Goal: Transaction & Acquisition: Purchase product/service

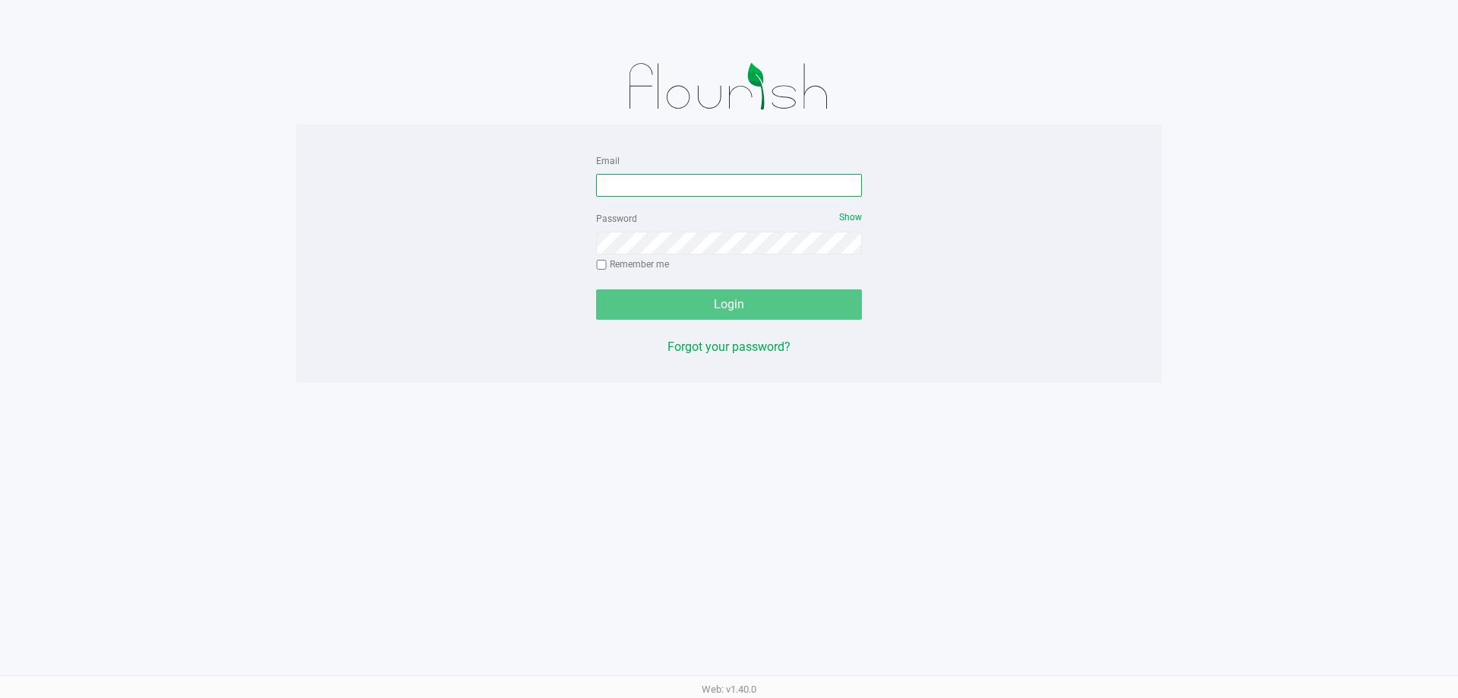
click at [653, 191] on input "Email" at bounding box center [729, 185] width 266 height 23
type input "[EMAIL_ADDRESS][DOMAIN_NAME]"
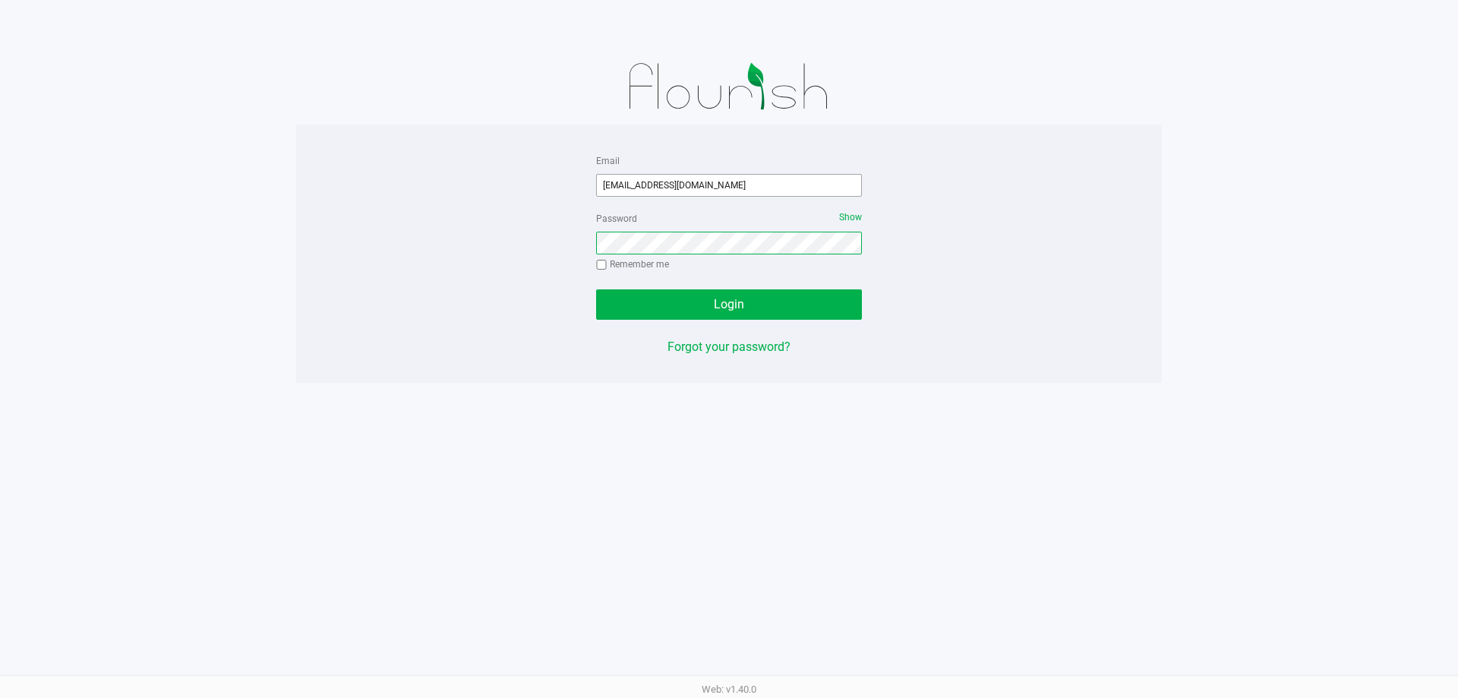
click at [596, 289] on button "Login" at bounding box center [729, 304] width 266 height 30
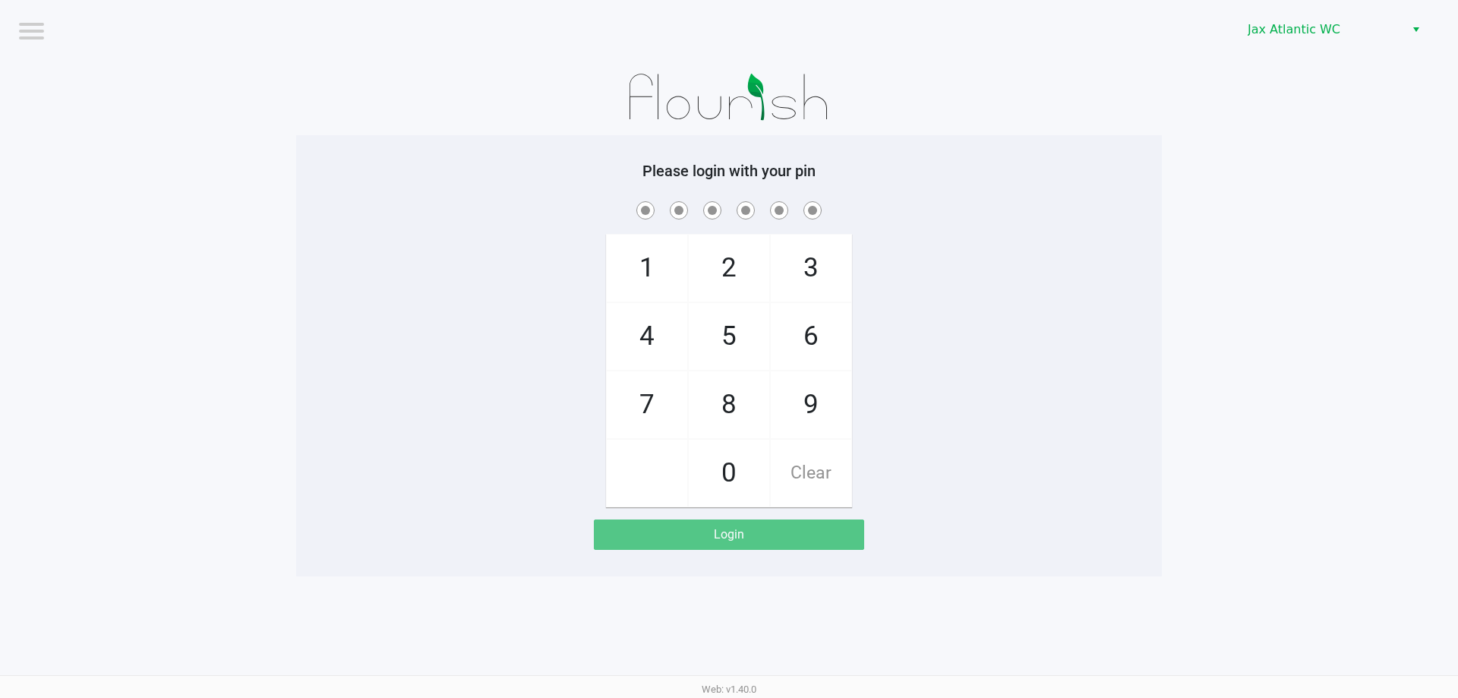
click at [827, 412] on span "9" at bounding box center [811, 404] width 81 height 67
checkbox input "true"
click at [671, 284] on span "1" at bounding box center [647, 268] width 81 height 67
checkbox input "true"
click at [670, 284] on span "1" at bounding box center [647, 268] width 81 height 67
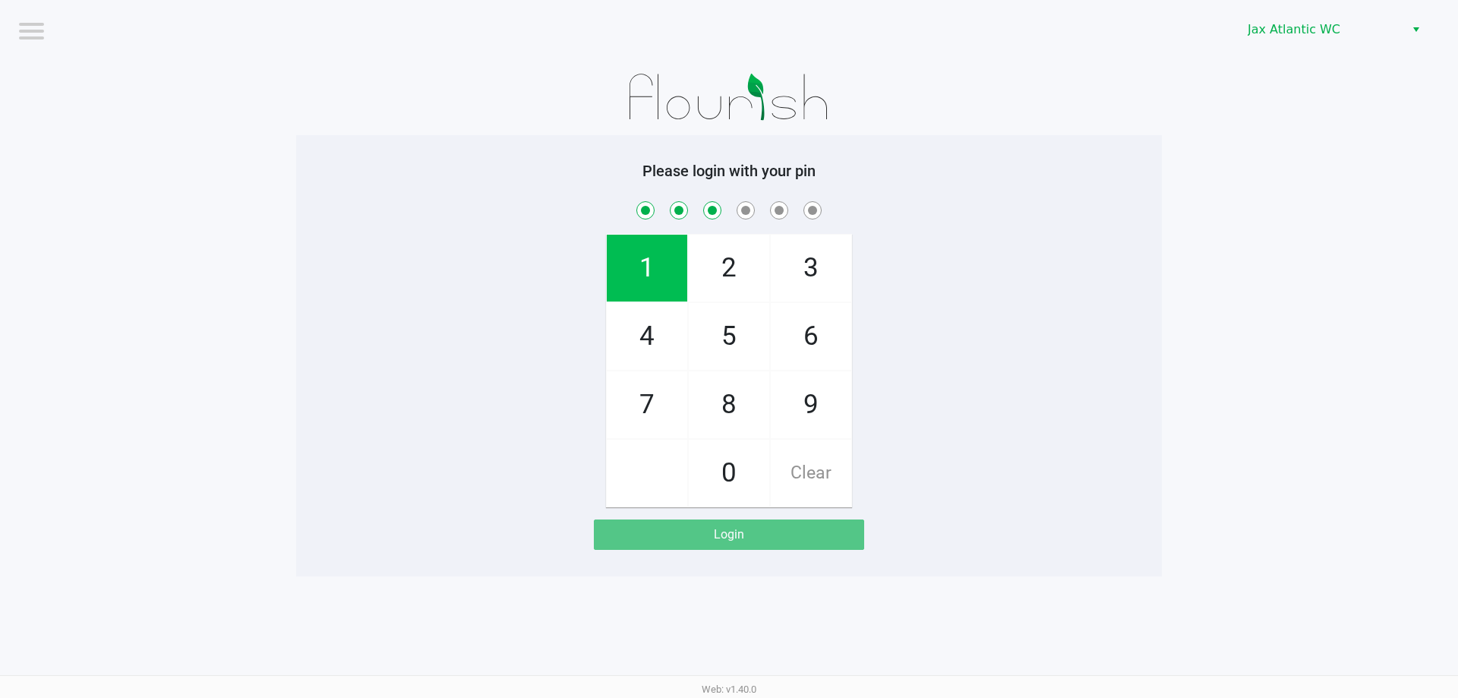
checkbox input "true"
drag, startPoint x: 651, startPoint y: 397, endPoint x: 646, endPoint y: 352, distance: 45.9
click at [650, 395] on span "7" at bounding box center [647, 404] width 81 height 67
checkbox input "true"
click at [646, 350] on span "4" at bounding box center [647, 336] width 81 height 67
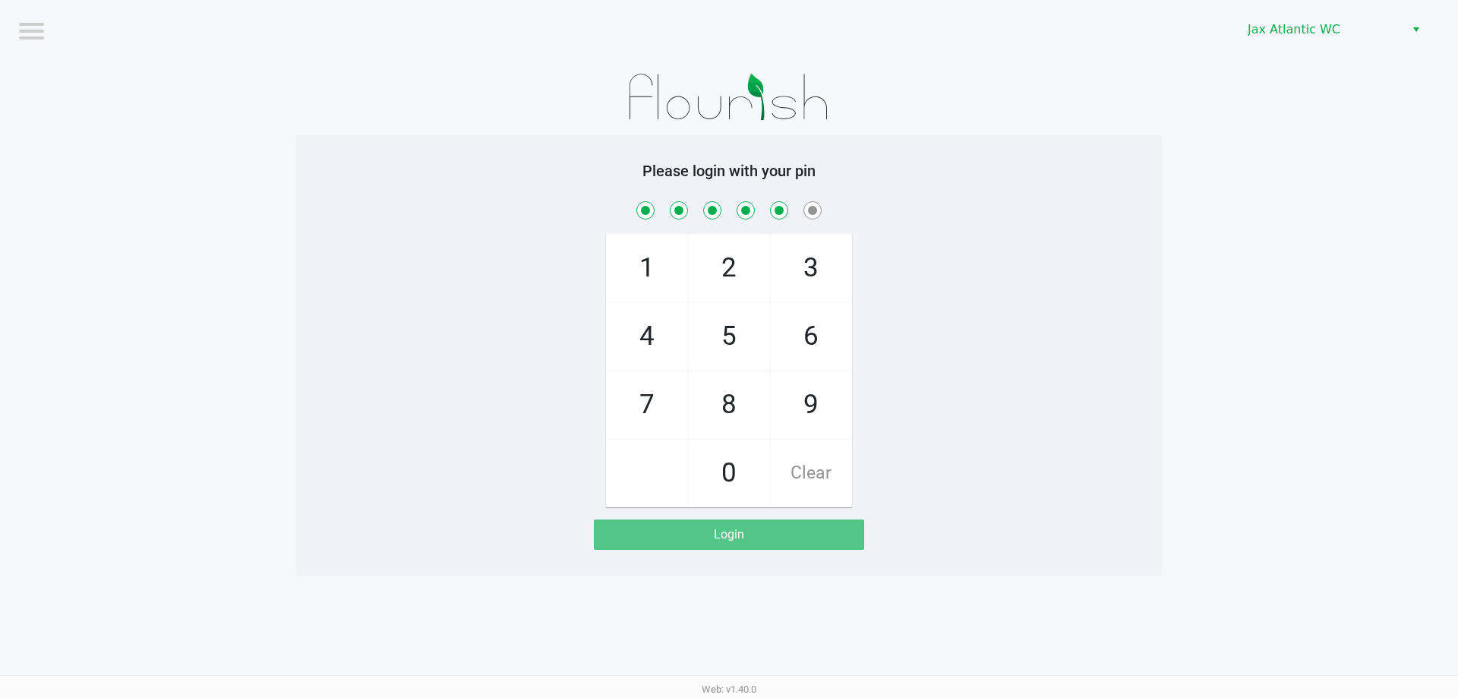
checkbox input "true"
click at [648, 382] on span "7" at bounding box center [647, 404] width 81 height 67
checkbox input "true"
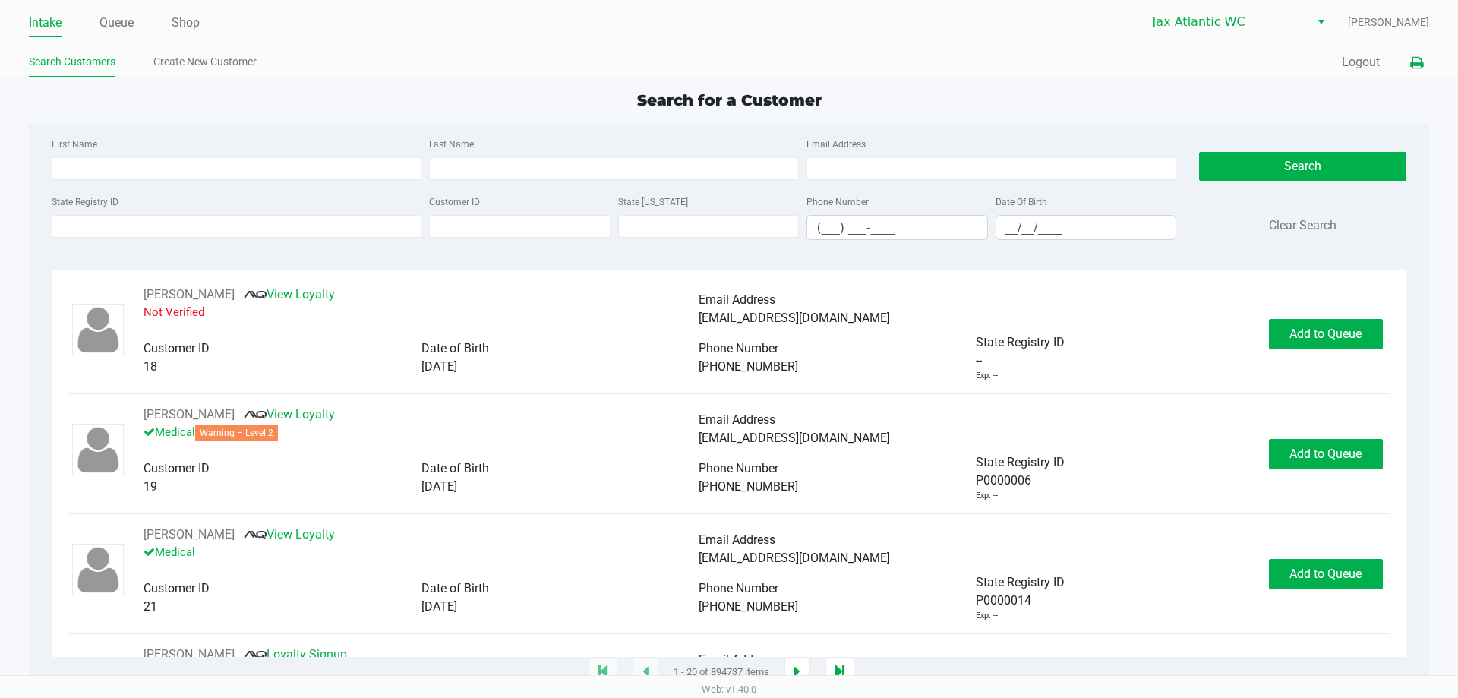
click at [1423, 65] on button at bounding box center [1416, 63] width 25 height 28
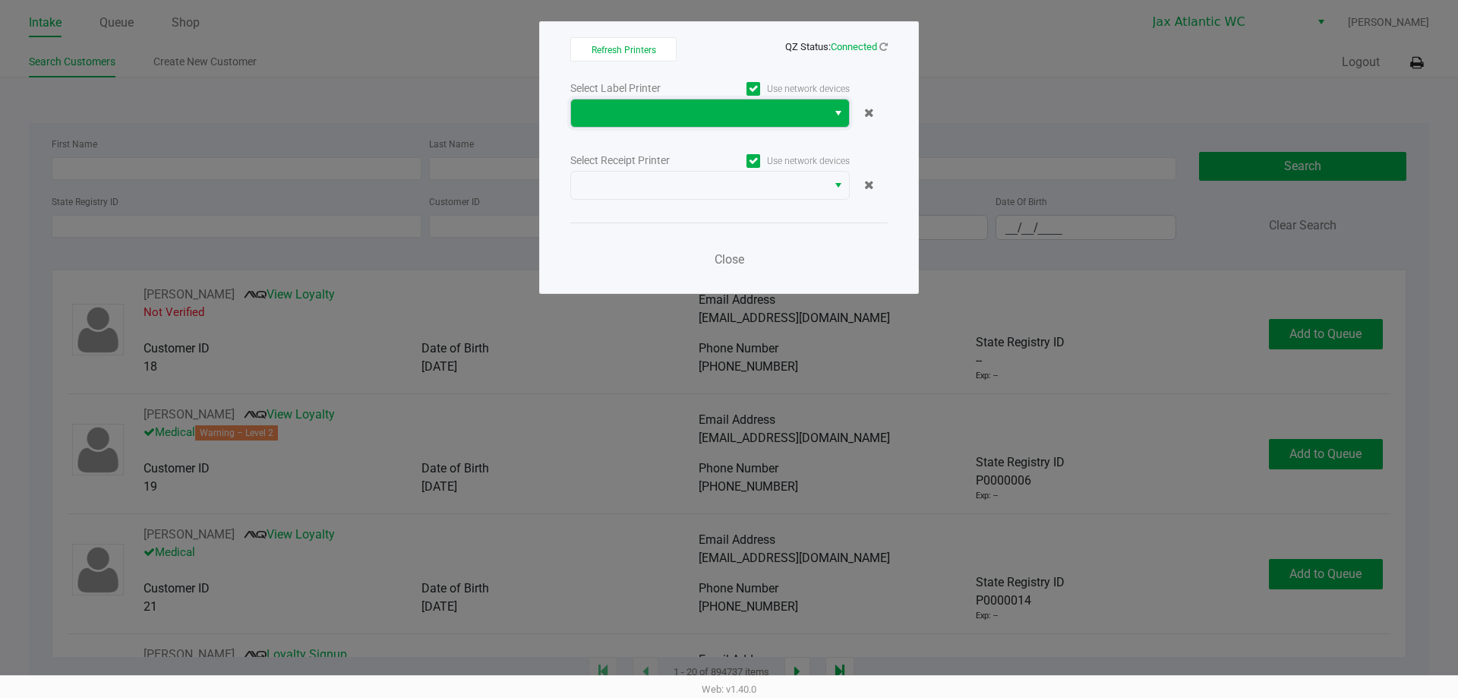
click at [772, 112] on span at bounding box center [699, 113] width 238 height 18
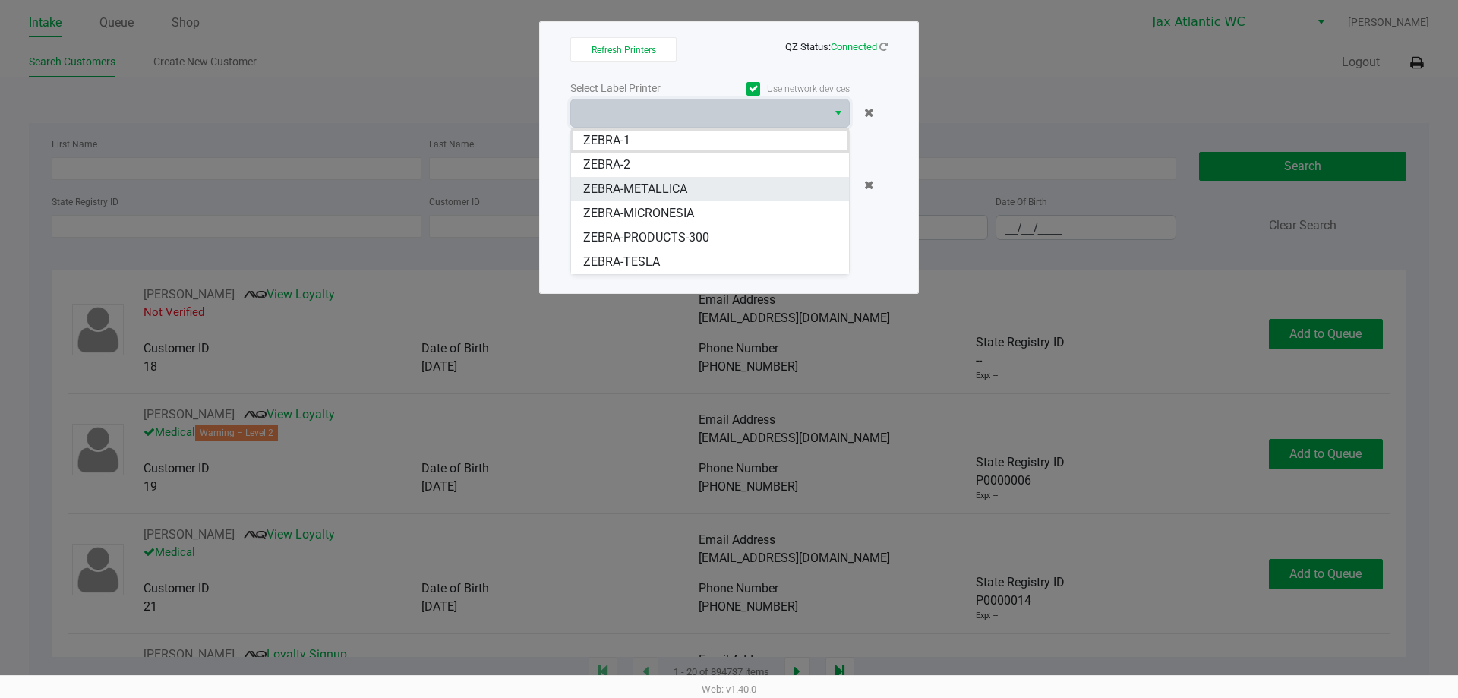
click at [657, 192] on span "ZEBRA-METALLICA" at bounding box center [635, 189] width 104 height 18
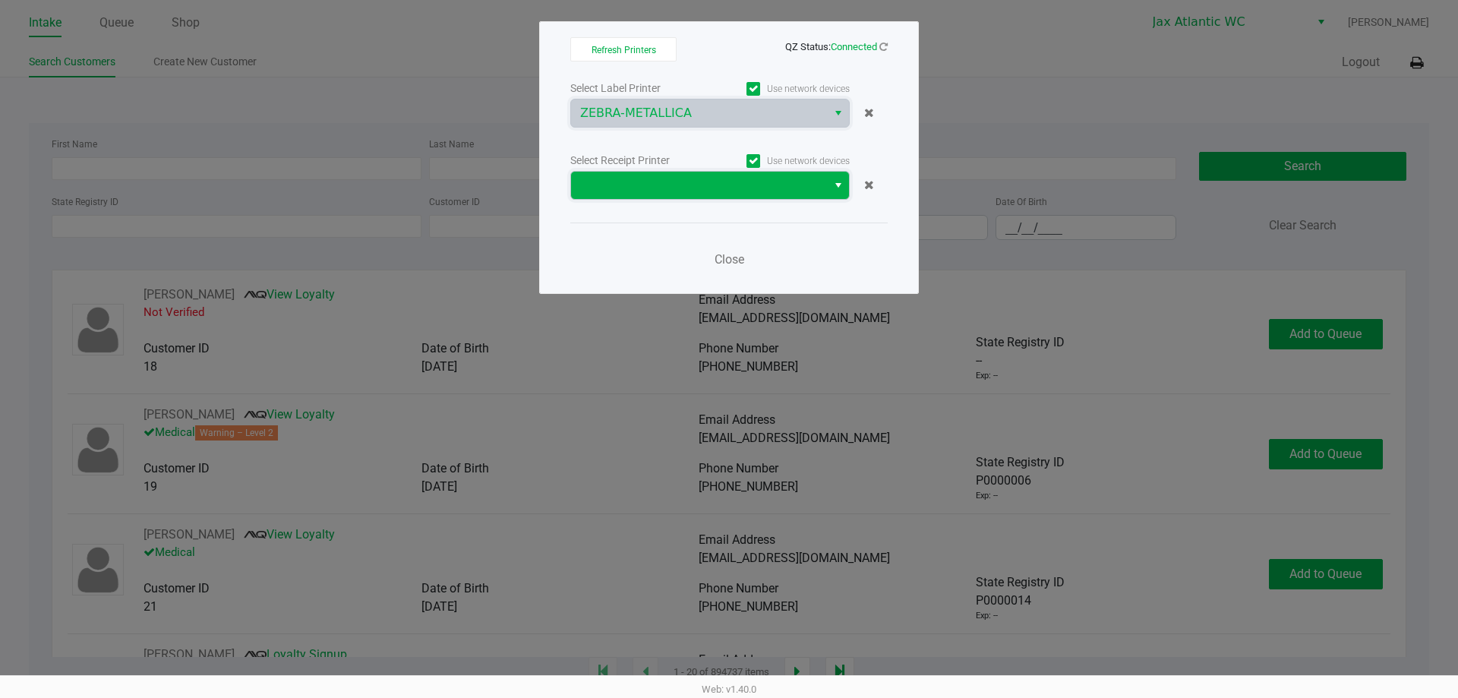
click at [659, 187] on span at bounding box center [699, 185] width 238 height 18
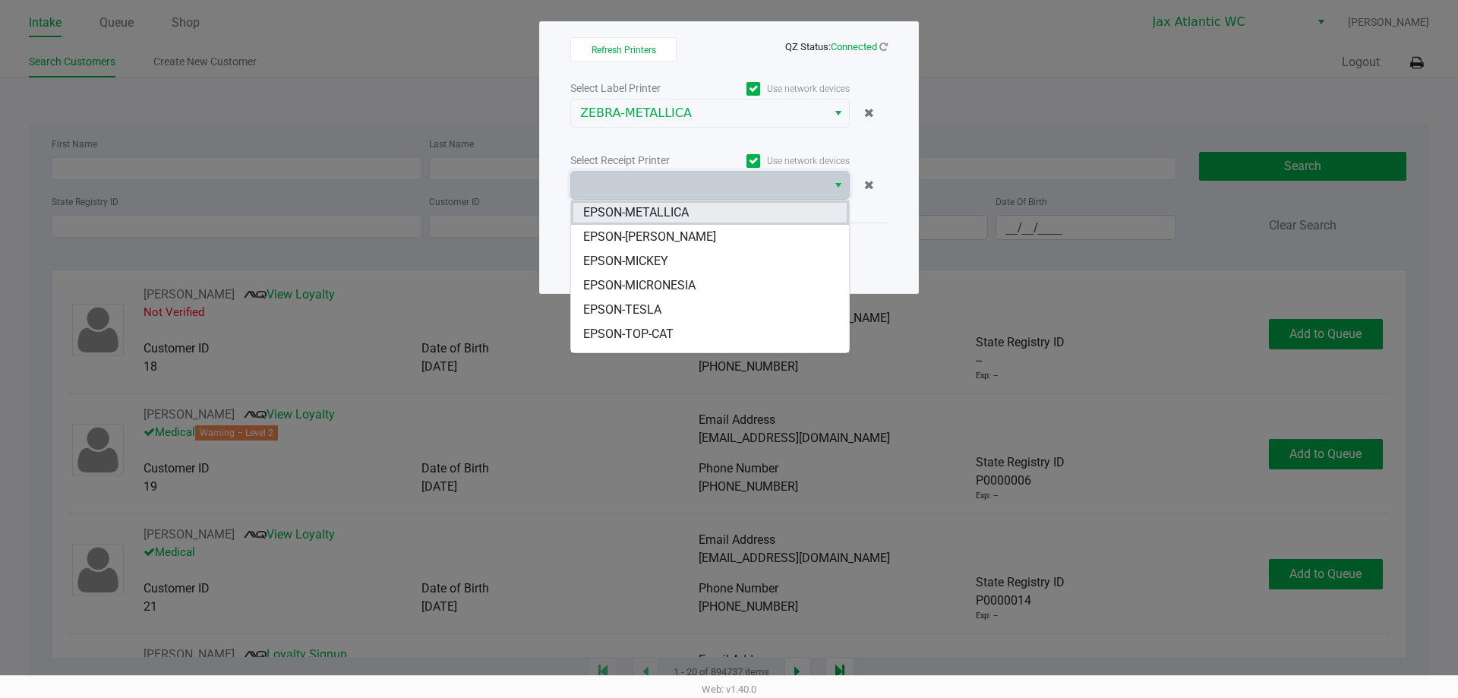
click at [699, 207] on li "EPSON-METALLICA" at bounding box center [710, 213] width 278 height 24
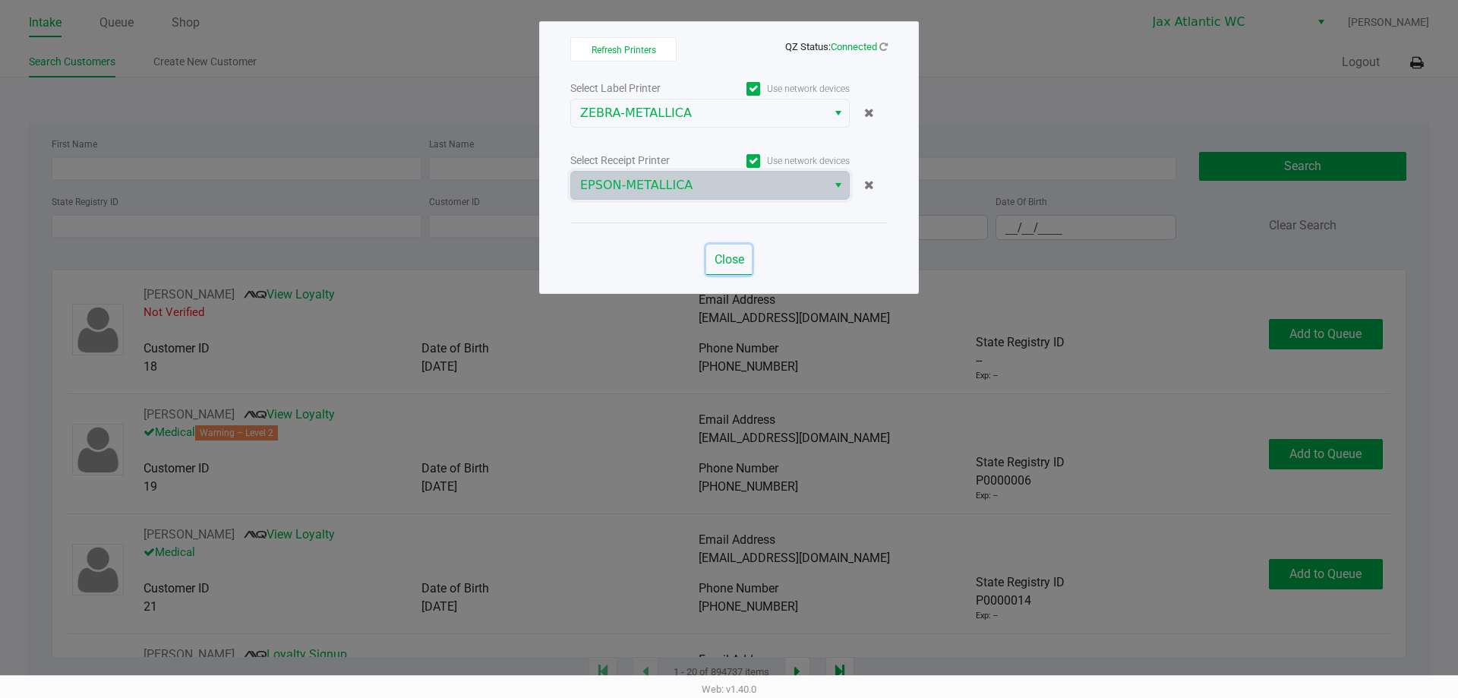
click at [728, 260] on span "Close" at bounding box center [730, 259] width 30 height 14
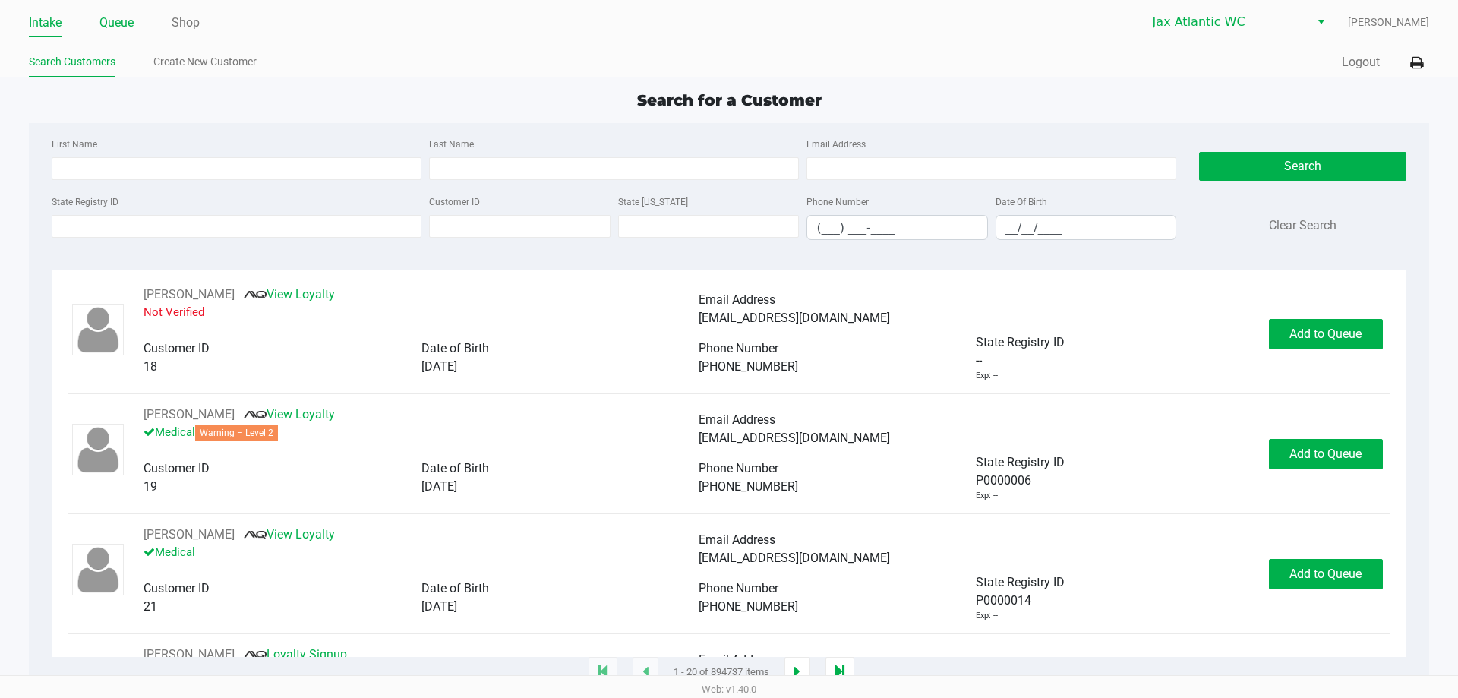
click at [106, 23] on link "Queue" at bounding box center [116, 22] width 34 height 21
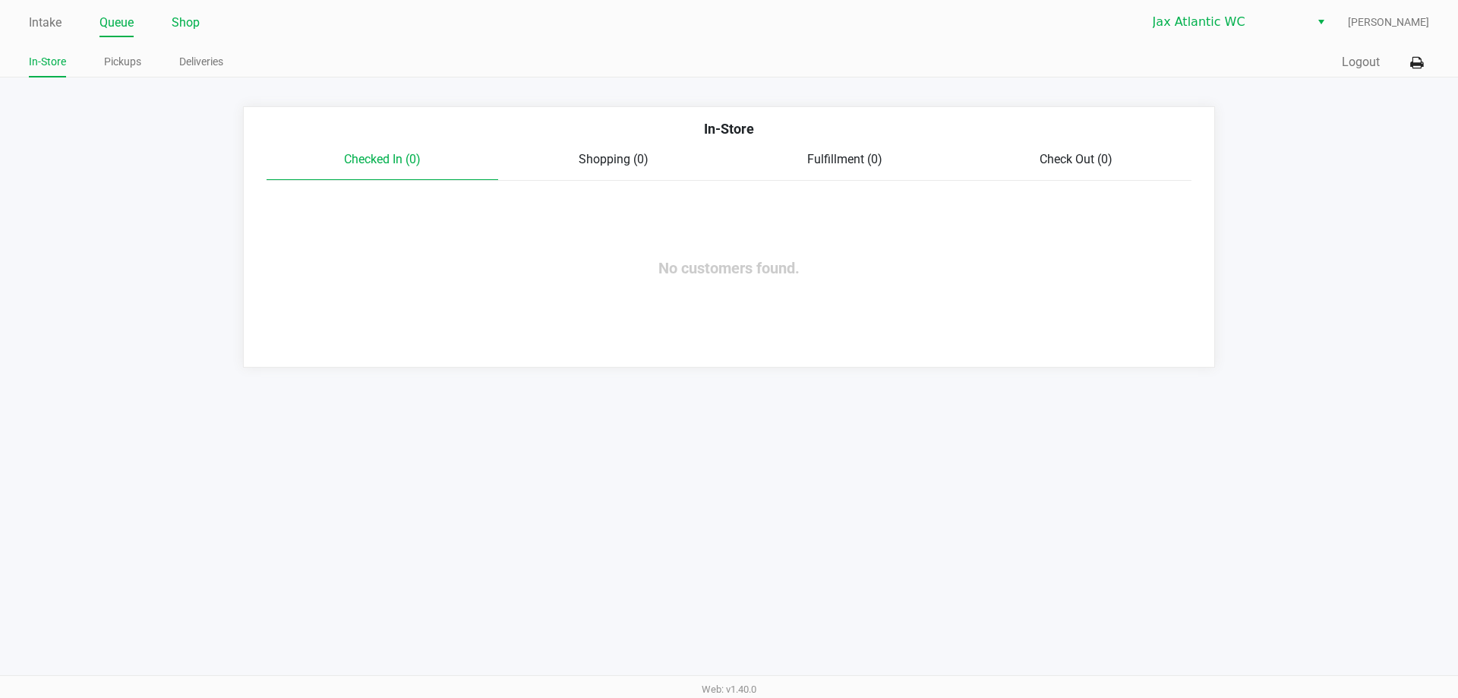
click at [177, 22] on link "Shop" at bounding box center [186, 22] width 28 height 21
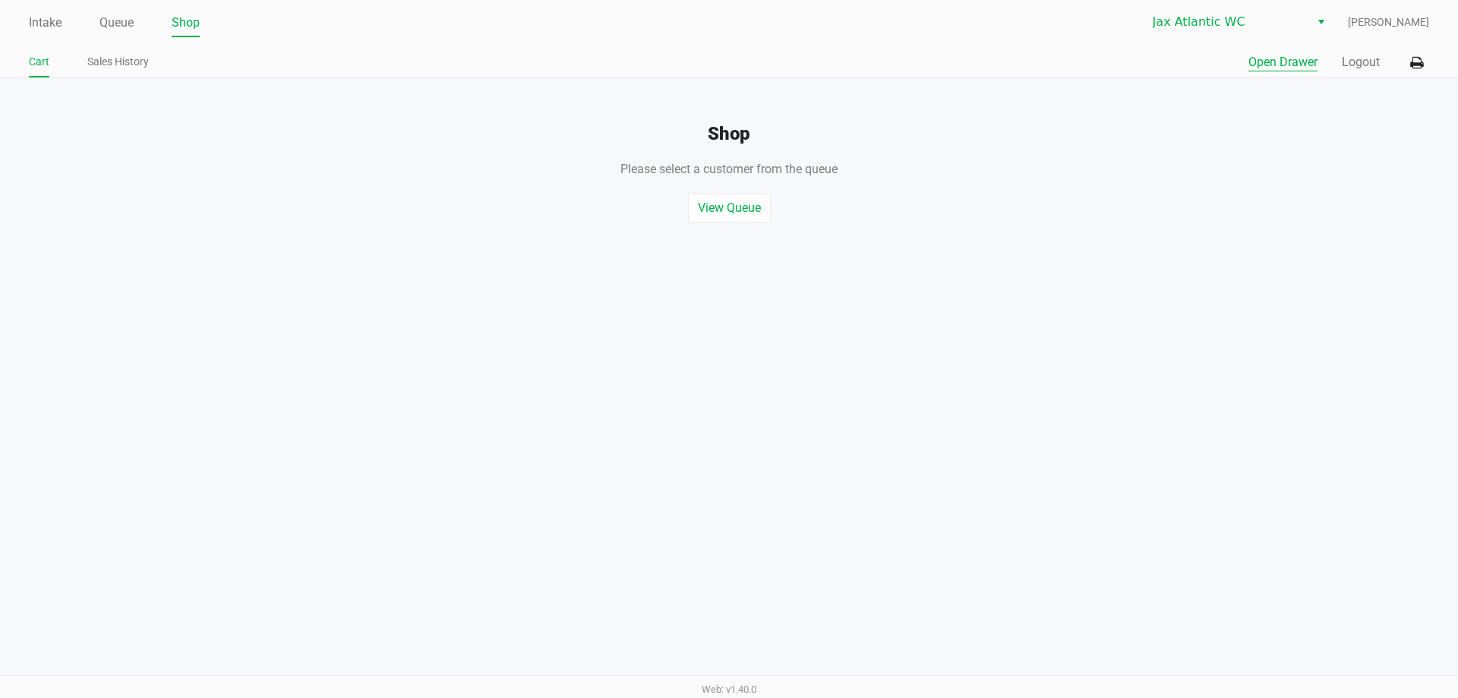
click at [1295, 62] on button "Open Drawer" at bounding box center [1283, 62] width 69 height 18
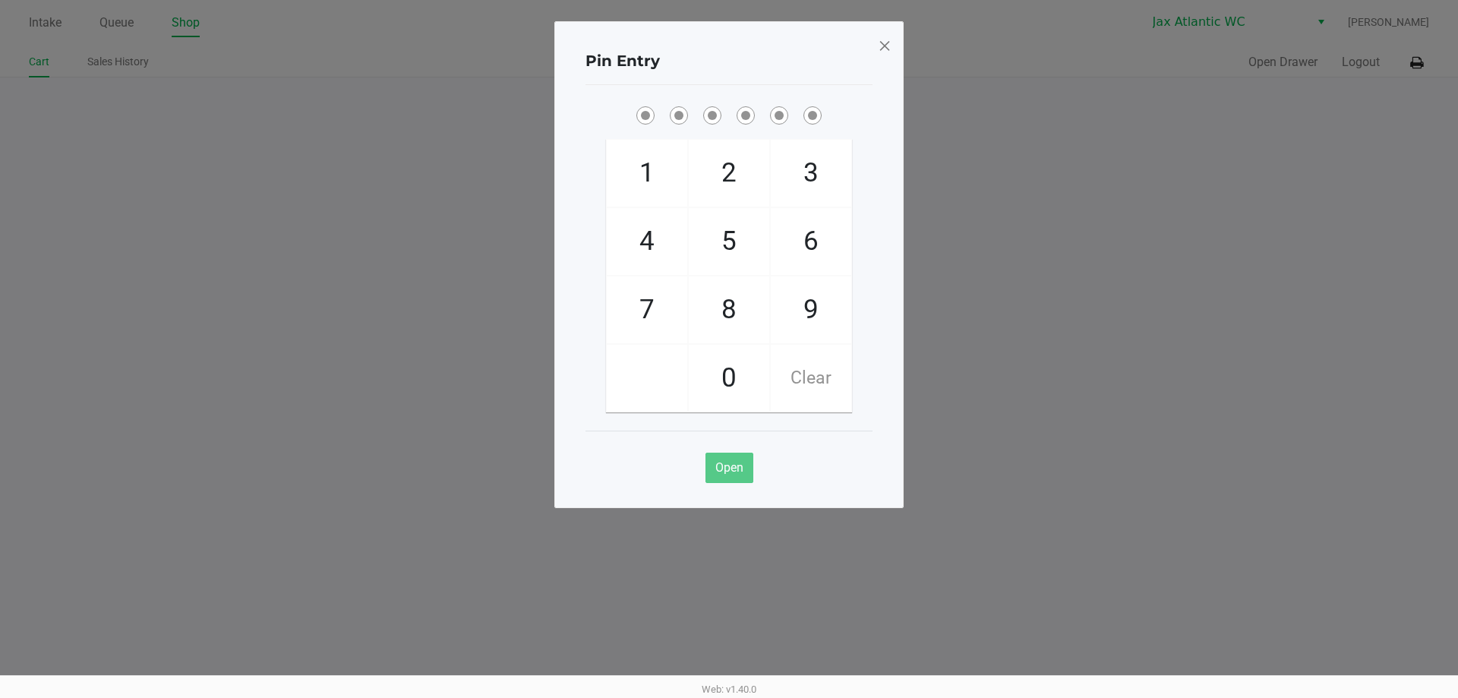
click at [814, 302] on span "9" at bounding box center [811, 309] width 81 height 67
checkbox input "true"
click at [662, 169] on span "1" at bounding box center [647, 173] width 81 height 67
checkbox input "true"
click at [662, 170] on span "1" at bounding box center [647, 173] width 81 height 67
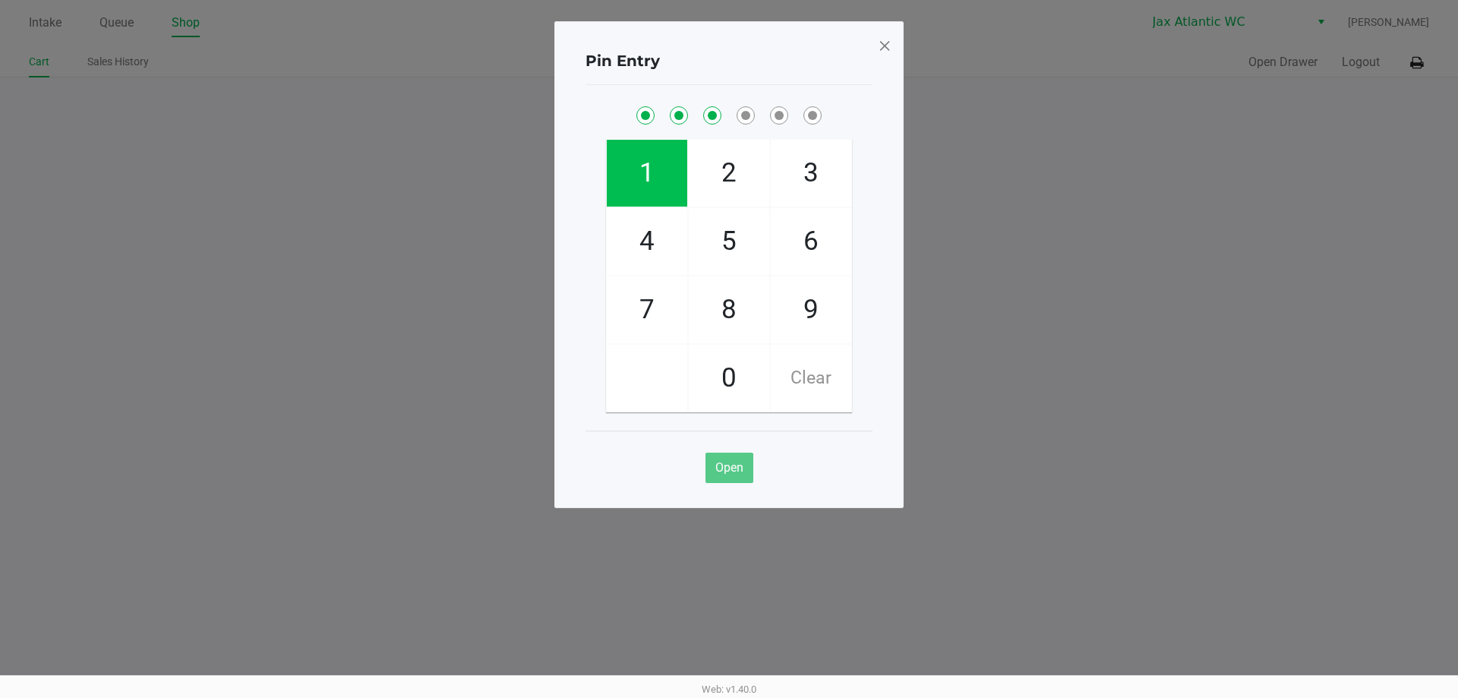
checkbox input "true"
drag, startPoint x: 643, startPoint y: 302, endPoint x: 648, endPoint y: 258, distance: 44.3
click at [643, 303] on span "7" at bounding box center [647, 309] width 81 height 67
checkbox input "true"
drag, startPoint x: 652, startPoint y: 249, endPoint x: 654, endPoint y: 283, distance: 34.3
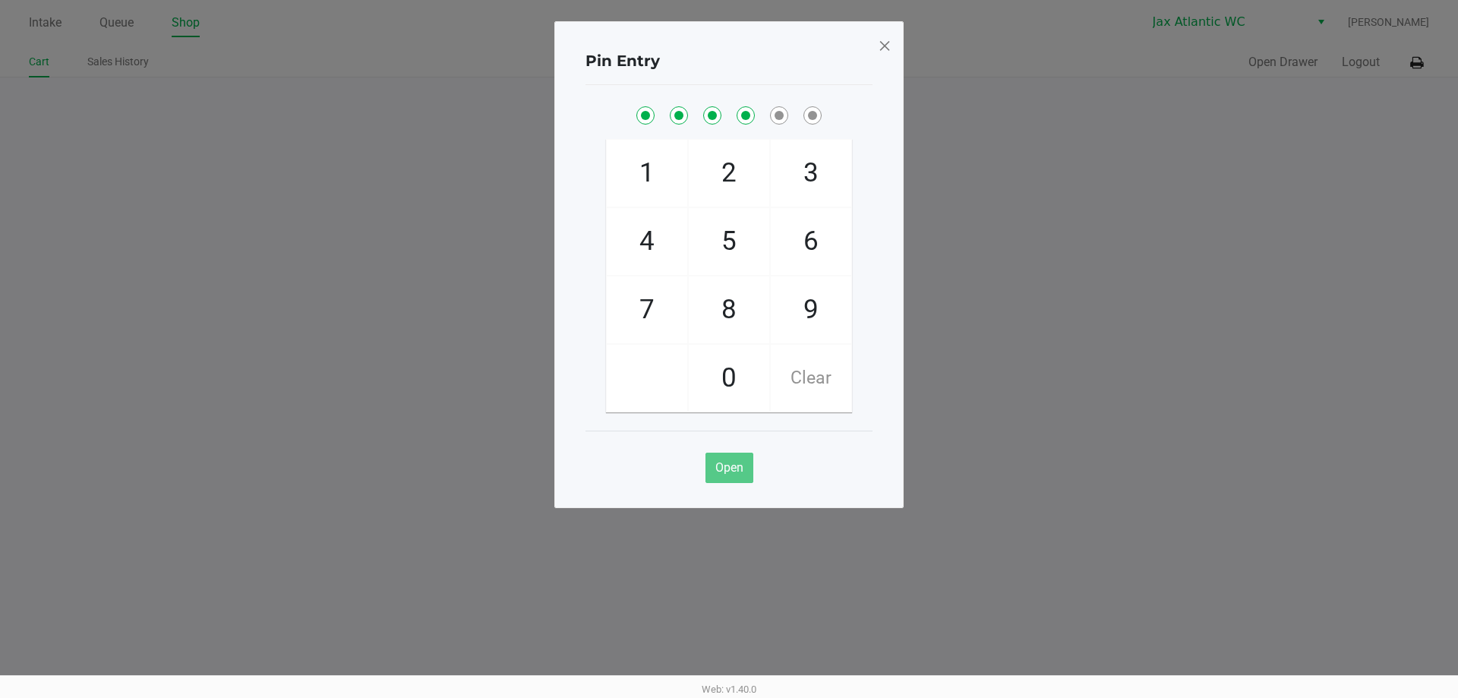
click at [652, 251] on span "4" at bounding box center [647, 241] width 81 height 67
checkbox input "true"
click at [654, 283] on span "7" at bounding box center [647, 309] width 81 height 67
checkbox input "true"
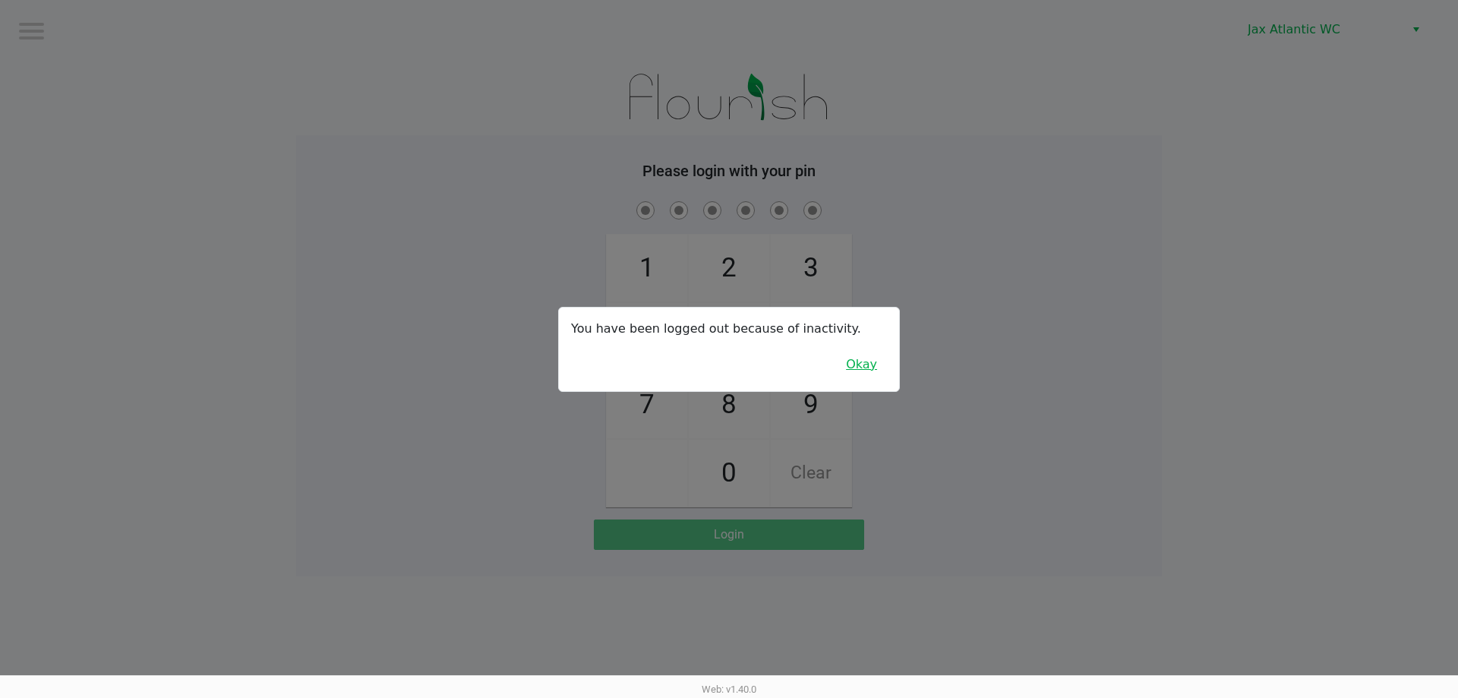
click at [870, 369] on button "Okay" at bounding box center [861, 364] width 51 height 29
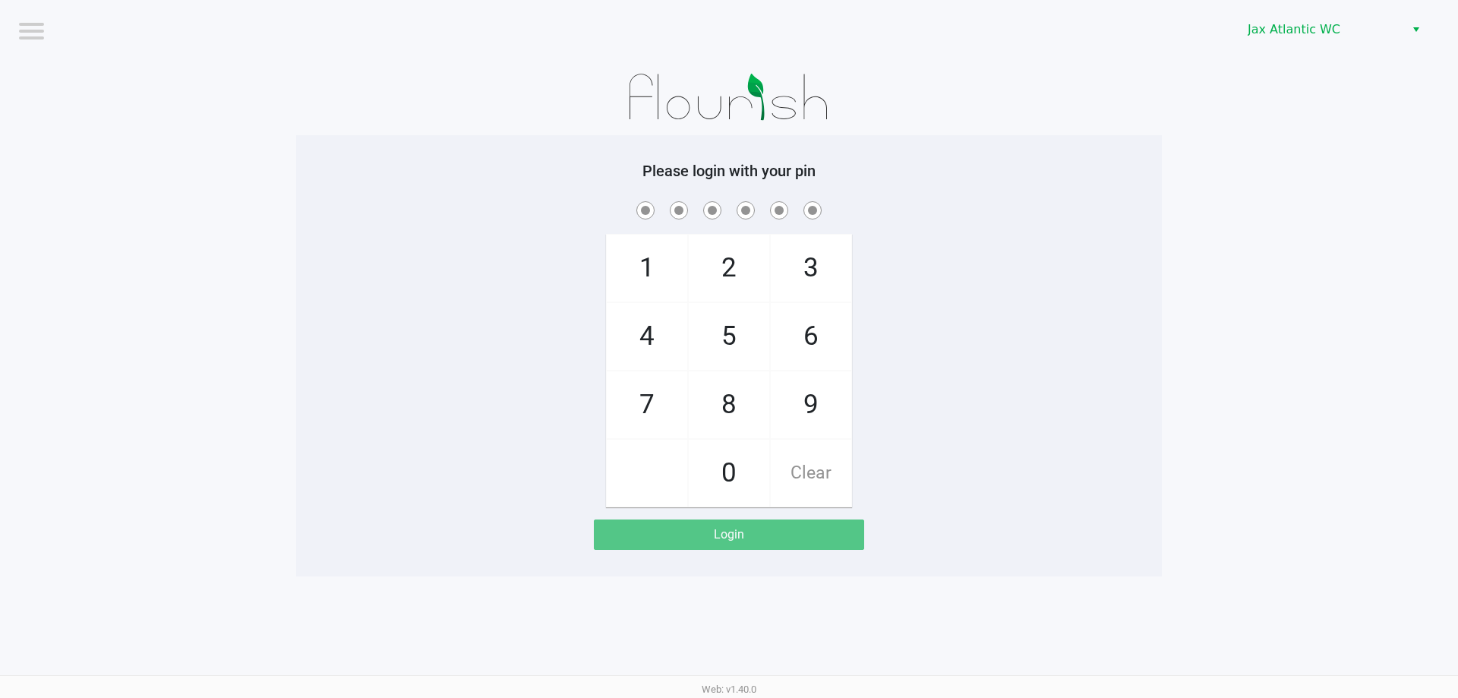
click at [797, 387] on span "9" at bounding box center [811, 404] width 81 height 67
checkbox input "true"
click at [678, 292] on span "1" at bounding box center [647, 268] width 81 height 67
checkbox input "true"
click at [676, 288] on span "1" at bounding box center [647, 268] width 81 height 67
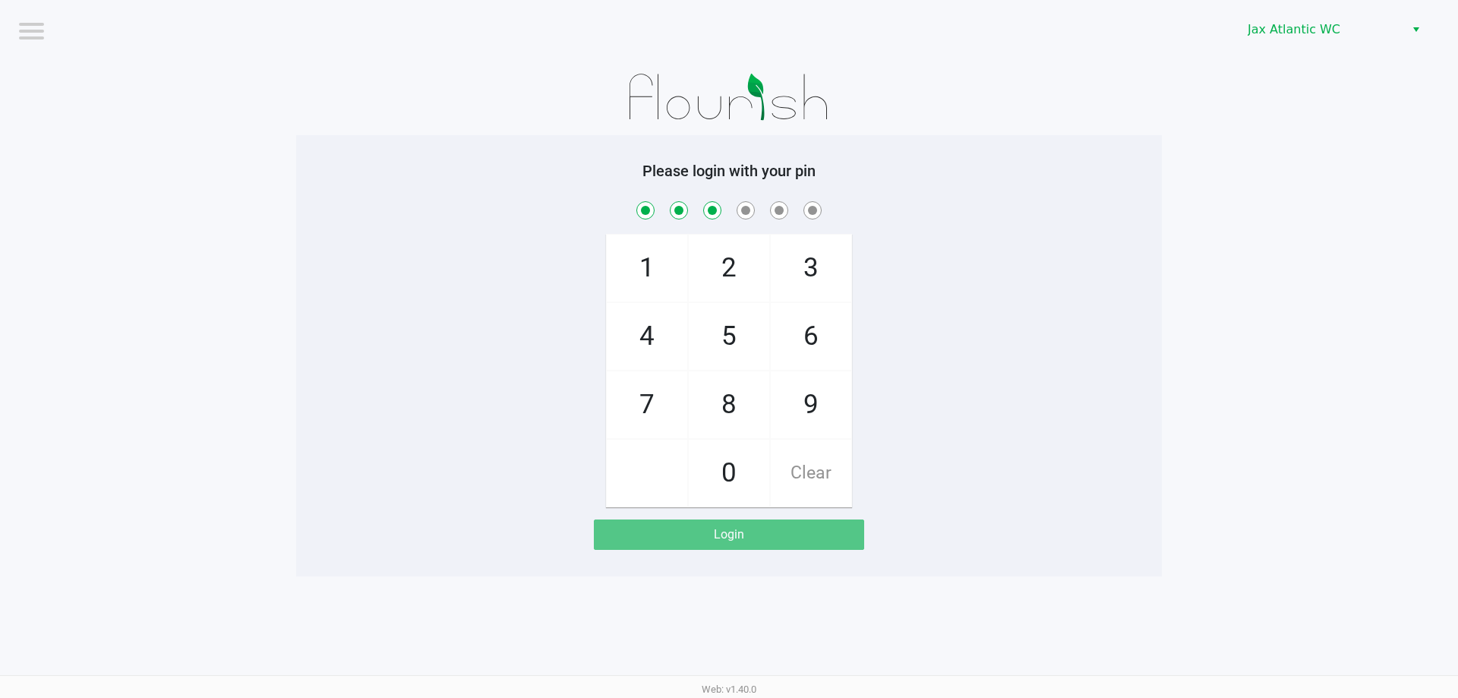
checkbox input "true"
click at [649, 397] on span "7" at bounding box center [647, 404] width 81 height 67
checkbox input "true"
click at [653, 358] on span "4" at bounding box center [647, 336] width 81 height 67
checkbox input "true"
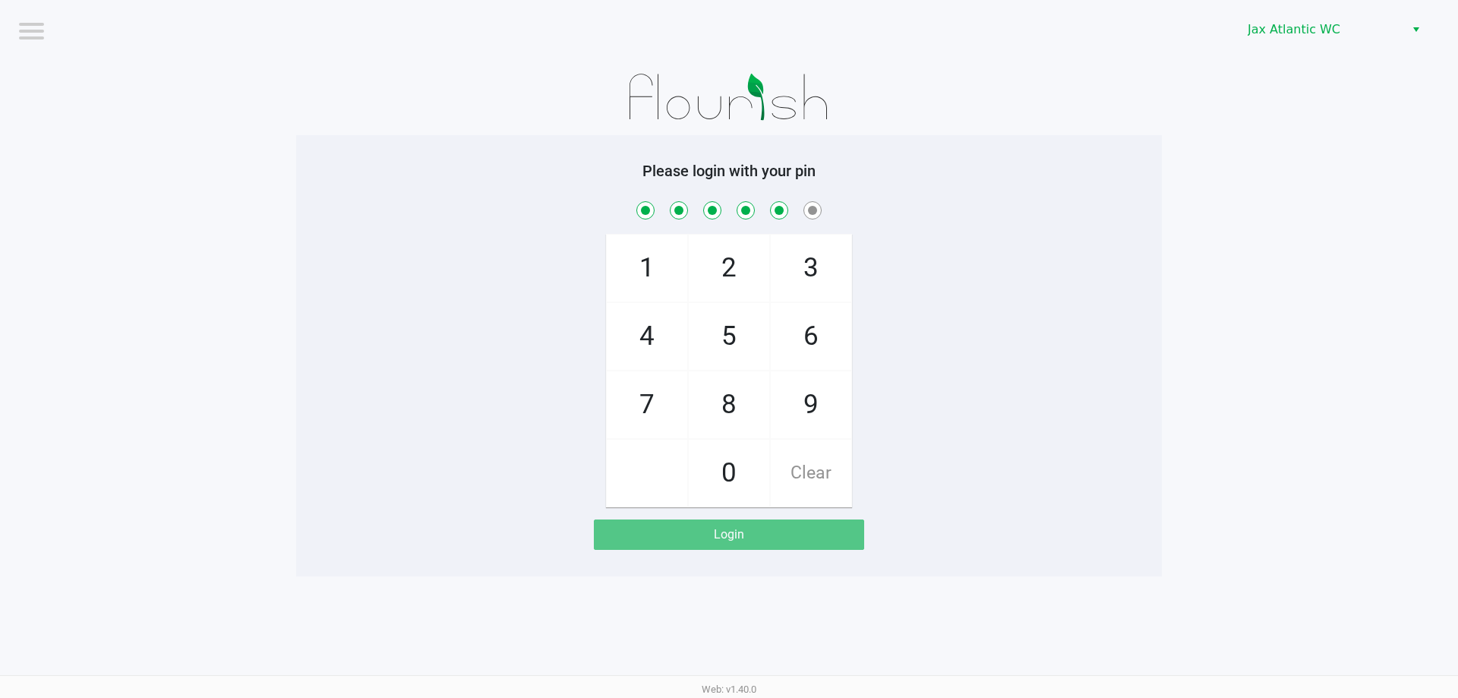
click at [650, 399] on span "7" at bounding box center [647, 404] width 81 height 67
checkbox input "true"
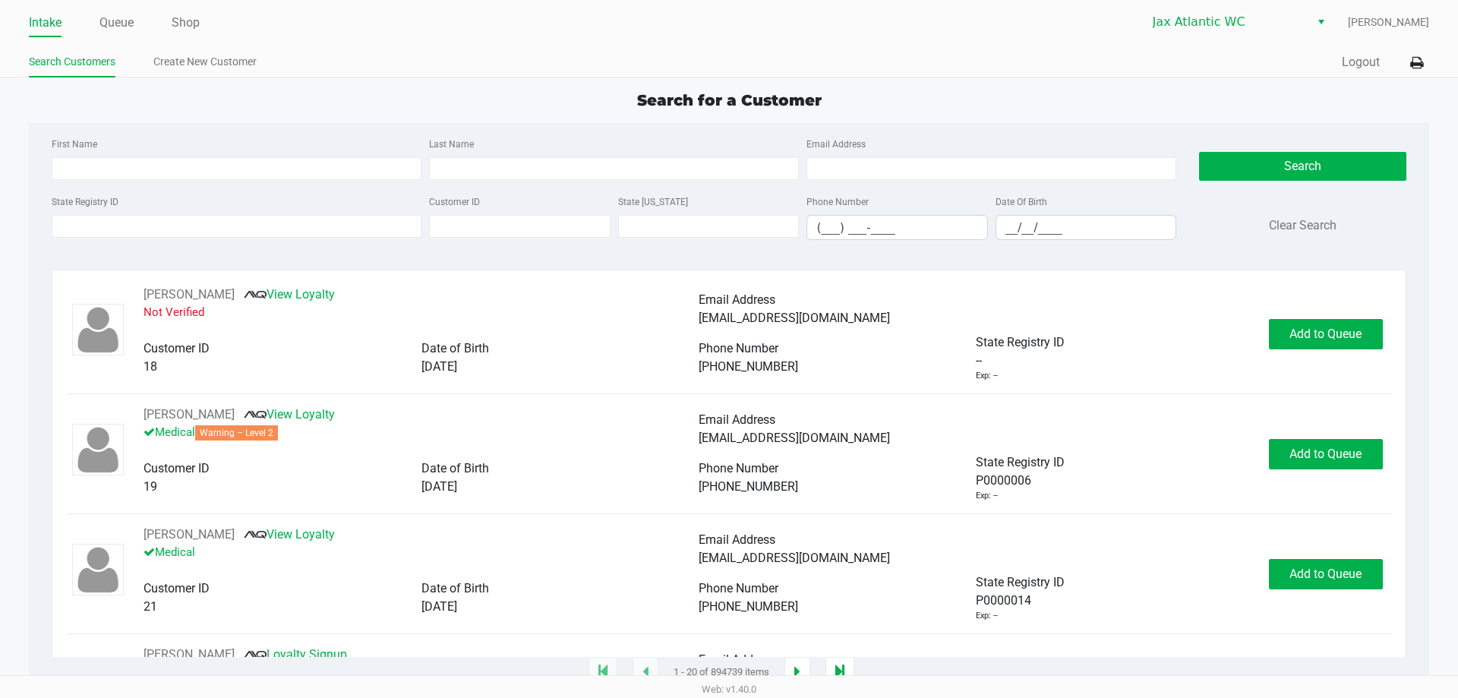
type input "JAMIE"
type input "STITT"
type input "06/24/1976"
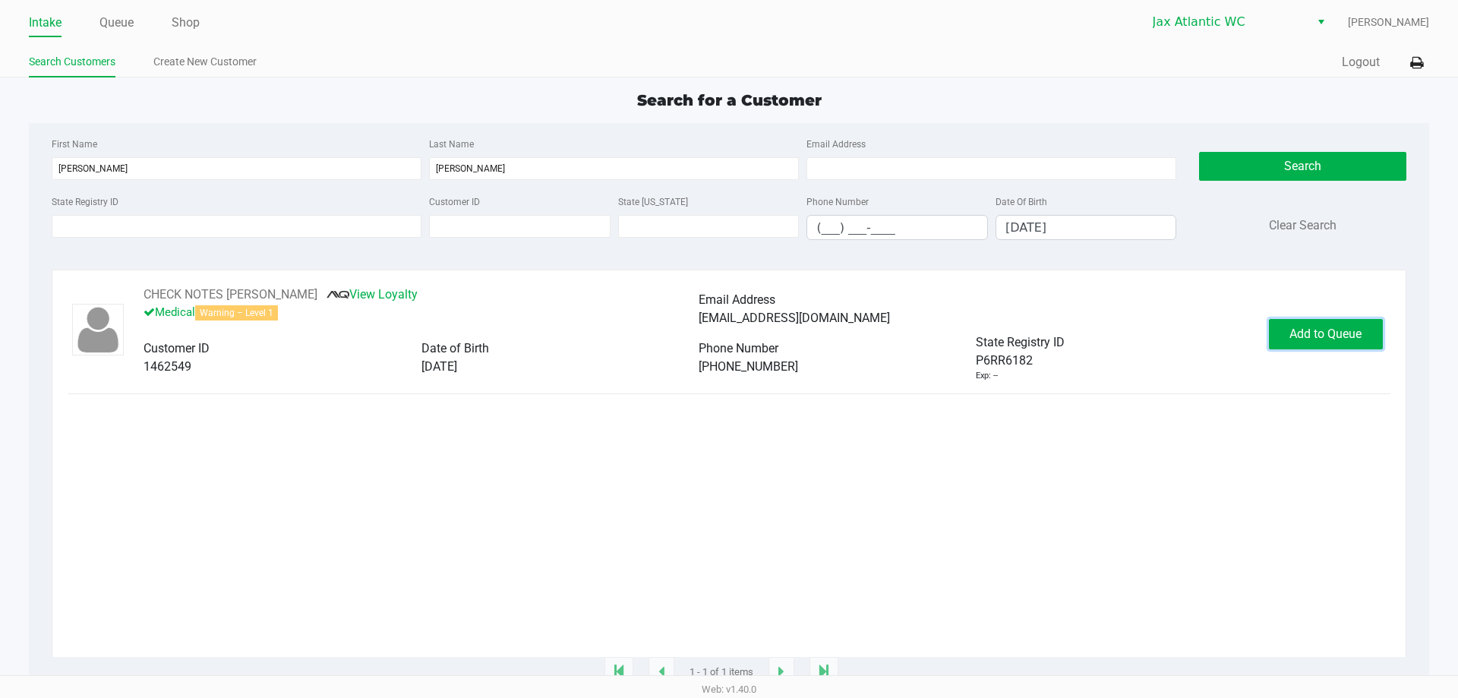
click at [1294, 337] on span "Add to Queue" at bounding box center [1326, 334] width 72 height 14
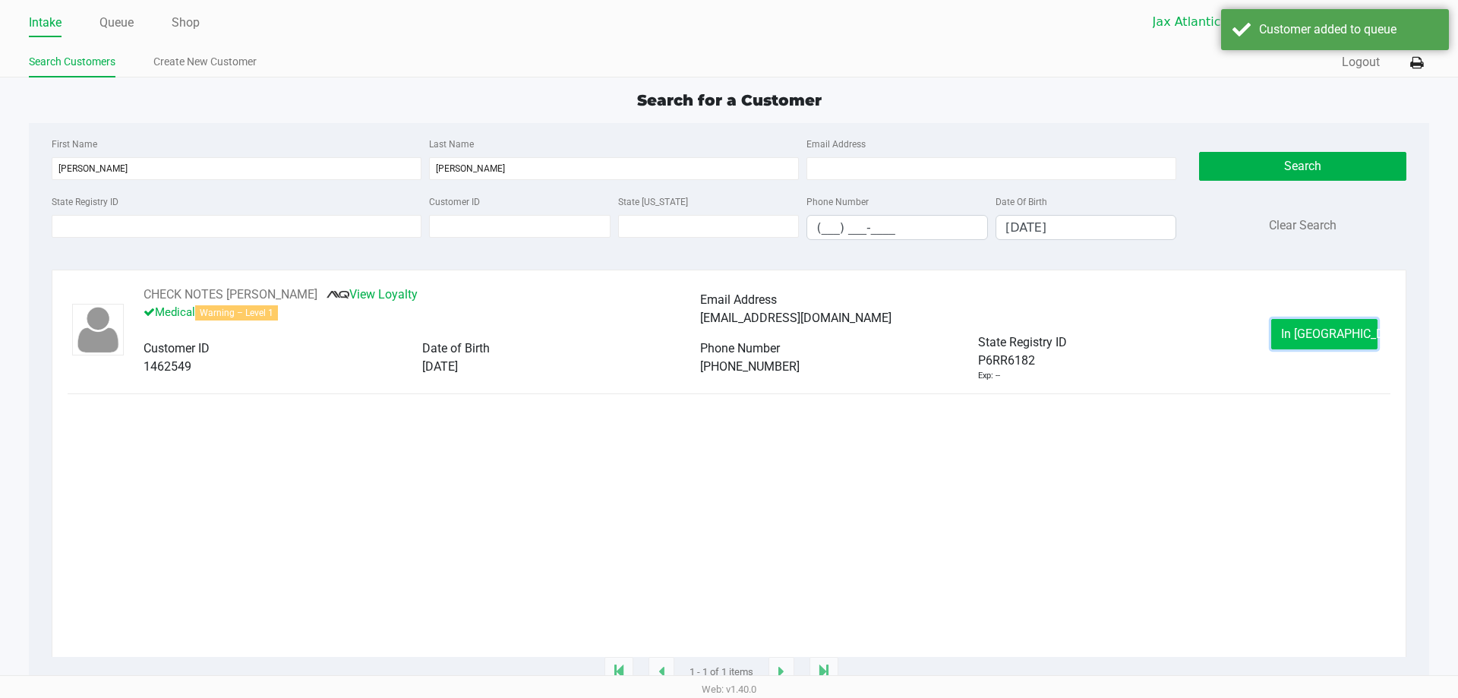
click at [1303, 333] on span "In Queue" at bounding box center [1345, 334] width 128 height 14
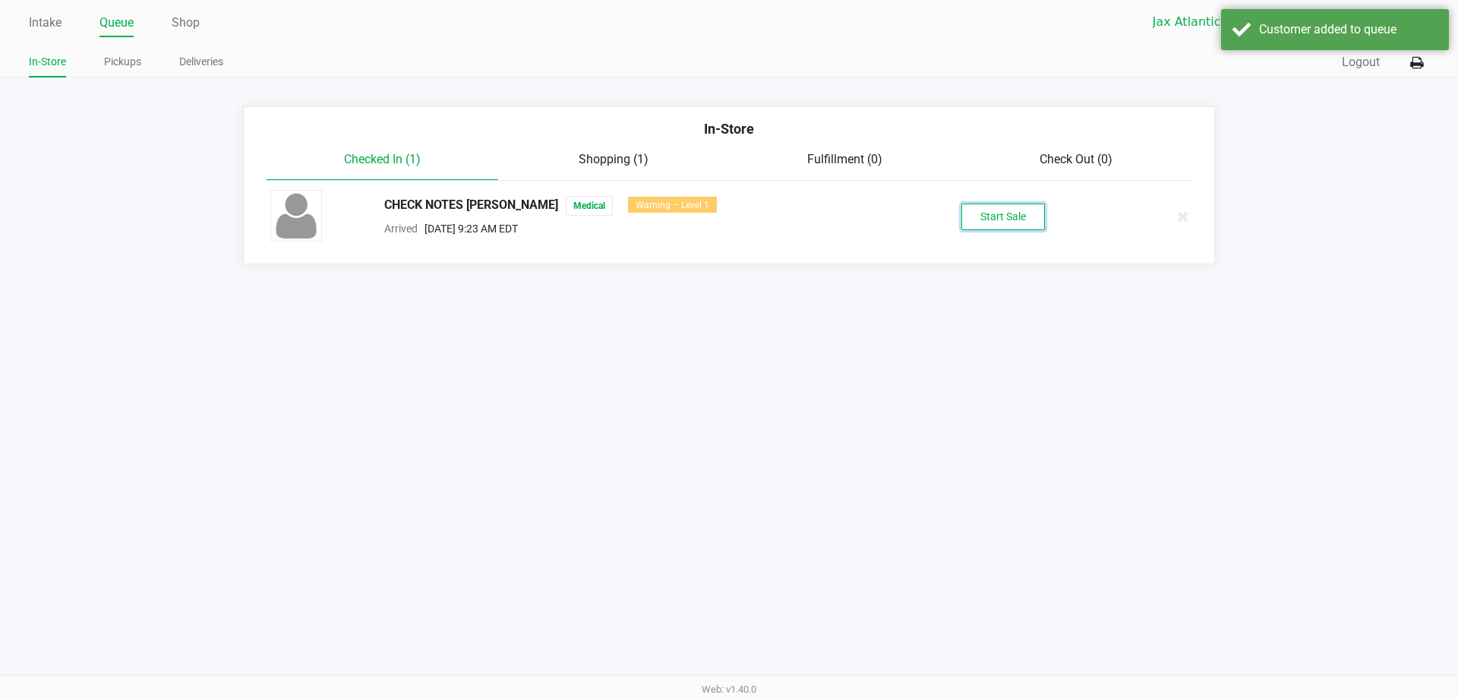
click at [1007, 215] on button "Start Sale" at bounding box center [1004, 217] width 84 height 27
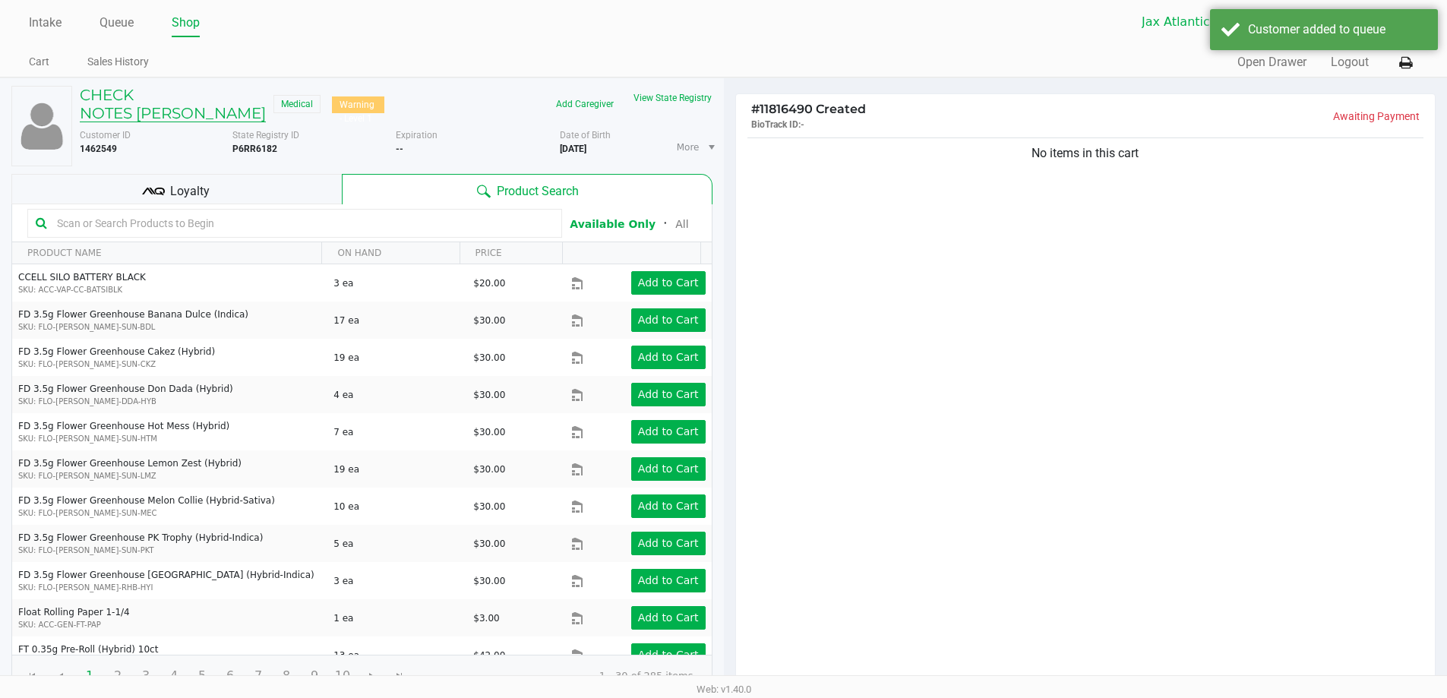
click at [134, 104] on h5 "CHECK NOTES STITT" at bounding box center [173, 104] width 186 height 36
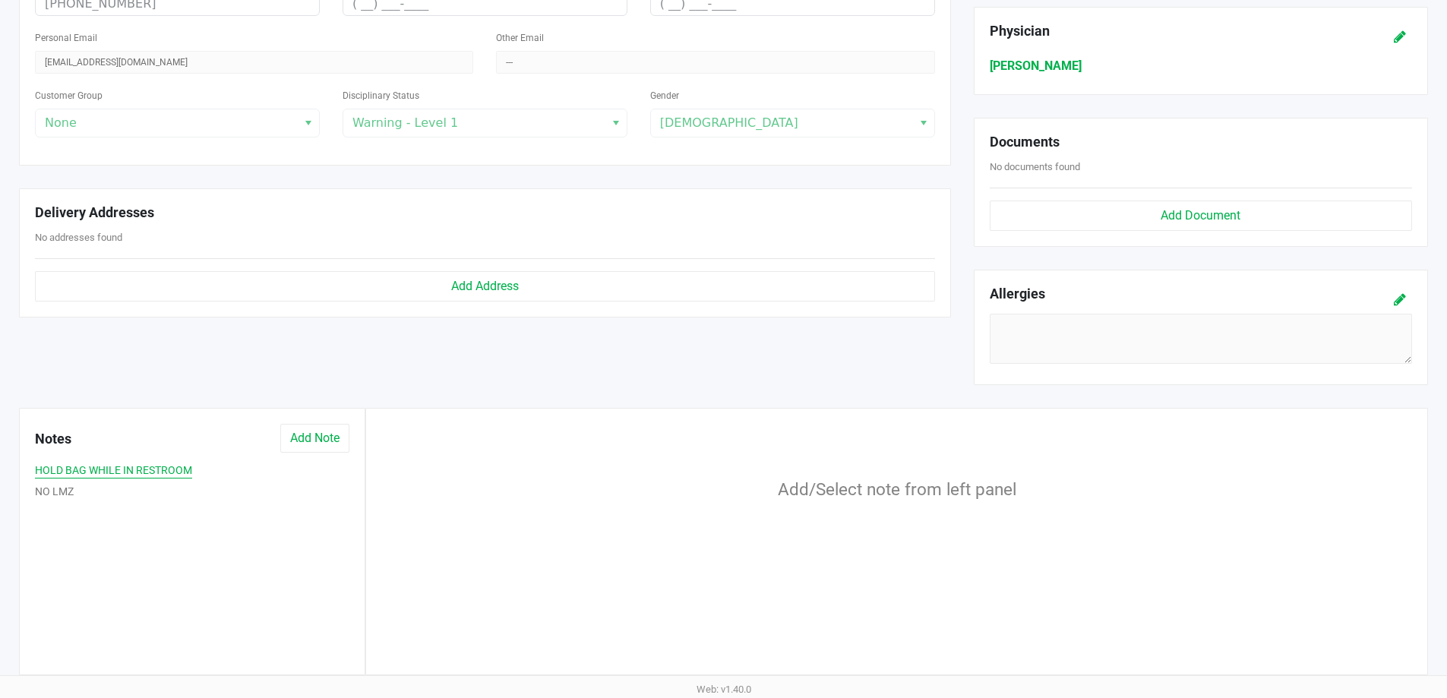
scroll to position [456, 0]
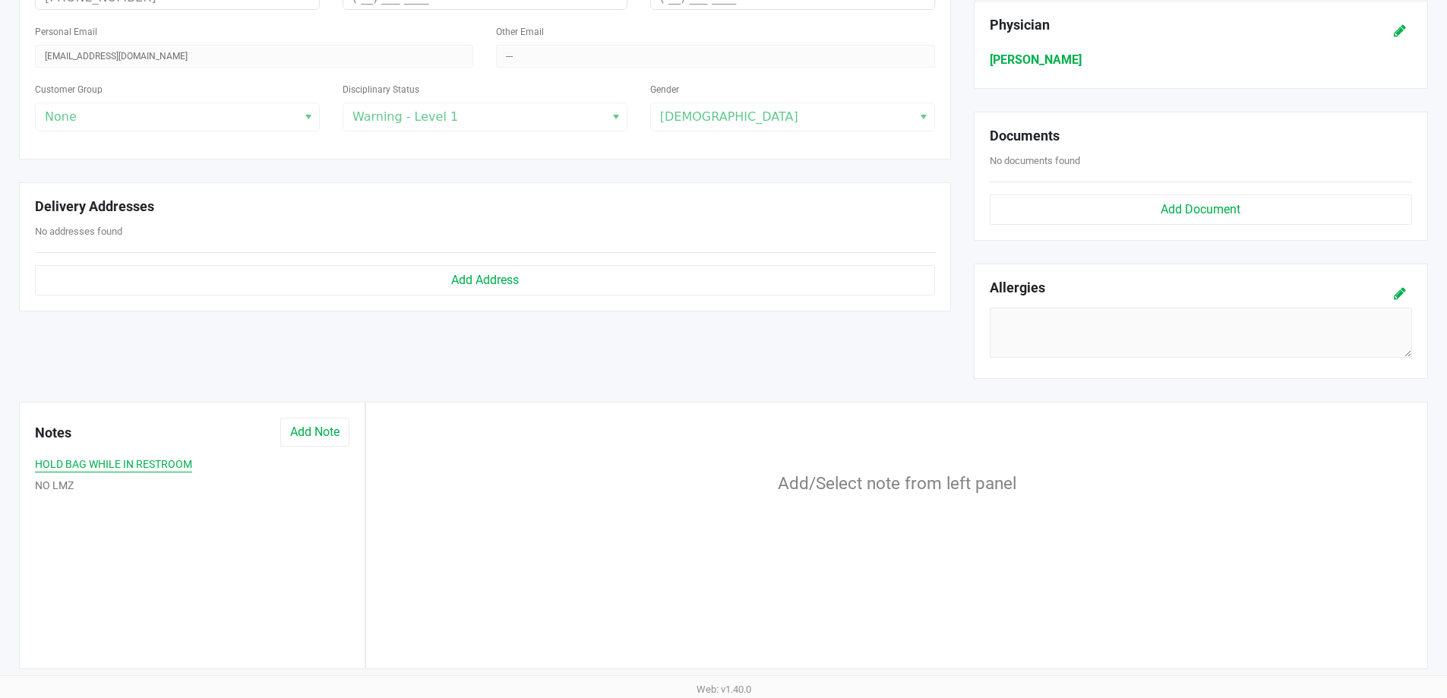
click at [127, 465] on button "HOLD BAG WHILE IN RESTROOM" at bounding box center [113, 464] width 157 height 16
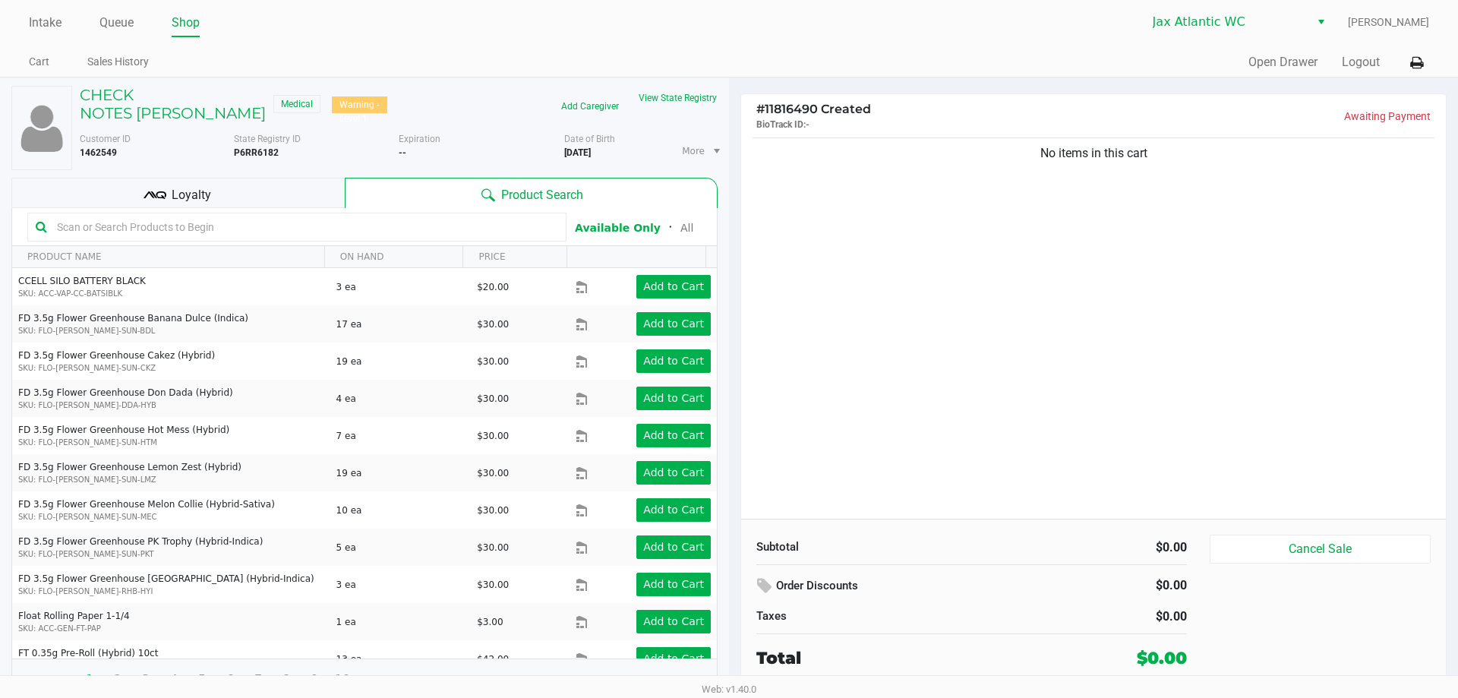
click at [221, 208] on kendo-grid-toolbar "Available Only ᛫ All" at bounding box center [364, 227] width 705 height 38
click at [235, 178] on div "Loyalty" at bounding box center [177, 193] width 333 height 30
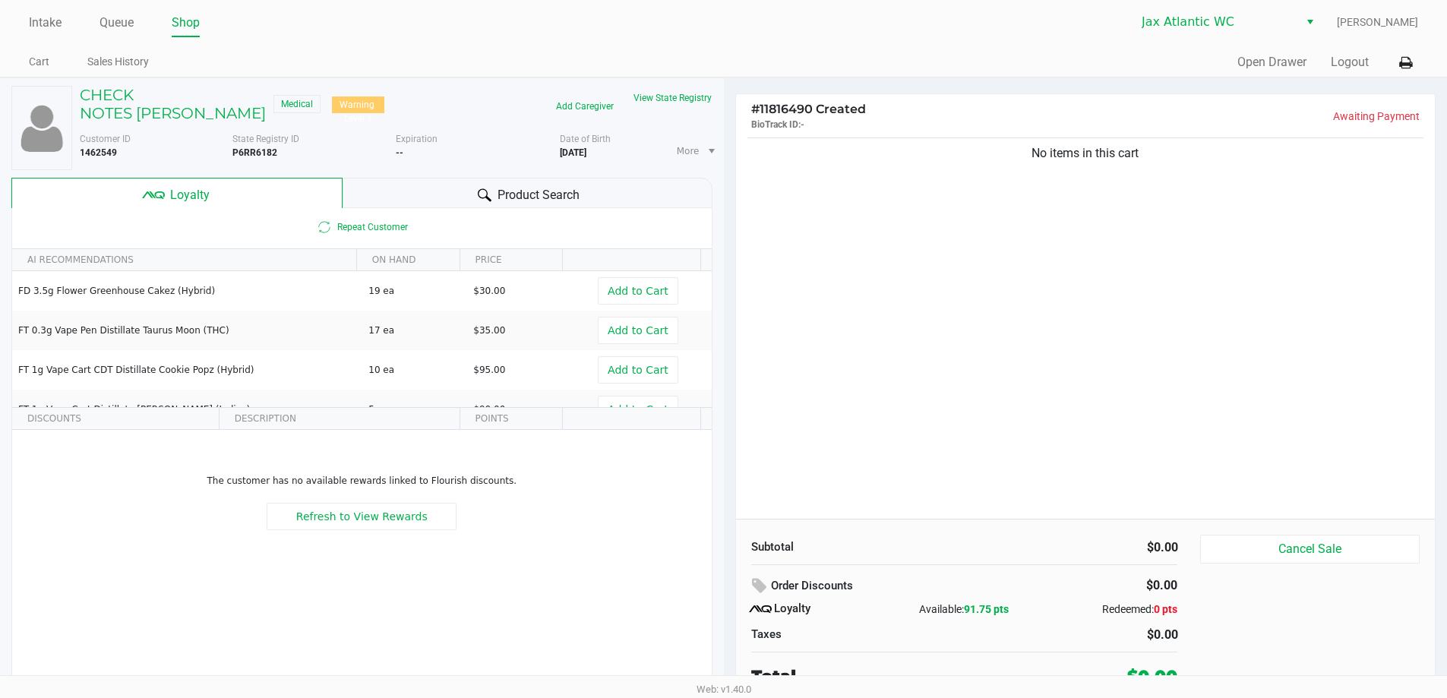
click at [434, 197] on div "Product Search" at bounding box center [528, 193] width 370 height 30
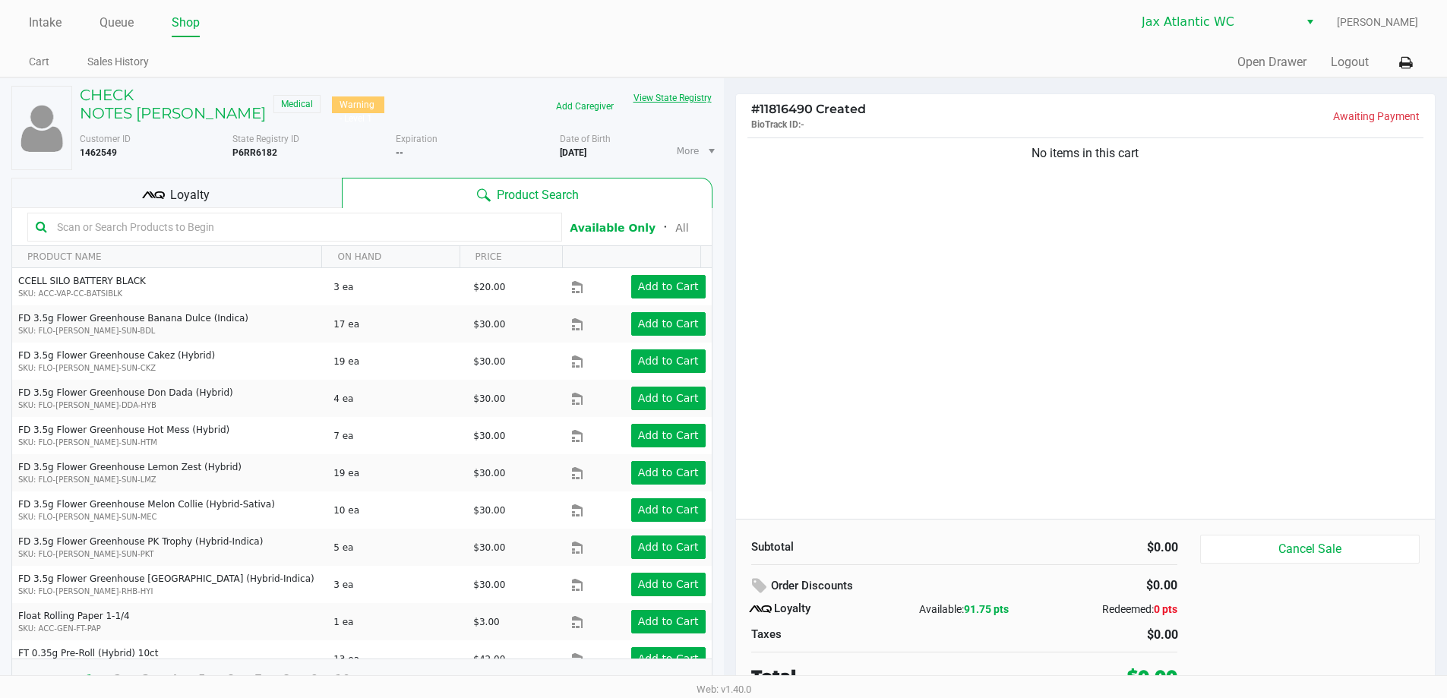
click at [661, 96] on button "View State Registry" at bounding box center [668, 98] width 89 height 24
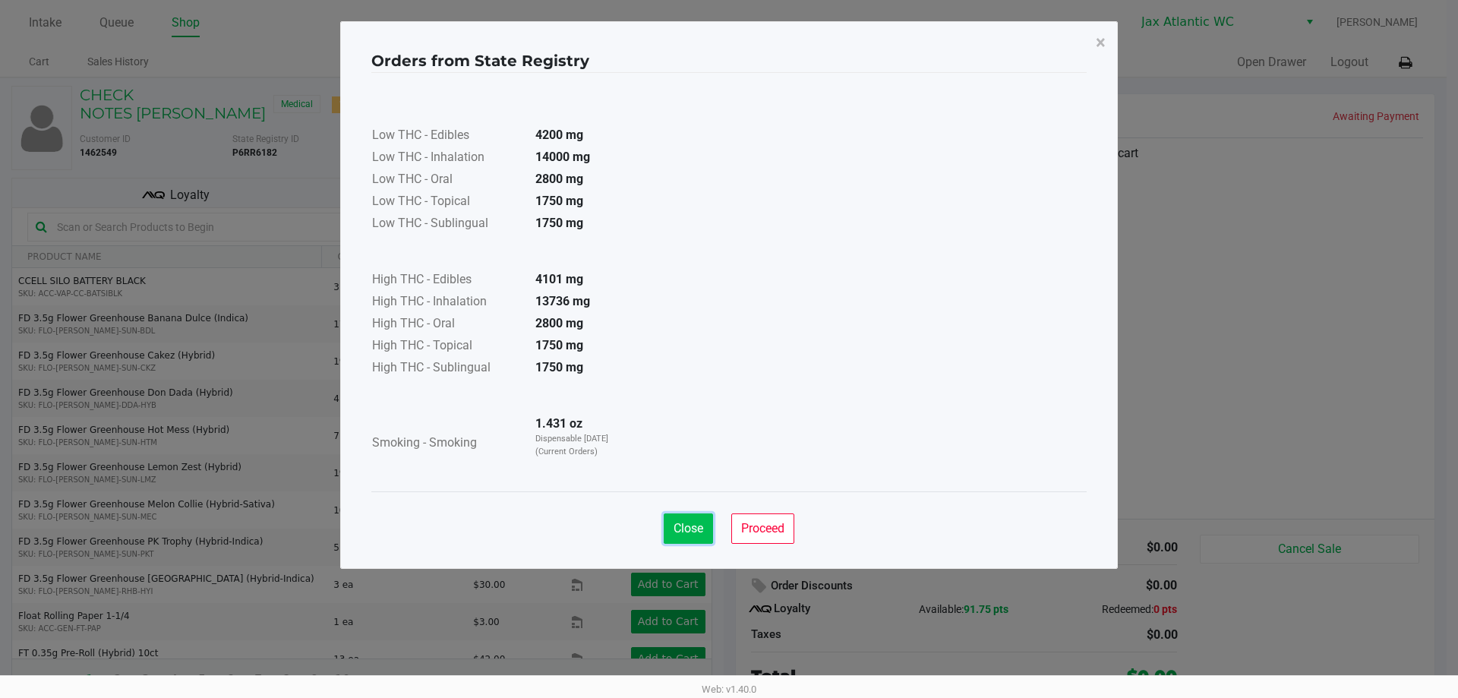
click at [676, 526] on span "Close" at bounding box center [689, 528] width 30 height 14
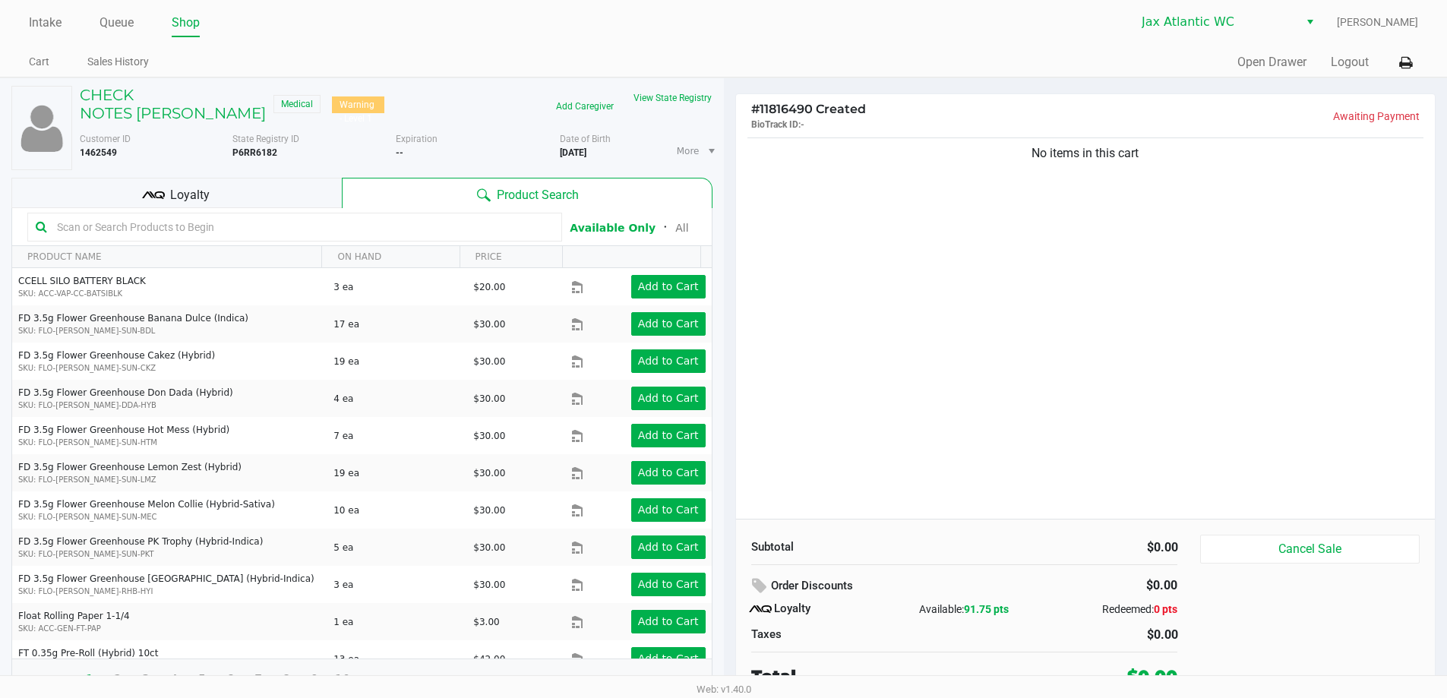
click at [238, 204] on div "Loyalty" at bounding box center [176, 193] width 330 height 30
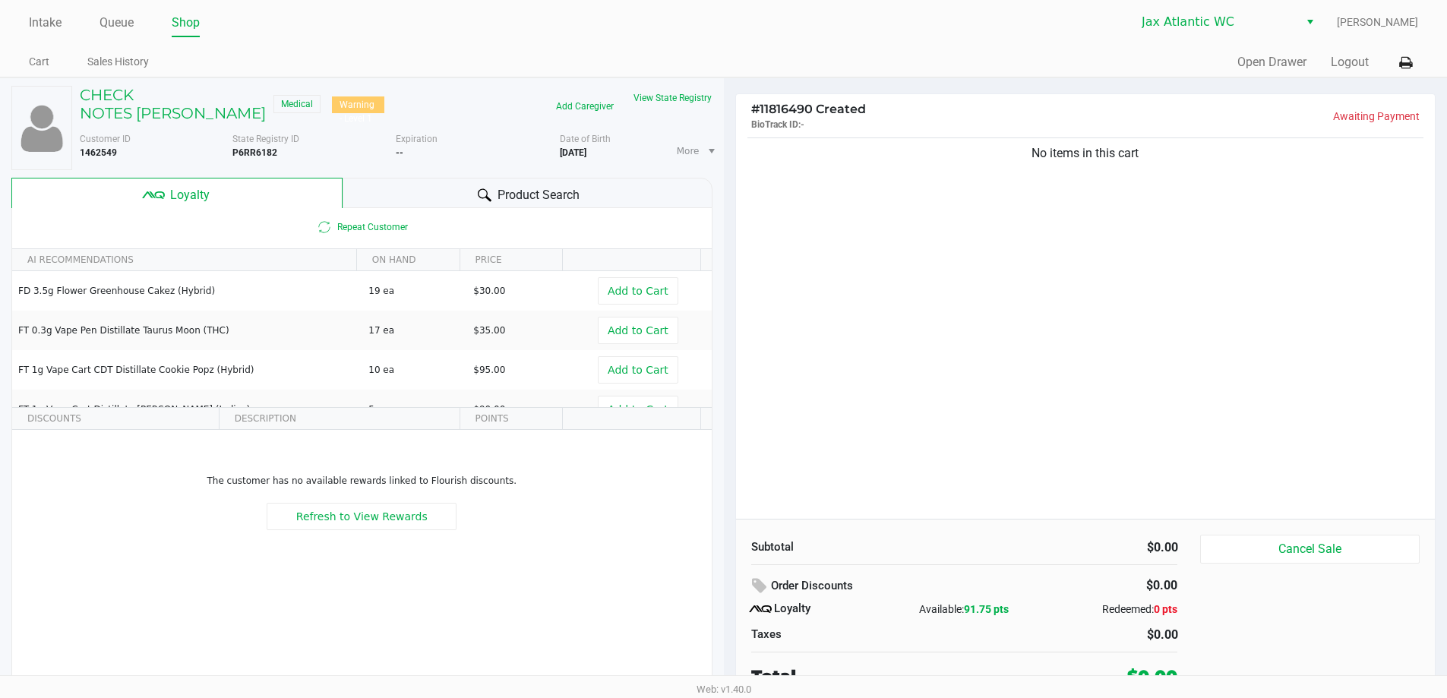
click at [438, 191] on div "Product Search" at bounding box center [528, 193] width 370 height 30
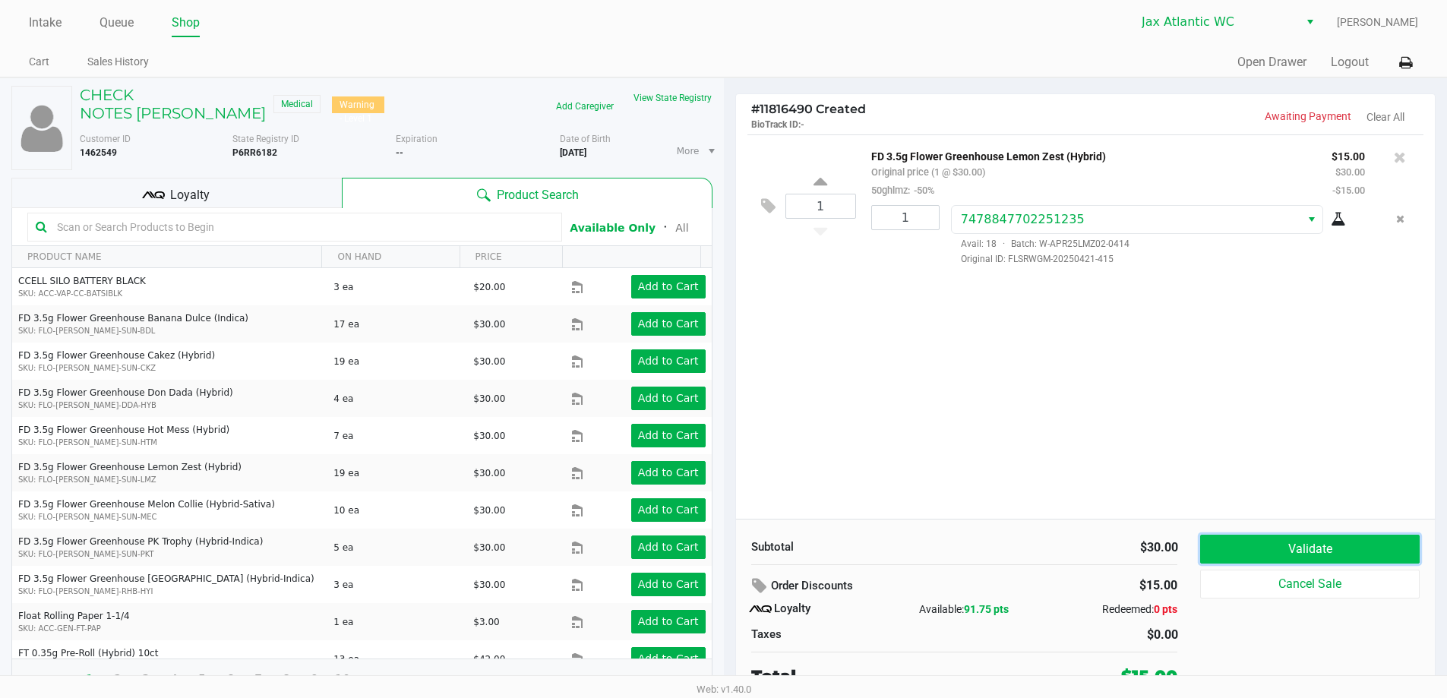
click at [1338, 548] on button "Validate" at bounding box center [1309, 549] width 219 height 29
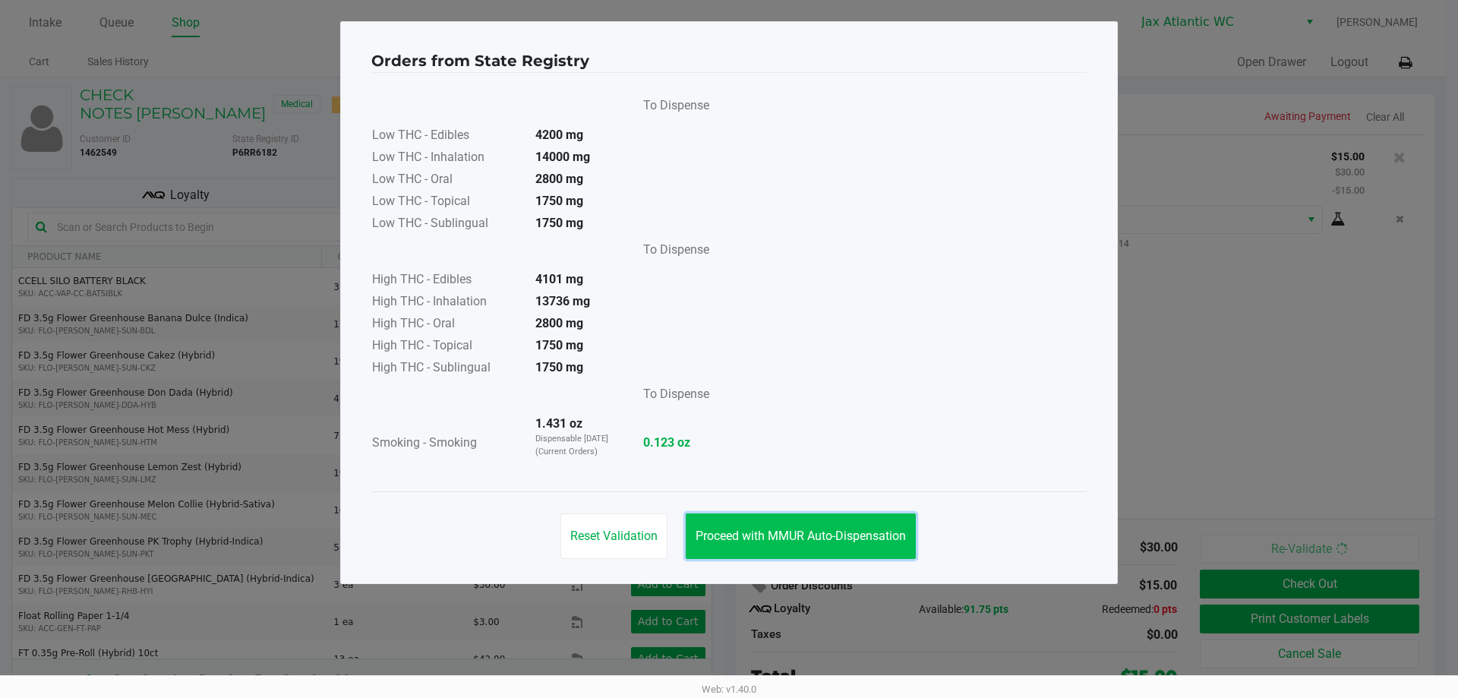
click at [874, 525] on button "Proceed with MMUR Auto-Dispensation" at bounding box center [801, 536] width 230 height 46
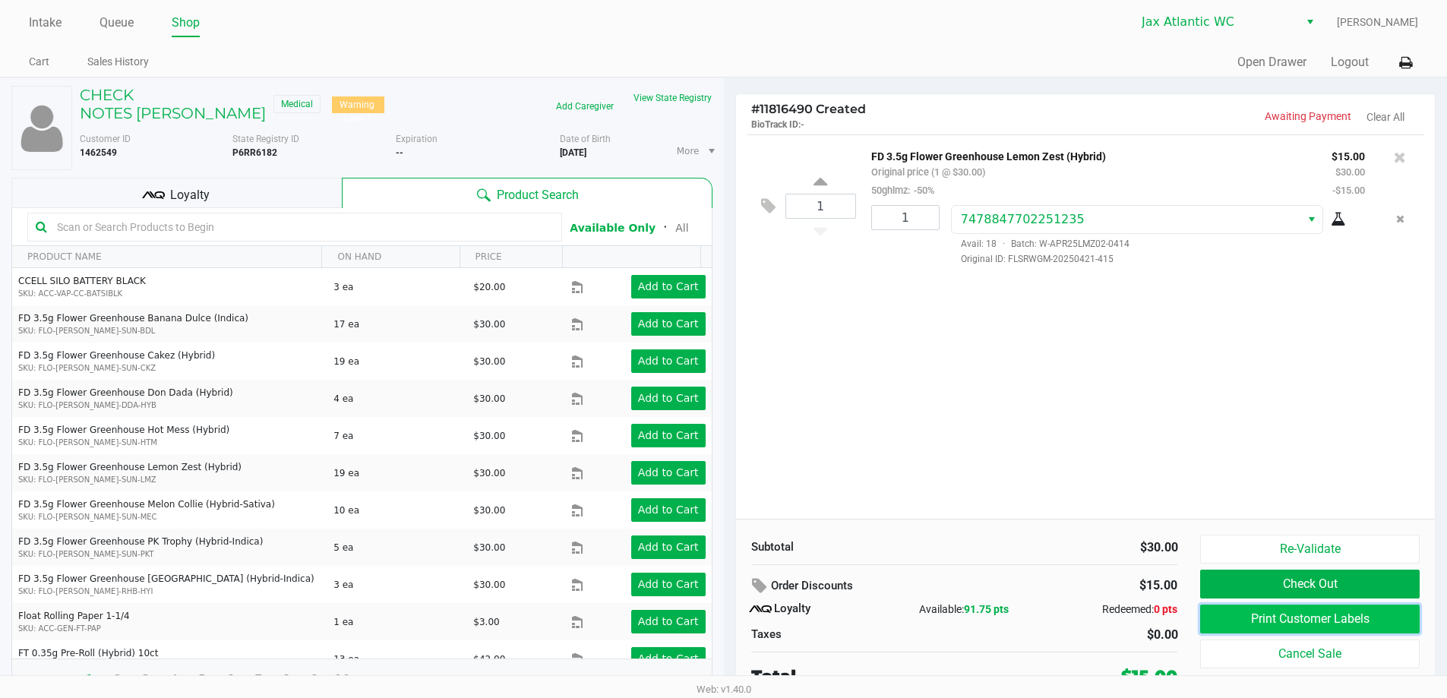
click at [1349, 626] on button "Print Customer Labels" at bounding box center [1309, 619] width 219 height 29
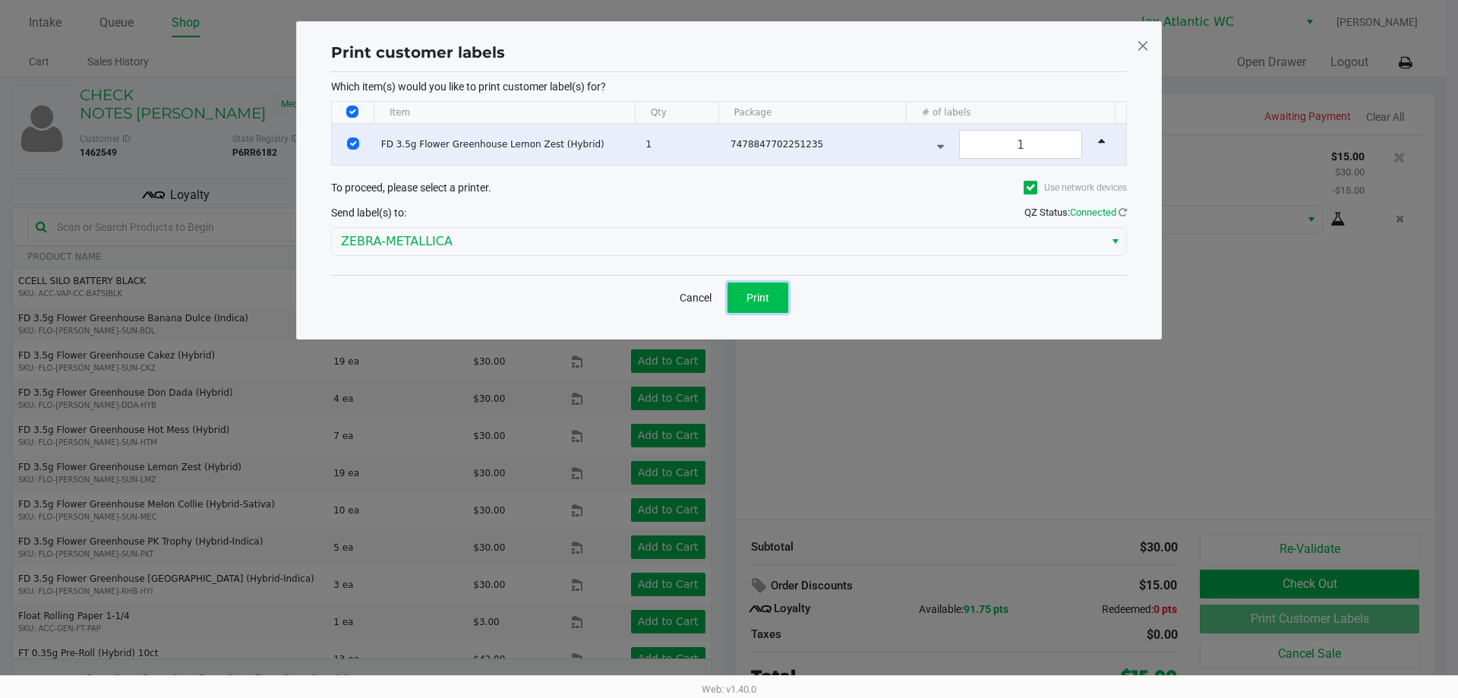
click at [765, 301] on span "Print" at bounding box center [758, 298] width 23 height 12
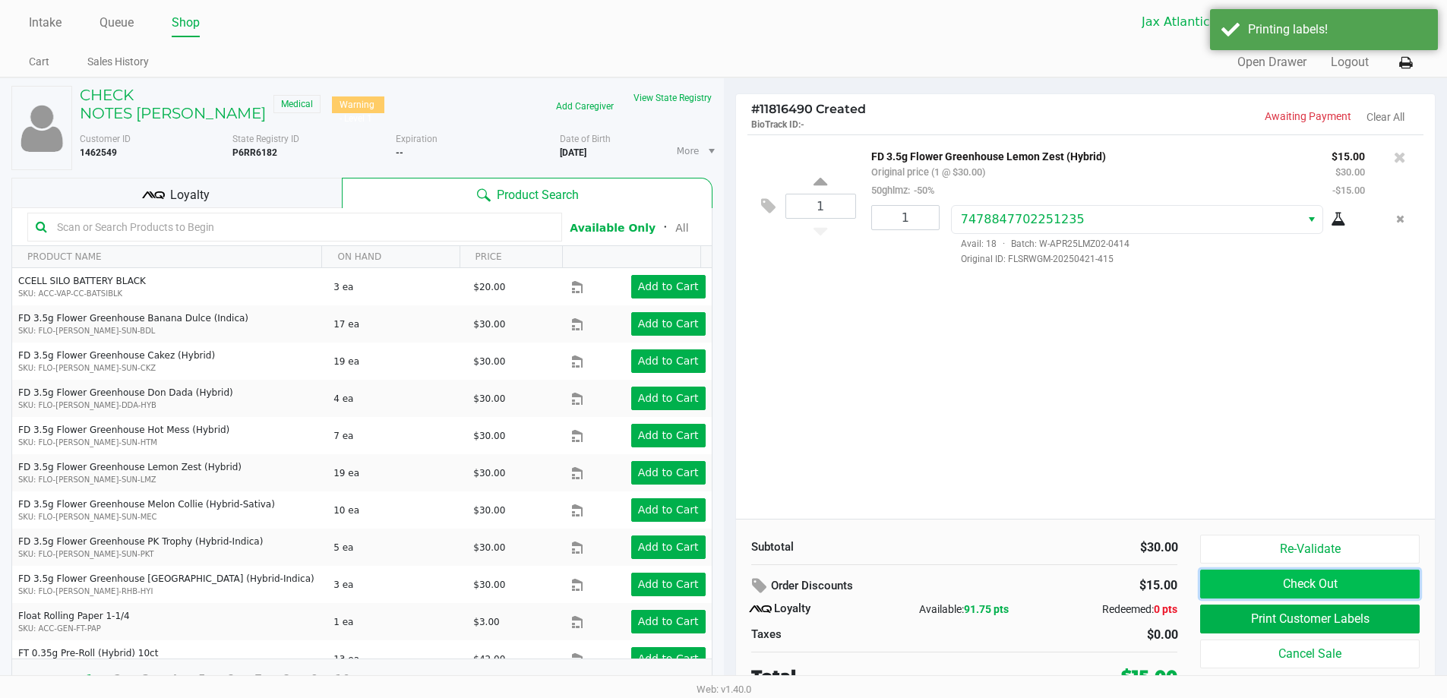
click at [1243, 586] on button "Check Out" at bounding box center [1309, 584] width 219 height 29
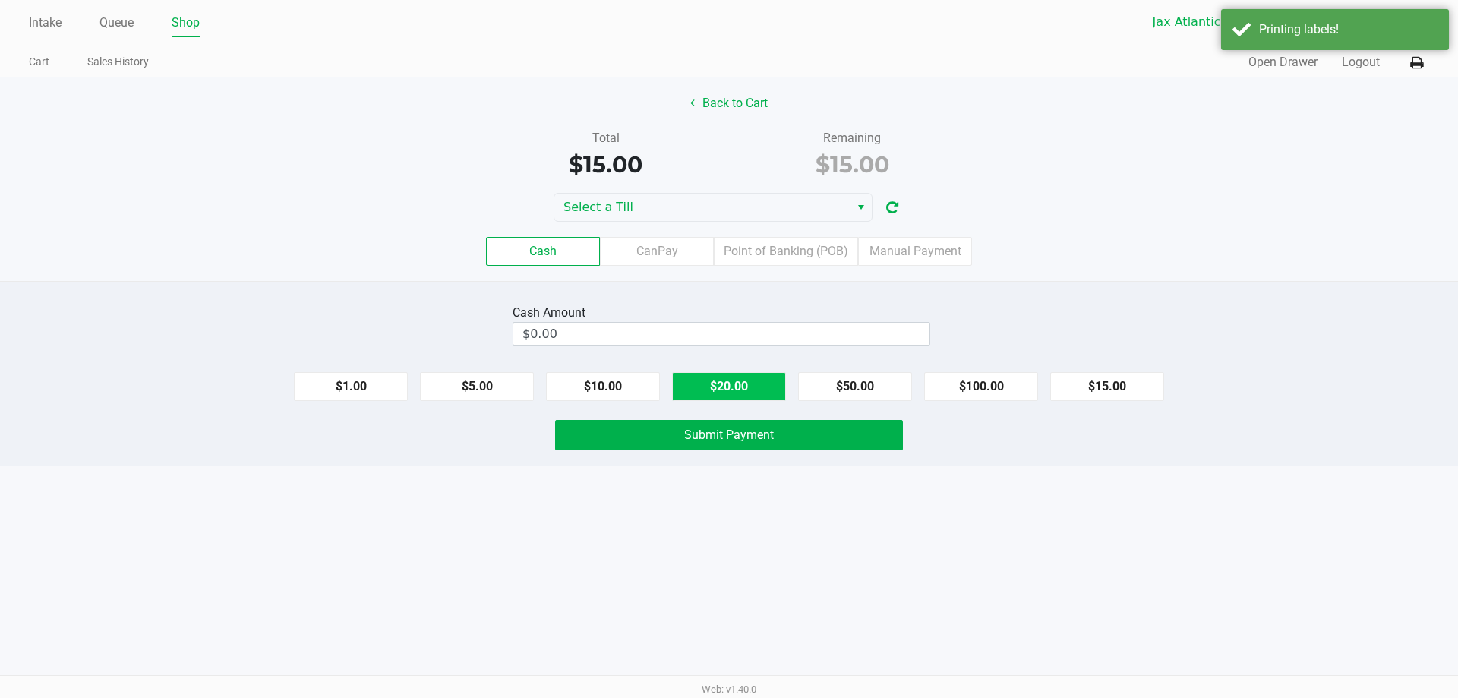
click at [679, 390] on button "$20.00" at bounding box center [729, 386] width 114 height 29
type input "$20.00"
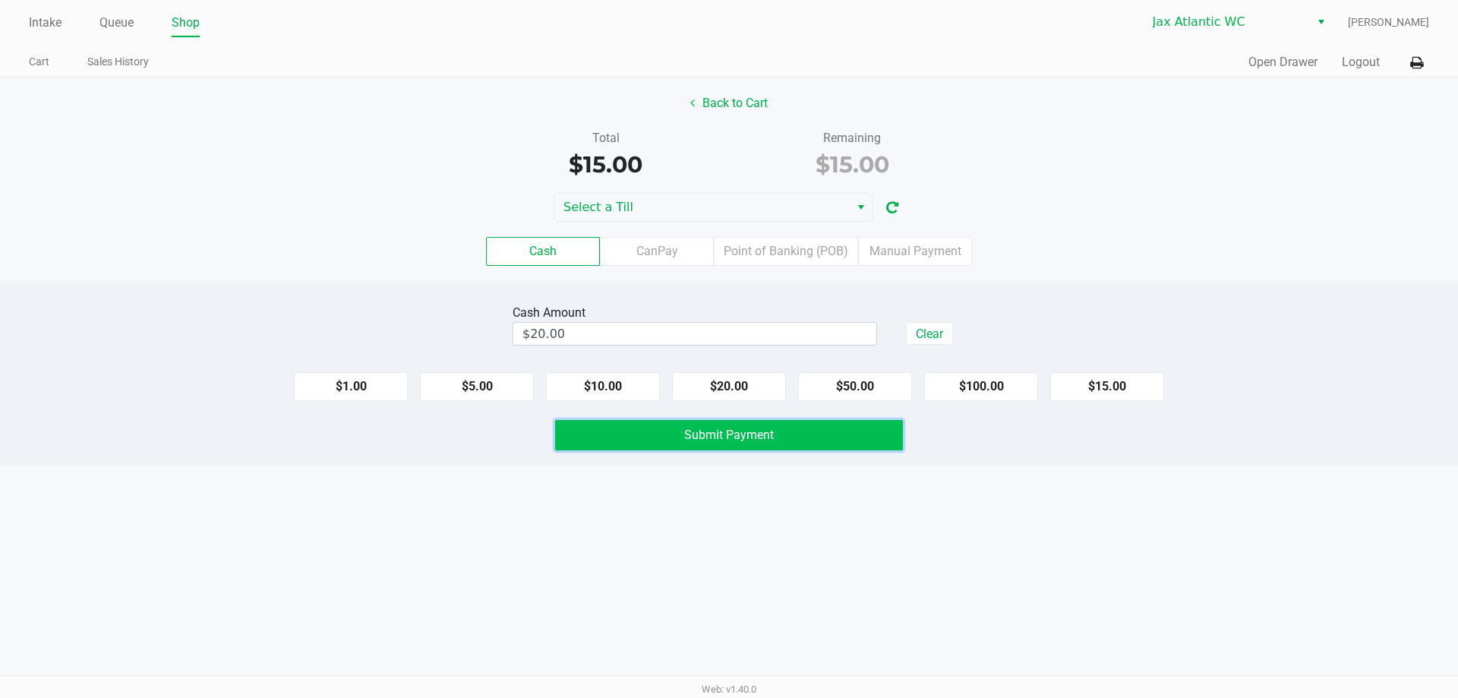
click at [706, 434] on span "Submit Payment" at bounding box center [729, 435] width 90 height 14
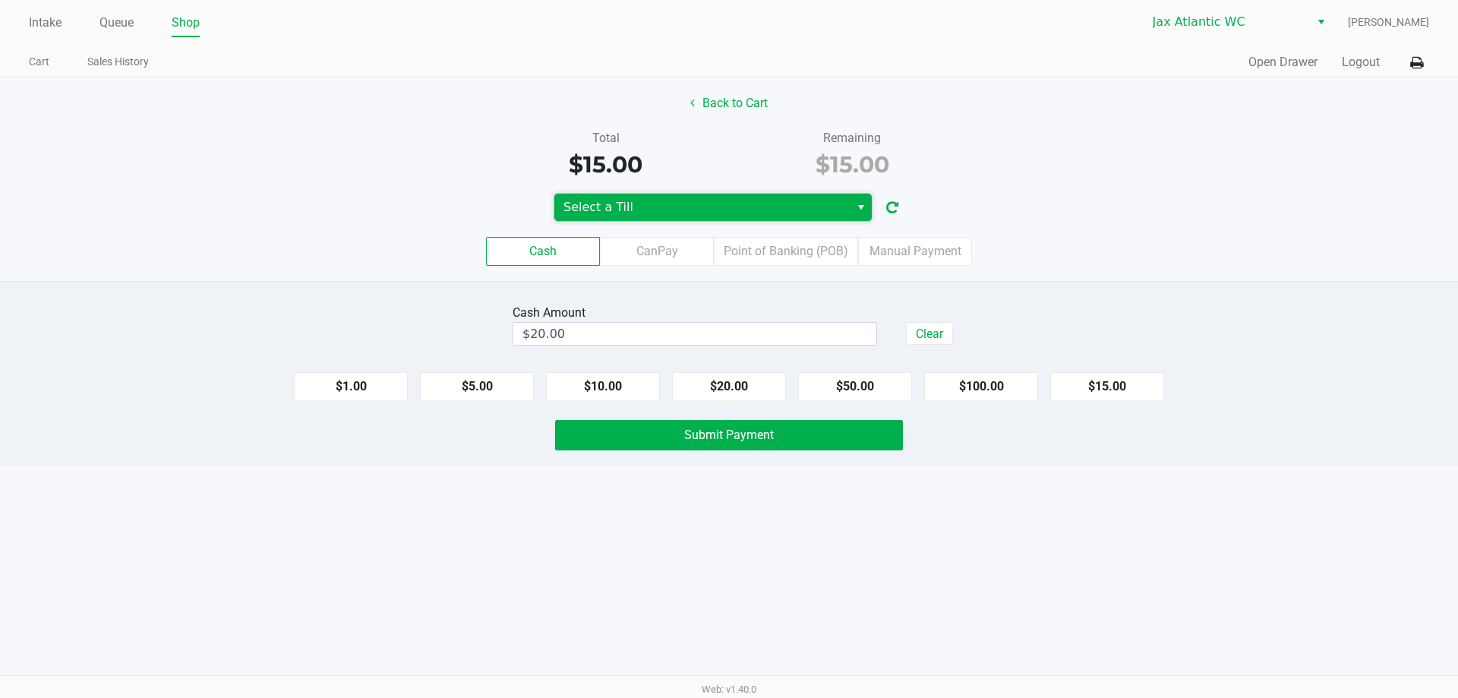
click at [639, 202] on span "Select a Till" at bounding box center [702, 207] width 277 height 18
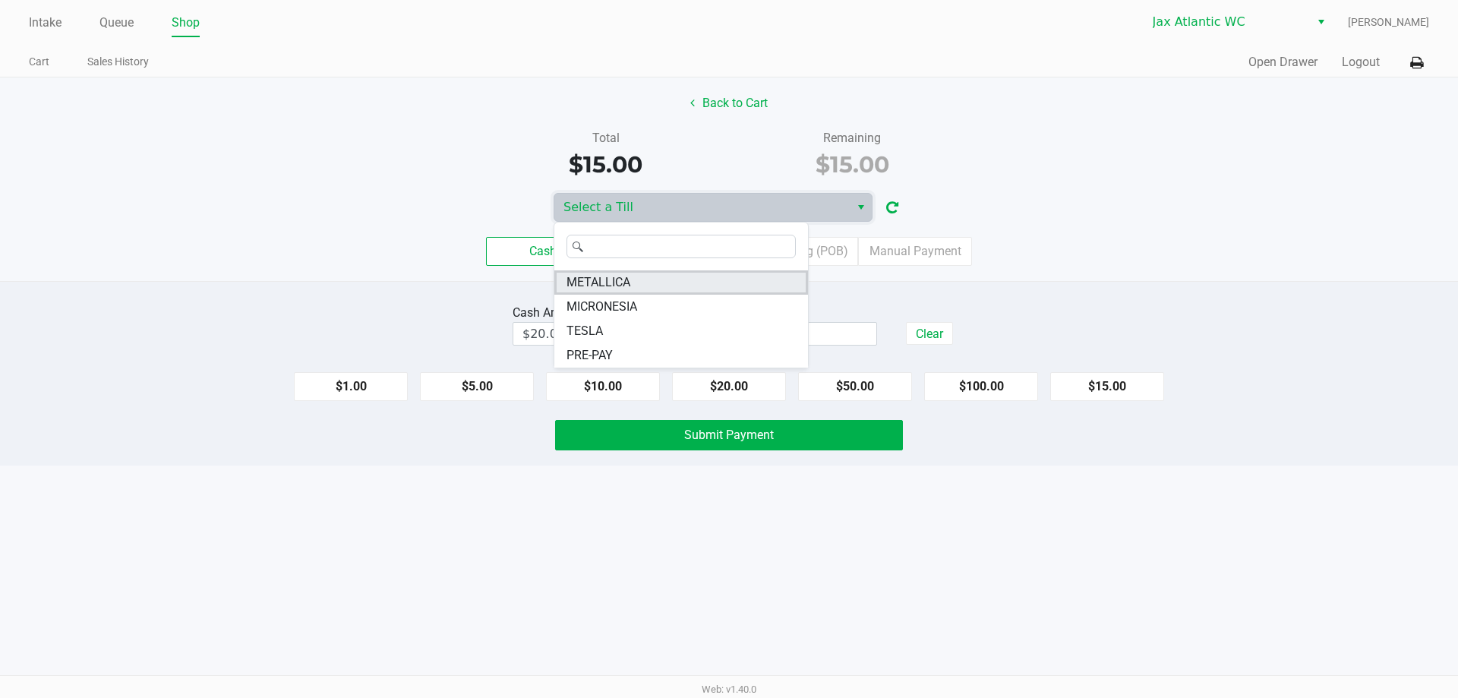
click at [633, 287] on li "METALLICA" at bounding box center [681, 282] width 254 height 24
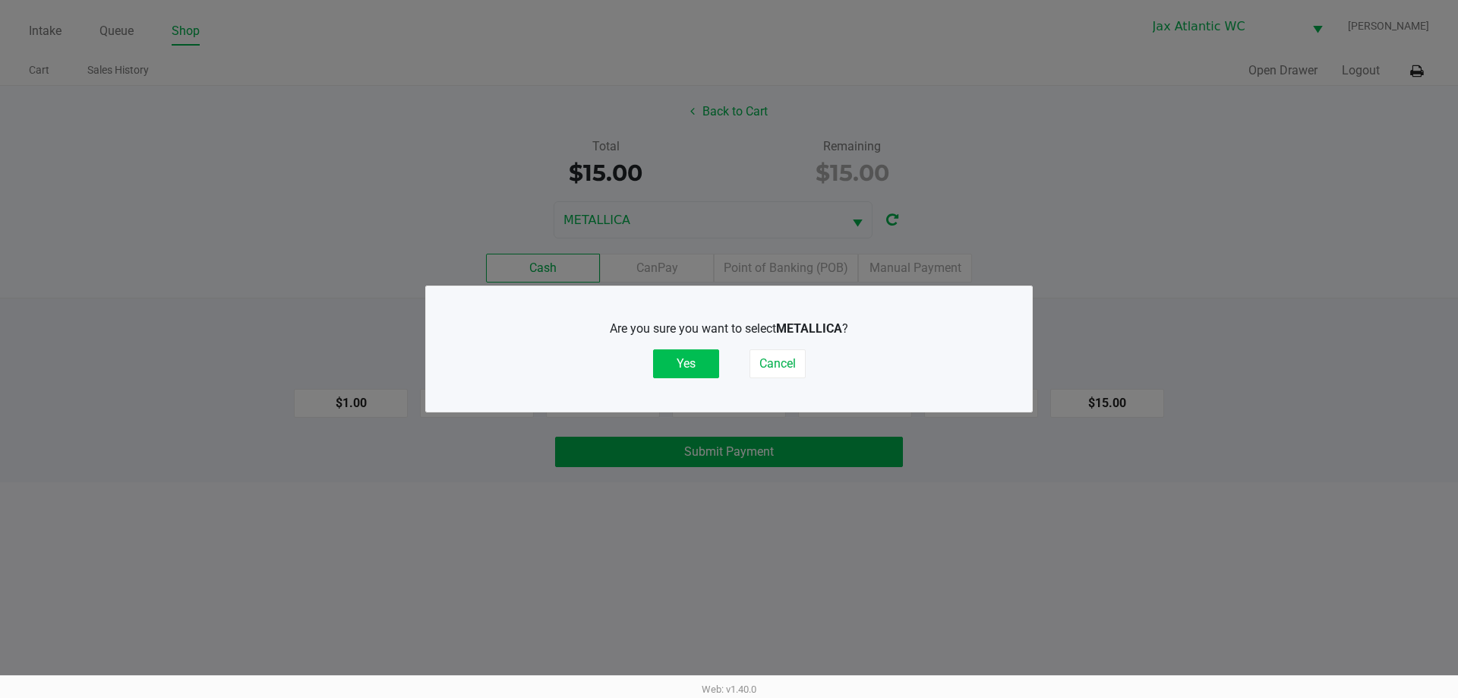
click at [700, 356] on button "Yes" at bounding box center [686, 363] width 66 height 29
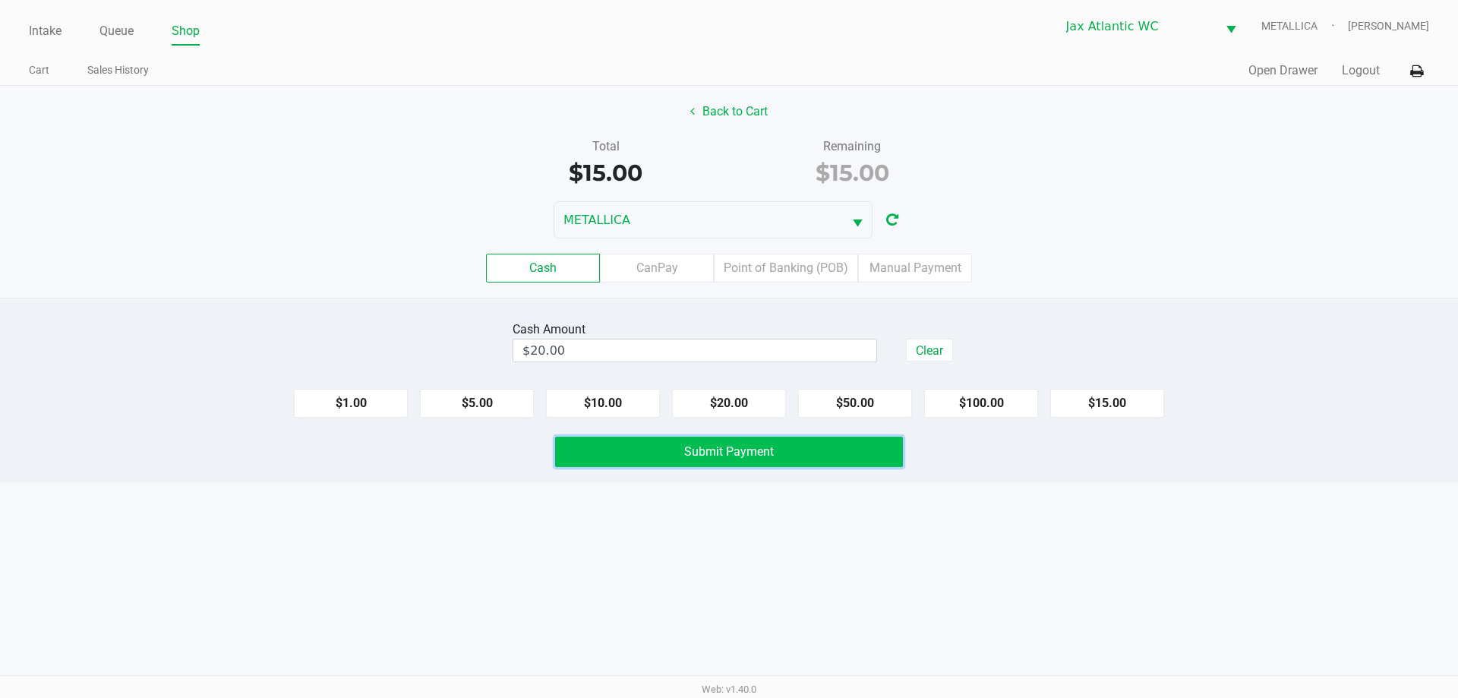
click at [734, 460] on button "Submit Payment" at bounding box center [729, 452] width 348 height 30
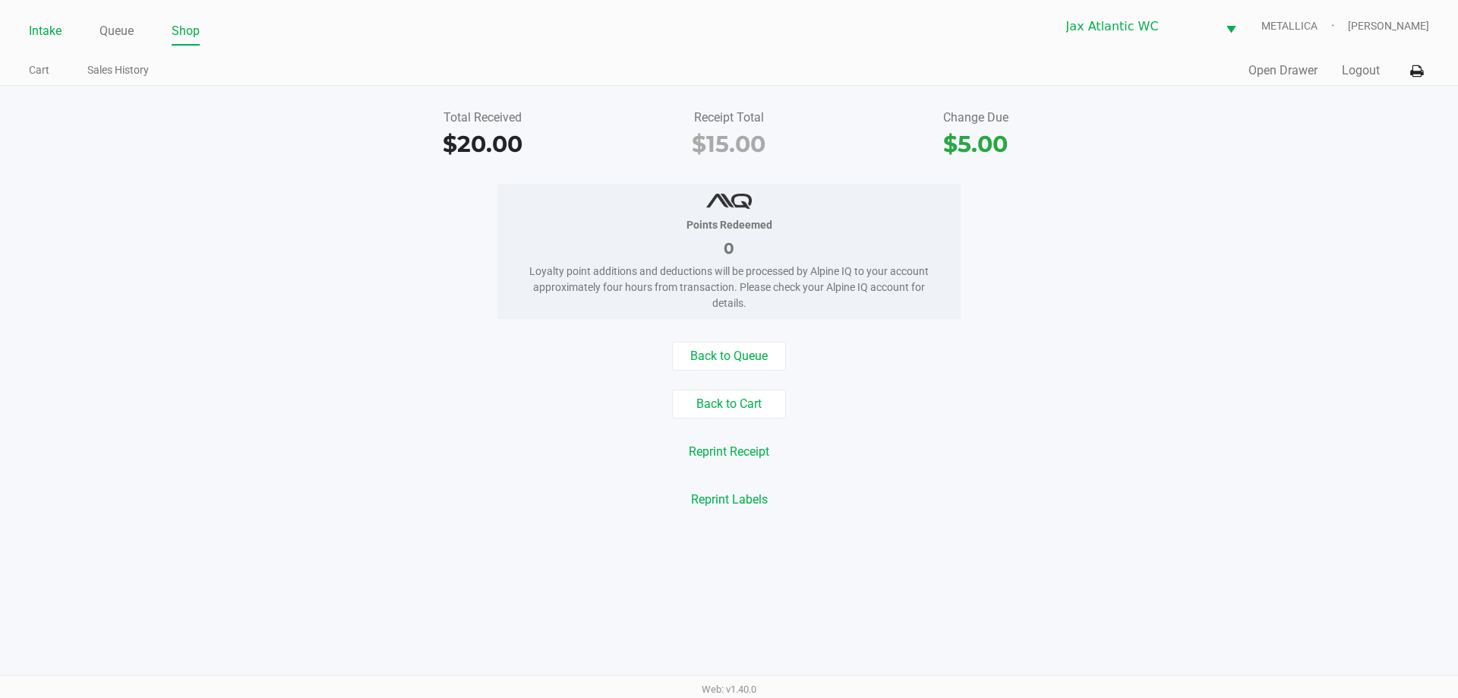
click at [36, 24] on link "Intake" at bounding box center [45, 31] width 33 height 21
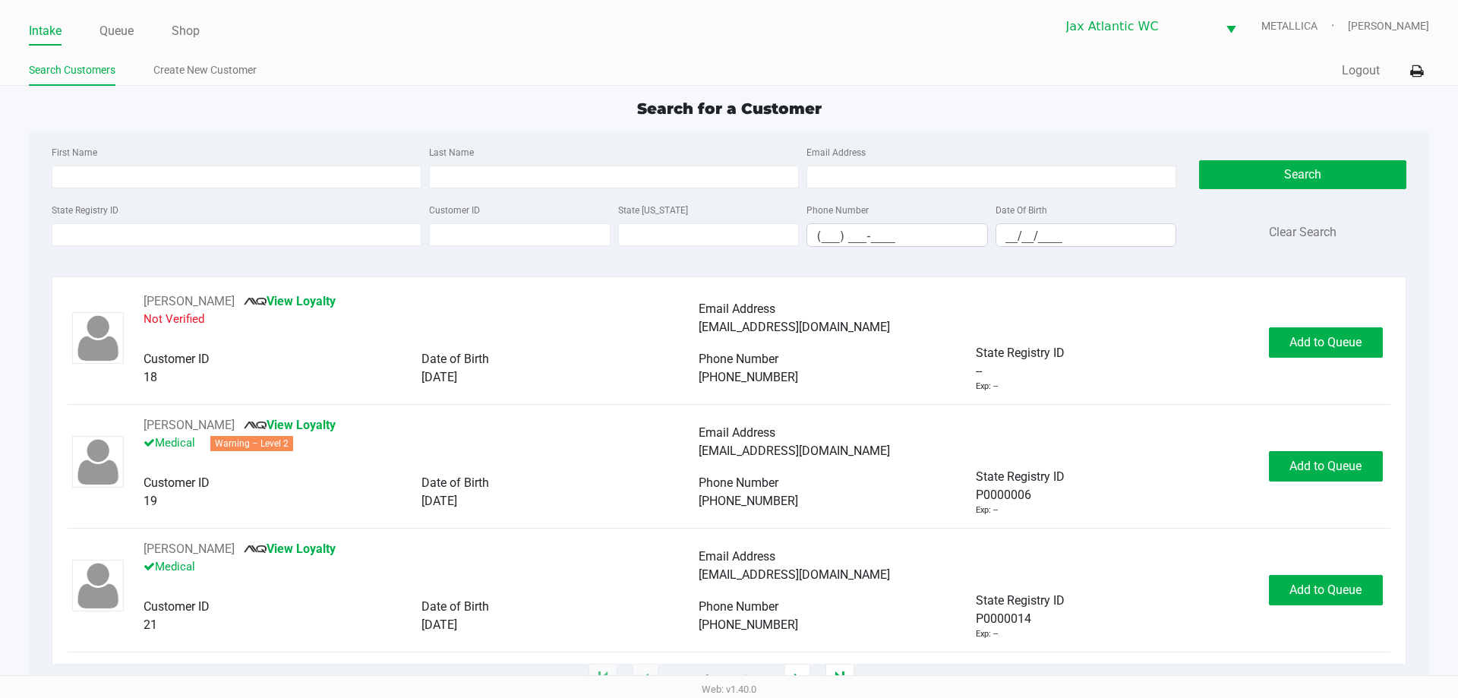
type input "ADAM"
type input "BOULINEAU"
type input "03/31/1986"
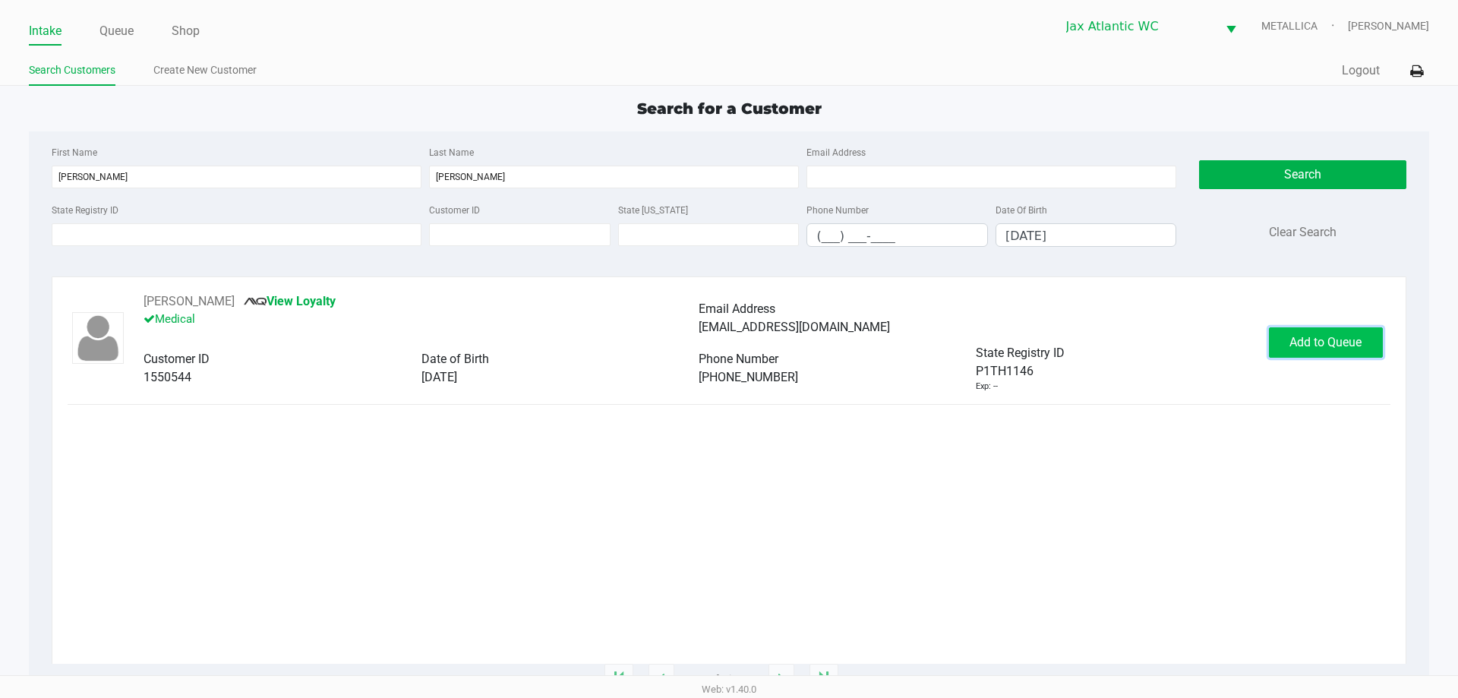
click at [1302, 346] on span "Add to Queue" at bounding box center [1326, 342] width 72 height 14
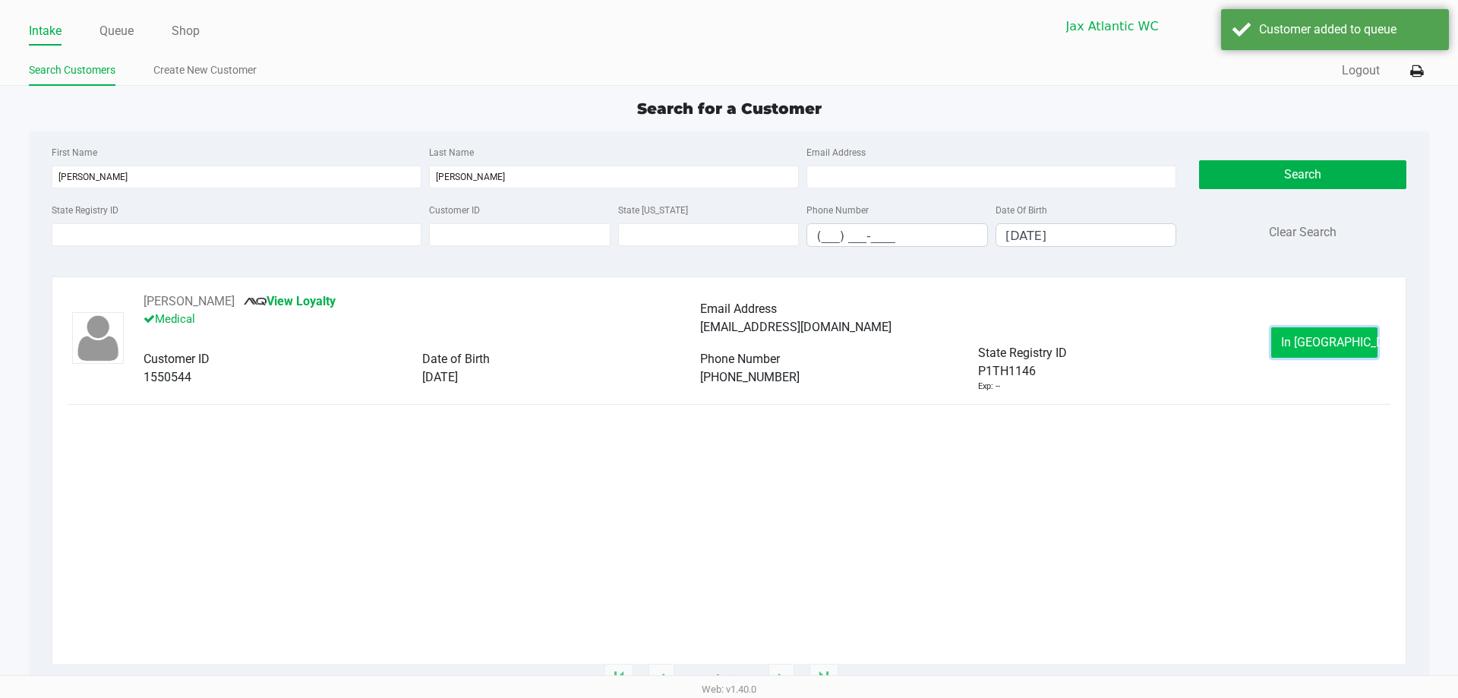
click at [1305, 348] on span "In Queue" at bounding box center [1345, 342] width 128 height 14
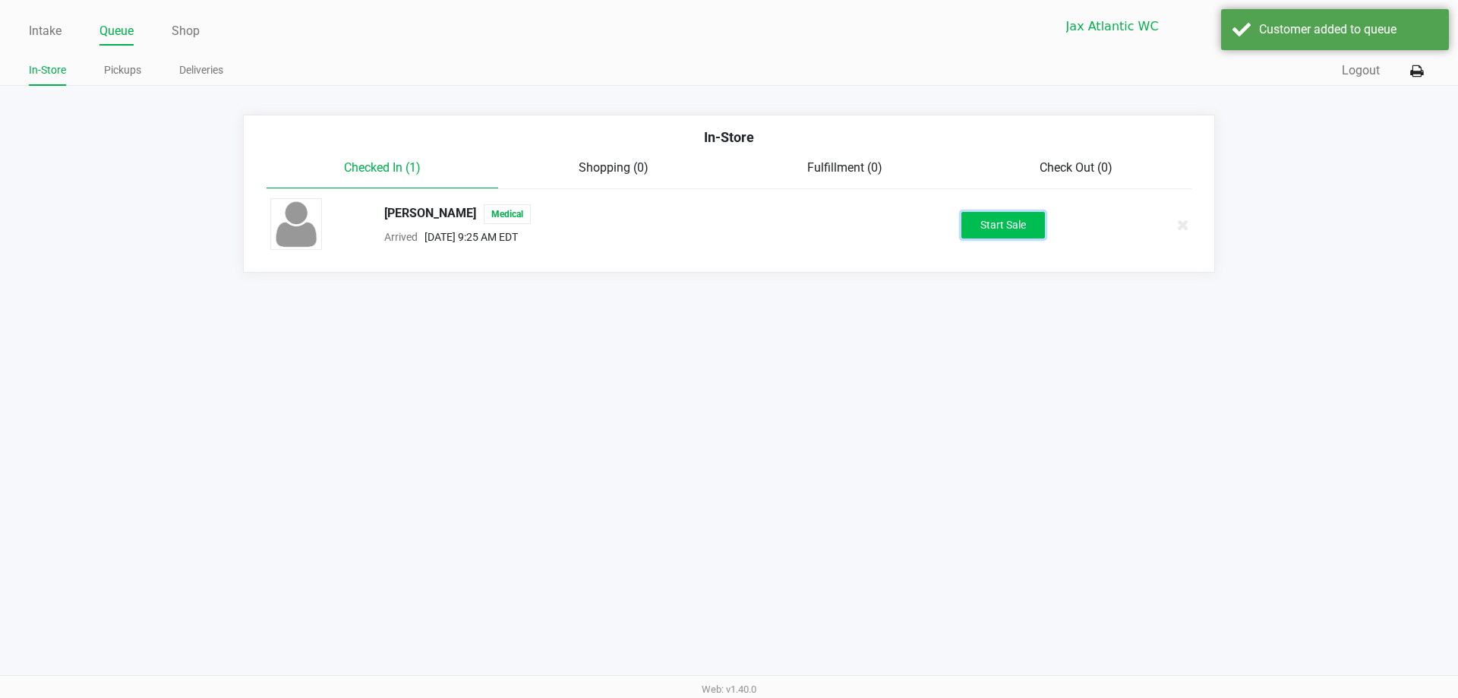
click at [977, 232] on button "Start Sale" at bounding box center [1004, 225] width 84 height 27
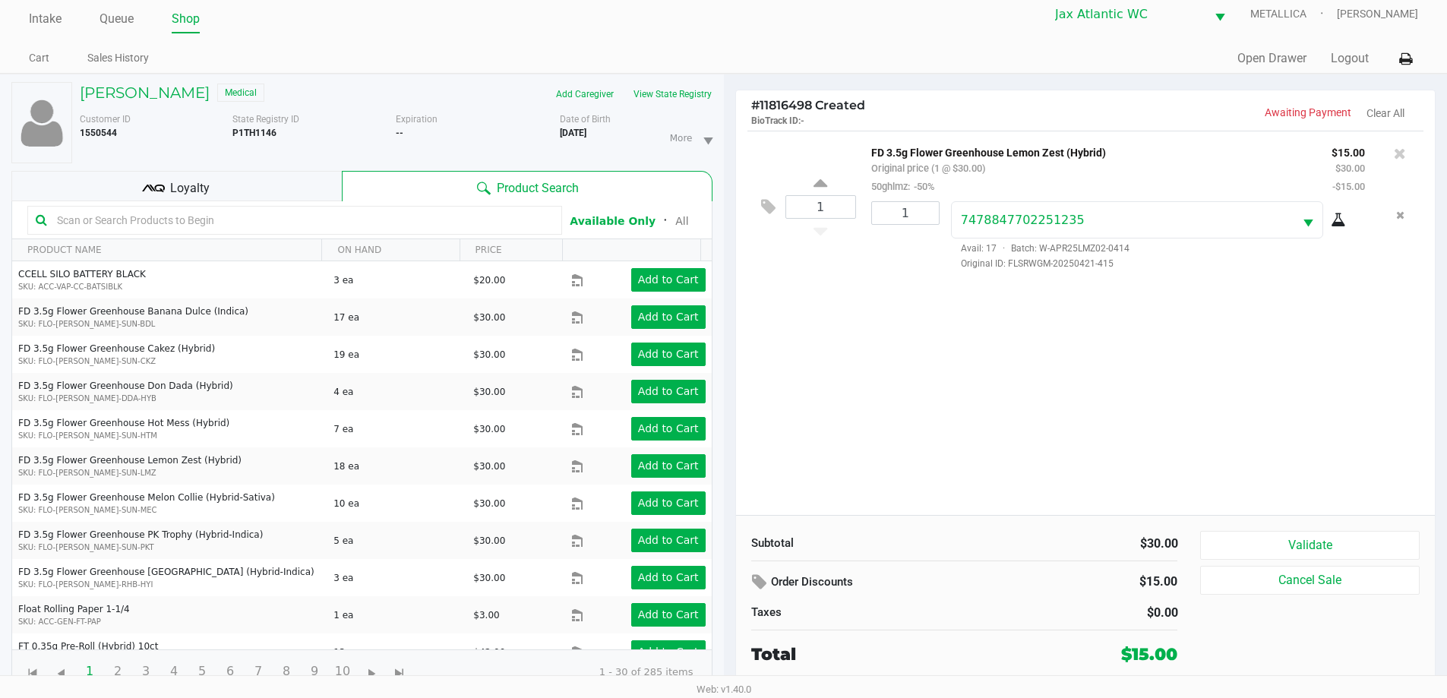
scroll to position [16, 0]
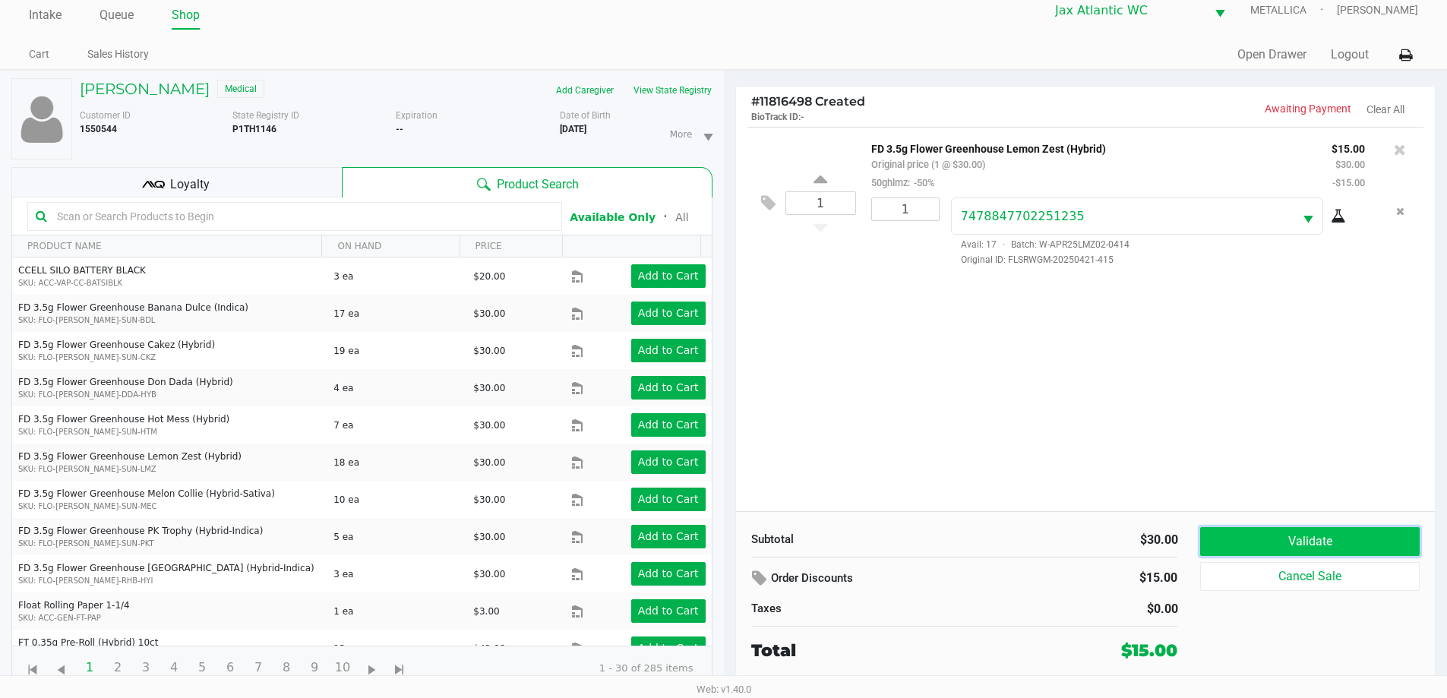
click at [1274, 541] on button "Validate" at bounding box center [1309, 541] width 219 height 29
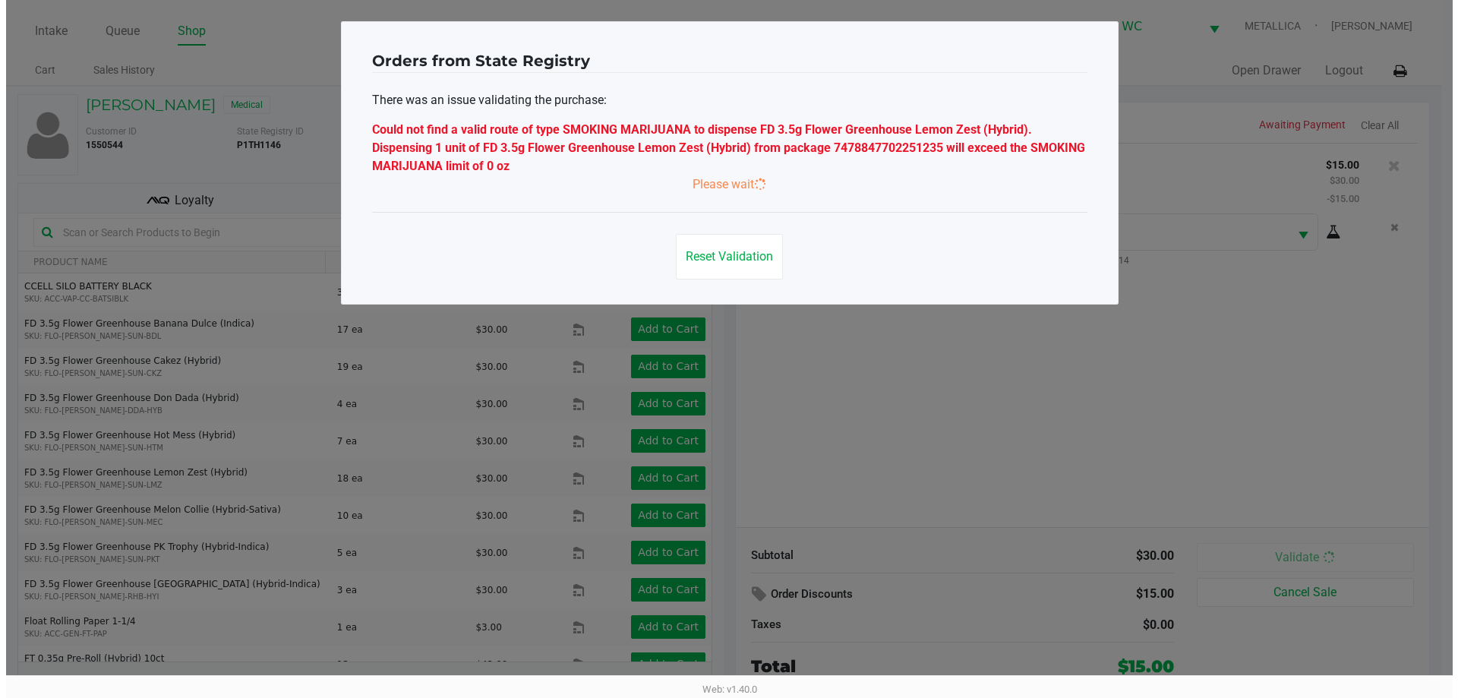
scroll to position [0, 0]
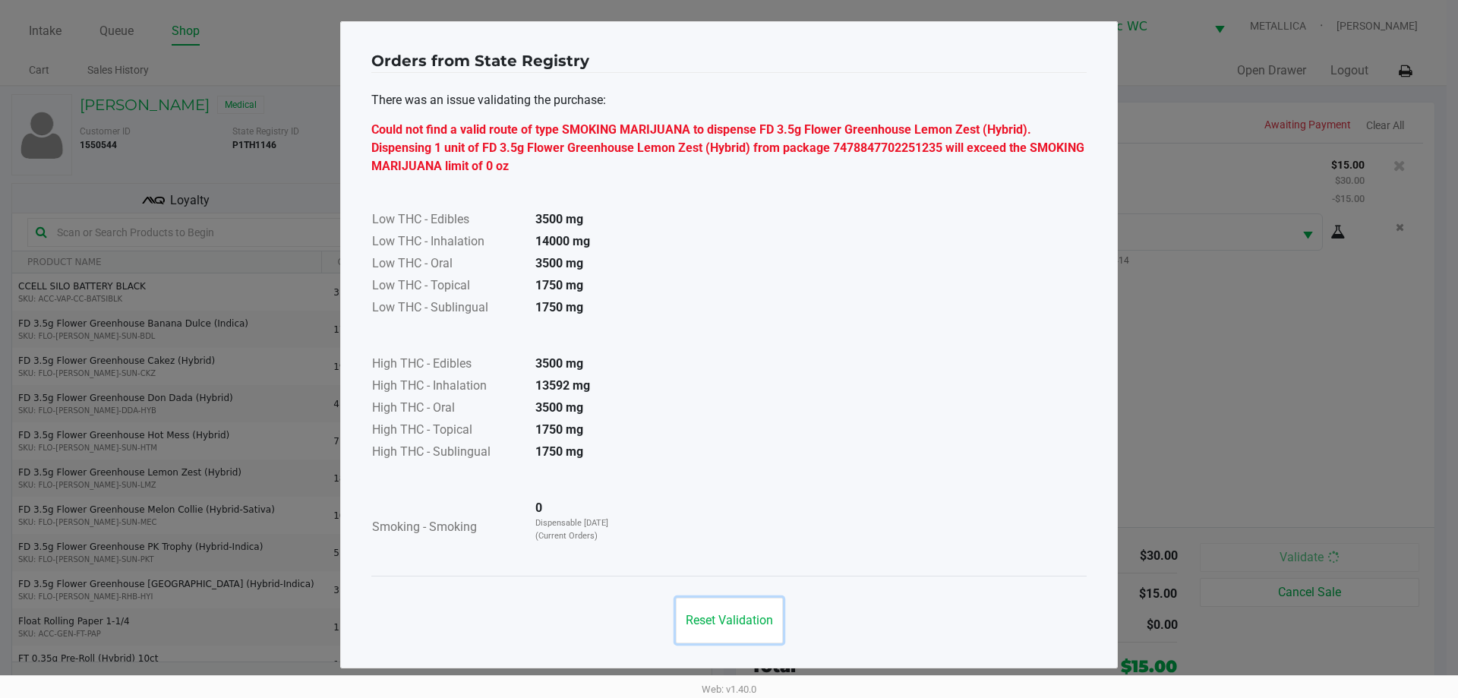
click at [759, 628] on button "Reset Validation" at bounding box center [729, 621] width 107 height 46
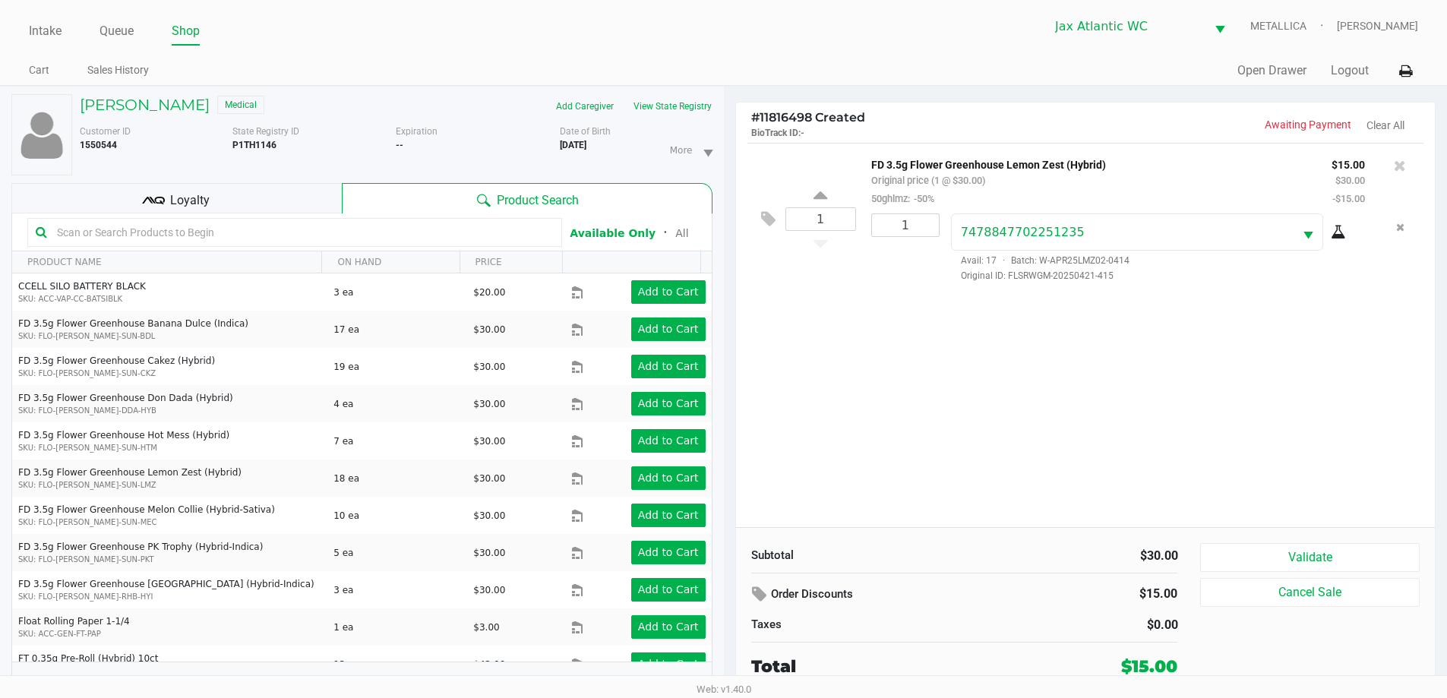
click at [238, 148] on b "P1TH1146" at bounding box center [254, 145] width 44 height 11
click at [244, 145] on b "P1TH1146" at bounding box center [254, 145] width 44 height 11
click at [245, 146] on b "P1TH1146" at bounding box center [254, 145] width 44 height 11
copy b "P1TH1146"
click at [1287, 601] on button "Cancel Sale" at bounding box center [1309, 592] width 219 height 29
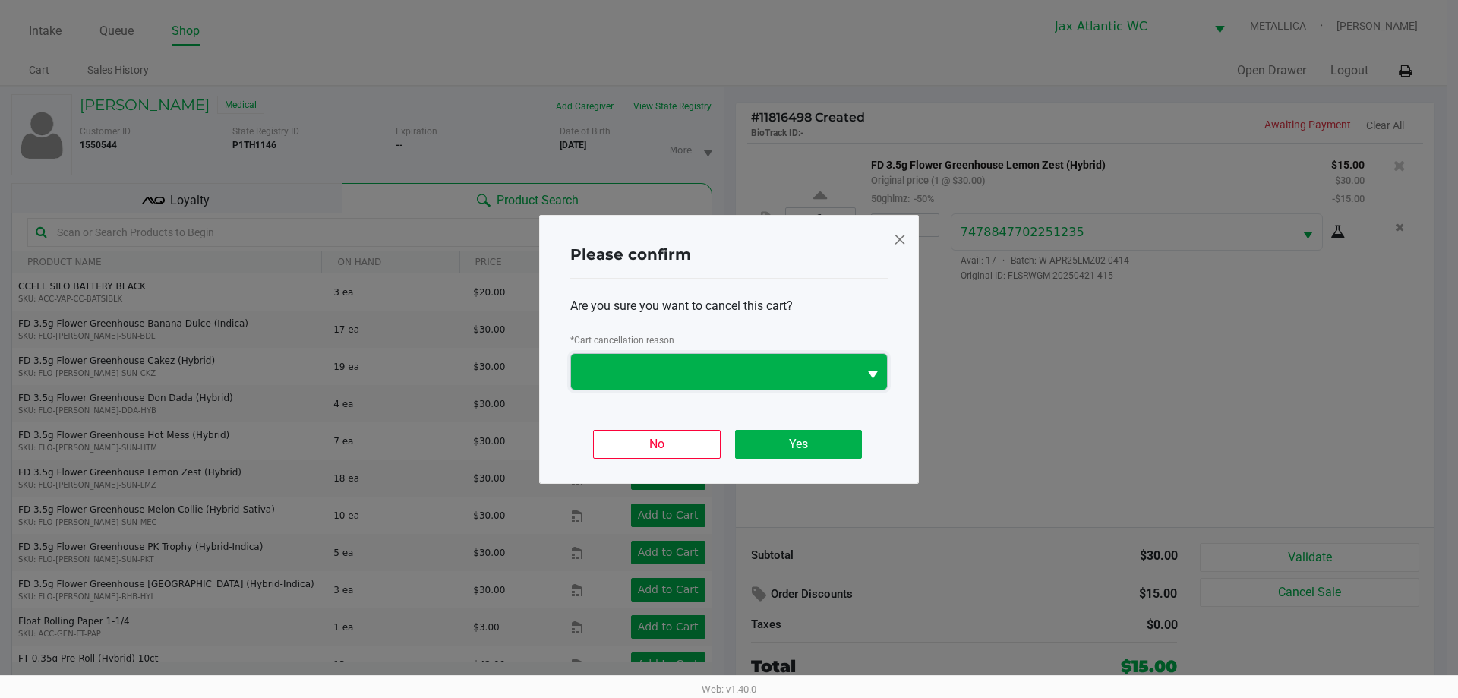
drag, startPoint x: 746, startPoint y: 375, endPoint x: 768, endPoint y: 371, distance: 22.5
click at [747, 375] on span at bounding box center [714, 371] width 269 height 18
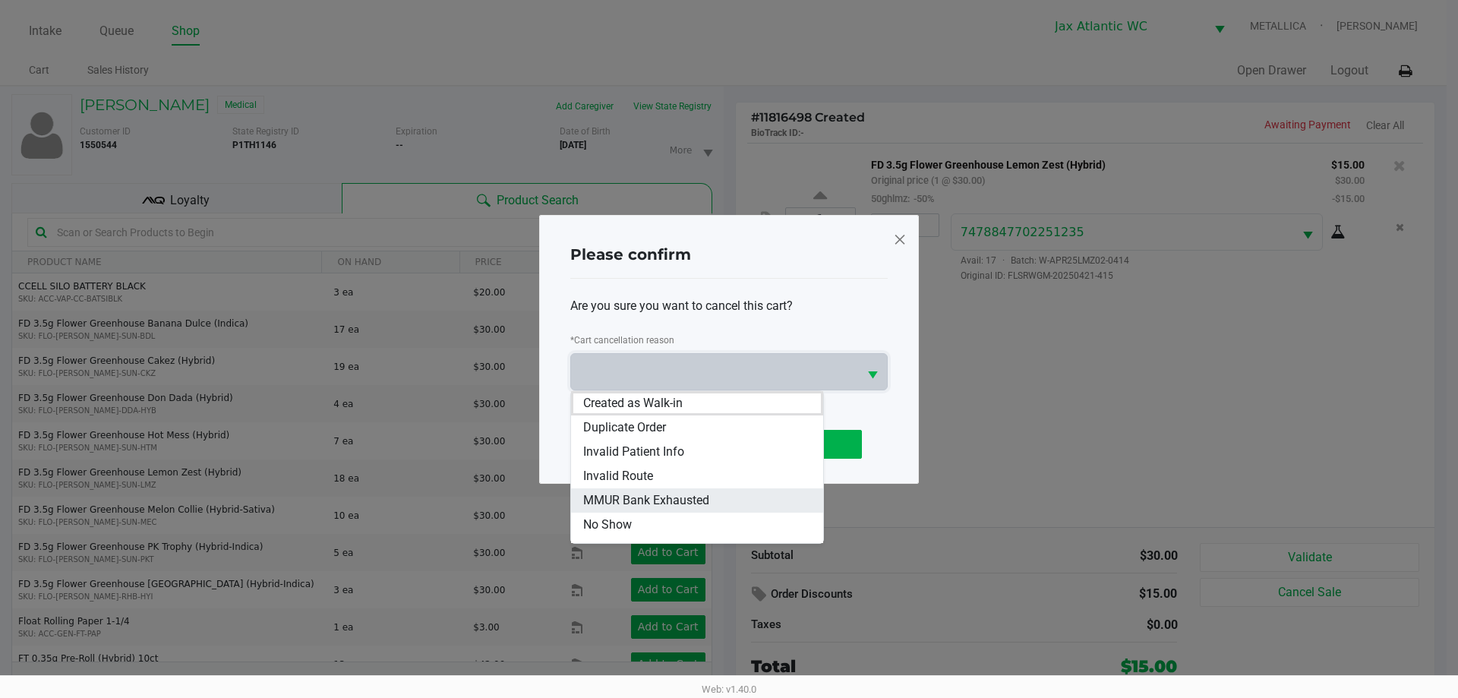
click at [694, 498] on span "MMUR Bank Exhausted" at bounding box center [646, 500] width 126 height 18
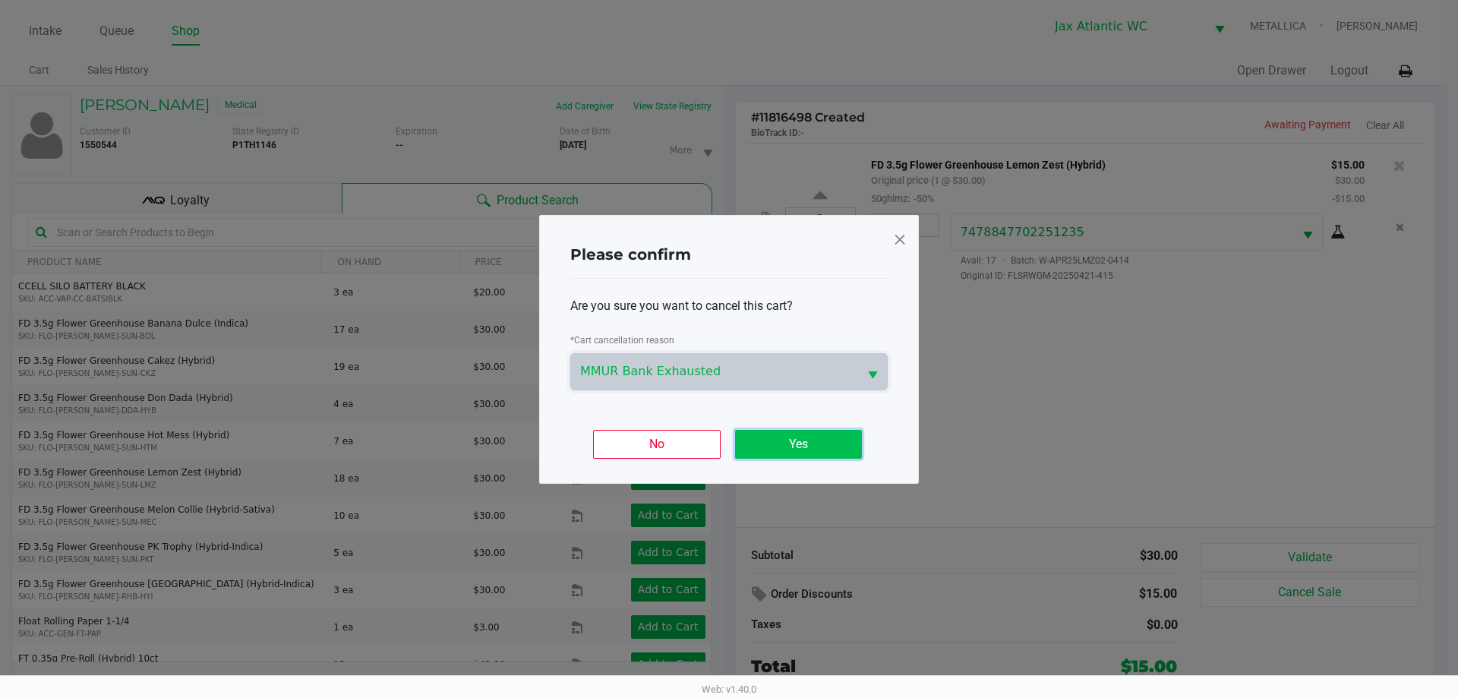
click at [805, 451] on button "Yes" at bounding box center [798, 444] width 127 height 29
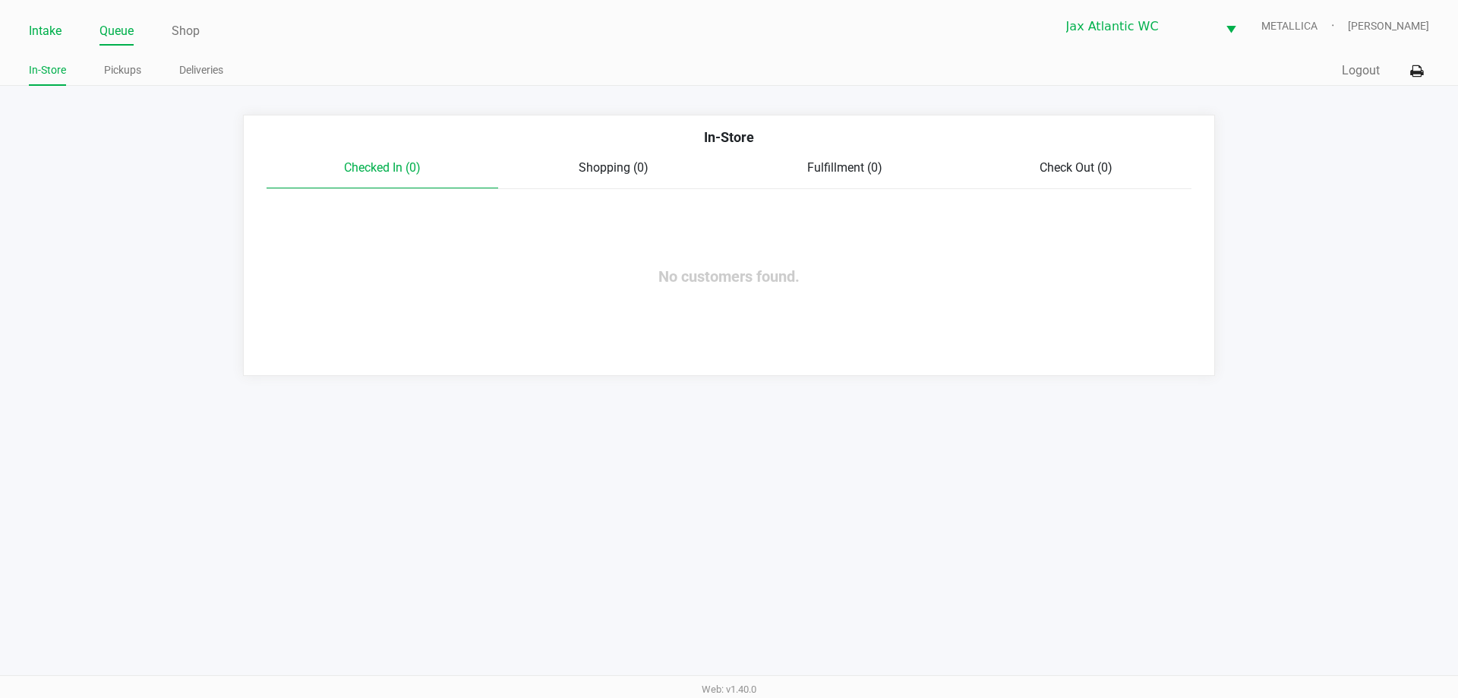
click at [44, 37] on link "Intake" at bounding box center [45, 31] width 33 height 21
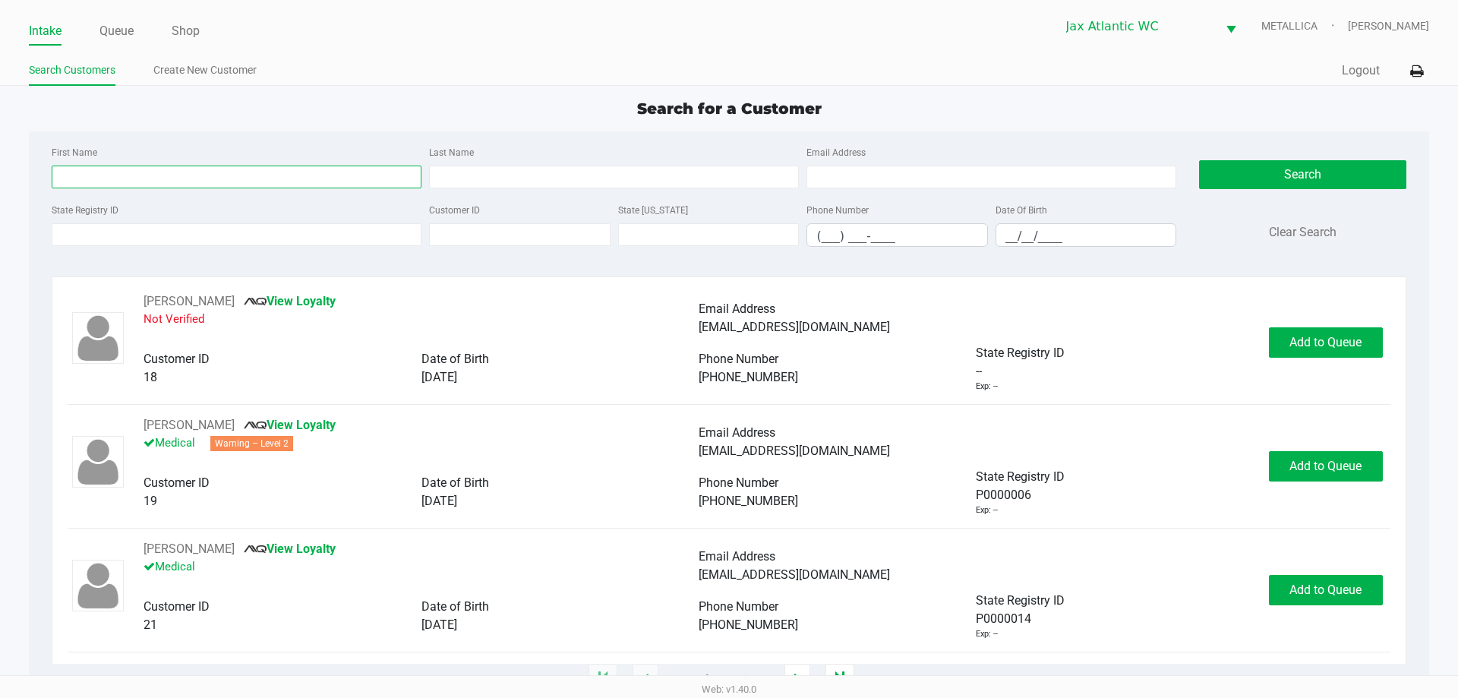
click at [205, 173] on input "First Name" at bounding box center [237, 177] width 370 height 23
type input "david"
click at [497, 186] on input "Last Name" at bounding box center [614, 177] width 370 height 23
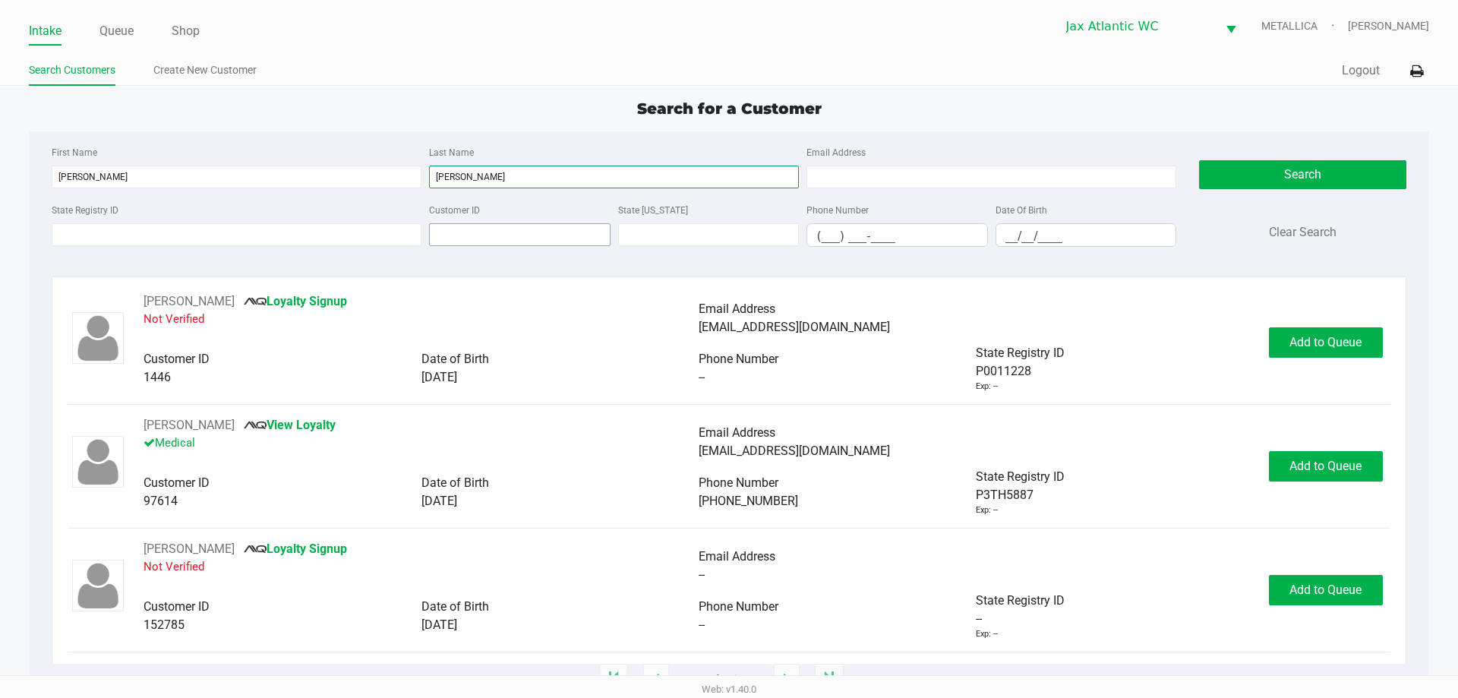
type input "cooper"
click at [443, 231] on input "Customer ID" at bounding box center [520, 234] width 182 height 23
click at [1015, 229] on input "__/__/____" at bounding box center [1086, 236] width 180 height 24
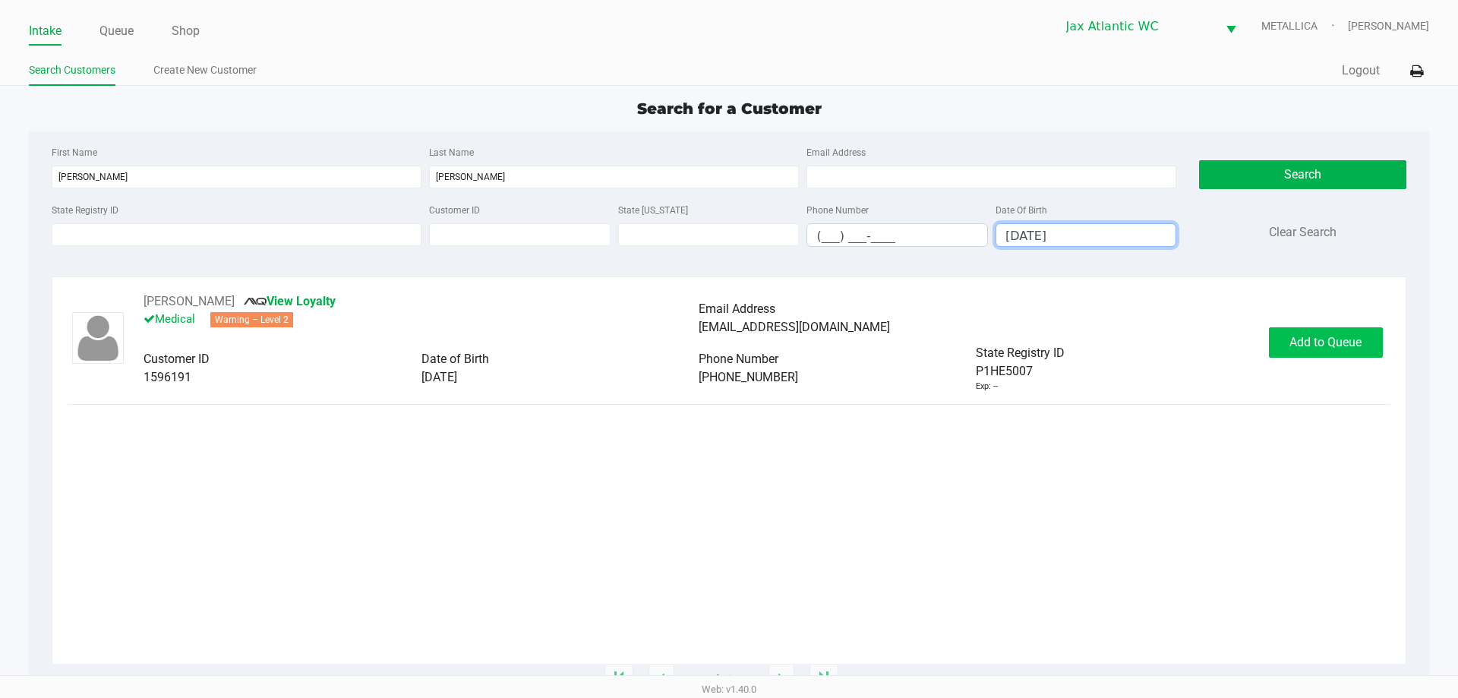
type input "11/01/1956"
click at [1325, 343] on span "Add to Queue" at bounding box center [1326, 342] width 72 height 14
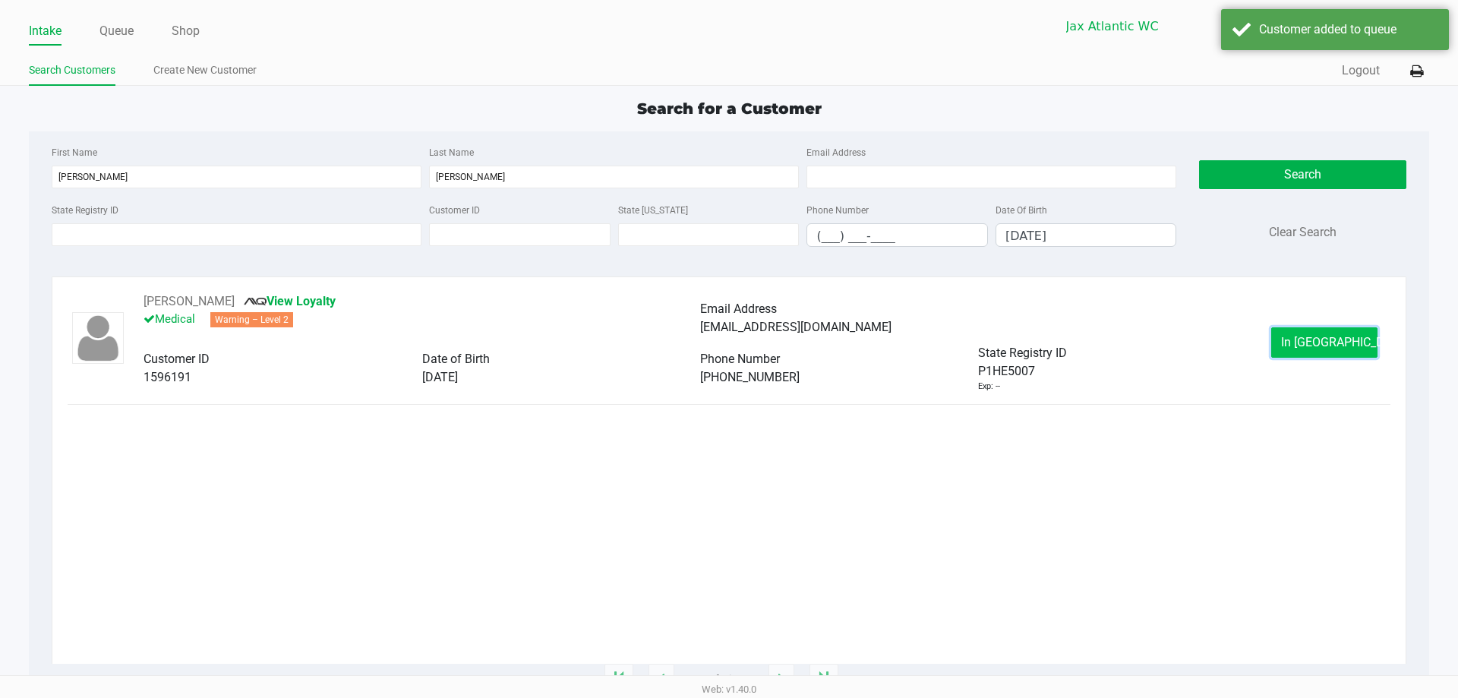
click at [1288, 337] on button "In Queue" at bounding box center [1324, 342] width 106 height 30
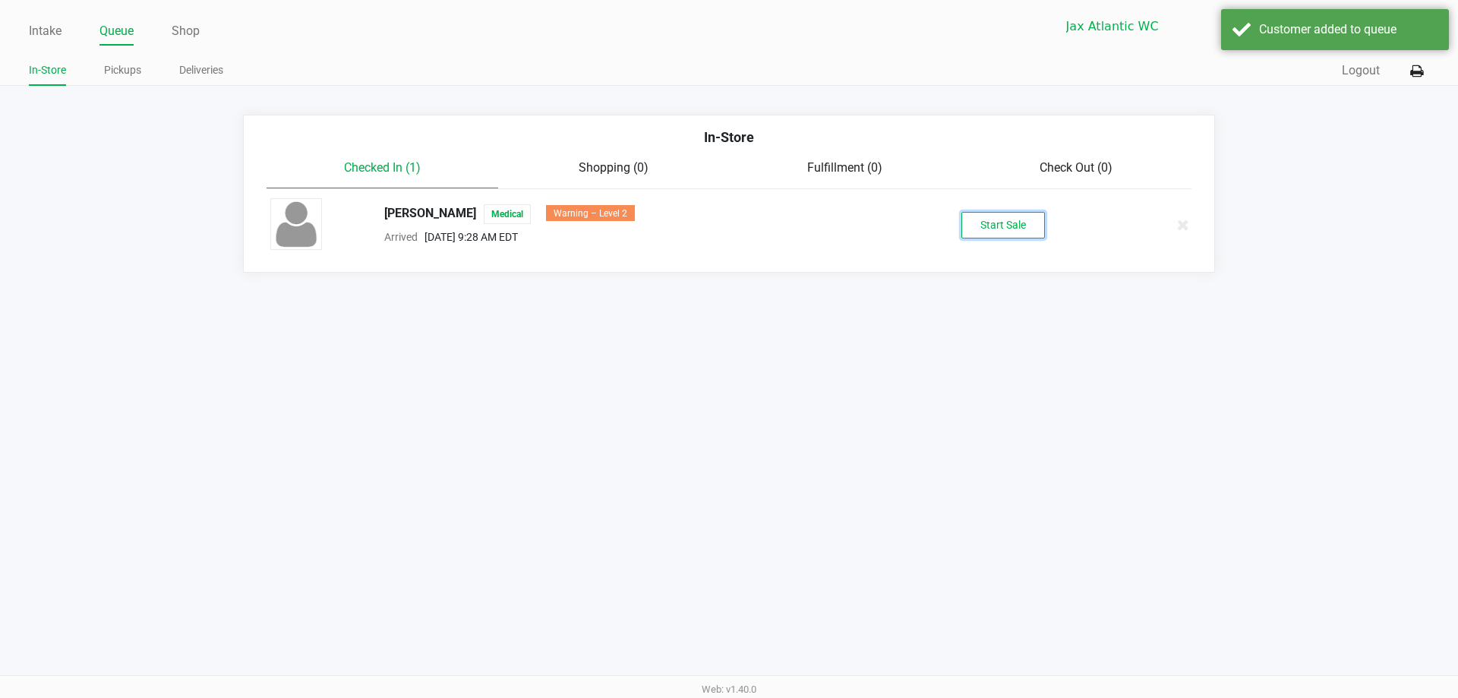
click at [982, 219] on button "Start Sale" at bounding box center [1004, 225] width 84 height 27
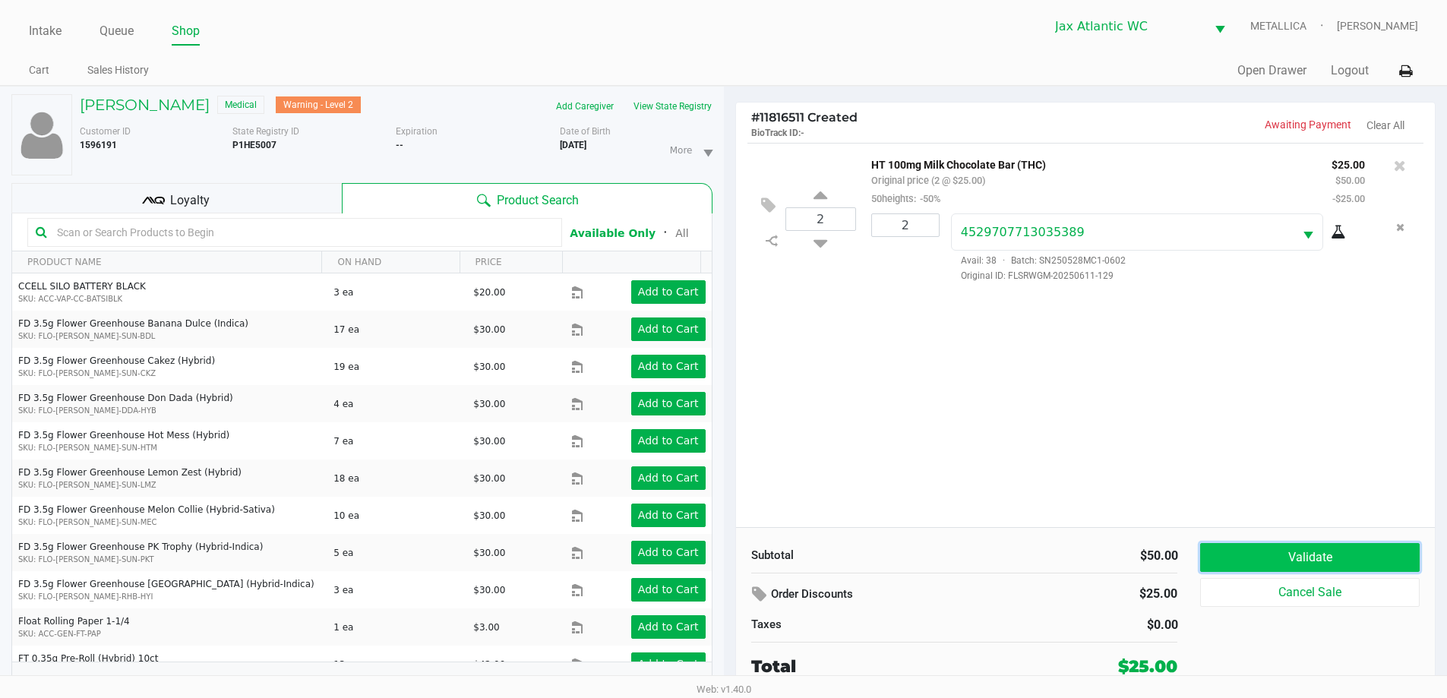
click at [1362, 567] on button "Validate" at bounding box center [1309, 557] width 219 height 29
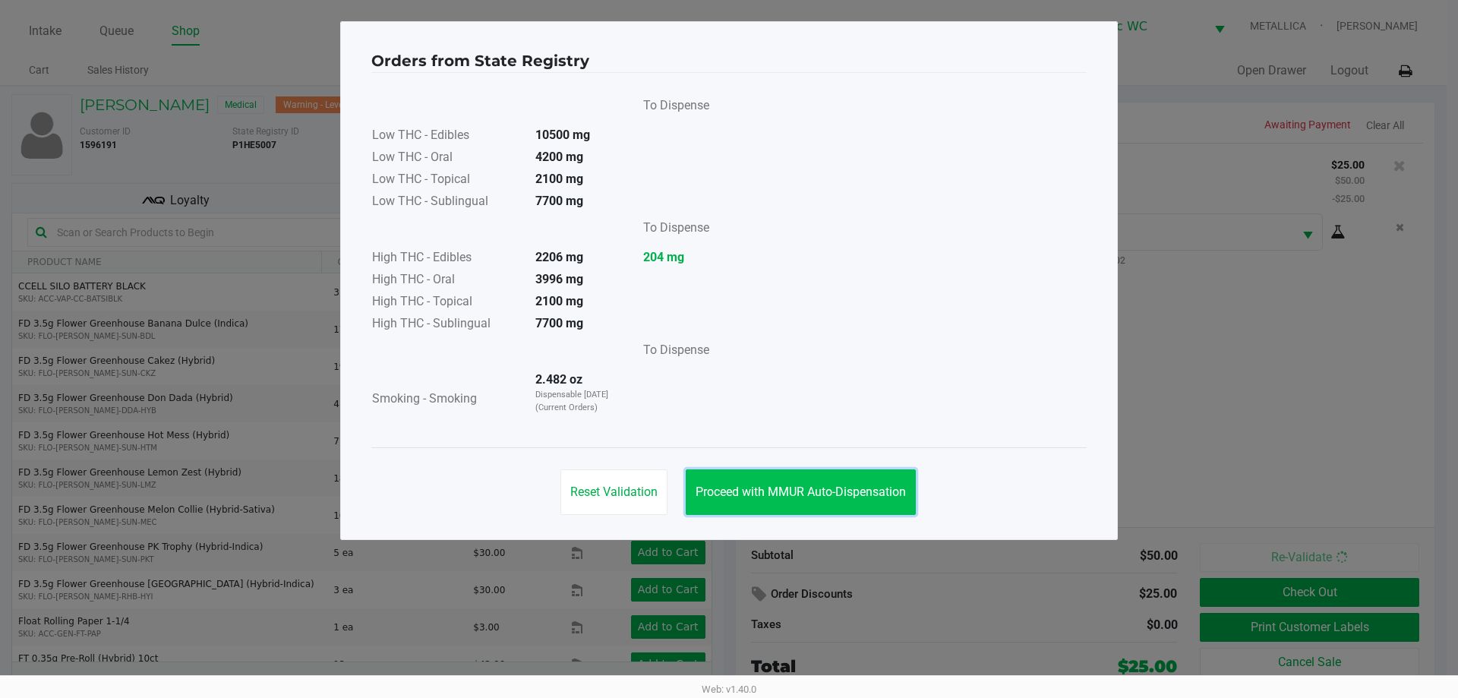
click at [823, 504] on button "Proceed with MMUR Auto-Dispensation" at bounding box center [801, 492] width 230 height 46
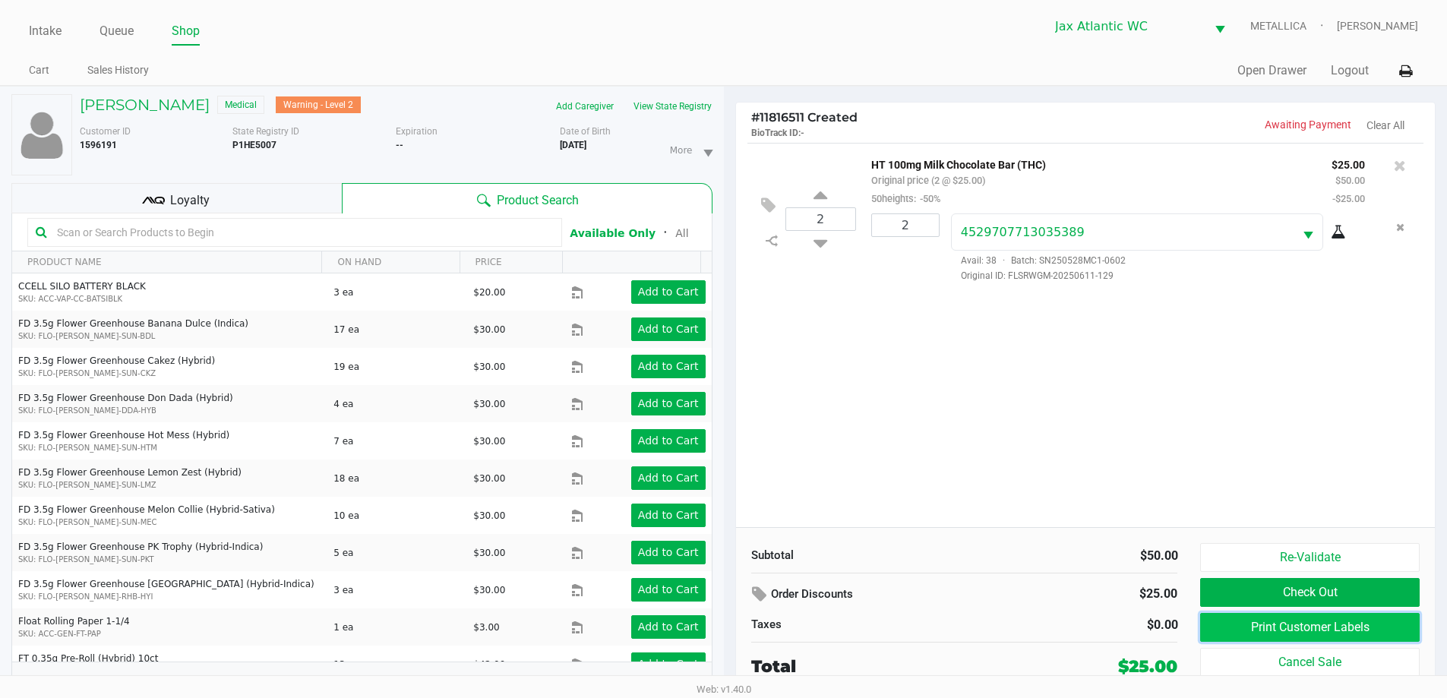
click at [1353, 627] on button "Print Customer Labels" at bounding box center [1309, 627] width 219 height 29
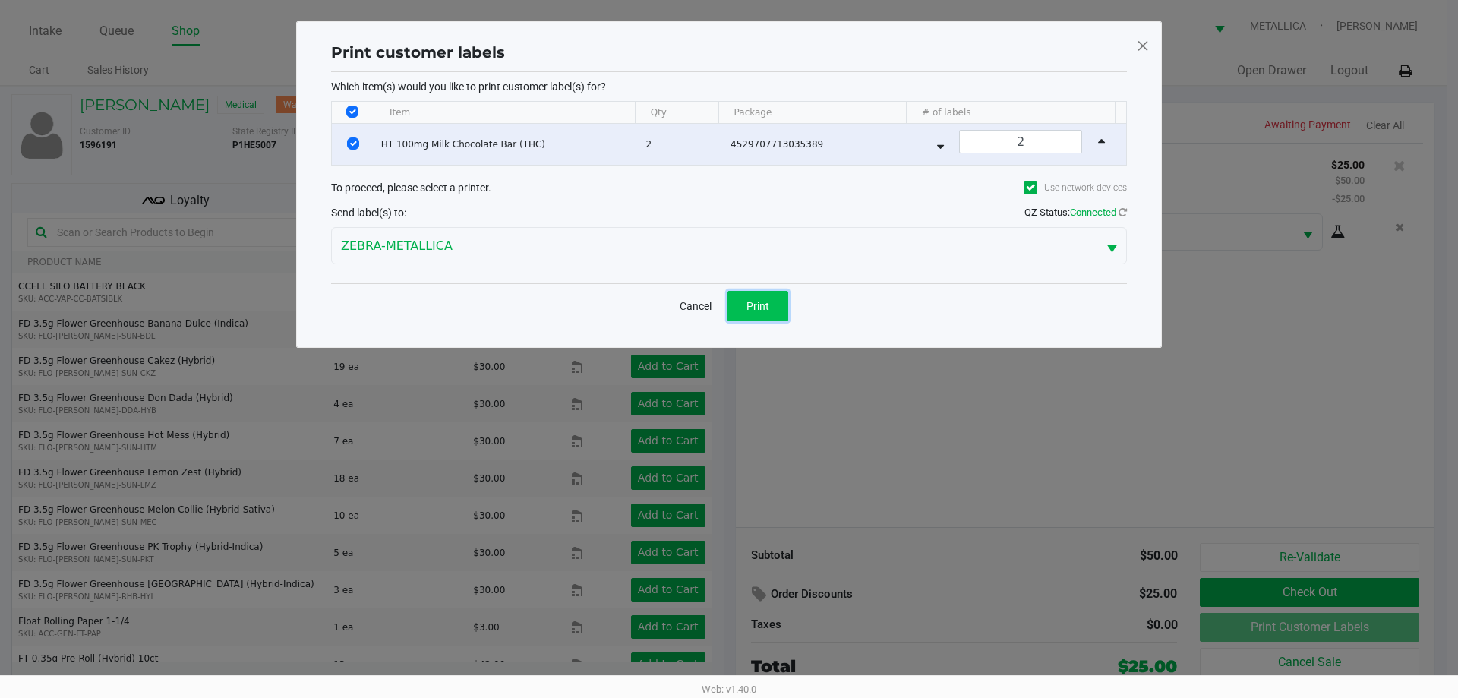
click at [764, 307] on span "Print" at bounding box center [758, 306] width 23 height 12
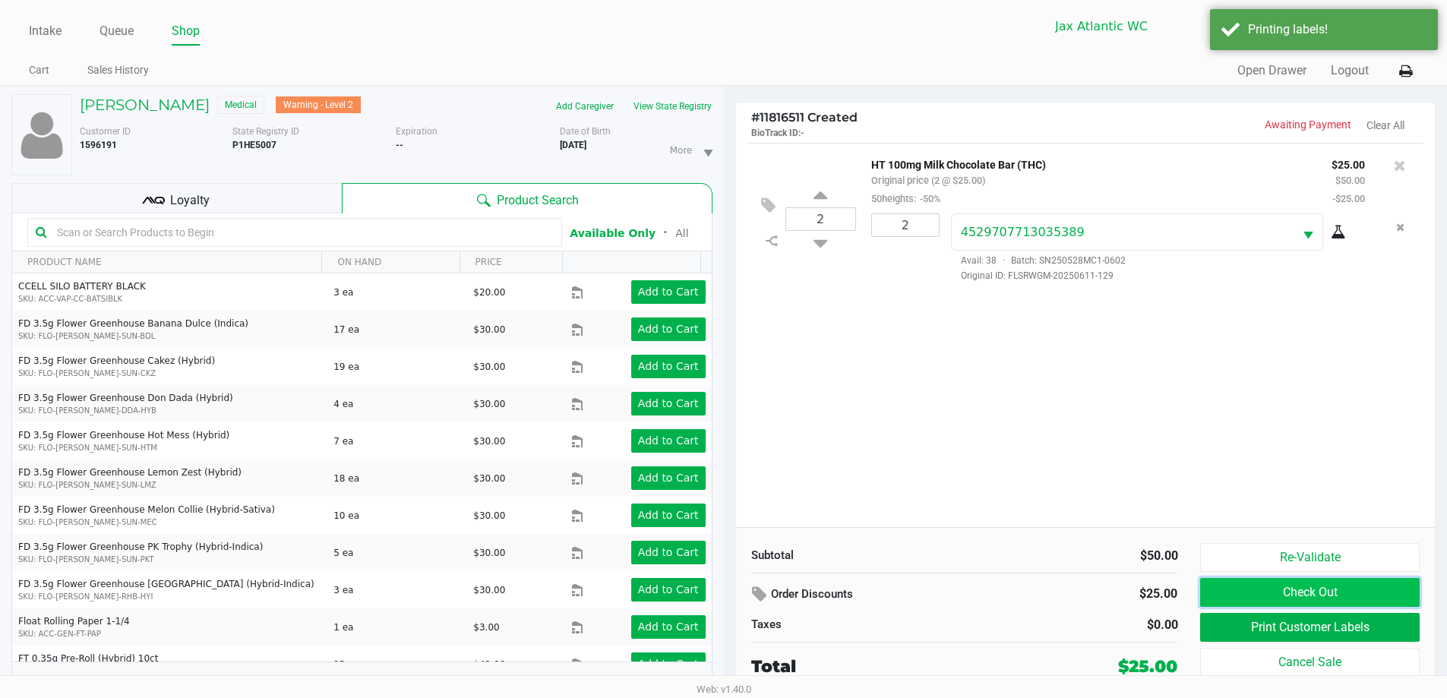
click at [1353, 587] on button "Check Out" at bounding box center [1309, 592] width 219 height 29
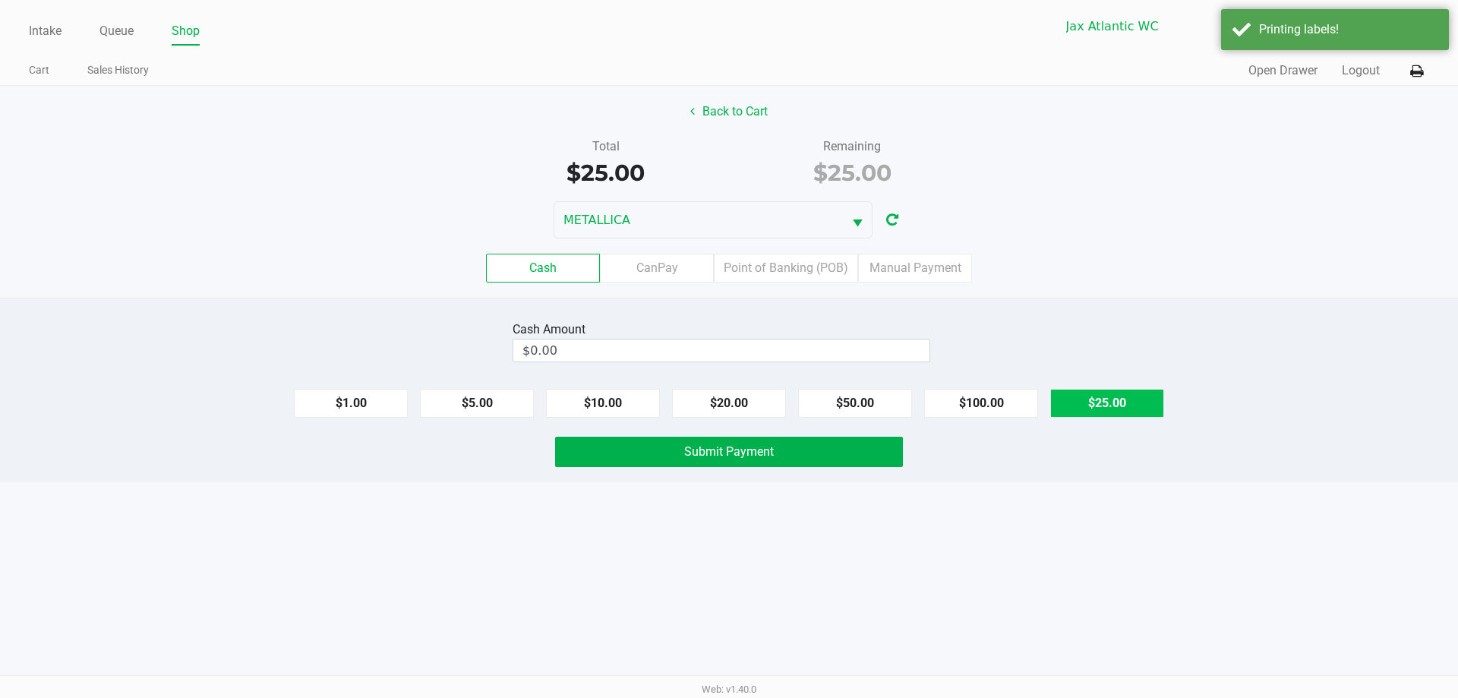
click at [1089, 404] on button "$25.00" at bounding box center [1107, 403] width 114 height 29
type input "$25.00"
click at [788, 456] on button "Submit Payment" at bounding box center [729, 452] width 348 height 30
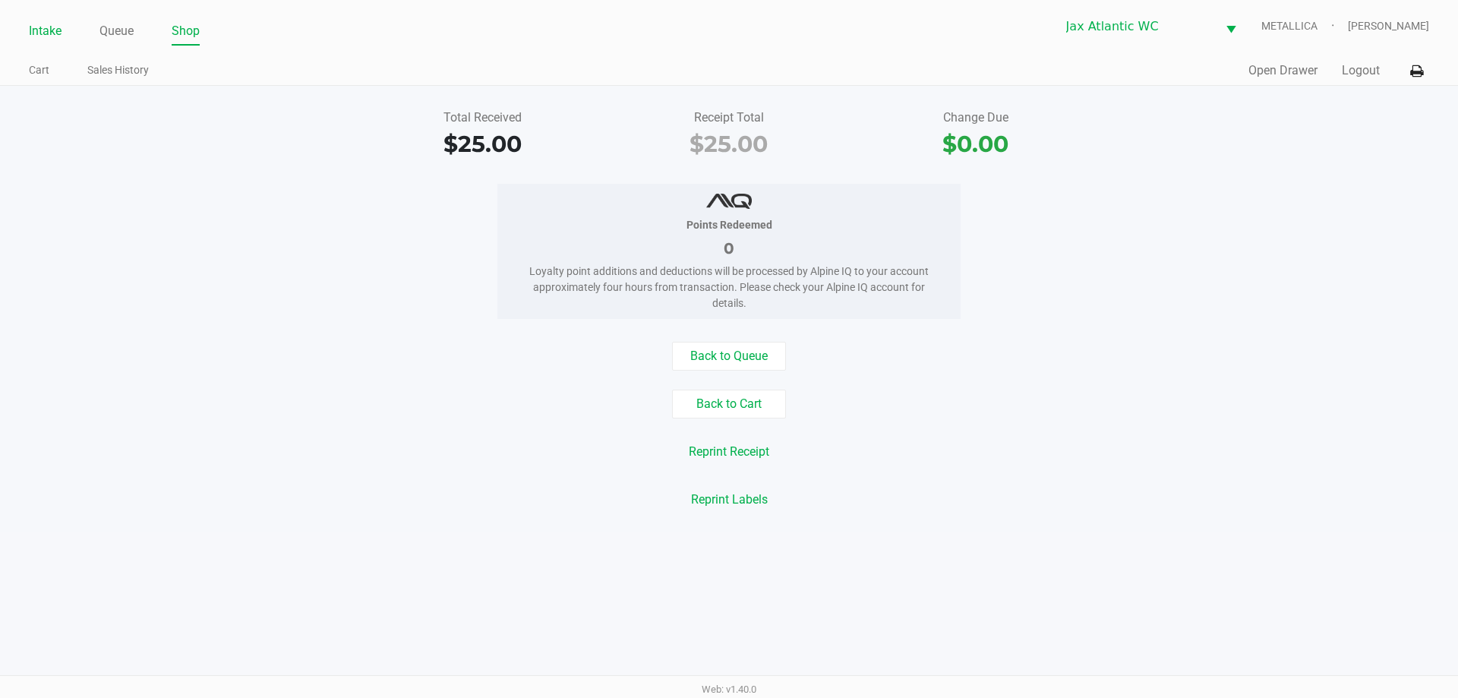
click at [50, 31] on link "Intake" at bounding box center [45, 31] width 33 height 21
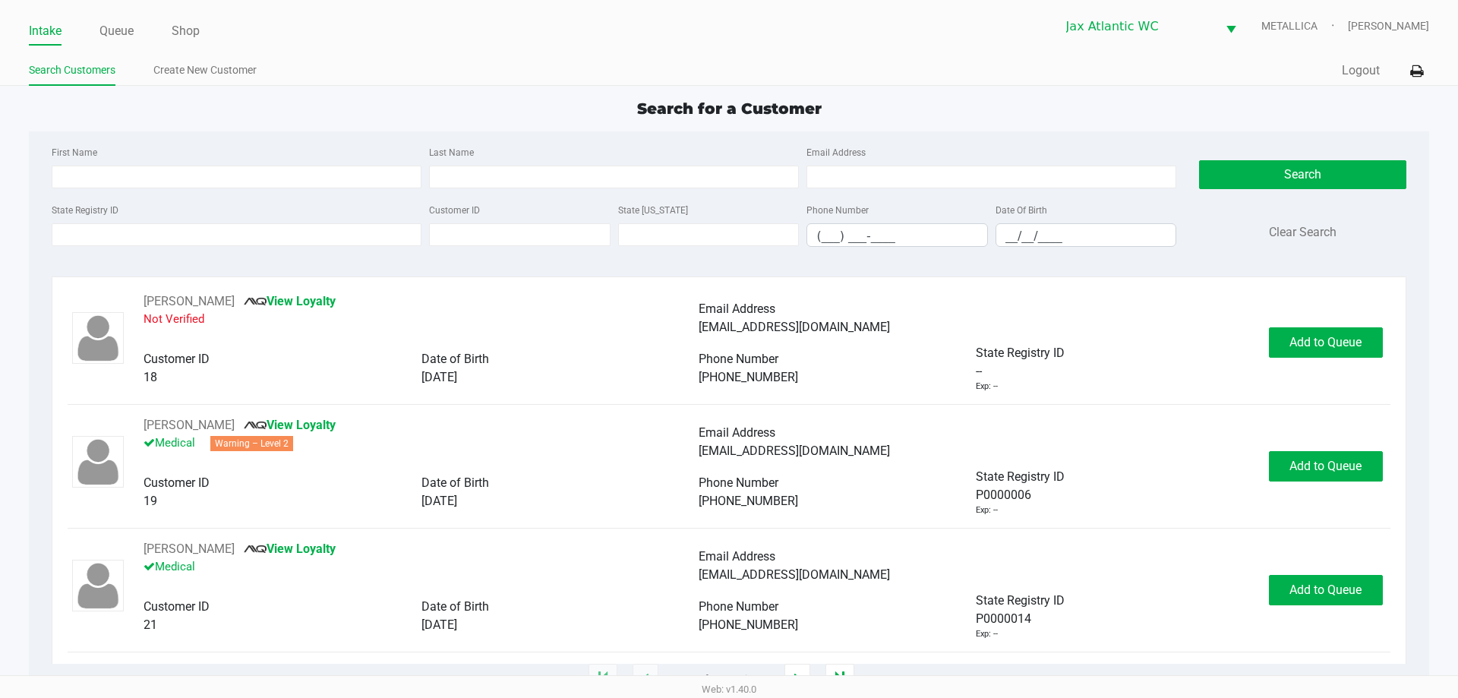
drag, startPoint x: 122, startPoint y: 24, endPoint x: 191, endPoint y: 5, distance: 70.7
click at [124, 24] on link "Queue" at bounding box center [116, 31] width 34 height 21
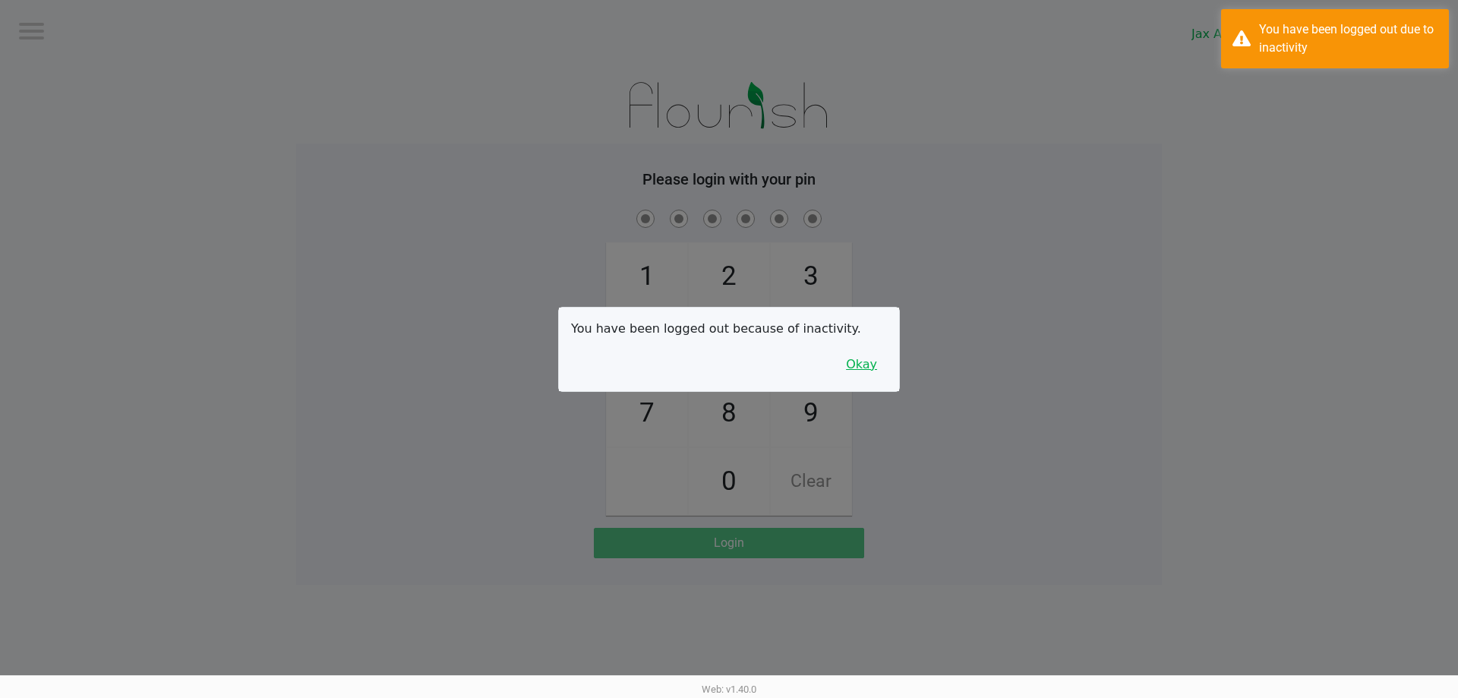
click at [876, 370] on button "Okay" at bounding box center [861, 364] width 51 height 29
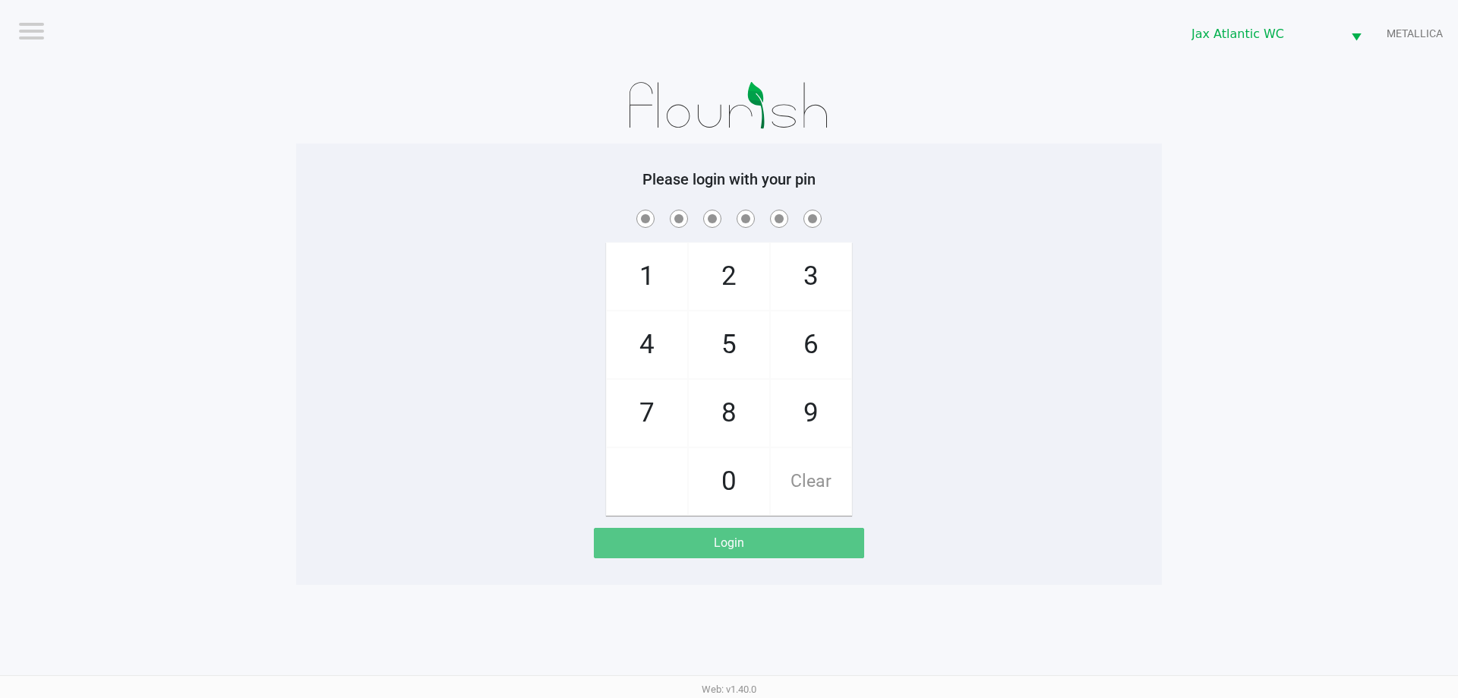
click at [794, 419] on span "9" at bounding box center [811, 413] width 81 height 67
checkbox input "true"
click at [663, 282] on span "1" at bounding box center [647, 276] width 81 height 67
checkbox input "true"
click at [663, 282] on span "1" at bounding box center [647, 276] width 81 height 67
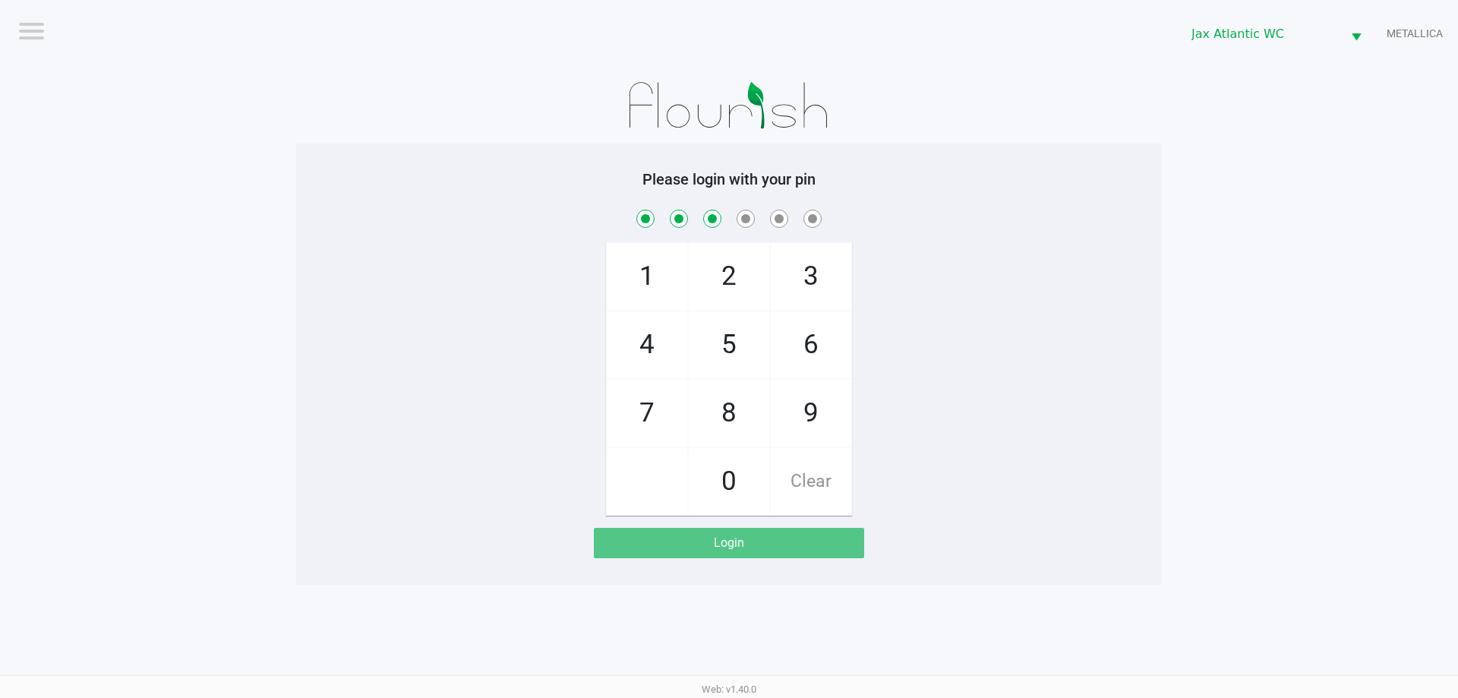
checkbox input "true"
drag, startPoint x: 643, startPoint y: 422, endPoint x: 646, endPoint y: 403, distance: 19.2
click at [645, 421] on span "7" at bounding box center [647, 413] width 81 height 67
checkbox input "true"
click at [649, 338] on span "4" at bounding box center [647, 344] width 81 height 67
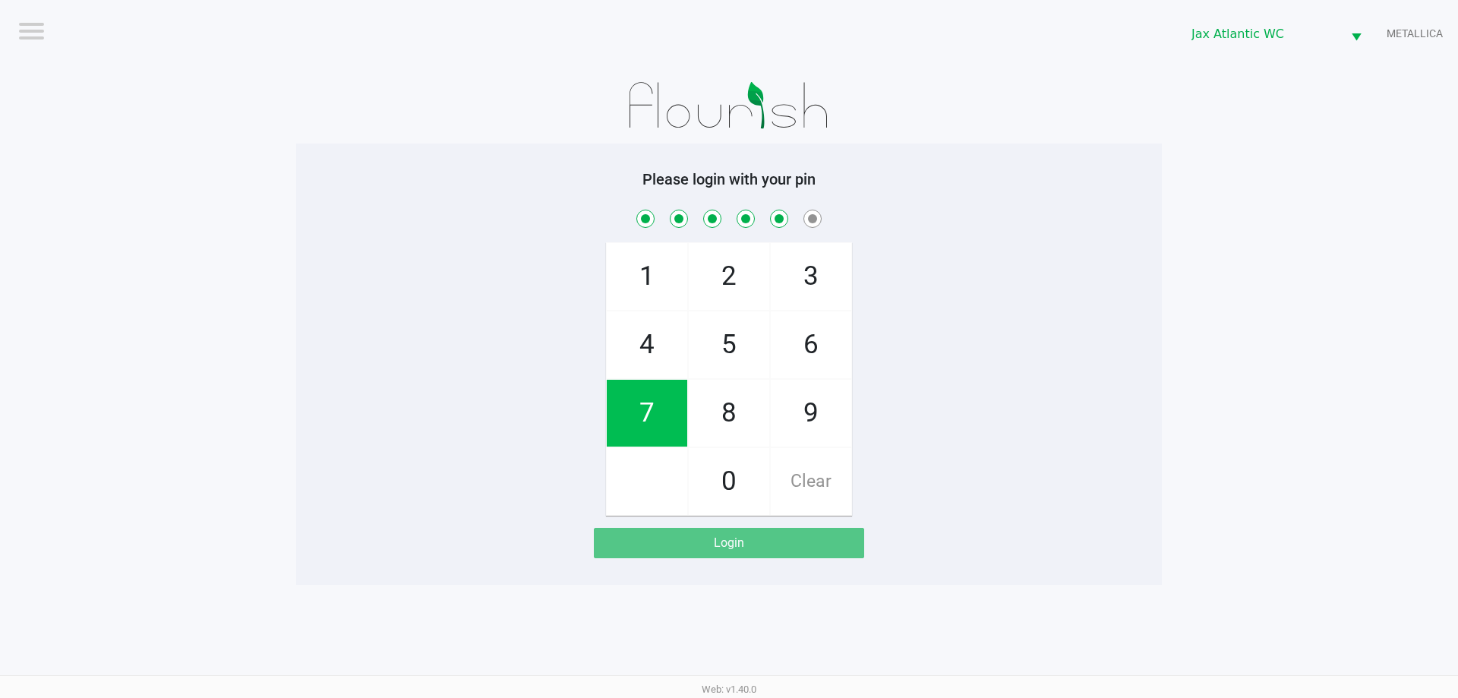
checkbox input "true"
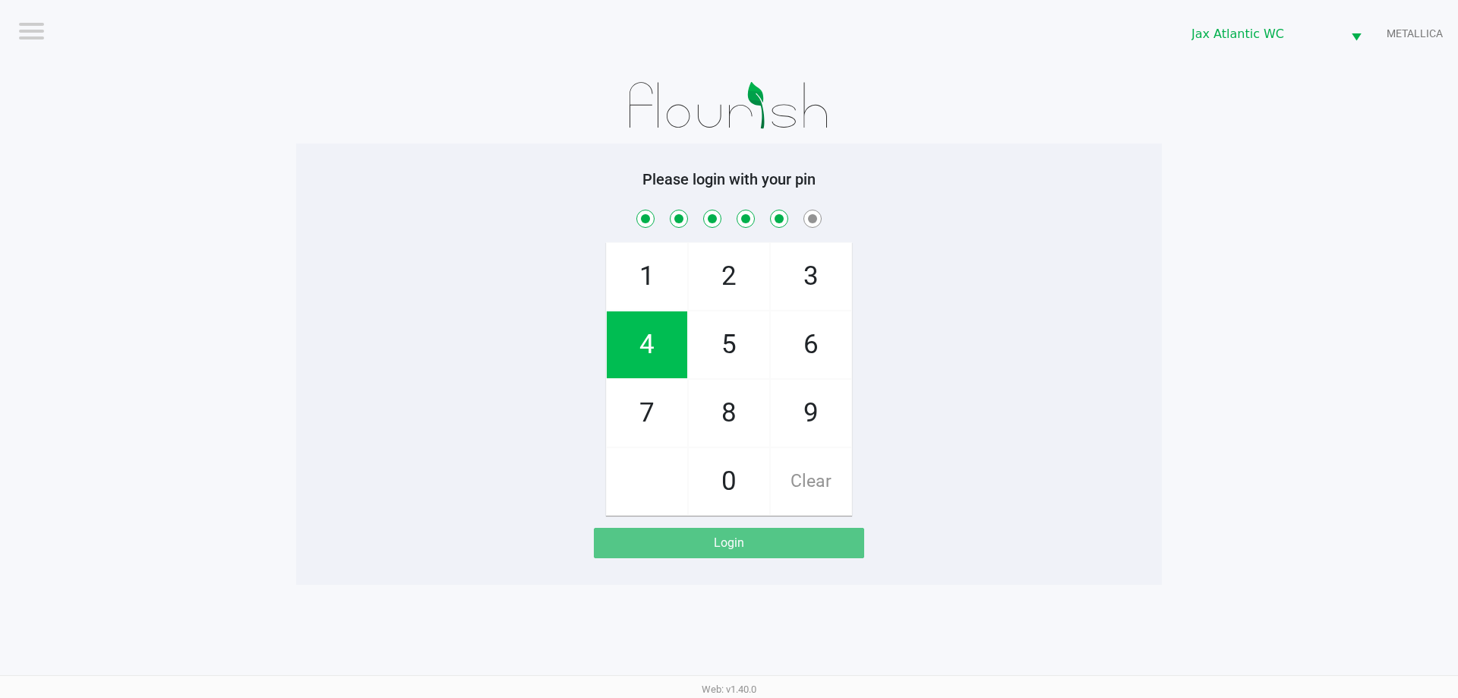
click at [640, 395] on span "7" at bounding box center [647, 413] width 81 height 67
checkbox input "true"
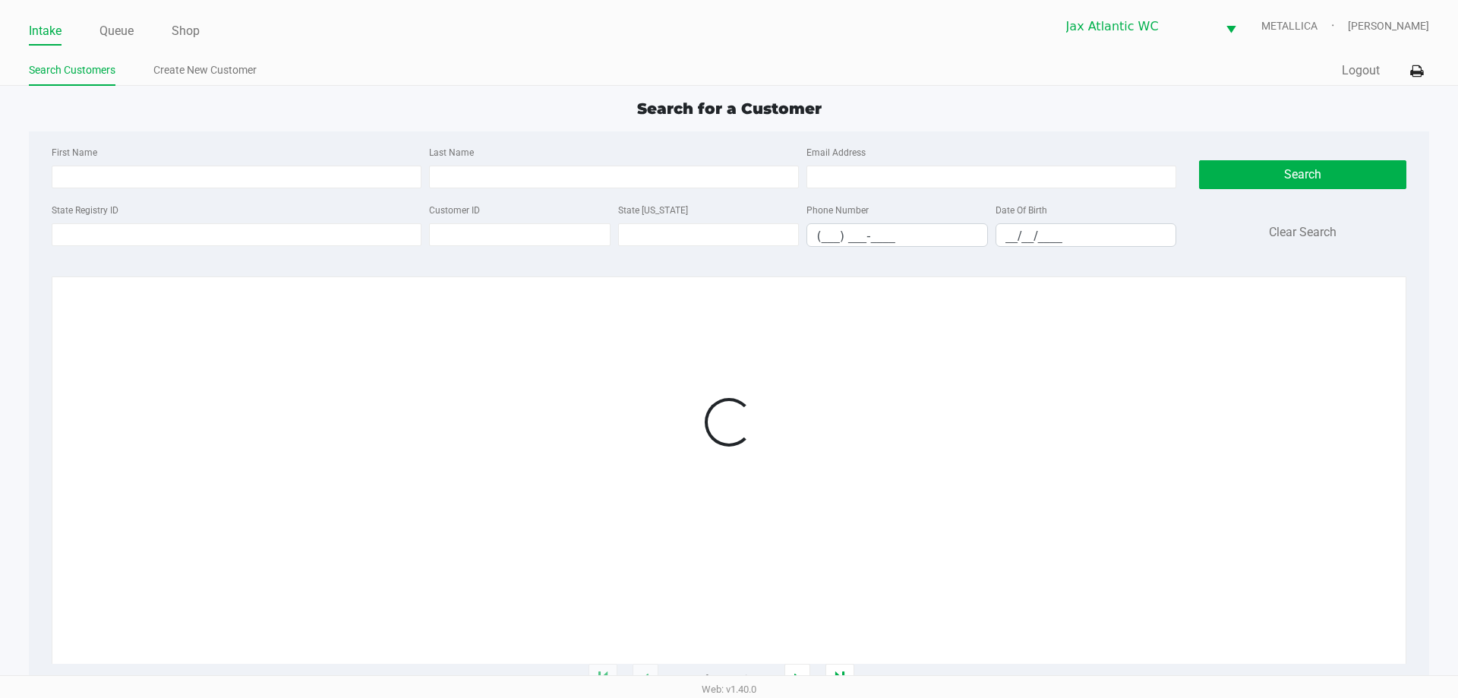
type input "JAMES"
type input "DEMAIO"
type input "05/15/1966"
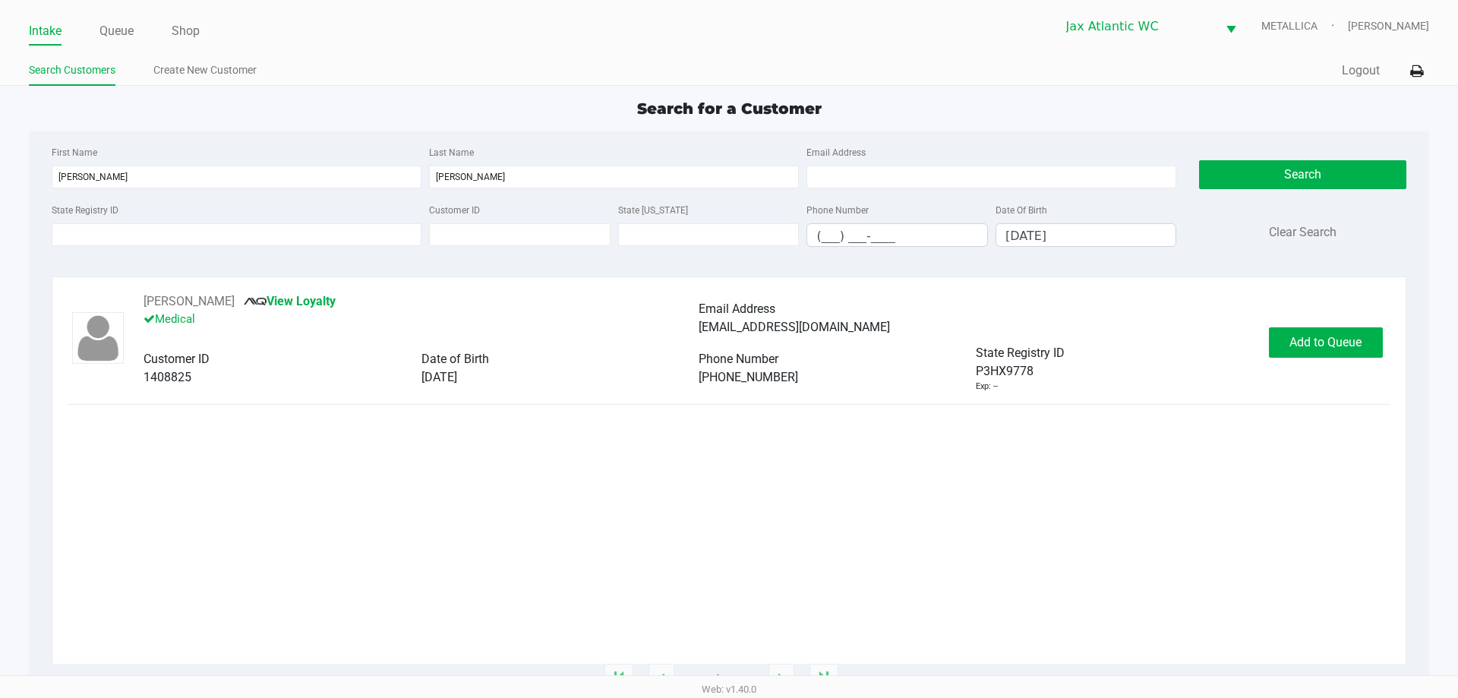
click at [1280, 327] on div "JAMES DEMAIO III View Loyalty Medical Email Address eatatsurfwiches@gmail.com C…" at bounding box center [729, 342] width 1322 height 100
click at [1325, 336] on span "Add to Queue" at bounding box center [1326, 342] width 72 height 14
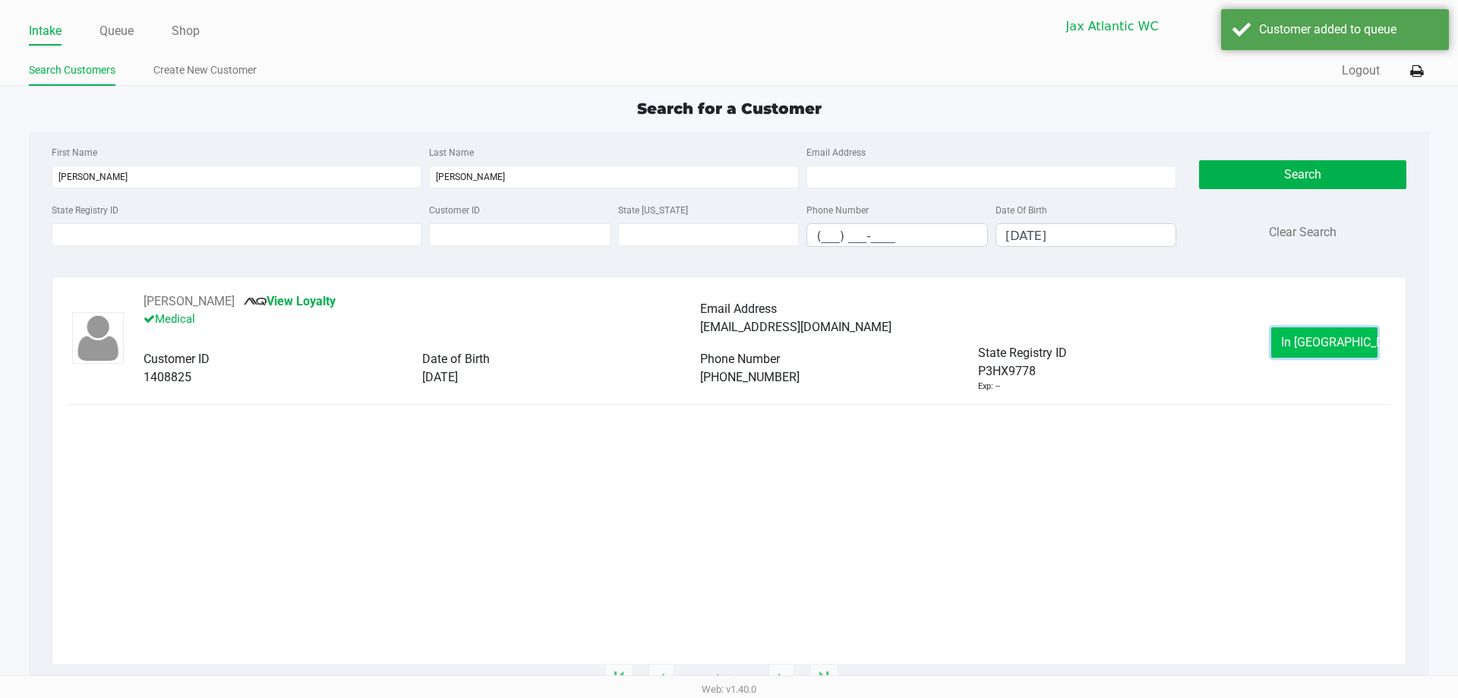
click at [1294, 346] on button "In Queue" at bounding box center [1324, 342] width 106 height 30
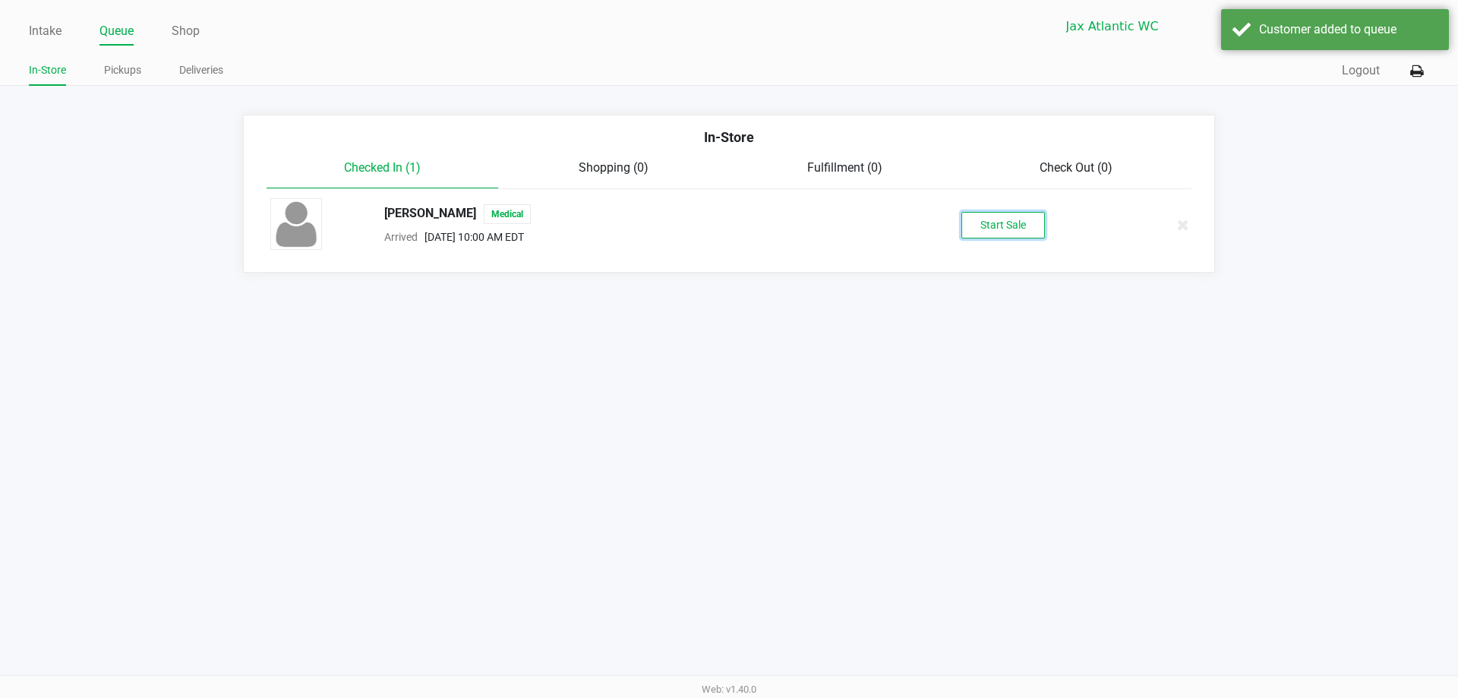
click at [984, 222] on button "Start Sale" at bounding box center [1004, 225] width 84 height 27
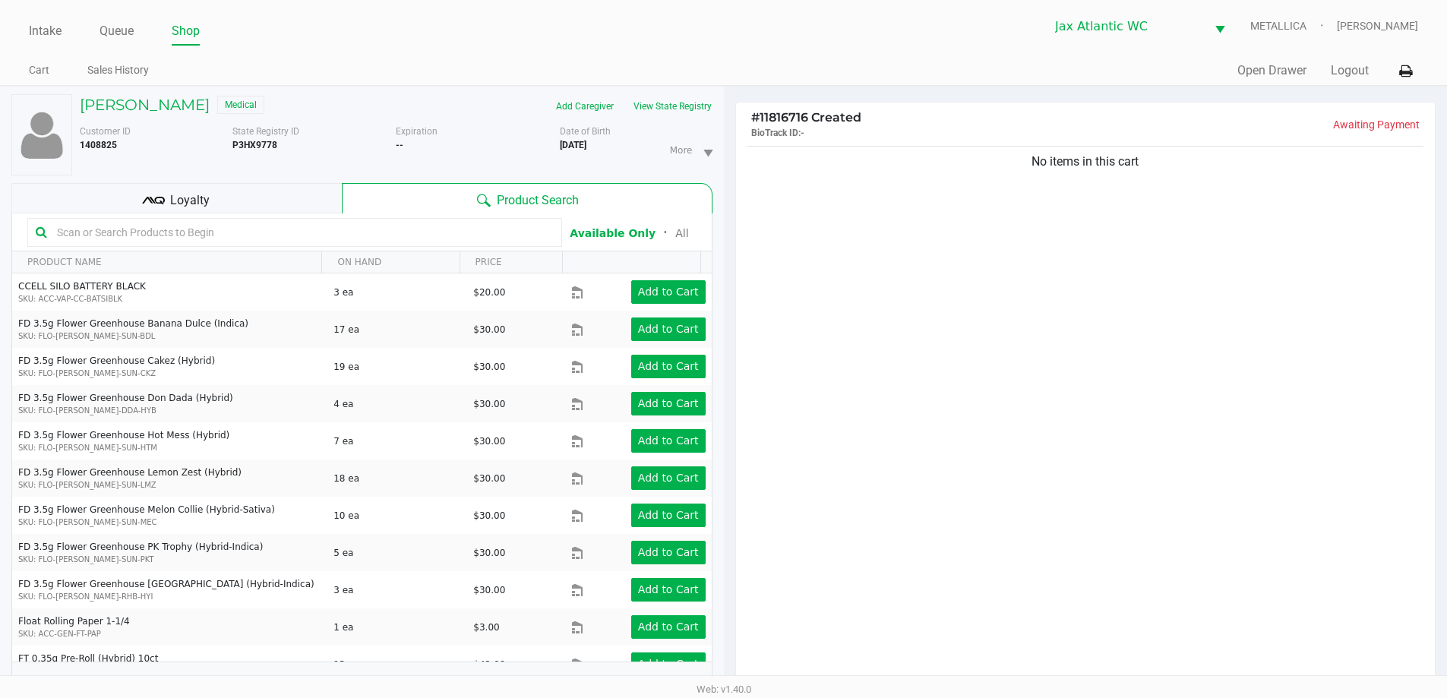
click at [252, 210] on div "Loyalty" at bounding box center [176, 198] width 330 height 30
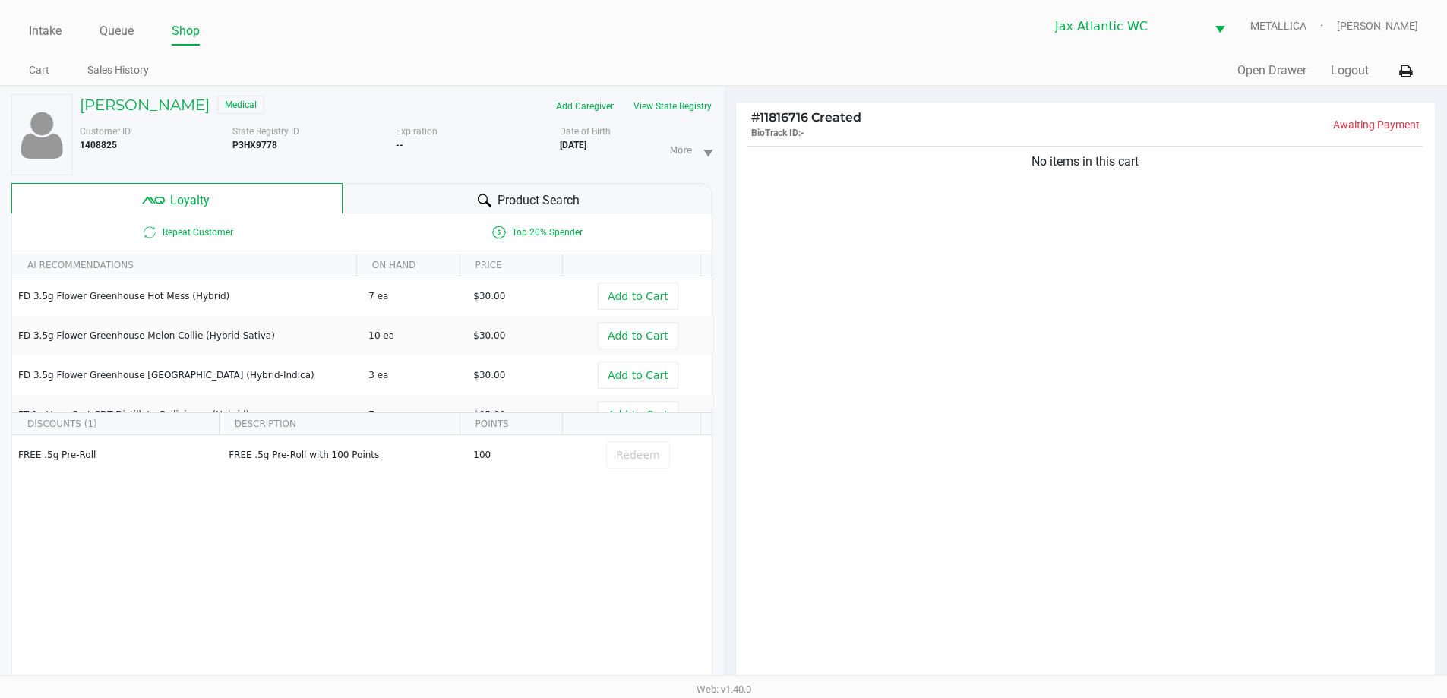
click at [386, 197] on div "Product Search" at bounding box center [528, 198] width 370 height 30
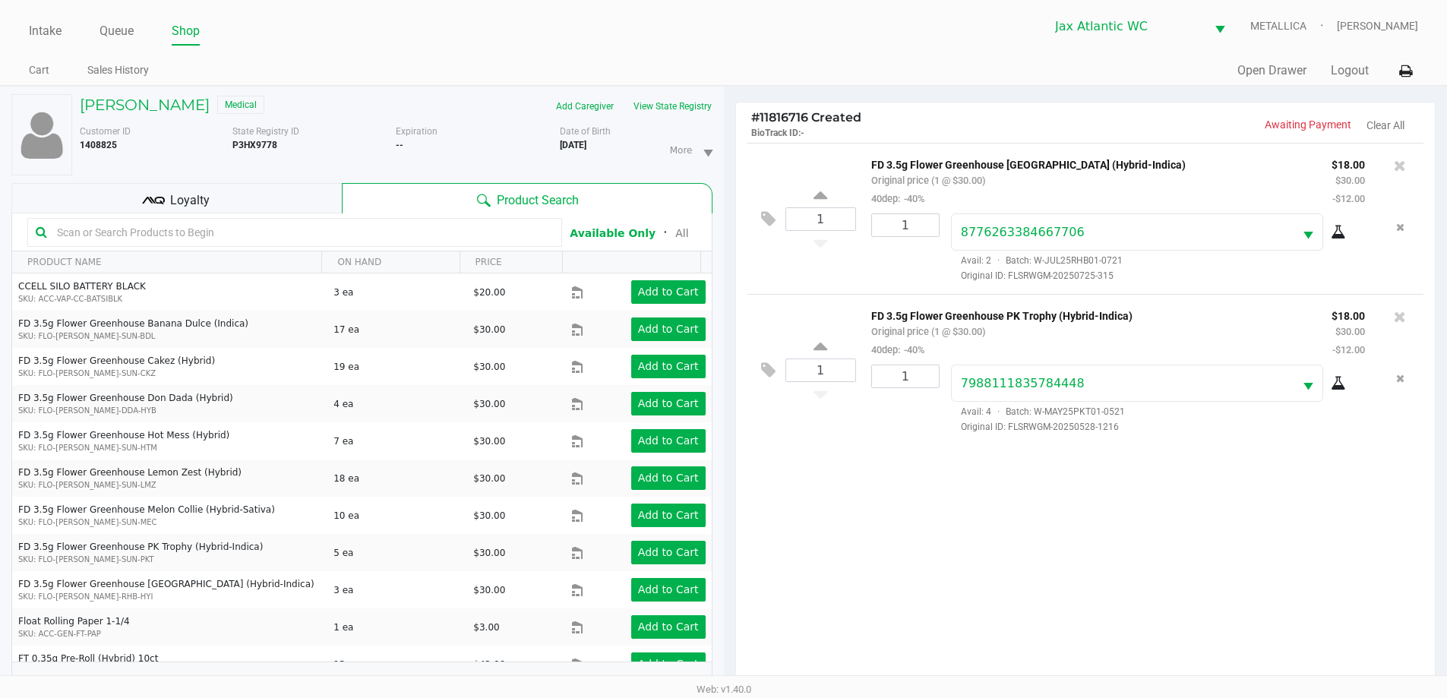
click at [199, 201] on span "Loyalty" at bounding box center [189, 200] width 39 height 18
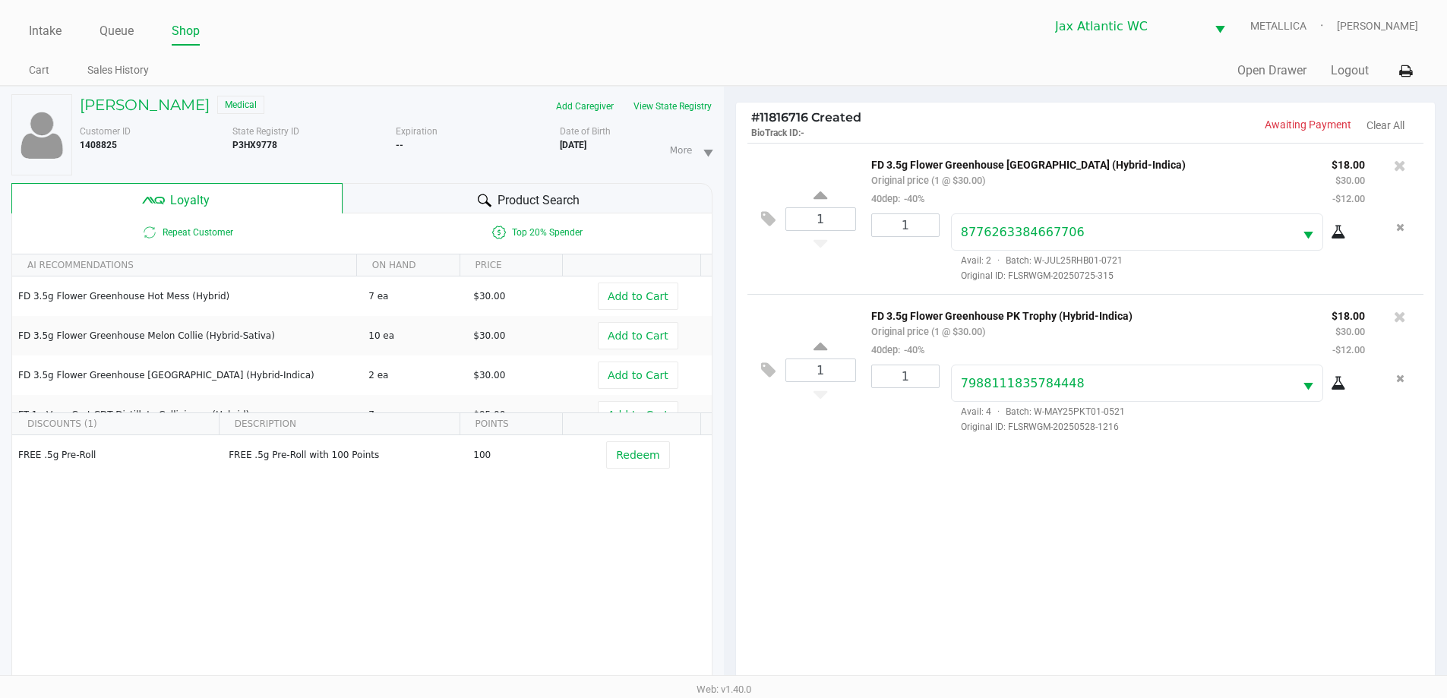
click at [424, 196] on div "Product Search" at bounding box center [528, 198] width 370 height 30
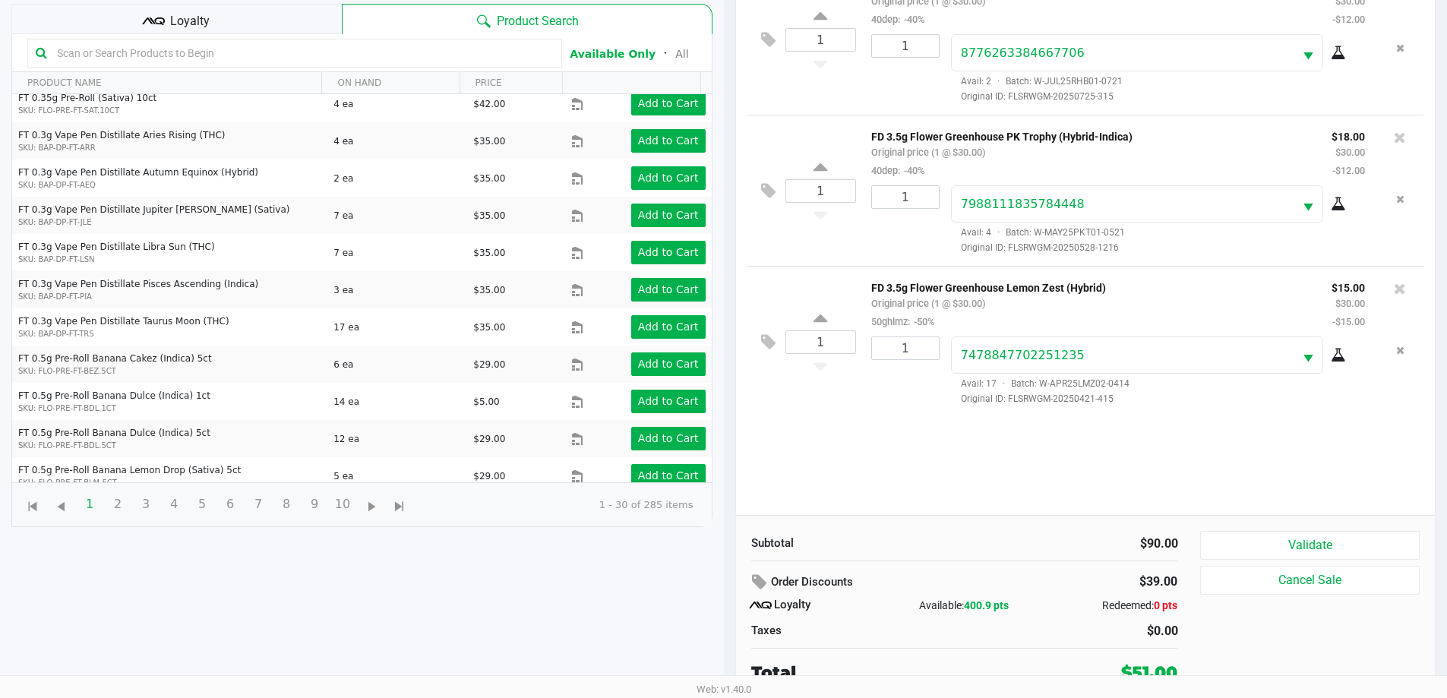
scroll to position [182, 0]
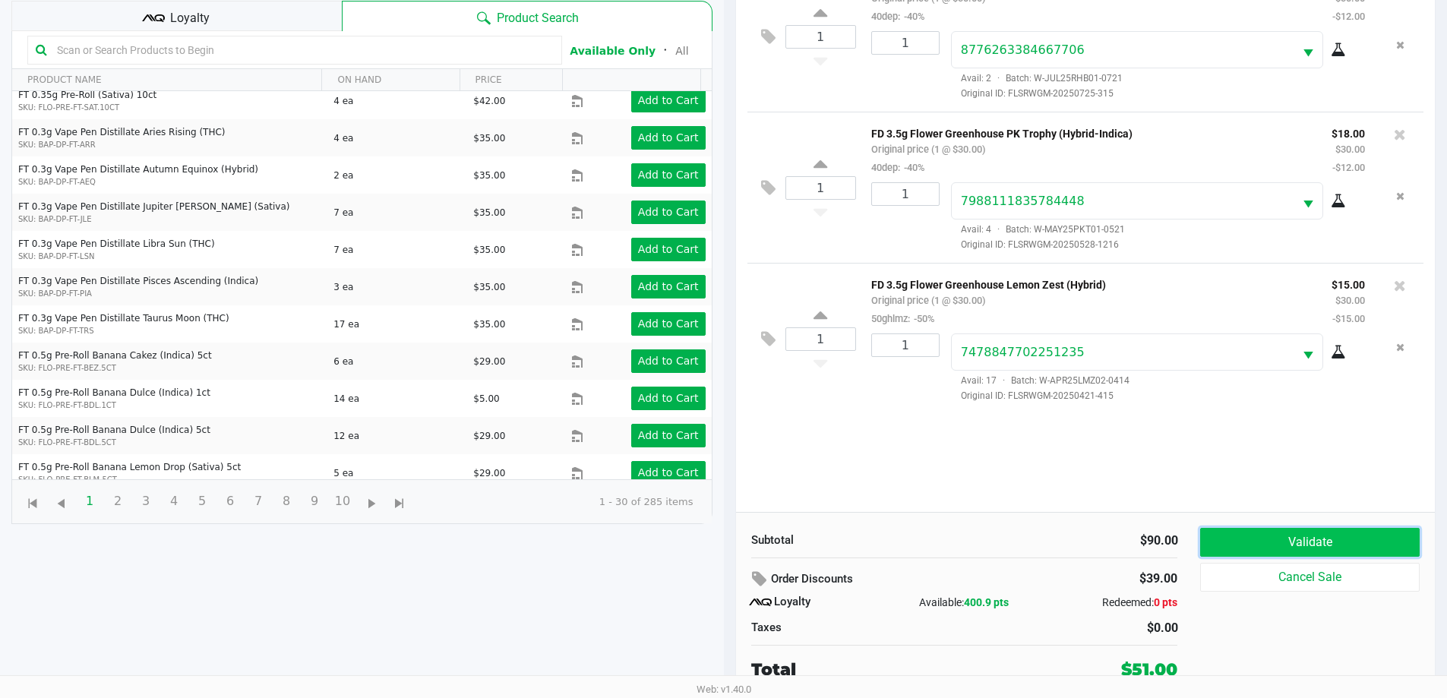
click at [1299, 546] on button "Validate" at bounding box center [1309, 542] width 219 height 29
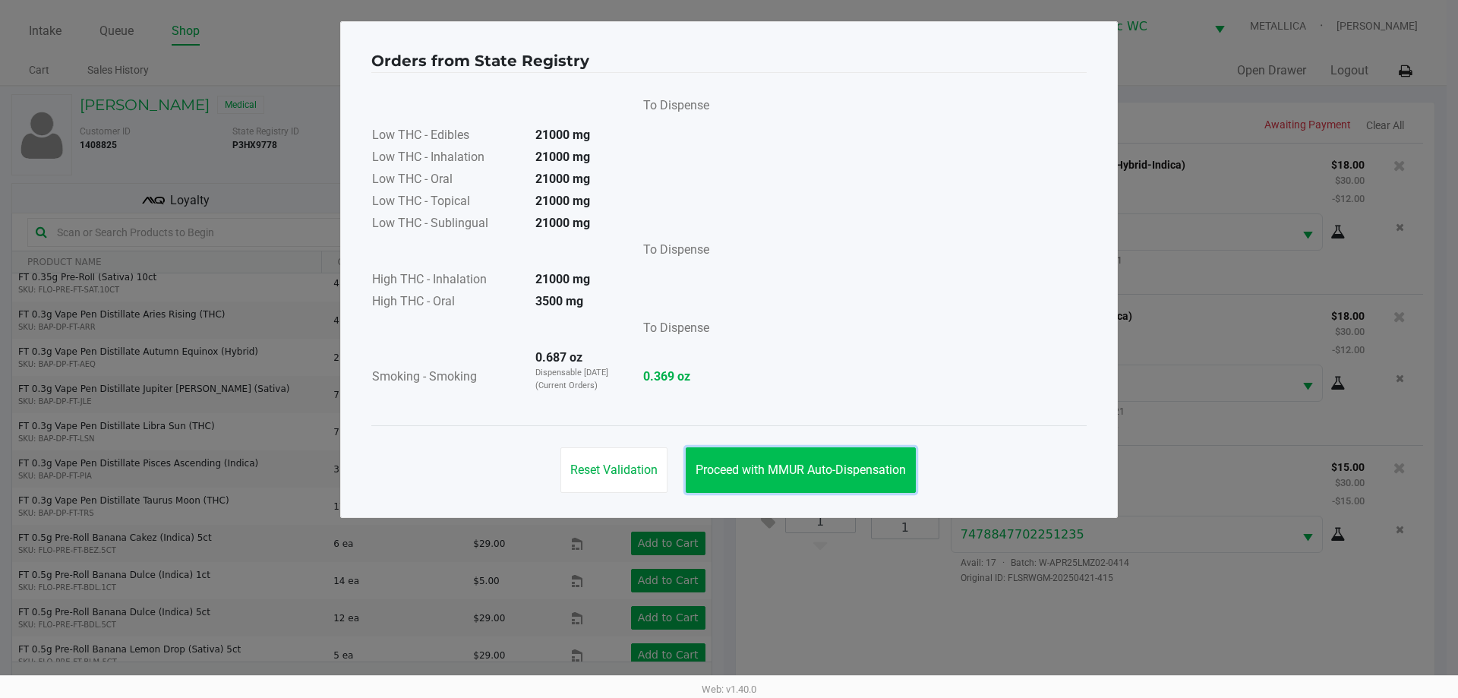
click at [771, 475] on span "Proceed with MMUR Auto-Dispensation" at bounding box center [801, 470] width 210 height 14
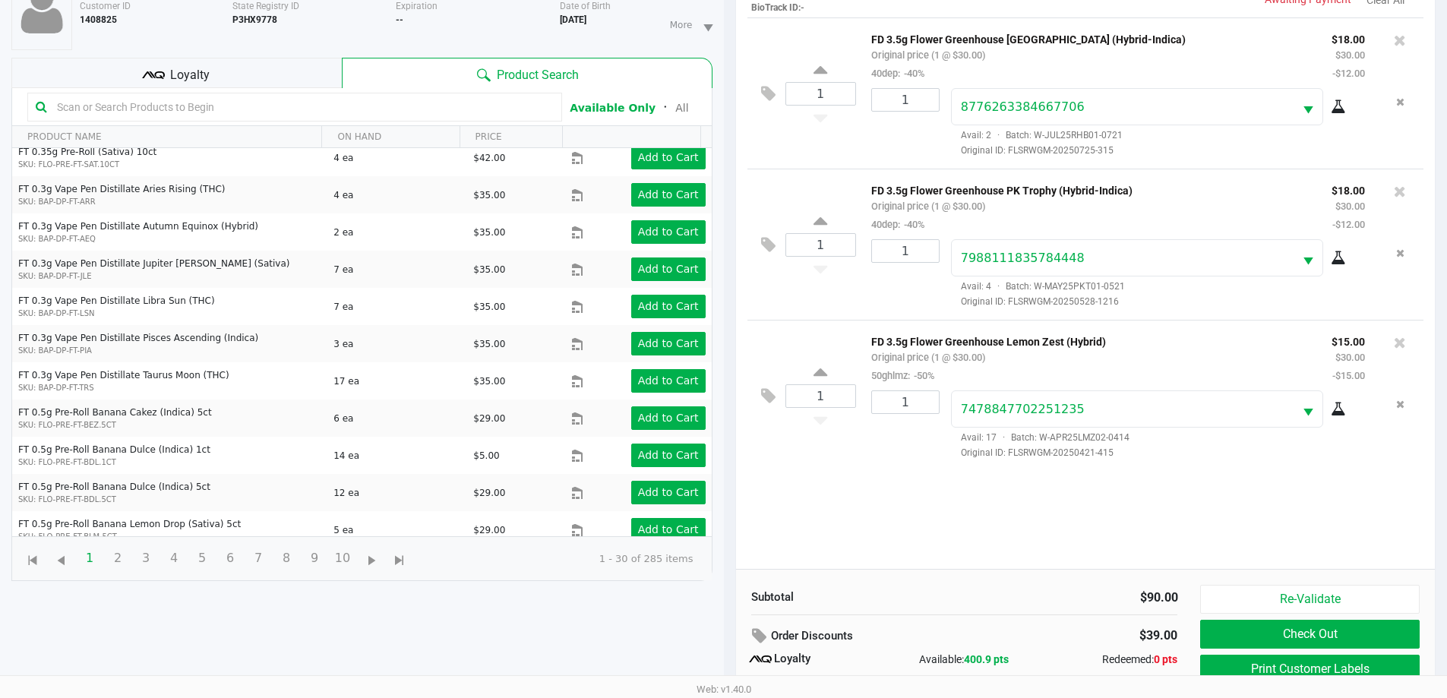
scroll to position [182, 0]
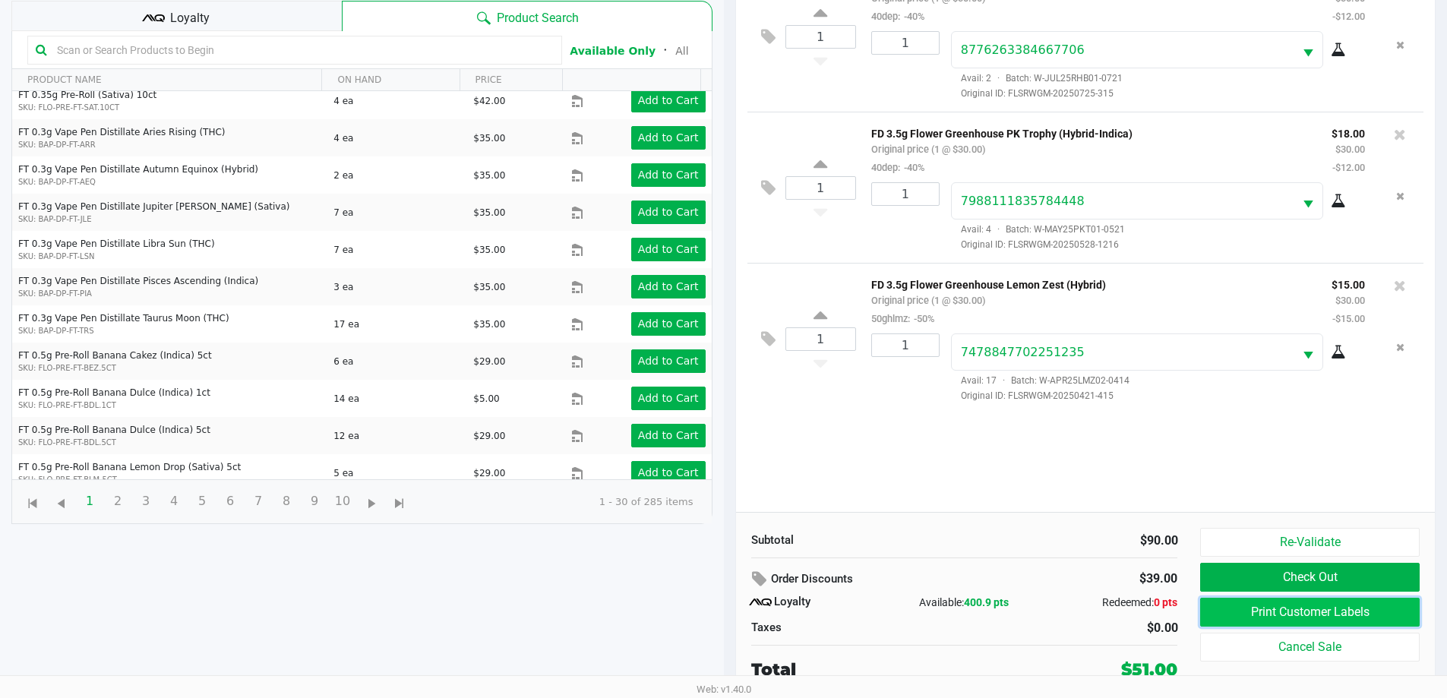
click at [1308, 619] on button "Print Customer Labels" at bounding box center [1309, 612] width 219 height 29
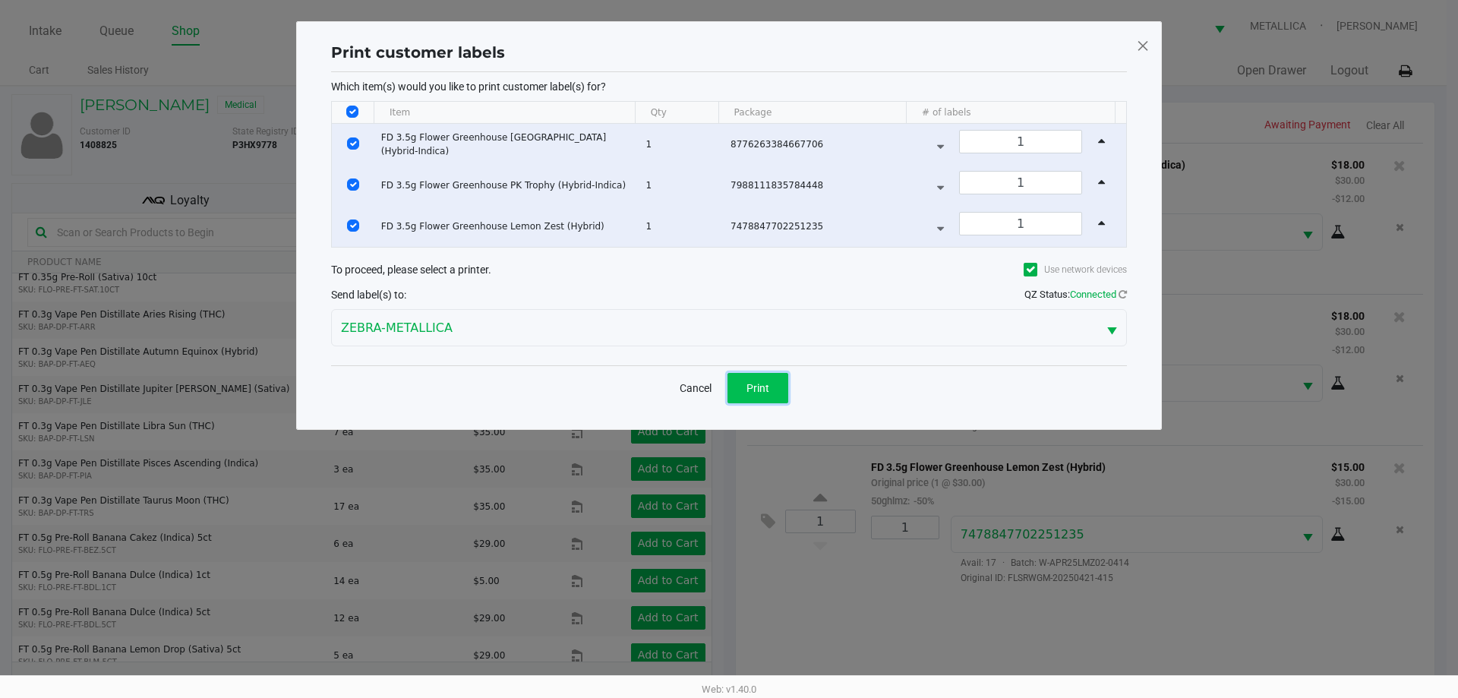
click at [745, 384] on button "Print" at bounding box center [758, 388] width 61 height 30
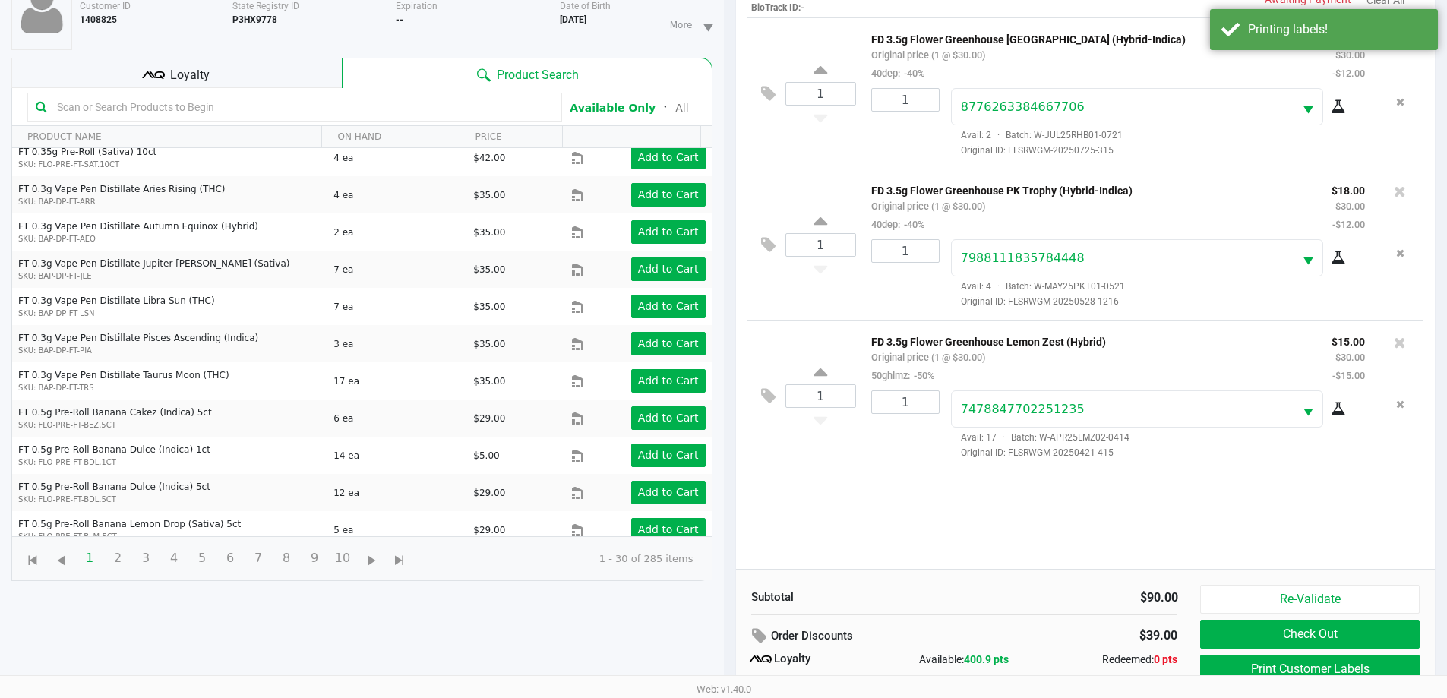
scroll to position [182, 0]
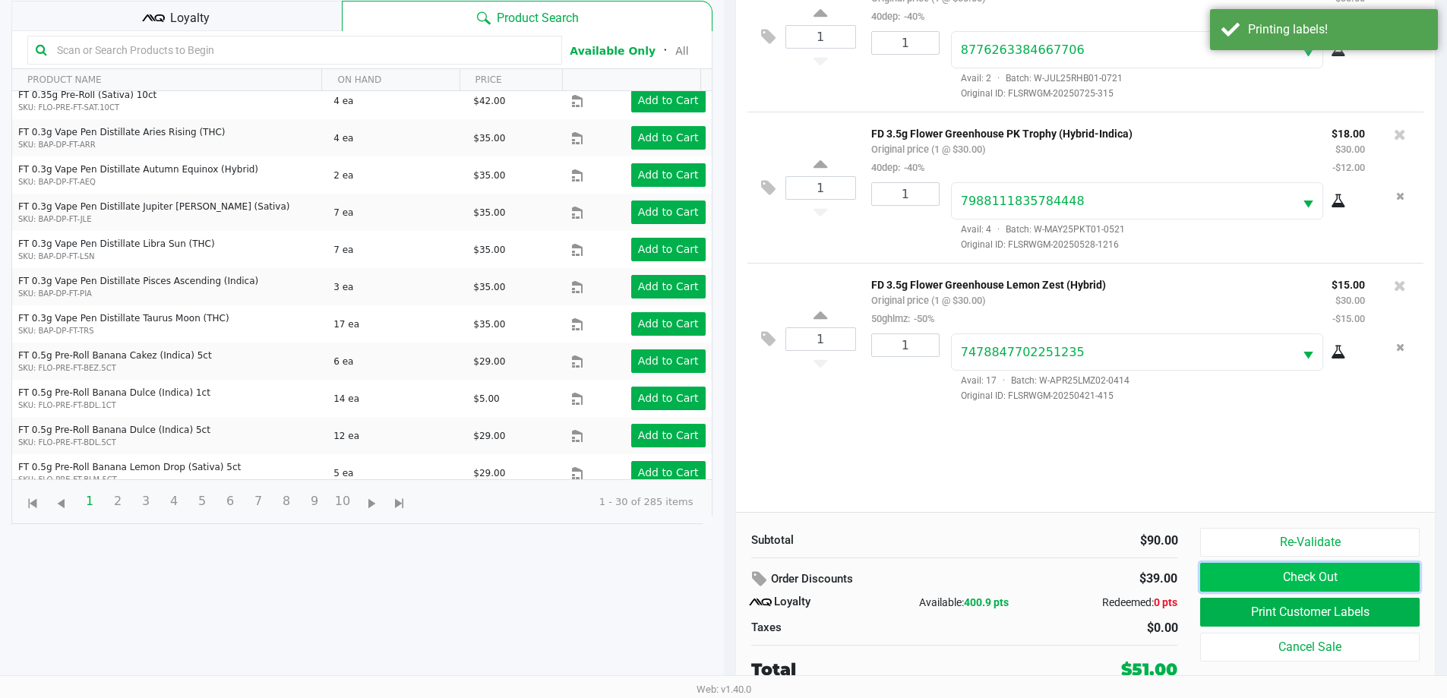
click at [1258, 584] on button "Check Out" at bounding box center [1309, 577] width 219 height 29
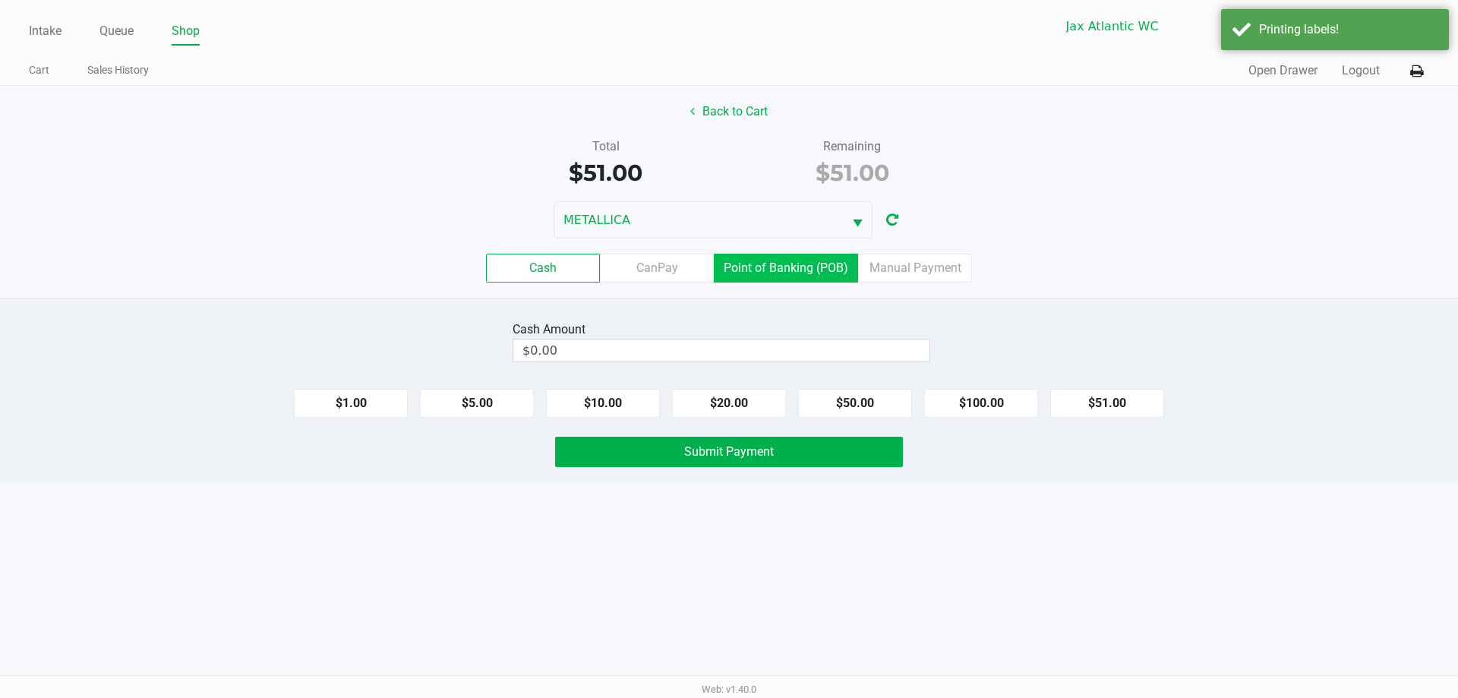
click at [794, 262] on label "Point of Banking (POB)" at bounding box center [786, 268] width 144 height 29
click at [0, 0] on 7 "Point of Banking (POB)" at bounding box center [0, 0] width 0 height 0
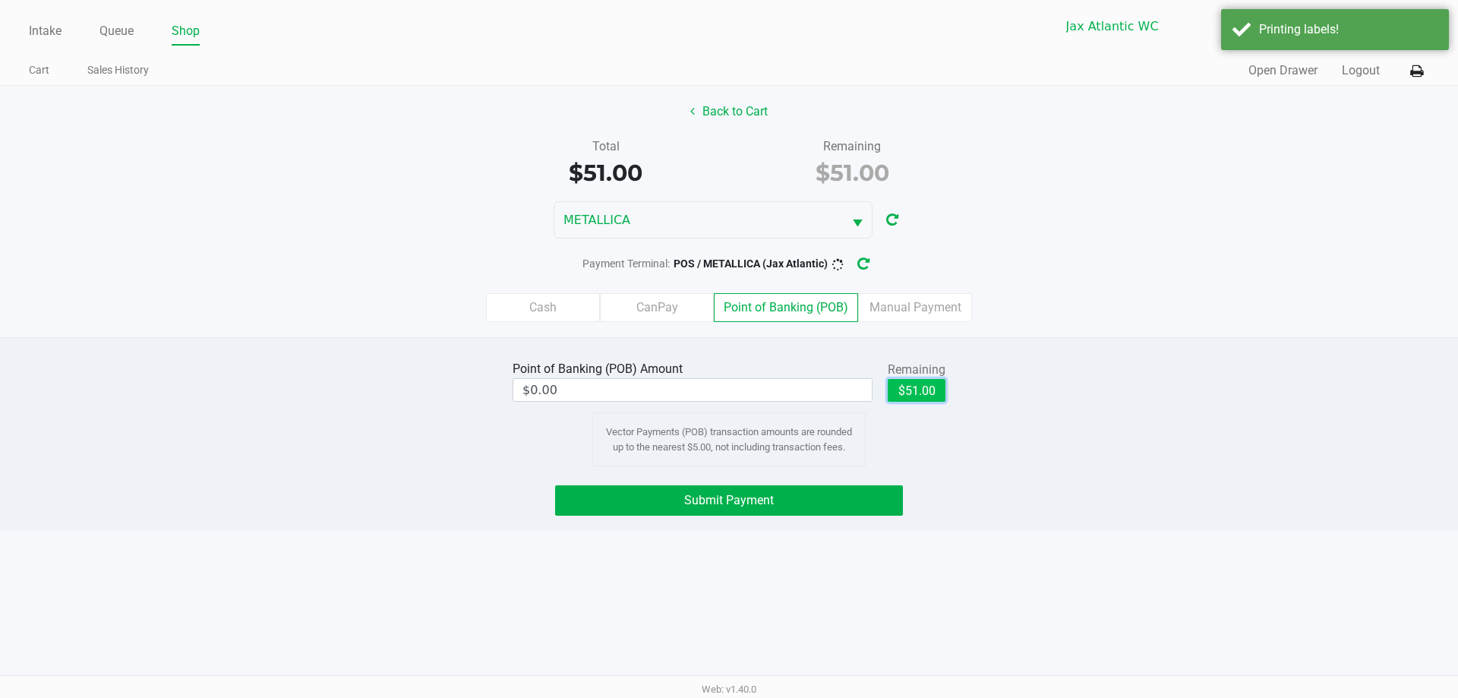
click at [912, 391] on button "$51.00" at bounding box center [917, 390] width 58 height 23
type input "$51.00"
click at [850, 510] on button "Submit Payment" at bounding box center [729, 500] width 348 height 30
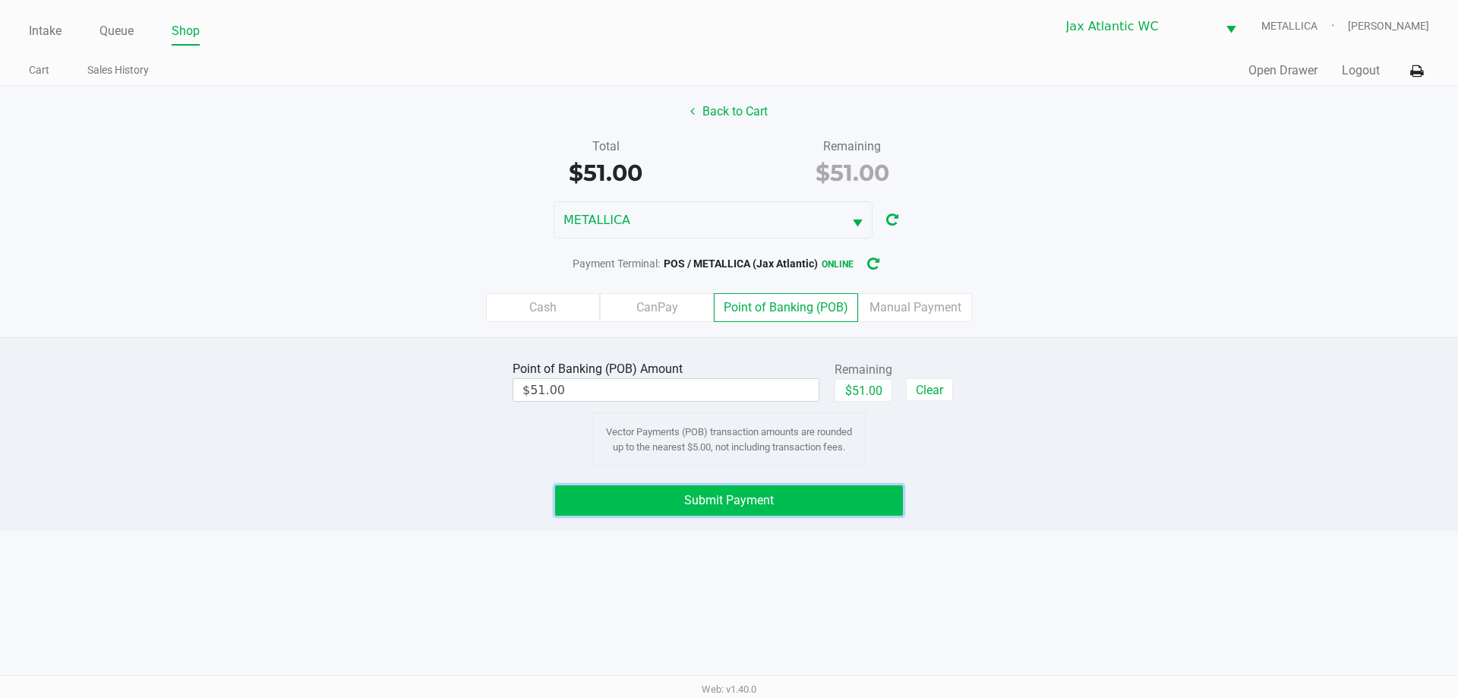
click at [847, 510] on button "Submit Payment" at bounding box center [729, 500] width 348 height 30
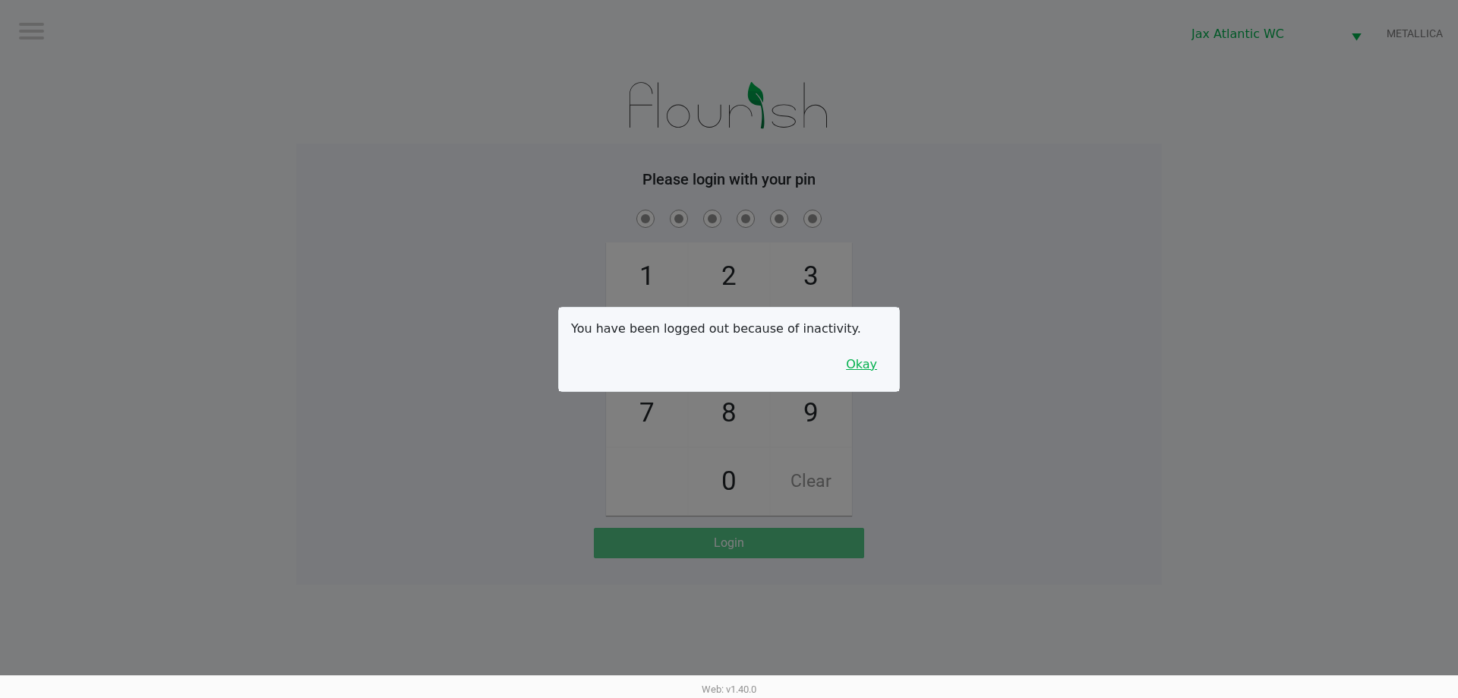
click at [870, 373] on button "Okay" at bounding box center [861, 364] width 51 height 29
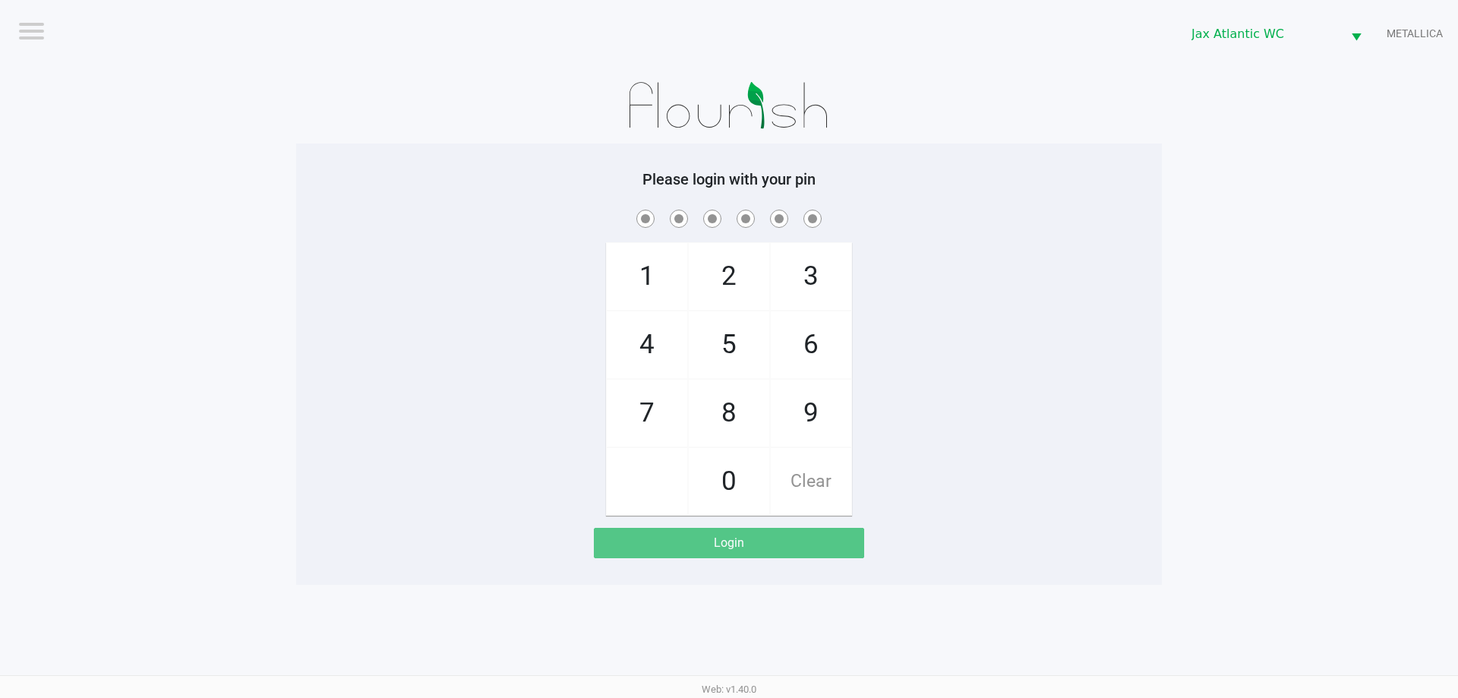
click at [819, 432] on span "9" at bounding box center [811, 413] width 81 height 67
checkbox input "true"
click at [638, 277] on span "1" at bounding box center [647, 276] width 81 height 67
checkbox input "true"
drag, startPoint x: 638, startPoint y: 277, endPoint x: 628, endPoint y: 324, distance: 48.1
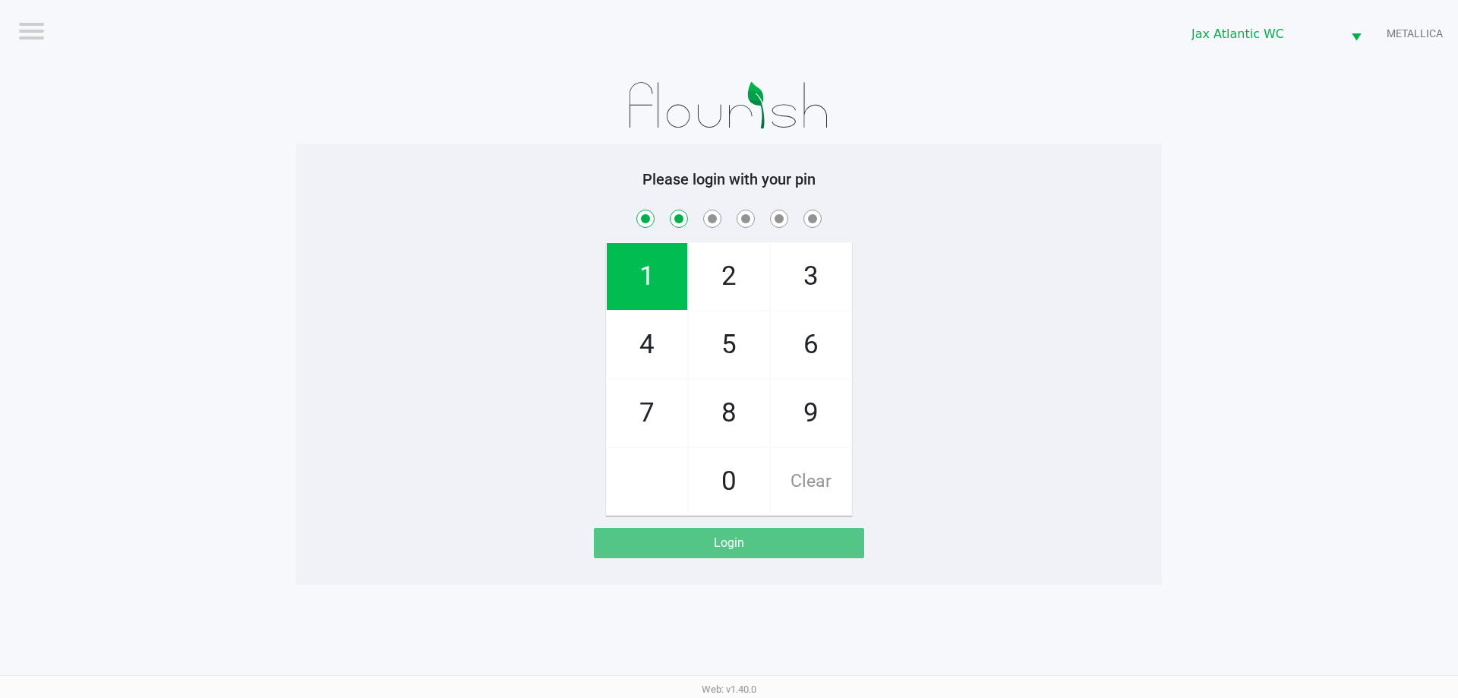
click at [639, 277] on span "1" at bounding box center [647, 276] width 81 height 67
checkbox input "true"
drag, startPoint x: 633, startPoint y: 381, endPoint x: 633, endPoint y: 369, distance: 12.2
click at [633, 382] on span "7" at bounding box center [647, 413] width 81 height 67
checkbox input "true"
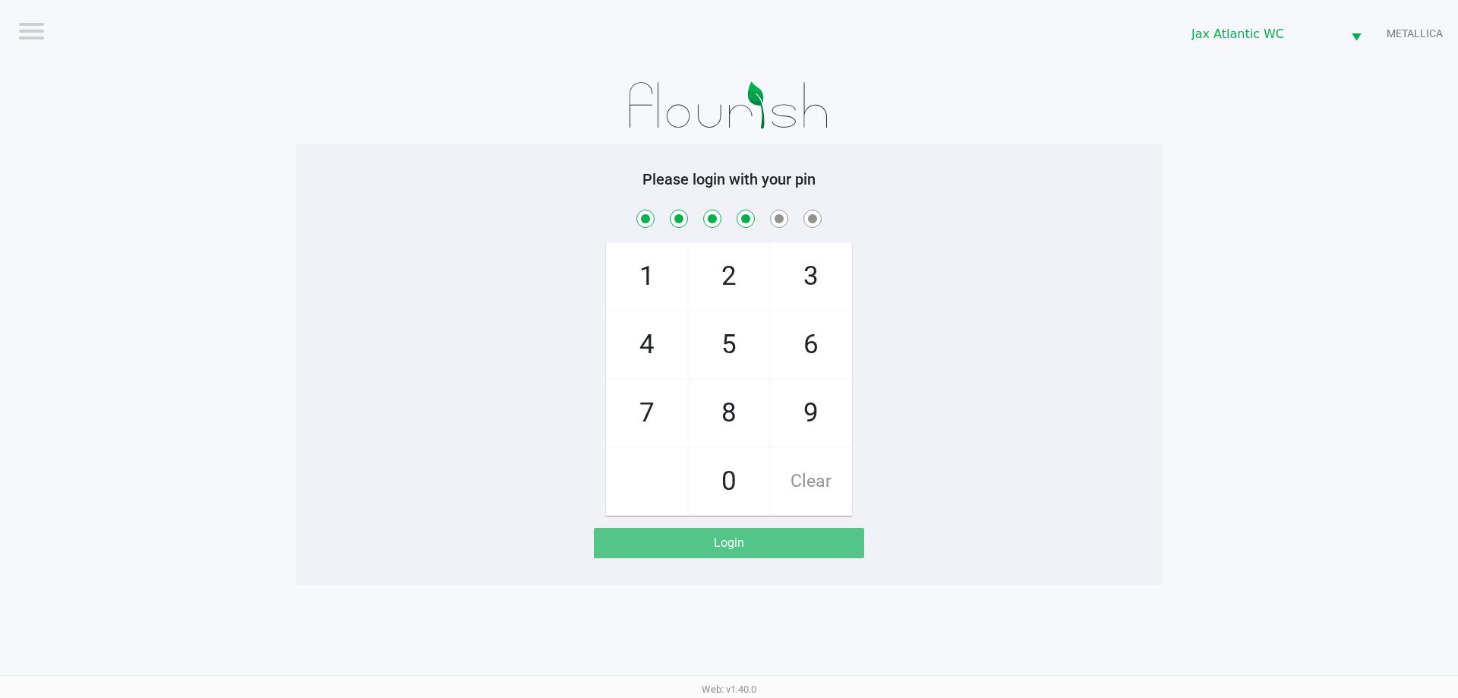
click at [639, 350] on span "4" at bounding box center [647, 344] width 81 height 67
checkbox input "true"
click at [633, 407] on span "7" at bounding box center [647, 413] width 81 height 67
checkbox input "true"
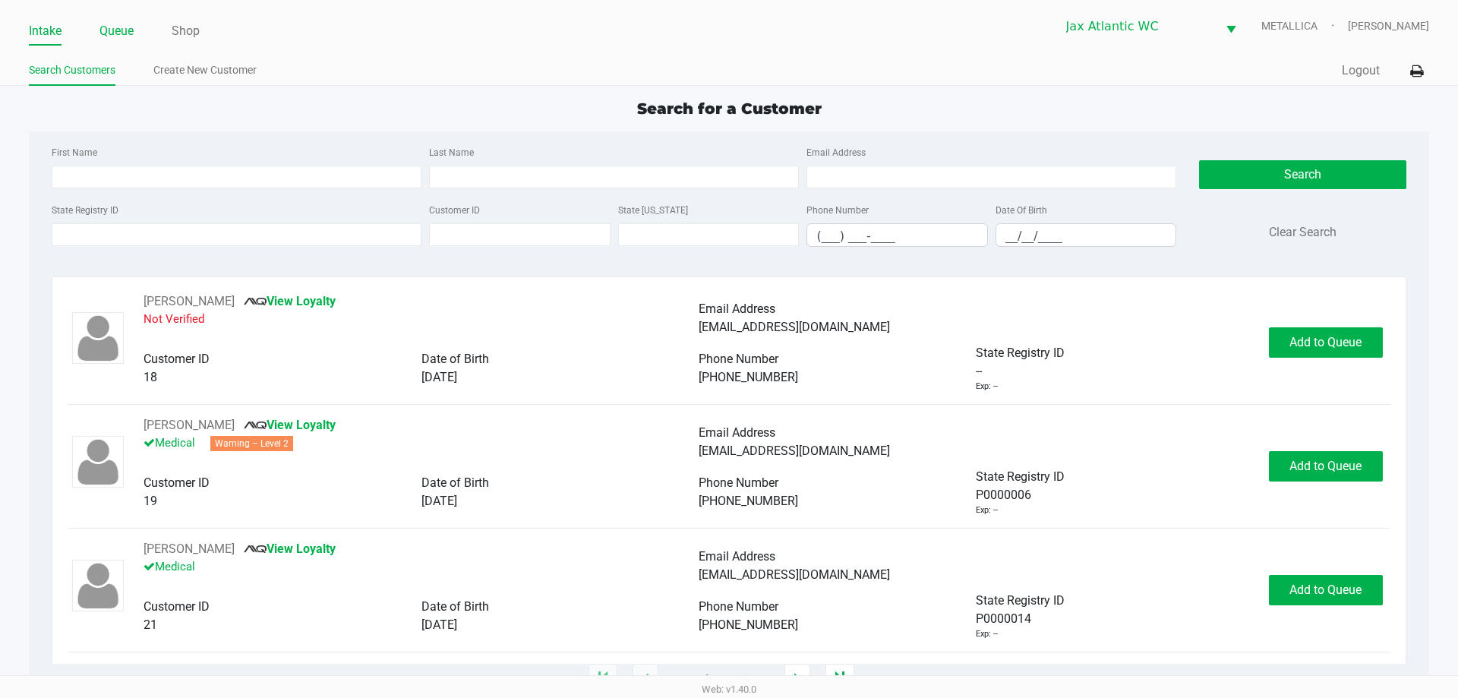
click at [112, 29] on link "Queue" at bounding box center [116, 31] width 34 height 21
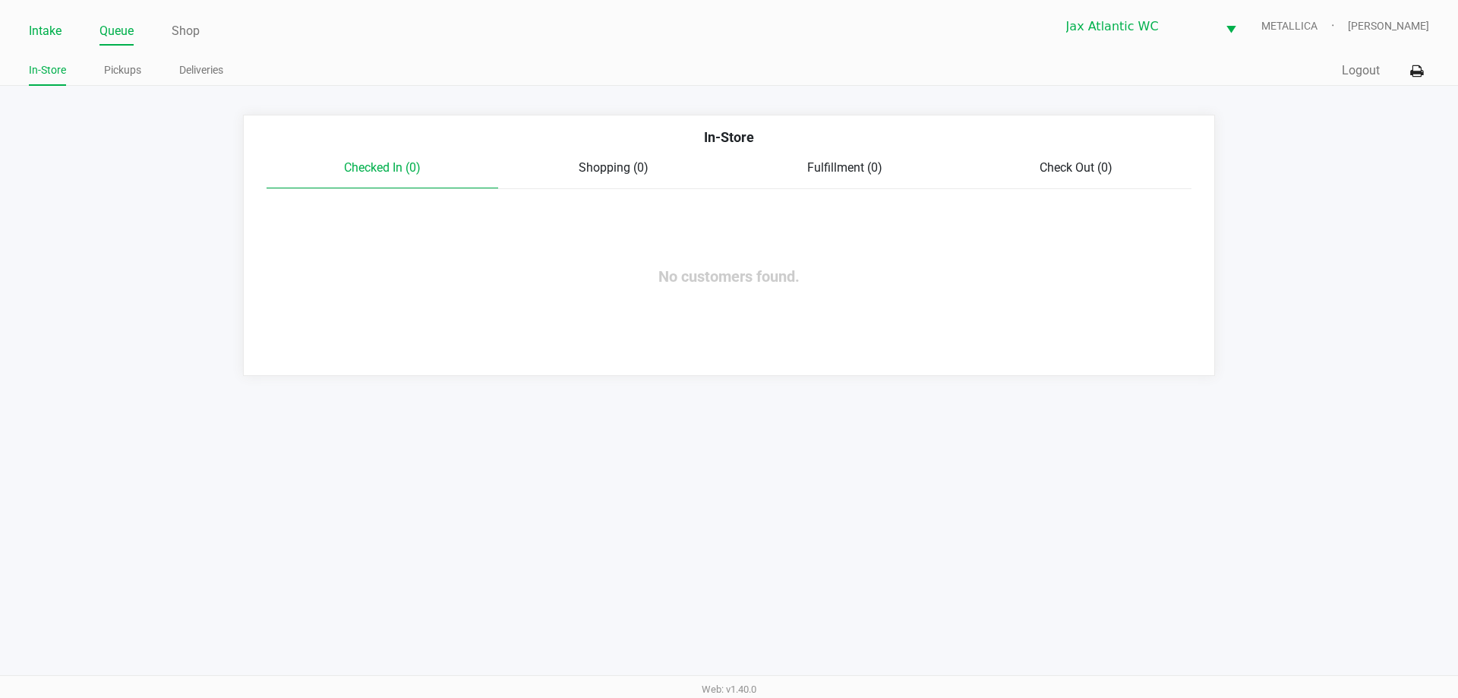
click at [53, 32] on link "Intake" at bounding box center [45, 31] width 33 height 21
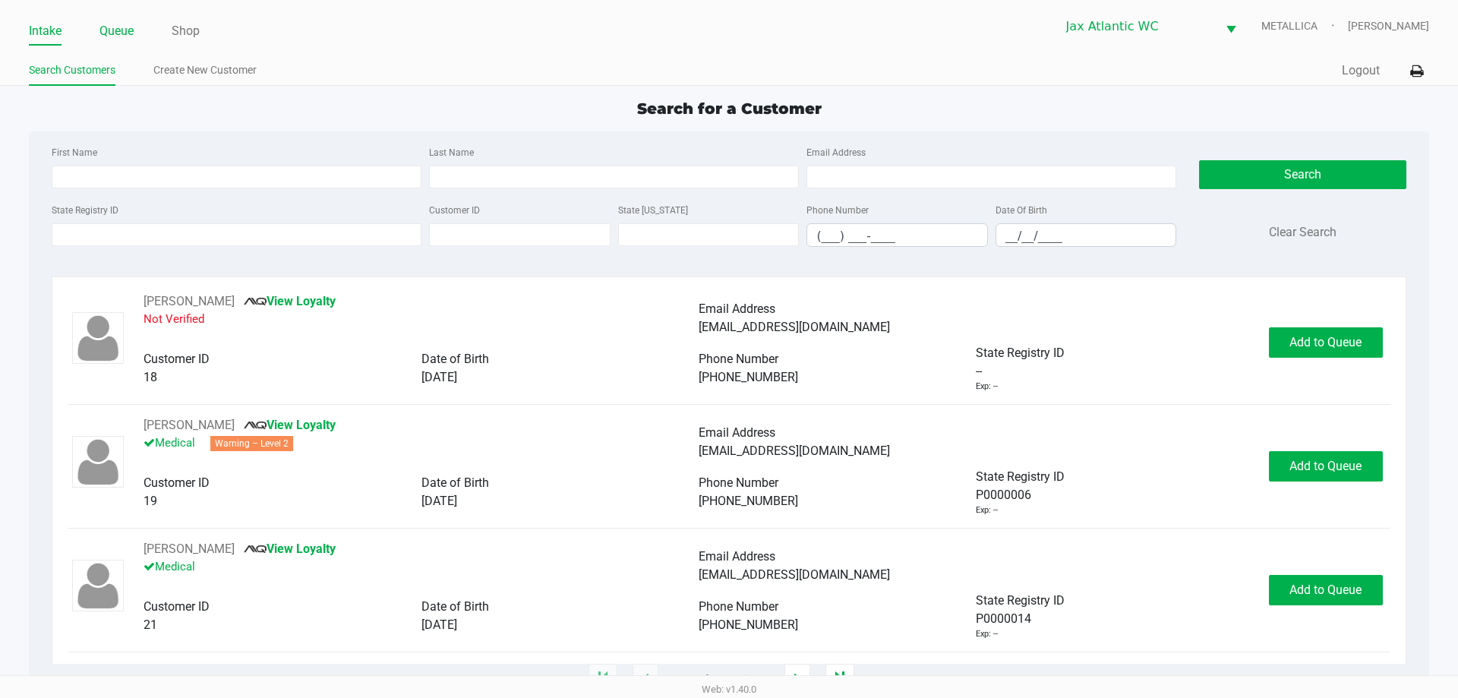
click at [105, 31] on link "Queue" at bounding box center [116, 31] width 34 height 21
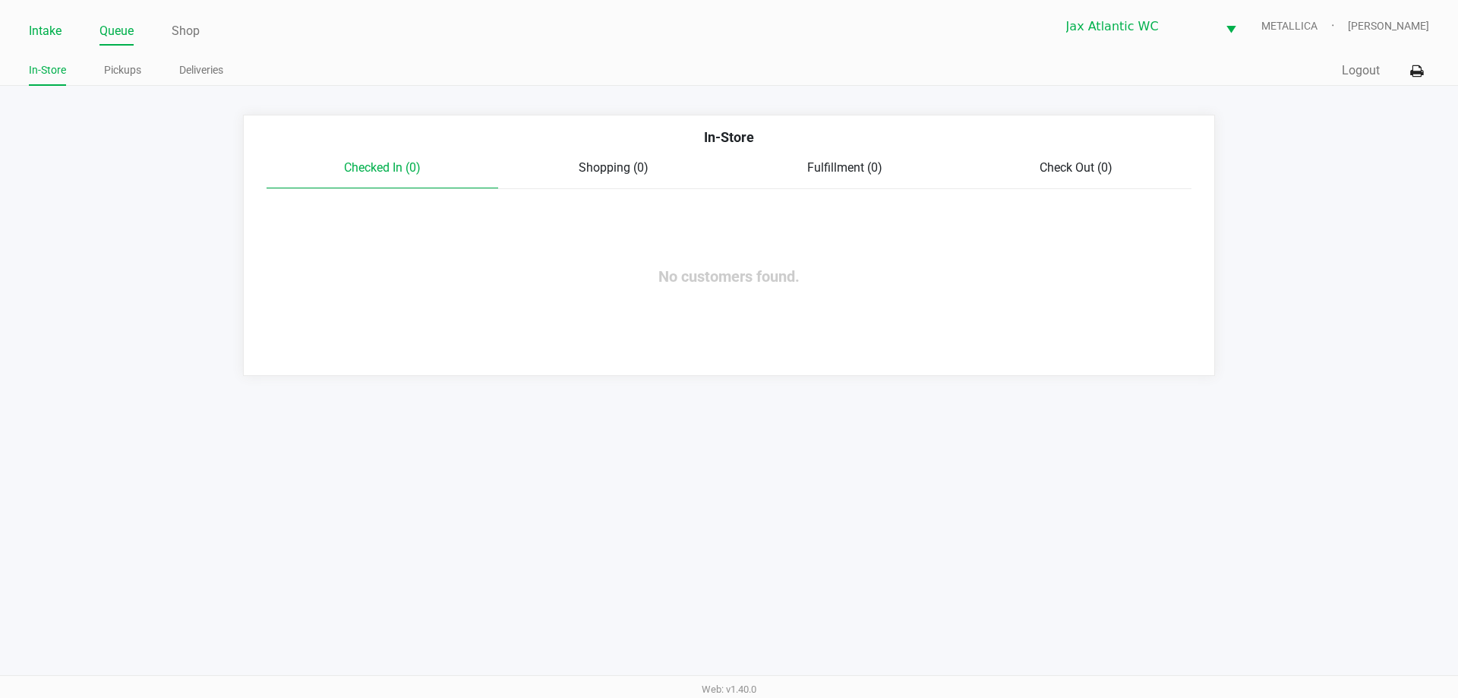
click at [39, 36] on link "Intake" at bounding box center [45, 31] width 33 height 21
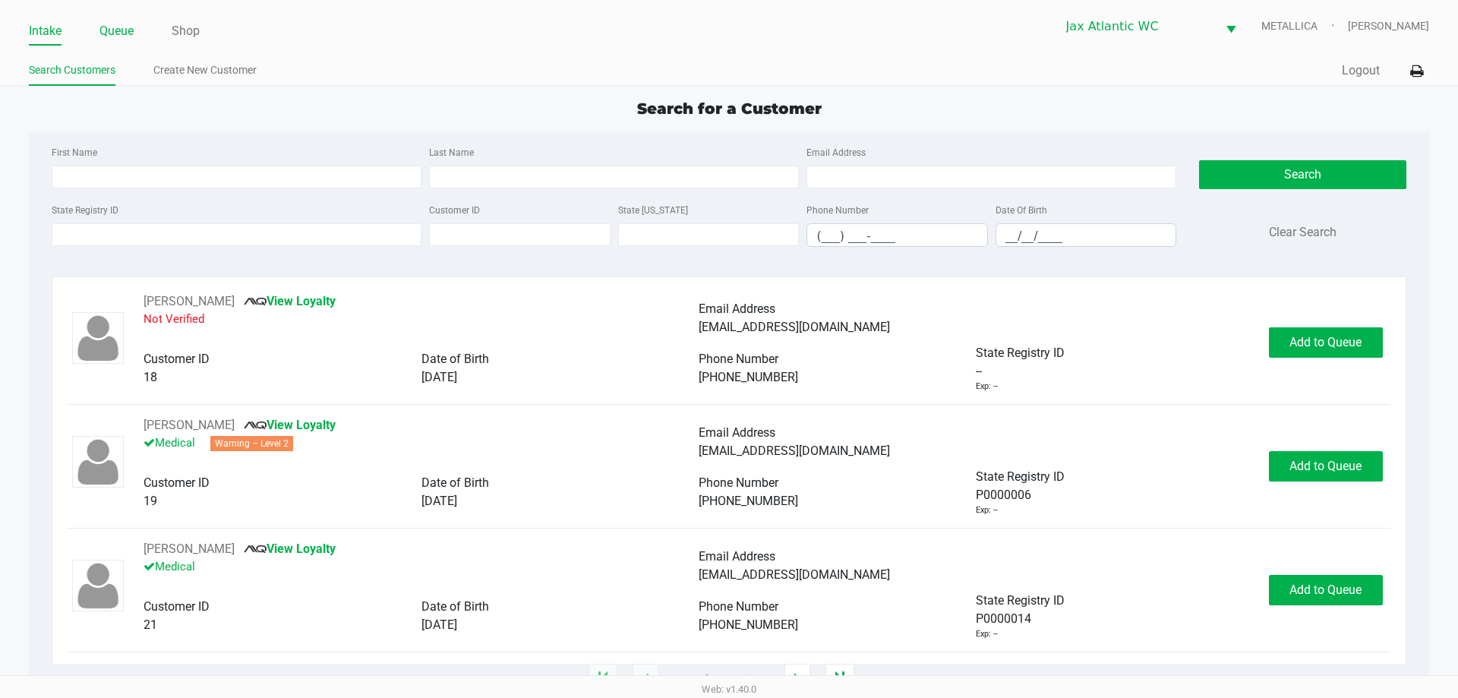
click at [111, 30] on link "Queue" at bounding box center [116, 31] width 34 height 21
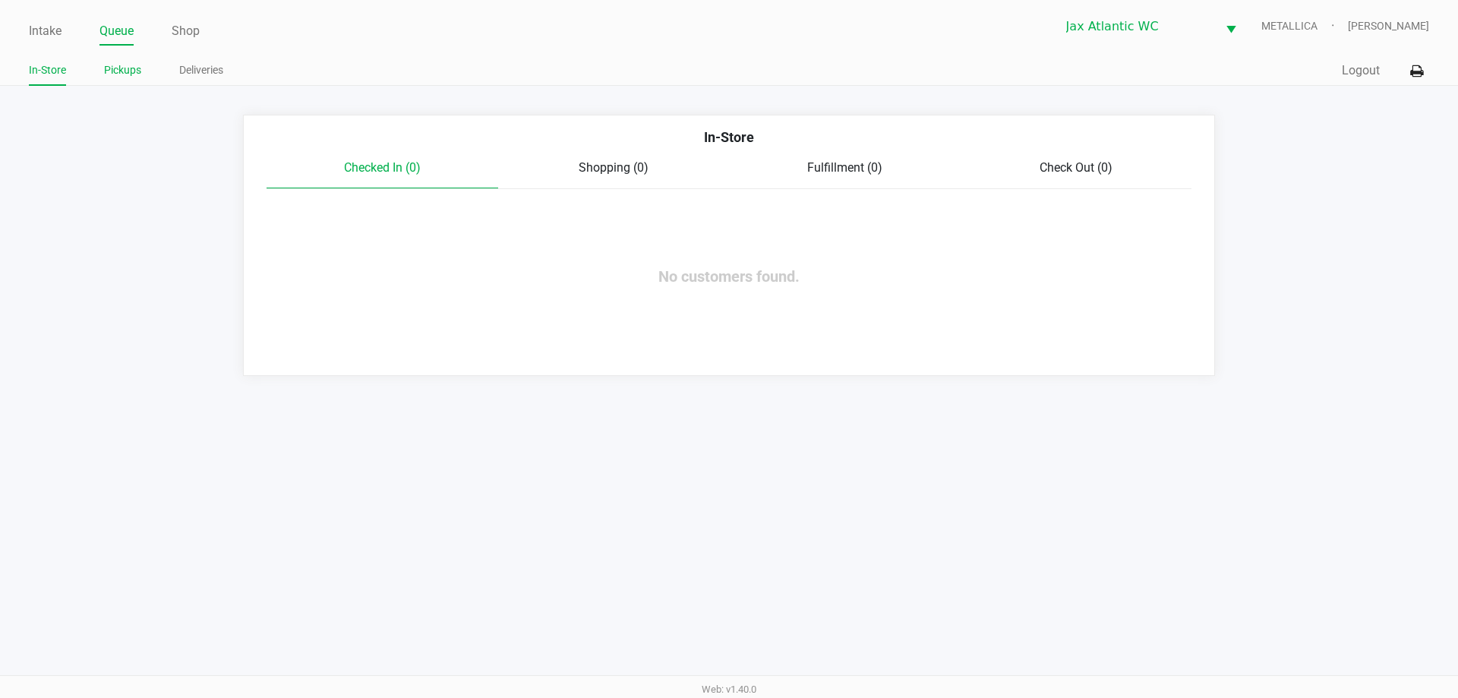
click at [107, 67] on link "Pickups" at bounding box center [122, 70] width 37 height 19
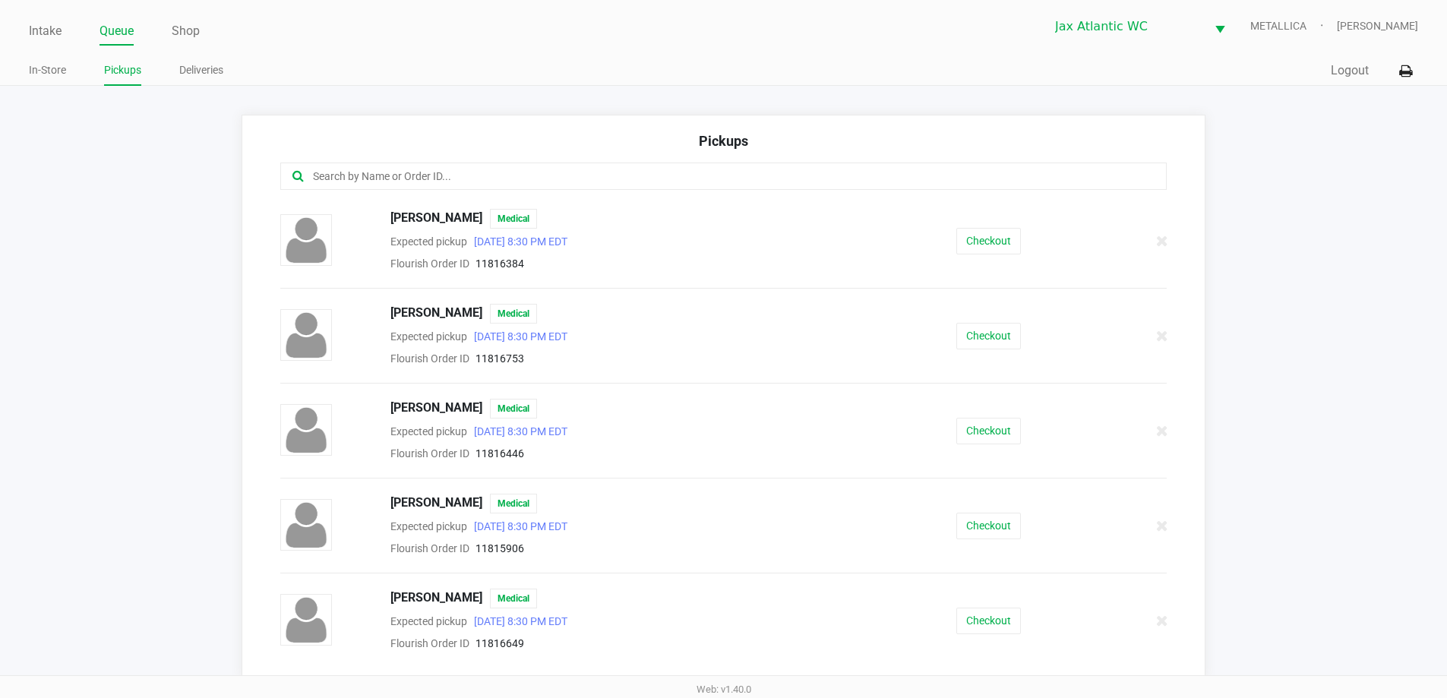
click at [390, 184] on input "text" at bounding box center [699, 176] width 776 height 17
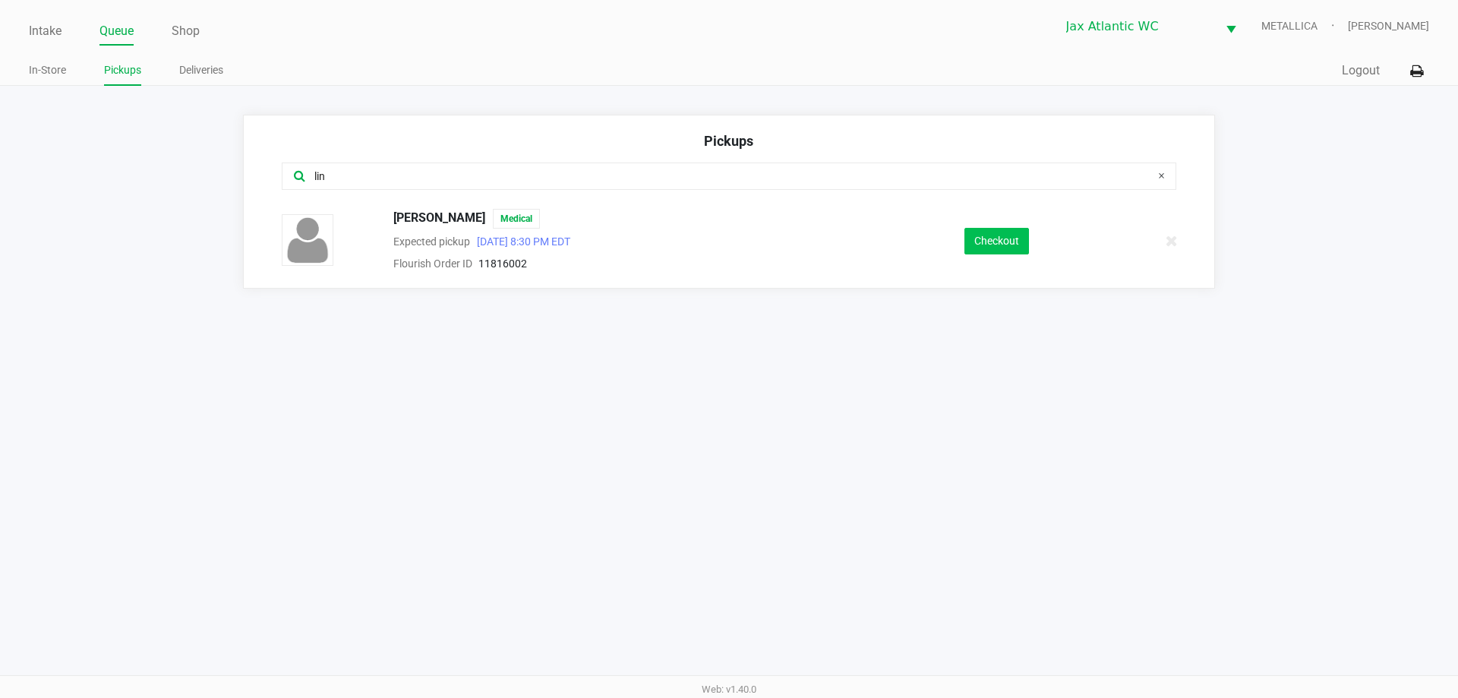
type input "lin"
click at [991, 245] on button "Checkout" at bounding box center [997, 241] width 65 height 27
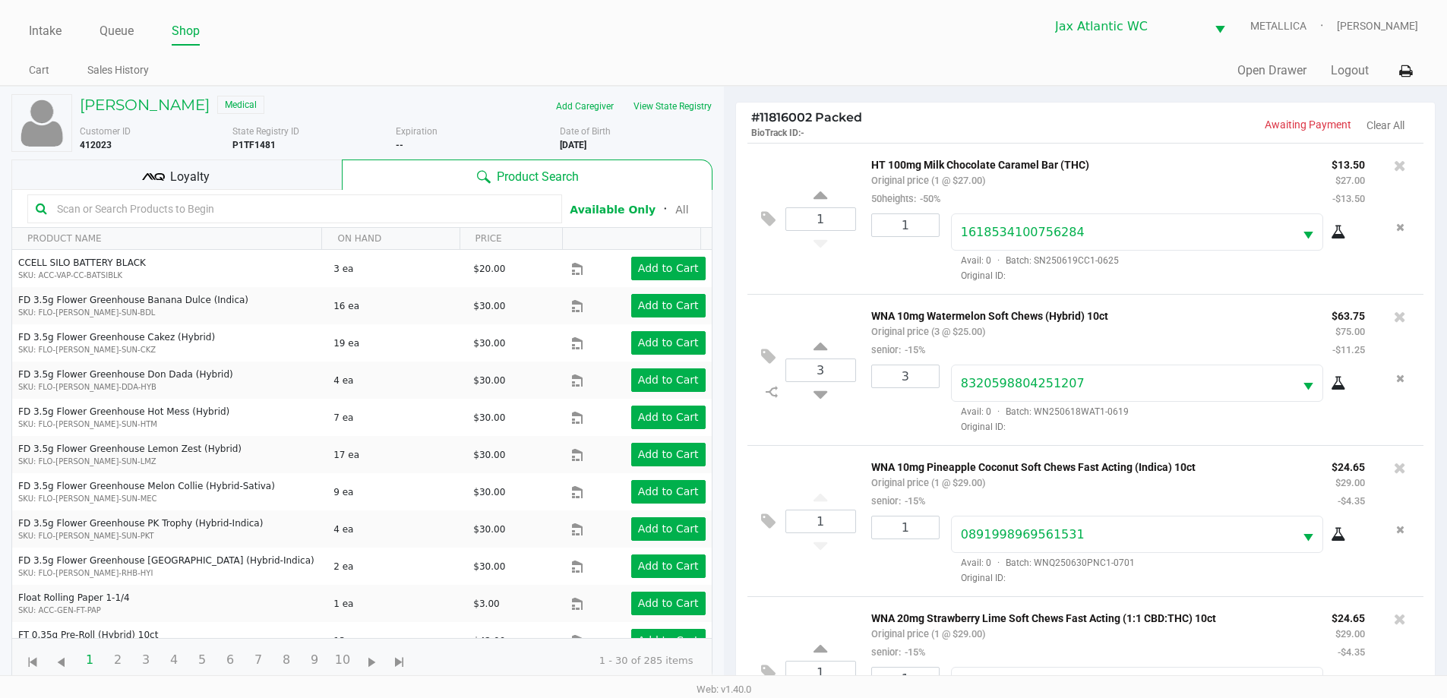
click at [213, 185] on div "Loyalty" at bounding box center [176, 174] width 330 height 30
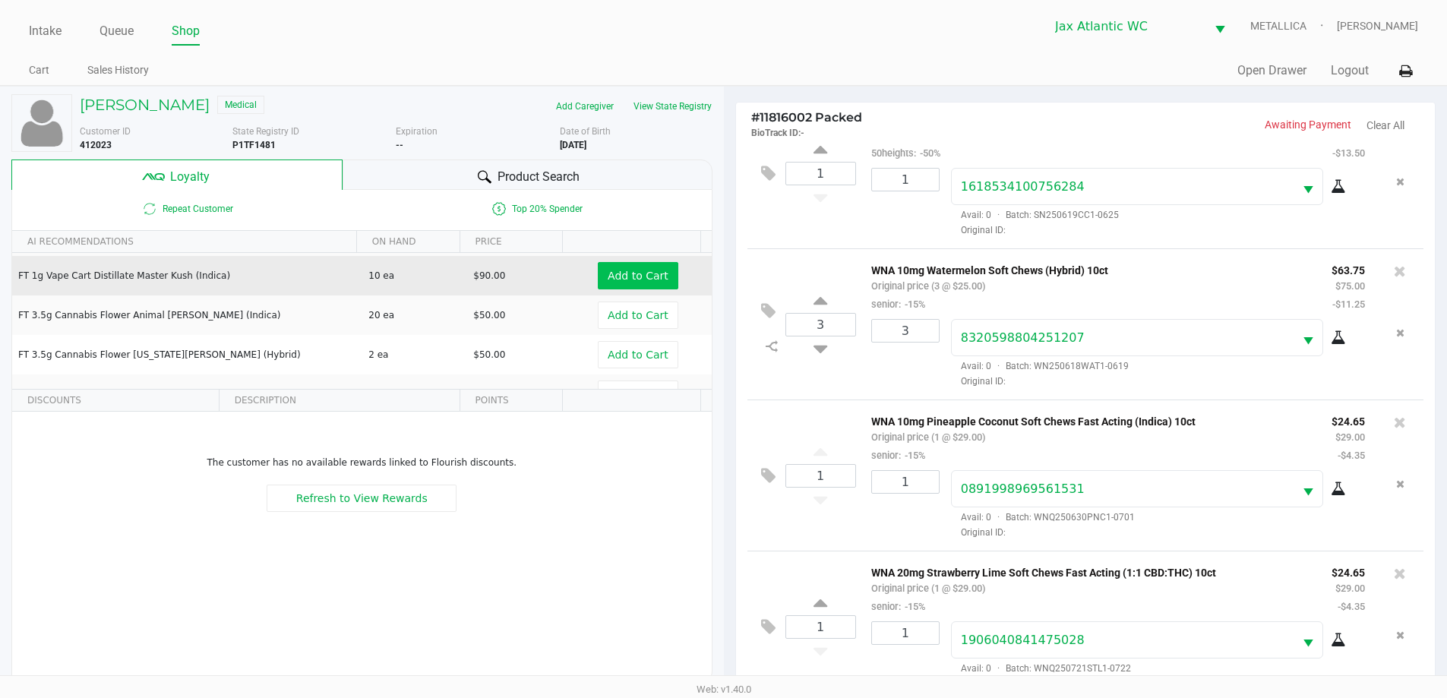
scroll to position [56, 0]
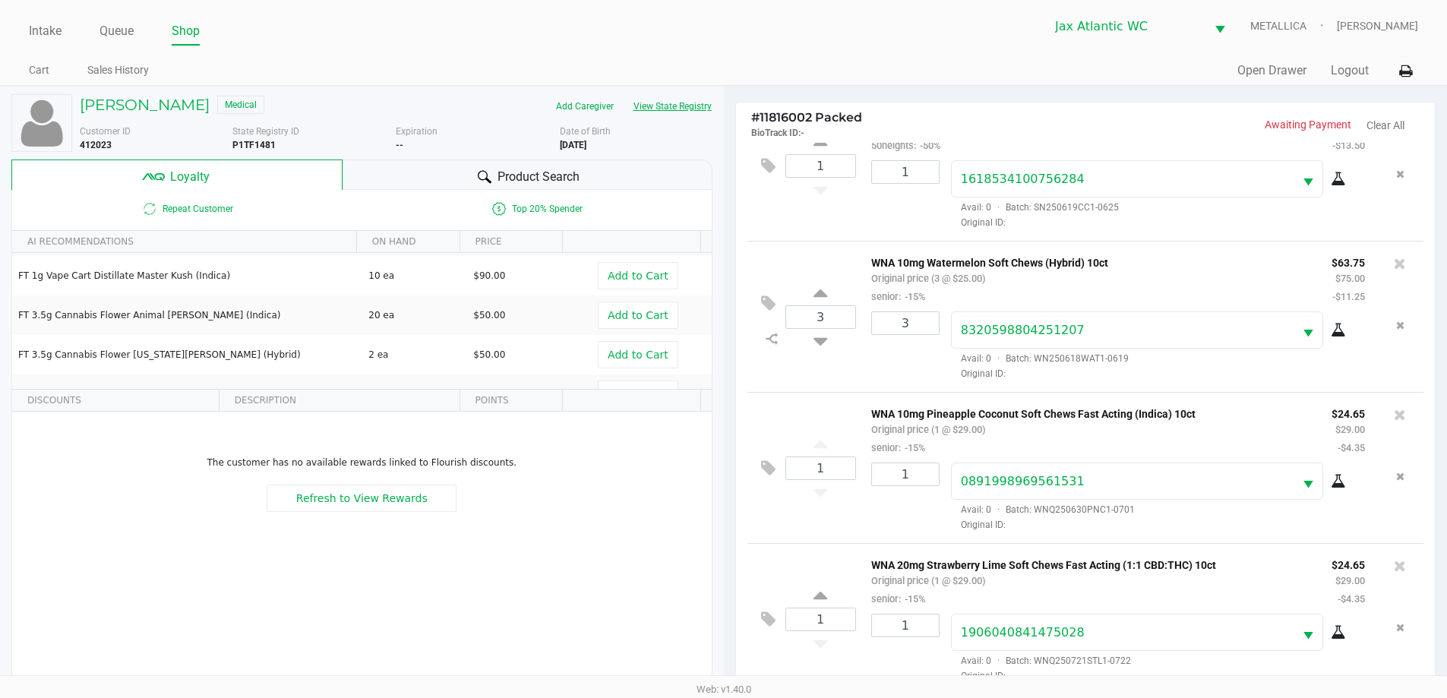
click at [658, 95] on div "Linda Lining Medical Add Caregiver View State Registry Customer ID 412023 State…" at bounding box center [361, 389] width 701 height 604
click at [659, 101] on button "View State Registry" at bounding box center [668, 106] width 89 height 24
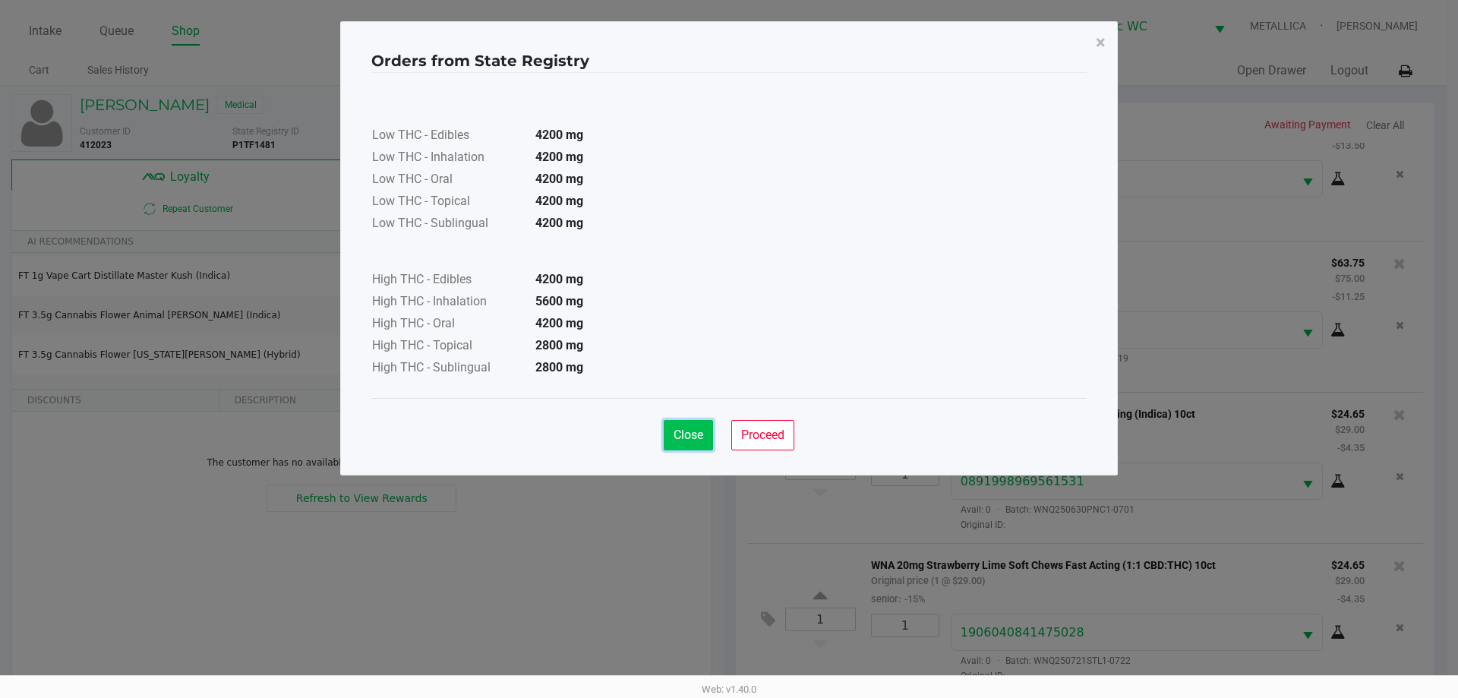
click at [676, 423] on button "Close" at bounding box center [688, 435] width 49 height 30
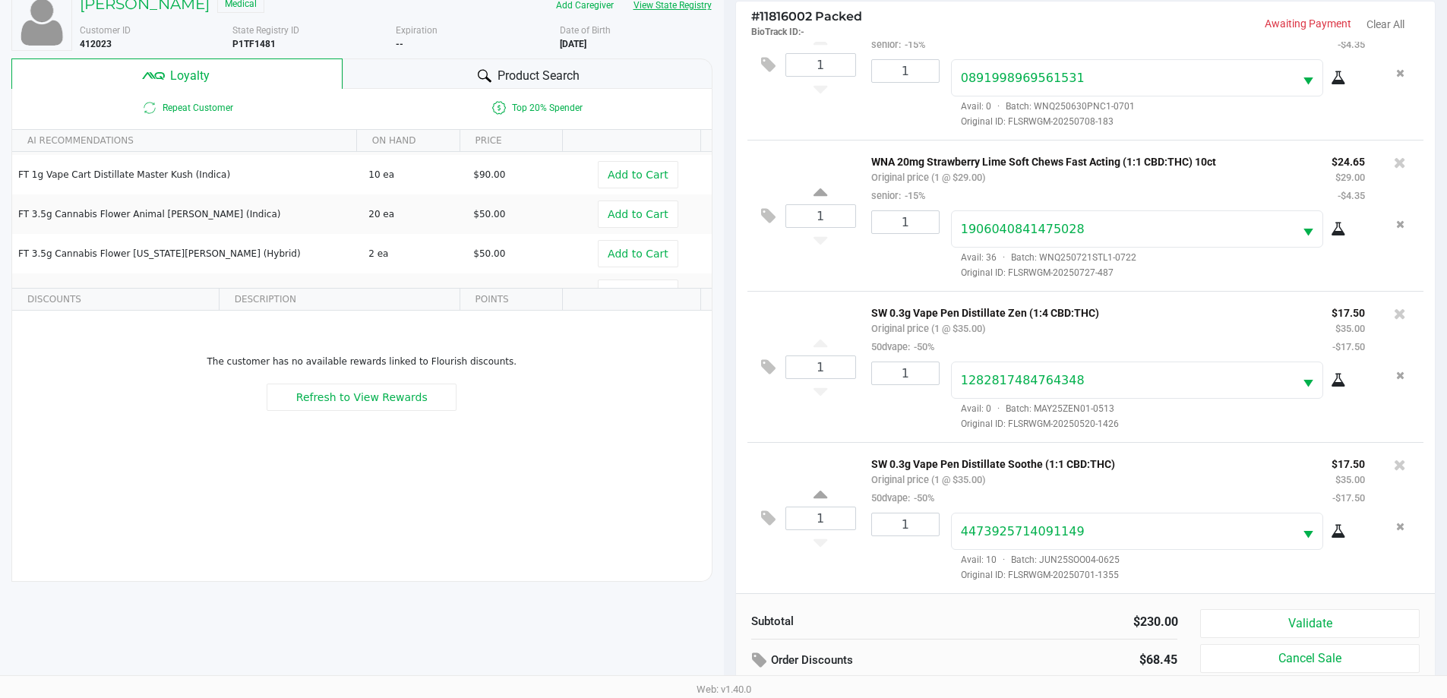
scroll to position [182, 0]
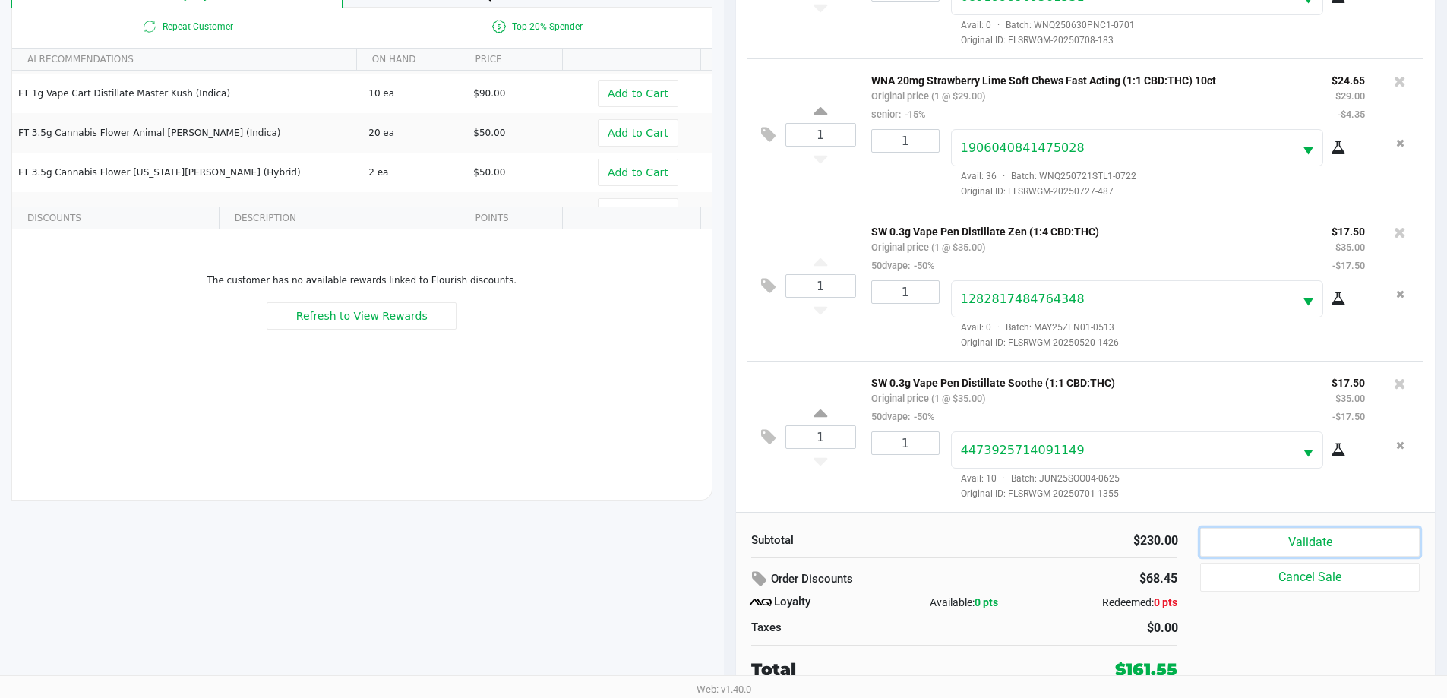
click at [1265, 547] on button "Validate" at bounding box center [1309, 542] width 219 height 29
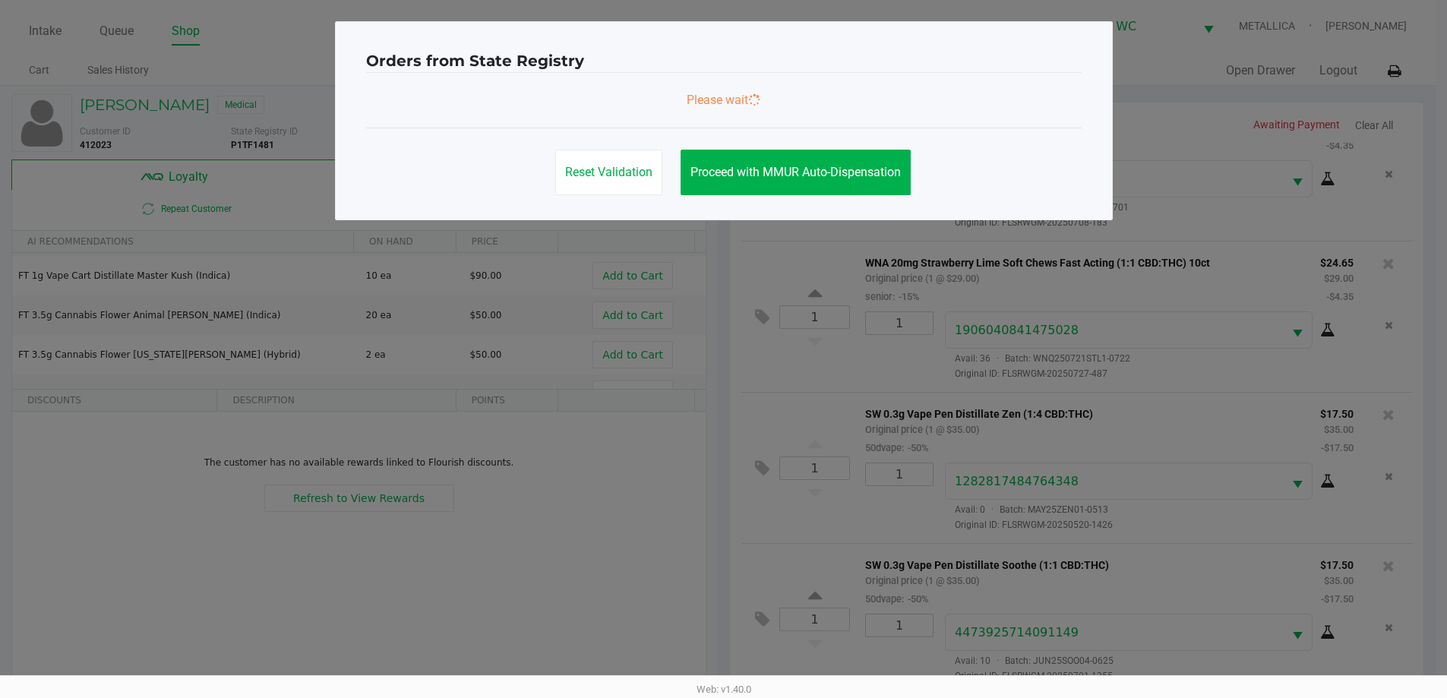
scroll to position [0, 0]
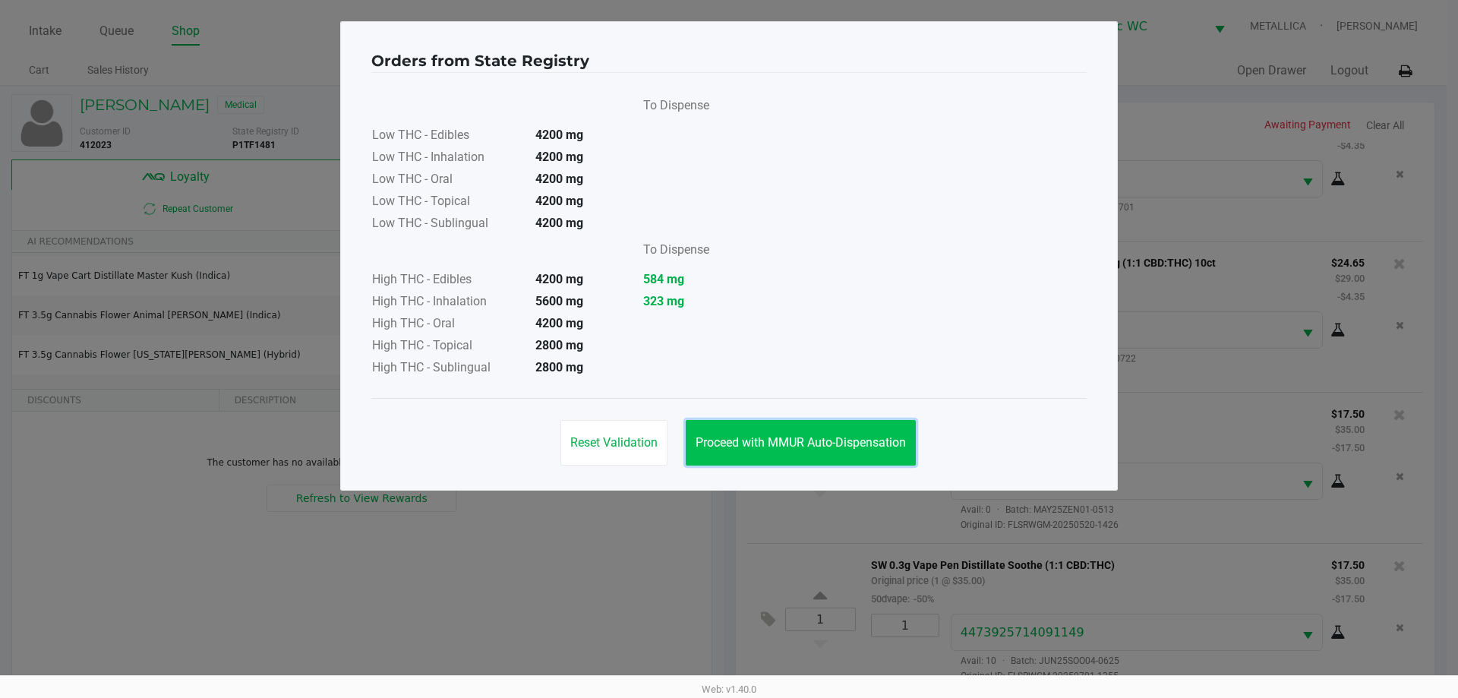
click at [779, 437] on span "Proceed with MMUR Auto-Dispensation" at bounding box center [801, 442] width 210 height 14
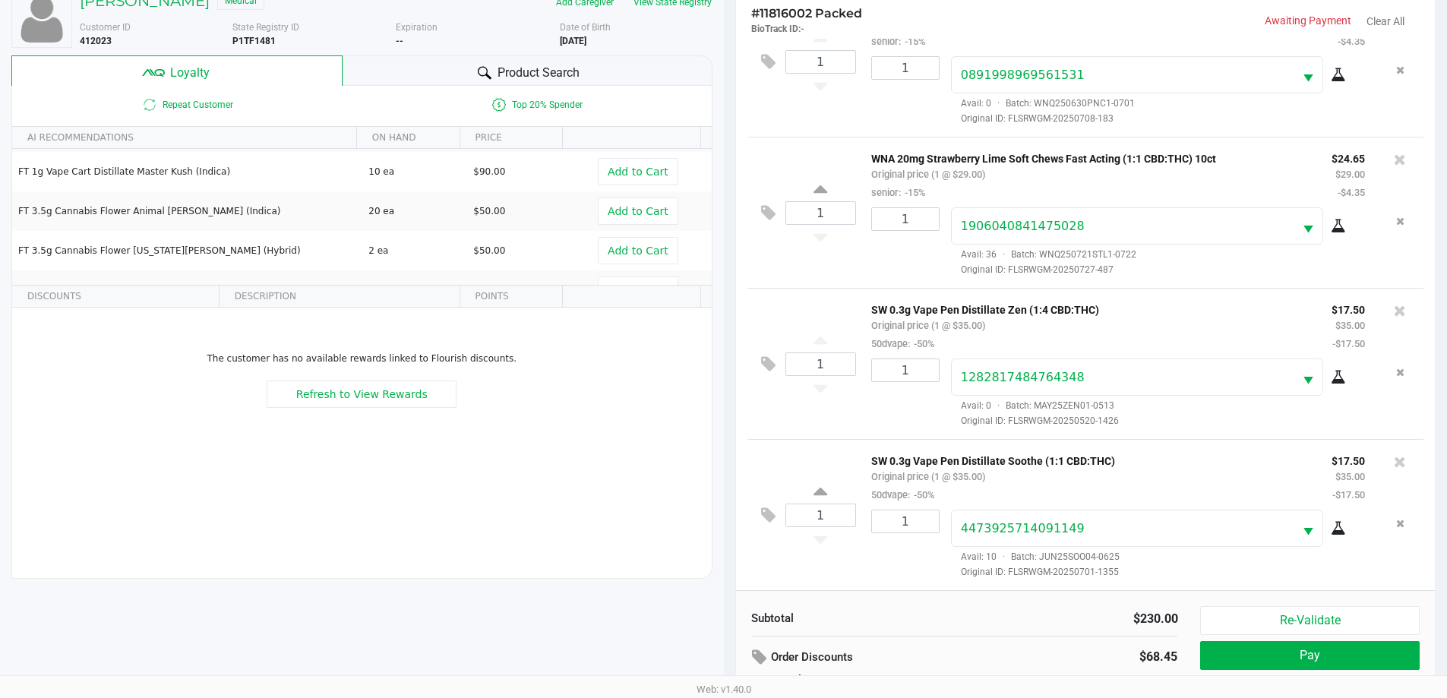
scroll to position [182, 0]
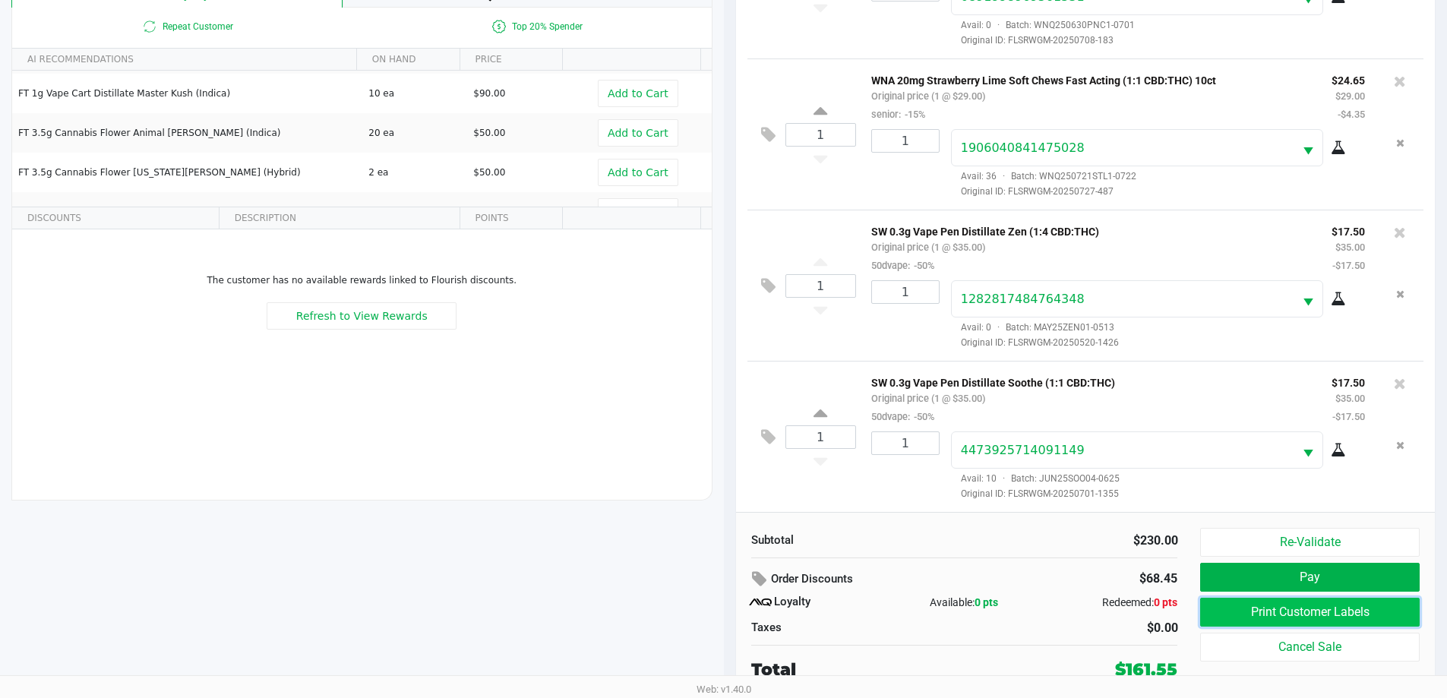
click at [1296, 608] on button "Print Customer Labels" at bounding box center [1309, 612] width 219 height 29
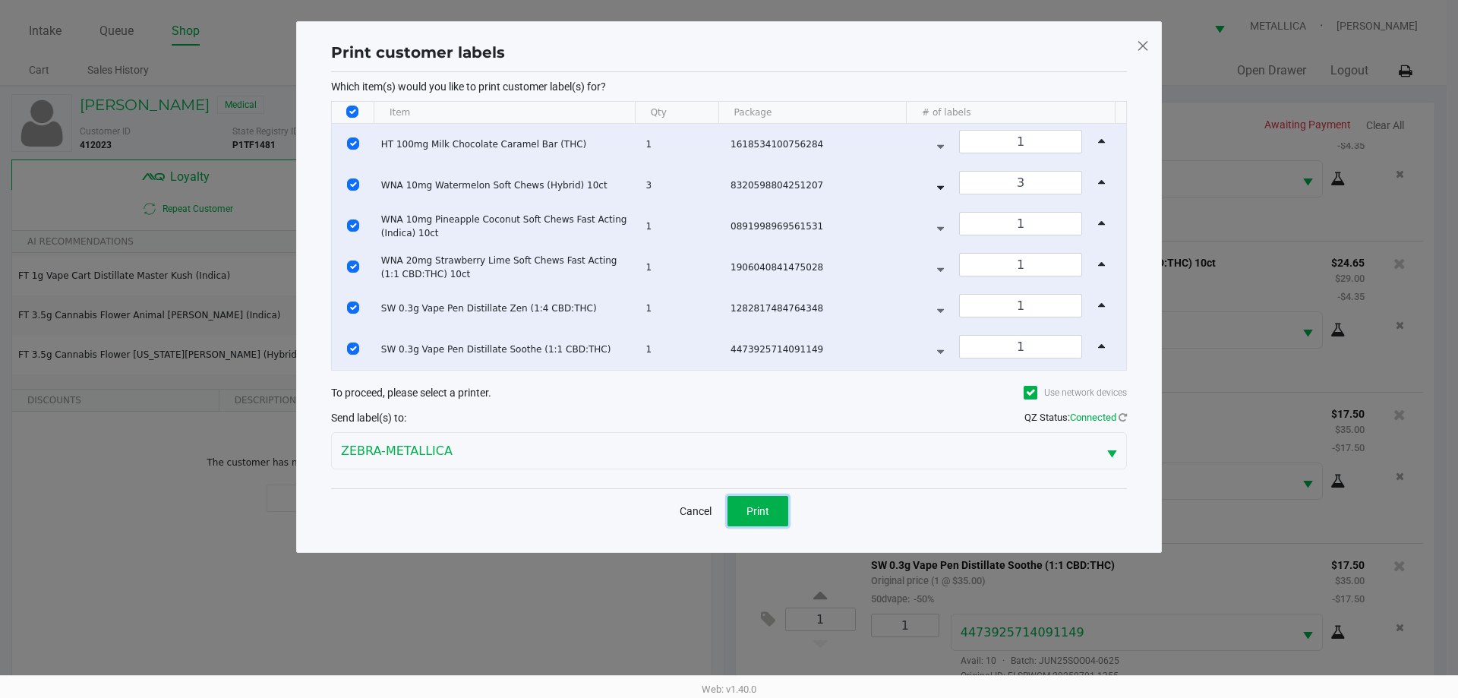
click at [762, 504] on button "Print" at bounding box center [758, 511] width 61 height 30
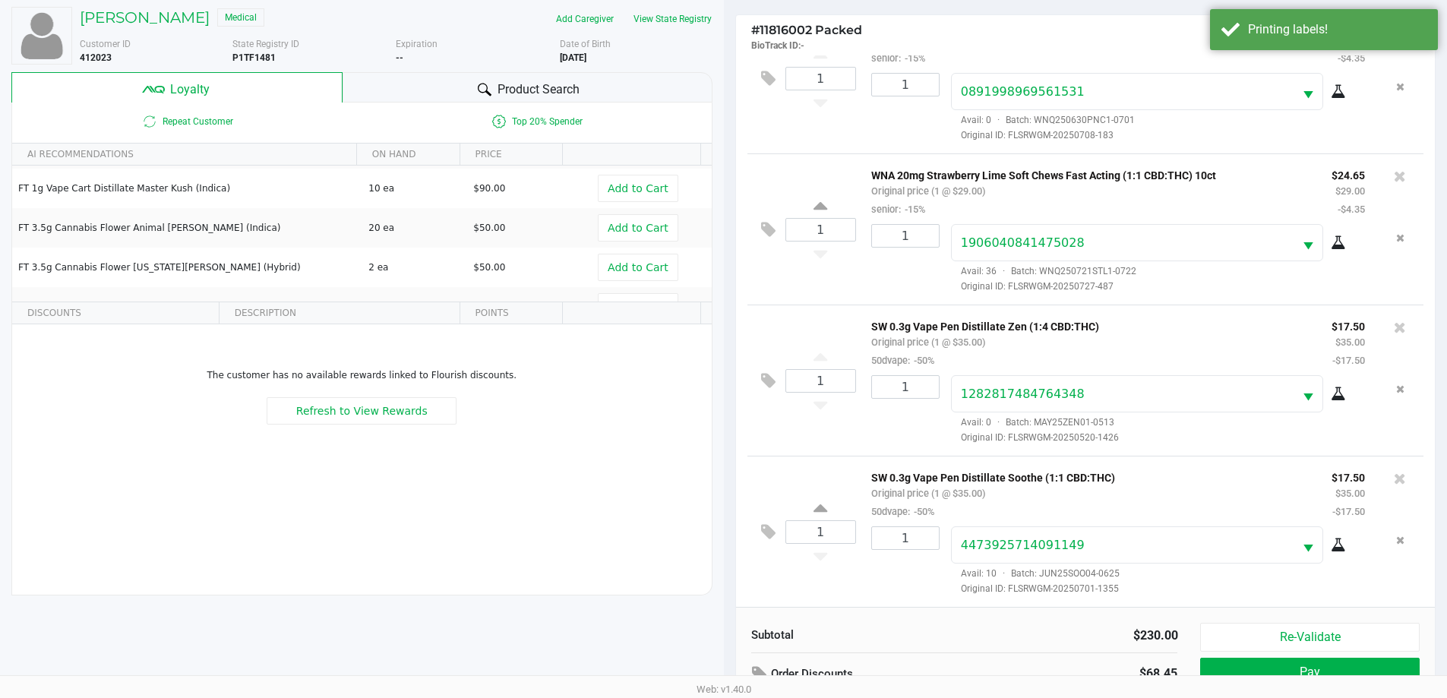
scroll to position [182, 0]
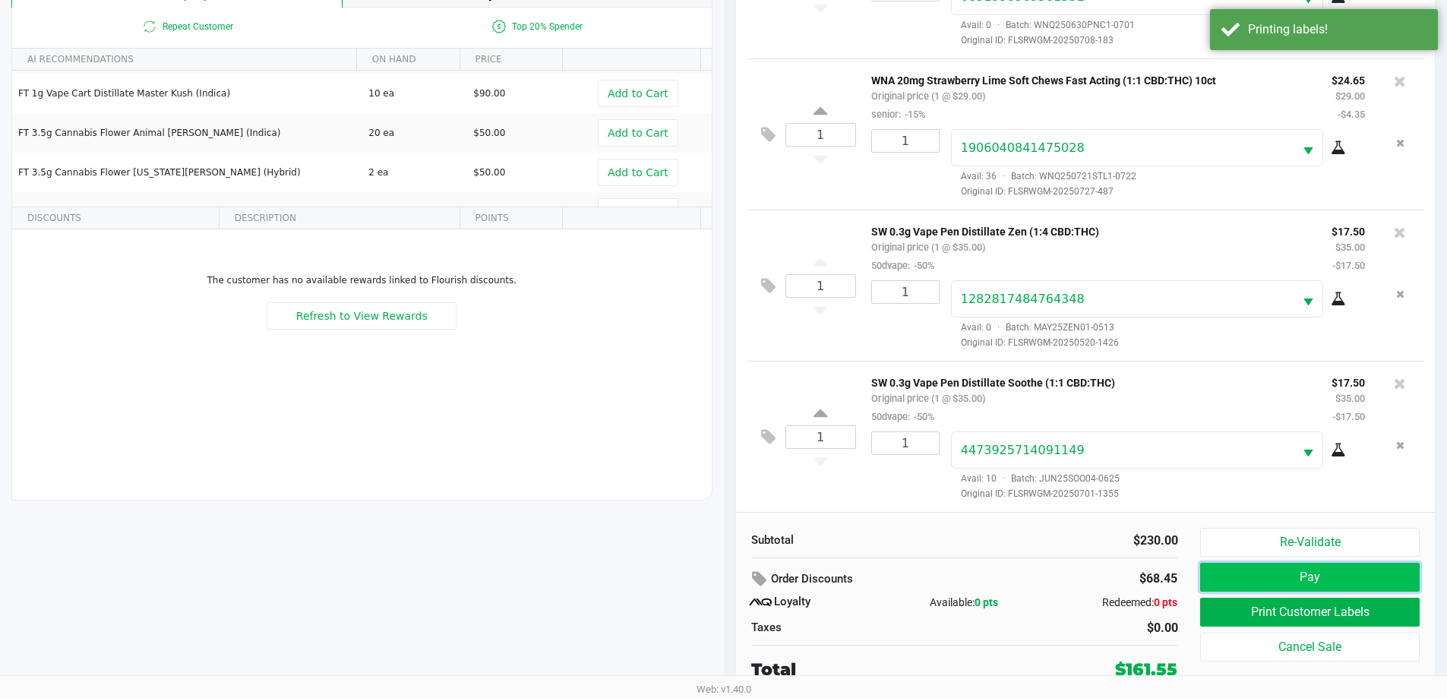
click at [1269, 584] on button "Pay" at bounding box center [1309, 577] width 219 height 29
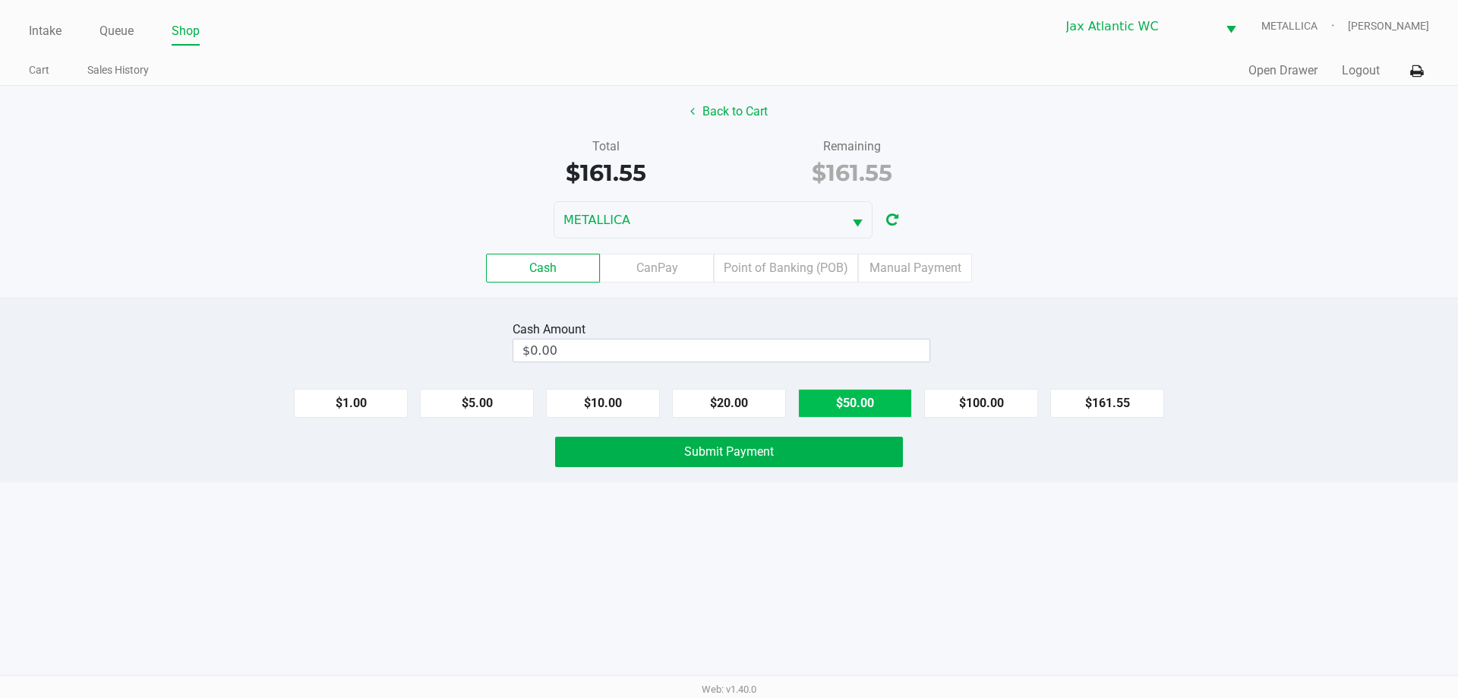
click at [889, 408] on button "$50.00" at bounding box center [855, 403] width 114 height 29
click at [892, 408] on button "$50.00" at bounding box center [855, 403] width 114 height 29
click at [892, 407] on button "$50.00" at bounding box center [855, 403] width 114 height 29
click at [586, 354] on input "200" at bounding box center [694, 351] width 363 height 22
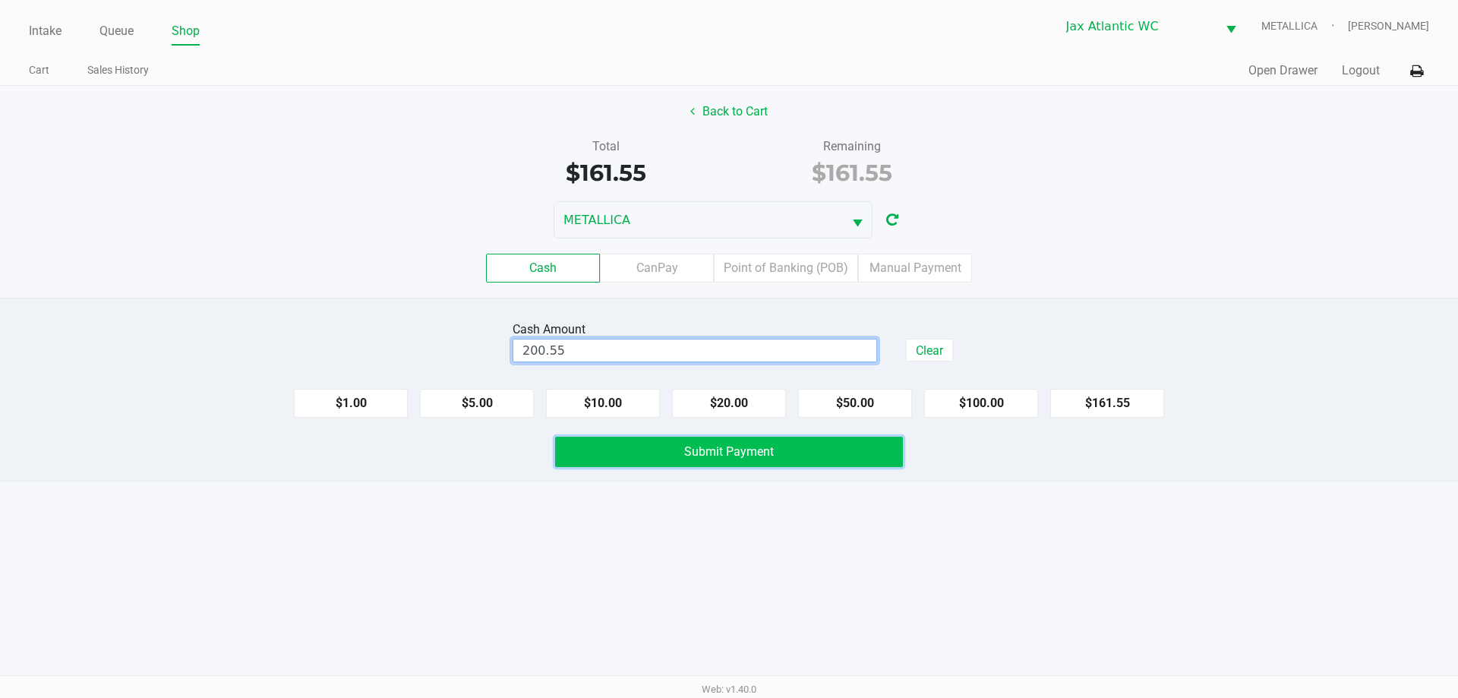
type input "$200.55"
click at [666, 460] on button "Submit Payment" at bounding box center [729, 452] width 348 height 30
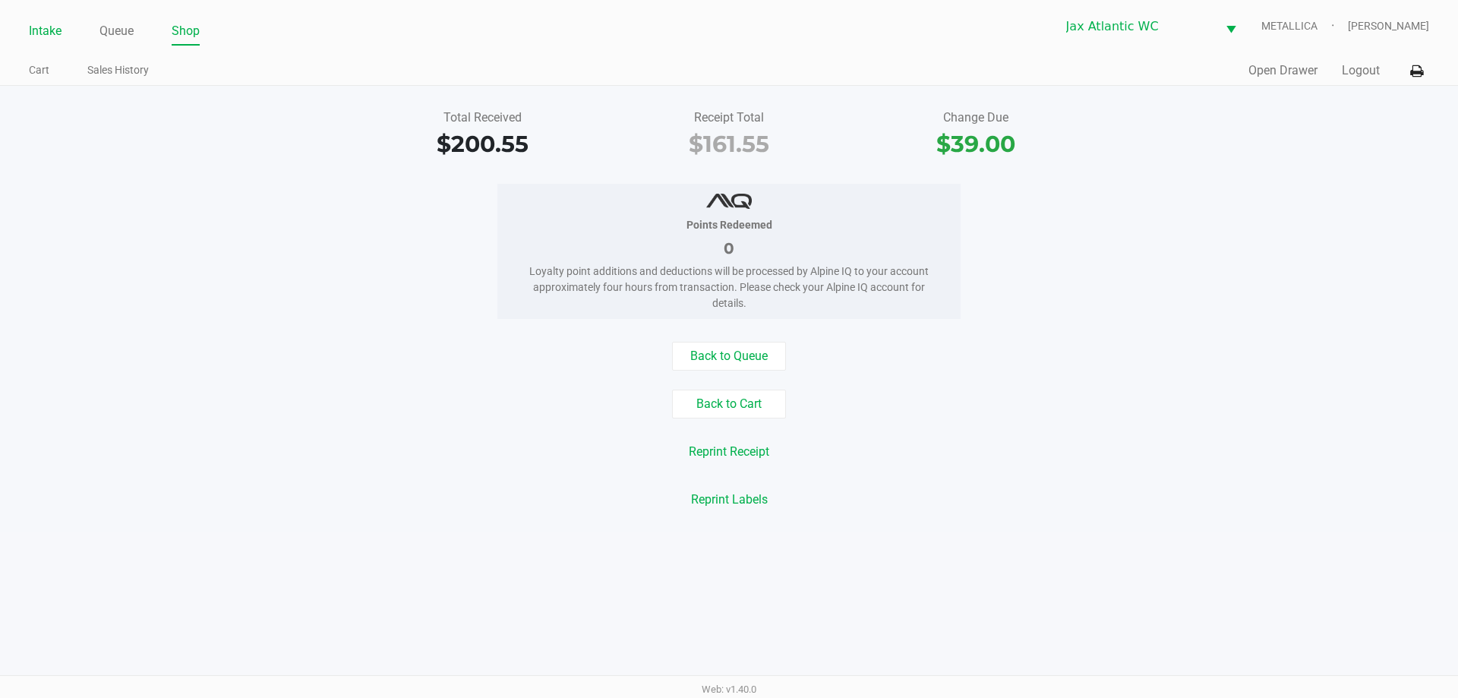
click at [42, 36] on link "Intake" at bounding box center [45, 31] width 33 height 21
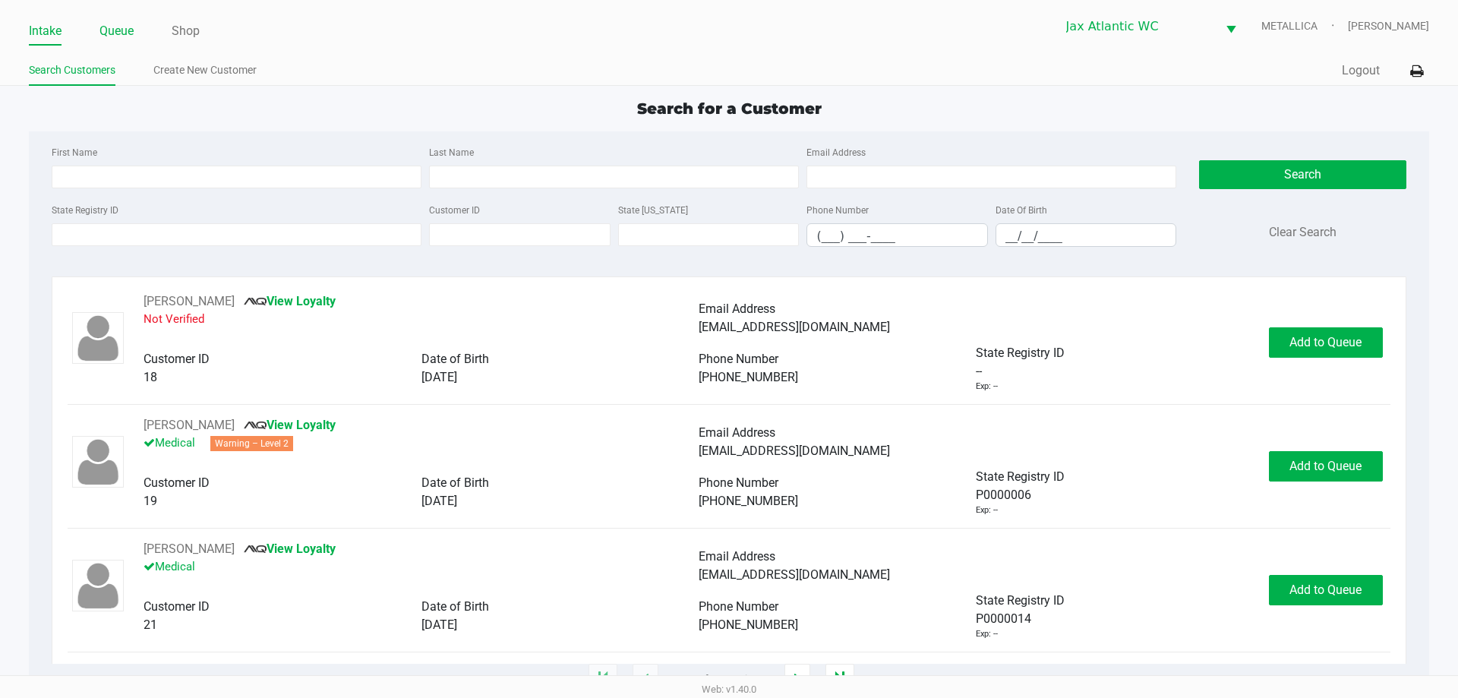
click at [115, 32] on link "Queue" at bounding box center [116, 31] width 34 height 21
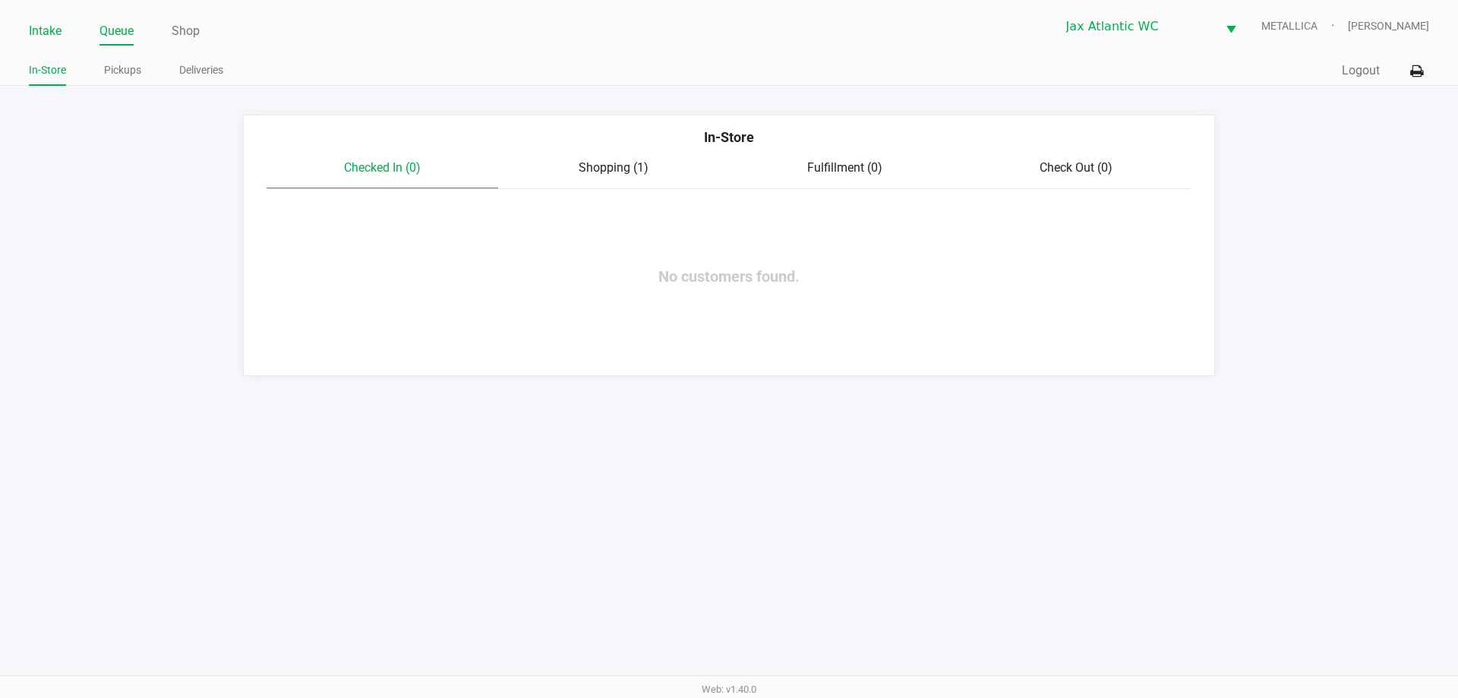
click at [55, 34] on link "Intake" at bounding box center [45, 31] width 33 height 21
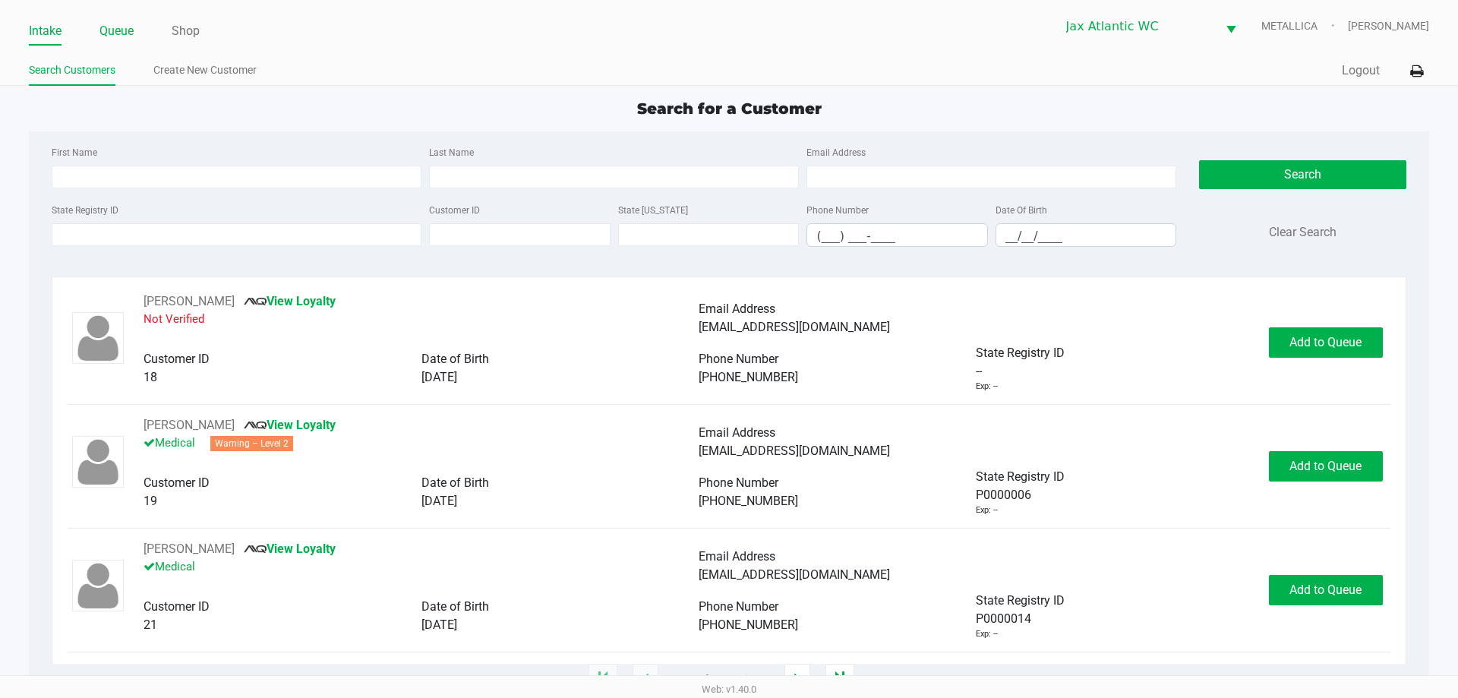
click at [117, 33] on link "Queue" at bounding box center [116, 31] width 34 height 21
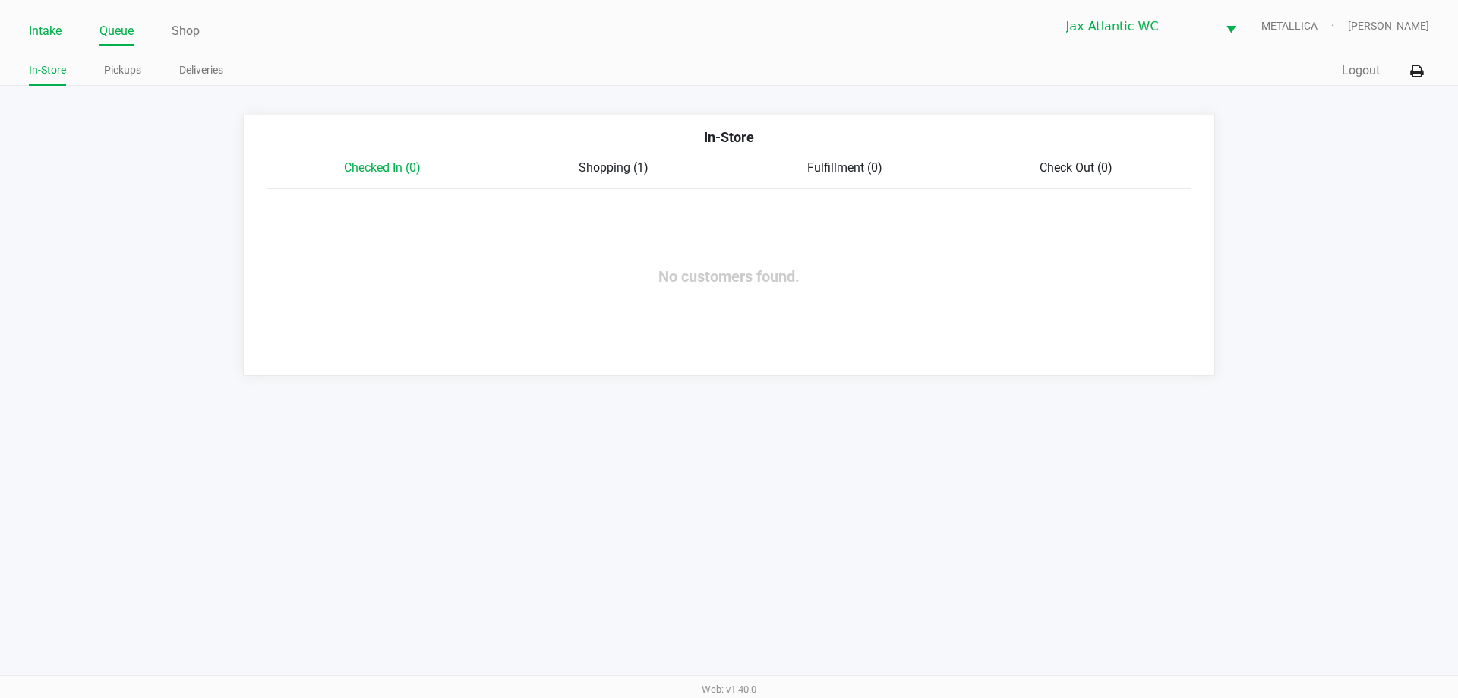
click at [39, 39] on link "Intake" at bounding box center [45, 31] width 33 height 21
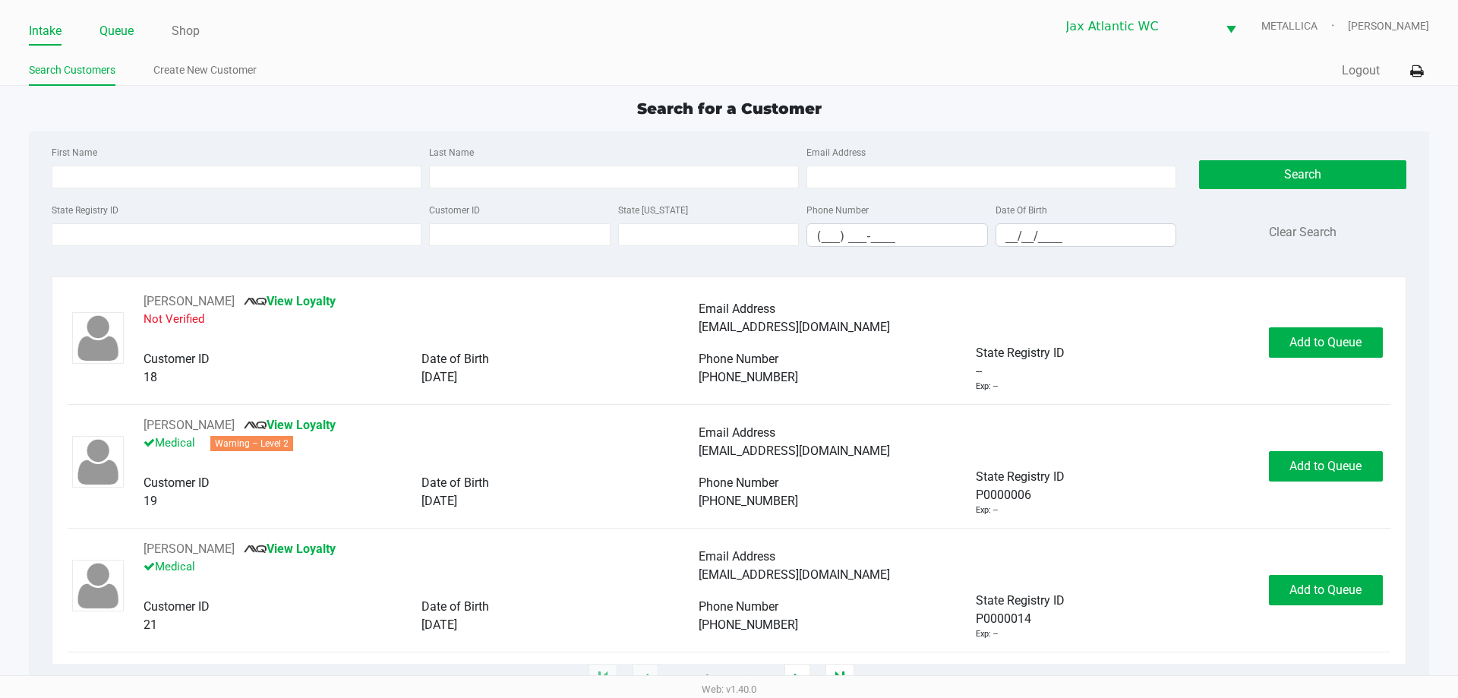
click at [109, 28] on link "Queue" at bounding box center [116, 31] width 34 height 21
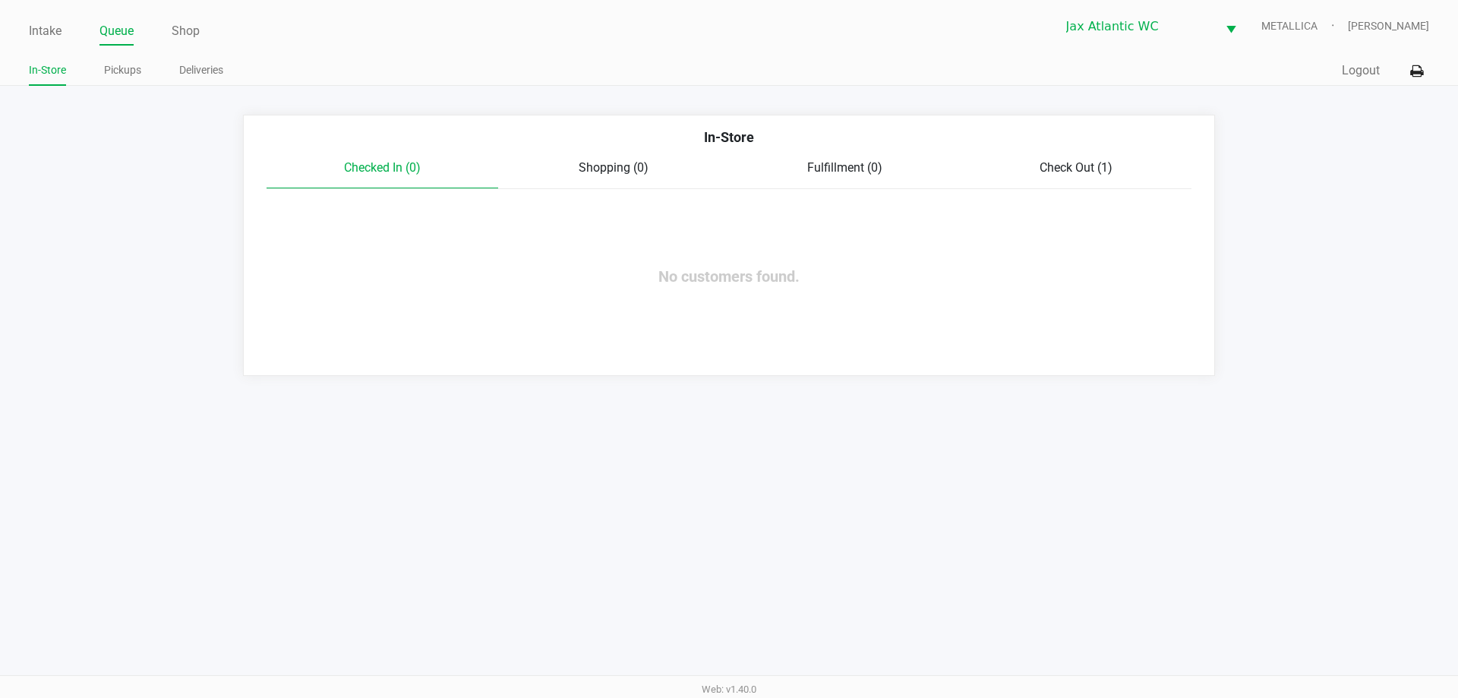
click at [97, 84] on ul "In-Store Pickups Deliveries" at bounding box center [379, 72] width 700 height 26
drag, startPoint x: 123, startPoint y: 74, endPoint x: 134, endPoint y: 75, distance: 10.7
click at [125, 74] on link "Pickups" at bounding box center [122, 70] width 37 height 19
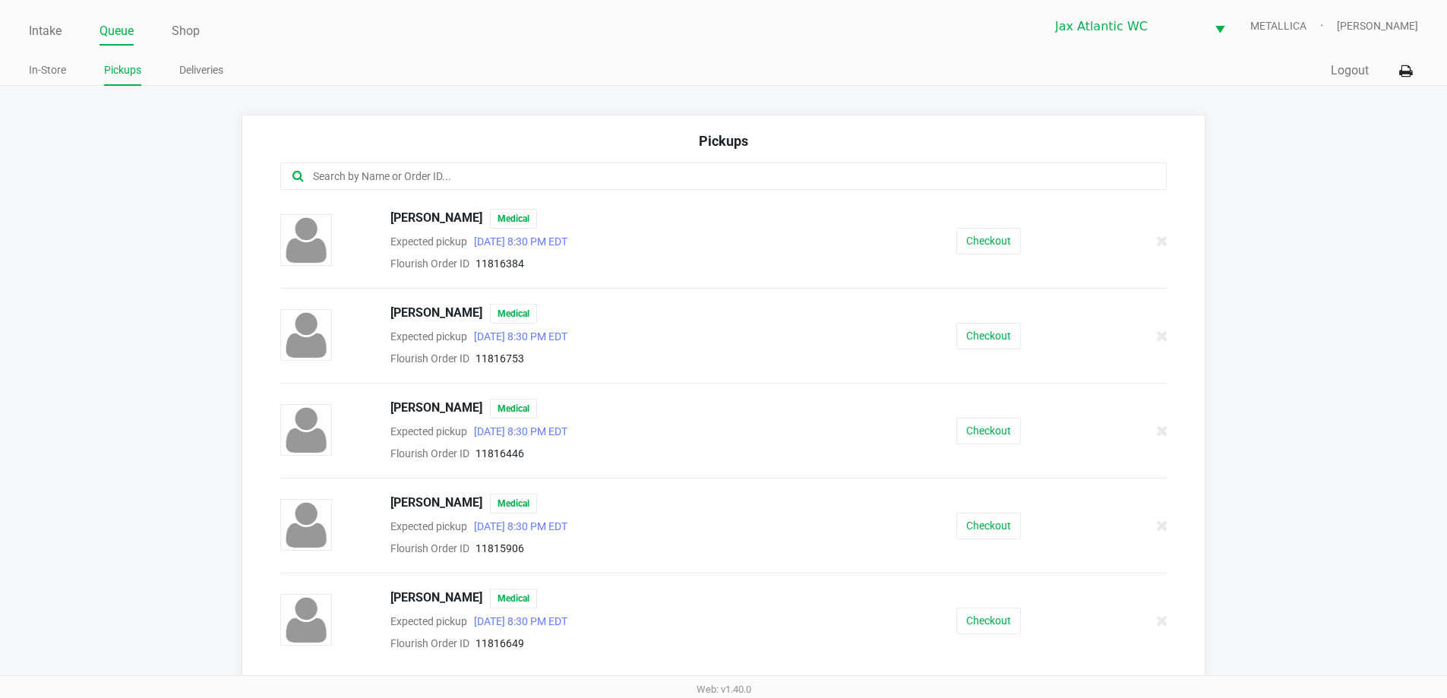
click at [411, 184] on input "text" at bounding box center [699, 176] width 776 height 17
click at [44, 26] on link "Intake" at bounding box center [45, 31] width 33 height 21
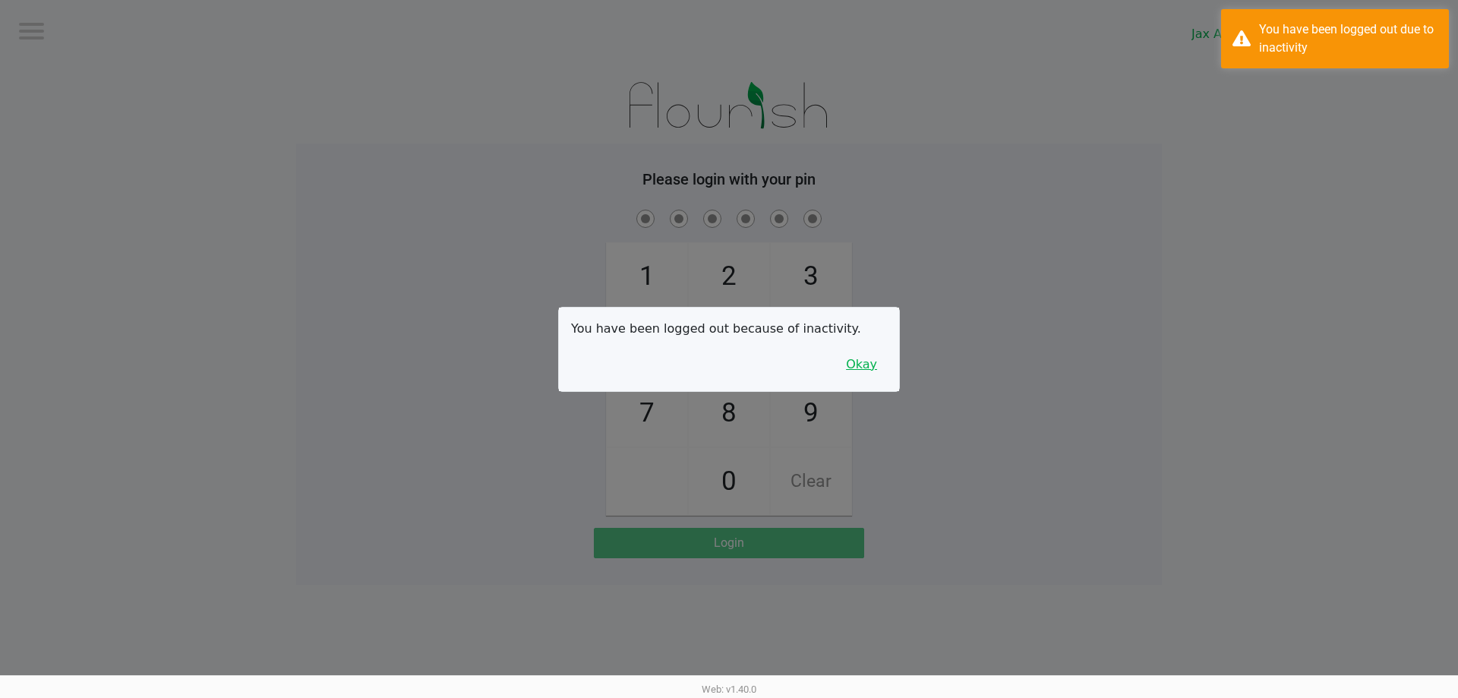
drag, startPoint x: 896, startPoint y: 367, endPoint x: 884, endPoint y: 365, distance: 12.2
click at [894, 367] on div "You have been logged out because of inactivity. Okay" at bounding box center [729, 350] width 340 height 84
click at [880, 365] on button "Okay" at bounding box center [861, 364] width 51 height 29
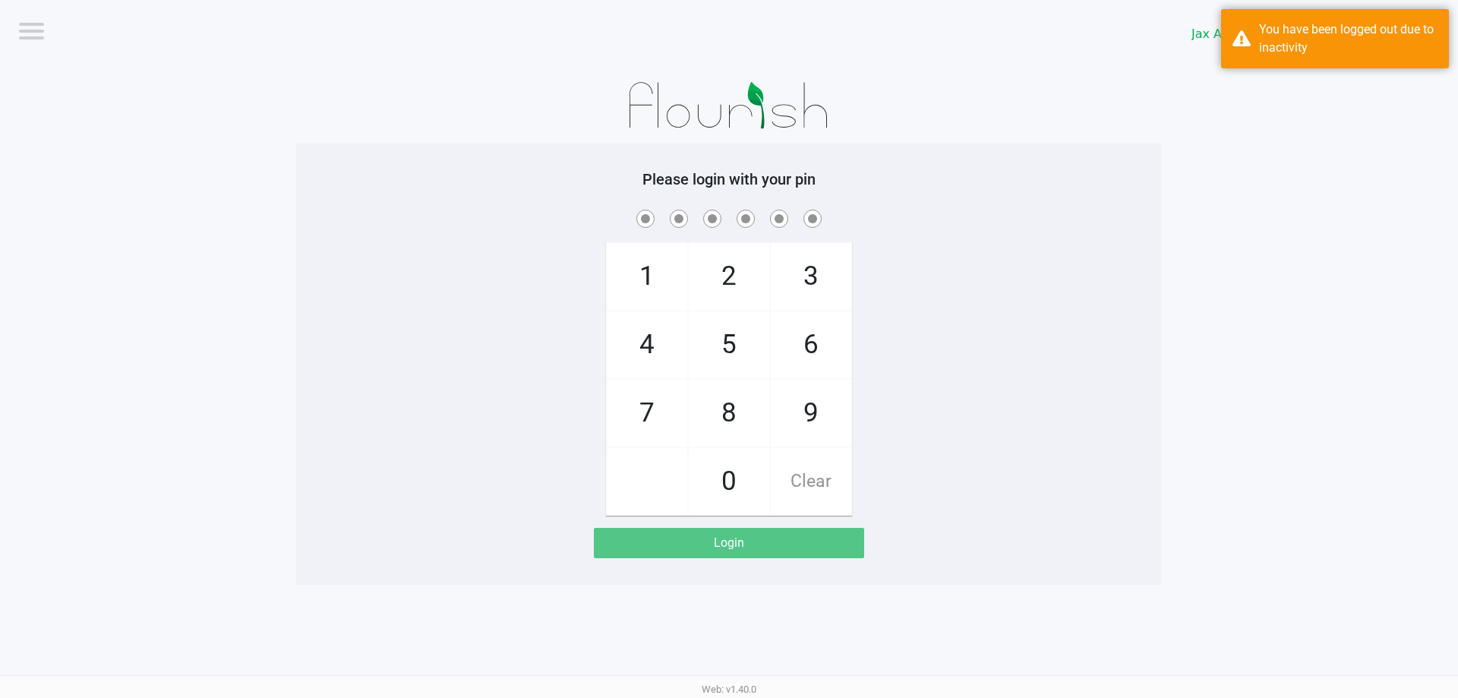
click at [794, 403] on span "9" at bounding box center [811, 413] width 81 height 67
checkbox input "true"
click at [640, 264] on span "1" at bounding box center [647, 276] width 81 height 67
checkbox input "true"
drag, startPoint x: 640, startPoint y: 264, endPoint x: 654, endPoint y: 363, distance: 99.7
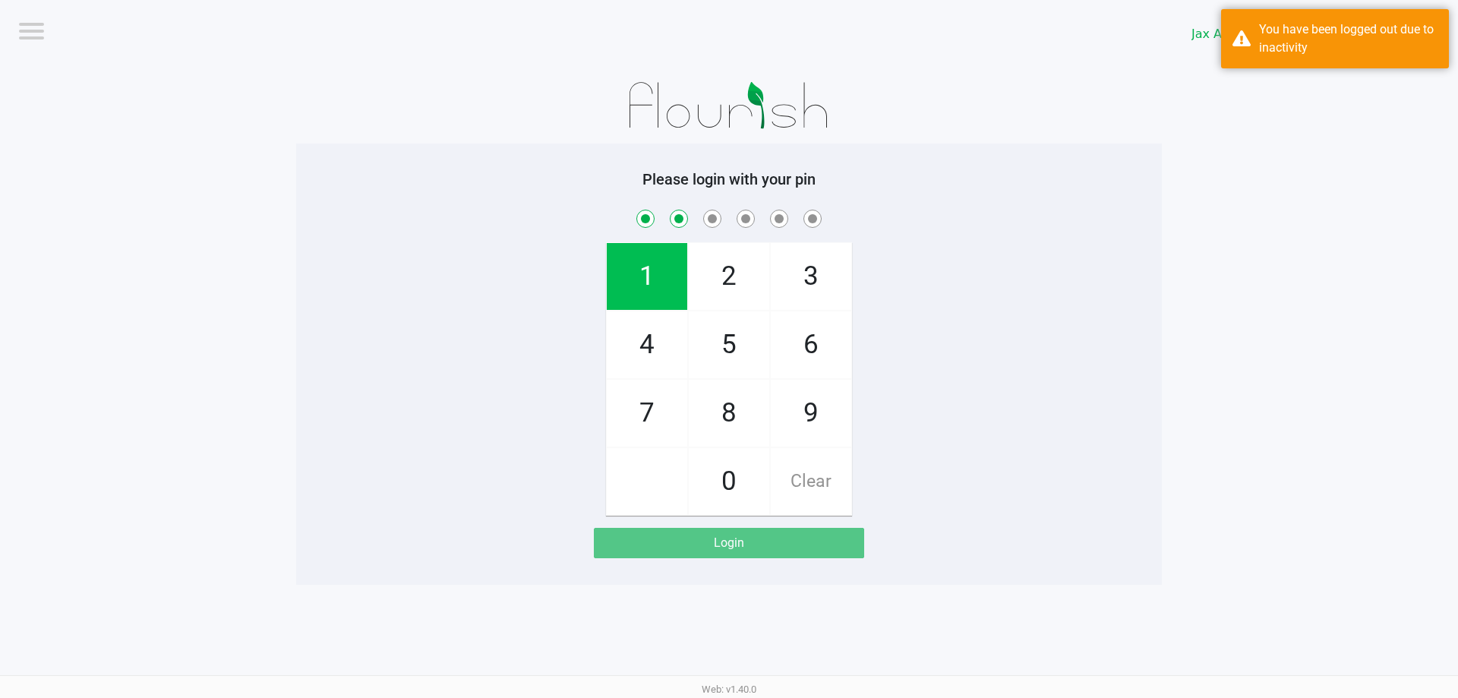
click at [641, 264] on span "1" at bounding box center [647, 276] width 81 height 67
checkbox input "true"
click at [653, 386] on span "7" at bounding box center [647, 413] width 81 height 67
checkbox input "true"
drag, startPoint x: 653, startPoint y: 353, endPoint x: 654, endPoint y: 418, distance: 64.6
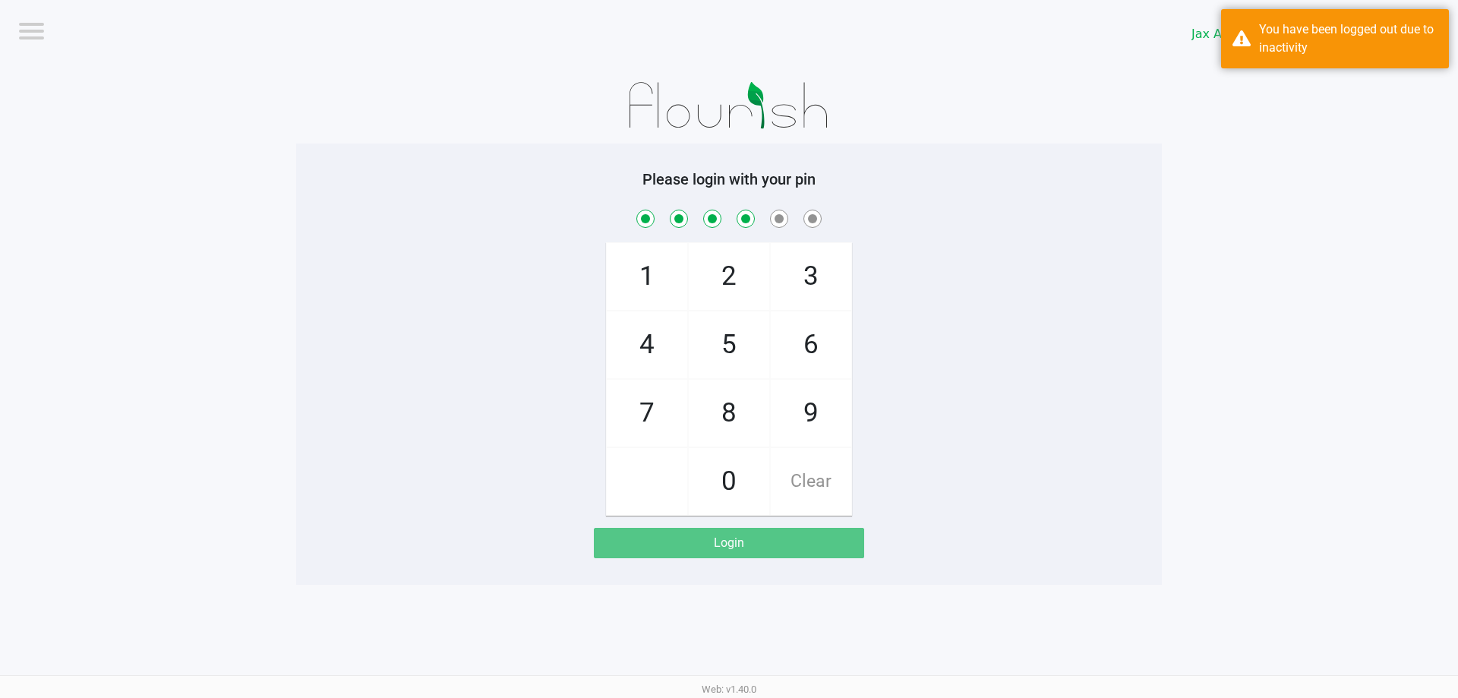
click at [654, 362] on span "4" at bounding box center [647, 344] width 81 height 67
checkbox input "true"
click at [654, 418] on span "7" at bounding box center [647, 413] width 81 height 67
checkbox input "true"
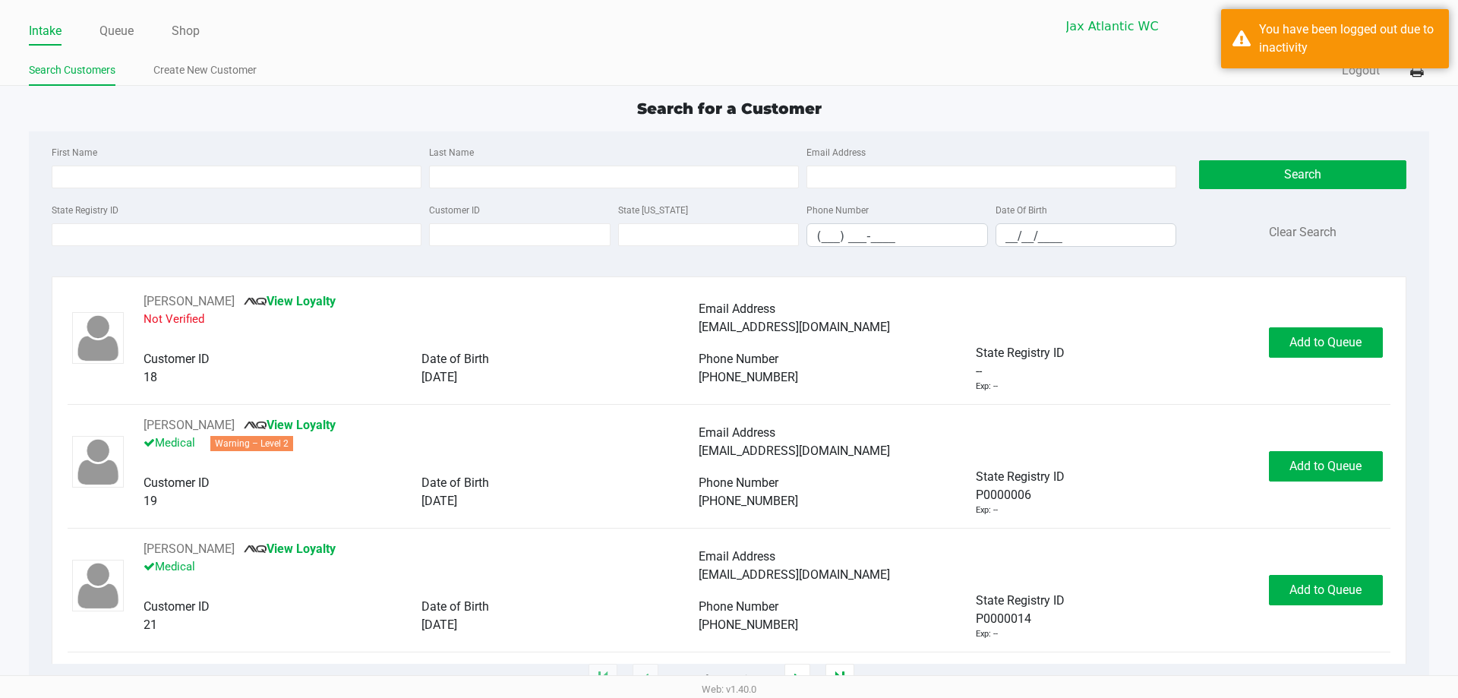
click at [96, 22] on ul "Intake Queue Shop" at bounding box center [379, 32] width 700 height 26
click at [104, 24] on link "Queue" at bounding box center [116, 31] width 34 height 21
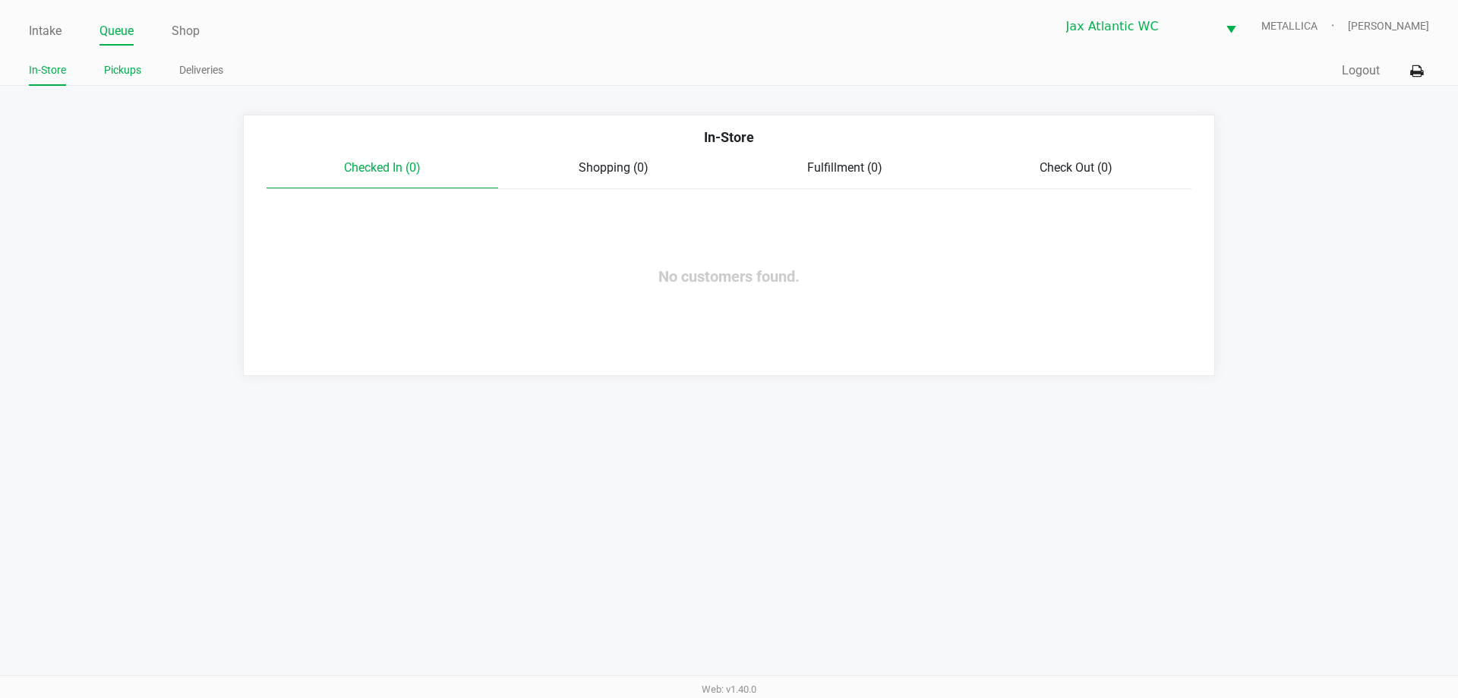
click at [138, 71] on link "Pickups" at bounding box center [122, 70] width 37 height 19
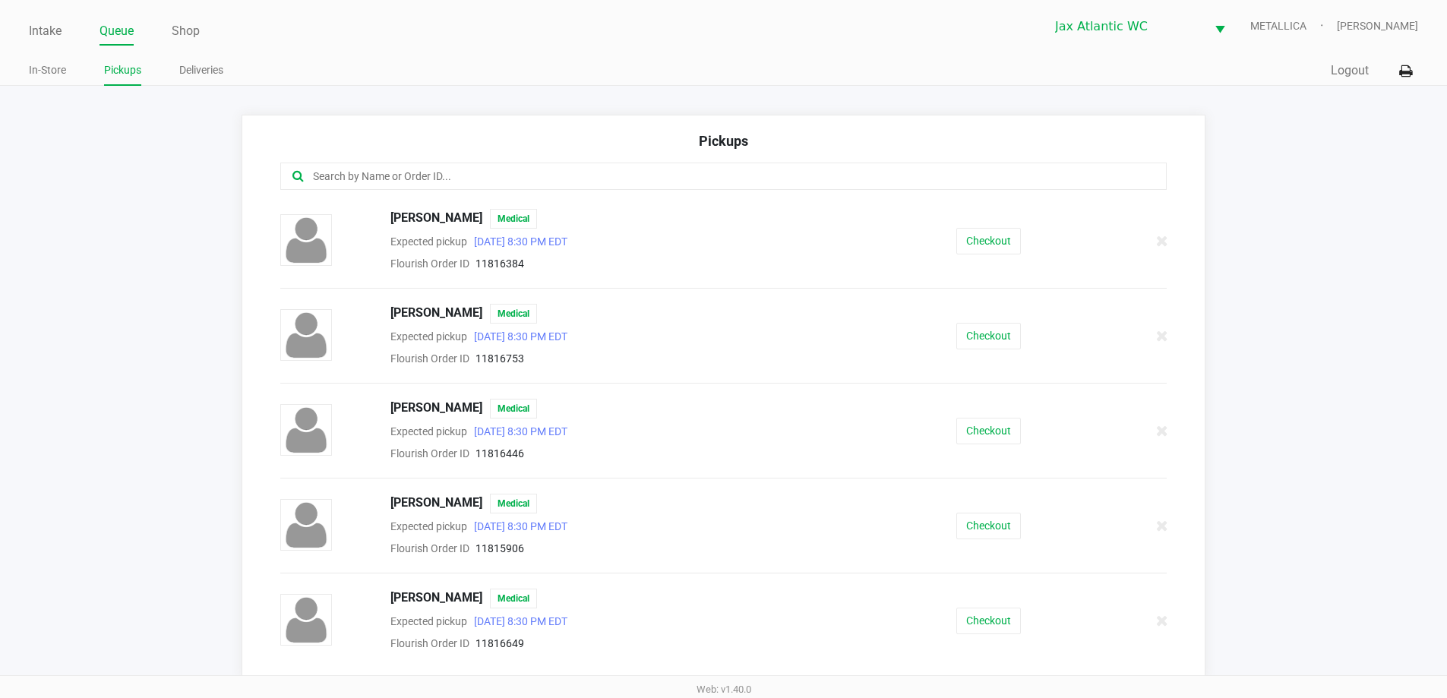
click at [377, 176] on input "text" at bounding box center [699, 176] width 776 height 17
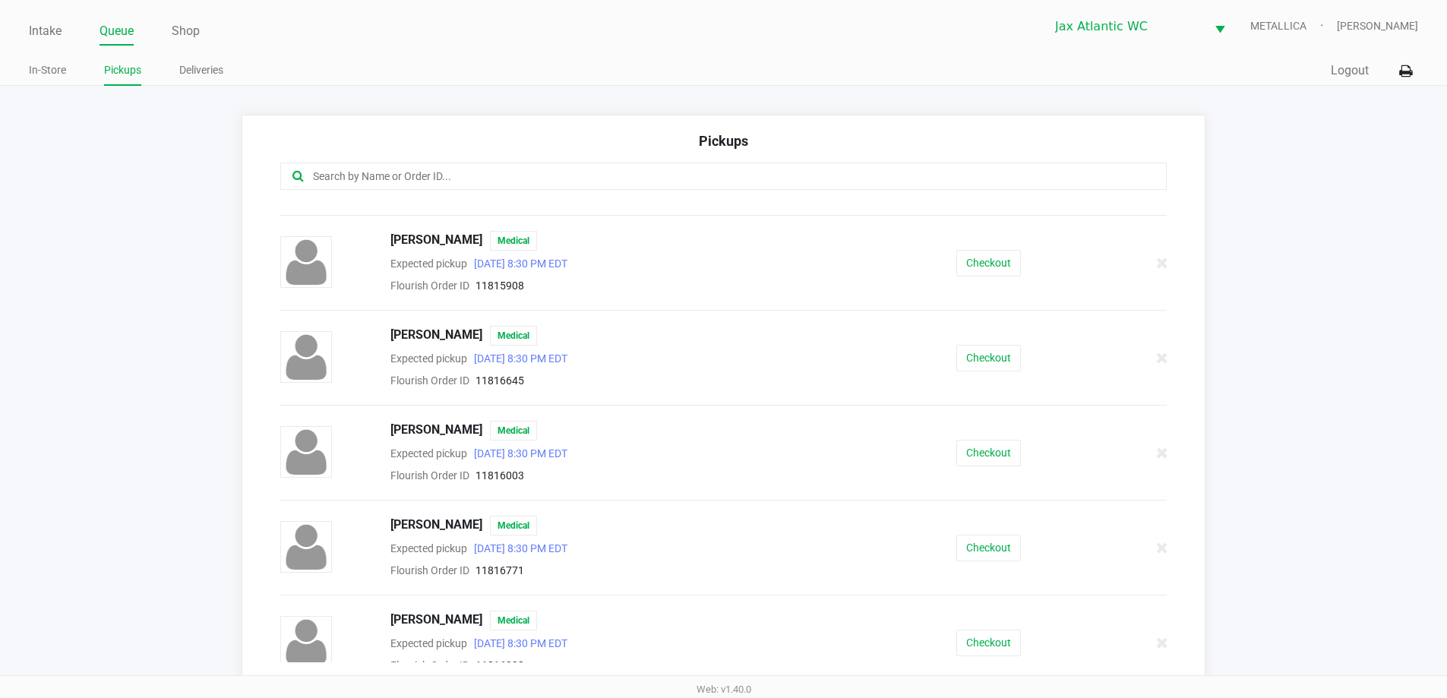
scroll to position [560, 0]
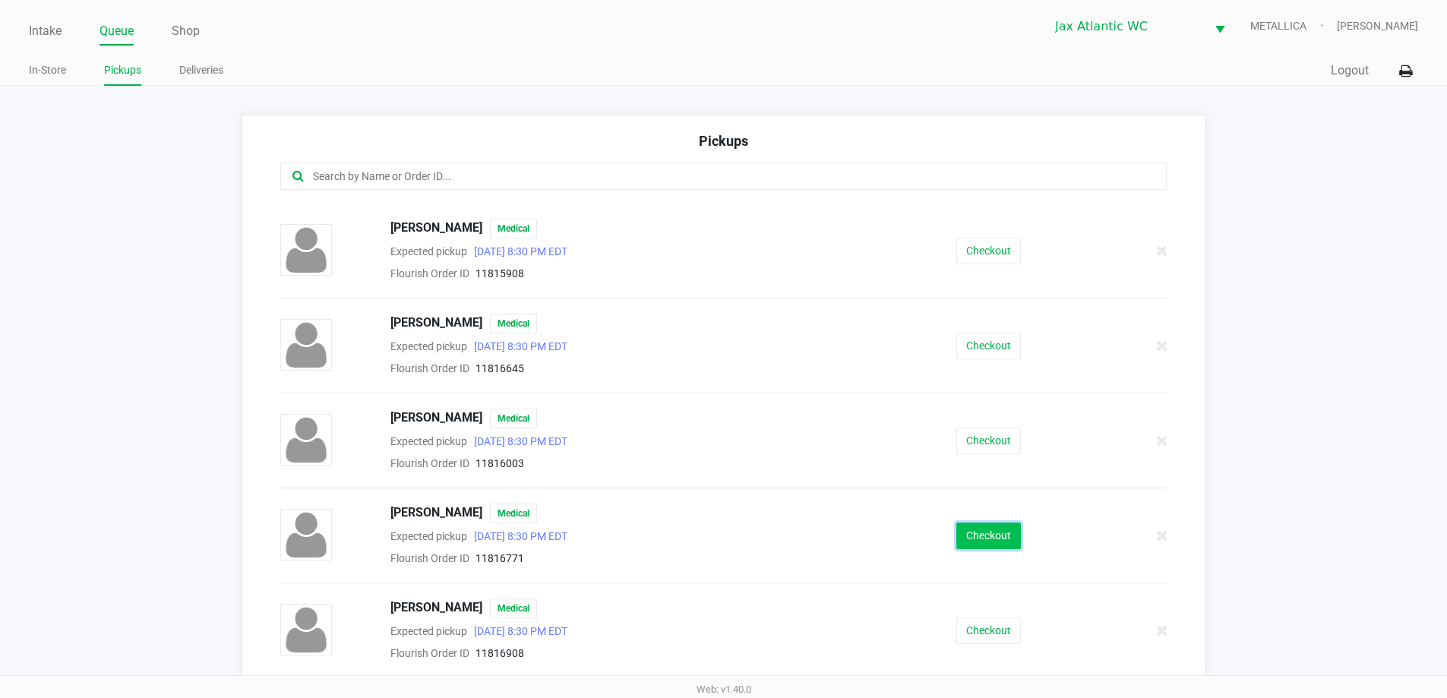
click at [982, 532] on button "Checkout" at bounding box center [988, 536] width 65 height 27
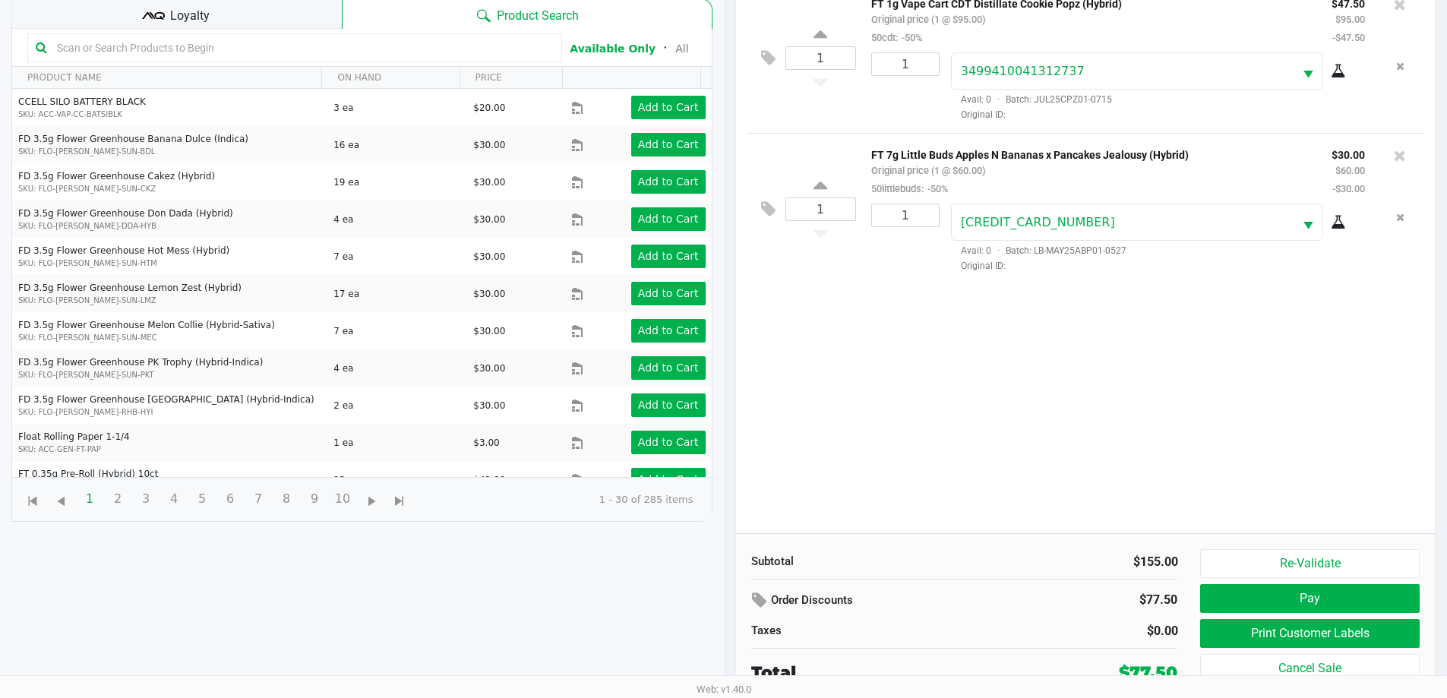
scroll to position [164, 0]
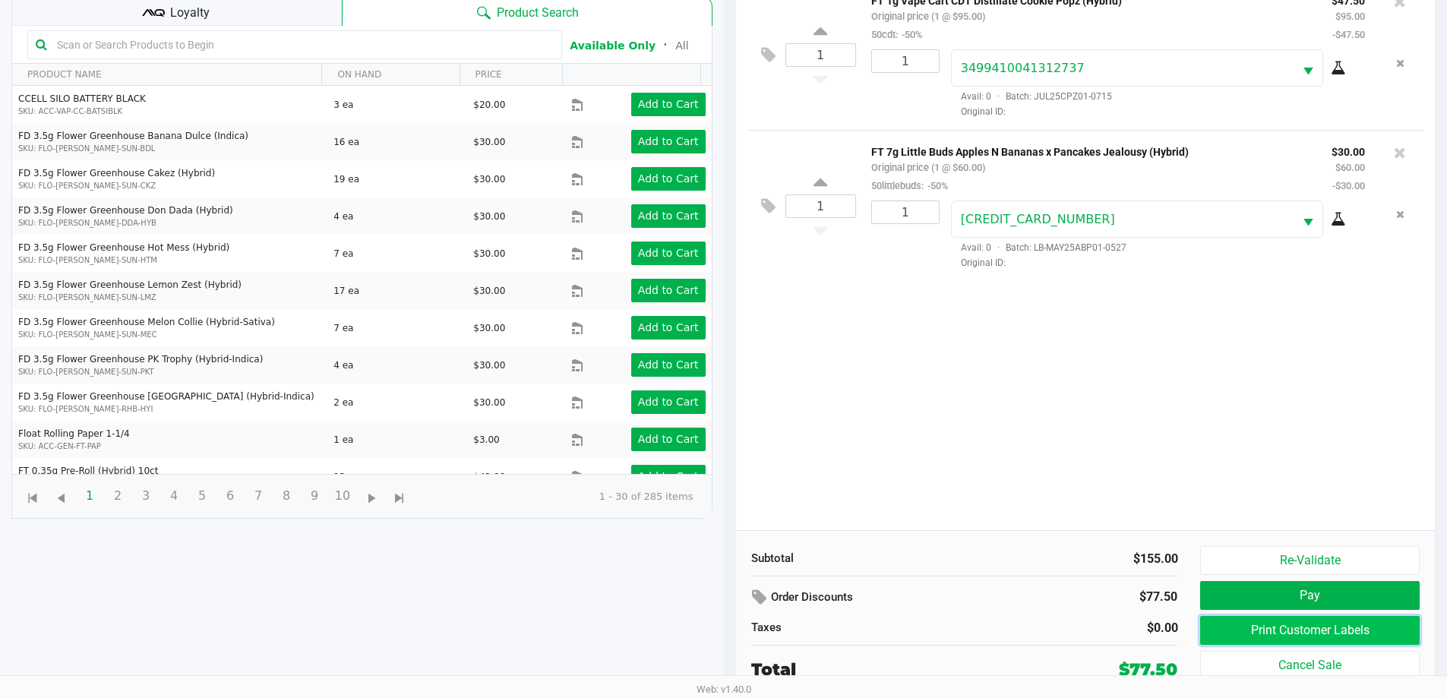
click at [1319, 628] on button "Print Customer Labels" at bounding box center [1309, 630] width 219 height 29
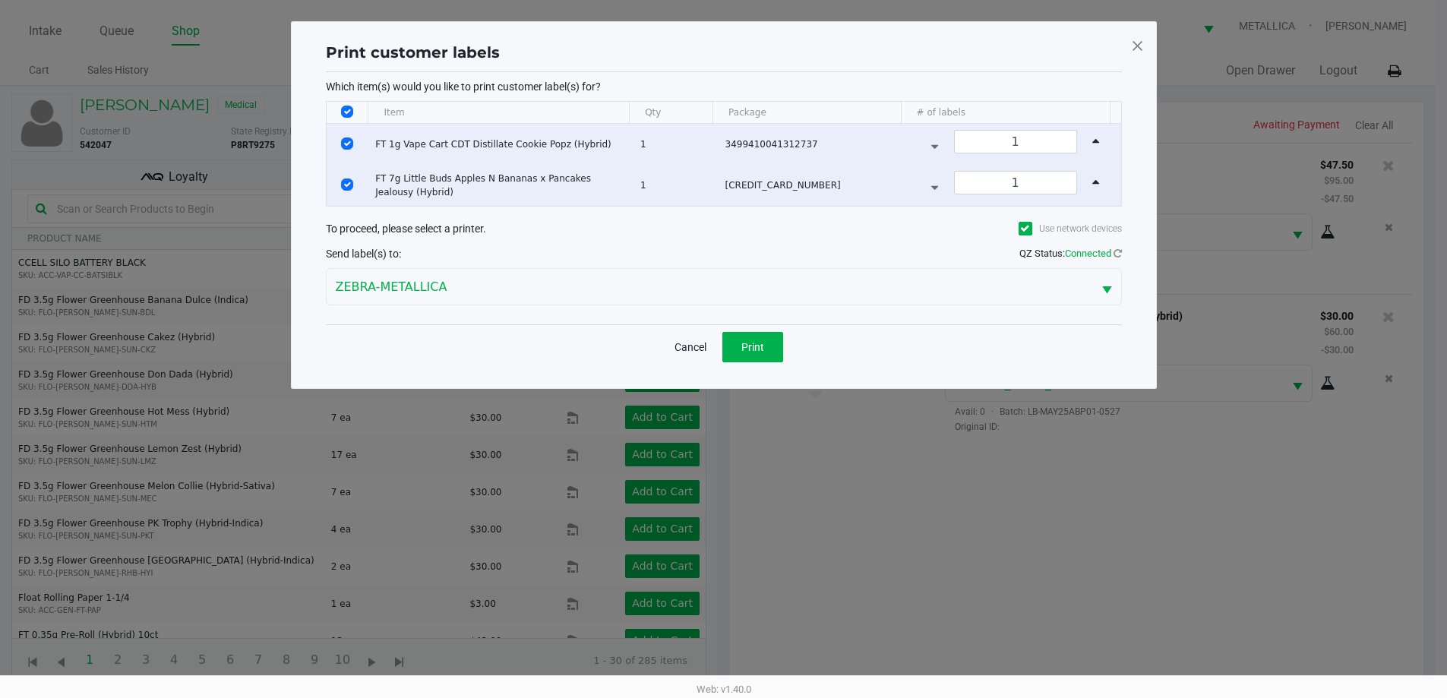
scroll to position [0, 0]
click at [765, 337] on button "Print" at bounding box center [758, 347] width 61 height 30
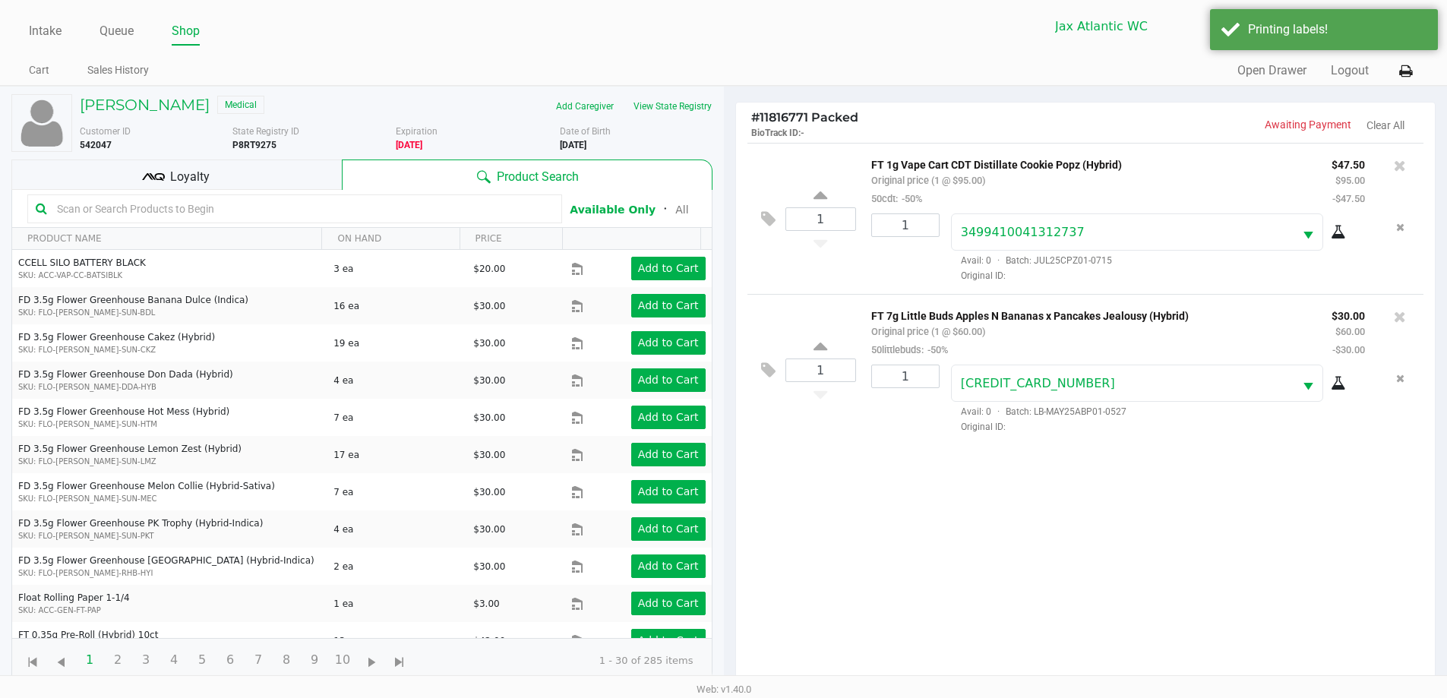
click at [295, 182] on div "Loyalty" at bounding box center [176, 174] width 330 height 30
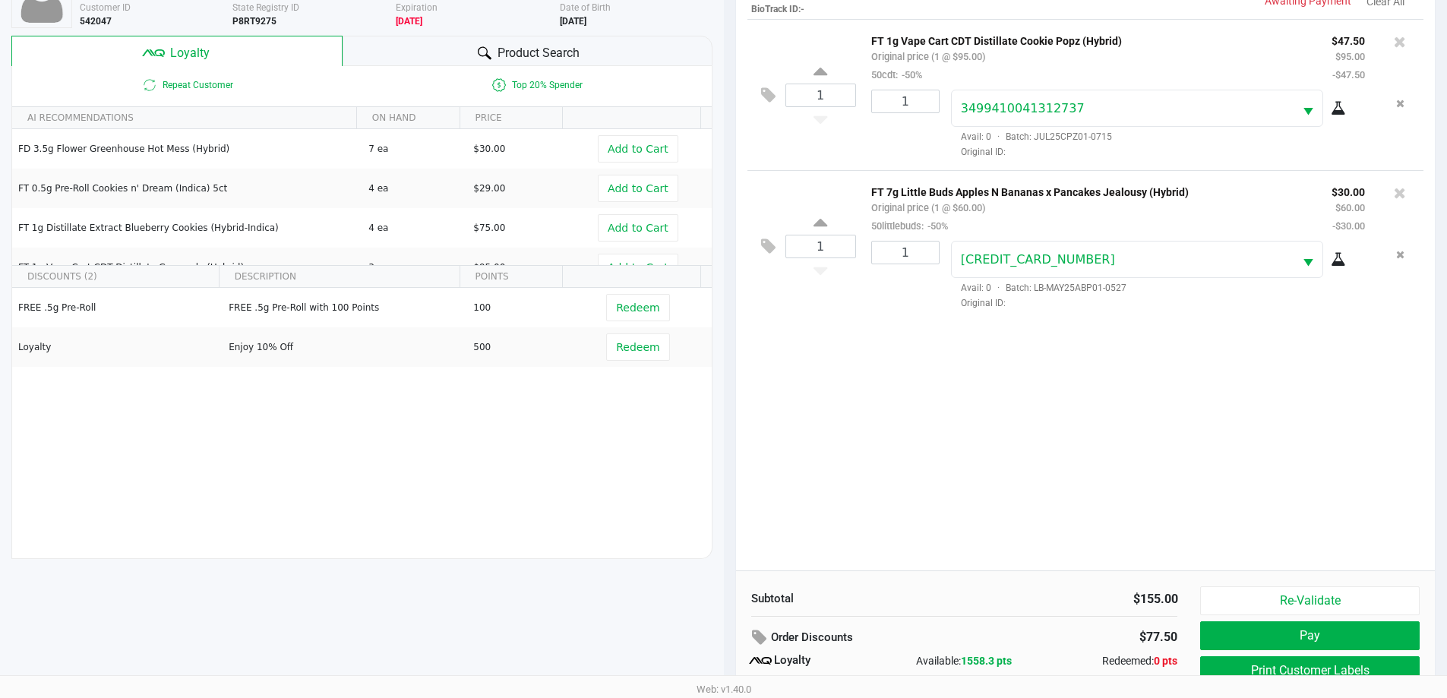
scroll to position [182, 0]
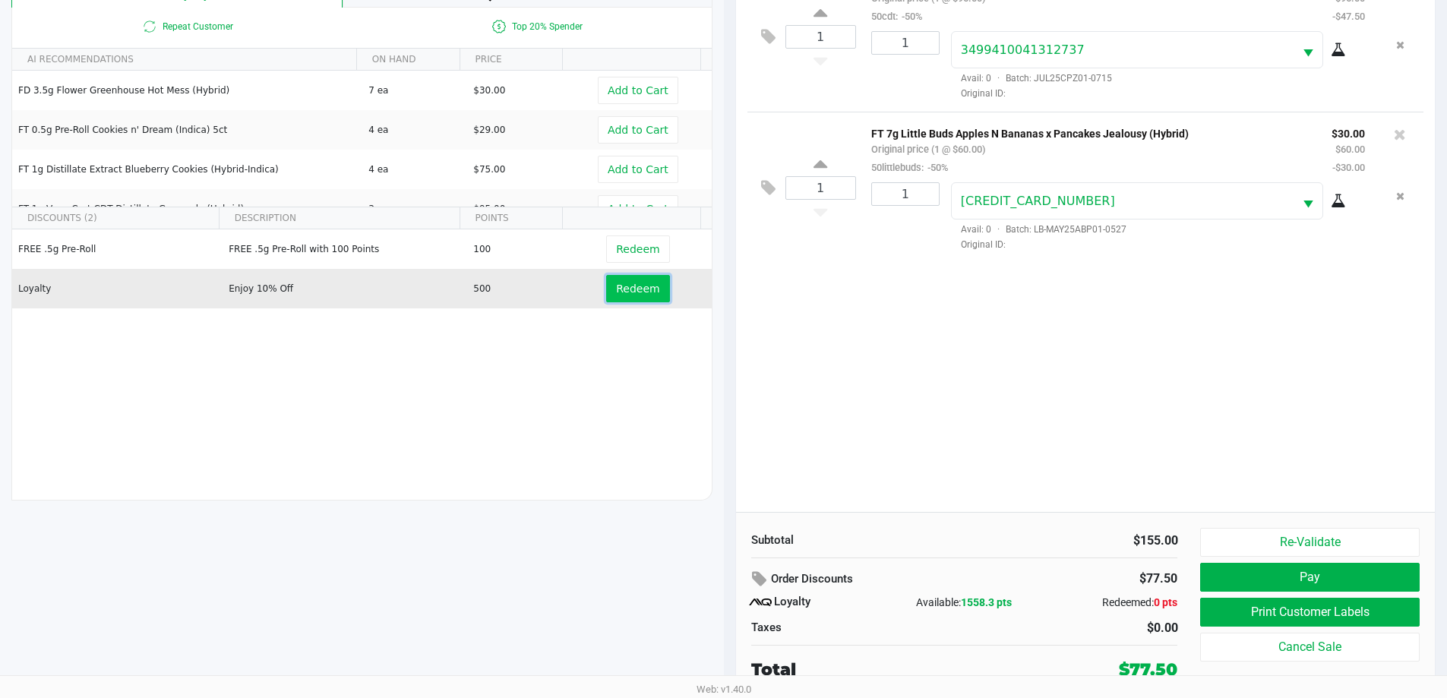
click at [632, 287] on span "Redeem" at bounding box center [637, 289] width 43 height 12
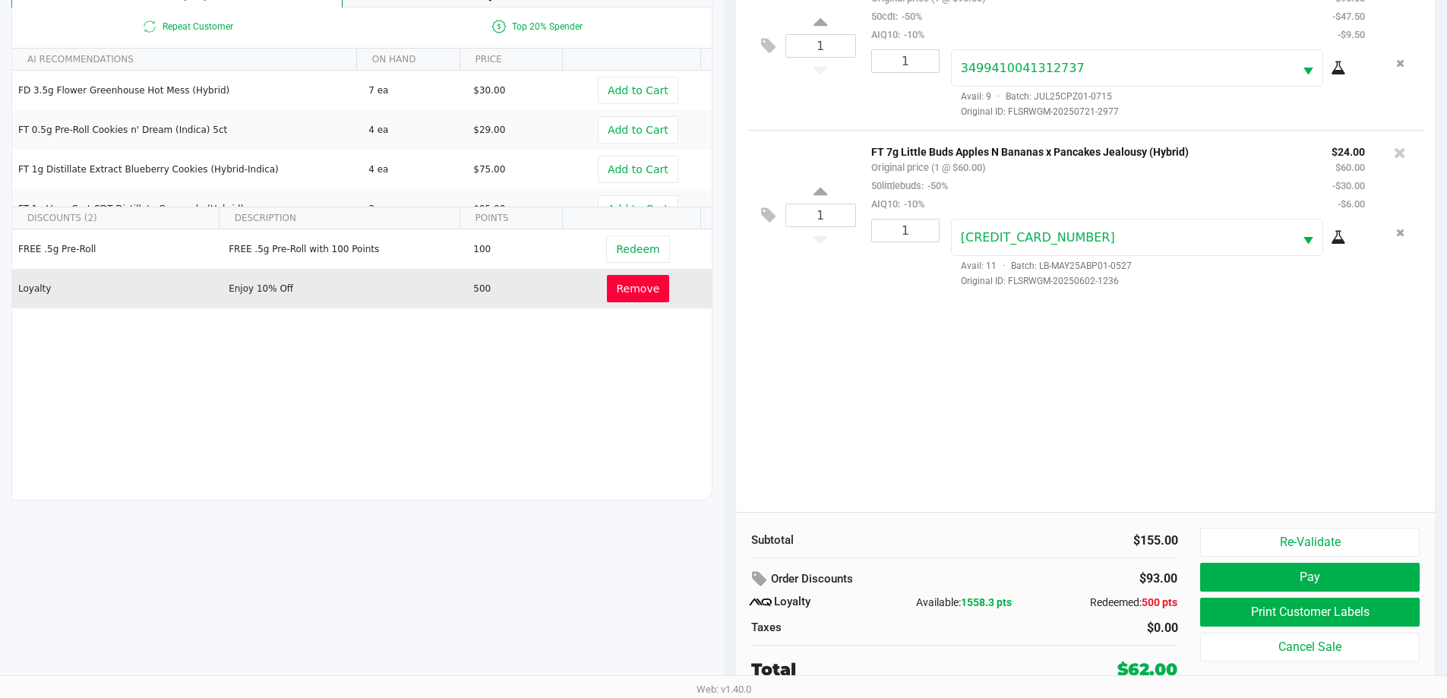
click at [637, 296] on button "Remove" at bounding box center [638, 288] width 63 height 27
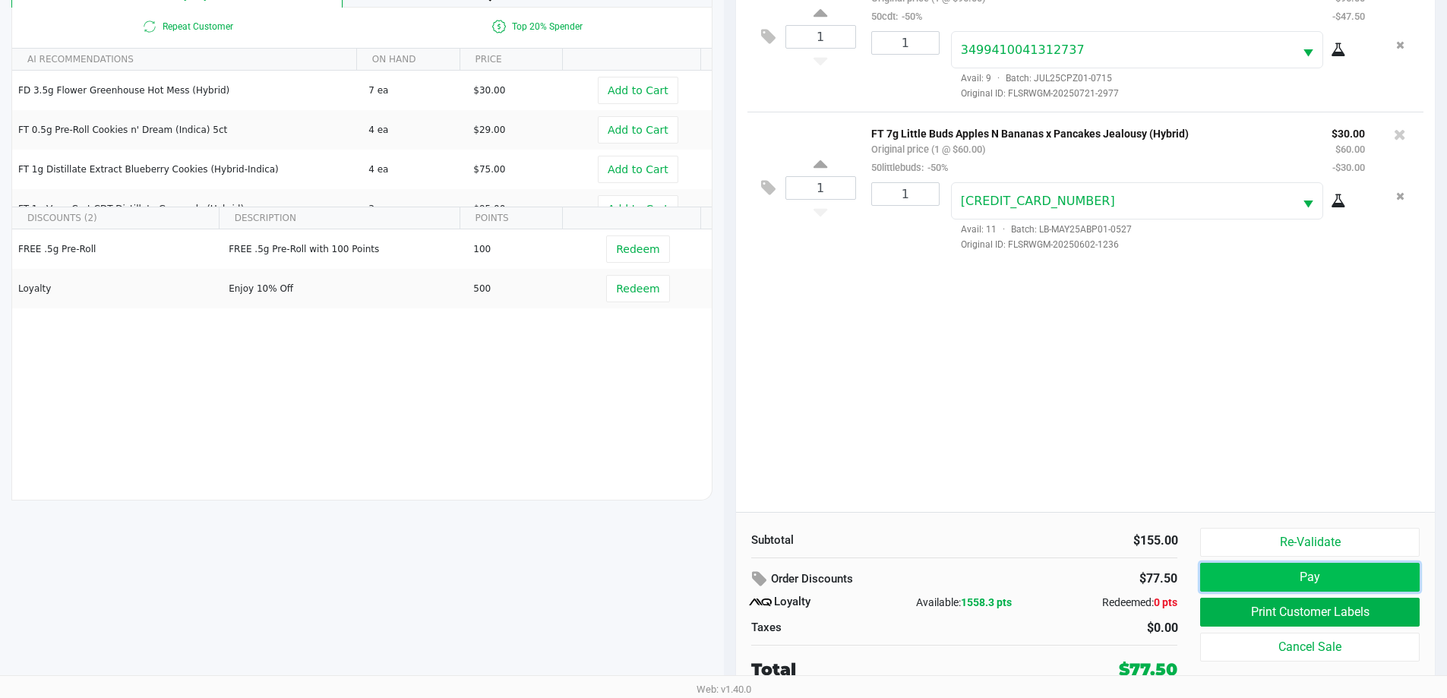
click at [1290, 573] on button "Pay" at bounding box center [1309, 577] width 219 height 29
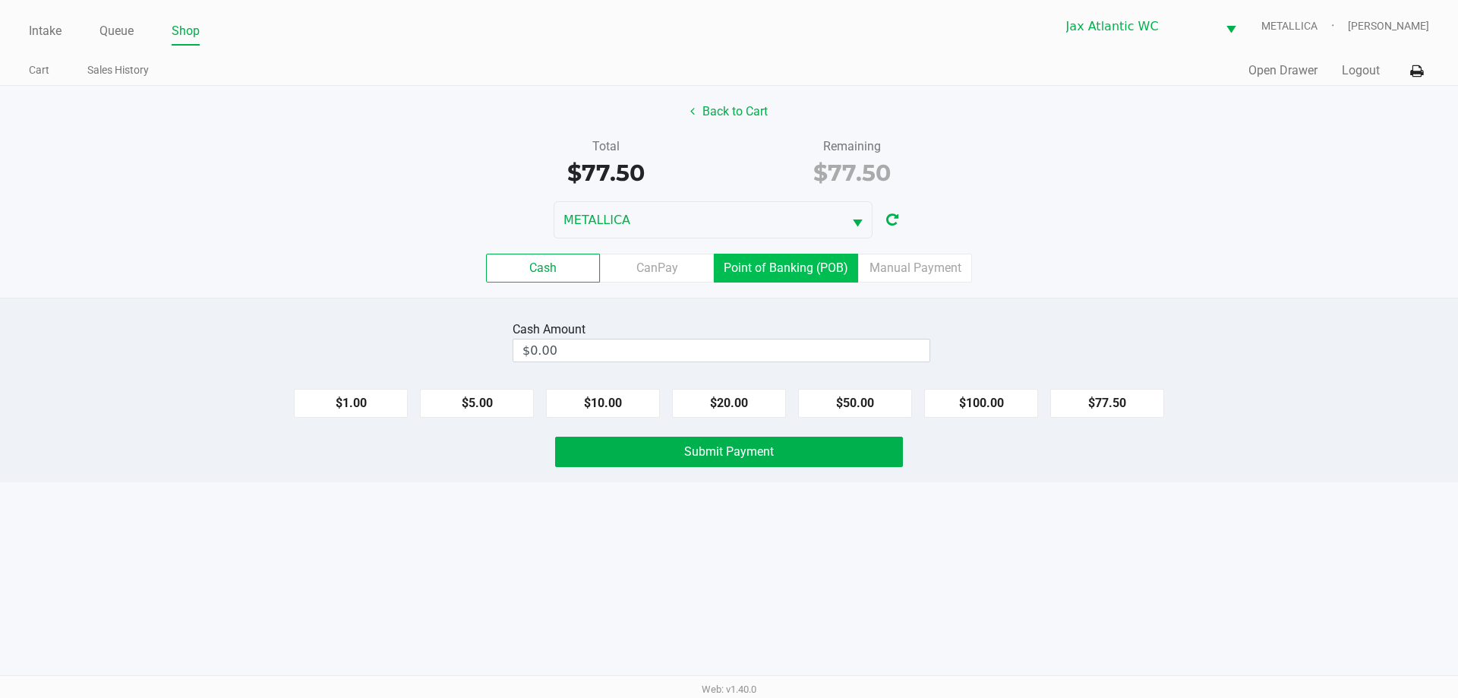
click at [804, 276] on label "Point of Banking (POB)" at bounding box center [786, 268] width 144 height 29
click at [0, 0] on 7 "Point of Banking (POB)" at bounding box center [0, 0] width 0 height 0
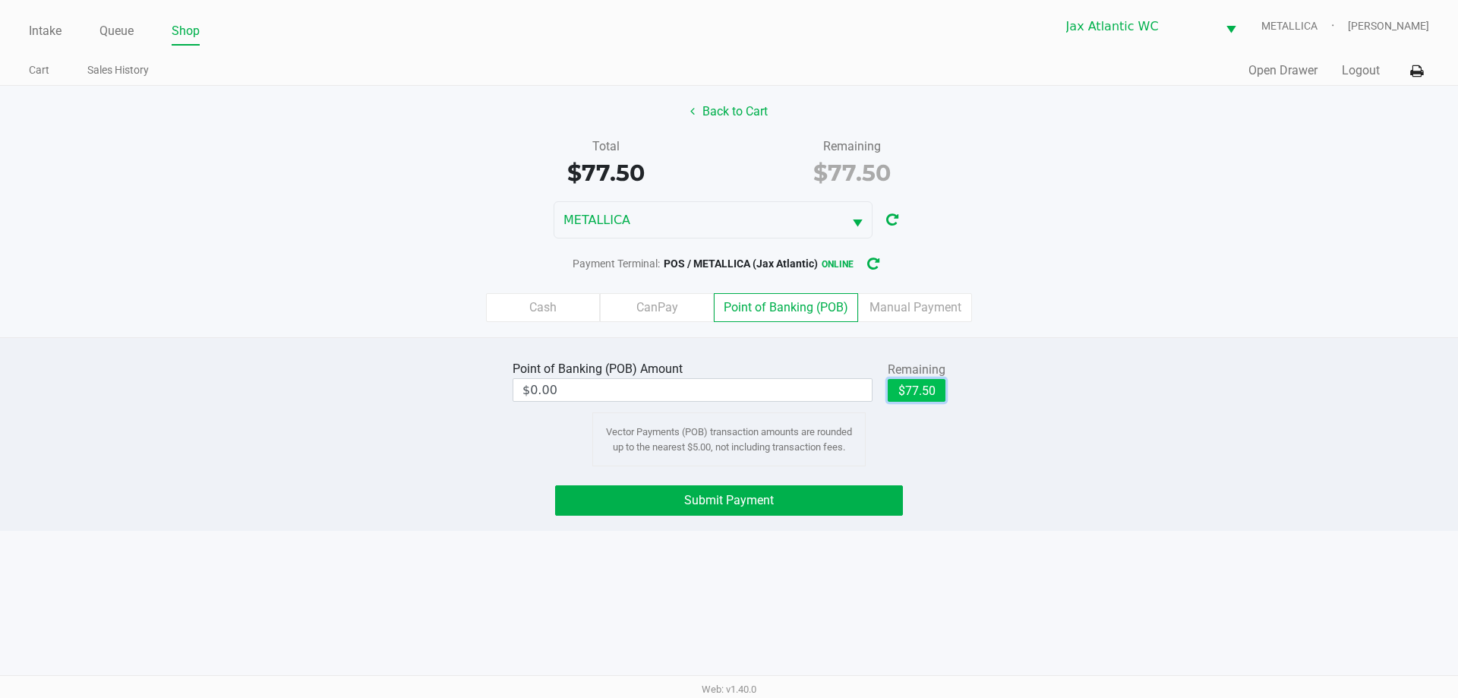
click at [920, 395] on button "$77.50" at bounding box center [917, 390] width 58 height 23
type input "$77.50"
click at [841, 500] on button "Submit Payment" at bounding box center [729, 500] width 348 height 30
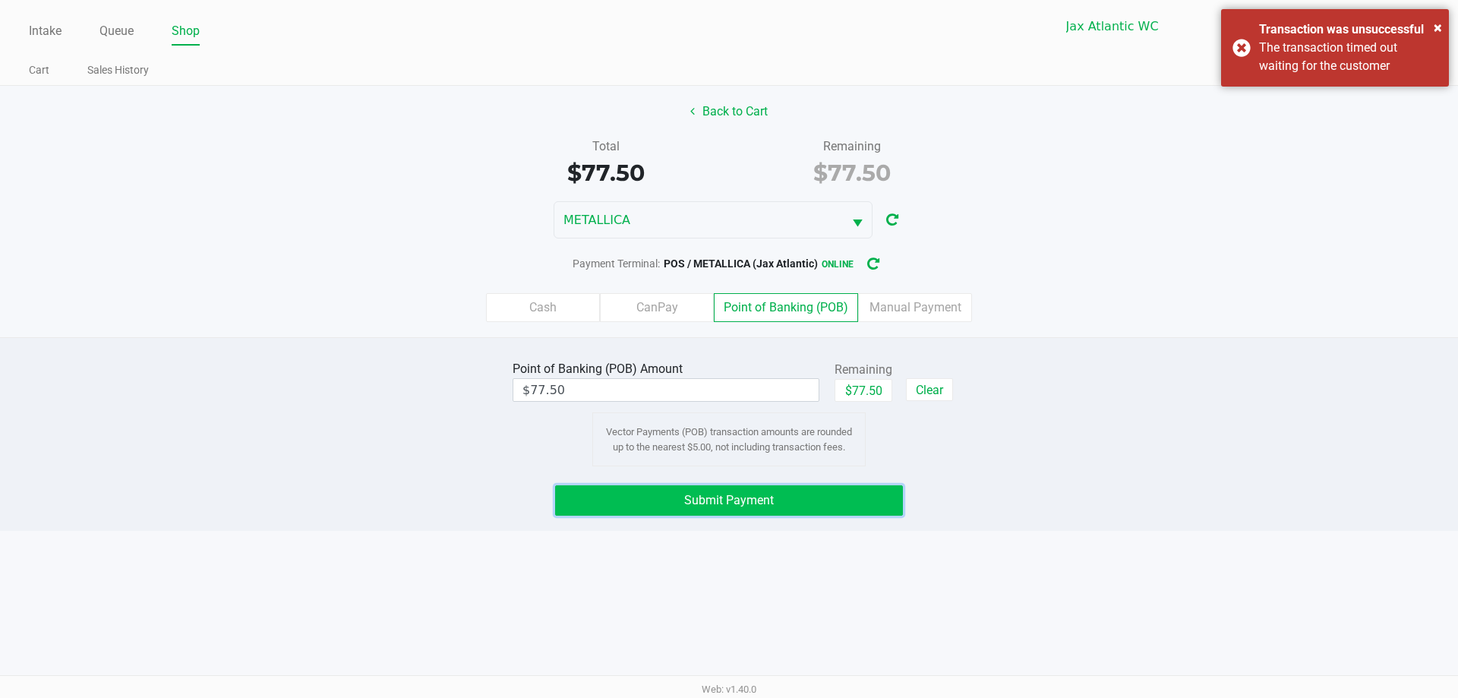
click at [796, 502] on button "Submit Payment" at bounding box center [729, 500] width 348 height 30
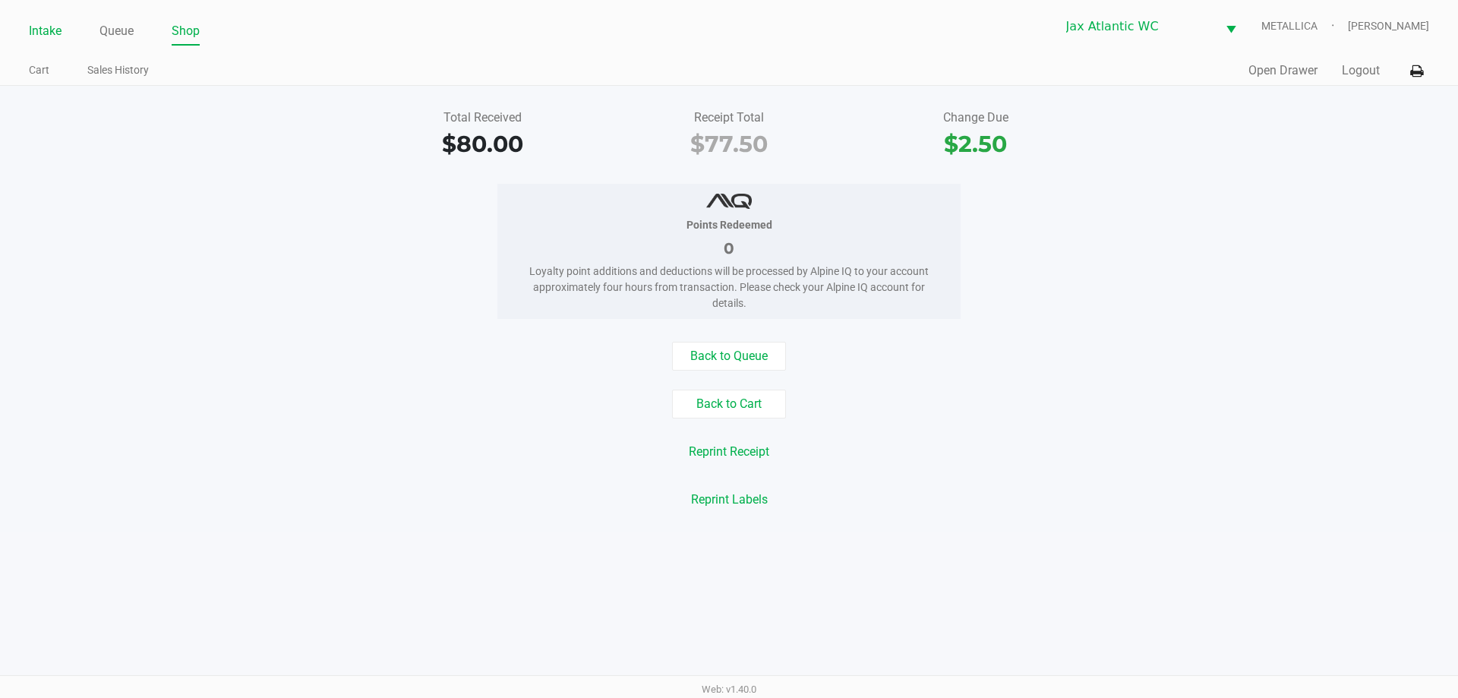
click at [46, 37] on link "Intake" at bounding box center [45, 31] width 33 height 21
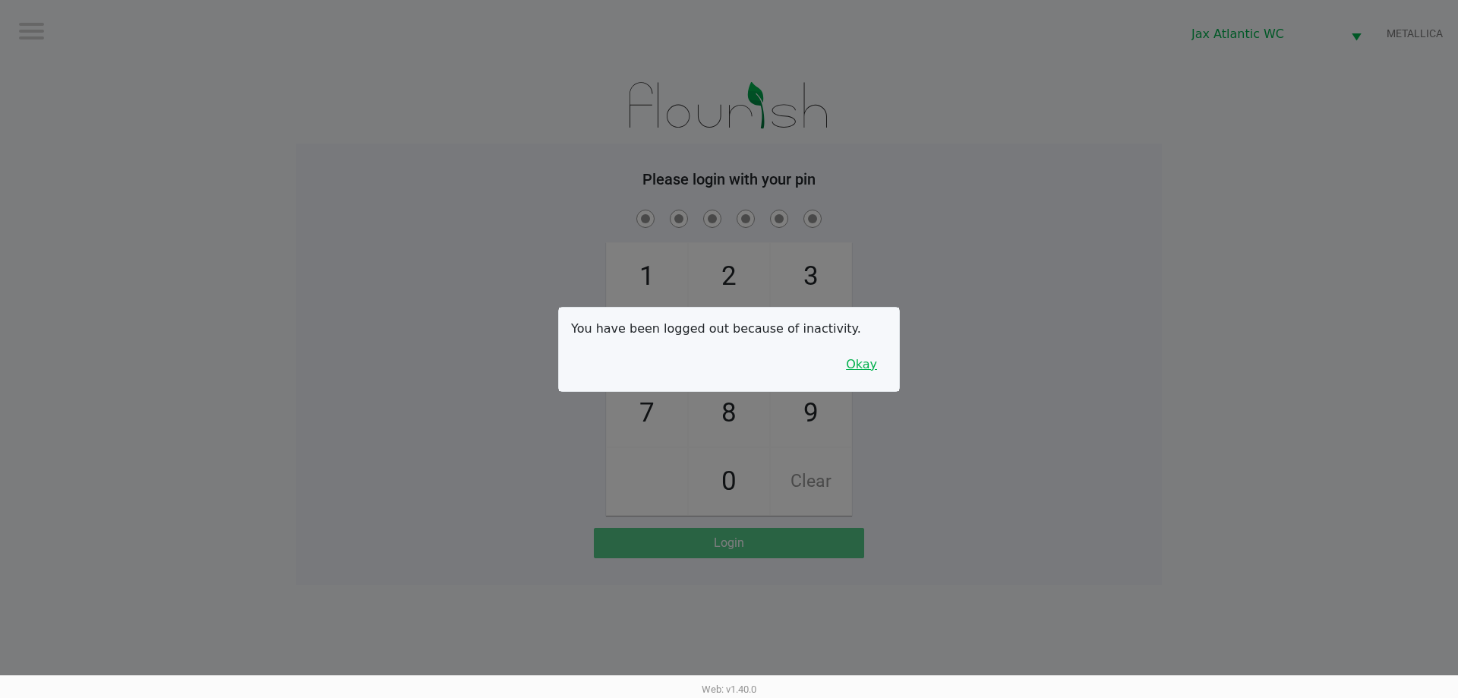
click at [861, 372] on button "Okay" at bounding box center [861, 364] width 51 height 29
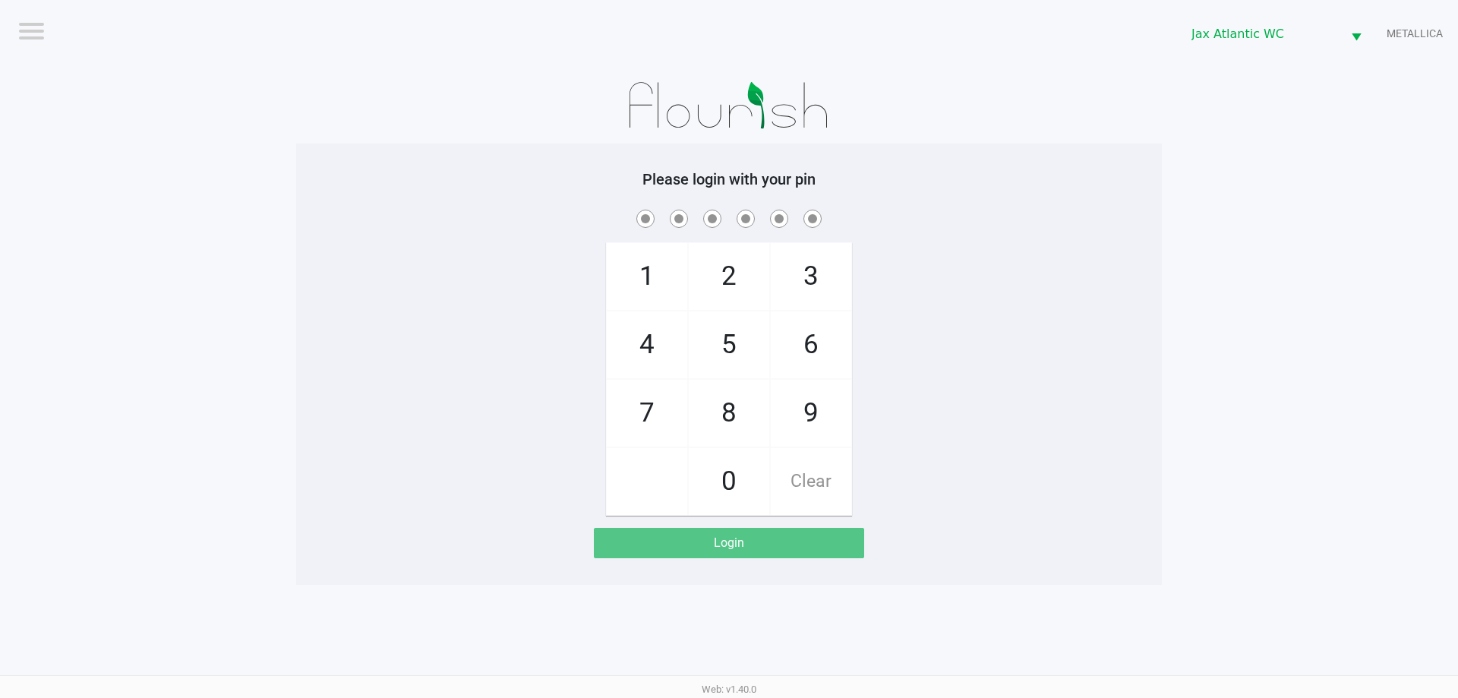
click at [816, 415] on span "9" at bounding box center [811, 413] width 81 height 67
checkbox input "true"
click at [650, 282] on span "1" at bounding box center [647, 276] width 81 height 67
checkbox input "true"
click at [650, 282] on span "1" at bounding box center [647, 276] width 81 height 67
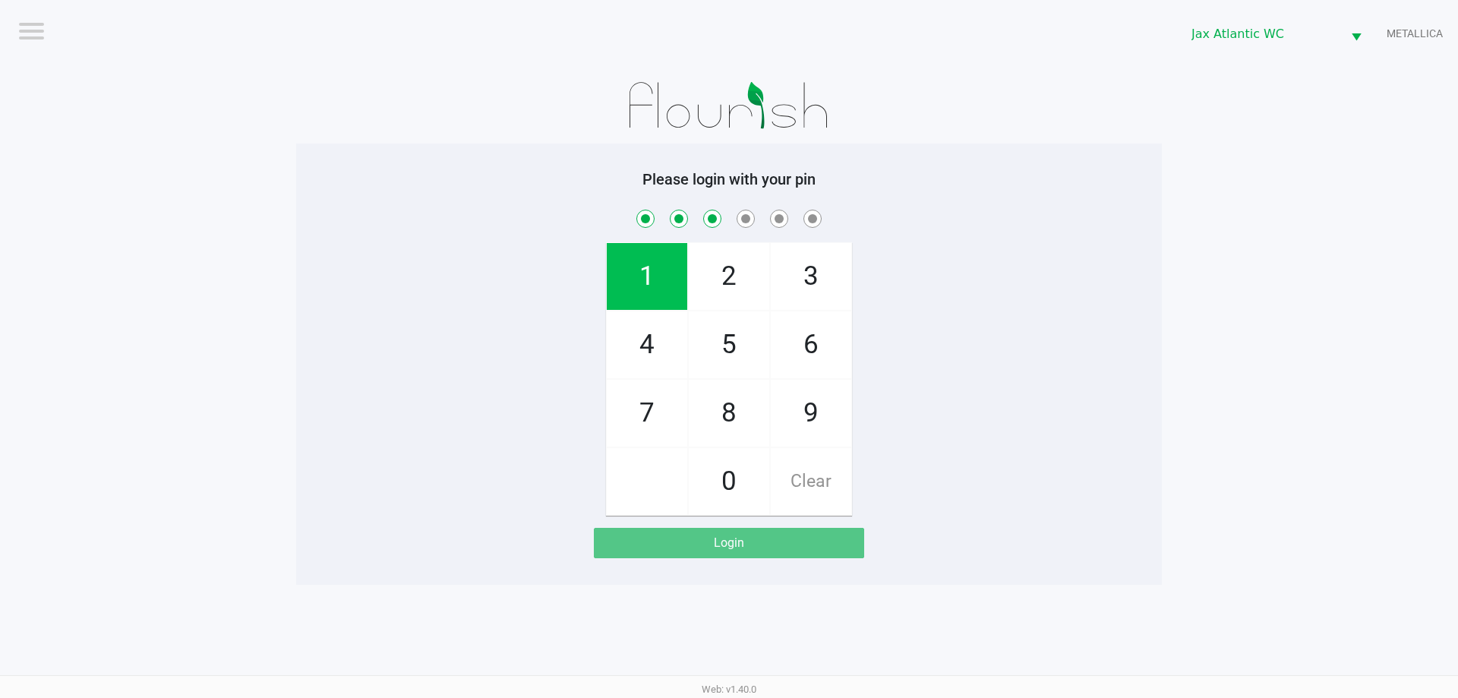
checkbox input "true"
click at [670, 428] on span "7" at bounding box center [647, 413] width 81 height 67
checkbox input "true"
click at [661, 352] on span "4" at bounding box center [647, 344] width 81 height 67
checkbox input "true"
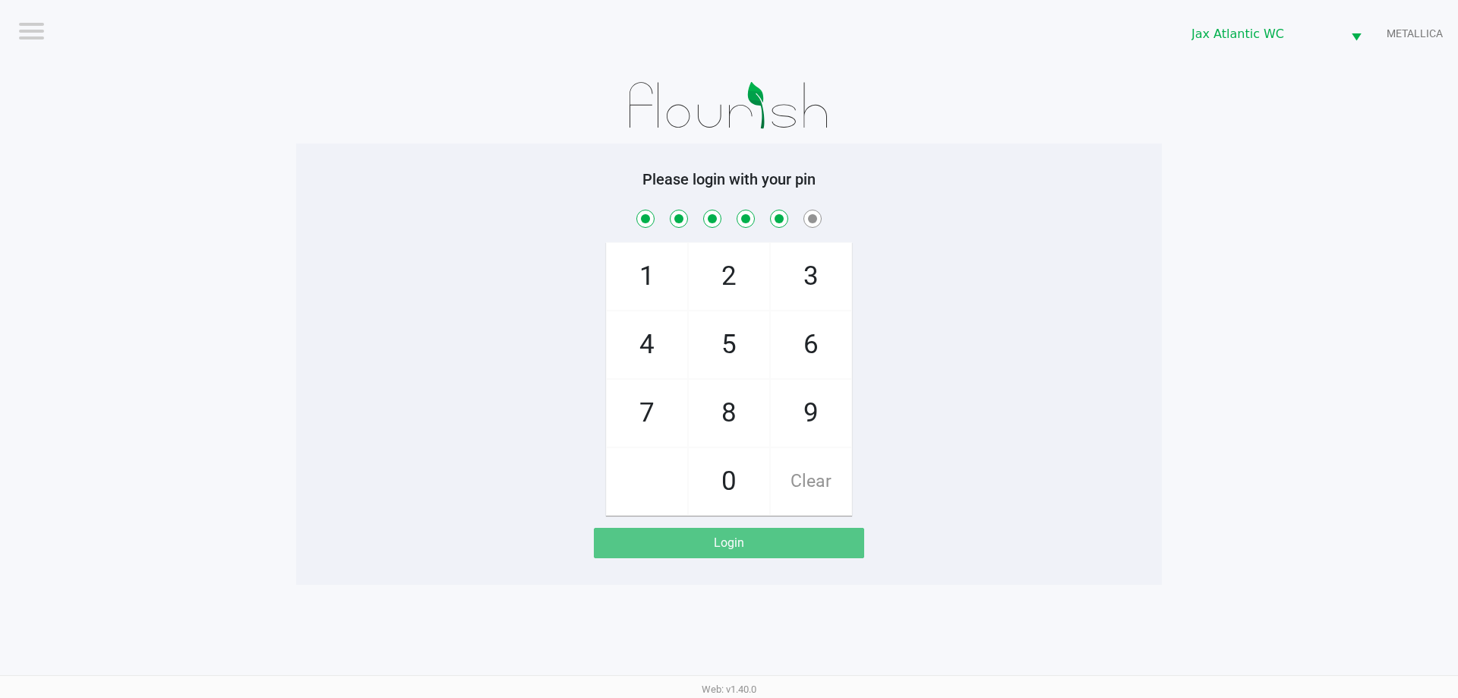
drag, startPoint x: 640, startPoint y: 428, endPoint x: 632, endPoint y: 435, distance: 10.7
click at [642, 428] on span "7" at bounding box center [647, 413] width 81 height 67
checkbox input "true"
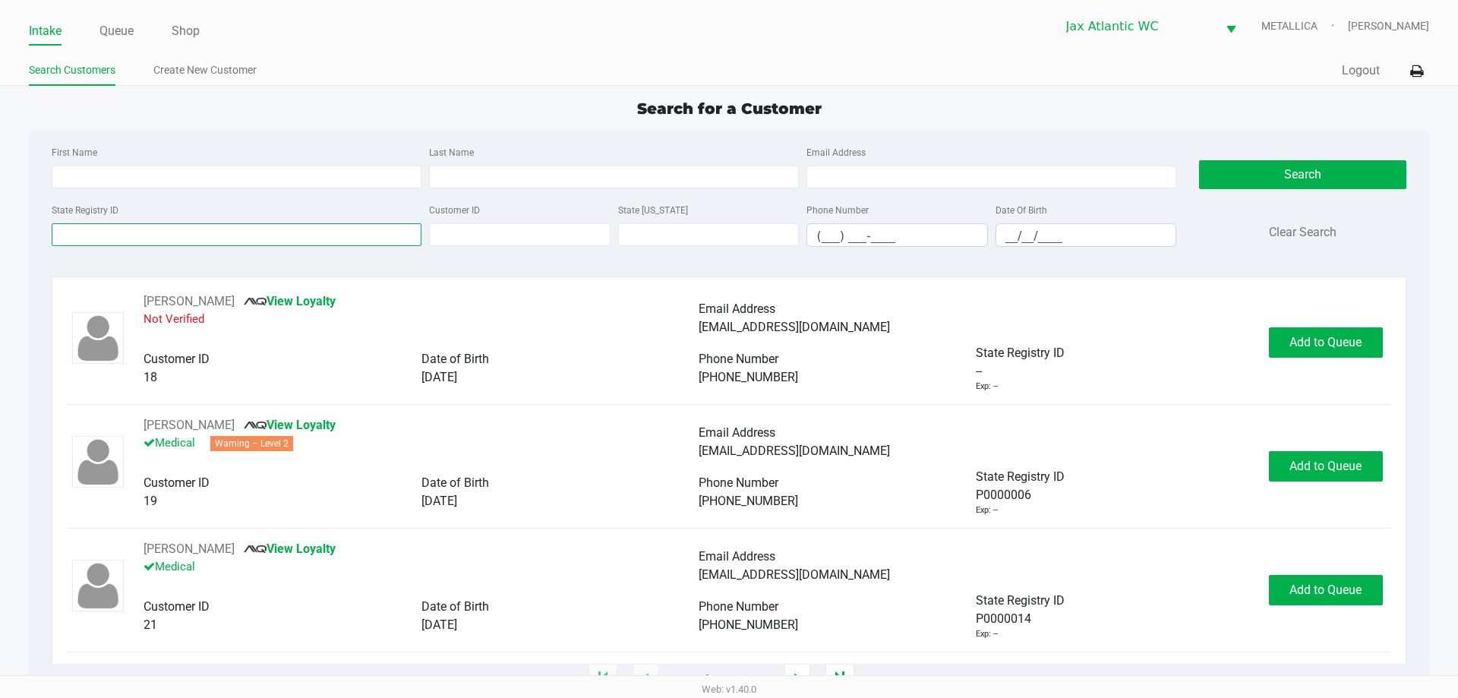
click at [75, 242] on input "State Registry ID" at bounding box center [237, 234] width 370 height 23
type input "p7re0416"
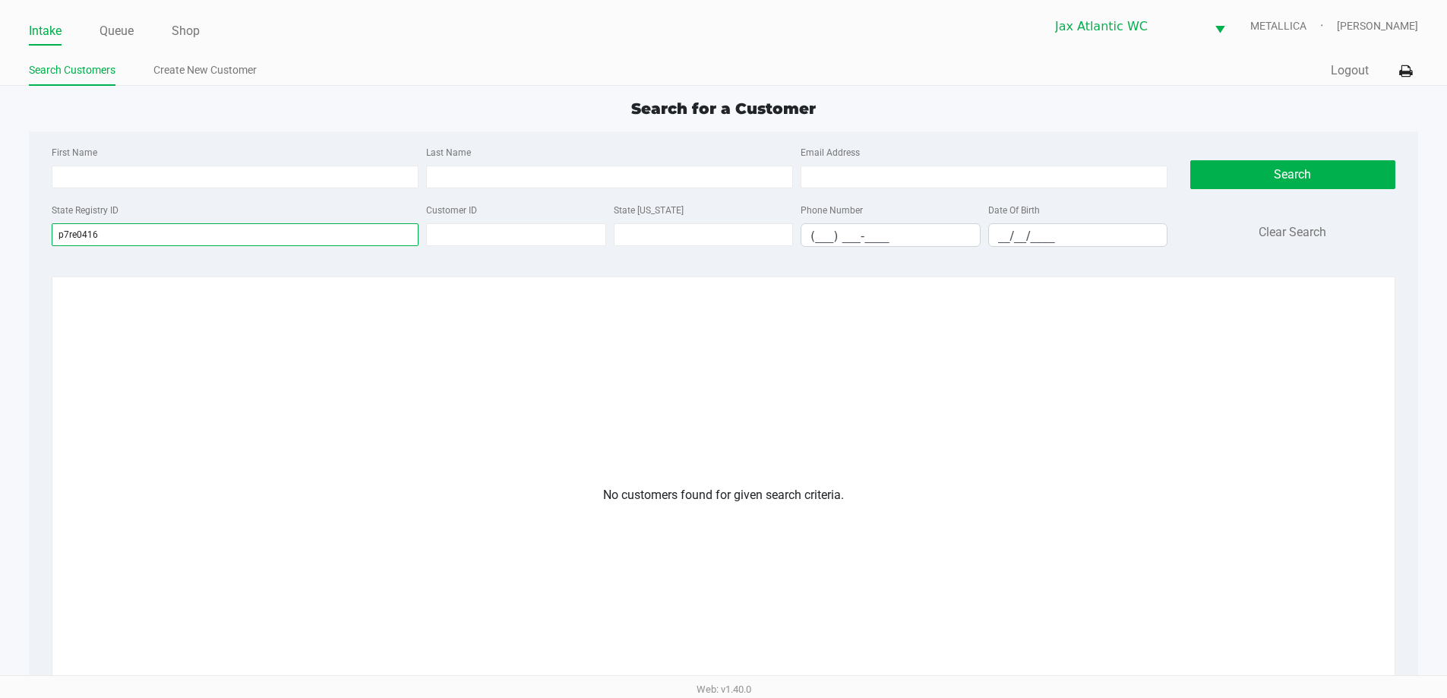
drag, startPoint x: 109, startPoint y: 231, endPoint x: 43, endPoint y: 232, distance: 66.1
click at [43, 232] on div "First Name Last Name Email Address State Registry ID p7re0416 Customer ID State…" at bounding box center [609, 201] width 1139 height 116
click at [206, 62] on link "Create New Customer" at bounding box center [204, 70] width 103 height 19
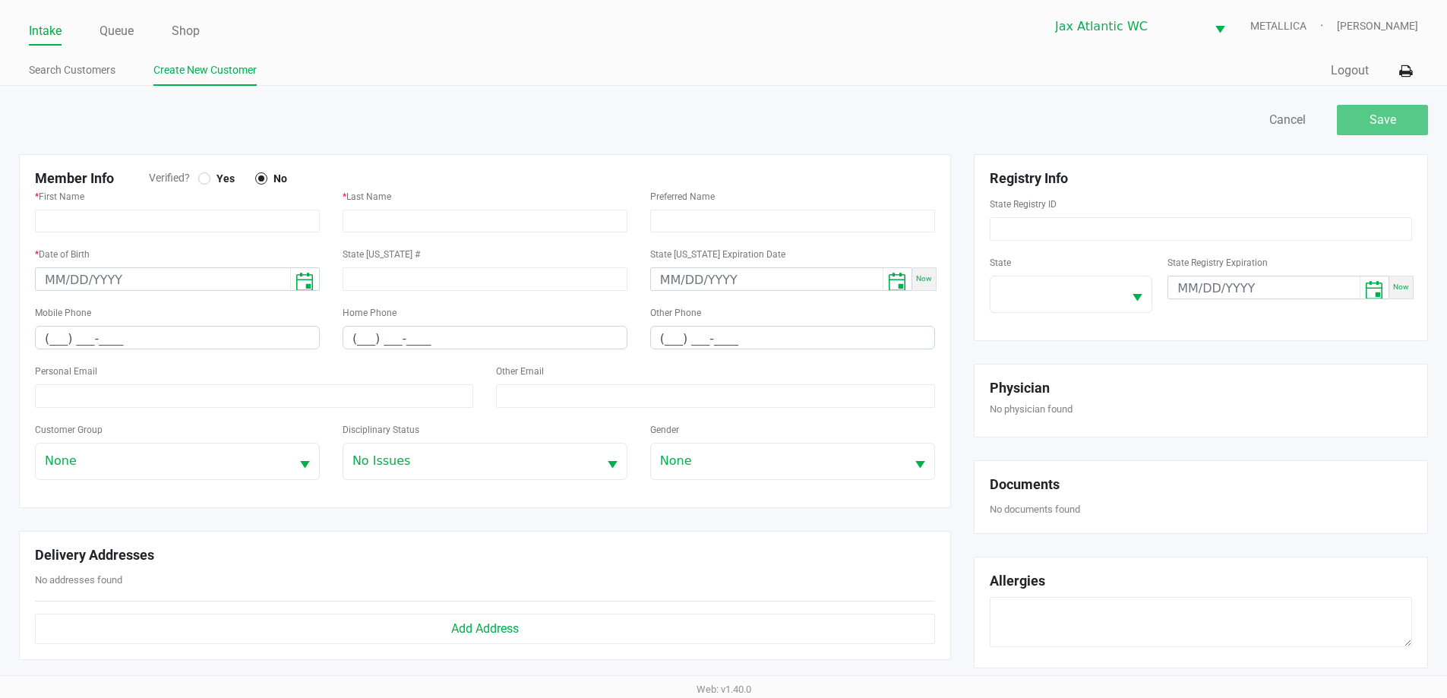
click at [226, 185] on span "Yes" at bounding box center [222, 179] width 24 height 14
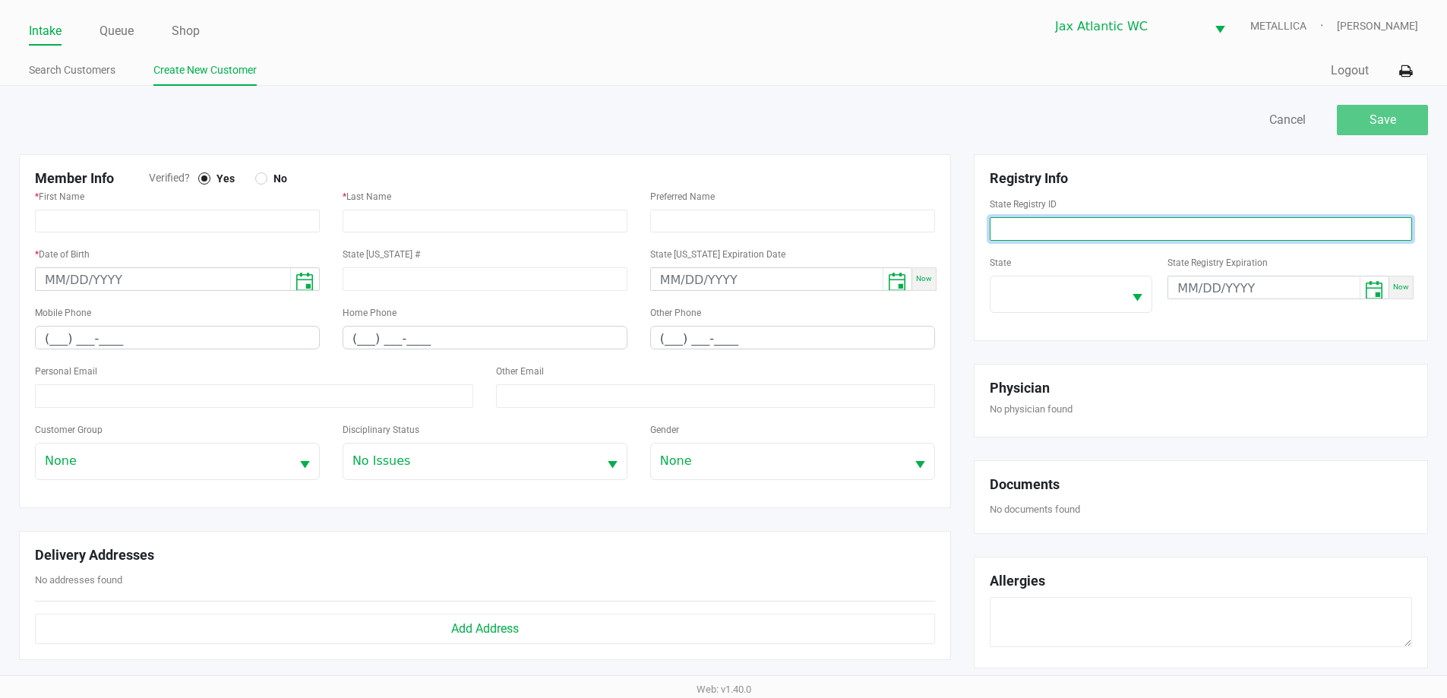
click at [1074, 232] on input at bounding box center [1201, 229] width 422 height 24
paste input "p7re0416"
type input "p7re0416"
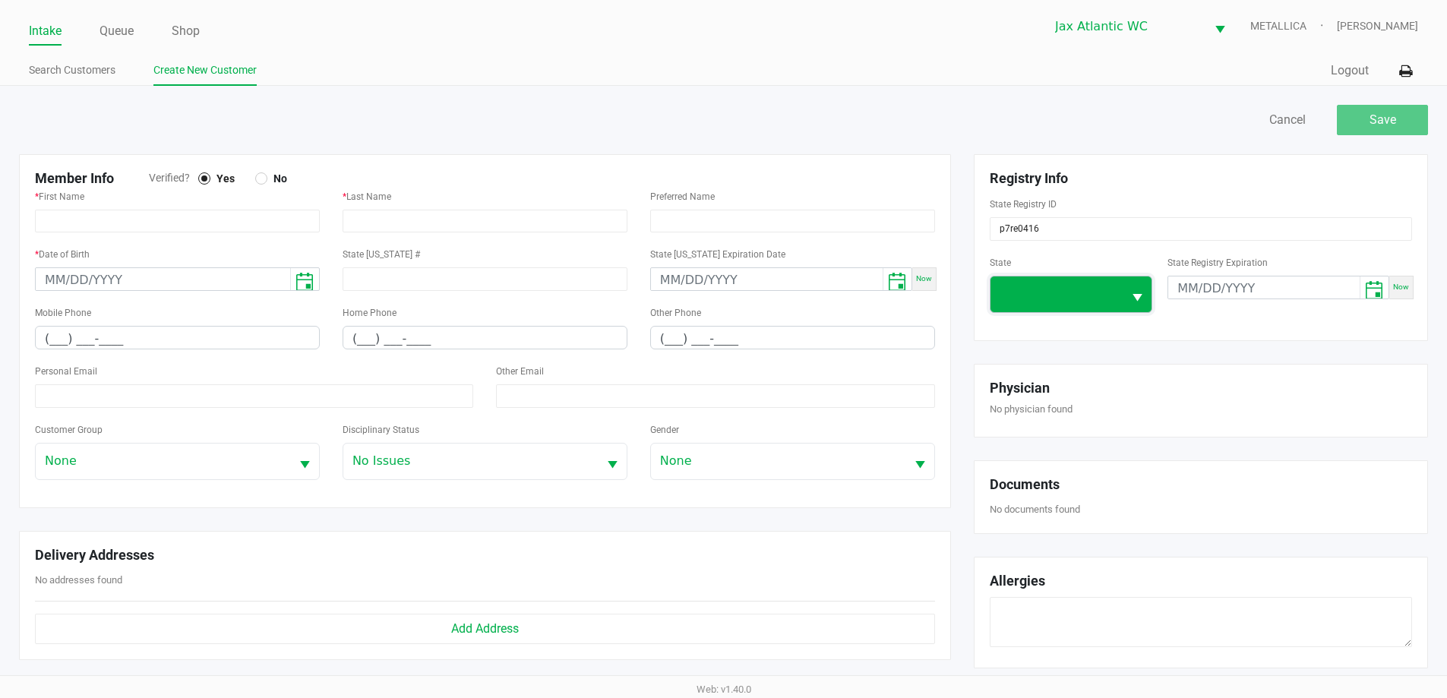
drag, startPoint x: 1077, startPoint y: 278, endPoint x: 1104, endPoint y: 282, distance: 26.9
click at [1079, 280] on span at bounding box center [1056, 294] width 133 height 36
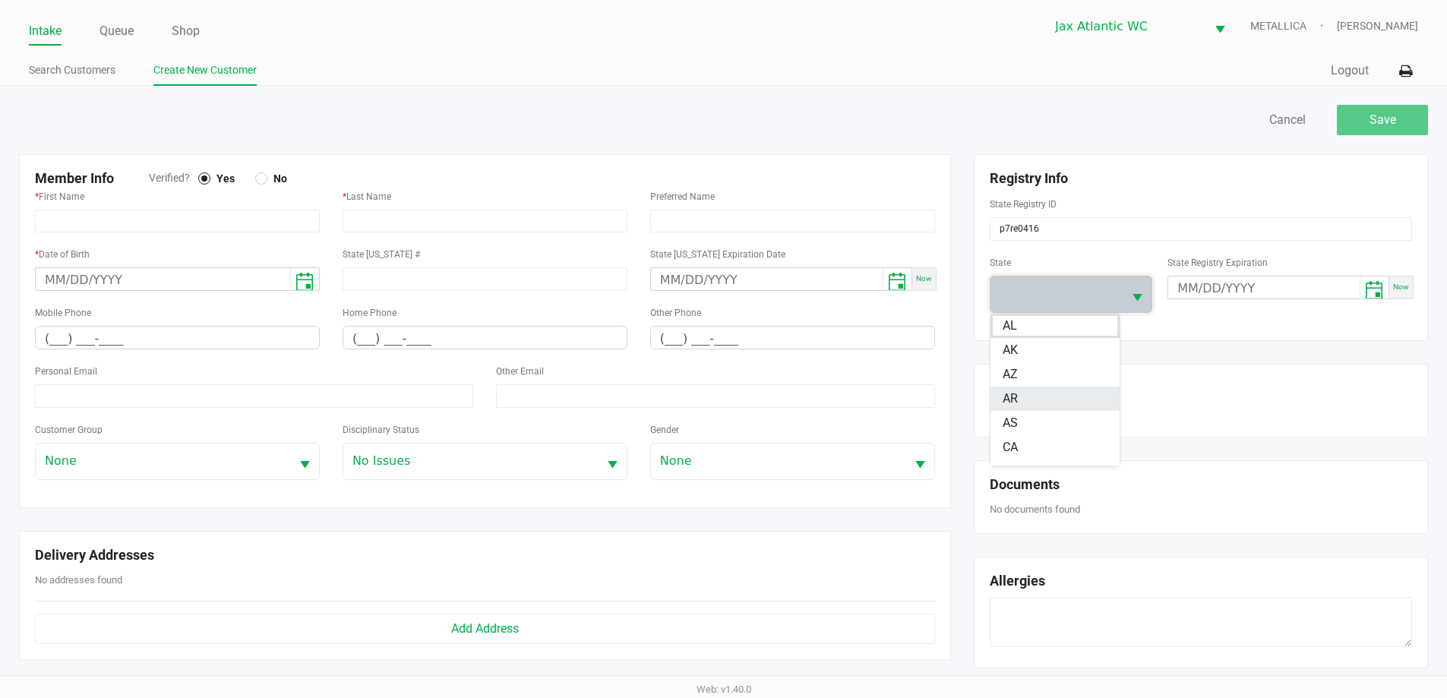
scroll to position [115, 0]
click at [1025, 455] on li "FL" at bounding box center [1054, 453] width 129 height 24
click at [96, 230] on input "text" at bounding box center [177, 221] width 285 height 23
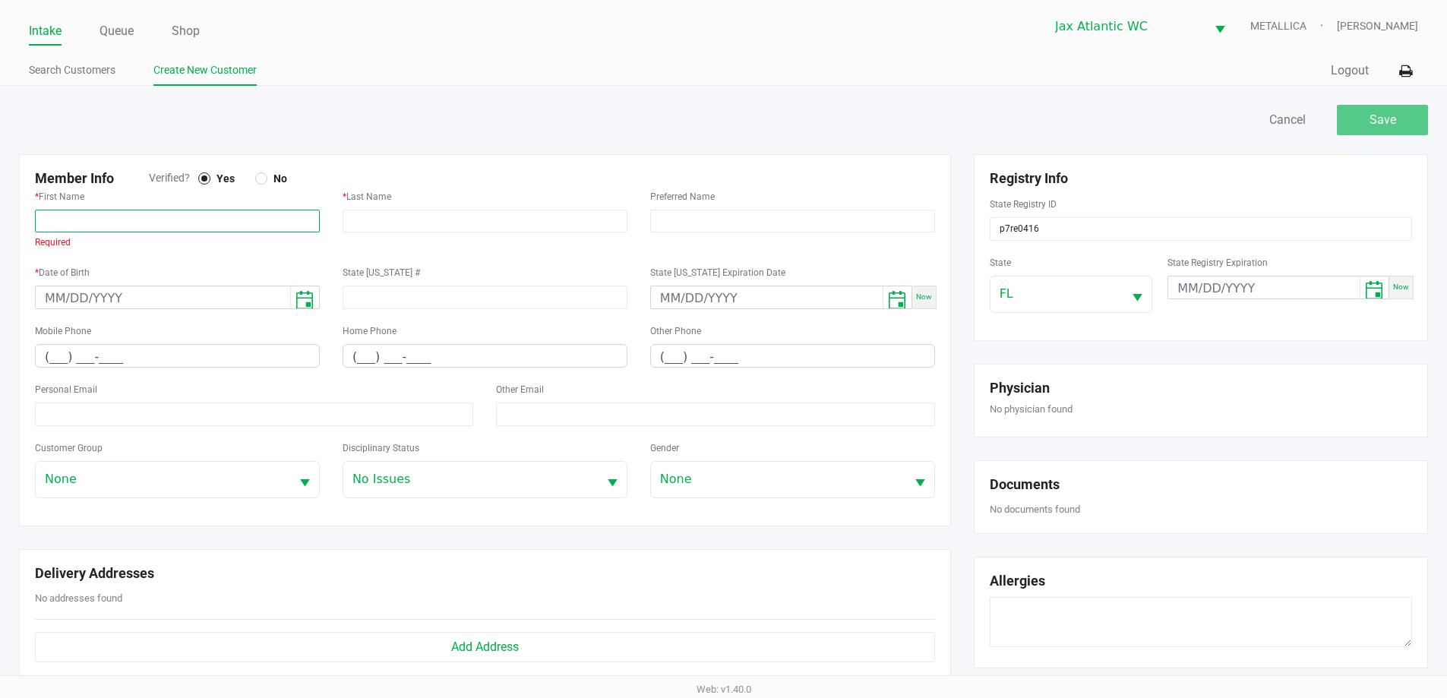
click at [145, 214] on input "text" at bounding box center [177, 221] width 285 height 23
paste input "KYLE"
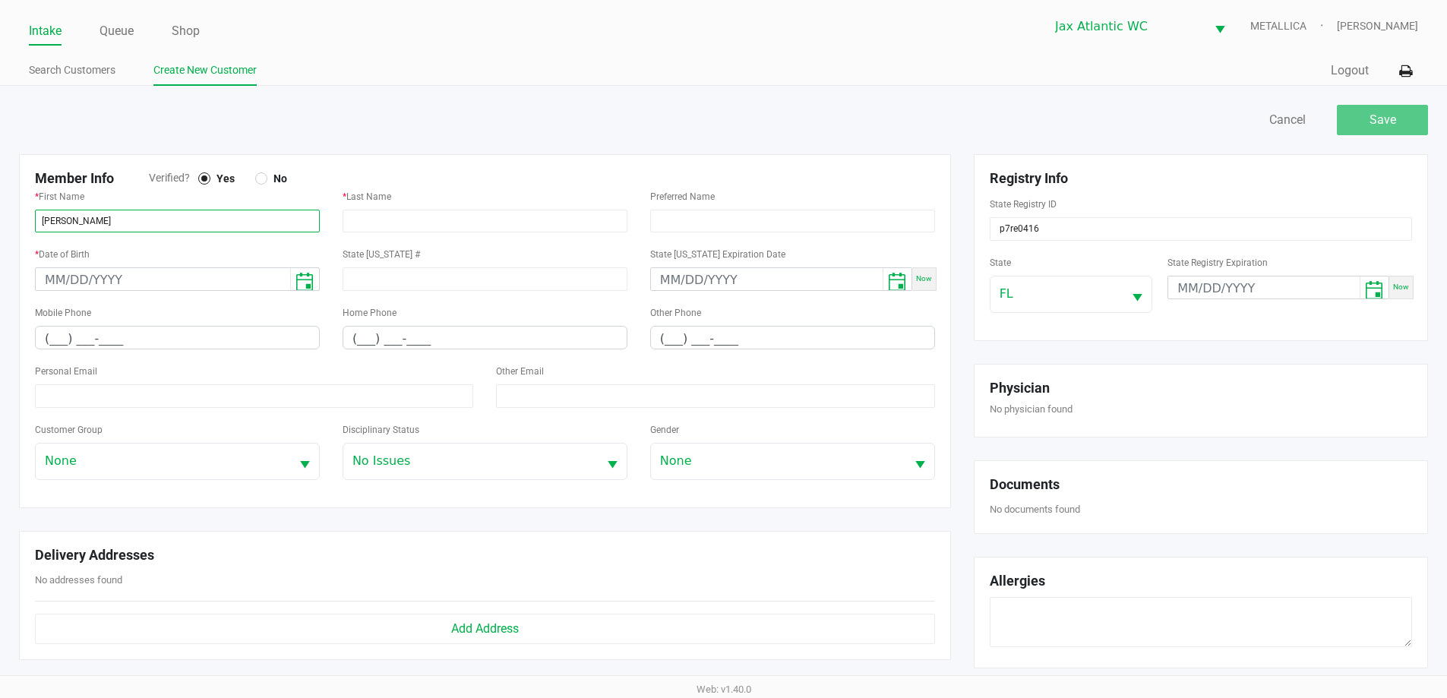
type input "KYLE"
click at [443, 225] on input "text" at bounding box center [485, 221] width 285 height 23
paste input "BROWN"
type input "BROWN"
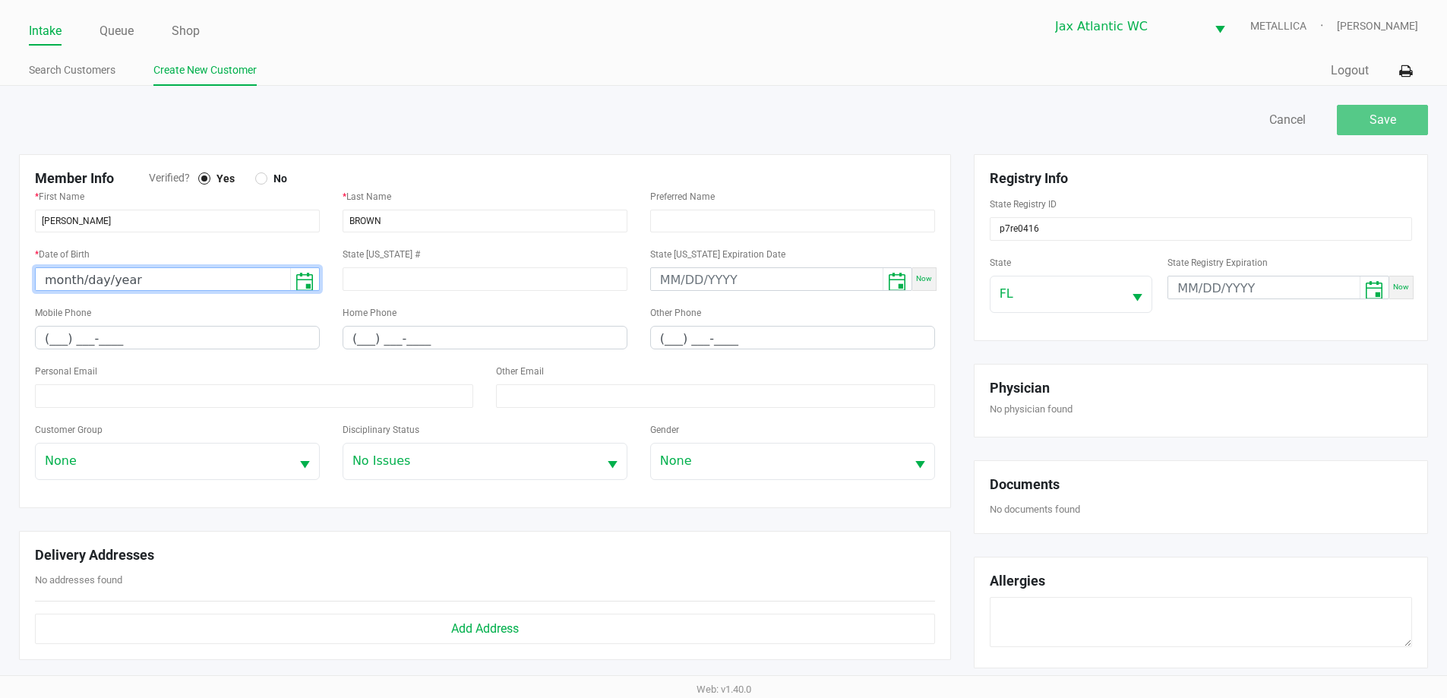
click at [48, 277] on input "month/day/year" at bounding box center [163, 280] width 254 height 24
type input "12/30/1982"
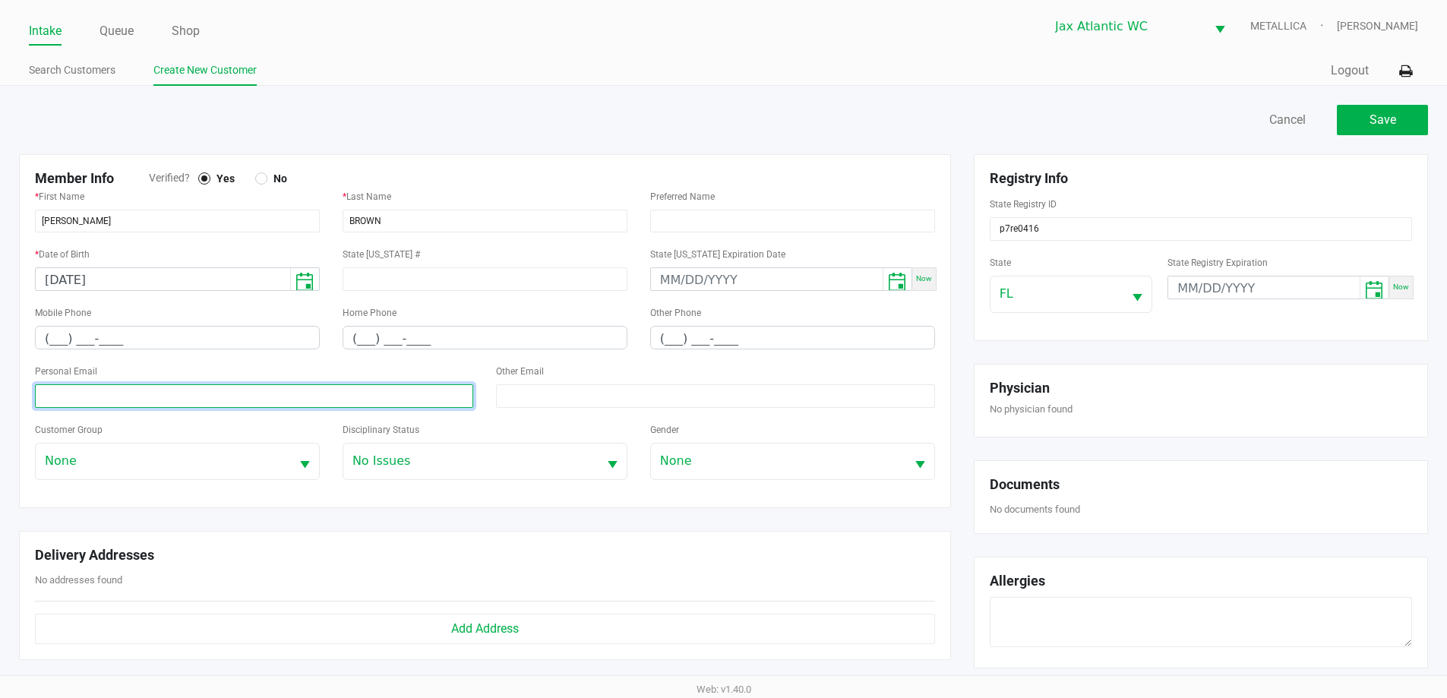
click at [221, 393] on input at bounding box center [254, 396] width 438 height 24
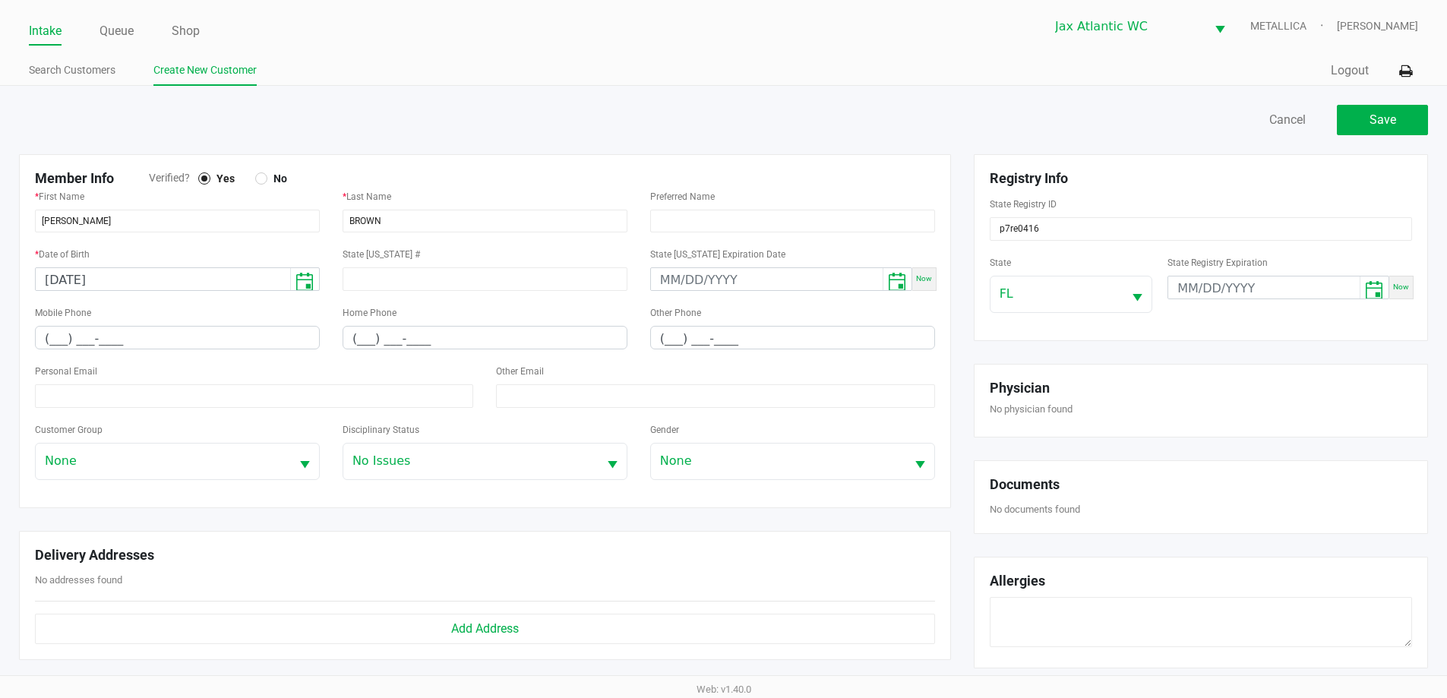
click at [33, 337] on div "Mobile Phone (___) ___-____" at bounding box center [178, 332] width 308 height 58
click at [39, 341] on input "(___) ___-____" at bounding box center [177, 339] width 283 height 24
paste input "904) 655-5847"
type input "(904) 655-5847"
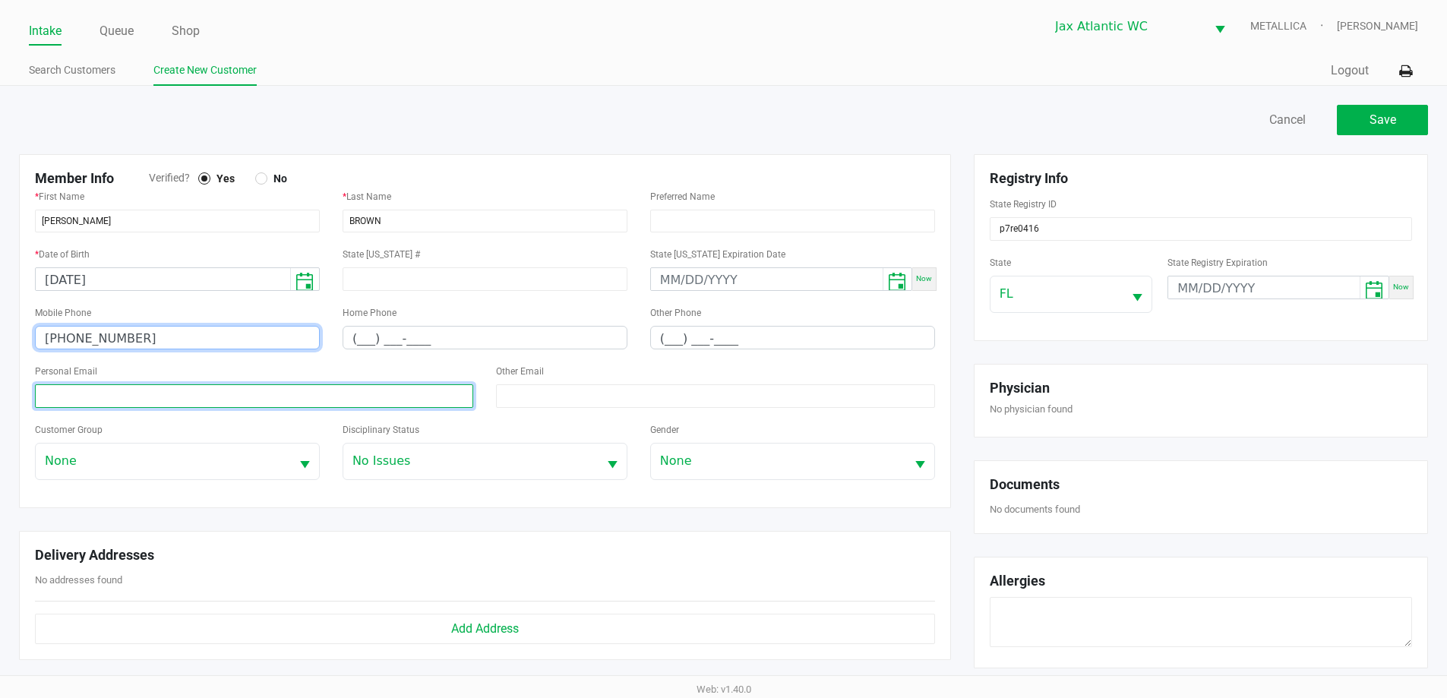
click at [138, 397] on input at bounding box center [254, 396] width 438 height 24
paste input "kyle.brown.ats@gmail.com"
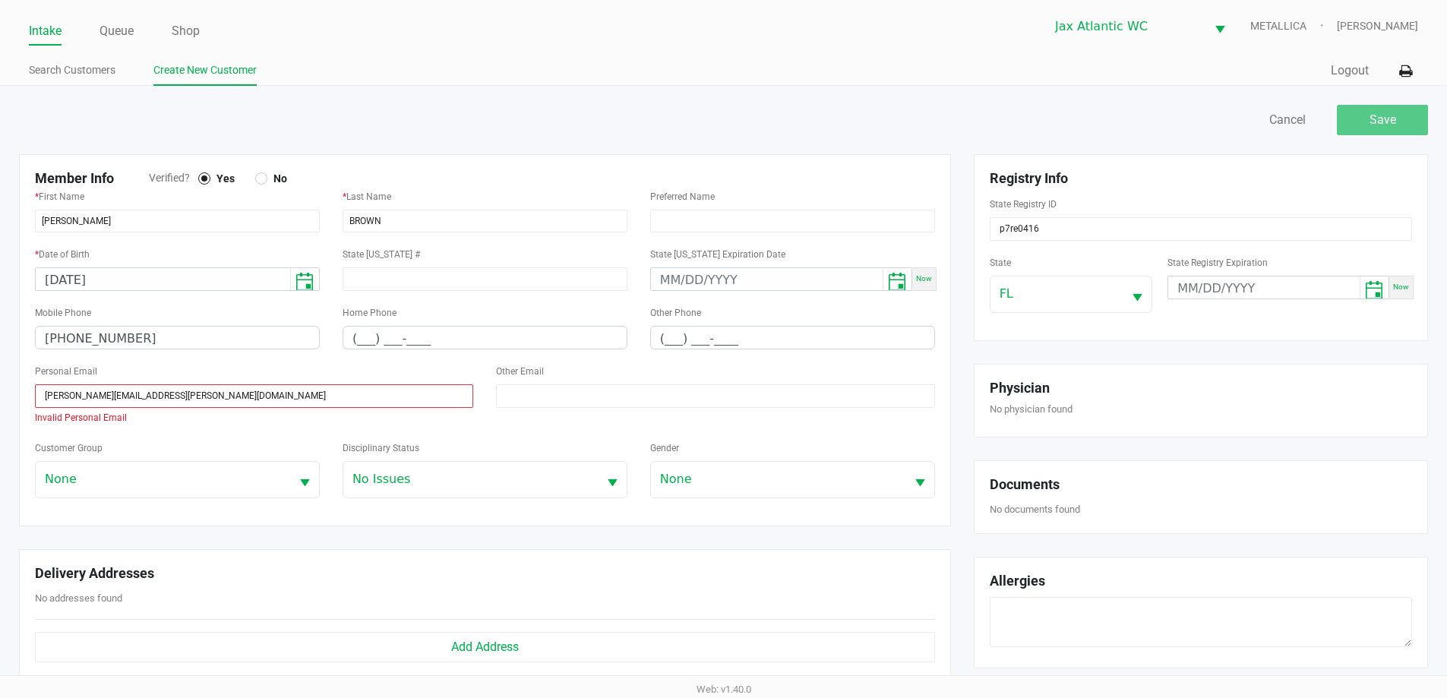
click at [44, 418] on small "Invalid Personal Email" at bounding box center [81, 417] width 92 height 11
click at [47, 403] on input "kyle.brown.ats@gmail.com" at bounding box center [254, 396] width 438 height 24
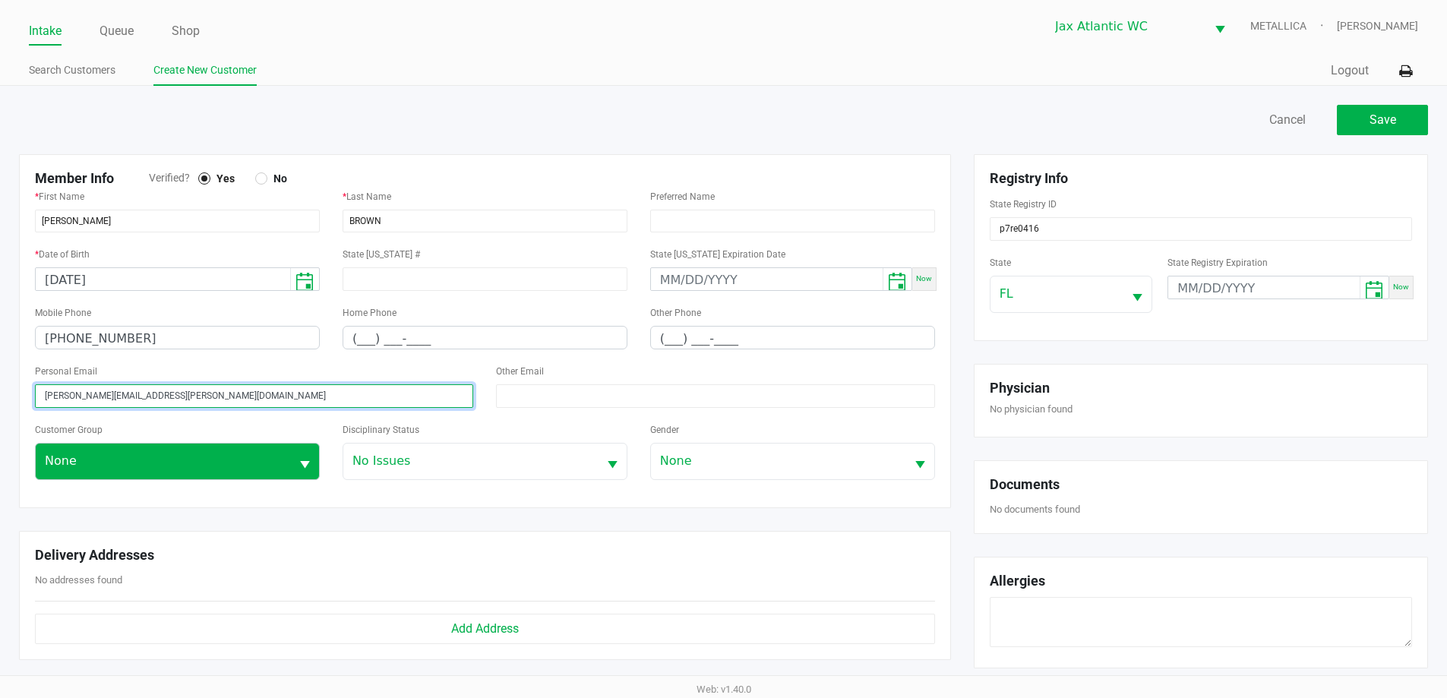
type input "kyle.brown.ats@gmail.com"
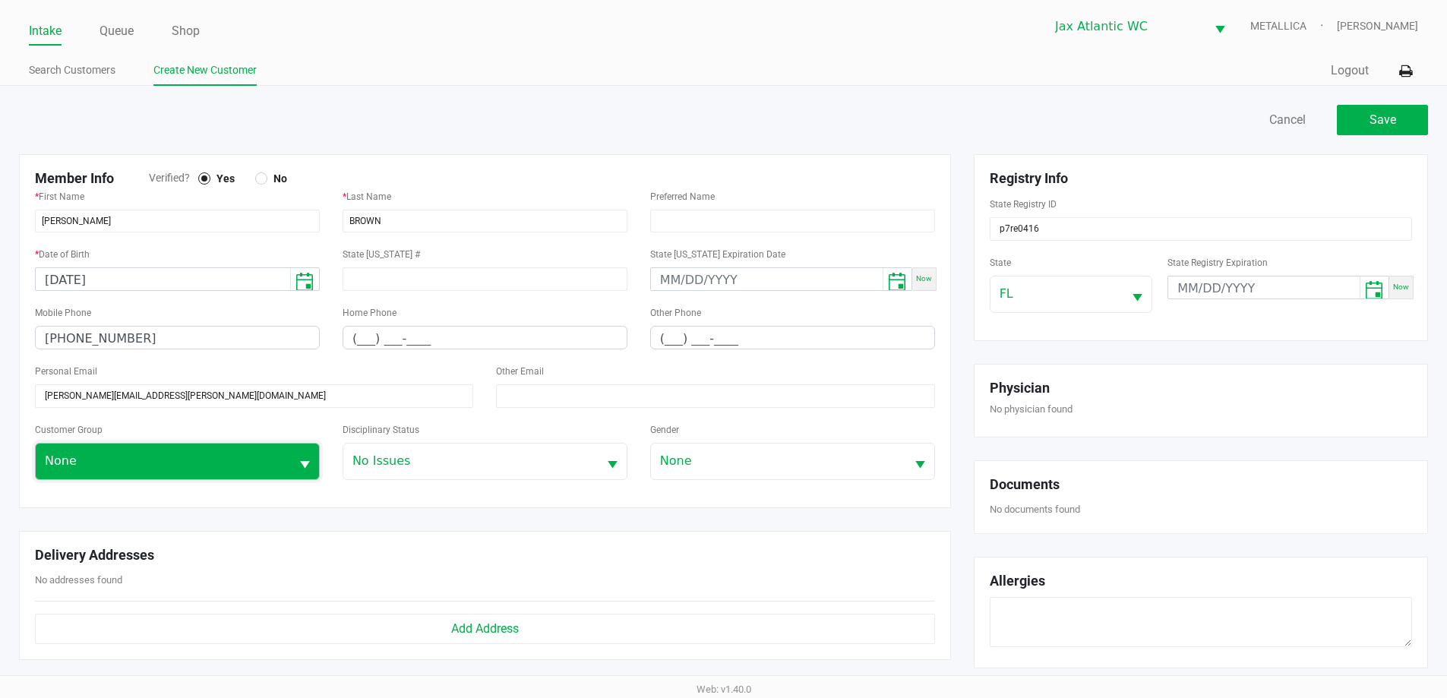
click at [174, 467] on span "None" at bounding box center [163, 461] width 236 height 18
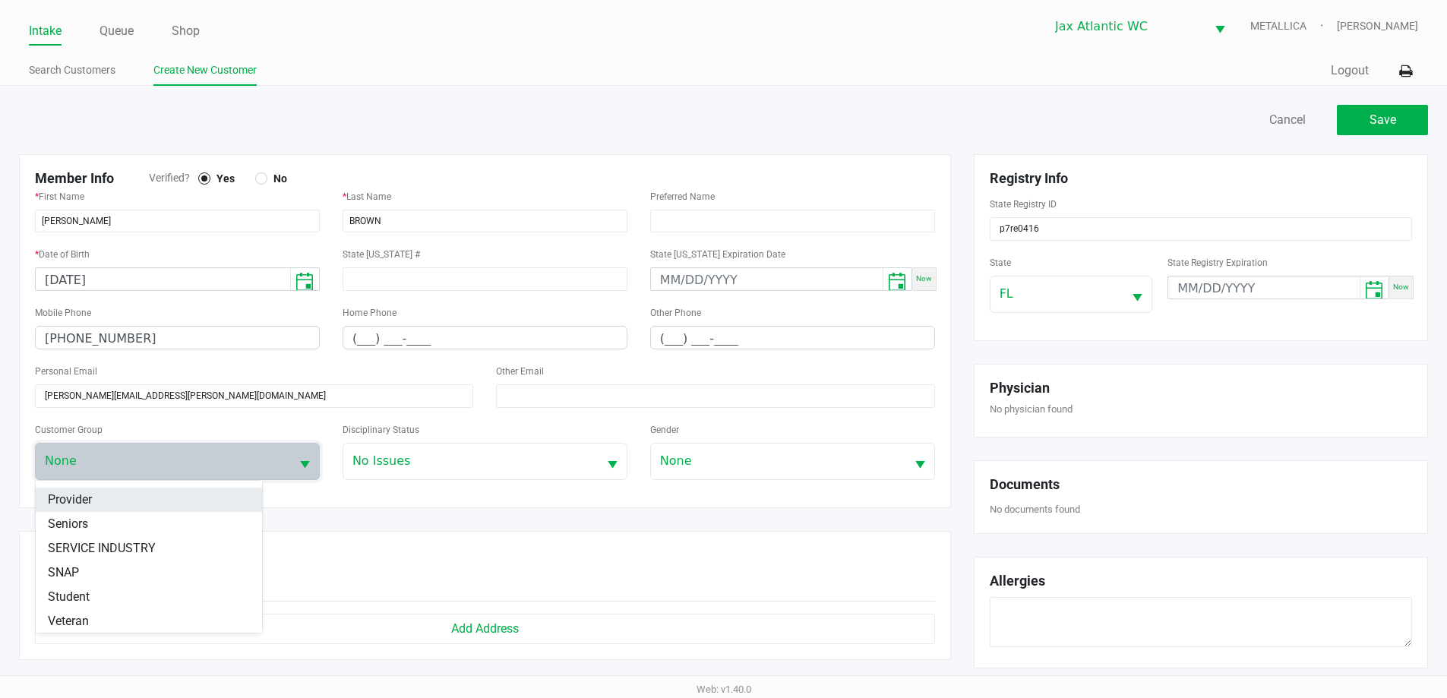
scroll to position [213, 0]
click at [496, 492] on div "Member Info Verified? Yes No * First Name KYLE * Last Name BROWN Preferred Name…" at bounding box center [485, 331] width 932 height 354
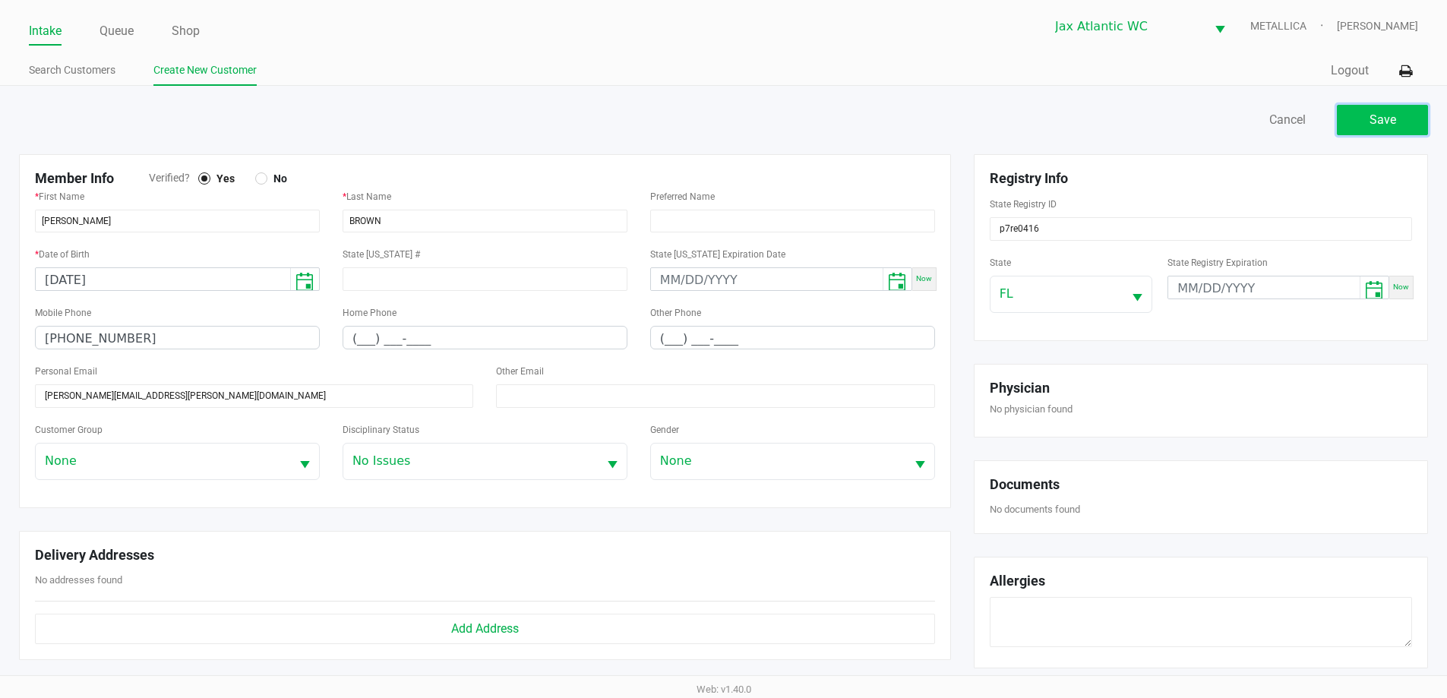
click at [1400, 122] on button "Save" at bounding box center [1382, 120] width 91 height 30
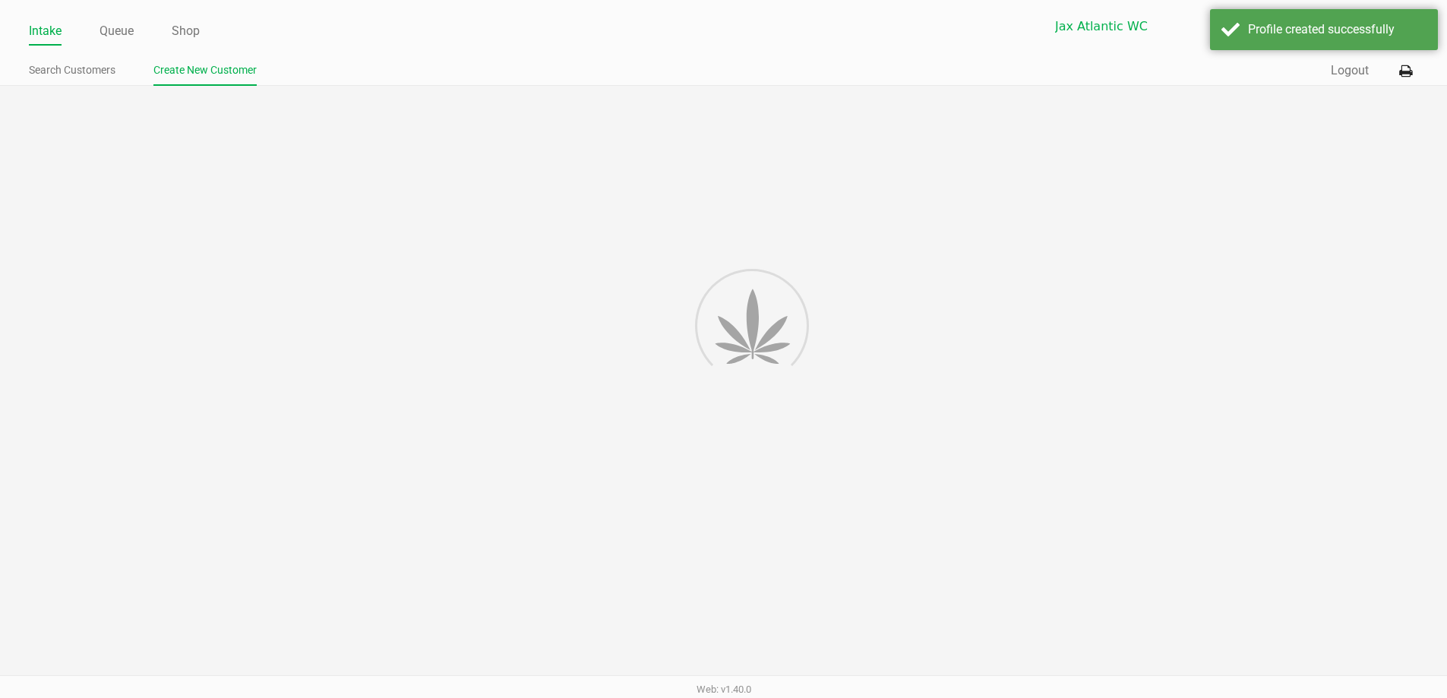
type input "---"
type input "( __) ___-____"
type input "---"
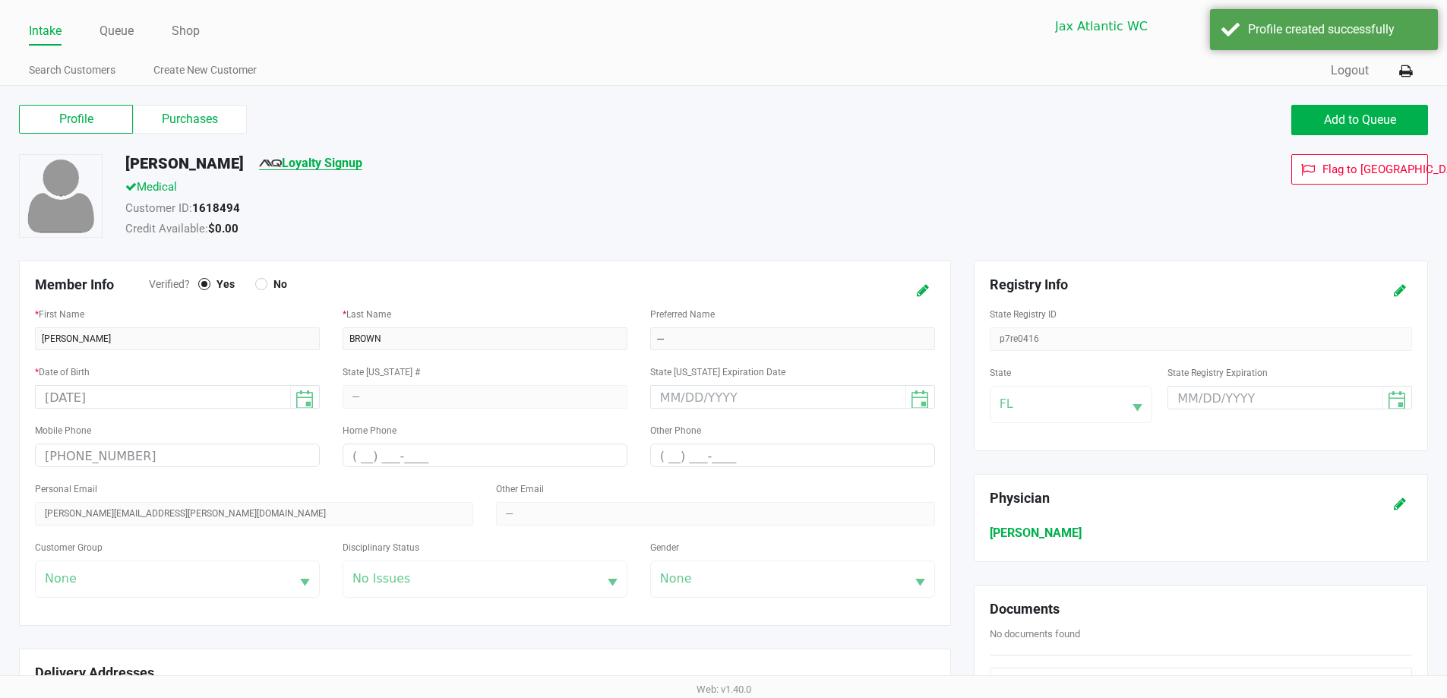
click at [331, 159] on link "Loyalty Signup" at bounding box center [310, 163] width 103 height 14
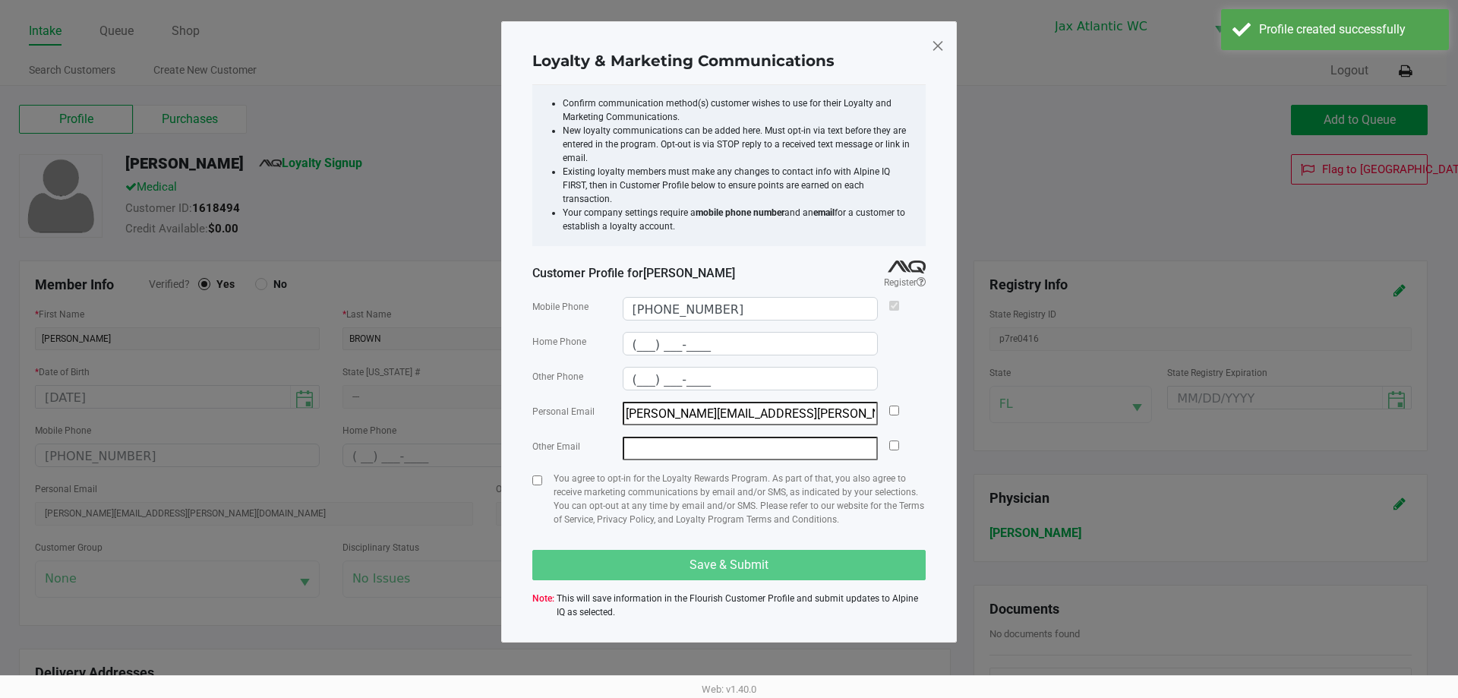
click at [901, 402] on div "Personal Email kyle.brown.ats@gmail.com" at bounding box center [728, 414] width 393 height 24
click at [894, 406] on input "checkbox" at bounding box center [894, 411] width 10 height 10
checkbox input "true"
click at [536, 475] on input "checkbox" at bounding box center [537, 480] width 10 height 10
checkbox input "true"
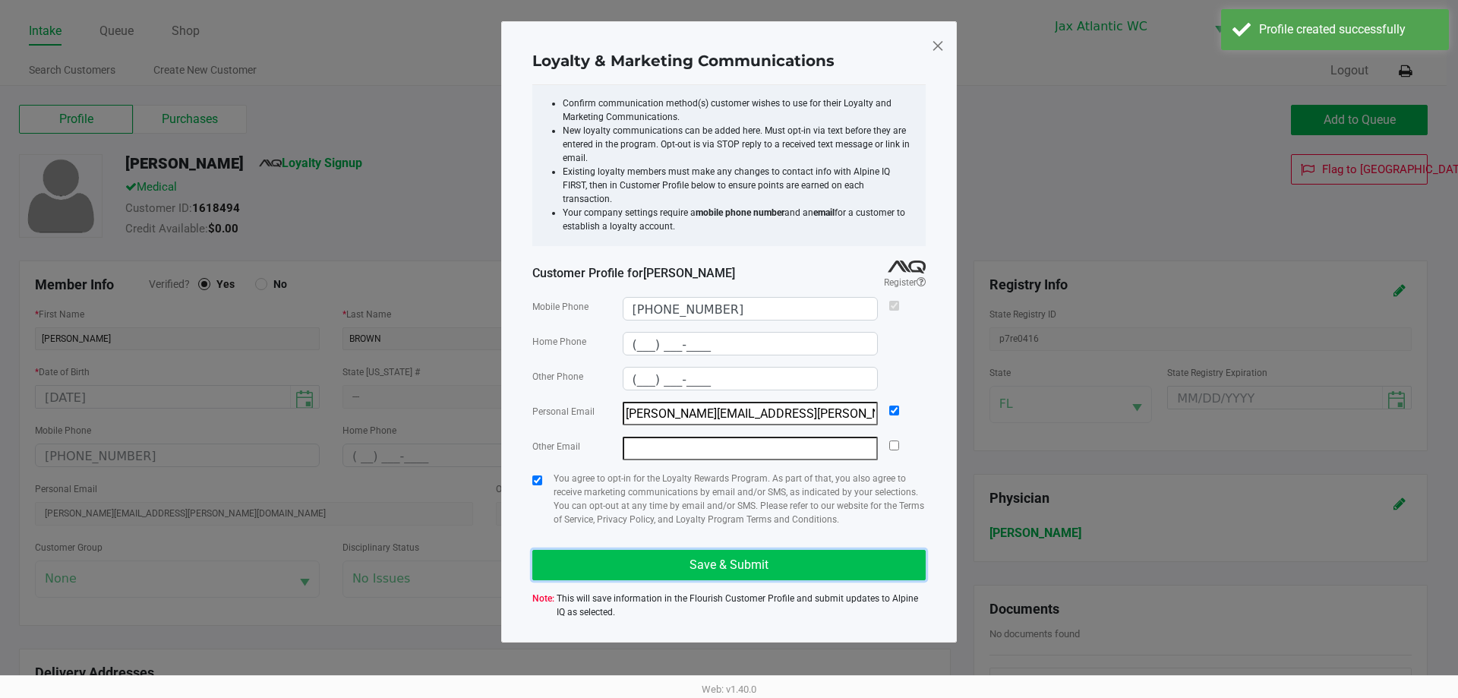
click at [608, 551] on button "Save & Submit" at bounding box center [728, 565] width 393 height 30
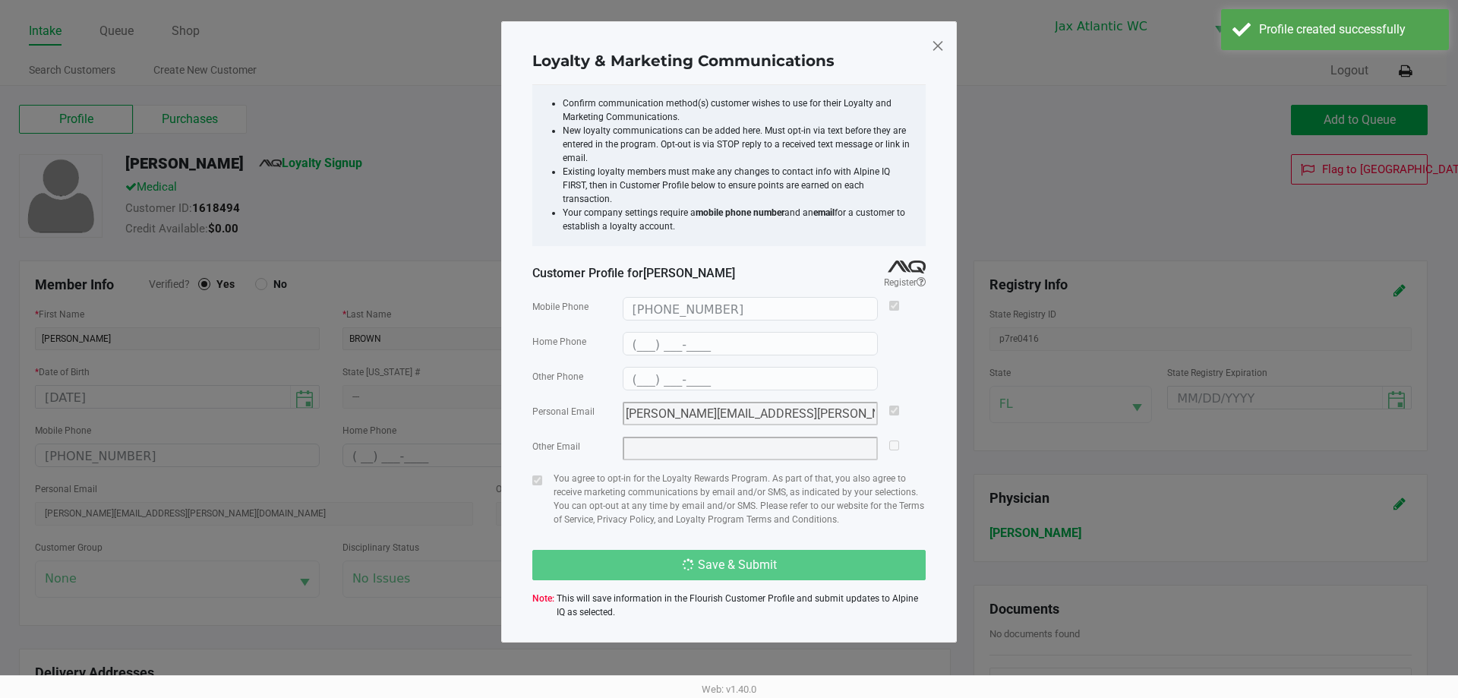
type input "(___) ___-____"
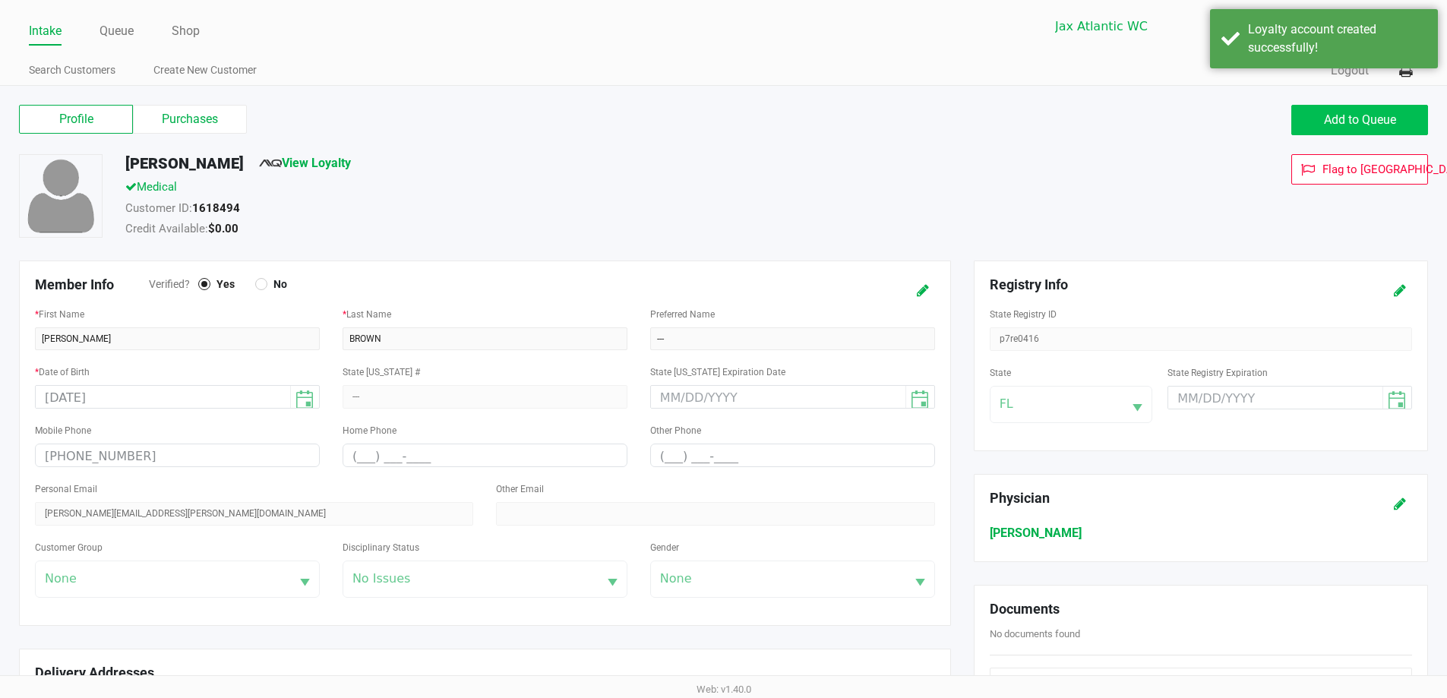
click at [1348, 134] on div "Profile Purchases Add to Queue" at bounding box center [724, 127] width 1432 height 53
click at [1347, 125] on span "Add to Queue" at bounding box center [1360, 119] width 72 height 14
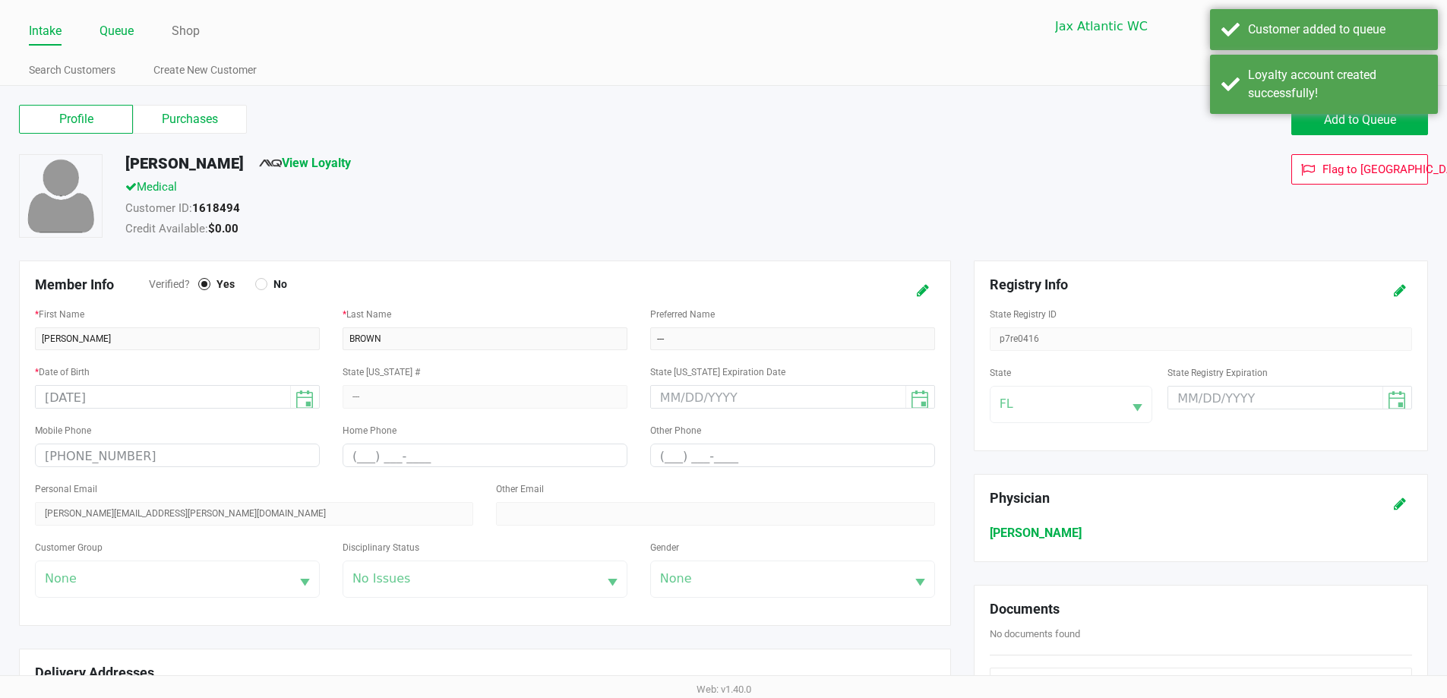
click at [125, 39] on link "Queue" at bounding box center [116, 31] width 34 height 21
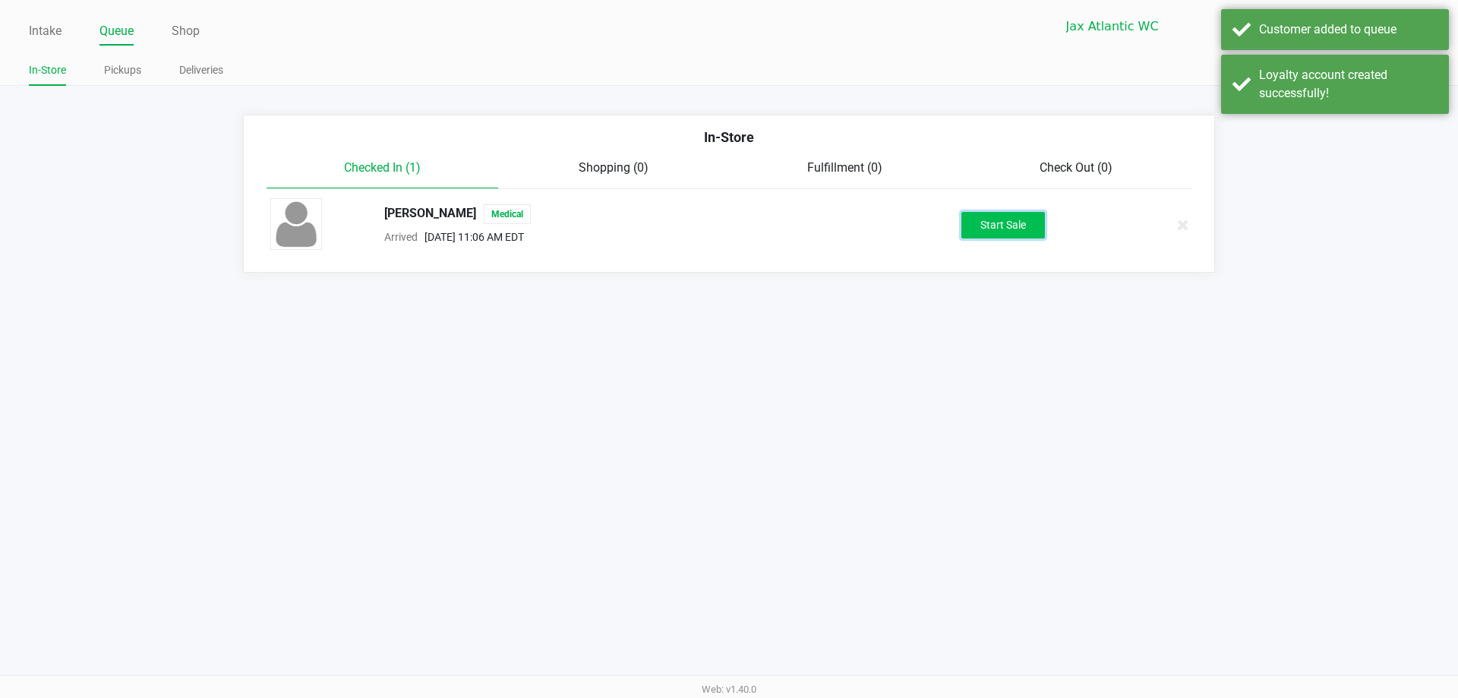
click at [980, 219] on button "Start Sale" at bounding box center [1004, 225] width 84 height 27
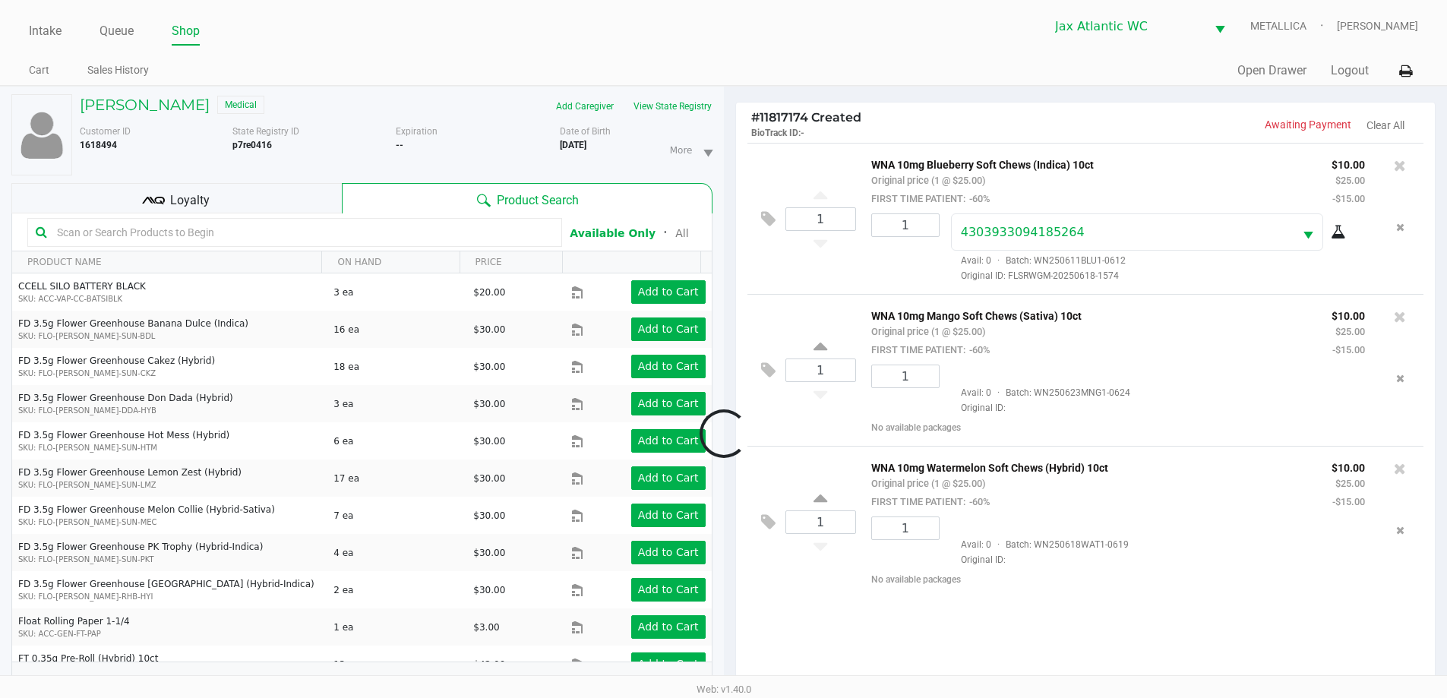
click at [1177, 608] on div "Loading KYLE BROWN Medical Add Caregiver View State Registry Customer ID 161849…" at bounding box center [723, 474] width 1447 height 776
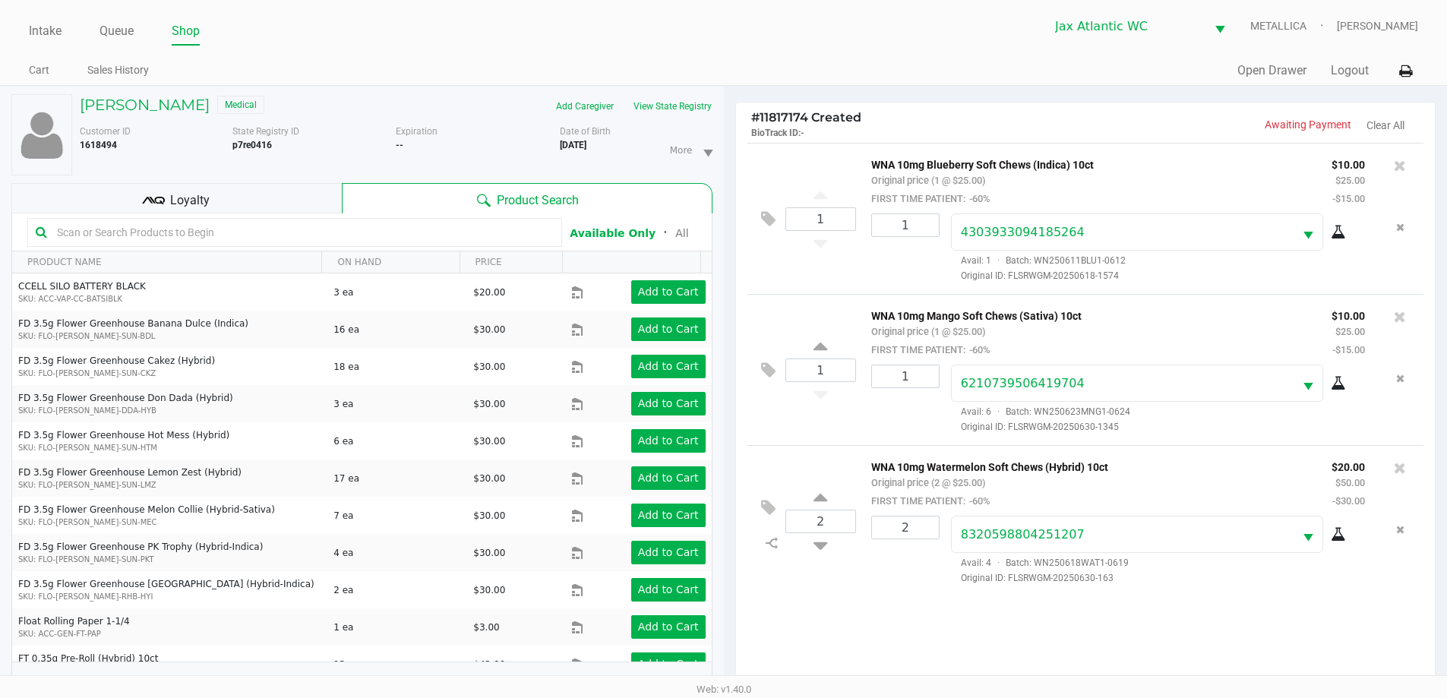
click at [254, 196] on div "Loyalty" at bounding box center [176, 198] width 330 height 30
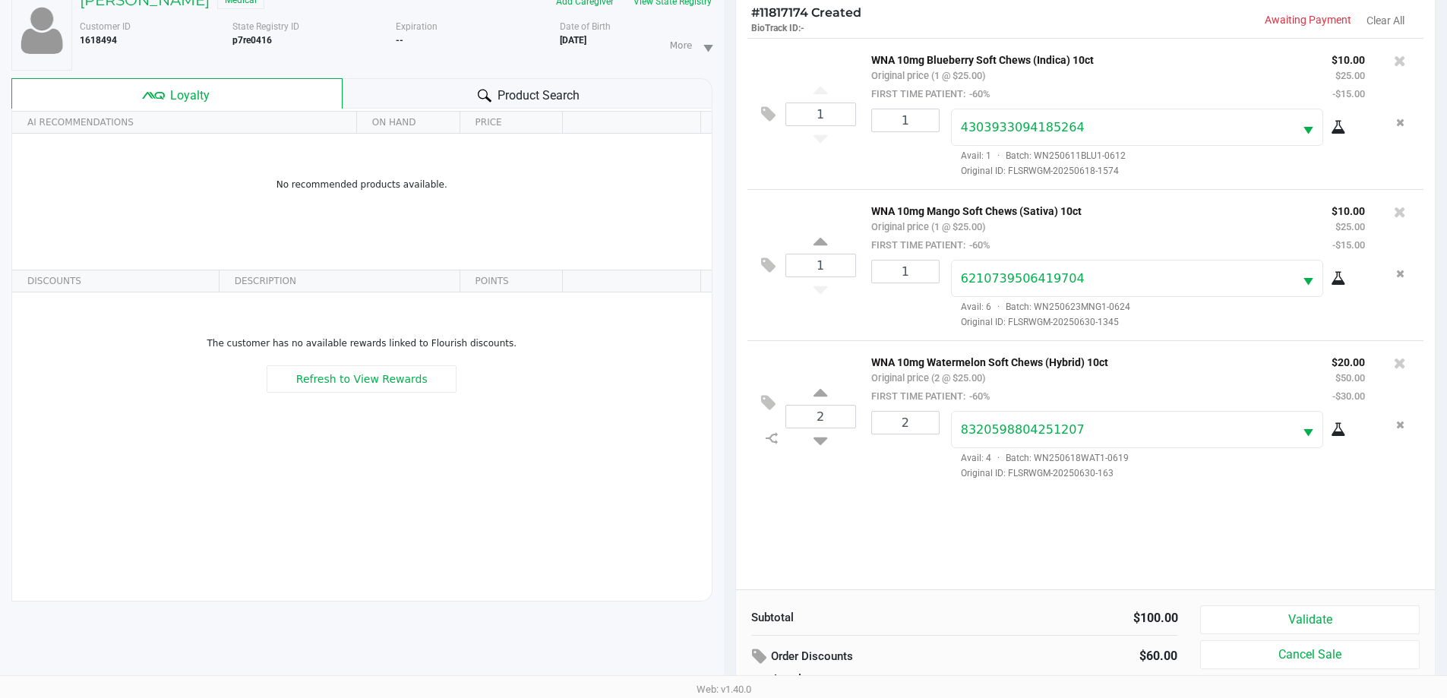
scroll to position [182, 0]
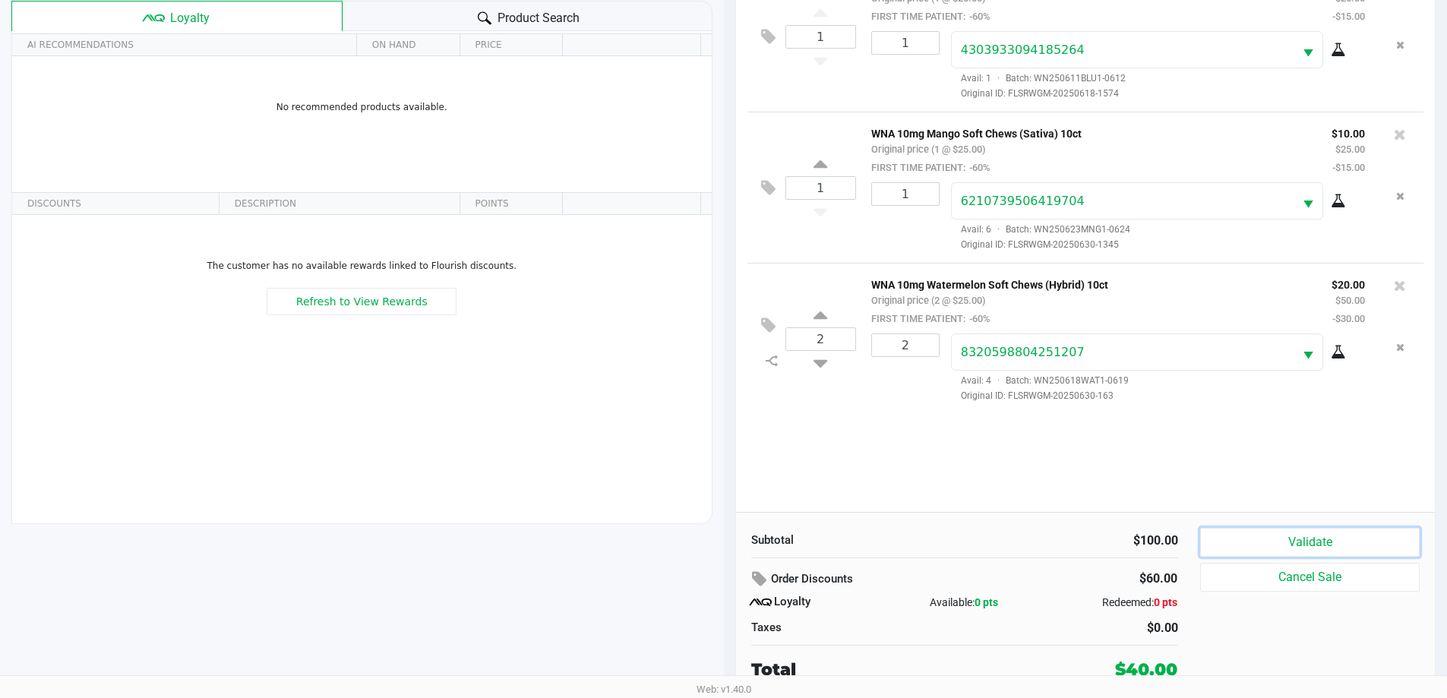
drag, startPoint x: 1270, startPoint y: 548, endPoint x: 1288, endPoint y: 543, distance: 19.0
click at [1272, 548] on button "Validate" at bounding box center [1309, 542] width 219 height 29
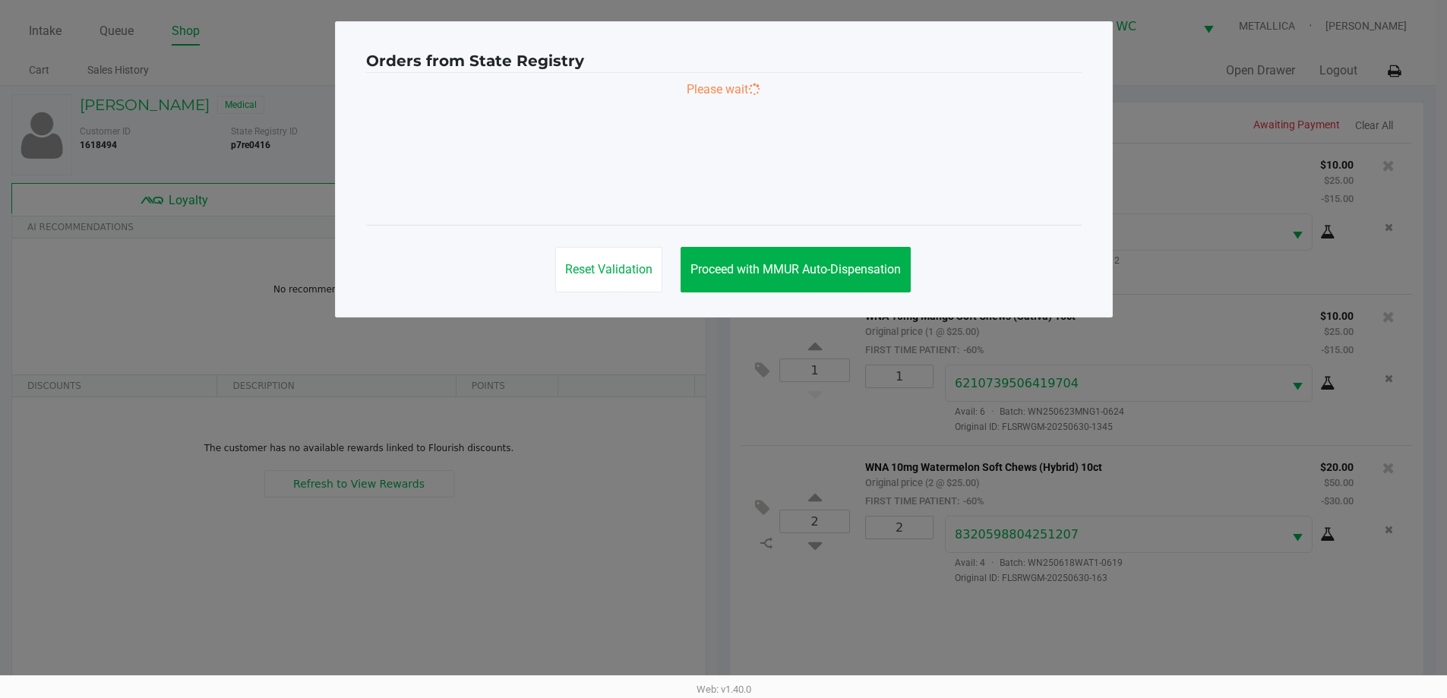
scroll to position [0, 0]
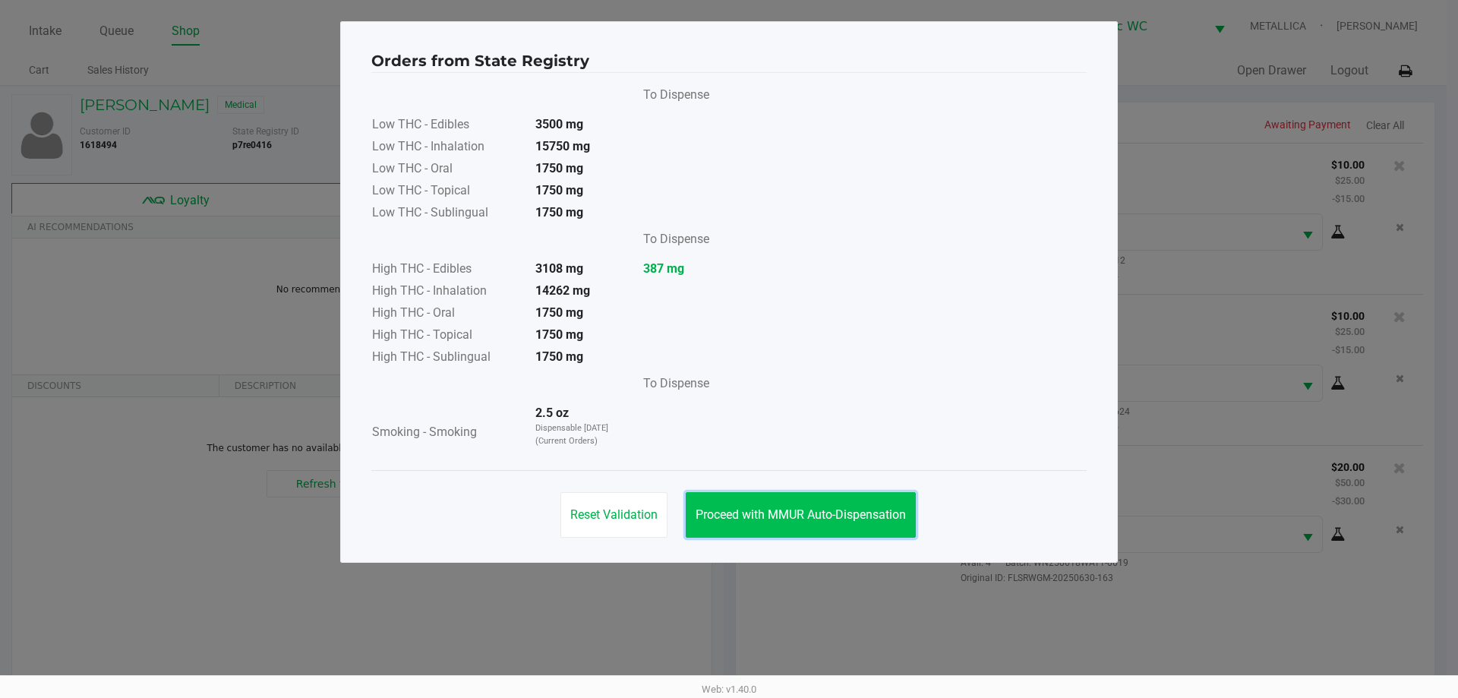
click at [750, 516] on span "Proceed with MMUR Auto-Dispensation" at bounding box center [801, 514] width 210 height 14
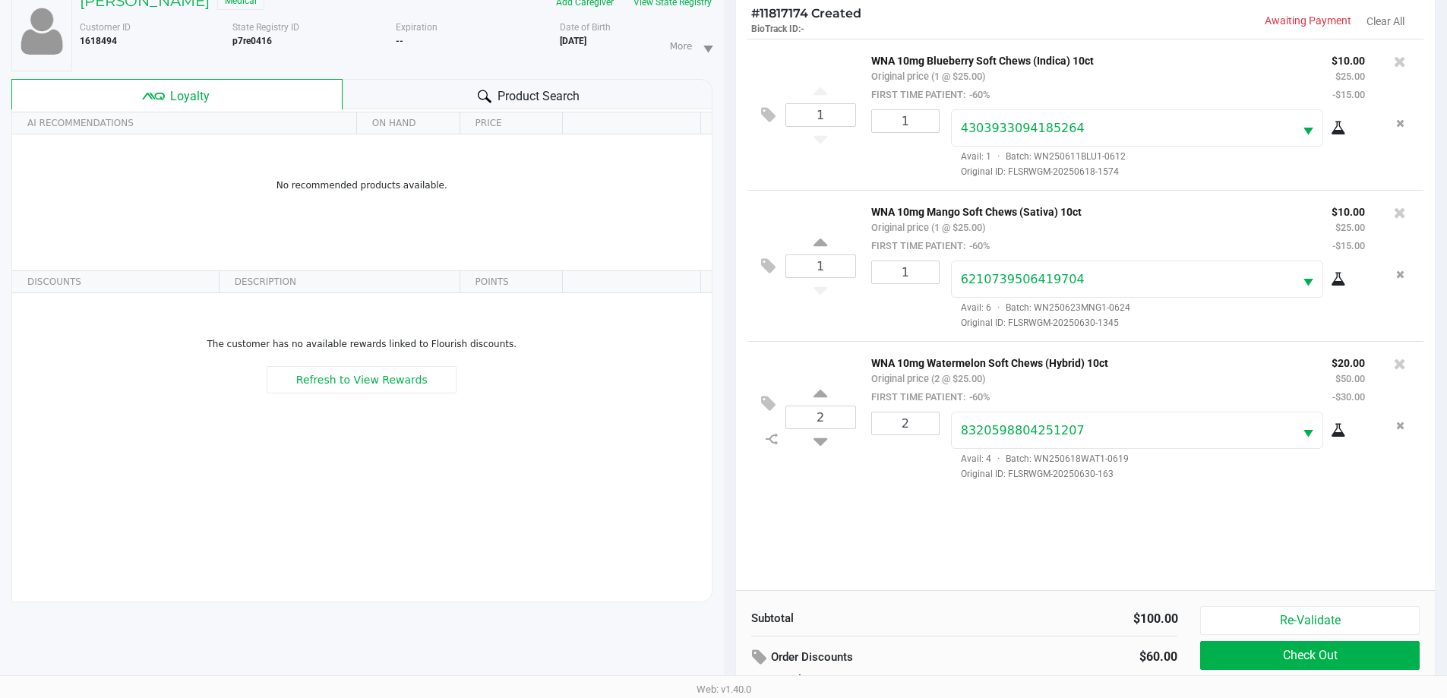
scroll to position [182, 0]
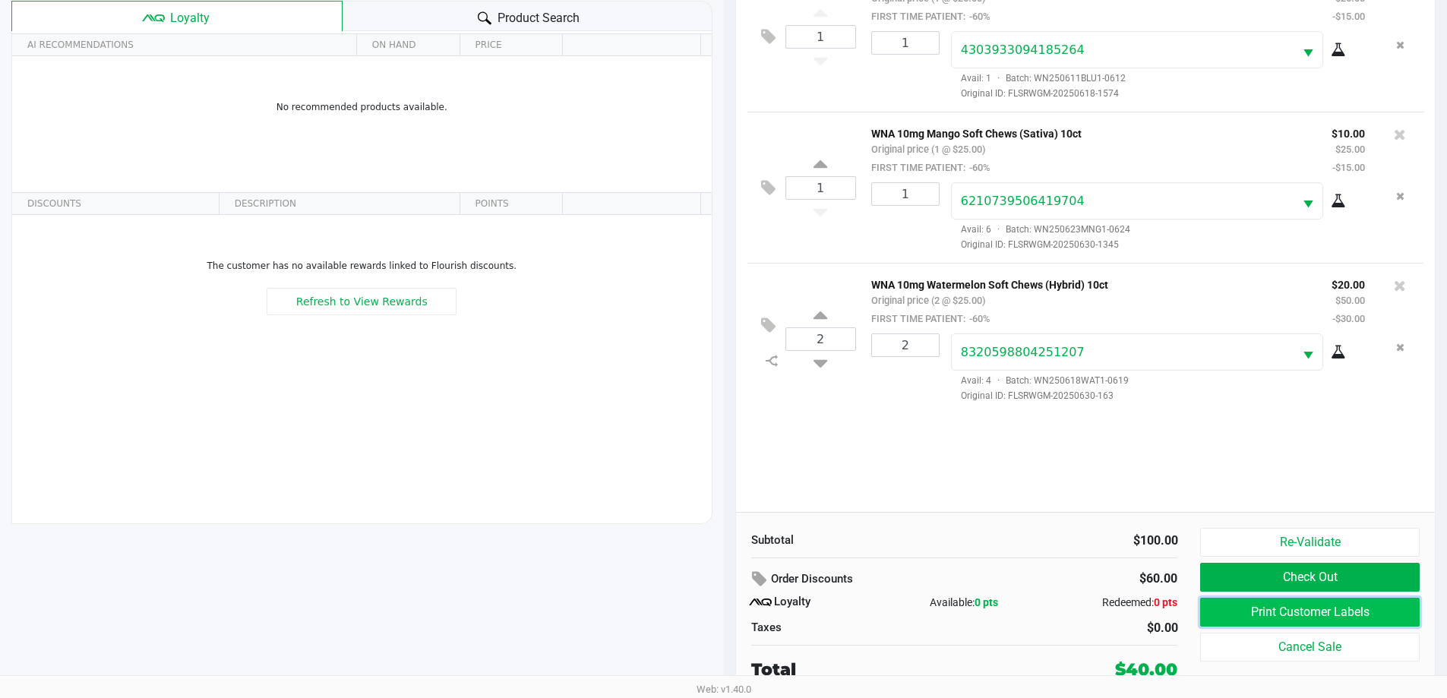
click at [1350, 603] on button "Print Customer Labels" at bounding box center [1309, 612] width 219 height 29
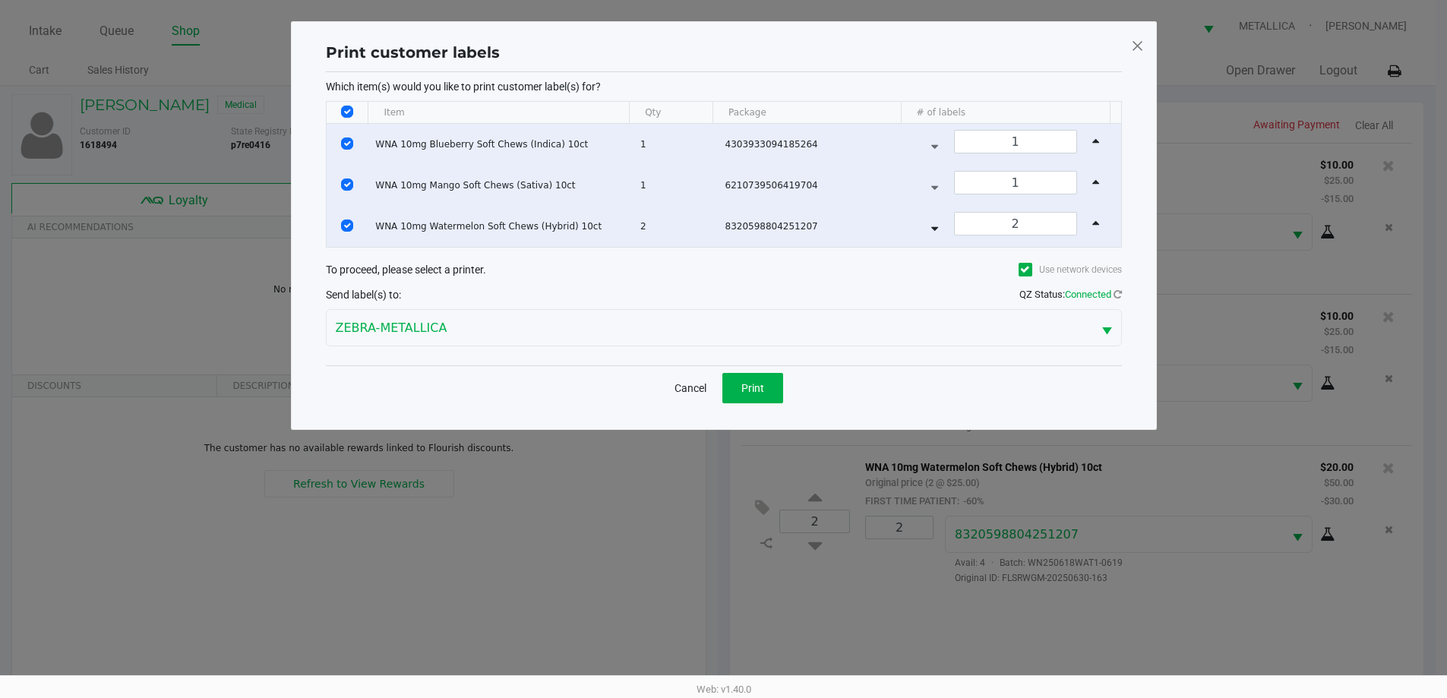
scroll to position [0, 0]
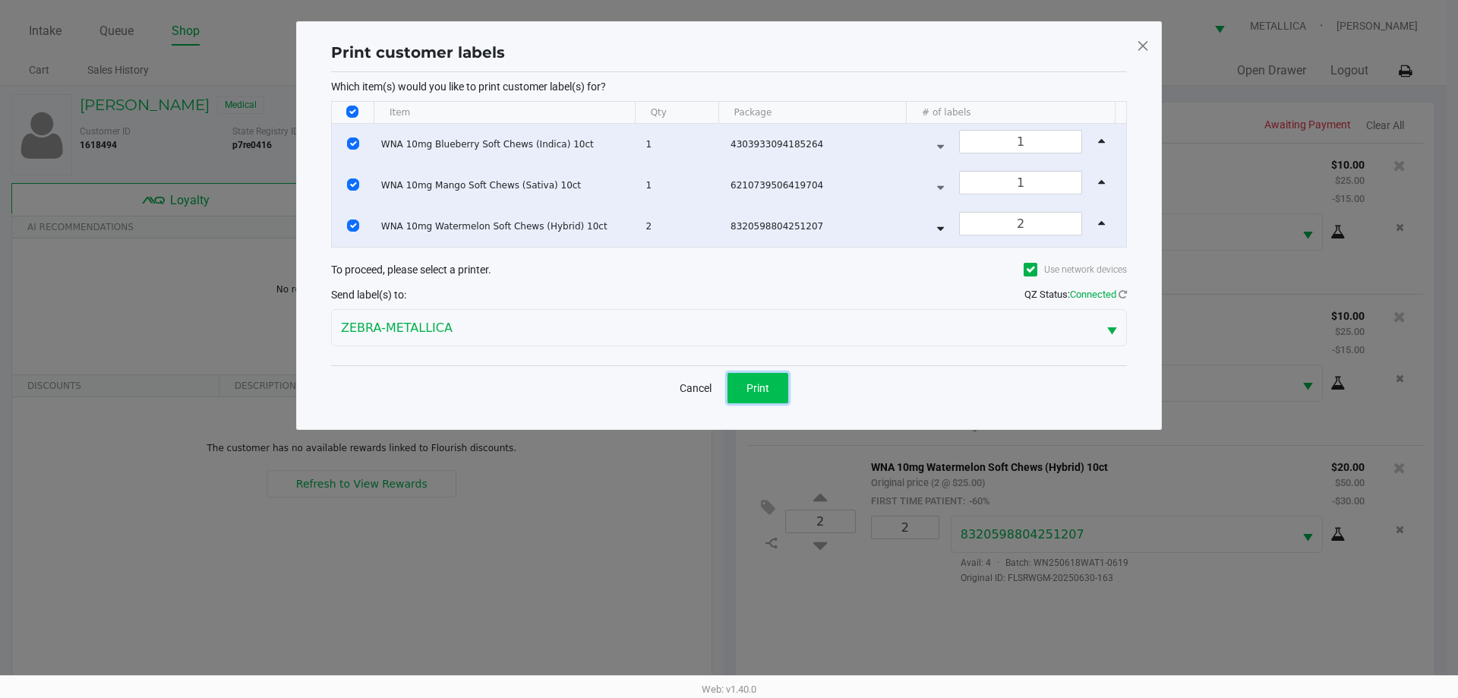
click at [750, 386] on span "Print" at bounding box center [758, 388] width 23 height 12
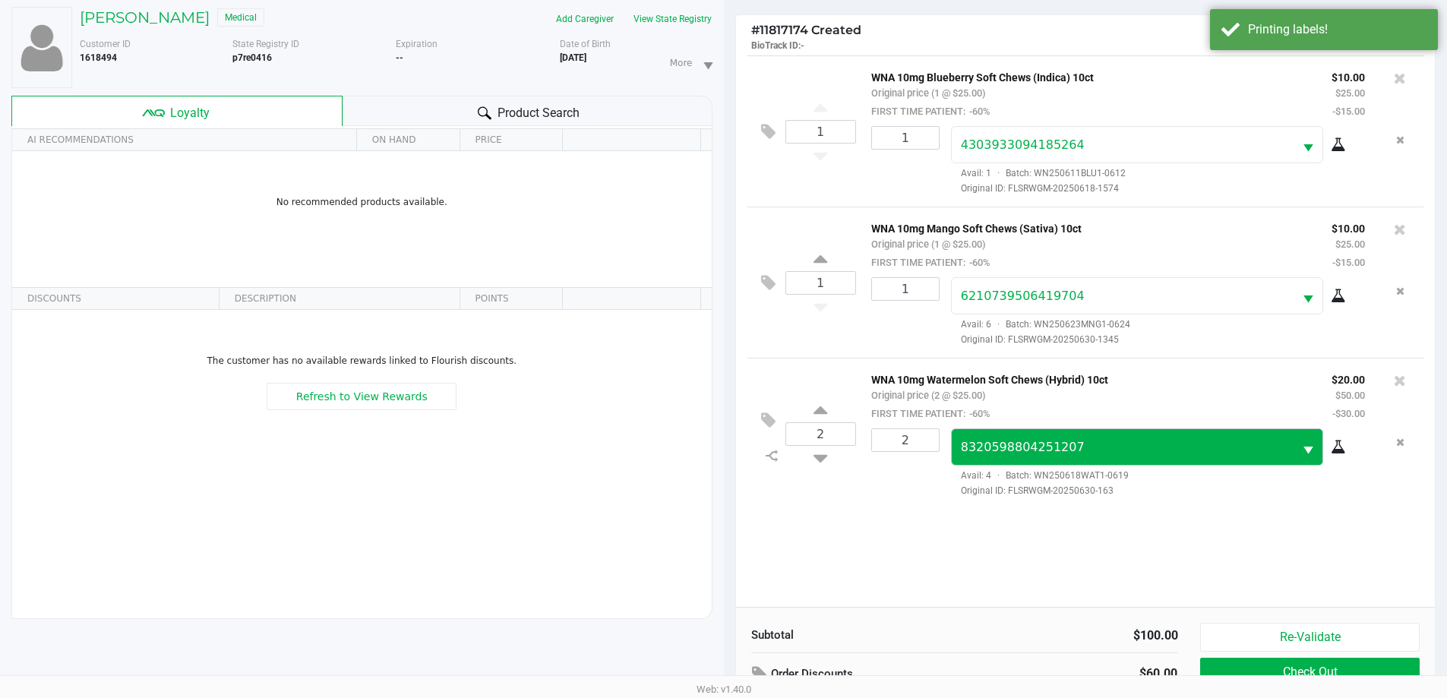
scroll to position [182, 0]
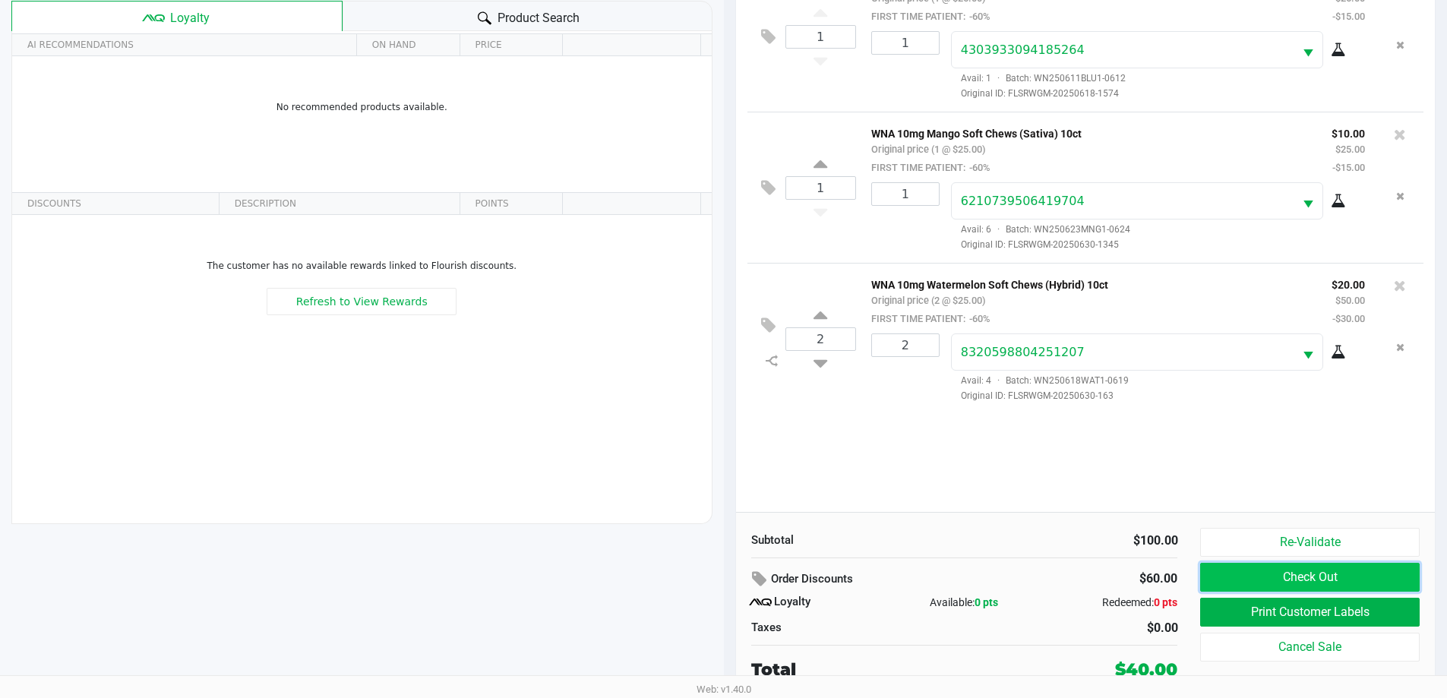
click at [1328, 567] on button "Check Out" at bounding box center [1309, 577] width 219 height 29
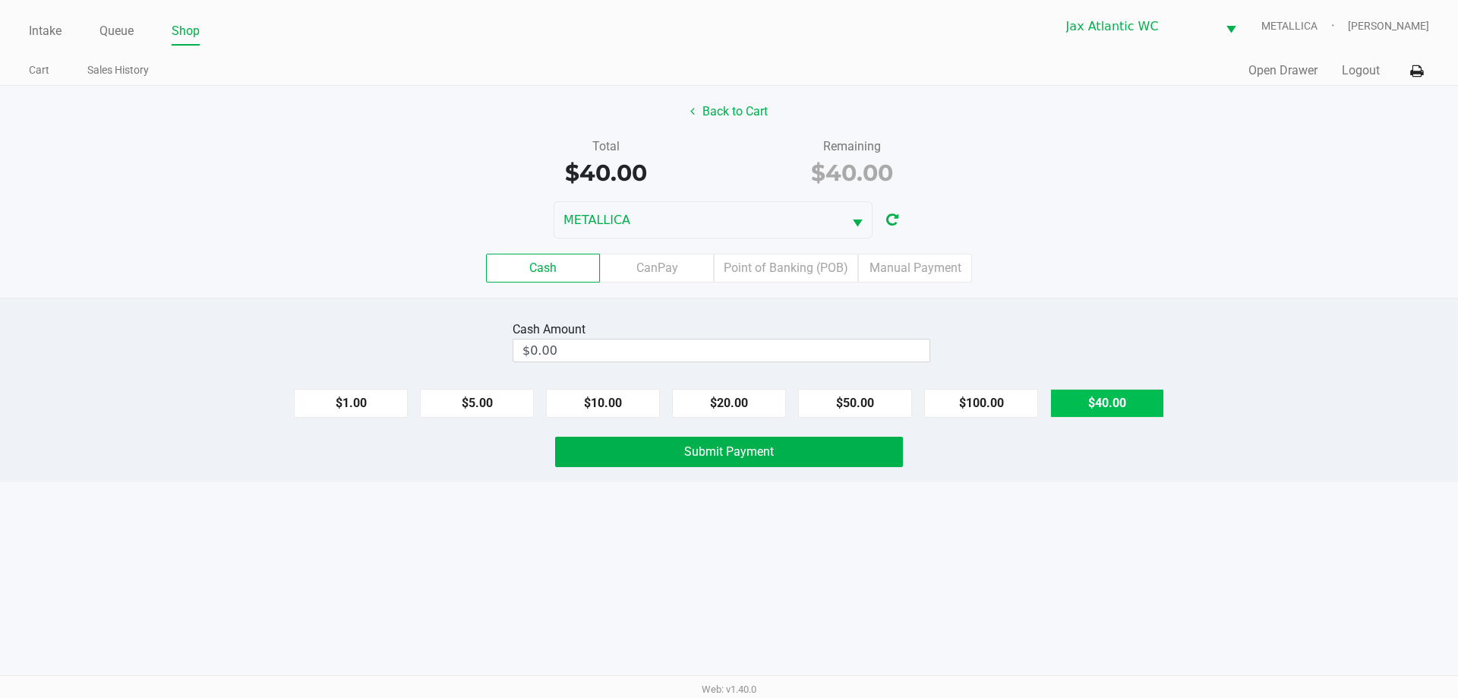
click at [1072, 396] on button "$40.00" at bounding box center [1107, 403] width 114 height 29
type input "$40.00"
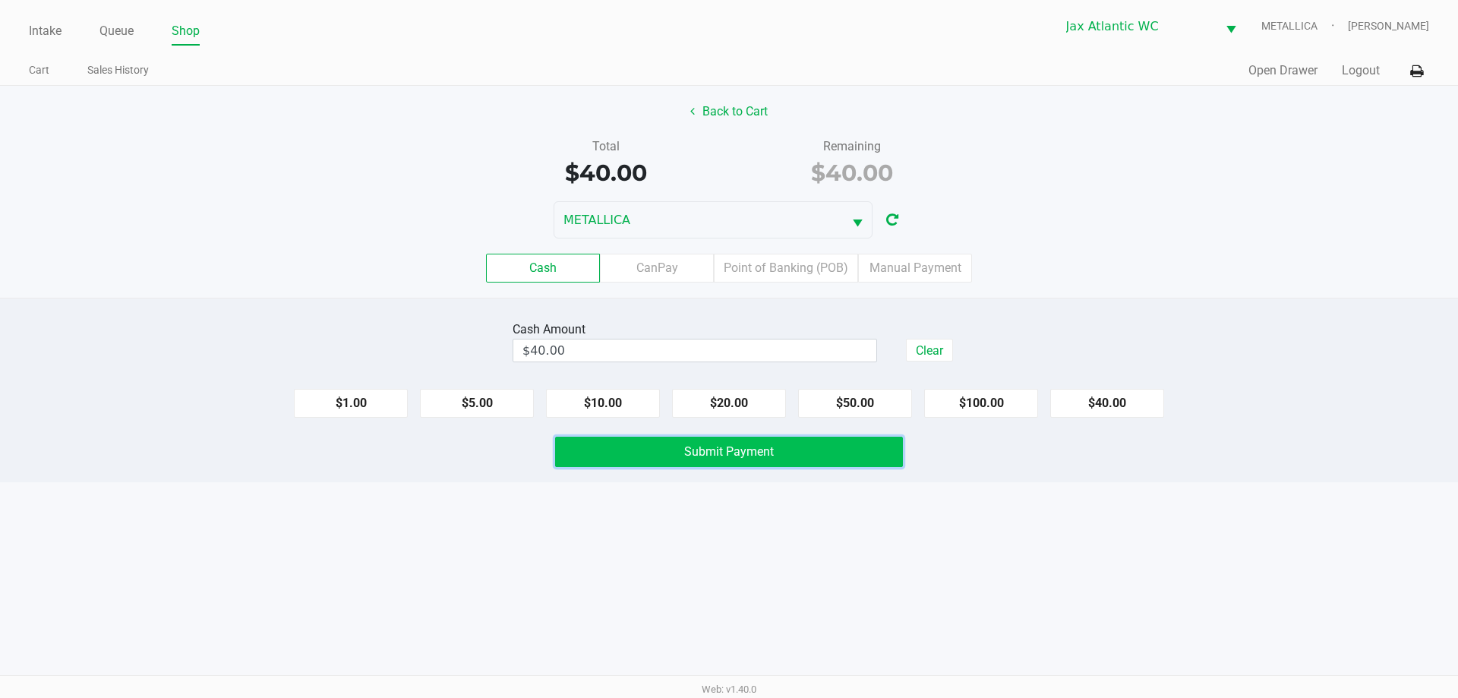
click at [833, 444] on button "Submit Payment" at bounding box center [729, 452] width 348 height 30
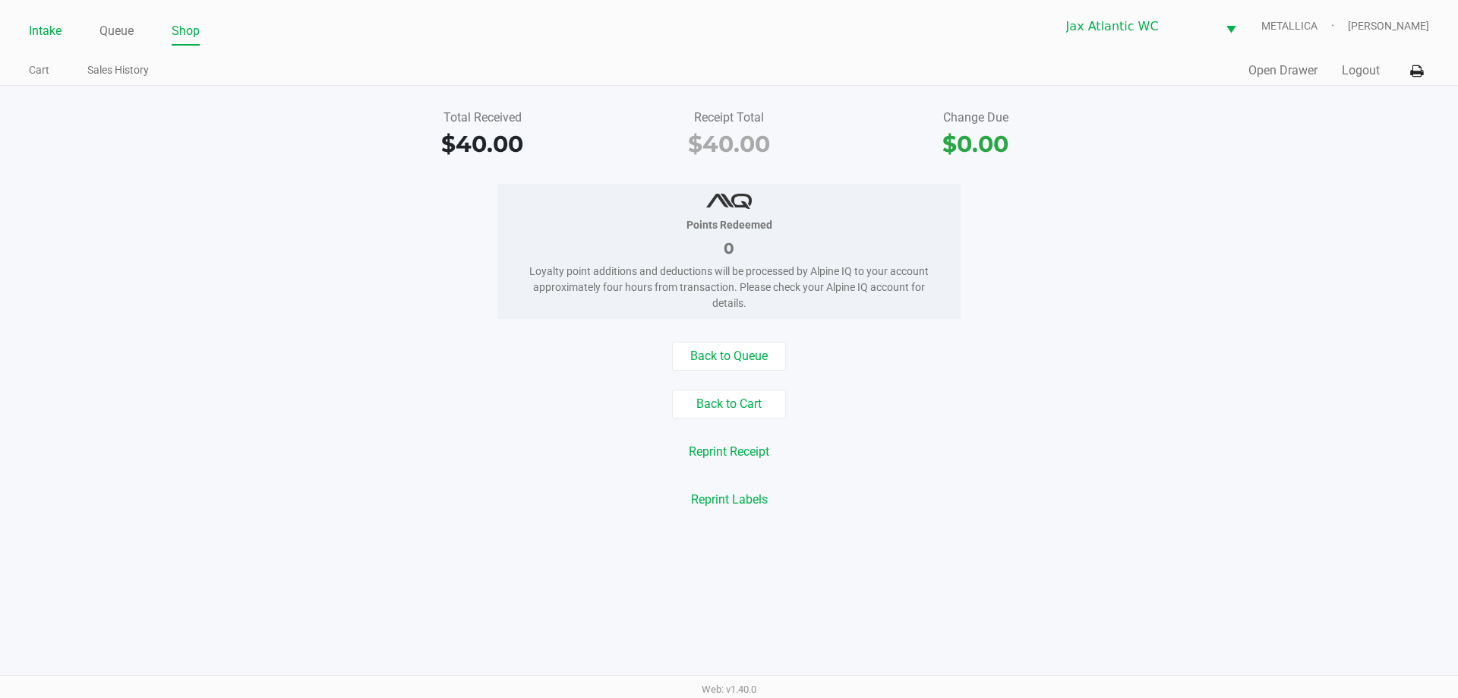
click at [46, 30] on link "Intake" at bounding box center [45, 31] width 33 height 21
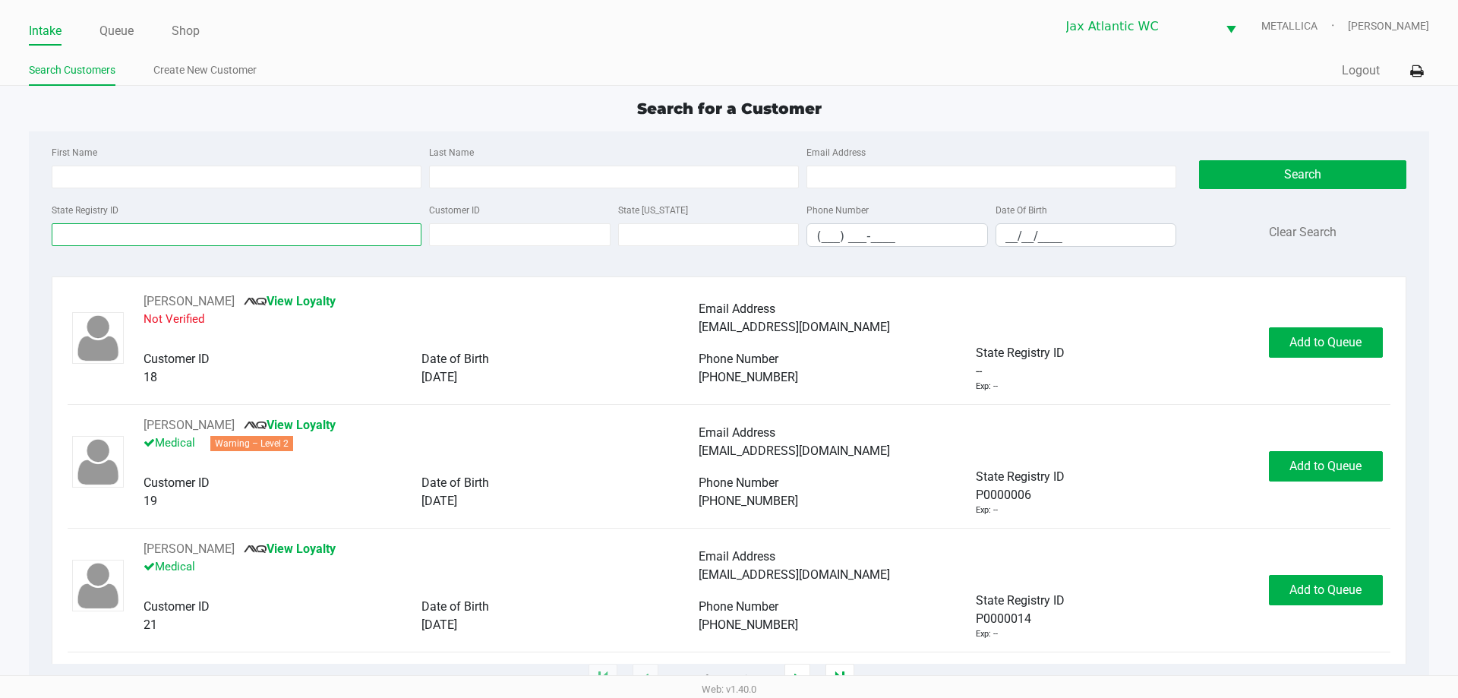
click at [194, 241] on input "State Registry ID" at bounding box center [237, 234] width 370 height 23
click at [117, 175] on input "First Name" at bounding box center [237, 177] width 370 height 23
type input "james"
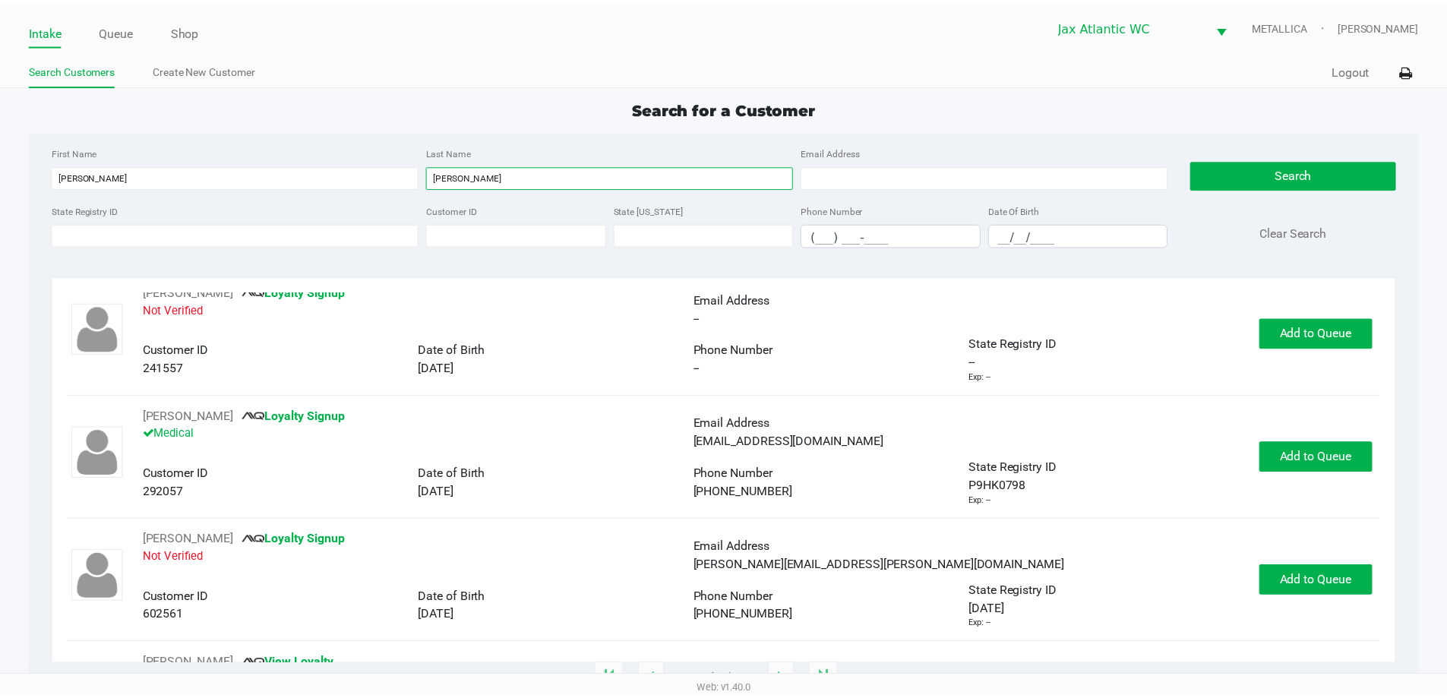
scroll to position [532, 0]
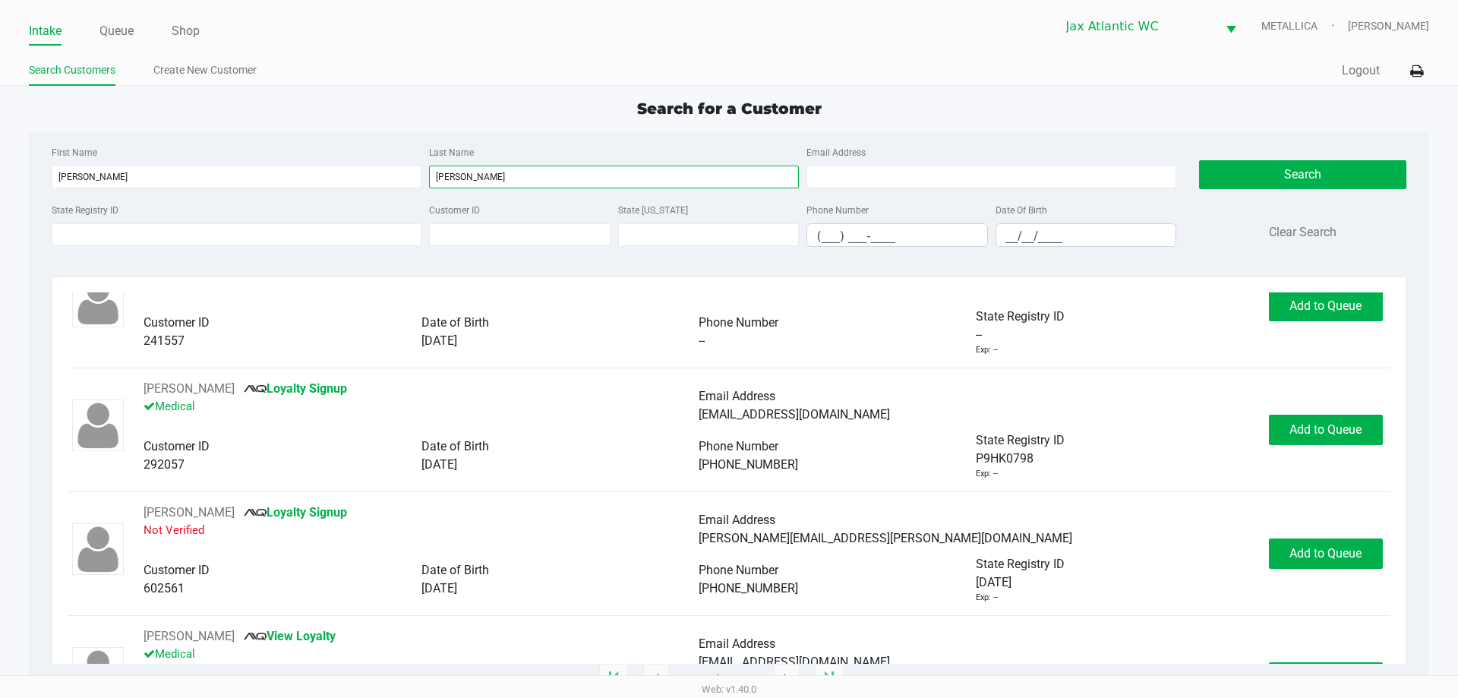
type input "cooper"
click at [862, 235] on input "(___) ___-____" at bounding box center [897, 236] width 180 height 24
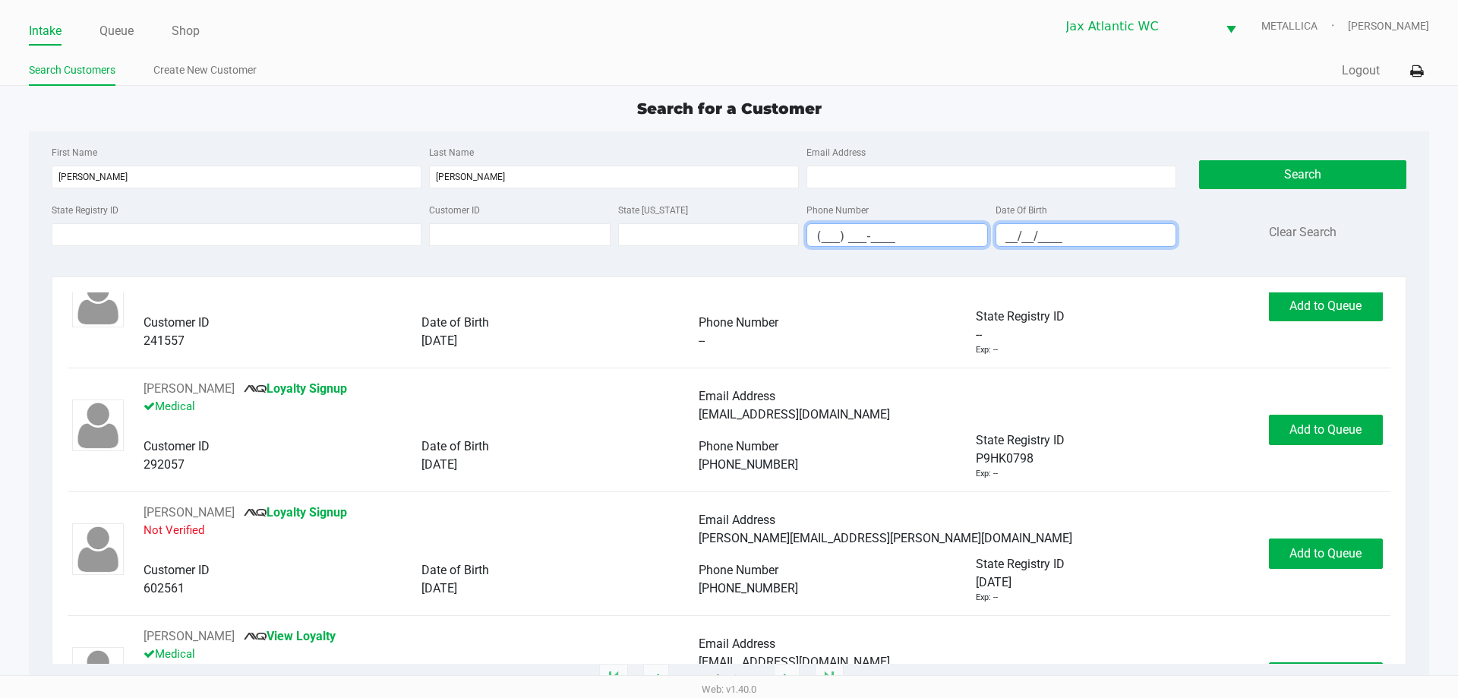
click at [1003, 236] on input "__/__/____" at bounding box center [1086, 236] width 180 height 24
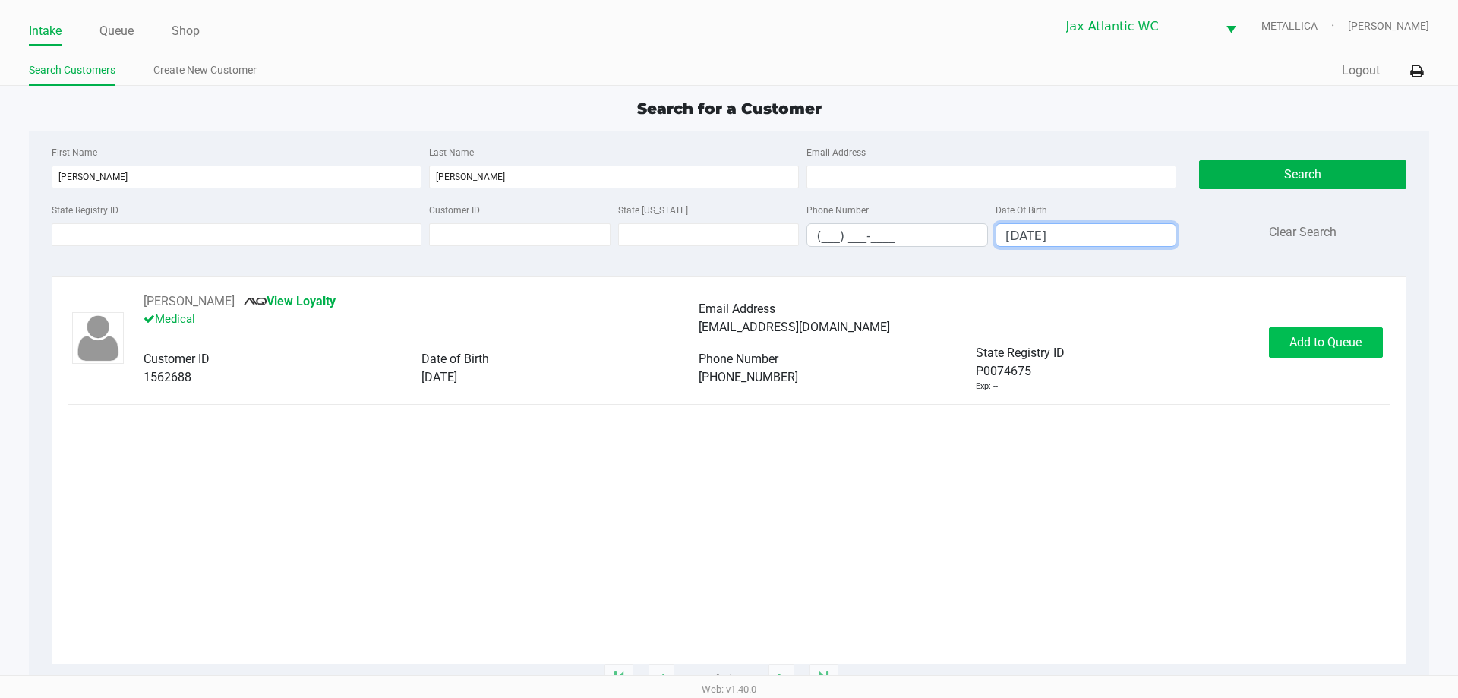
type input "07/19/1952"
click at [1328, 344] on span "Add to Queue" at bounding box center [1326, 342] width 72 height 14
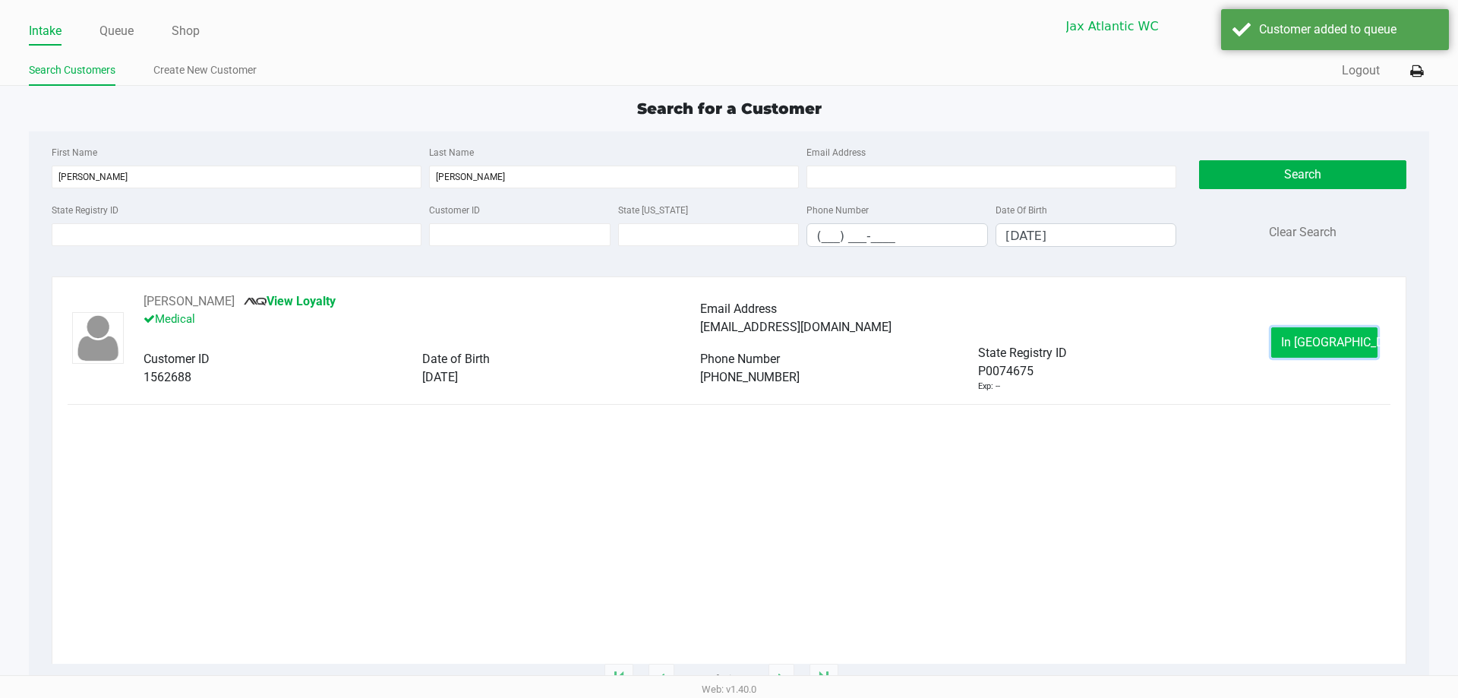
click at [1340, 334] on button "In Queue" at bounding box center [1324, 342] width 106 height 30
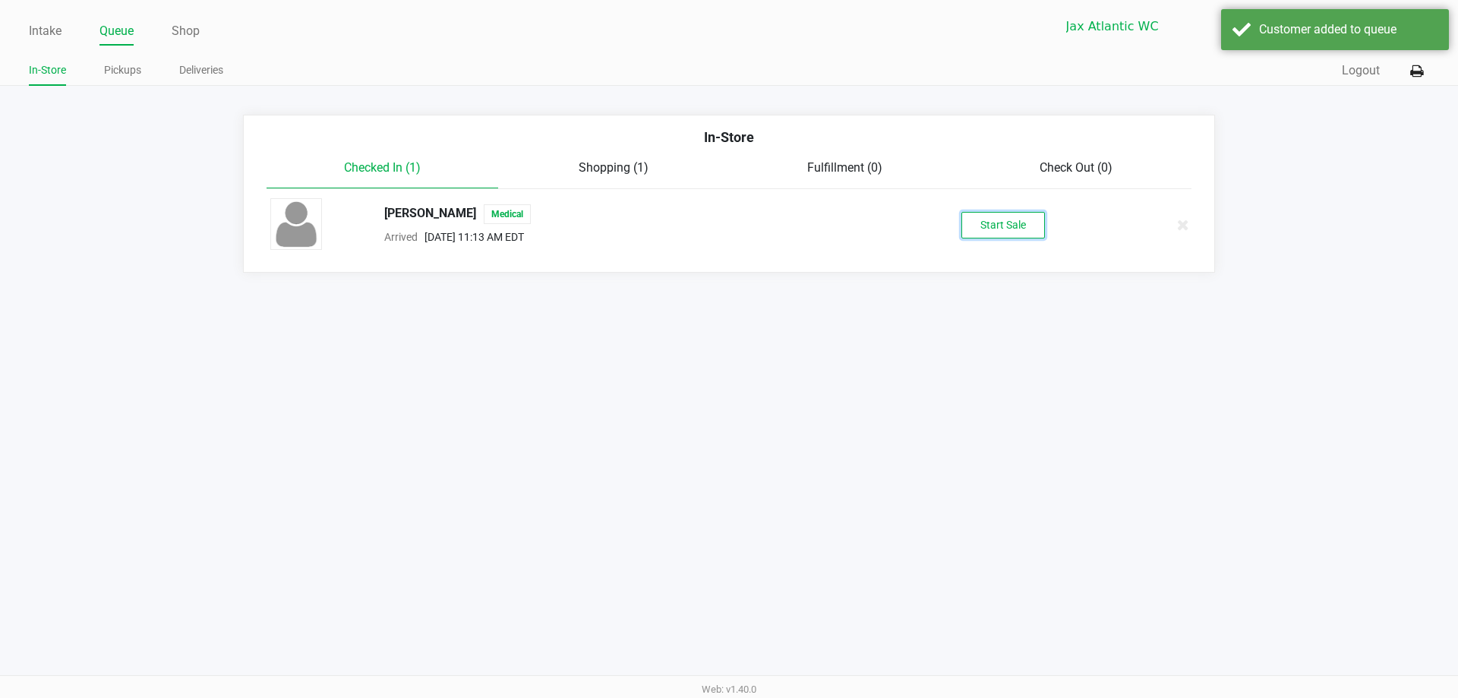
click at [1025, 219] on button "Start Sale" at bounding box center [1004, 225] width 84 height 27
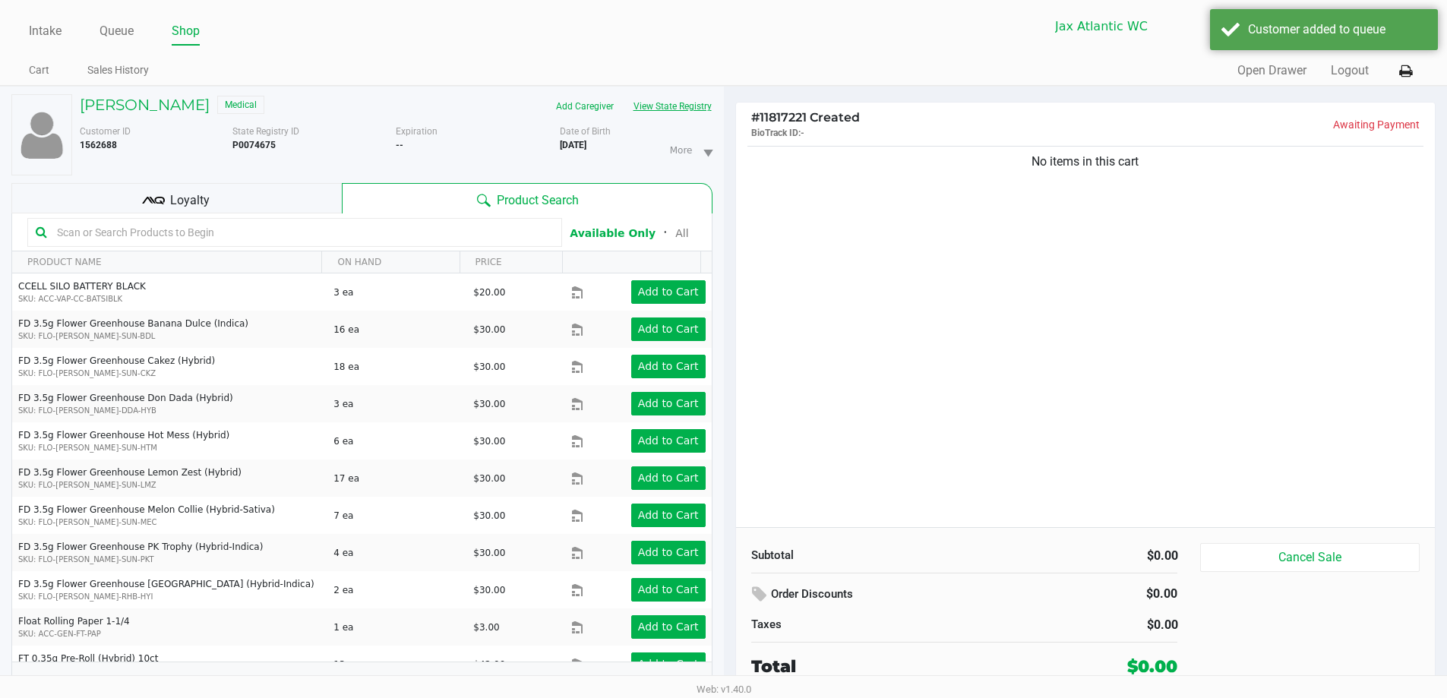
click at [642, 109] on button "View State Registry" at bounding box center [668, 106] width 89 height 24
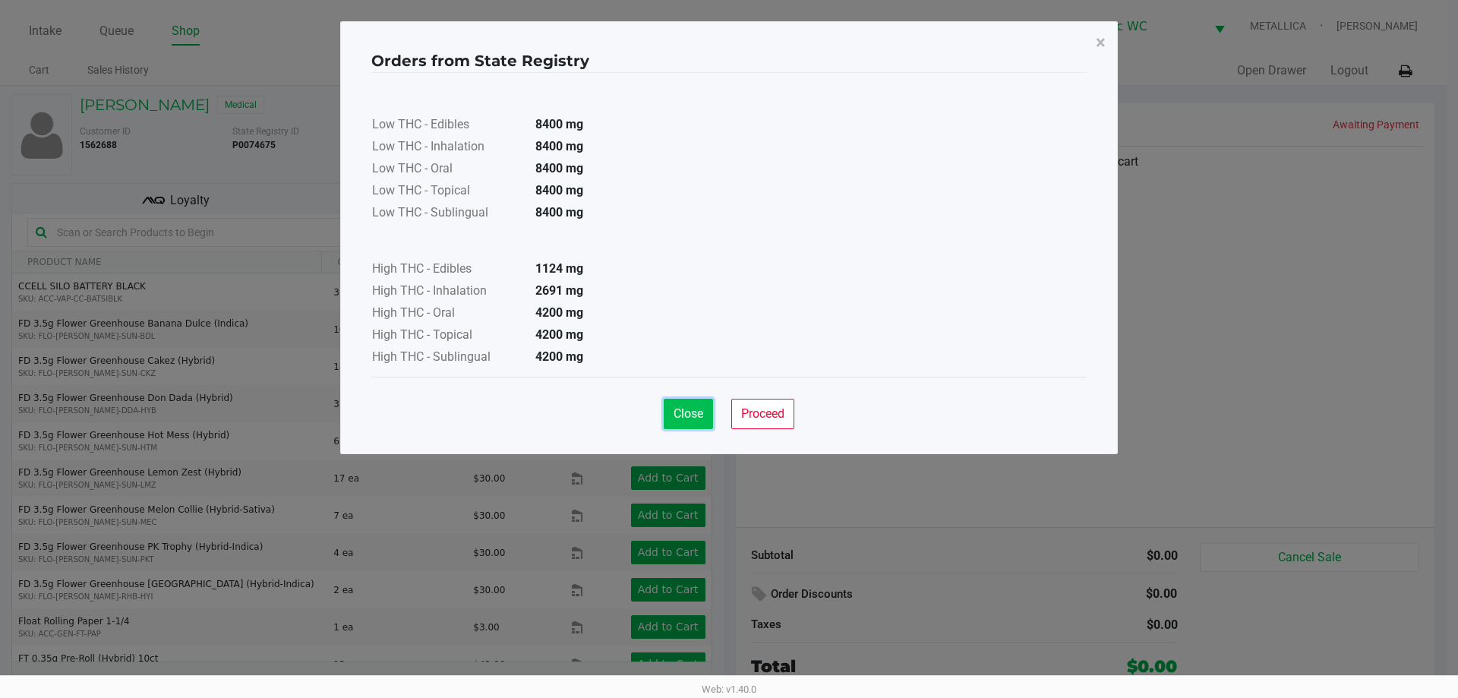
click at [696, 415] on span "Close" at bounding box center [689, 413] width 30 height 14
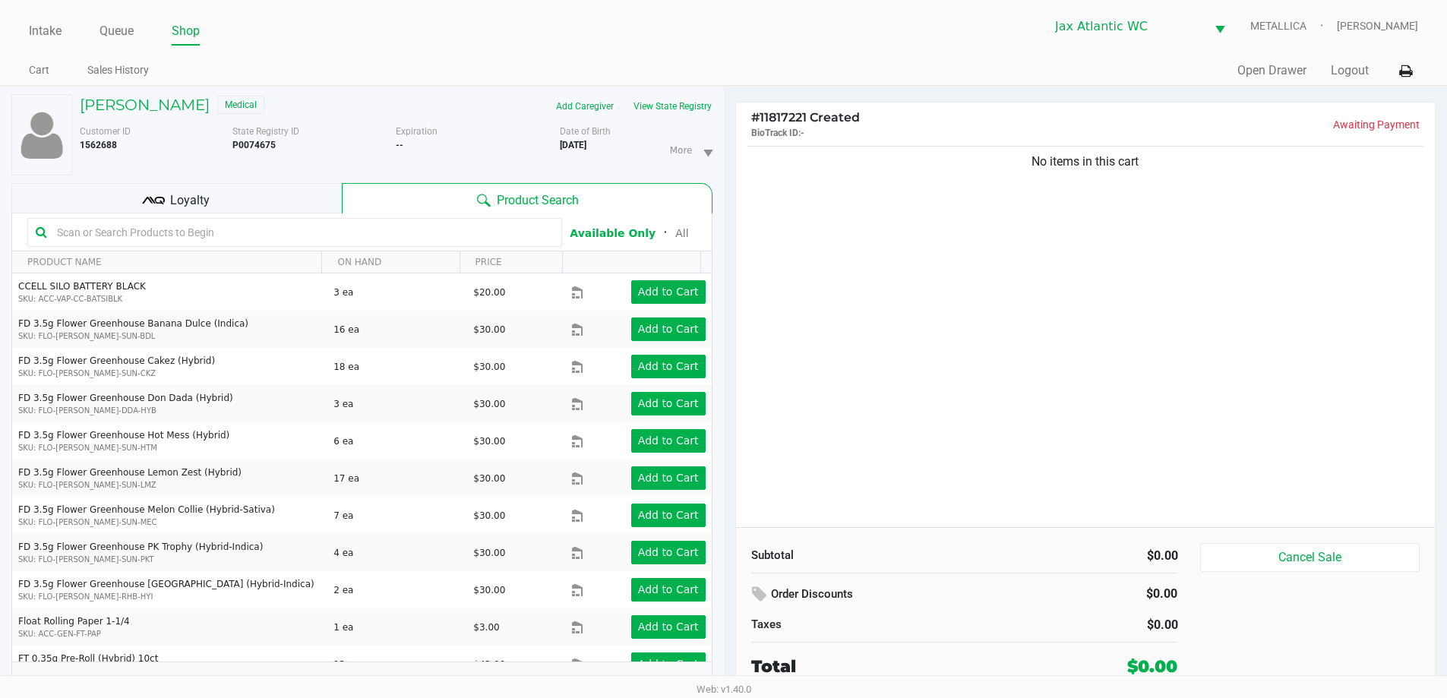
click at [244, 207] on div "Loyalty" at bounding box center [176, 198] width 330 height 30
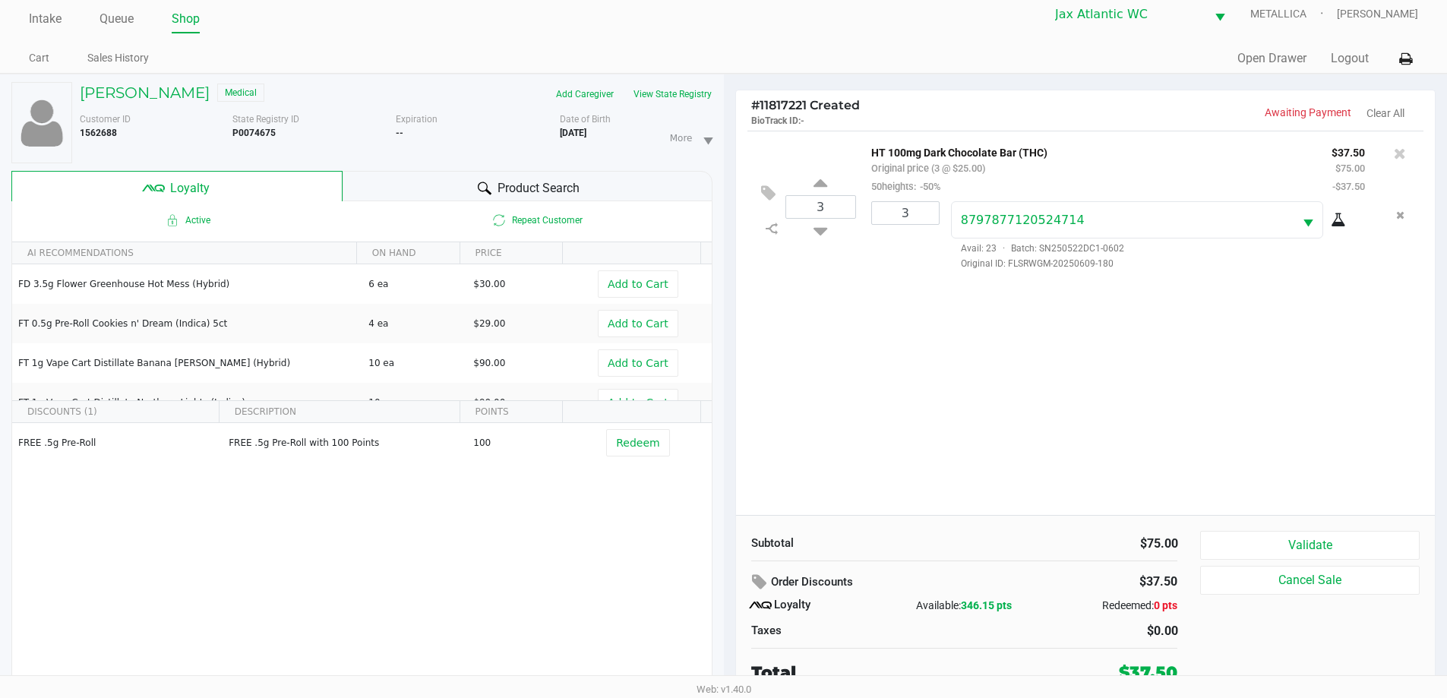
scroll to position [16, 0]
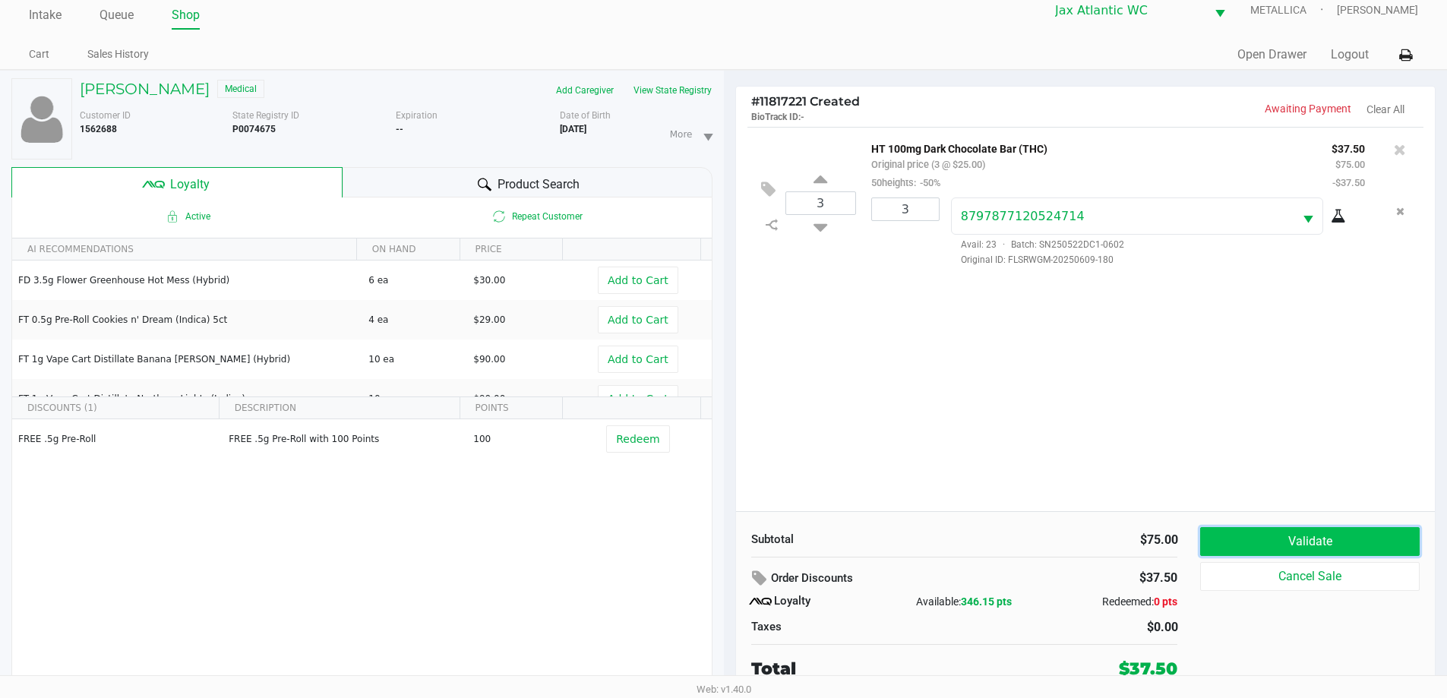
click at [1289, 544] on button "Validate" at bounding box center [1309, 541] width 219 height 29
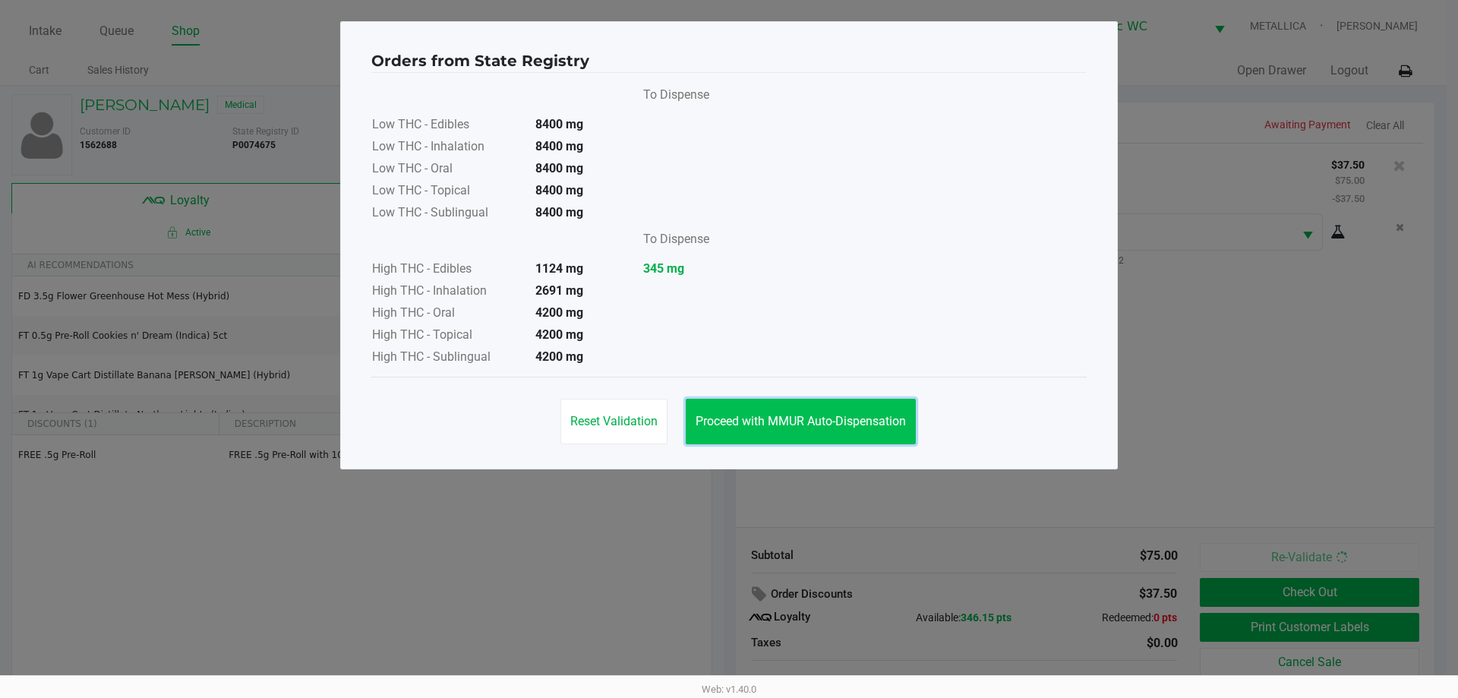
click at [841, 420] on span "Proceed with MMUR Auto-Dispensation" at bounding box center [801, 421] width 210 height 14
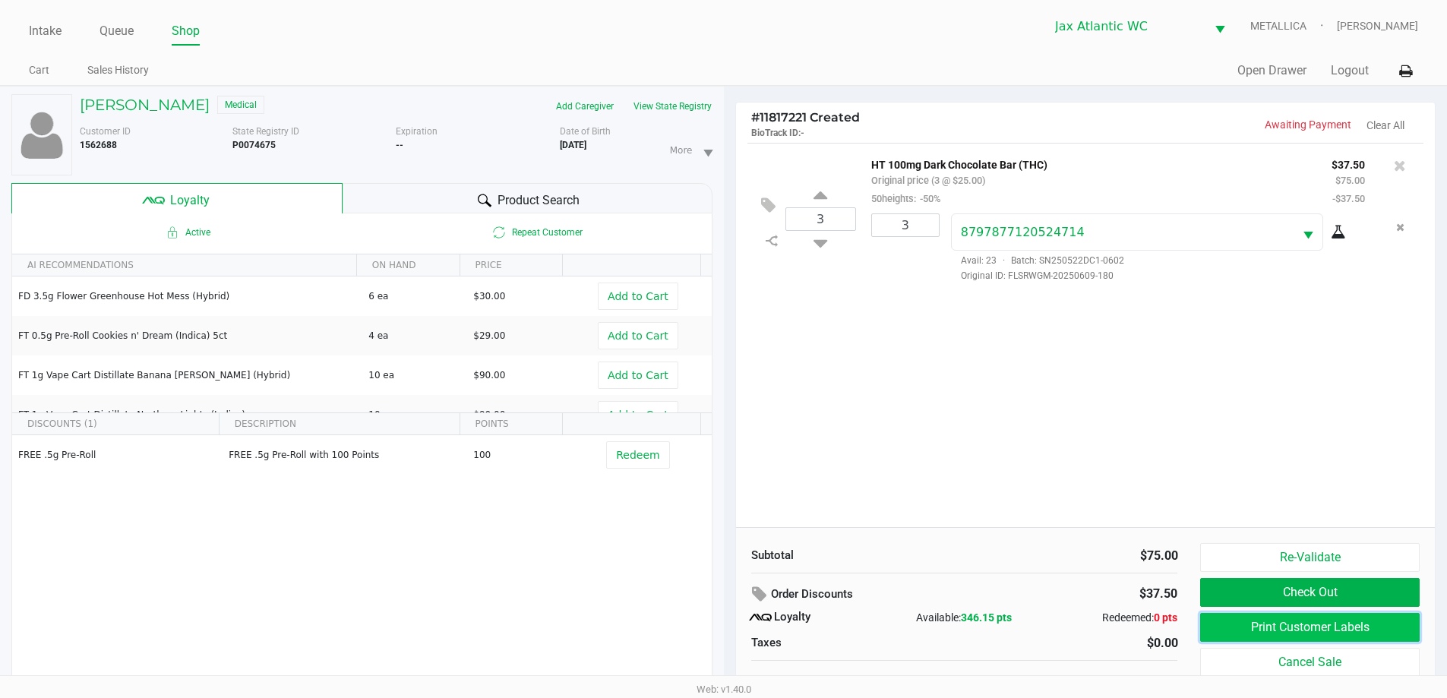
click at [1279, 633] on button "Print Customer Labels" at bounding box center [1309, 627] width 219 height 29
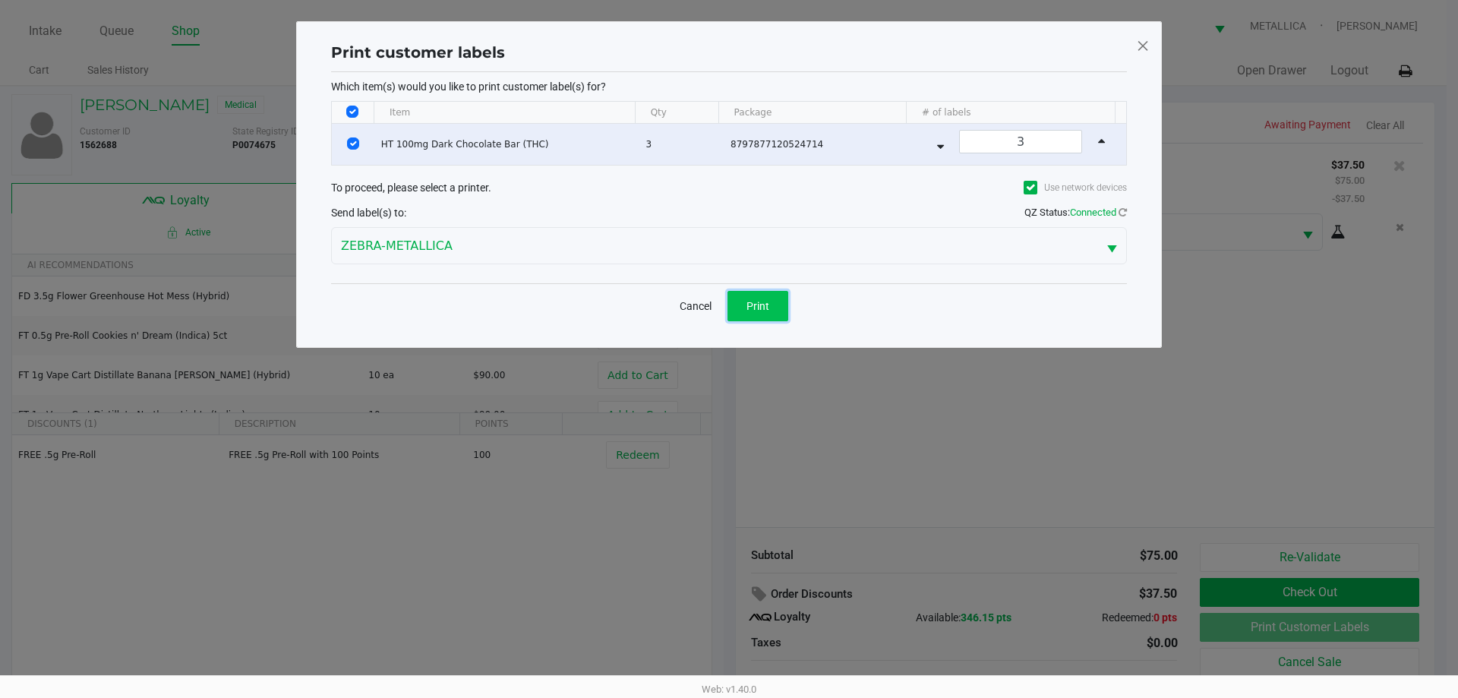
click at [767, 308] on span "Print" at bounding box center [758, 306] width 23 height 12
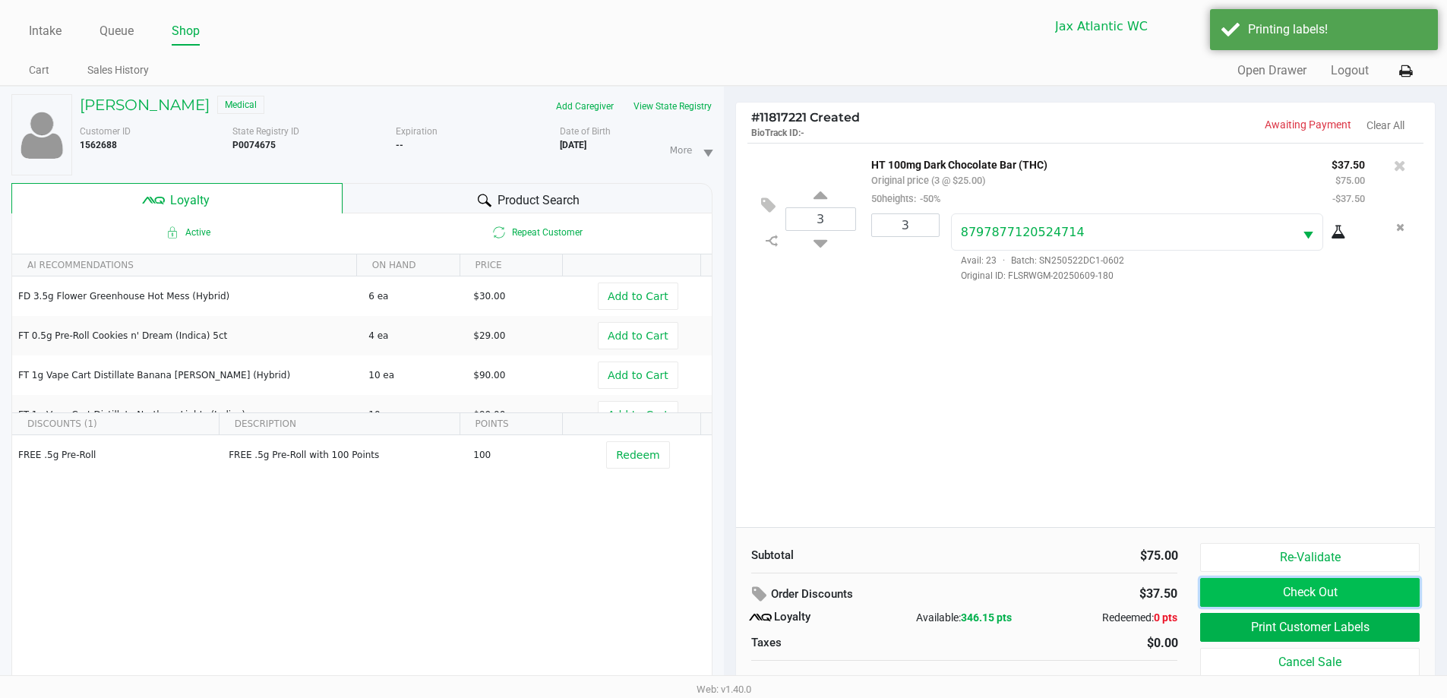
click at [1315, 592] on button "Check Out" at bounding box center [1309, 592] width 219 height 29
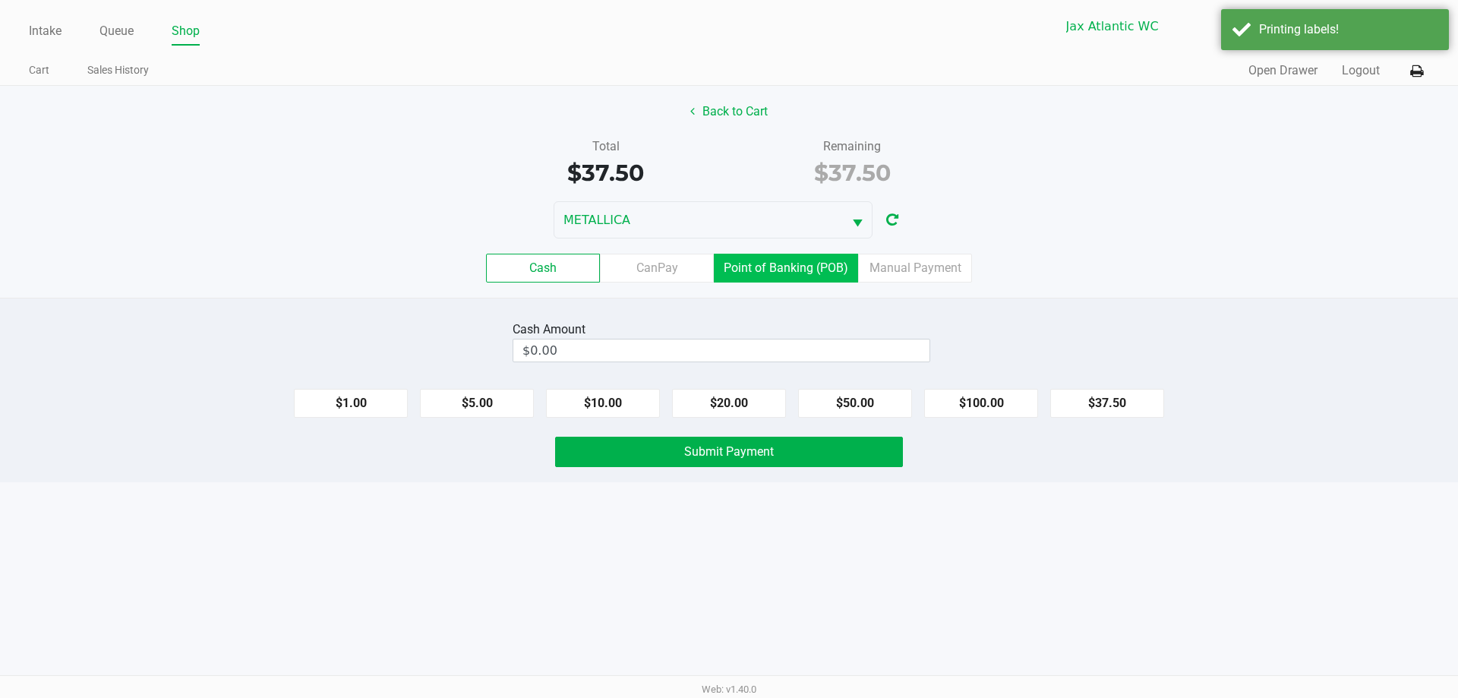
click at [800, 265] on label "Point of Banking (POB)" at bounding box center [786, 268] width 144 height 29
click at [0, 0] on 7 "Point of Banking (POB)" at bounding box center [0, 0] width 0 height 0
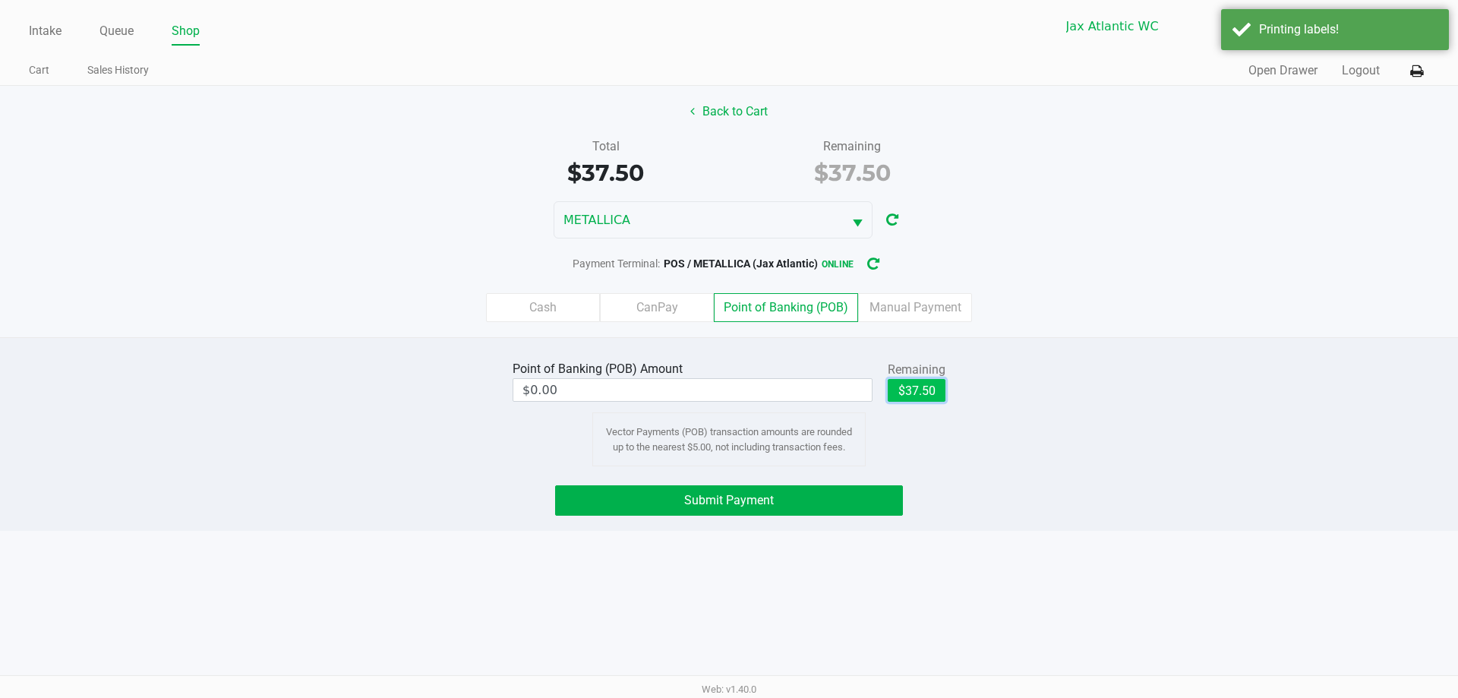
click at [919, 393] on button "$37.50" at bounding box center [917, 390] width 58 height 23
type input "$37.50"
click at [821, 519] on div "Point of Banking (POB) Amount $37.50 Remaining $37.50 Clear Vector Payments (PO…" at bounding box center [729, 434] width 1458 height 194
click at [820, 509] on button "Submit Payment" at bounding box center [729, 500] width 348 height 30
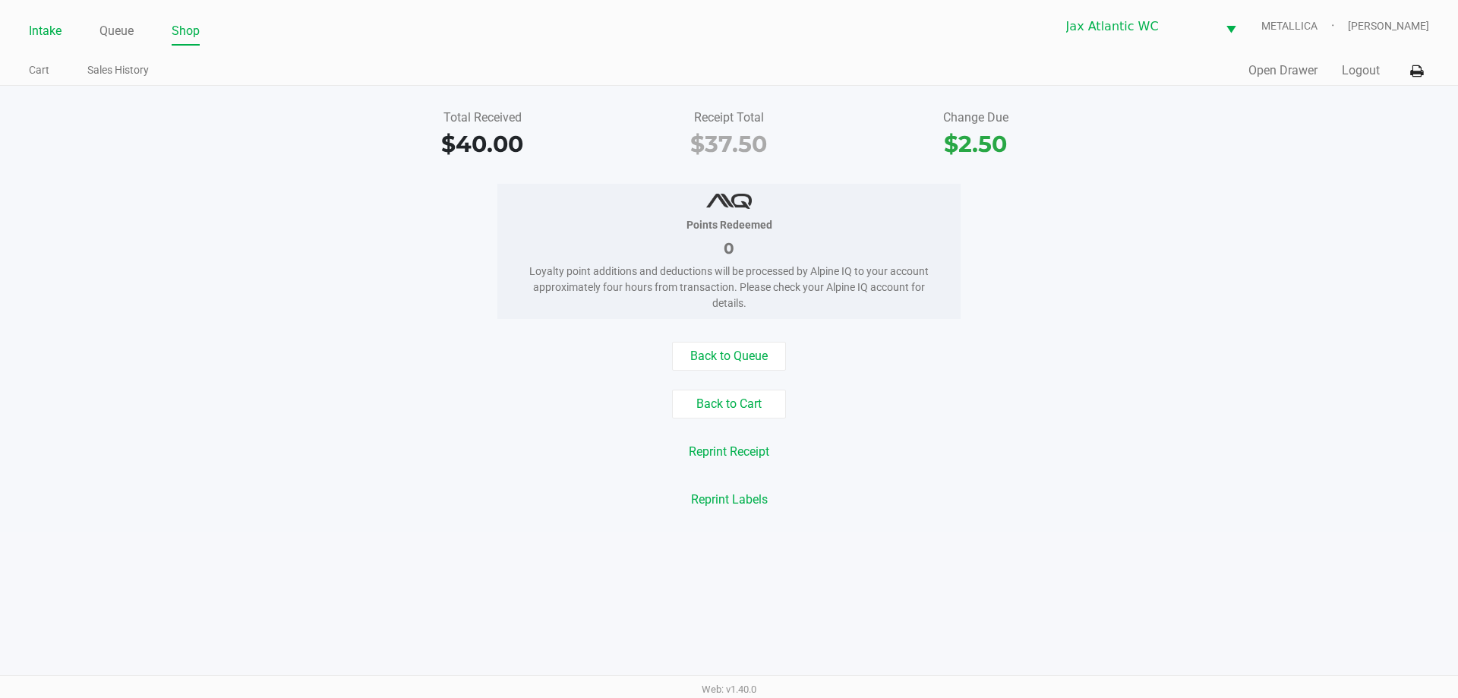
click at [47, 28] on link "Intake" at bounding box center [45, 31] width 33 height 21
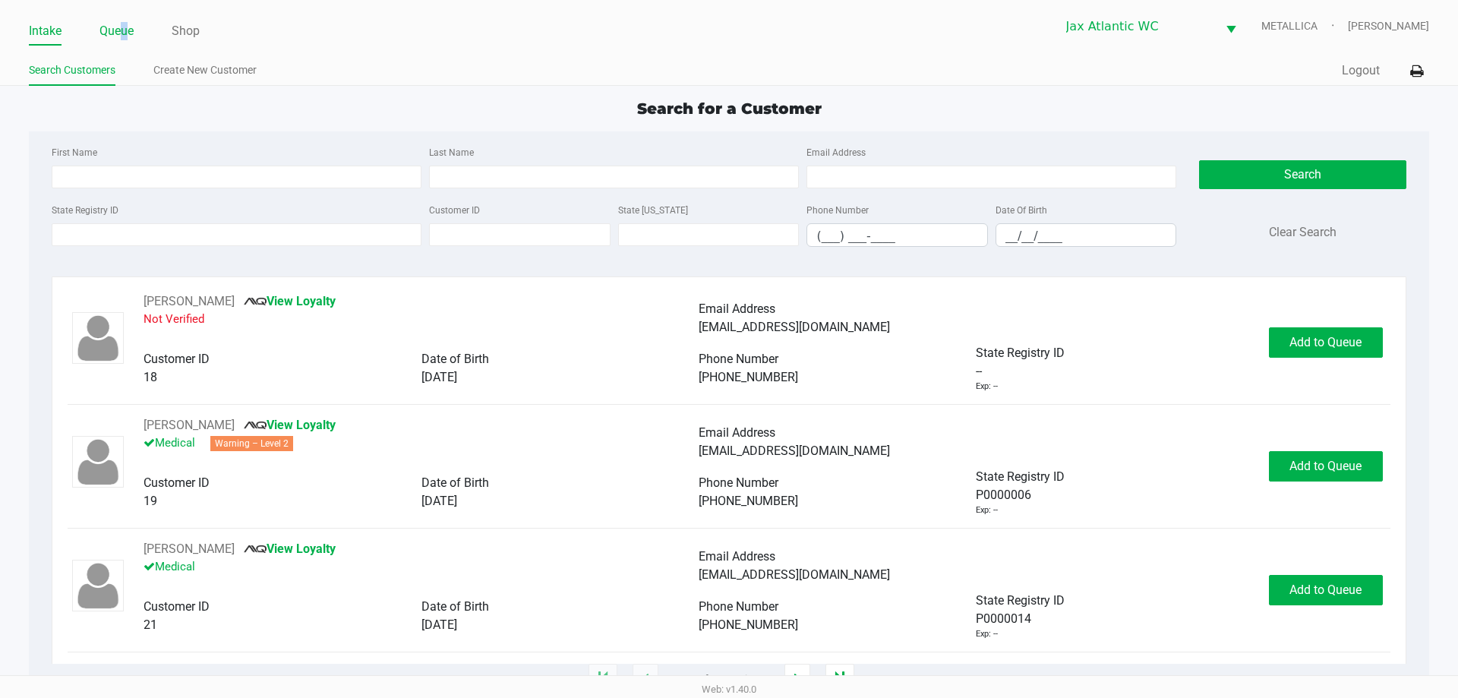
click at [130, 31] on link "Queue" at bounding box center [116, 31] width 34 height 21
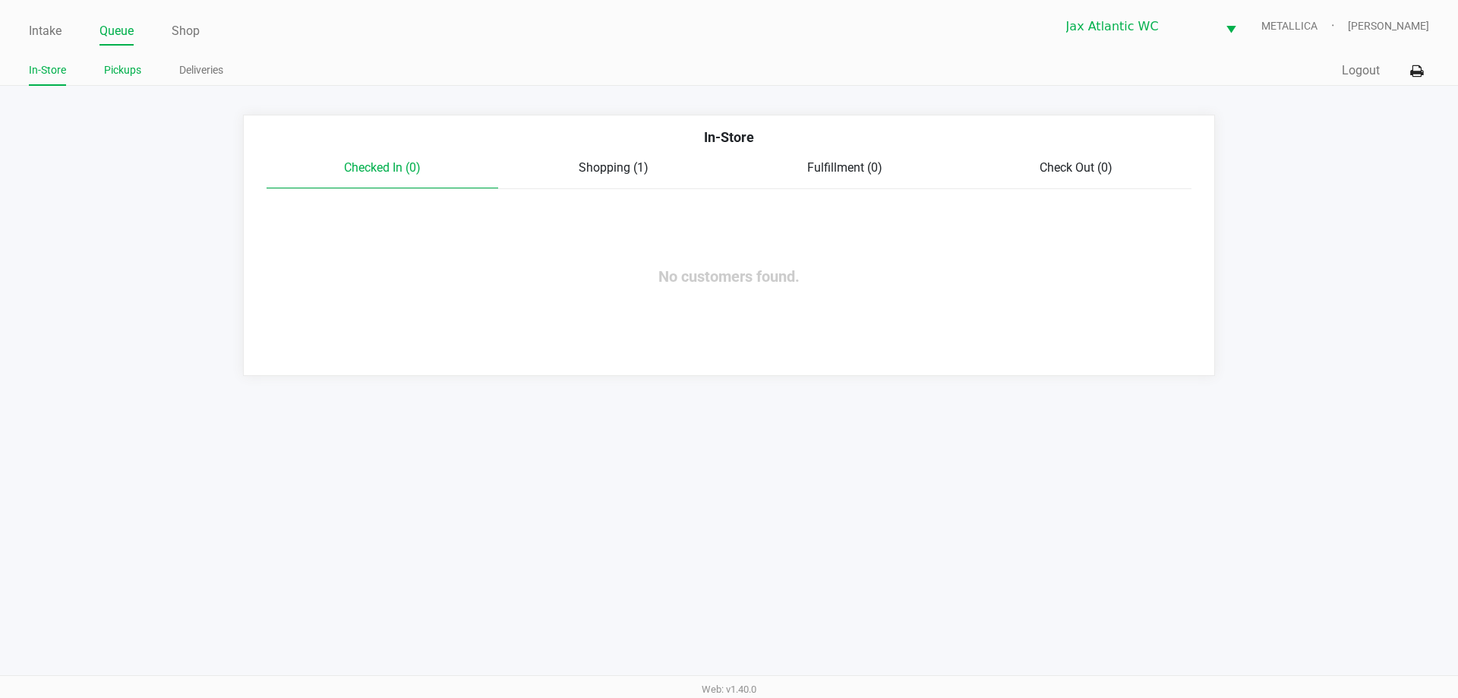
click at [129, 71] on link "Pickups" at bounding box center [122, 70] width 37 height 19
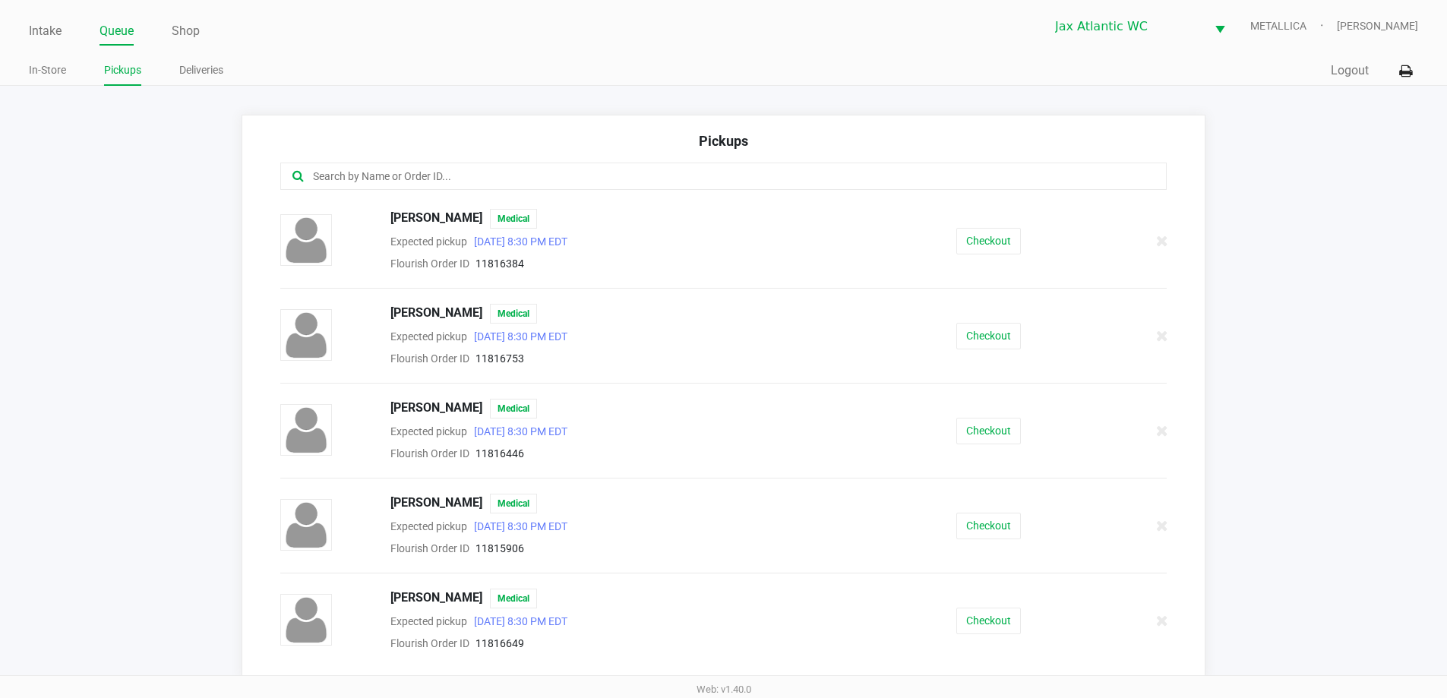
click at [383, 182] on input "text" at bounding box center [699, 176] width 776 height 17
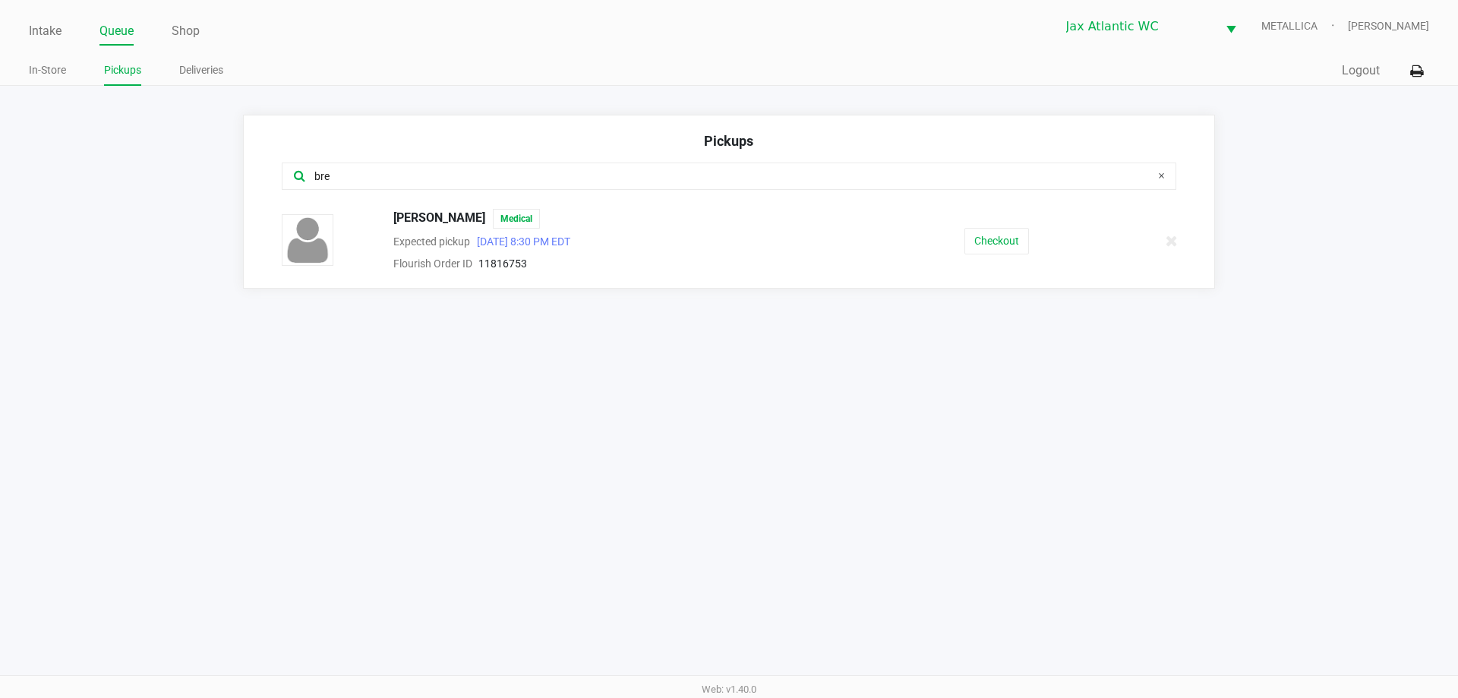
type input "bre"
click at [1047, 243] on div "Checkout" at bounding box center [996, 241] width 229 height 27
click at [977, 243] on button "Checkout" at bounding box center [997, 241] width 65 height 27
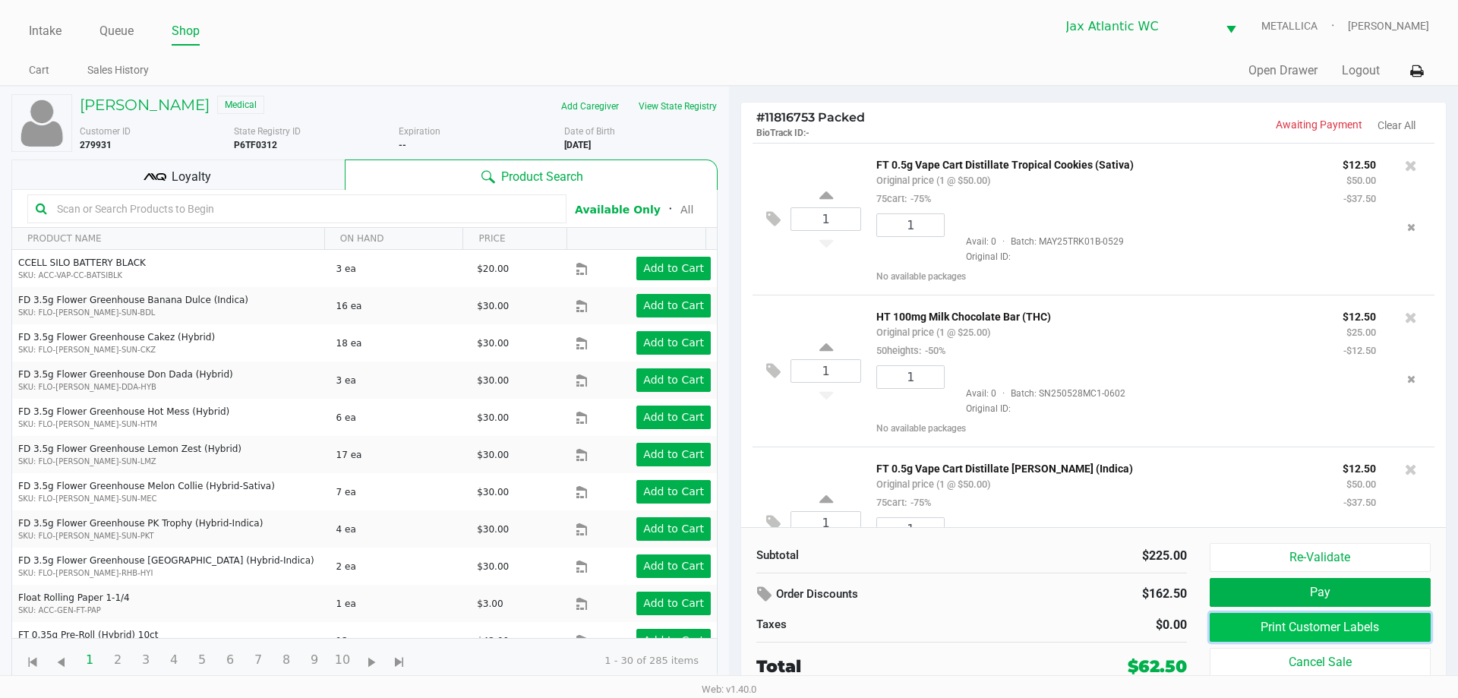
click at [1290, 631] on button "Print Customer Labels" at bounding box center [1320, 627] width 221 height 29
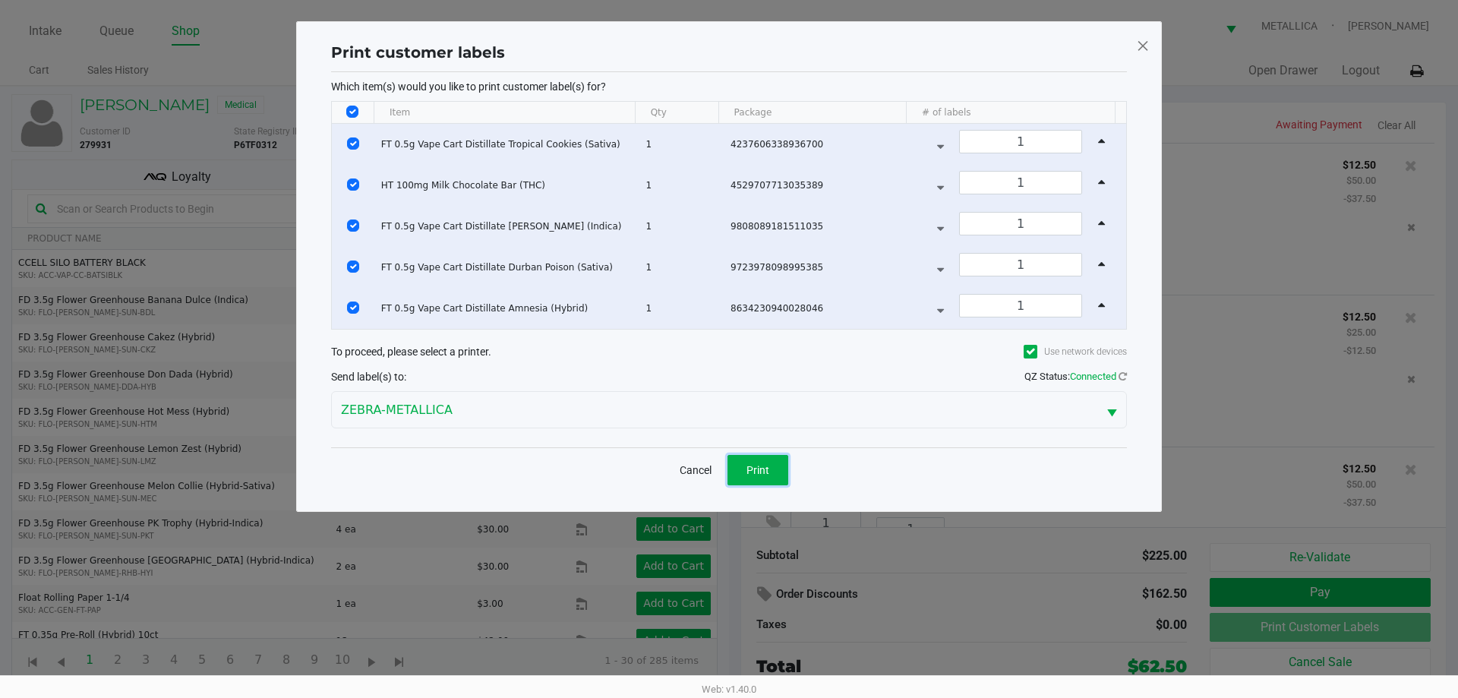
click at [762, 471] on span "Print" at bounding box center [758, 470] width 23 height 12
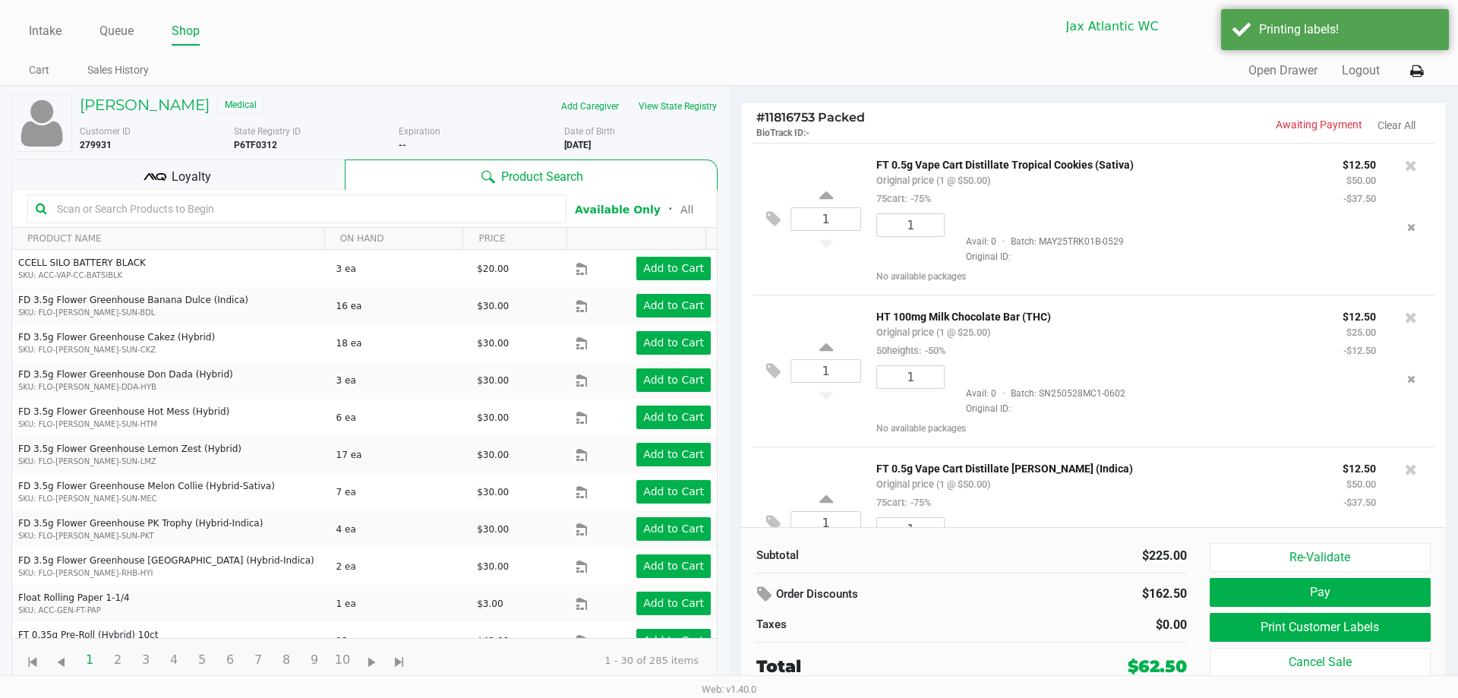
click at [230, 165] on div "Loyalty" at bounding box center [177, 174] width 333 height 30
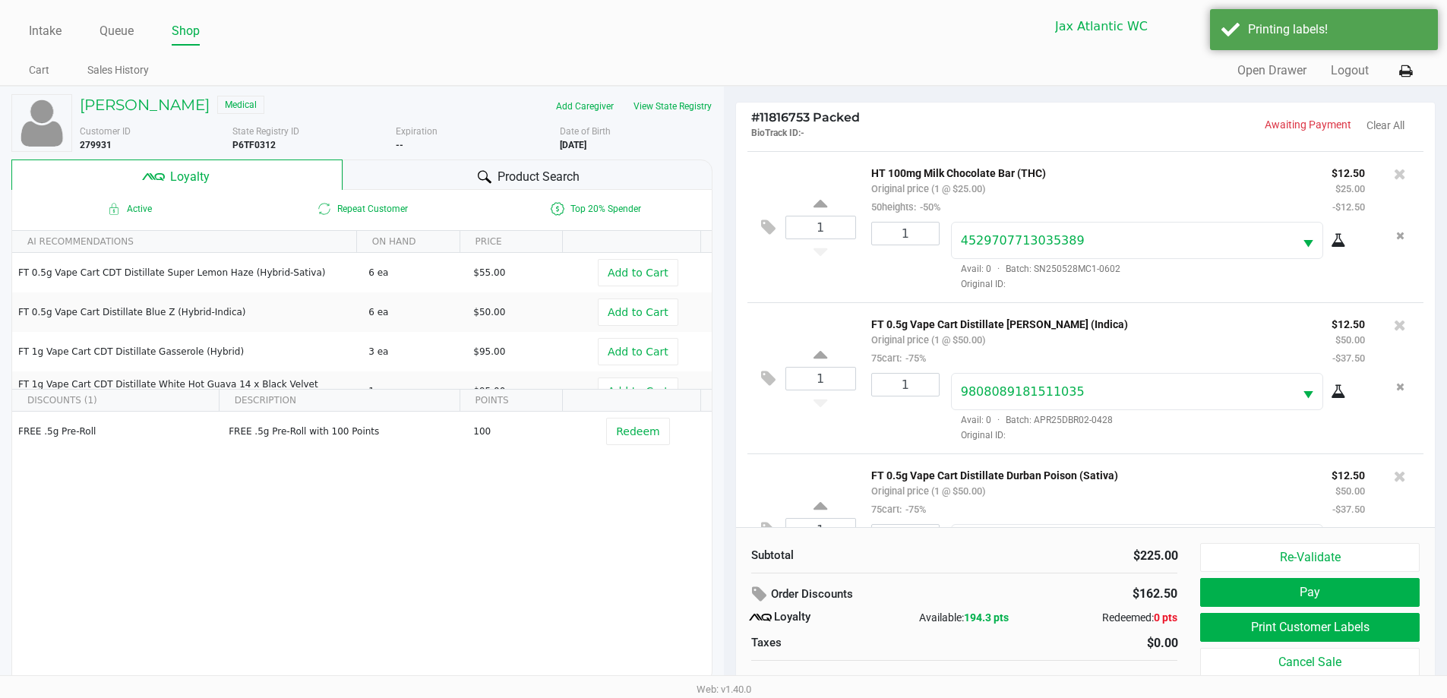
scroll to position [152, 0]
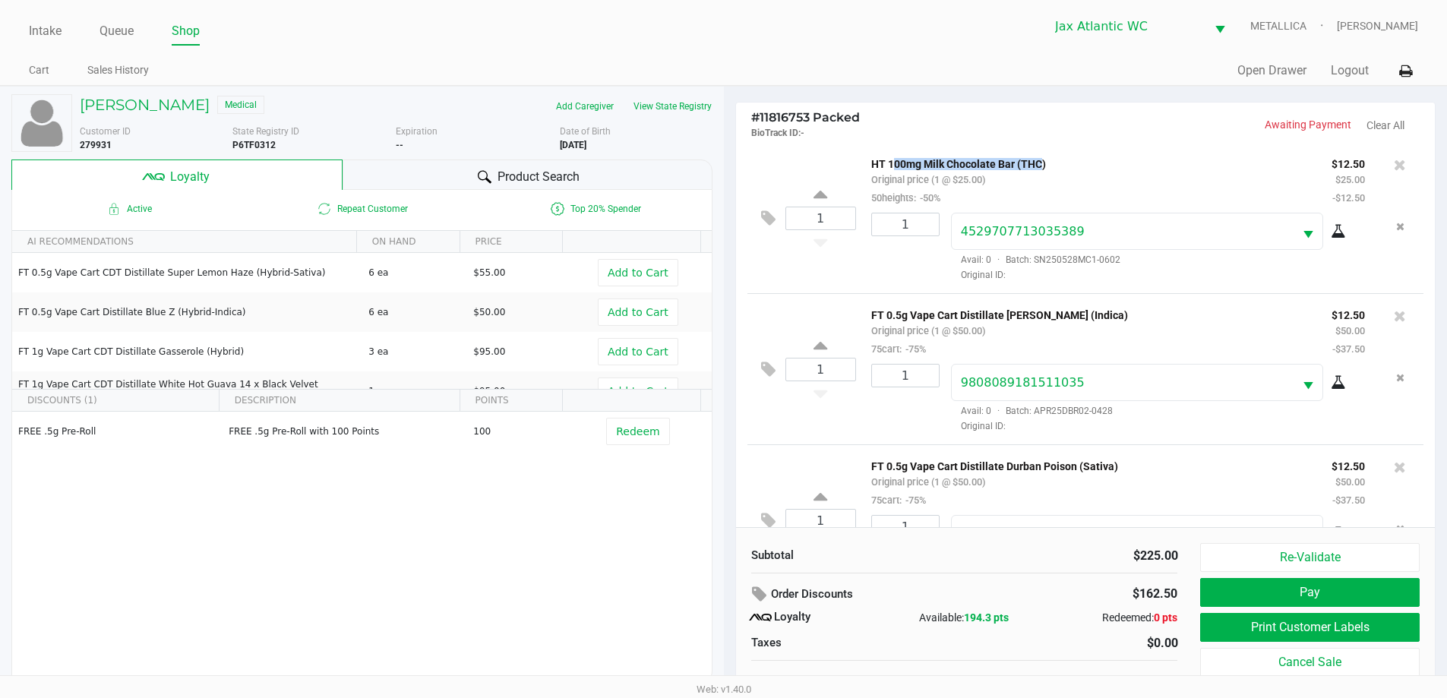
drag, startPoint x: 887, startPoint y: 166, endPoint x: 1033, endPoint y: 160, distance: 145.9
click at [1033, 160] on p "HT 100mg Milk Chocolate Bar (THC)" at bounding box center [1089, 162] width 437 height 16
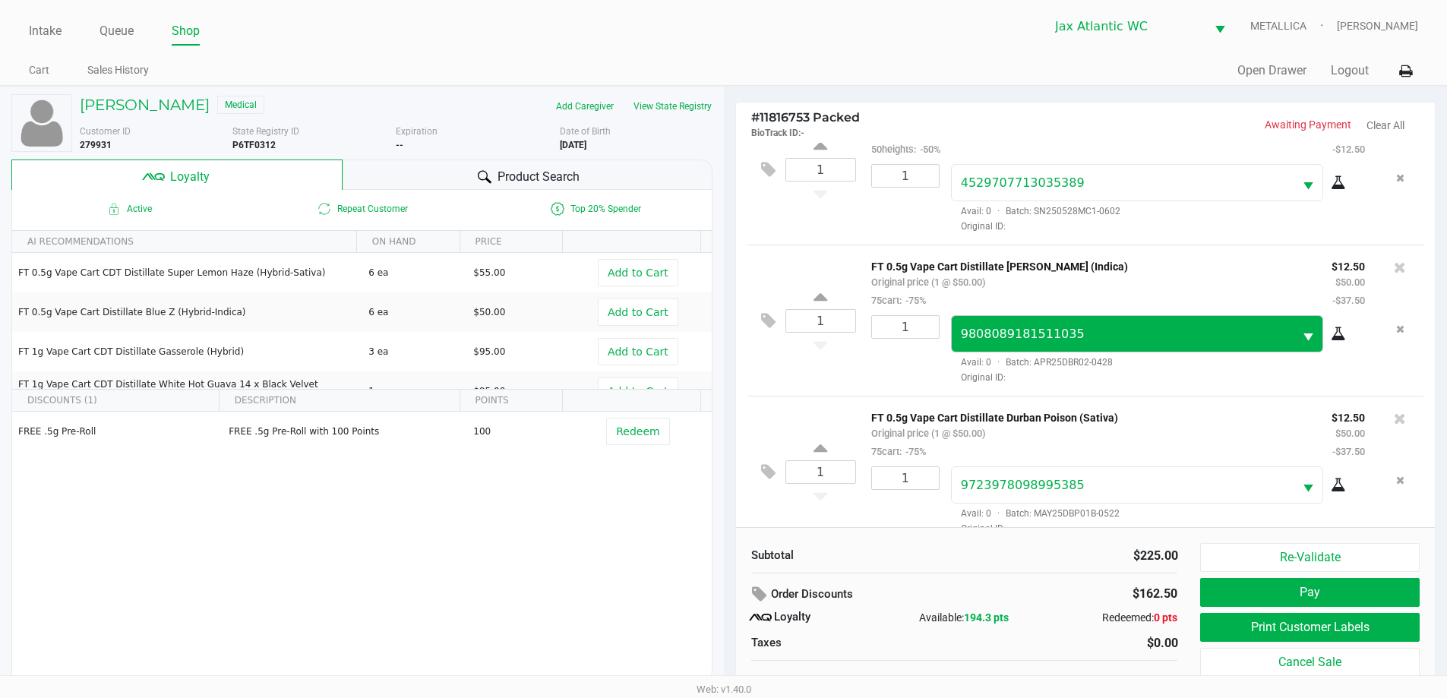
scroll to position [228, 0]
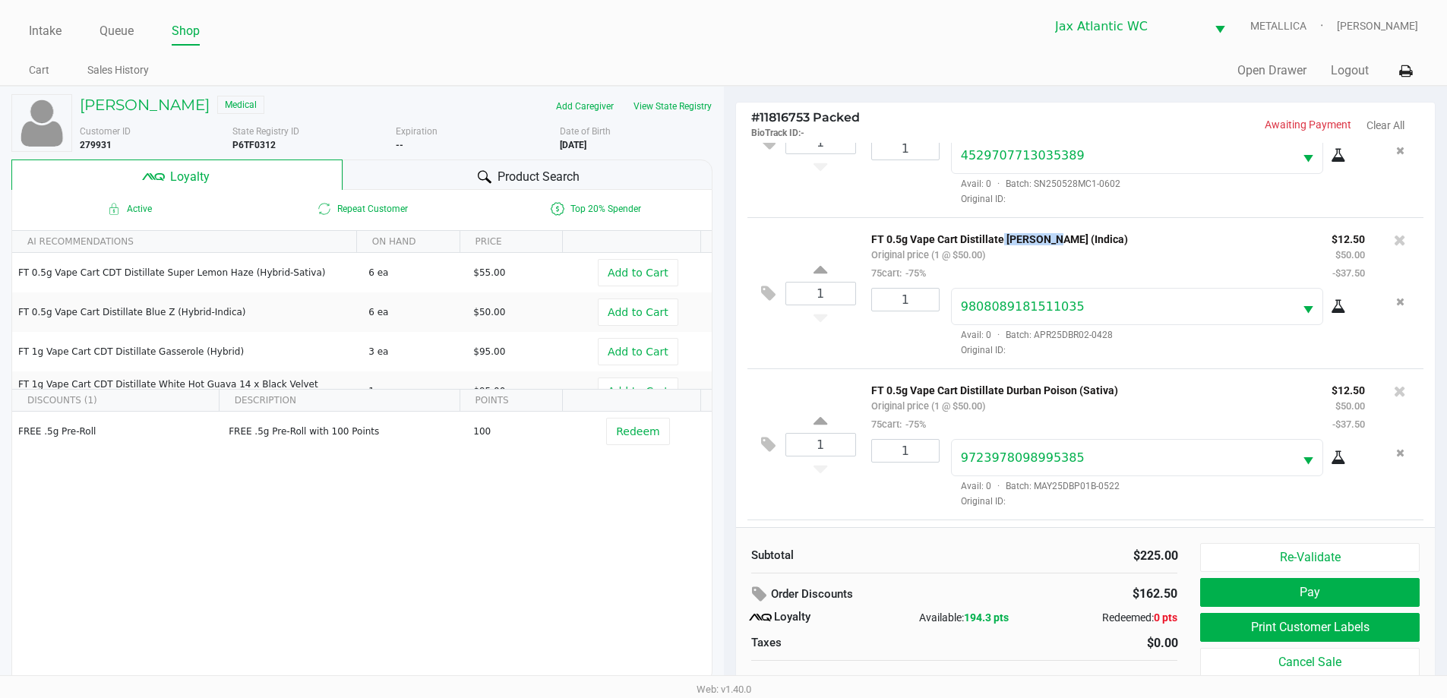
drag, startPoint x: 1022, startPoint y: 241, endPoint x: 1049, endPoint y: 240, distance: 26.6
click at [1049, 240] on p "FT 0.5g Vape Cart Distillate Donny Burger (Indica)" at bounding box center [1089, 237] width 437 height 16
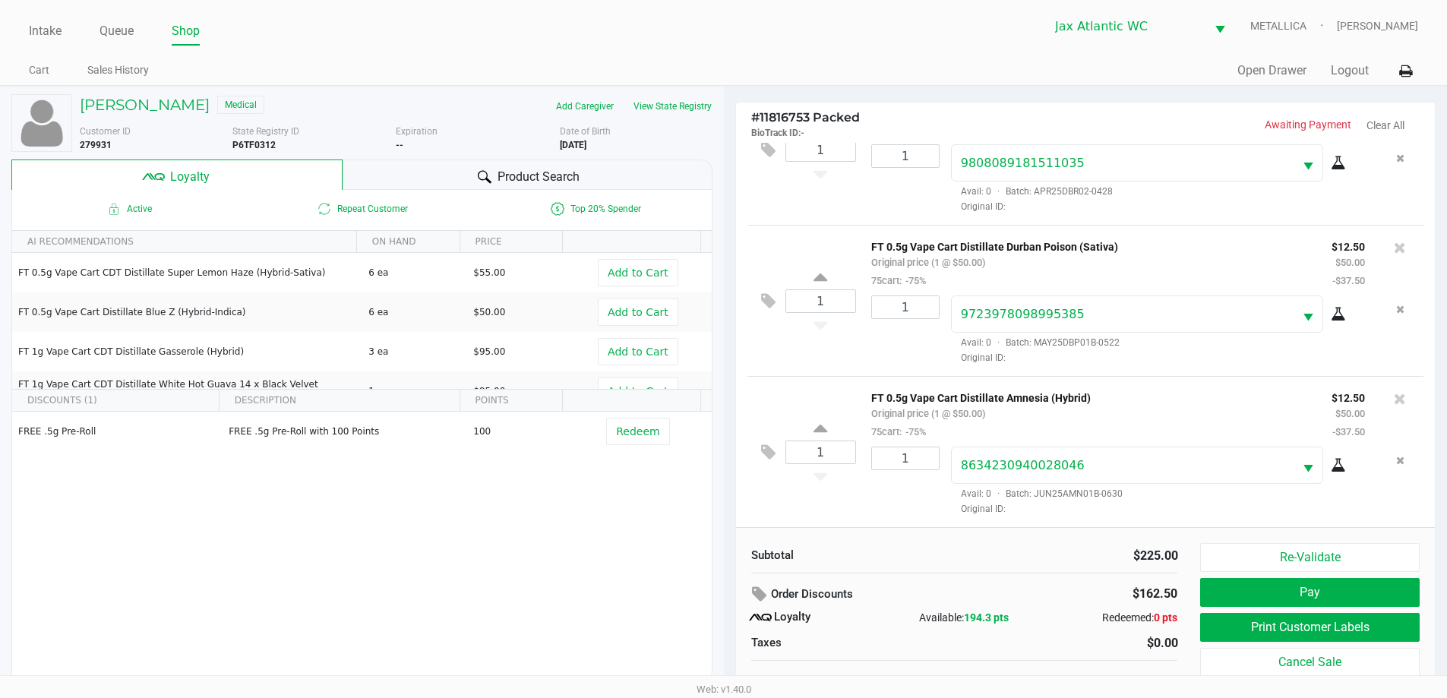
scroll to position [375, 0]
drag, startPoint x: 1003, startPoint y: 246, endPoint x: 1051, endPoint y: 250, distance: 48.0
click at [1051, 250] on p "FT 0.5g Vape Cart Distillate Durban Poison (Sativa)" at bounding box center [1089, 245] width 437 height 16
drag, startPoint x: 1014, startPoint y: 396, endPoint x: 1044, endPoint y: 401, distance: 30.0
click at [1044, 401] on p "FT 0.5g Vape Cart Distillate Amnesia (Hybrid)" at bounding box center [1089, 396] width 437 height 16
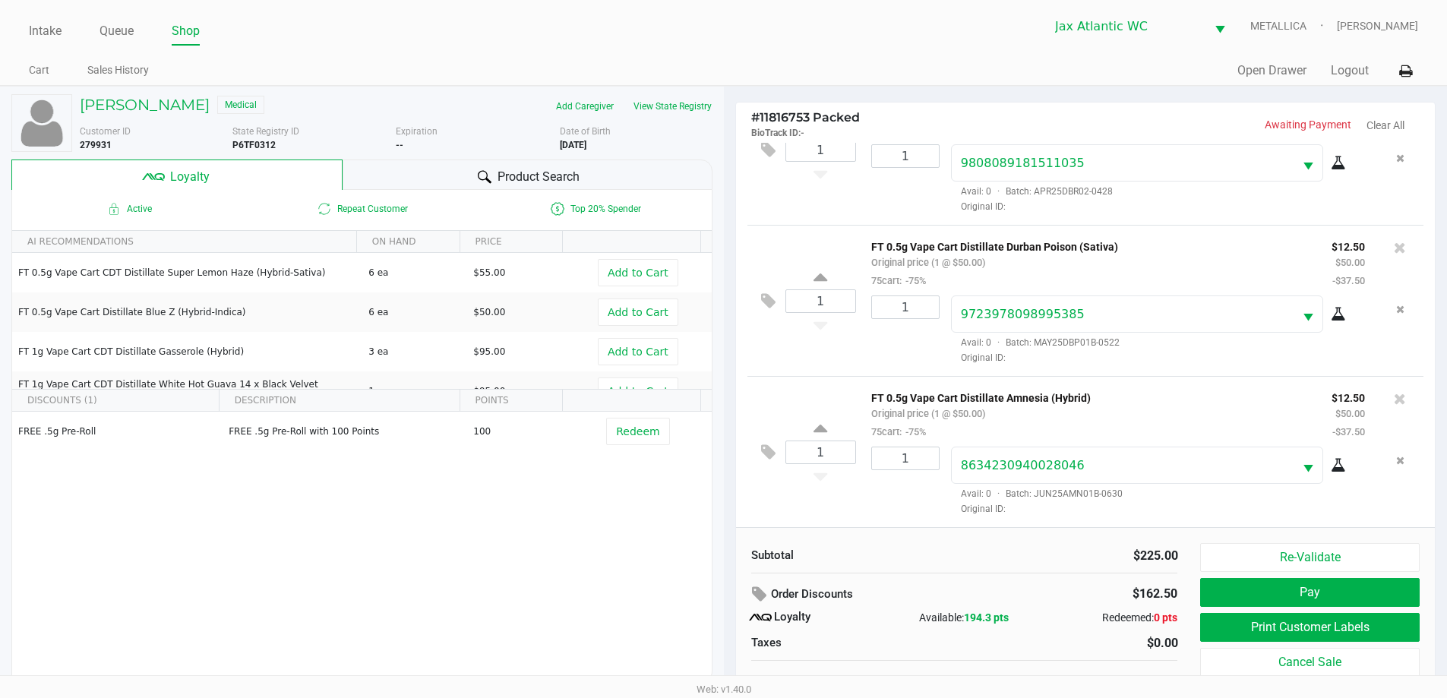
click at [1165, 411] on div "FT 0.5g Vape Cart Distillate Amnesia (Hybrid) Original price (1 @ $50.00) 75car…" at bounding box center [1090, 414] width 460 height 52
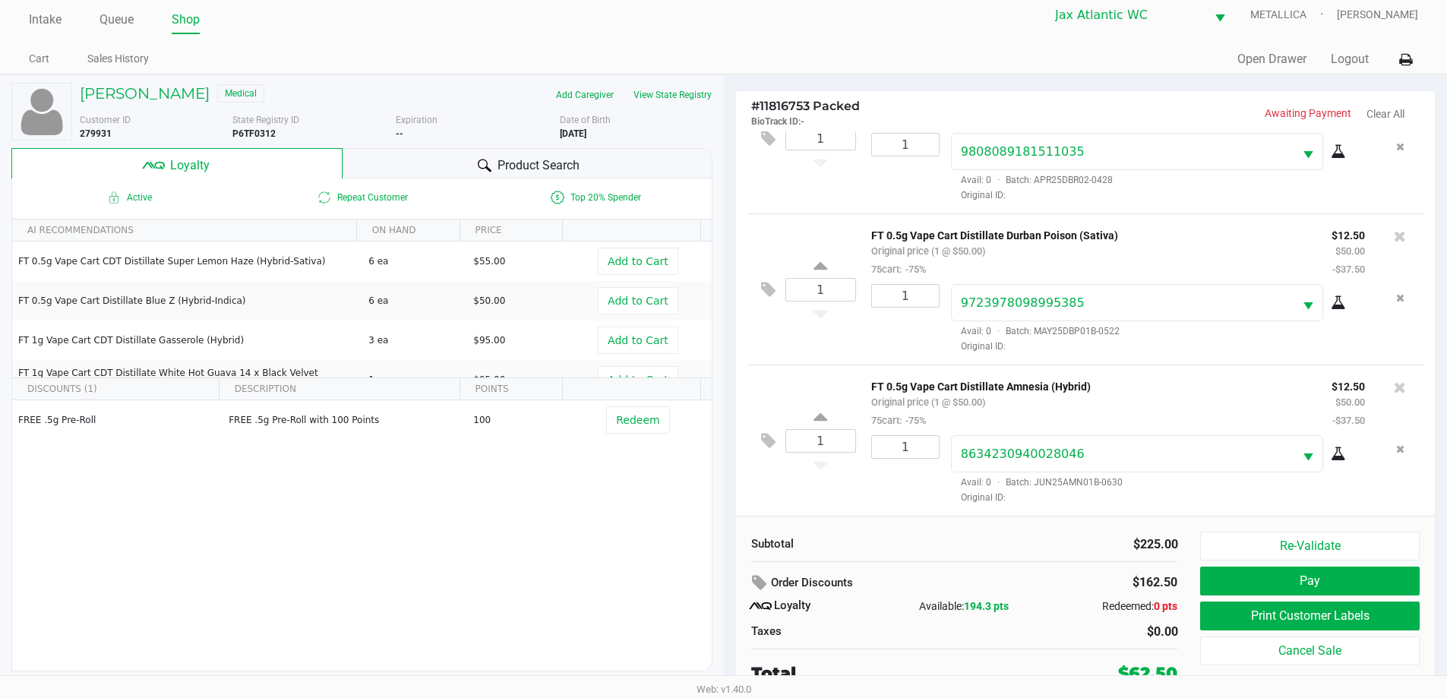
scroll to position [15, 0]
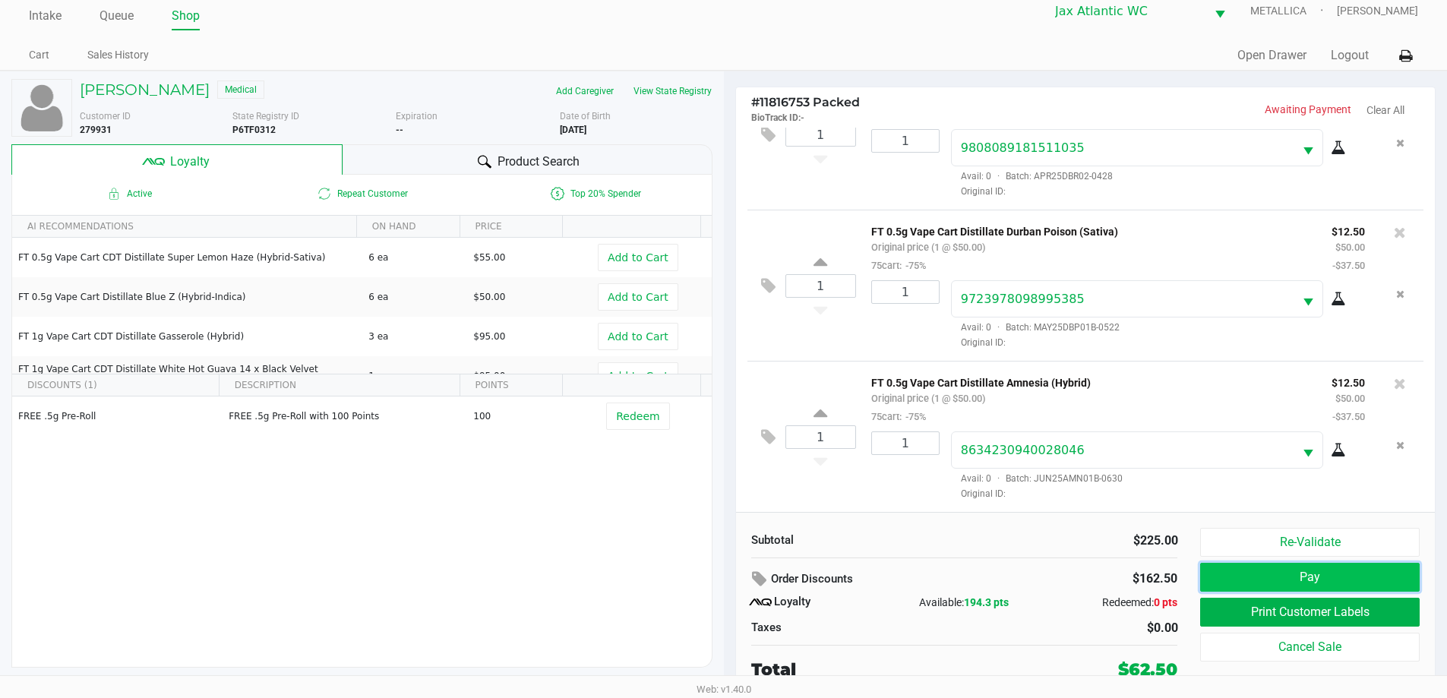
click at [1287, 576] on button "Pay" at bounding box center [1309, 577] width 219 height 29
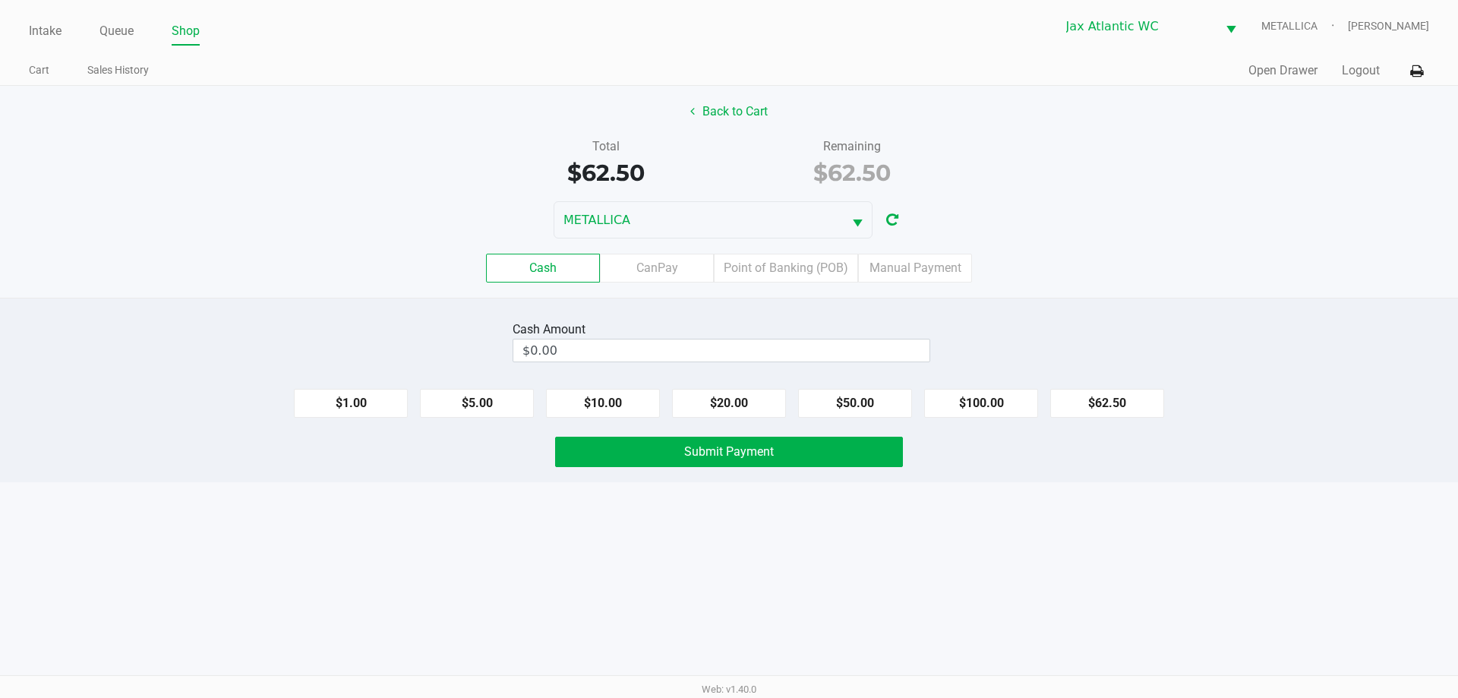
drag, startPoint x: 1104, startPoint y: 371, endPoint x: 647, endPoint y: 355, distance: 457.5
click at [662, 367] on div "Cash Amount $0.00 $1.00 $5.00 $10.00 $20.00 $50.00 $100.00 $62.50 Submit Payment" at bounding box center [729, 390] width 1458 height 185
click at [643, 350] on input "0" at bounding box center [721, 351] width 416 height 22
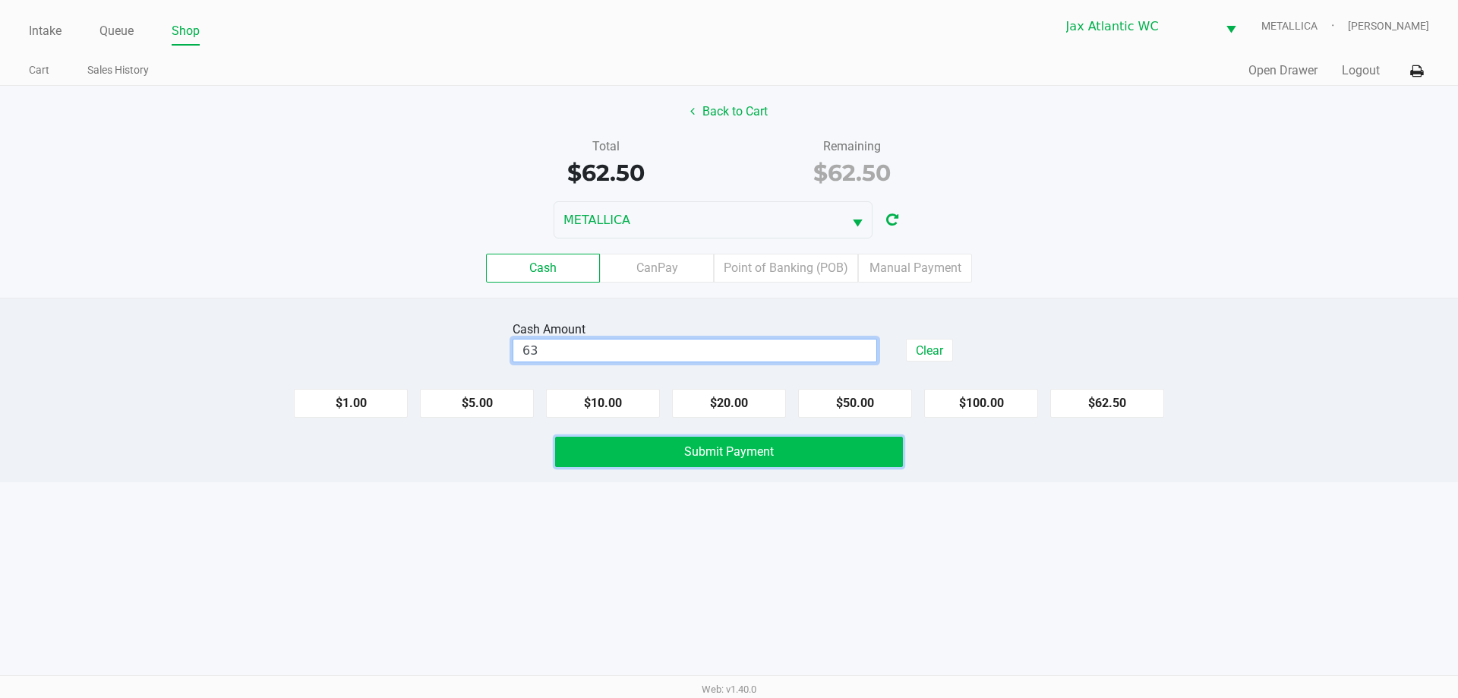
type input "$63.00"
click at [813, 452] on button "Submit Payment" at bounding box center [729, 452] width 348 height 30
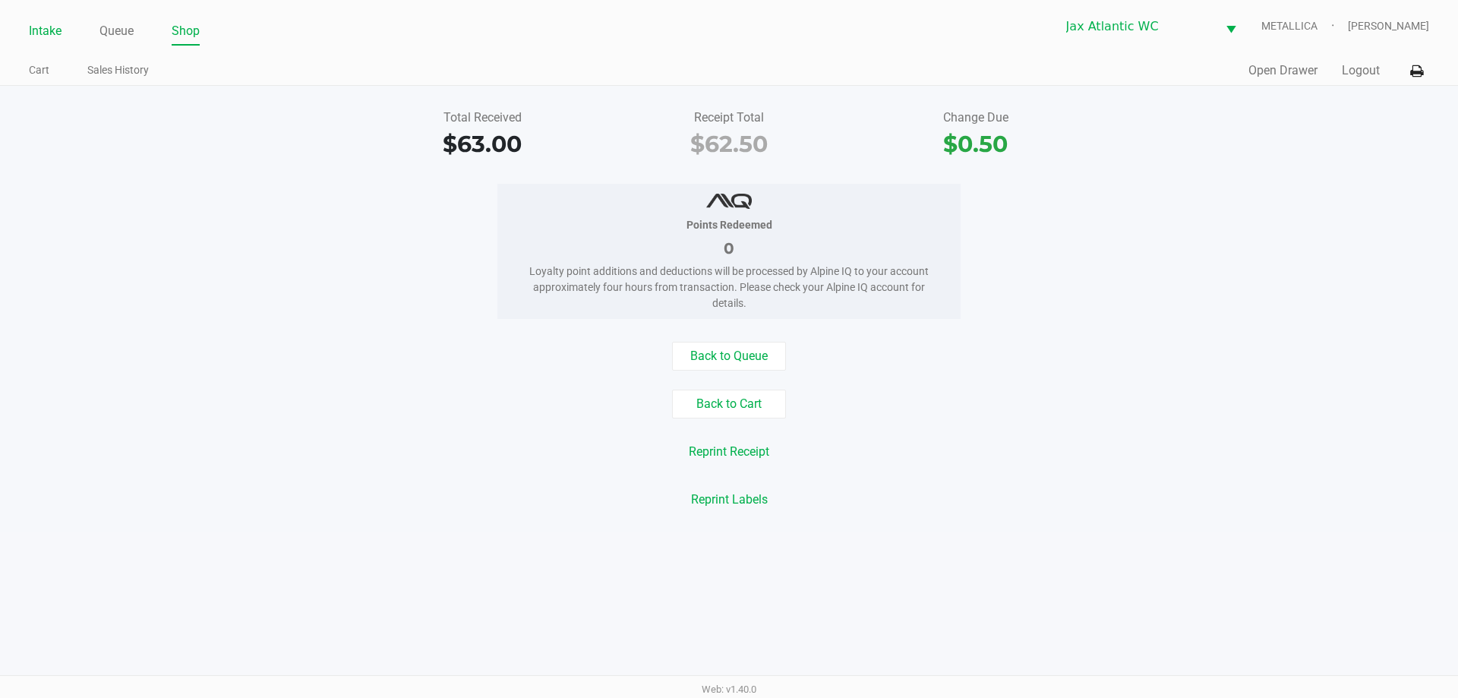
click at [54, 30] on link "Intake" at bounding box center [45, 31] width 33 height 21
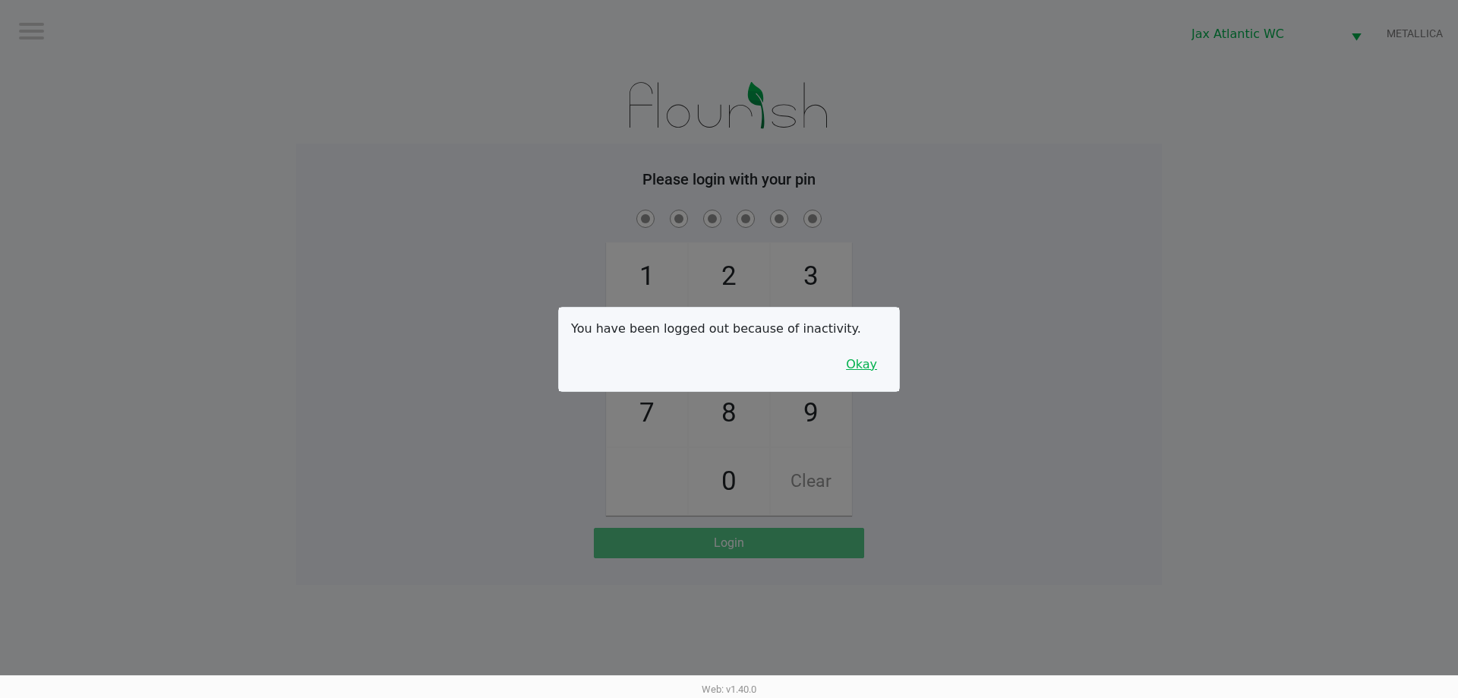
click at [880, 363] on button "Okay" at bounding box center [861, 364] width 51 height 29
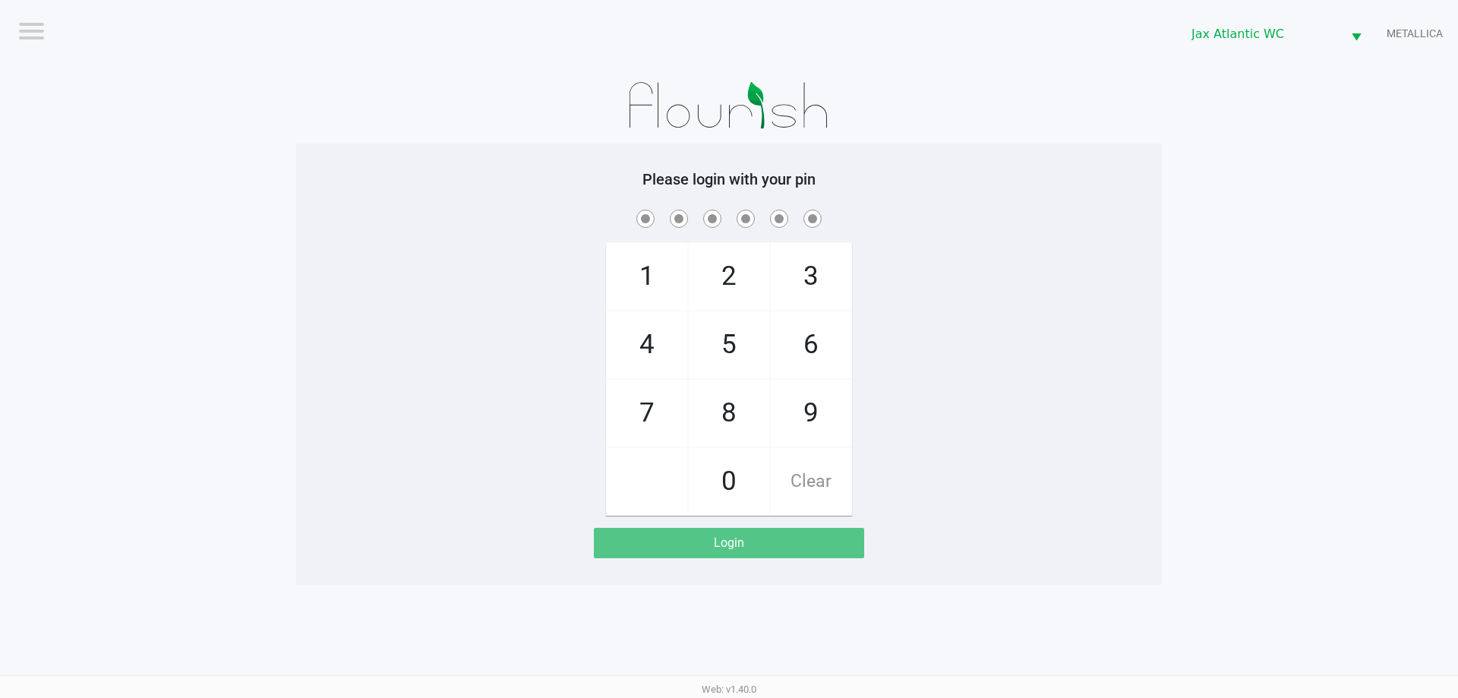
click at [785, 422] on span "9" at bounding box center [811, 413] width 81 height 67
checkbox input "true"
click at [659, 295] on span "1" at bounding box center [647, 276] width 81 height 67
checkbox input "true"
click at [659, 295] on span "1" at bounding box center [647, 276] width 81 height 67
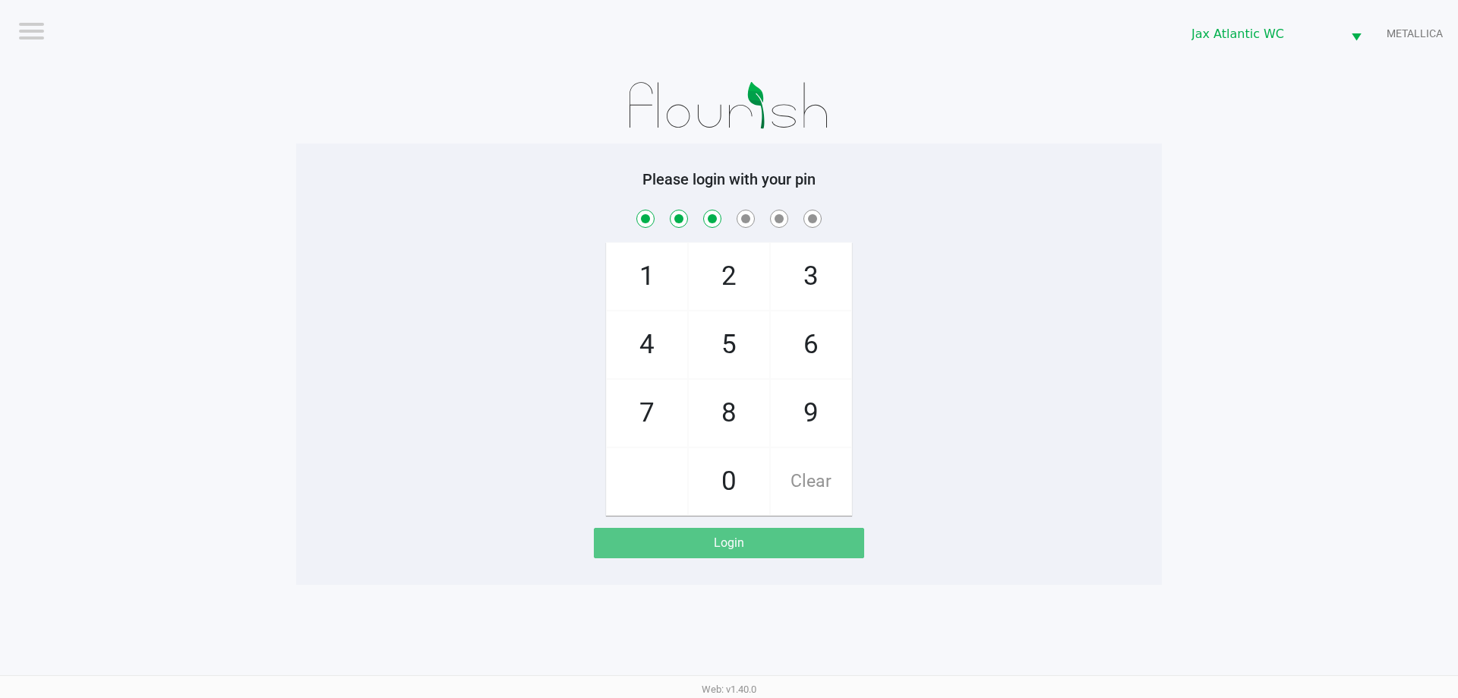
checkbox input "true"
drag, startPoint x: 644, startPoint y: 425, endPoint x: 644, endPoint y: 368, distance: 57.0
click at [645, 425] on span "7" at bounding box center [647, 413] width 81 height 67
checkbox input "true"
click at [644, 364] on span "4" at bounding box center [647, 344] width 81 height 67
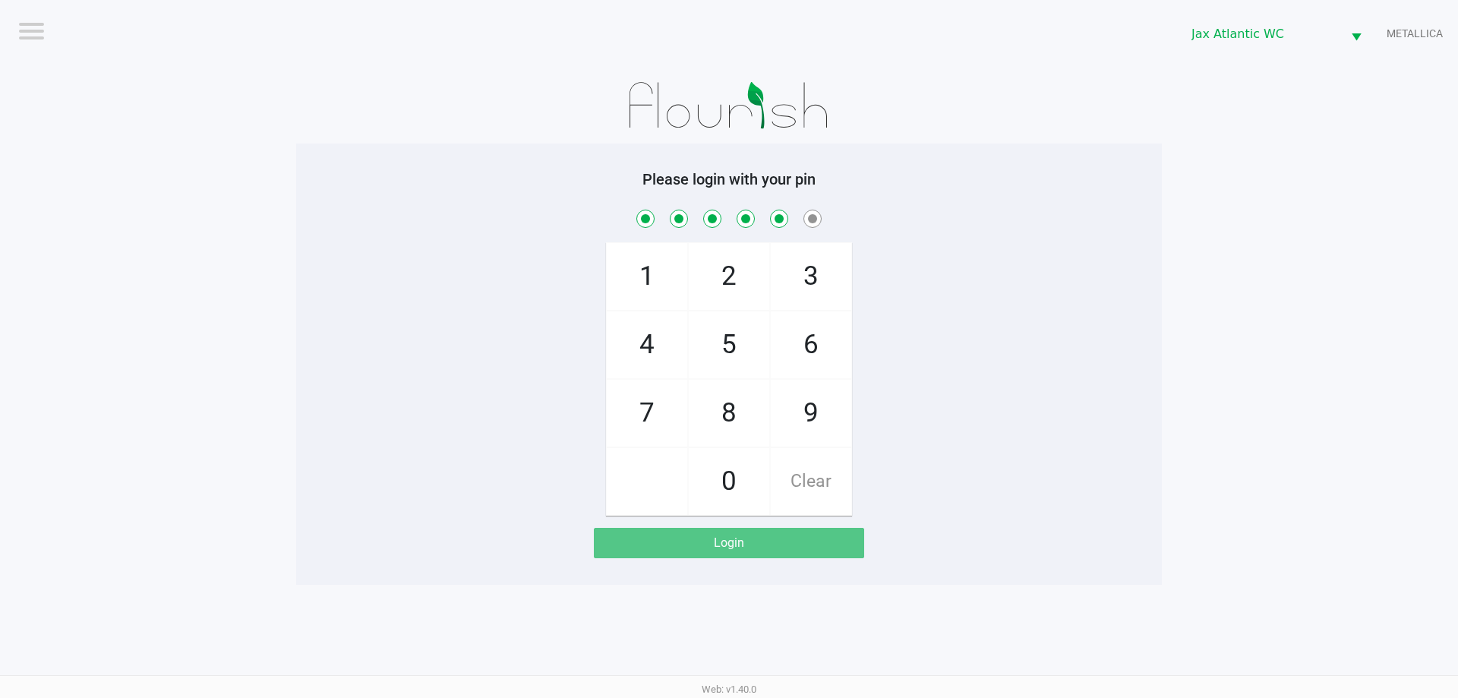
checkbox input "true"
click at [650, 422] on span "7" at bounding box center [647, 413] width 81 height 67
checkbox input "true"
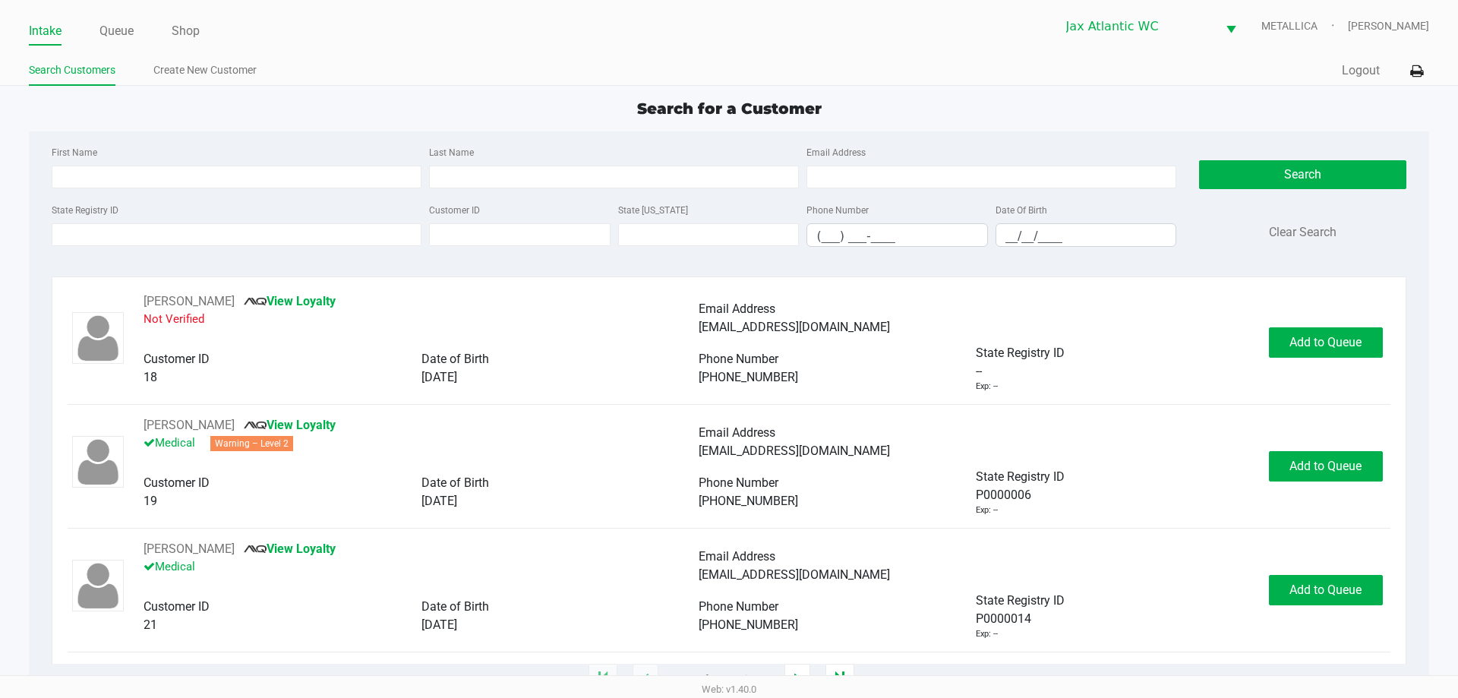
click at [170, 30] on ul "Intake Queue Shop" at bounding box center [379, 32] width 700 height 26
click at [180, 30] on link "Shop" at bounding box center [186, 31] width 28 height 21
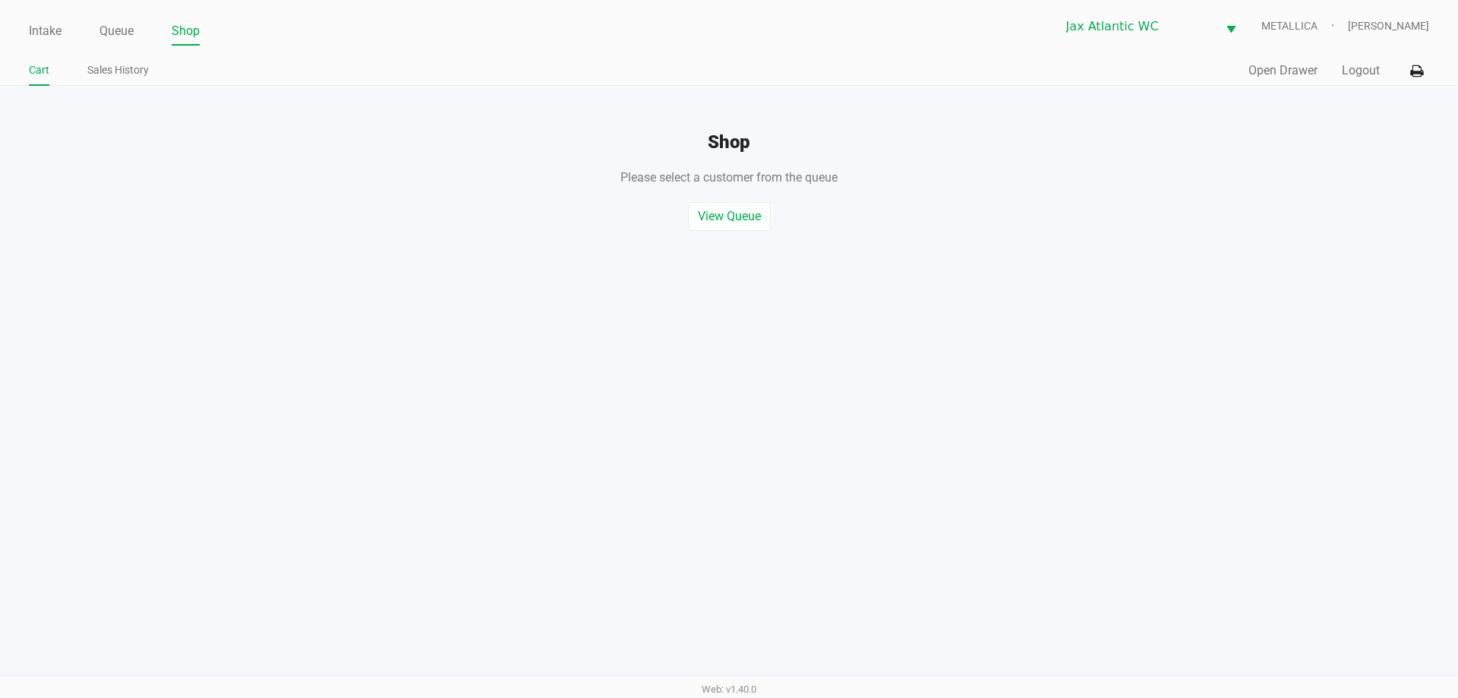
click at [1275, 81] on div "Quick Sale Open Drawer Logout" at bounding box center [1079, 71] width 700 height 28
click at [1271, 70] on button "Open Drawer" at bounding box center [1283, 71] width 69 height 18
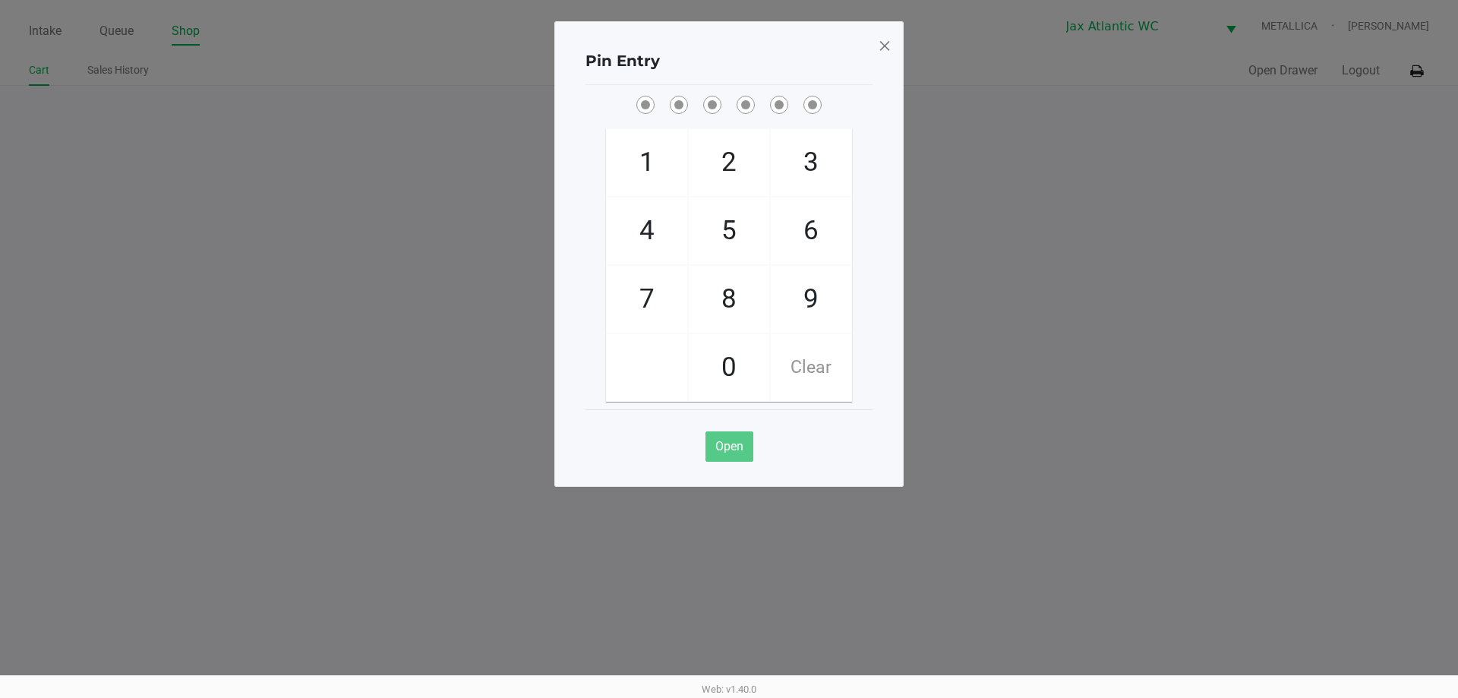
click at [816, 317] on span "9" at bounding box center [811, 299] width 81 height 67
checkbox input "true"
click at [641, 174] on span "1" at bounding box center [647, 162] width 81 height 67
checkbox input "true"
click at [641, 174] on span "1" at bounding box center [647, 162] width 81 height 67
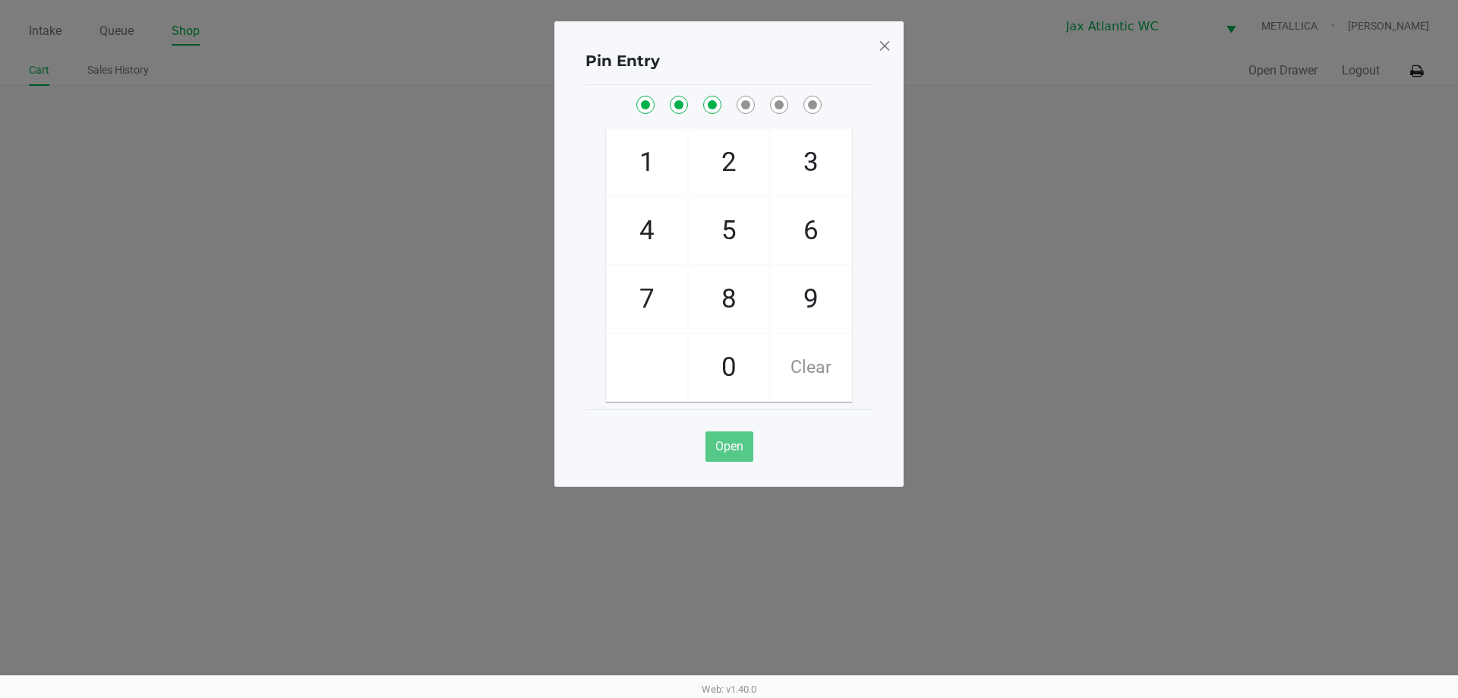
checkbox input "true"
click at [633, 287] on span "7" at bounding box center [647, 299] width 81 height 67
checkbox input "true"
click at [654, 231] on span "4" at bounding box center [647, 230] width 81 height 67
checkbox input "true"
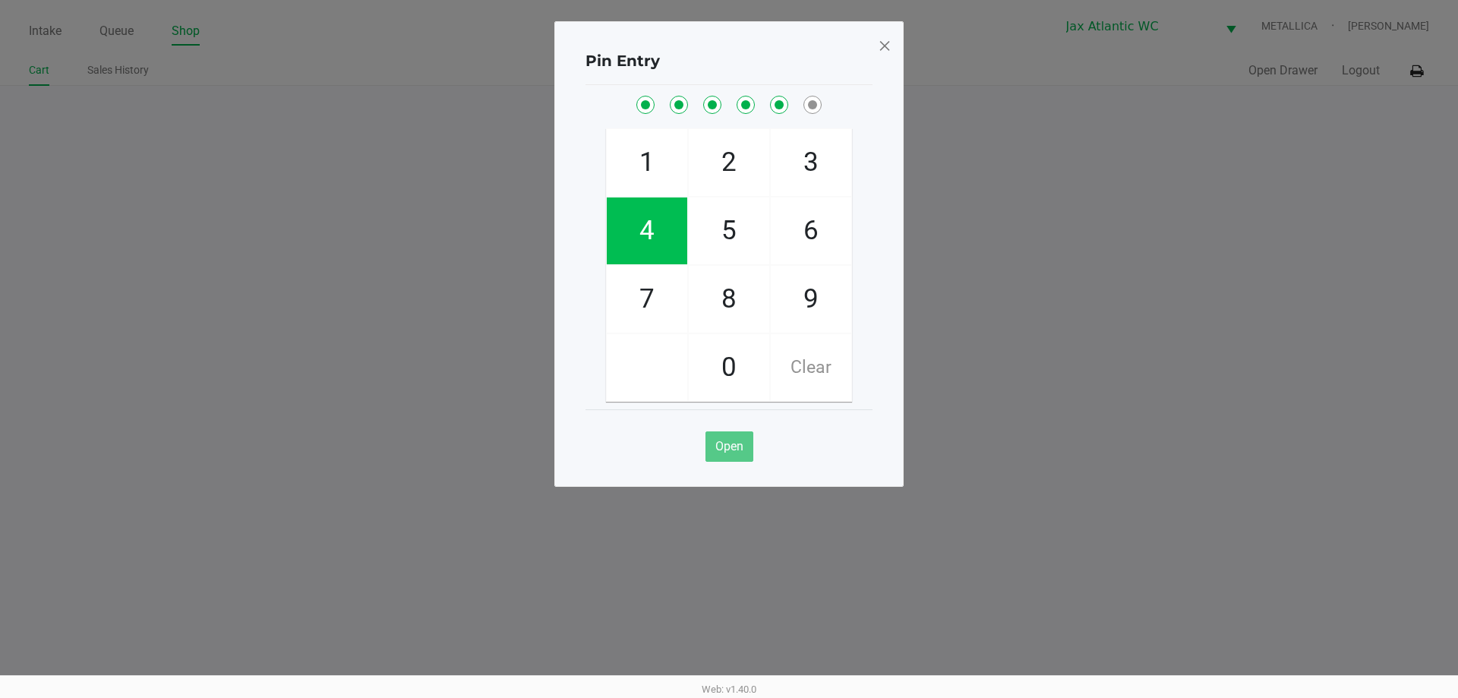
click at [649, 281] on span "7" at bounding box center [647, 299] width 81 height 67
checkbox input "true"
click at [883, 49] on span at bounding box center [885, 45] width 14 height 24
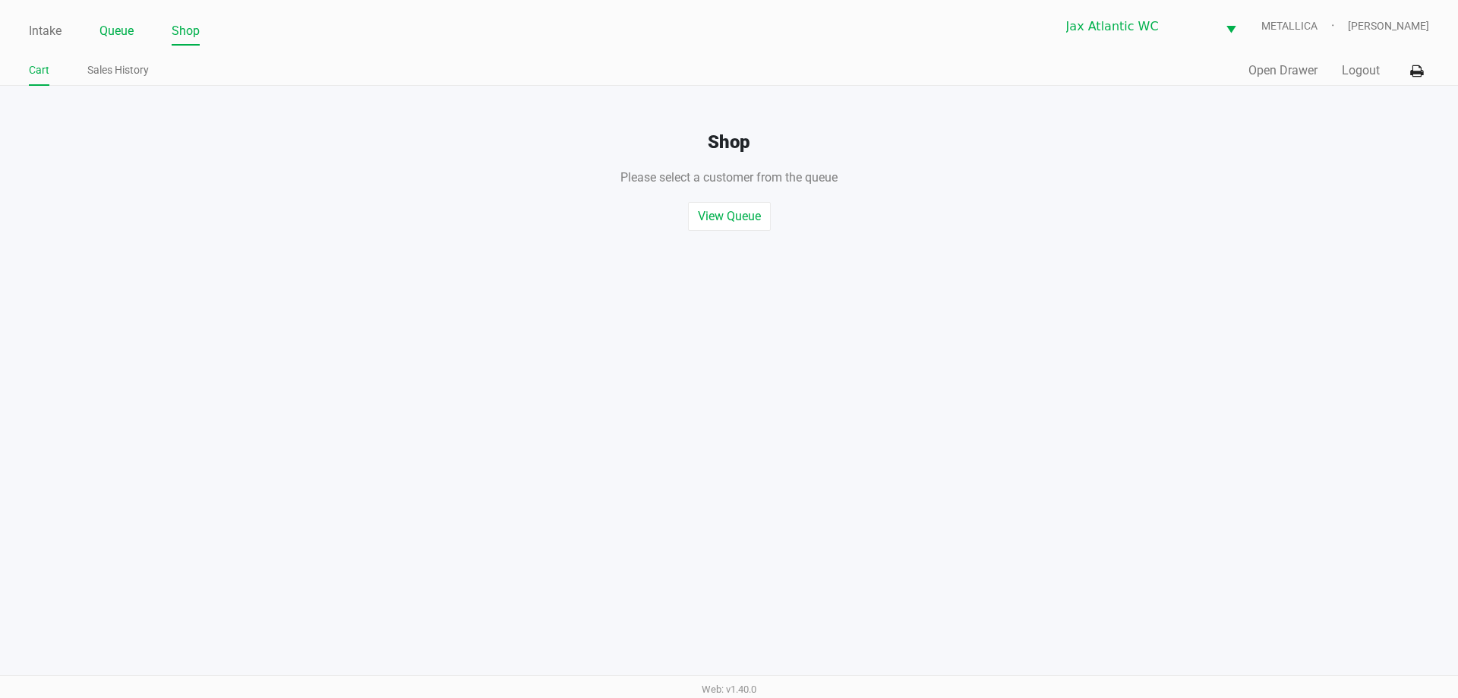
click at [126, 24] on link "Queue" at bounding box center [116, 31] width 34 height 21
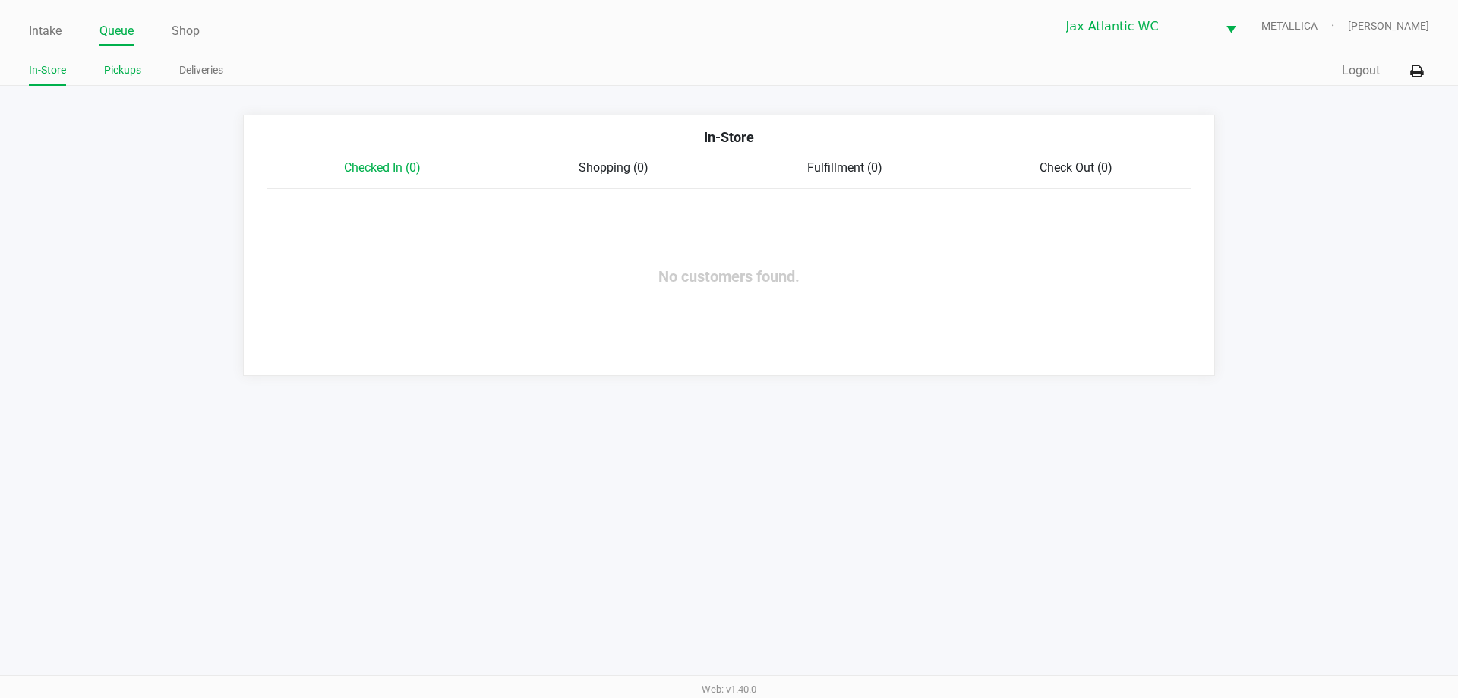
click at [115, 65] on link "Pickups" at bounding box center [122, 70] width 37 height 19
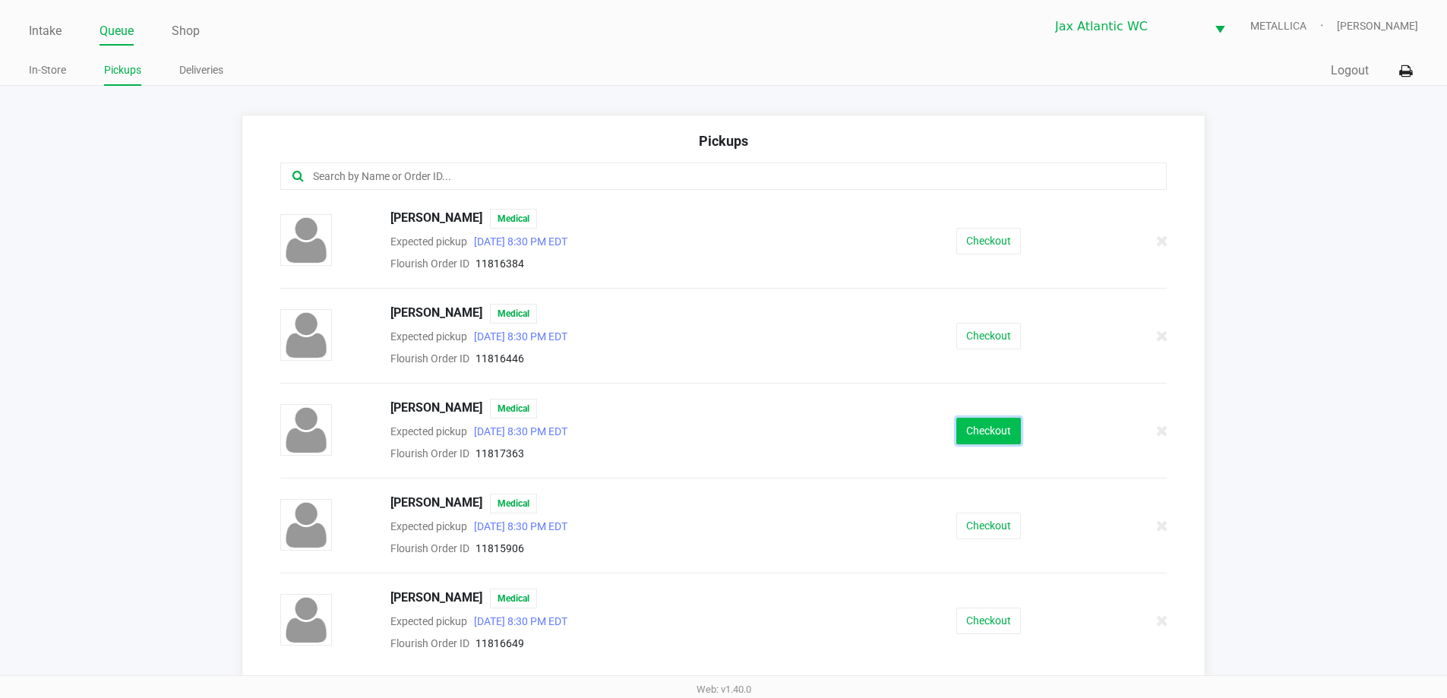
click at [999, 426] on button "Checkout" at bounding box center [988, 431] width 65 height 27
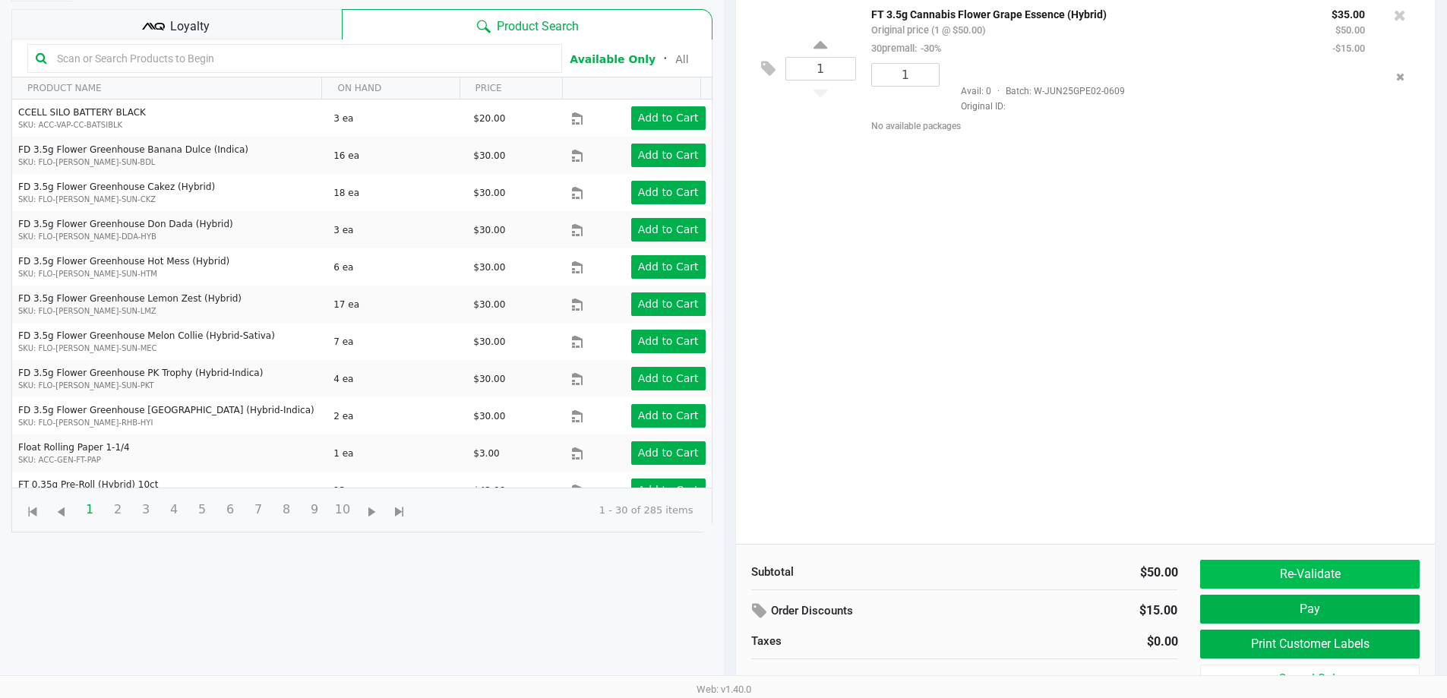
scroll to position [164, 0]
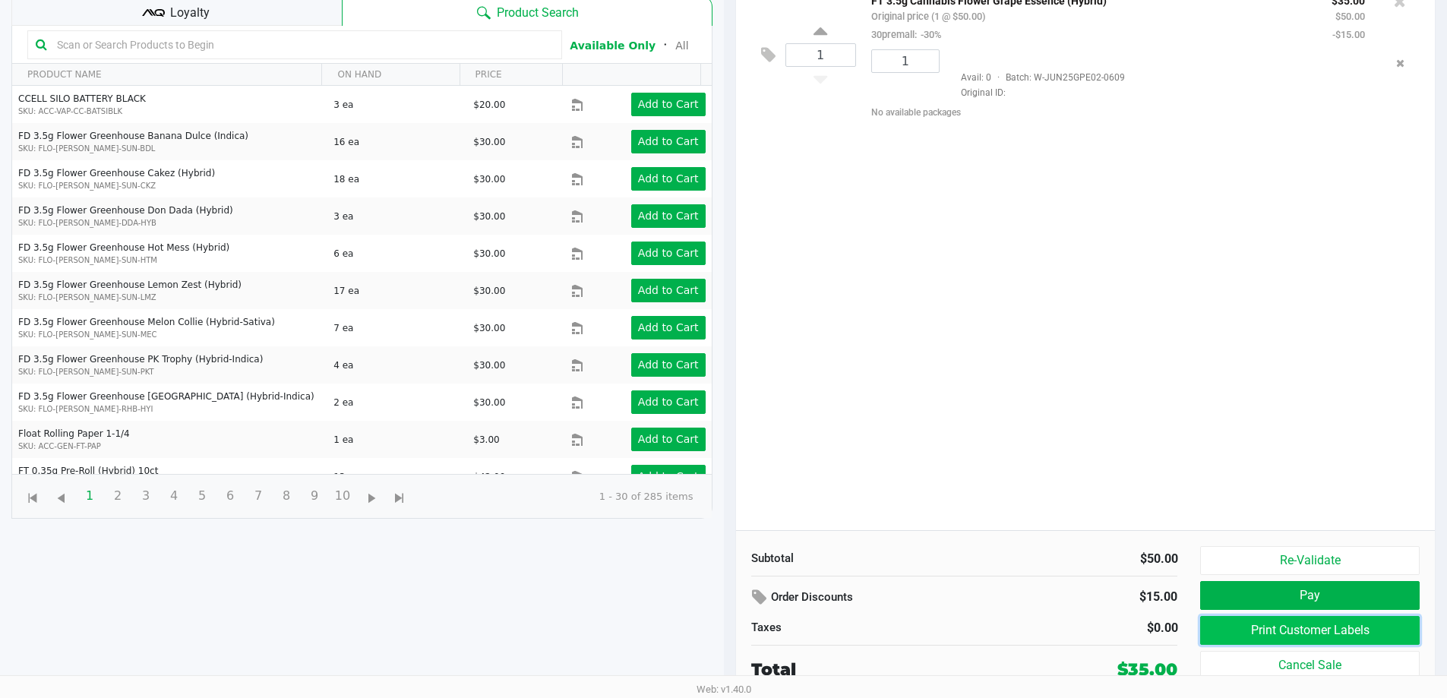
click at [1291, 631] on button "Print Customer Labels" at bounding box center [1309, 630] width 219 height 29
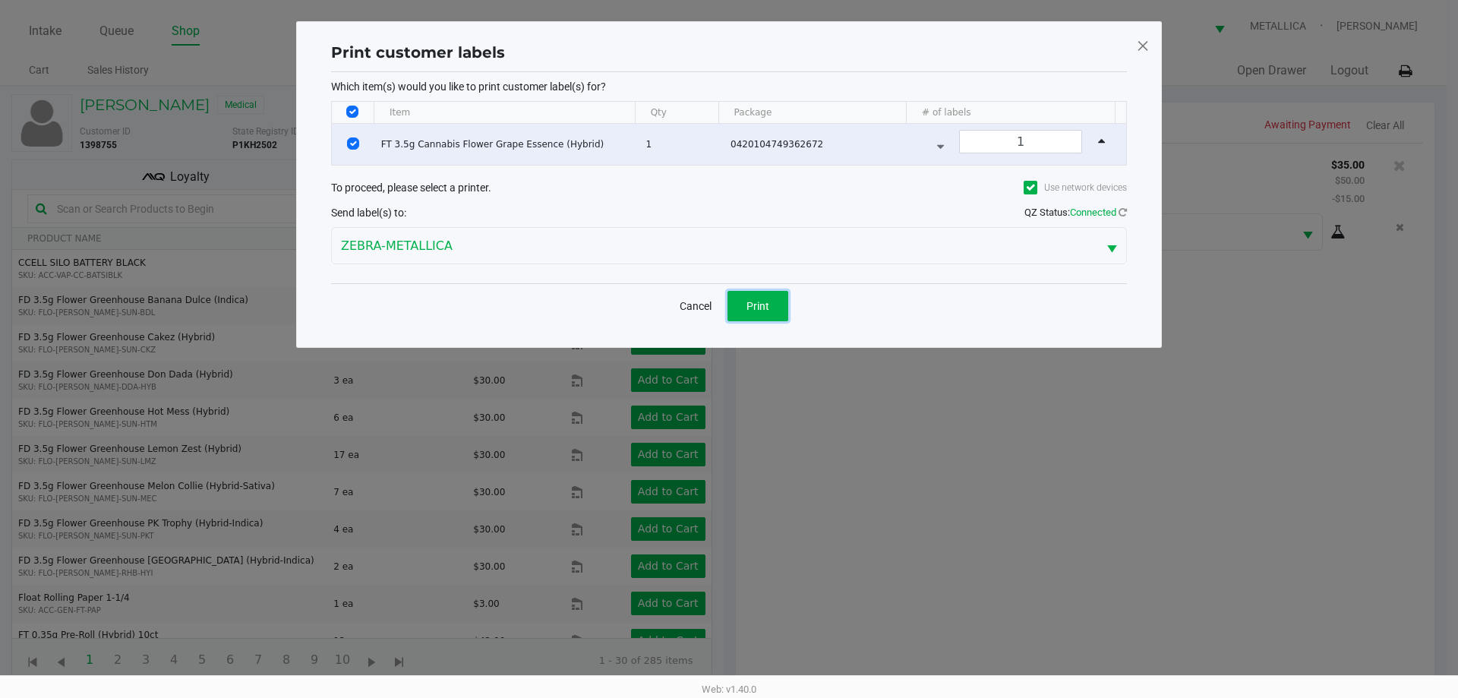
click at [743, 302] on button "Print" at bounding box center [758, 306] width 61 height 30
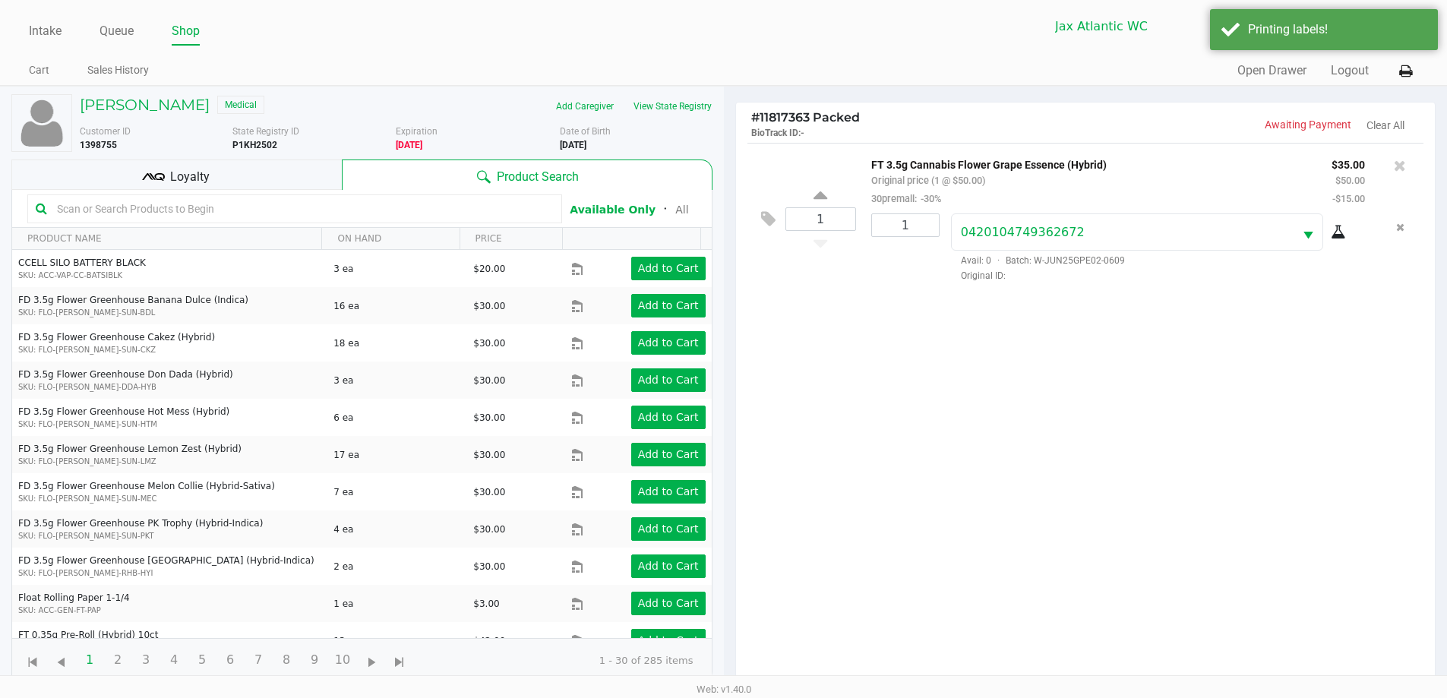
click at [198, 166] on div "Loyalty" at bounding box center [176, 174] width 330 height 30
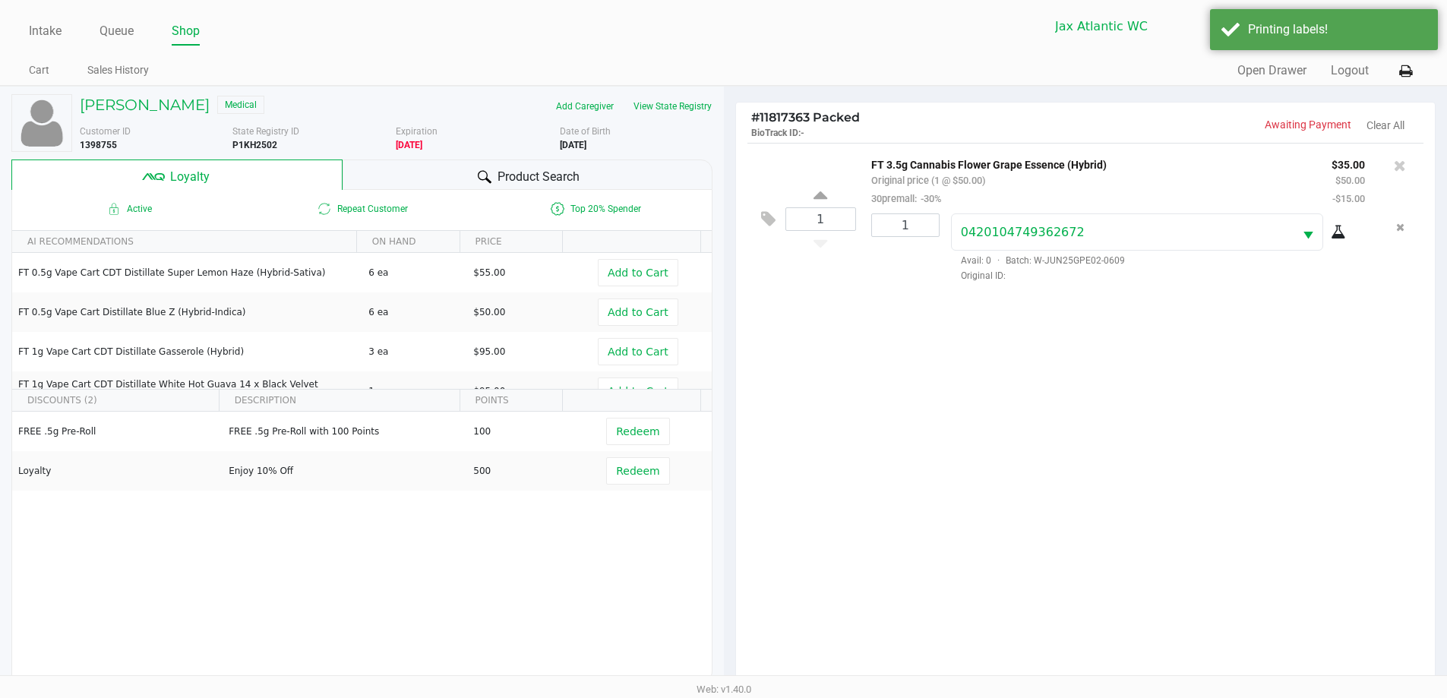
drag, startPoint x: 421, startPoint y: 170, endPoint x: 425, endPoint y: 229, distance: 59.4
click at [422, 222] on div "David Jones Medical Add Caregiver View State Registry Customer ID 1398755 State…" at bounding box center [361, 389] width 701 height 604
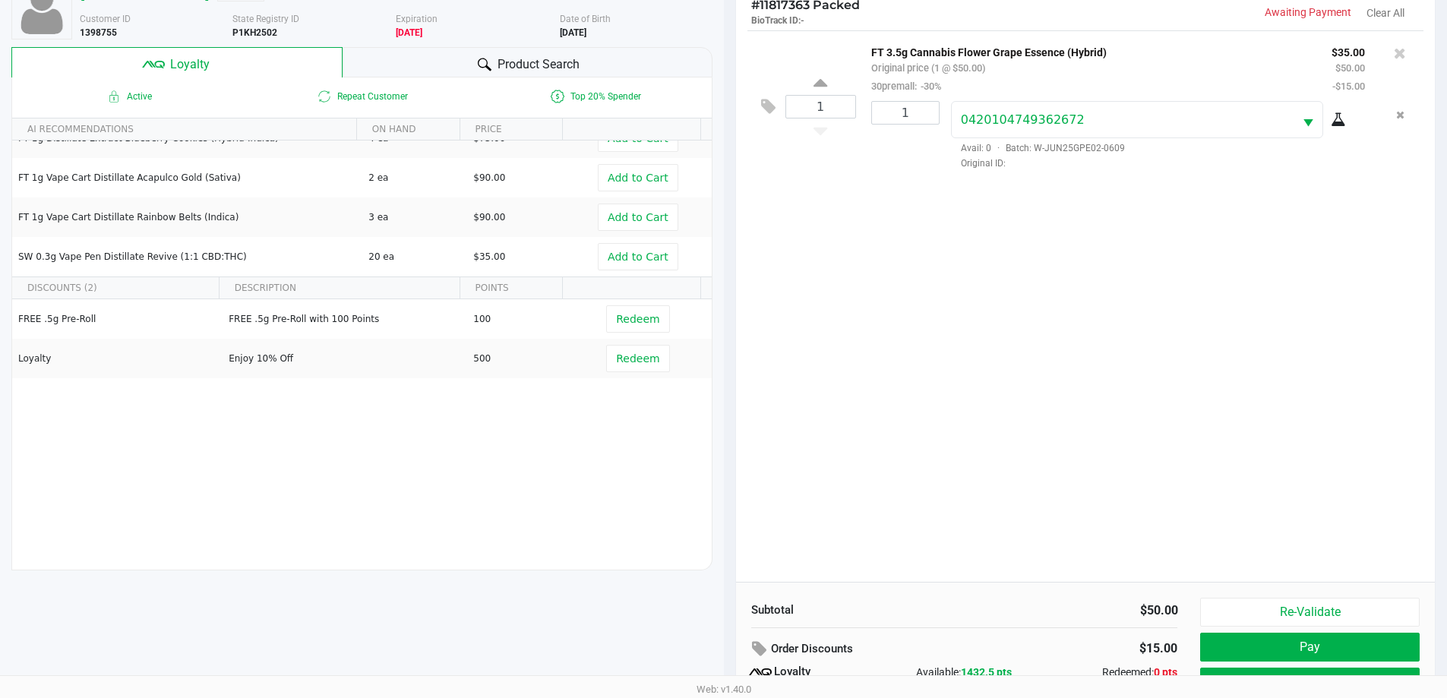
scroll to position [182, 0]
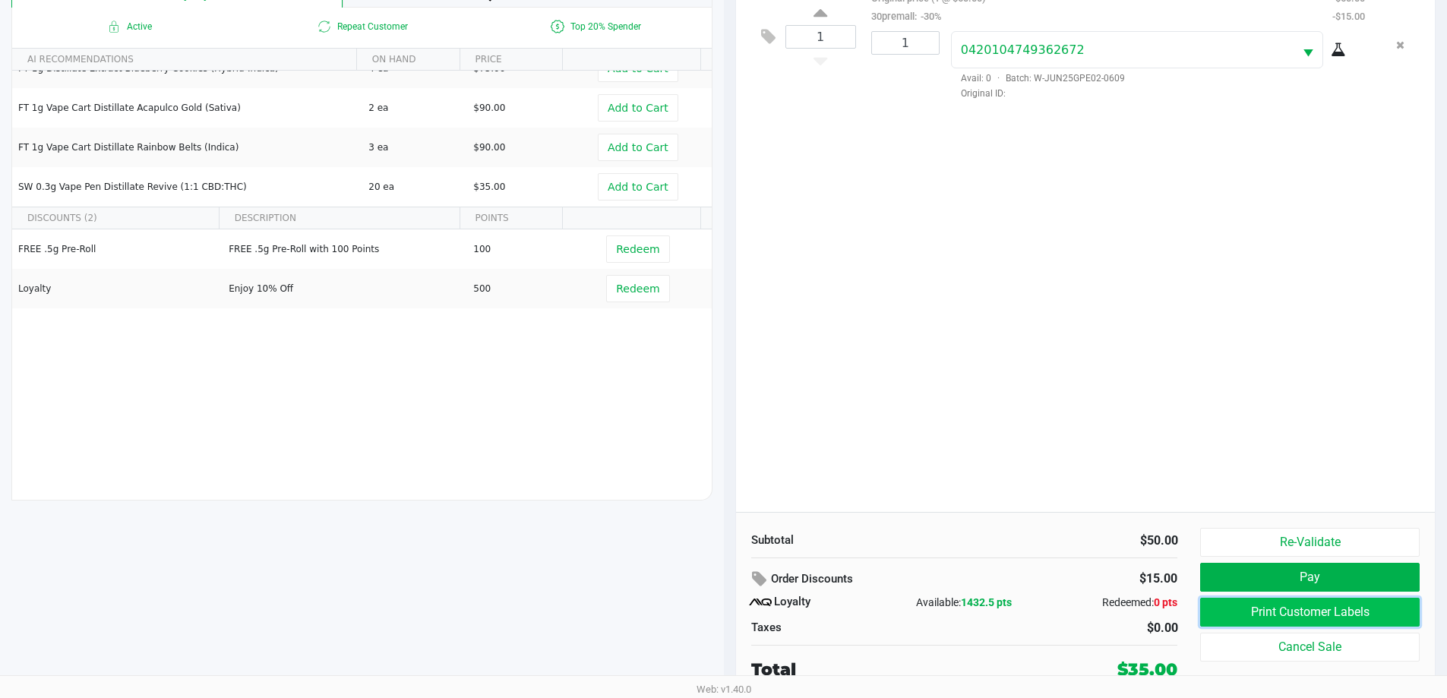
click at [1309, 608] on button "Print Customer Labels" at bounding box center [1309, 612] width 219 height 29
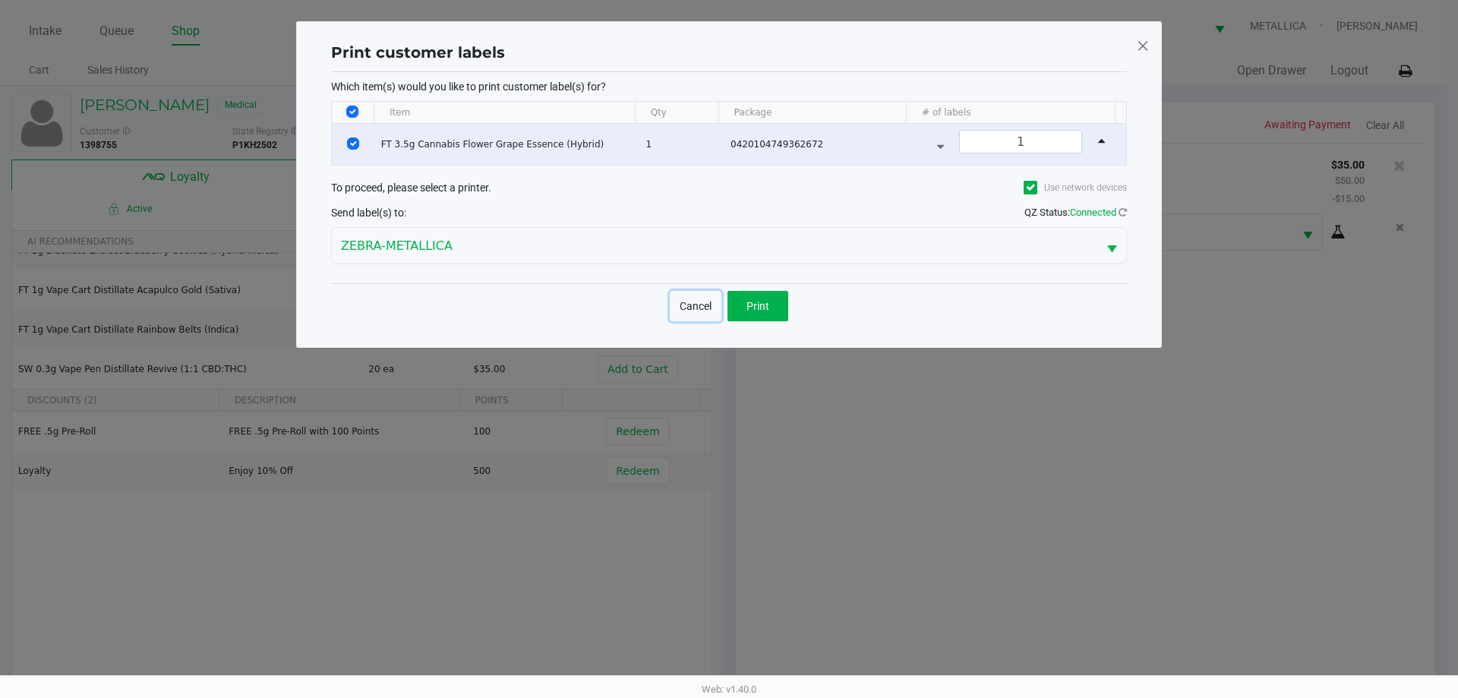
click at [695, 306] on button "Cancel" at bounding box center [696, 306] width 52 height 30
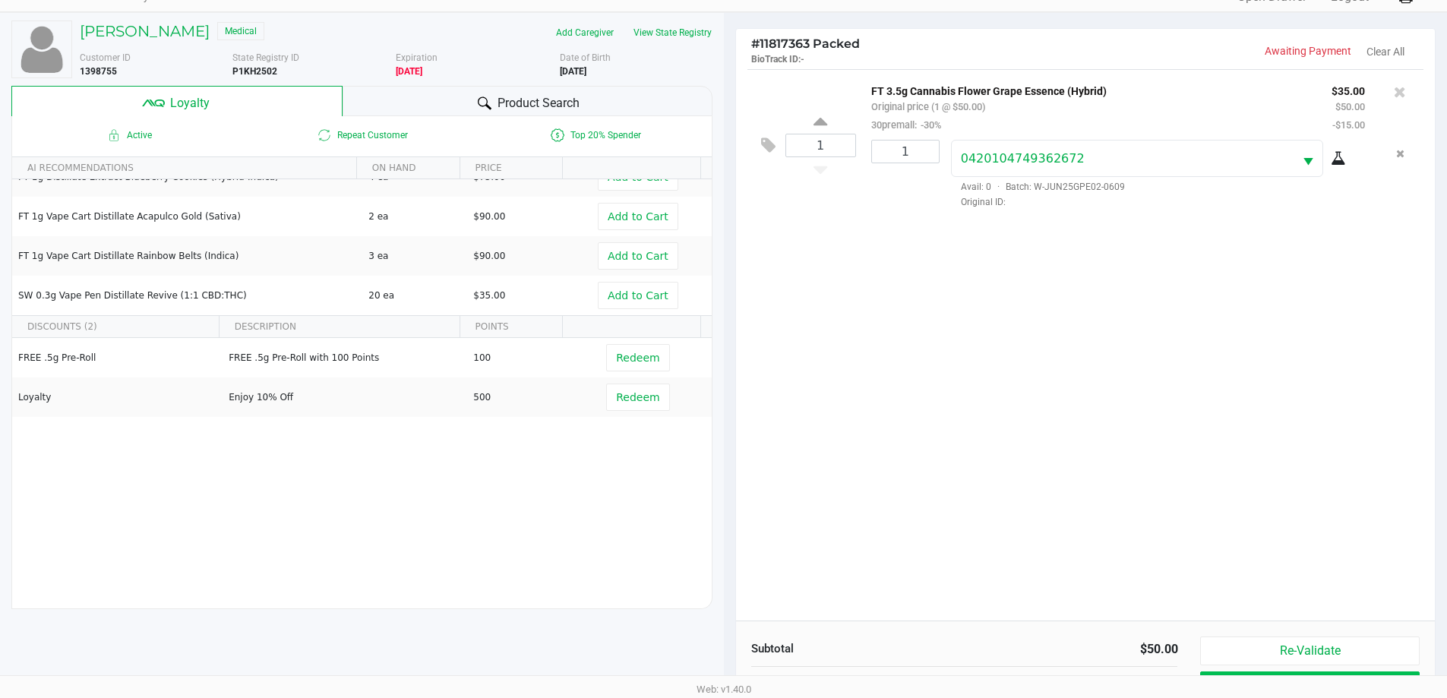
scroll to position [182, 0]
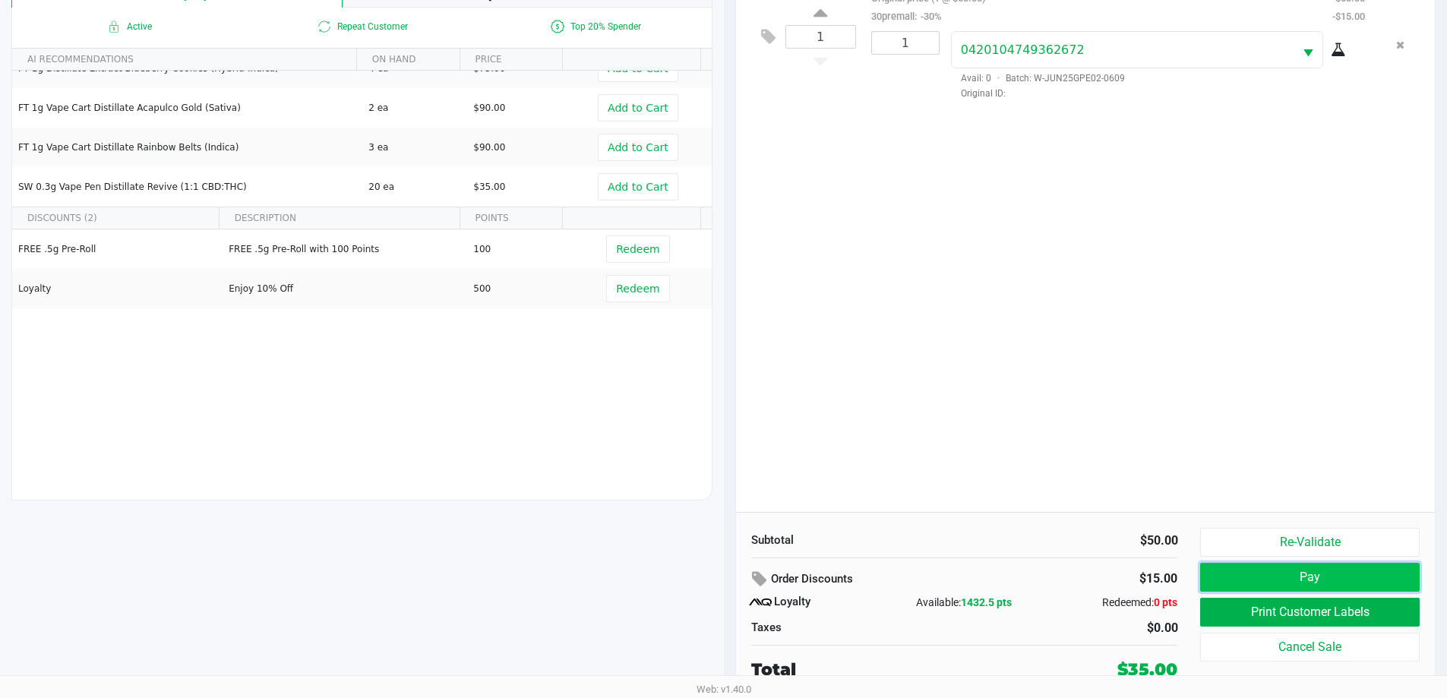
click at [1302, 580] on button "Pay" at bounding box center [1309, 577] width 219 height 29
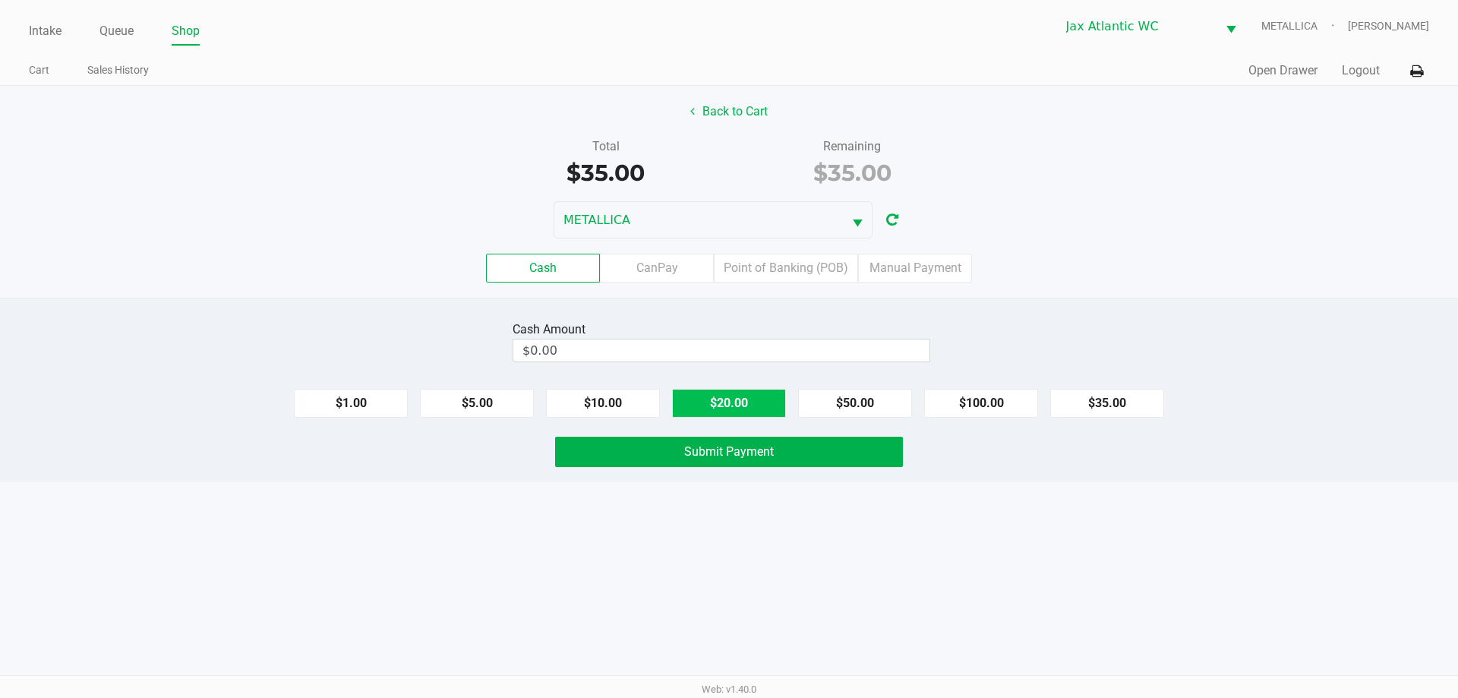
click at [697, 401] on button "$20.00" at bounding box center [729, 403] width 114 height 29
drag, startPoint x: 697, startPoint y: 401, endPoint x: 678, endPoint y: 433, distance: 37.1
click at [698, 403] on button "$20.00" at bounding box center [729, 403] width 114 height 29
type input "$40.00"
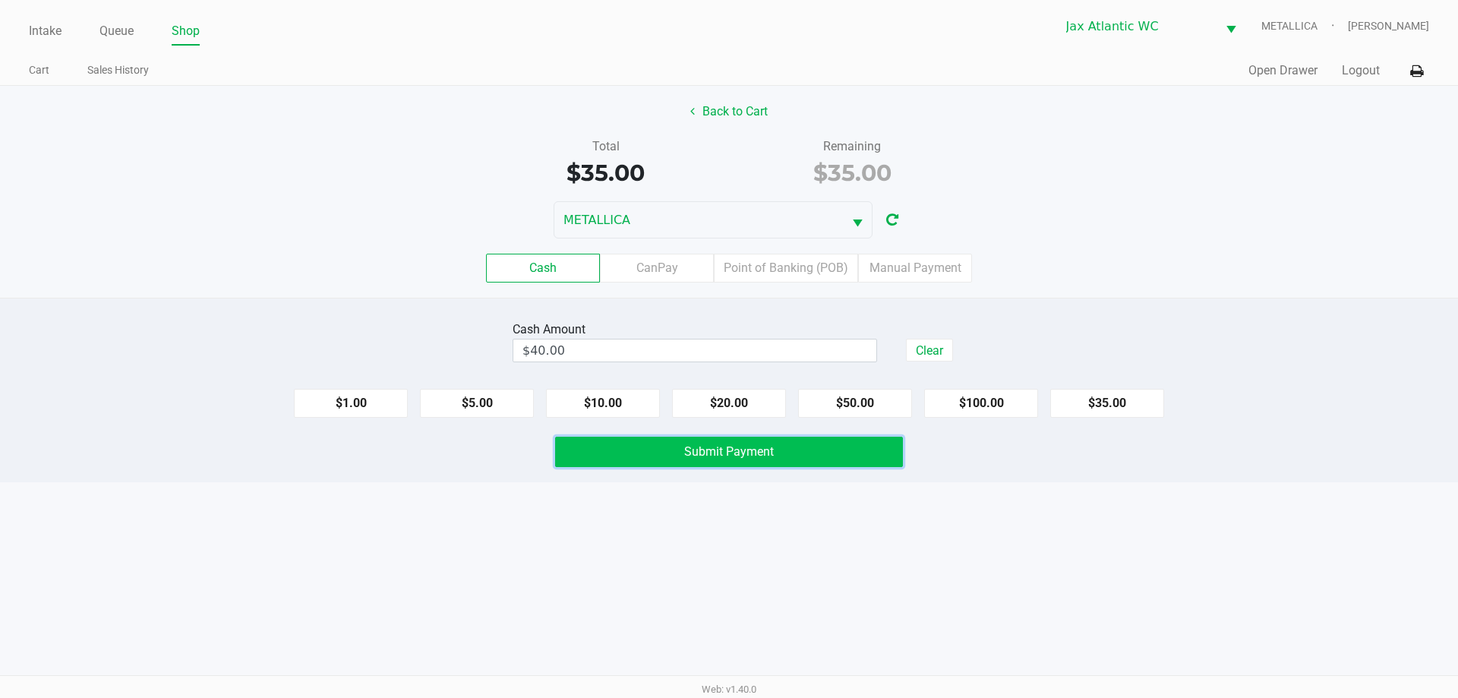
click at [668, 450] on button "Submit Payment" at bounding box center [729, 452] width 348 height 30
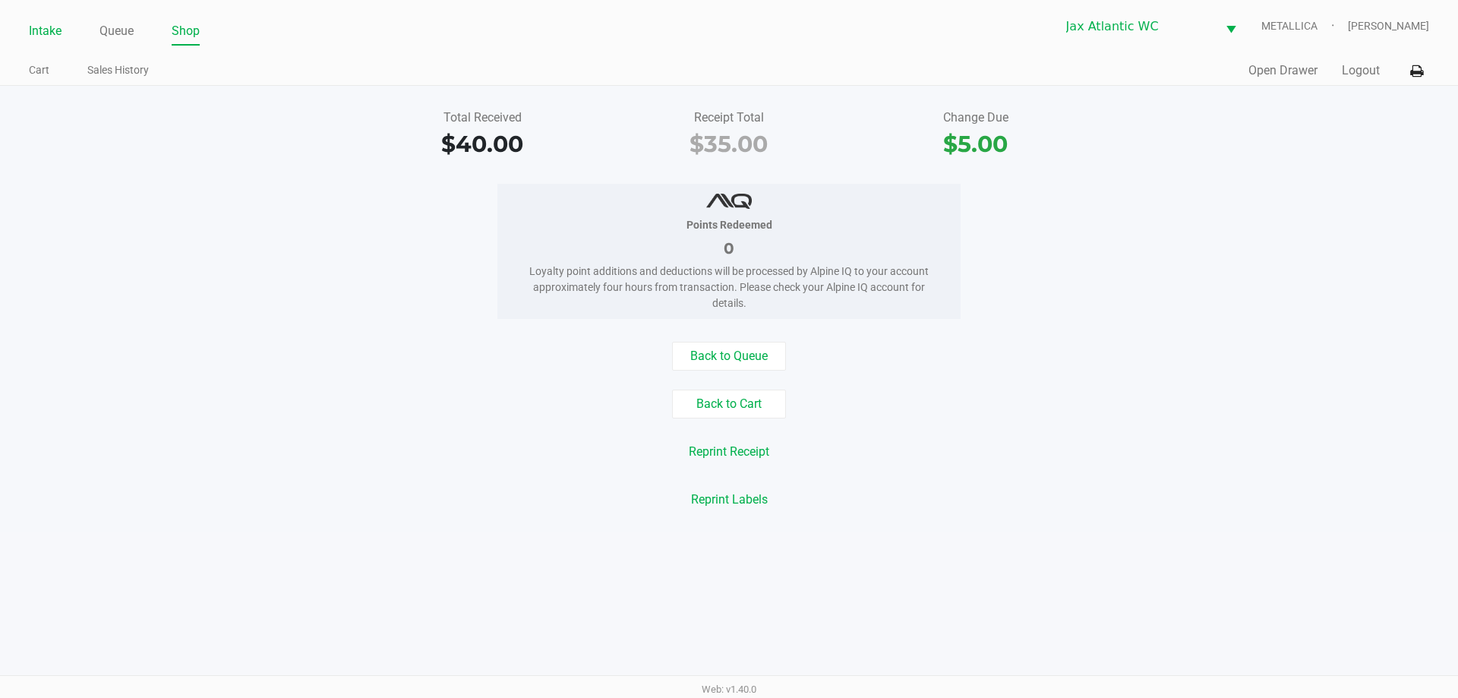
click at [42, 35] on link "Intake" at bounding box center [45, 31] width 33 height 21
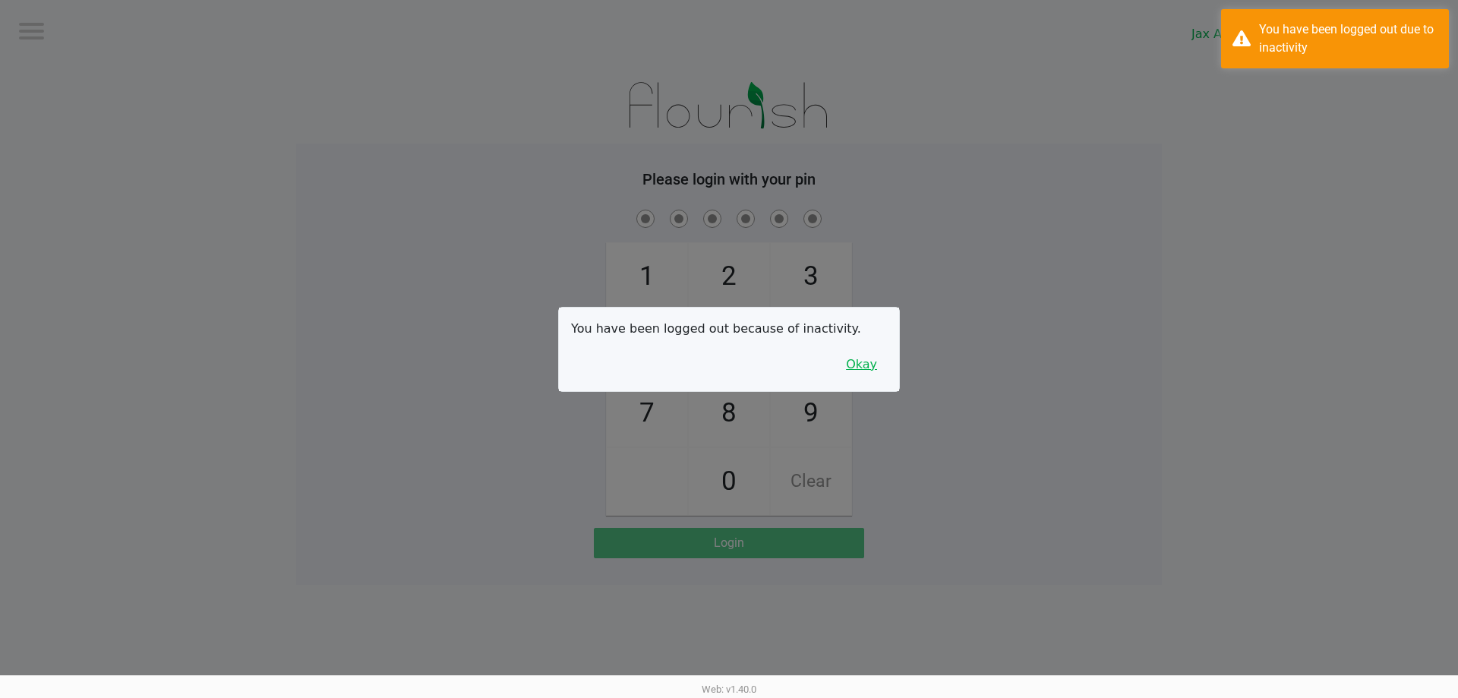
click at [875, 371] on button "Okay" at bounding box center [861, 364] width 51 height 29
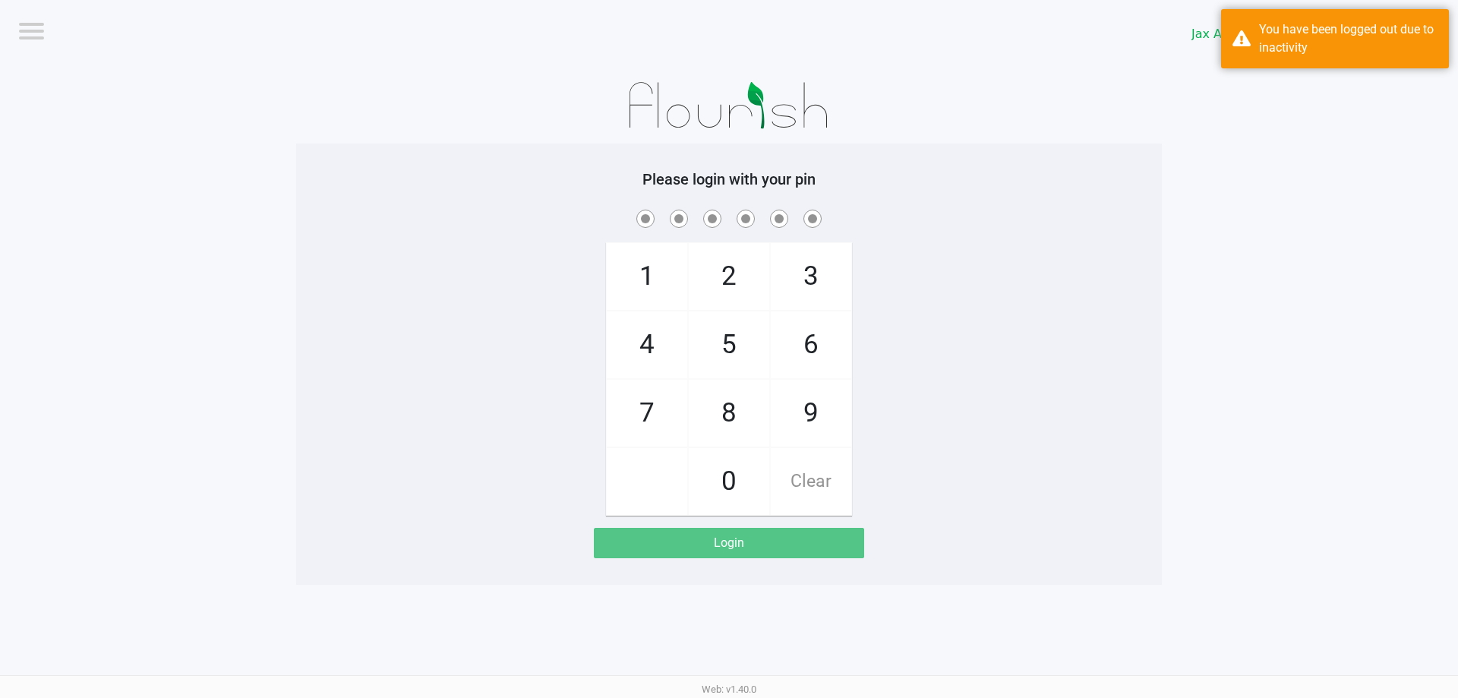
click at [794, 400] on span "9" at bounding box center [811, 413] width 81 height 67
checkbox input "true"
click at [643, 232] on div "1 4 7 2 5 8 0 3 6 9 Clear" at bounding box center [729, 361] width 866 height 309
click at [649, 269] on span "1" at bounding box center [647, 276] width 81 height 67
checkbox input "true"
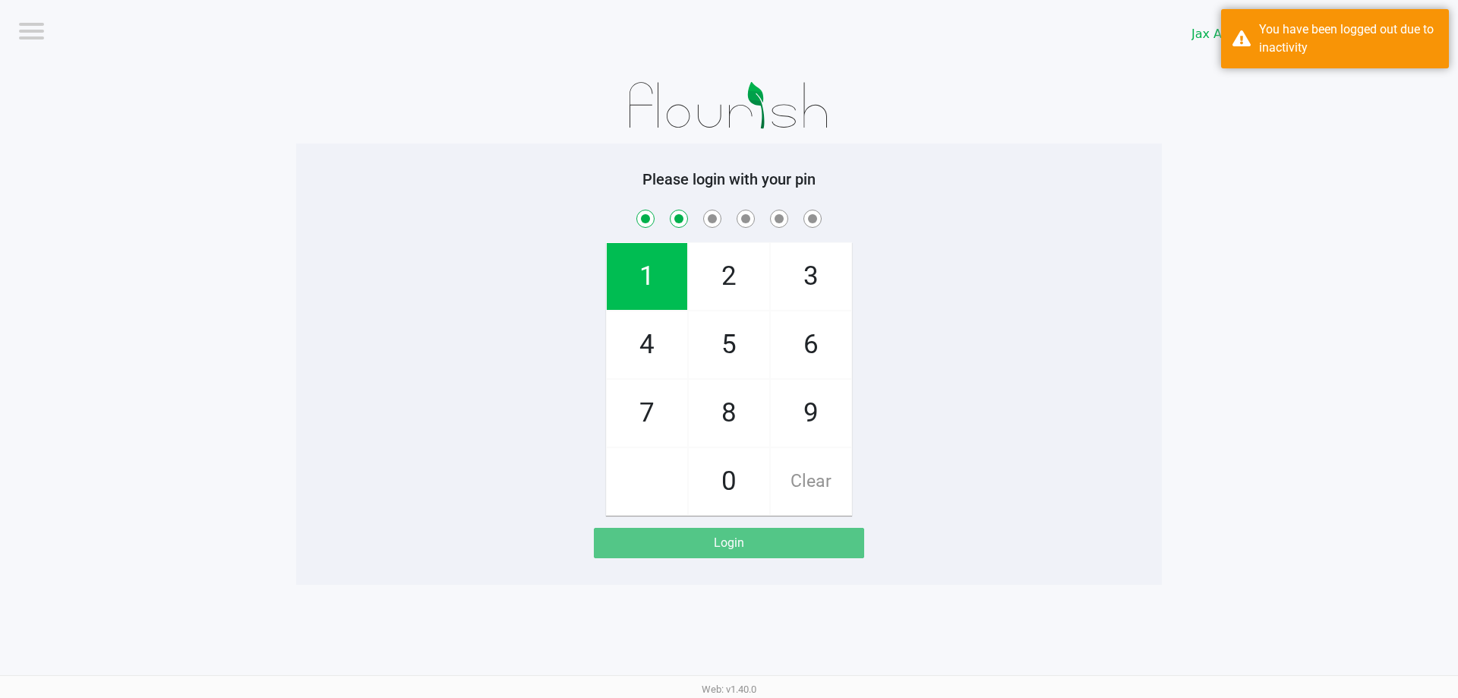
click at [650, 270] on span "1" at bounding box center [647, 276] width 81 height 67
checkbox input "true"
click at [655, 412] on span "7" at bounding box center [647, 413] width 81 height 67
checkbox input "true"
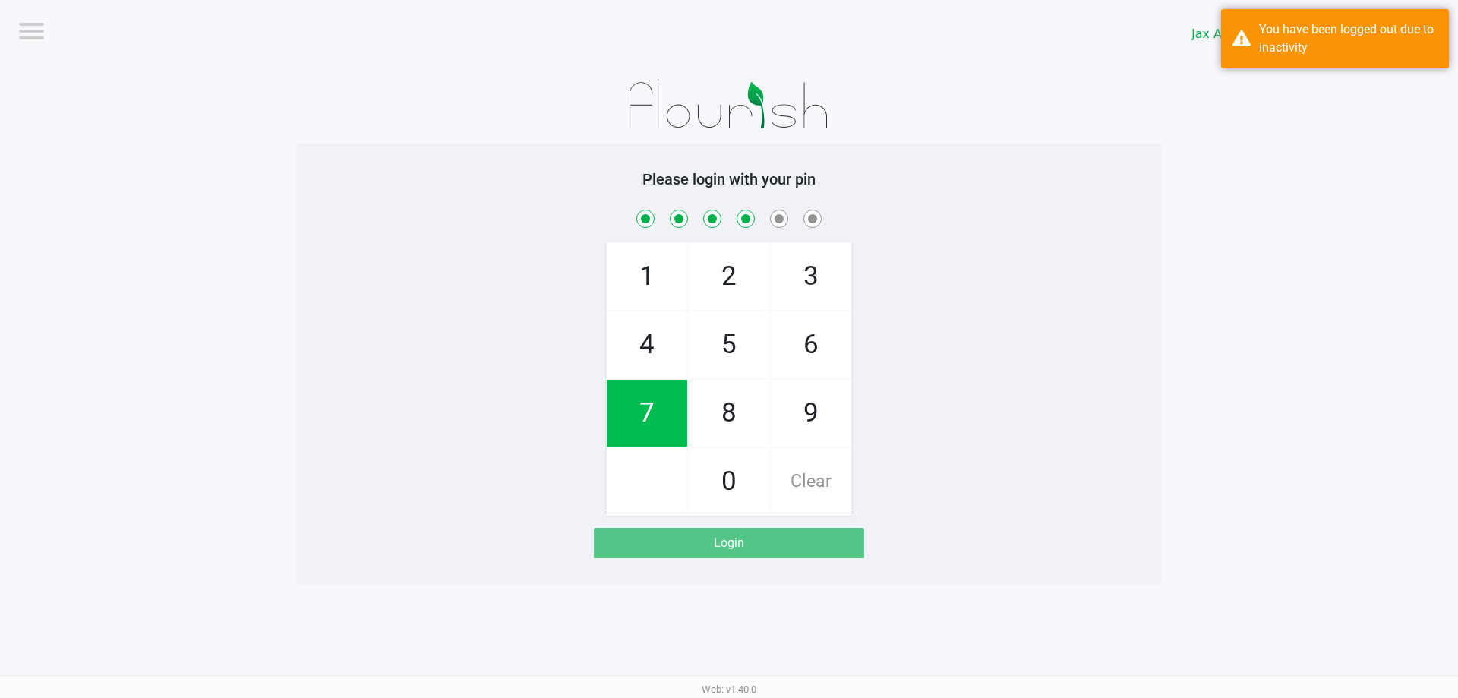
click at [665, 367] on span "4" at bounding box center [647, 344] width 81 height 67
checkbox input "true"
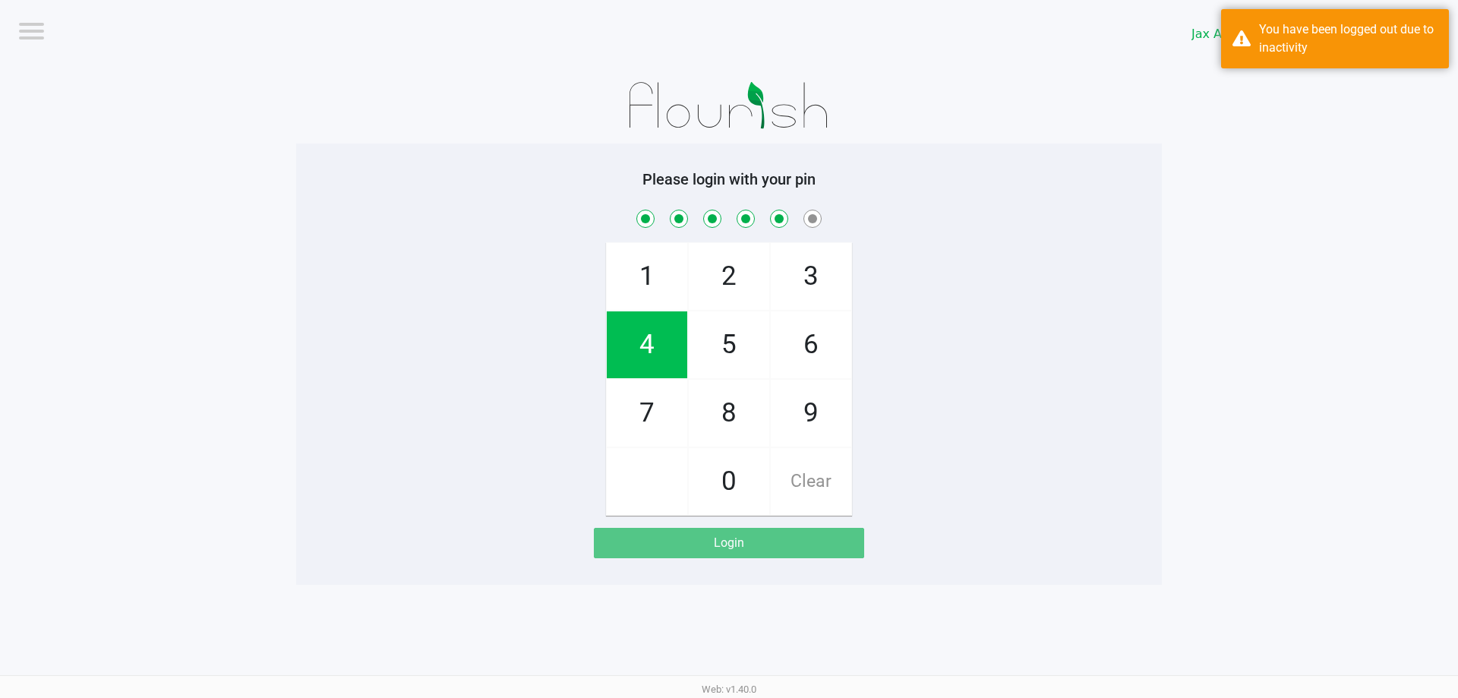
click at [661, 393] on span "7" at bounding box center [647, 413] width 81 height 67
checkbox input "true"
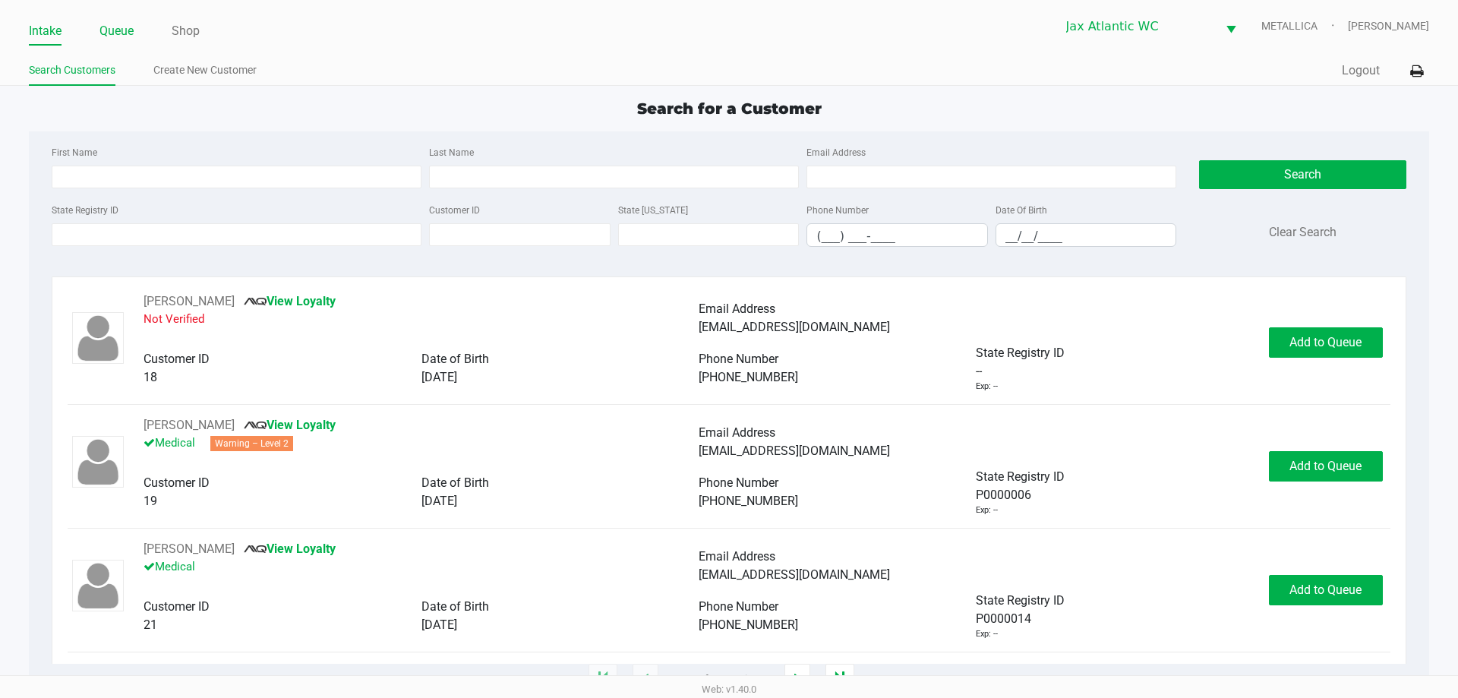
click at [108, 36] on link "Queue" at bounding box center [116, 31] width 34 height 21
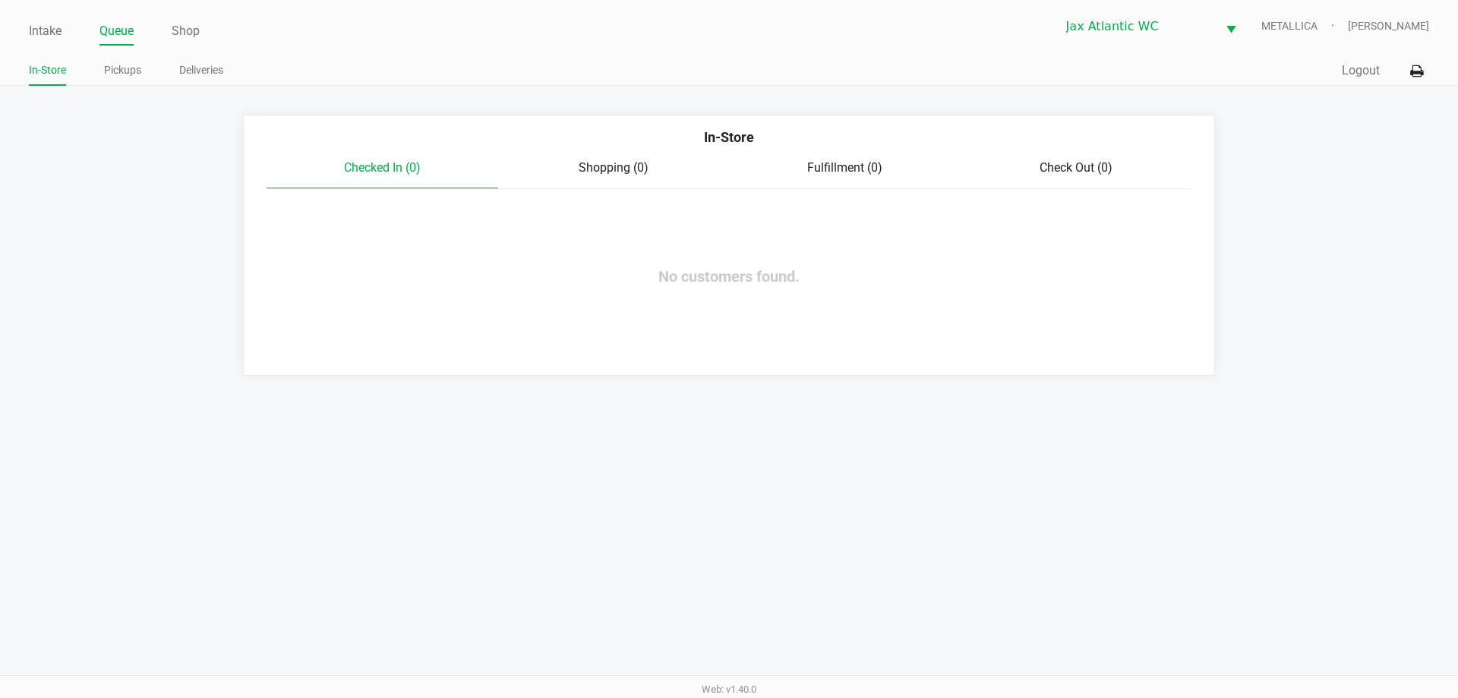
click at [64, 33] on ul "Intake Queue Shop" at bounding box center [379, 32] width 700 height 26
click at [35, 43] on li "Intake" at bounding box center [45, 32] width 33 height 27
click at [39, 32] on link "Intake" at bounding box center [45, 31] width 33 height 21
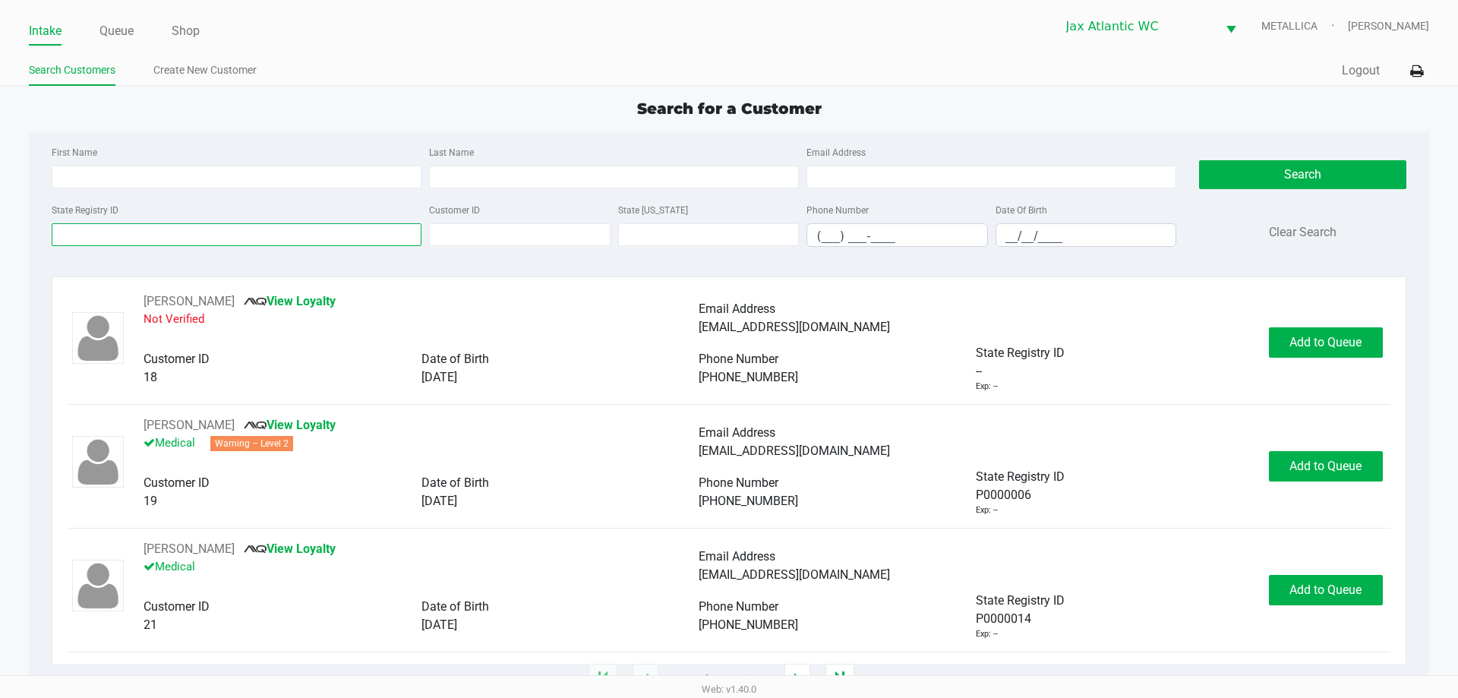
click at [117, 238] on input "State Registry ID" at bounding box center [237, 234] width 370 height 23
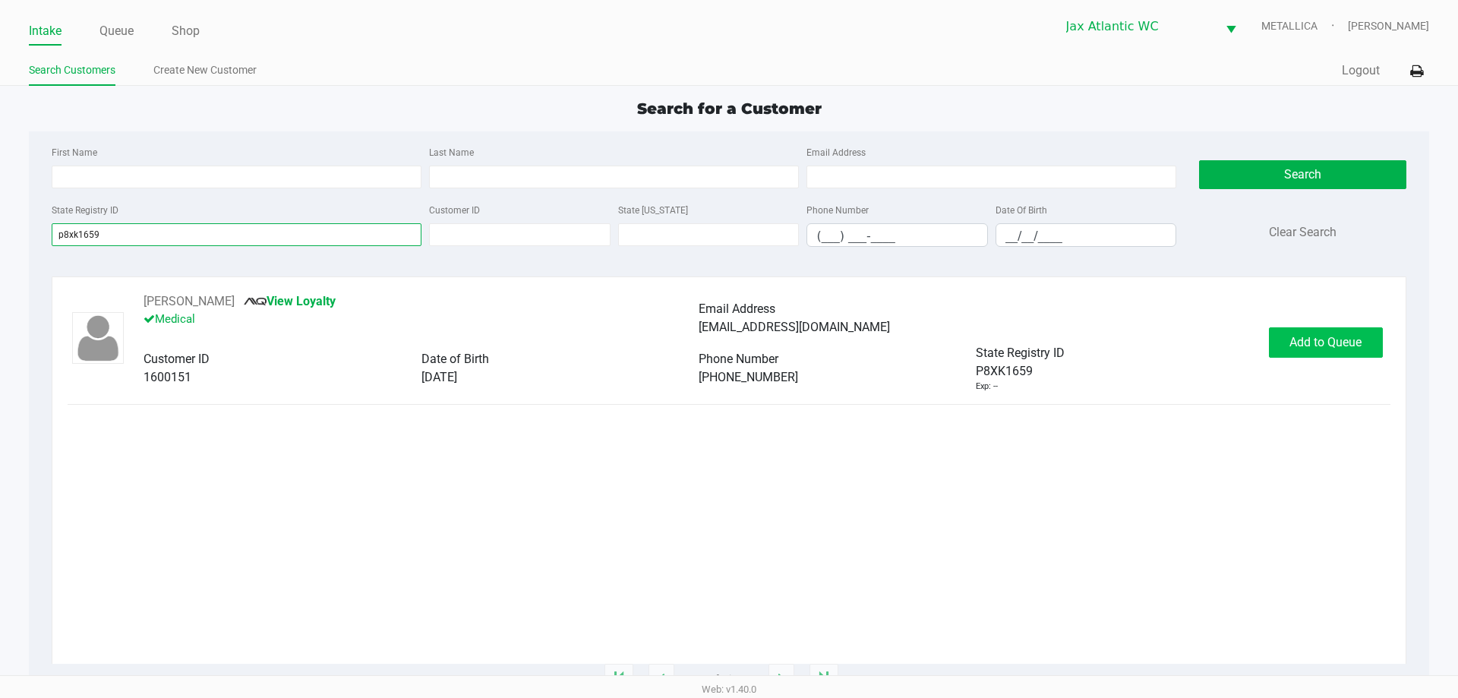
type input "p8xk1659"
click at [1303, 337] on span "Add to Queue" at bounding box center [1326, 342] width 72 height 14
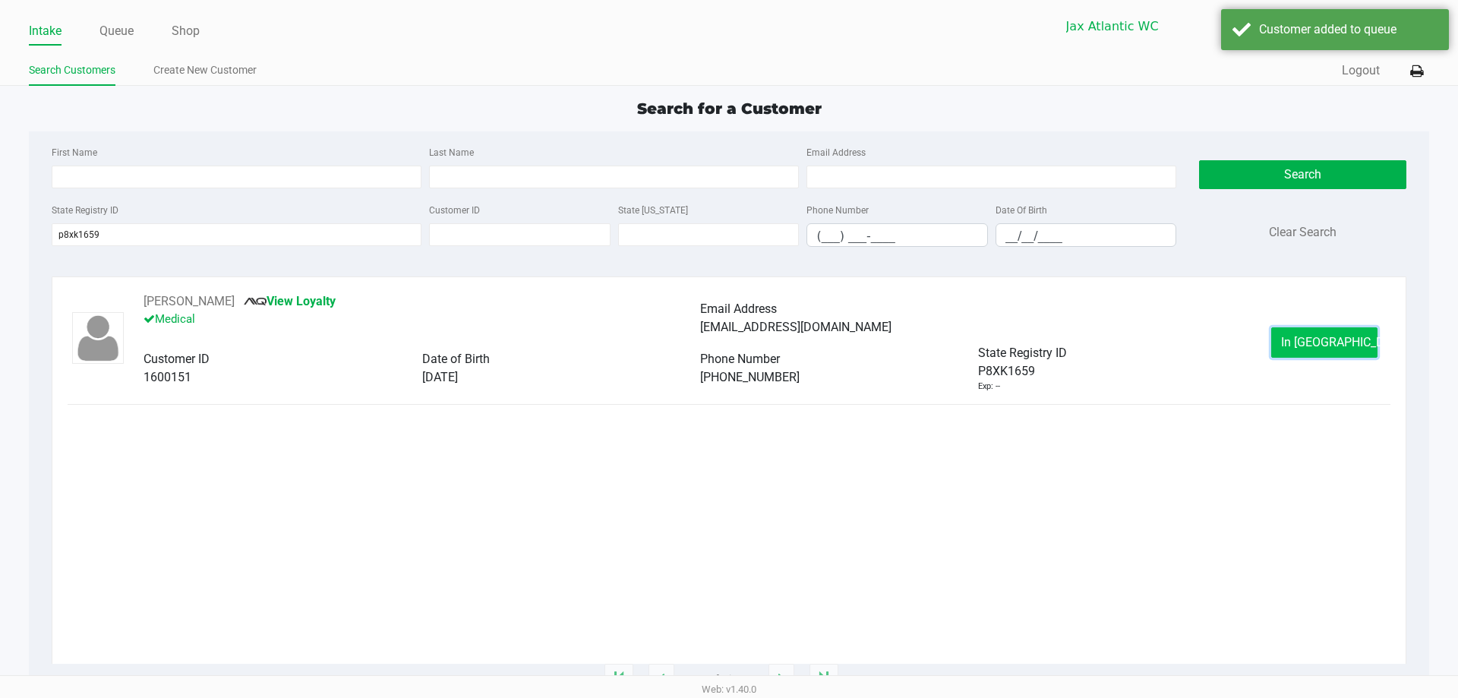
click at [1309, 356] on button "In Queue" at bounding box center [1324, 342] width 106 height 30
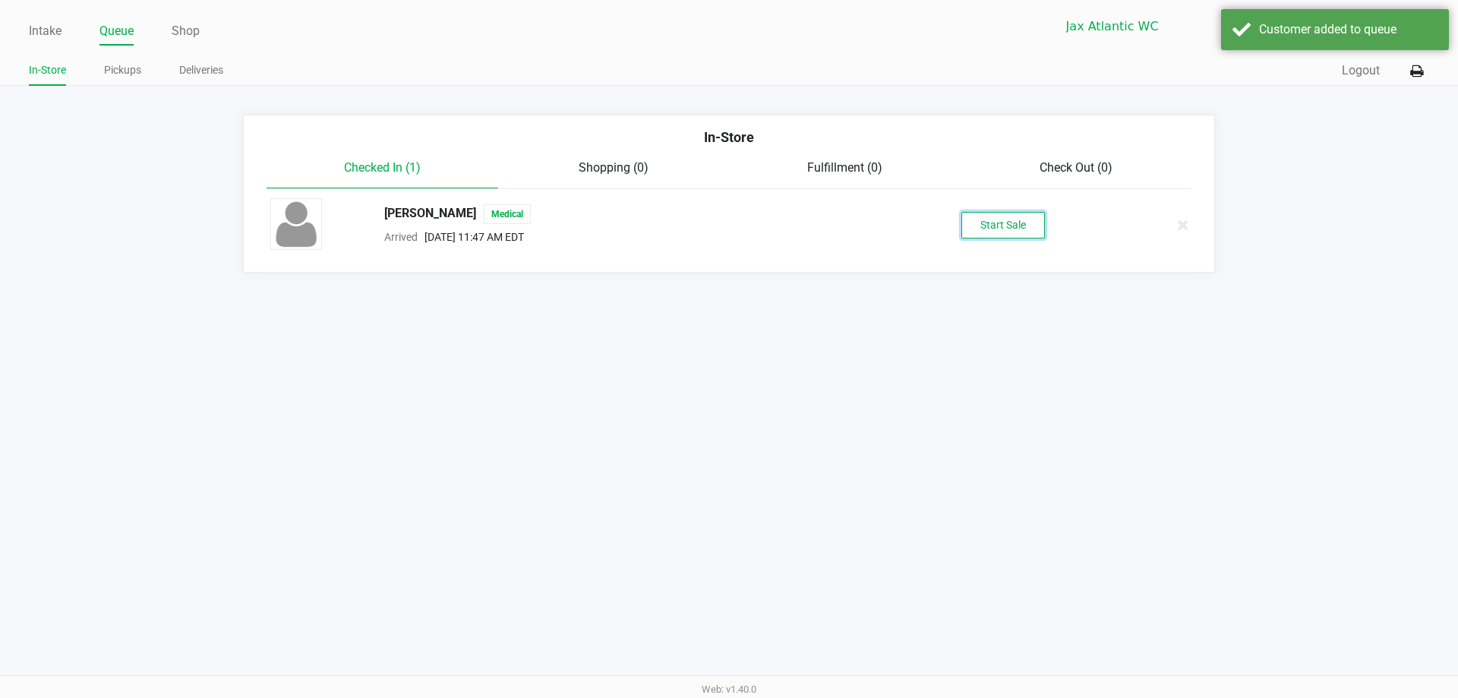
click at [1022, 226] on button "Start Sale" at bounding box center [1004, 225] width 84 height 27
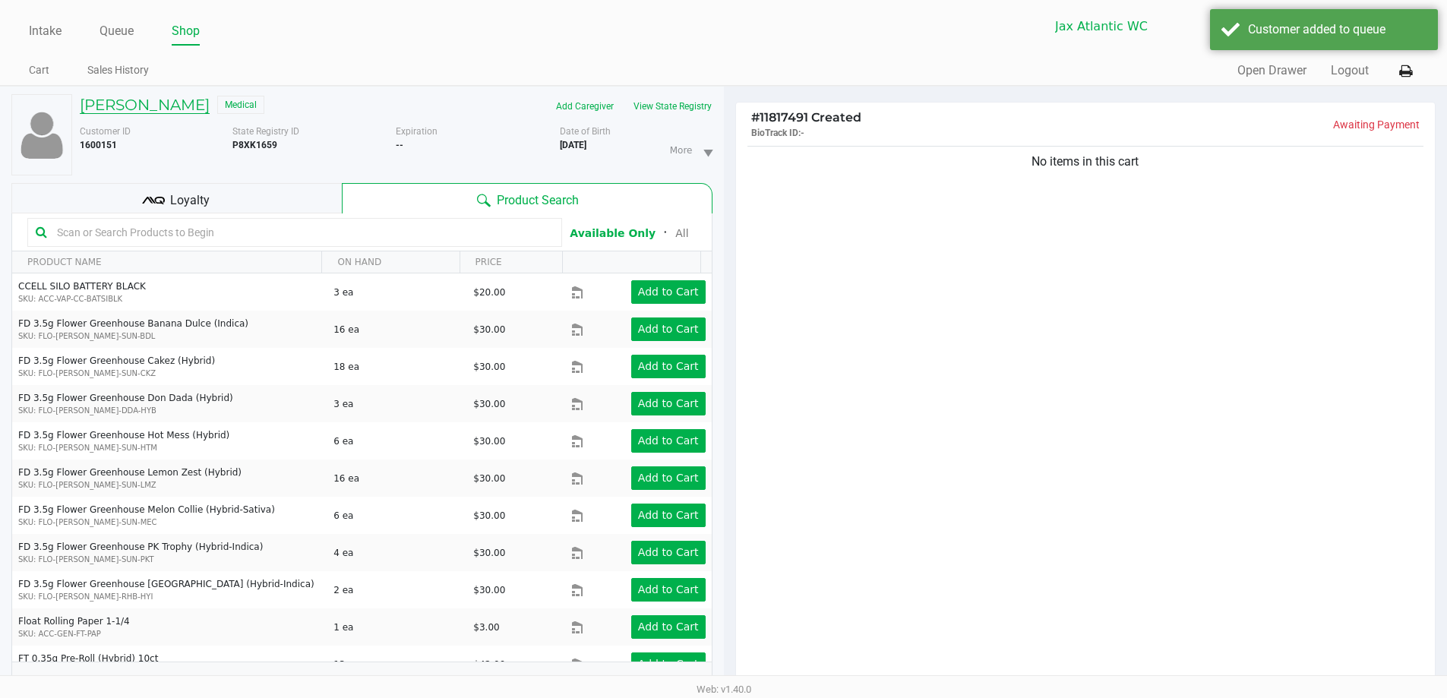
click at [124, 110] on h5 "Demere MASON" at bounding box center [145, 105] width 130 height 18
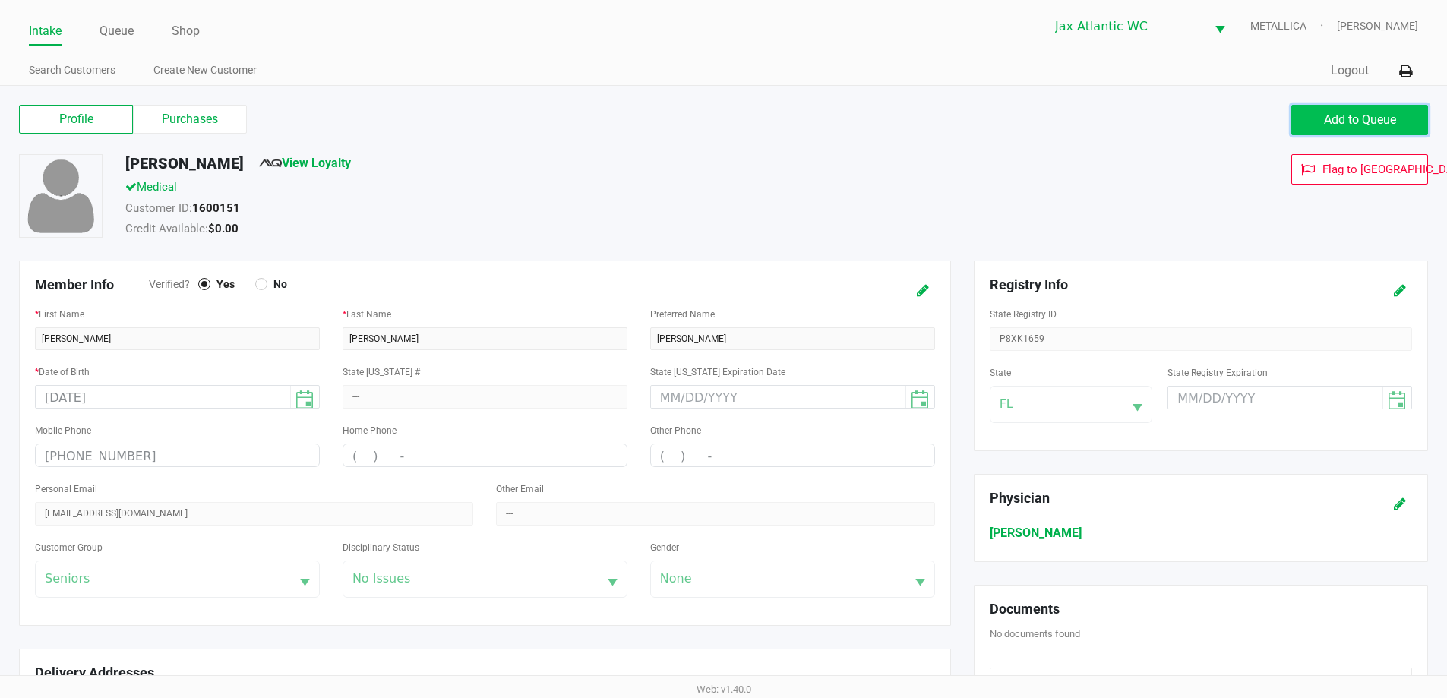
click at [1328, 116] on span "Add to Queue" at bounding box center [1360, 119] width 72 height 14
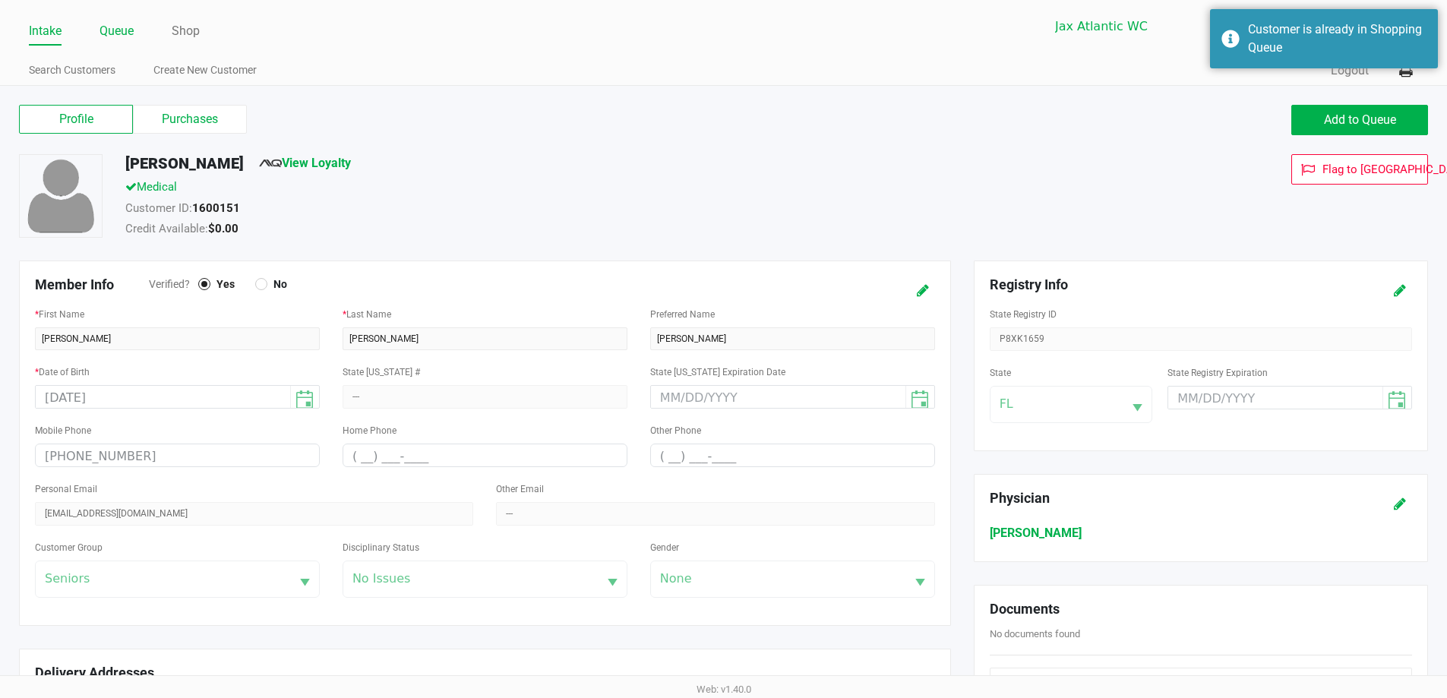
click at [124, 33] on link "Queue" at bounding box center [116, 31] width 34 height 21
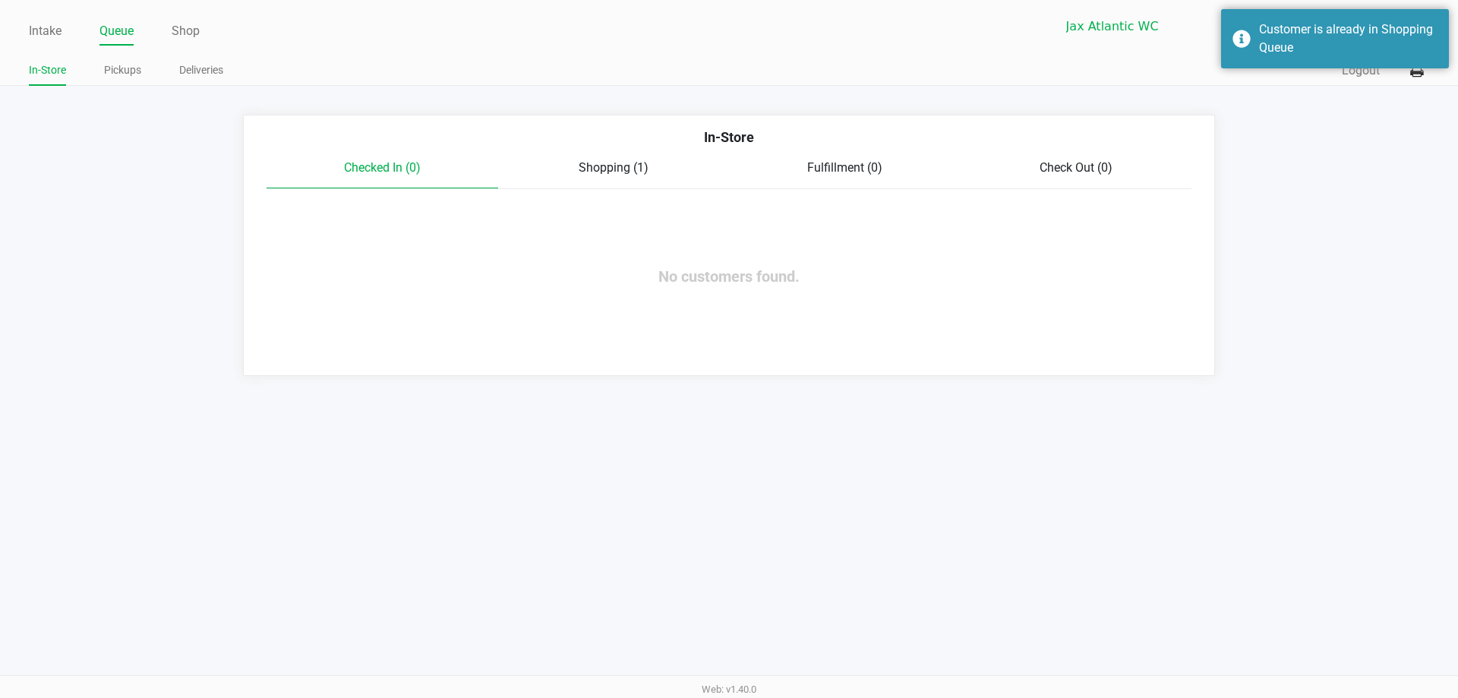
click at [604, 156] on div "In-Store" at bounding box center [729, 143] width 948 height 32
click at [611, 166] on span "Shopping (1)" at bounding box center [614, 167] width 70 height 14
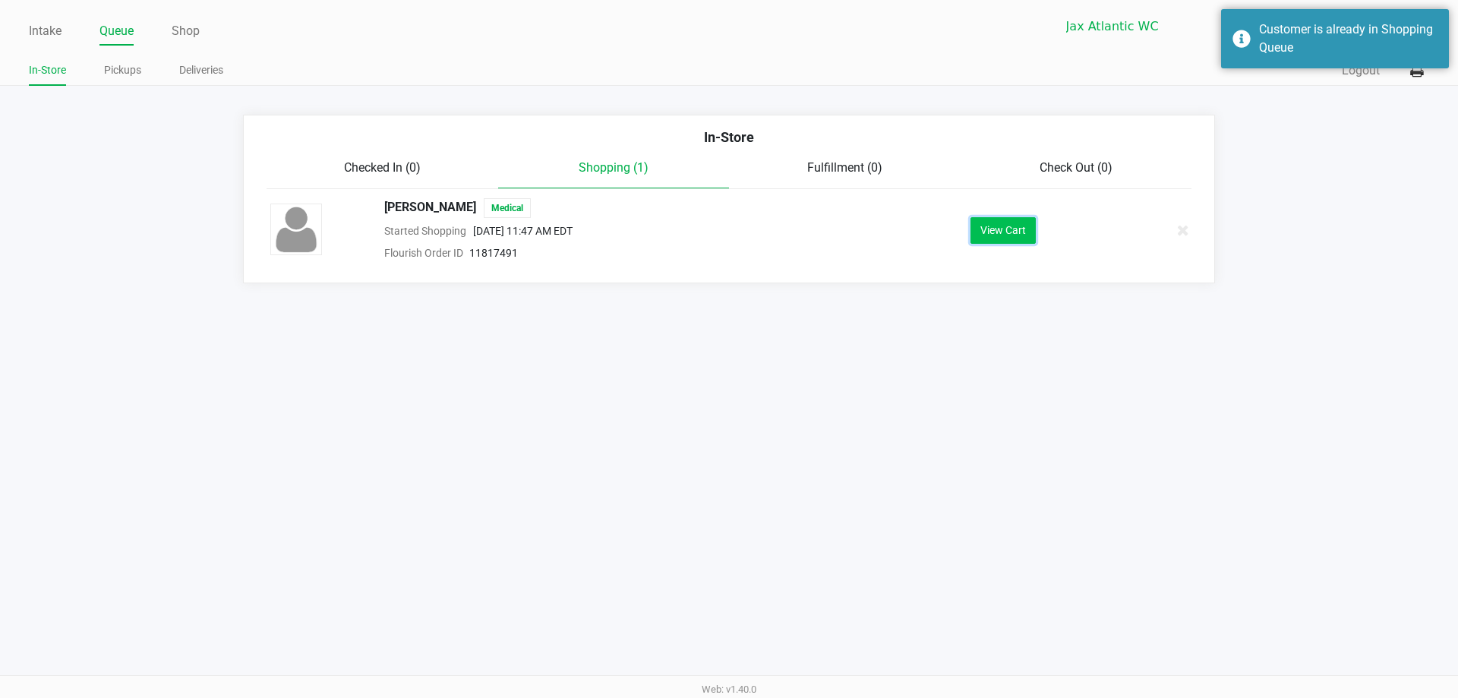
click at [1006, 239] on button "View Cart" at bounding box center [1003, 230] width 65 height 27
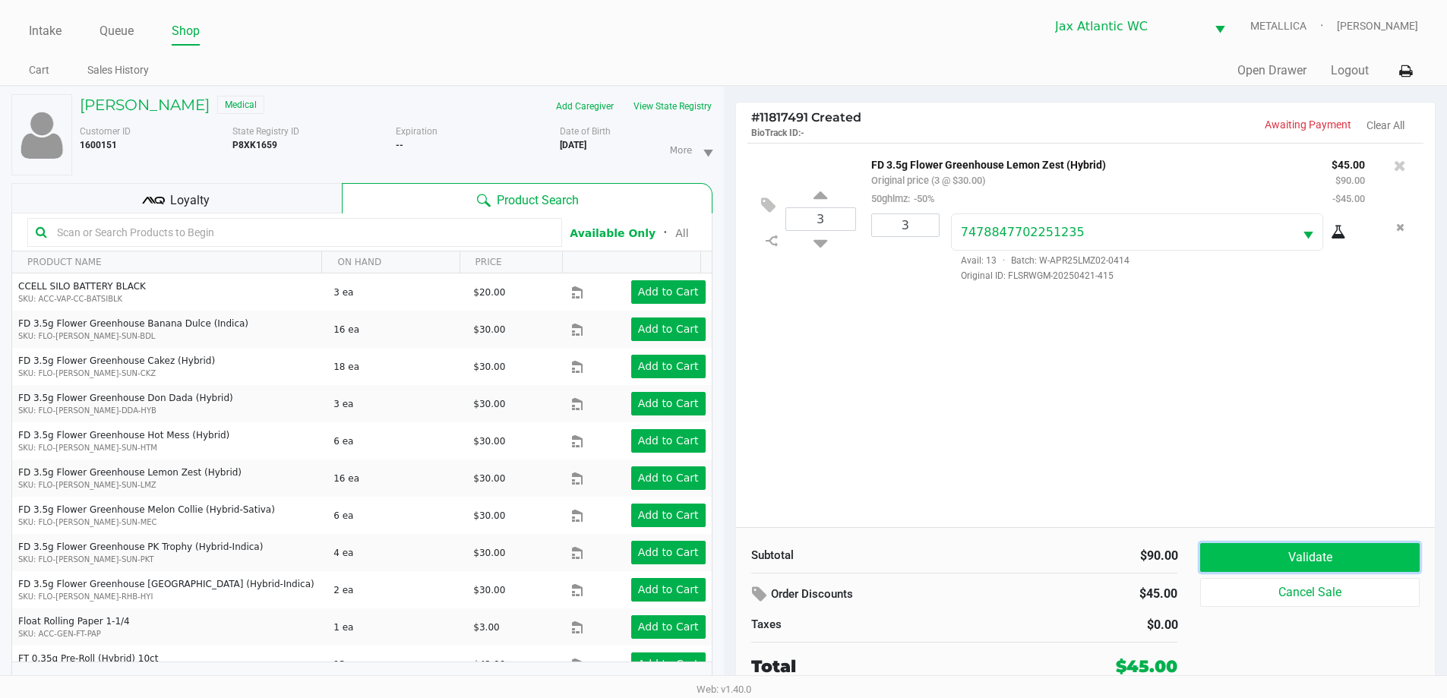
click at [1317, 563] on button "Validate" at bounding box center [1309, 557] width 219 height 29
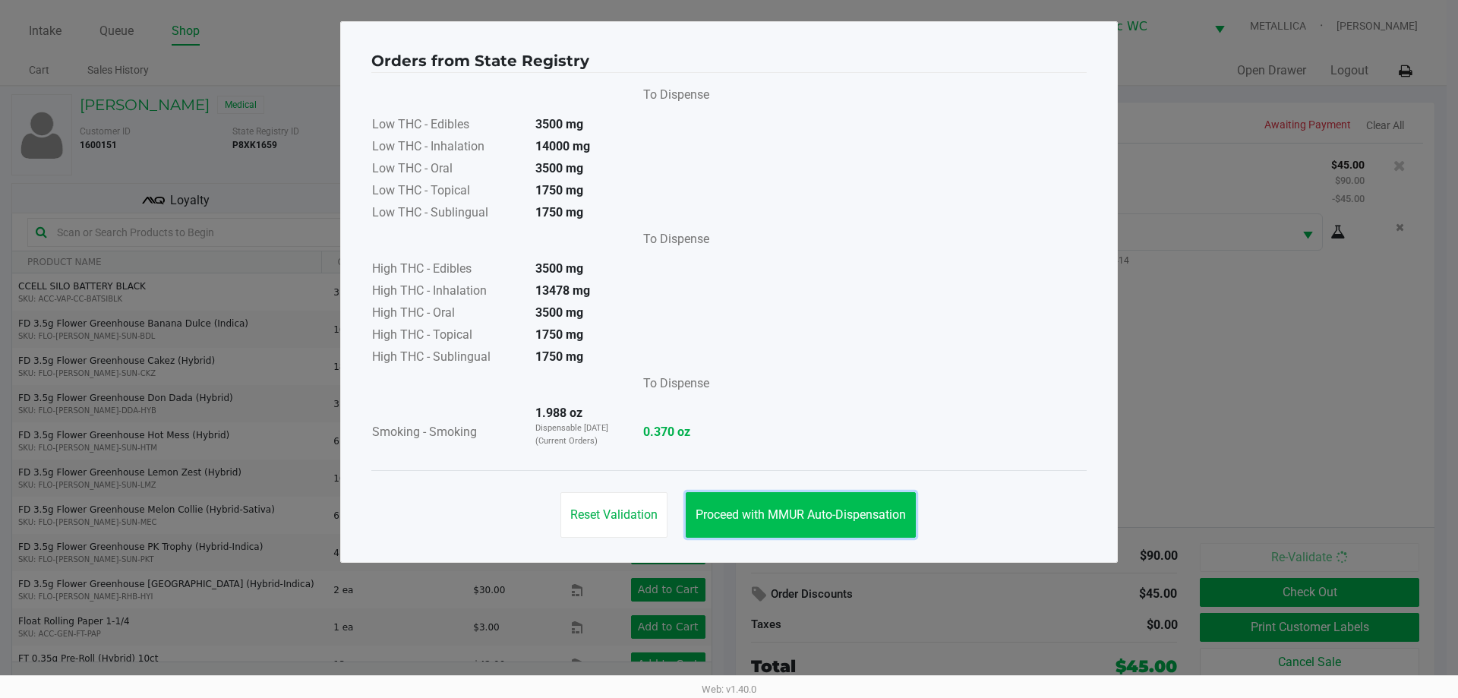
click at [783, 530] on button "Proceed with MMUR Auto-Dispensation" at bounding box center [801, 515] width 230 height 46
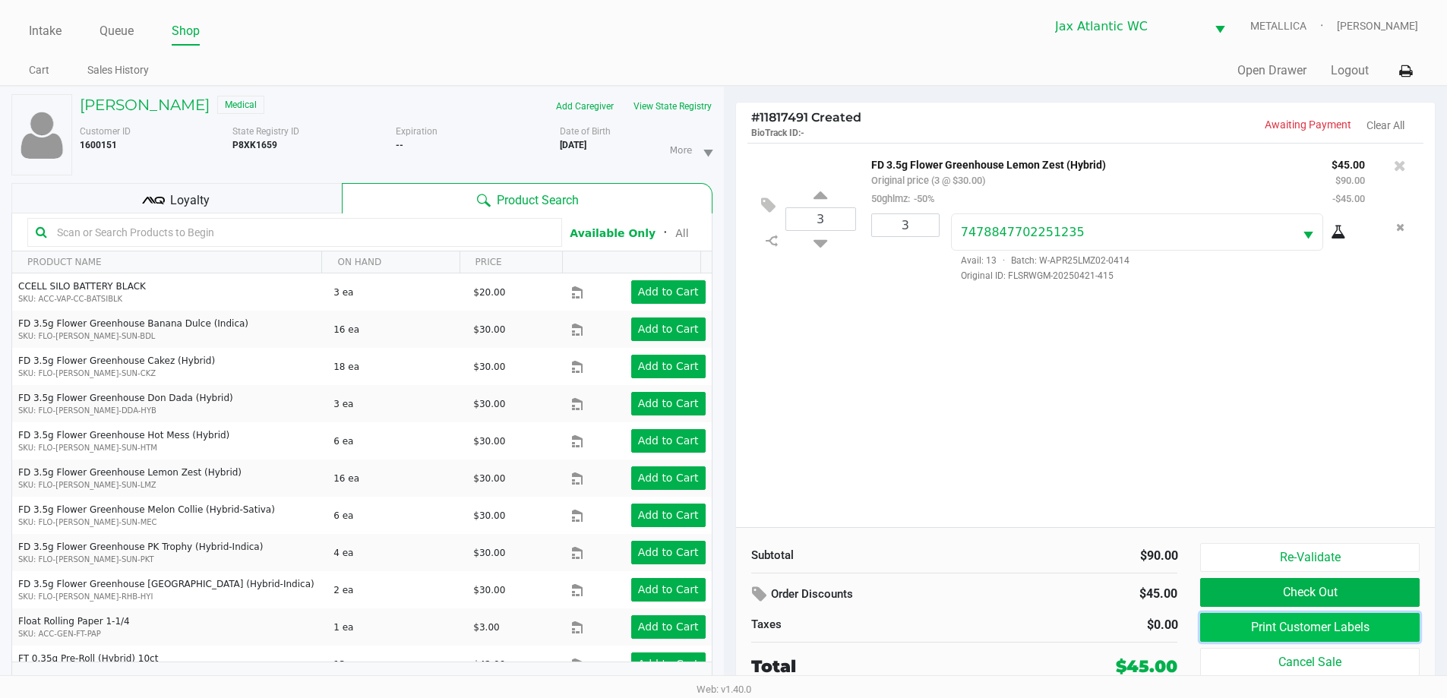
click at [1319, 627] on button "Print Customer Labels" at bounding box center [1309, 627] width 219 height 29
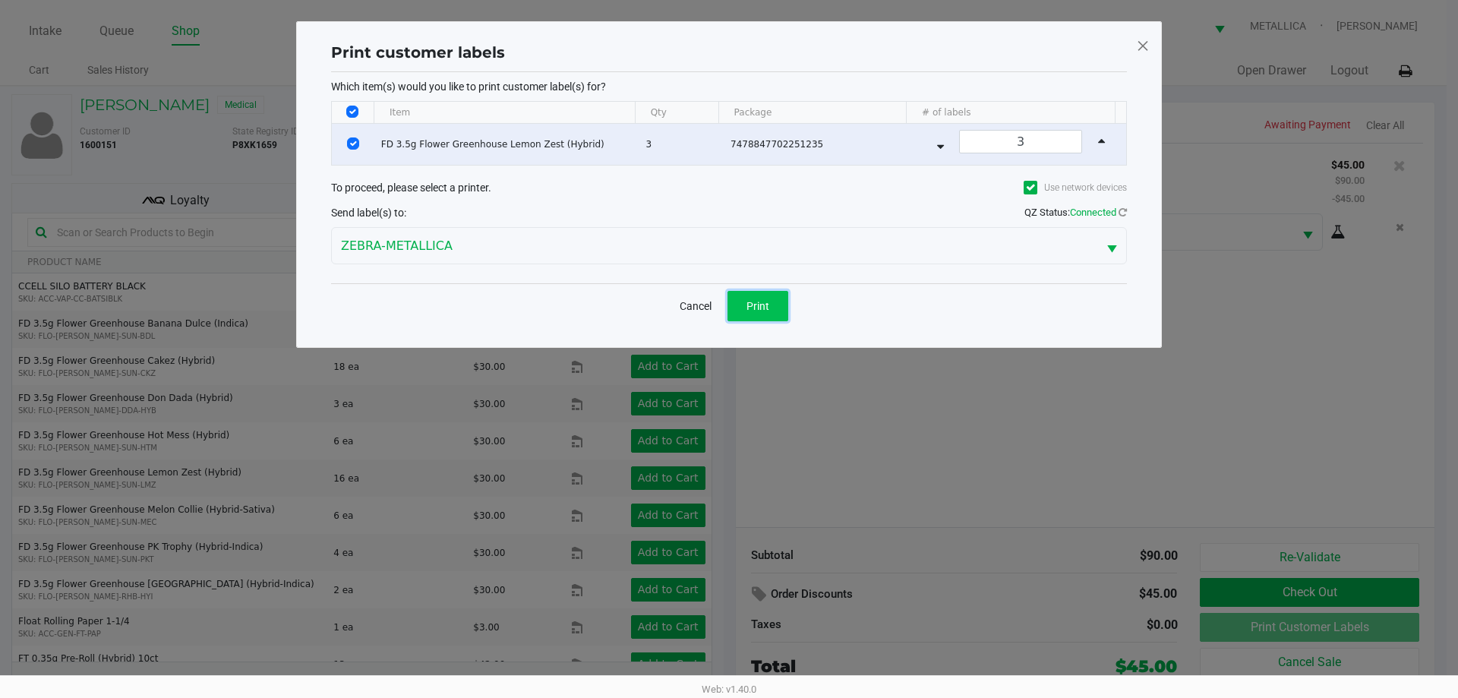
click at [763, 300] on span "Print" at bounding box center [758, 306] width 23 height 12
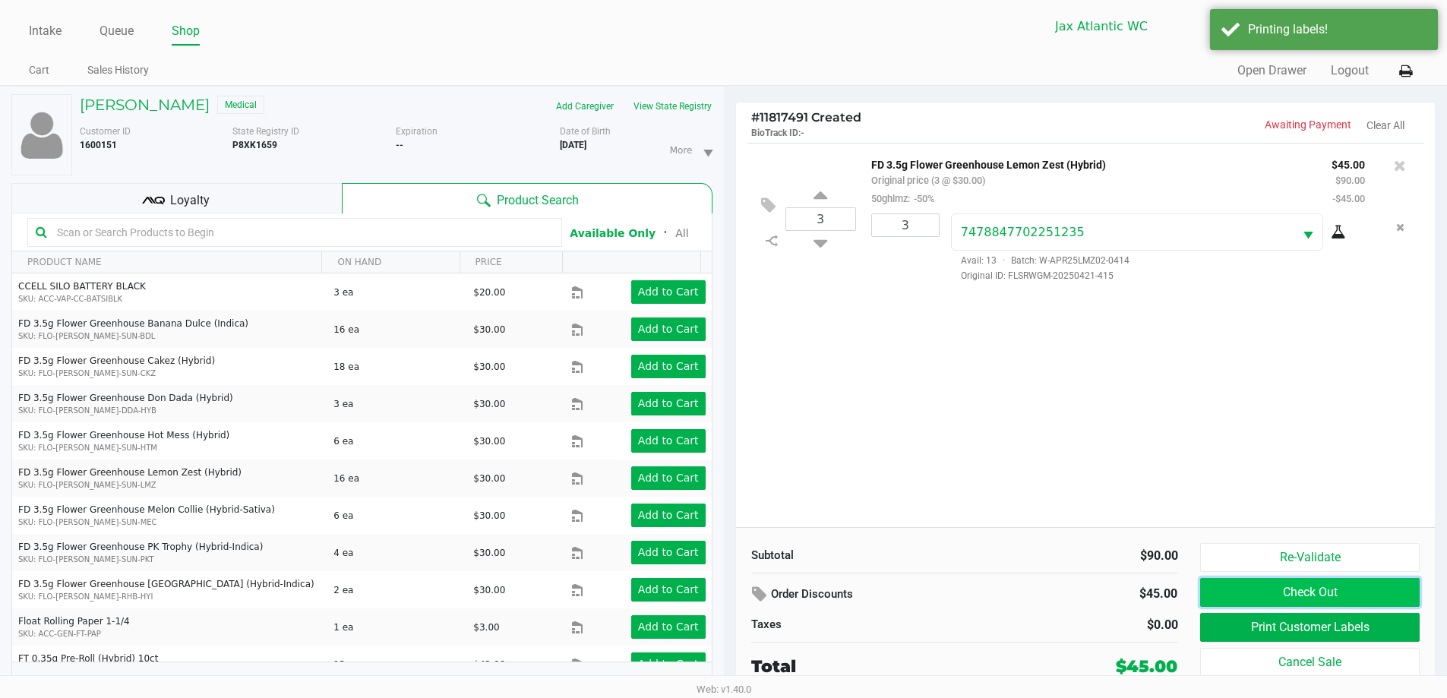
click at [1344, 591] on button "Check Out" at bounding box center [1309, 592] width 219 height 29
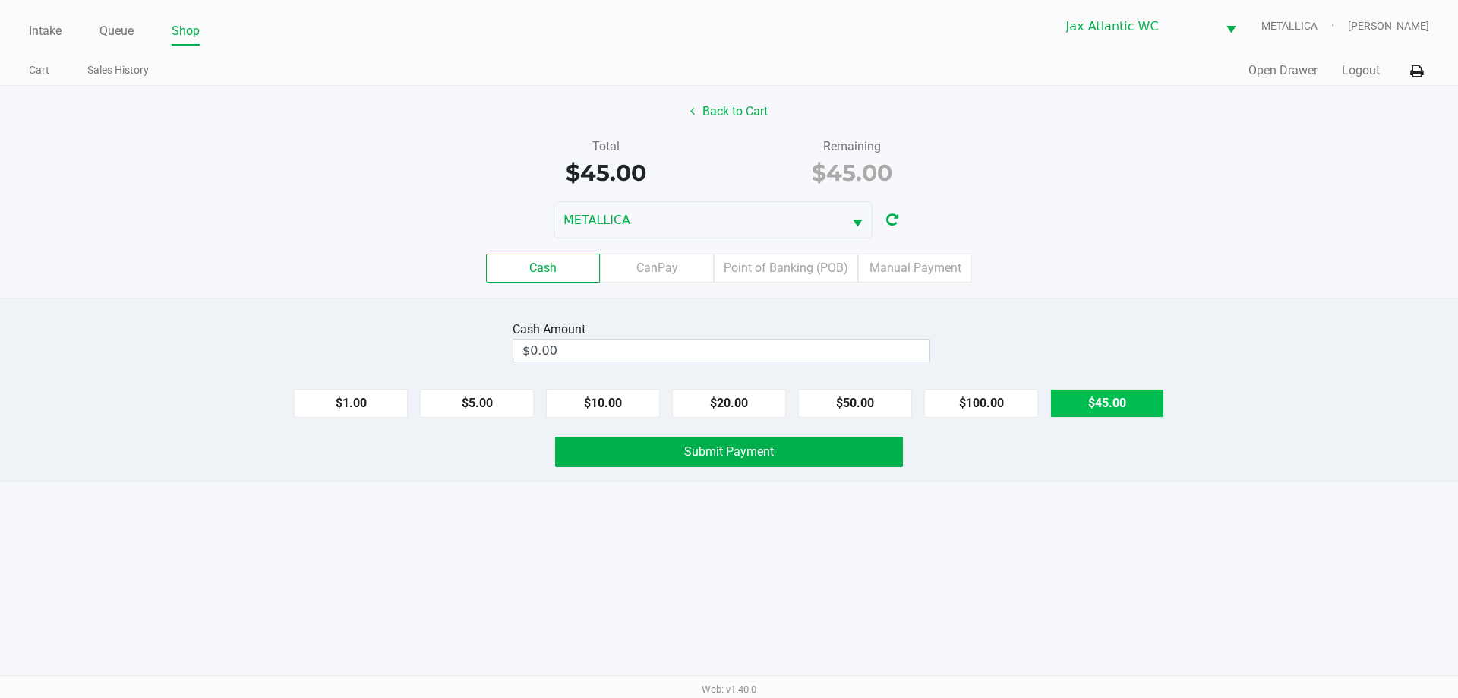
click at [1133, 412] on button "$45.00" at bounding box center [1107, 403] width 114 height 29
type input "$45.00"
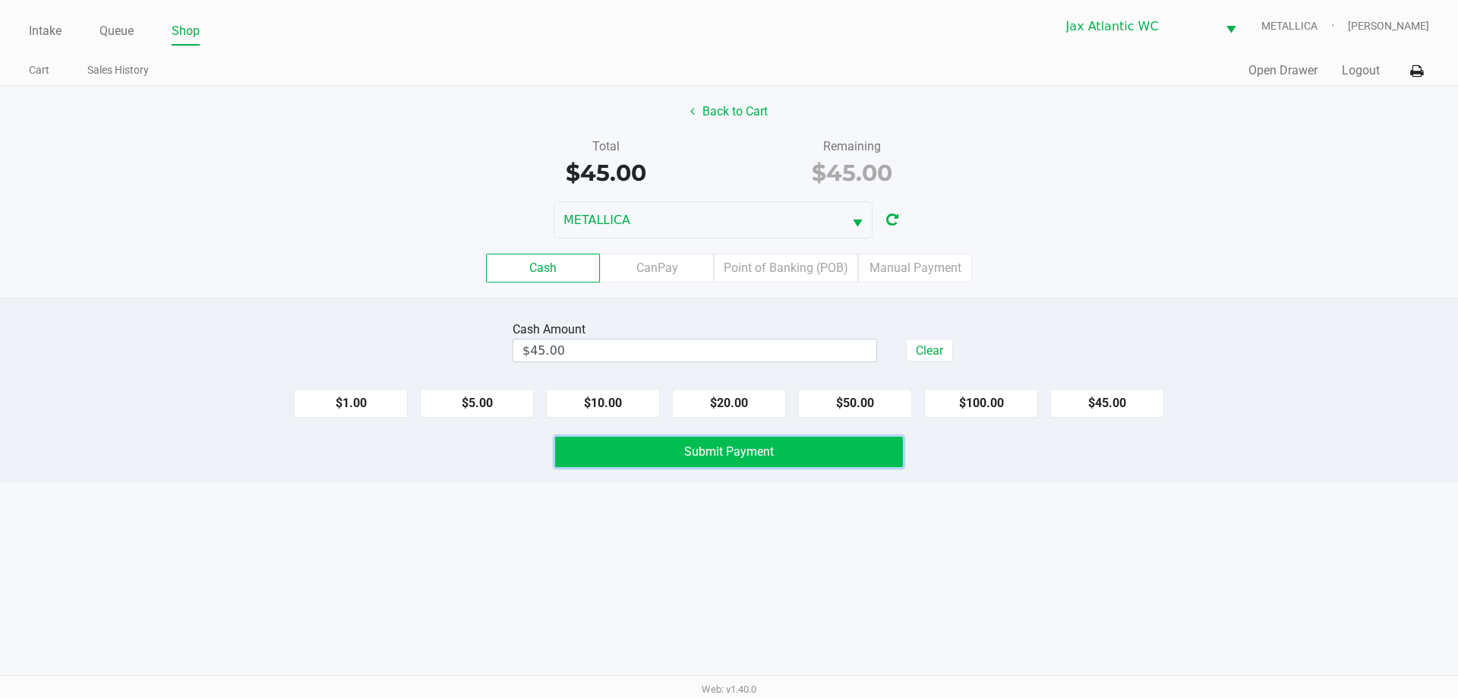
click at [741, 456] on span "Submit Payment" at bounding box center [729, 451] width 90 height 14
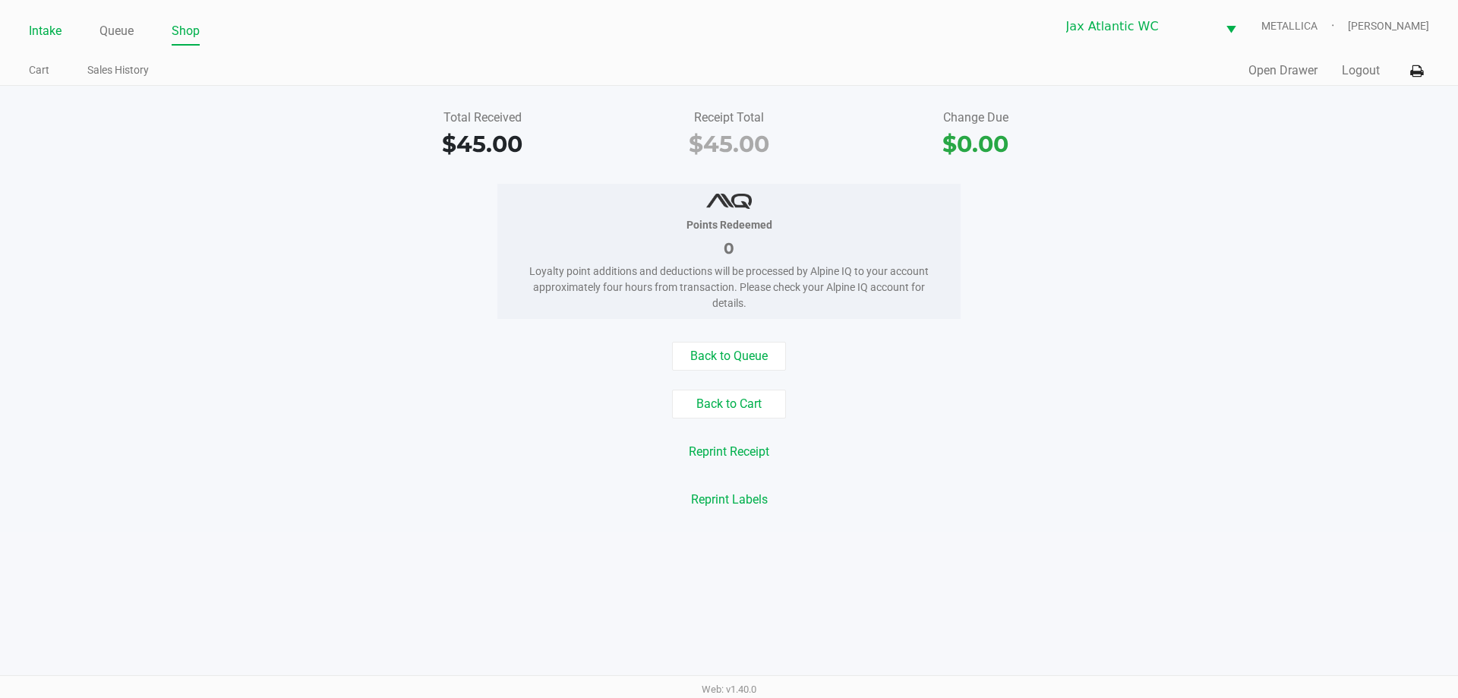
click at [42, 37] on link "Intake" at bounding box center [45, 31] width 33 height 21
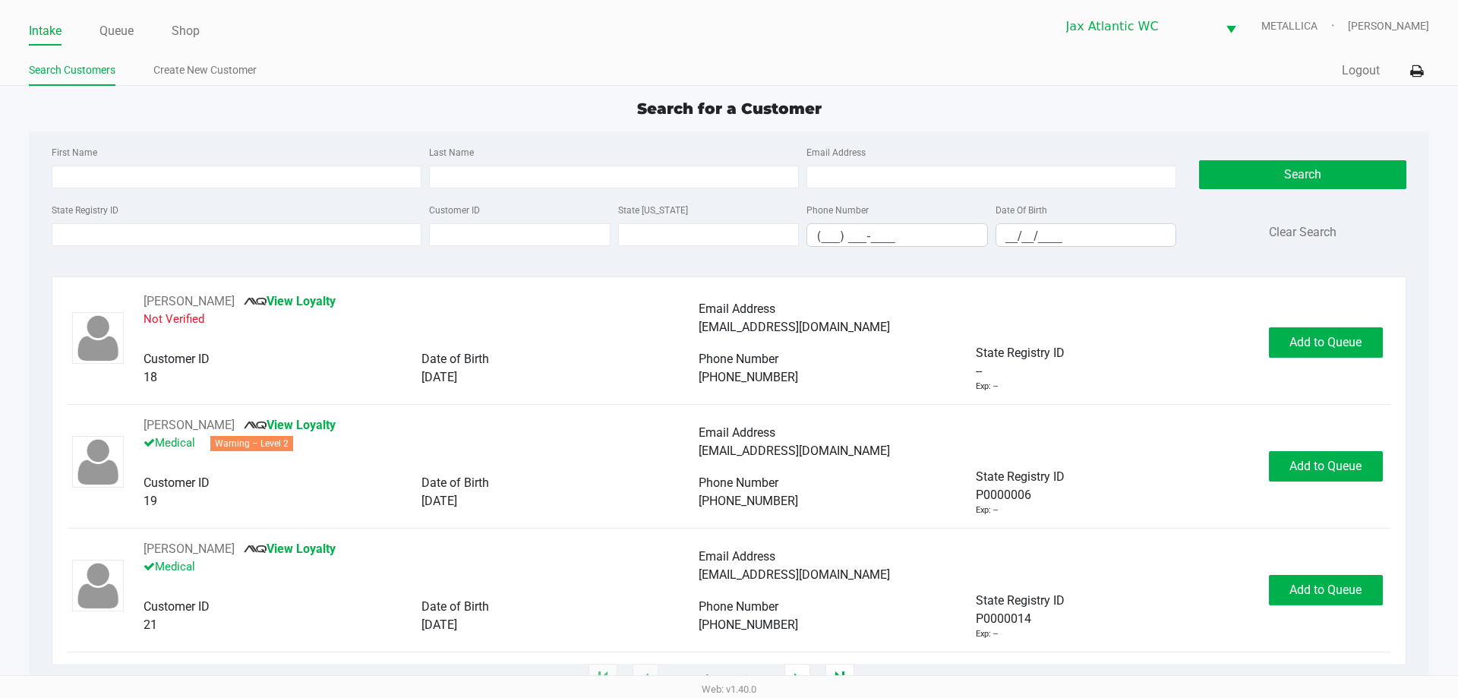
click at [176, 217] on div "State Registry ID" at bounding box center [236, 224] width 377 height 46
click at [174, 230] on input "State Registry ID" at bounding box center [237, 234] width 370 height 23
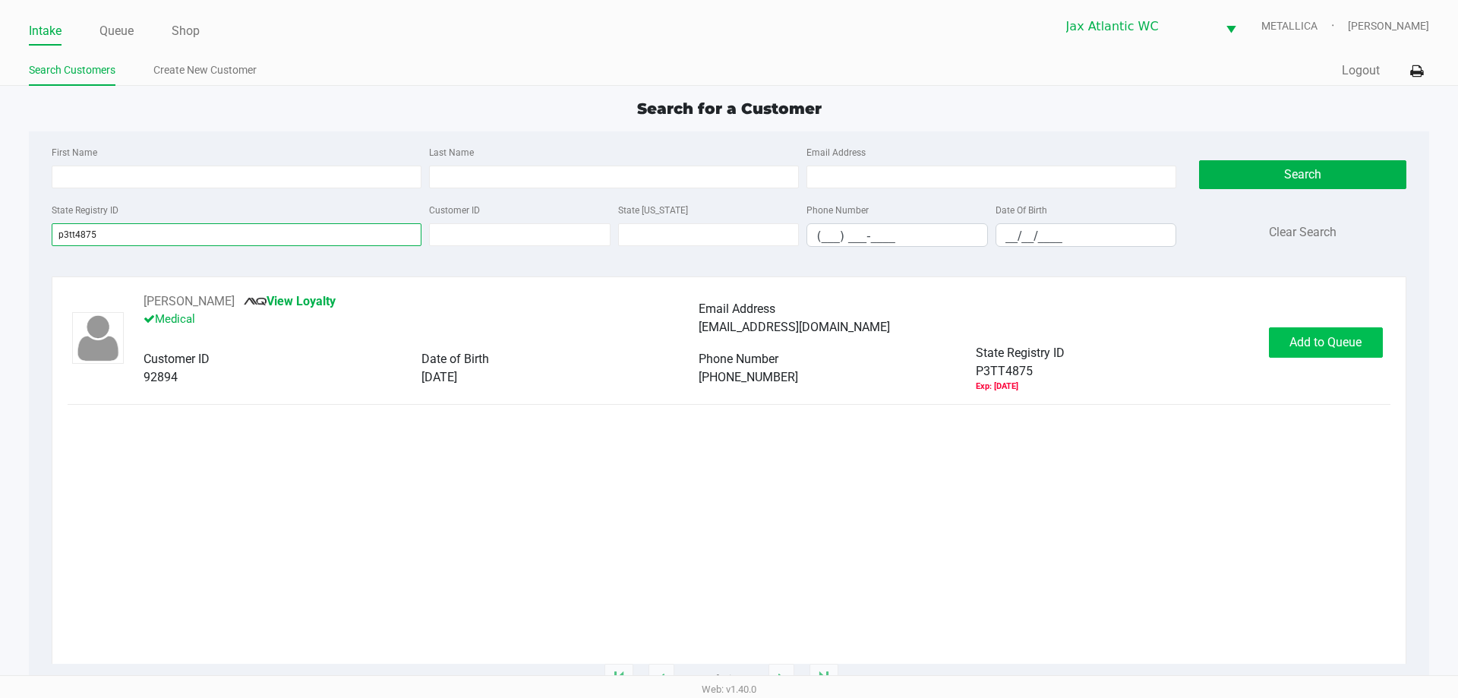
type input "p3tt4875"
click at [1337, 342] on span "Add to Queue" at bounding box center [1326, 342] width 72 height 14
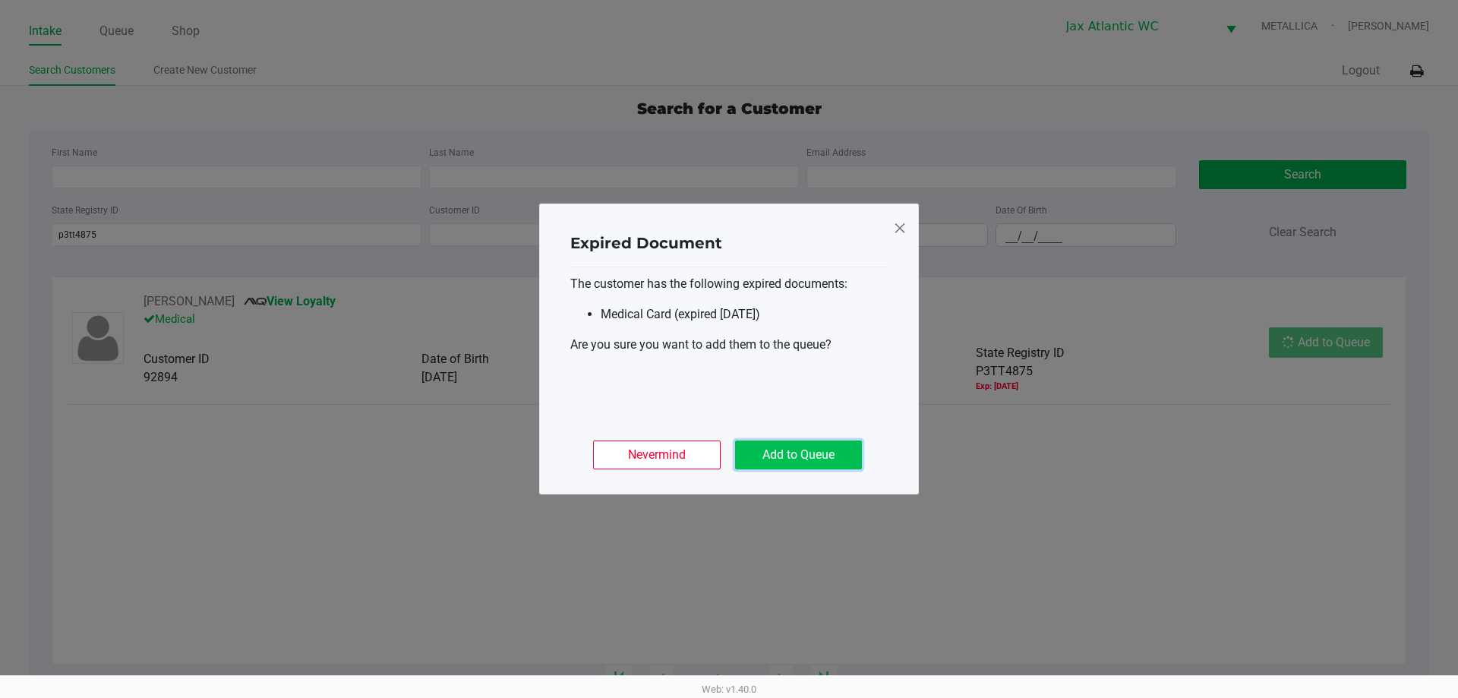
click at [785, 455] on button "Add to Queue" at bounding box center [798, 455] width 127 height 29
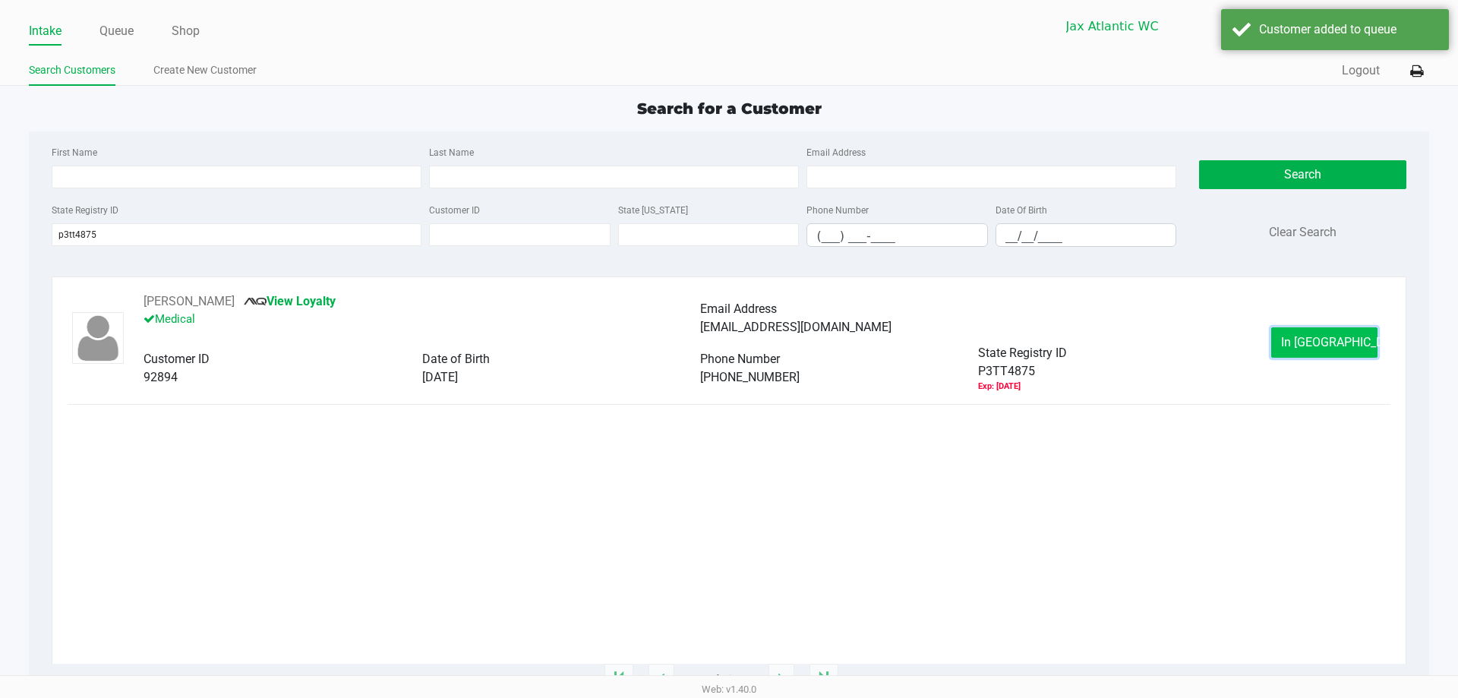
click at [1327, 342] on span "In Queue" at bounding box center [1345, 342] width 128 height 14
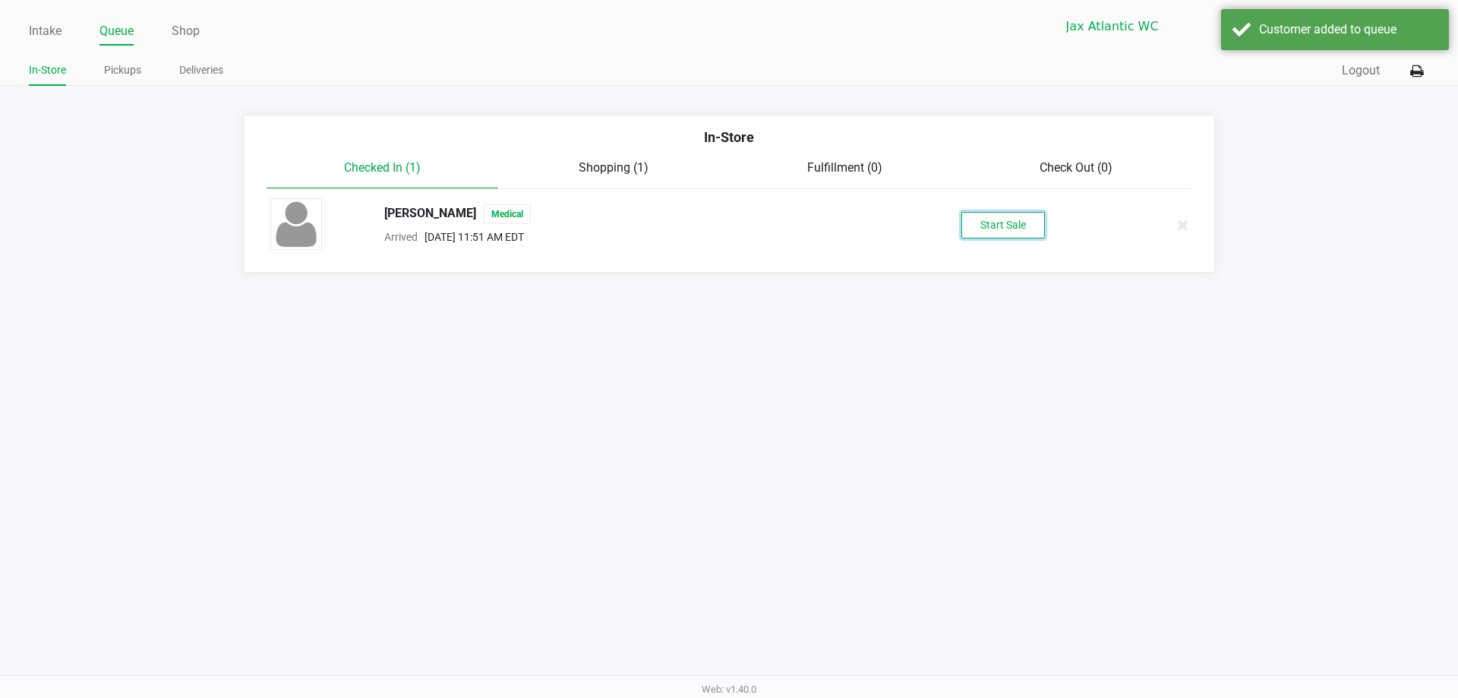
click at [1022, 233] on button "Start Sale" at bounding box center [1004, 225] width 84 height 27
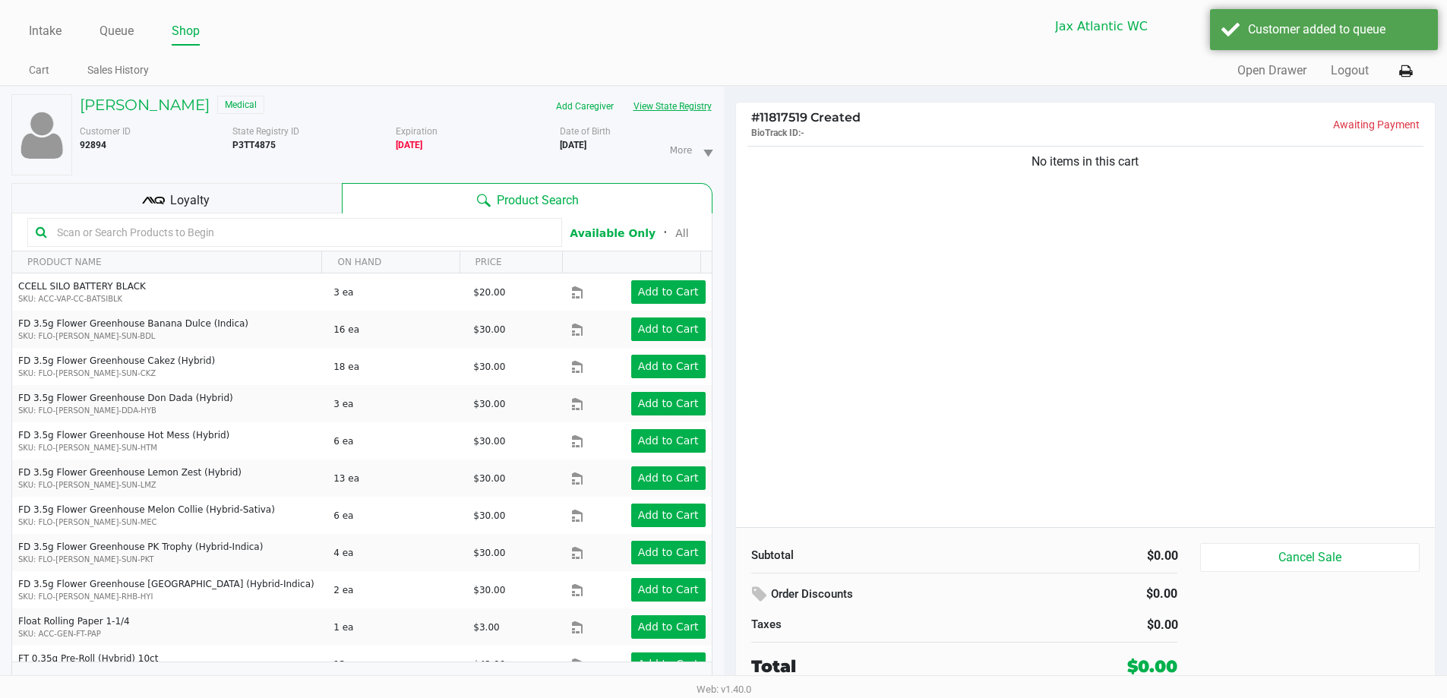
click at [708, 100] on button "View State Registry" at bounding box center [668, 106] width 89 height 24
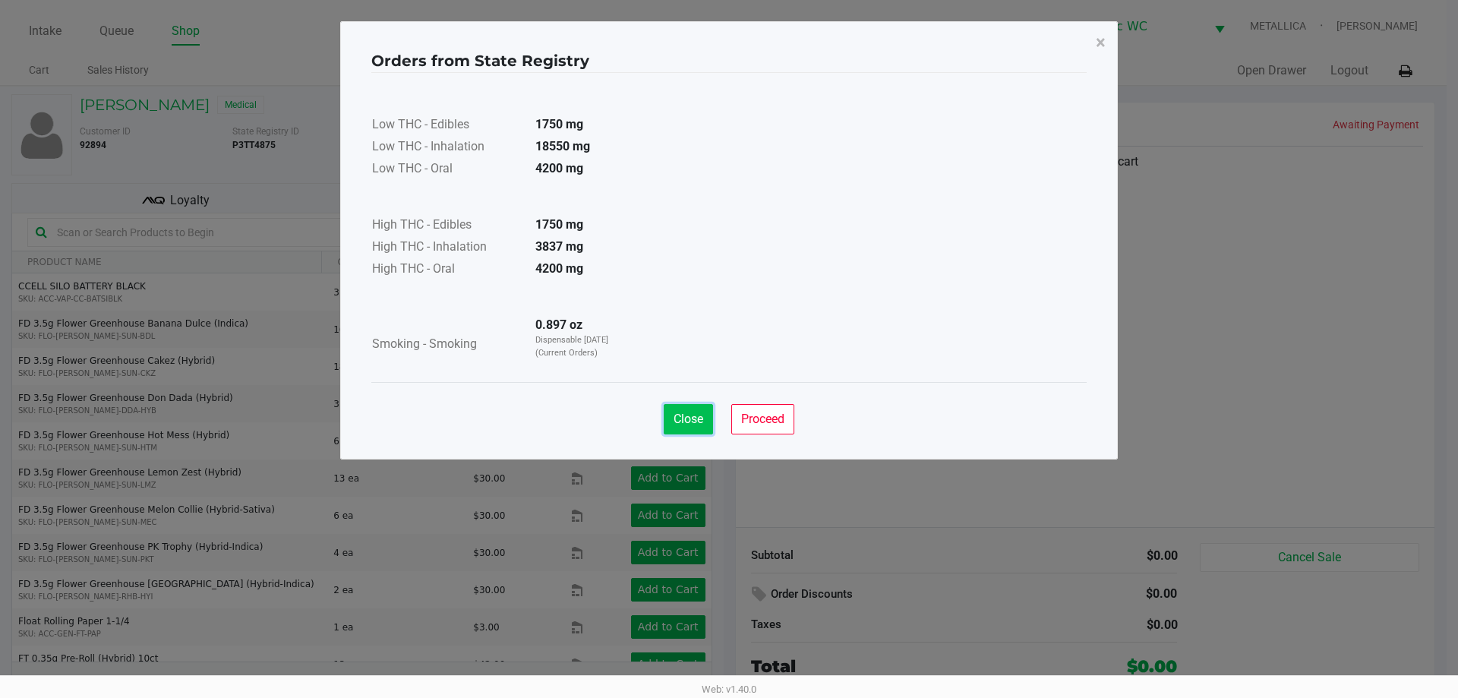
click at [678, 409] on button "Close" at bounding box center [688, 419] width 49 height 30
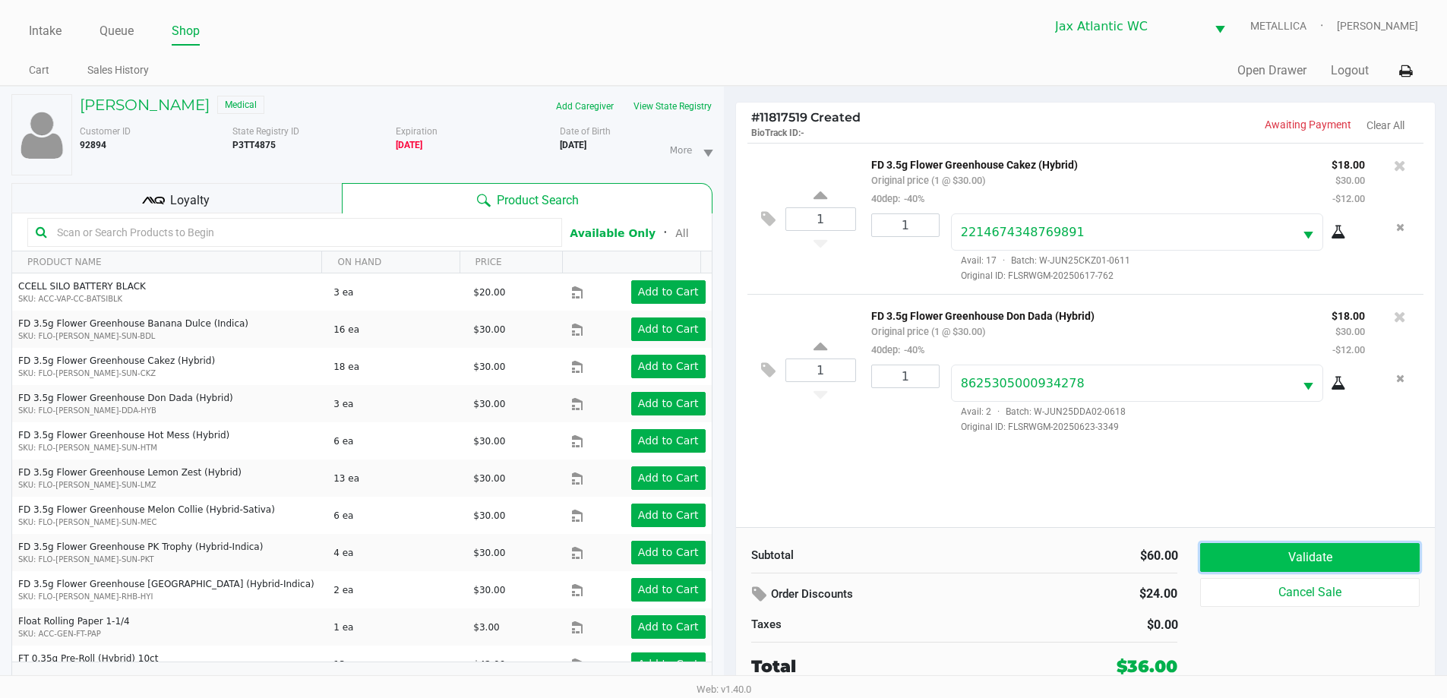
click at [1309, 554] on button "Validate" at bounding box center [1309, 557] width 219 height 29
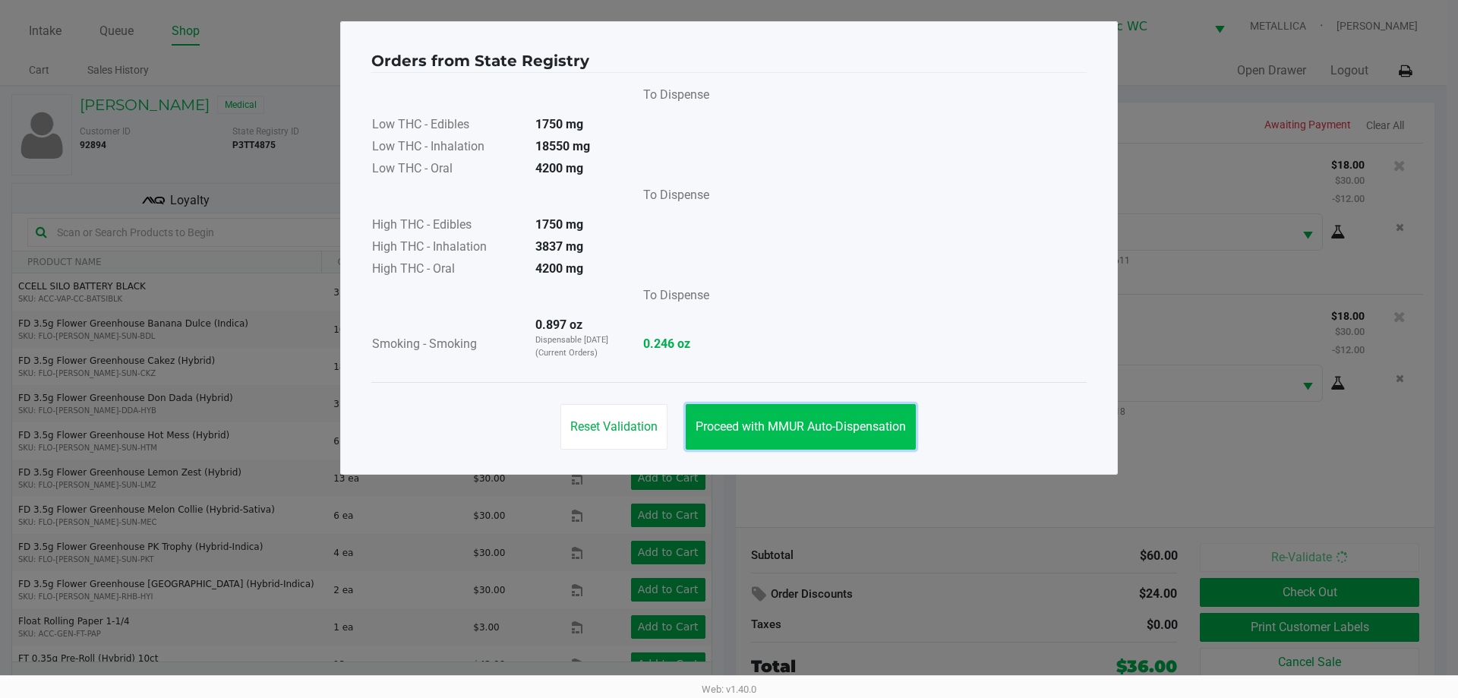
click at [794, 424] on span "Proceed with MMUR Auto-Dispensation" at bounding box center [801, 426] width 210 height 14
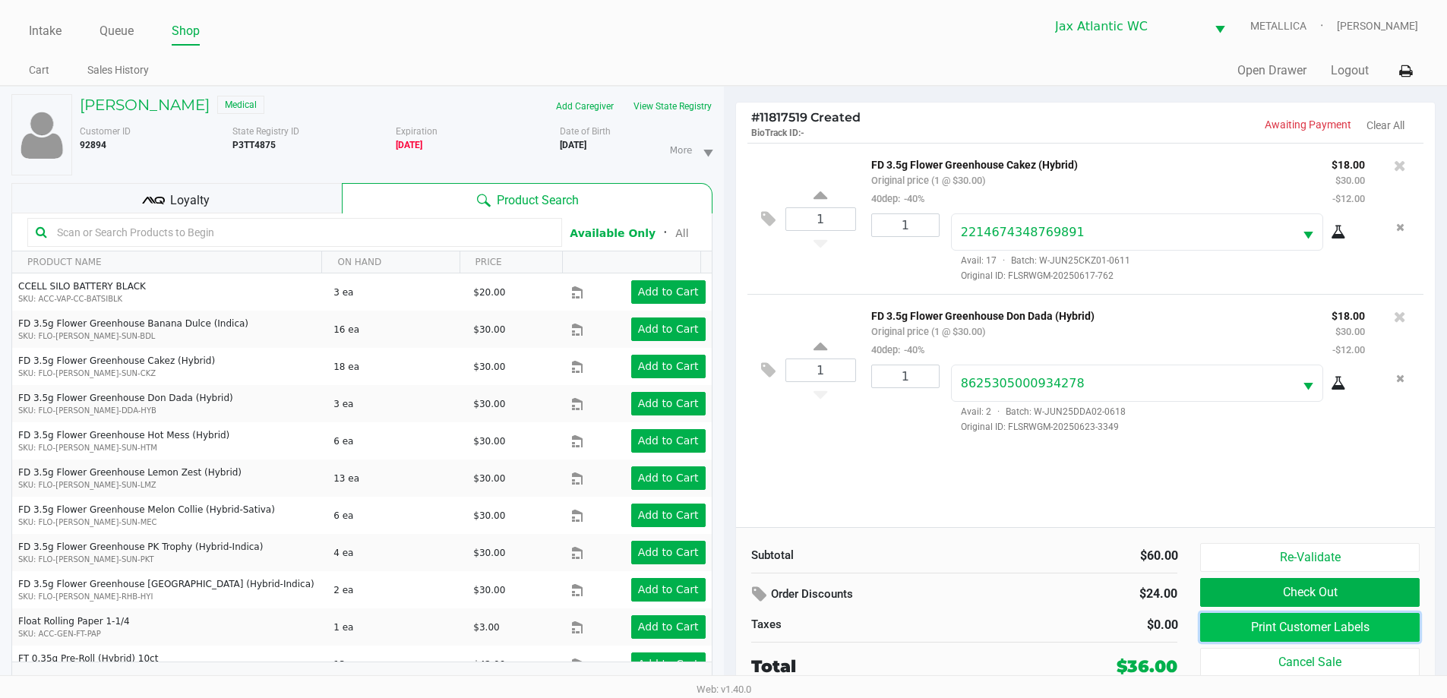
click at [1243, 635] on button "Print Customer Labels" at bounding box center [1309, 627] width 219 height 29
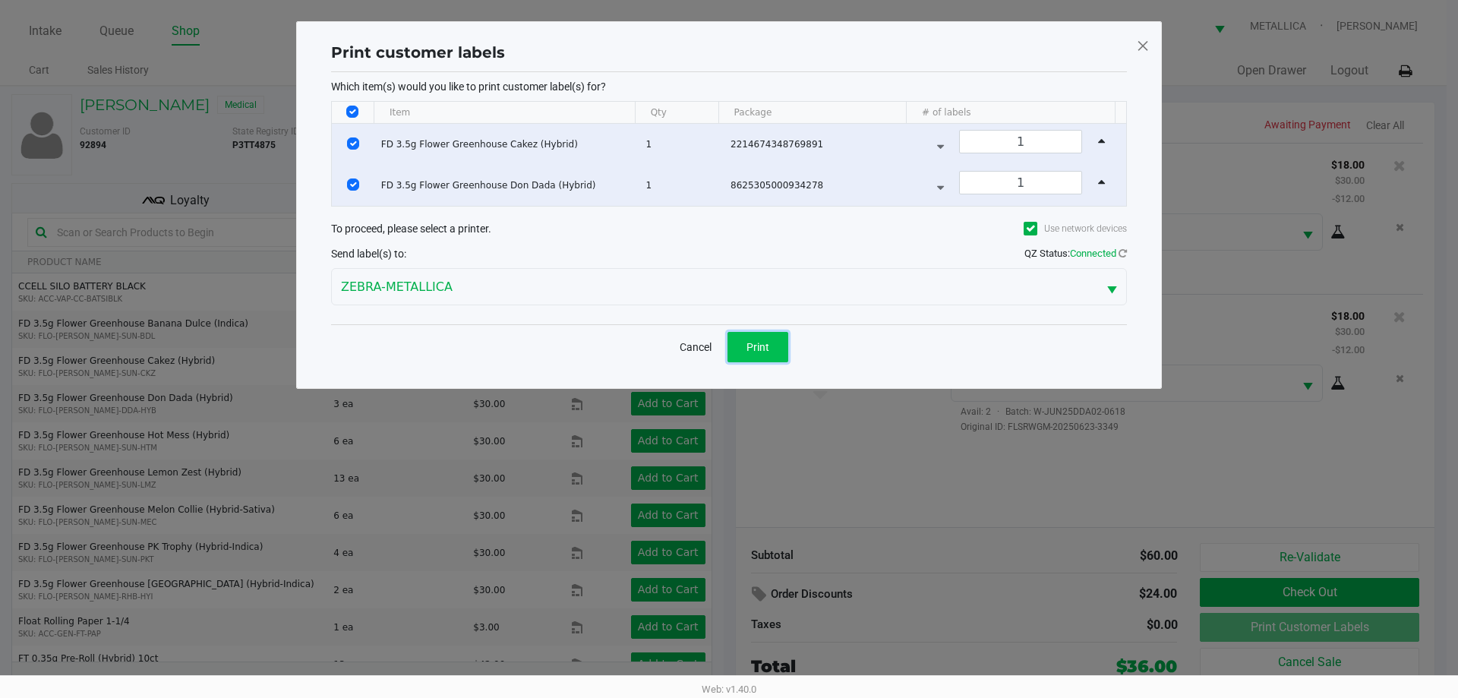
click at [755, 349] on span "Print" at bounding box center [758, 347] width 23 height 12
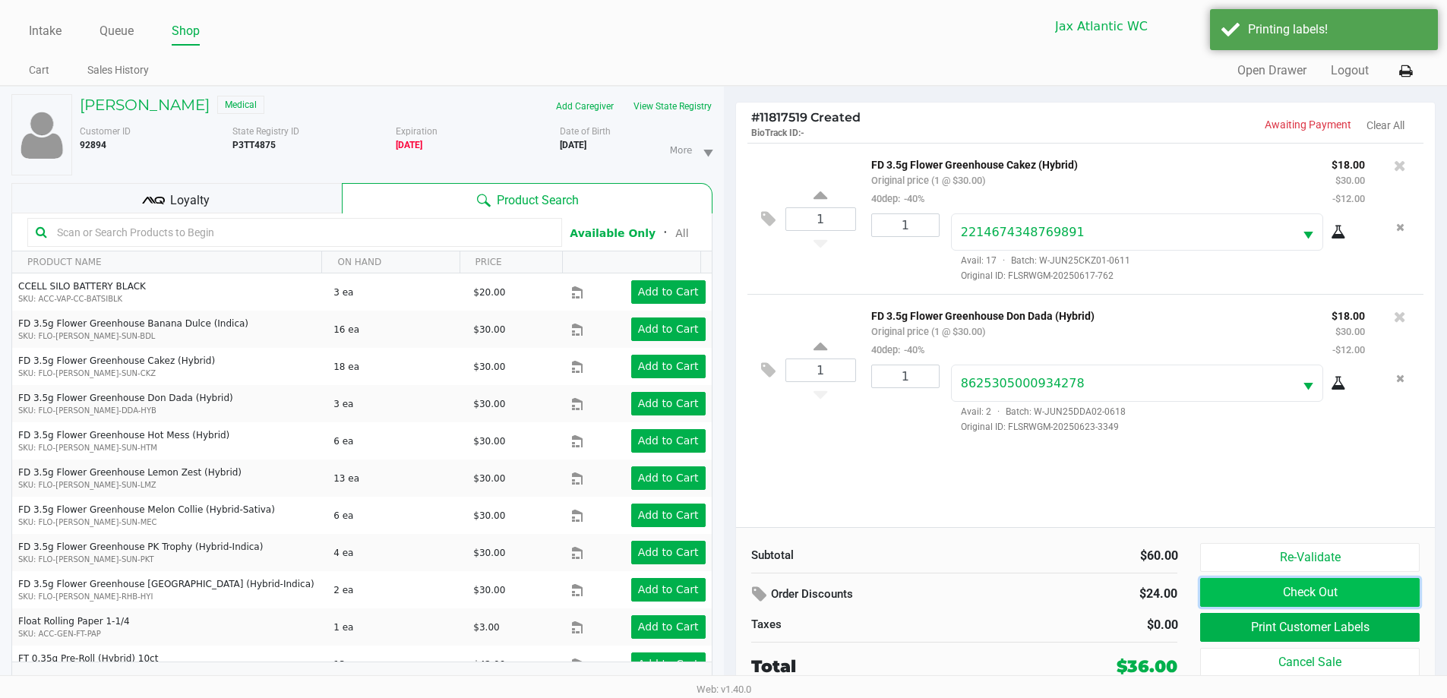
click at [1248, 589] on button "Check Out" at bounding box center [1309, 592] width 219 height 29
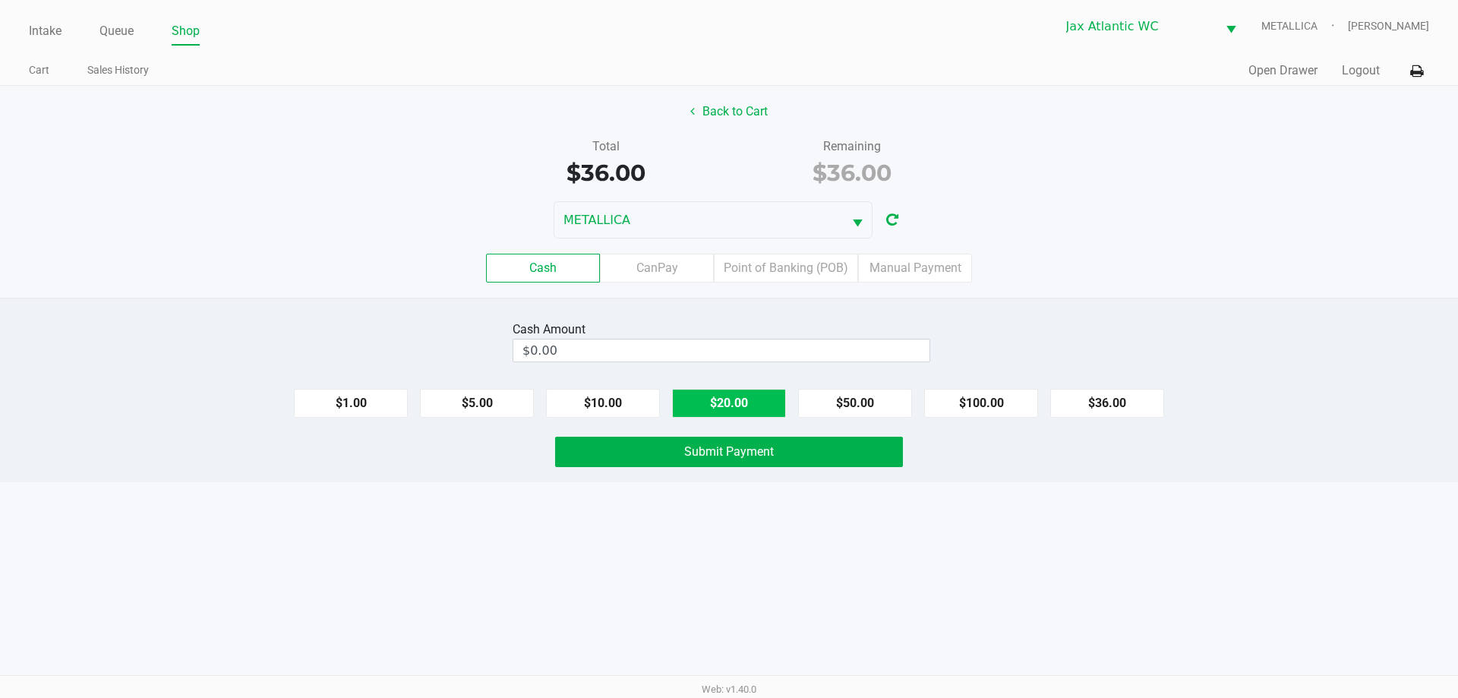
click at [717, 401] on button "$20.00" at bounding box center [729, 403] width 114 height 29
type input "$40.00"
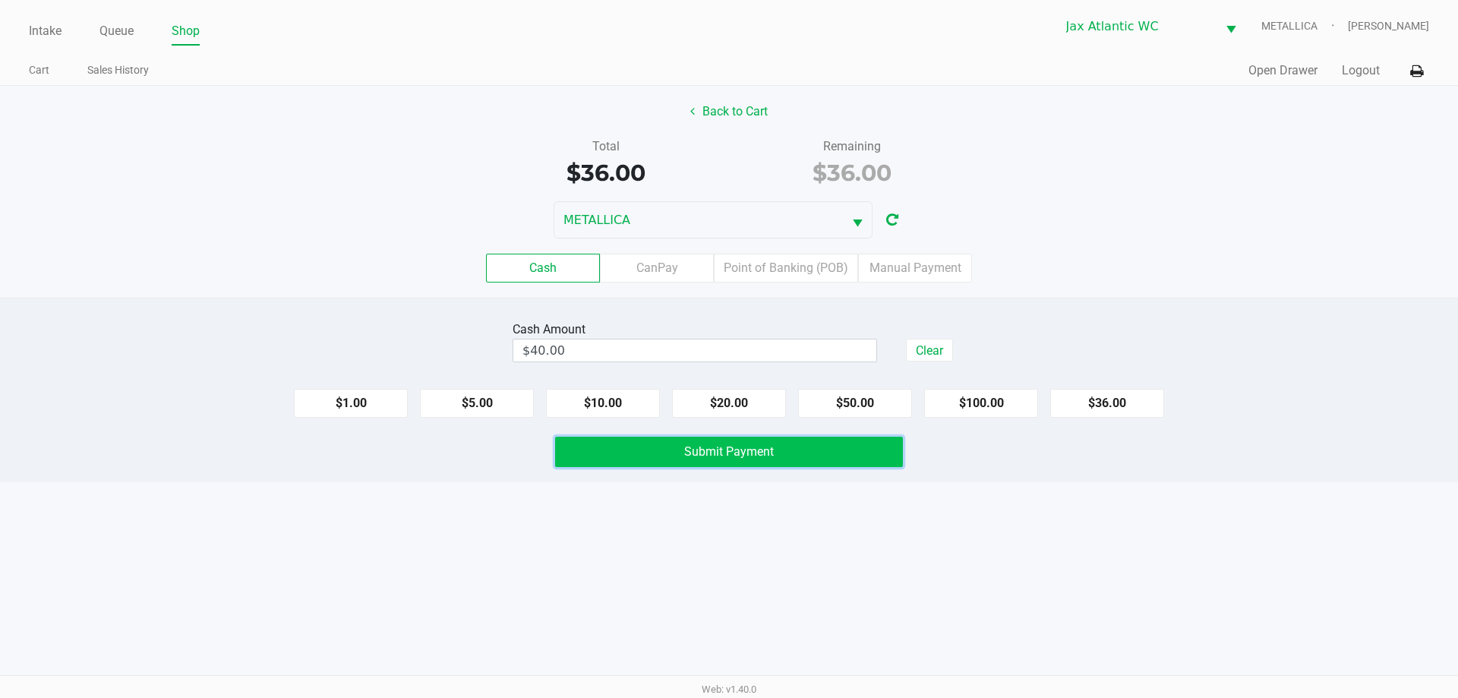
click at [688, 453] on span "Submit Payment" at bounding box center [729, 451] width 90 height 14
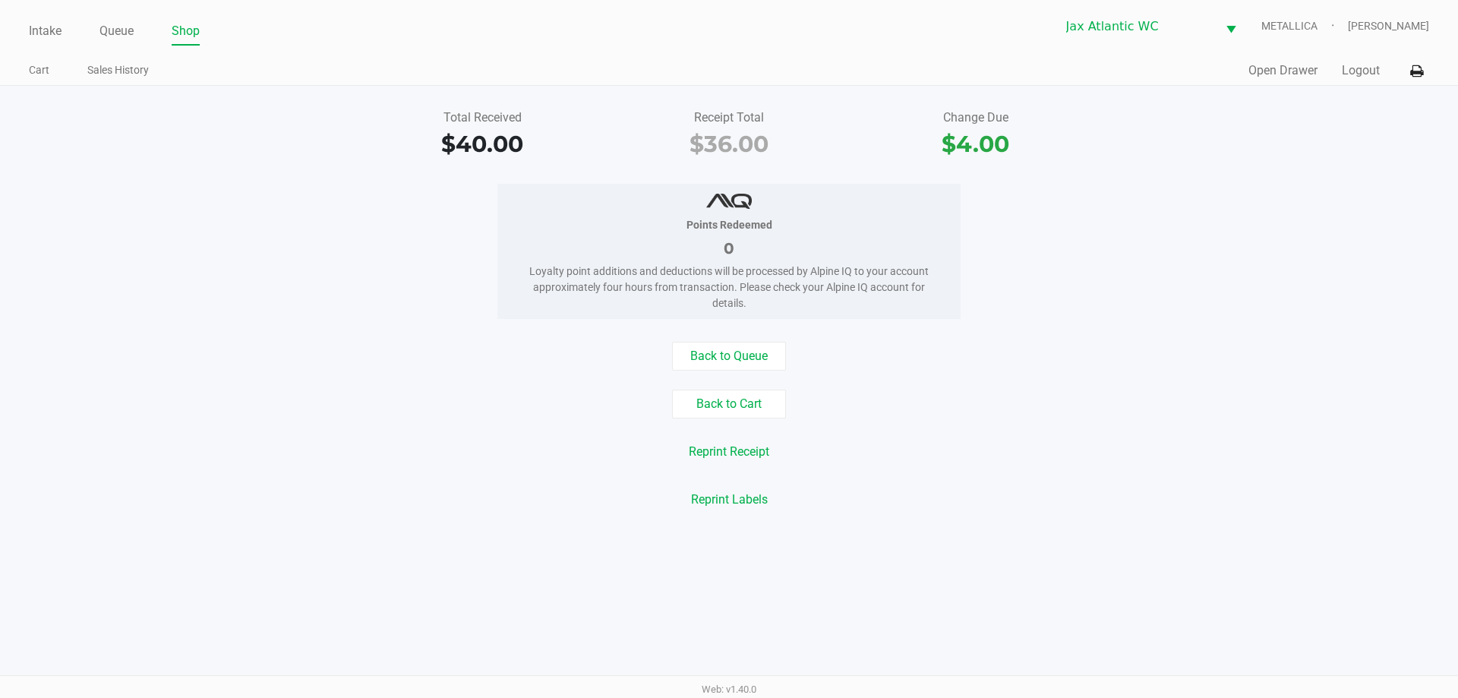
drag, startPoint x: 44, startPoint y: 30, endPoint x: 67, endPoint y: 20, distance: 25.1
click at [45, 30] on link "Intake" at bounding box center [45, 31] width 33 height 21
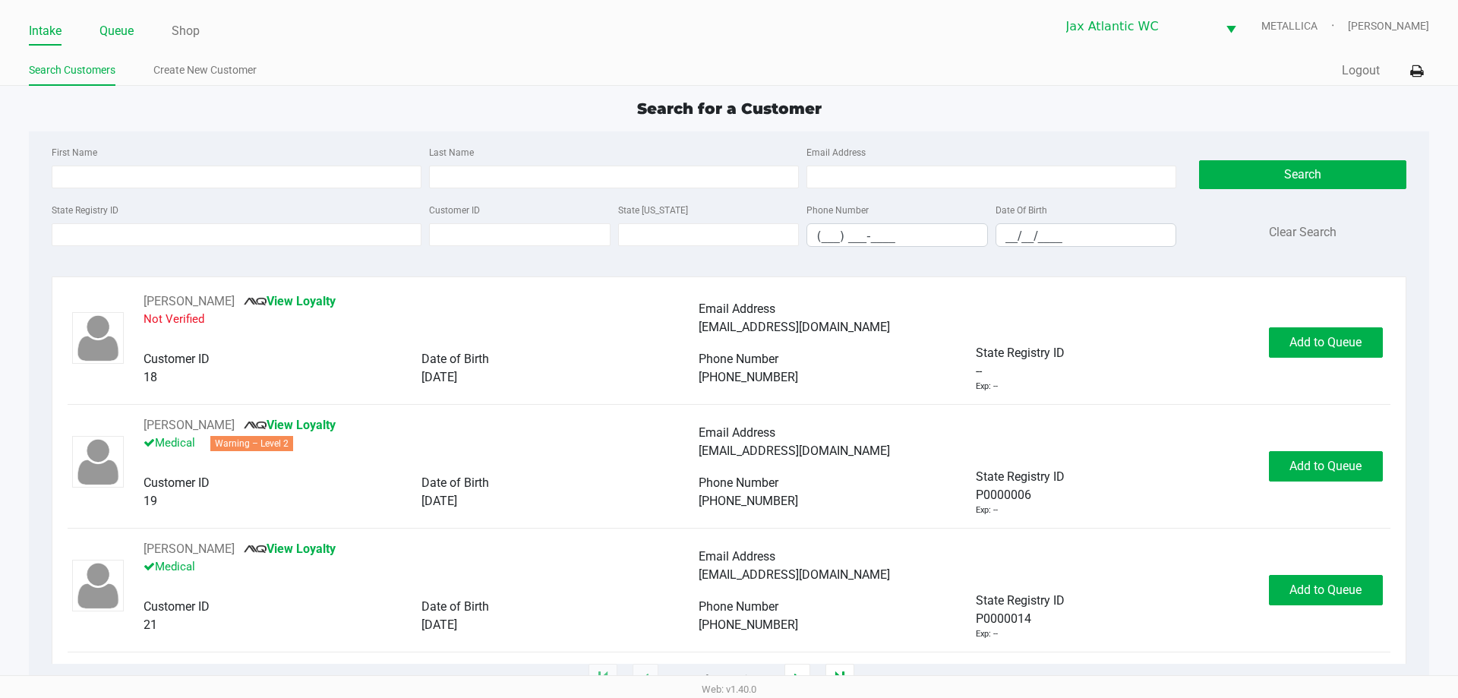
click at [124, 25] on link "Queue" at bounding box center [116, 31] width 34 height 21
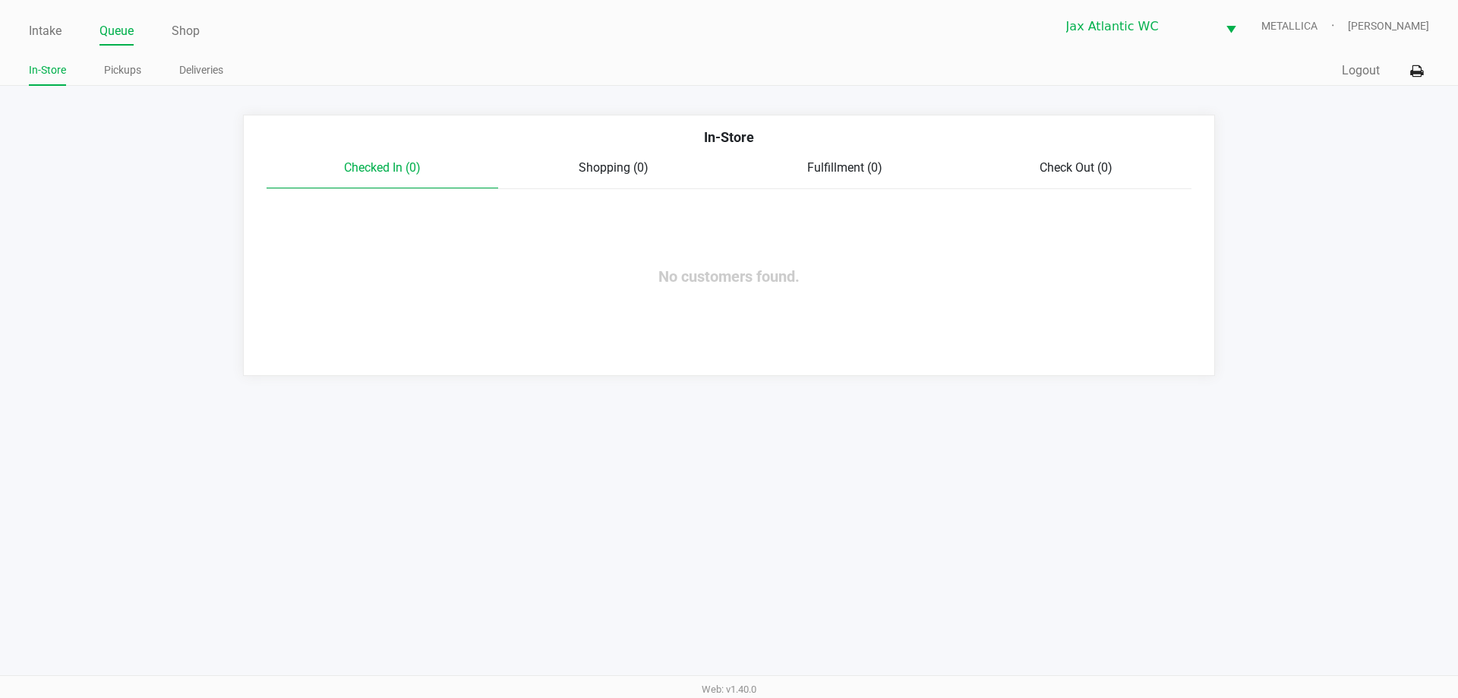
click at [18, 34] on div "Intake Queue Shop Jax Atlantic WC METALLICA Hades Diaz In-Store Pickups Deliver…" at bounding box center [729, 43] width 1458 height 86
click at [68, 42] on ul "Intake Queue Shop" at bounding box center [379, 32] width 700 height 26
click at [54, 33] on link "Intake" at bounding box center [45, 31] width 33 height 21
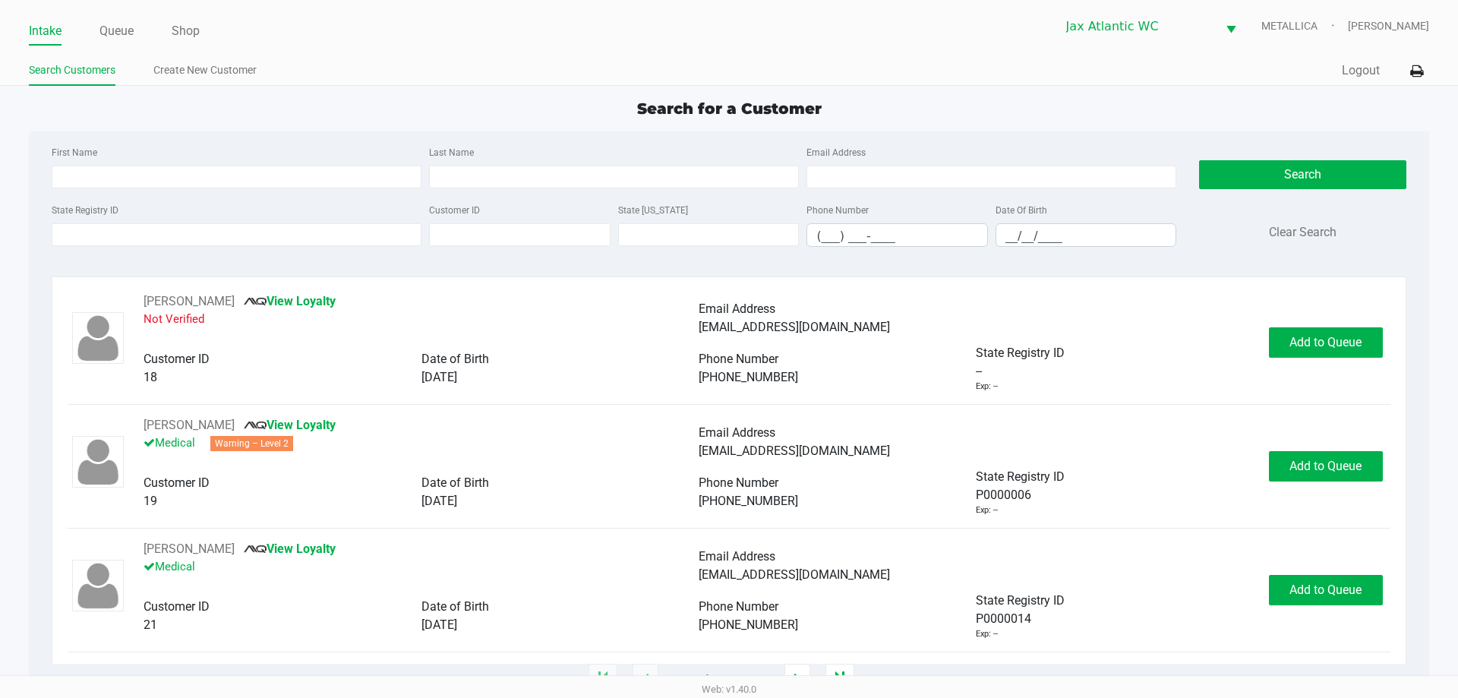
type input "PHYLLIS"
type input "FOREMAN"
type input "02/15/1965"
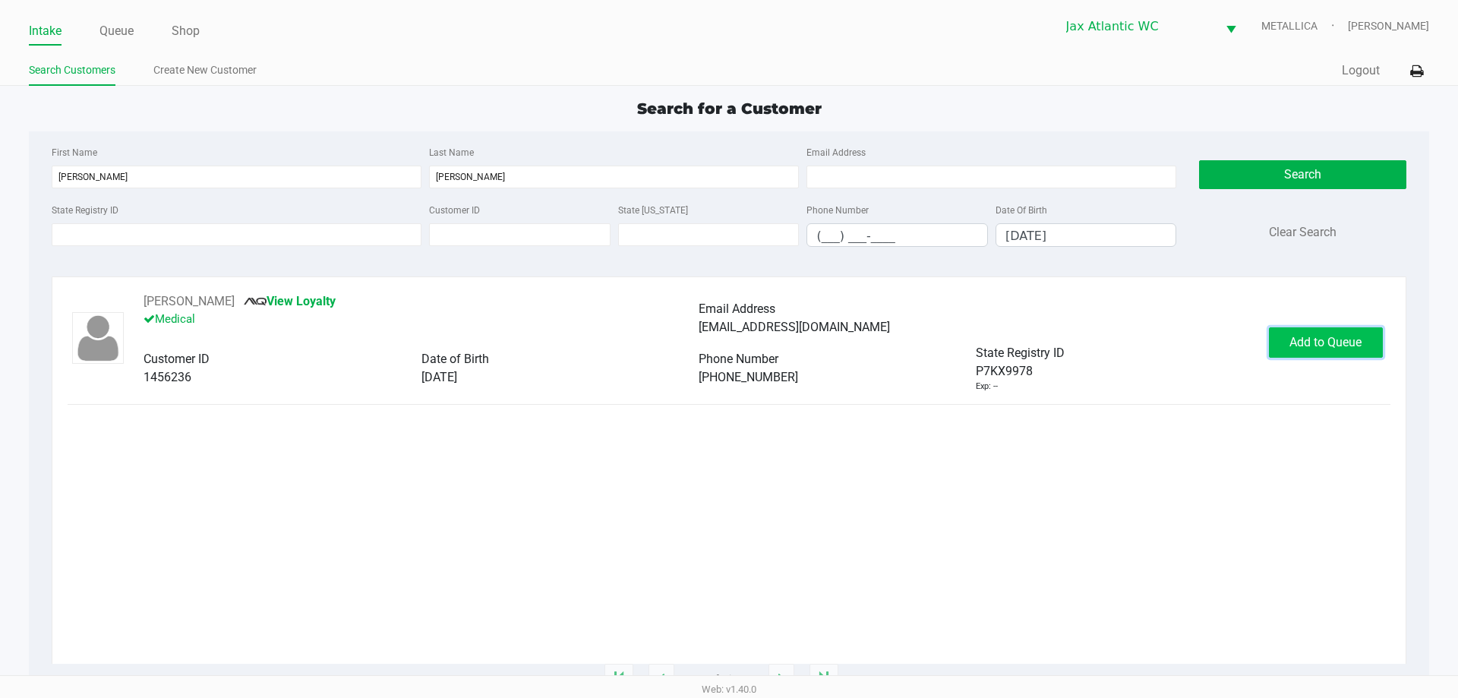
click at [1361, 342] on span "Add to Queue" at bounding box center [1326, 342] width 72 height 14
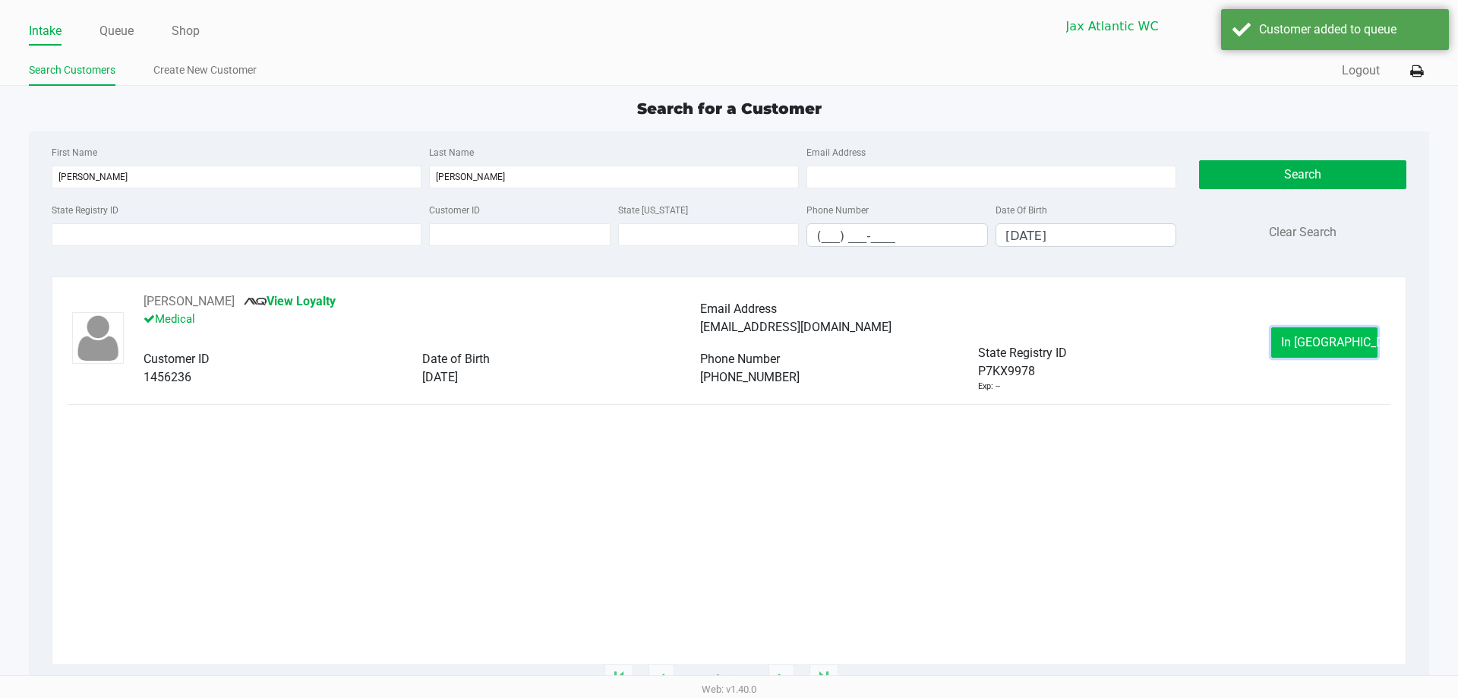
click at [1314, 337] on span "In Queue" at bounding box center [1345, 342] width 128 height 14
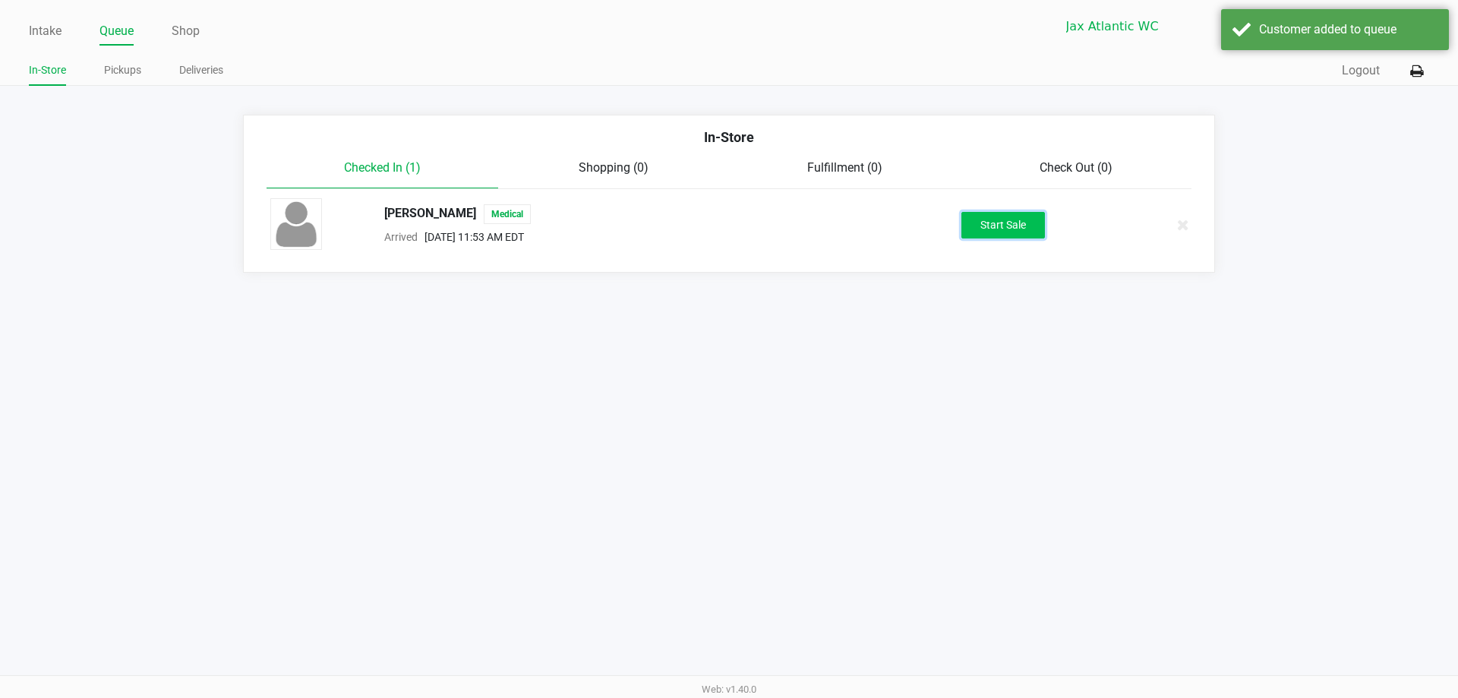
click at [1000, 227] on button "Start Sale" at bounding box center [1004, 225] width 84 height 27
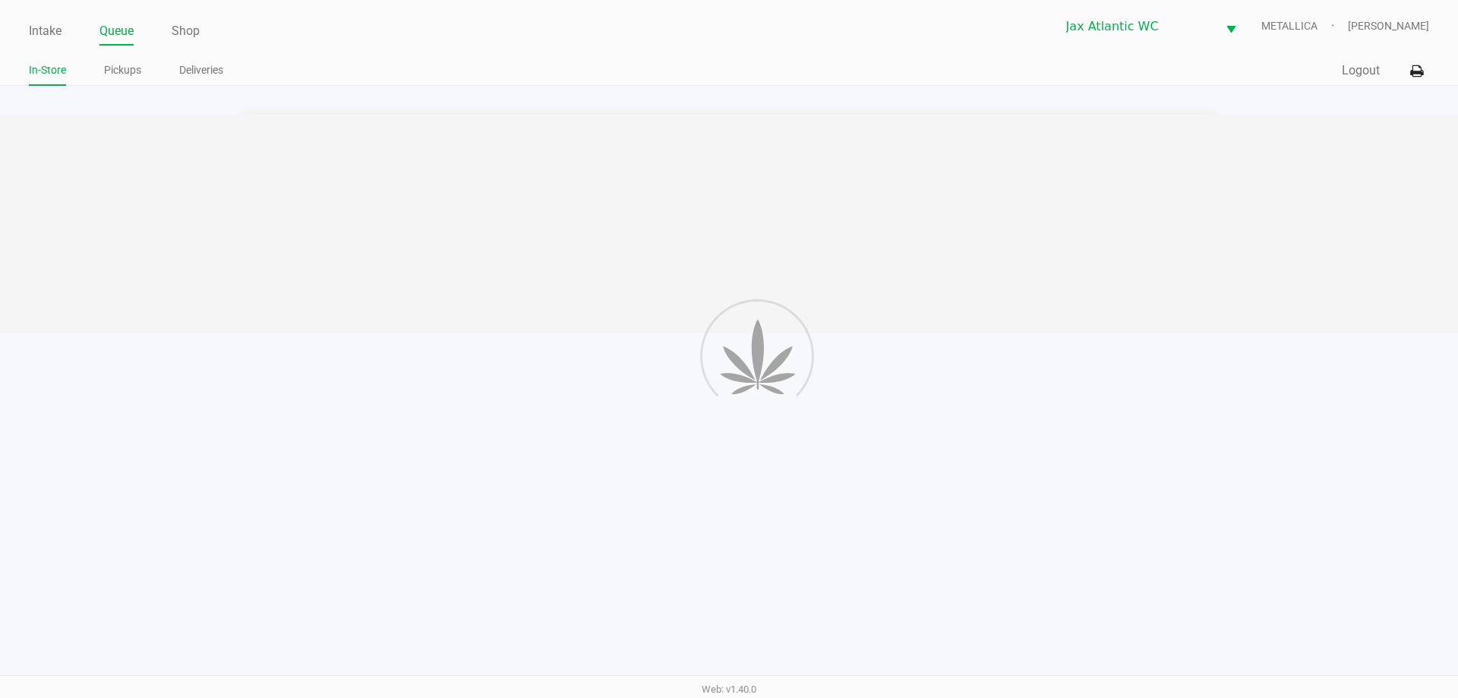
click at [434, 304] on div at bounding box center [729, 224] width 1458 height 219
click at [111, 72] on link "Pickups" at bounding box center [122, 70] width 37 height 19
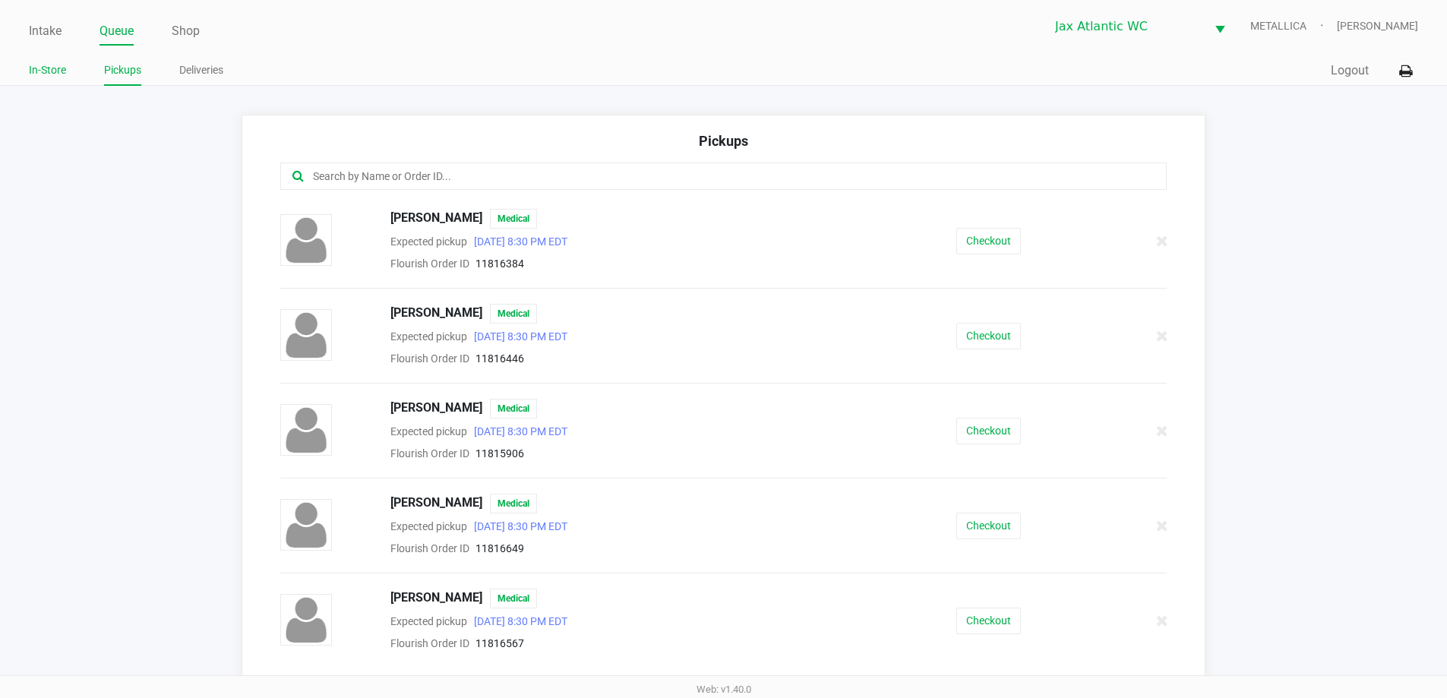
click at [59, 70] on link "In-Store" at bounding box center [47, 70] width 37 height 19
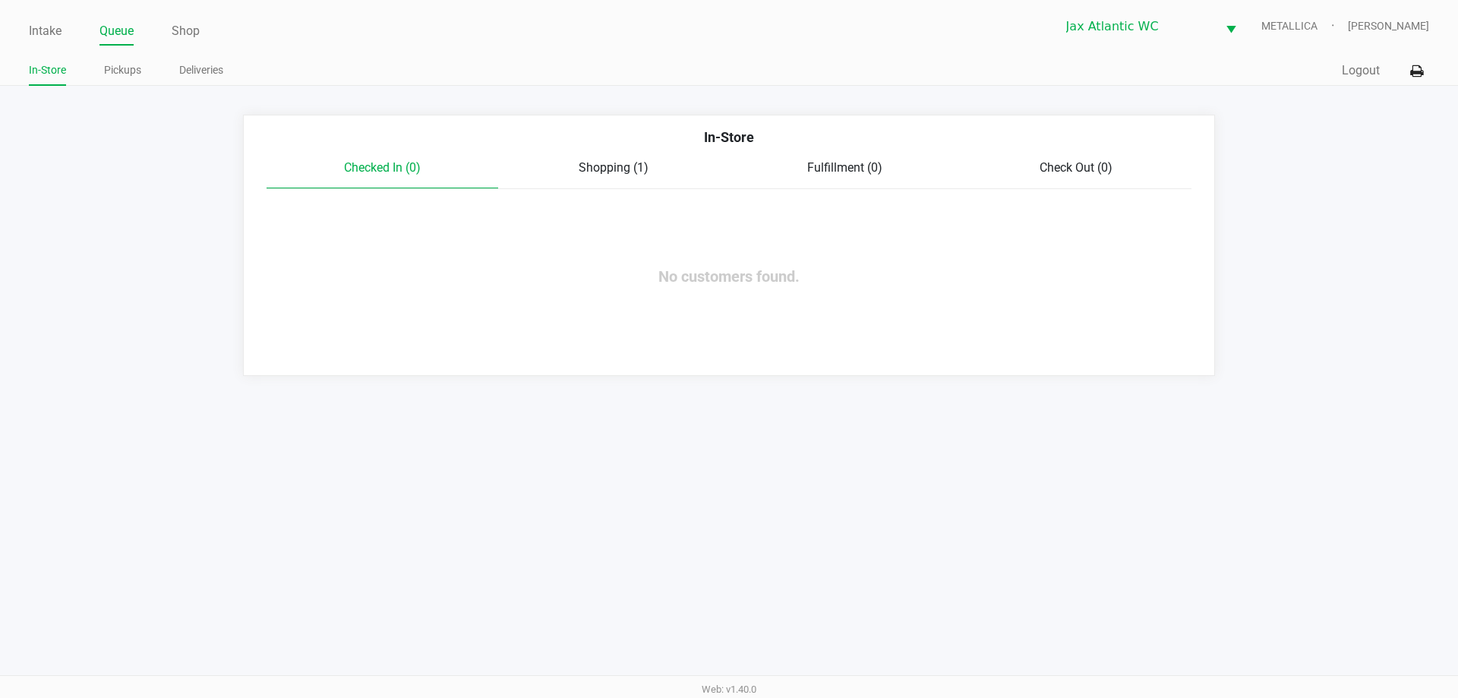
click at [630, 170] on span "Shopping (1)" at bounding box center [614, 167] width 70 height 14
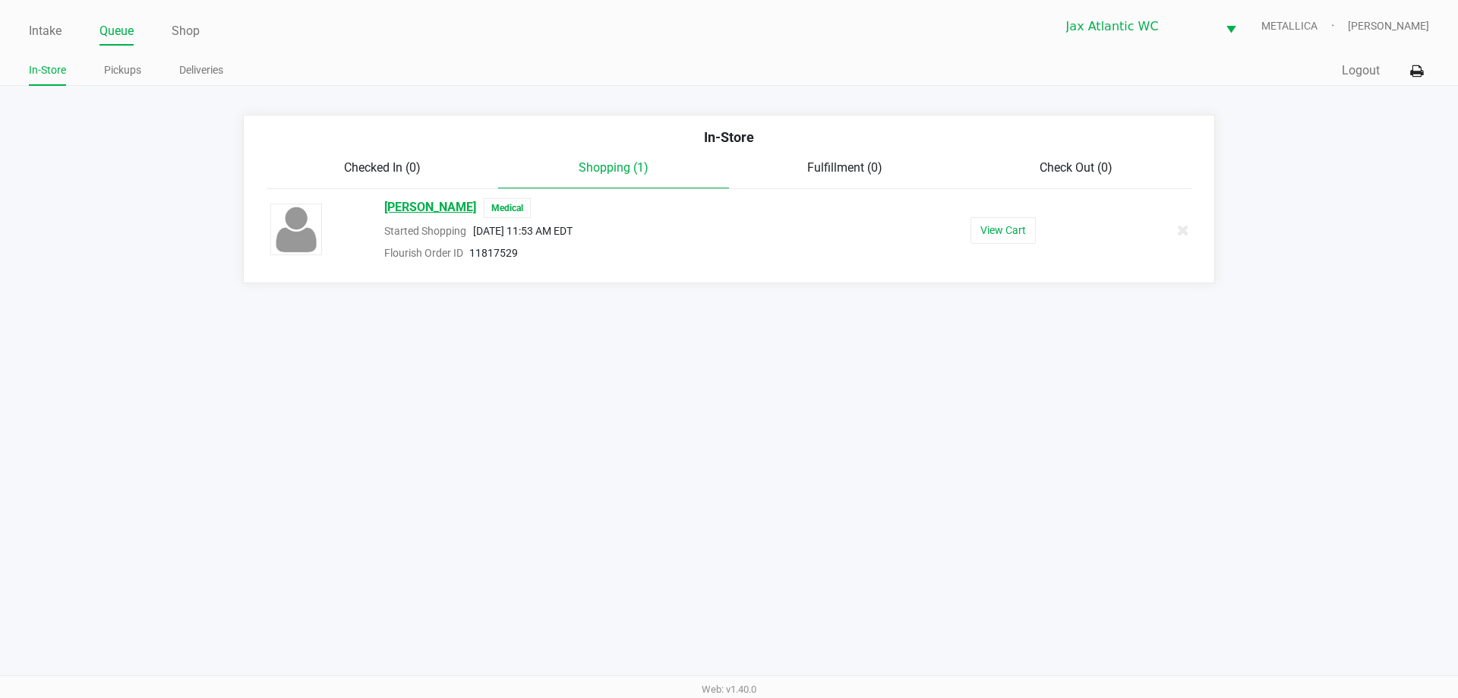
click at [447, 216] on span "Phyllis Foreman" at bounding box center [430, 208] width 92 height 20
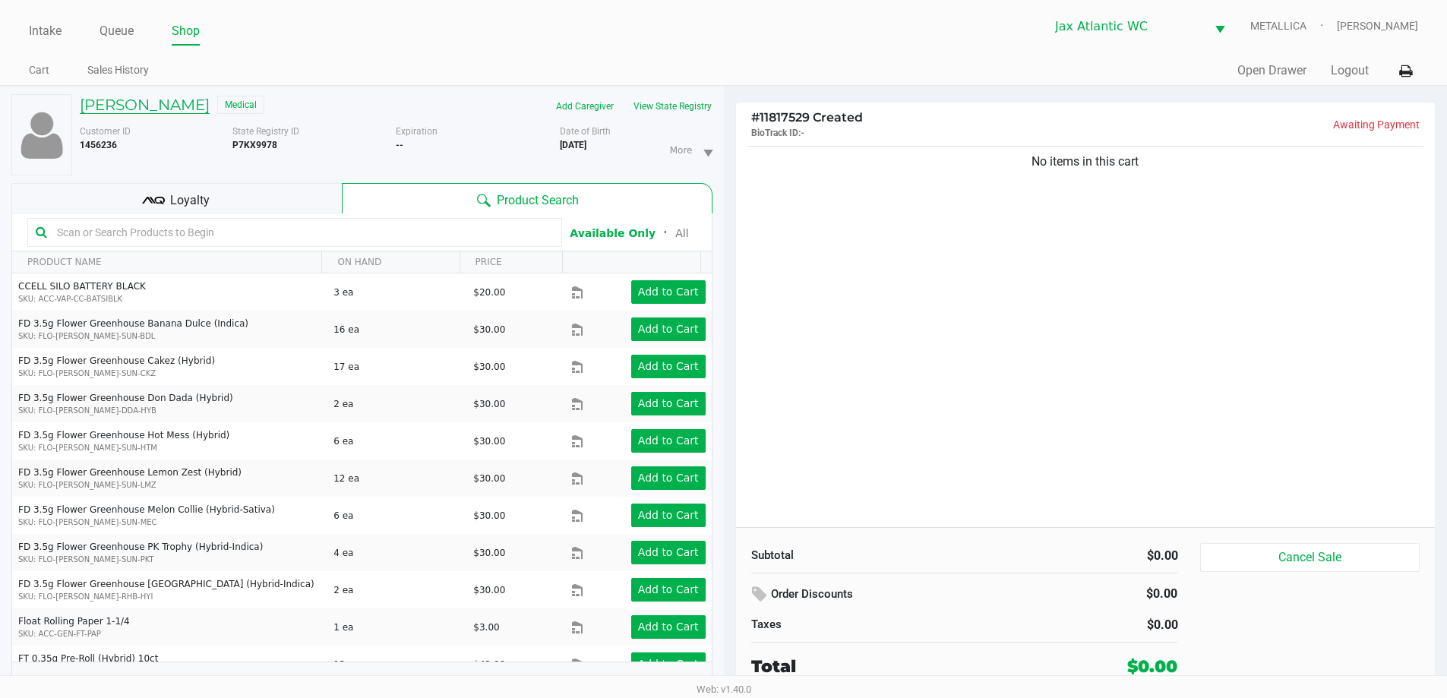
click at [148, 107] on h5 "Phyllis Foreman" at bounding box center [145, 105] width 130 height 18
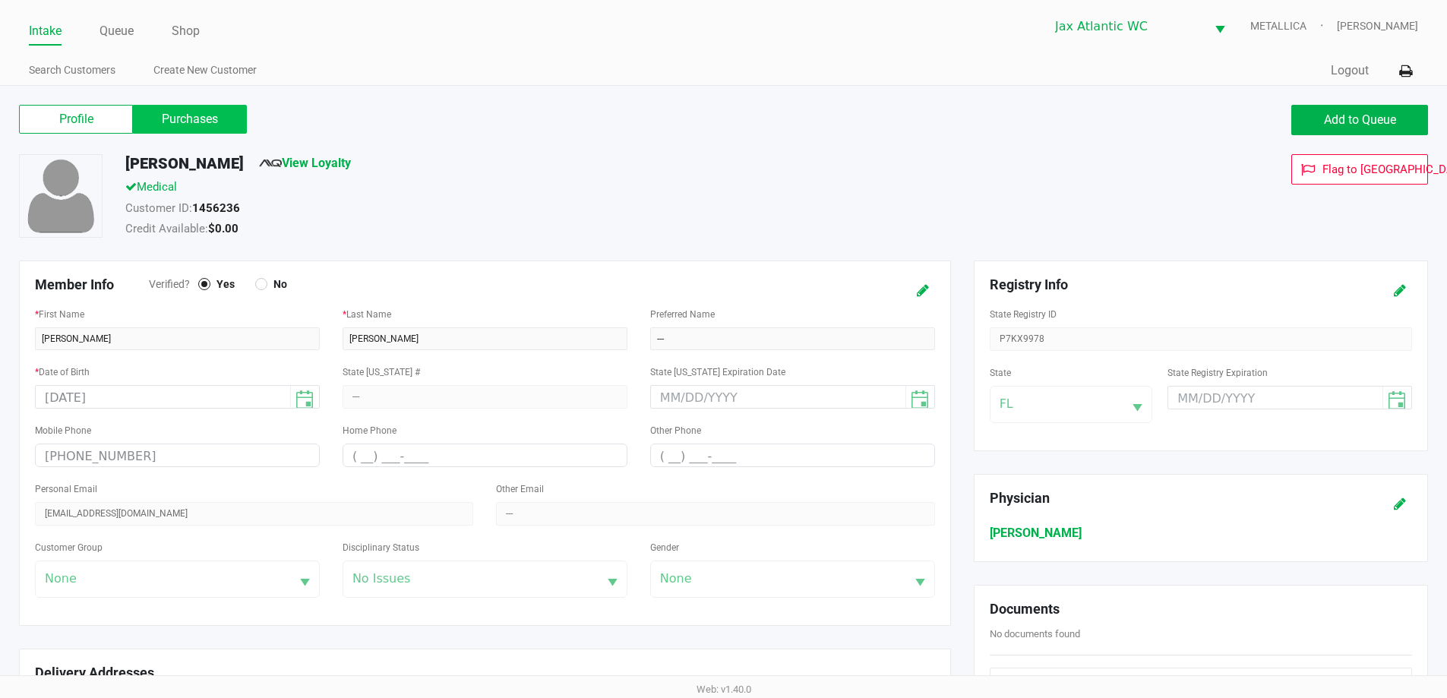
click at [185, 125] on label "Purchases" at bounding box center [190, 119] width 114 height 29
click at [0, 0] on 1 "Purchases" at bounding box center [0, 0] width 0 height 0
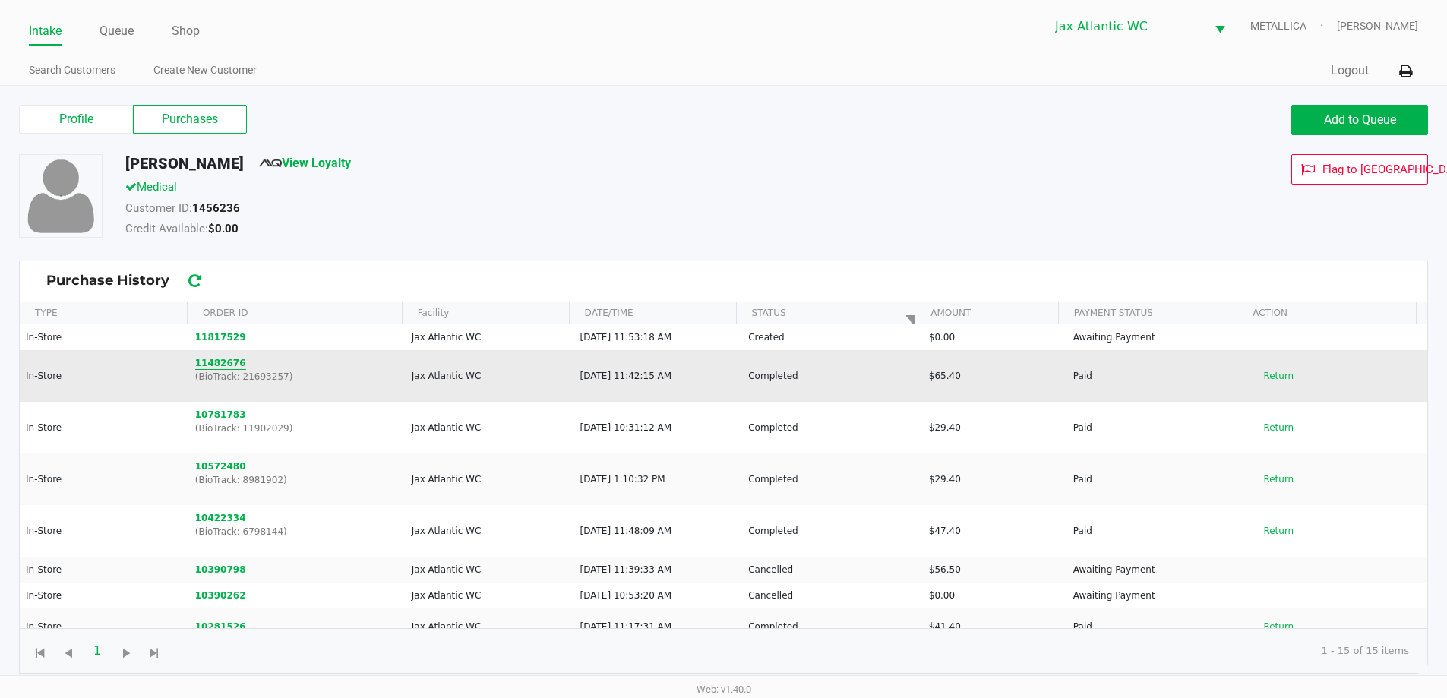
click at [217, 362] on button "11482676" at bounding box center [220, 363] width 51 height 14
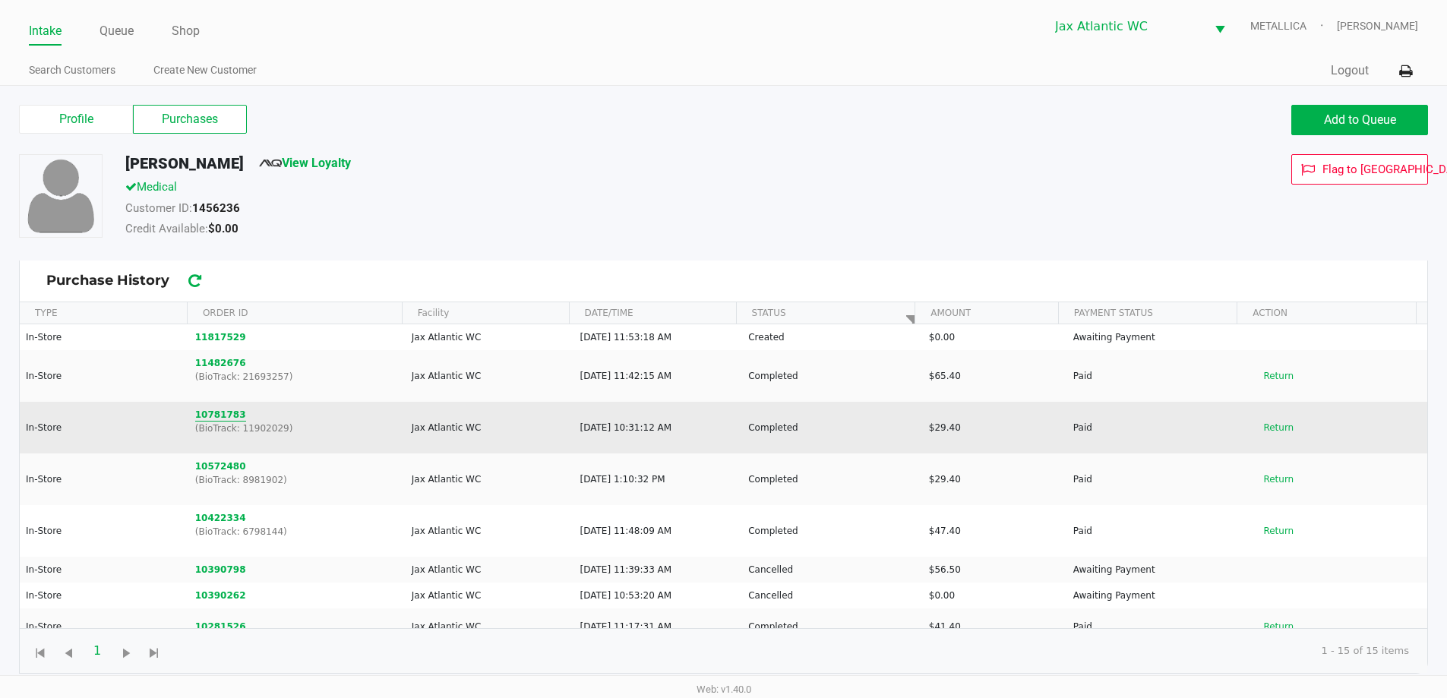
click at [220, 412] on button "10781783" at bounding box center [220, 415] width 51 height 14
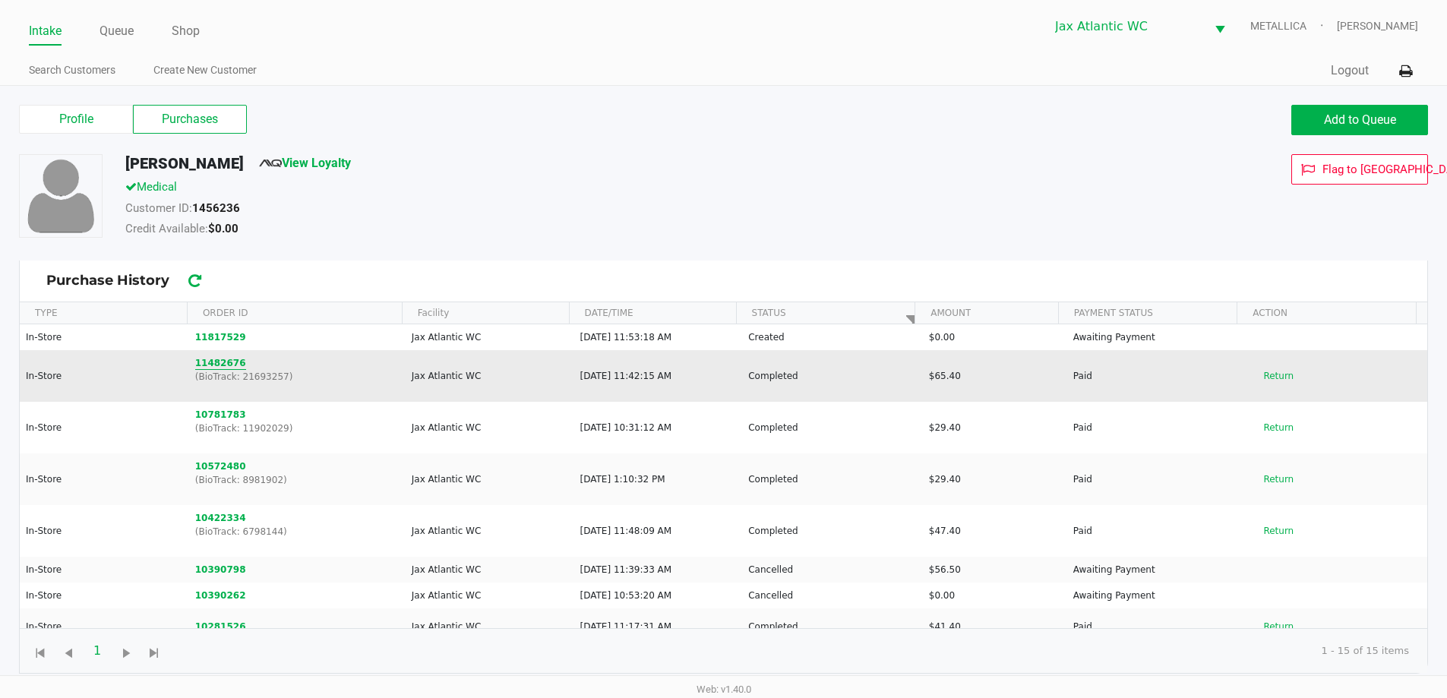
click at [217, 363] on button "11482676" at bounding box center [220, 363] width 51 height 14
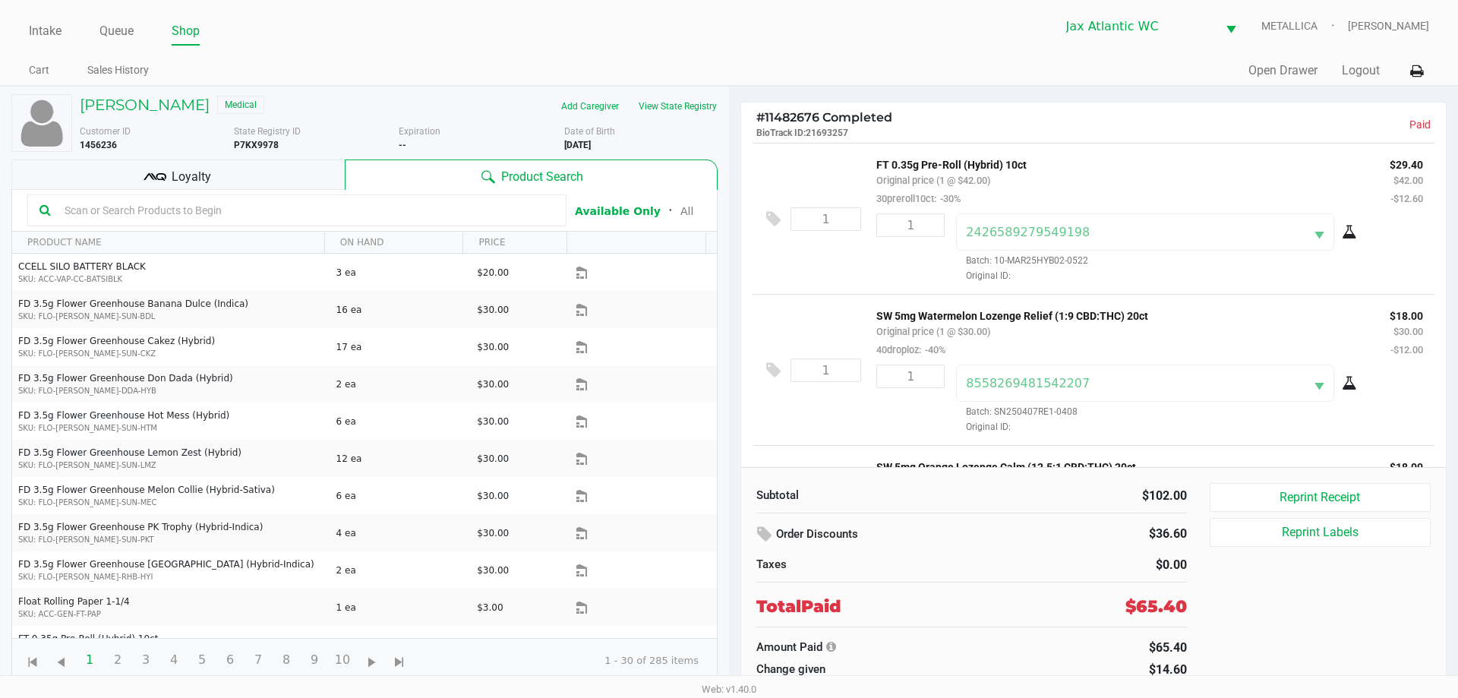
click at [181, 115] on div "Phyllis Foreman Medical" at bounding box center [233, 106] width 330 height 24
click at [188, 101] on h5 "Phyllis Foreman" at bounding box center [145, 105] width 130 height 18
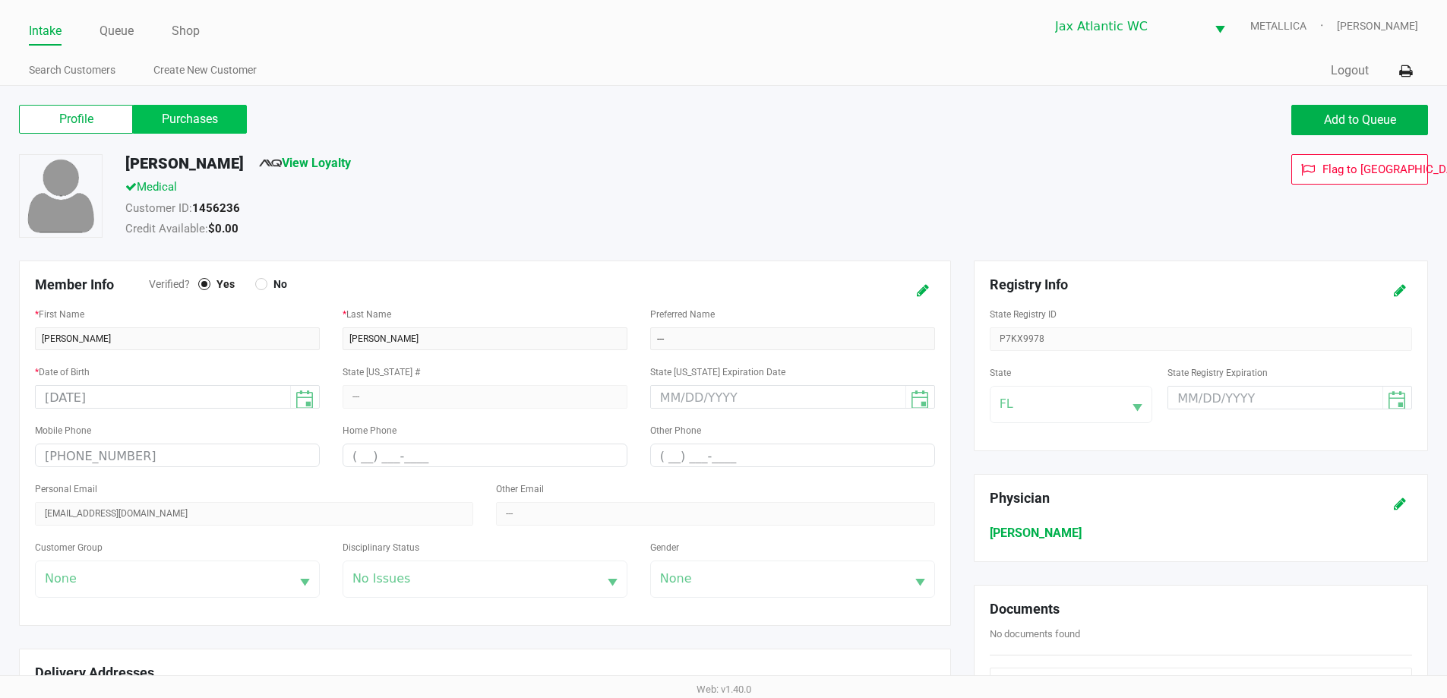
click at [188, 126] on label "Purchases" at bounding box center [190, 119] width 114 height 29
click at [0, 0] on 1 "Purchases" at bounding box center [0, 0] width 0 height 0
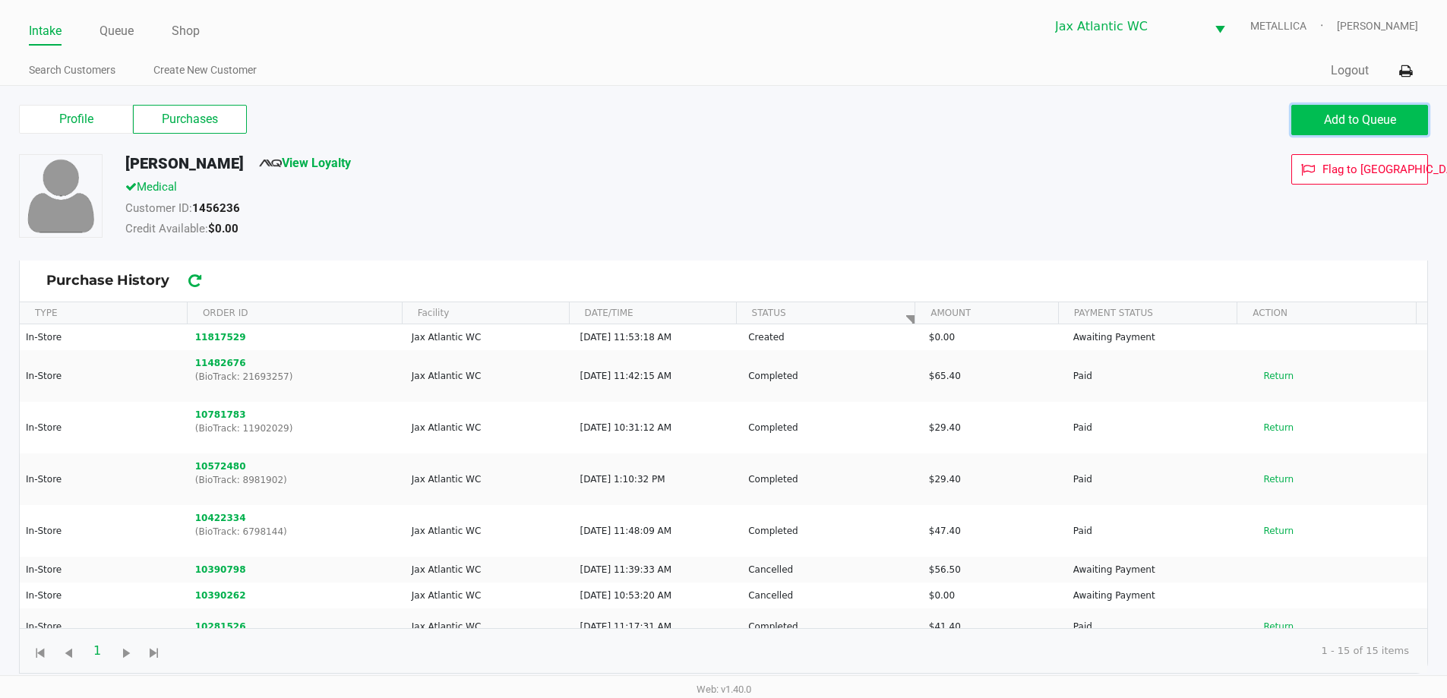
click at [1334, 122] on span "Add to Queue" at bounding box center [1360, 119] width 72 height 14
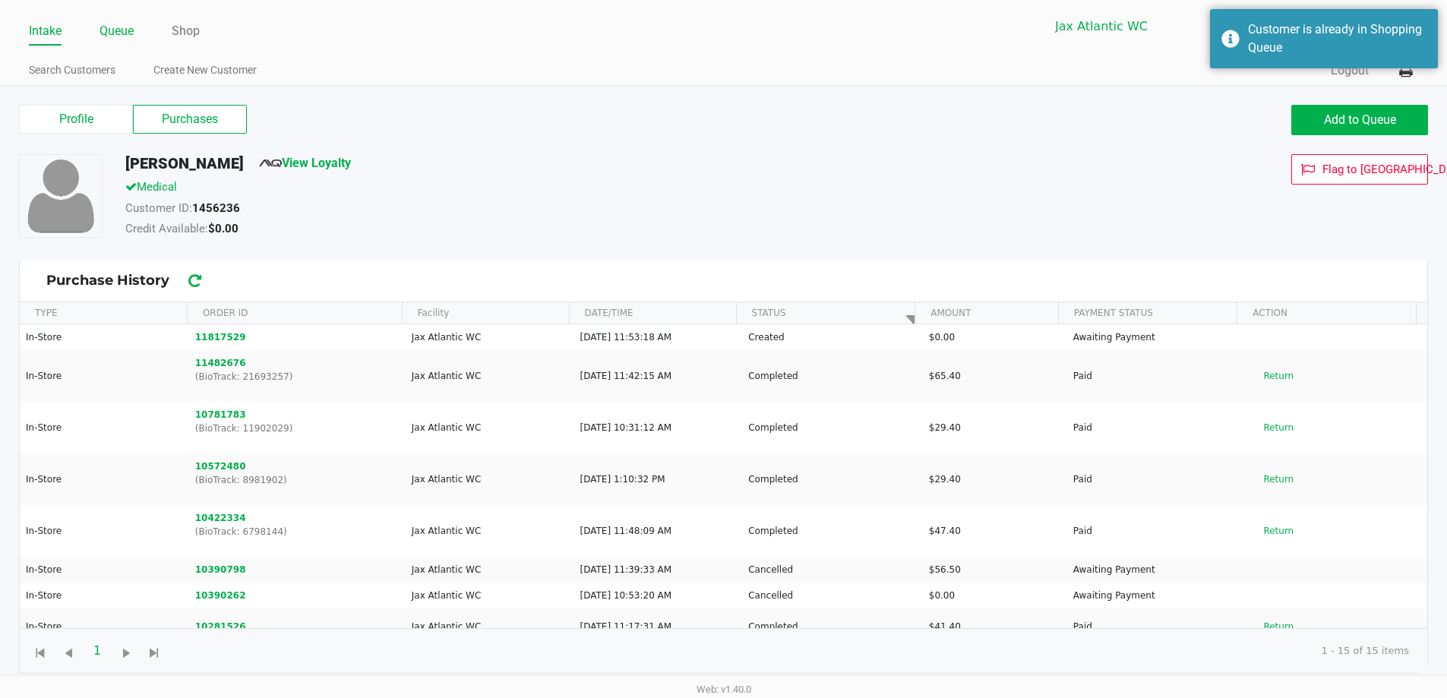
click at [119, 27] on link "Queue" at bounding box center [116, 31] width 34 height 21
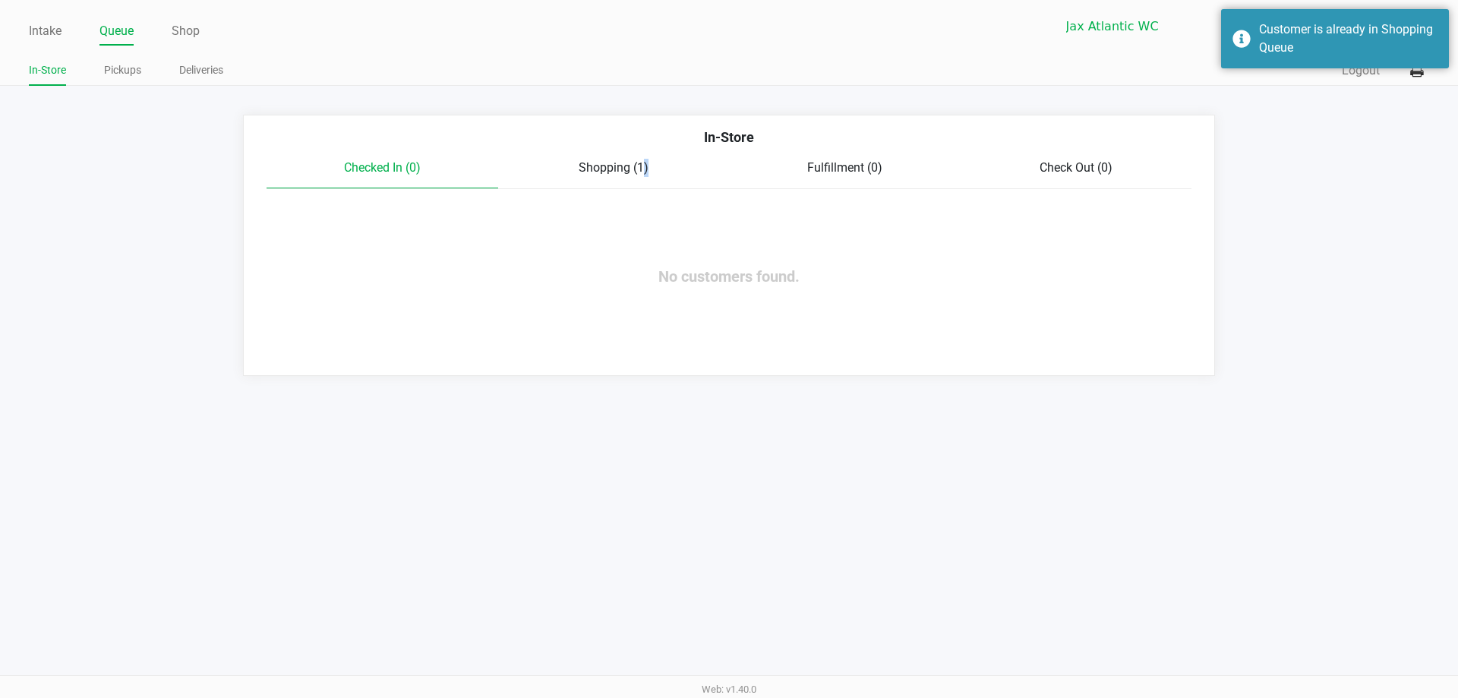
click at [638, 166] on span "Shopping (1)" at bounding box center [614, 167] width 70 height 14
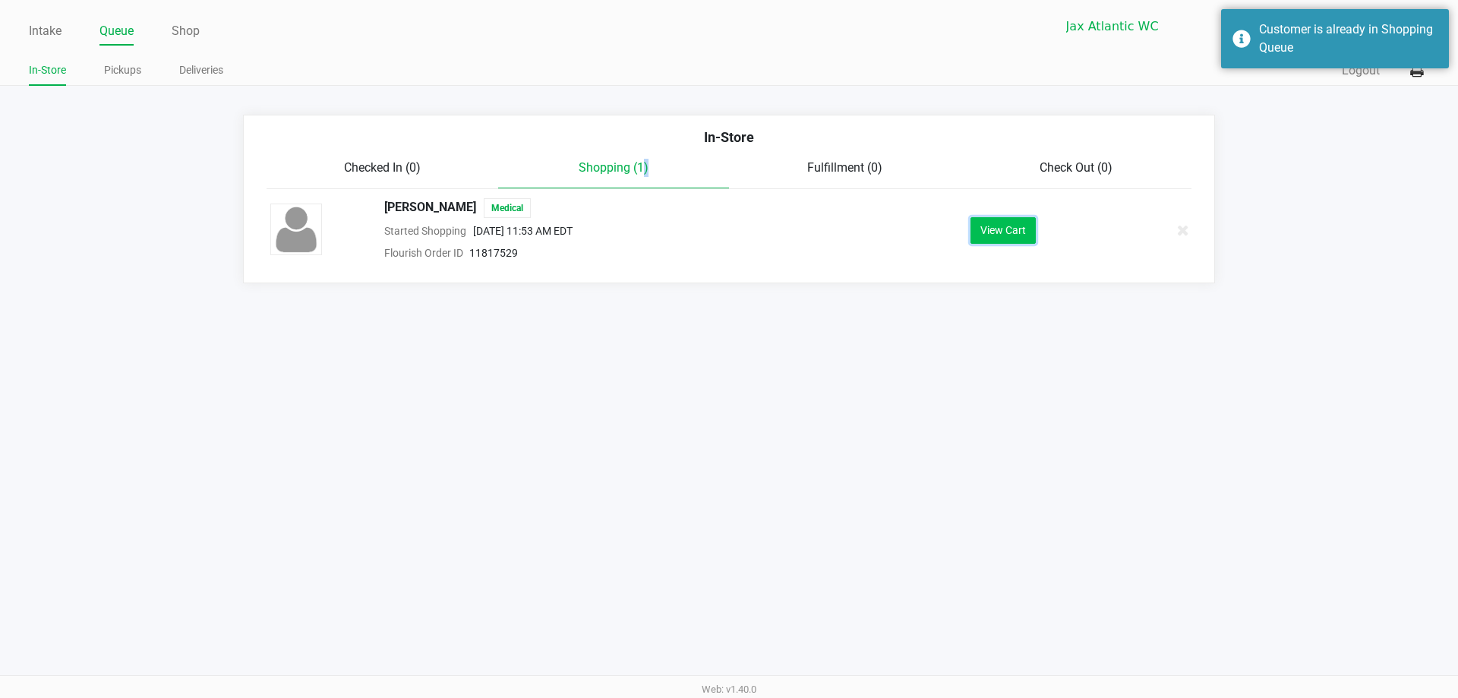
click at [1015, 224] on button "View Cart" at bounding box center [1003, 230] width 65 height 27
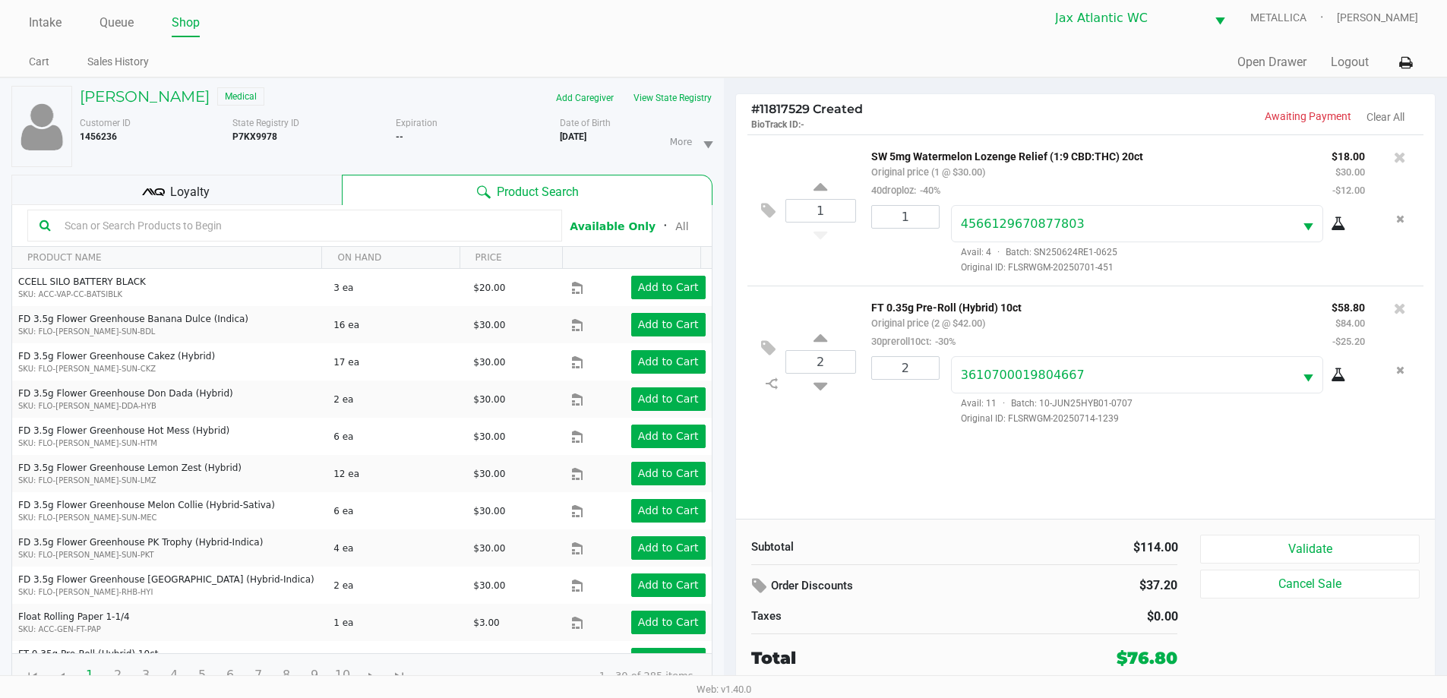
scroll to position [16, 0]
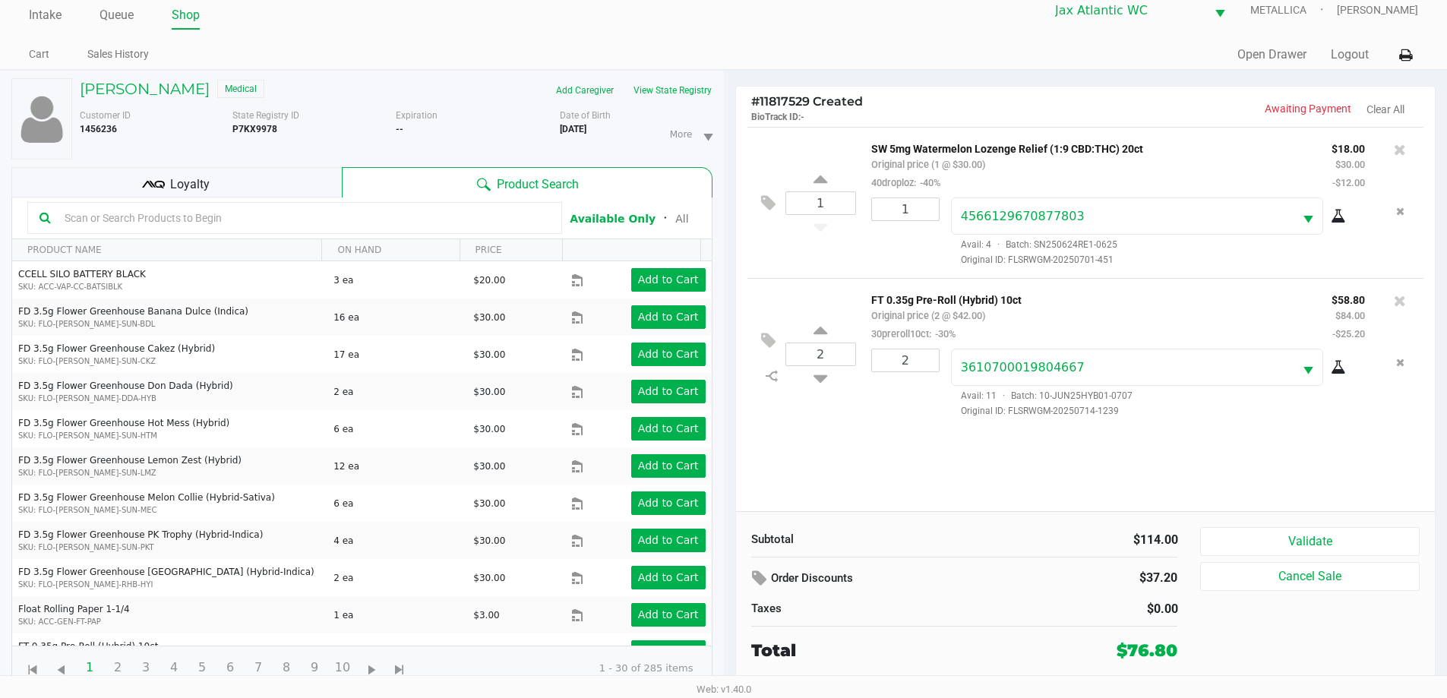
click at [314, 175] on div "Loyalty" at bounding box center [176, 182] width 330 height 30
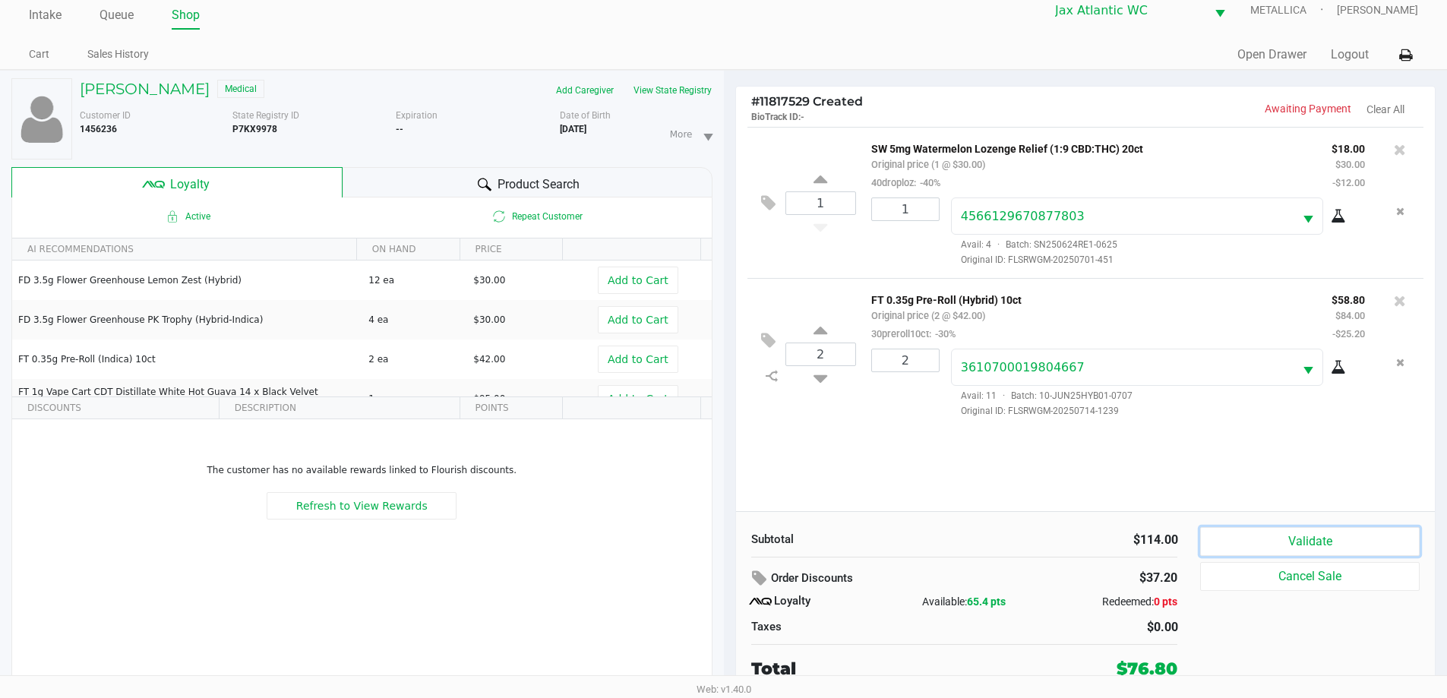
click at [1291, 539] on button "Validate" at bounding box center [1309, 541] width 219 height 29
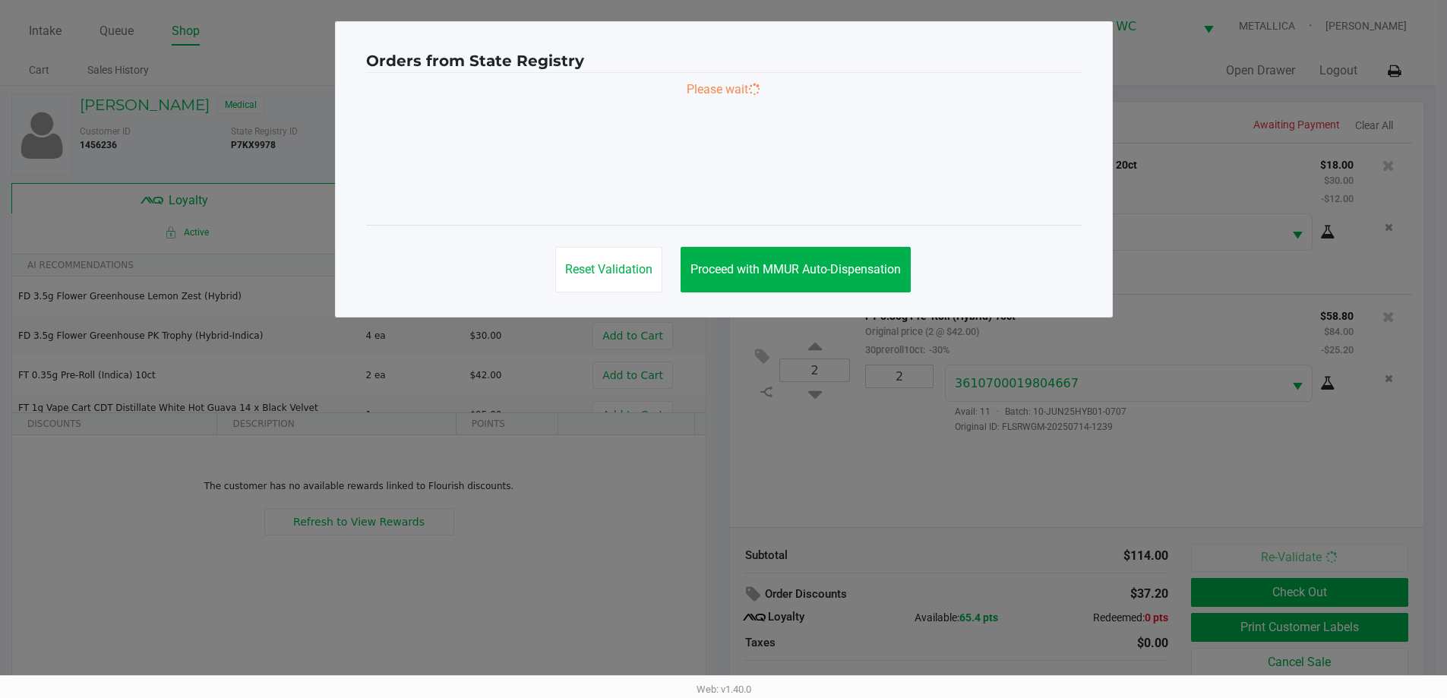
scroll to position [0, 0]
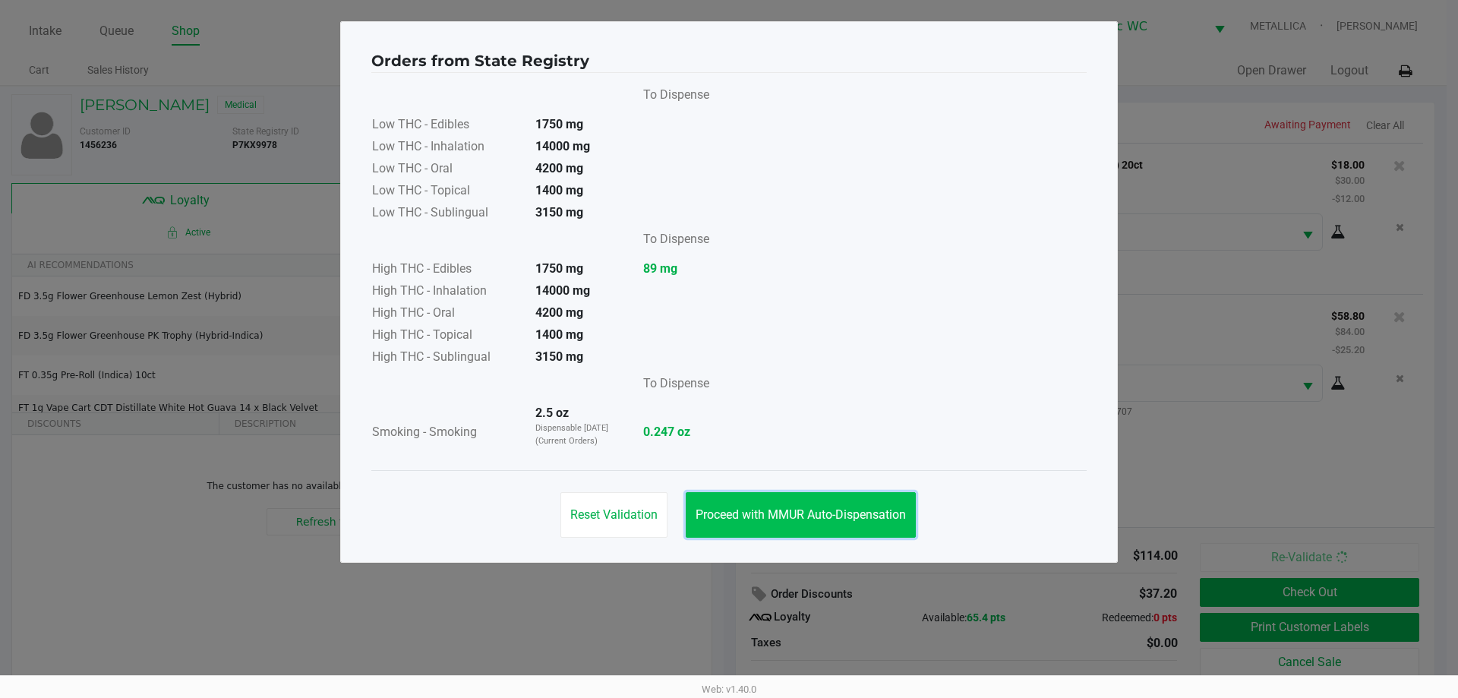
click at [813, 536] on button "Proceed with MMUR Auto-Dispensation" at bounding box center [801, 515] width 230 height 46
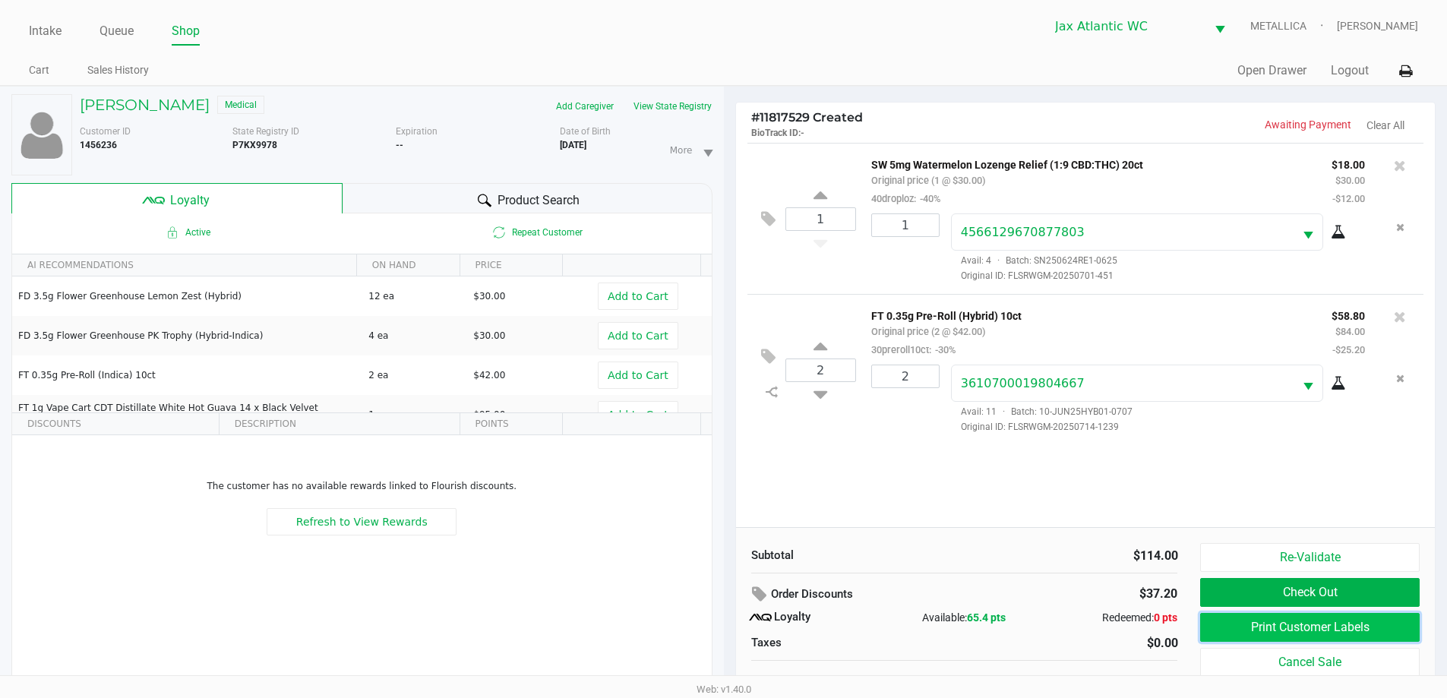
click at [1352, 624] on button "Print Customer Labels" at bounding box center [1309, 627] width 219 height 29
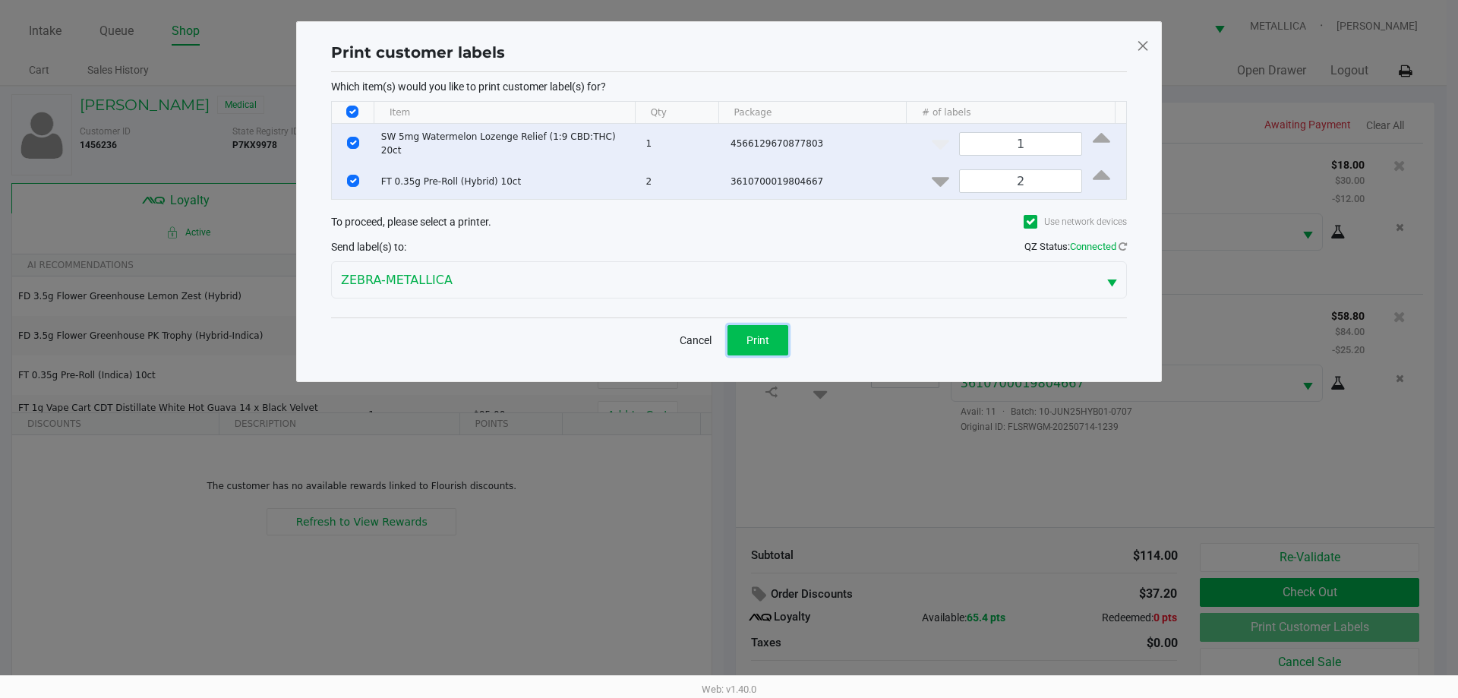
click at [782, 337] on button "Print" at bounding box center [758, 340] width 61 height 30
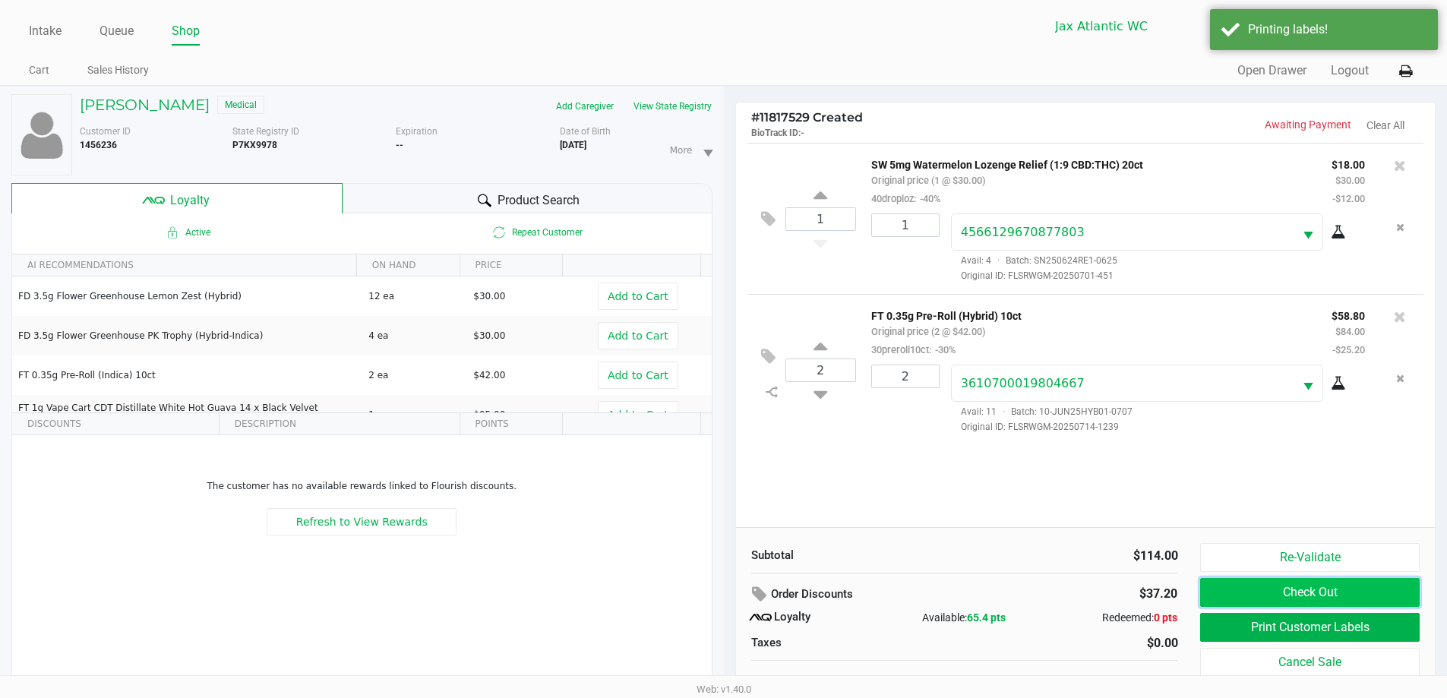
click at [1360, 590] on button "Check Out" at bounding box center [1309, 592] width 219 height 29
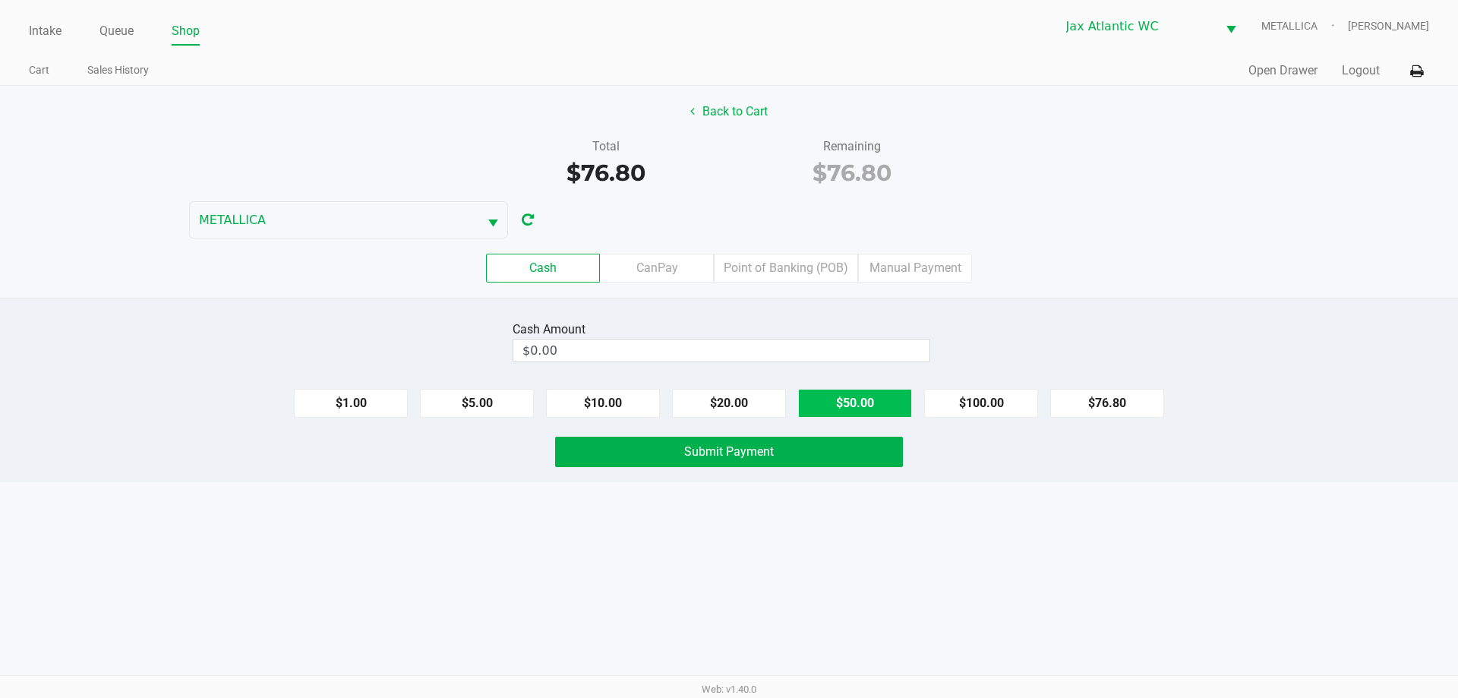
click at [855, 407] on button "$50.00" at bounding box center [855, 403] width 114 height 29
click at [702, 410] on button "$20.00" at bounding box center [729, 403] width 114 height 29
click at [603, 405] on button "$10.00" at bounding box center [603, 403] width 114 height 29
type input "$80.00"
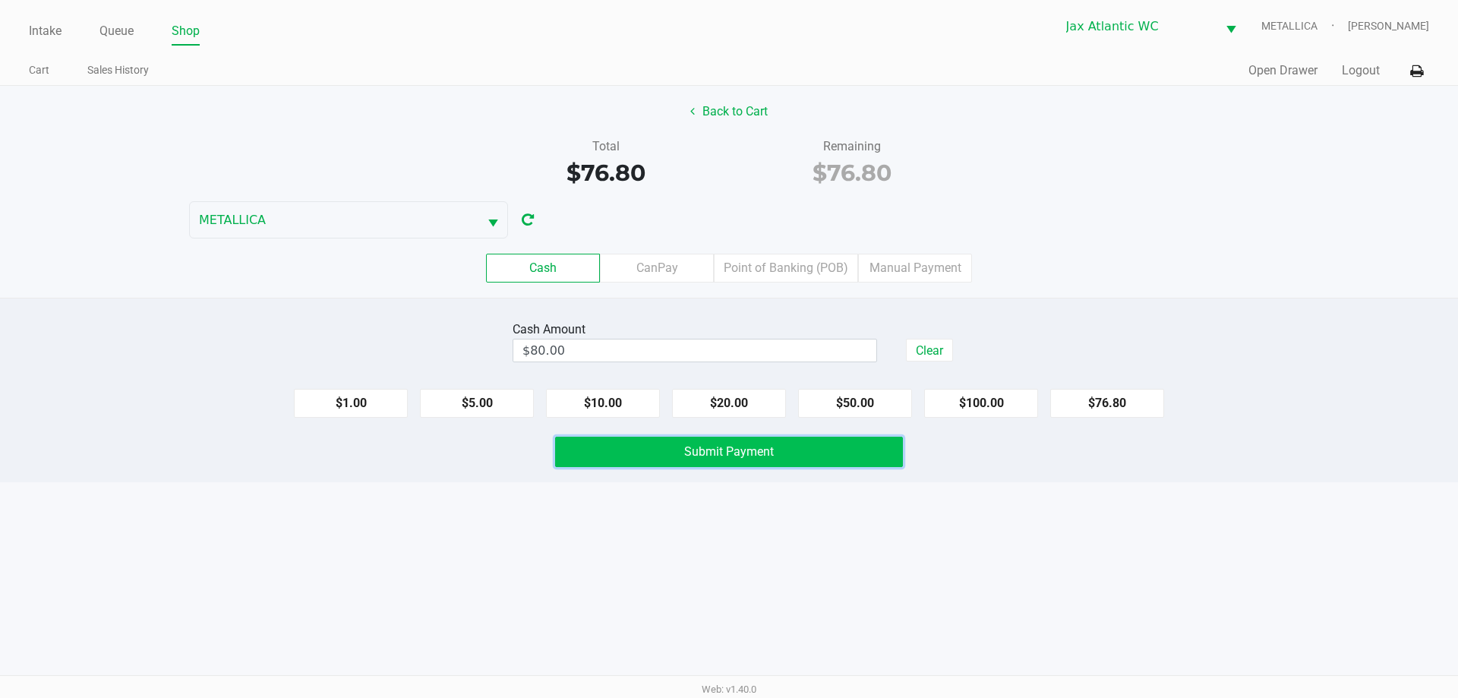
click at [627, 442] on button "Submit Payment" at bounding box center [729, 452] width 348 height 30
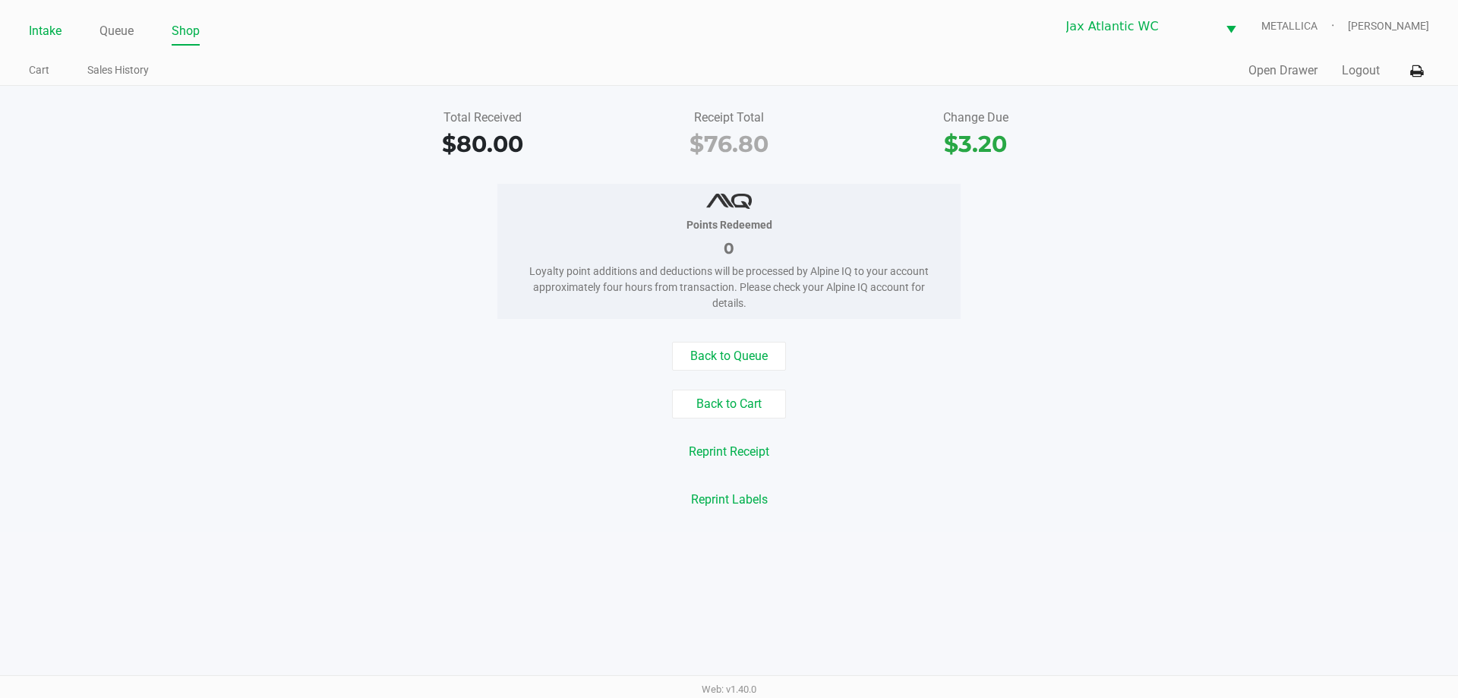
click at [39, 30] on link "Intake" at bounding box center [45, 31] width 33 height 21
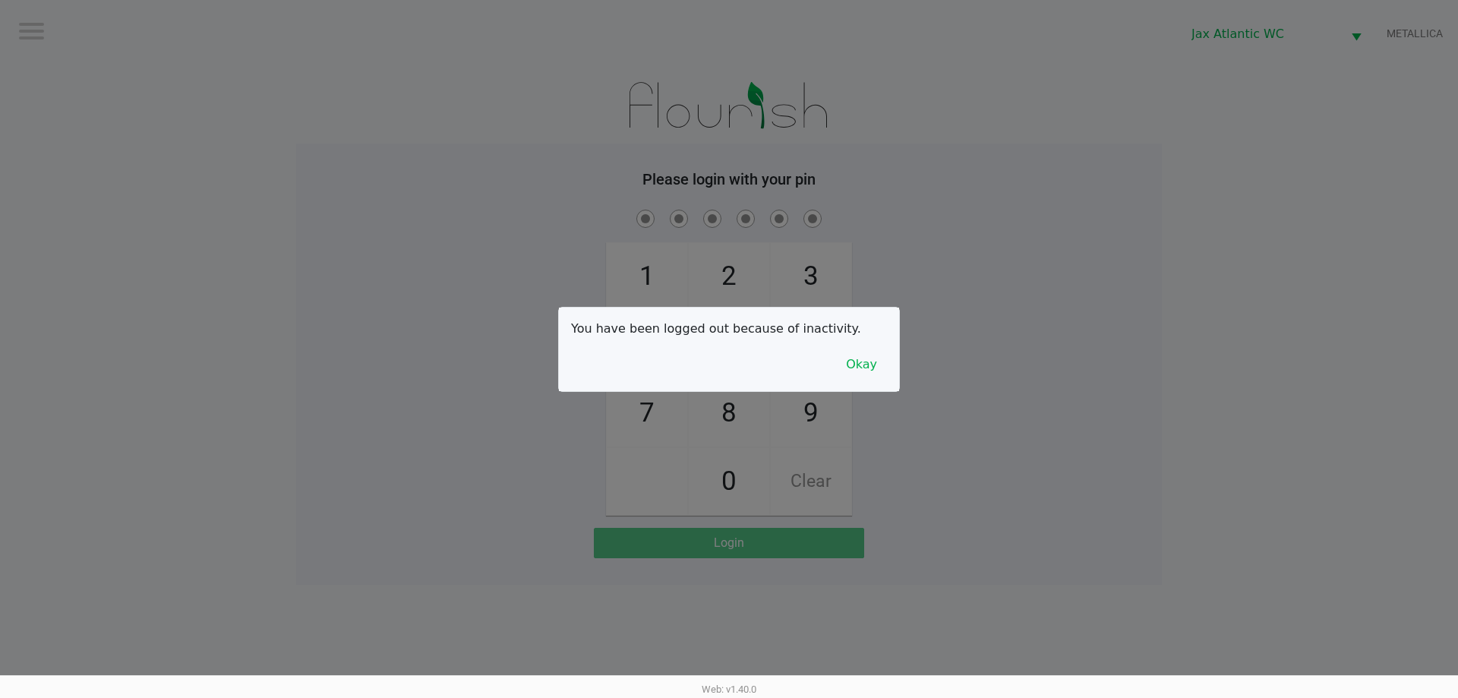
click at [869, 379] on div "You have been logged out because of inactivity. Okay" at bounding box center [729, 350] width 340 height 84
click at [862, 355] on button "Okay" at bounding box center [861, 364] width 51 height 29
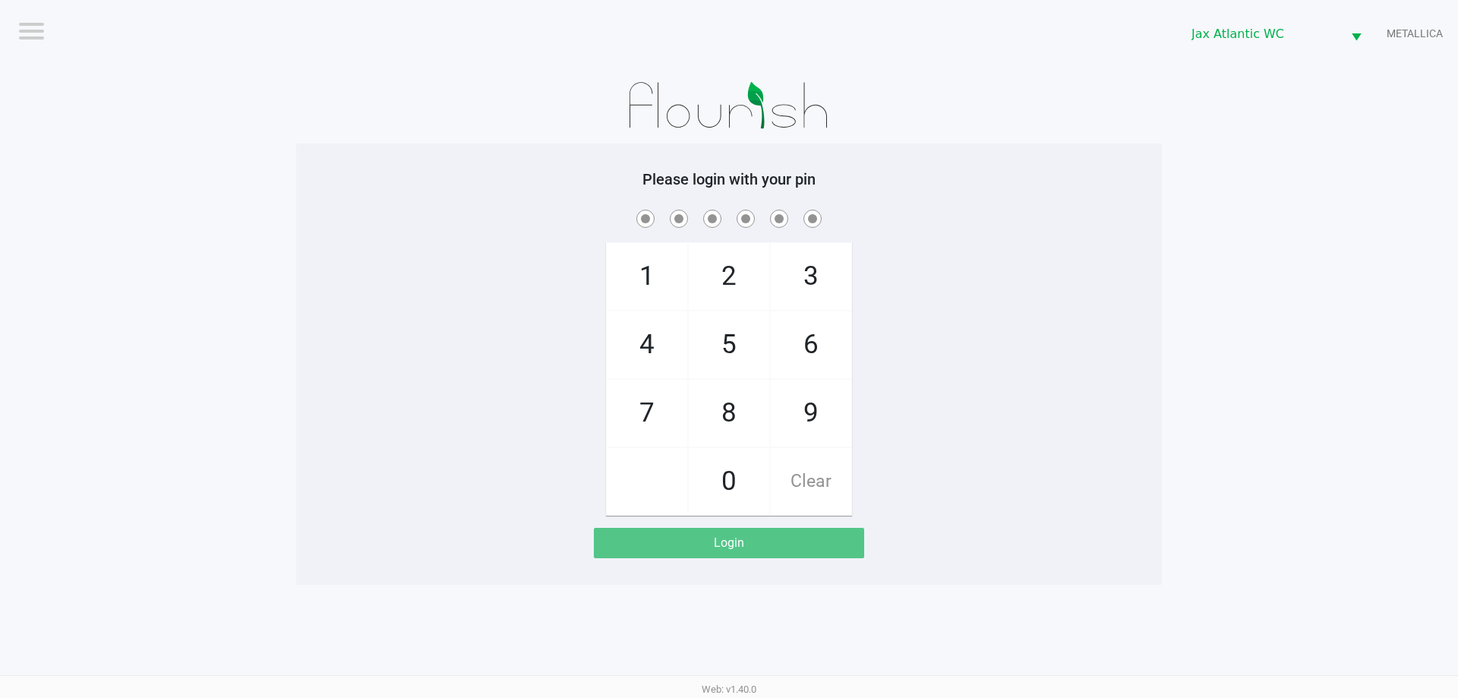
click at [813, 432] on span "9" at bounding box center [811, 413] width 81 height 67
checkbox input "true"
click at [687, 303] on span "1" at bounding box center [647, 276] width 81 height 67
checkbox input "true"
click at [839, 481] on span "Clear" at bounding box center [811, 481] width 81 height 67
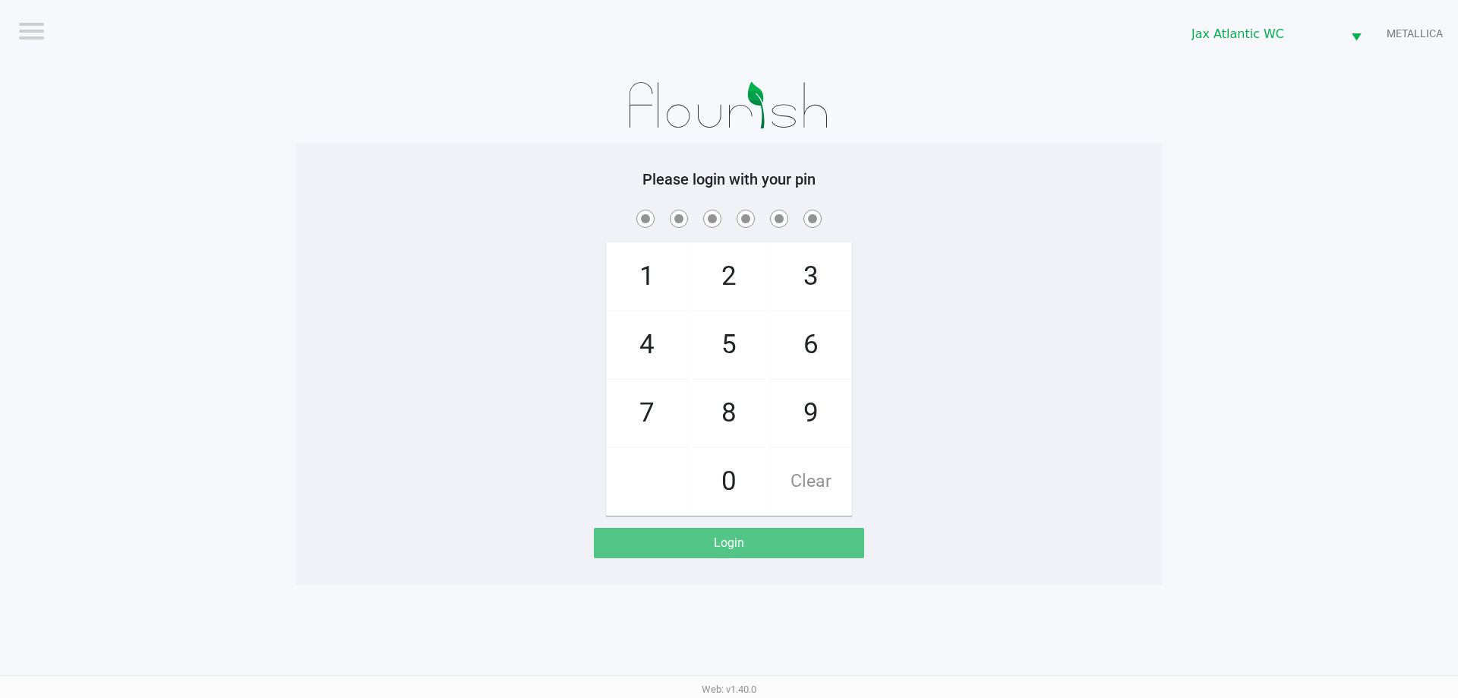
checkbox input "false"
click at [841, 481] on span "Clear" at bounding box center [811, 481] width 81 height 67
click at [820, 422] on span "9" at bounding box center [811, 413] width 81 height 67
checkbox input "true"
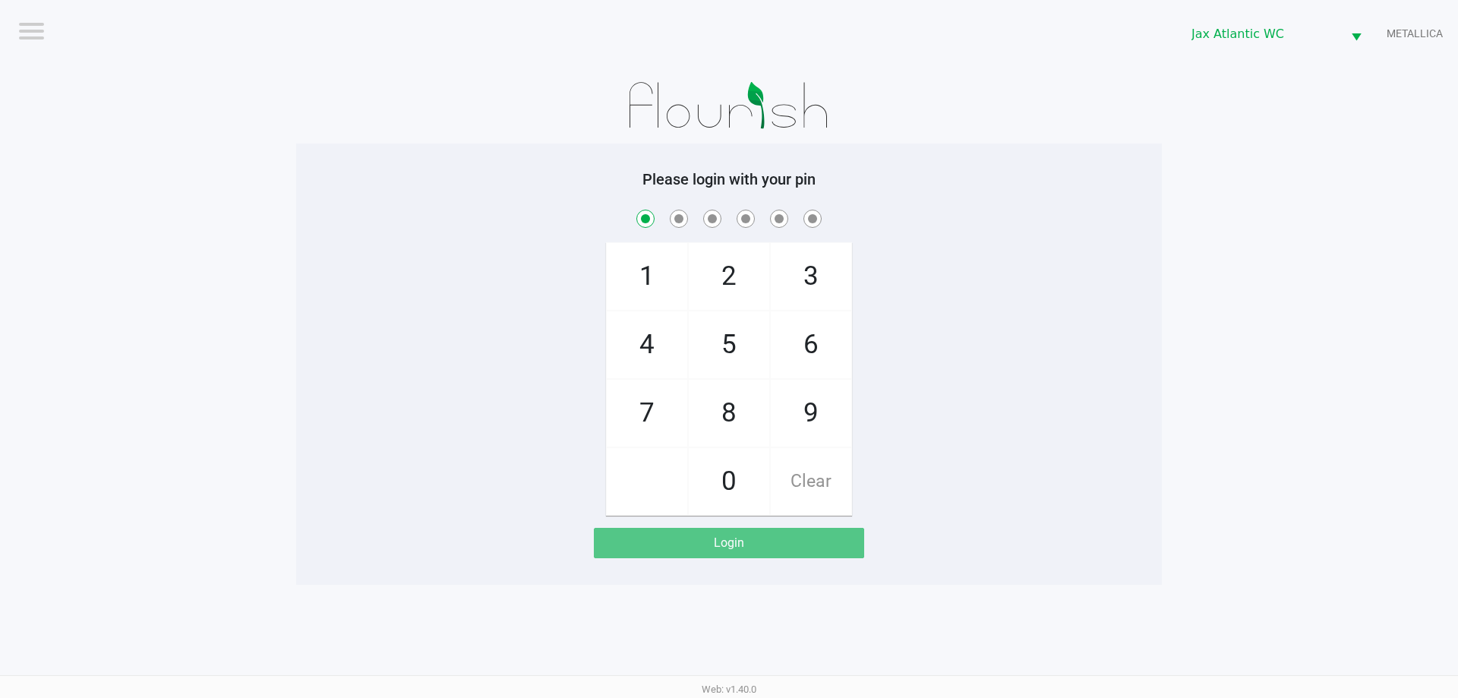
click at [658, 289] on span "1" at bounding box center [647, 276] width 81 height 67
checkbox input "true"
click at [658, 289] on span "1" at bounding box center [647, 276] width 81 height 67
checkbox input "true"
click at [647, 390] on span "7" at bounding box center [647, 413] width 81 height 67
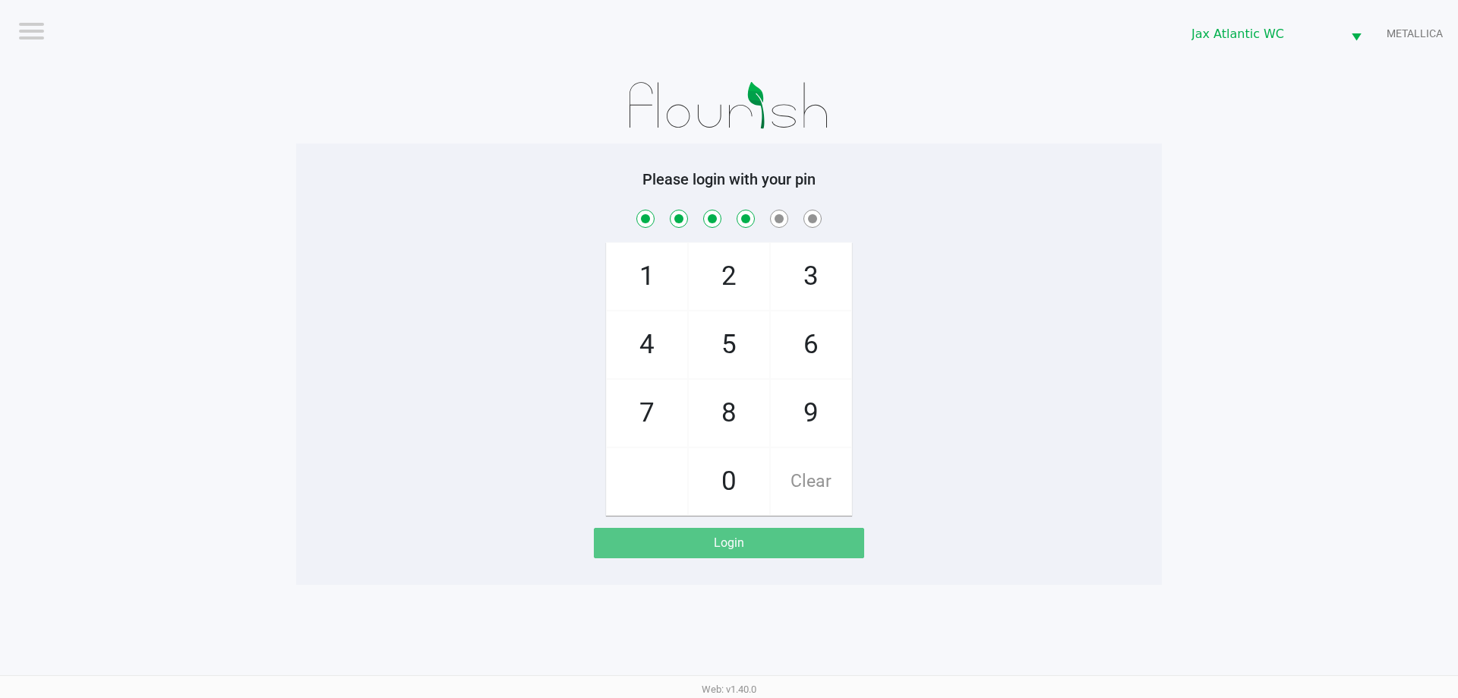
checkbox input "true"
click at [639, 350] on span "4" at bounding box center [647, 344] width 81 height 67
checkbox input "true"
click at [628, 403] on span "7" at bounding box center [647, 413] width 81 height 67
checkbox input "true"
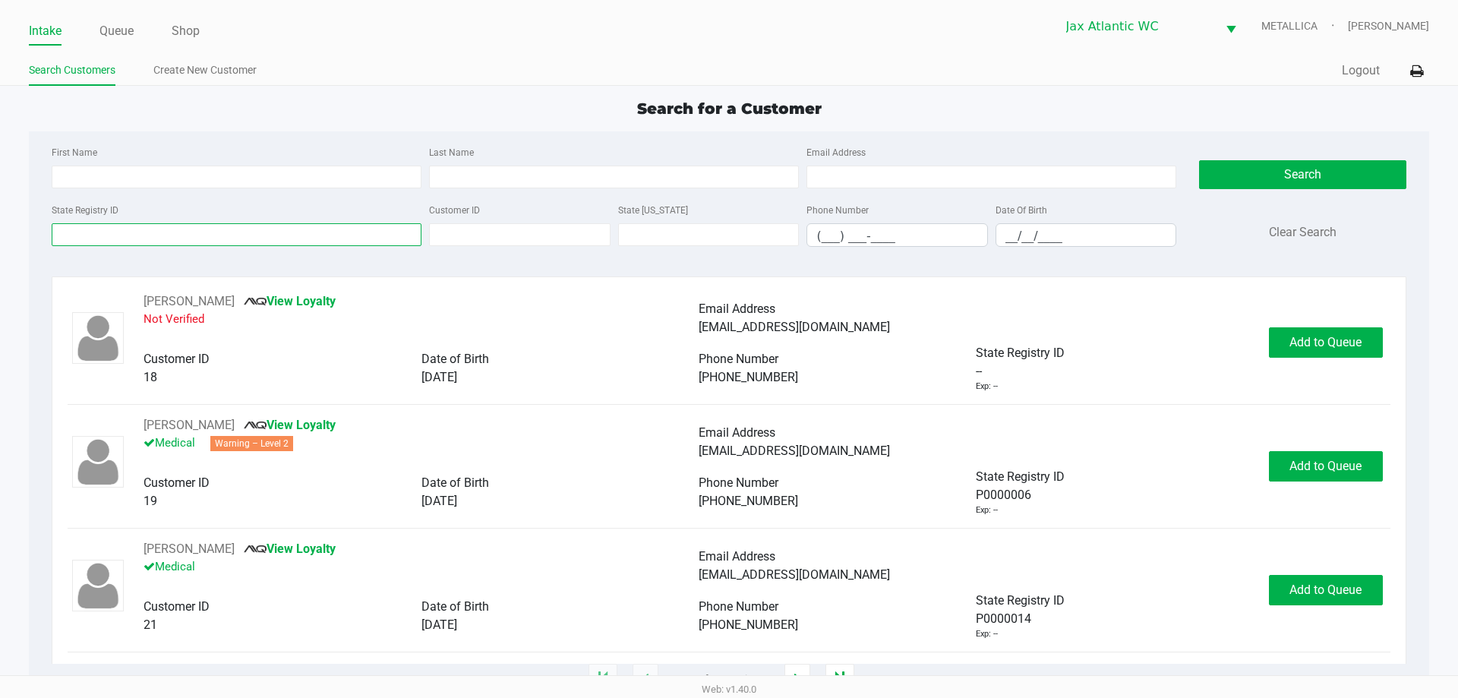
click at [98, 238] on input "State Registry ID" at bounding box center [237, 234] width 370 height 23
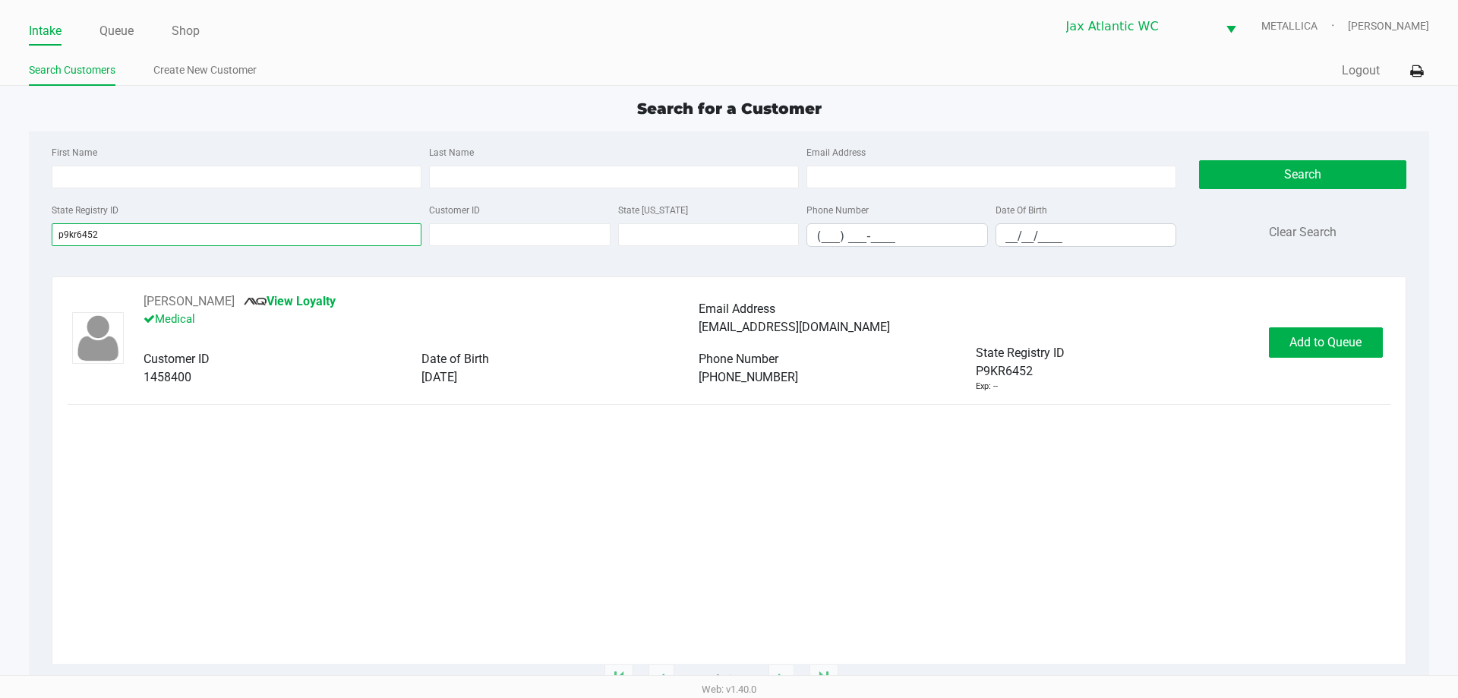
type input "p9kr6452"
click at [1339, 340] on span "Add to Queue" at bounding box center [1326, 342] width 72 height 14
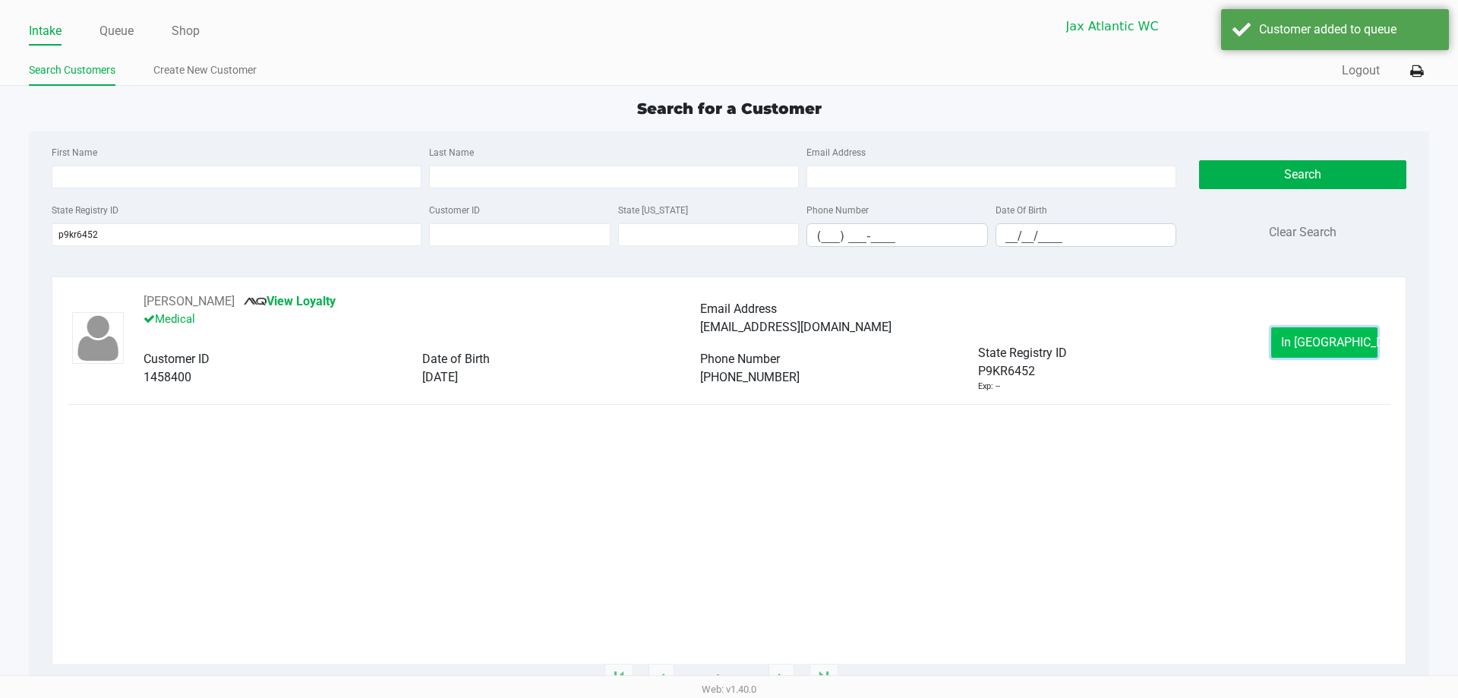
click at [1333, 347] on span "In Queue" at bounding box center [1345, 342] width 128 height 14
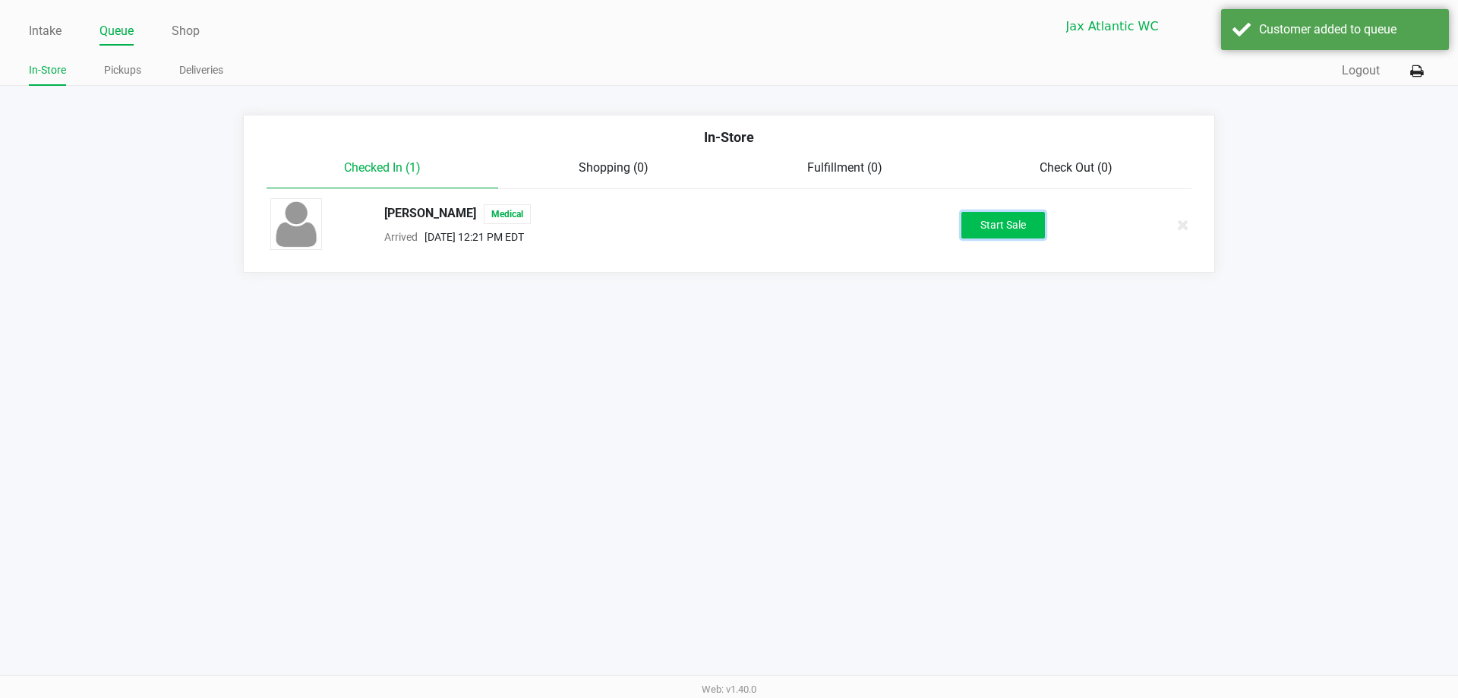
click at [1018, 229] on button "Start Sale" at bounding box center [1004, 225] width 84 height 27
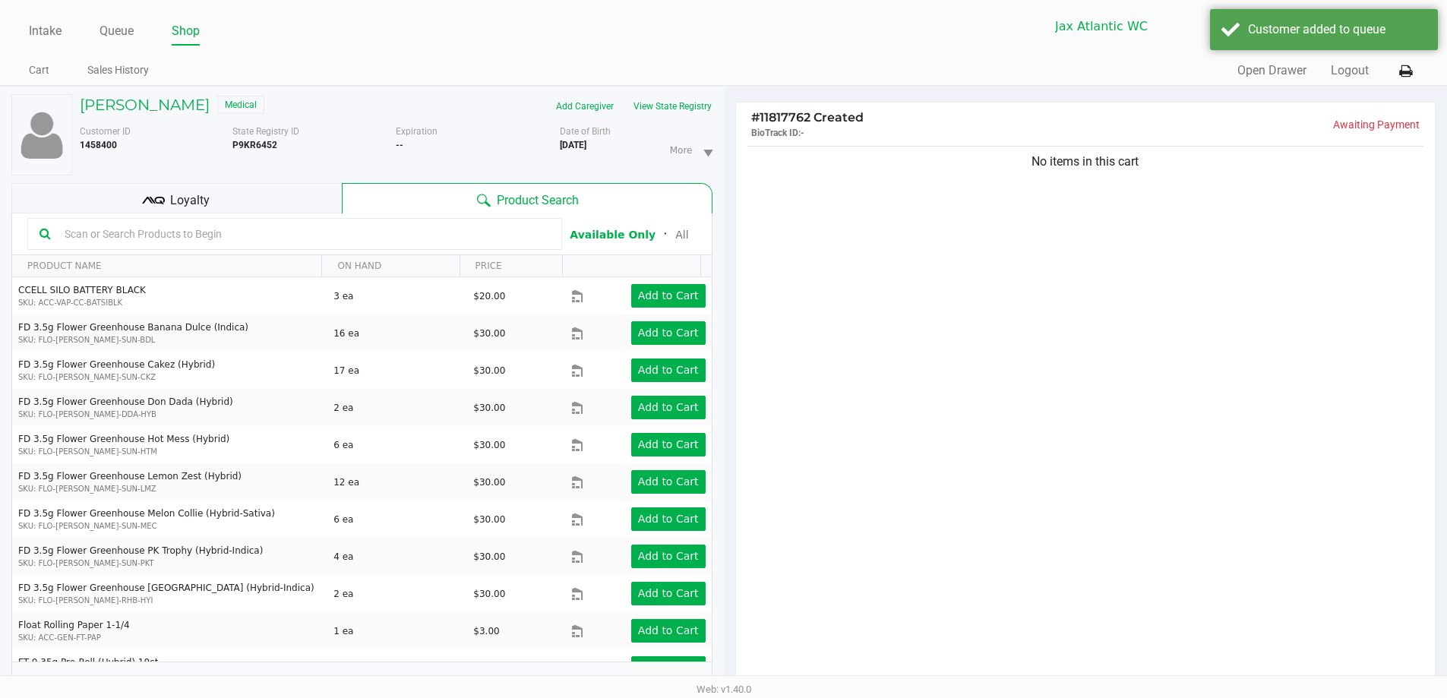
click at [272, 209] on div "Loyalty" at bounding box center [176, 198] width 330 height 30
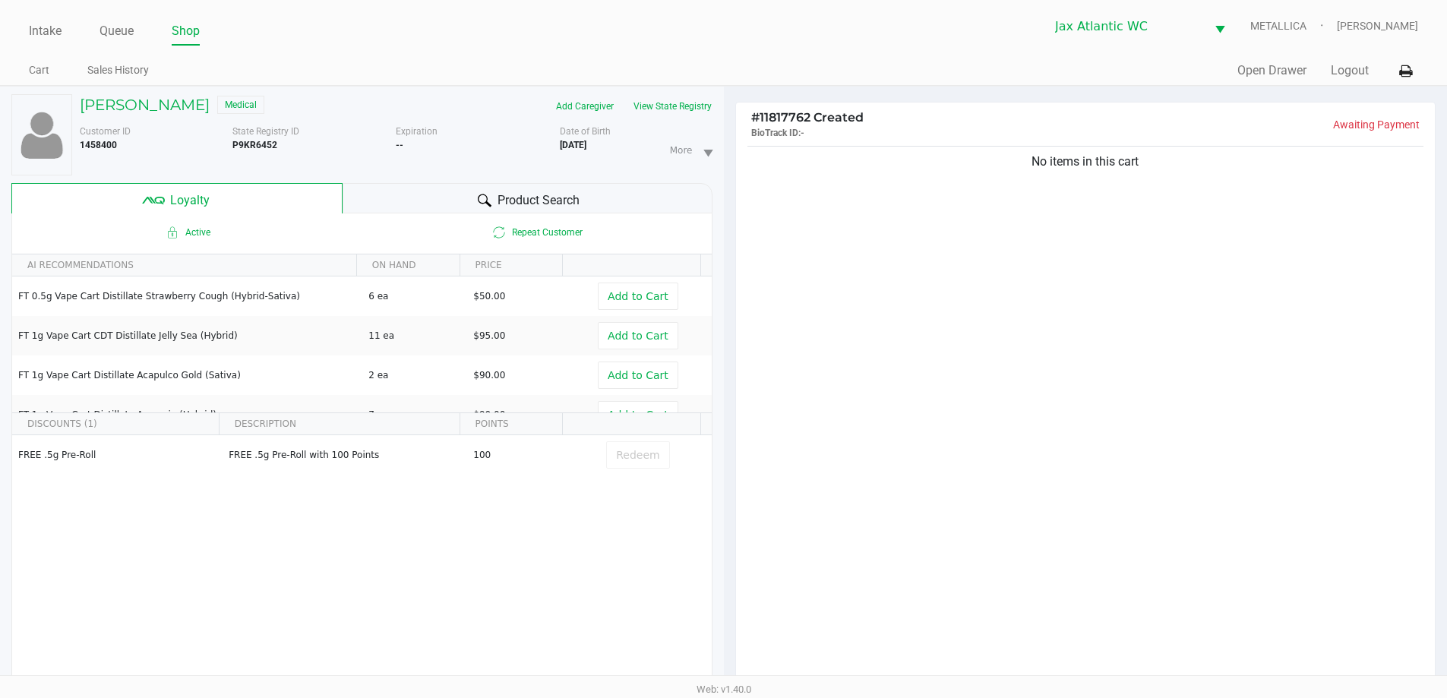
click at [423, 199] on div "Product Search" at bounding box center [528, 198] width 370 height 30
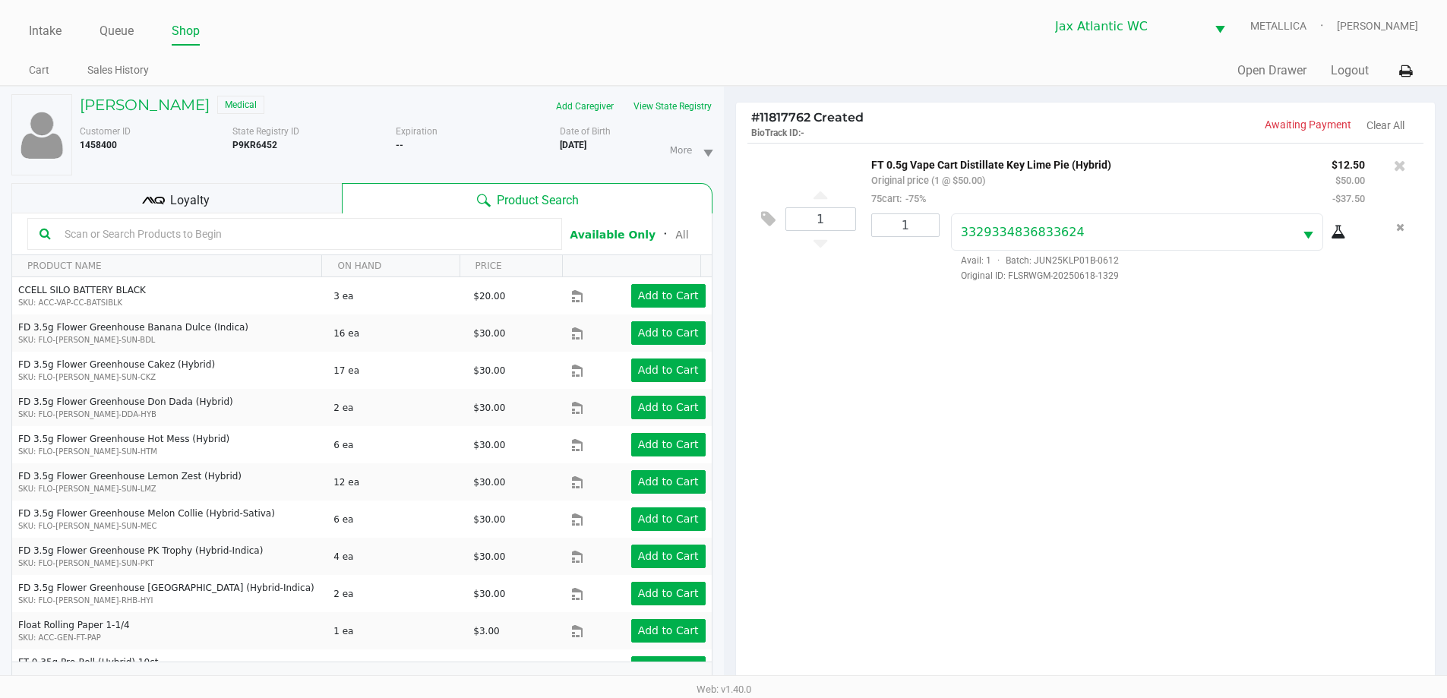
click at [216, 188] on div "Loyalty" at bounding box center [176, 198] width 330 height 30
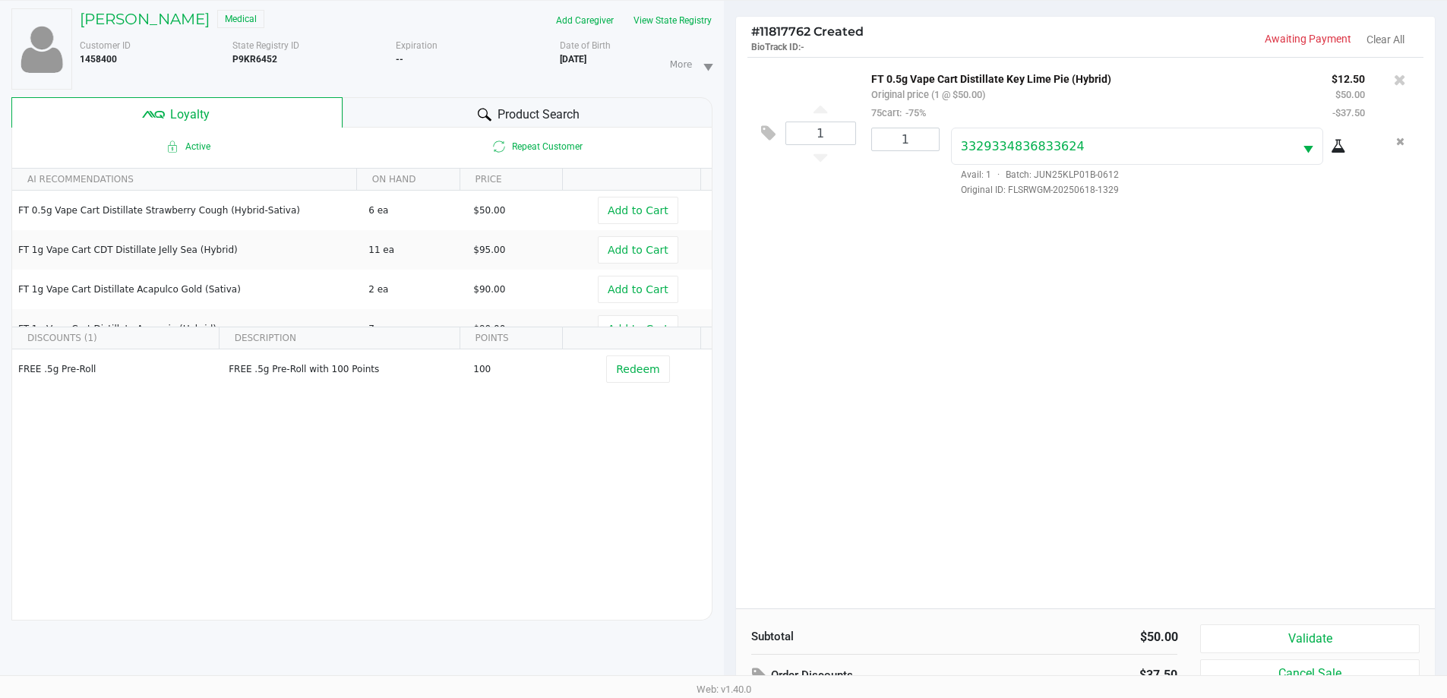
scroll to position [182, 0]
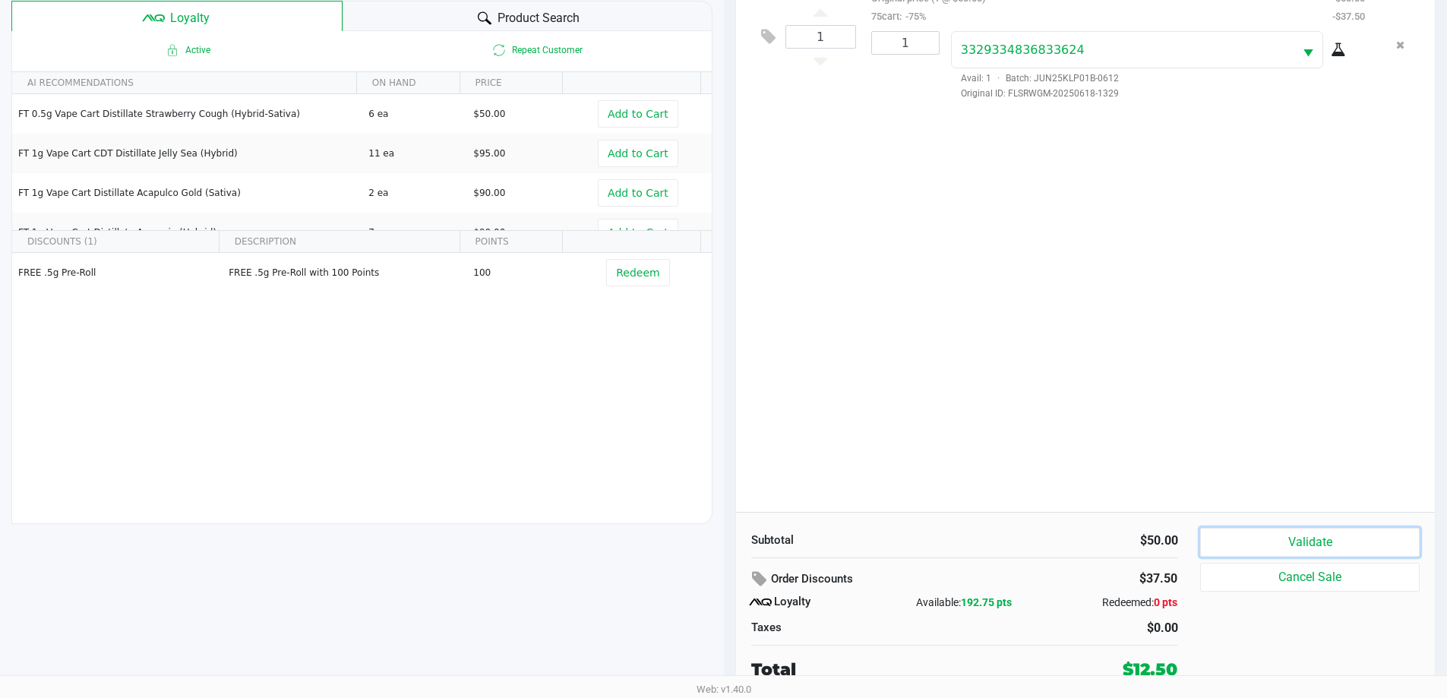
click at [1291, 545] on button "Validate" at bounding box center [1309, 542] width 219 height 29
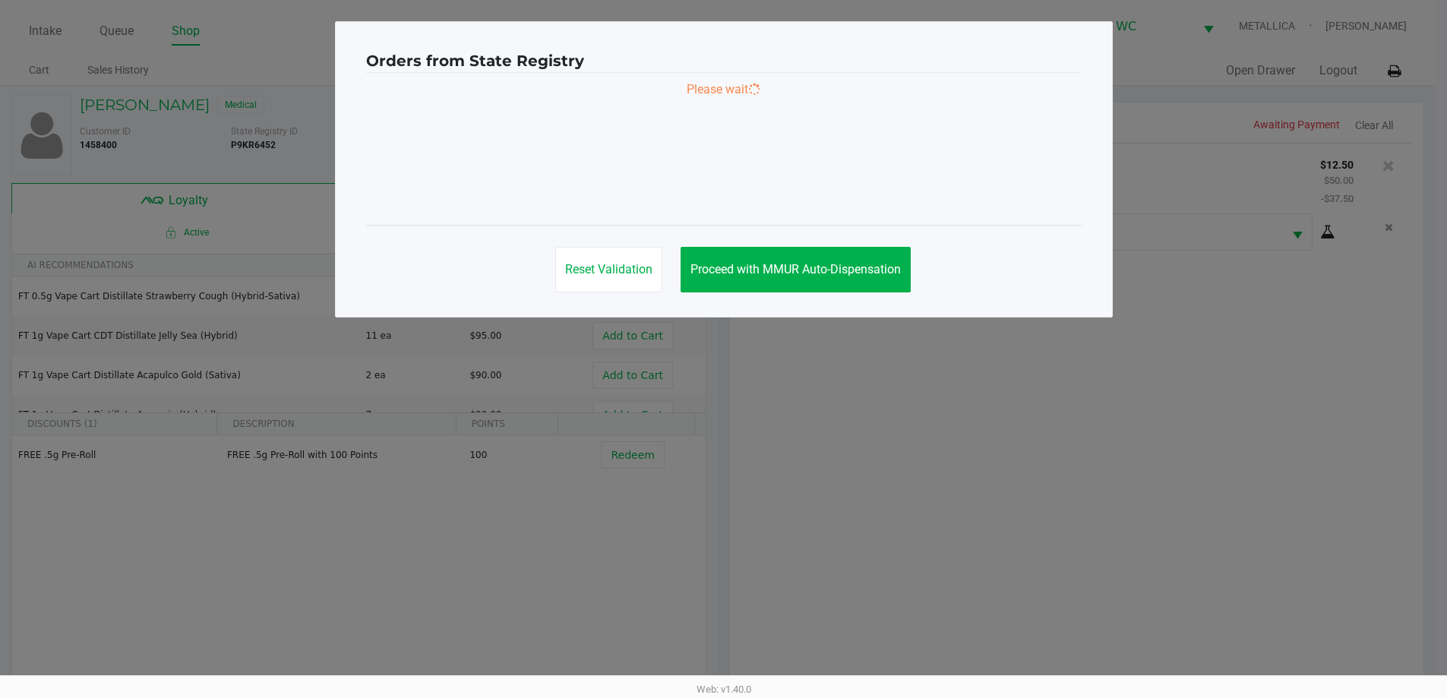
scroll to position [0, 0]
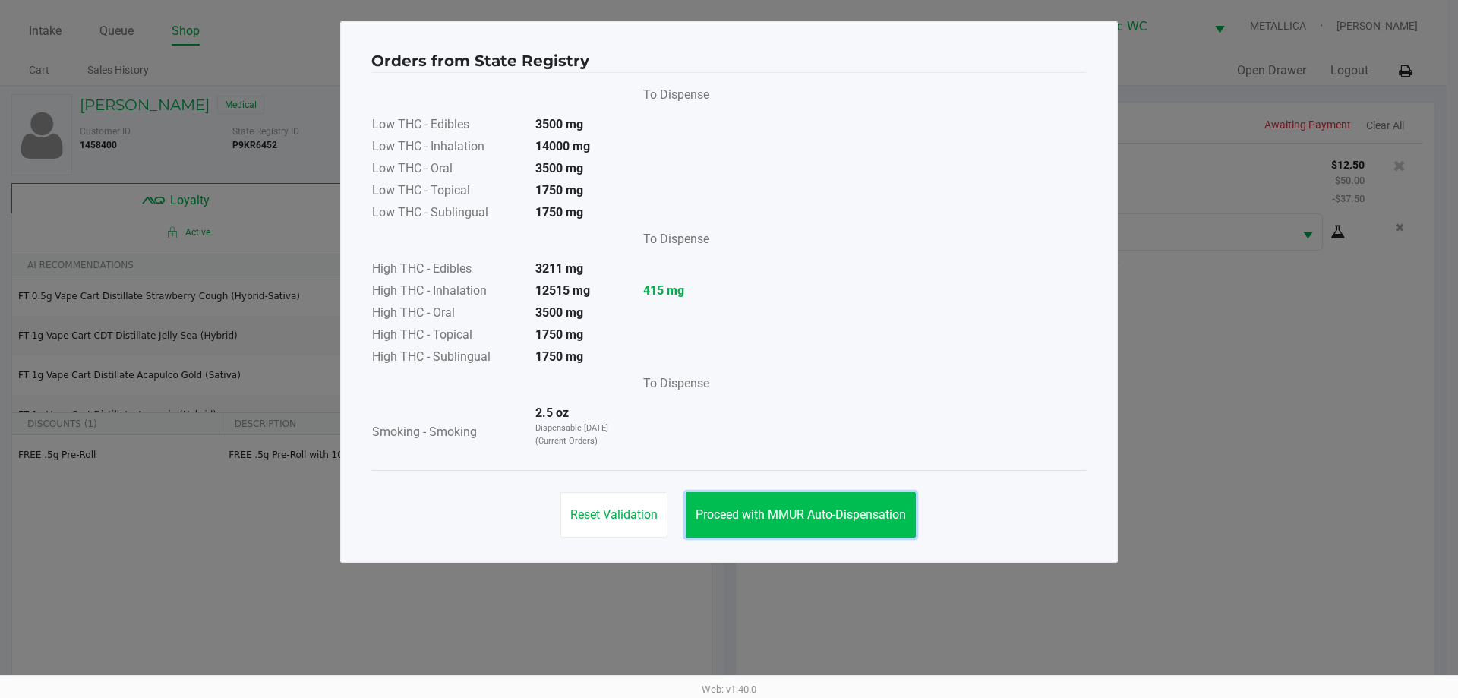
click at [835, 519] on span "Proceed with MMUR Auto-Dispensation" at bounding box center [801, 514] width 210 height 14
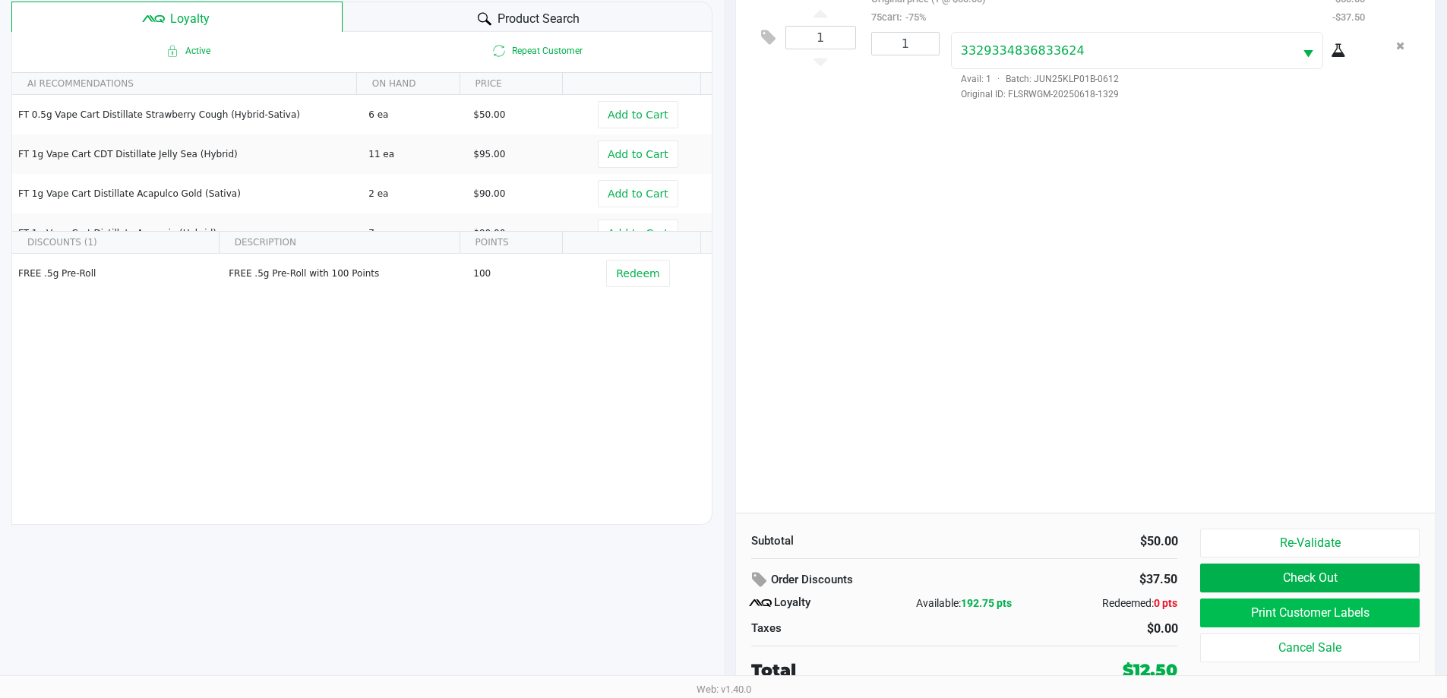
scroll to position [182, 0]
click at [1328, 613] on button "Print Customer Labels" at bounding box center [1309, 612] width 219 height 29
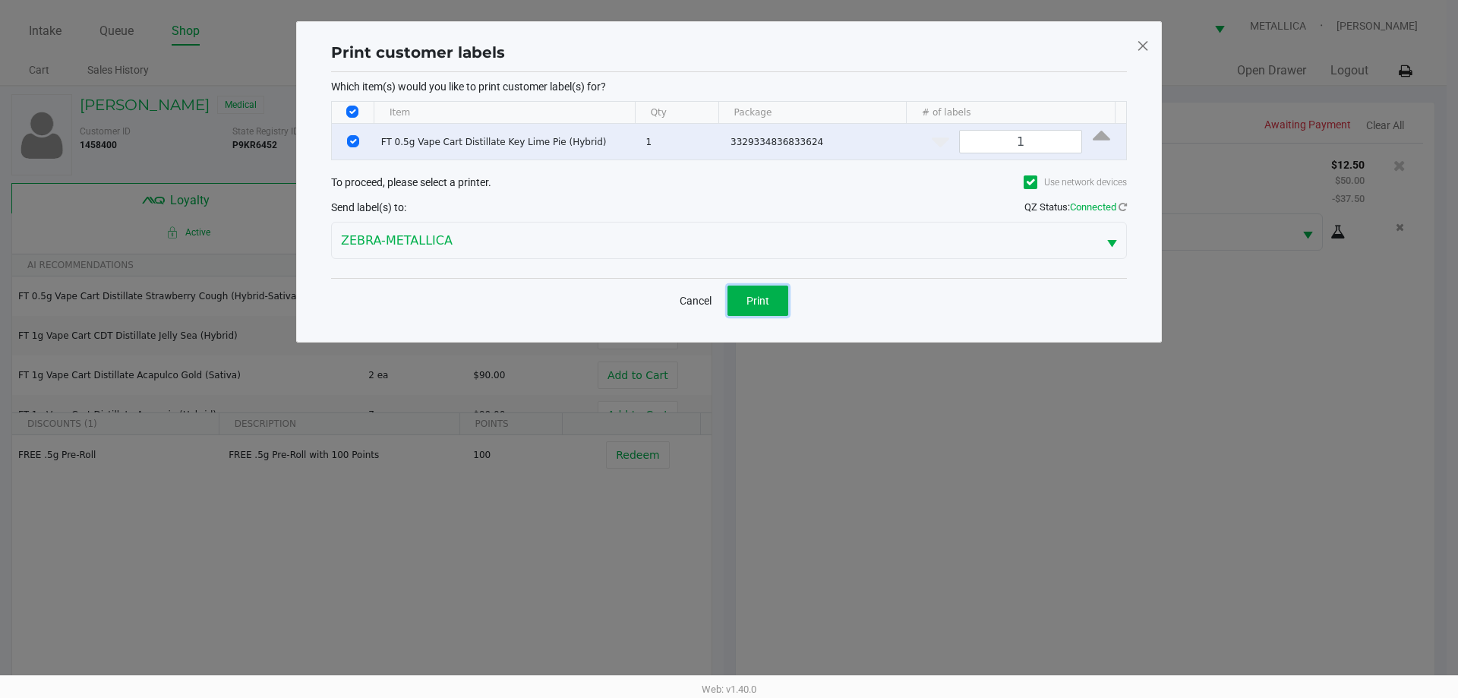
click at [756, 300] on span "Print" at bounding box center [758, 301] width 23 height 12
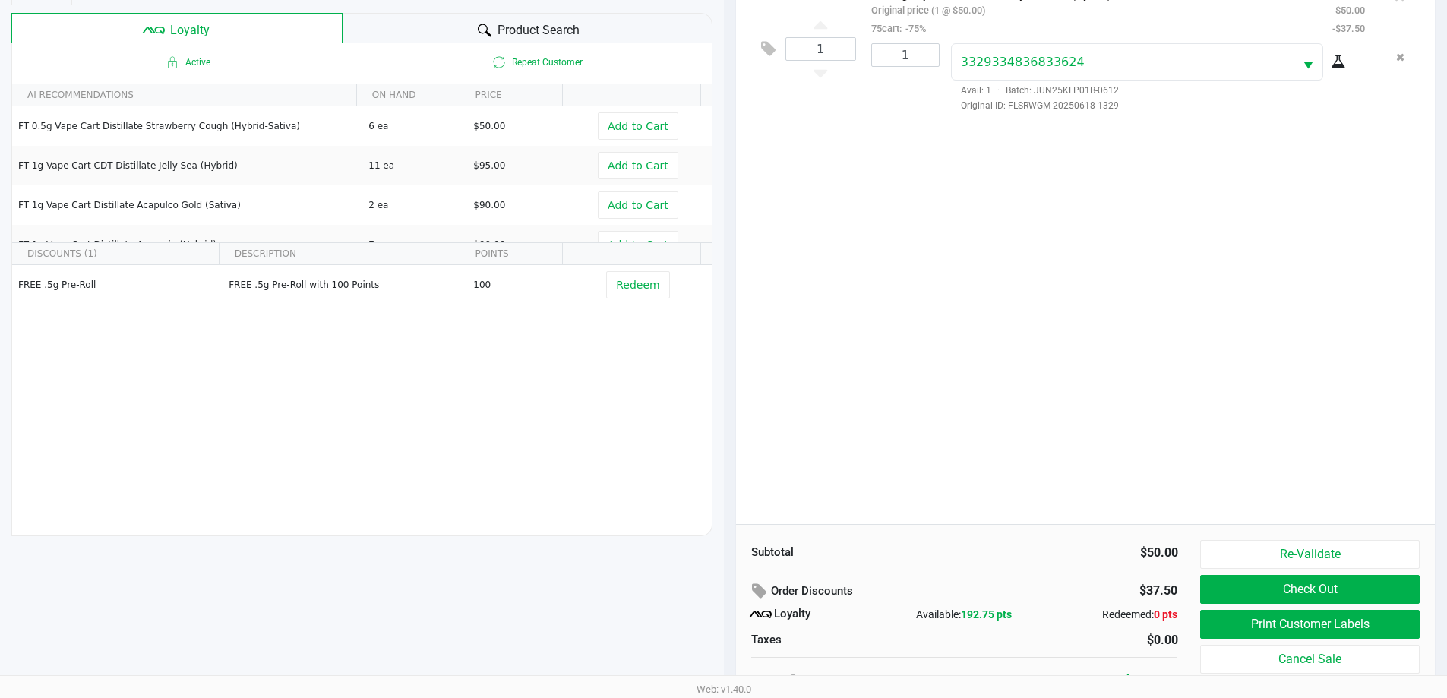
scroll to position [182, 0]
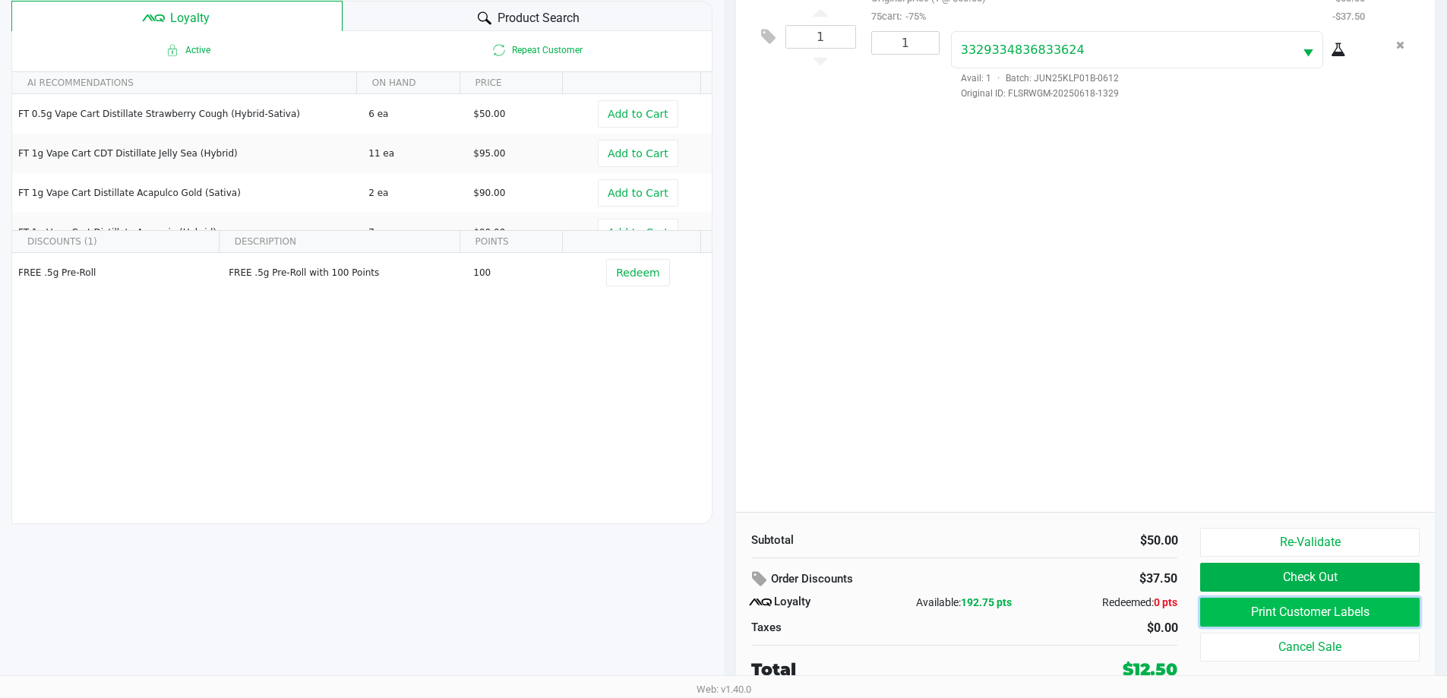
click at [1274, 605] on button "Print Customer Labels" at bounding box center [1309, 612] width 219 height 29
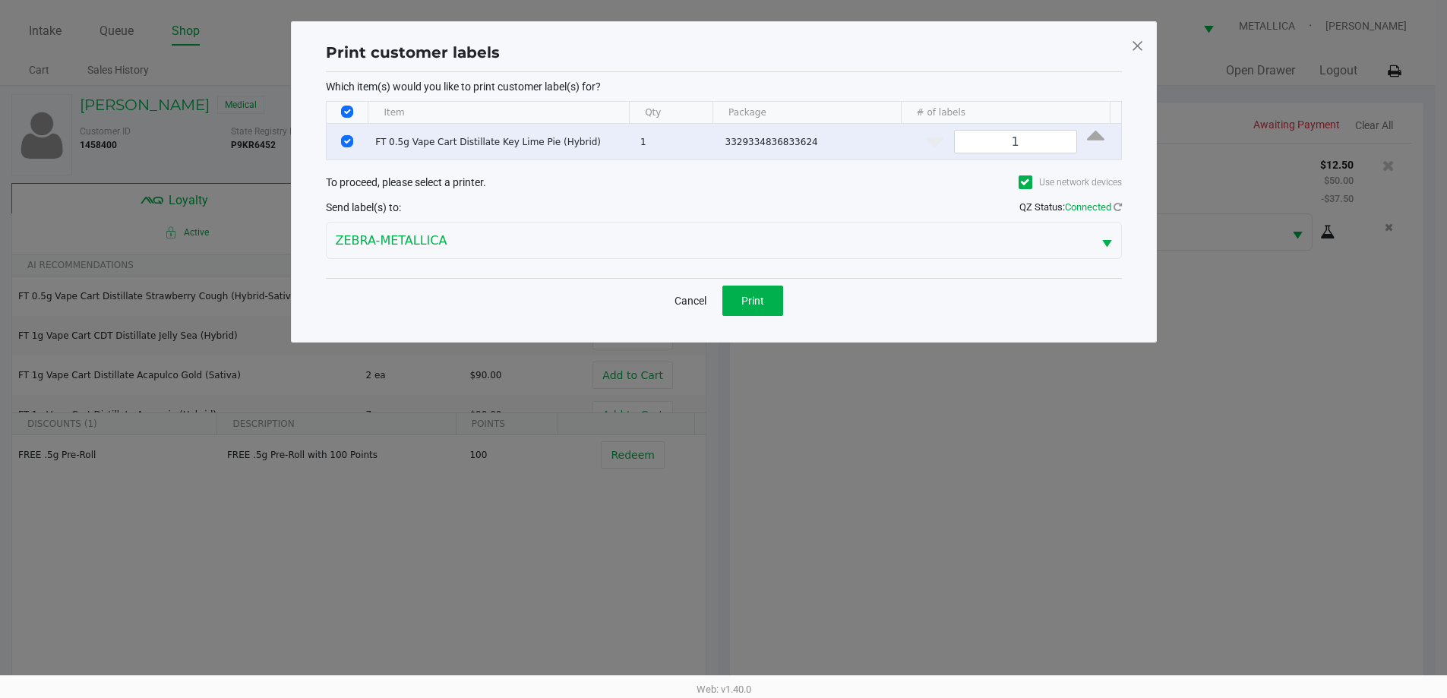
scroll to position [0, 0]
click at [708, 297] on button "Cancel" at bounding box center [696, 301] width 52 height 30
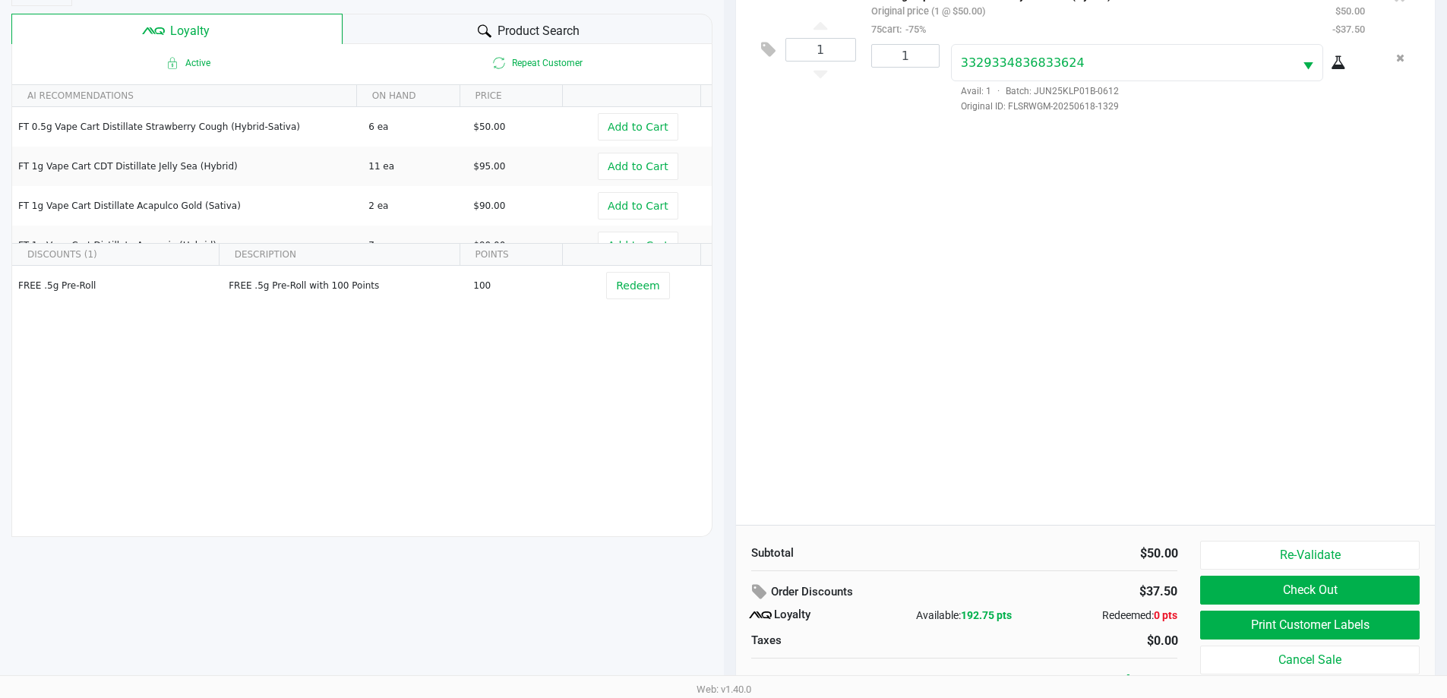
scroll to position [182, 0]
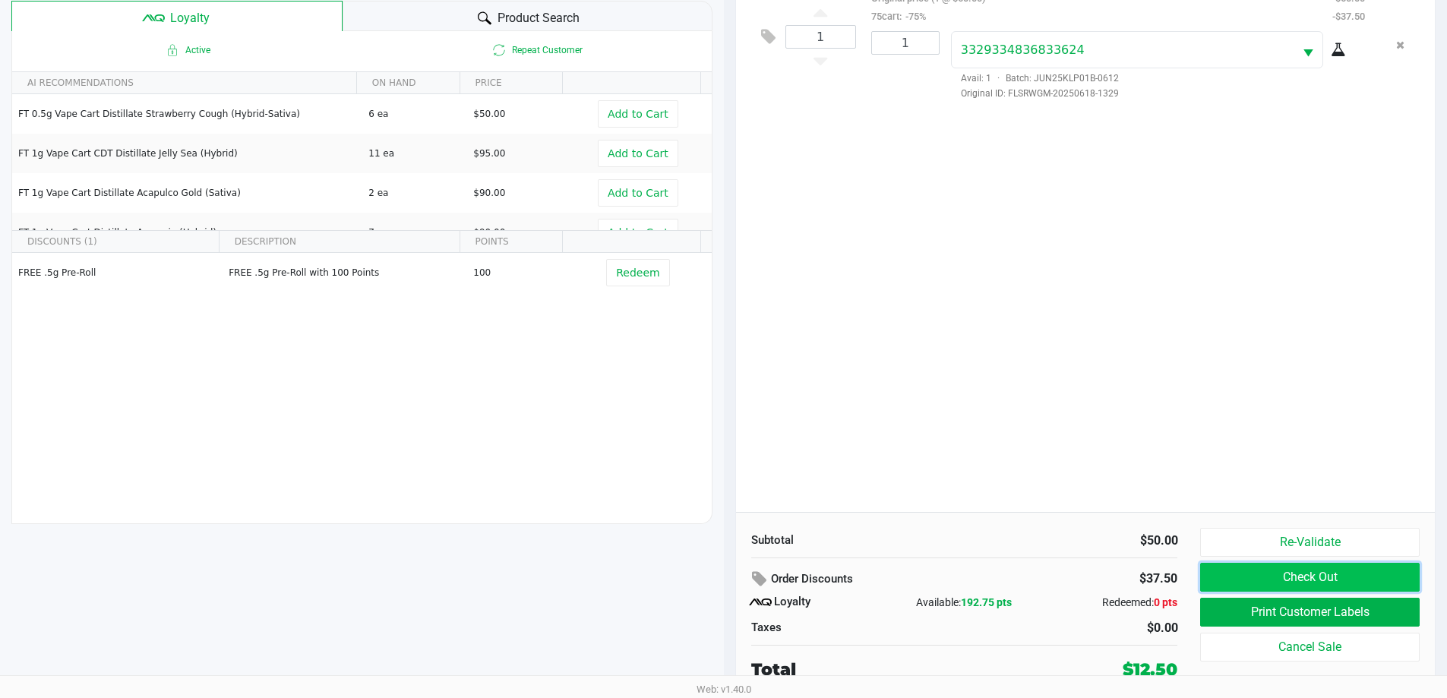
click at [1307, 581] on button "Check Out" at bounding box center [1309, 577] width 219 height 29
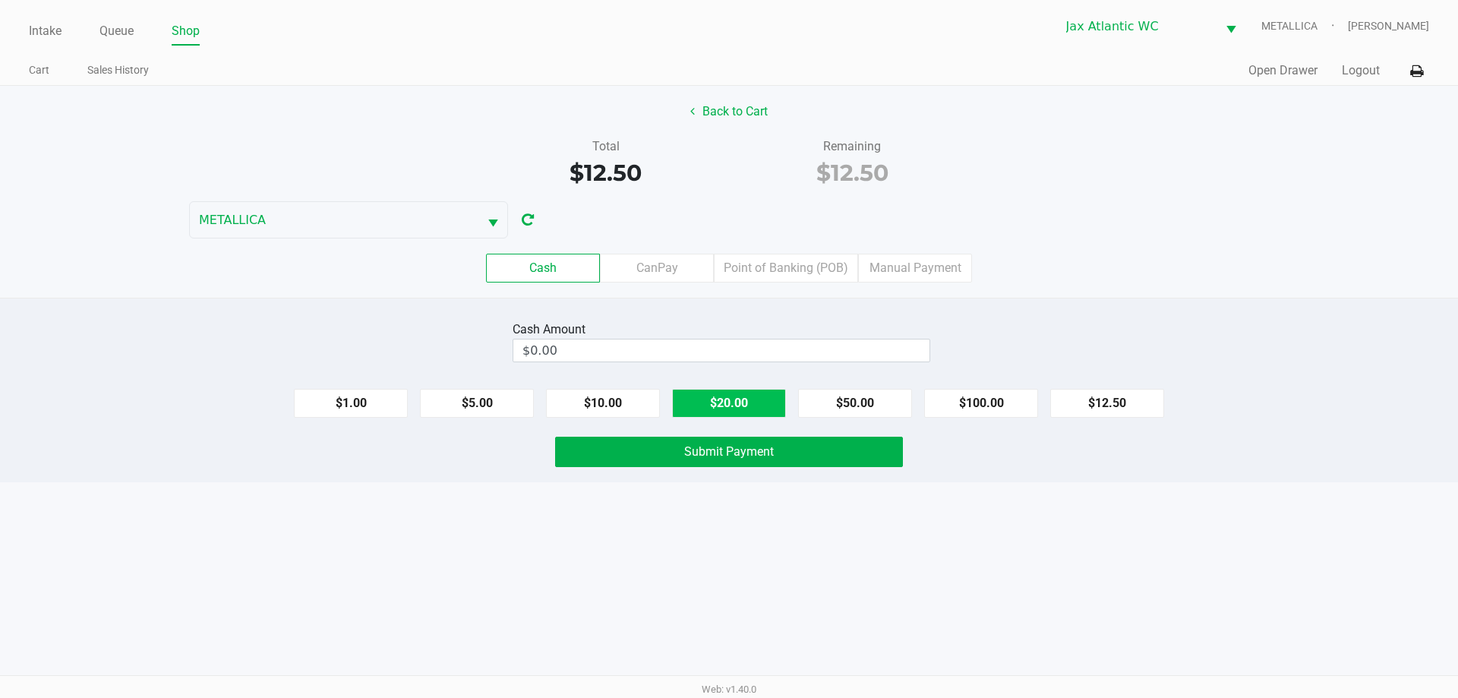
click at [726, 407] on button "$20.00" at bounding box center [729, 403] width 114 height 29
type input "$20.00"
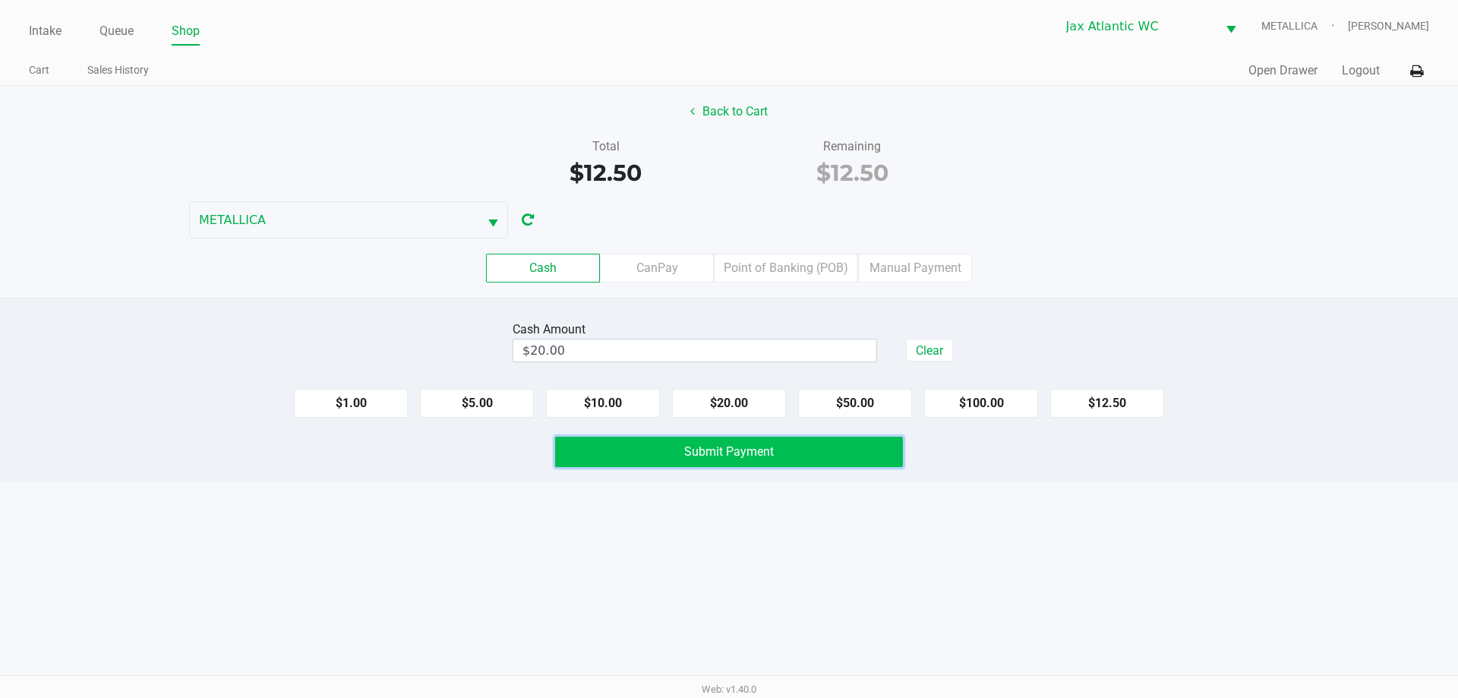
click at [708, 446] on span "Submit Payment" at bounding box center [729, 451] width 90 height 14
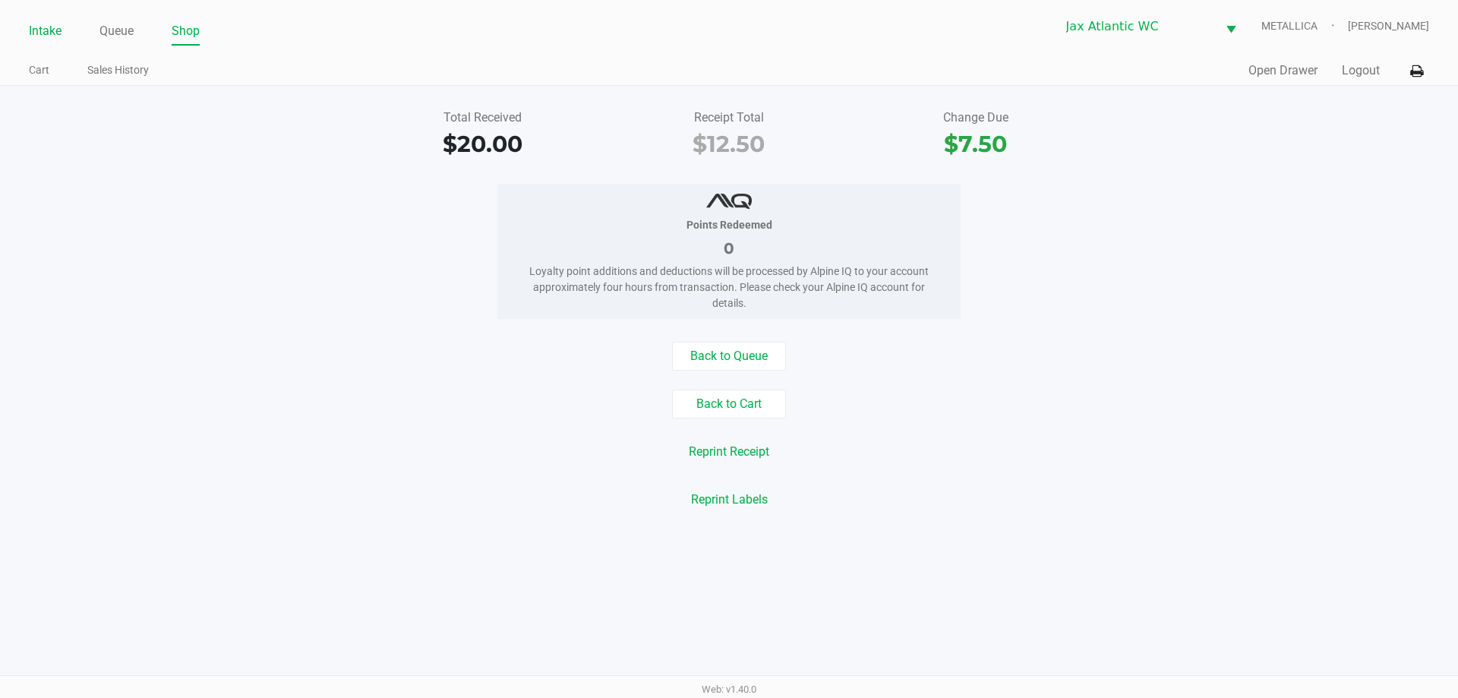
click at [38, 34] on link "Intake" at bounding box center [45, 31] width 33 height 21
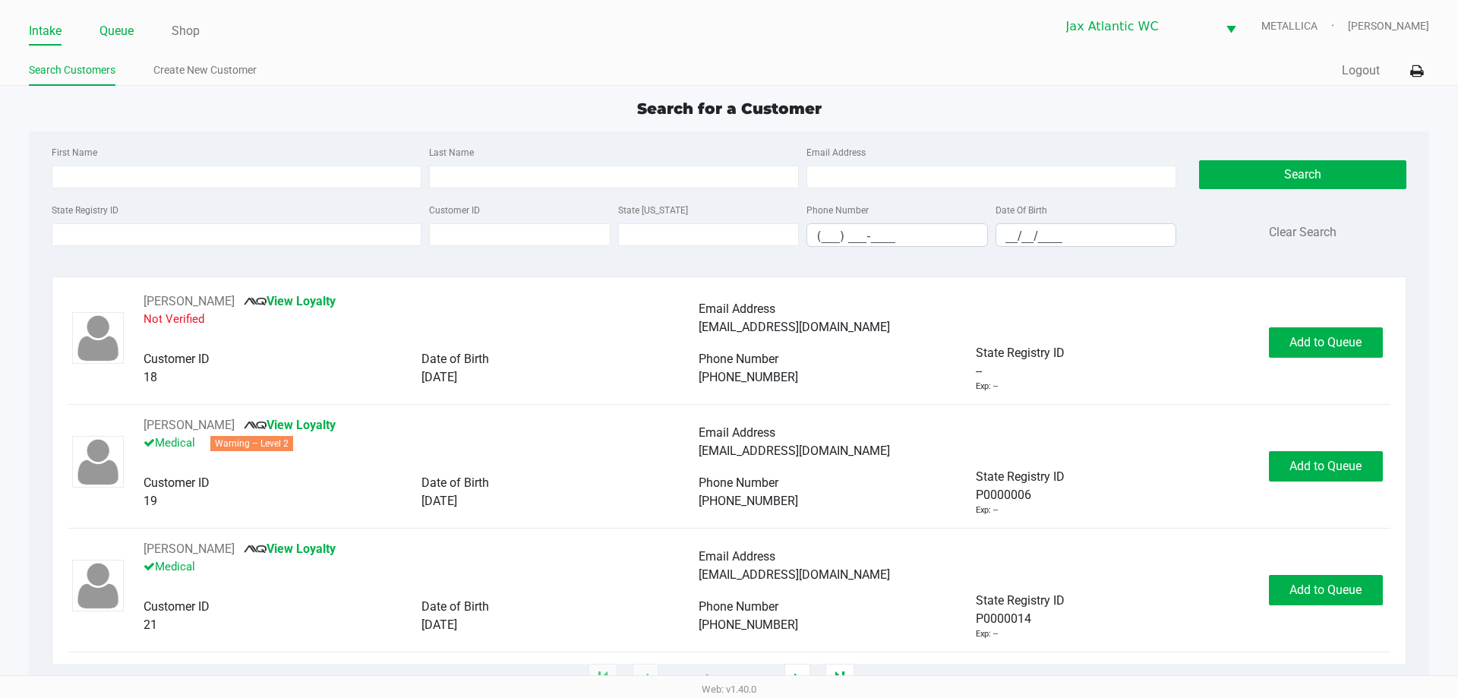
click at [112, 28] on link "Queue" at bounding box center [116, 31] width 34 height 21
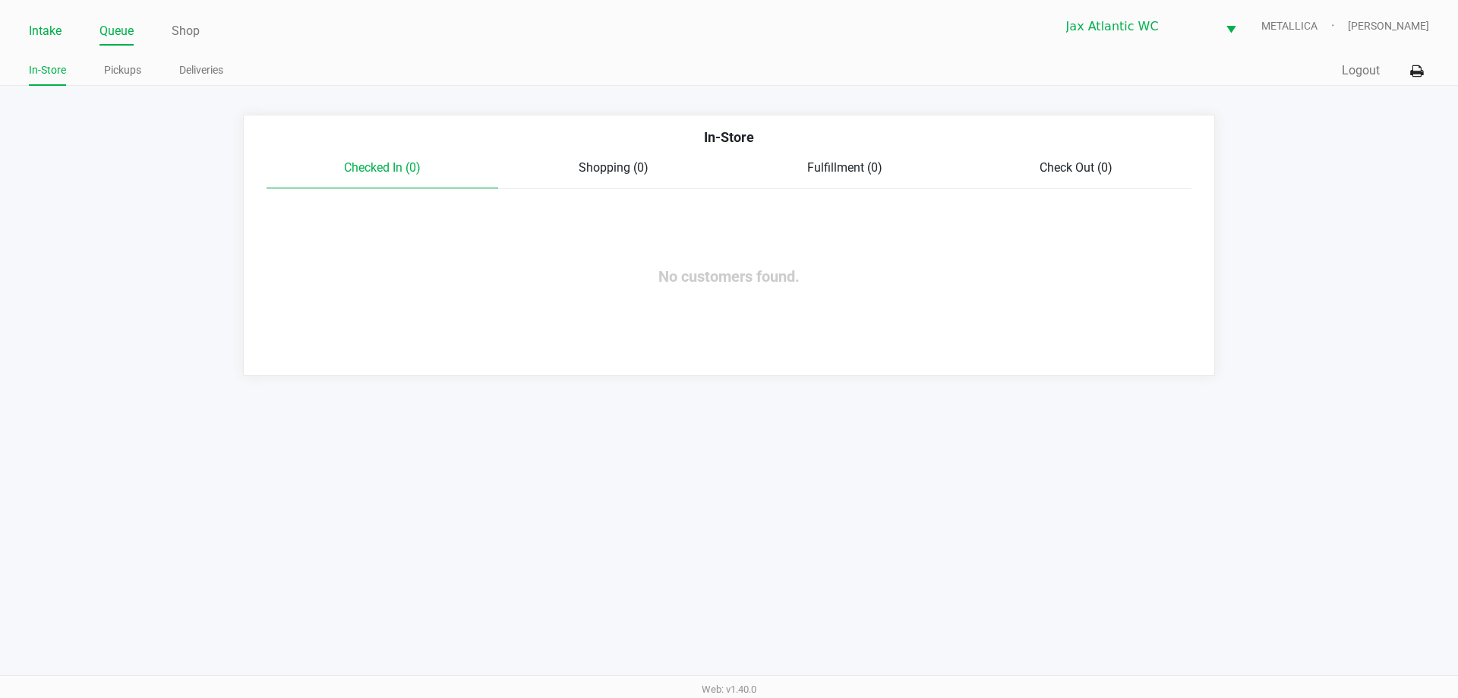
click at [51, 30] on link "Intake" at bounding box center [45, 31] width 33 height 21
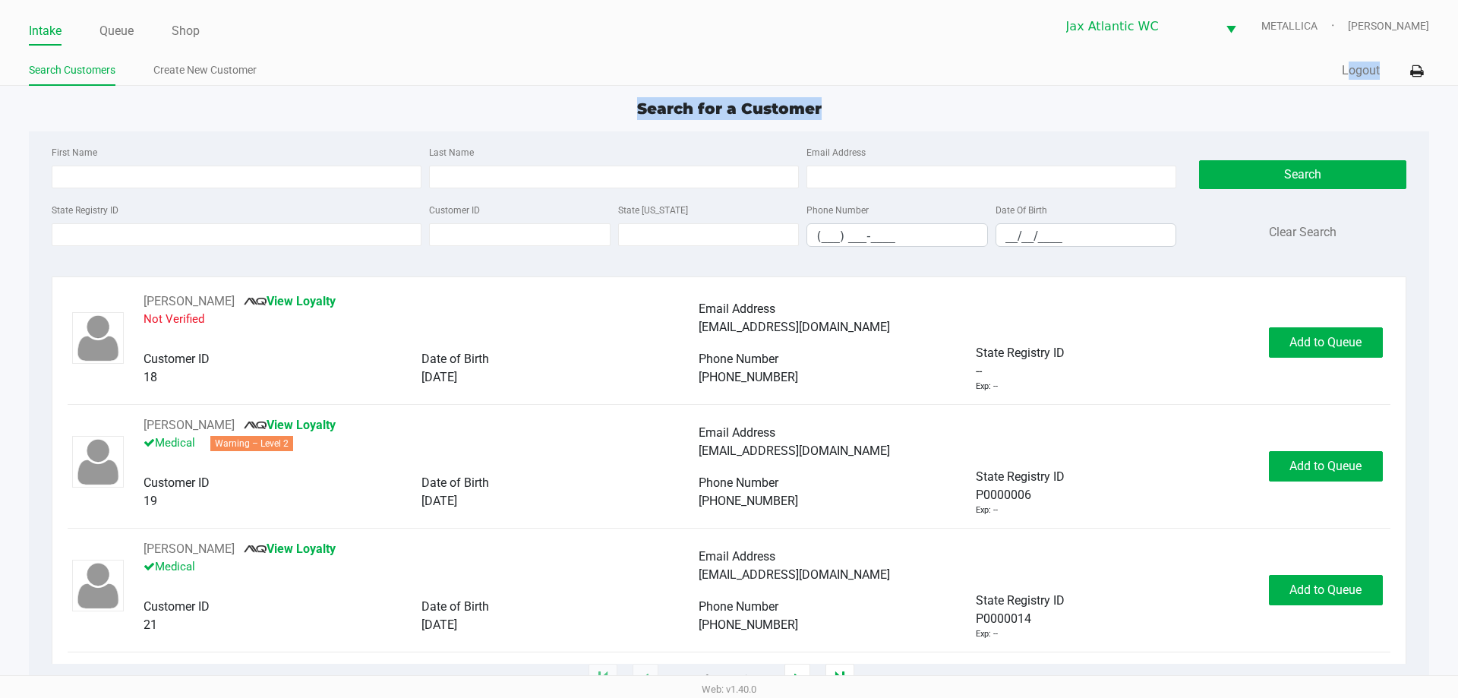
drag, startPoint x: 886, startPoint y: 94, endPoint x: 1120, endPoint y: 68, distance: 235.4
click at [1099, 74] on app-point-of-sale "Intake Queue Shop Jax Atlantic WC METALLICA Hades Diaz Search Customers Create …" at bounding box center [729, 340] width 1458 height 680
click at [98, 20] on ul "Intake Queue Shop" at bounding box center [379, 32] width 700 height 26
click at [122, 28] on link "Queue" at bounding box center [116, 31] width 34 height 21
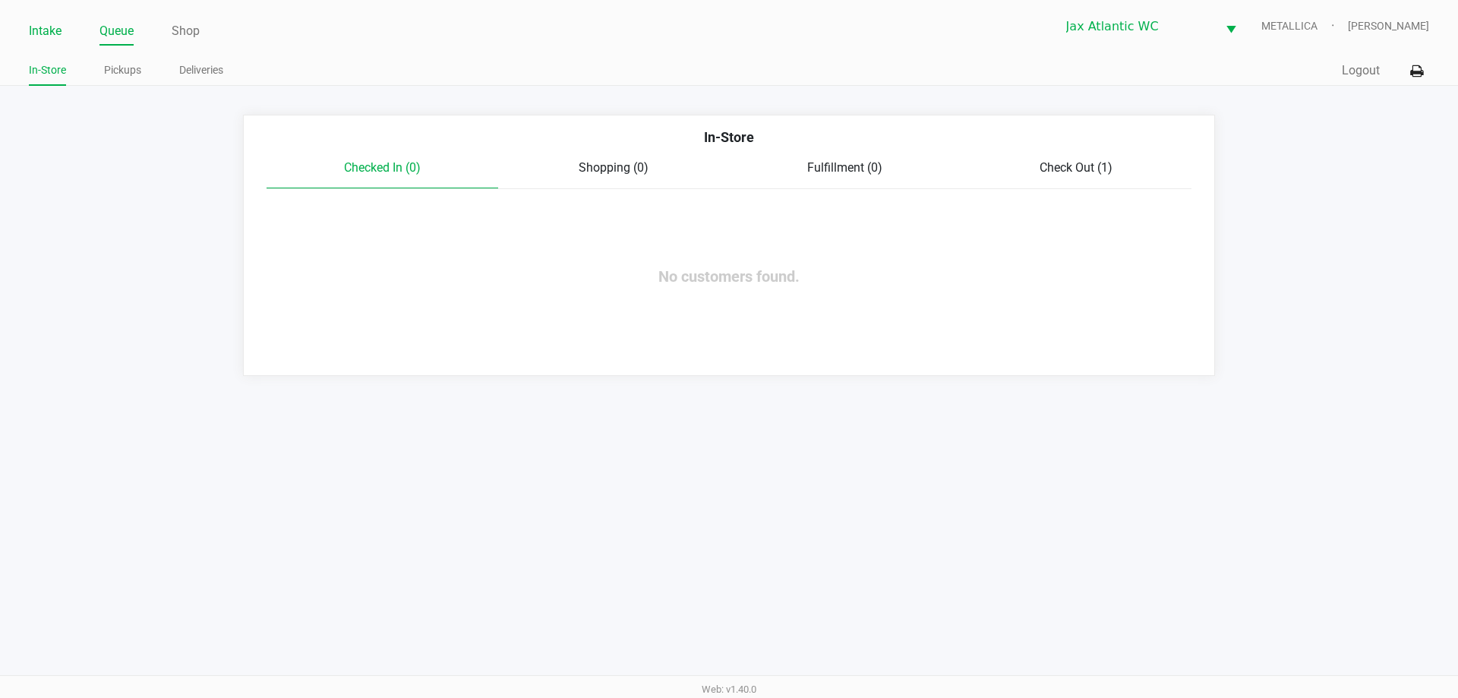
click at [43, 30] on link "Intake" at bounding box center [45, 31] width 33 height 21
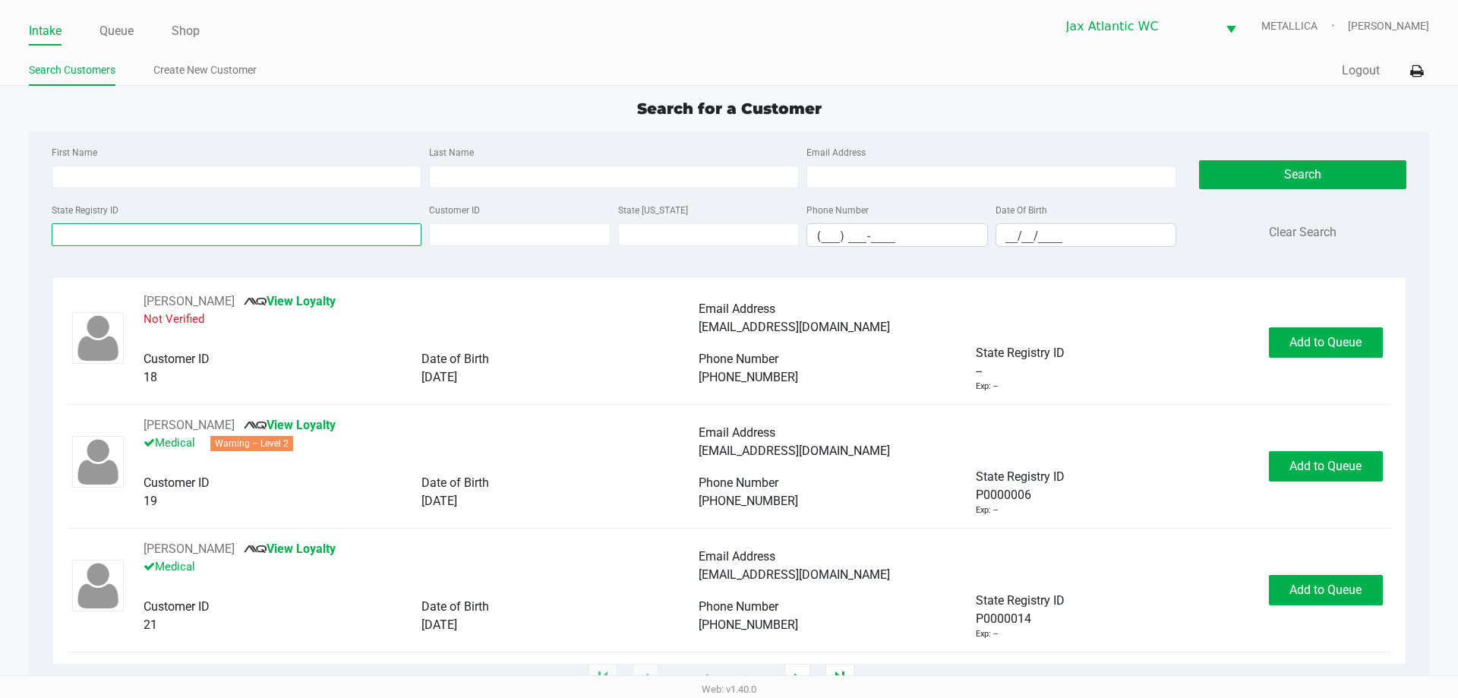
click at [207, 230] on input "State Registry ID" at bounding box center [237, 234] width 370 height 23
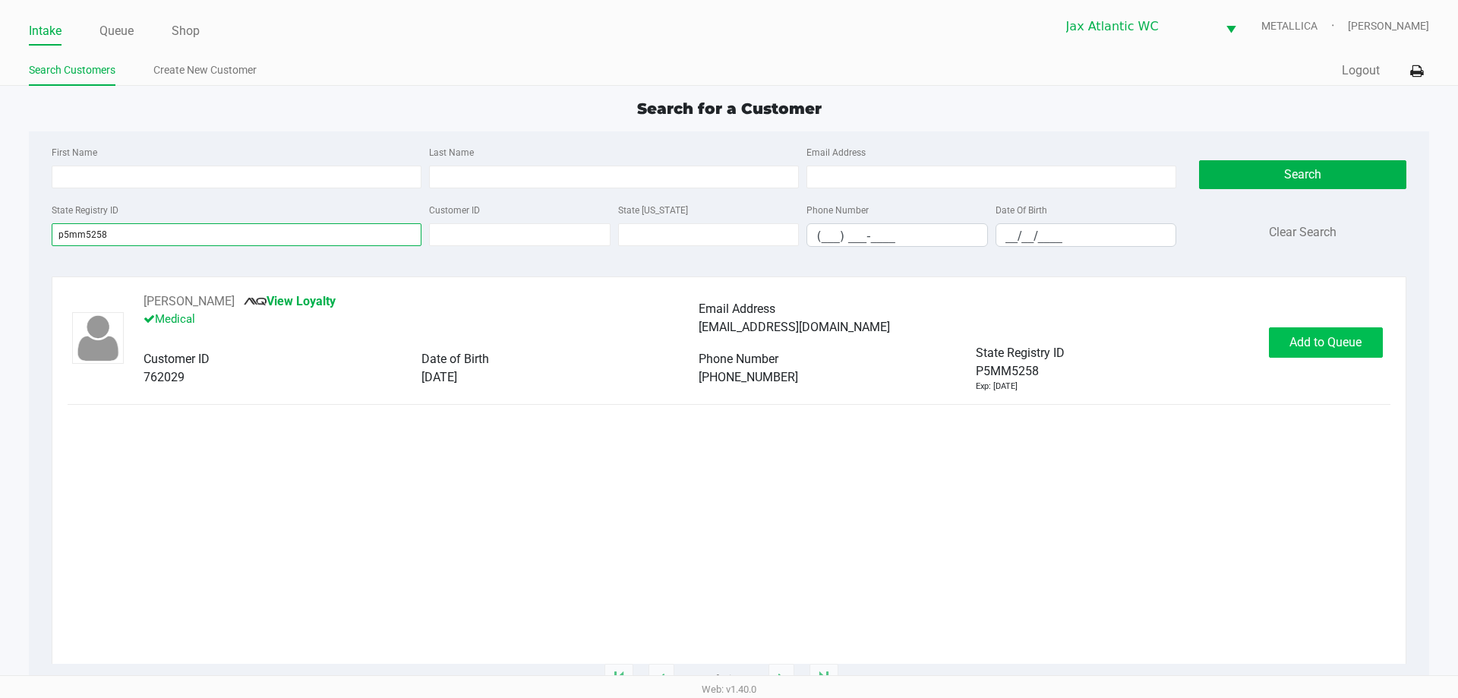
type input "p5mm5258"
click at [1286, 339] on button "Add to Queue" at bounding box center [1326, 342] width 114 height 30
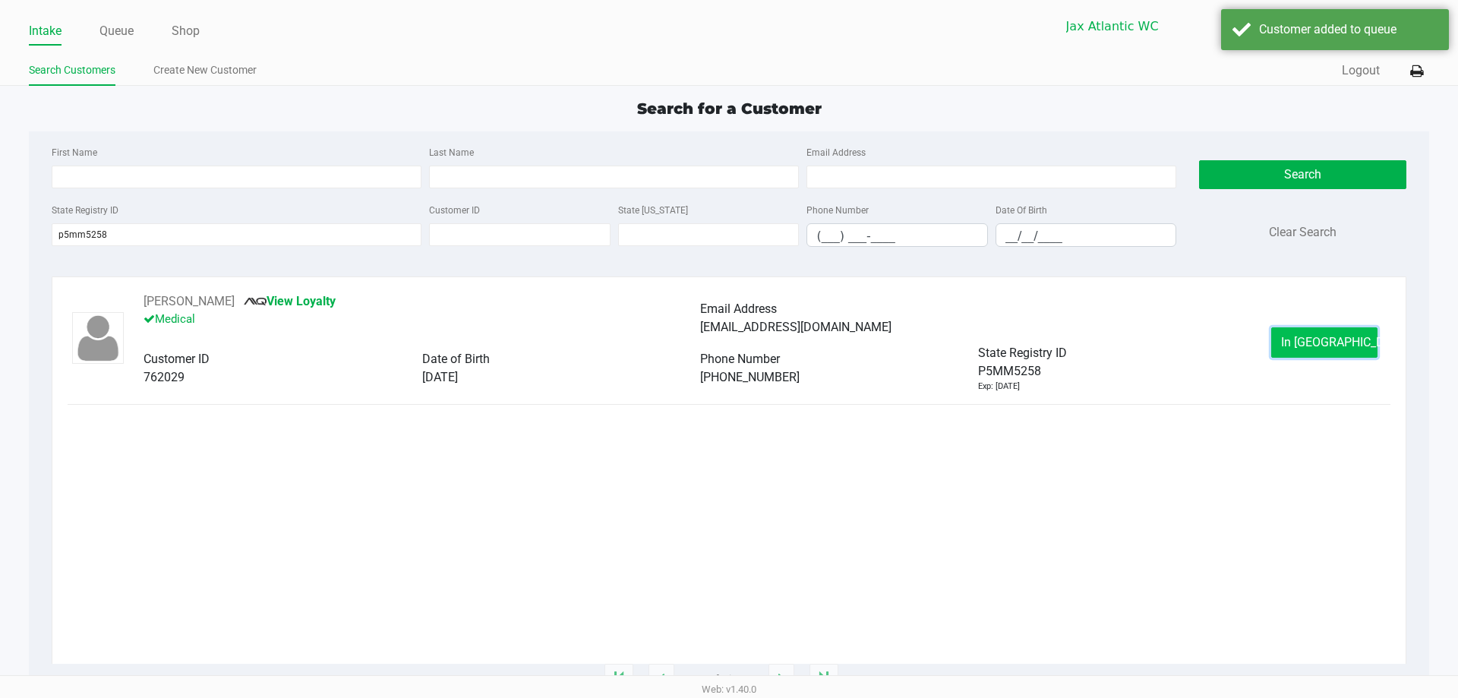
click at [1300, 337] on button "In Queue" at bounding box center [1324, 342] width 106 height 30
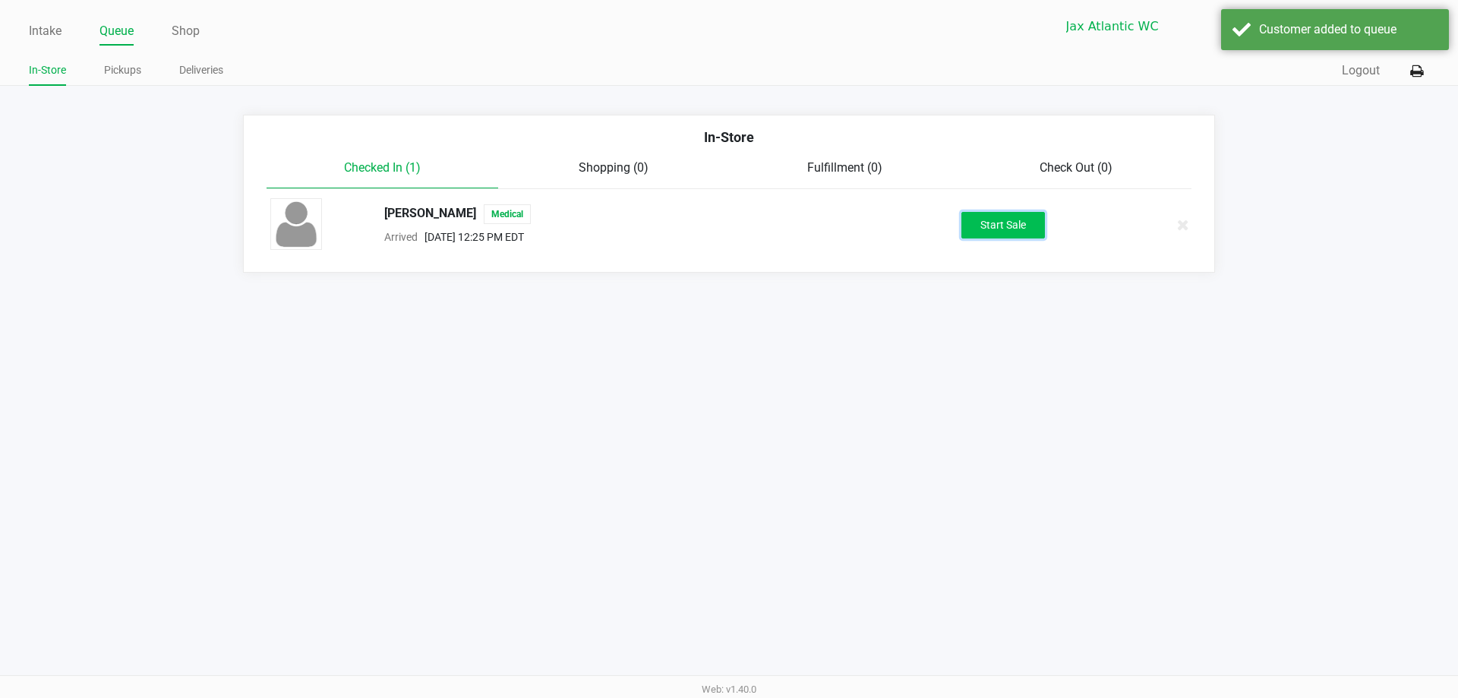
click at [1002, 231] on button "Start Sale" at bounding box center [1004, 225] width 84 height 27
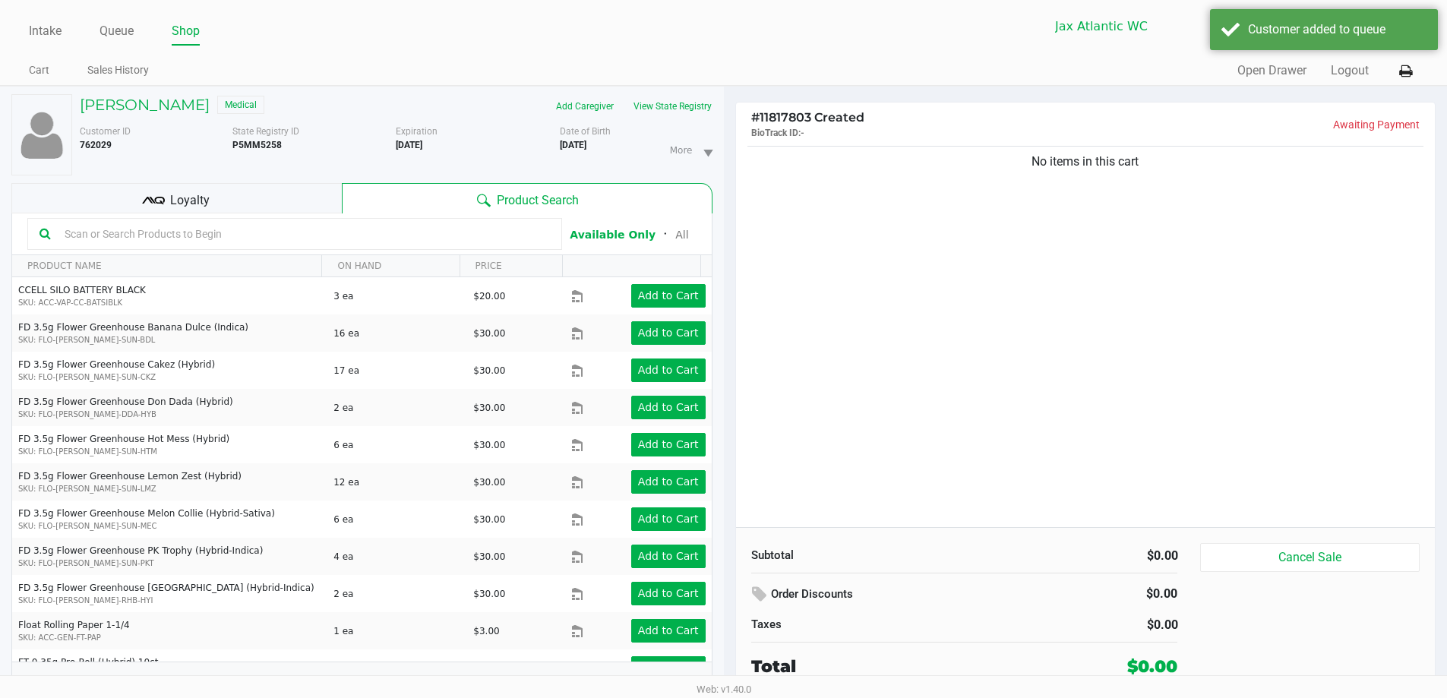
click at [271, 185] on div "Loyalty" at bounding box center [176, 198] width 330 height 30
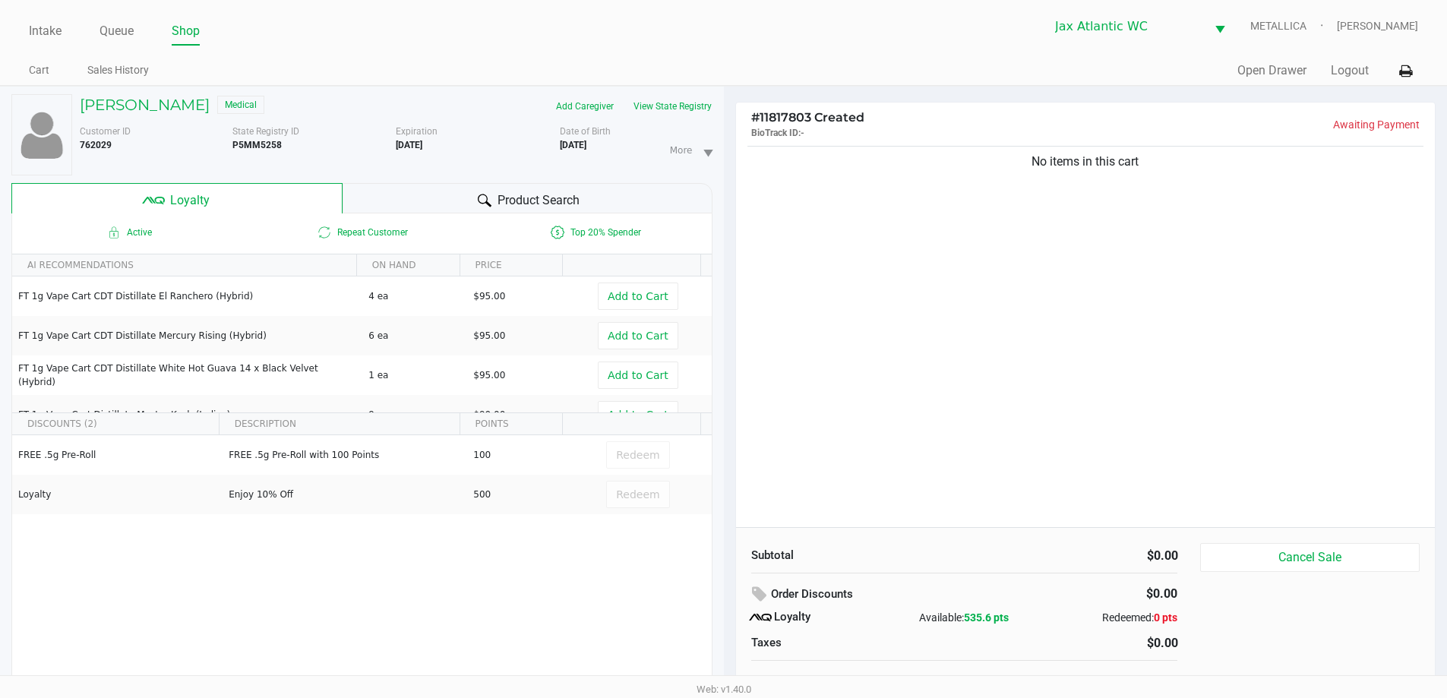
click at [441, 199] on div "Product Search" at bounding box center [528, 198] width 370 height 30
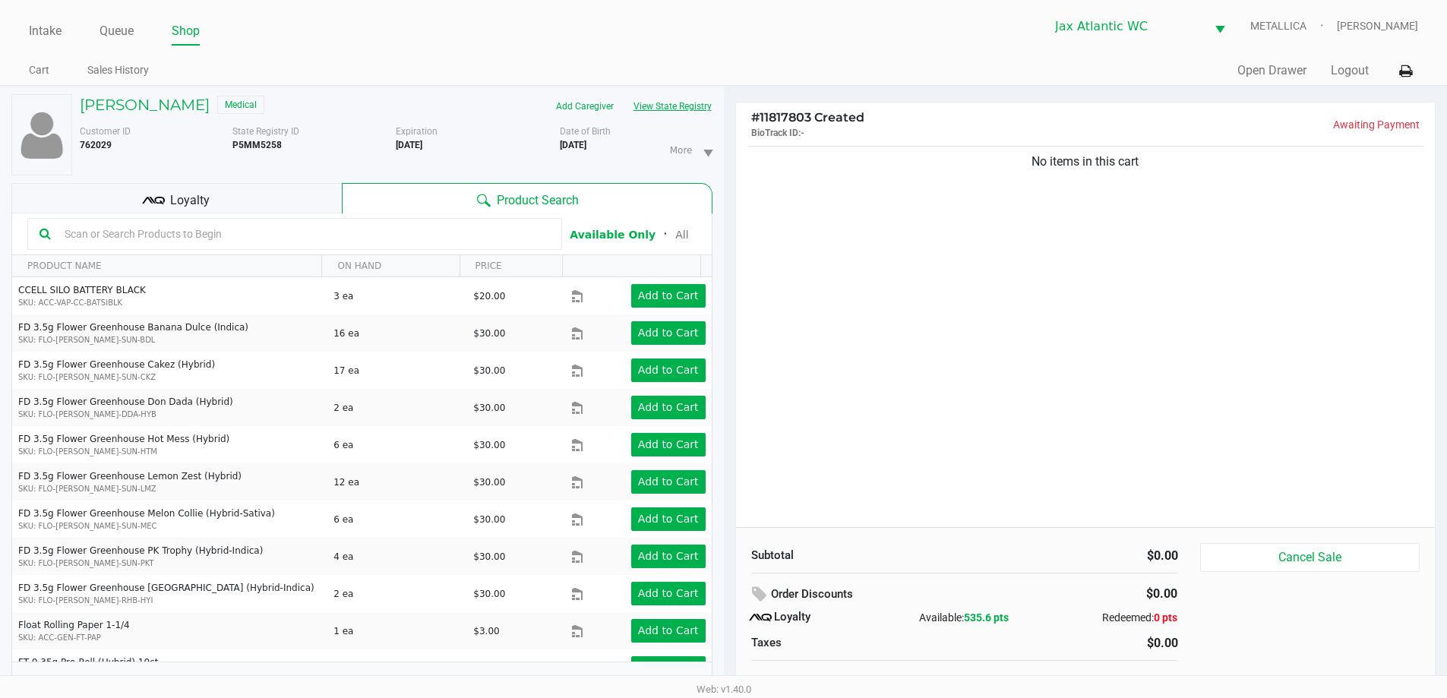
click at [667, 106] on button "View State Registry" at bounding box center [668, 106] width 89 height 24
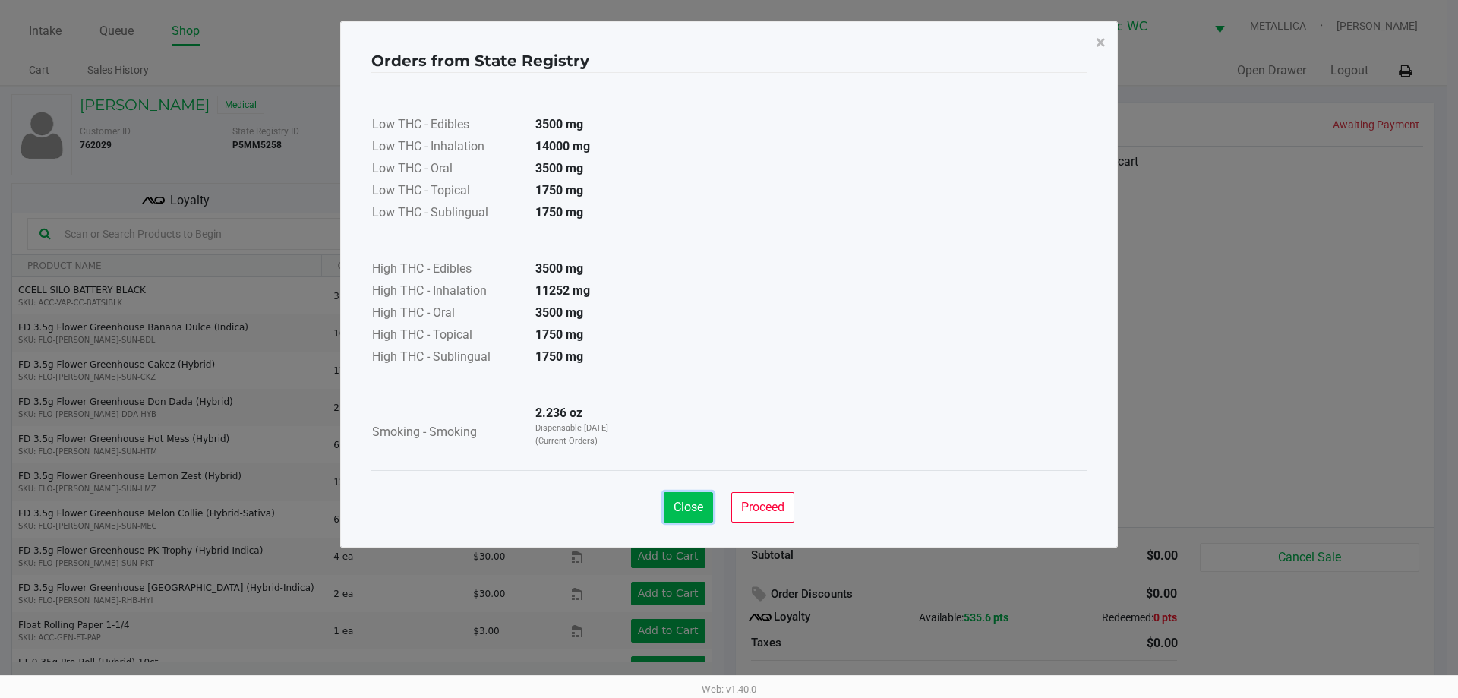
click at [712, 513] on button "Close" at bounding box center [688, 507] width 49 height 30
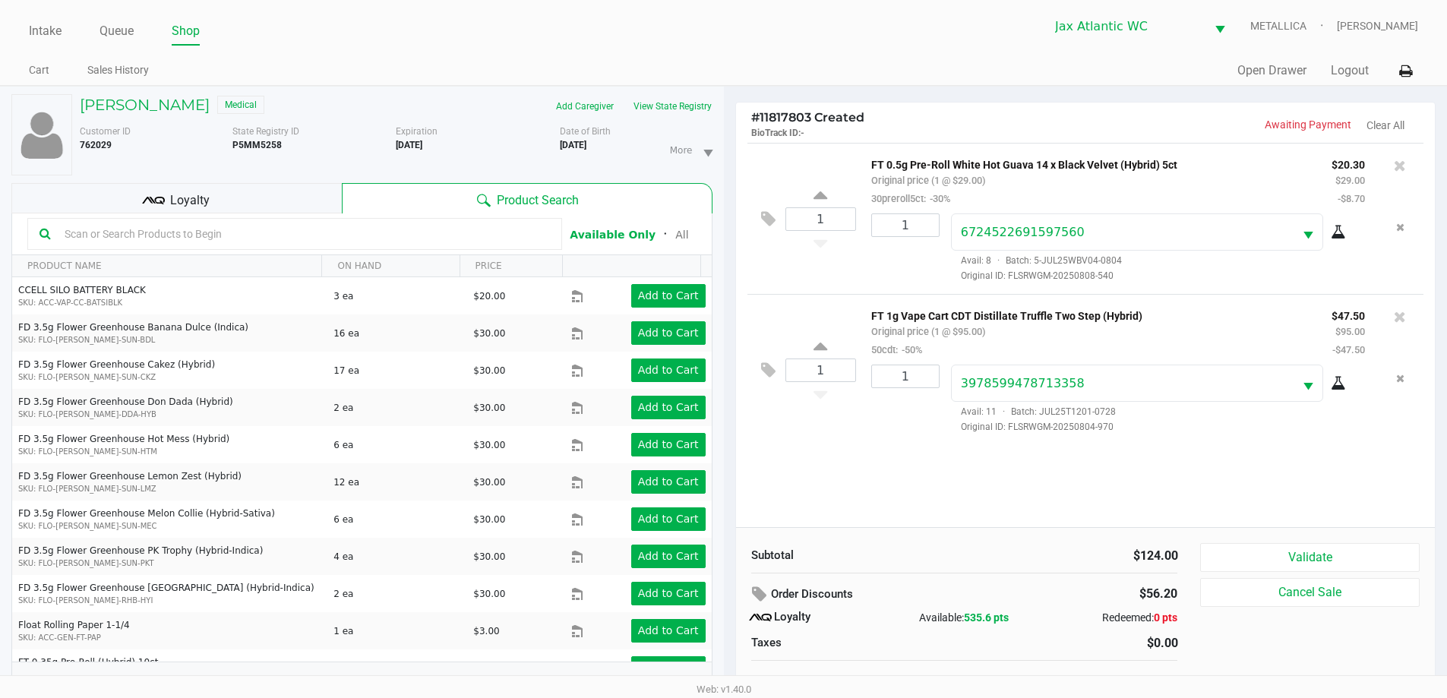
click at [164, 191] on icon at bounding box center [153, 200] width 23 height 23
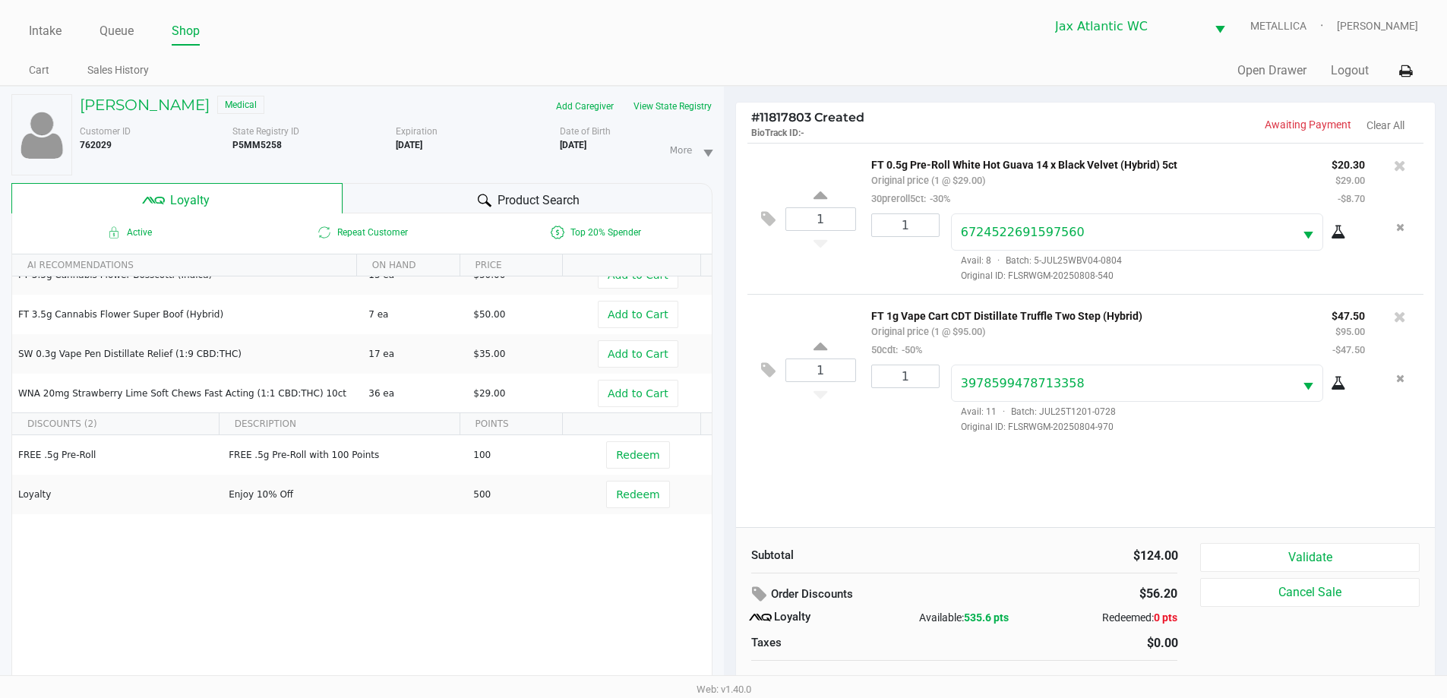
scroll to position [220, 0]
click at [1294, 552] on button "Validate" at bounding box center [1309, 557] width 219 height 29
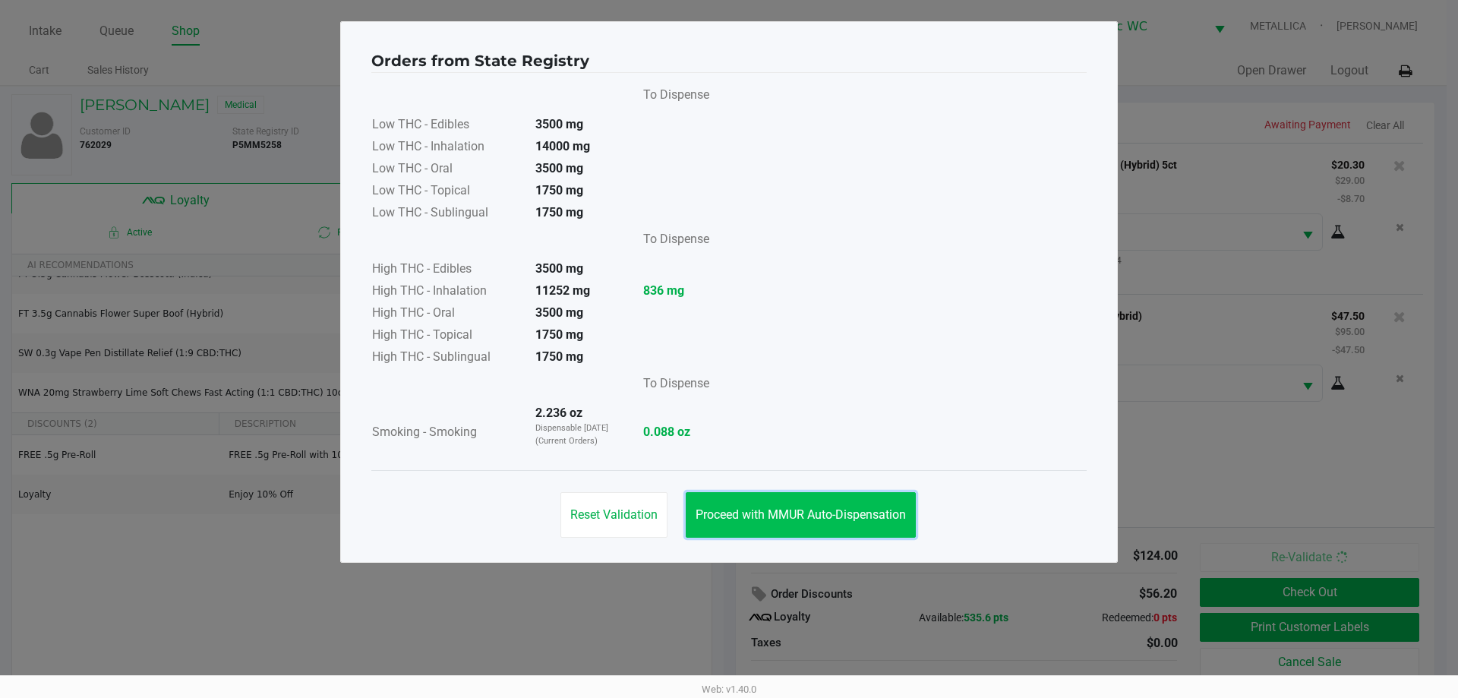
click at [782, 510] on button "Proceed with MMUR Auto-Dispensation" at bounding box center [801, 515] width 230 height 46
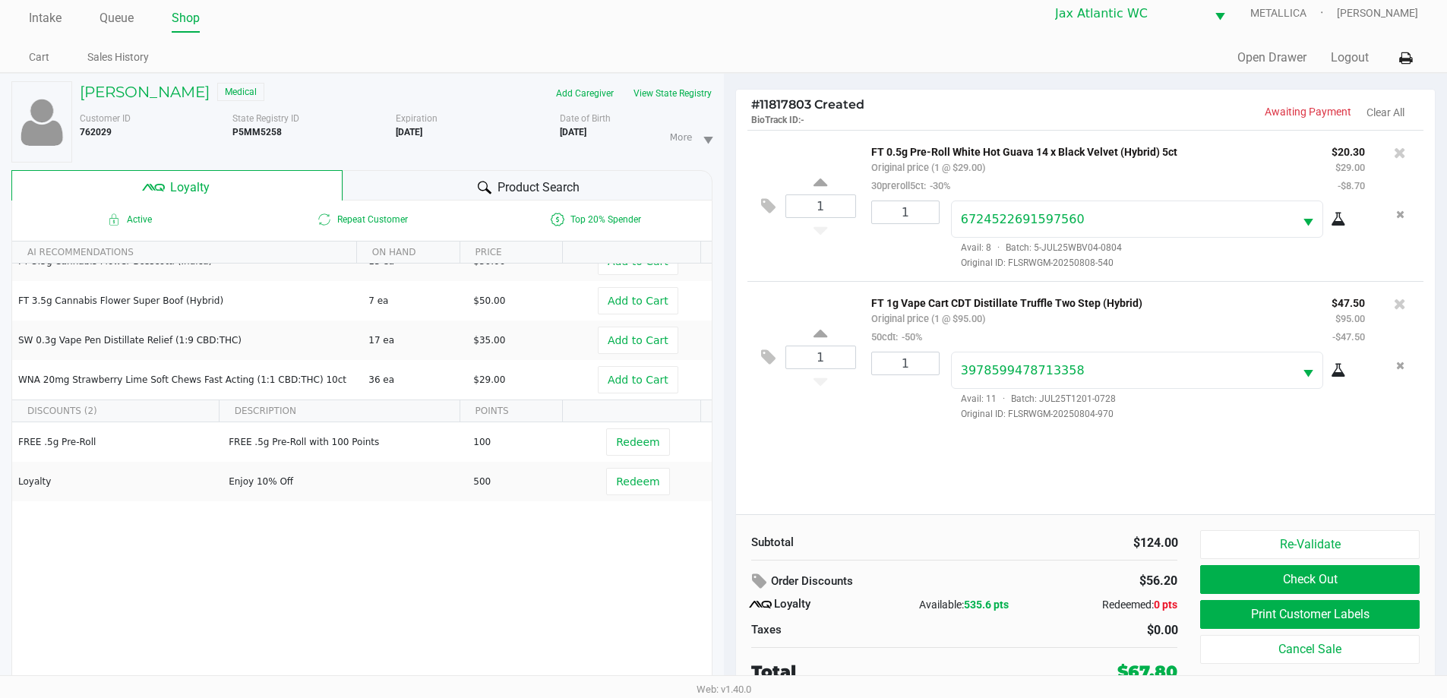
scroll to position [16, 0]
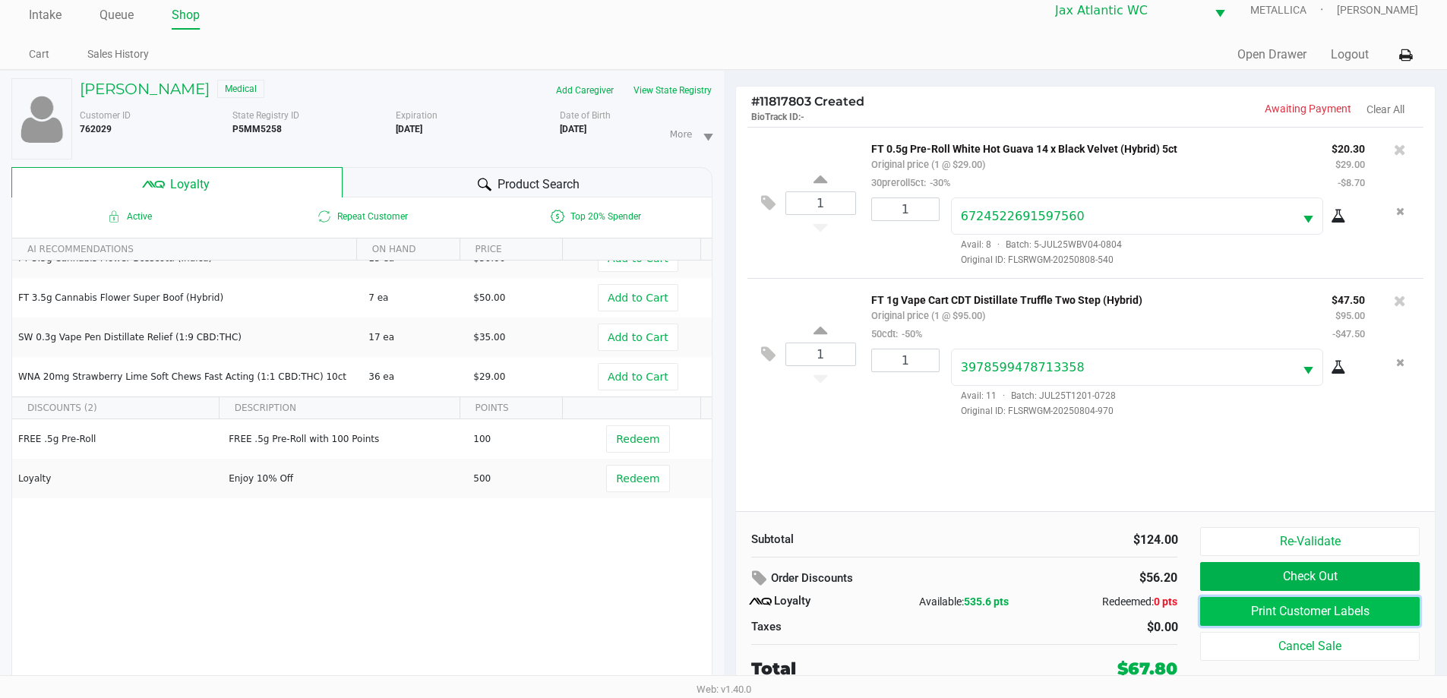
click at [1339, 620] on button "Print Customer Labels" at bounding box center [1309, 611] width 219 height 29
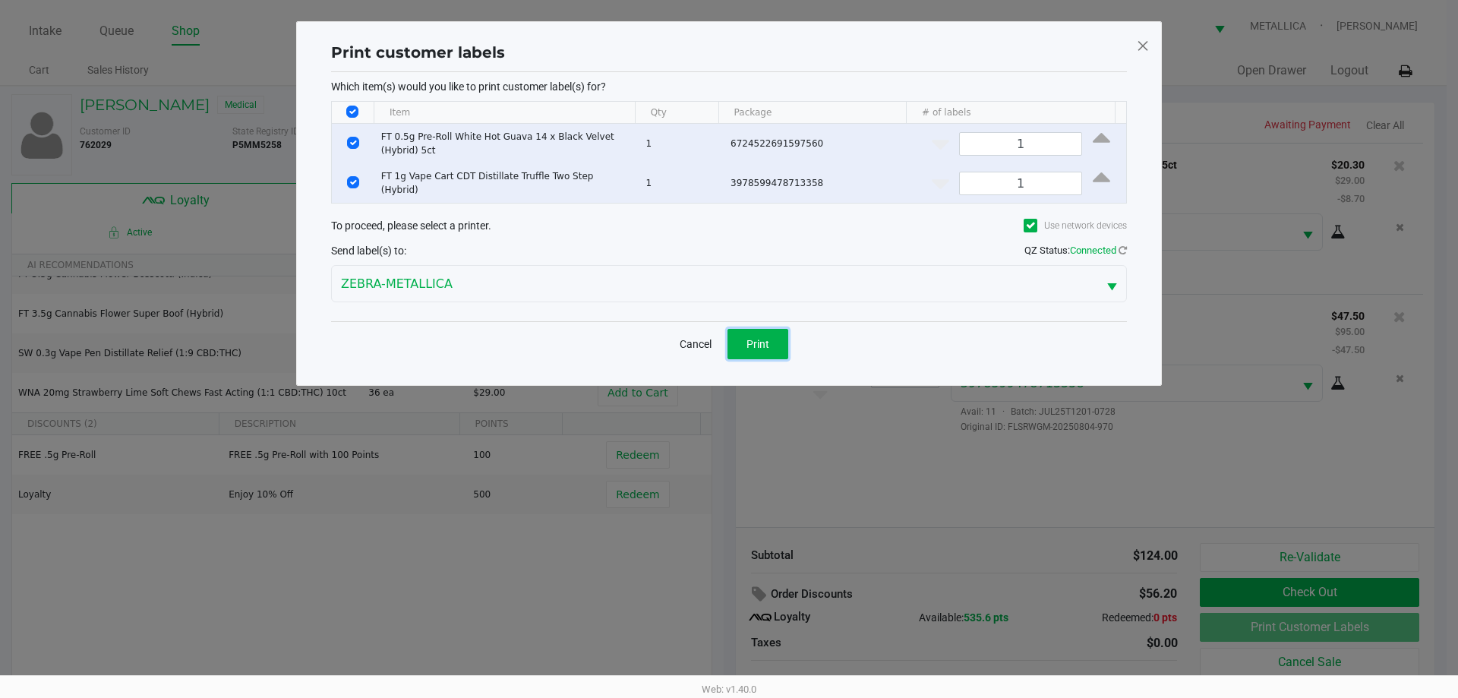
click at [754, 341] on span "Print" at bounding box center [758, 344] width 23 height 12
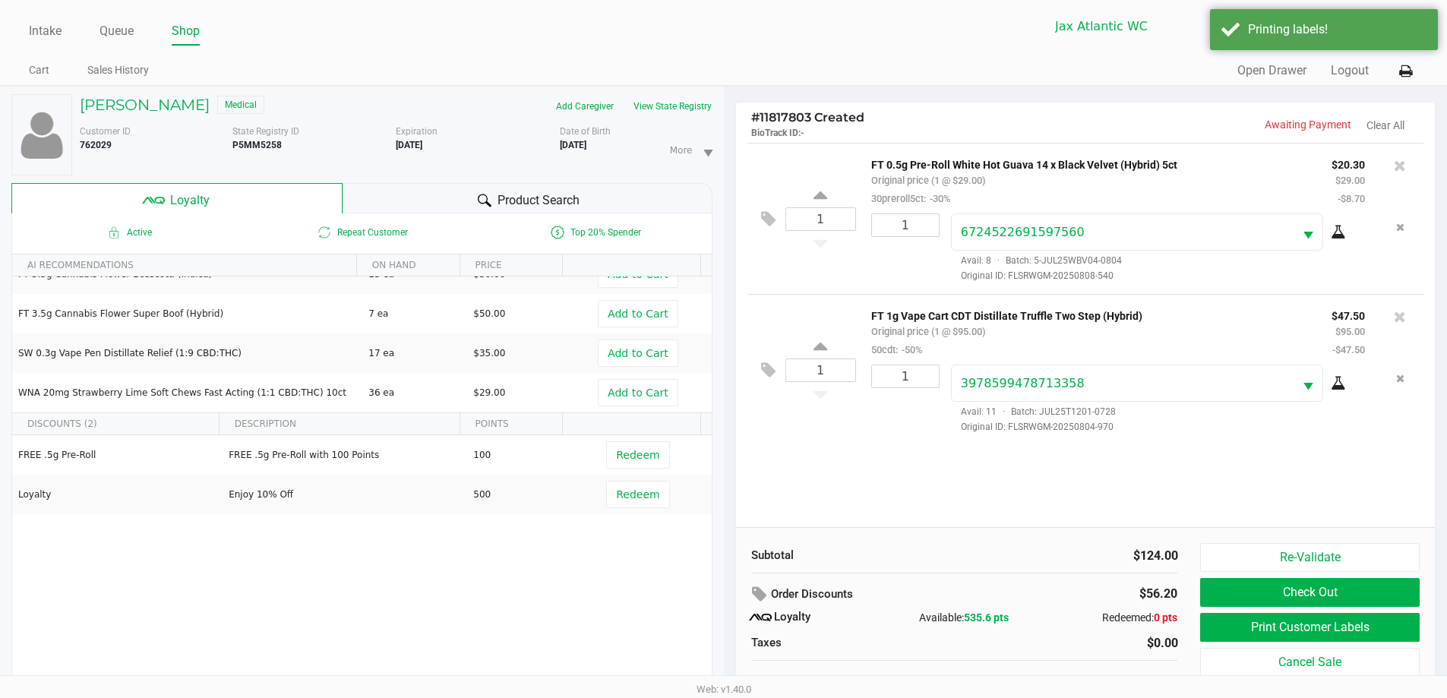
scroll to position [16, 0]
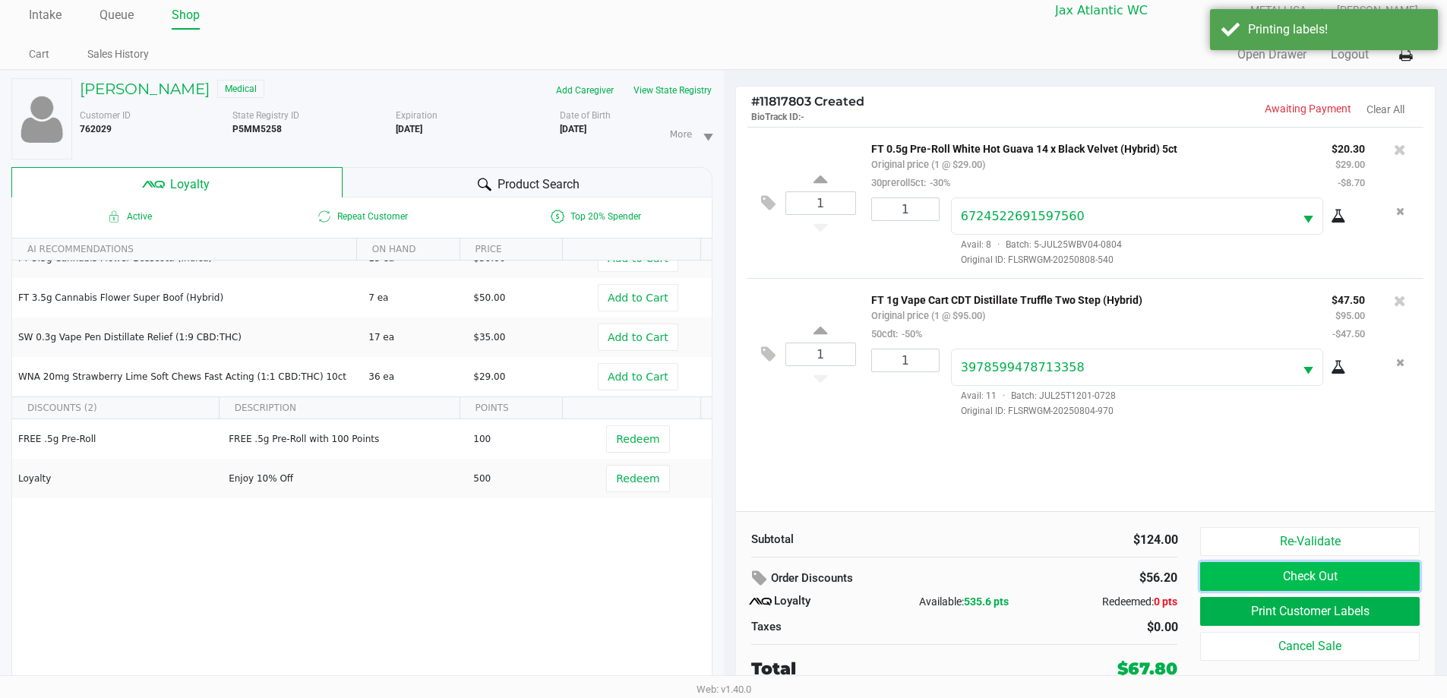
click at [1328, 581] on button "Check Out" at bounding box center [1309, 576] width 219 height 29
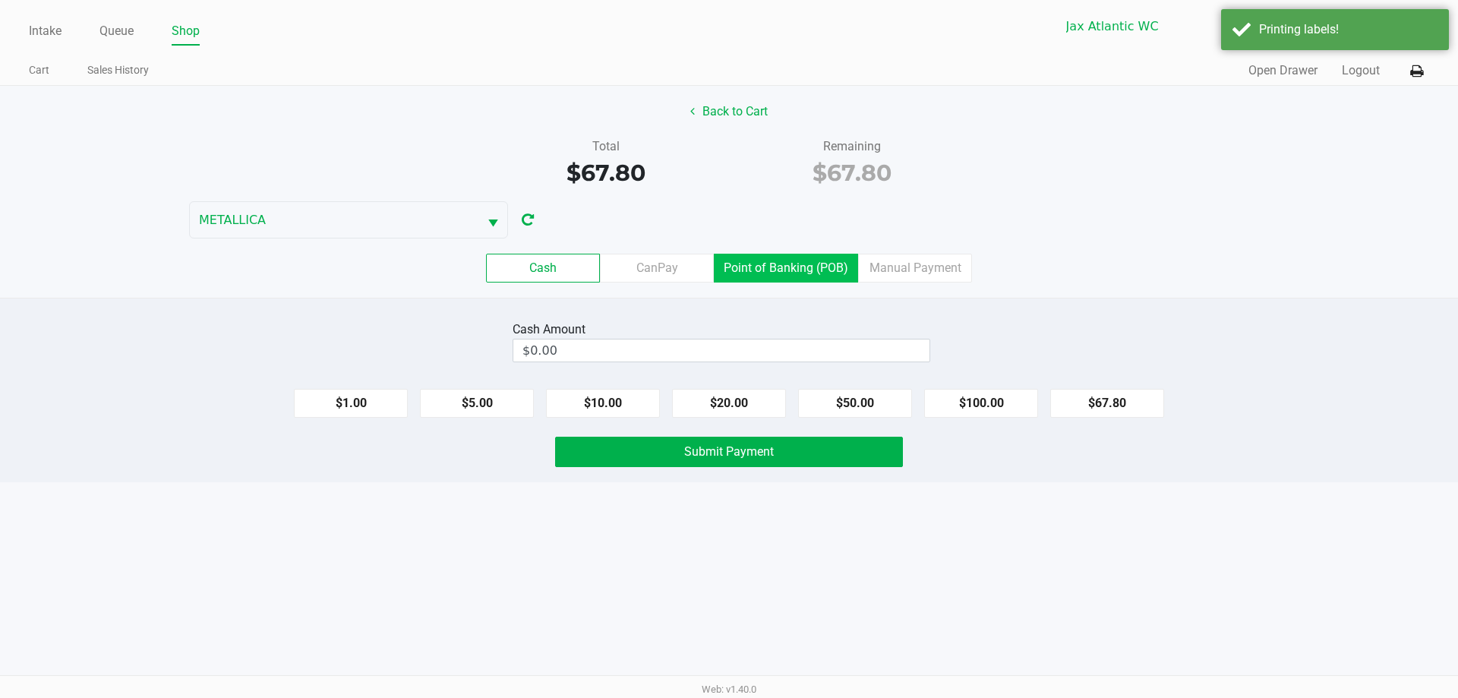
click at [796, 266] on label "Point of Banking (POB)" at bounding box center [786, 268] width 144 height 29
click at [0, 0] on 7 "Point of Banking (POB)" at bounding box center [0, 0] width 0 height 0
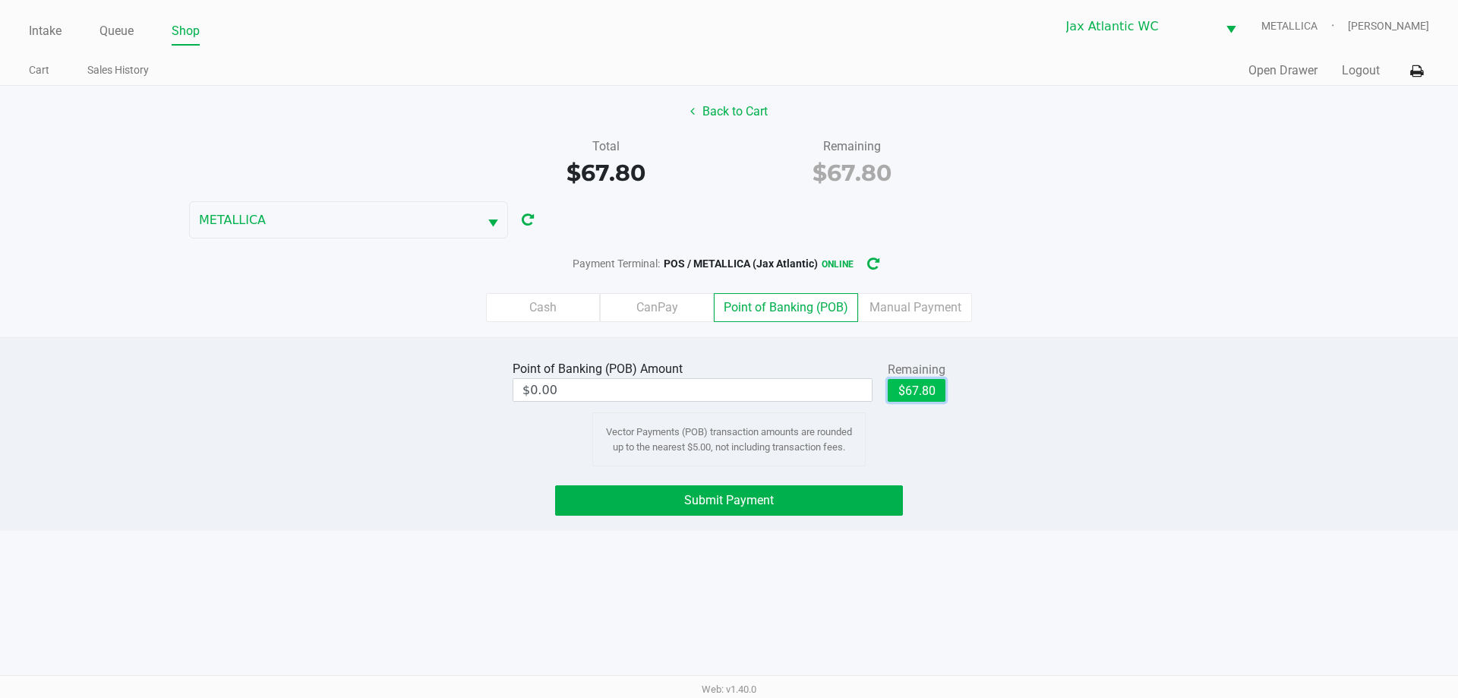
drag, startPoint x: 911, startPoint y: 390, endPoint x: 816, endPoint y: 532, distance: 170.6
click at [912, 390] on button "$67.80" at bounding box center [917, 390] width 58 height 23
type input "$67.80"
click at [813, 502] on button "Submit Payment" at bounding box center [729, 500] width 348 height 30
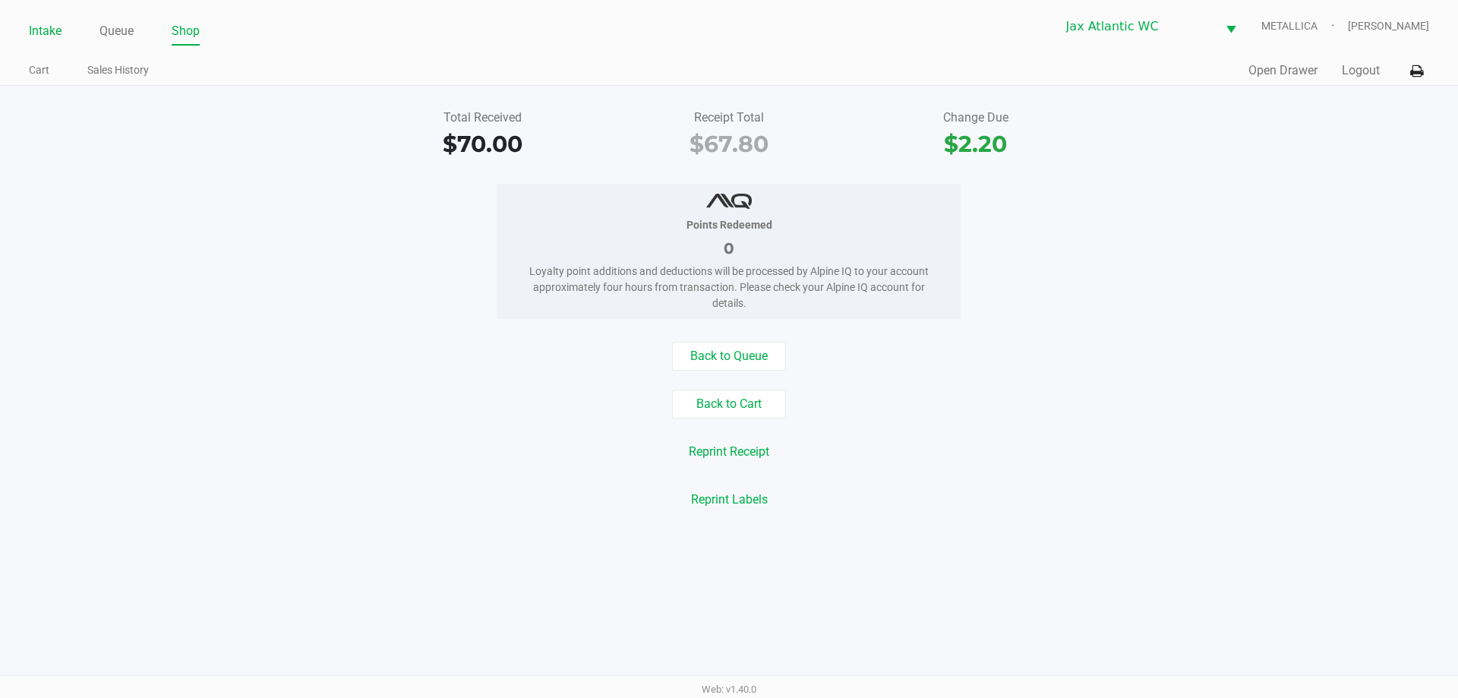
click at [40, 23] on link "Intake" at bounding box center [45, 31] width 33 height 21
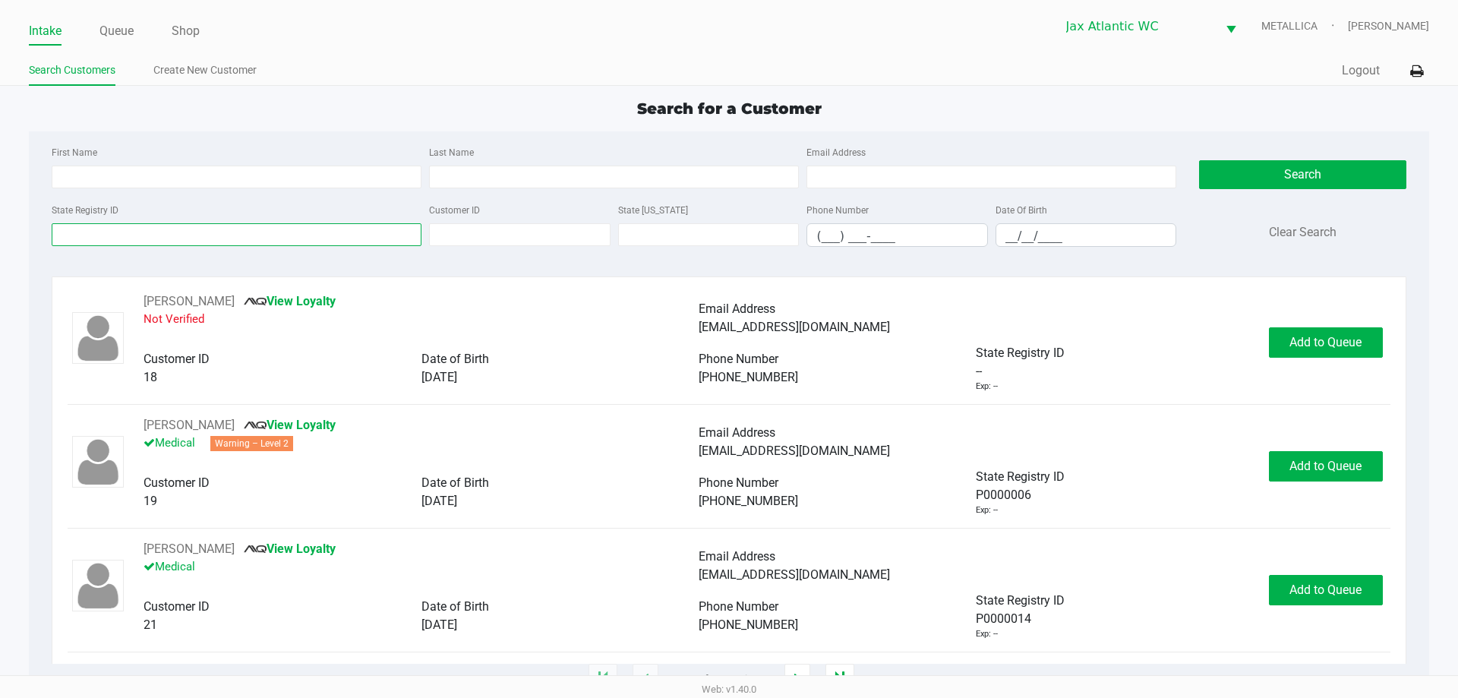
click at [202, 228] on input "State Registry ID" at bounding box center [237, 234] width 370 height 23
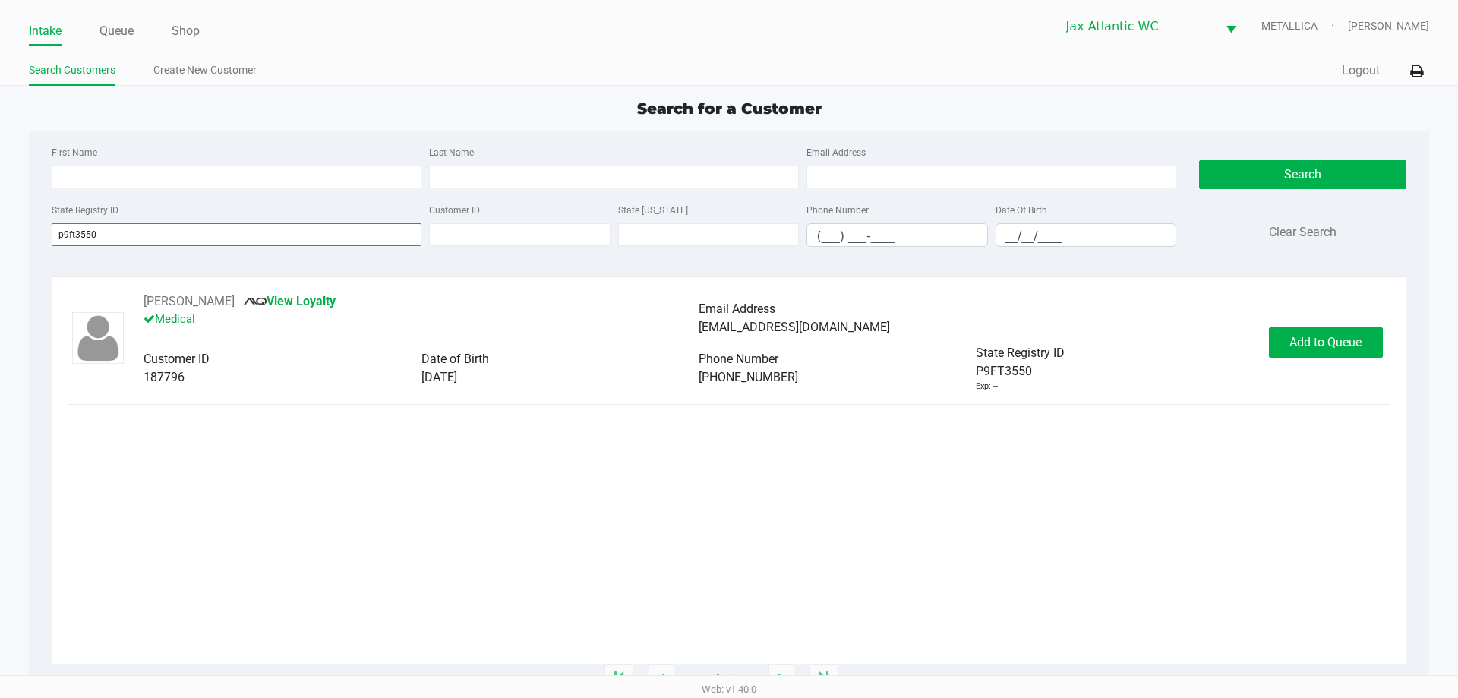
type input "p9ft3550"
click at [1328, 341] on span "Add to Queue" at bounding box center [1326, 342] width 72 height 14
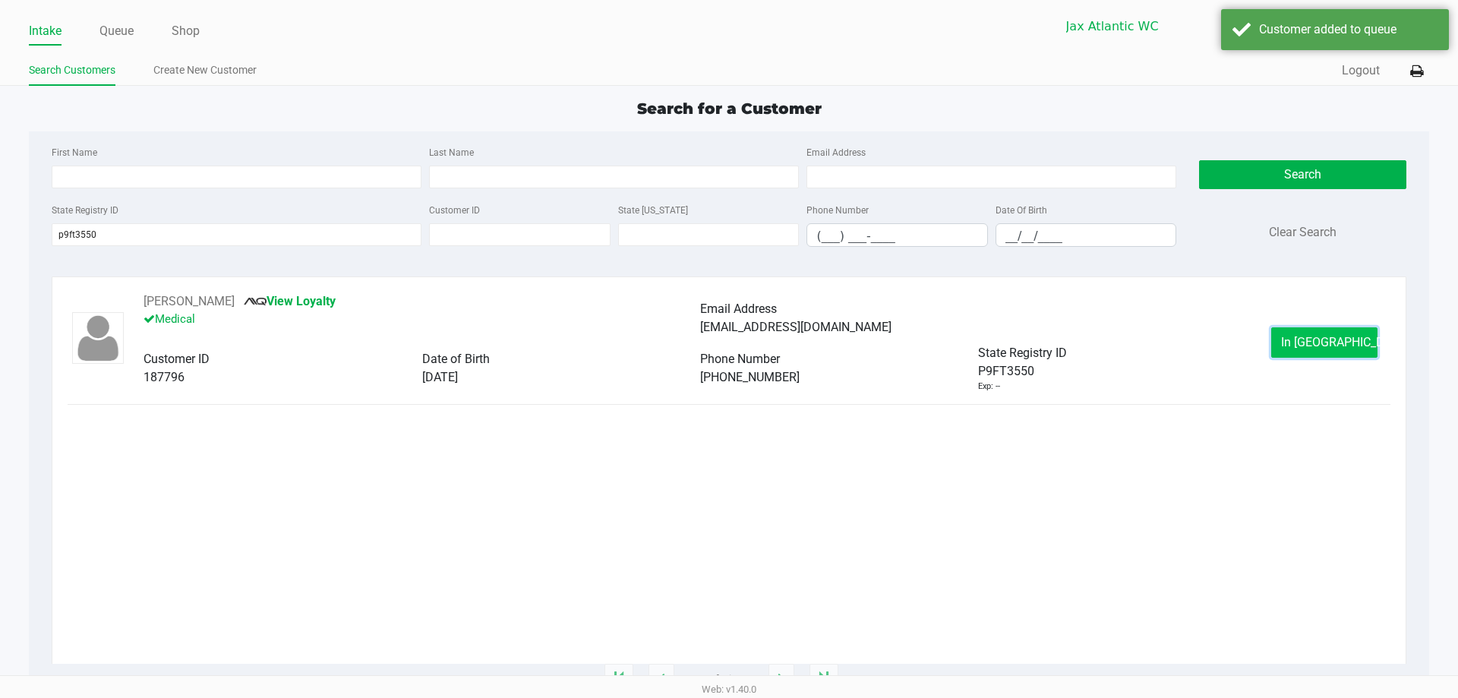
click at [1331, 336] on span "In Queue" at bounding box center [1345, 342] width 128 height 14
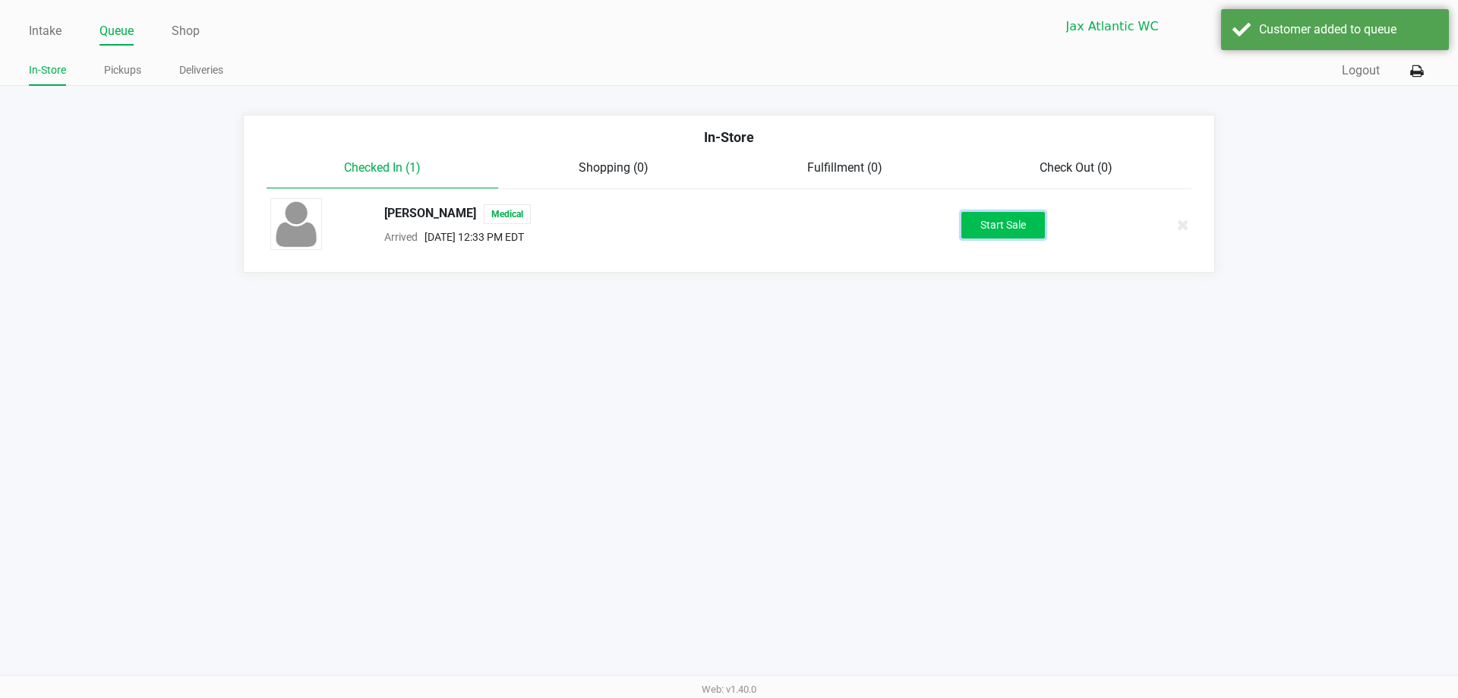
click at [1022, 226] on button "Start Sale" at bounding box center [1004, 225] width 84 height 27
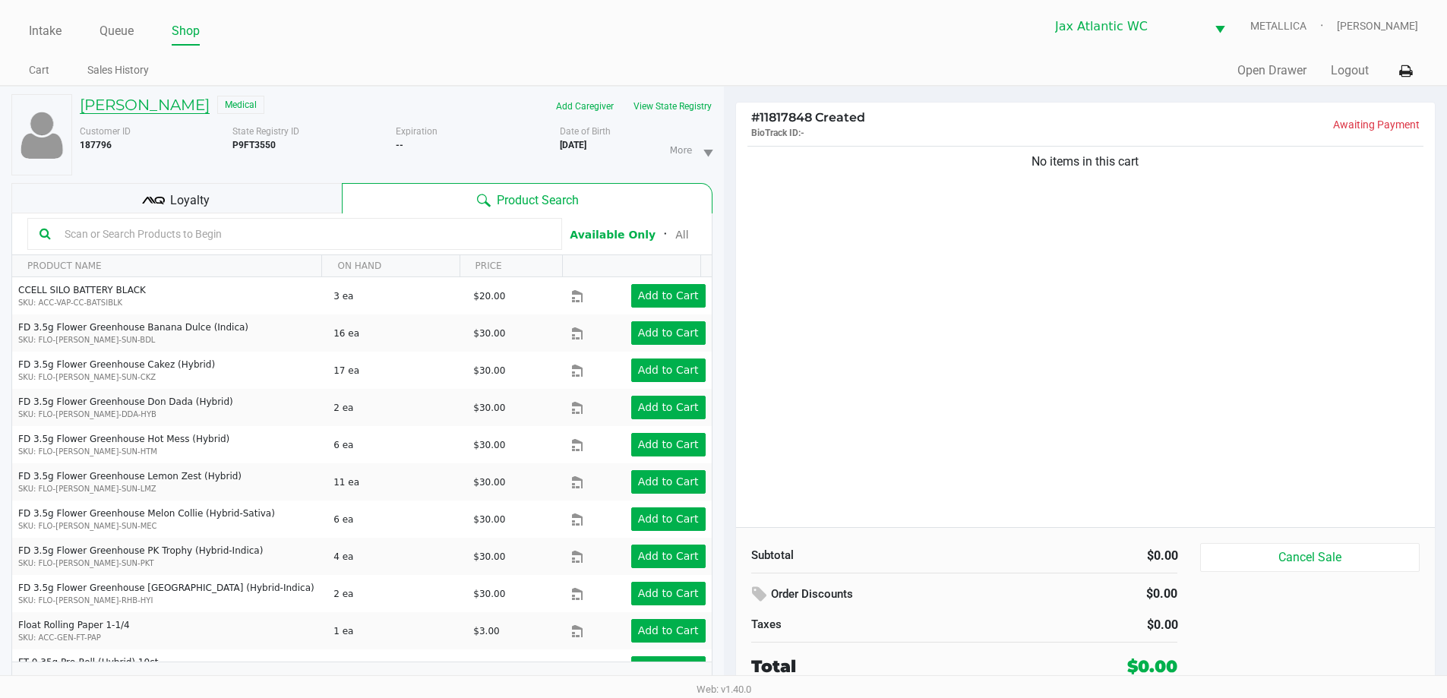
click at [210, 98] on h5 "MICHAEL ARONSON" at bounding box center [145, 105] width 130 height 18
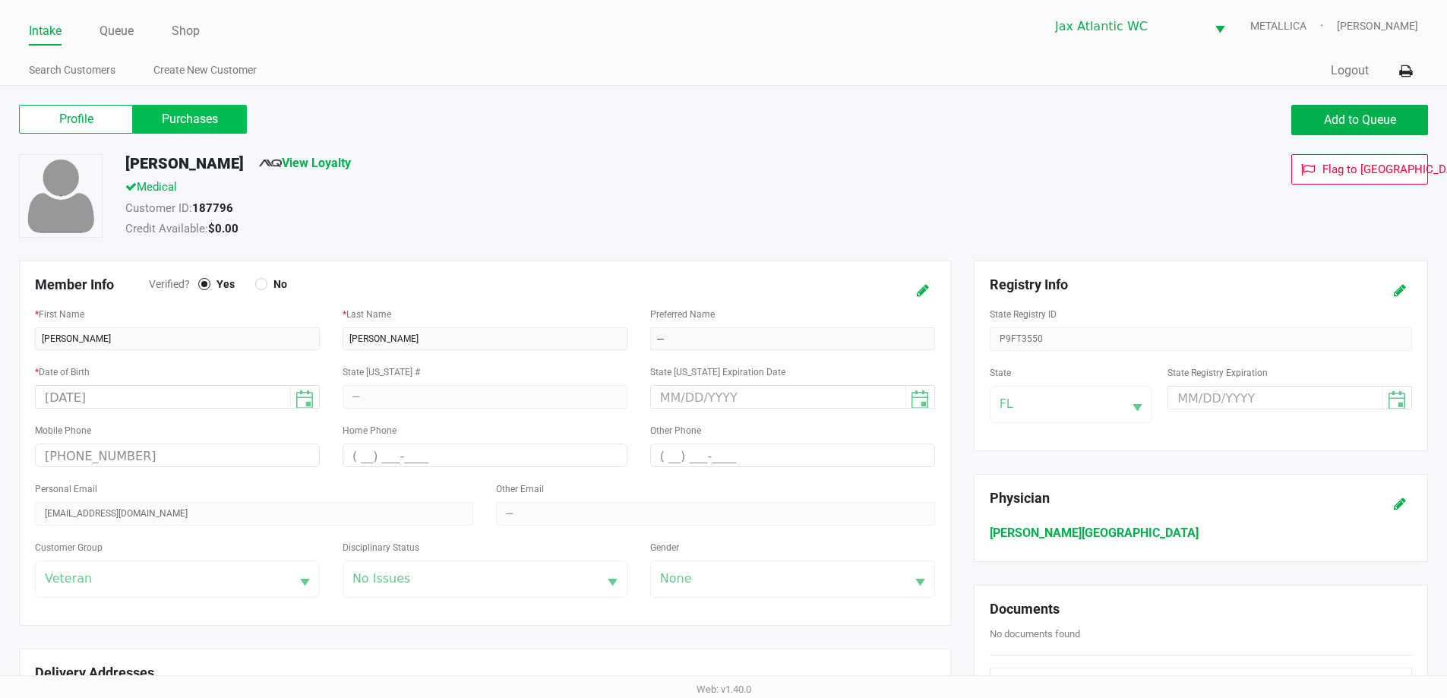
click at [226, 128] on label "Purchases" at bounding box center [190, 119] width 114 height 29
click at [0, 0] on 1 "Purchases" at bounding box center [0, 0] width 0 height 0
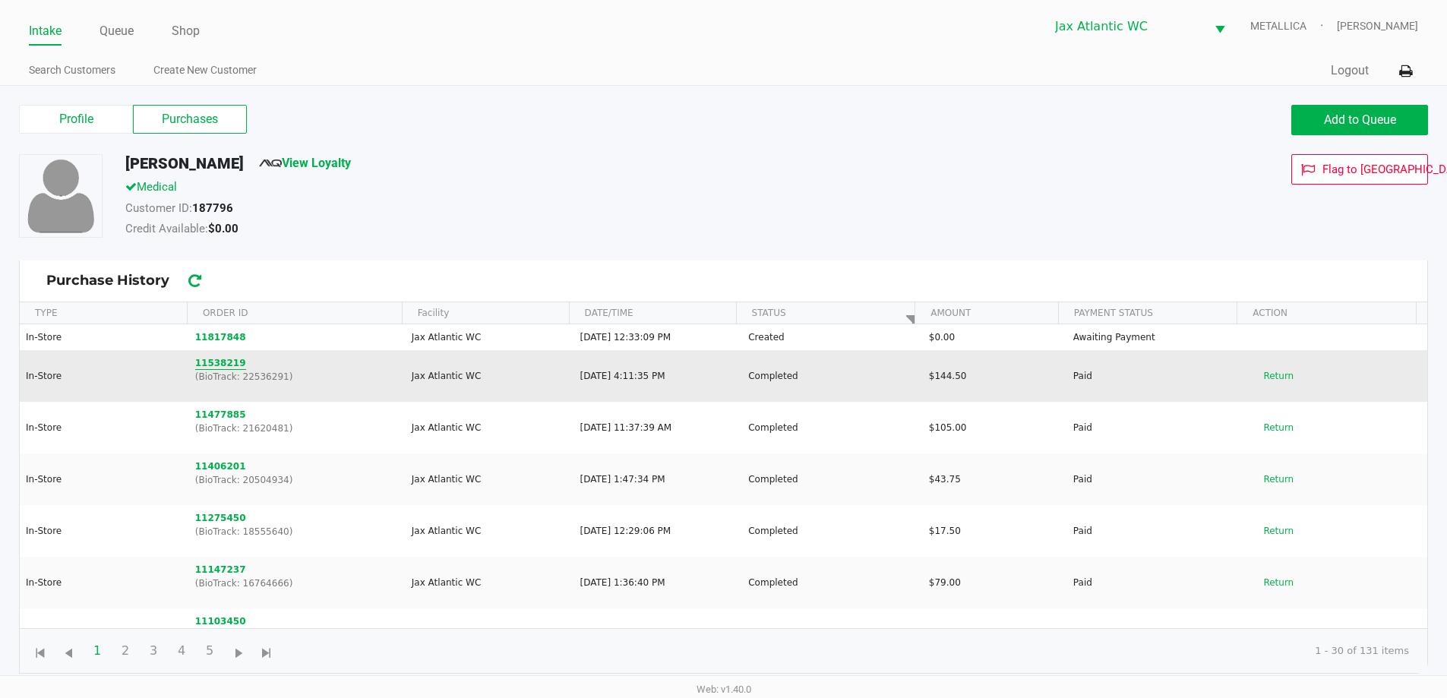
click at [223, 359] on button "11538219" at bounding box center [220, 363] width 51 height 14
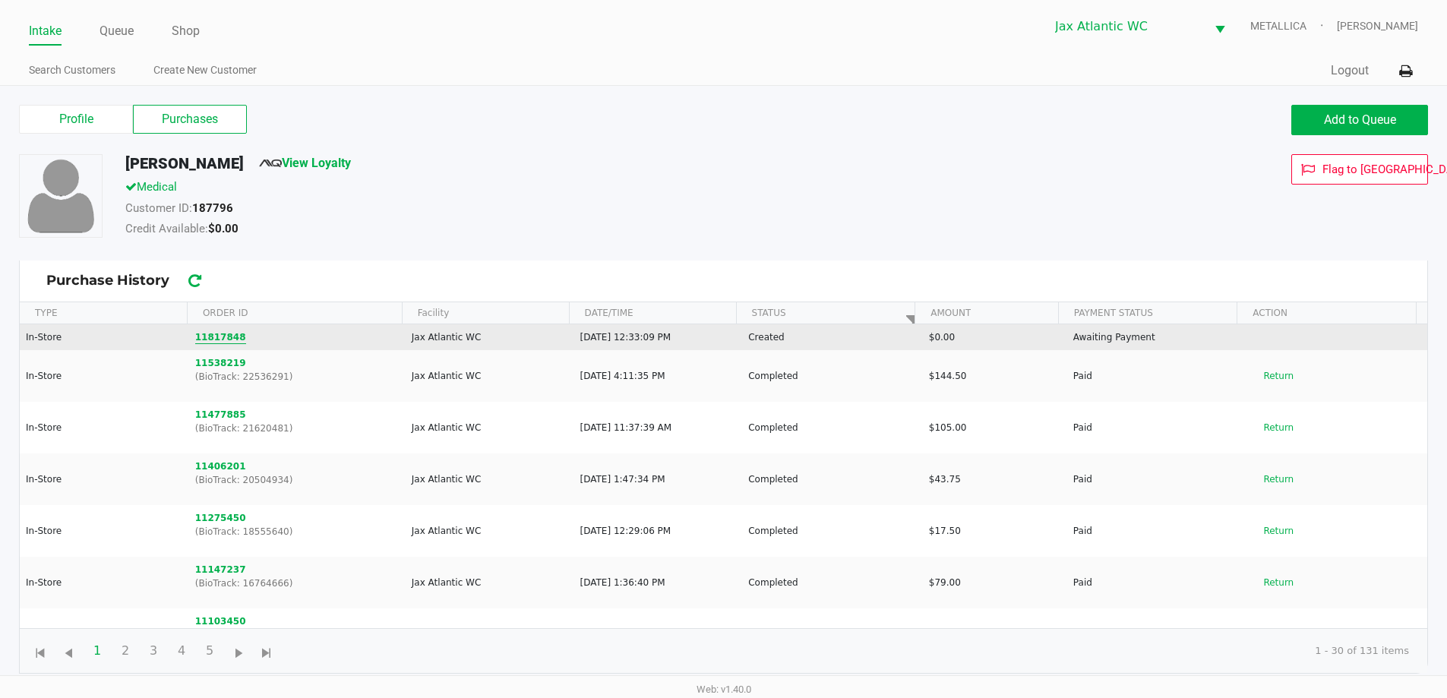
click at [229, 330] on button "11817848" at bounding box center [220, 337] width 51 height 14
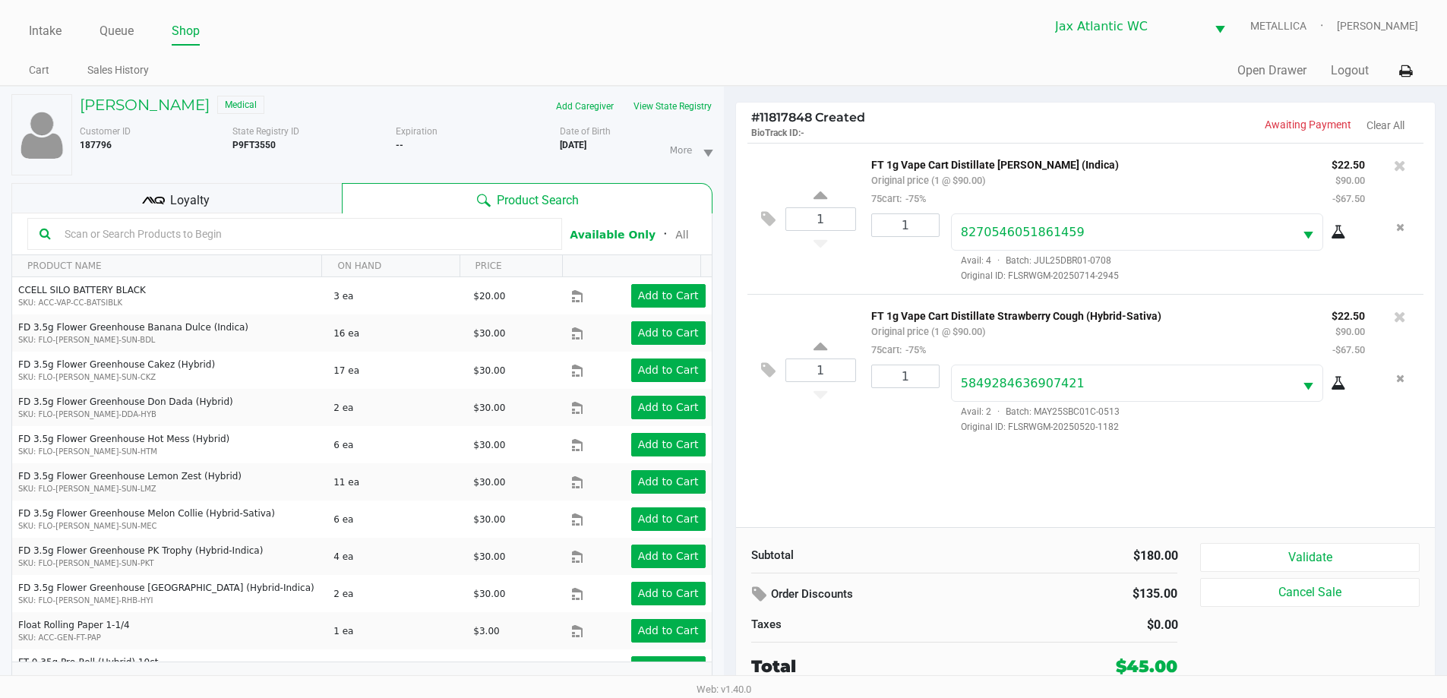
drag, startPoint x: 151, startPoint y: 197, endPoint x: 169, endPoint y: 197, distance: 18.2
click at [154, 197] on icon at bounding box center [153, 200] width 23 height 23
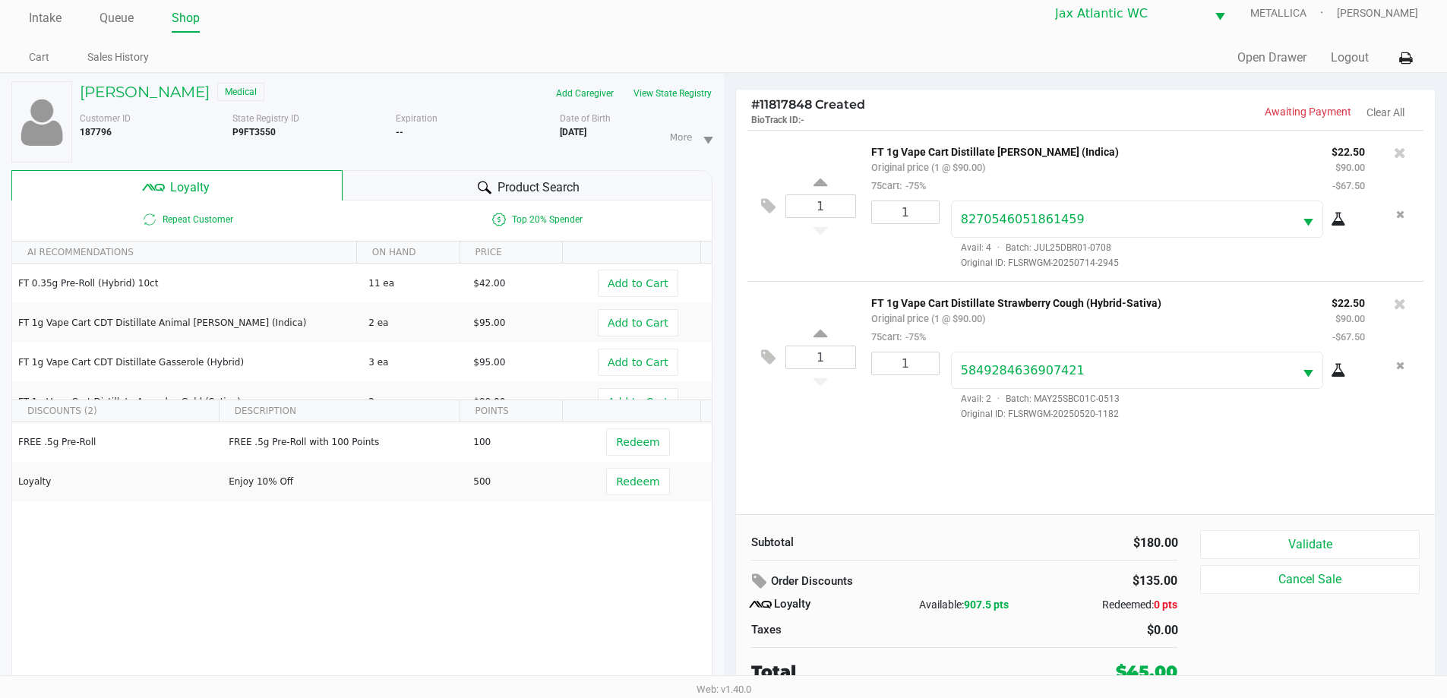
scroll to position [16, 0]
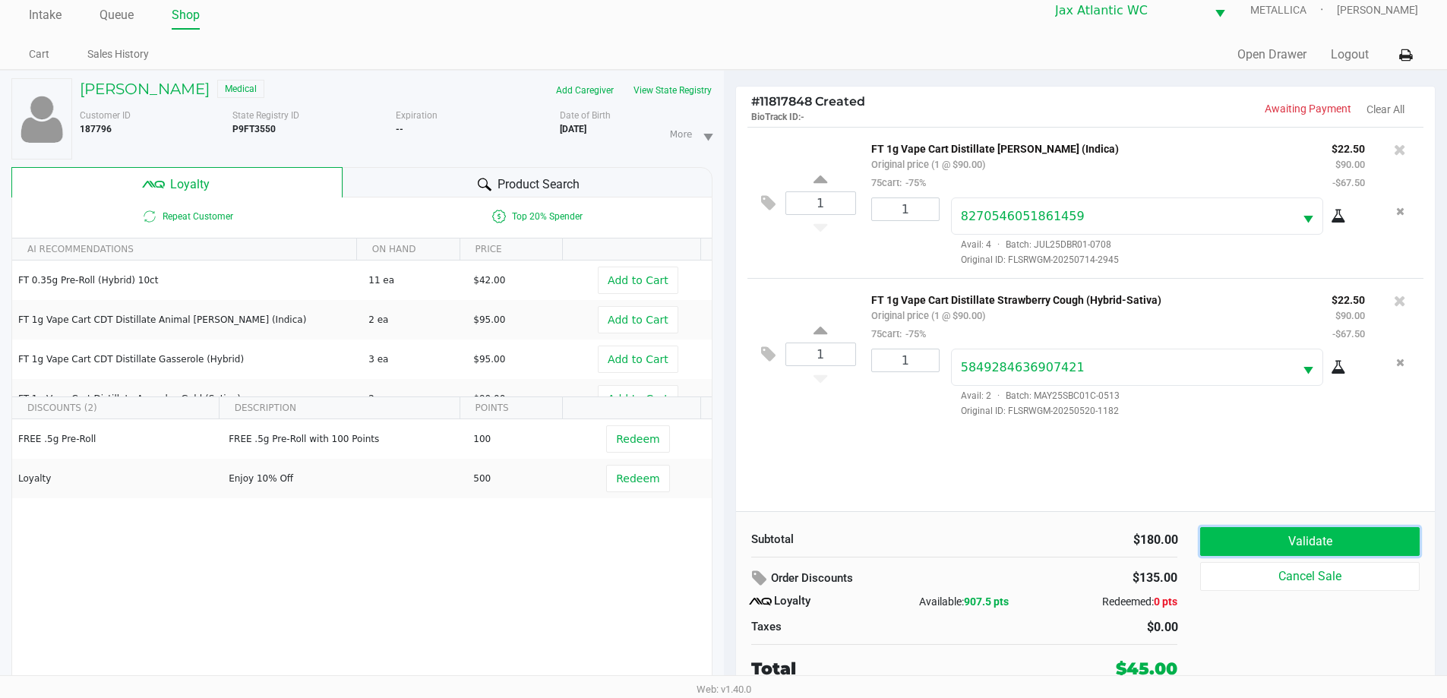
click at [1342, 554] on button "Validate" at bounding box center [1309, 541] width 219 height 29
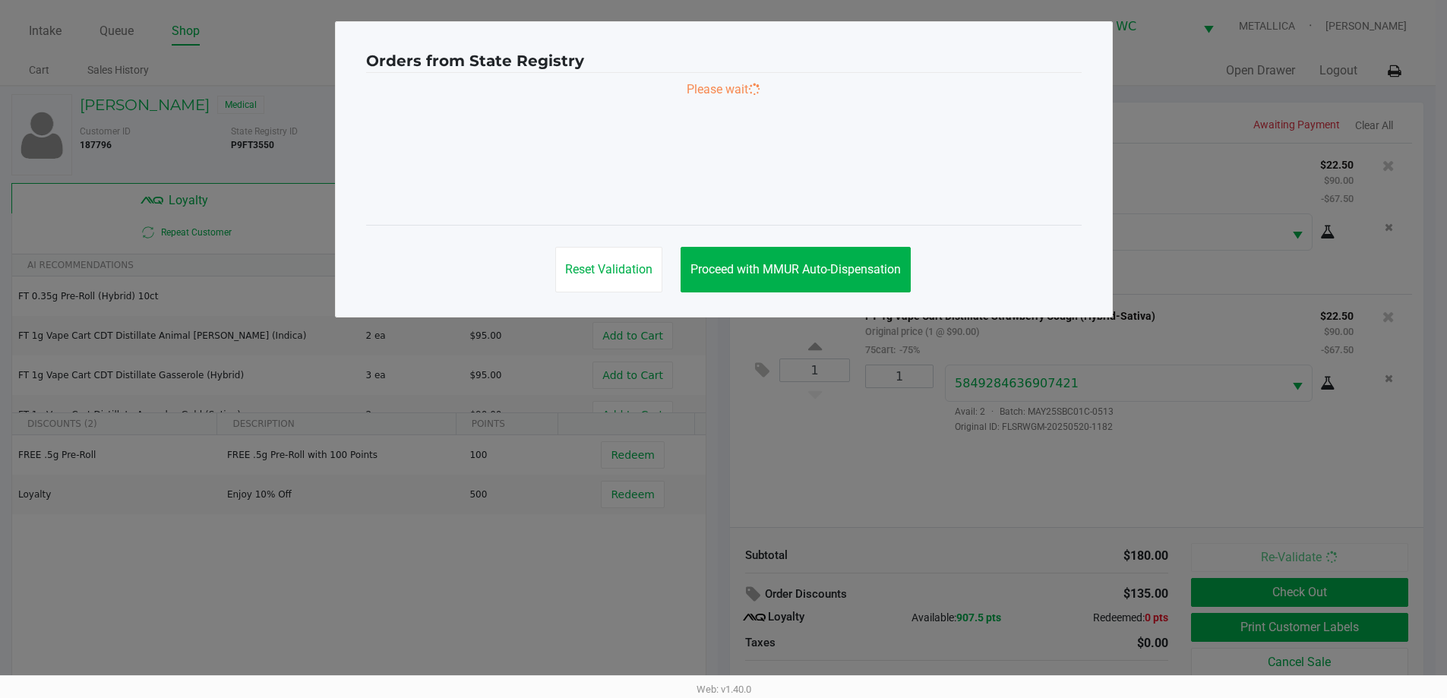
scroll to position [0, 0]
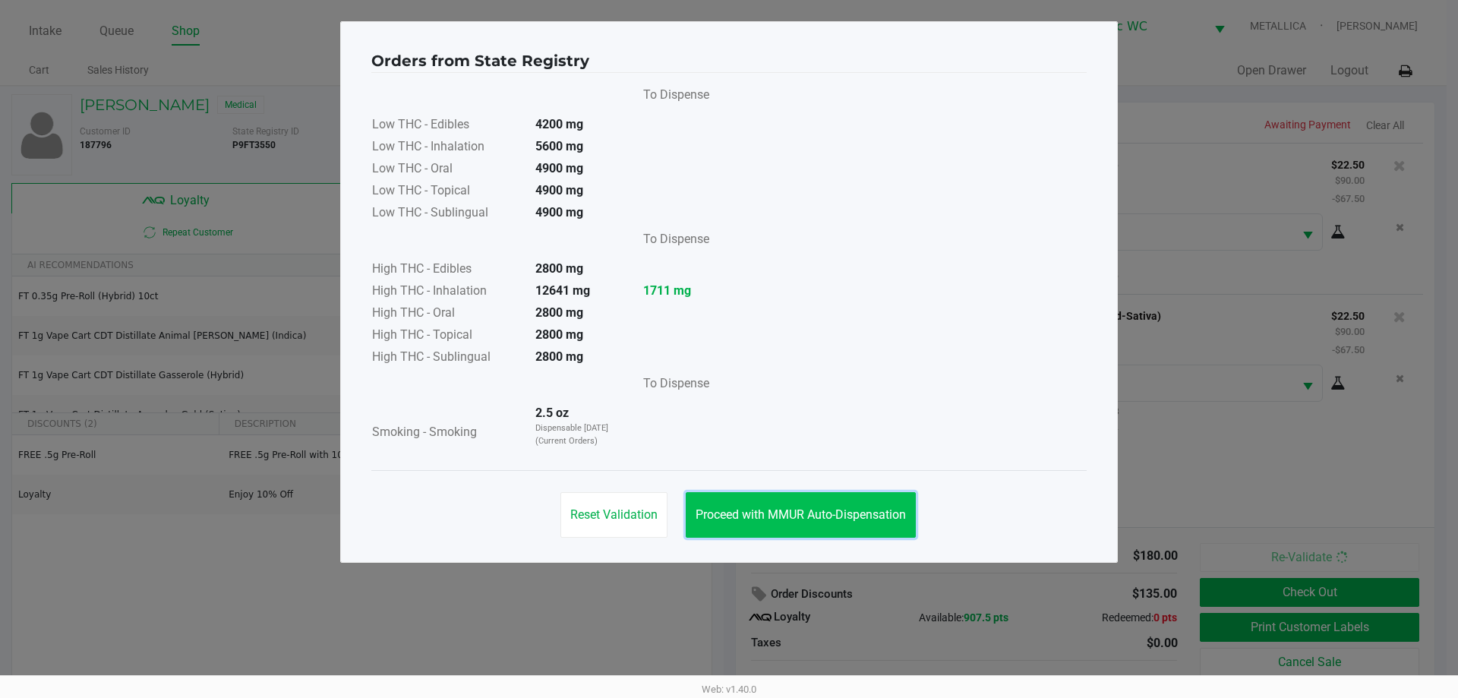
click at [830, 505] on button "Proceed with MMUR Auto-Dispensation" at bounding box center [801, 515] width 230 height 46
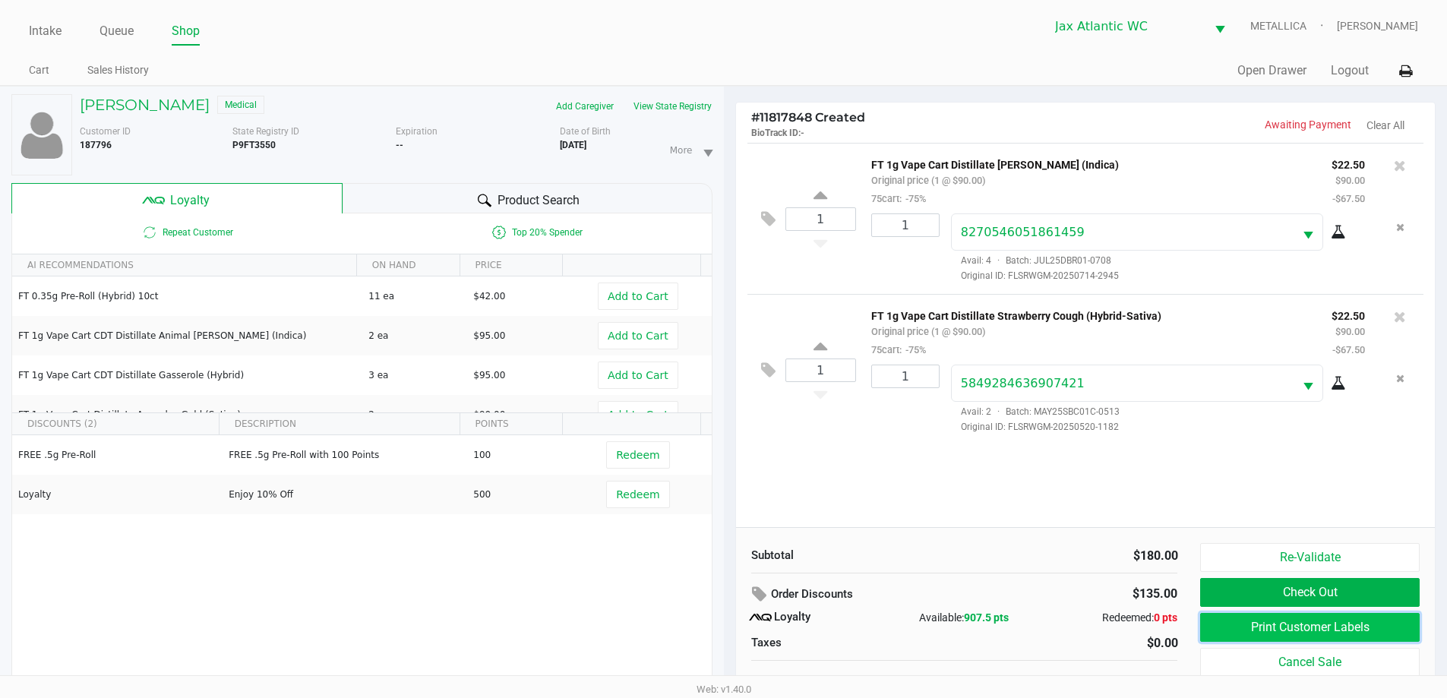
click at [1289, 621] on button "Print Customer Labels" at bounding box center [1309, 627] width 219 height 29
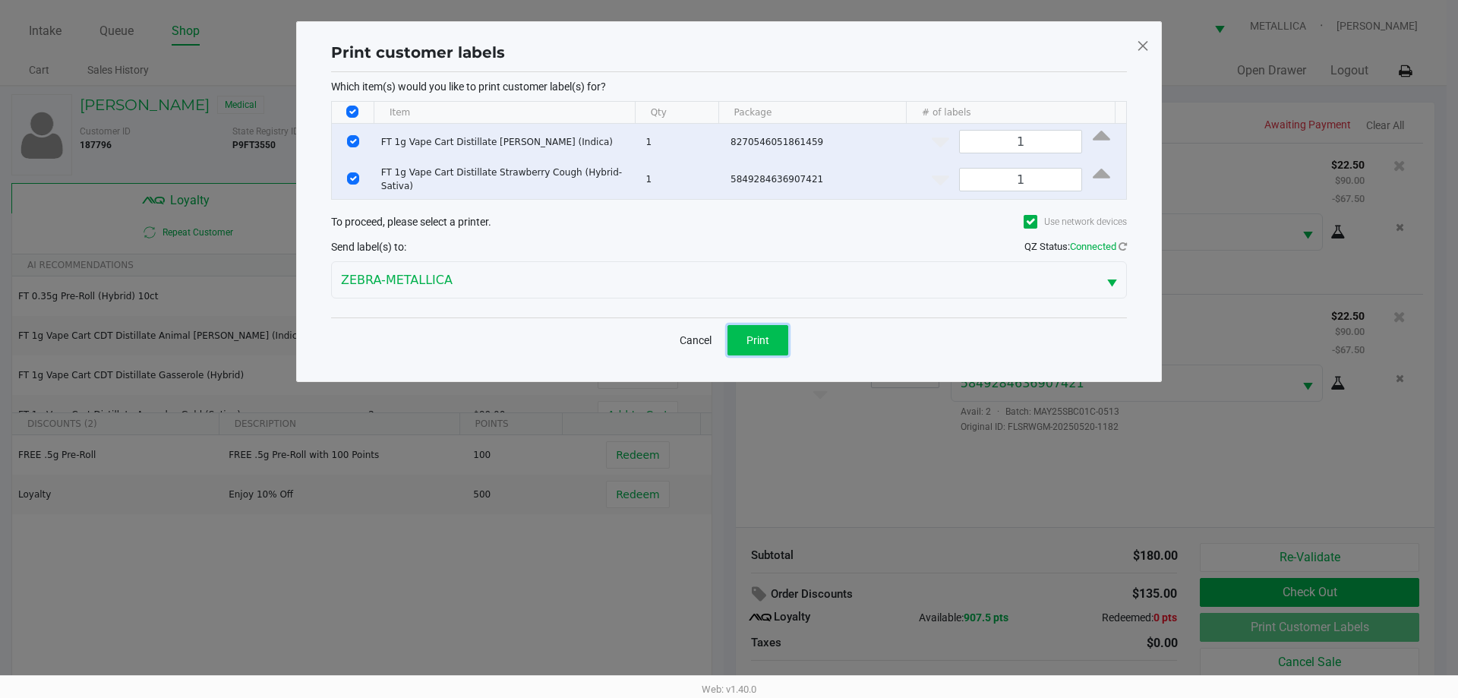
click at [762, 340] on span "Print" at bounding box center [758, 340] width 23 height 12
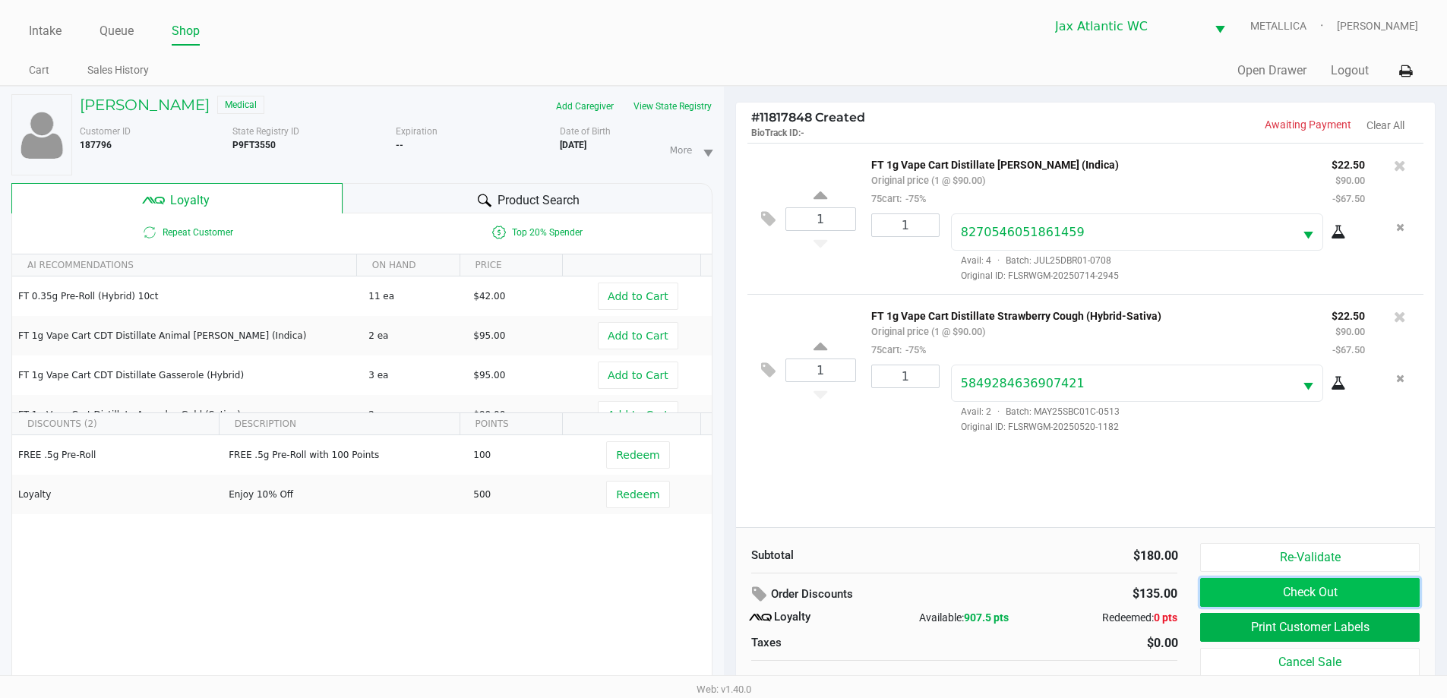
click at [1373, 592] on button "Check Out" at bounding box center [1309, 592] width 219 height 29
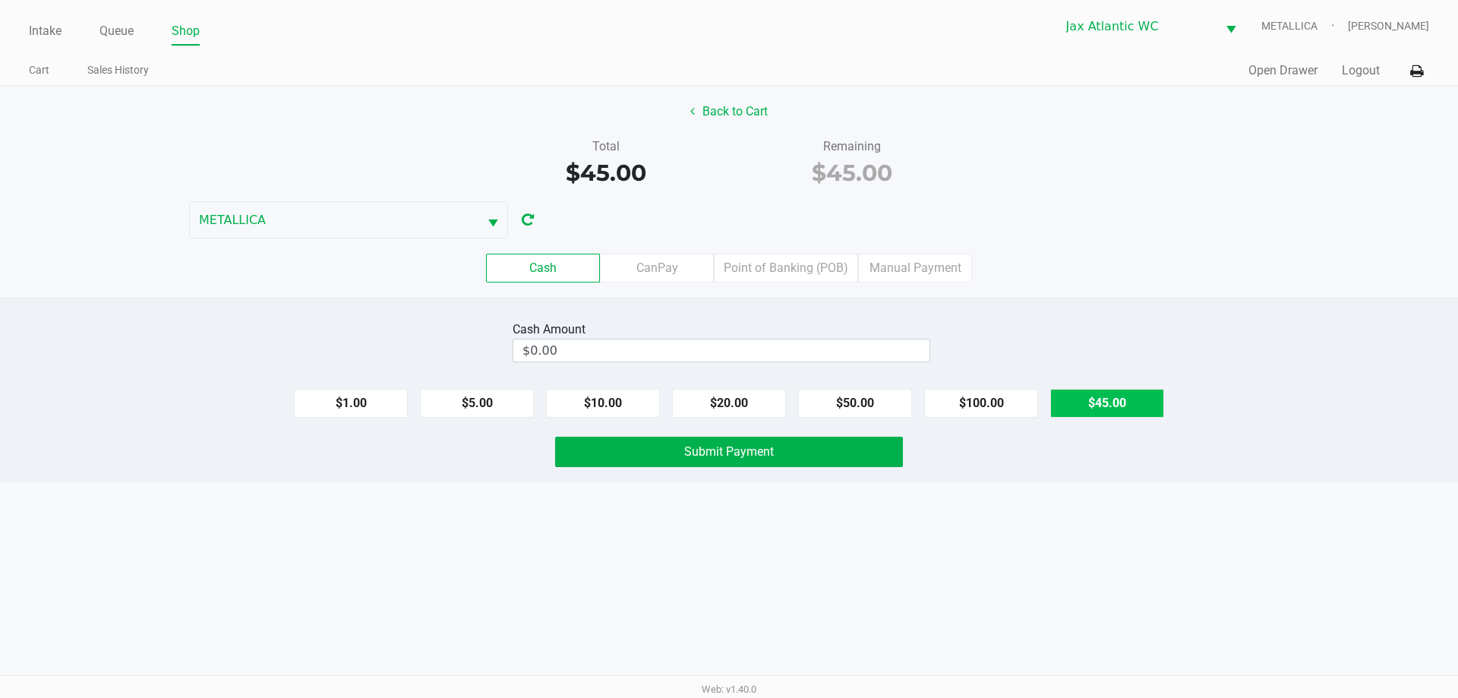
click at [1063, 396] on button "$45.00" at bounding box center [1107, 403] width 114 height 29
type input "$45.00"
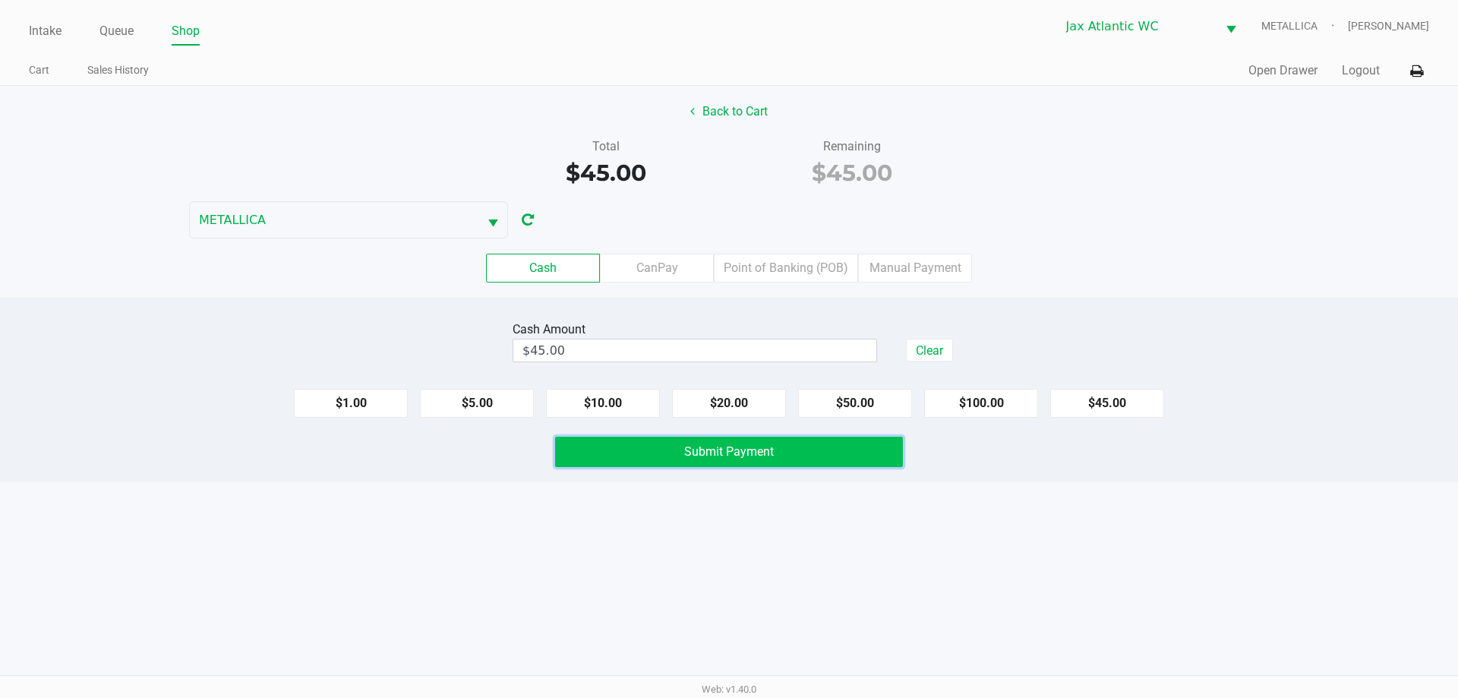
click at [839, 451] on button "Submit Payment" at bounding box center [729, 452] width 348 height 30
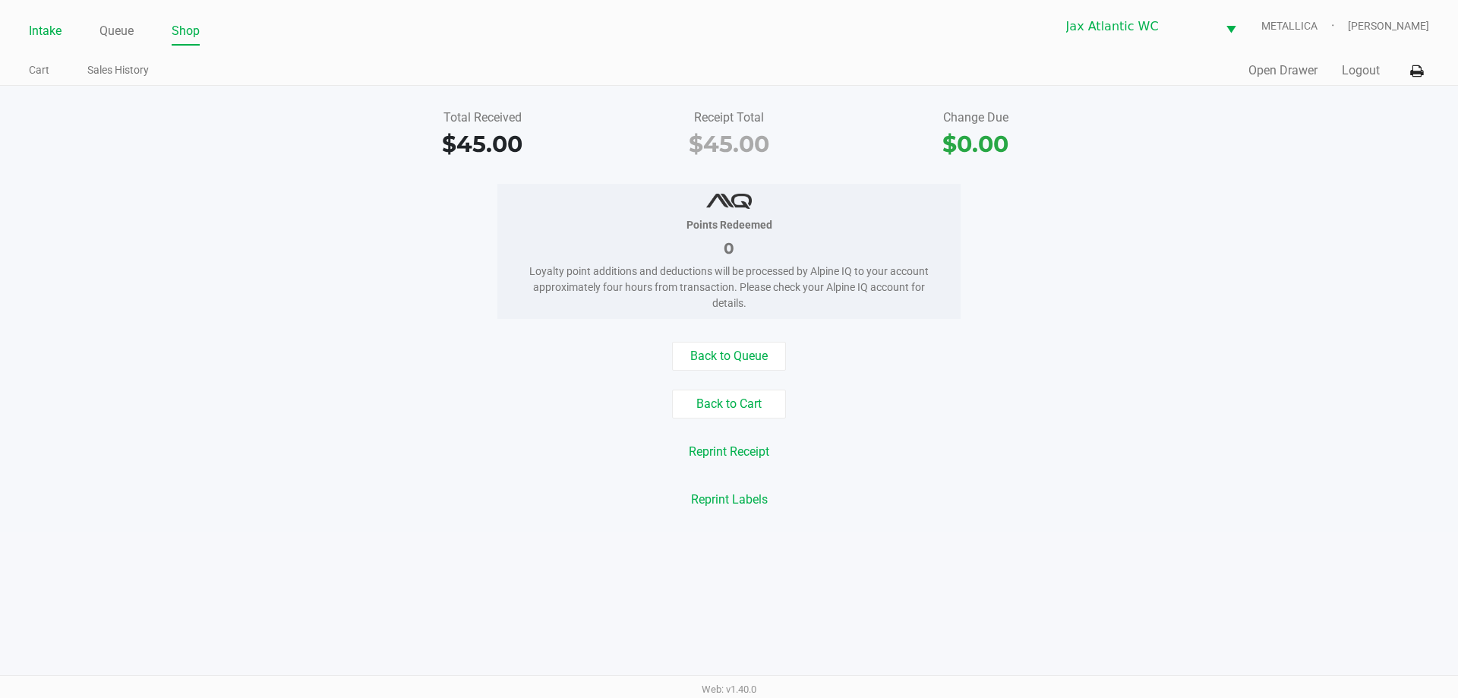
click at [52, 30] on link "Intake" at bounding box center [45, 31] width 33 height 21
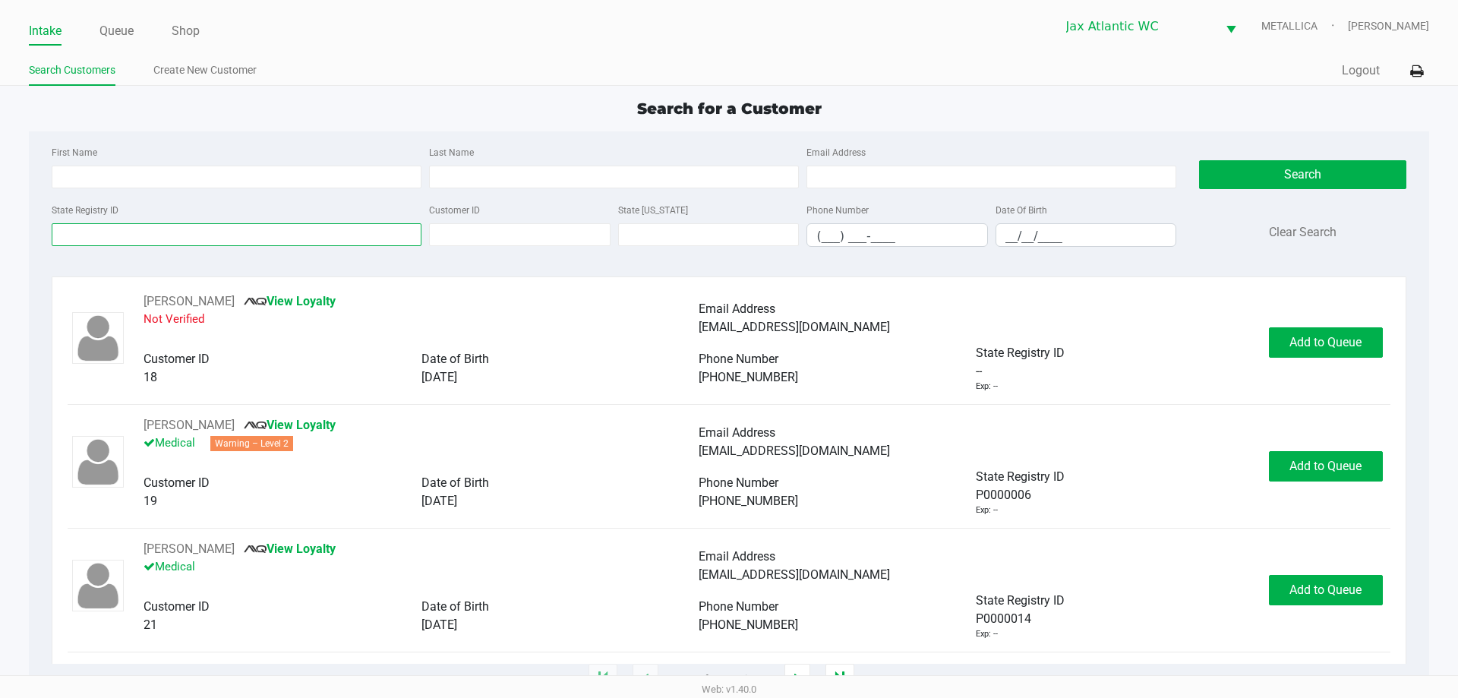
click at [170, 231] on input "State Registry ID" at bounding box center [237, 234] width 370 height 23
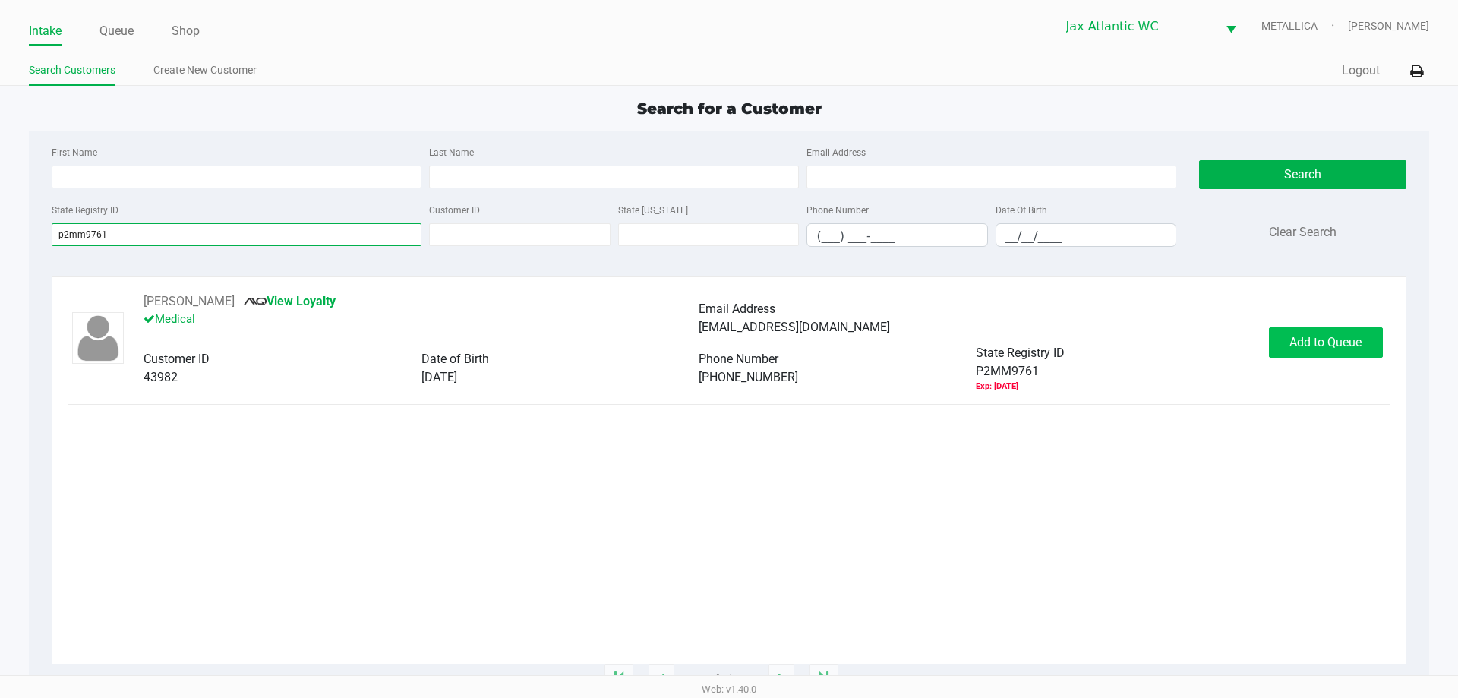
type input "p2mm9761"
click at [1325, 341] on span "Add to Queue" at bounding box center [1326, 342] width 72 height 14
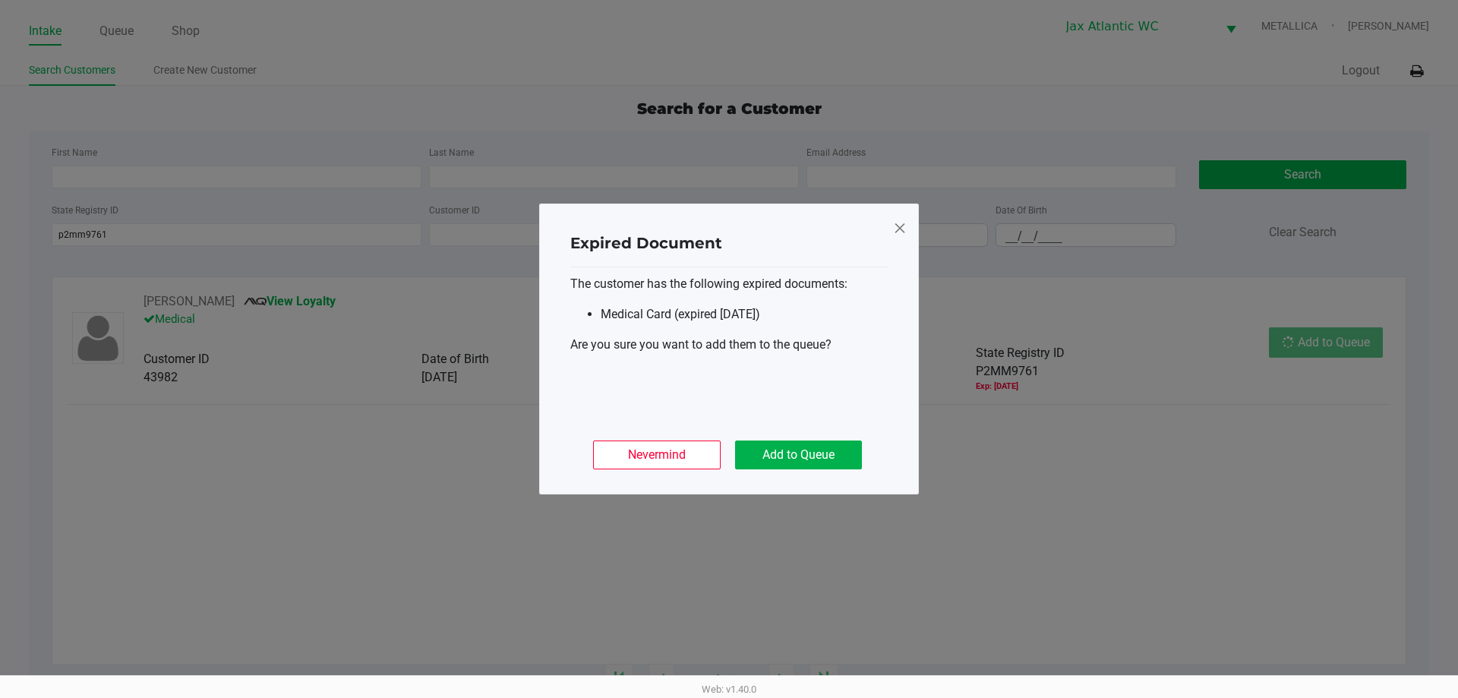
click at [797, 432] on div "Nevermind Add to Queue" at bounding box center [728, 448] width 317 height 59
drag, startPoint x: 777, startPoint y: 447, endPoint x: 794, endPoint y: 450, distance: 17.7
click at [779, 447] on button "Add to Queue" at bounding box center [798, 455] width 127 height 29
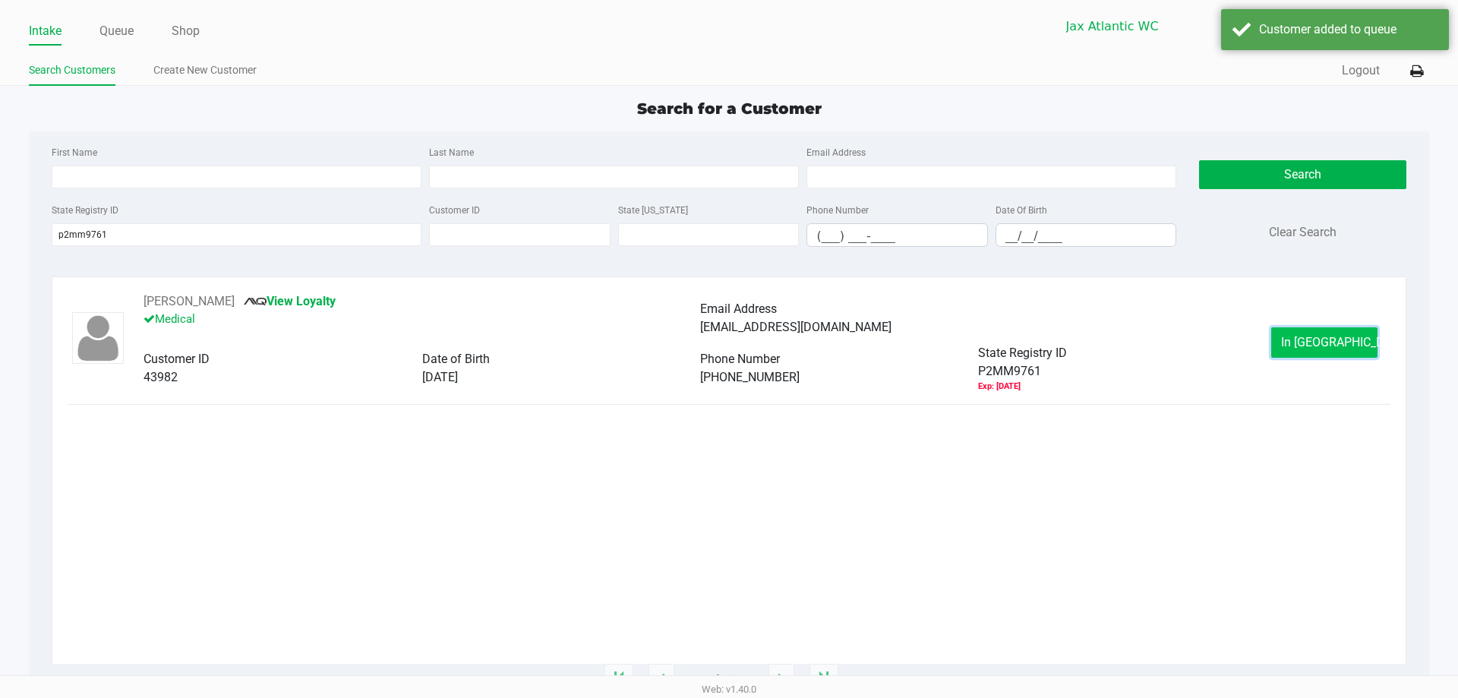
click at [1327, 341] on span "In Queue" at bounding box center [1345, 342] width 128 height 14
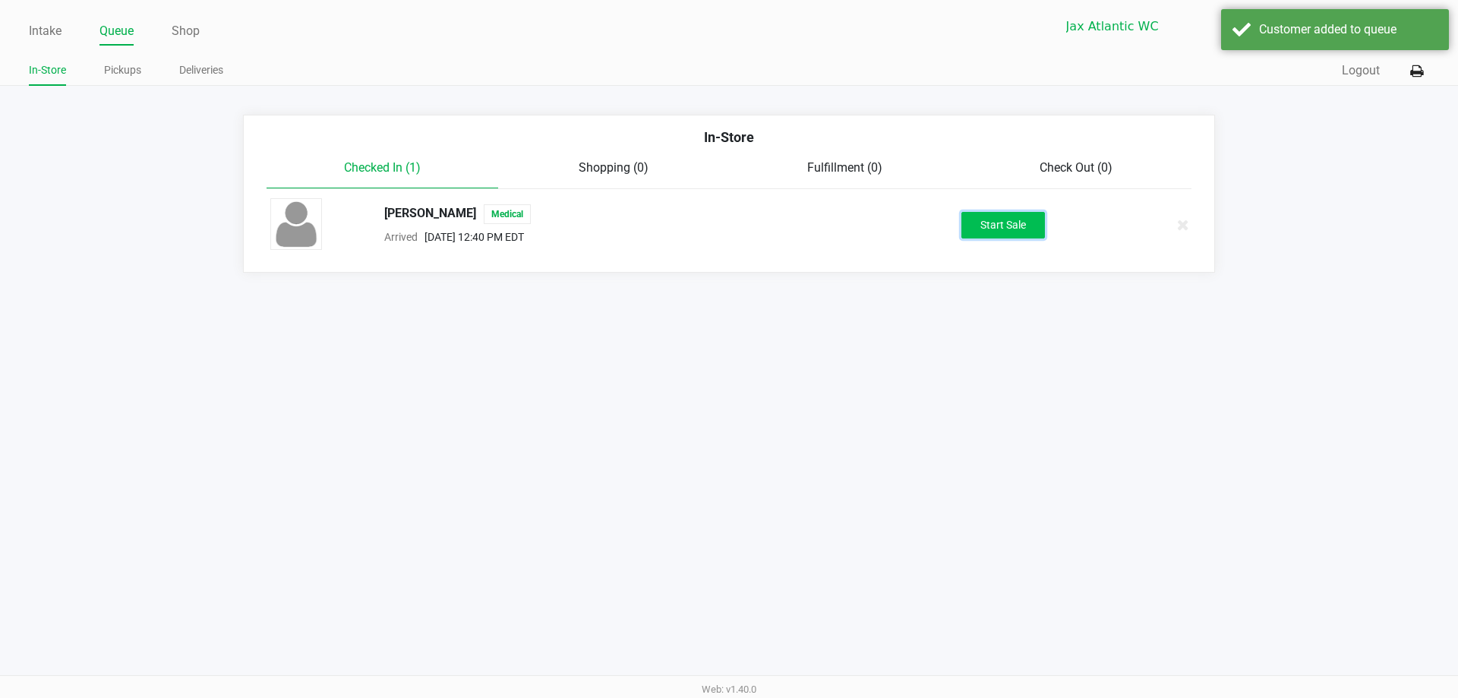
click at [1019, 214] on button "Start Sale" at bounding box center [1004, 225] width 84 height 27
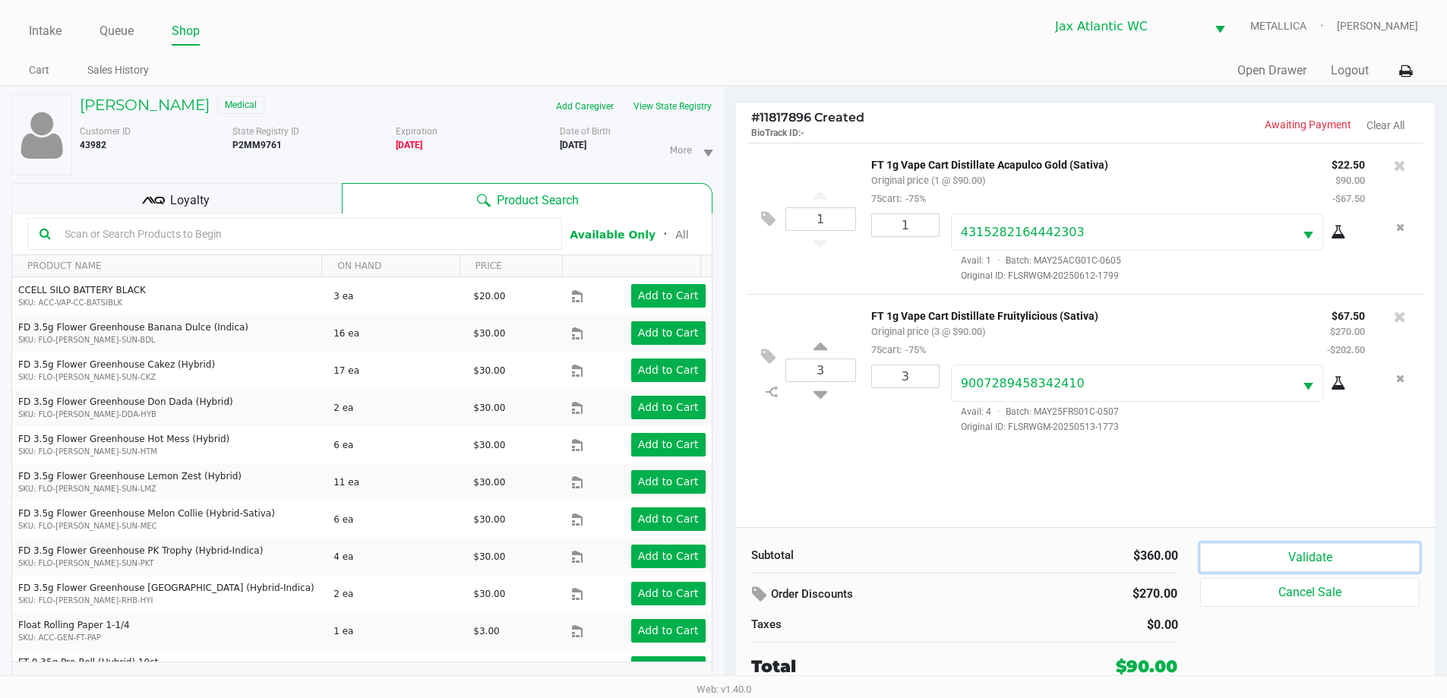
click at [1295, 554] on button "Validate" at bounding box center [1309, 557] width 219 height 29
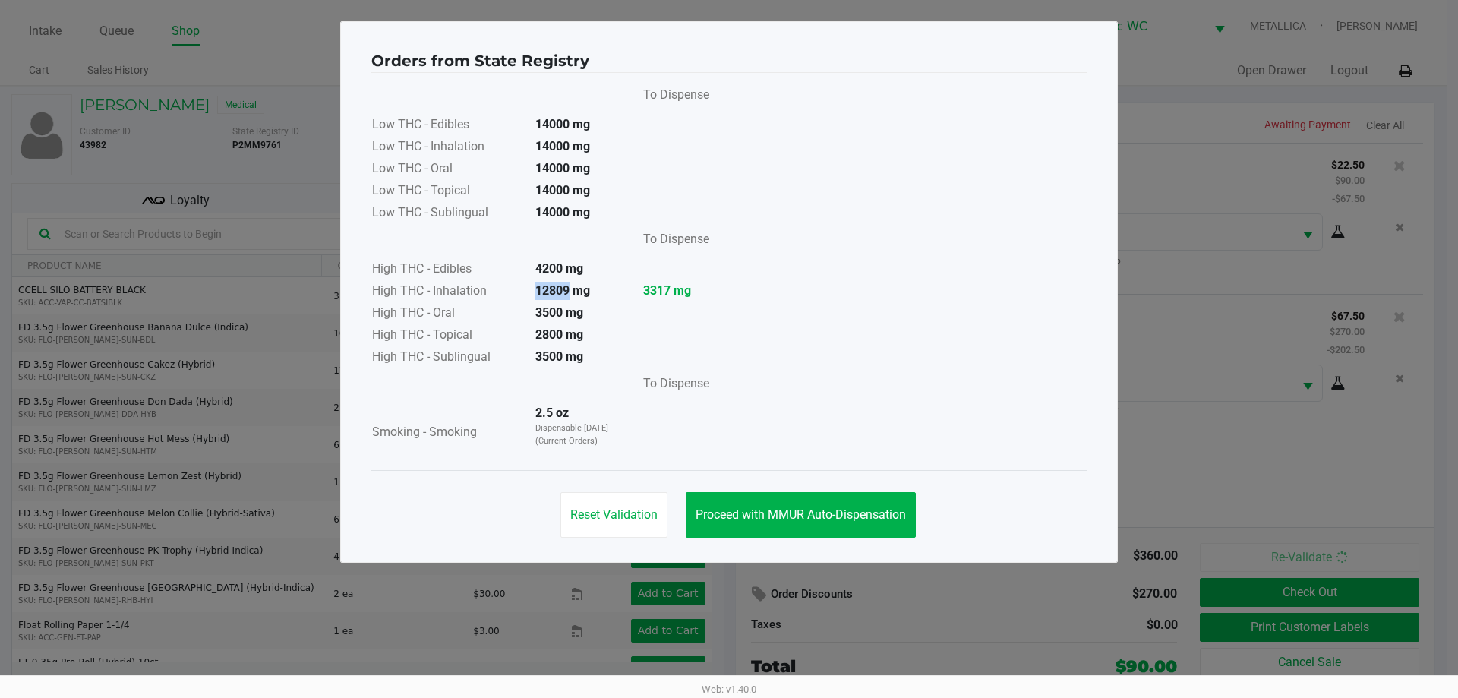
drag, startPoint x: 535, startPoint y: 291, endPoint x: 570, endPoint y: 290, distance: 34.9
click at [570, 290] on strong "12809 mg" at bounding box center [562, 290] width 55 height 14
click at [694, 333] on table "To Dispense High THC - Edibles 4200 mg High THC - Inhalation 12809 mg 3317 mg H…" at bounding box center [540, 297] width 339 height 144
click at [640, 518] on span "Reset Validation" at bounding box center [613, 514] width 87 height 14
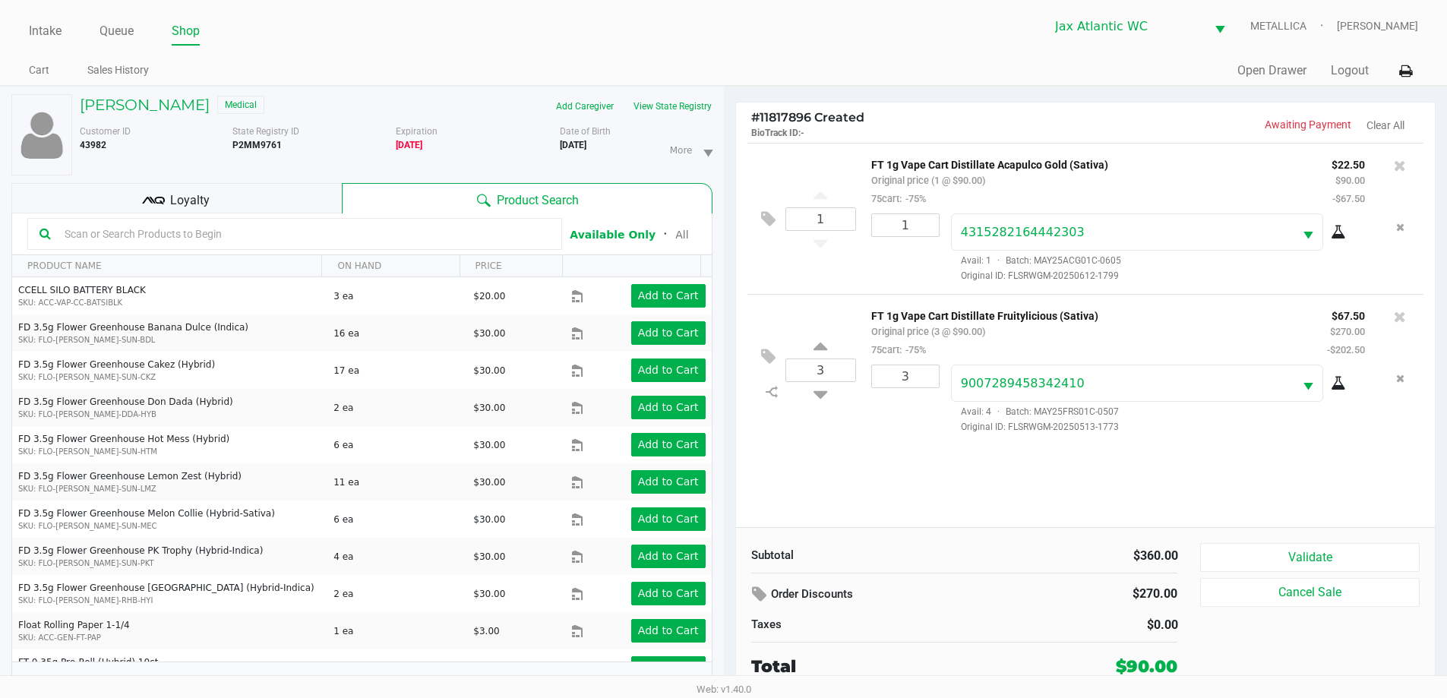
click at [214, 204] on div "Loyalty" at bounding box center [176, 198] width 330 height 30
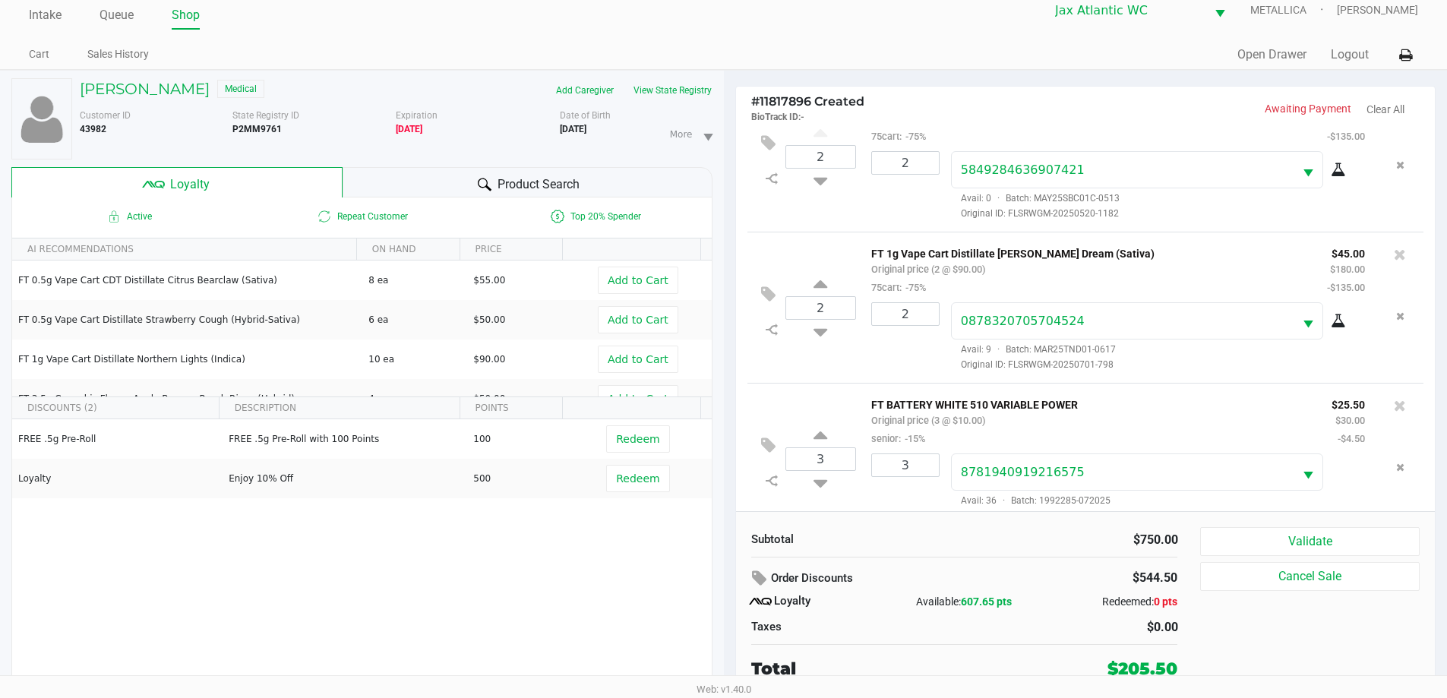
scroll to position [375, 0]
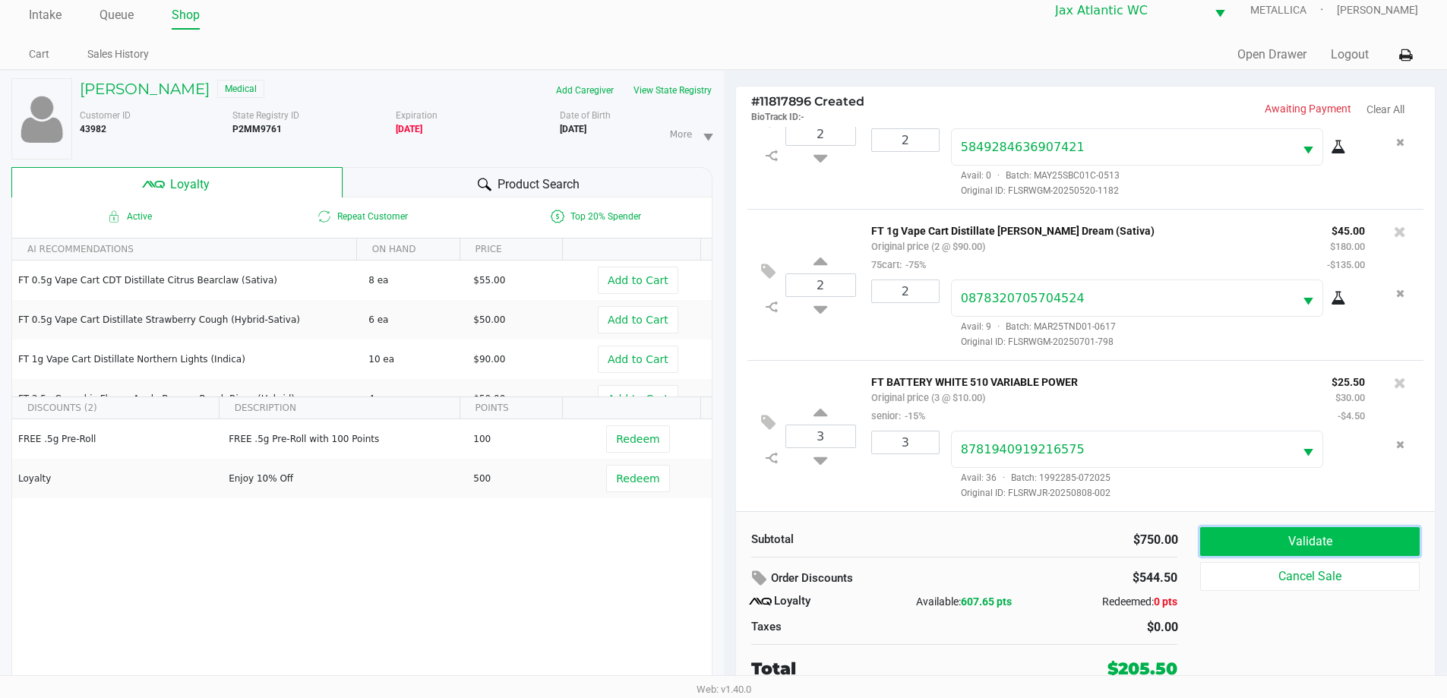
click at [1308, 536] on button "Validate" at bounding box center [1309, 541] width 219 height 29
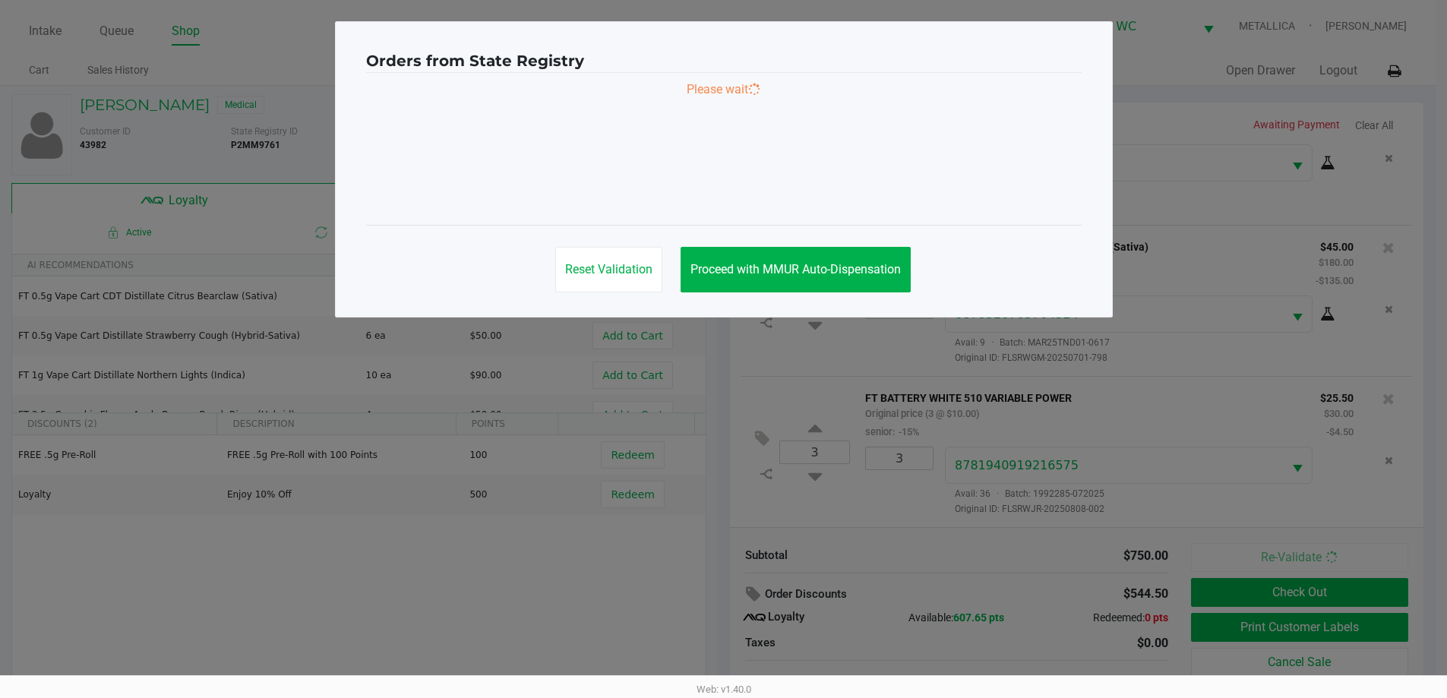
scroll to position [0, 0]
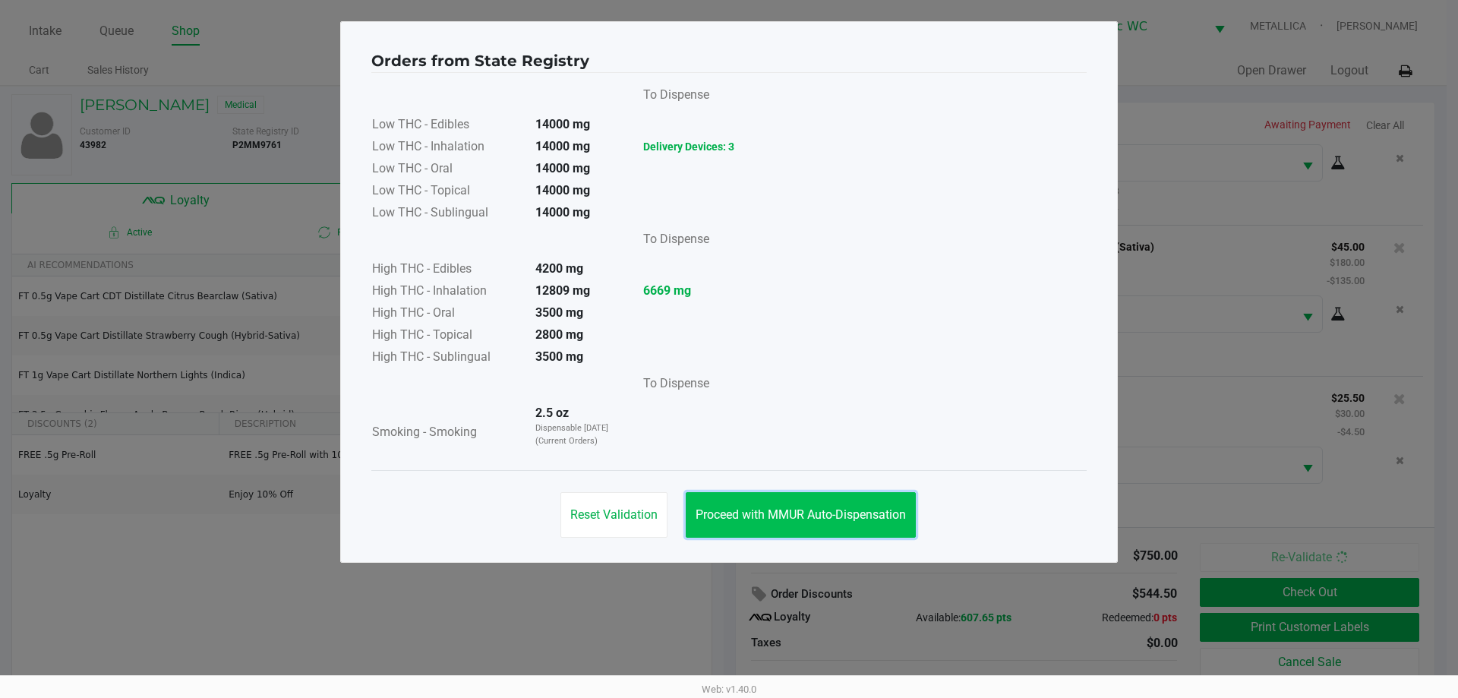
click at [802, 502] on button "Proceed with MMUR Auto-Dispensation" at bounding box center [801, 515] width 230 height 46
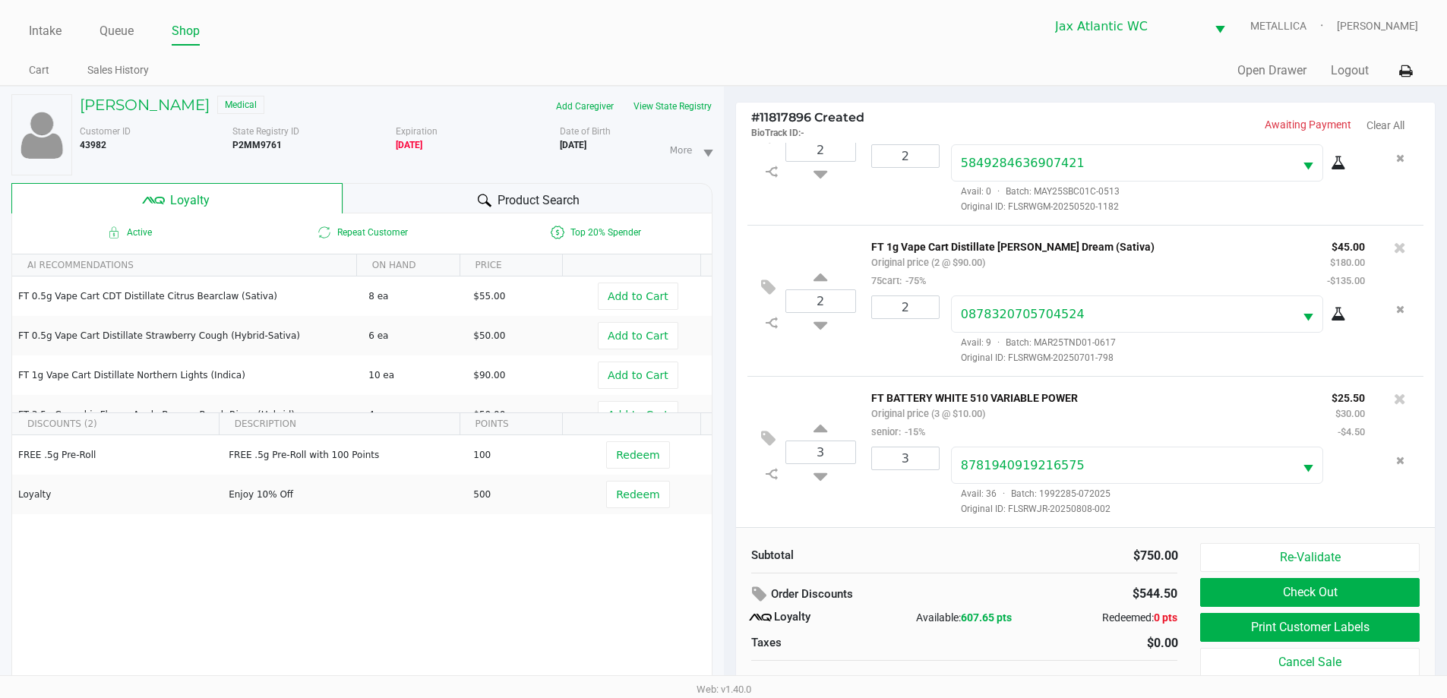
click at [1276, 611] on div "Re-Validate Check Out Print Customer Labels Cancel Sale" at bounding box center [1315, 620] width 230 height 154
click at [1275, 618] on button "Print Customer Labels" at bounding box center [1309, 627] width 219 height 29
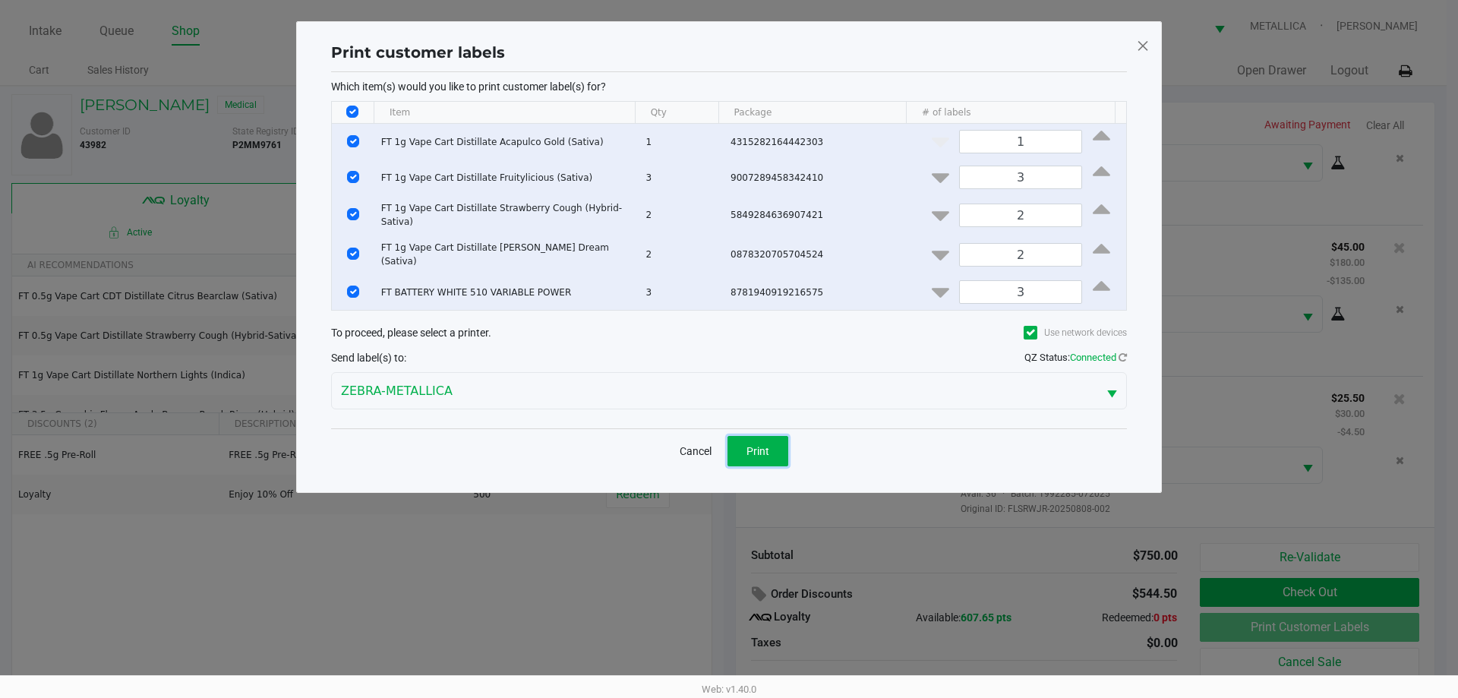
click at [756, 445] on span "Print" at bounding box center [758, 451] width 23 height 12
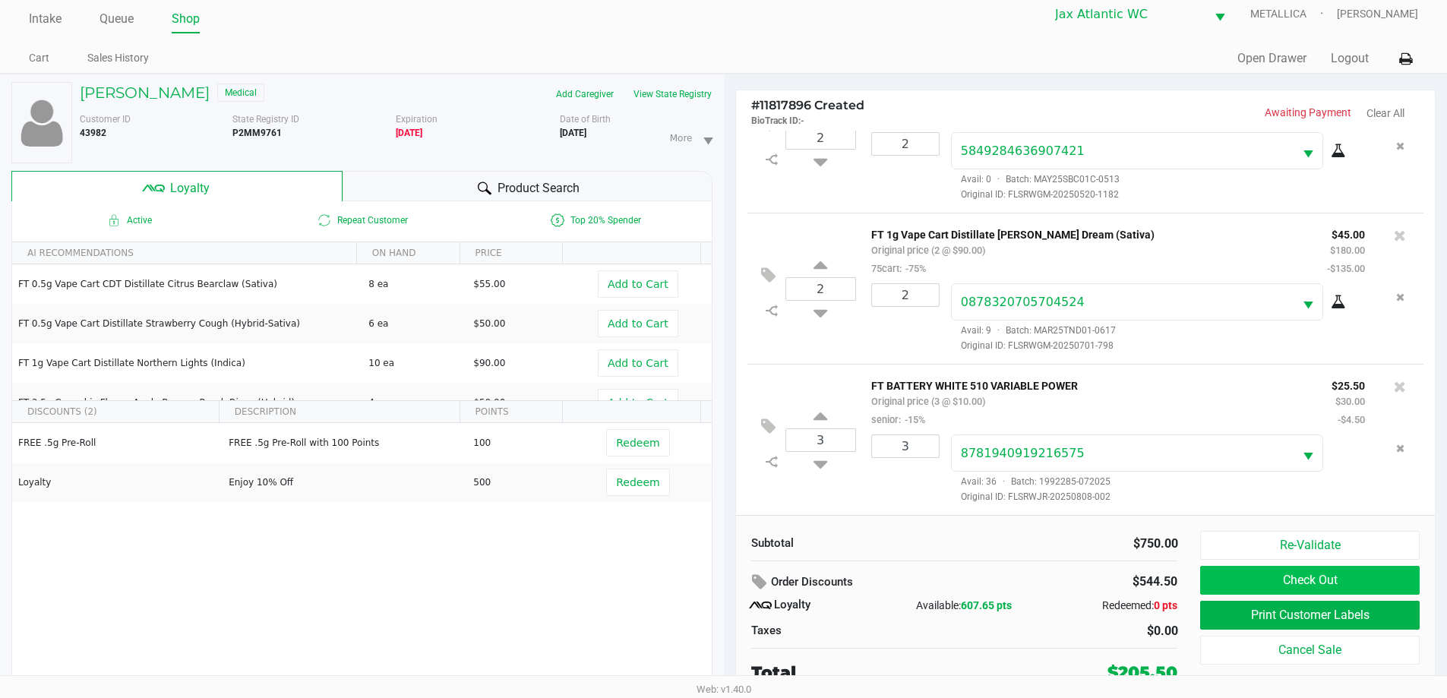
scroll to position [16, 0]
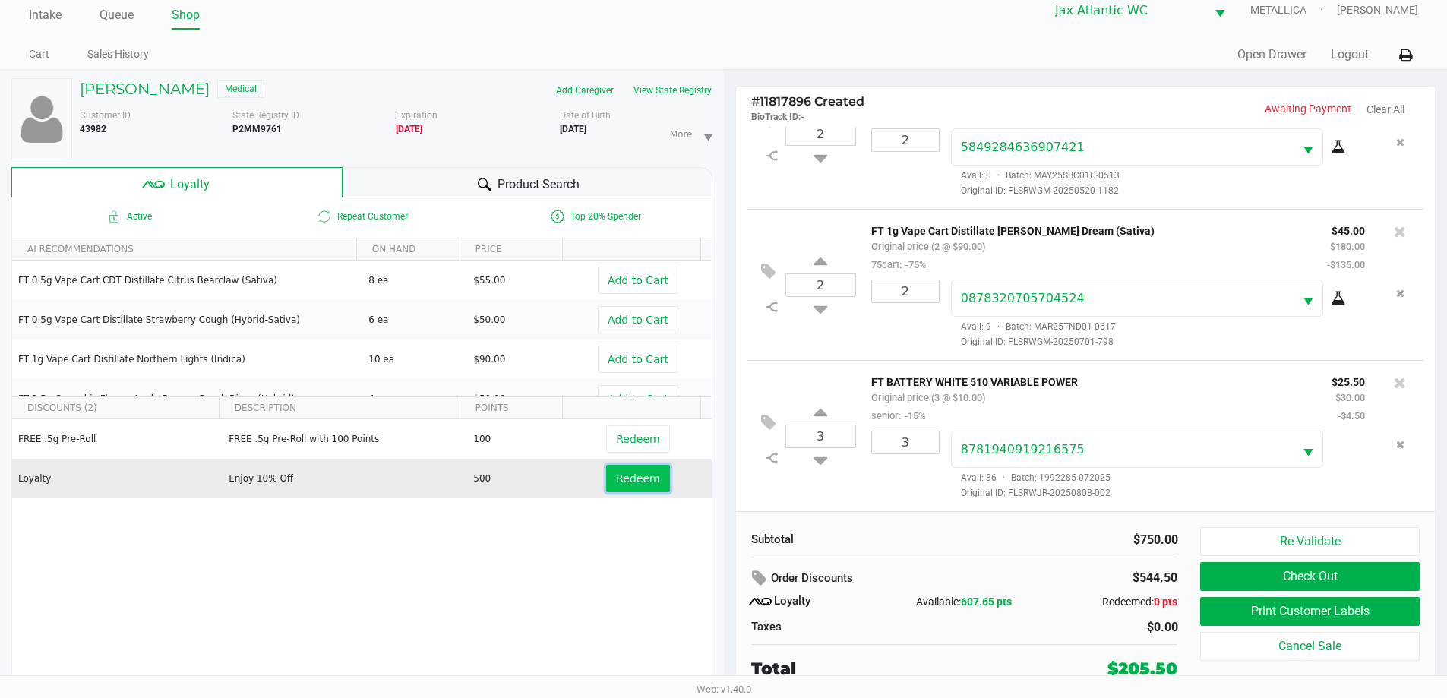
click at [616, 481] on span "Redeem" at bounding box center [637, 478] width 43 height 12
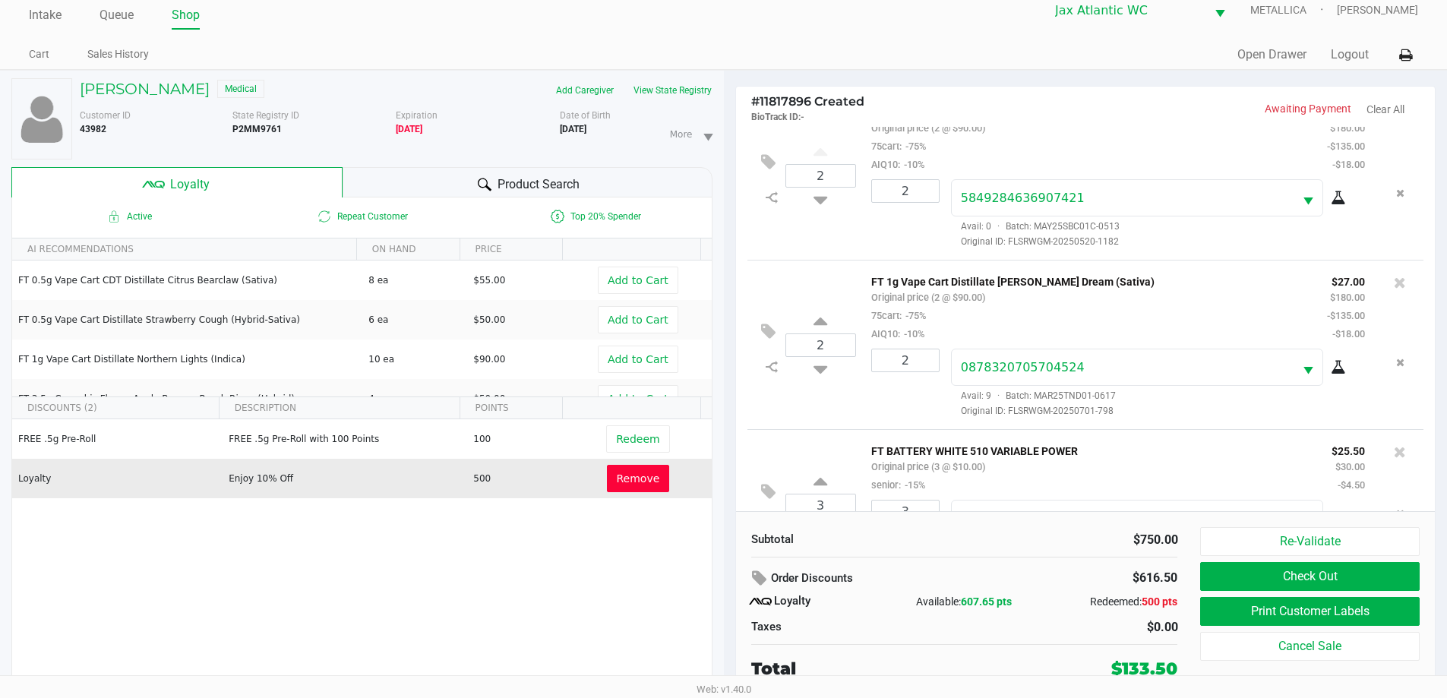
scroll to position [448, 0]
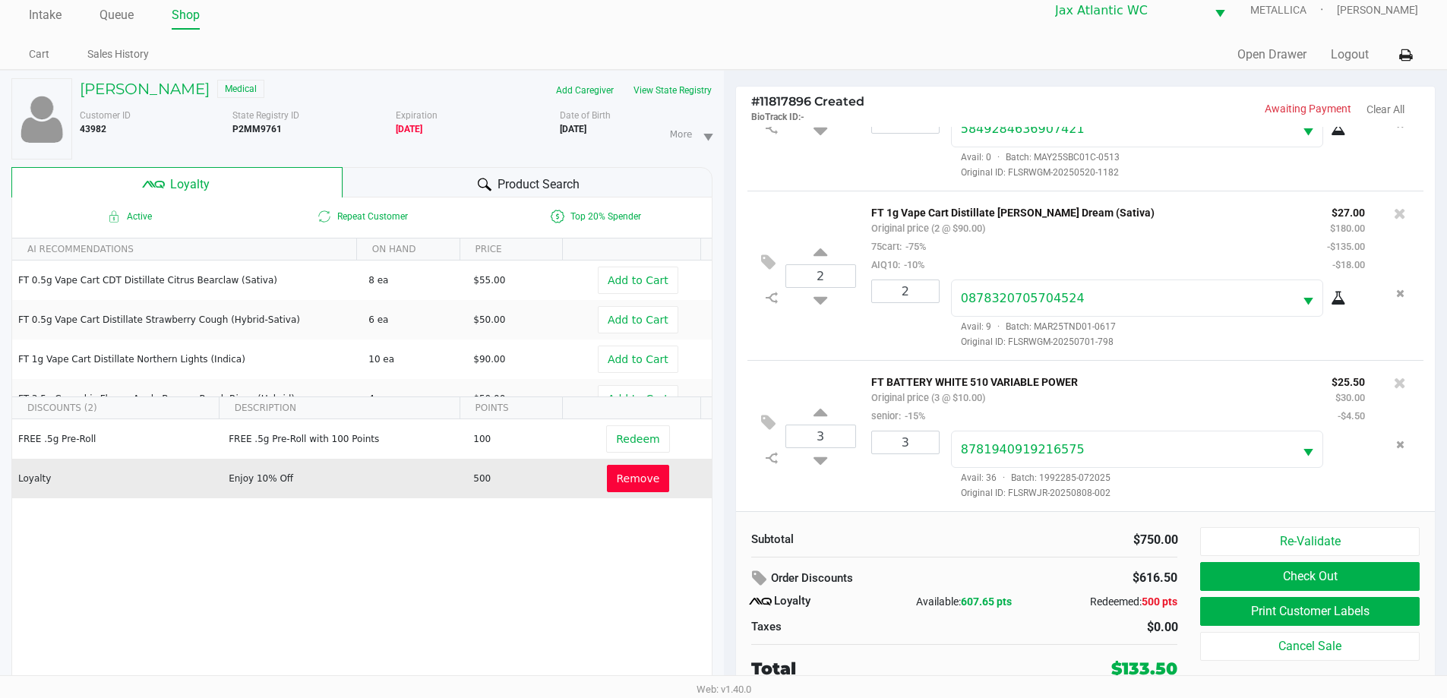
drag, startPoint x: 1116, startPoint y: 545, endPoint x: 1180, endPoint y: 529, distance: 65.0
click at [1180, 529] on div "Subtotal $750.00" at bounding box center [965, 538] width 450 height 22
click at [1146, 535] on div "$750.00" at bounding box center [1077, 540] width 202 height 18
drag, startPoint x: 1134, startPoint y: 539, endPoint x: 1179, endPoint y: 537, distance: 44.9
click at [1179, 537] on div "$750.00" at bounding box center [1077, 540] width 225 height 18
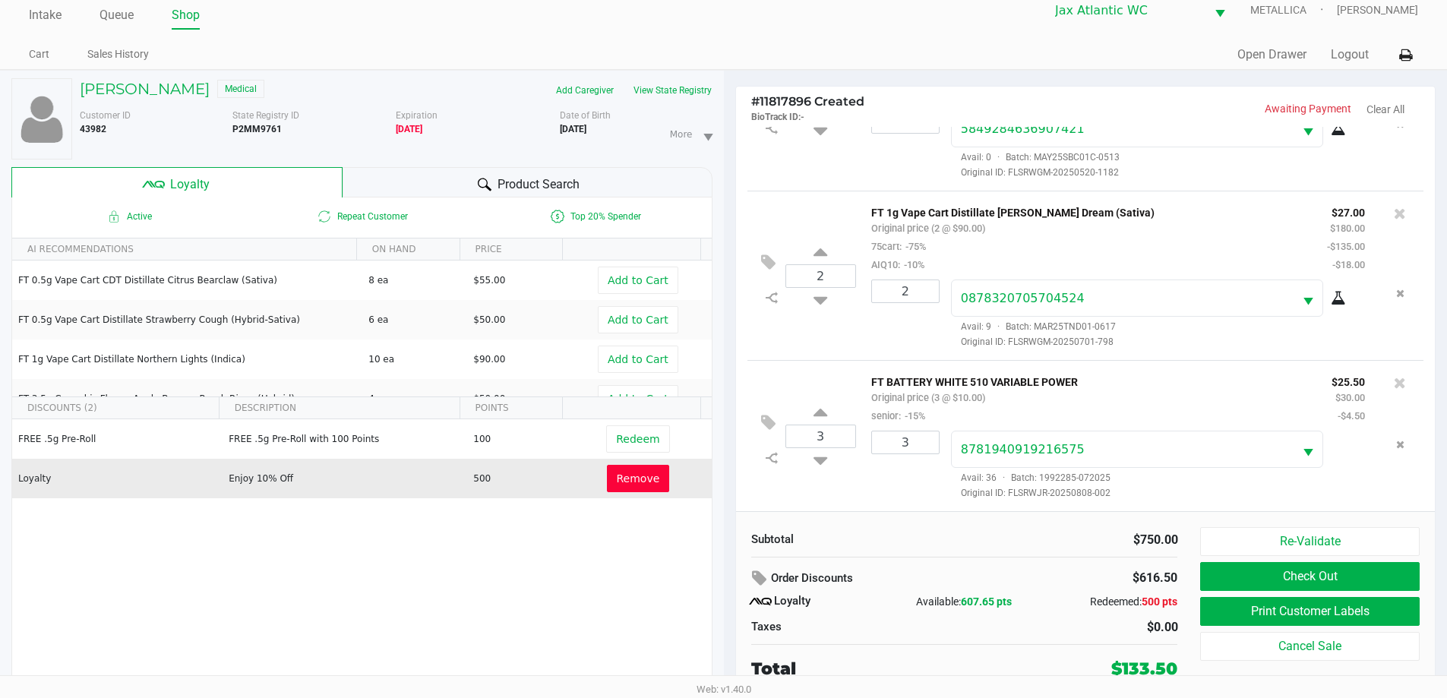
click at [1088, 539] on div "$750.00" at bounding box center [1077, 540] width 202 height 18
click at [1052, 559] on div "Subtotal $750.00 Order Discounts $616.50 Loyalty Available: 607.65 pts Redeemed…" at bounding box center [965, 604] width 450 height 154
drag, startPoint x: 1124, startPoint y: 666, endPoint x: 1152, endPoint y: 666, distance: 28.1
click at [1152, 666] on div "$133.50" at bounding box center [1144, 668] width 66 height 25
click at [1052, 526] on div "Subtotal $750.00 Order Discounts $616.50 Loyalty Available: 607.65 pts Redeemed…" at bounding box center [1086, 603] width 700 height 185
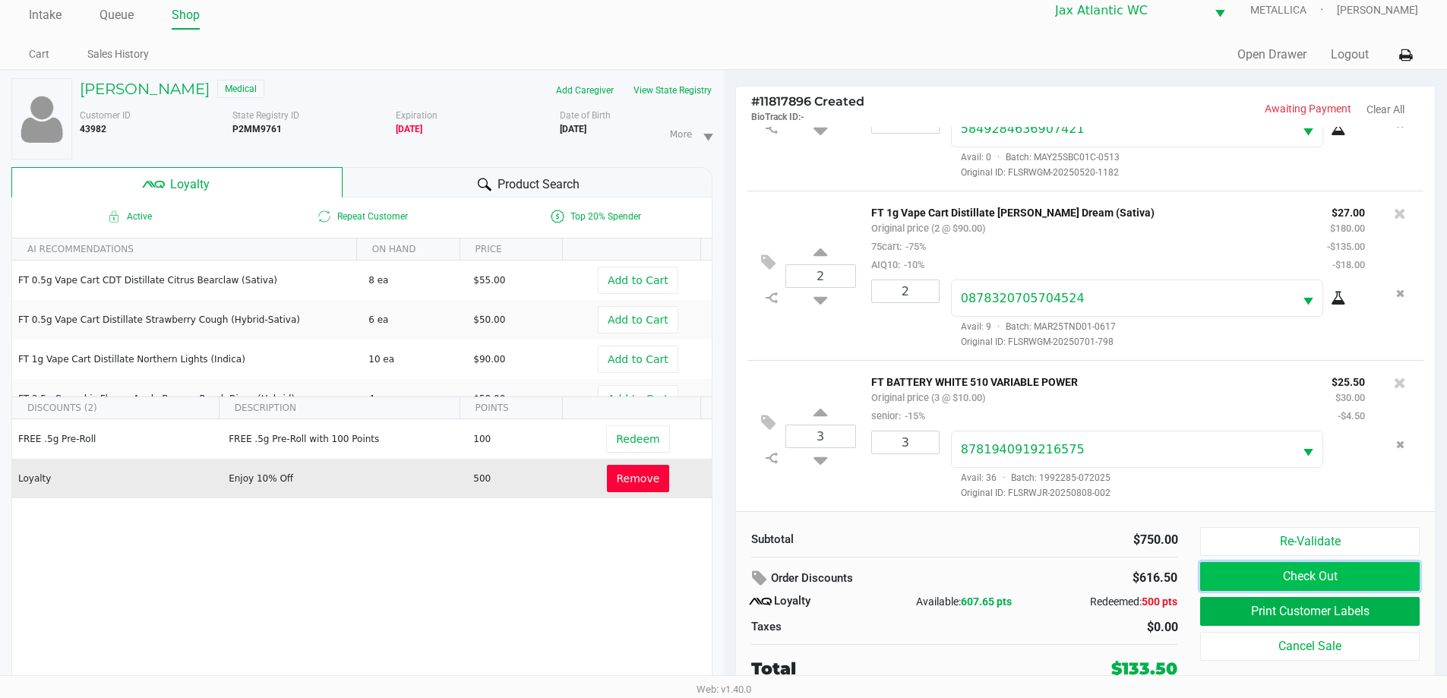
click at [1296, 577] on button "Check Out" at bounding box center [1309, 576] width 219 height 29
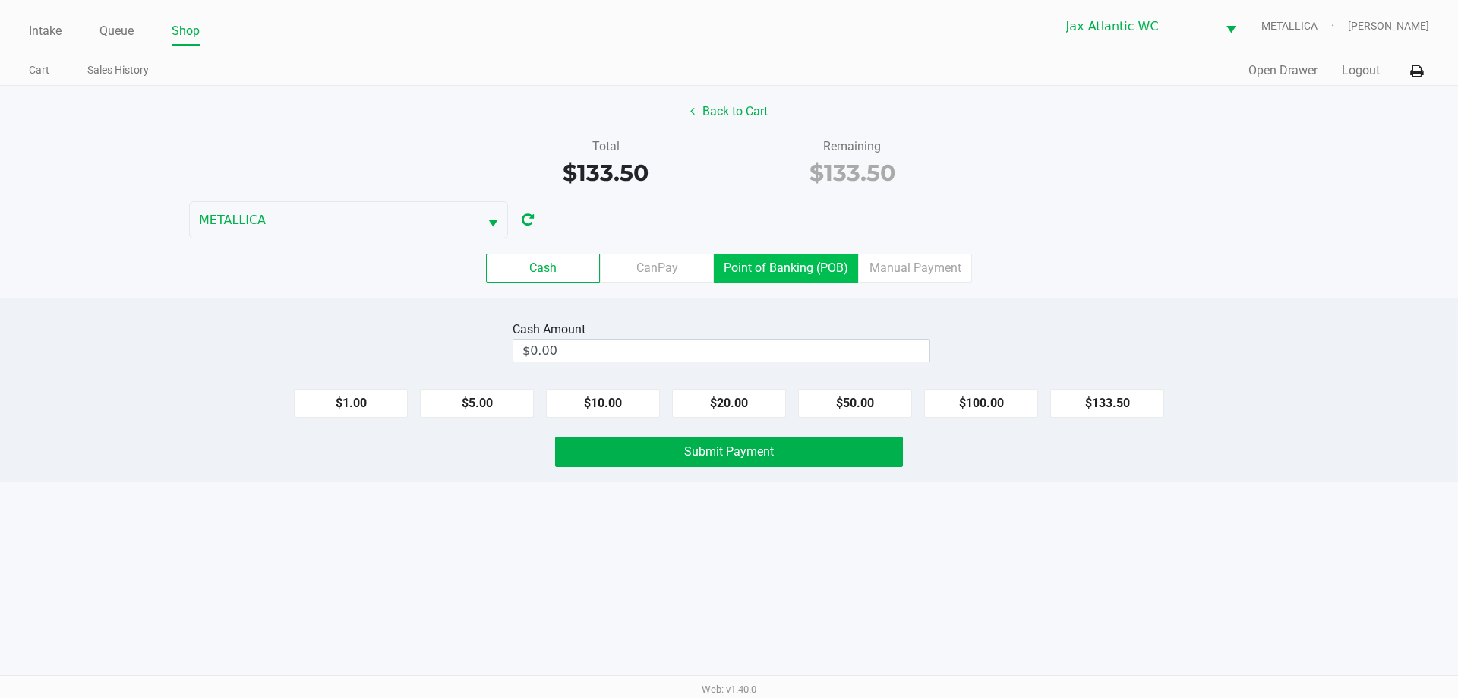
click at [790, 273] on label "Point of Banking (POB)" at bounding box center [786, 268] width 144 height 29
click at [0, 0] on 7 "Point of Banking (POB)" at bounding box center [0, 0] width 0 height 0
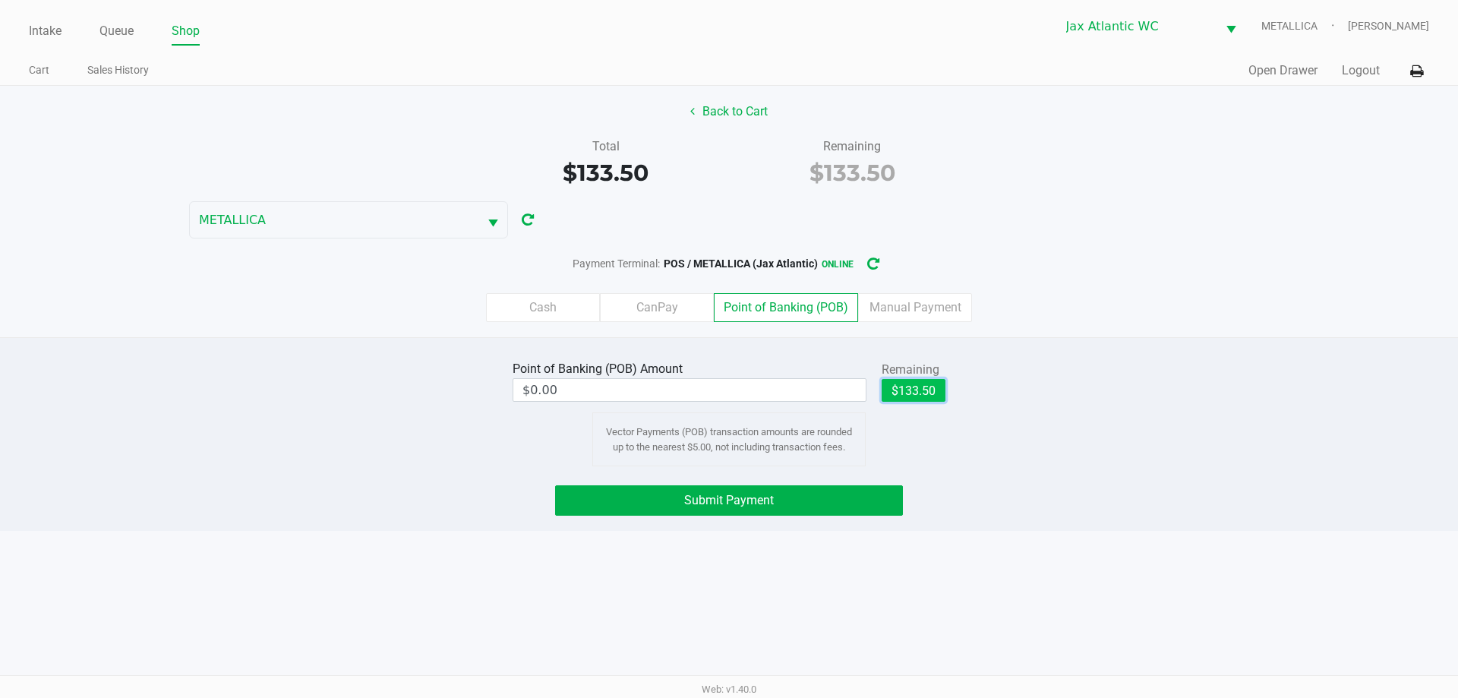
click at [921, 397] on button "$133.50" at bounding box center [914, 390] width 64 height 23
type input "$133.50"
click at [818, 526] on div "Point of Banking (POB) Amount $133.50 Remaining $133.50 Clear Vector Payments (…" at bounding box center [729, 434] width 1458 height 194
click at [826, 505] on button "Submit Payment" at bounding box center [729, 500] width 348 height 30
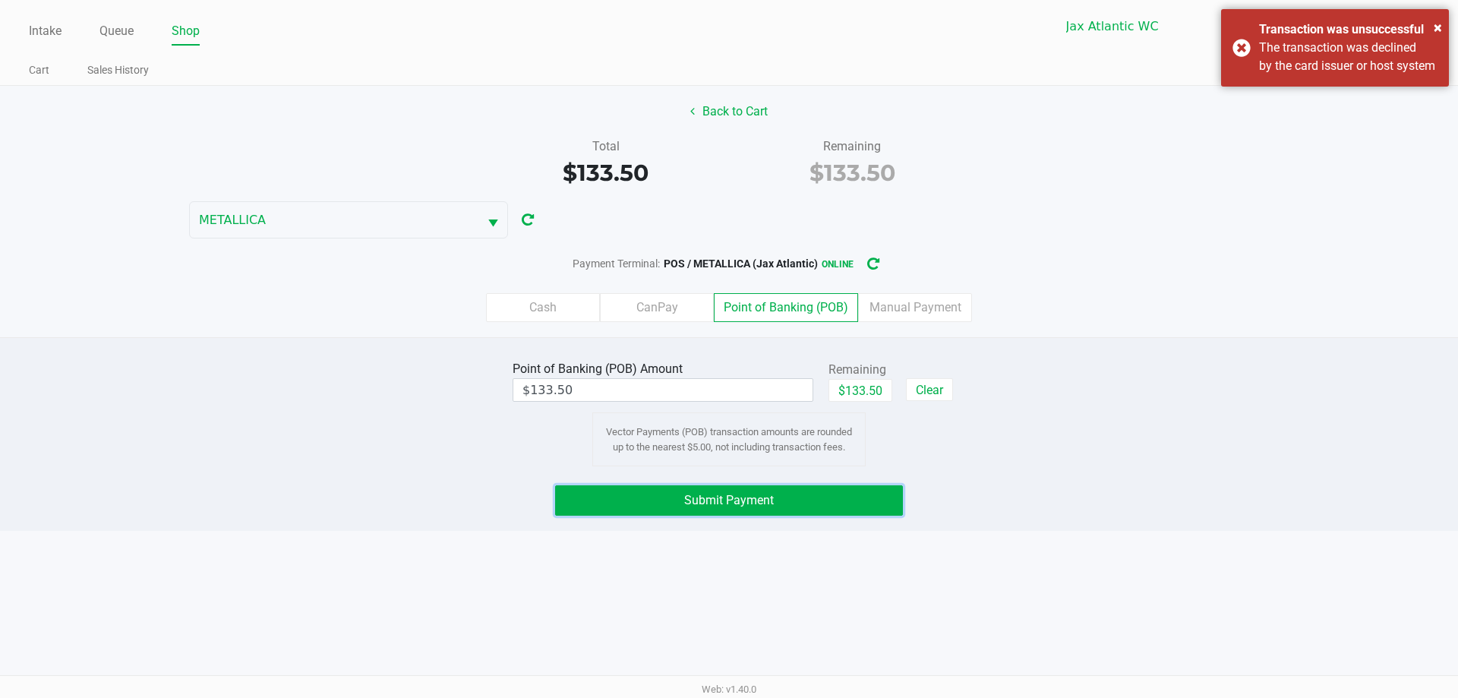
click at [839, 504] on button "Submit Payment" at bounding box center [729, 500] width 348 height 30
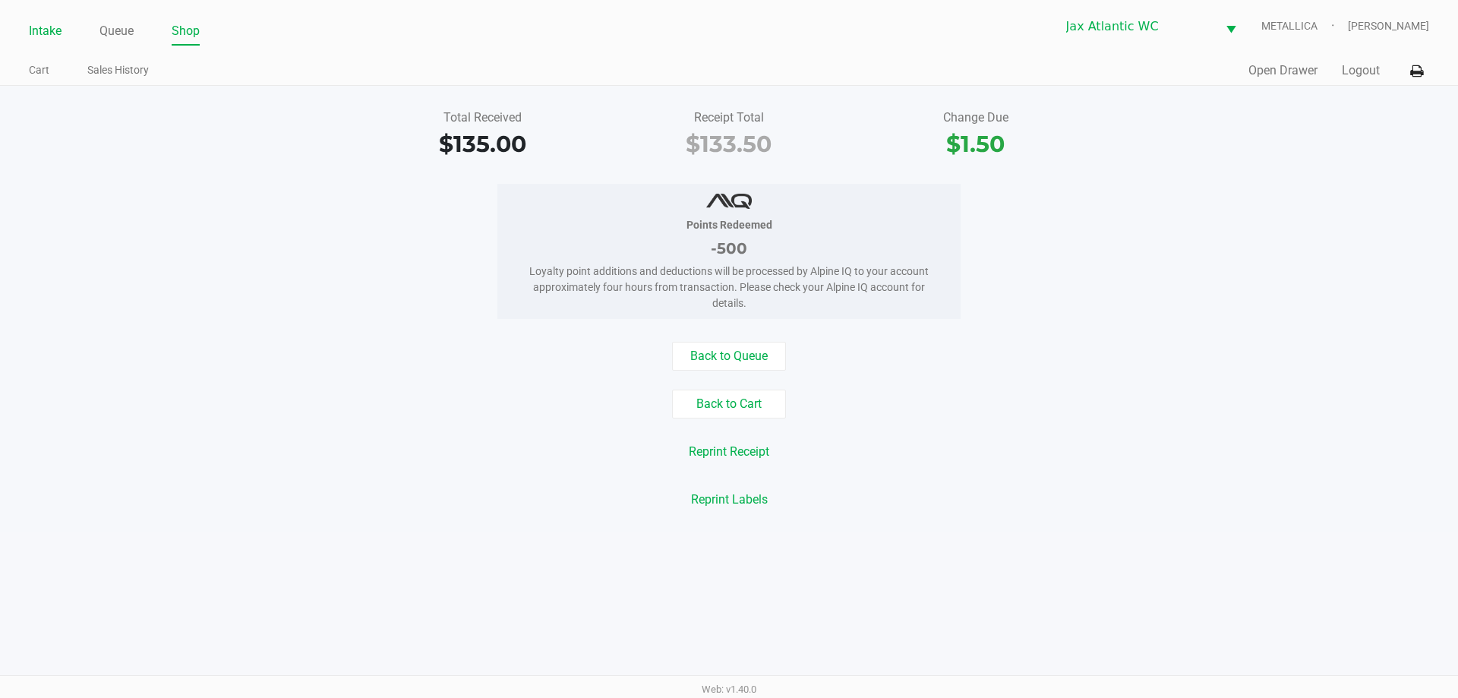
click at [42, 32] on link "Intake" at bounding box center [45, 31] width 33 height 21
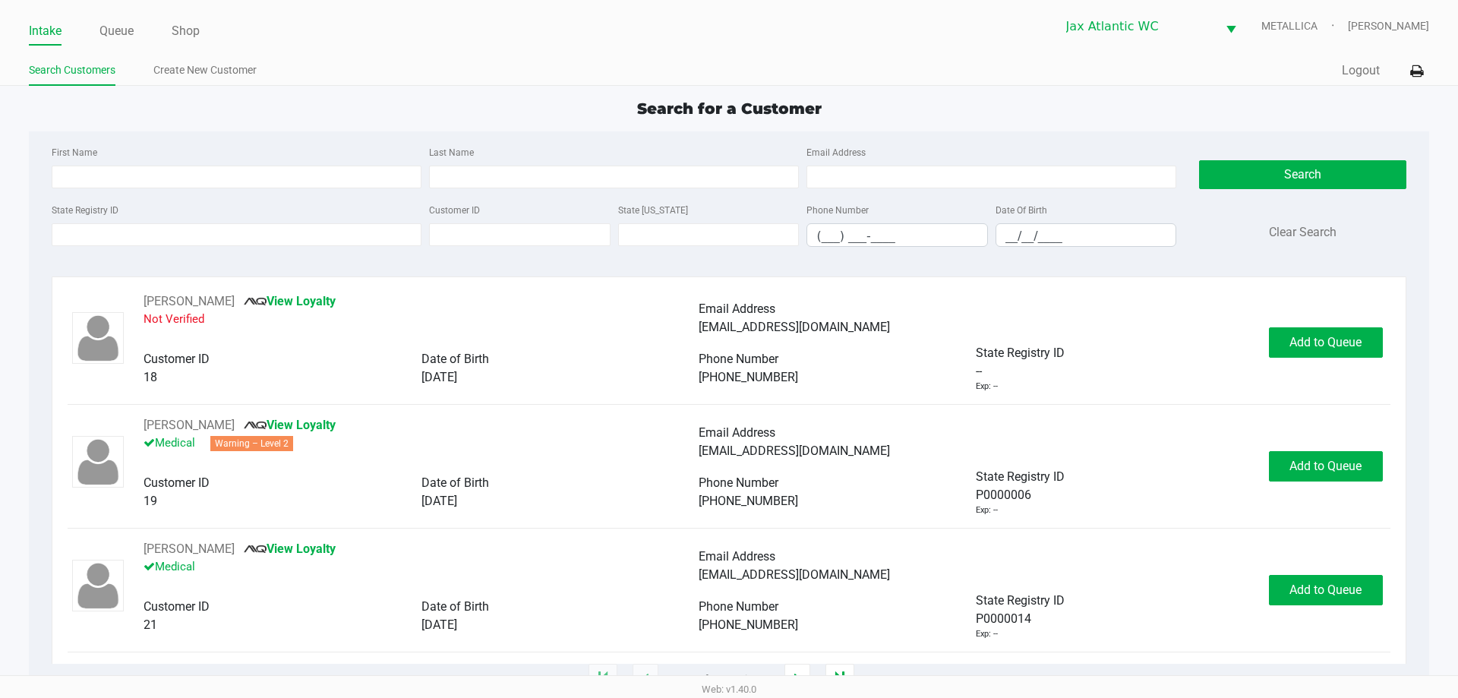
click at [157, 248] on div "State Registry ID Customer ID State ID Phone Number (___) ___-____ Date Of Birt…" at bounding box center [614, 230] width 1132 height 58
click at [162, 223] on input "State Registry ID" at bounding box center [237, 234] width 370 height 23
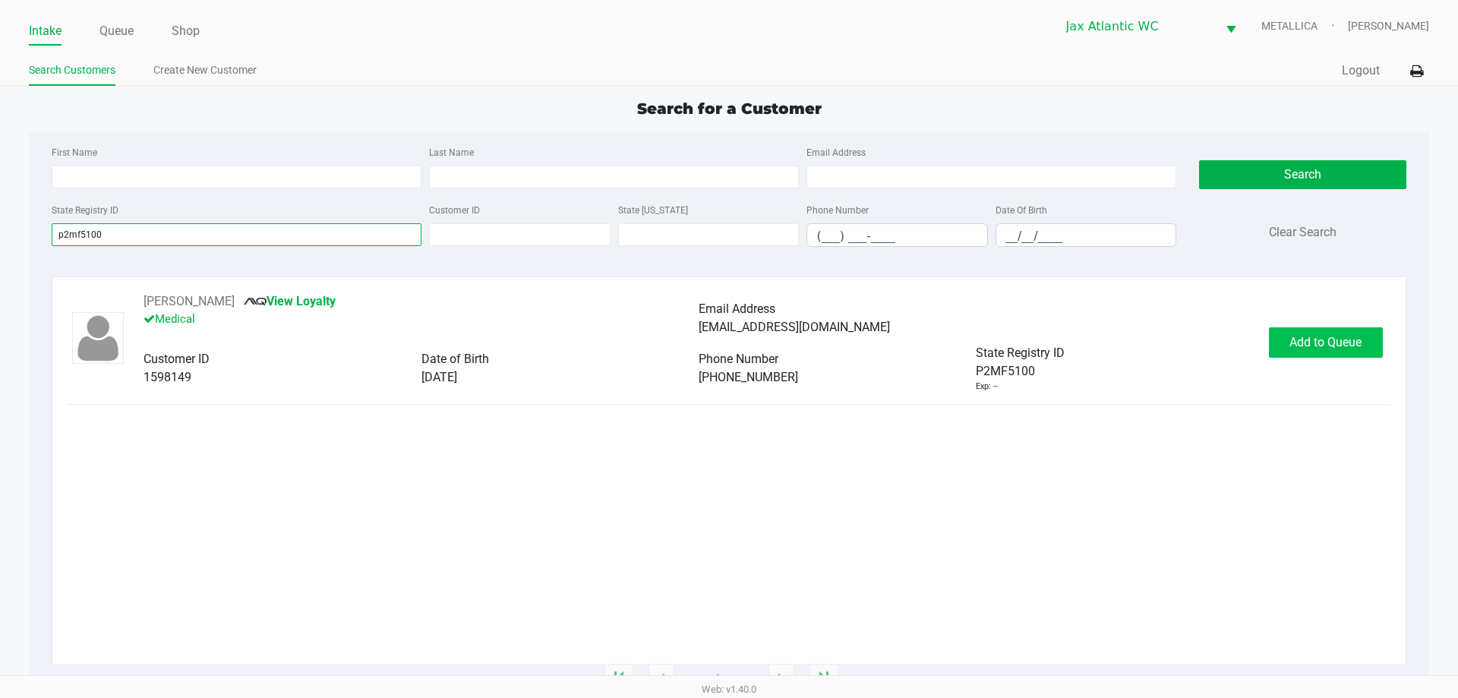
type input "p2mf5100"
click at [1312, 339] on span "Add to Queue" at bounding box center [1326, 342] width 72 height 14
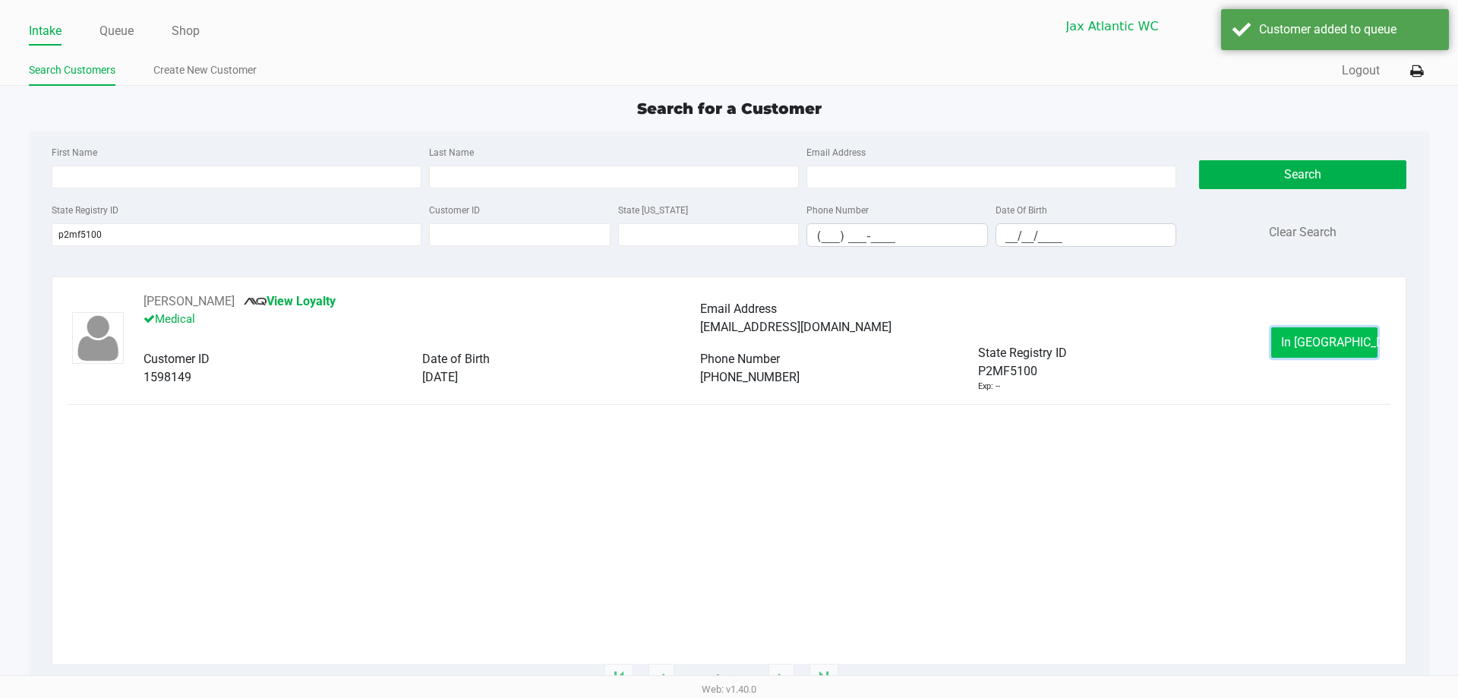
click at [1339, 346] on span "In Queue" at bounding box center [1345, 342] width 128 height 14
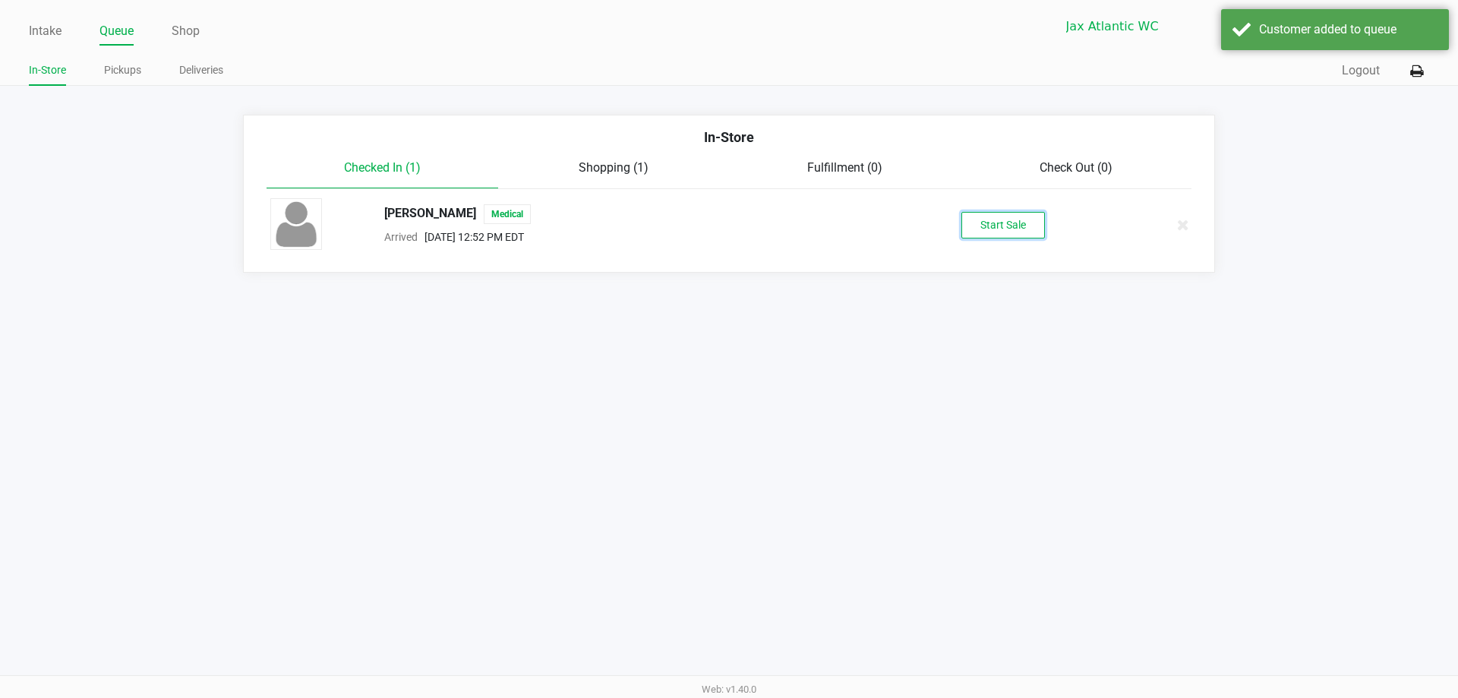
click at [1010, 220] on button "Start Sale" at bounding box center [1004, 225] width 84 height 27
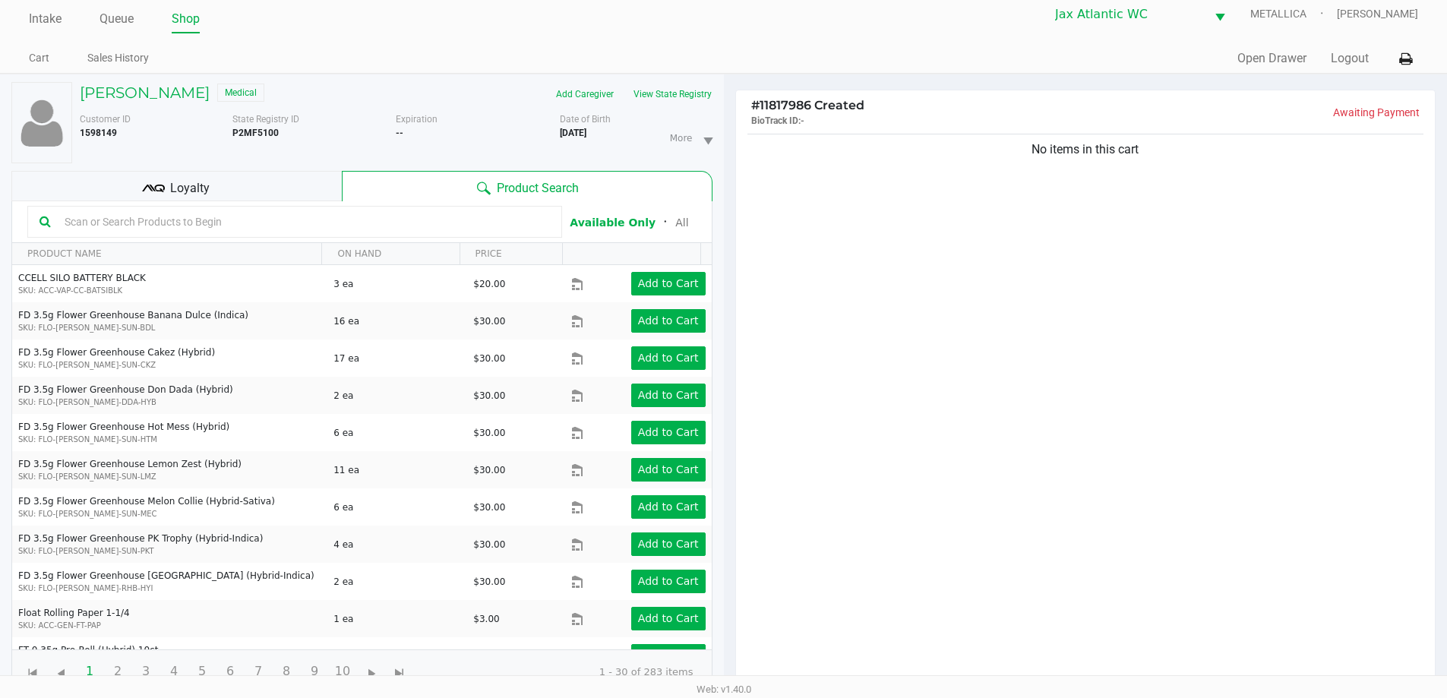
scroll to position [164, 0]
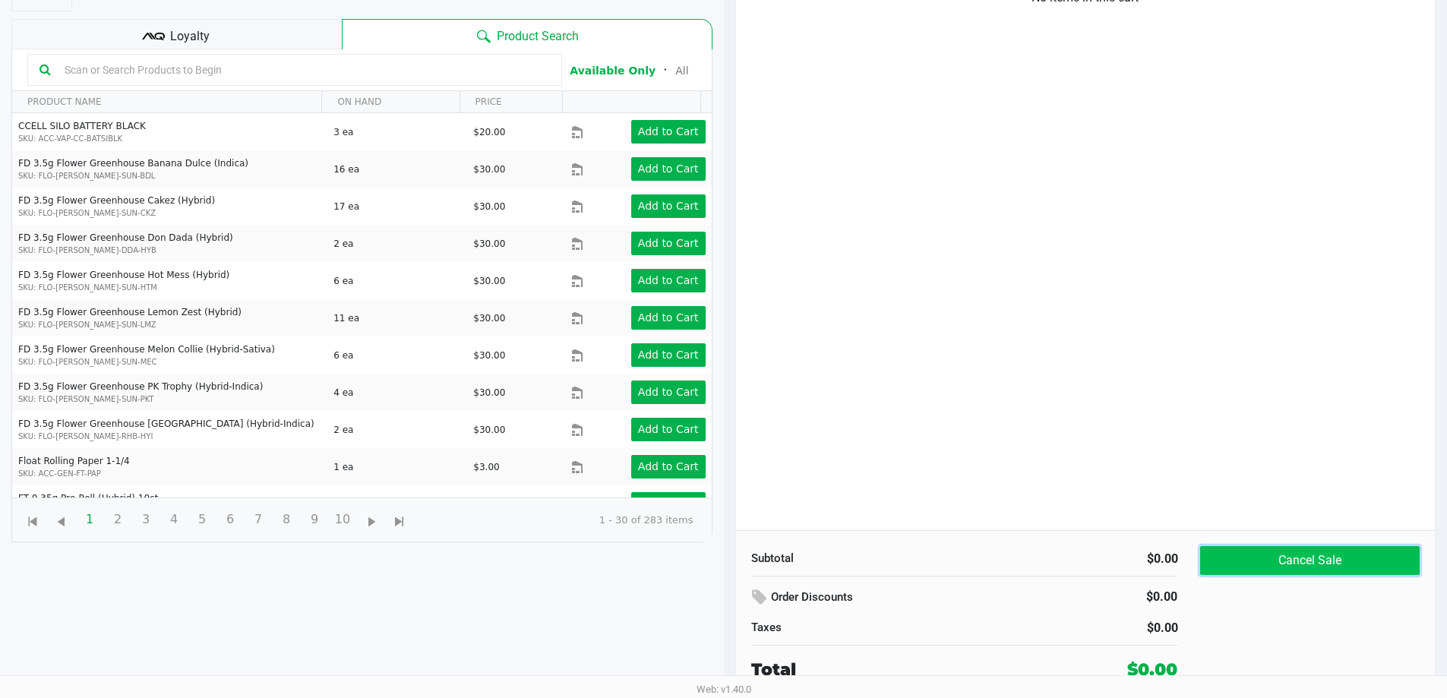
click at [1332, 571] on button "Cancel Sale" at bounding box center [1309, 560] width 219 height 29
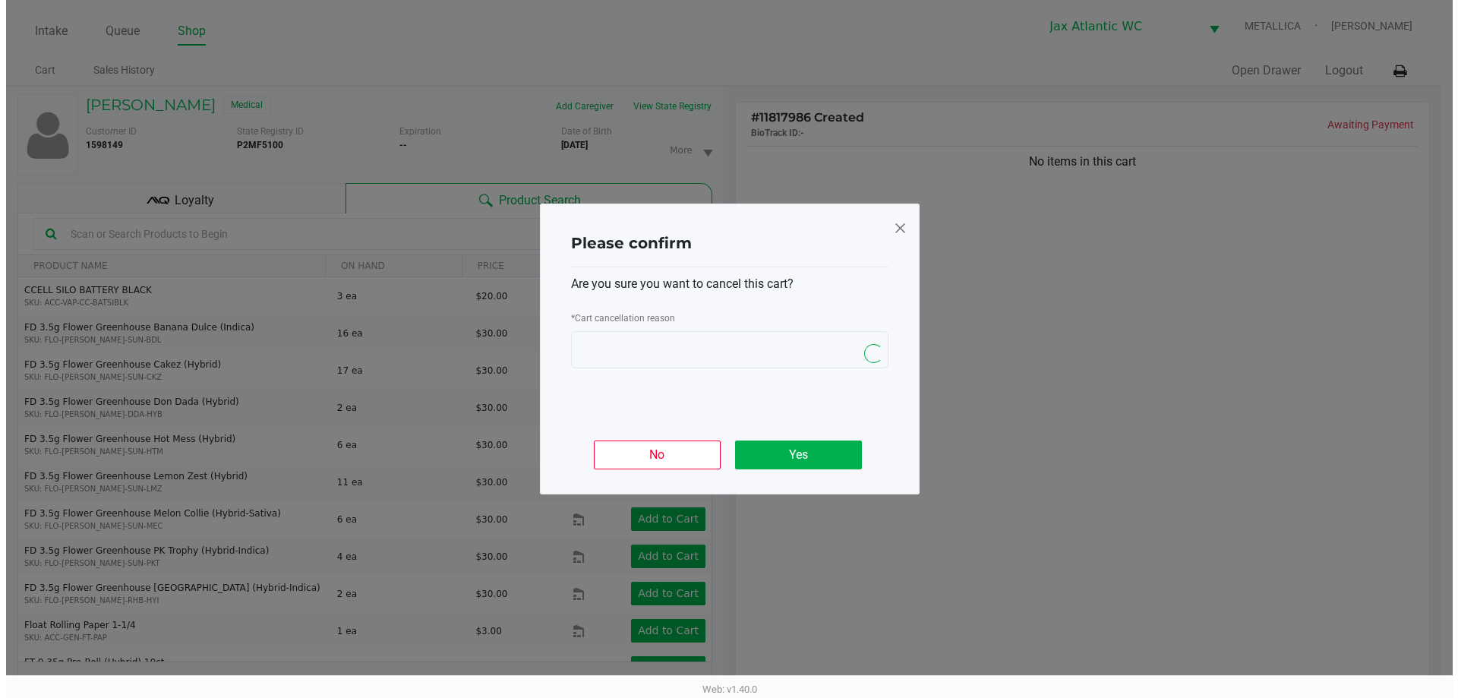
scroll to position [0, 0]
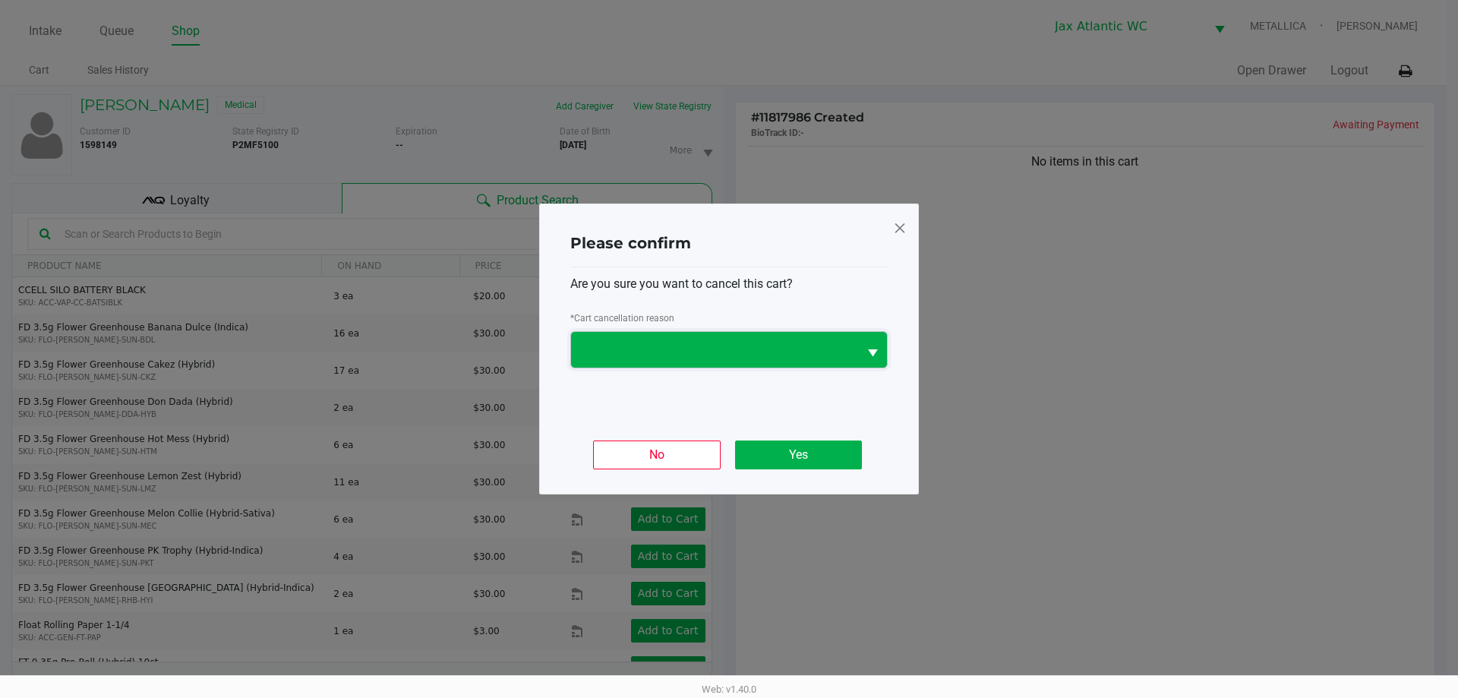
click at [737, 349] on span at bounding box center [714, 350] width 269 height 18
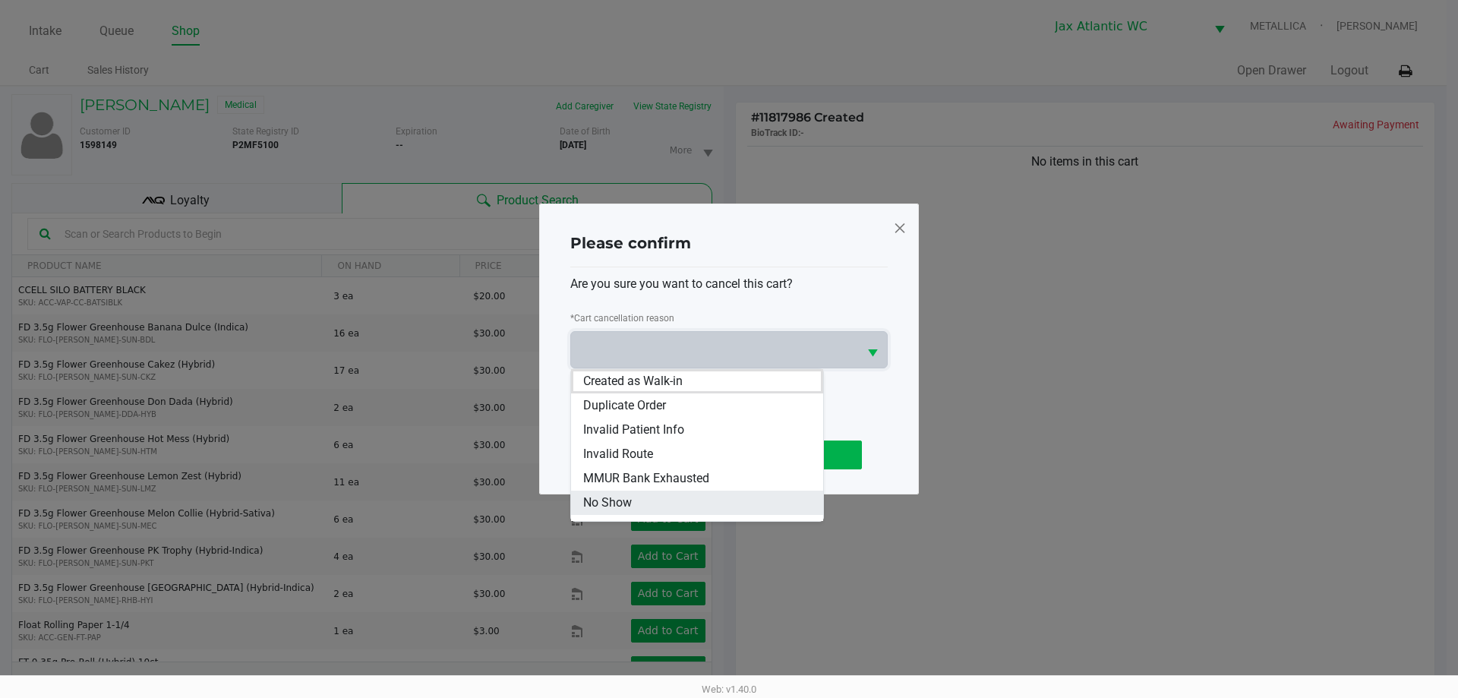
click at [660, 498] on li "No Show" at bounding box center [697, 503] width 252 height 24
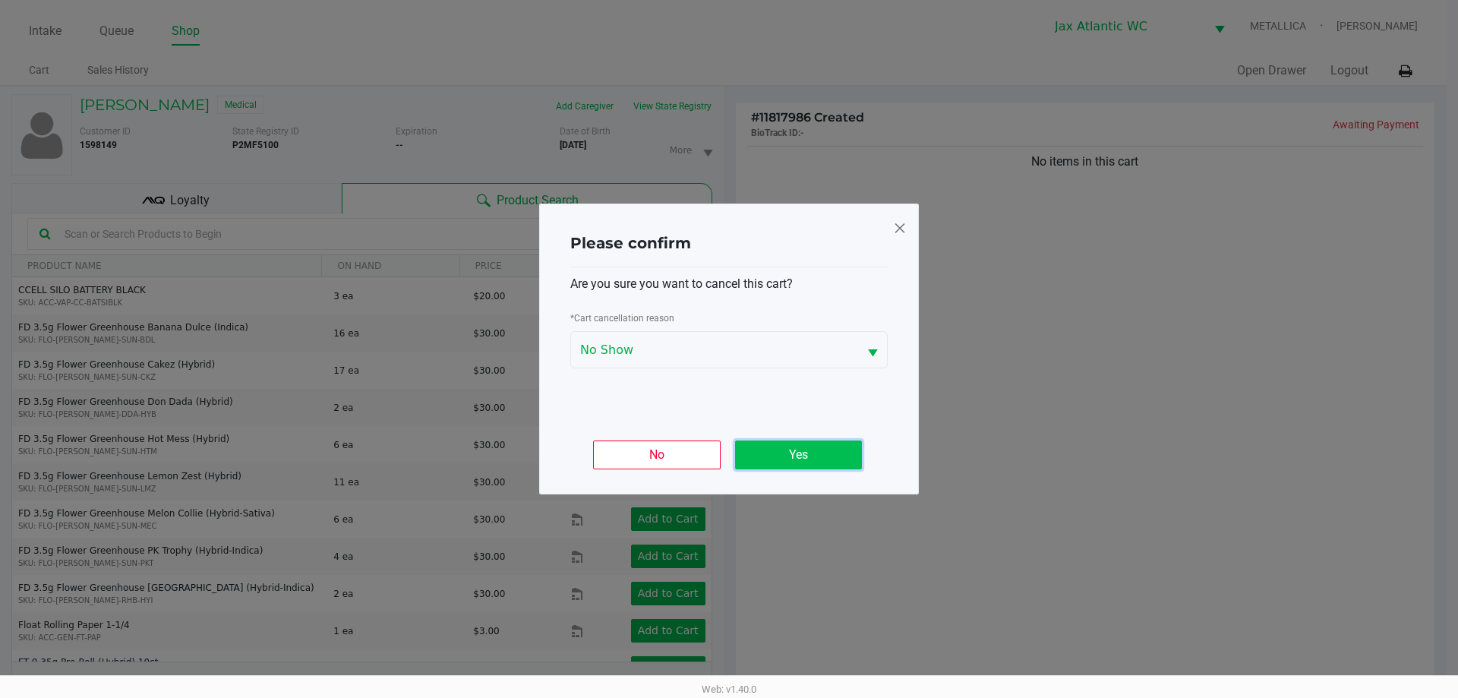
click at [817, 456] on button "Yes" at bounding box center [798, 455] width 127 height 29
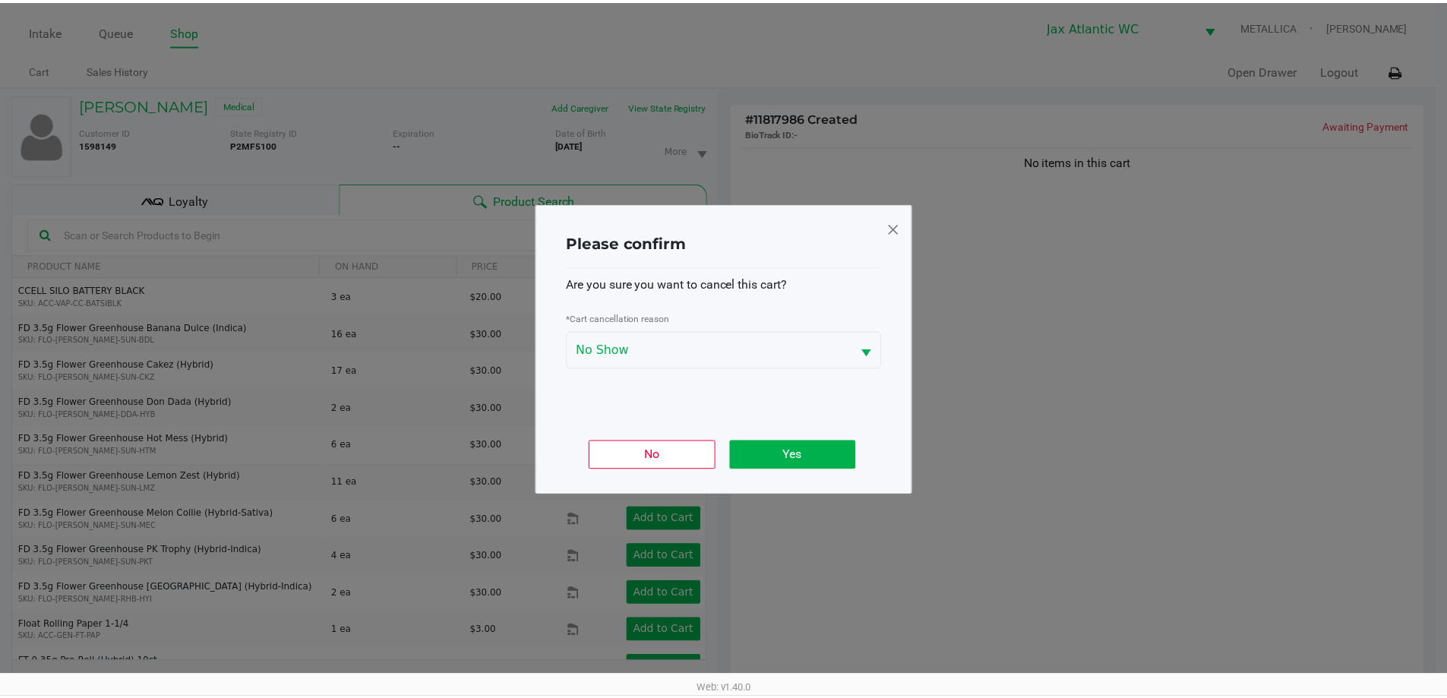
scroll to position [164, 0]
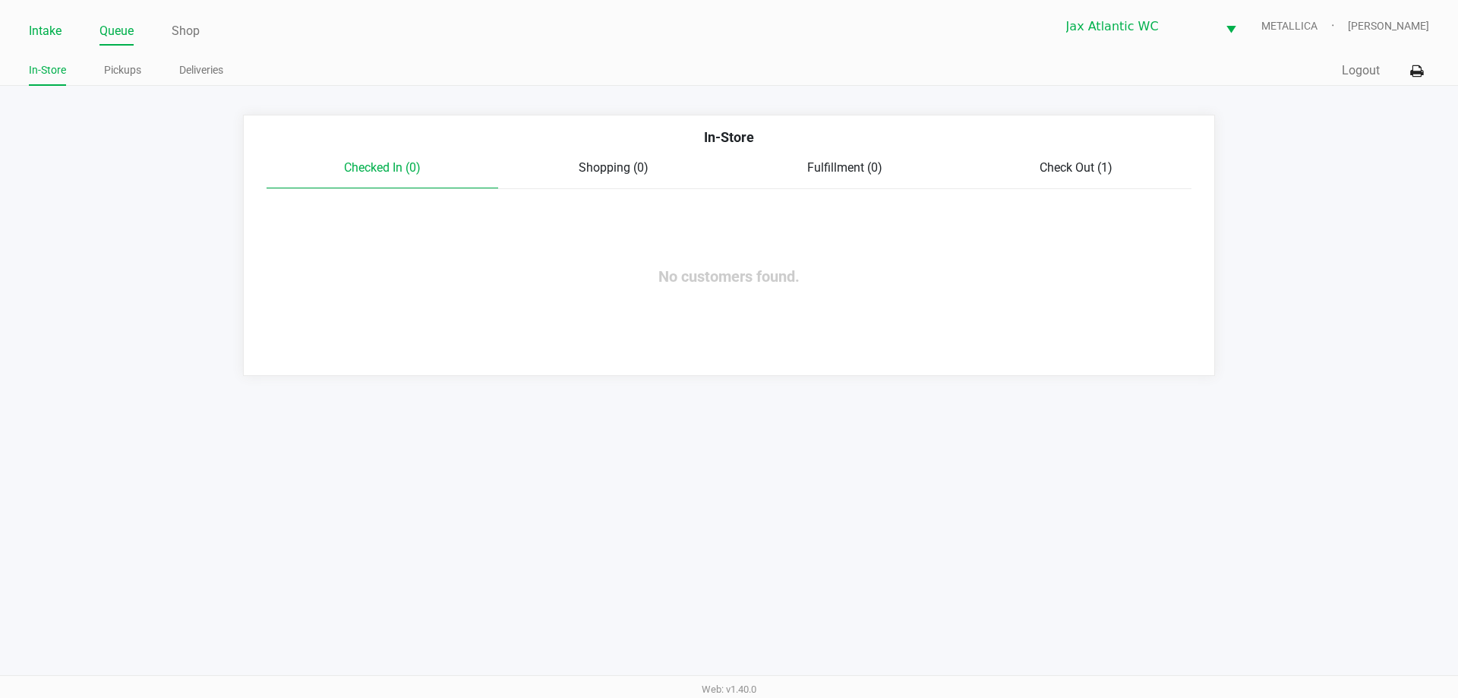
click at [33, 27] on link "Intake" at bounding box center [45, 31] width 33 height 21
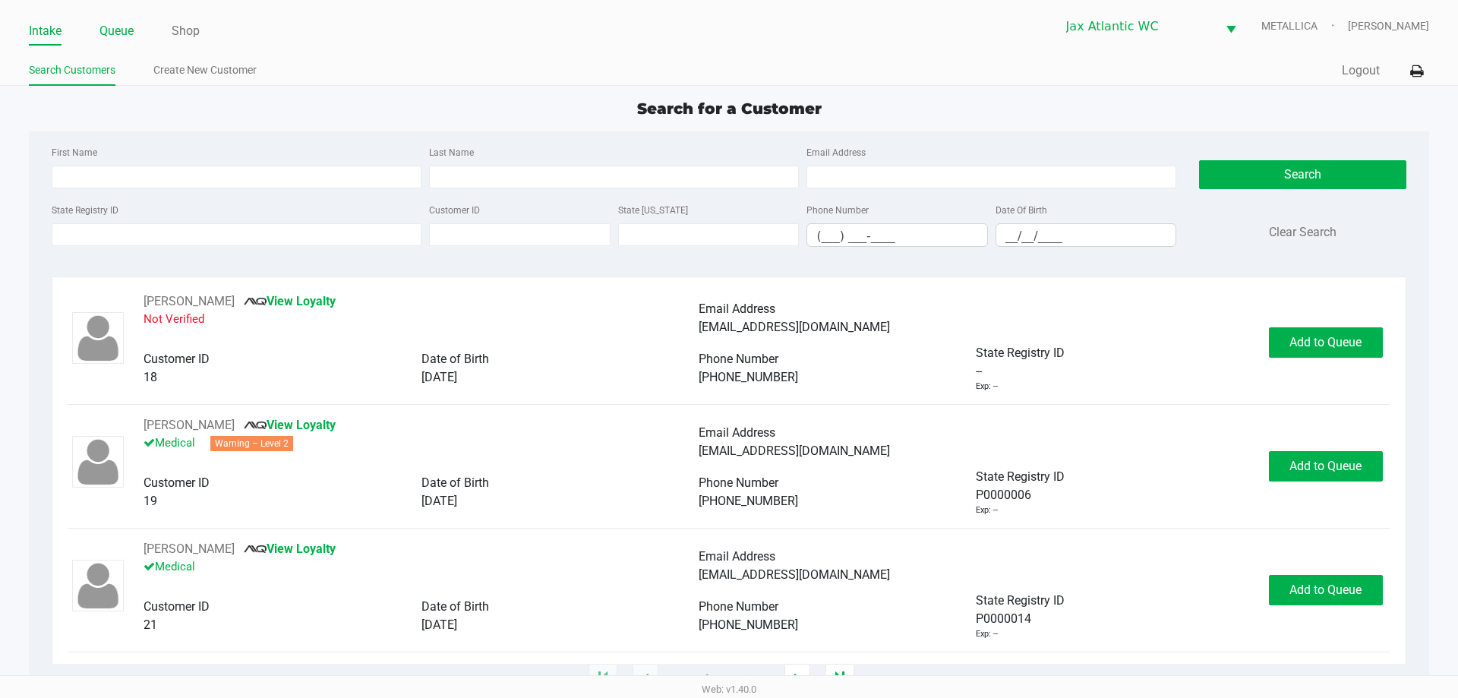
click at [99, 24] on ul "Intake Queue Shop" at bounding box center [379, 32] width 700 height 26
click at [125, 28] on link "Queue" at bounding box center [116, 31] width 34 height 21
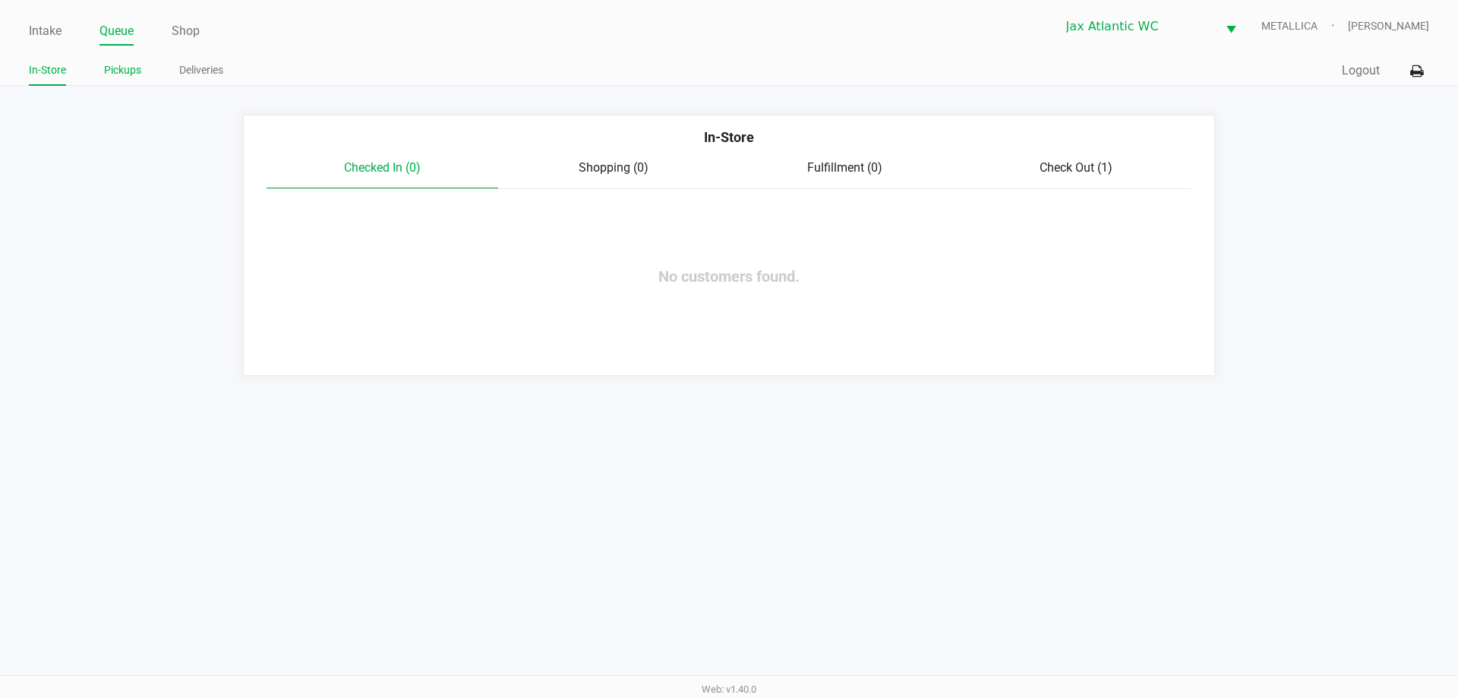
click at [116, 78] on link "Pickups" at bounding box center [122, 70] width 37 height 19
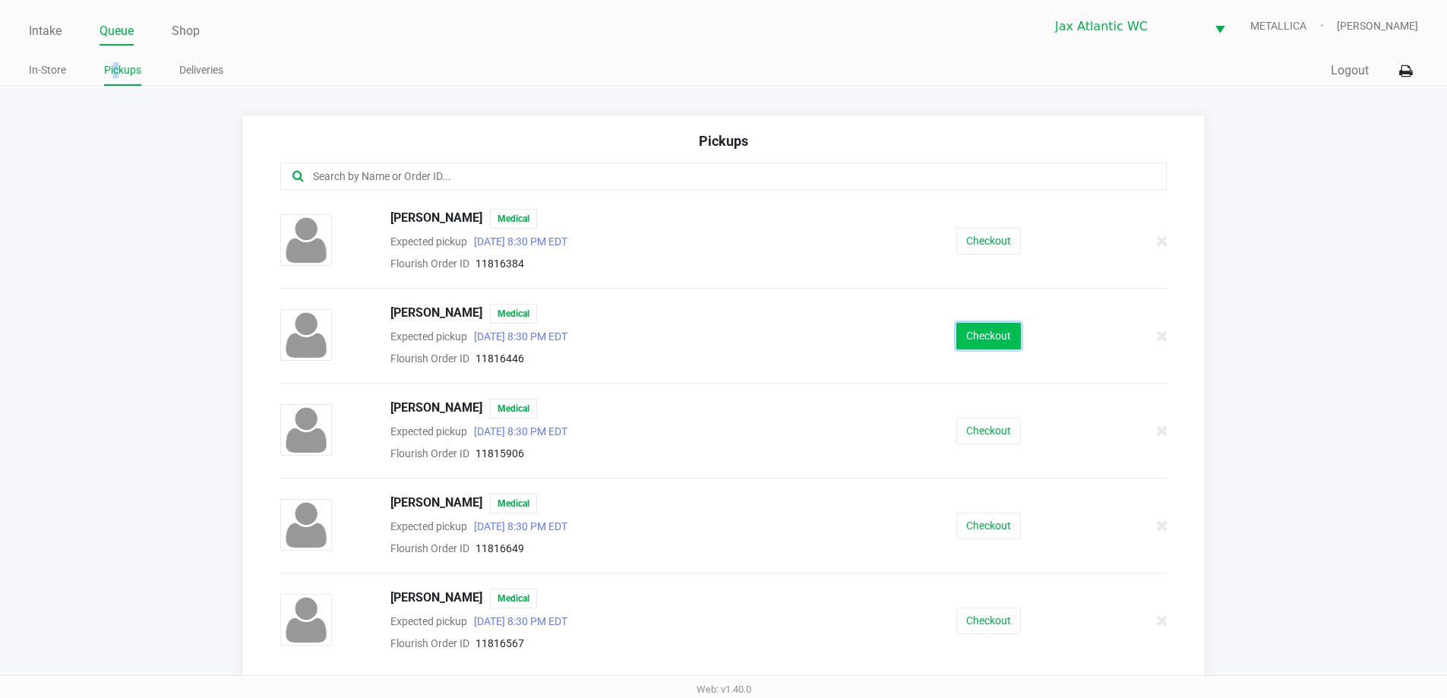
click at [1000, 324] on button "Checkout" at bounding box center [988, 336] width 65 height 27
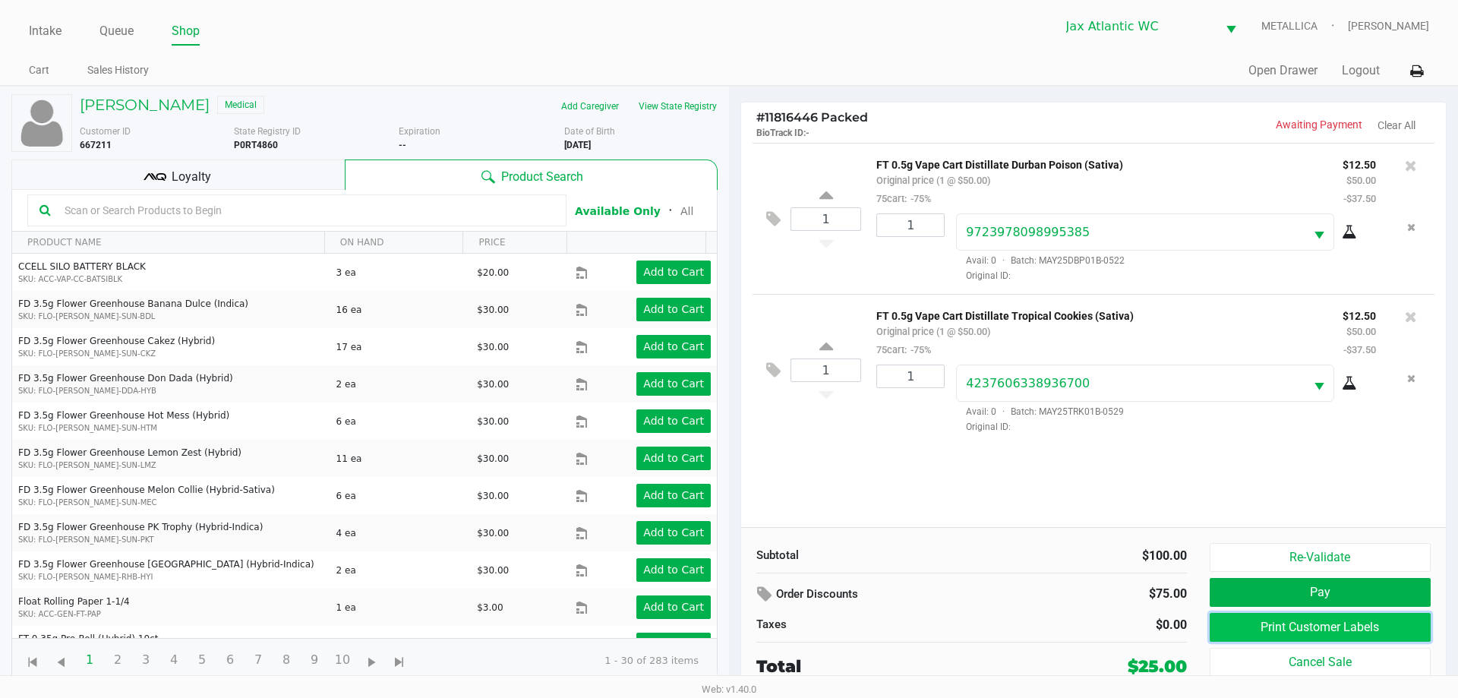
click at [1322, 627] on button "Print Customer Labels" at bounding box center [1320, 627] width 221 height 29
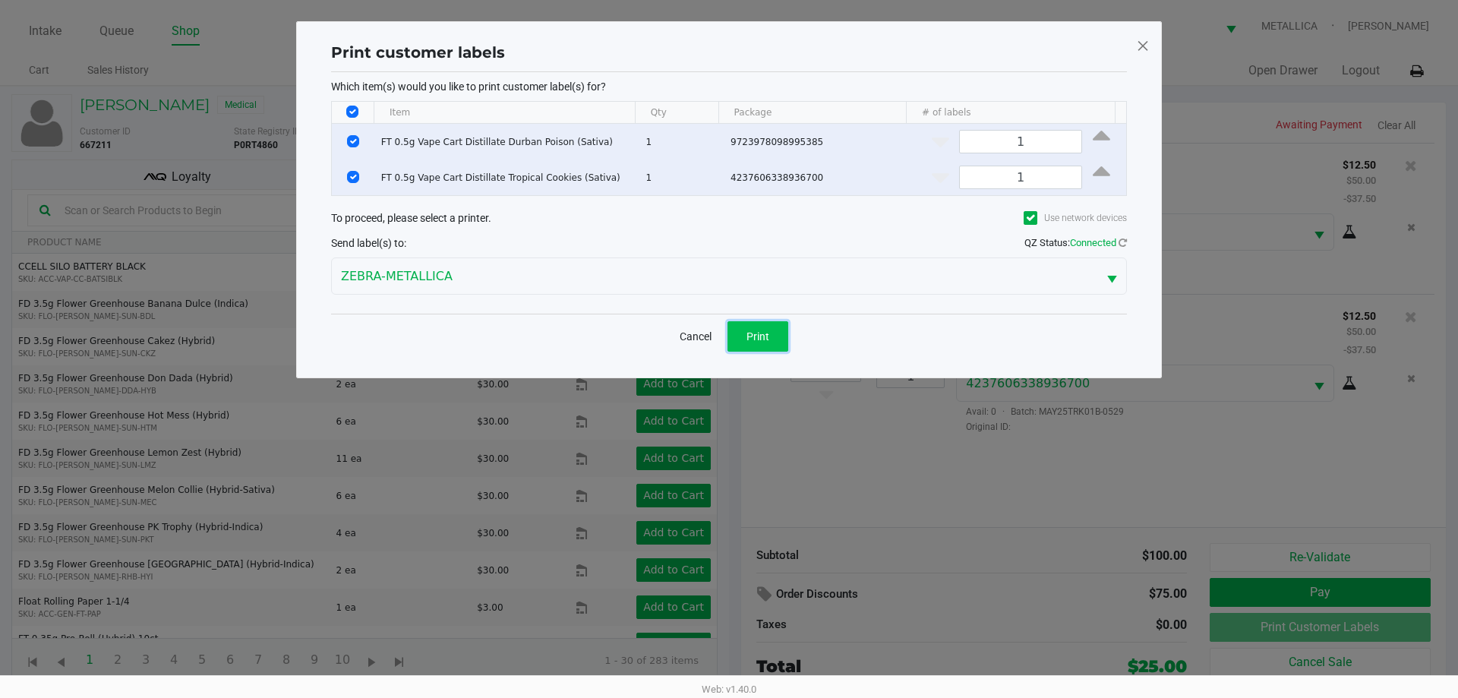
click at [778, 326] on button "Print" at bounding box center [758, 336] width 61 height 30
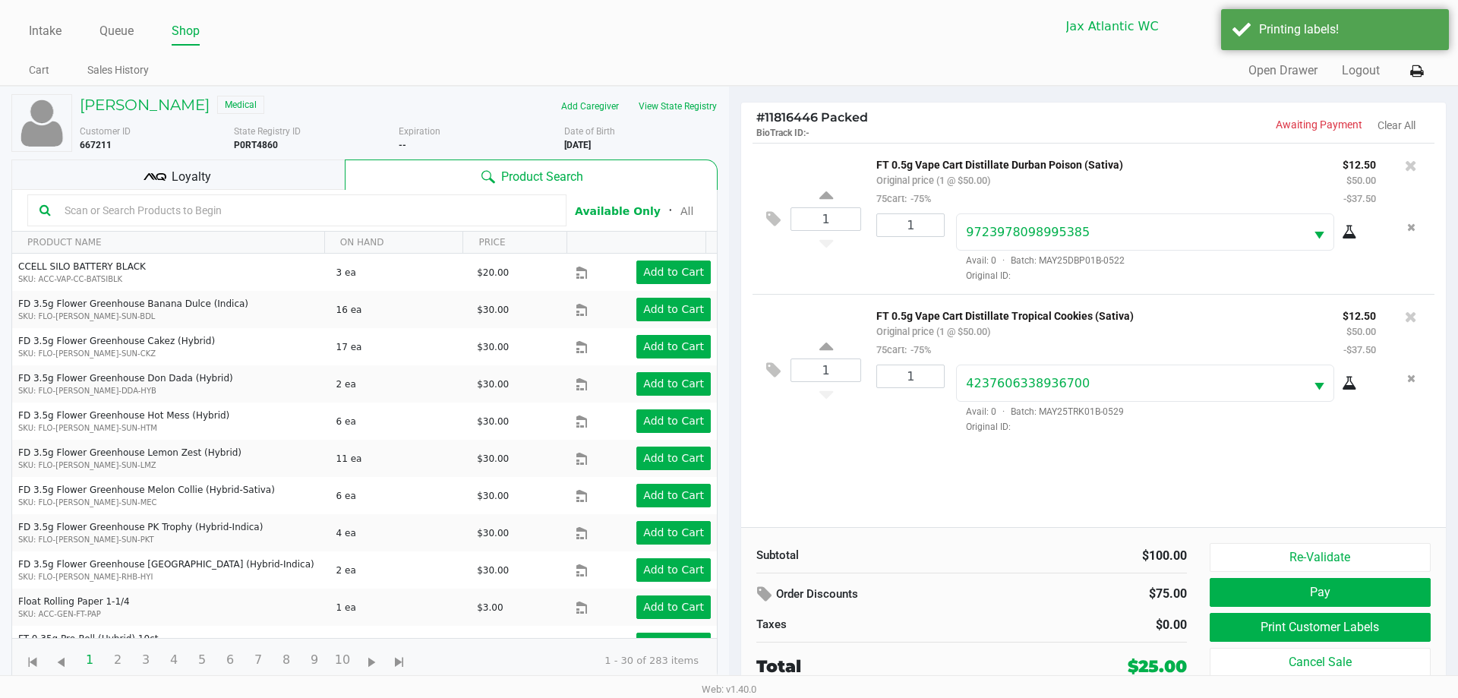
click at [185, 175] on span "Loyalty" at bounding box center [191, 177] width 39 height 18
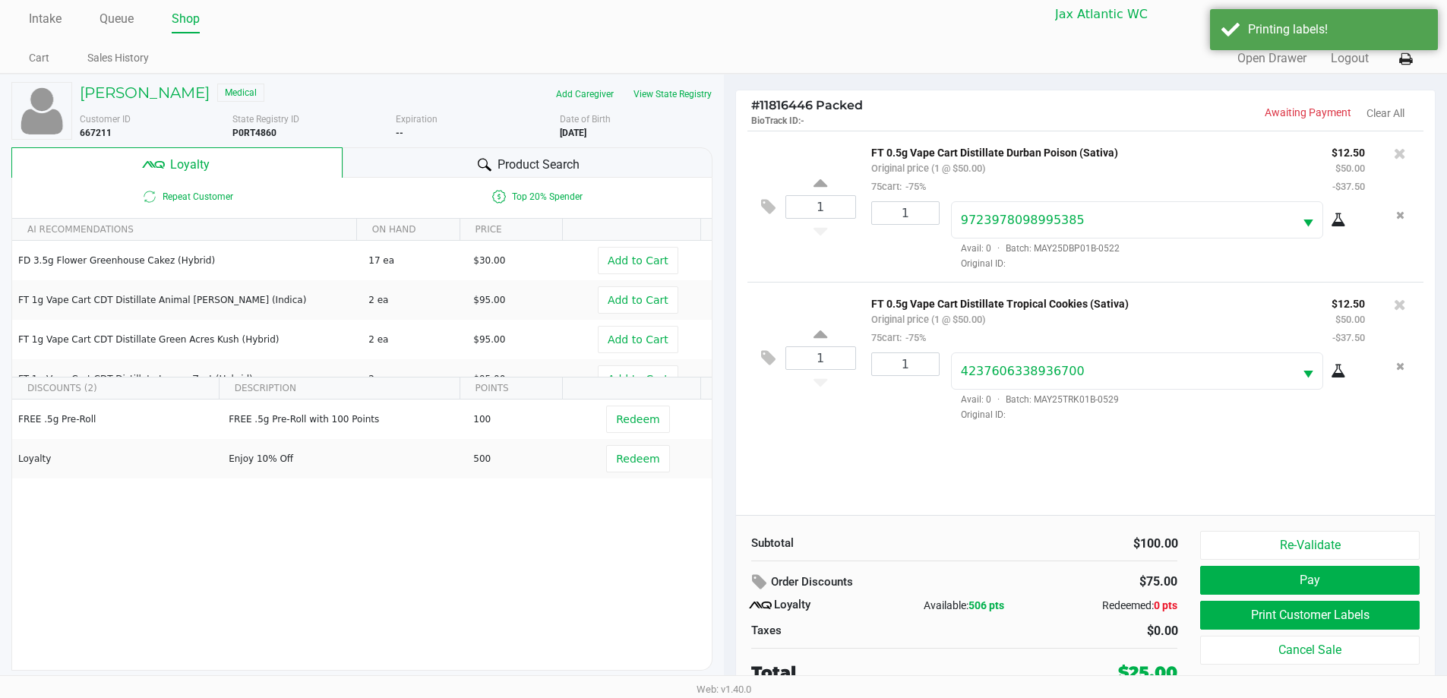
scroll to position [15, 0]
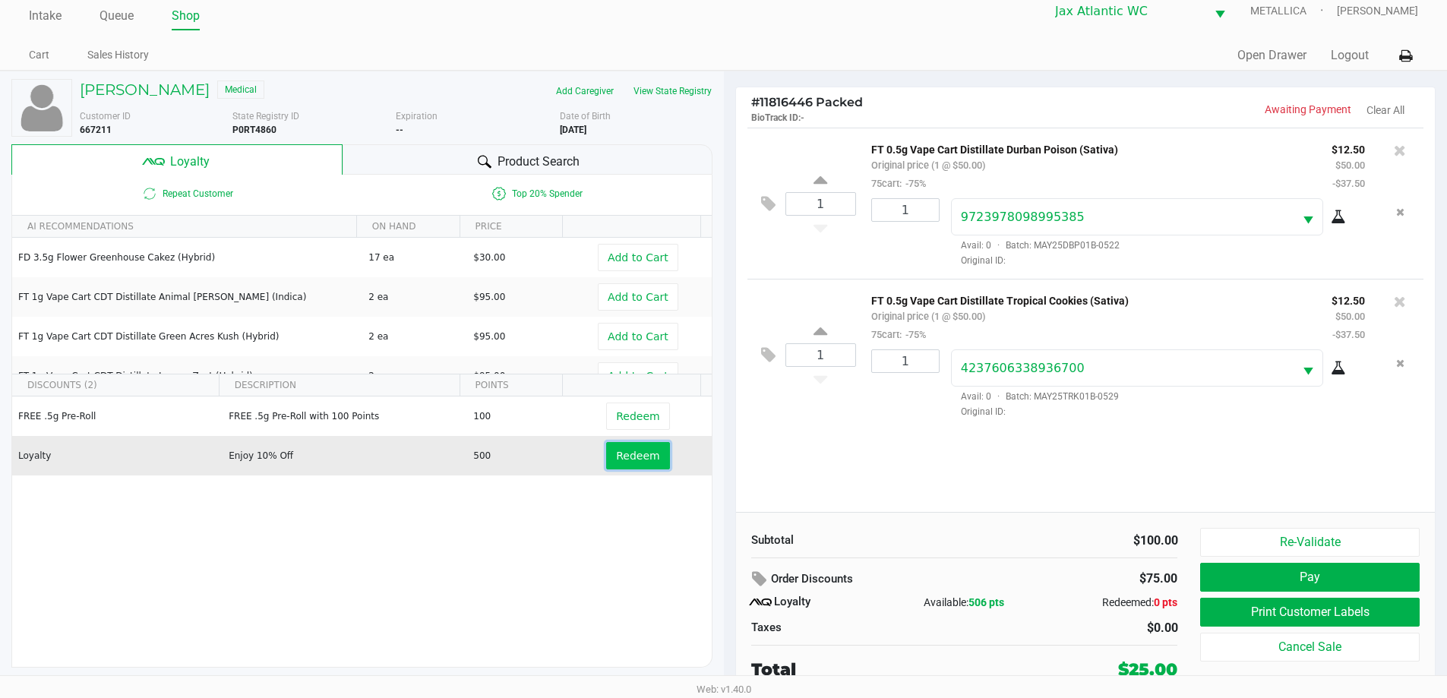
click at [627, 456] on span "Redeem" at bounding box center [637, 456] width 43 height 12
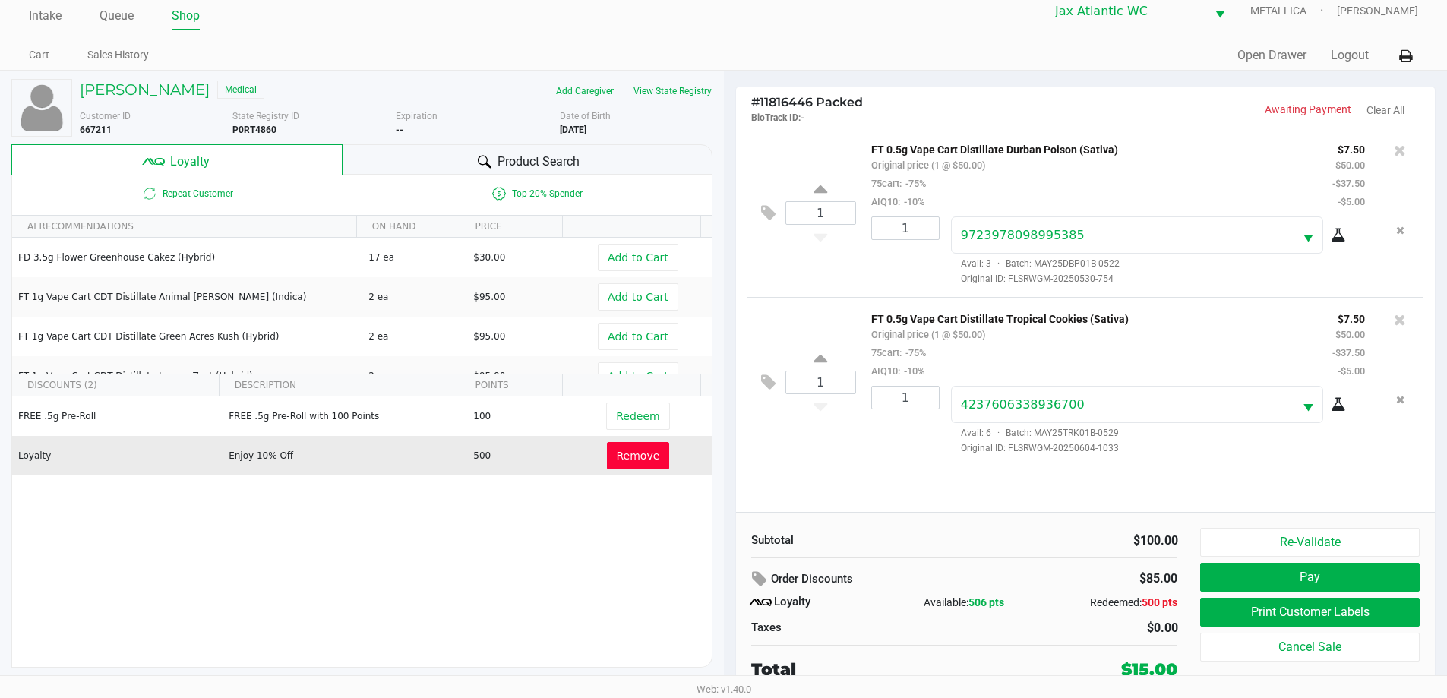
drag, startPoint x: 633, startPoint y: 459, endPoint x: 655, endPoint y: 460, distance: 22.1
click at [636, 460] on span "Remove" at bounding box center [638, 456] width 43 height 12
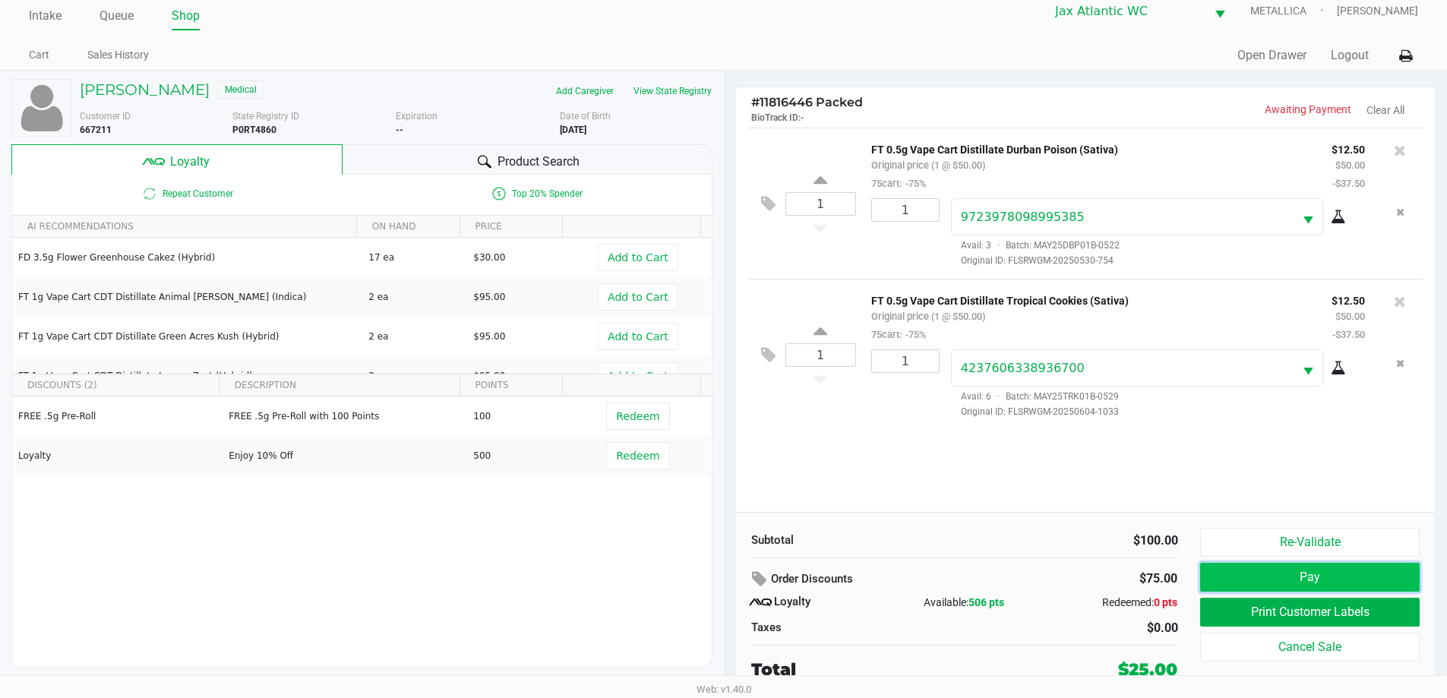
click at [1369, 578] on button "Pay" at bounding box center [1309, 577] width 219 height 29
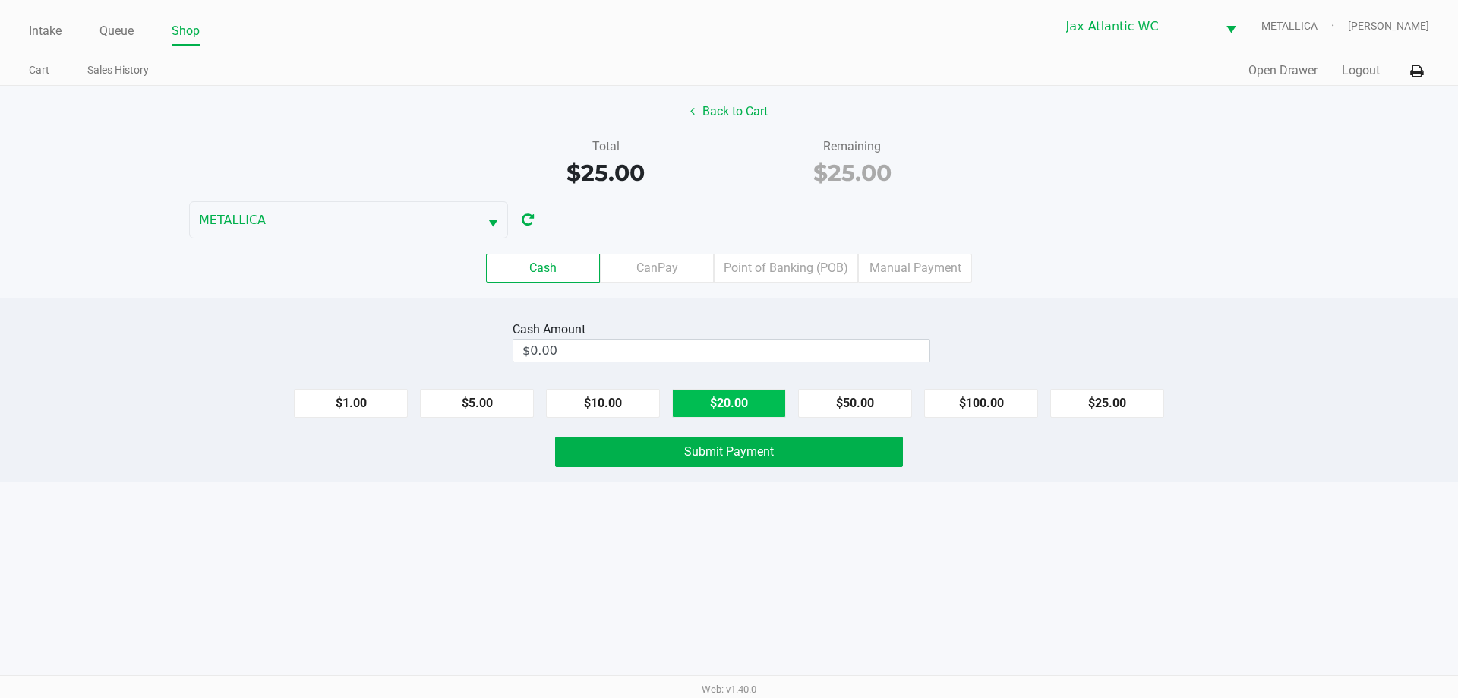
click at [761, 406] on button "$20.00" at bounding box center [729, 403] width 114 height 29
type input "$40.00"
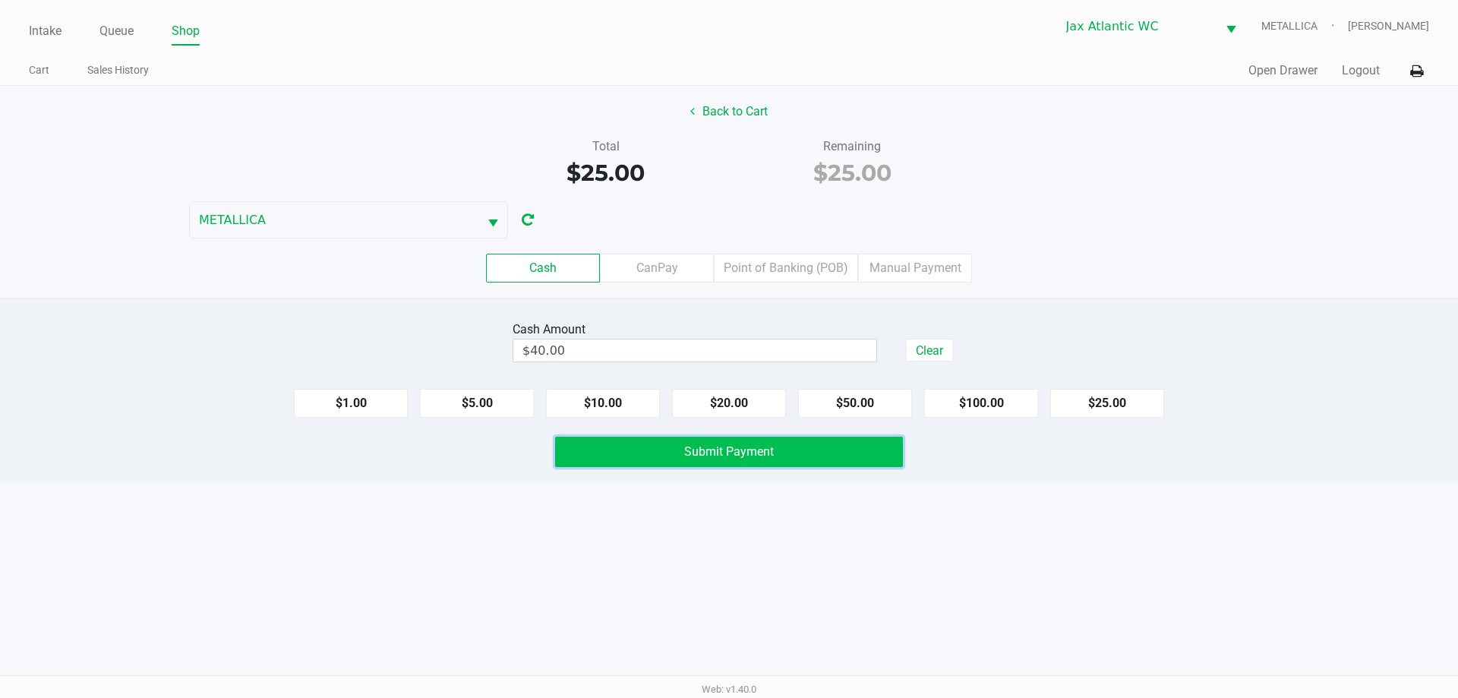
click at [747, 454] on span "Submit Payment" at bounding box center [729, 451] width 90 height 14
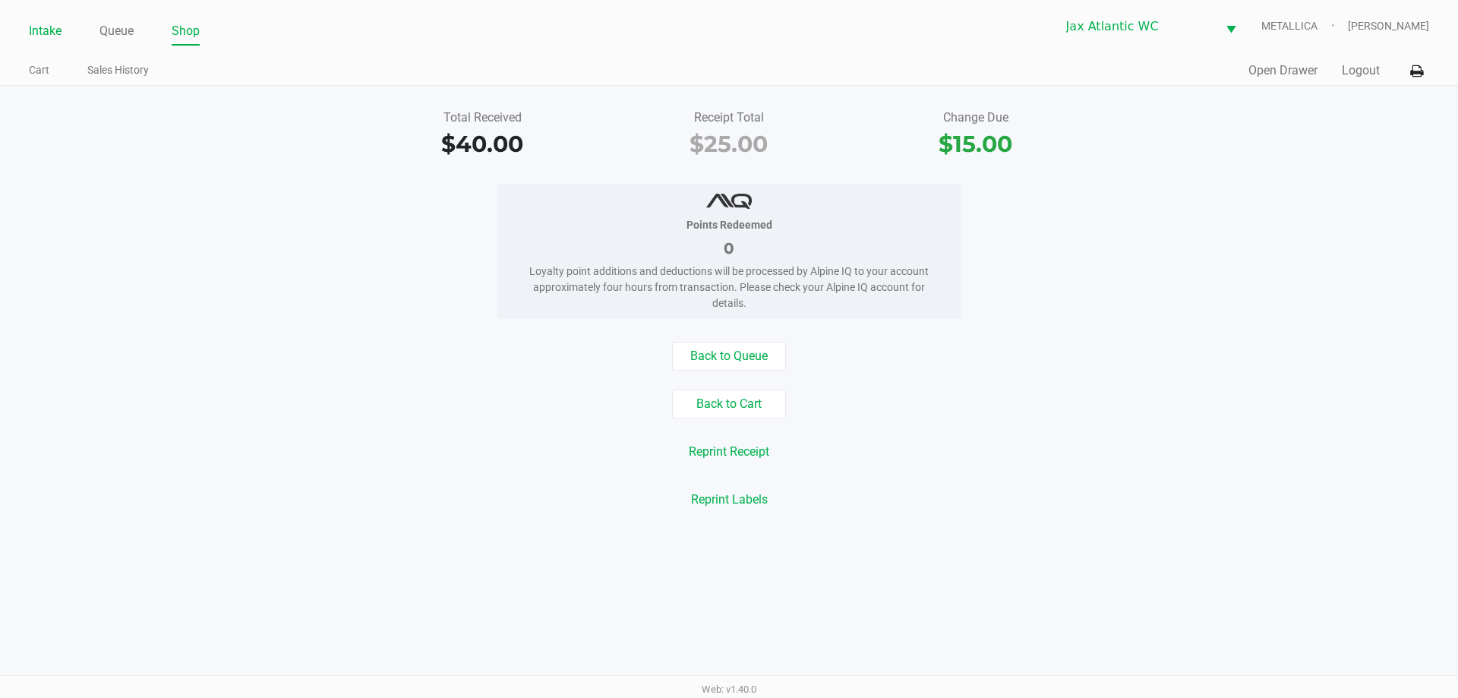
click at [33, 28] on link "Intake" at bounding box center [45, 31] width 33 height 21
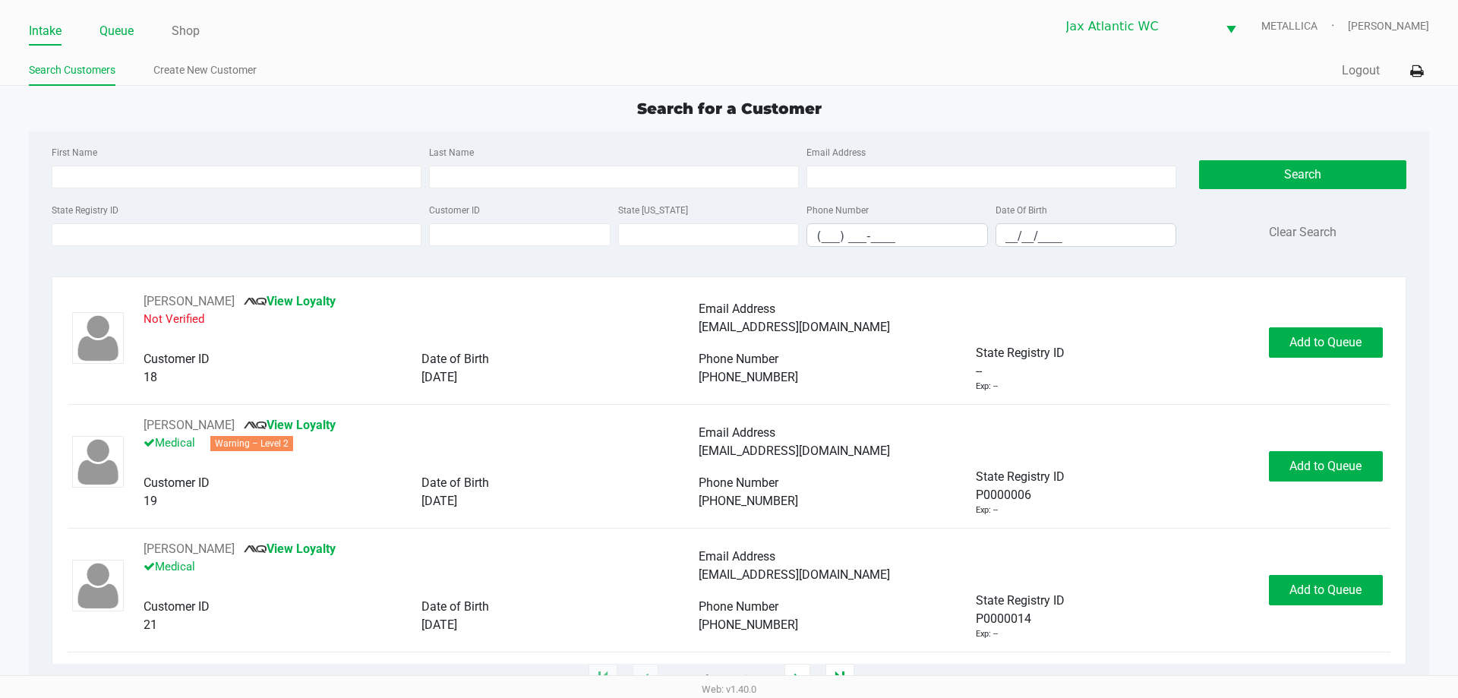
click at [122, 36] on link "Queue" at bounding box center [116, 31] width 34 height 21
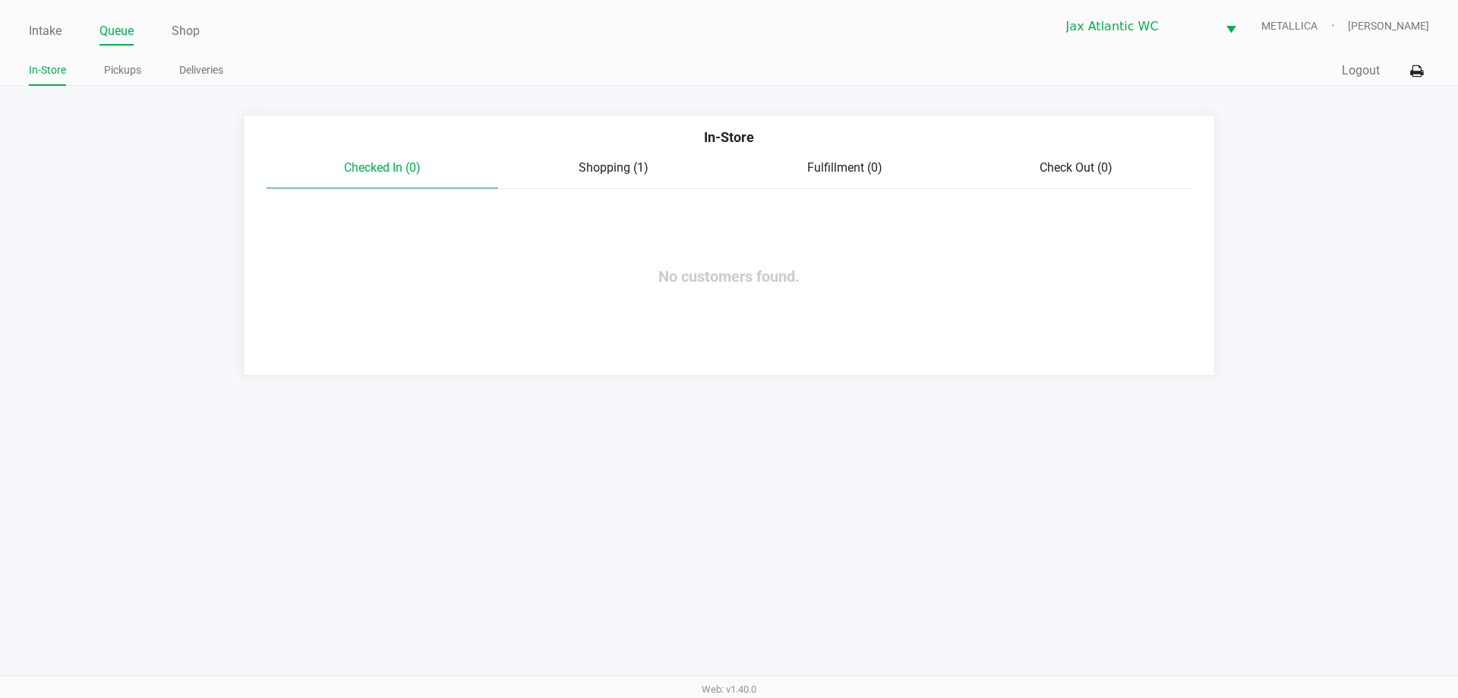
drag, startPoint x: 122, startPoint y: 36, endPoint x: 471, endPoint y: 25, distance: 348.8
click at [471, 25] on ul "Intake Queue Shop" at bounding box center [379, 32] width 700 height 26
drag, startPoint x: 33, startPoint y: 11, endPoint x: 38, endPoint y: 28, distance: 18.1
click at [33, 16] on div "Intake Queue Shop Jax Atlantic WC METALLICA Hades Diaz" at bounding box center [729, 26] width 1400 height 37
click at [39, 30] on link "Intake" at bounding box center [45, 31] width 33 height 21
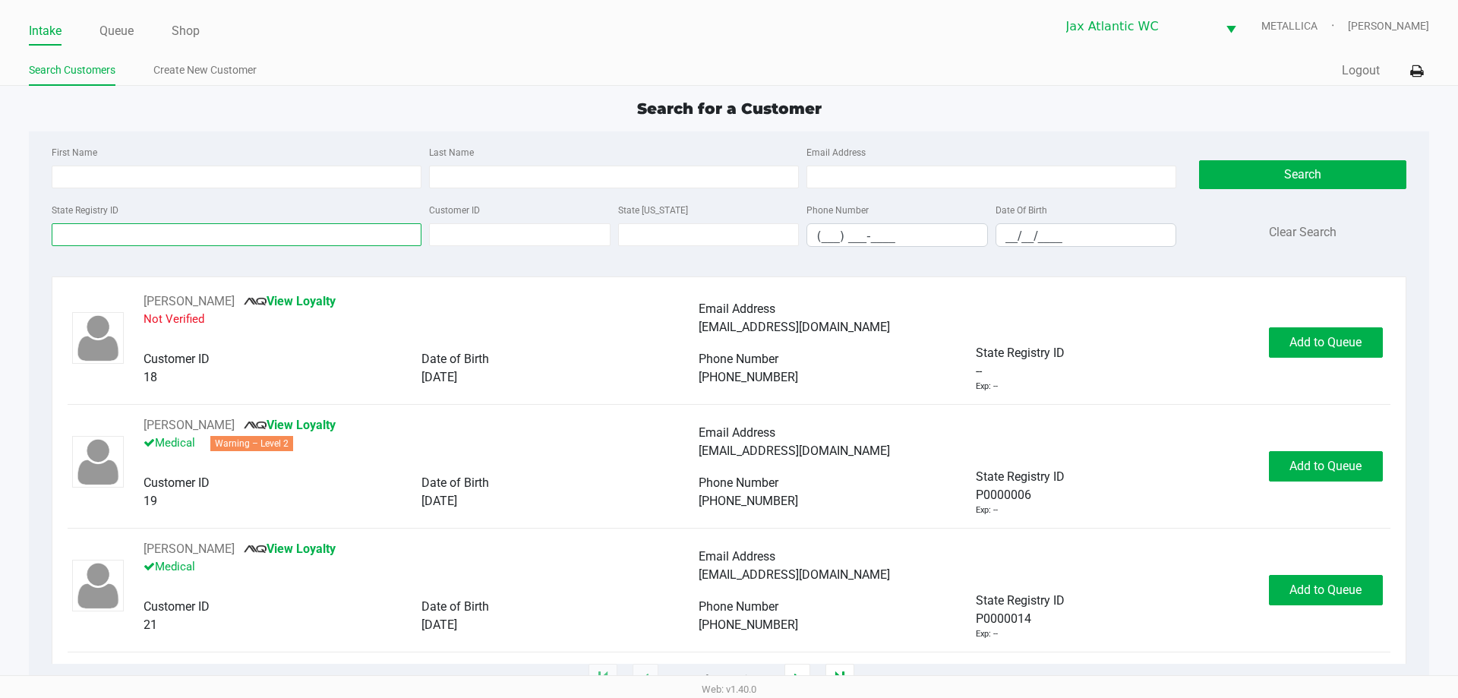
click at [119, 233] on input "State Registry ID" at bounding box center [237, 234] width 370 height 23
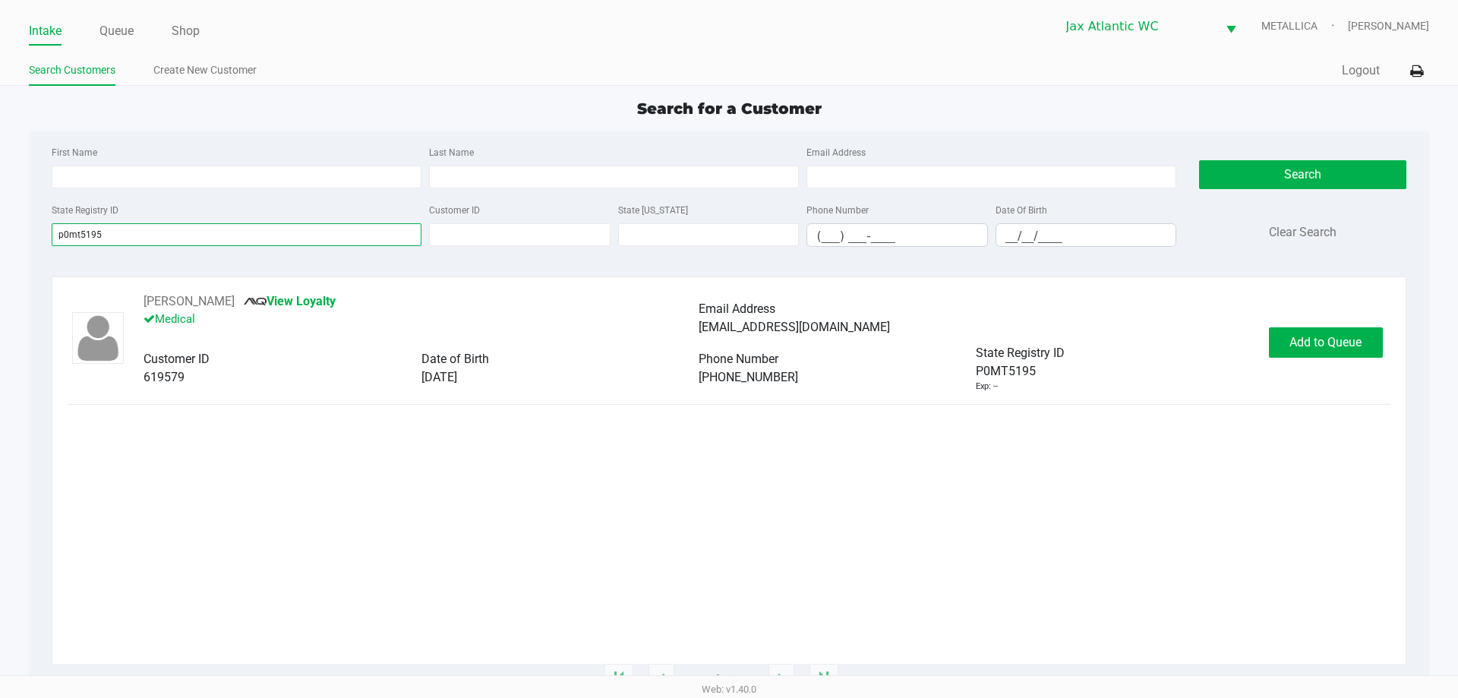
type input "p0mt5195"
click at [1336, 349] on button "Add to Queue" at bounding box center [1326, 342] width 114 height 30
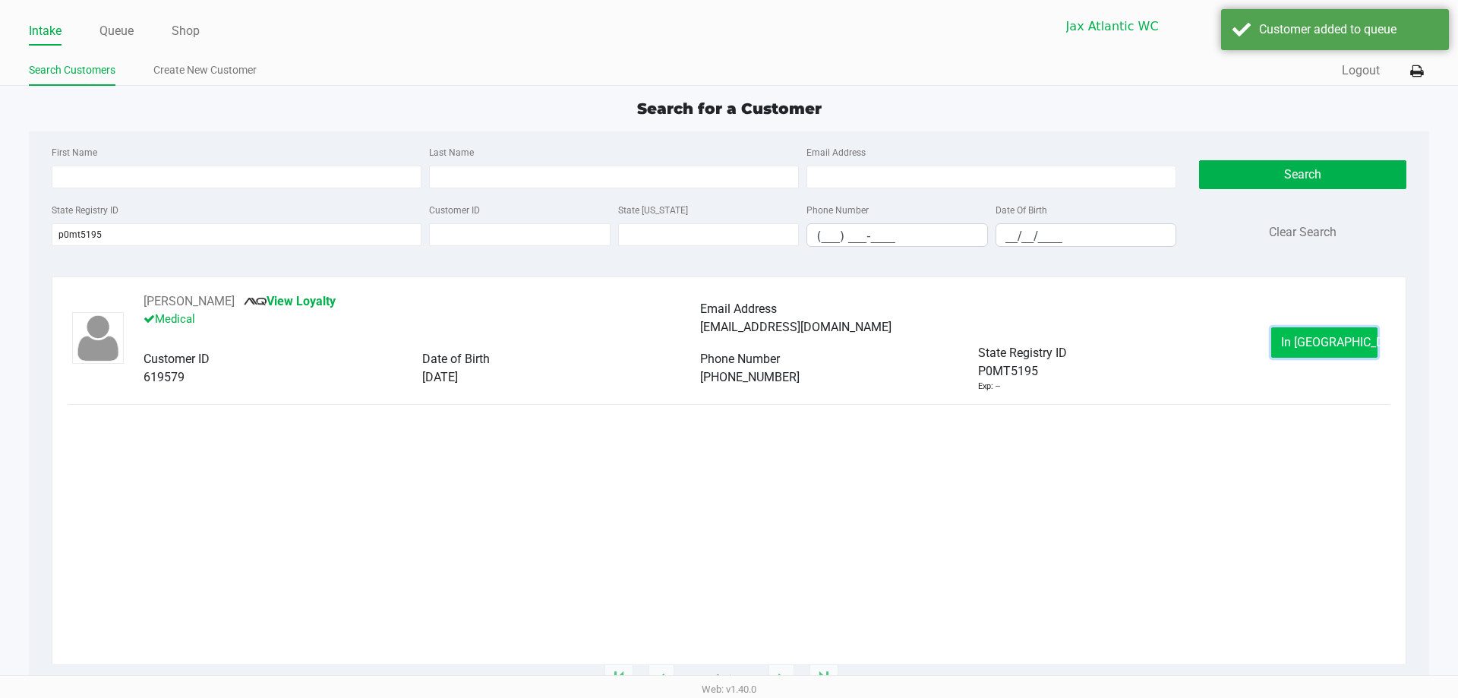
click at [1316, 342] on span "In Queue" at bounding box center [1345, 342] width 128 height 14
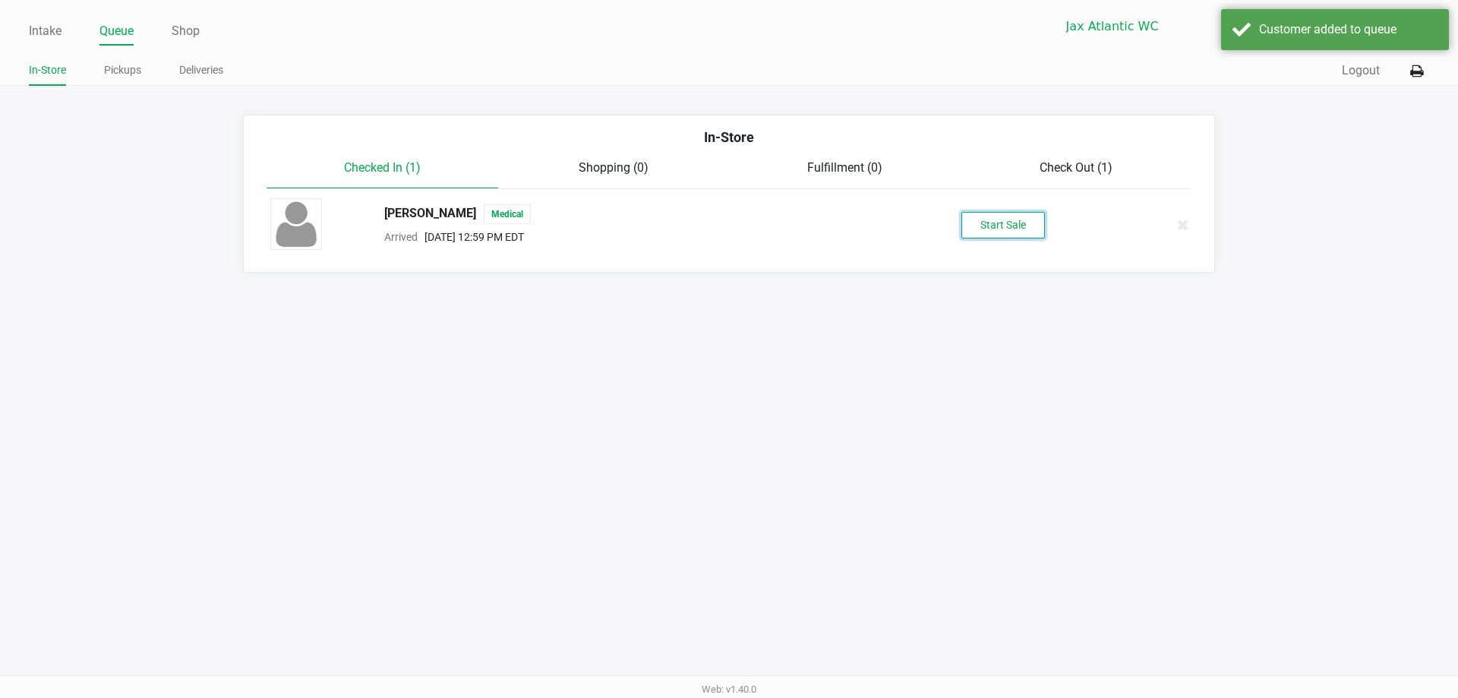
click at [996, 227] on button "Start Sale" at bounding box center [1004, 225] width 84 height 27
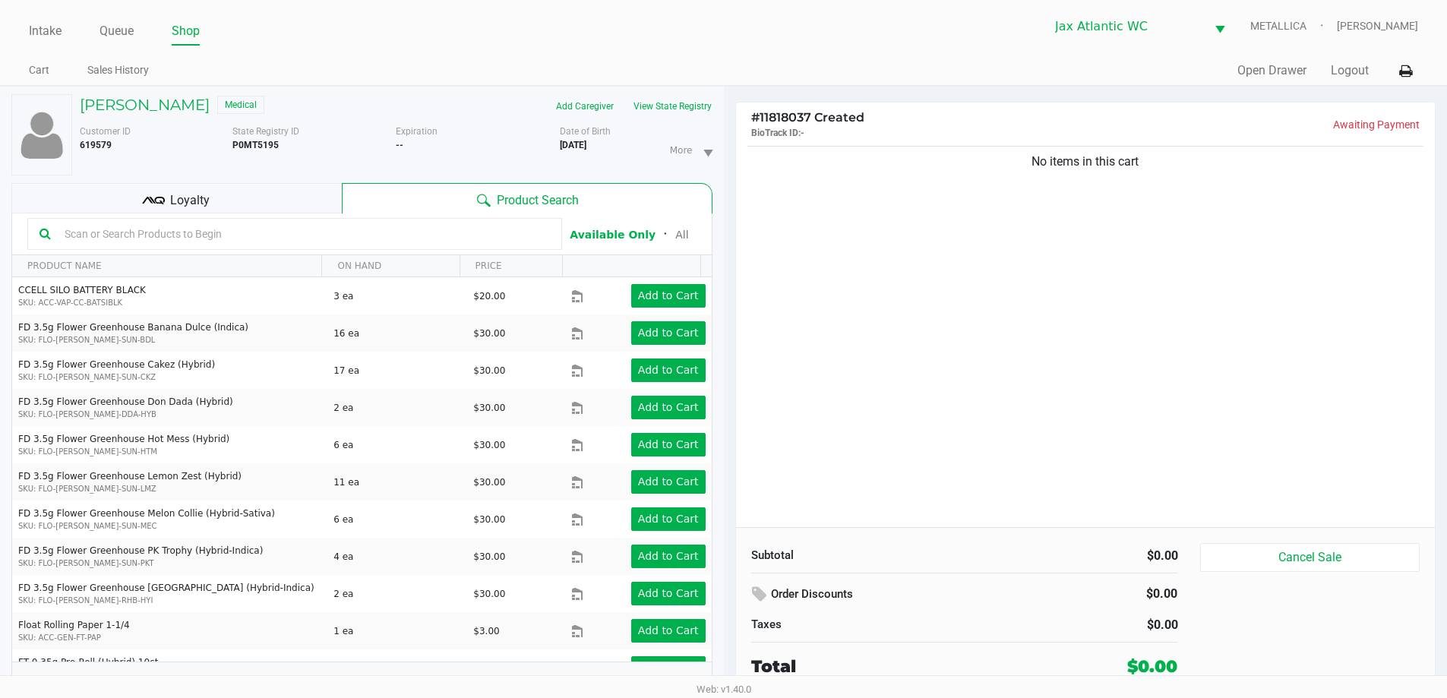
click at [283, 194] on div "Loyalty" at bounding box center [176, 198] width 330 height 30
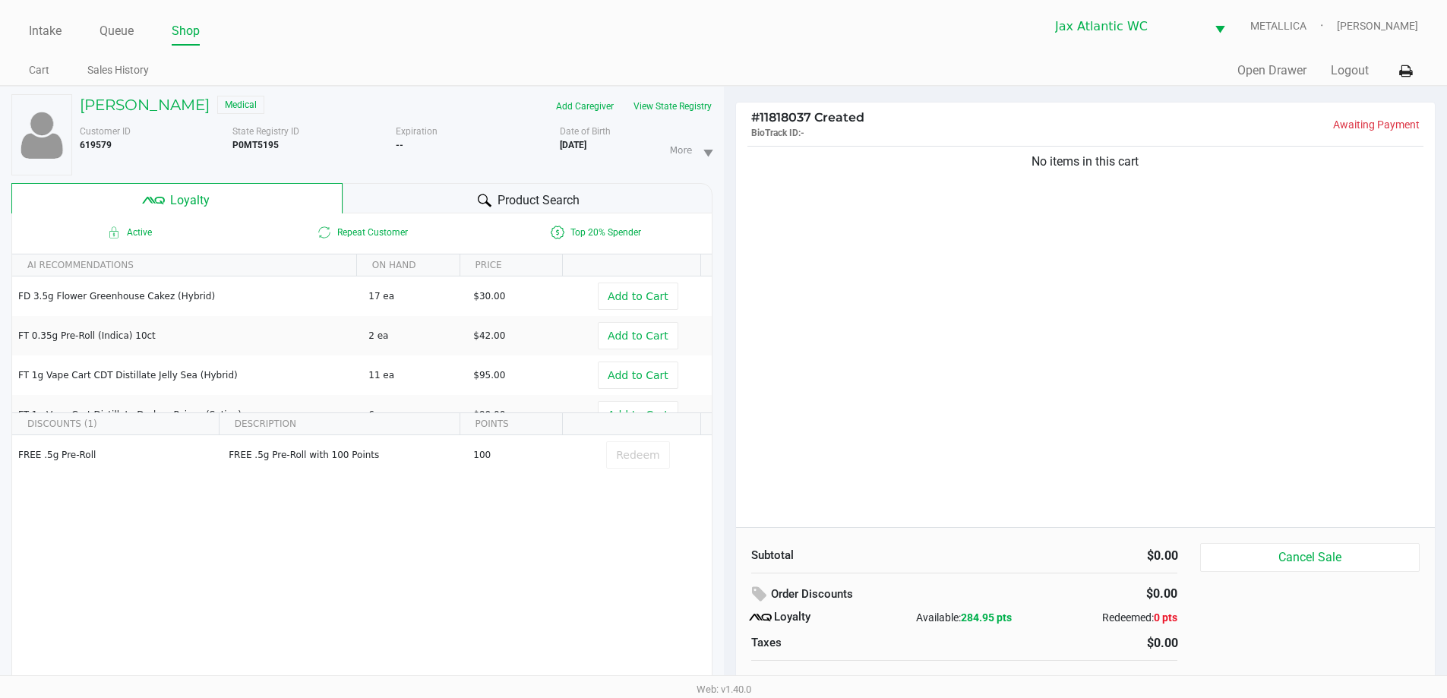
click at [439, 202] on div "Product Search" at bounding box center [528, 198] width 370 height 30
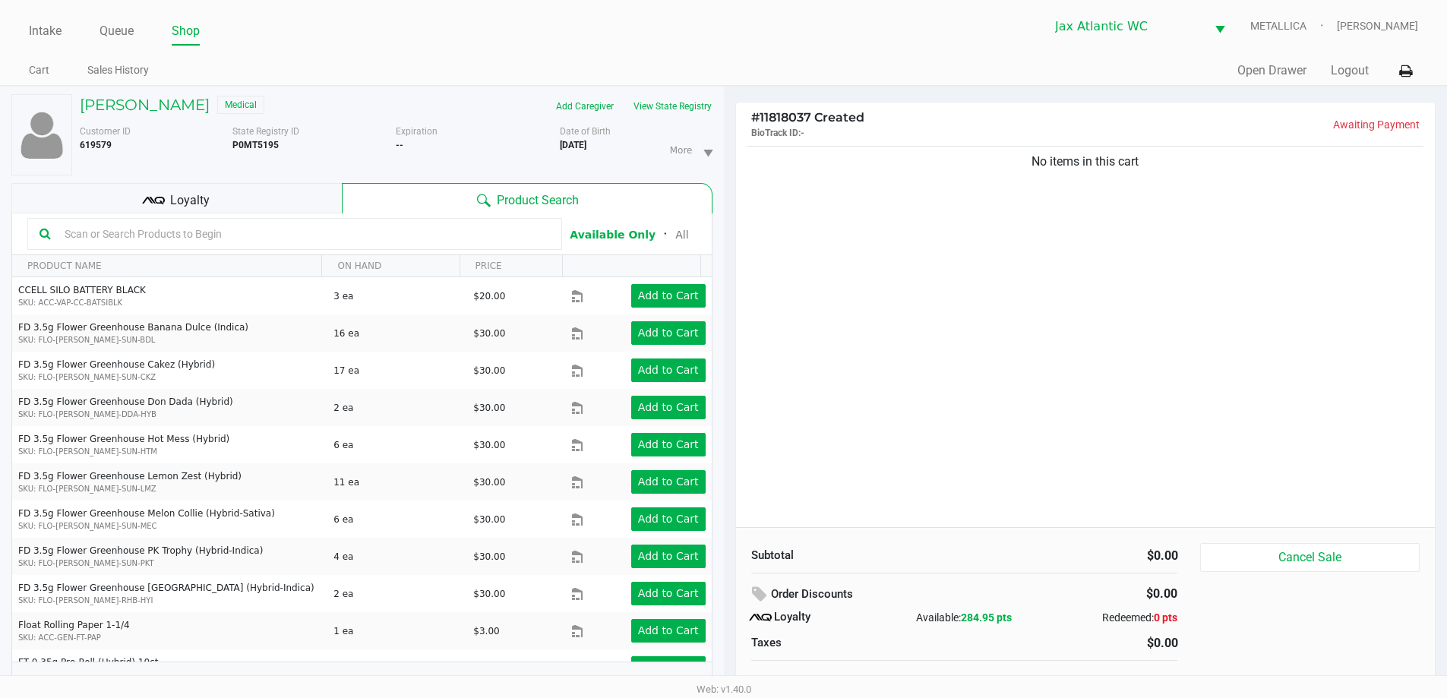
click at [292, 220] on div at bounding box center [294, 234] width 535 height 32
click at [283, 207] on div "Loyalty" at bounding box center [176, 198] width 330 height 30
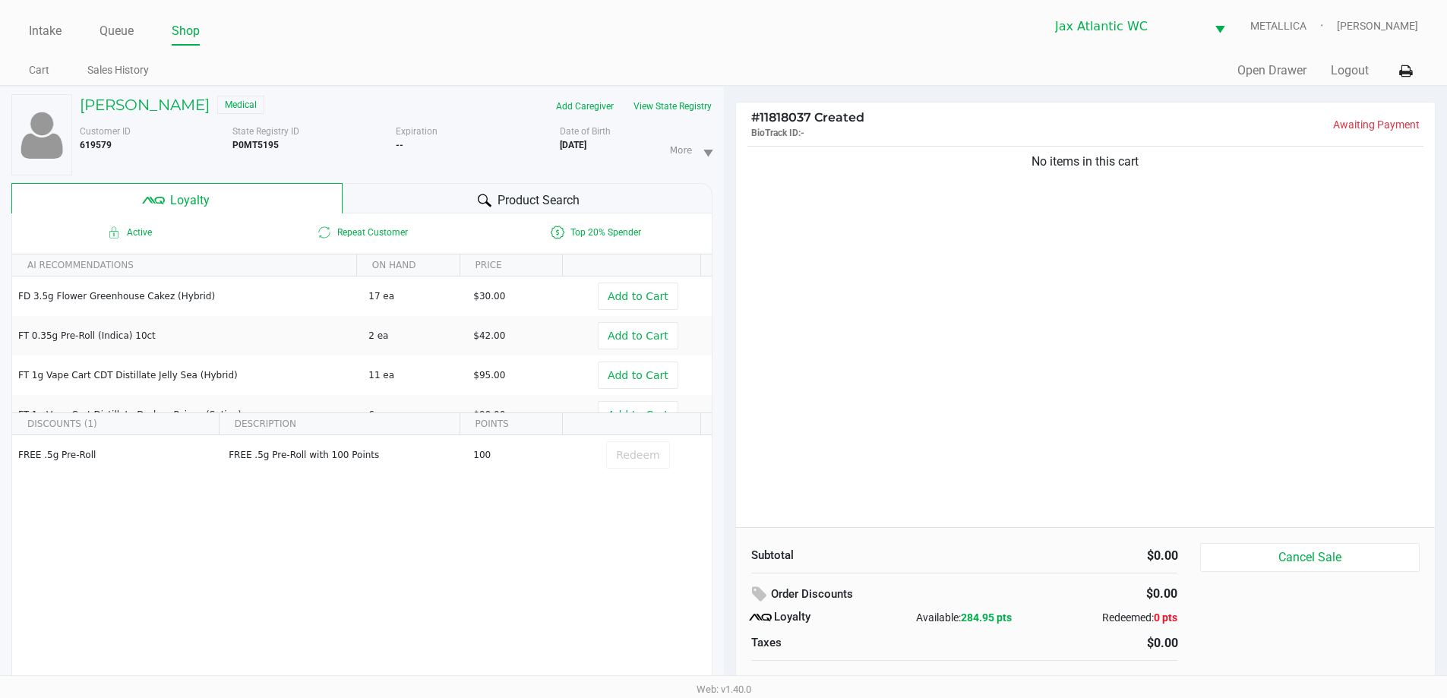
click at [485, 182] on div "MICHELLE BROWN Medical Add Caregiver View State Registry Customer ID 619579 Sta…" at bounding box center [361, 400] width 701 height 627
click at [444, 194] on div "Product Search" at bounding box center [528, 198] width 370 height 30
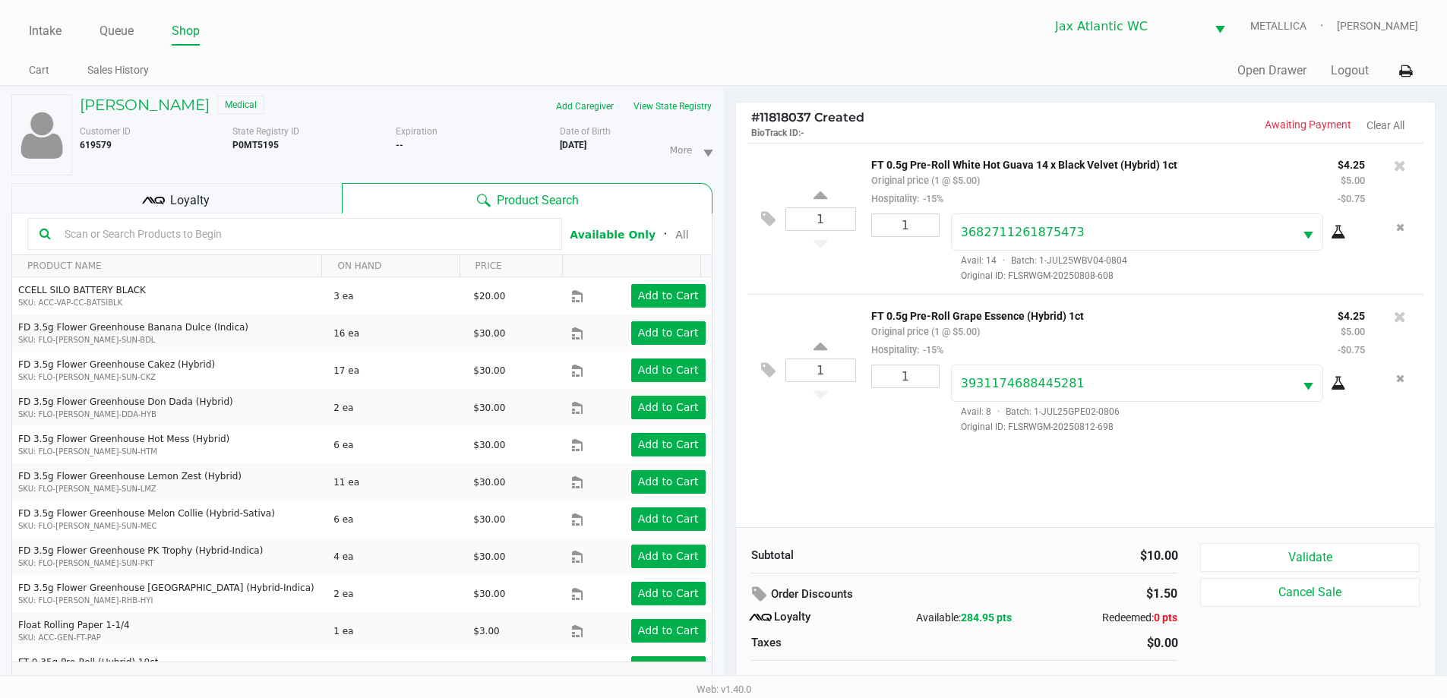
click at [250, 208] on div "Loyalty" at bounding box center [176, 198] width 330 height 30
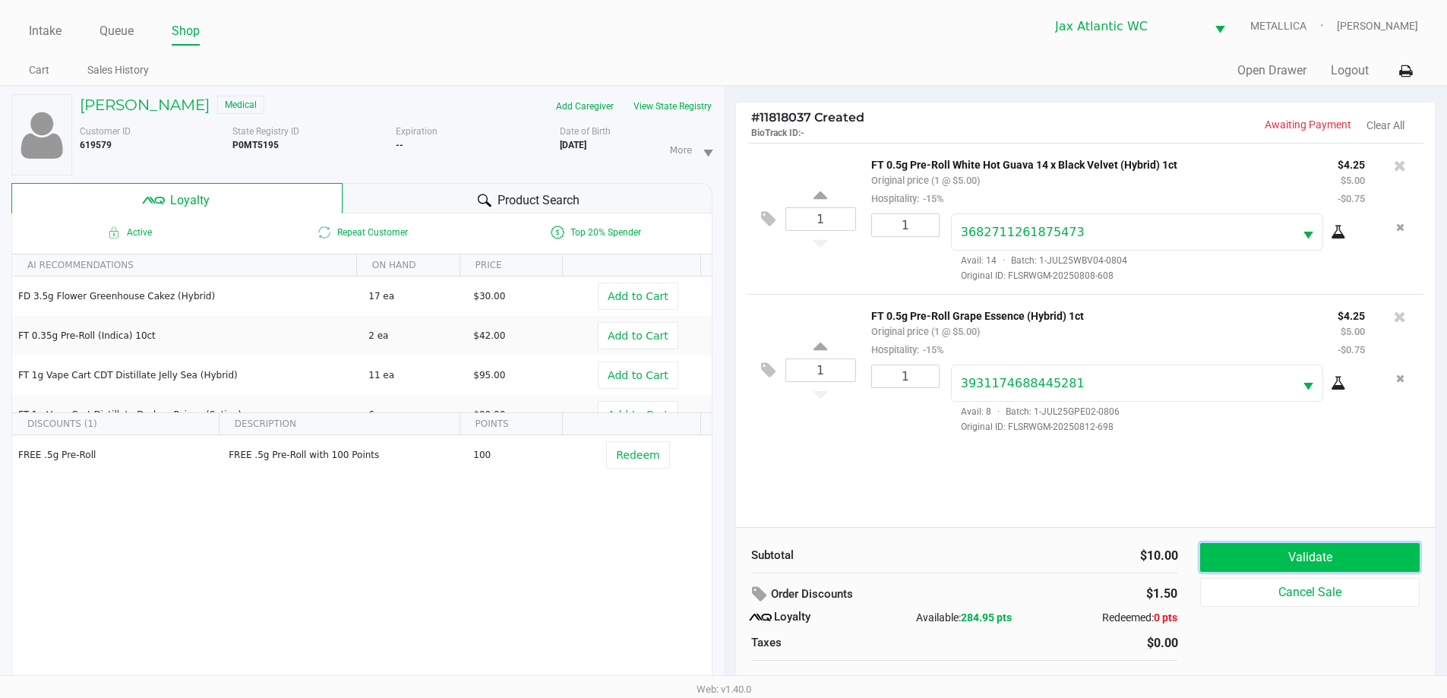
click at [1240, 558] on button "Validate" at bounding box center [1309, 557] width 219 height 29
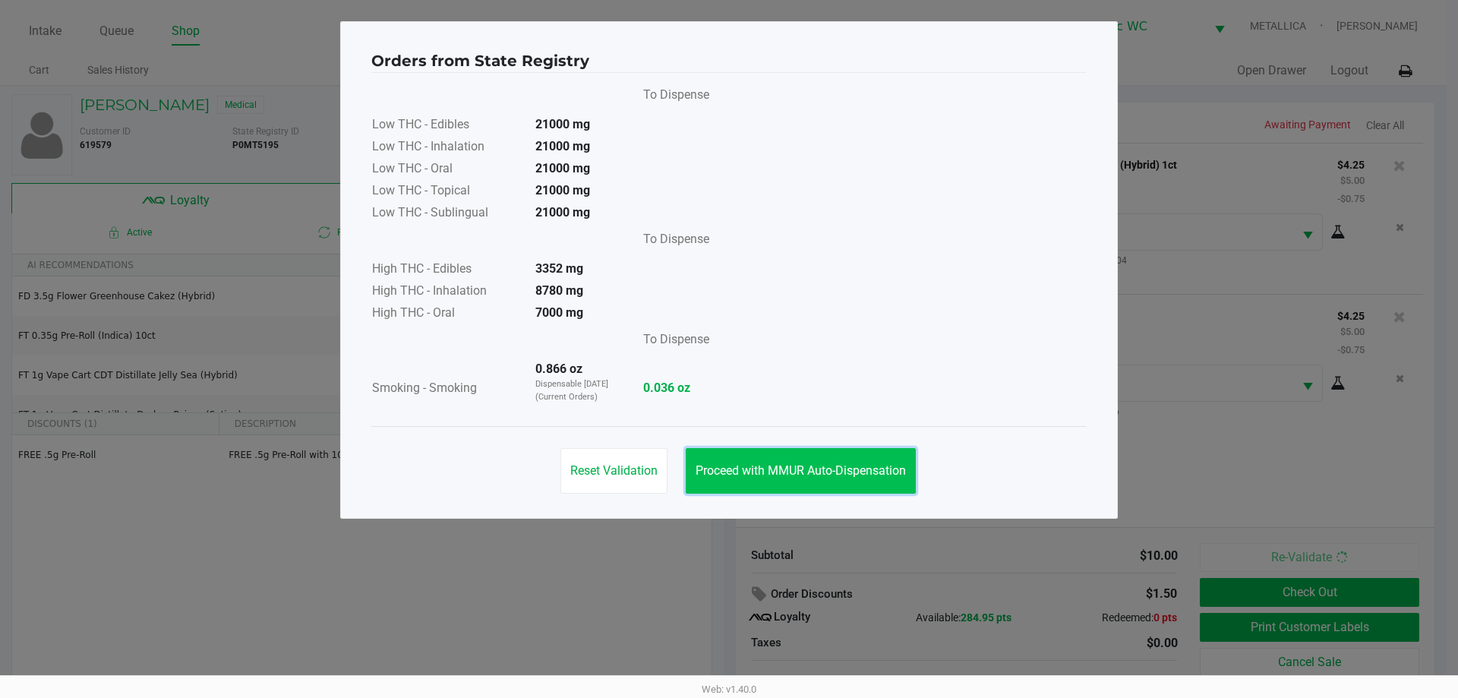
click at [769, 472] on span "Proceed with MMUR Auto-Dispensation" at bounding box center [801, 470] width 210 height 14
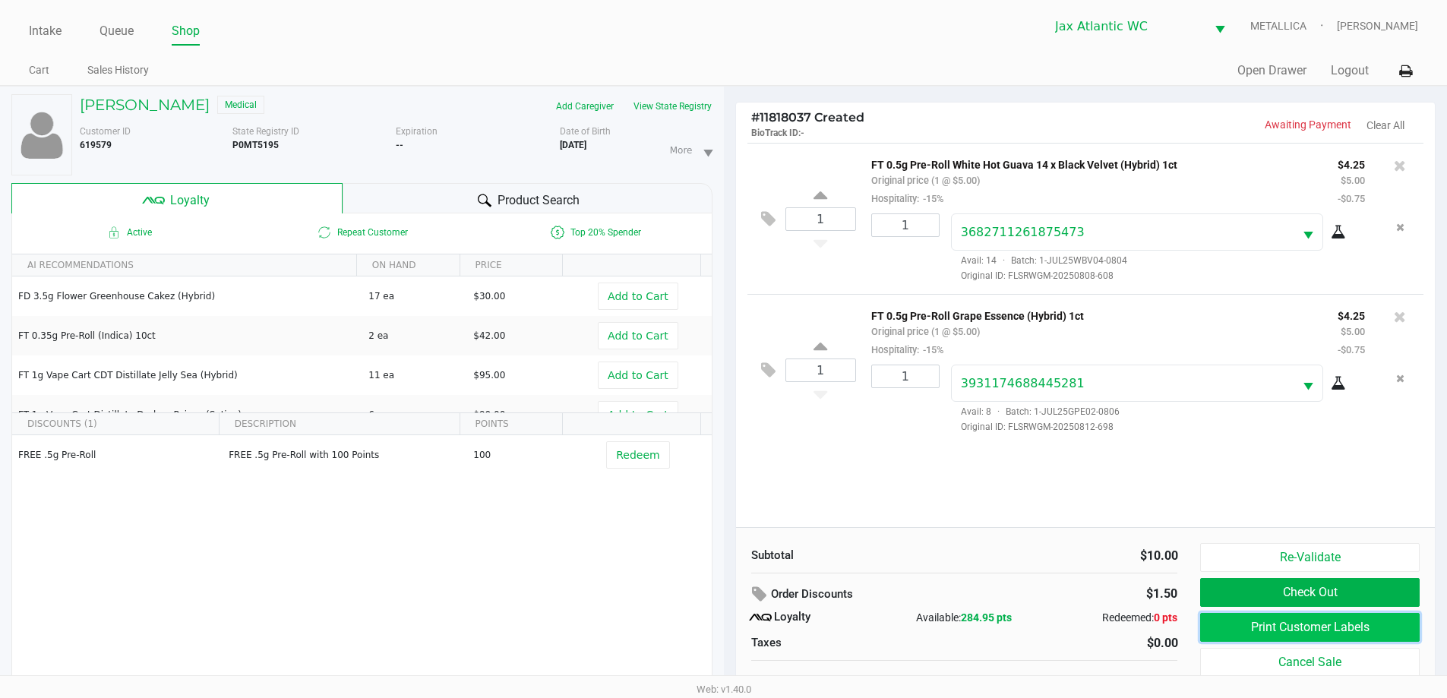
click at [1288, 630] on button "Print Customer Labels" at bounding box center [1309, 627] width 219 height 29
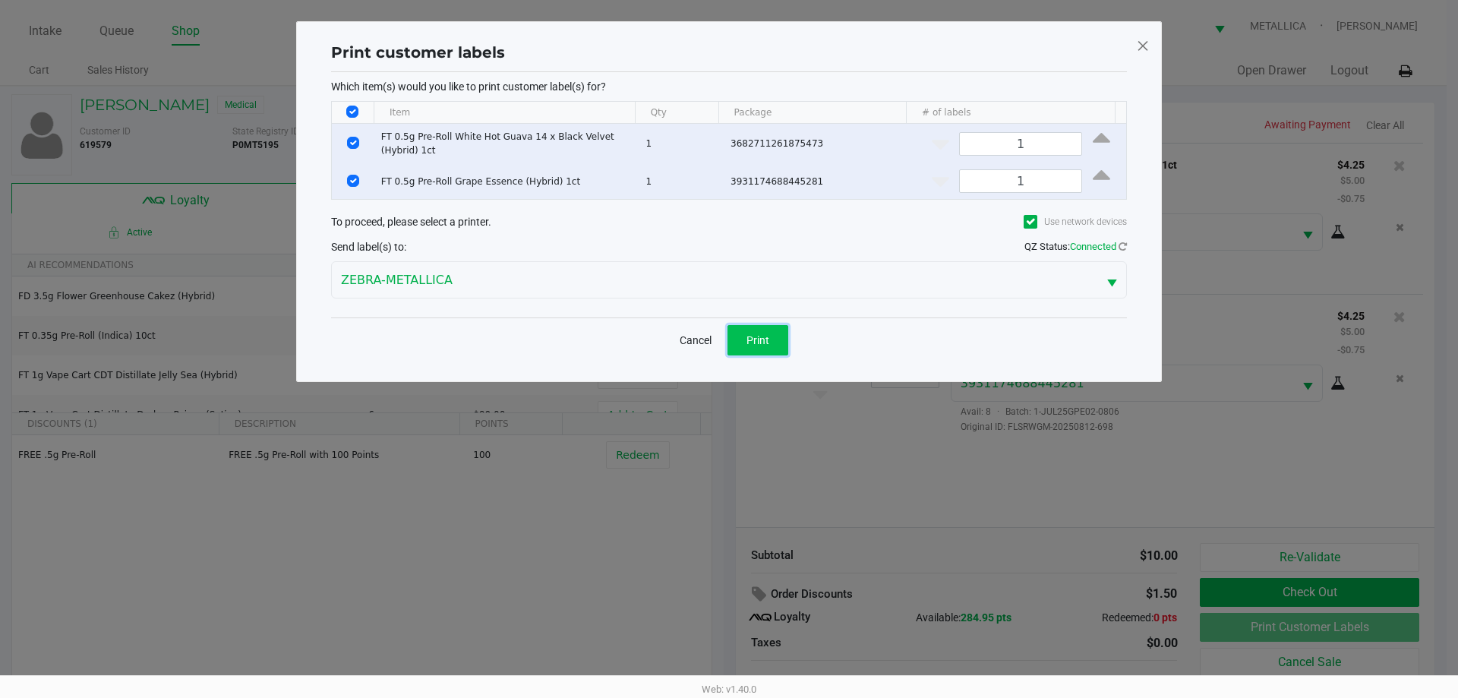
click at [768, 340] on span "Print" at bounding box center [758, 340] width 23 height 12
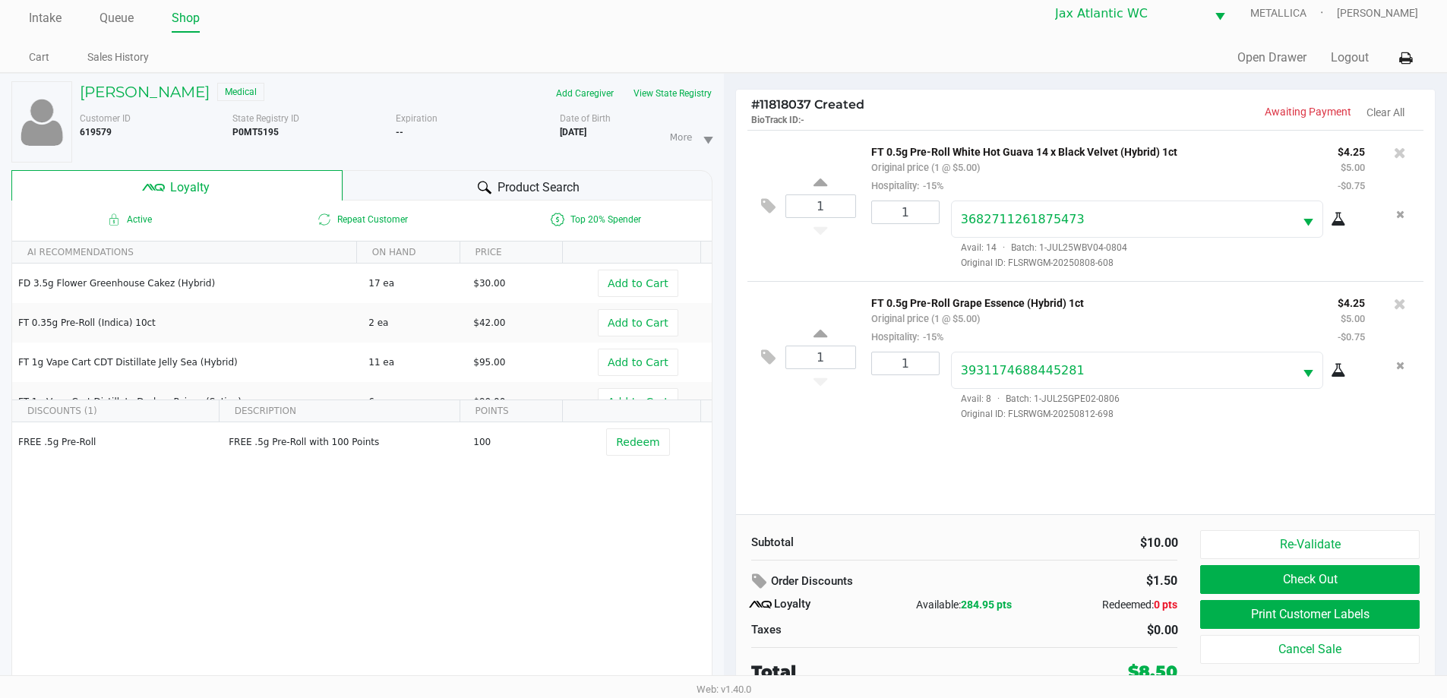
scroll to position [16, 0]
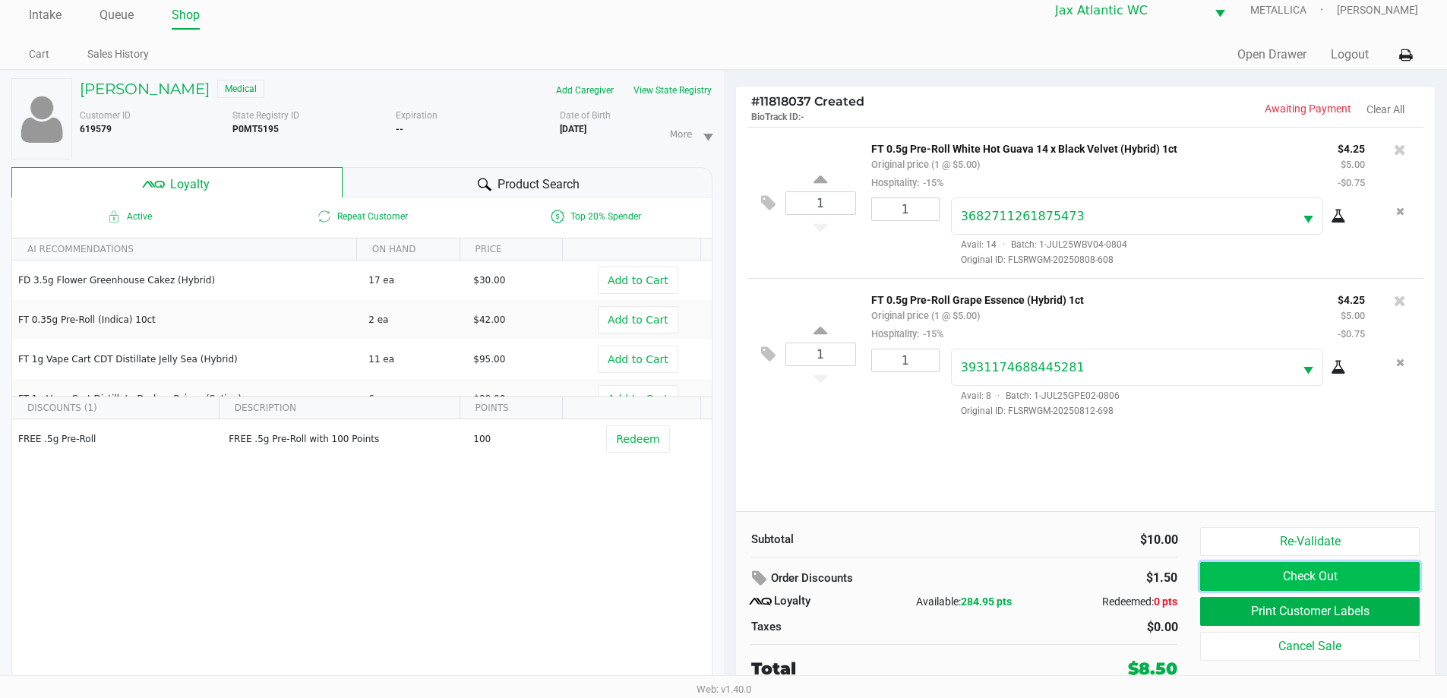
click at [1332, 568] on button "Check Out" at bounding box center [1309, 576] width 219 height 29
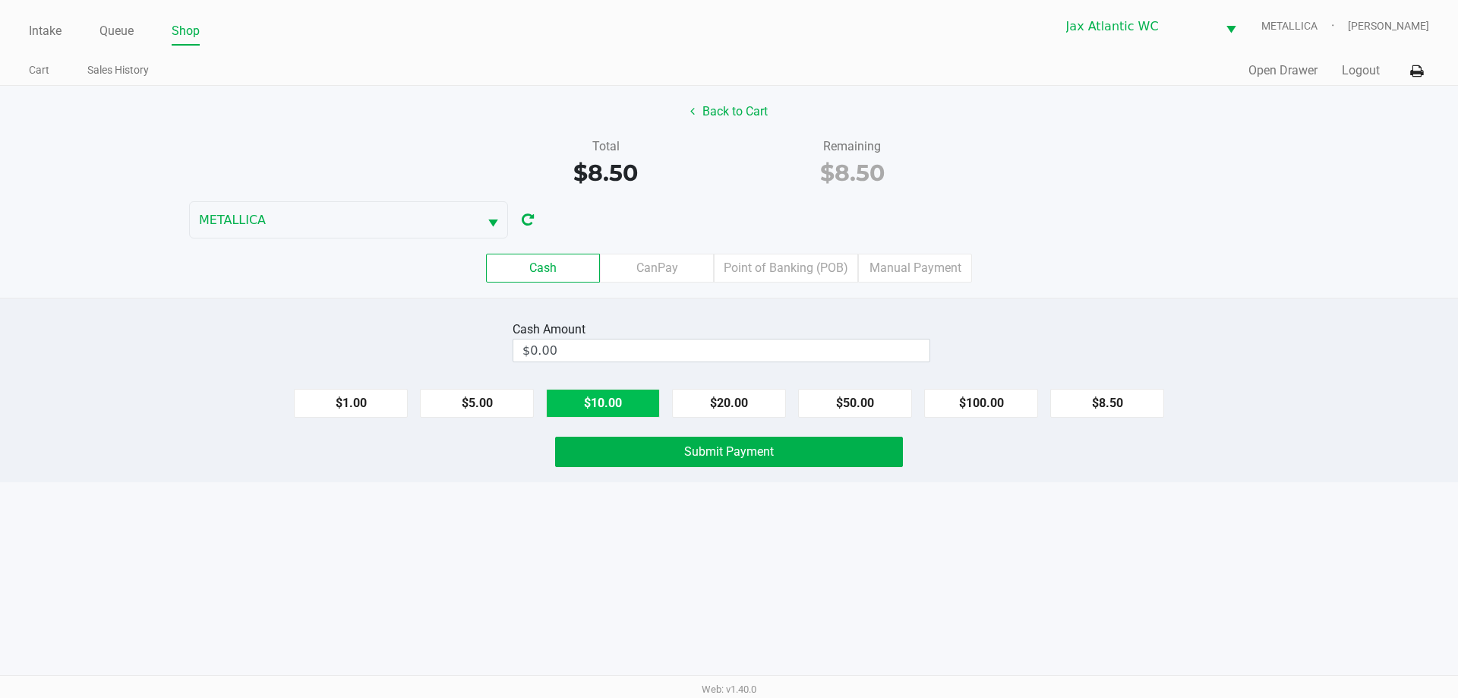
drag, startPoint x: 640, startPoint y: 411, endPoint x: 674, endPoint y: 438, distance: 43.2
click at [641, 411] on button "$10.00" at bounding box center [603, 403] width 114 height 29
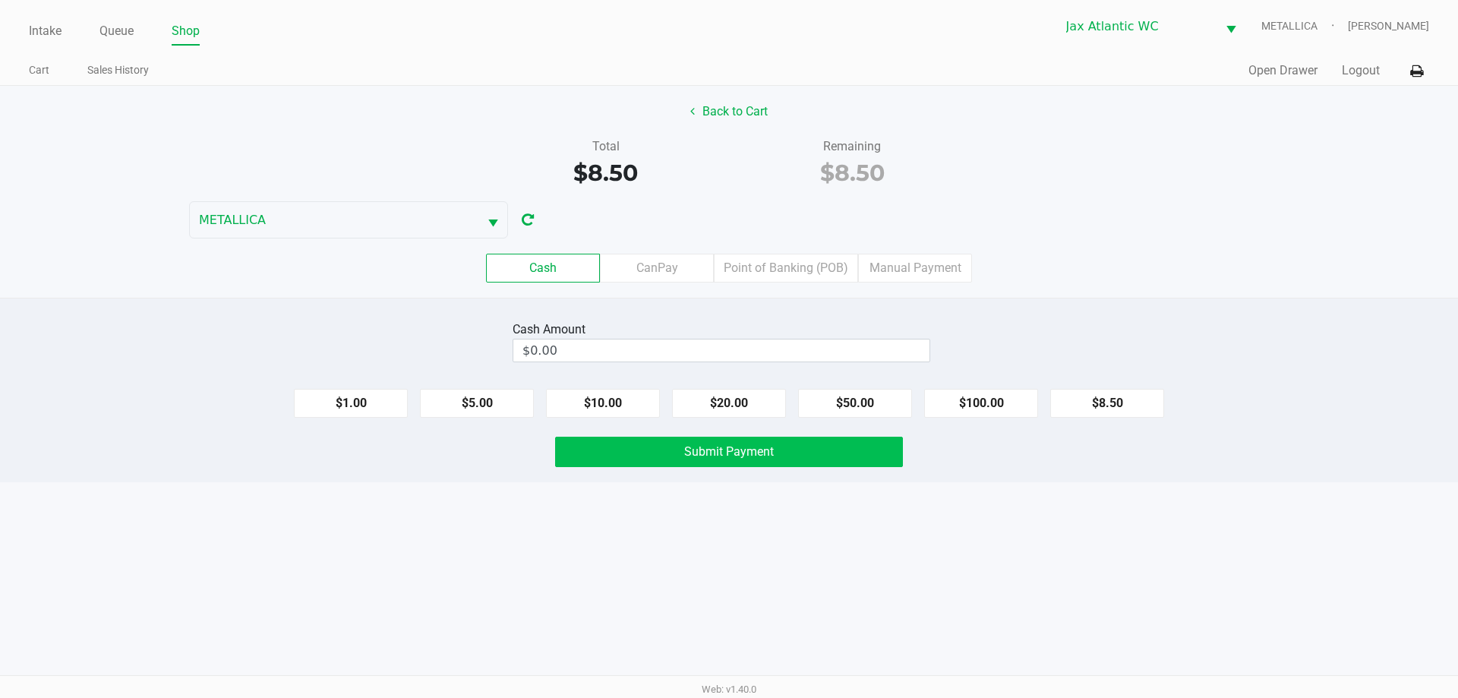
type input "$10.00"
click at [679, 454] on button "Submit Payment" at bounding box center [729, 452] width 348 height 30
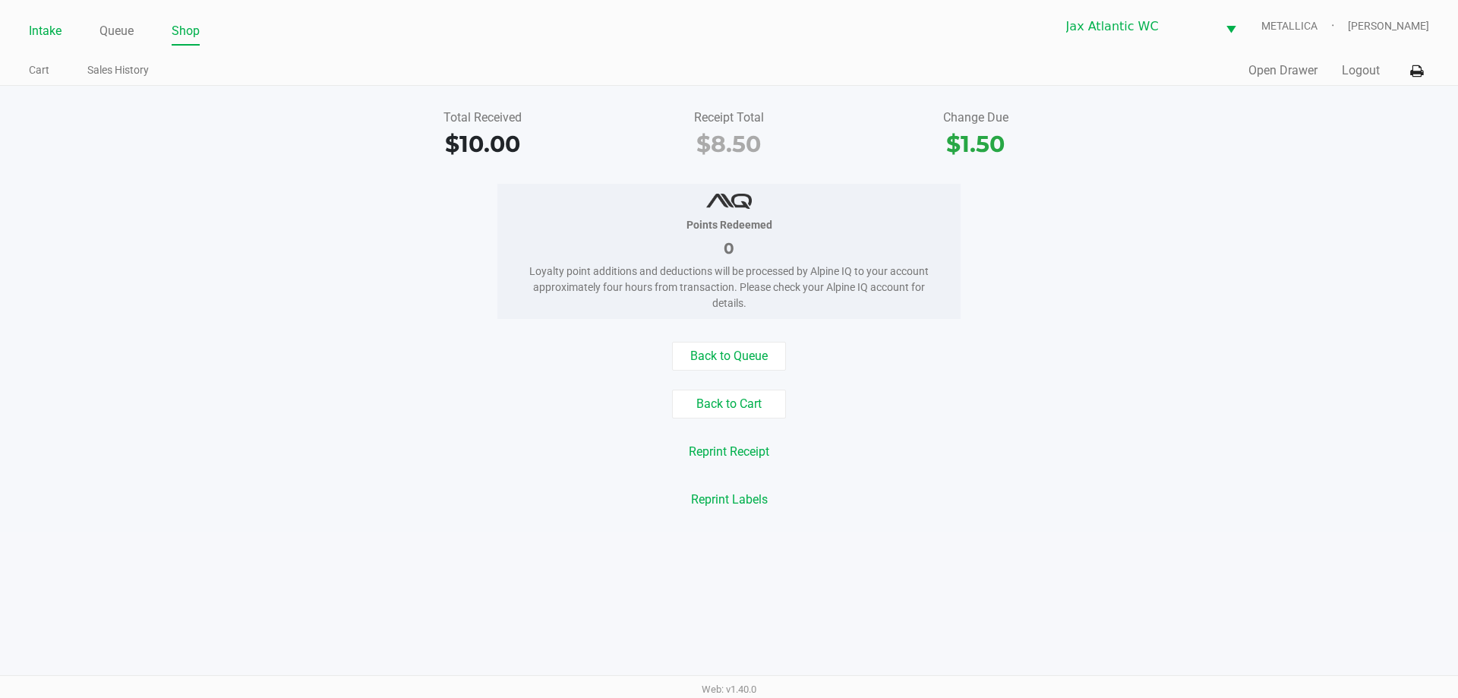
click at [55, 35] on link "Intake" at bounding box center [45, 31] width 33 height 21
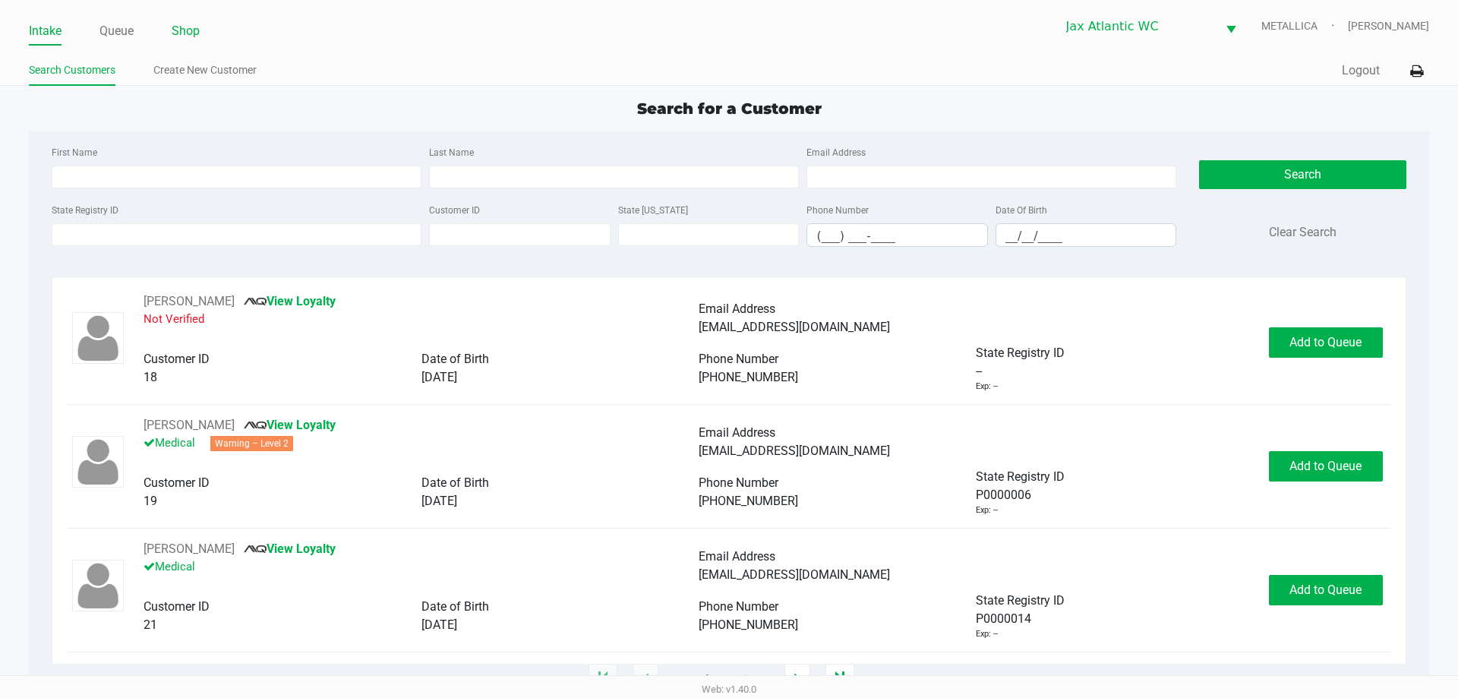
click at [185, 36] on link "Shop" at bounding box center [186, 31] width 28 height 21
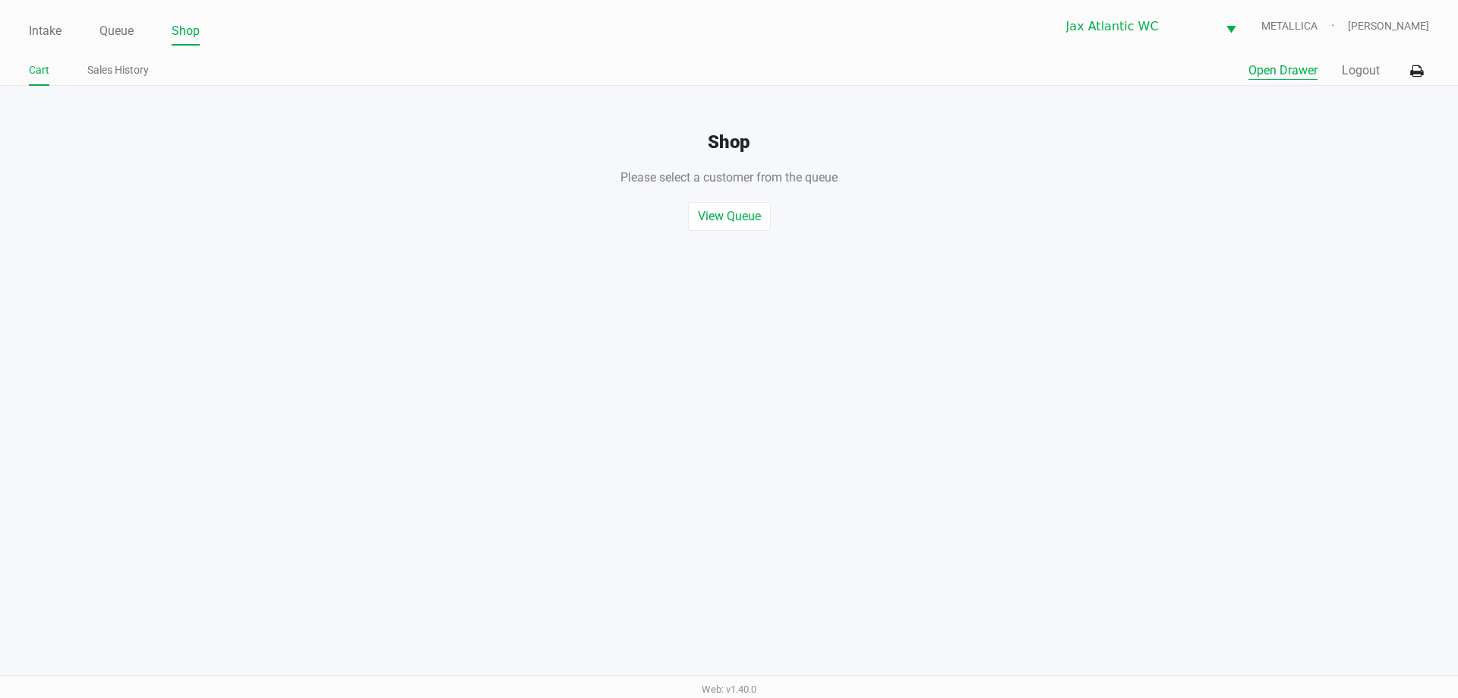
click at [1265, 65] on button "Open Drawer" at bounding box center [1283, 71] width 69 height 18
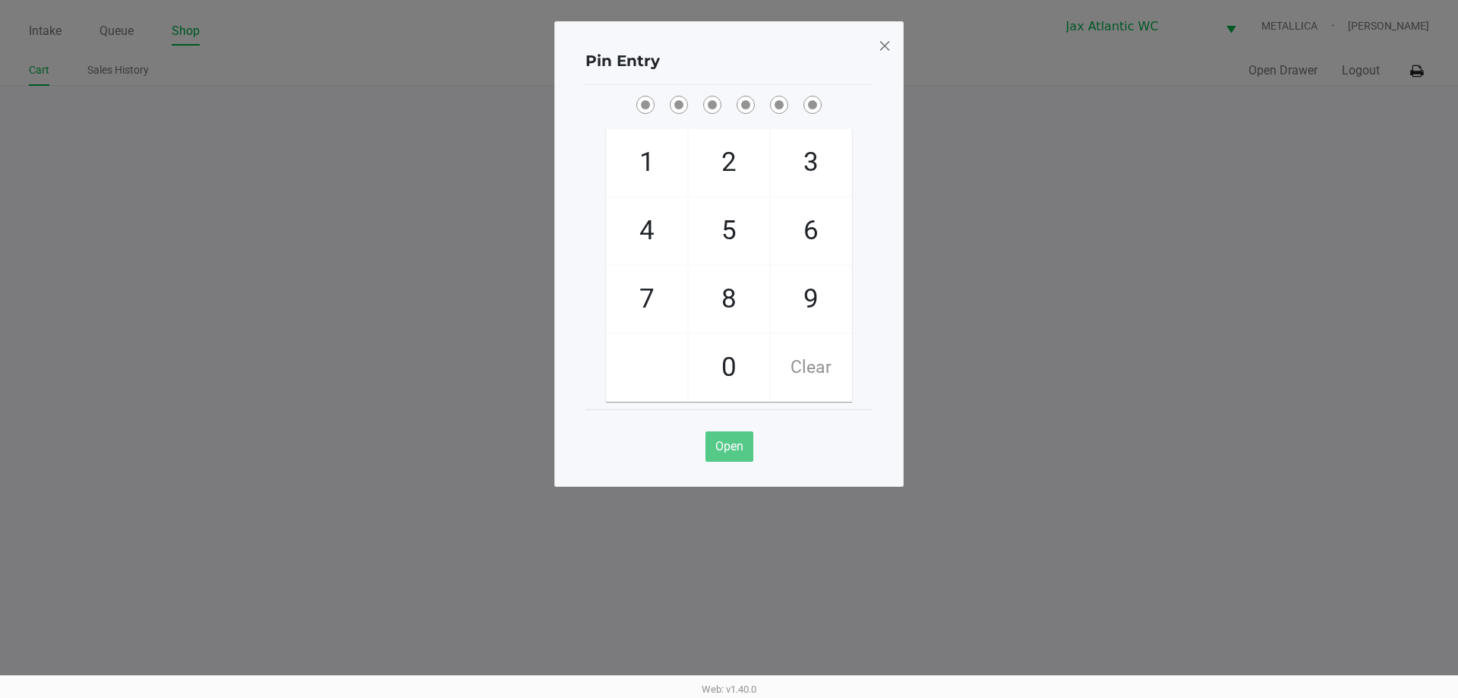
click at [824, 298] on span "9" at bounding box center [811, 299] width 81 height 67
checkbox input "true"
click at [637, 167] on span "1" at bounding box center [647, 162] width 81 height 67
checkbox input "true"
click at [637, 167] on span "1" at bounding box center [647, 162] width 81 height 67
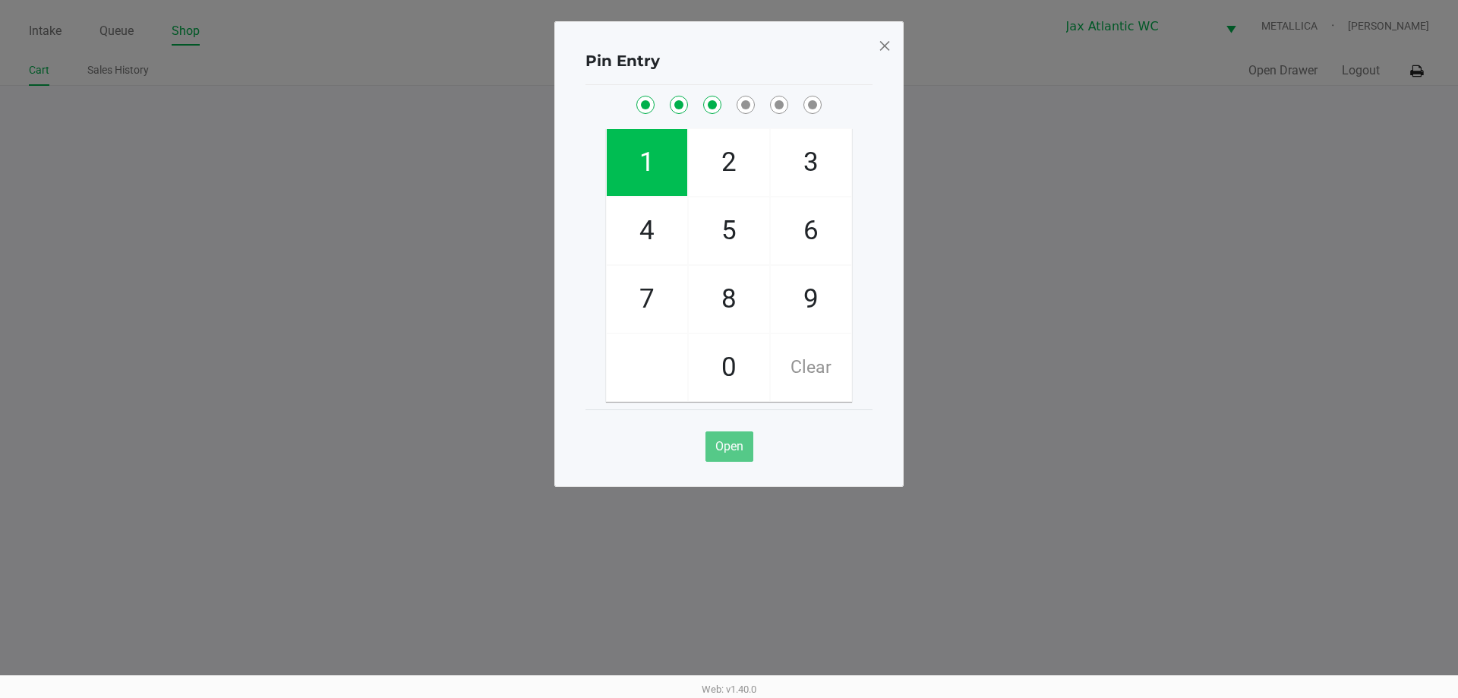
checkbox input "true"
click at [653, 311] on span "7" at bounding box center [647, 299] width 81 height 67
checkbox input "true"
click at [651, 235] on span "4" at bounding box center [647, 230] width 81 height 67
checkbox input "true"
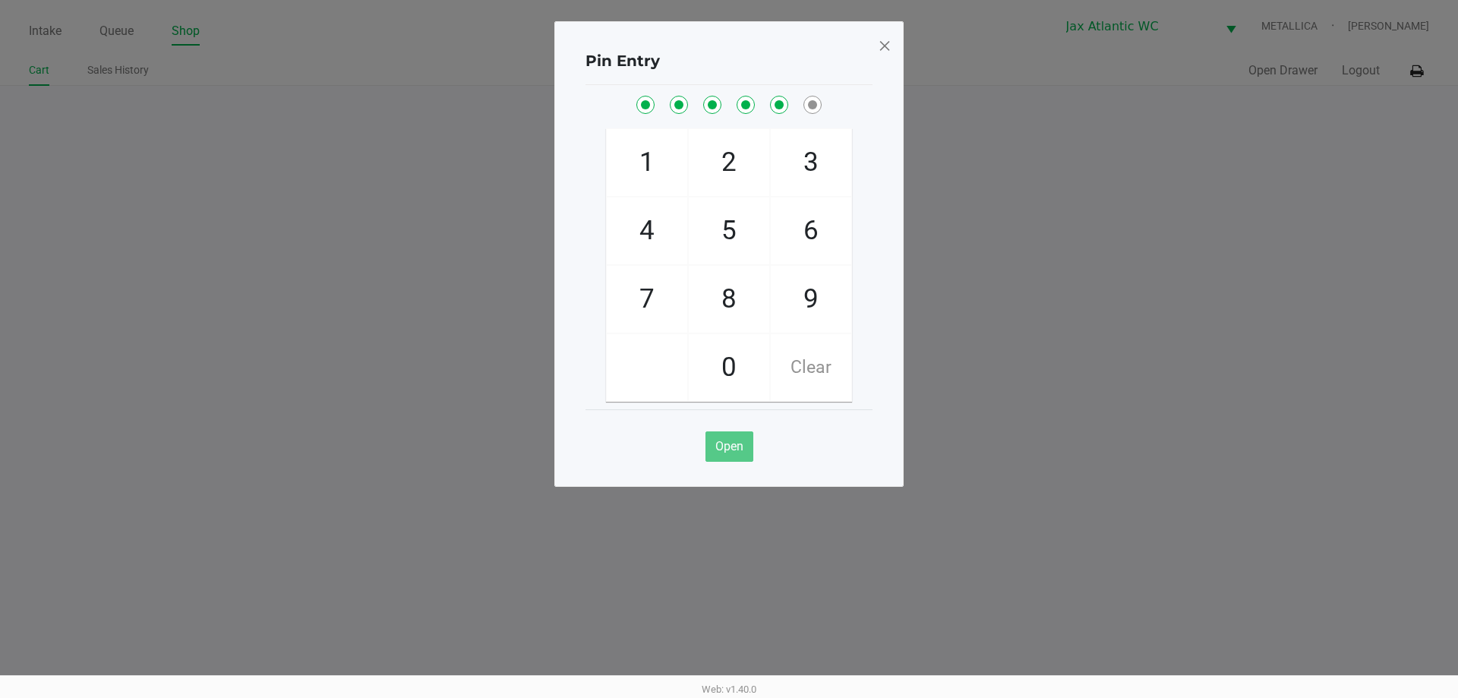
click at [648, 317] on span "7" at bounding box center [647, 299] width 81 height 67
checkbox input "true"
click at [882, 48] on span at bounding box center [885, 45] width 14 height 24
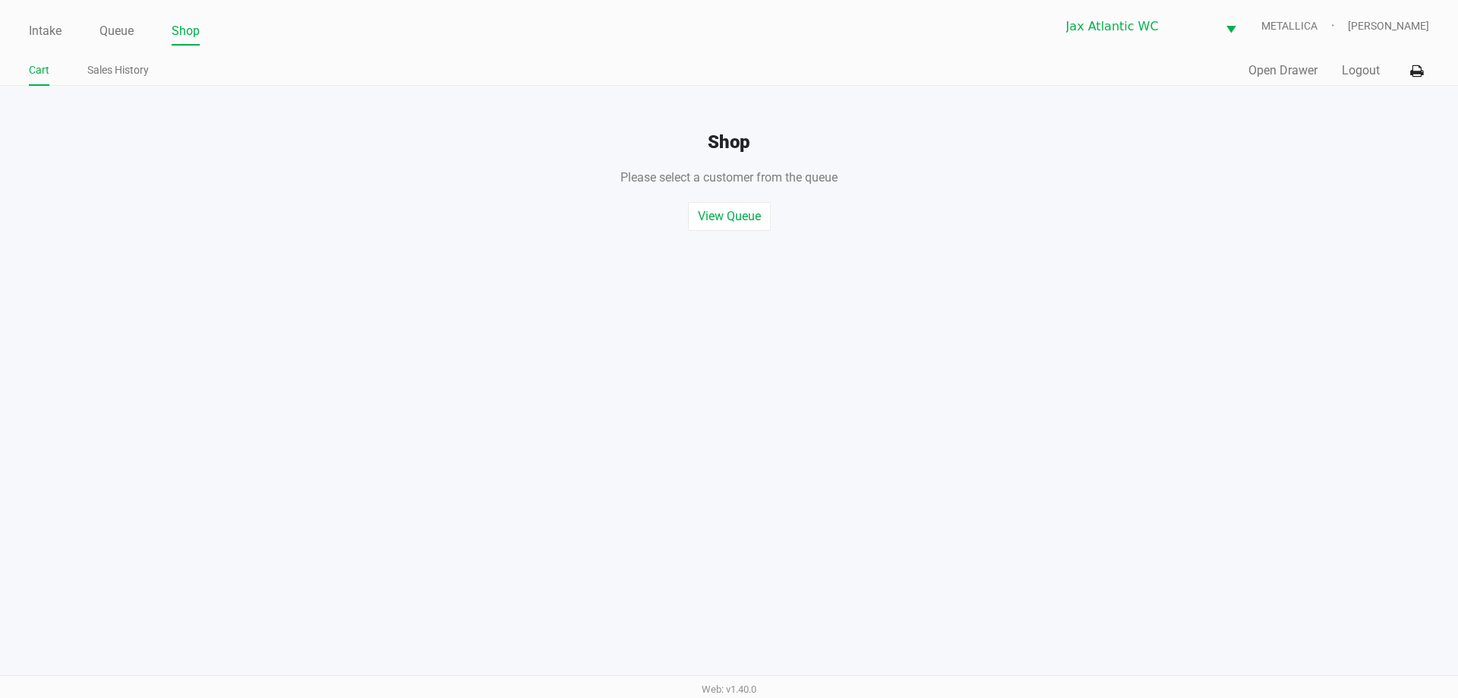
click at [25, 36] on div "Intake Queue Shop Jax Atlantic WC METALLICA Hades Diaz Cart Sales History Quick…" at bounding box center [729, 43] width 1458 height 86
click at [41, 35] on link "Intake" at bounding box center [45, 31] width 33 height 21
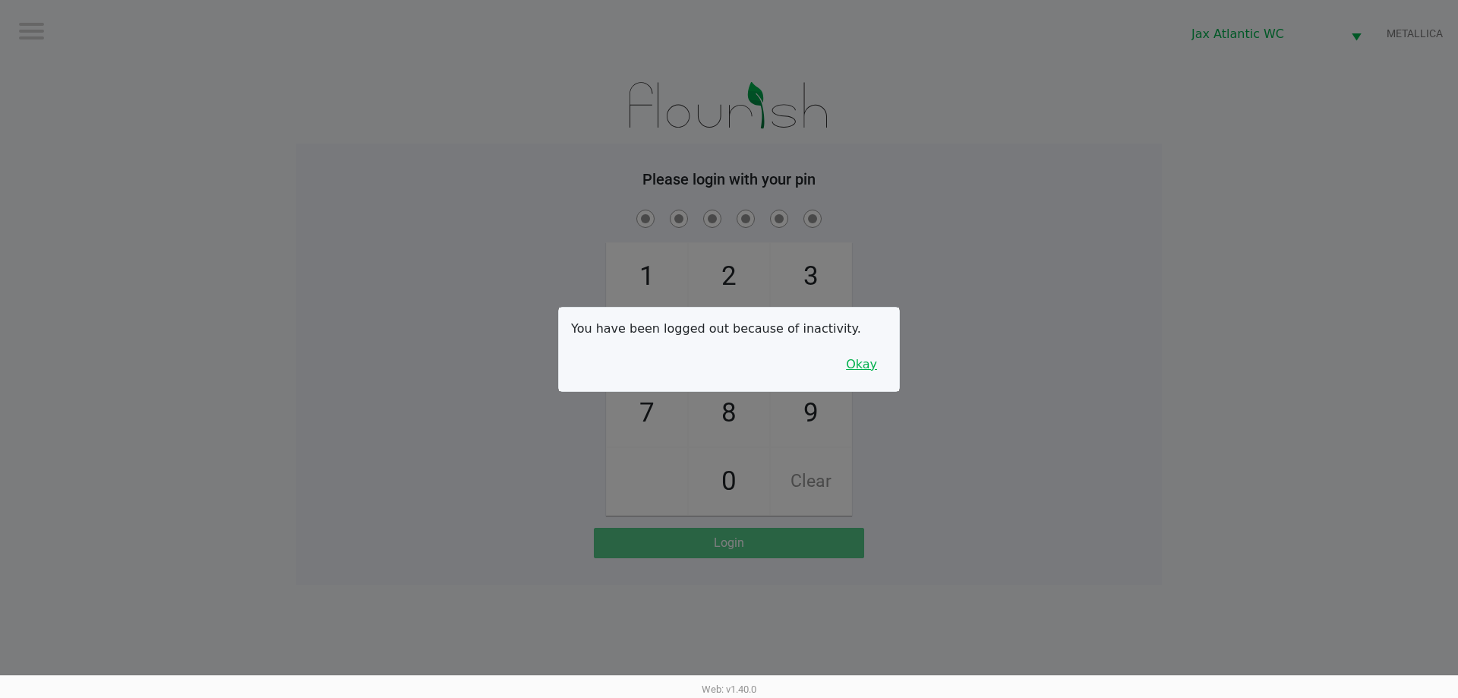
click at [861, 362] on button "Okay" at bounding box center [861, 364] width 51 height 29
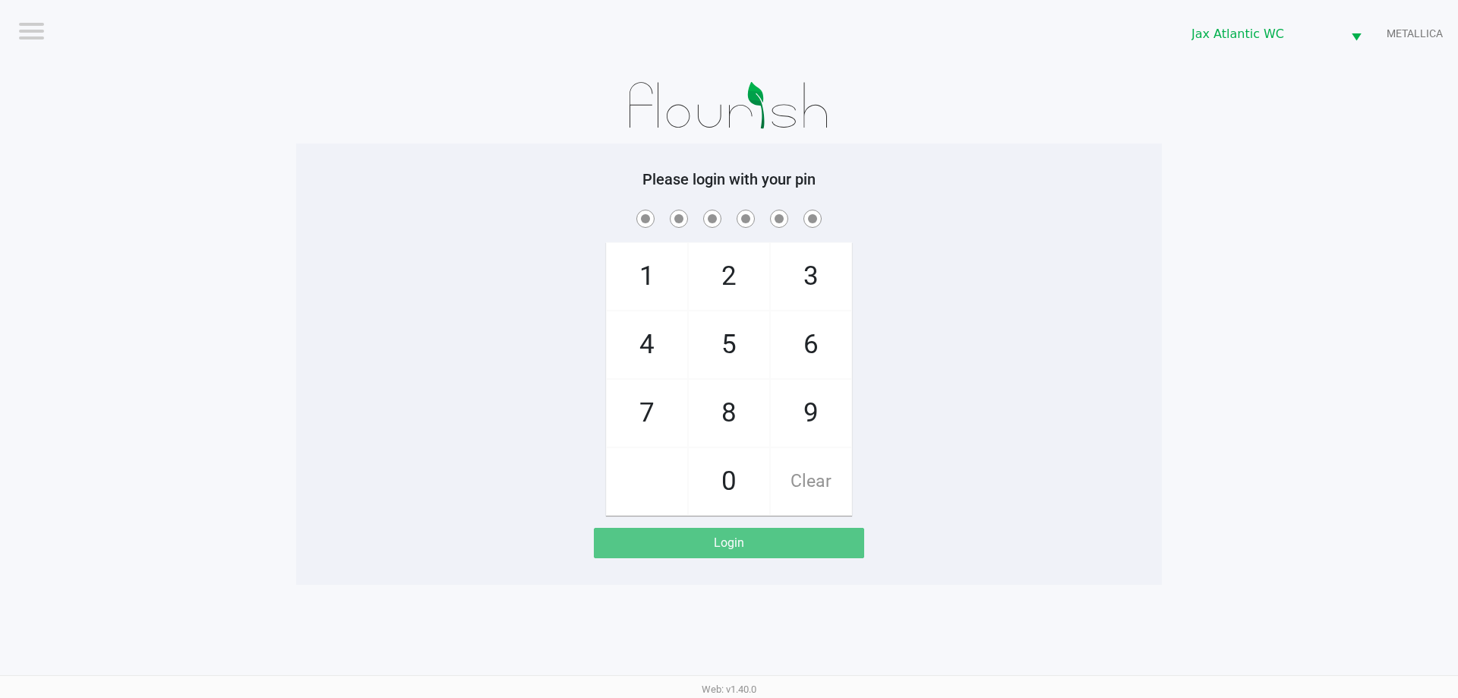
click at [830, 449] on span "Clear" at bounding box center [811, 481] width 81 height 67
click at [826, 411] on span "9" at bounding box center [811, 413] width 81 height 67
checkbox input "true"
click at [654, 290] on span "1" at bounding box center [647, 276] width 81 height 67
checkbox input "true"
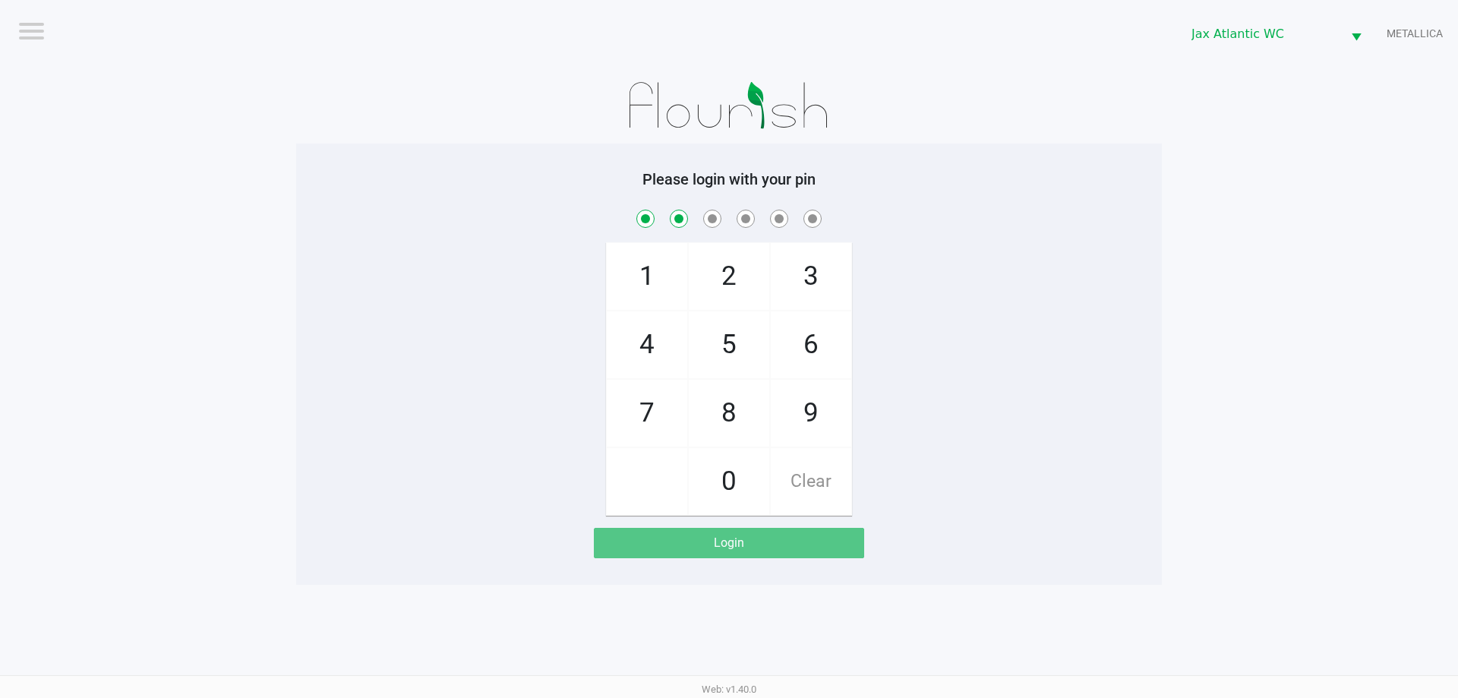
click at [654, 290] on span "1" at bounding box center [647, 276] width 81 height 67
checkbox input "true"
click at [653, 401] on span "7" at bounding box center [647, 413] width 81 height 67
checkbox input "true"
drag, startPoint x: 632, startPoint y: 340, endPoint x: 647, endPoint y: 410, distance: 72.3
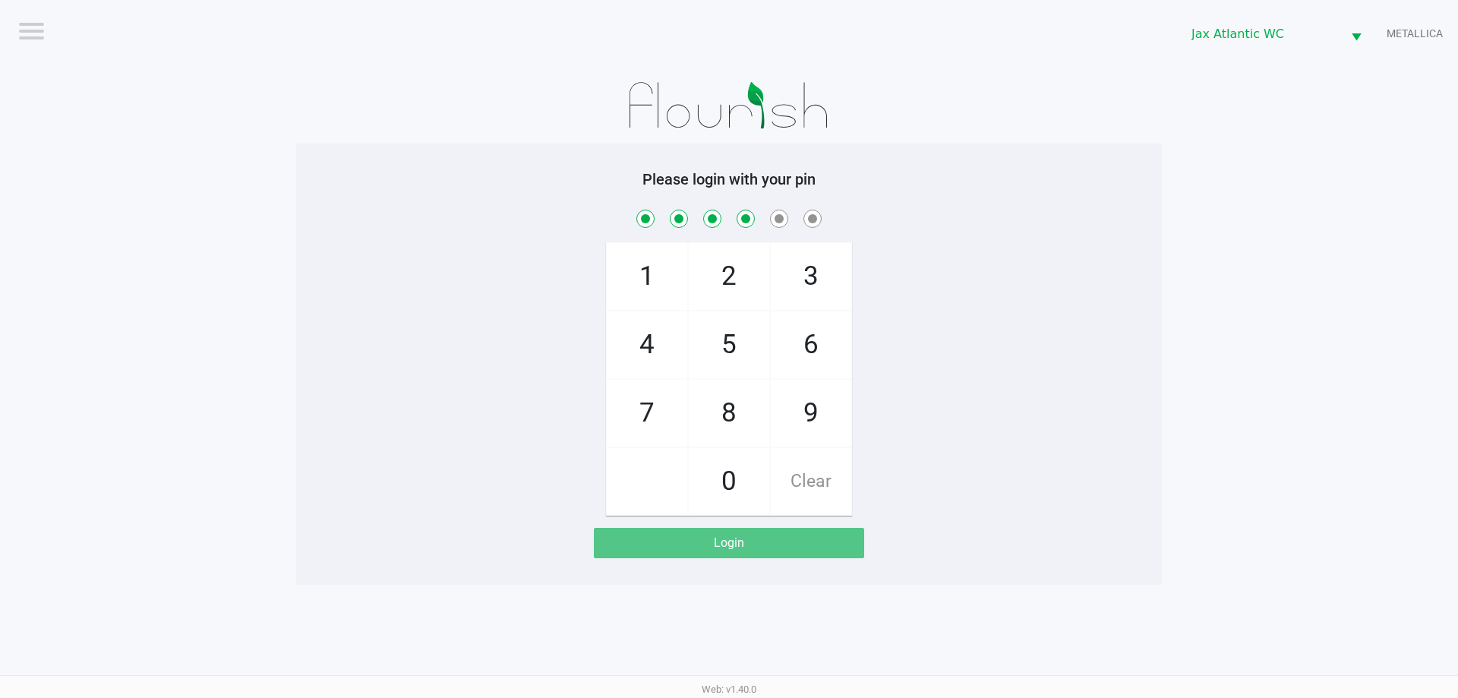
click at [633, 343] on span "4" at bounding box center [647, 344] width 81 height 67
checkbox input "true"
click at [649, 410] on span "7" at bounding box center [647, 413] width 81 height 67
checkbox input "true"
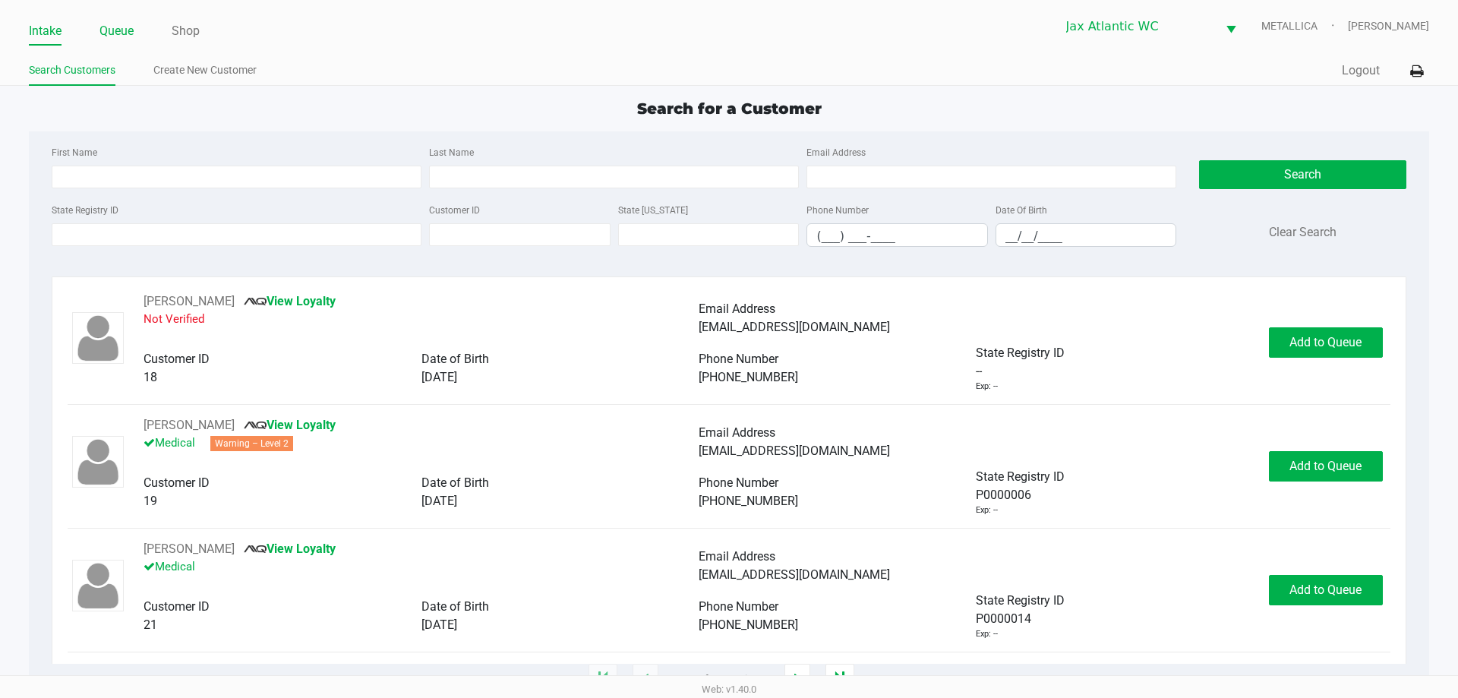
click at [120, 23] on link "Queue" at bounding box center [116, 31] width 34 height 21
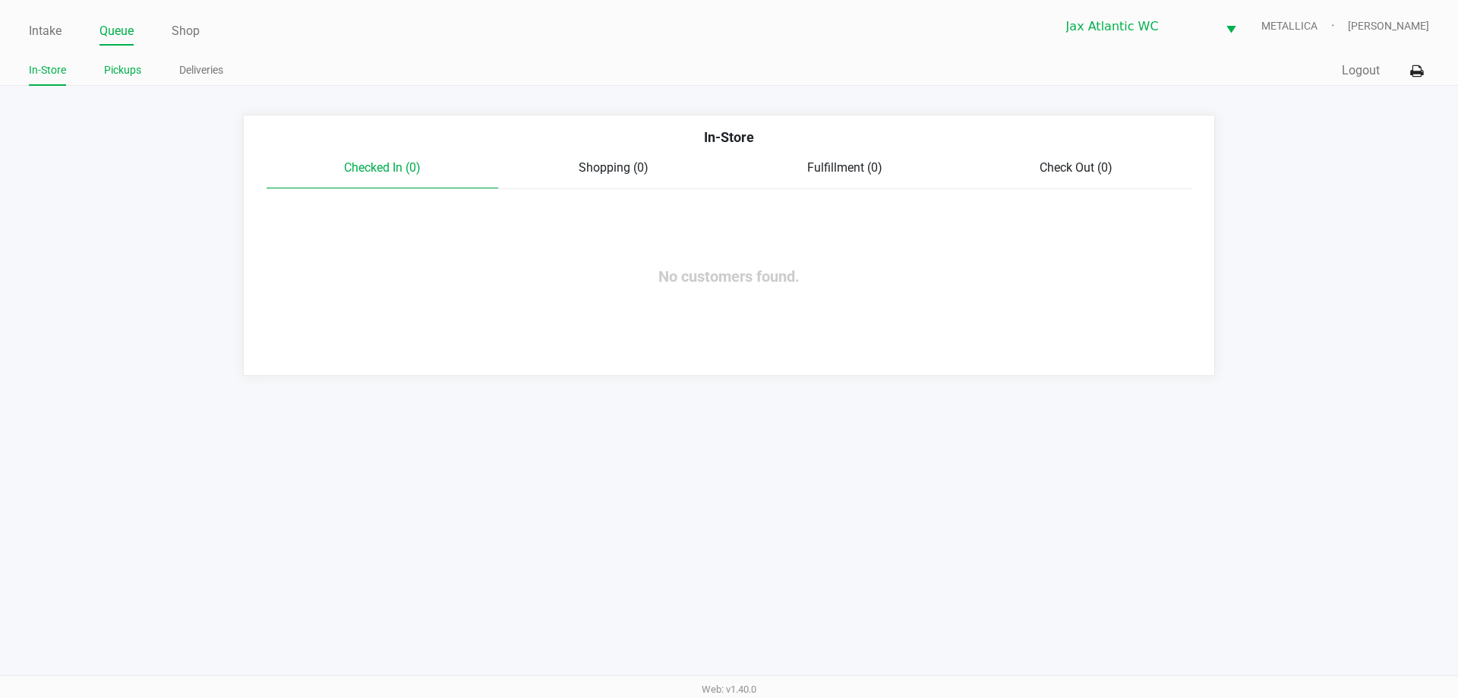
click at [123, 77] on link "Pickups" at bounding box center [122, 70] width 37 height 19
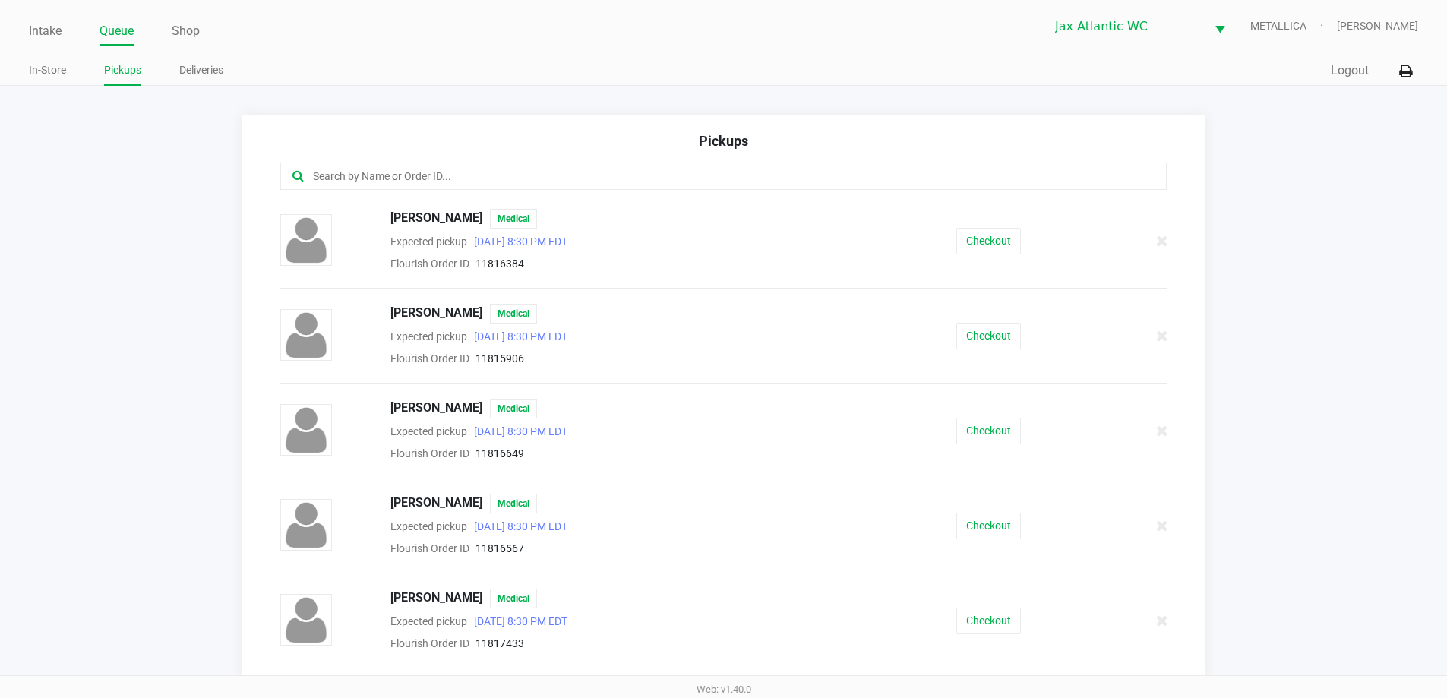
click at [396, 178] on input "text" at bounding box center [699, 176] width 776 height 17
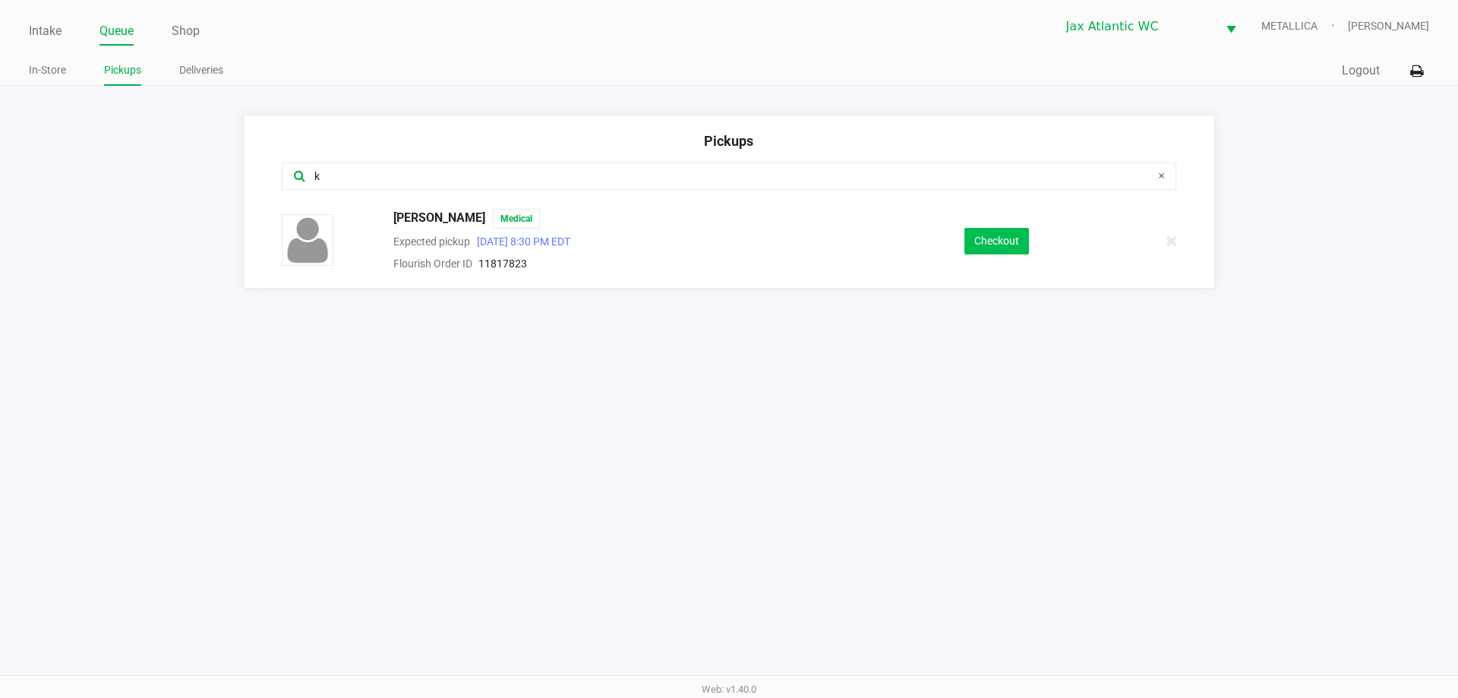
type input "k"
click at [1006, 242] on button "Checkout" at bounding box center [997, 241] width 65 height 27
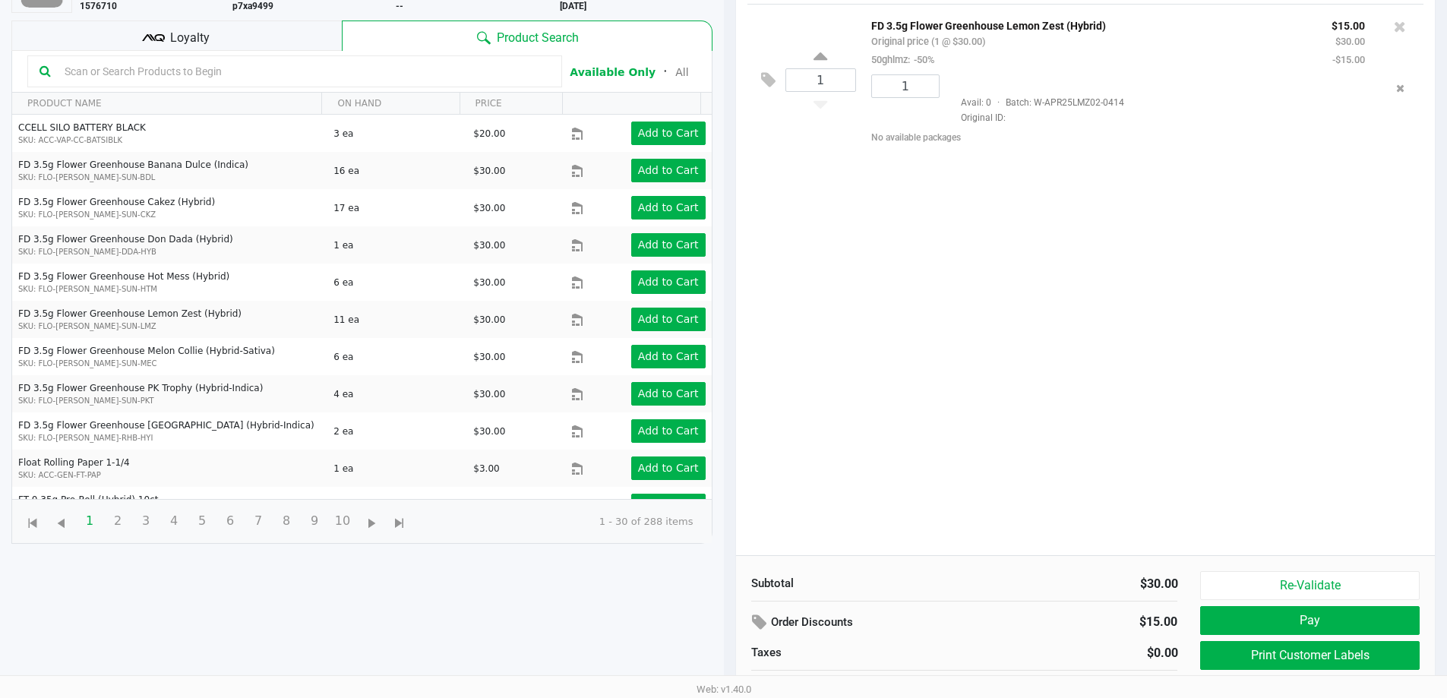
scroll to position [164, 0]
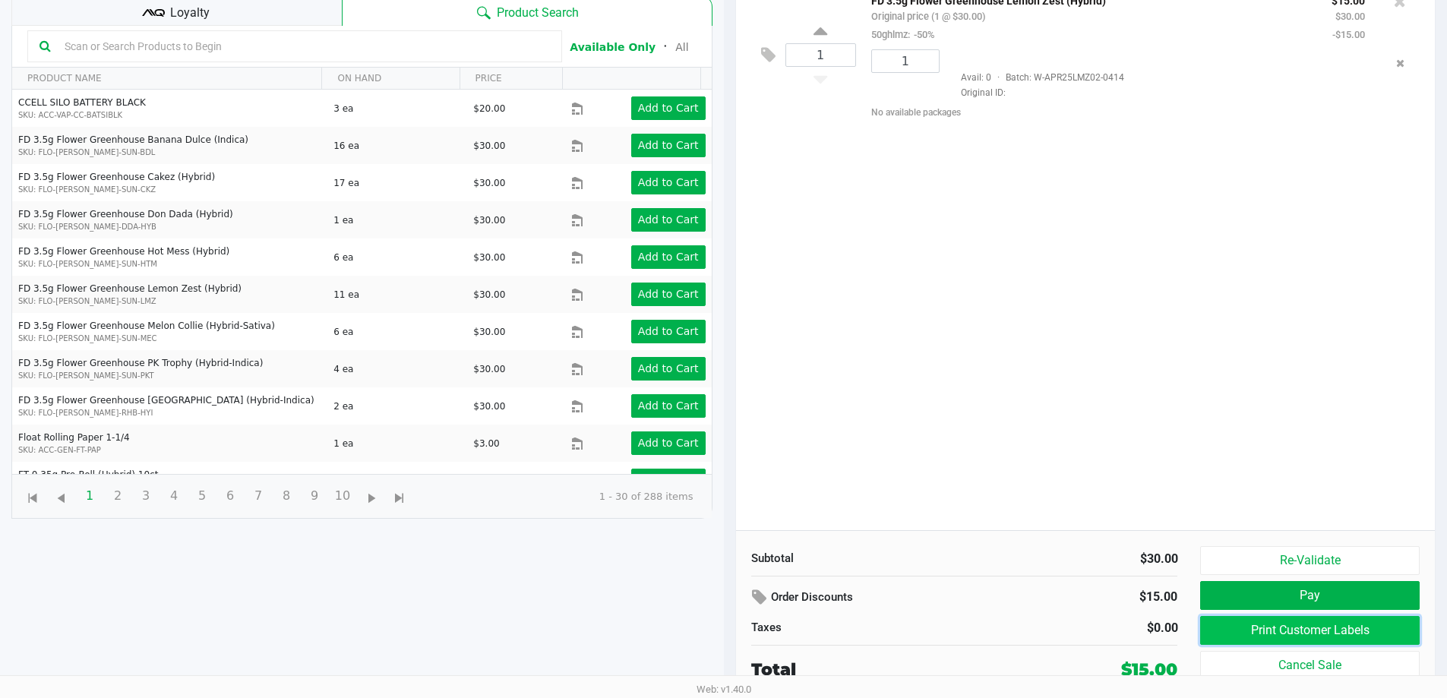
click at [1372, 623] on button "Print Customer Labels" at bounding box center [1309, 630] width 219 height 29
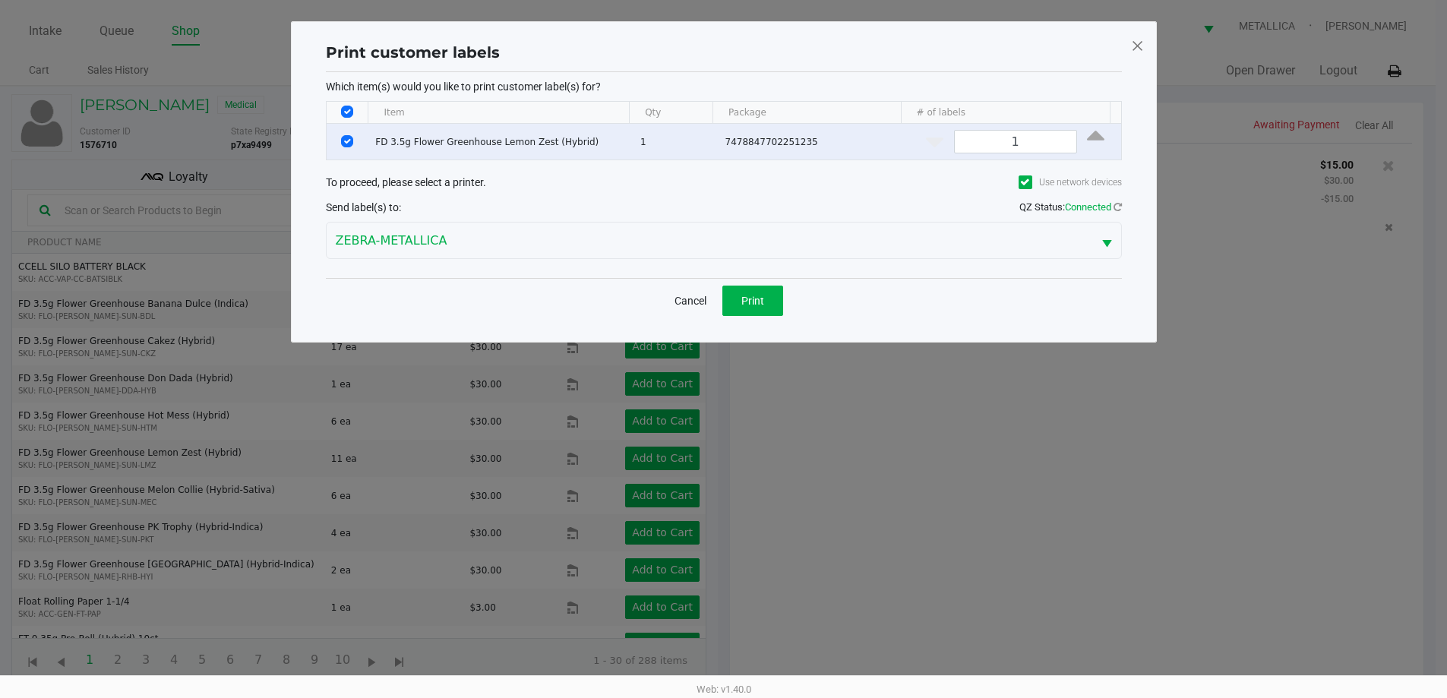
scroll to position [0, 0]
click at [763, 311] on button "Print" at bounding box center [758, 301] width 61 height 30
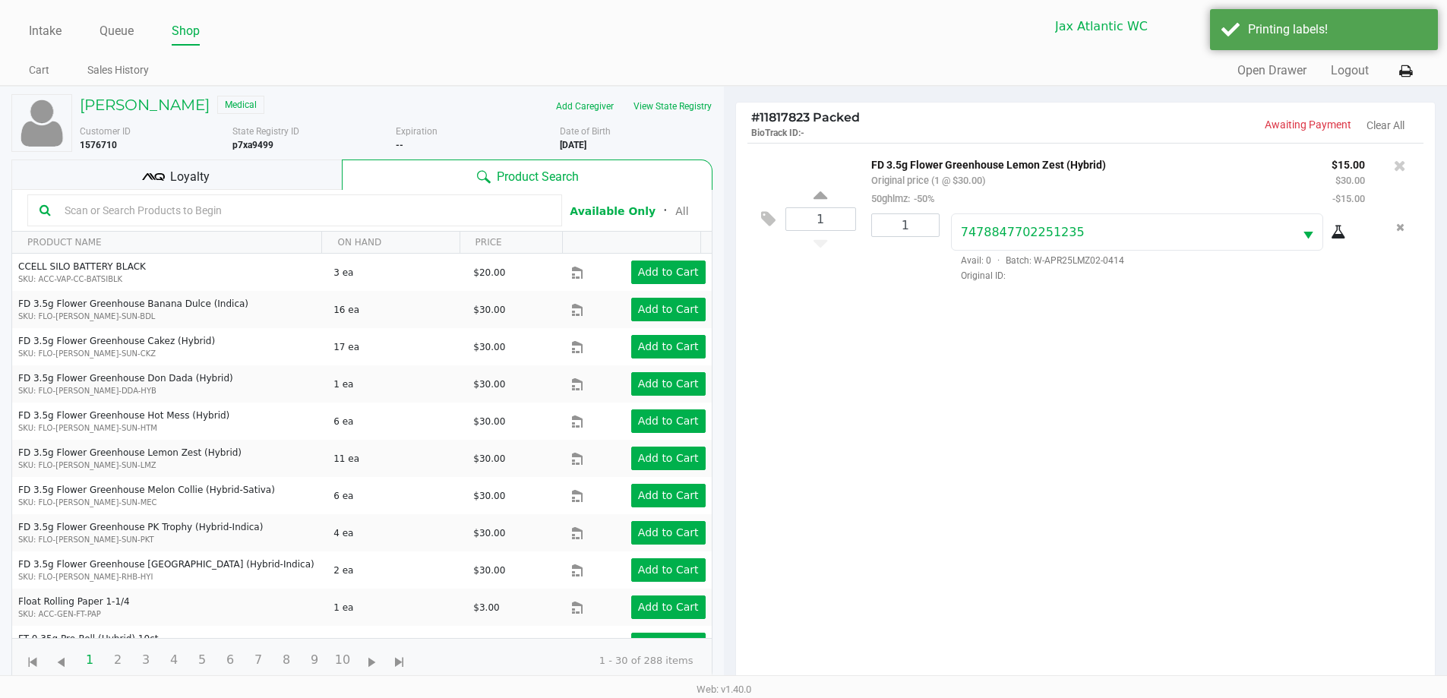
drag, startPoint x: 206, startPoint y: 173, endPoint x: 216, endPoint y: 172, distance: 10.7
click at [208, 173] on span "Loyalty" at bounding box center [189, 177] width 39 height 18
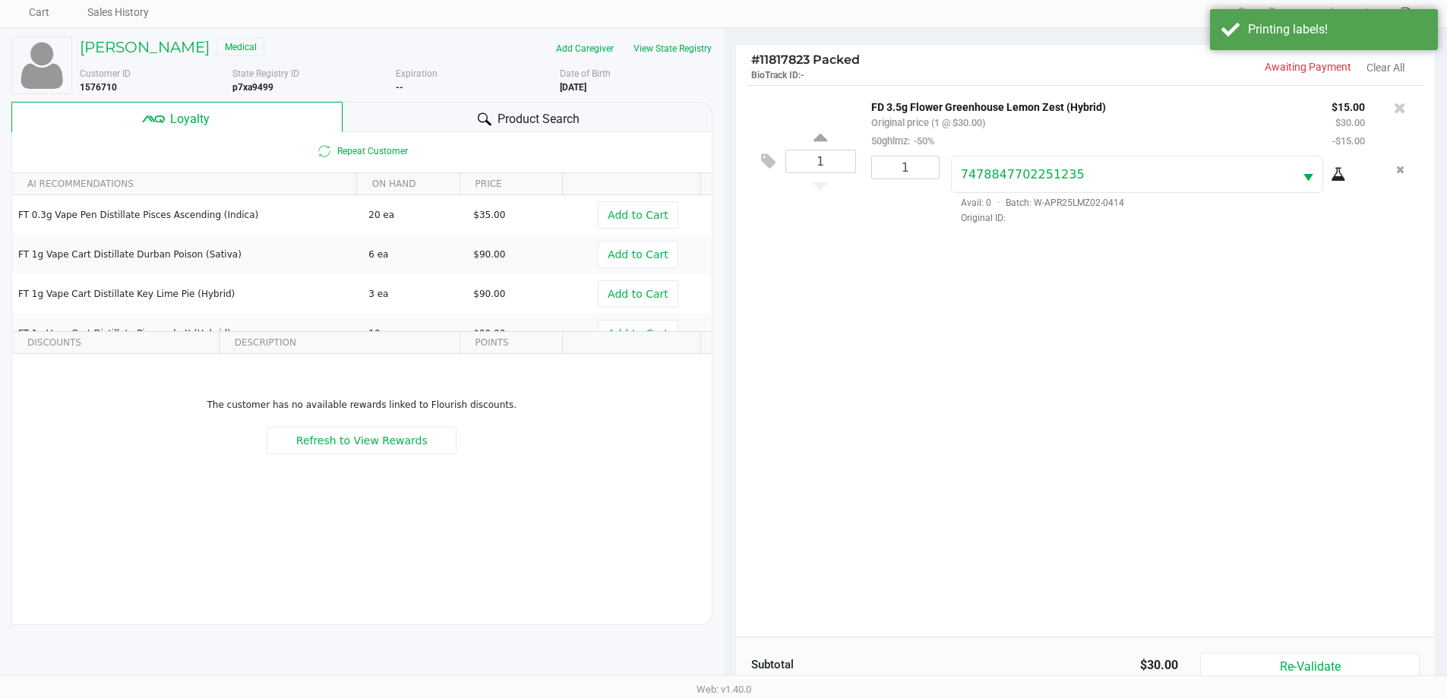
scroll to position [182, 0]
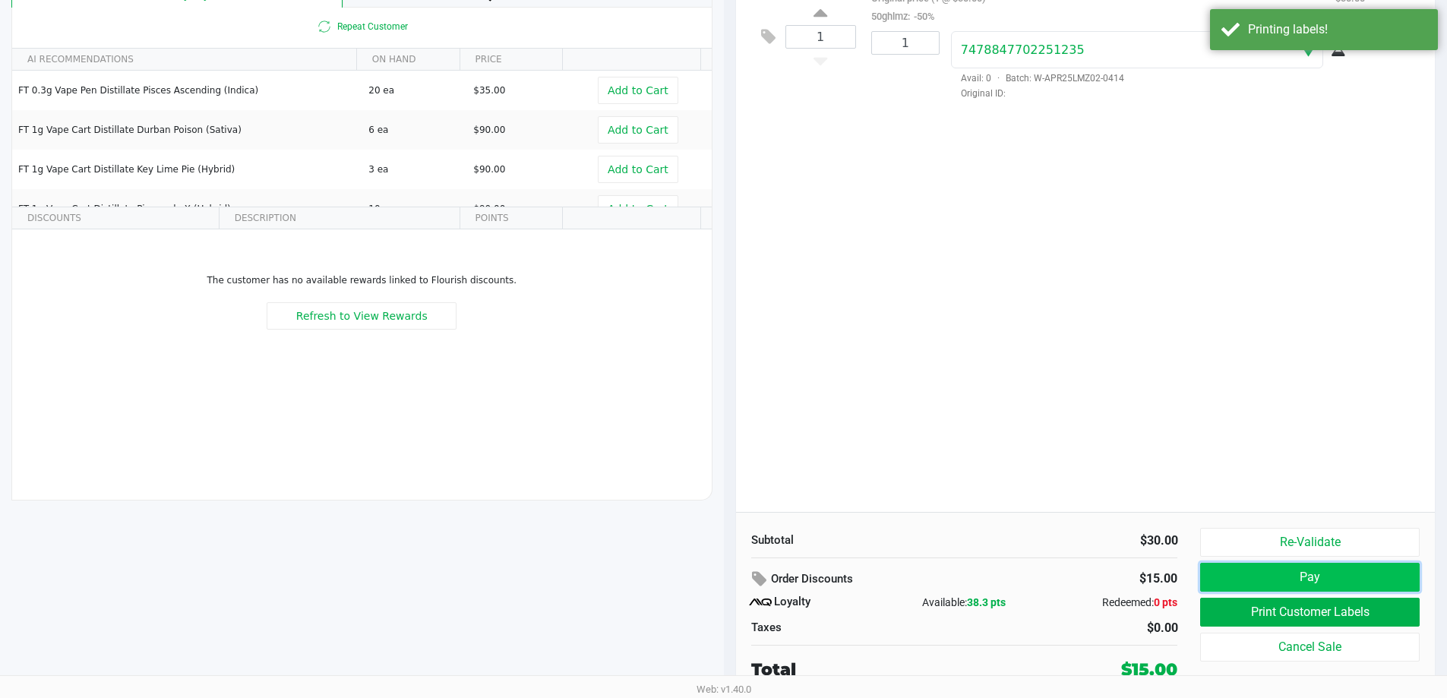
click at [1363, 567] on button "Pay" at bounding box center [1309, 577] width 219 height 29
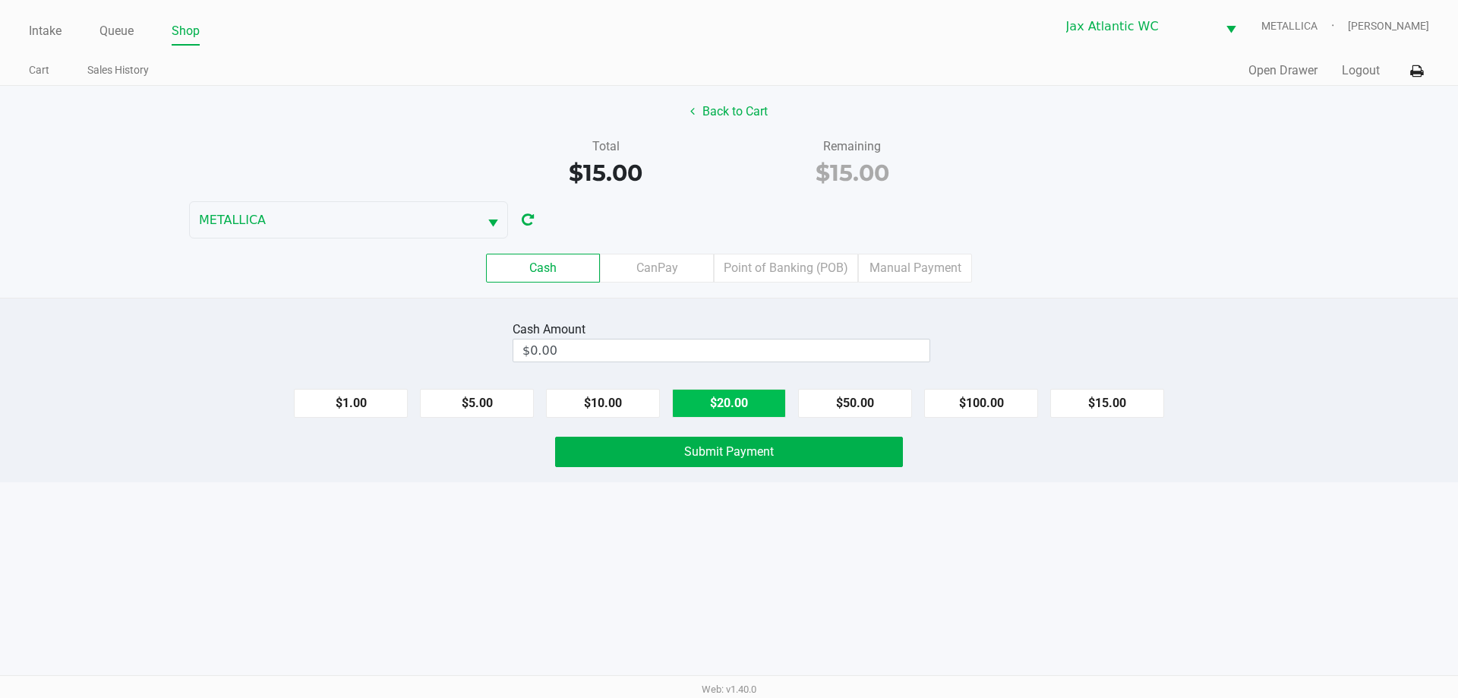
click at [722, 415] on button "$20.00" at bounding box center [729, 403] width 114 height 29
type input "$20.00"
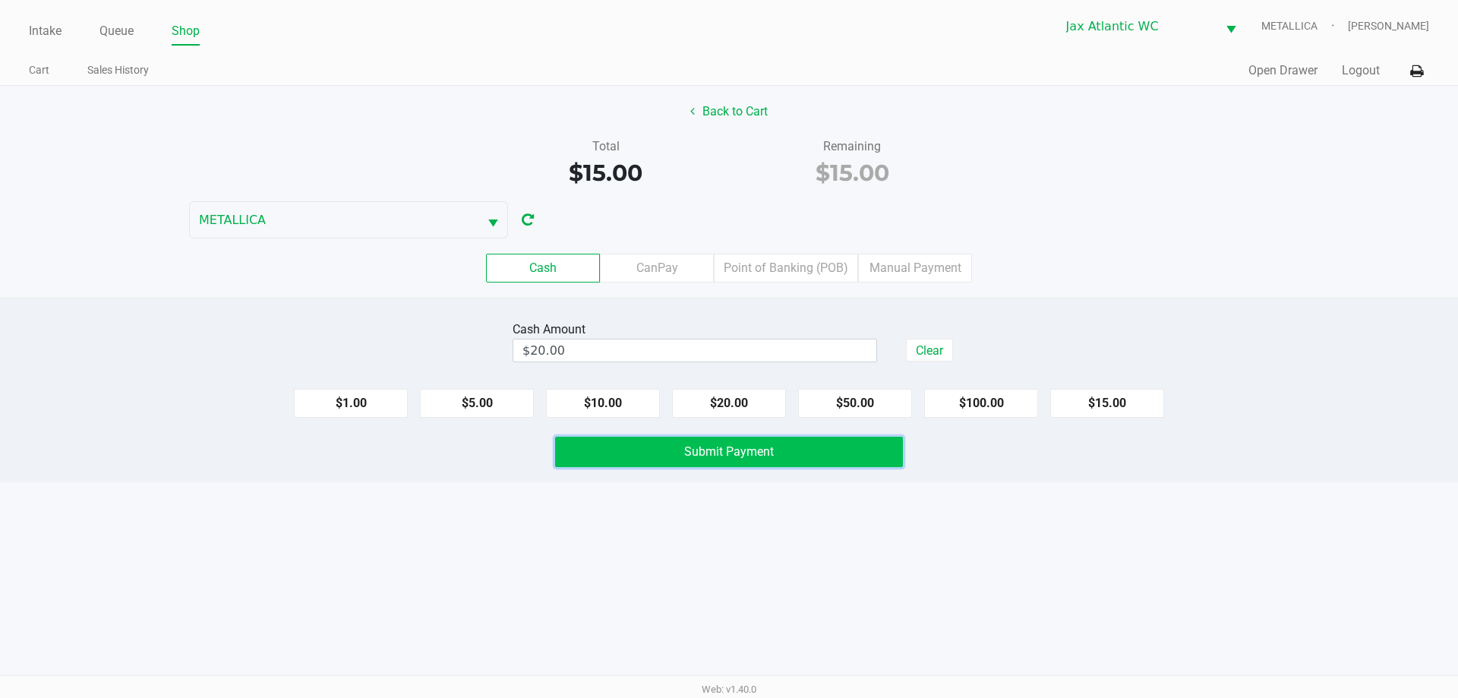
click at [691, 450] on span "Submit Payment" at bounding box center [729, 451] width 90 height 14
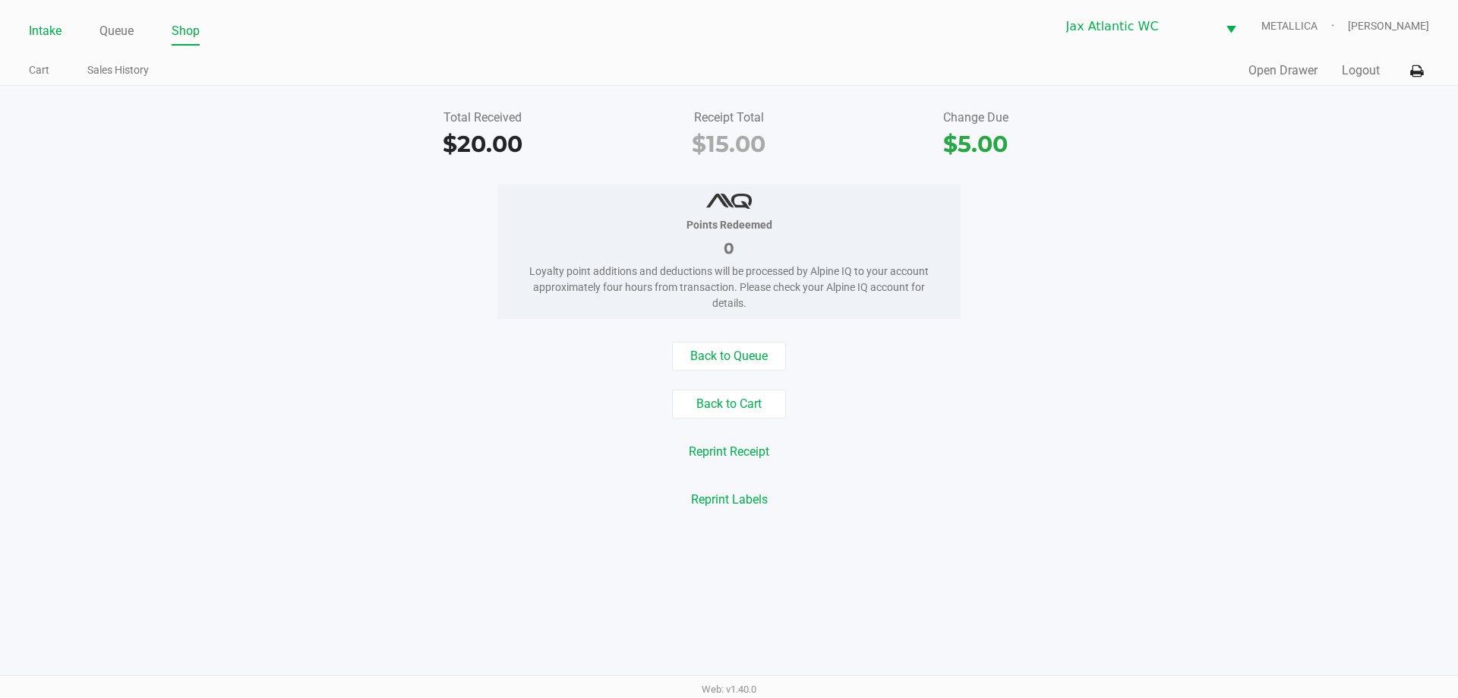
click at [50, 24] on link "Intake" at bounding box center [45, 31] width 33 height 21
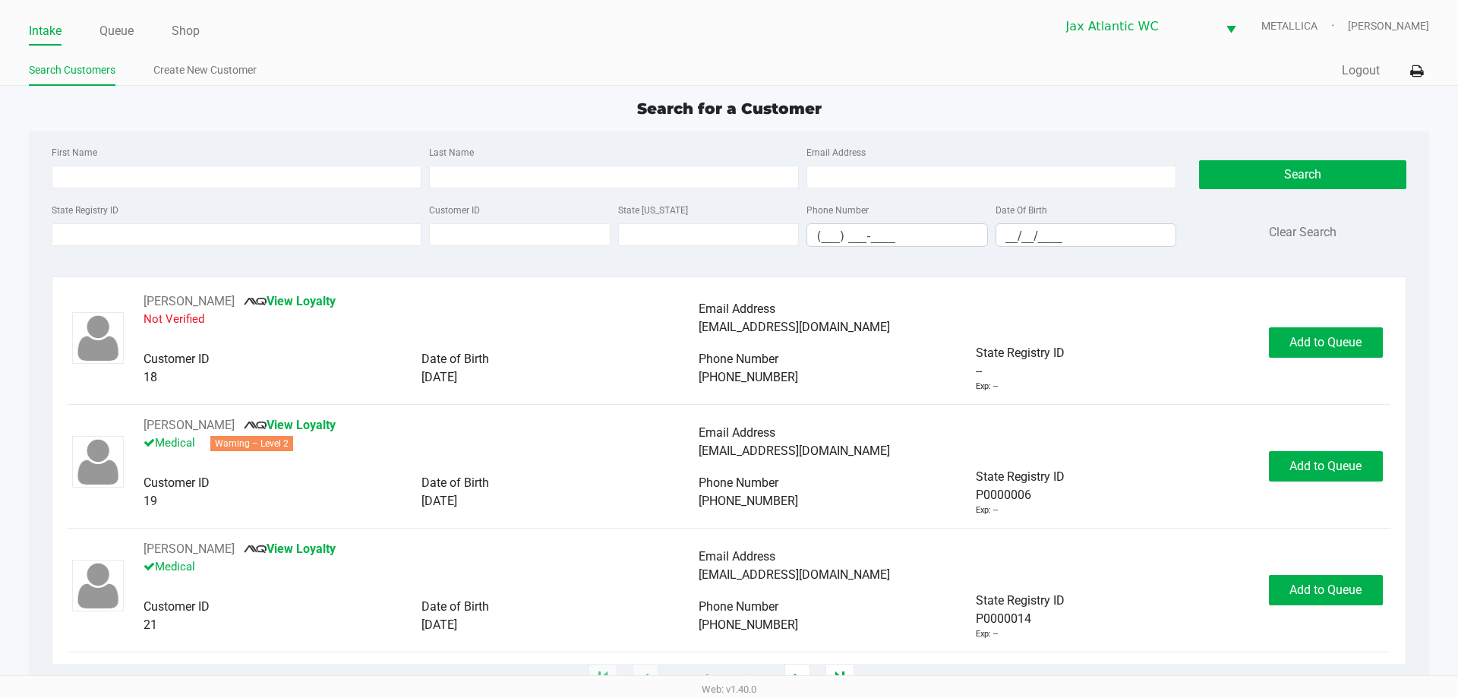
type input "CARLA"
type input "POE"
type input "03/11/1969"
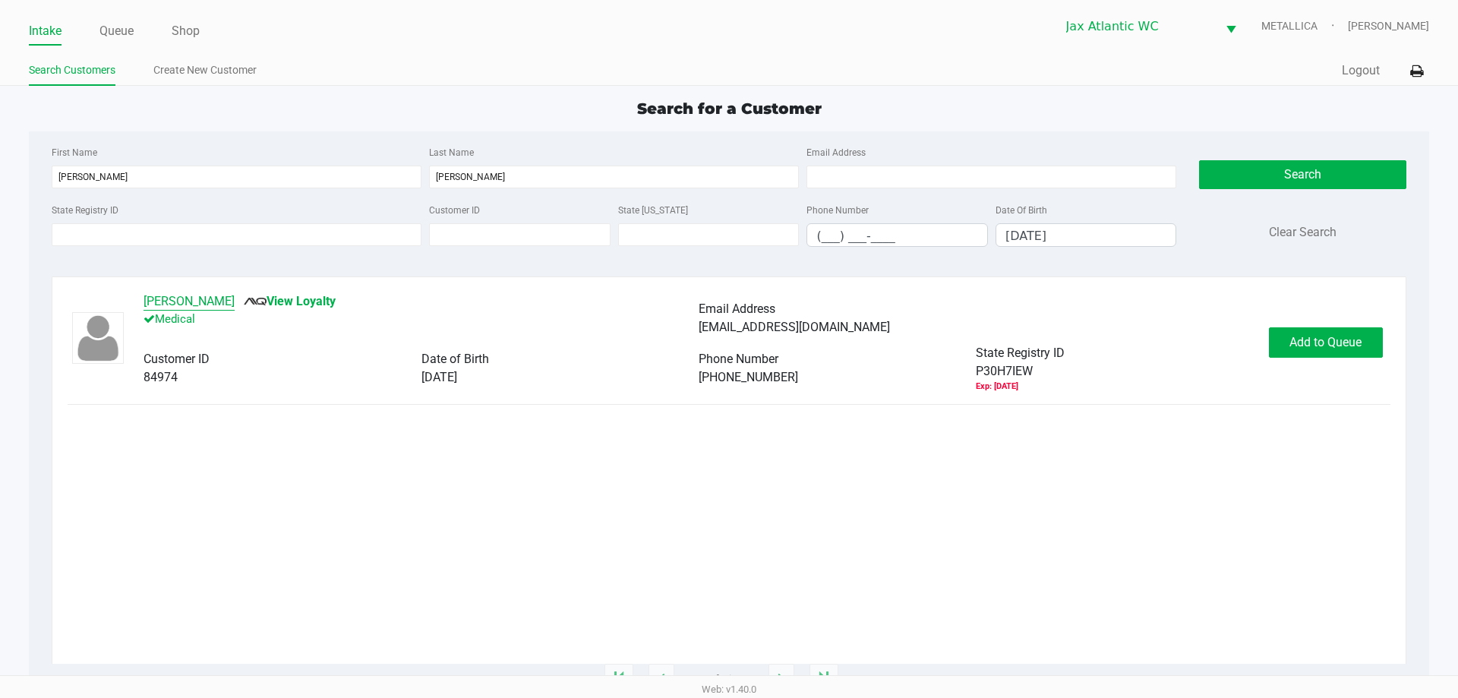
click at [176, 305] on button "Carla Poe" at bounding box center [189, 301] width 91 height 18
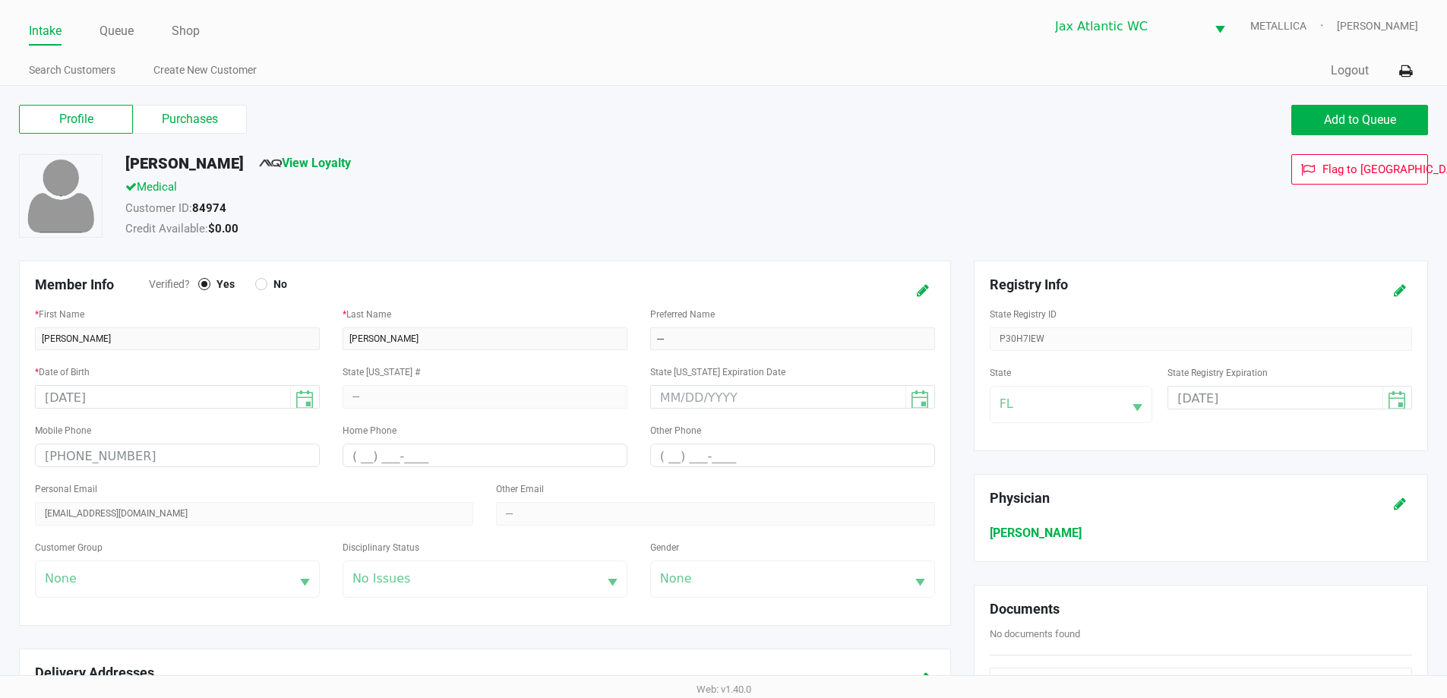
drag, startPoint x: 189, startPoint y: 110, endPoint x: 384, endPoint y: 122, distance: 195.5
click at [191, 110] on label "Purchases" at bounding box center [190, 119] width 114 height 29
click at [0, 0] on 1 "Purchases" at bounding box center [0, 0] width 0 height 0
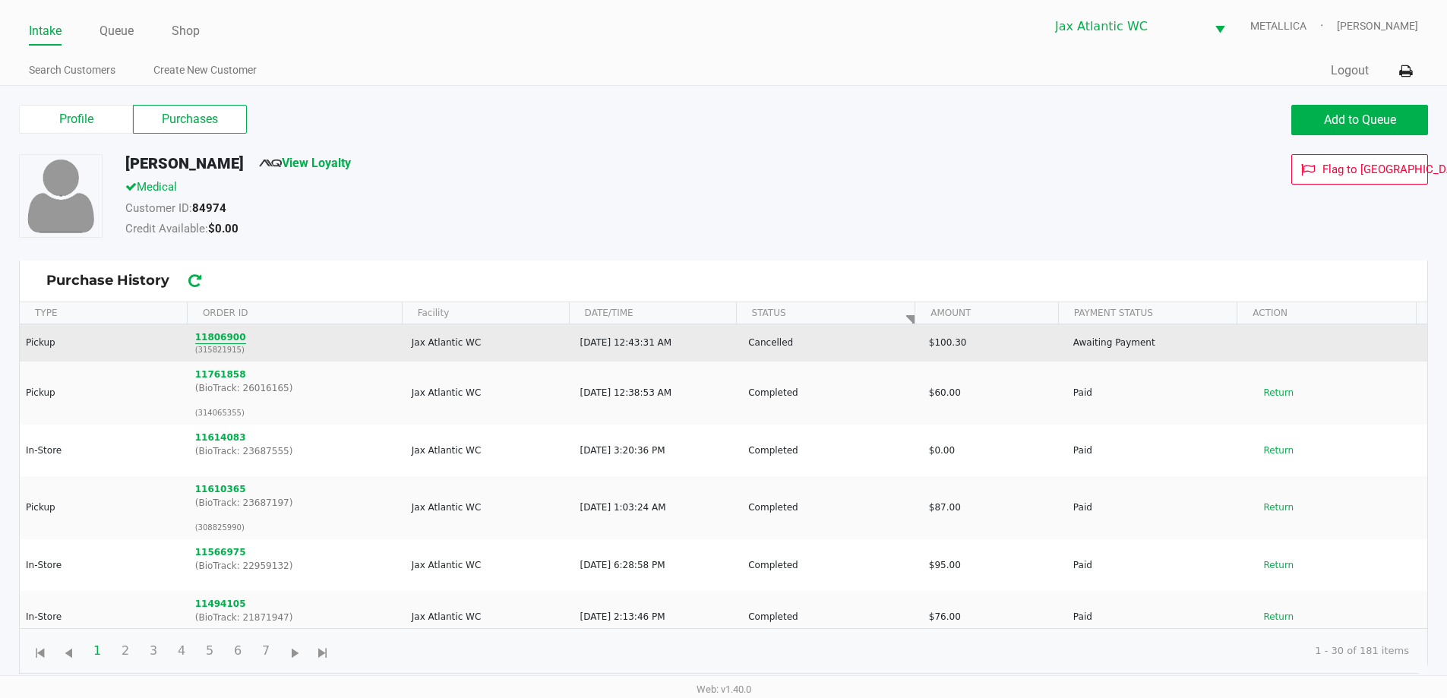
click at [217, 335] on button "11806900" at bounding box center [220, 337] width 51 height 14
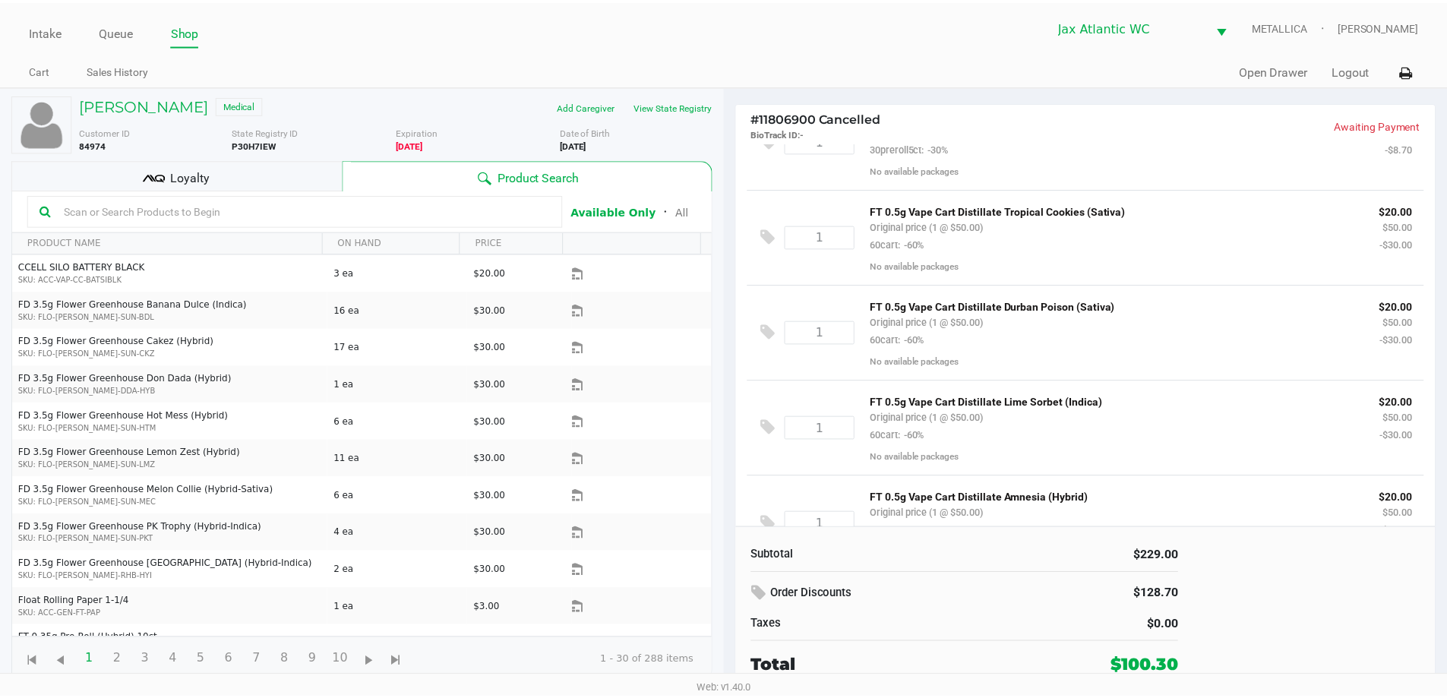
scroll to position [98, 0]
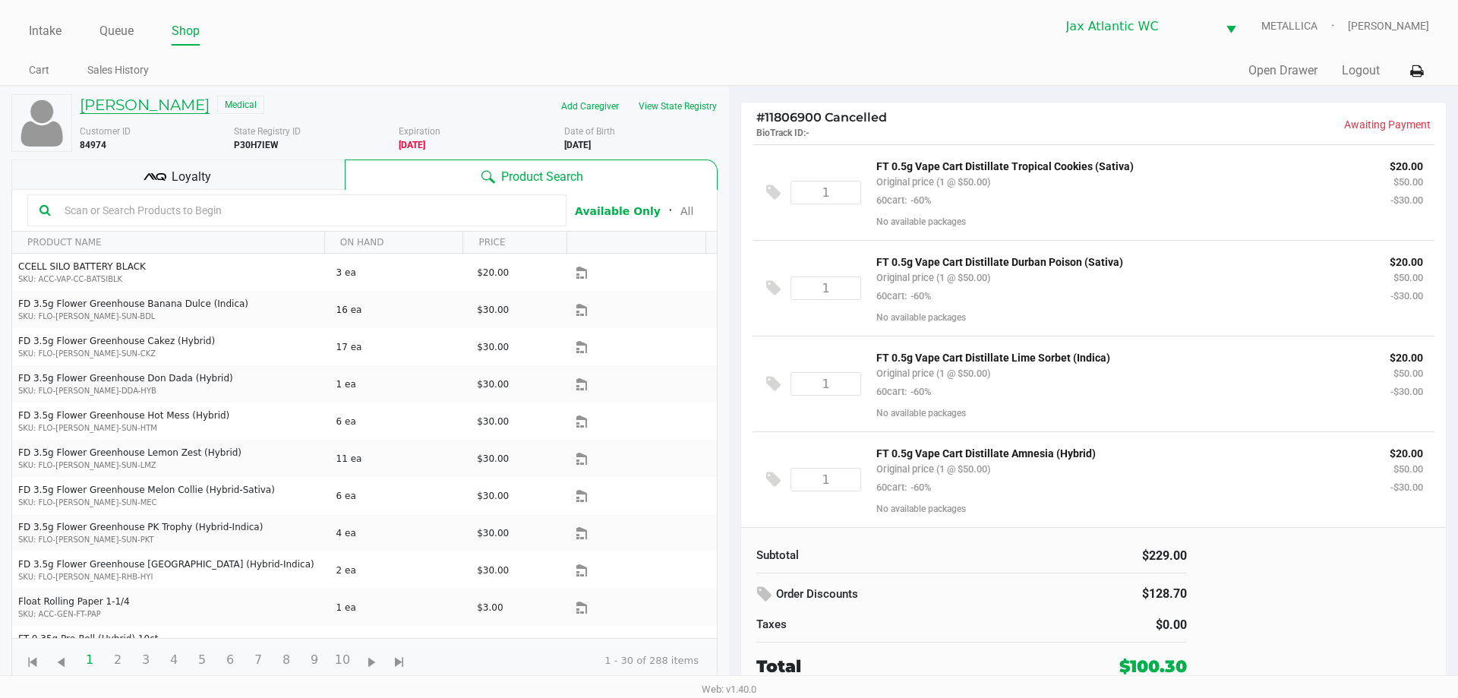
click at [134, 105] on h5 "Carla Poe" at bounding box center [145, 105] width 130 height 18
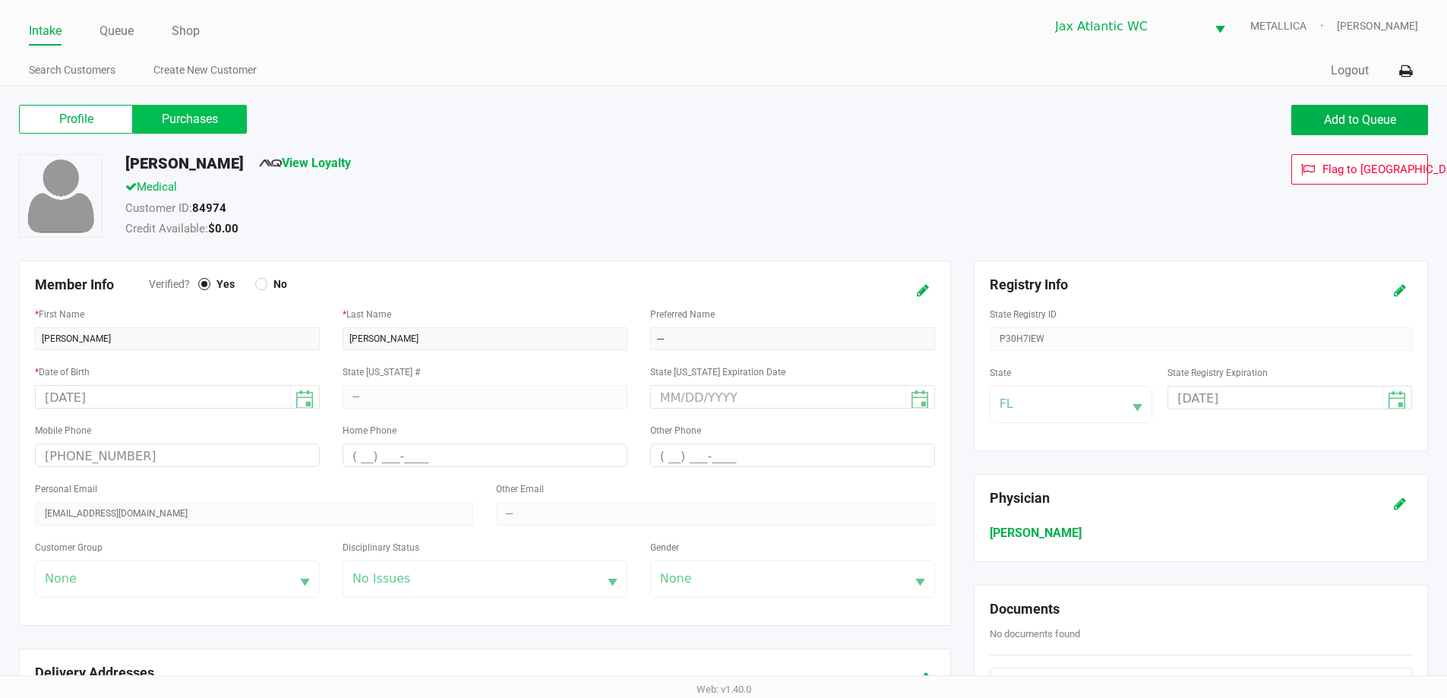
click at [214, 124] on label "Purchases" at bounding box center [190, 119] width 114 height 29
click at [0, 0] on 1 "Purchases" at bounding box center [0, 0] width 0 height 0
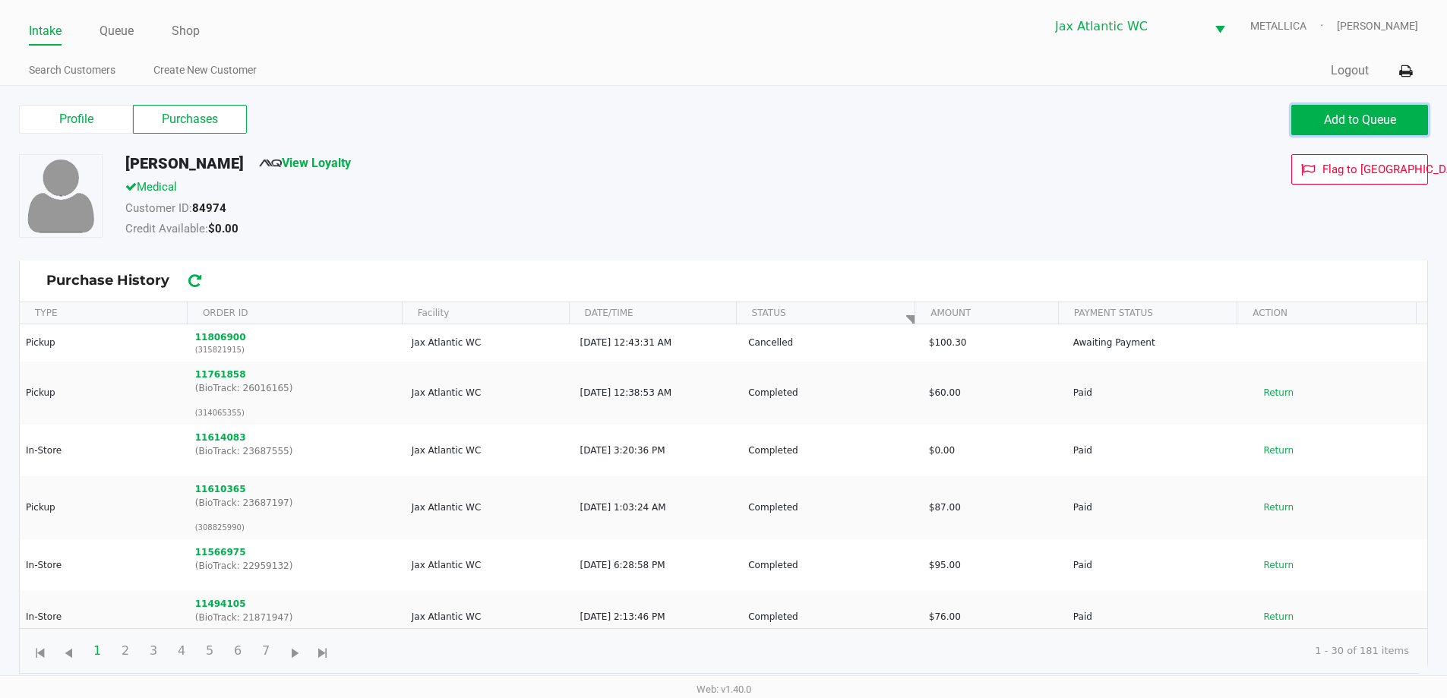
click at [1372, 122] on span "Add to Queue" at bounding box center [1360, 119] width 72 height 14
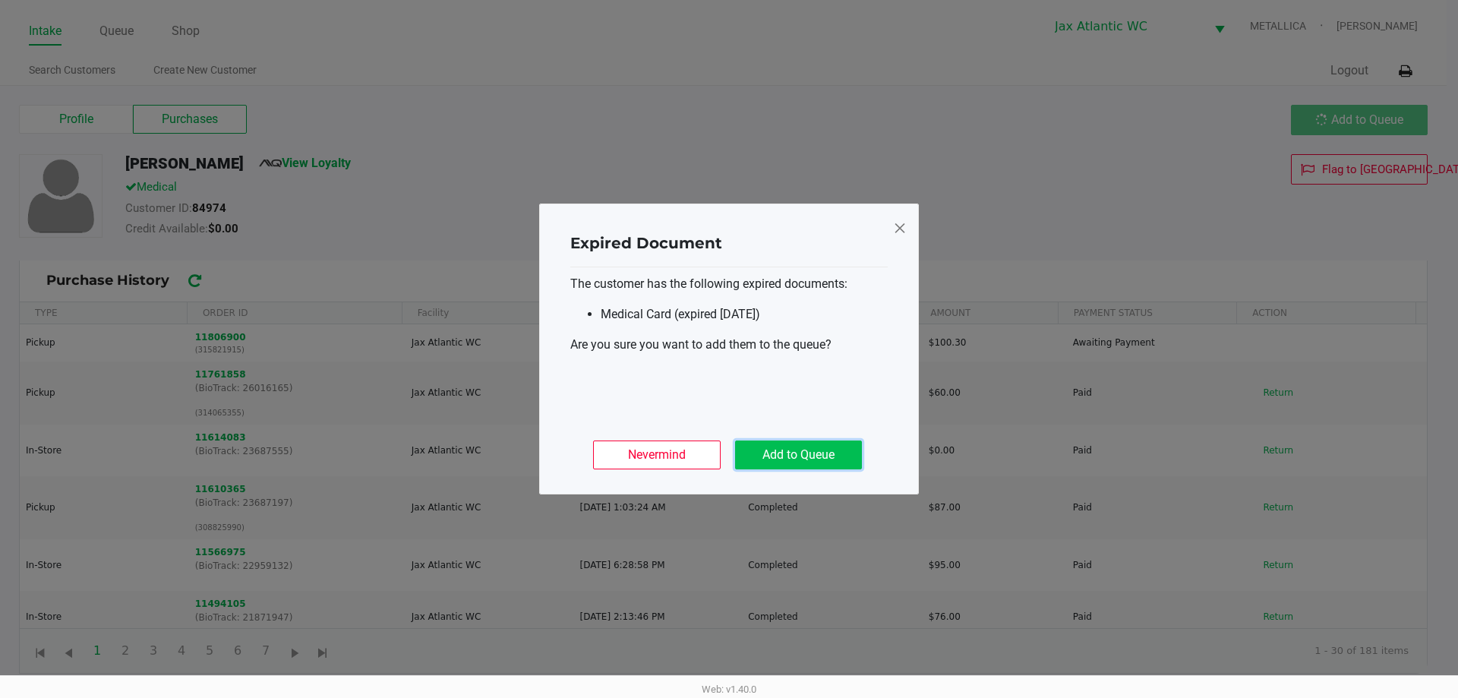
click at [813, 450] on button "Add to Queue" at bounding box center [798, 455] width 127 height 29
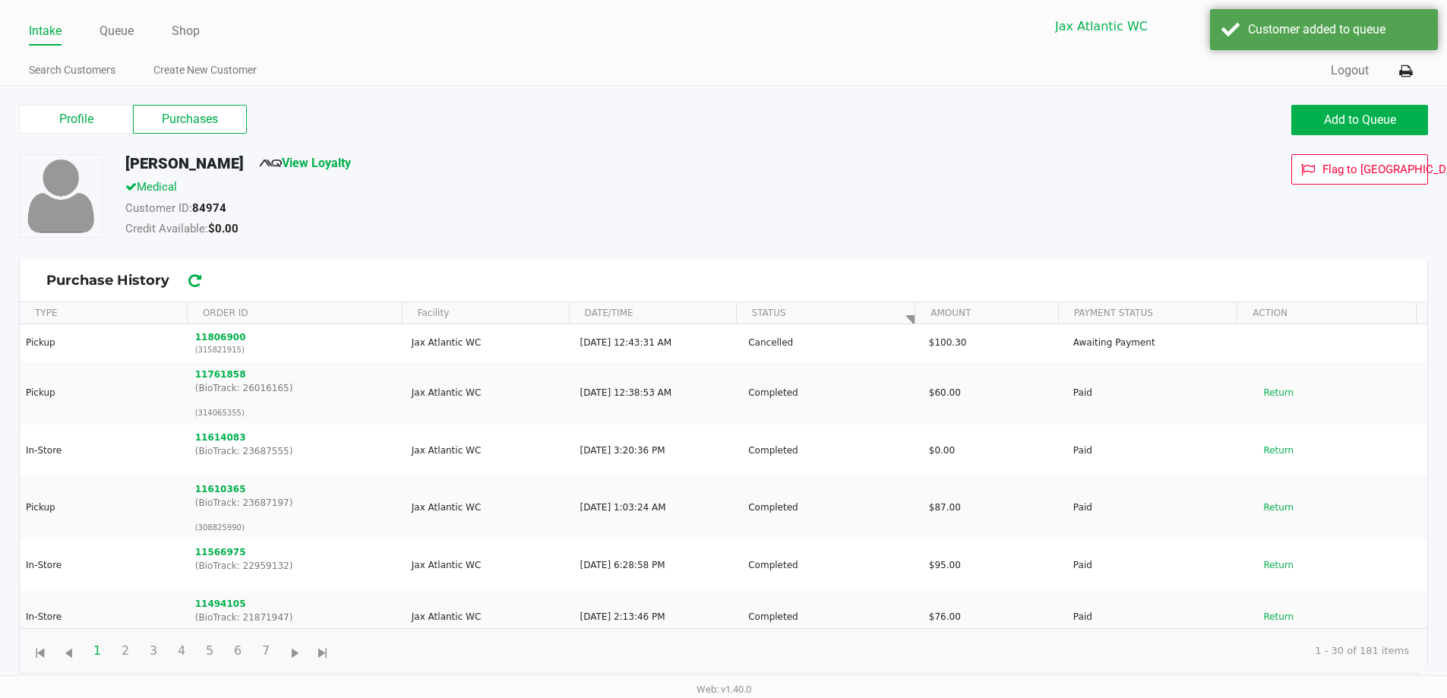
click at [1328, 104] on div "Profile Purchases Add to Queue" at bounding box center [724, 127] width 1432 height 53
click at [1324, 115] on span "Add to Queue" at bounding box center [1360, 119] width 72 height 14
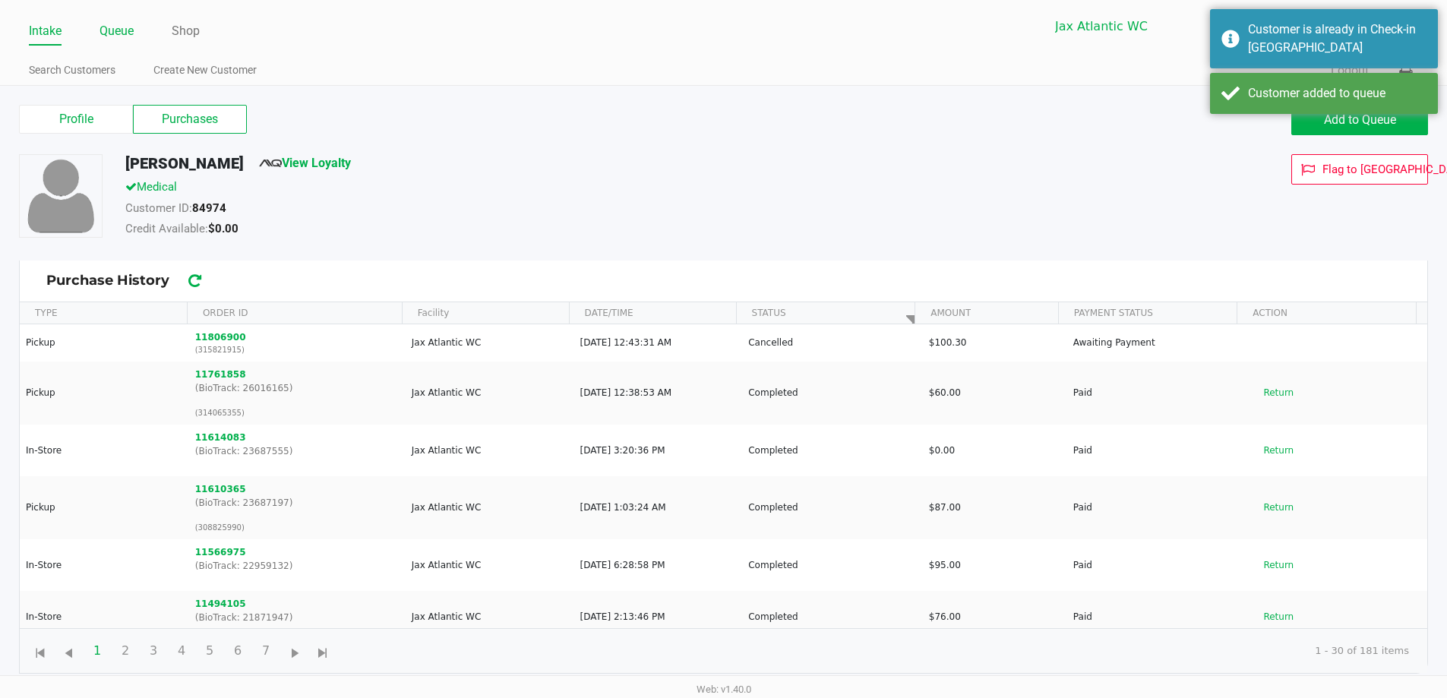
drag, startPoint x: 112, startPoint y: 27, endPoint x: 128, endPoint y: 36, distance: 18.4
click at [113, 27] on link "Queue" at bounding box center [116, 31] width 34 height 21
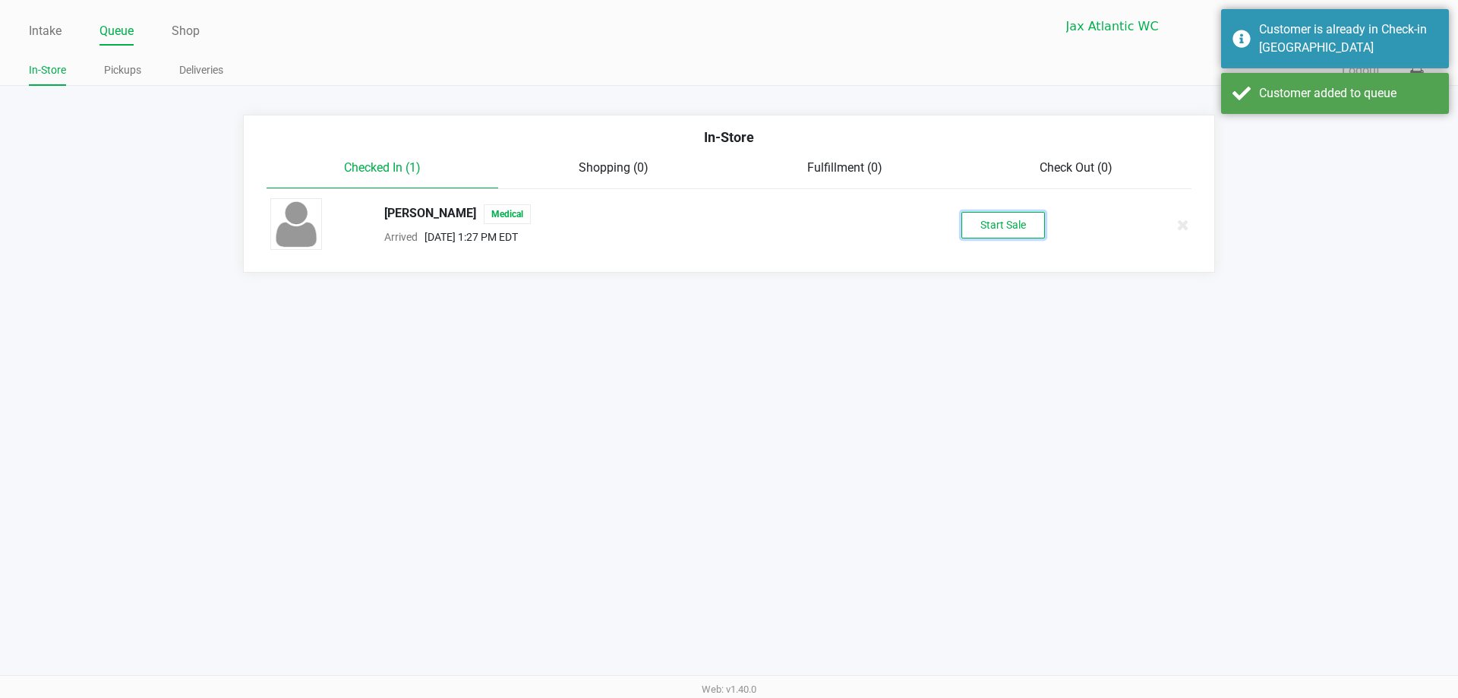
click at [993, 223] on button "Start Sale" at bounding box center [1004, 225] width 84 height 27
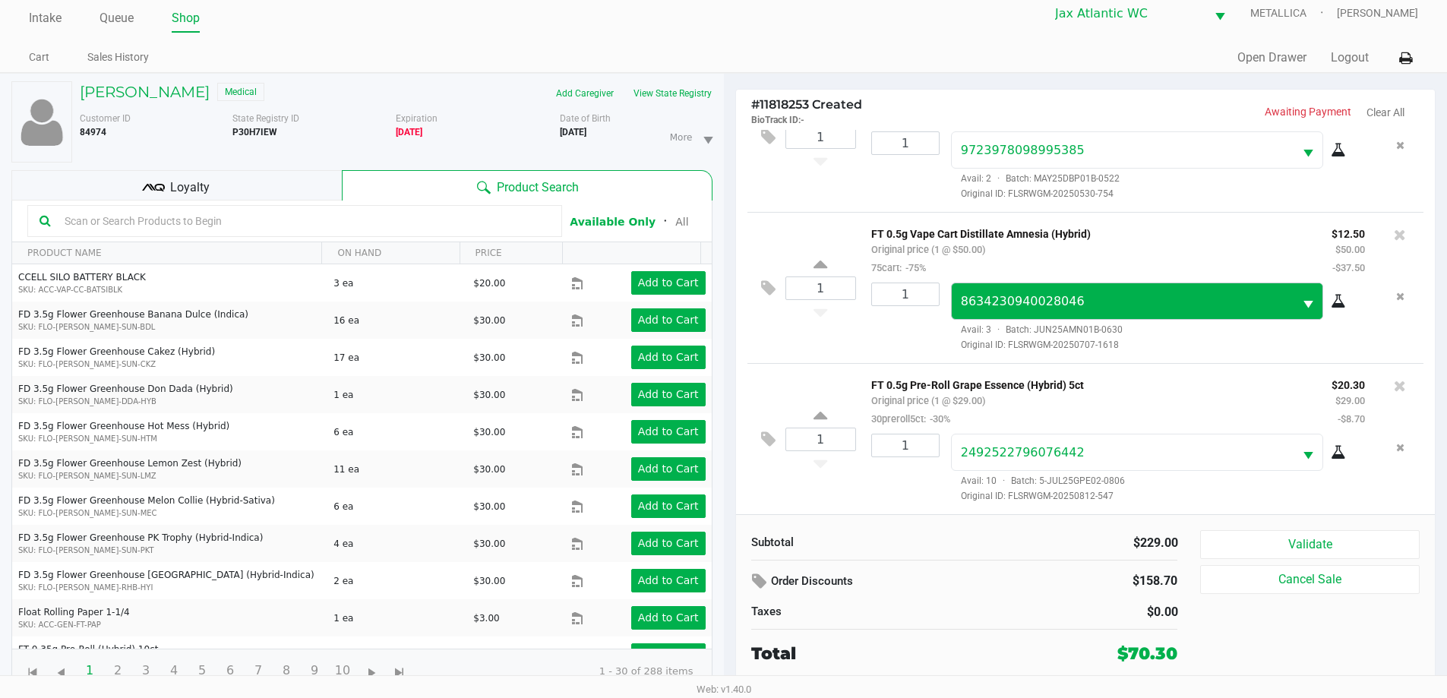
scroll to position [16, 0]
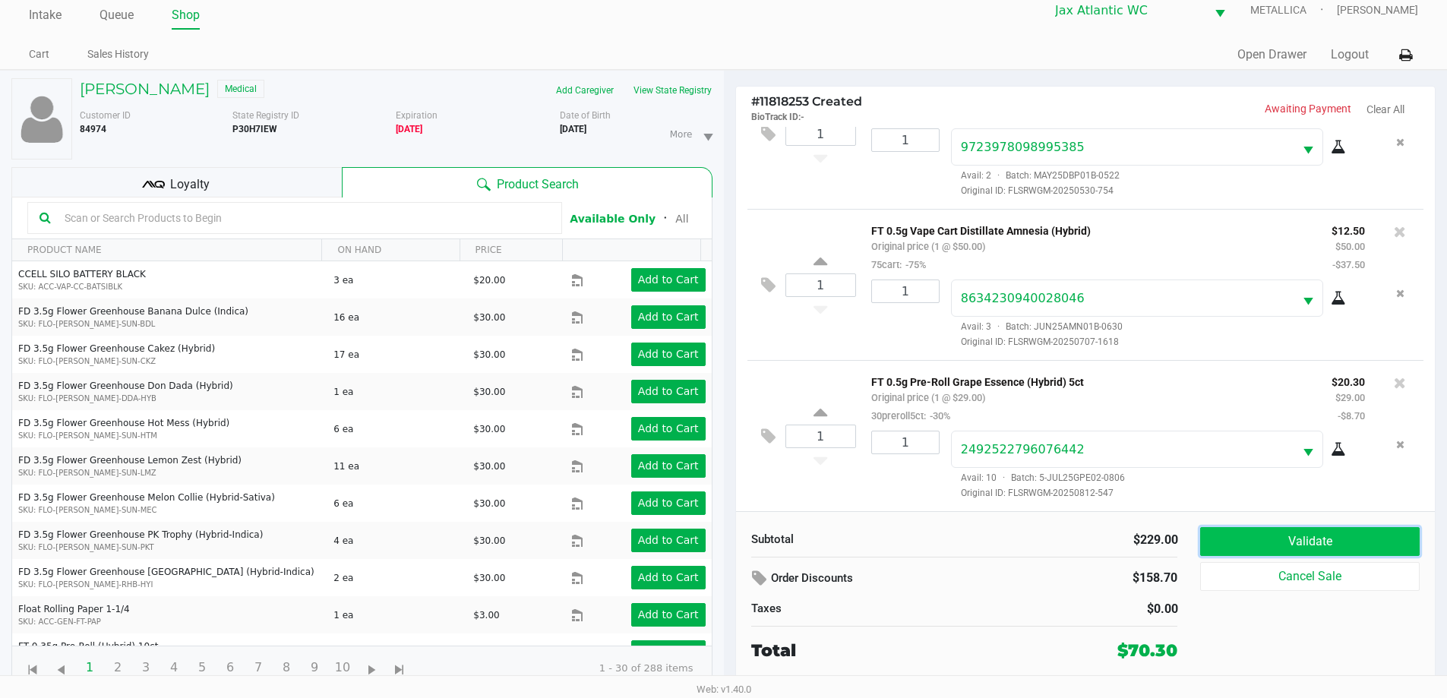
click at [1366, 537] on button "Validate" at bounding box center [1309, 541] width 219 height 29
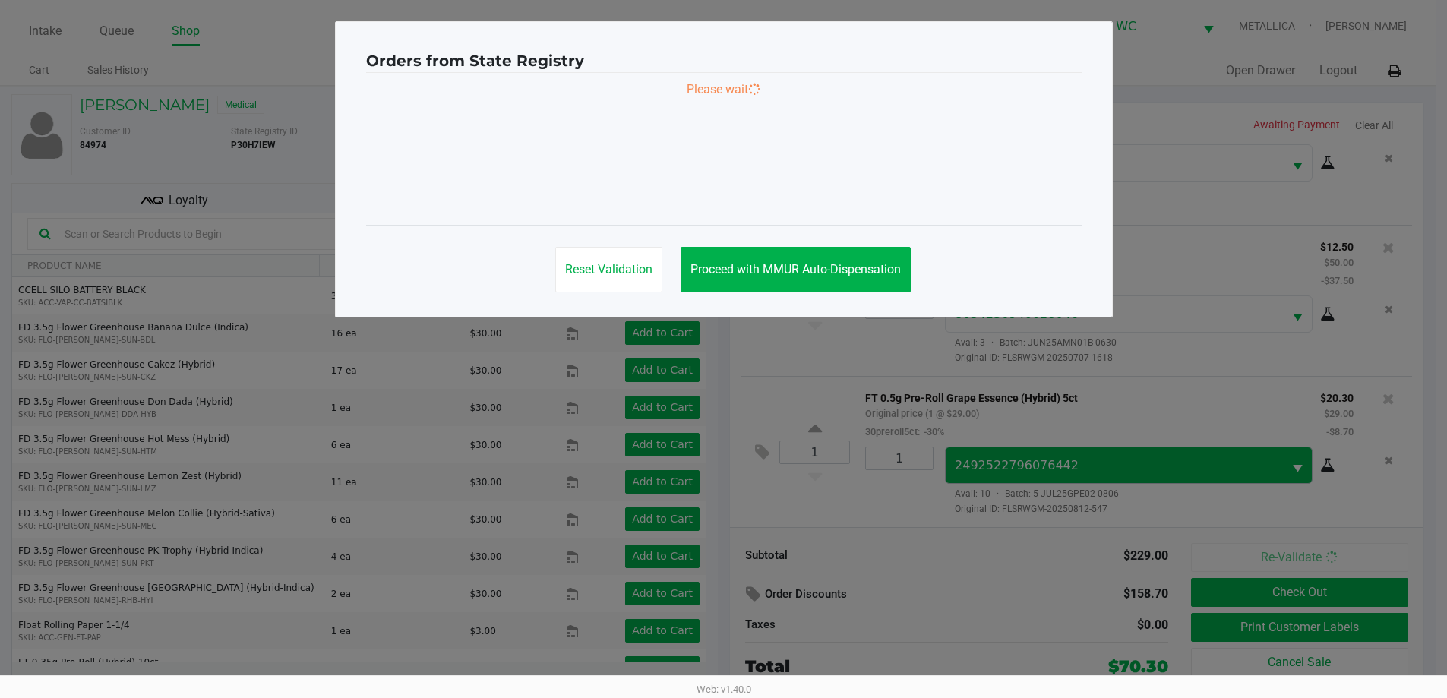
scroll to position [0, 0]
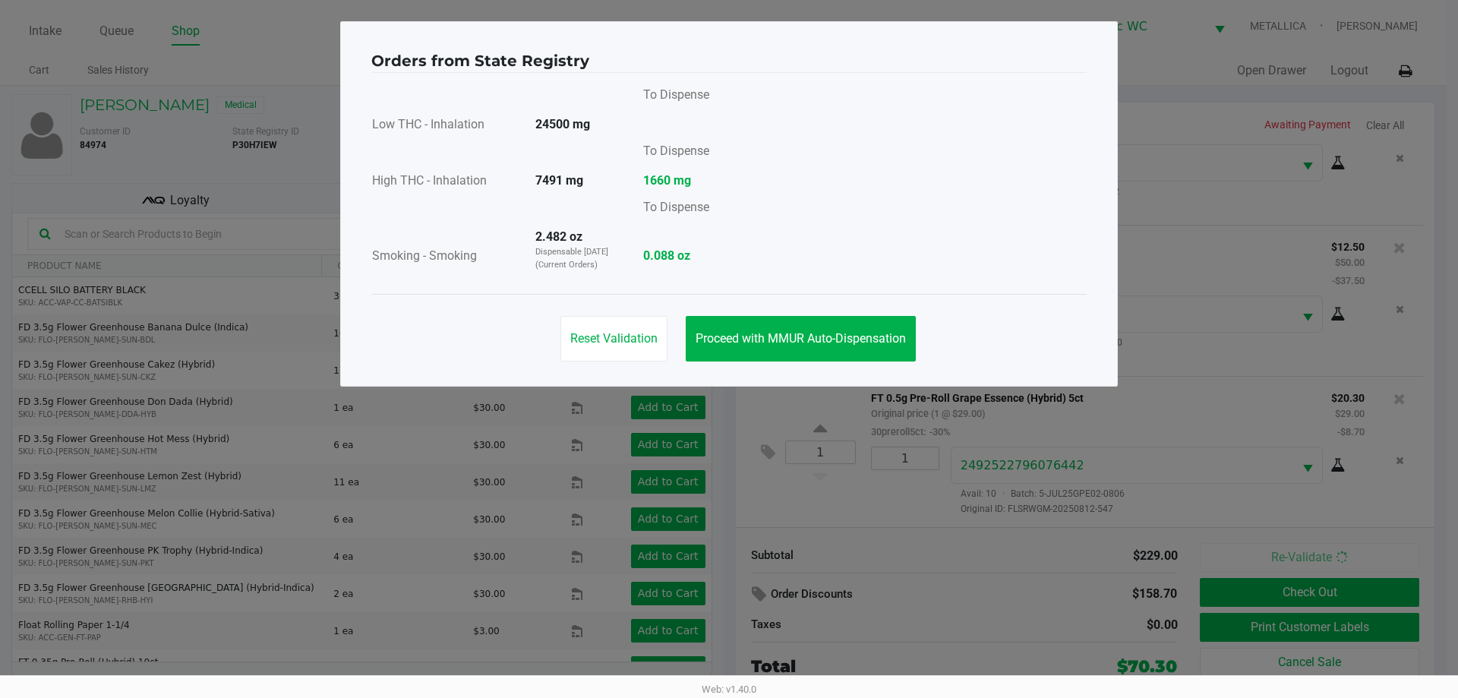
click at [801, 365] on div "Reset Validation Proceed with MMUR Auto-Dispensation" at bounding box center [728, 332] width 715 height 77
click at [794, 348] on button "Proceed with MMUR Auto-Dispensation" at bounding box center [801, 339] width 230 height 46
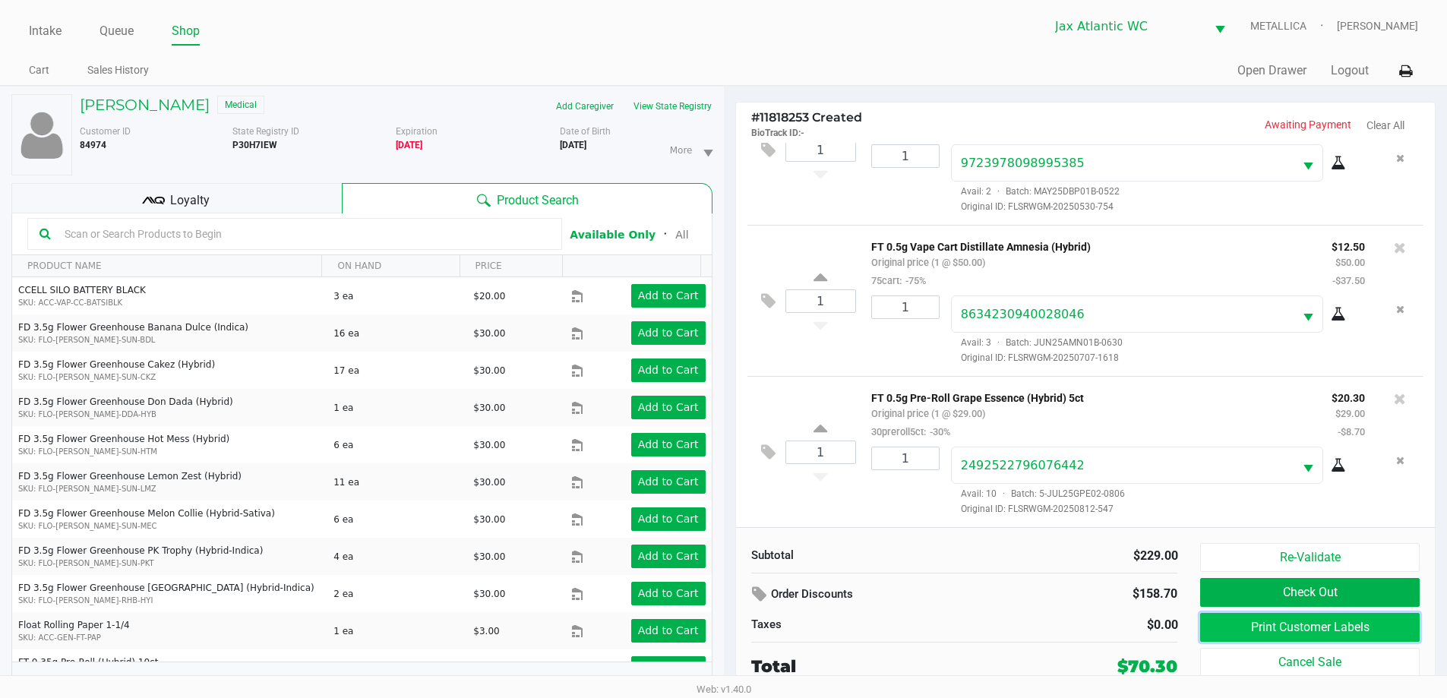
click at [1283, 626] on button "Print Customer Labels" at bounding box center [1309, 627] width 219 height 29
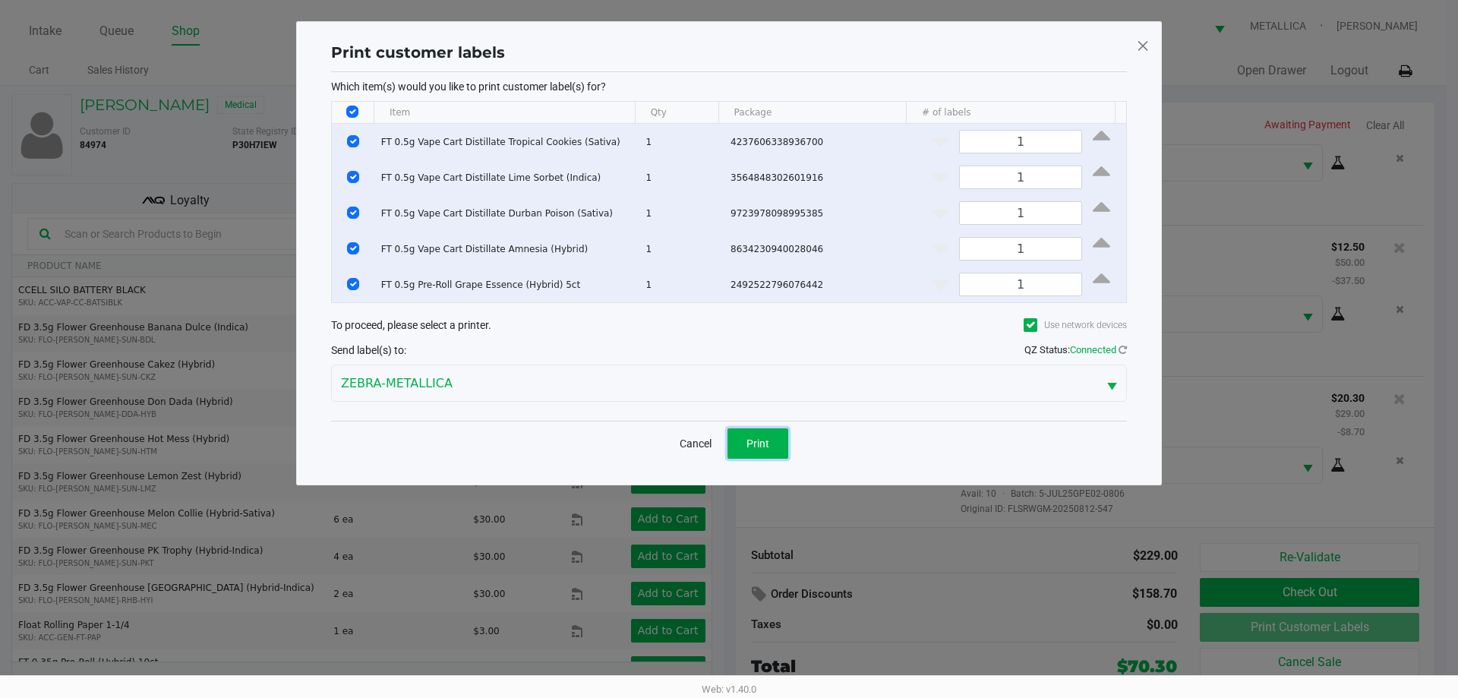
click at [753, 443] on span "Print" at bounding box center [758, 443] width 23 height 12
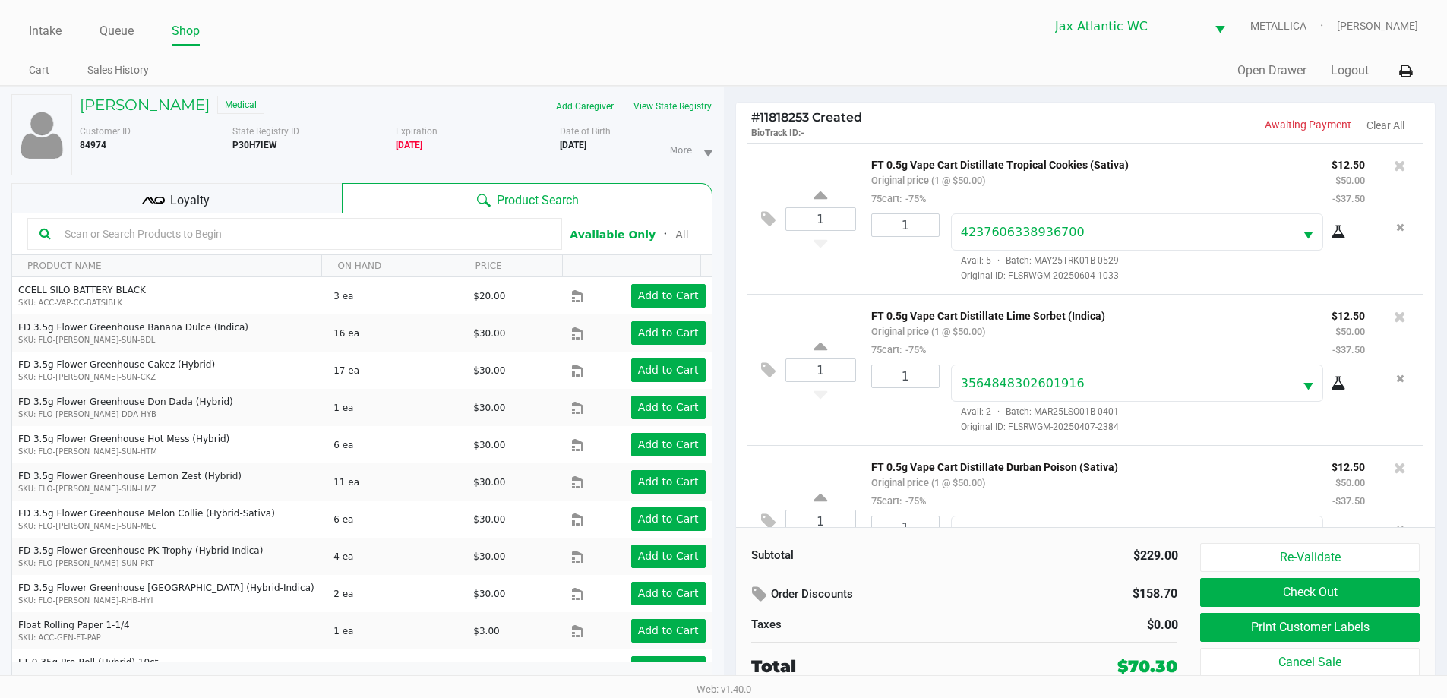
click at [204, 194] on span "Loyalty" at bounding box center [189, 200] width 39 height 18
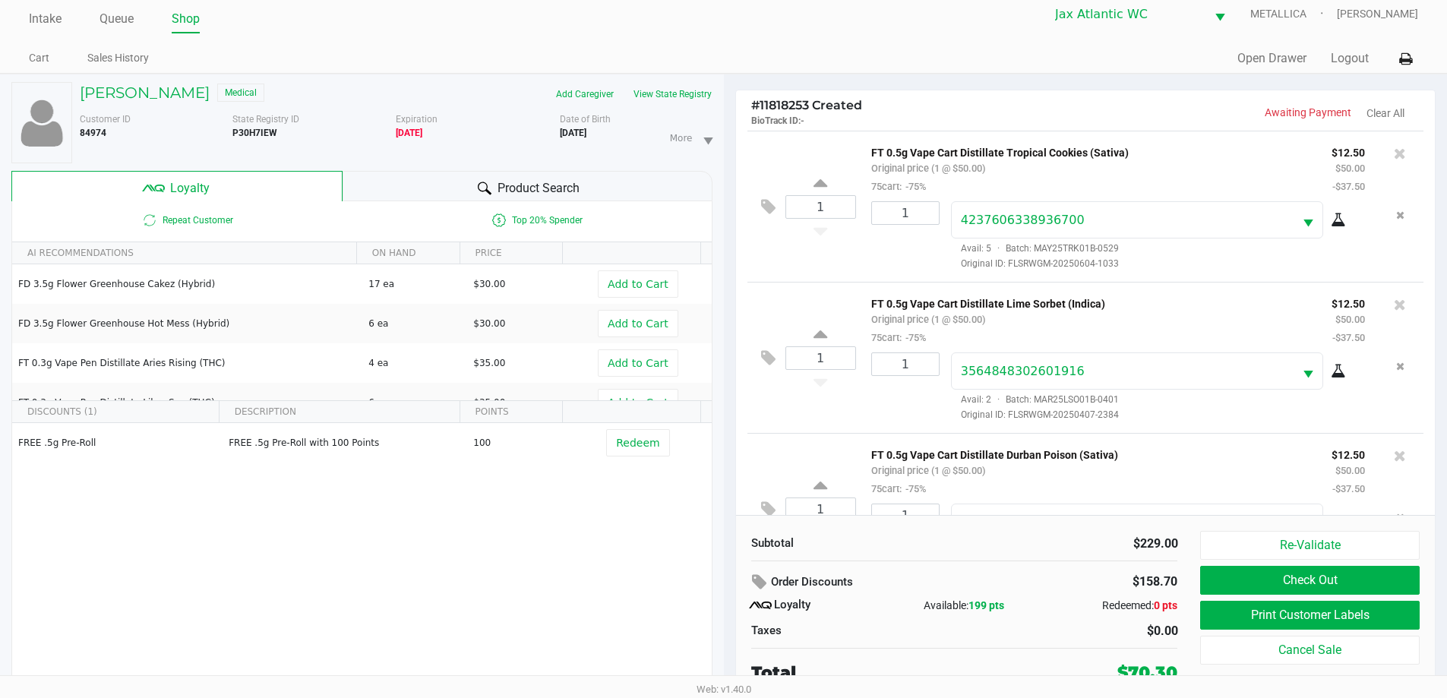
scroll to position [16, 0]
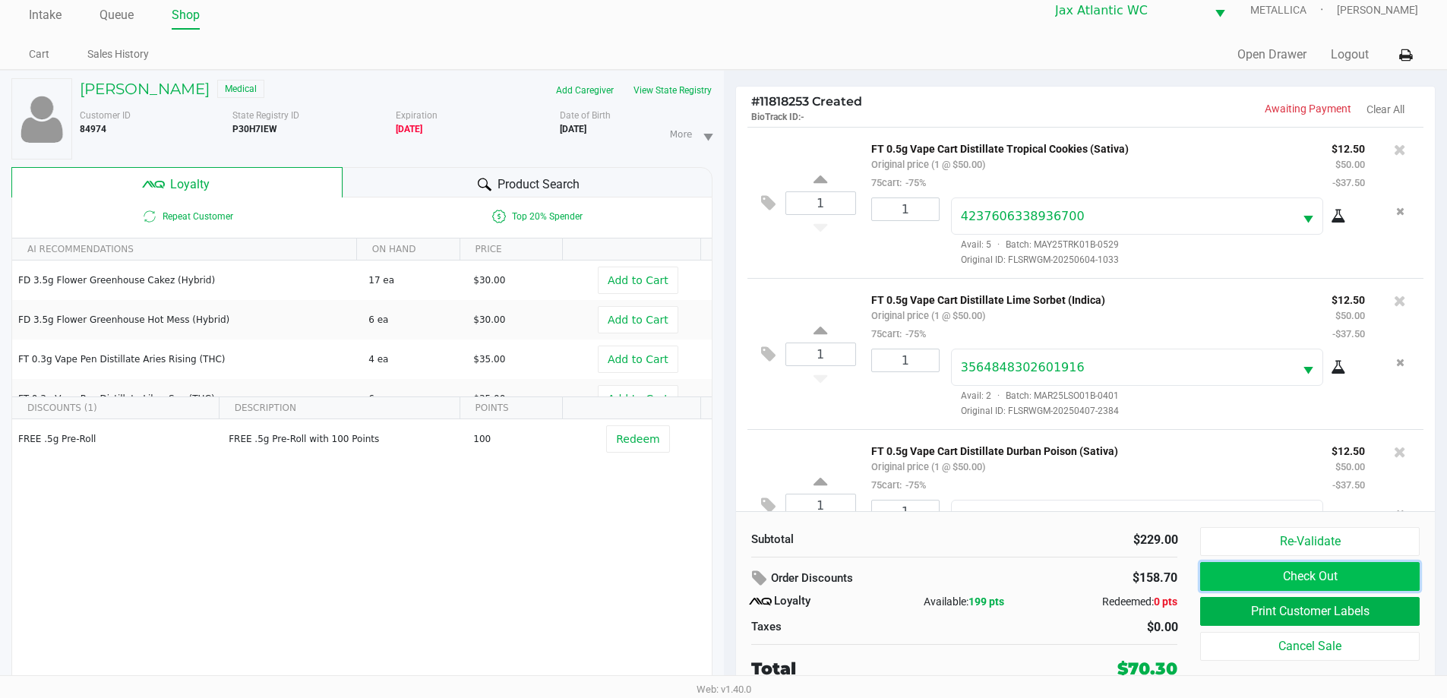
click at [1313, 576] on button "Check Out" at bounding box center [1309, 576] width 219 height 29
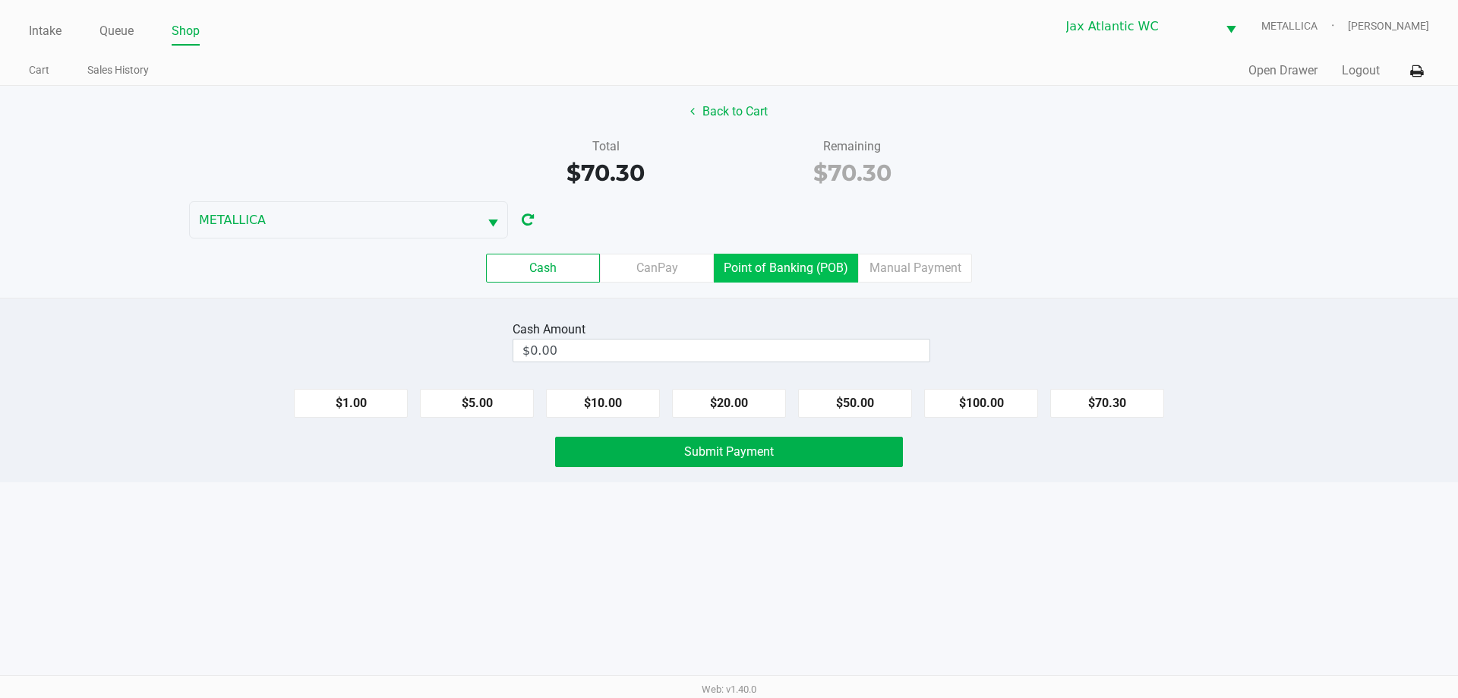
click at [767, 258] on label "Point of Banking (POB)" at bounding box center [786, 268] width 144 height 29
click at [0, 0] on 7 "Point of Banking (POB)" at bounding box center [0, 0] width 0 height 0
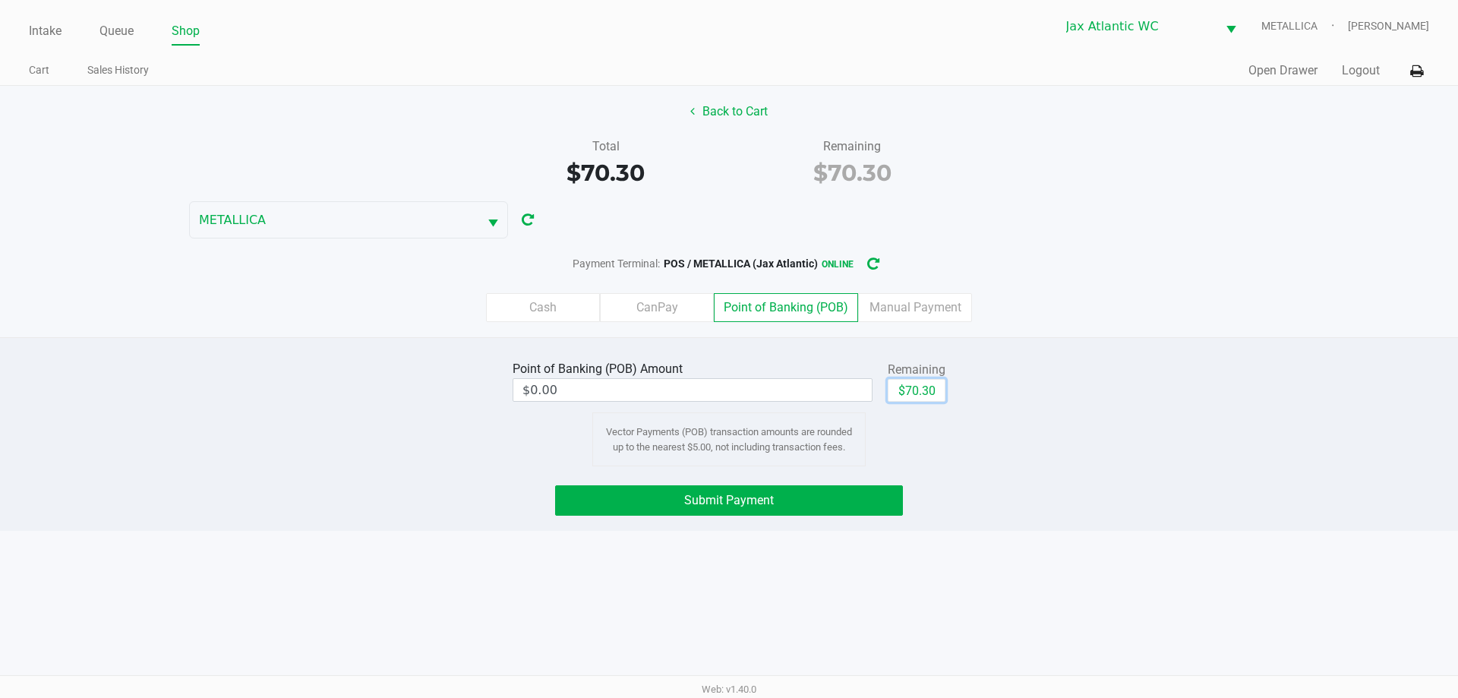
drag, startPoint x: 930, startPoint y: 397, endPoint x: 901, endPoint y: 447, distance: 57.8
click at [929, 397] on button "$70.30" at bounding box center [917, 390] width 58 height 23
type input "$70.30"
click at [842, 501] on button "Submit Payment" at bounding box center [729, 500] width 348 height 30
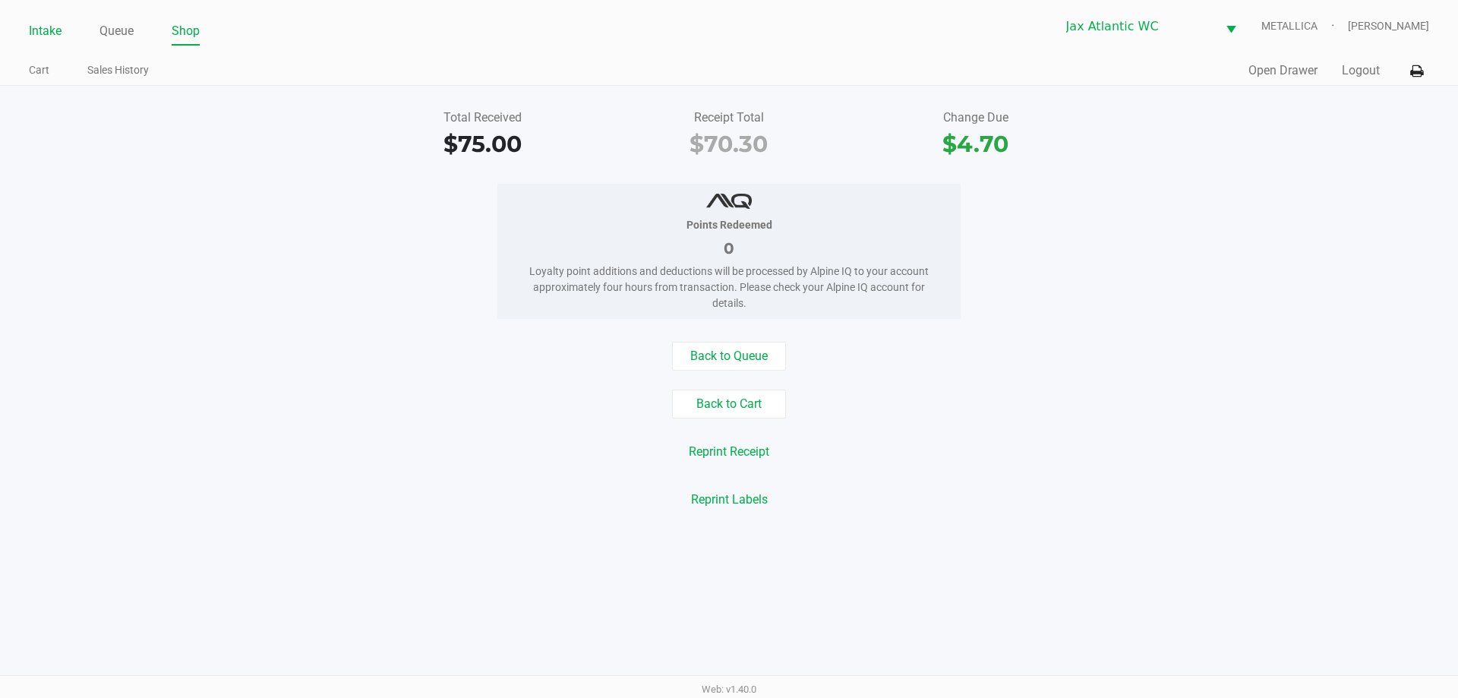
click at [46, 25] on link "Intake" at bounding box center [45, 31] width 33 height 21
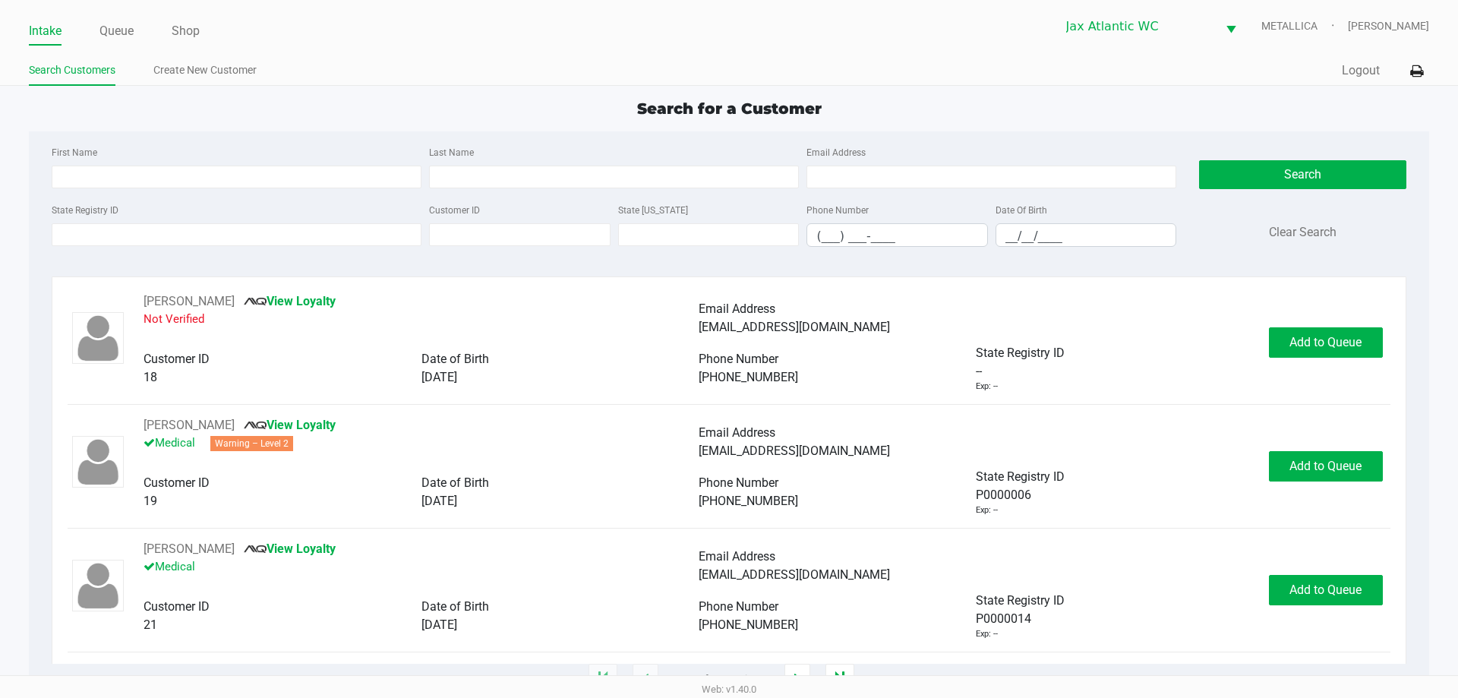
type input "KELLY"
type input "PELLERIN"
type input "02/02/1963"
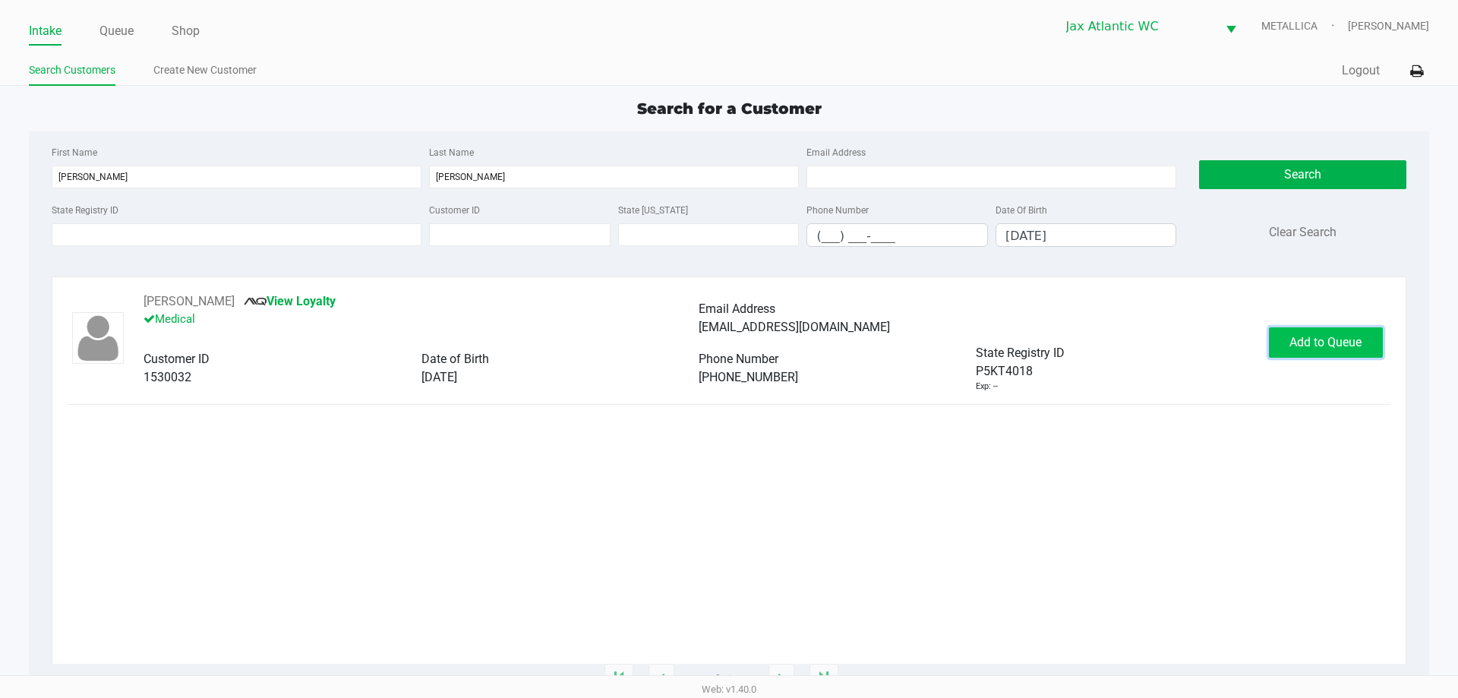
click at [1312, 350] on button "Add to Queue" at bounding box center [1326, 342] width 114 height 30
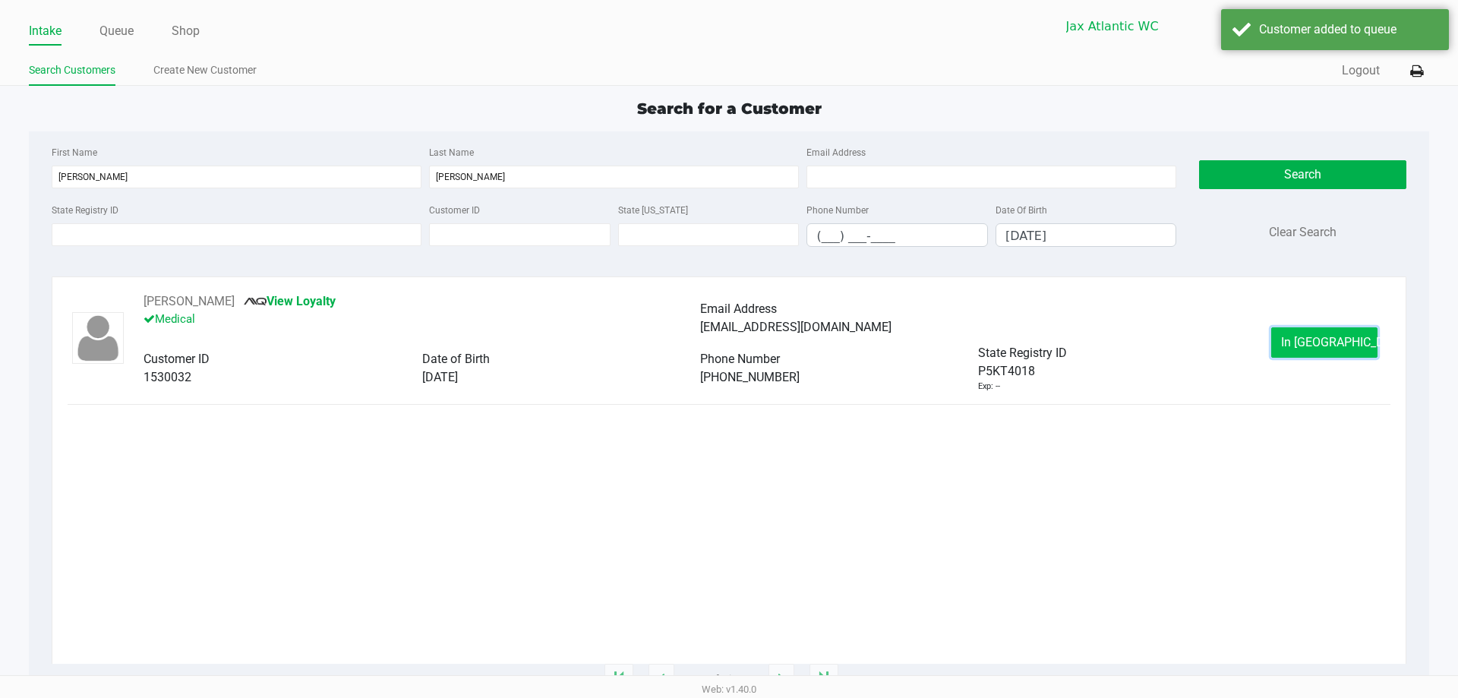
click at [1325, 346] on span "In Queue" at bounding box center [1345, 342] width 128 height 14
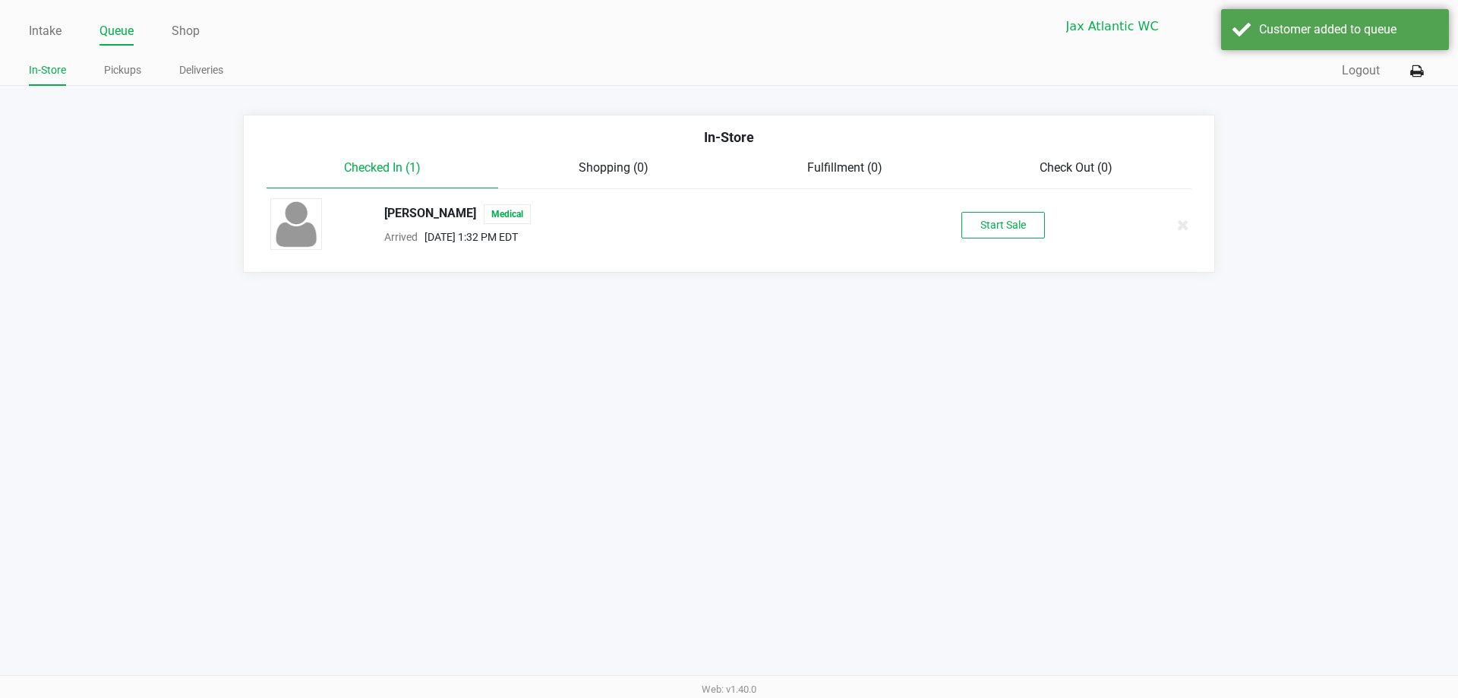
click at [1003, 210] on div "Kelly Pellerin Medical Arrived Aug 20, 2025 1:32 PM EDT Start Sale" at bounding box center [729, 224] width 940 height 53
click at [1007, 223] on button "Start Sale" at bounding box center [1004, 225] width 84 height 27
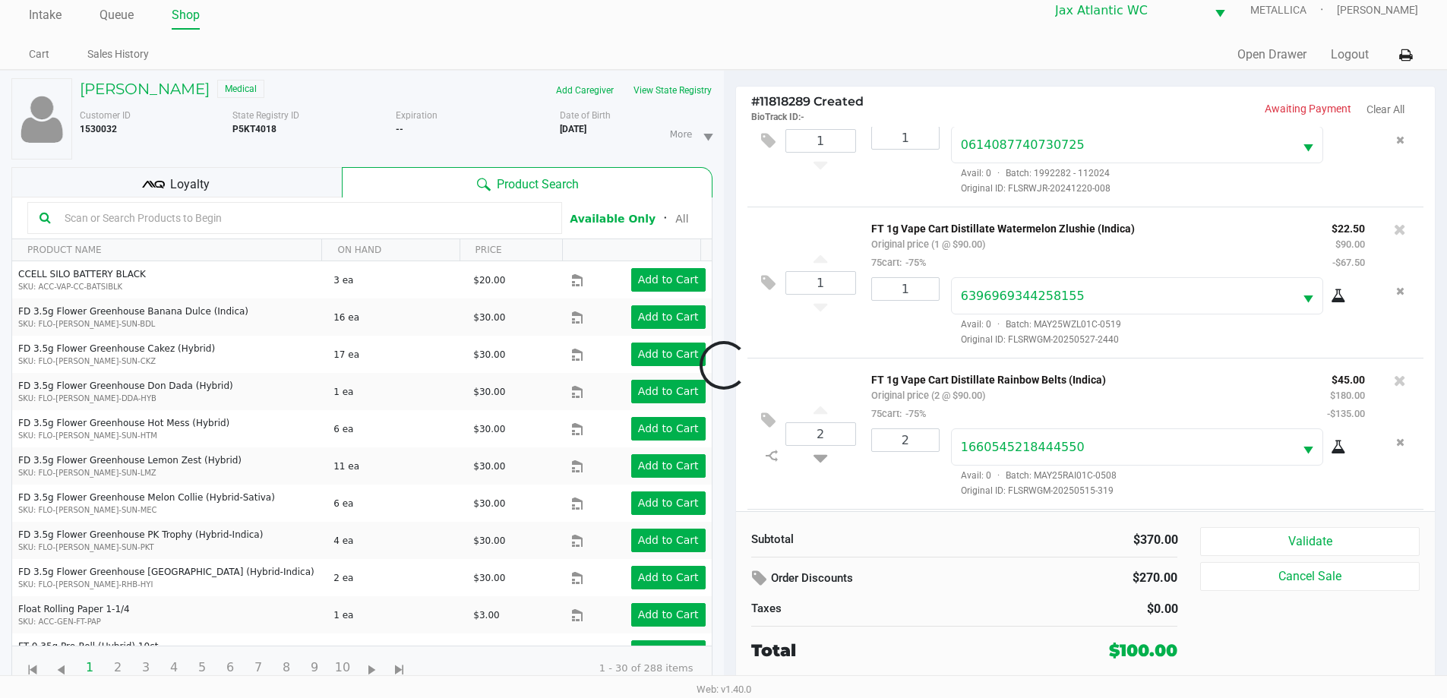
scroll to position [205, 0]
click at [1265, 535] on button "Validate" at bounding box center [1309, 541] width 219 height 29
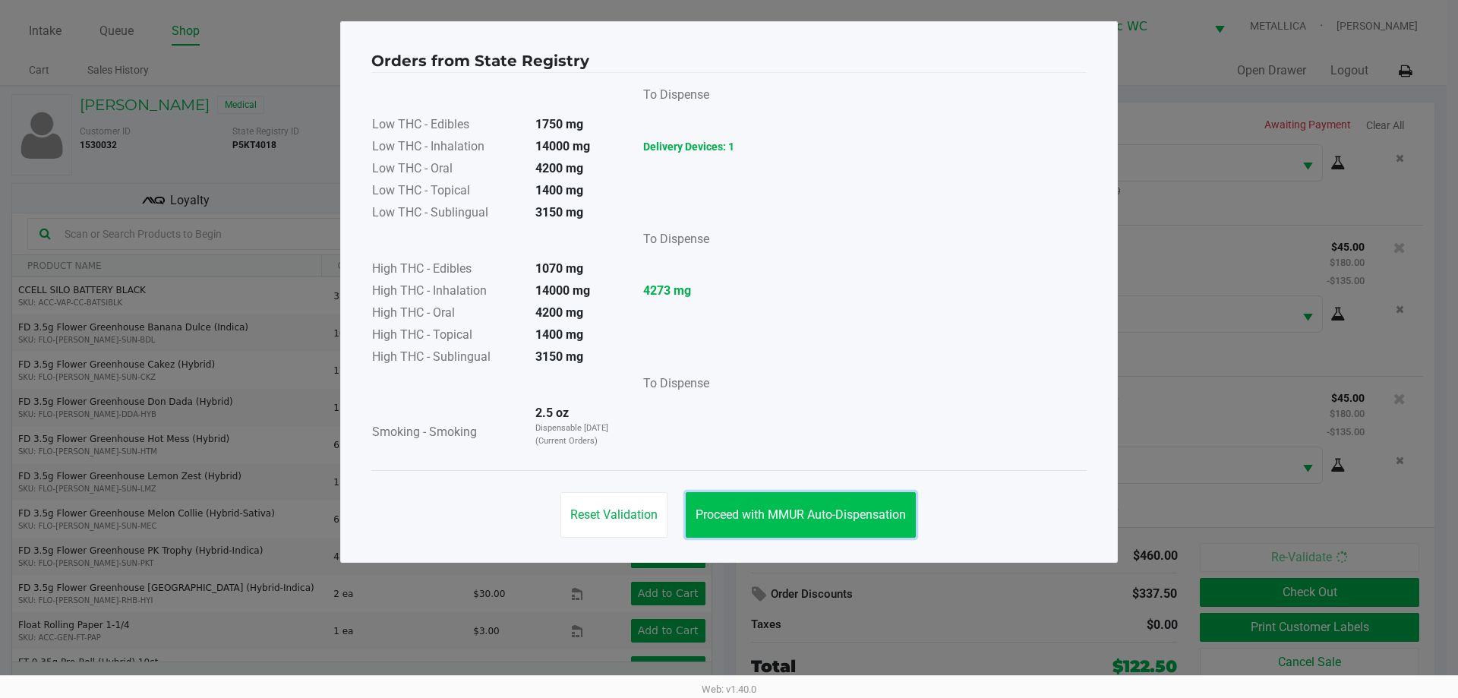
click at [753, 516] on span "Proceed with MMUR Auto-Dispensation" at bounding box center [801, 514] width 210 height 14
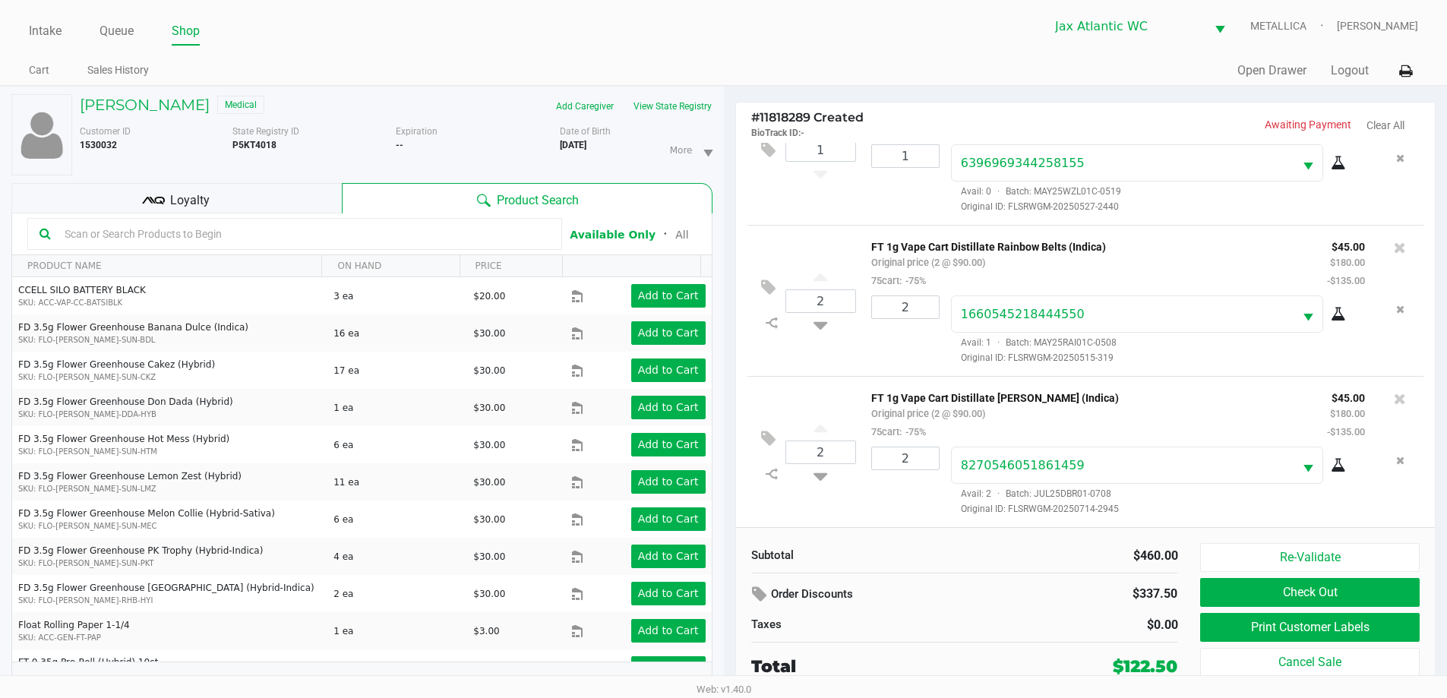
click at [224, 201] on div "Loyalty" at bounding box center [176, 198] width 330 height 30
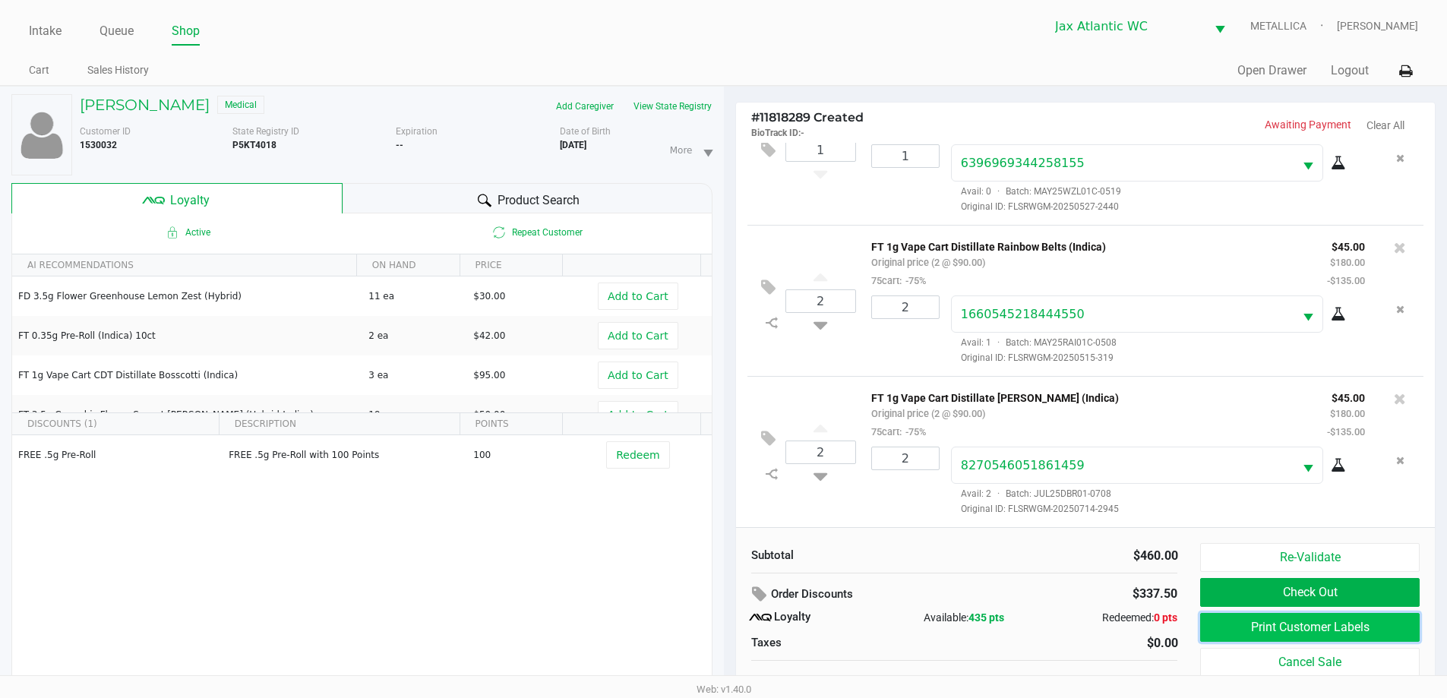
click at [1260, 634] on button "Print Customer Labels" at bounding box center [1309, 627] width 219 height 29
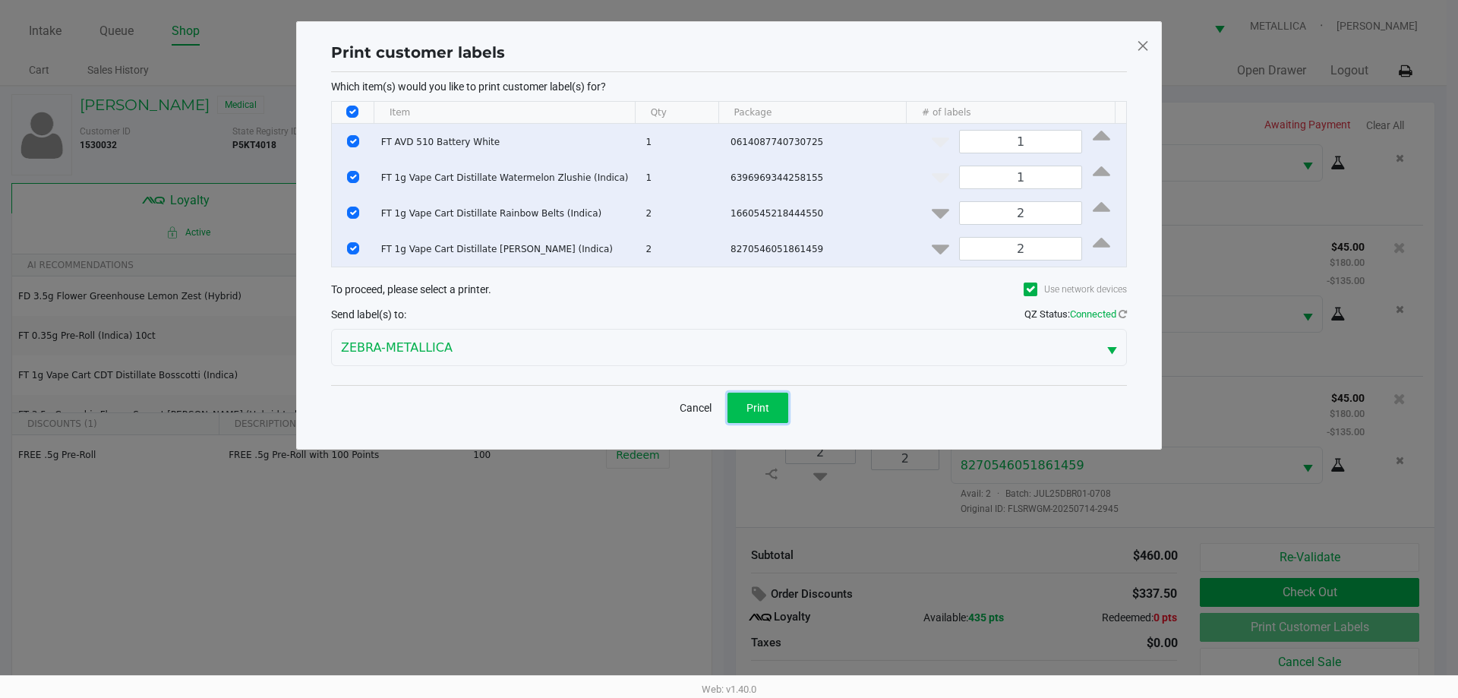
click at [767, 400] on button "Print" at bounding box center [758, 408] width 61 height 30
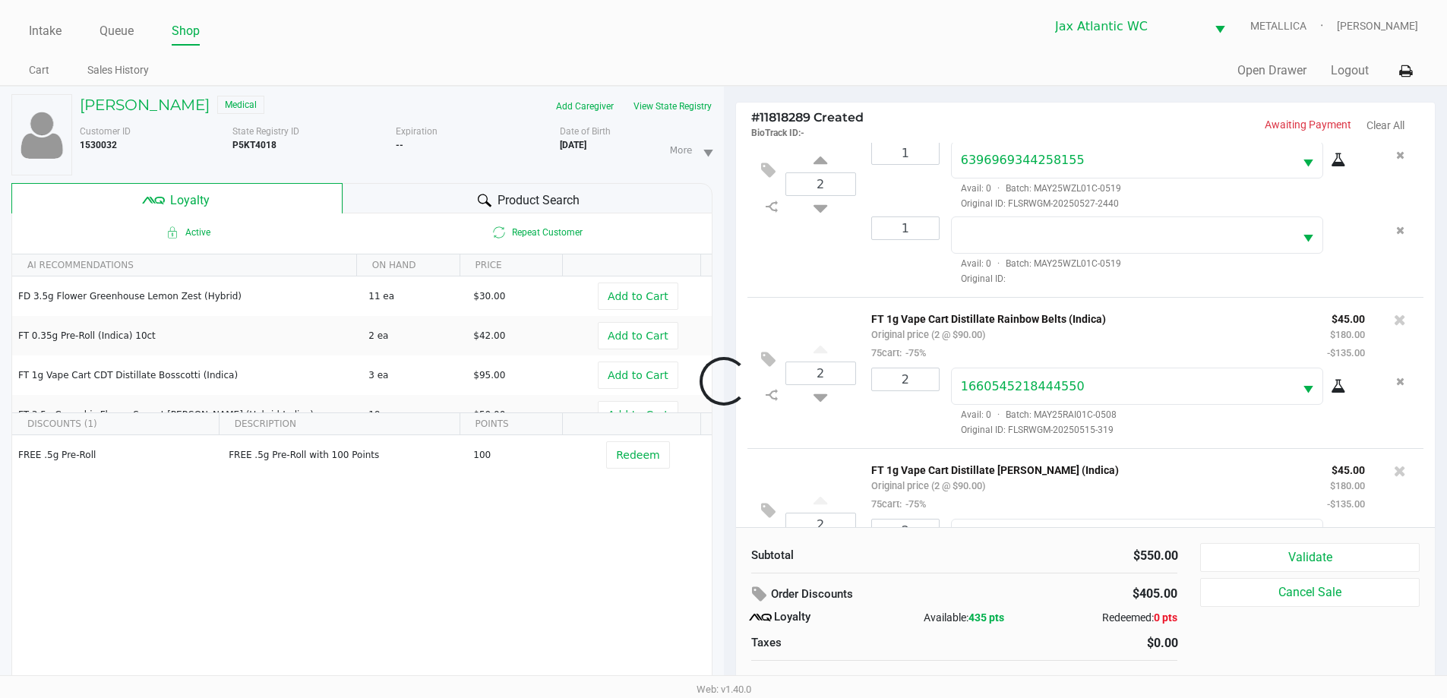
scroll to position [280, 0]
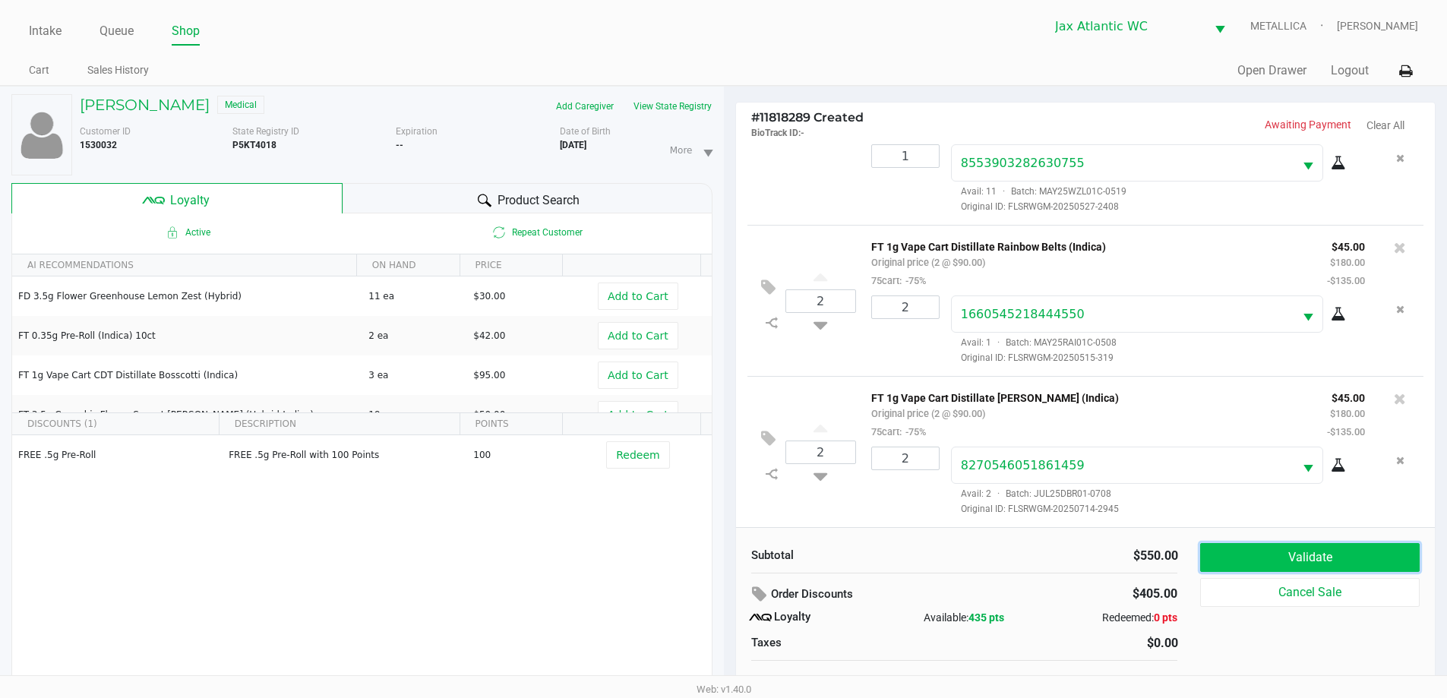
click at [1290, 559] on button "Validate" at bounding box center [1309, 557] width 219 height 29
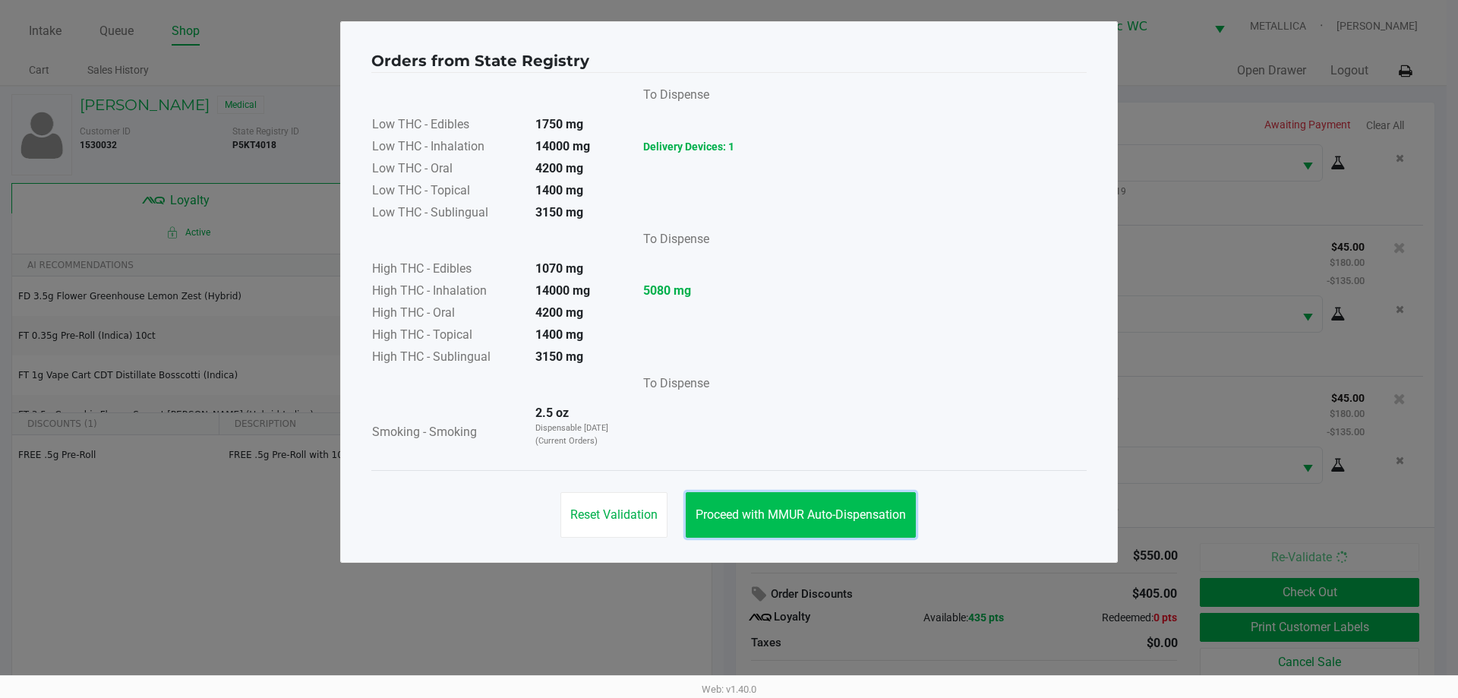
click at [804, 514] on span "Proceed with MMUR Auto-Dispensation" at bounding box center [801, 514] width 210 height 14
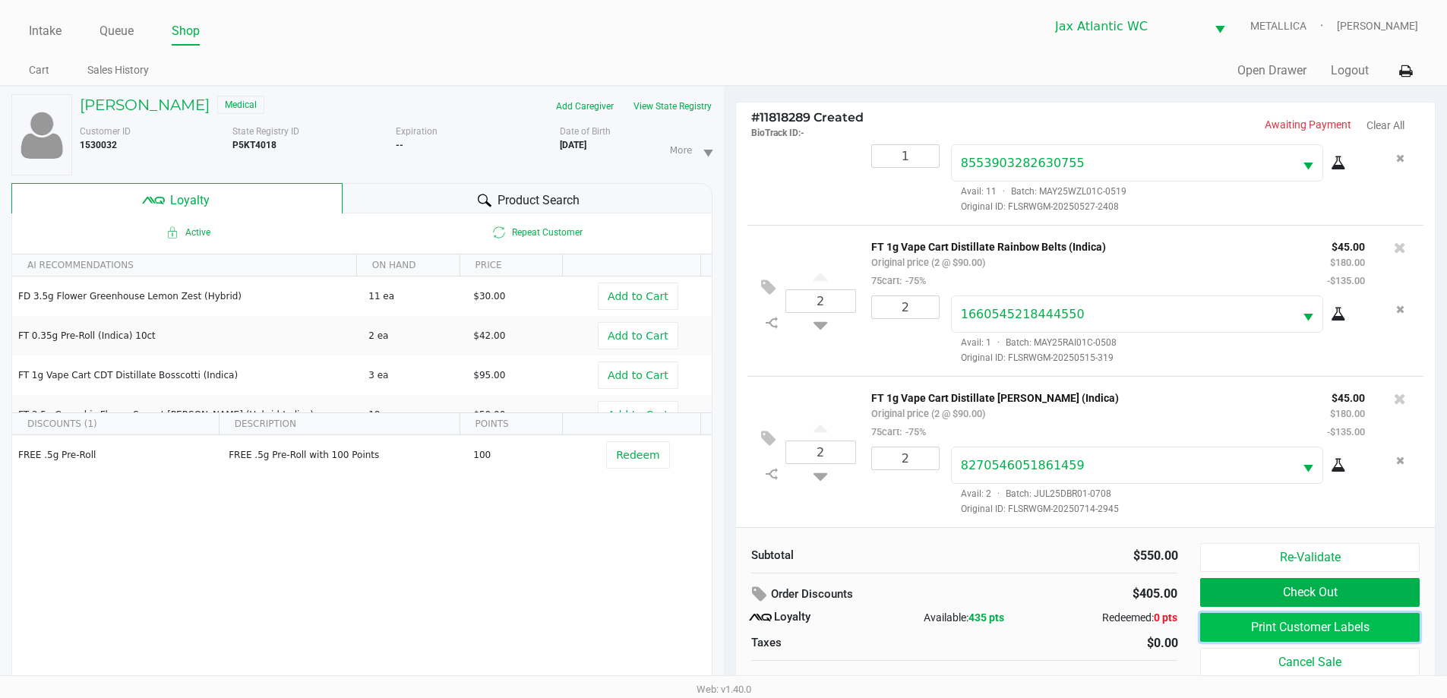
click at [1278, 632] on button "Print Customer Labels" at bounding box center [1309, 627] width 219 height 29
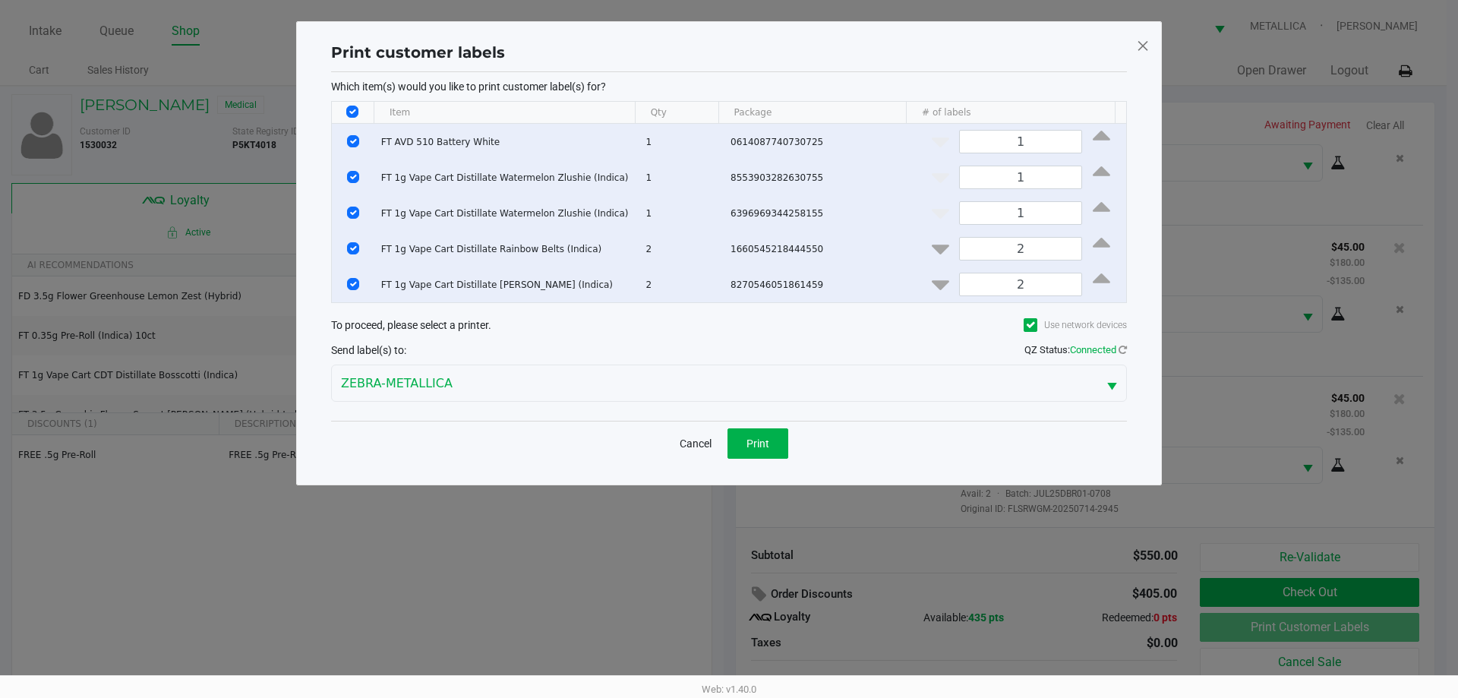
click at [363, 111] on th "Data table" at bounding box center [353, 113] width 42 height 22
click at [354, 109] on input "Select All Rows" at bounding box center [352, 112] width 12 height 12
checkbox input "false"
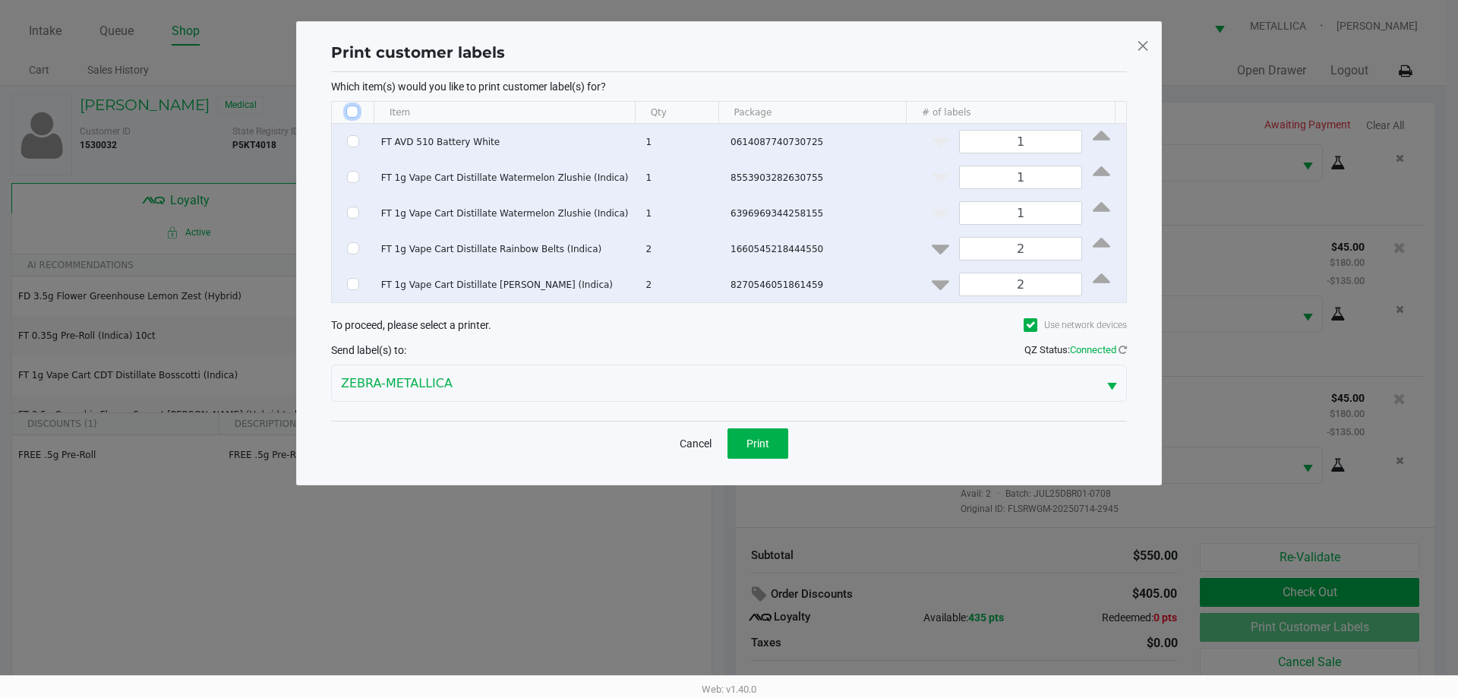
checkbox input "false"
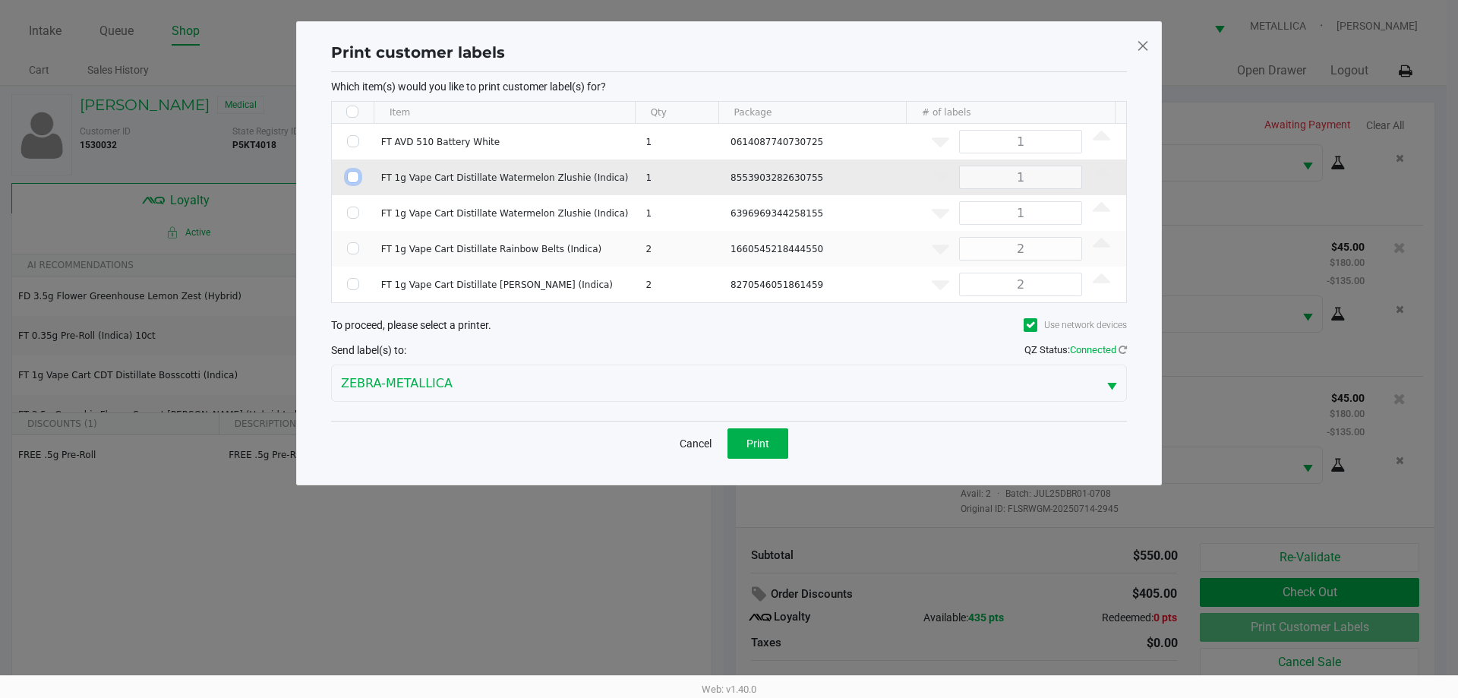
click at [347, 178] on input "Select Row" at bounding box center [353, 177] width 12 height 12
checkbox input "true"
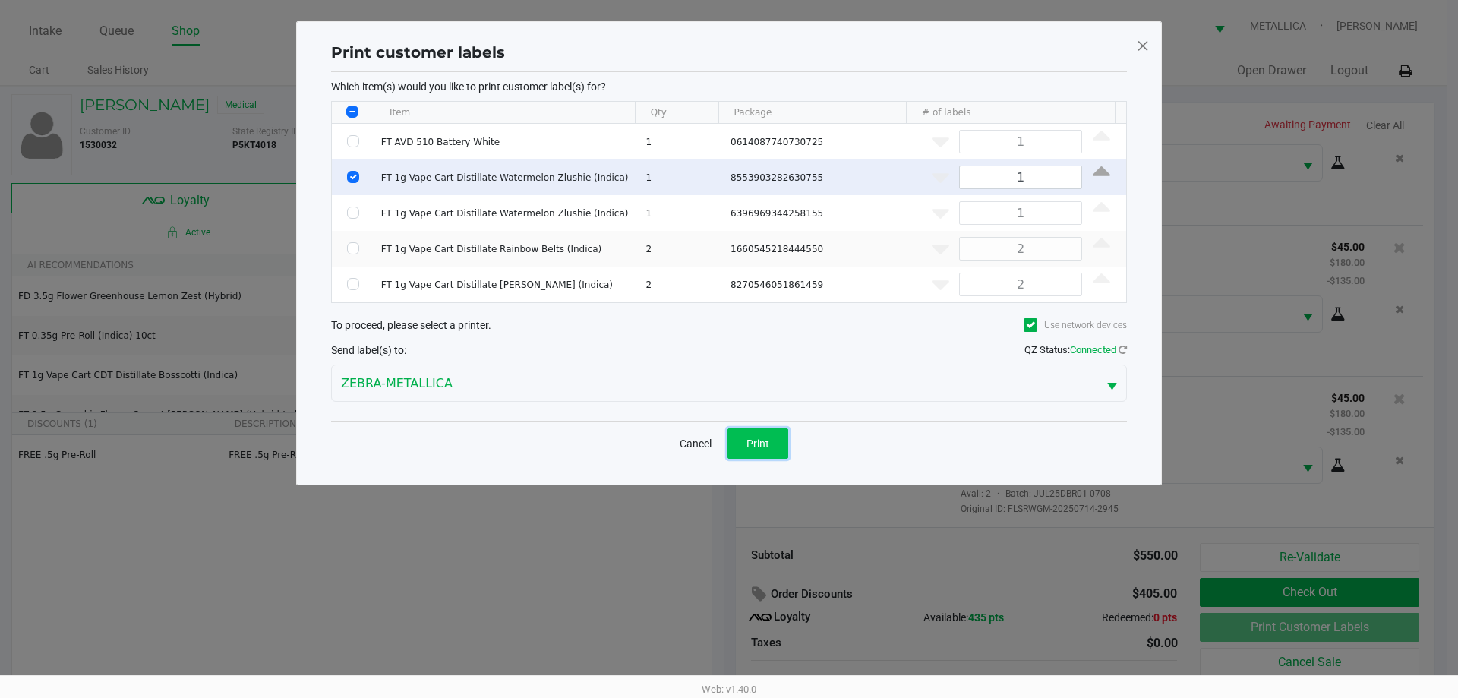
click at [770, 447] on button "Print" at bounding box center [758, 443] width 61 height 30
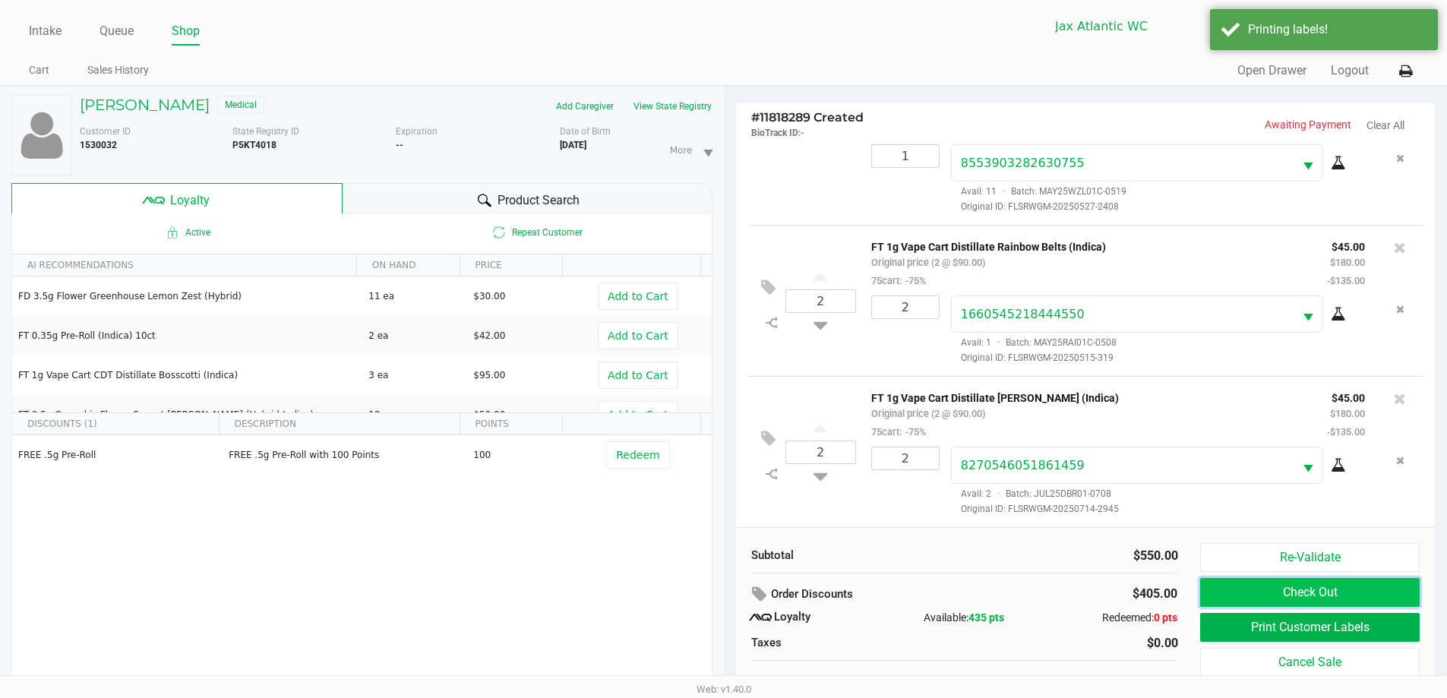
click at [1231, 599] on button "Check Out" at bounding box center [1309, 592] width 219 height 29
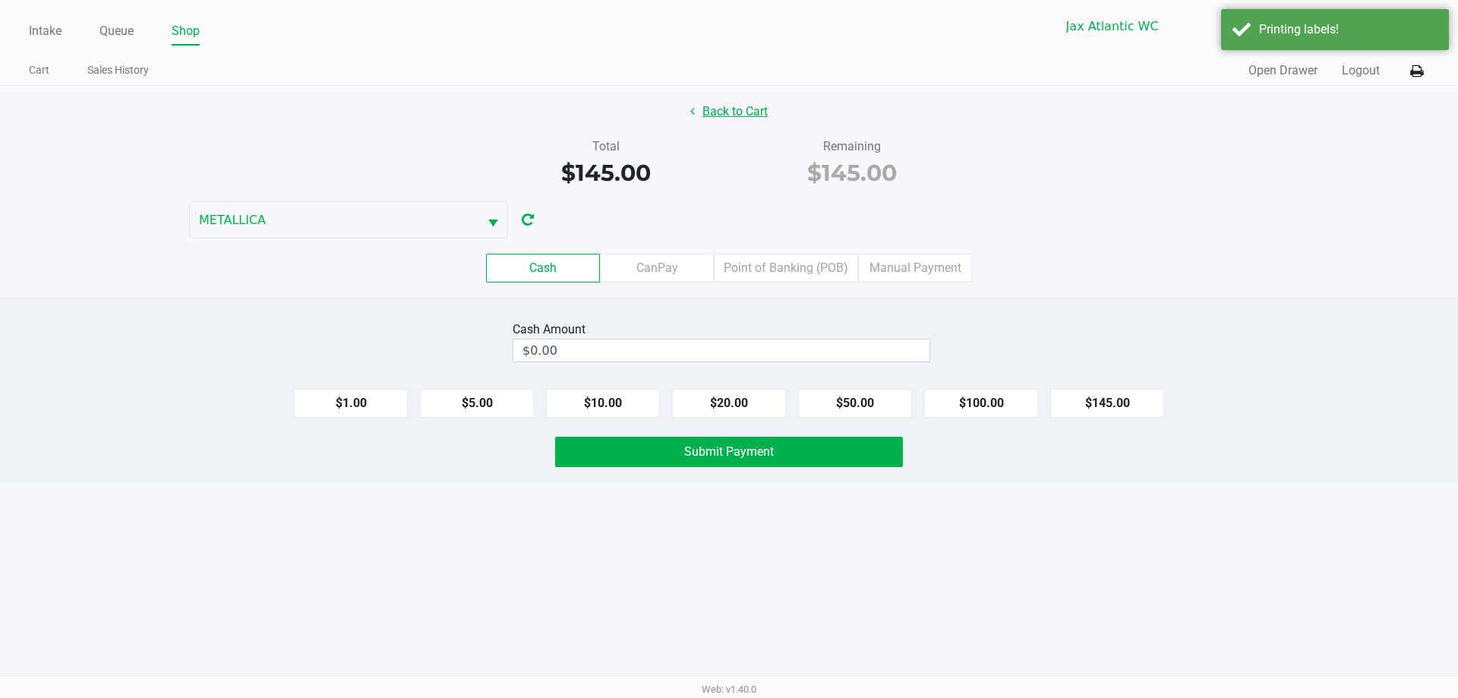
click at [721, 109] on button "Back to Cart" at bounding box center [729, 111] width 97 height 29
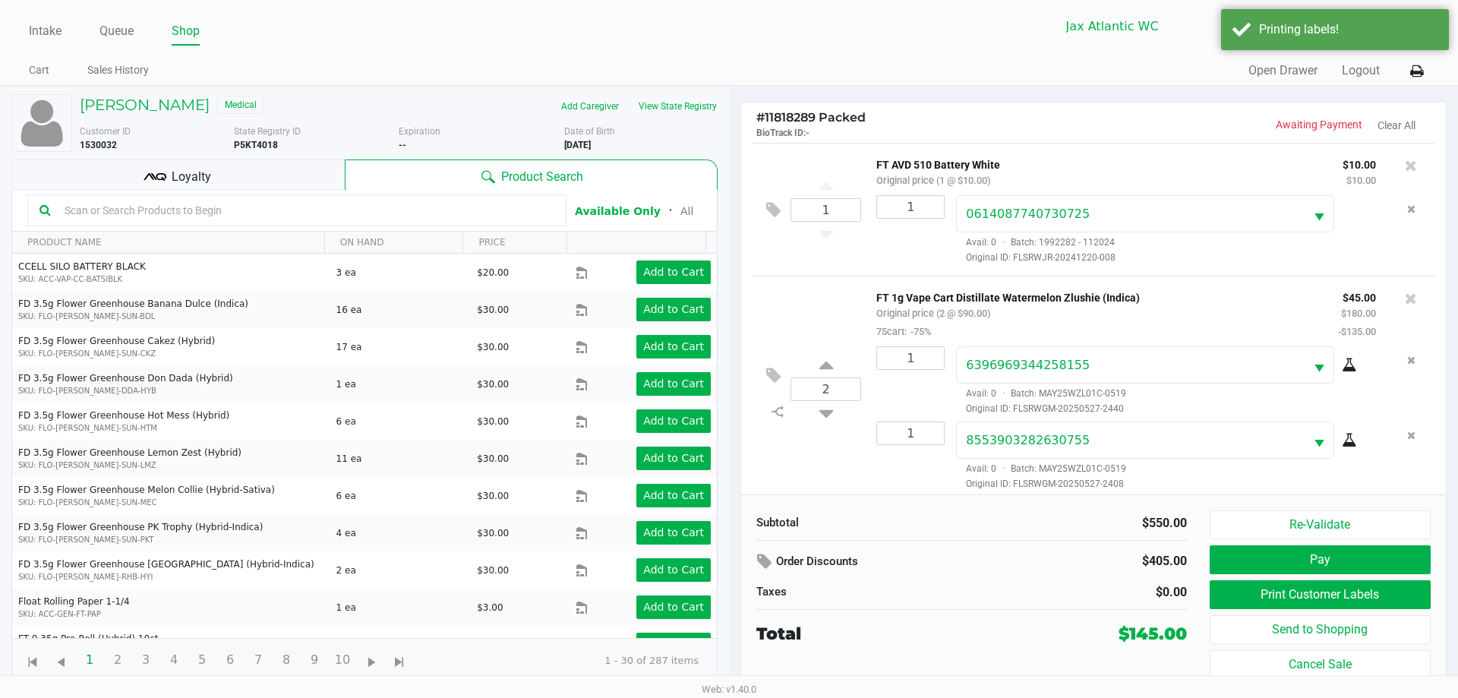
click at [239, 173] on div "Loyalty" at bounding box center [177, 174] width 333 height 30
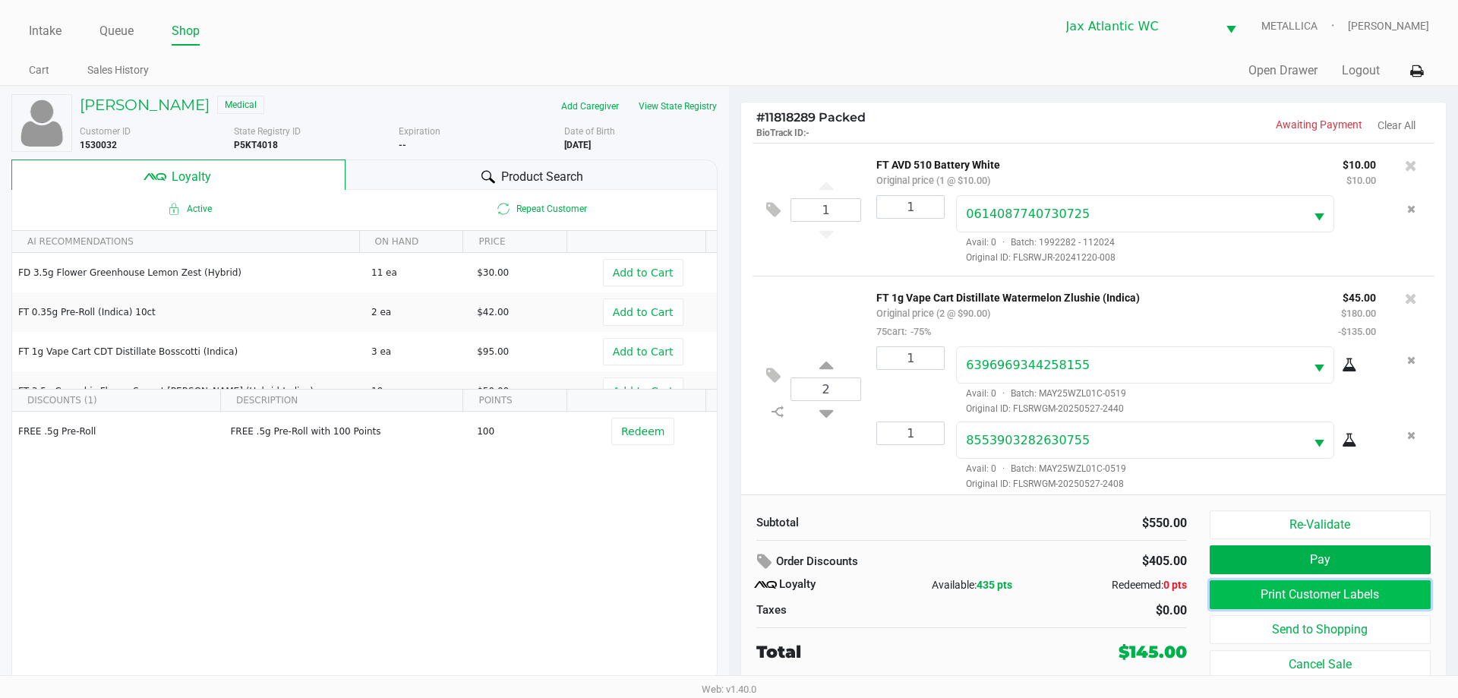
click at [1303, 600] on button "Print Customer Labels" at bounding box center [1320, 594] width 221 height 29
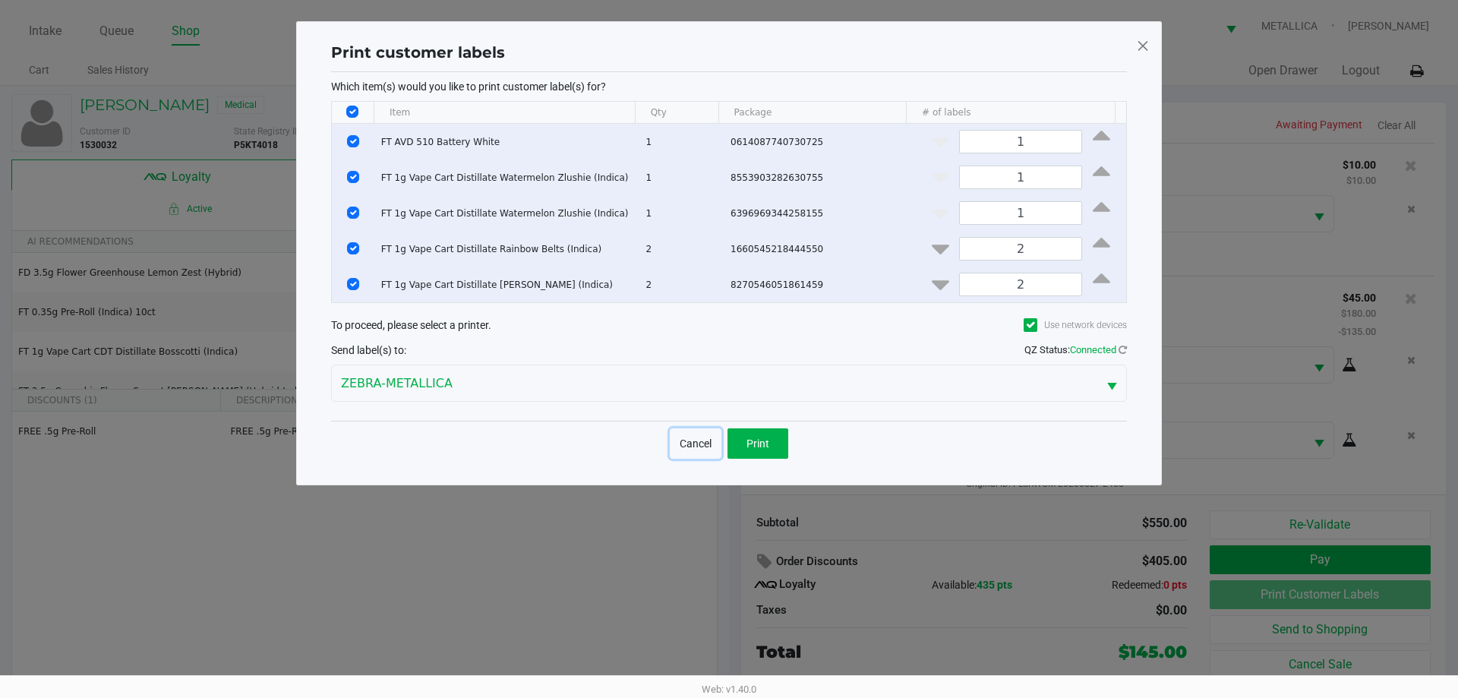
click at [678, 442] on button "Cancel" at bounding box center [696, 443] width 52 height 30
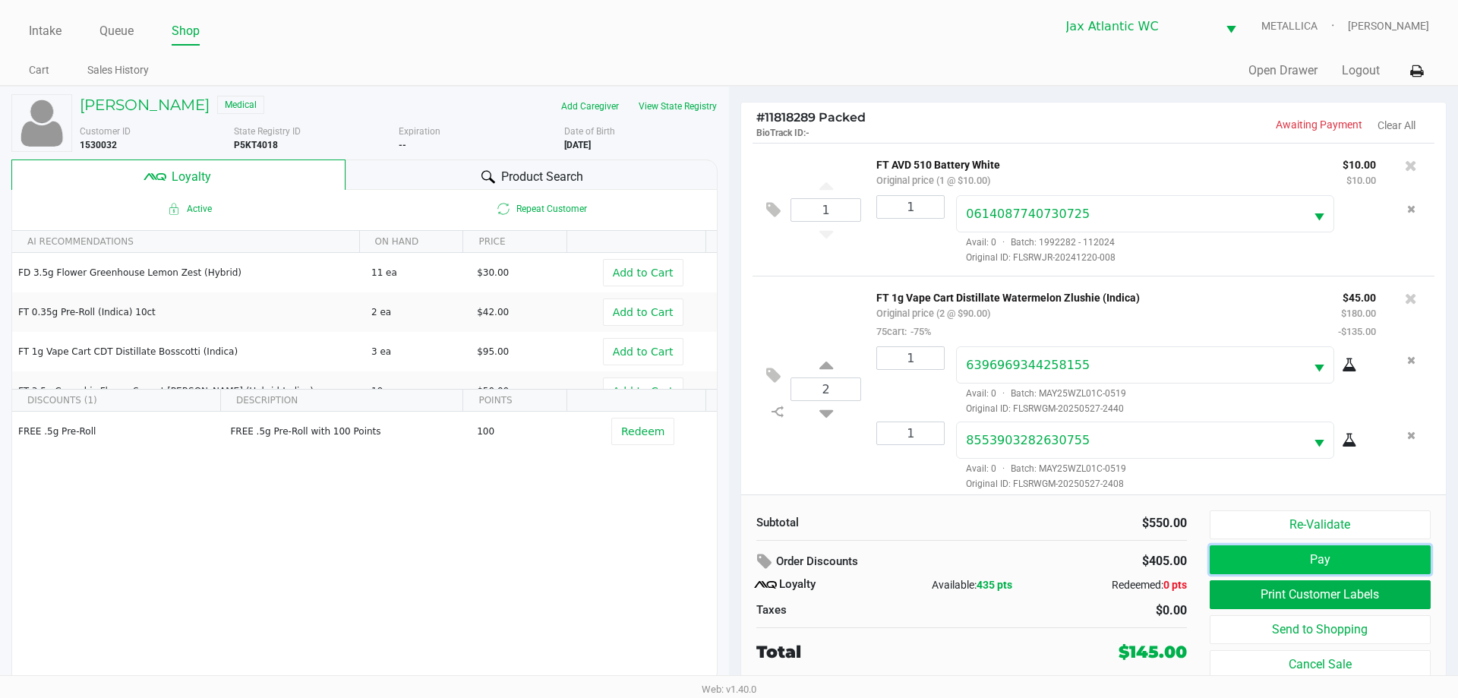
click at [1319, 565] on button "Pay" at bounding box center [1320, 559] width 221 height 29
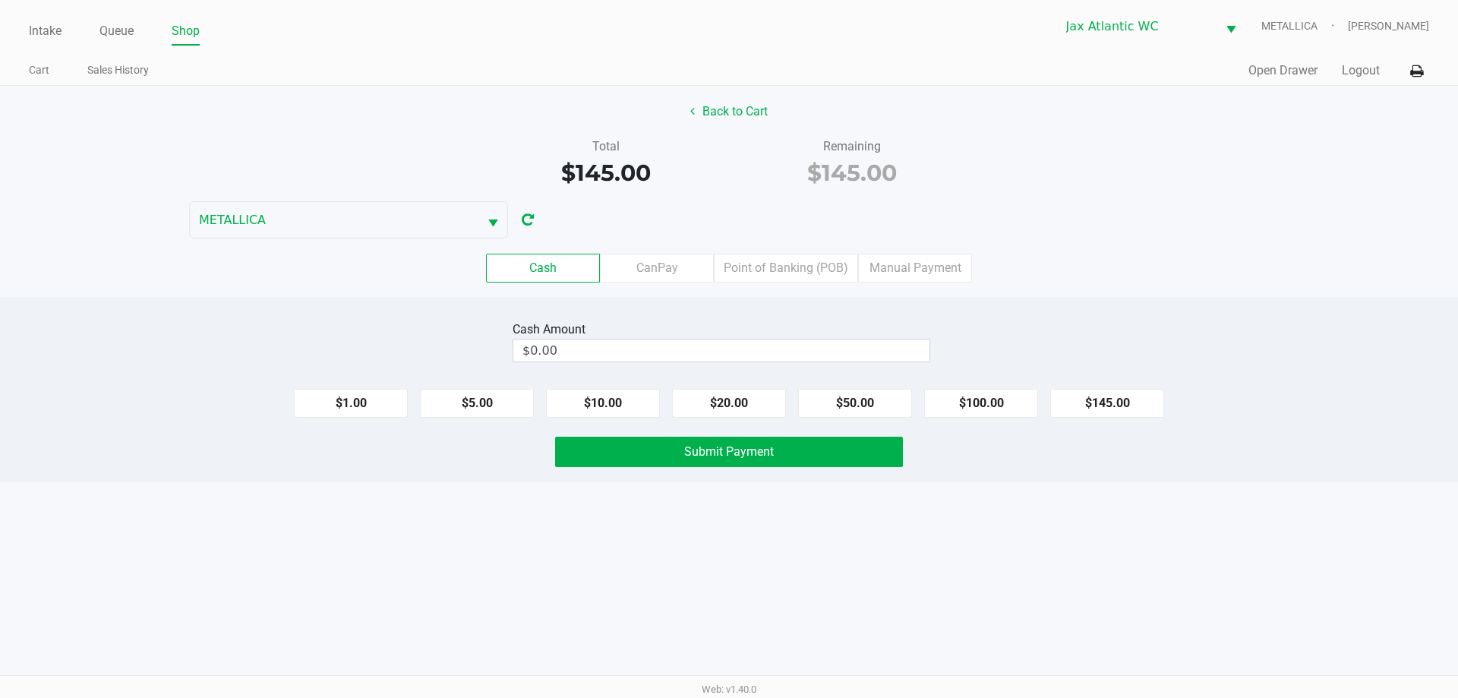
click at [750, 244] on div "Cash CanPay Point of Banking (POB) Manual Payment" at bounding box center [729, 267] width 1481 height 59
click at [759, 261] on label "Point of Banking (POB)" at bounding box center [786, 268] width 144 height 29
click at [0, 0] on 7 "Point of Banking (POB)" at bounding box center [0, 0] width 0 height 0
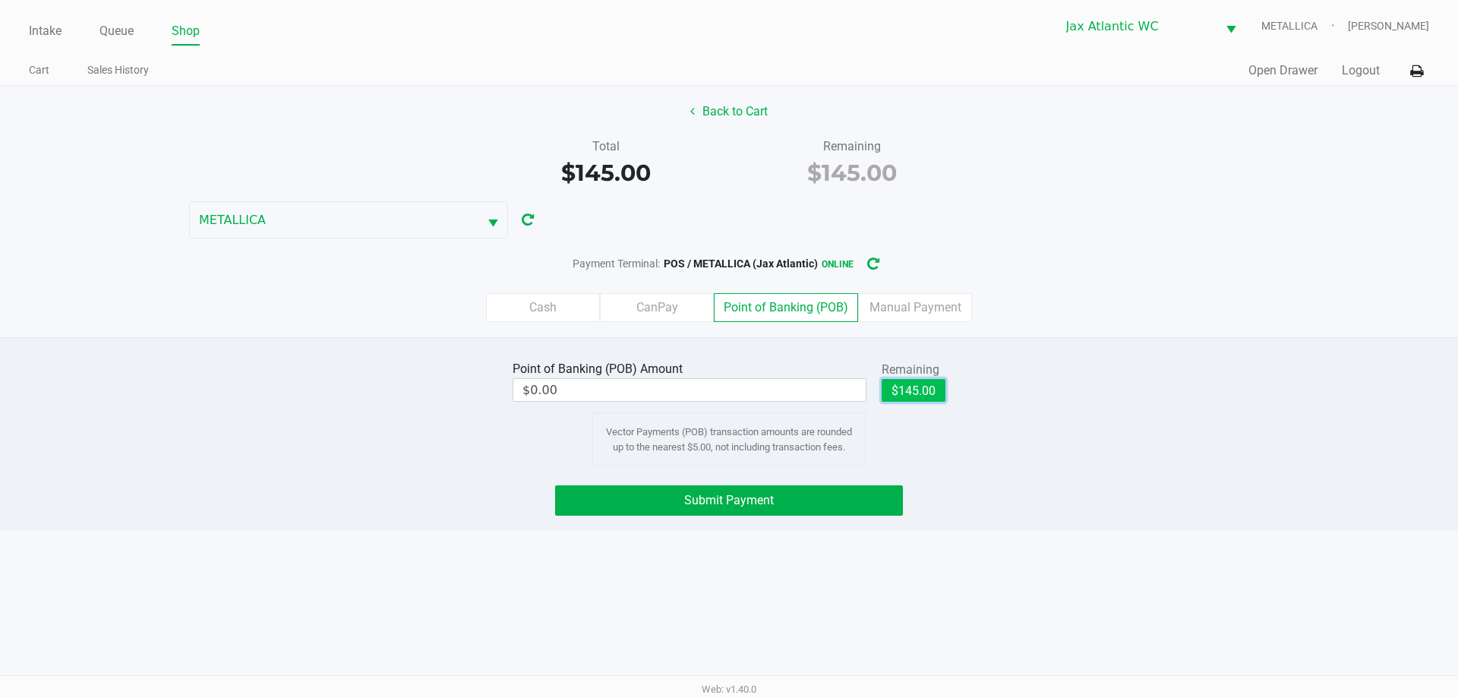
click at [899, 396] on button "$145.00" at bounding box center [914, 390] width 64 height 23
type input "$145.00"
click at [828, 493] on button "Submit Payment" at bounding box center [729, 500] width 348 height 30
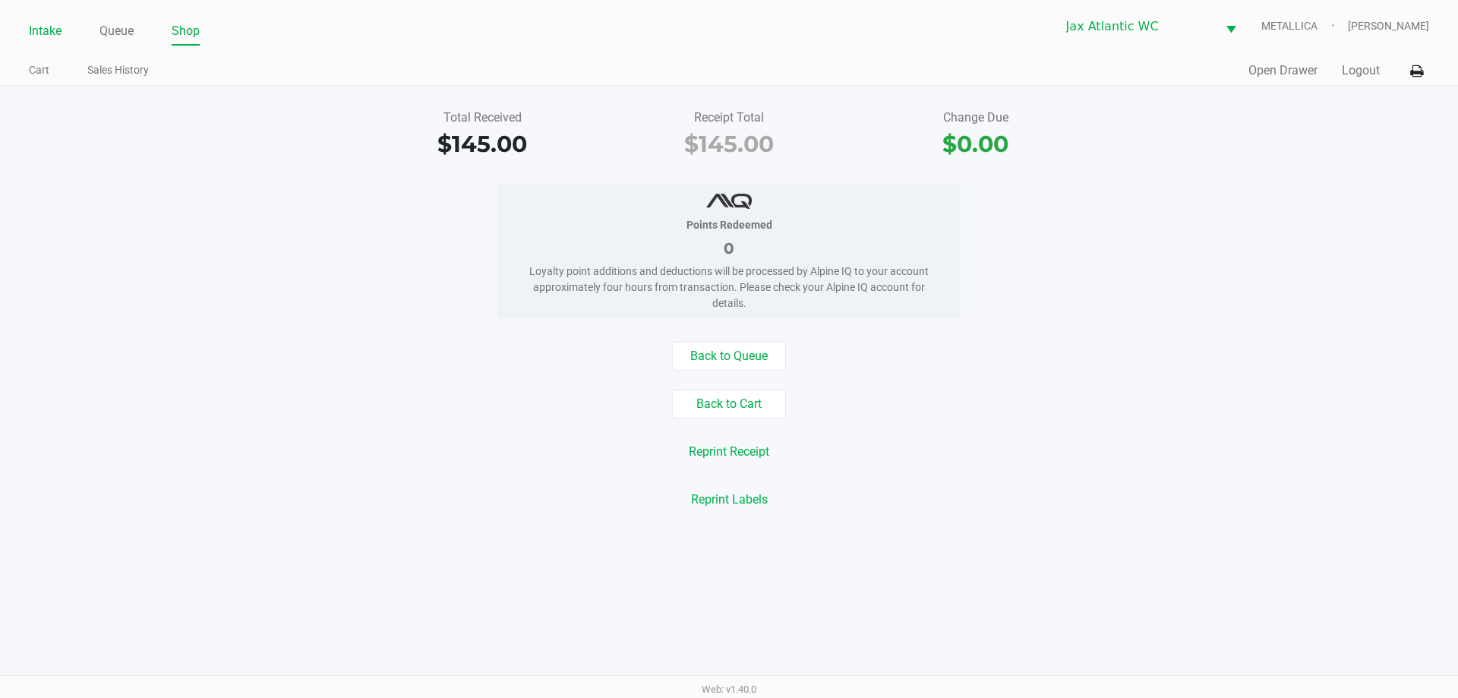
click at [40, 36] on link "Intake" at bounding box center [45, 31] width 33 height 21
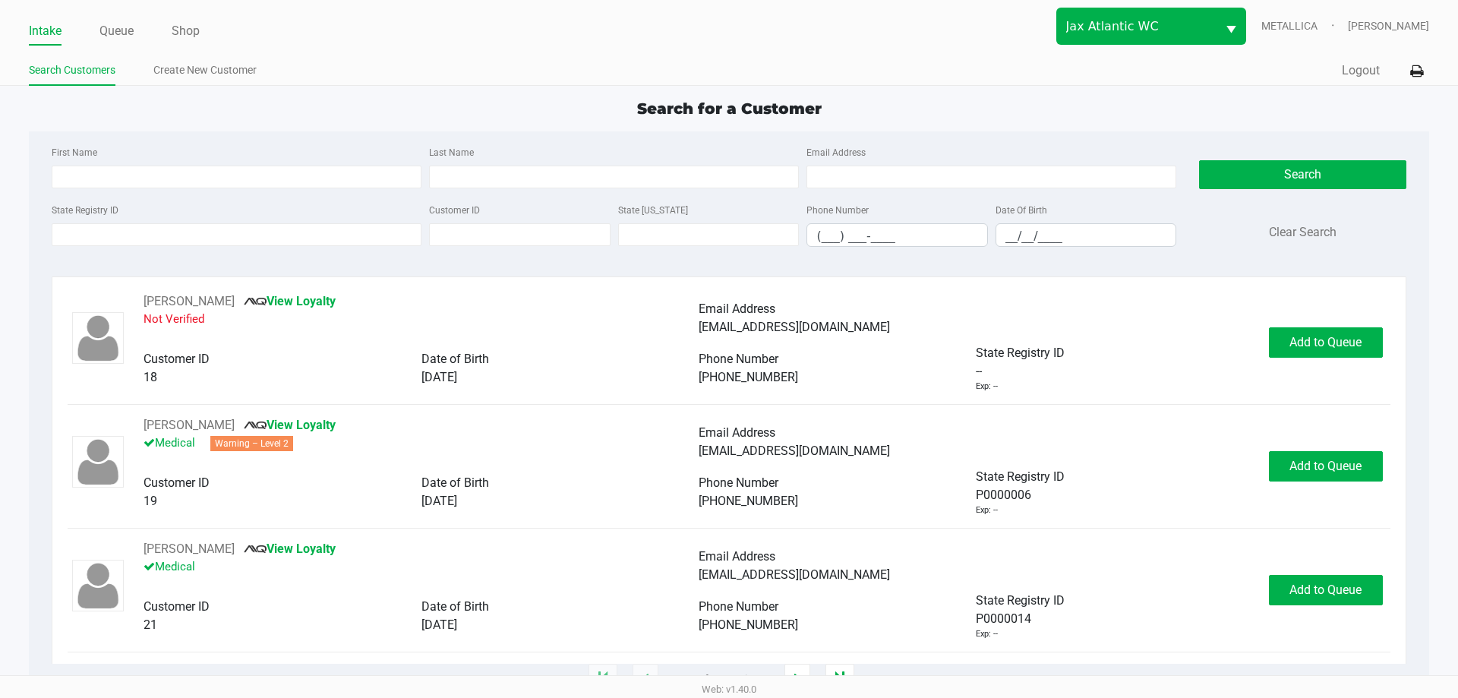
click at [1241, 24] on span "Select" at bounding box center [1231, 30] width 19 height 19
click at [959, 38] on div "Jax Atlantic WC METALLICA Hades Diaz" at bounding box center [1079, 26] width 700 height 37
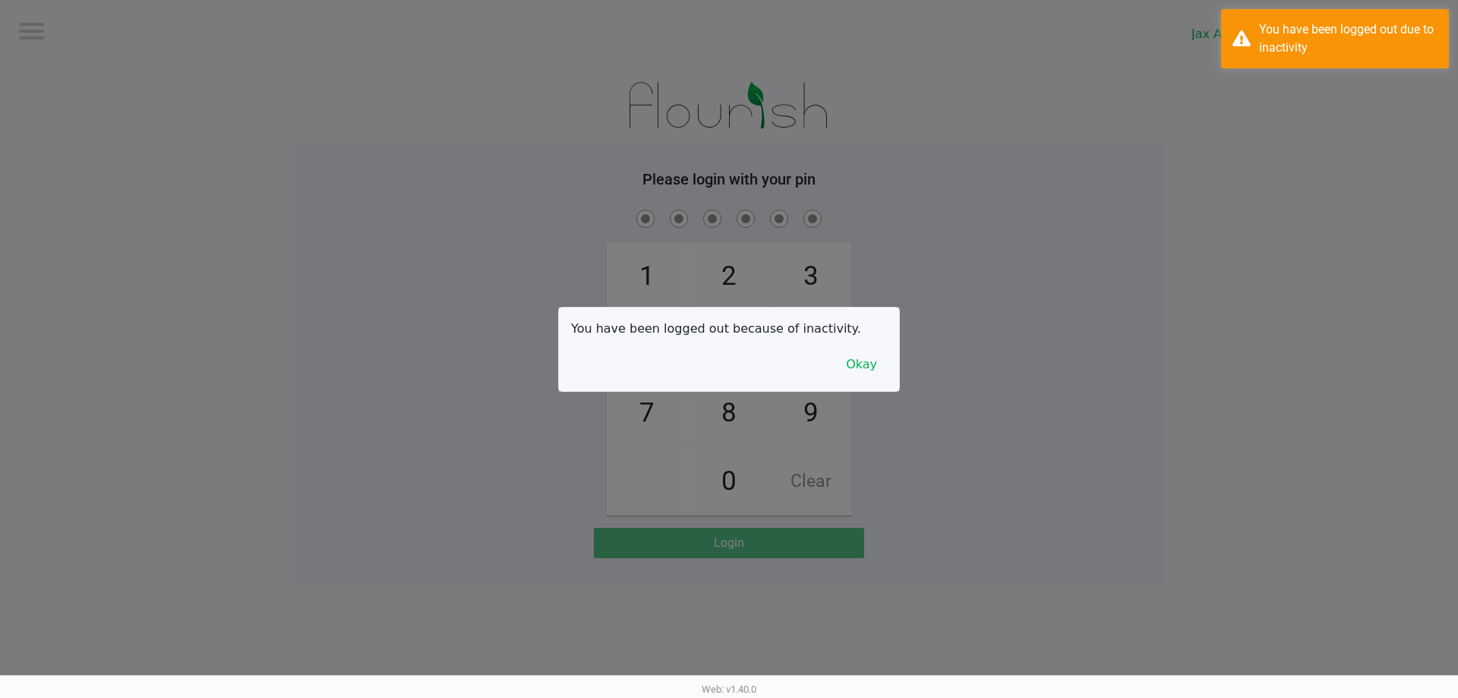
click at [121, 34] on div at bounding box center [729, 349] width 1458 height 698
click at [848, 370] on button "Okay" at bounding box center [861, 364] width 51 height 29
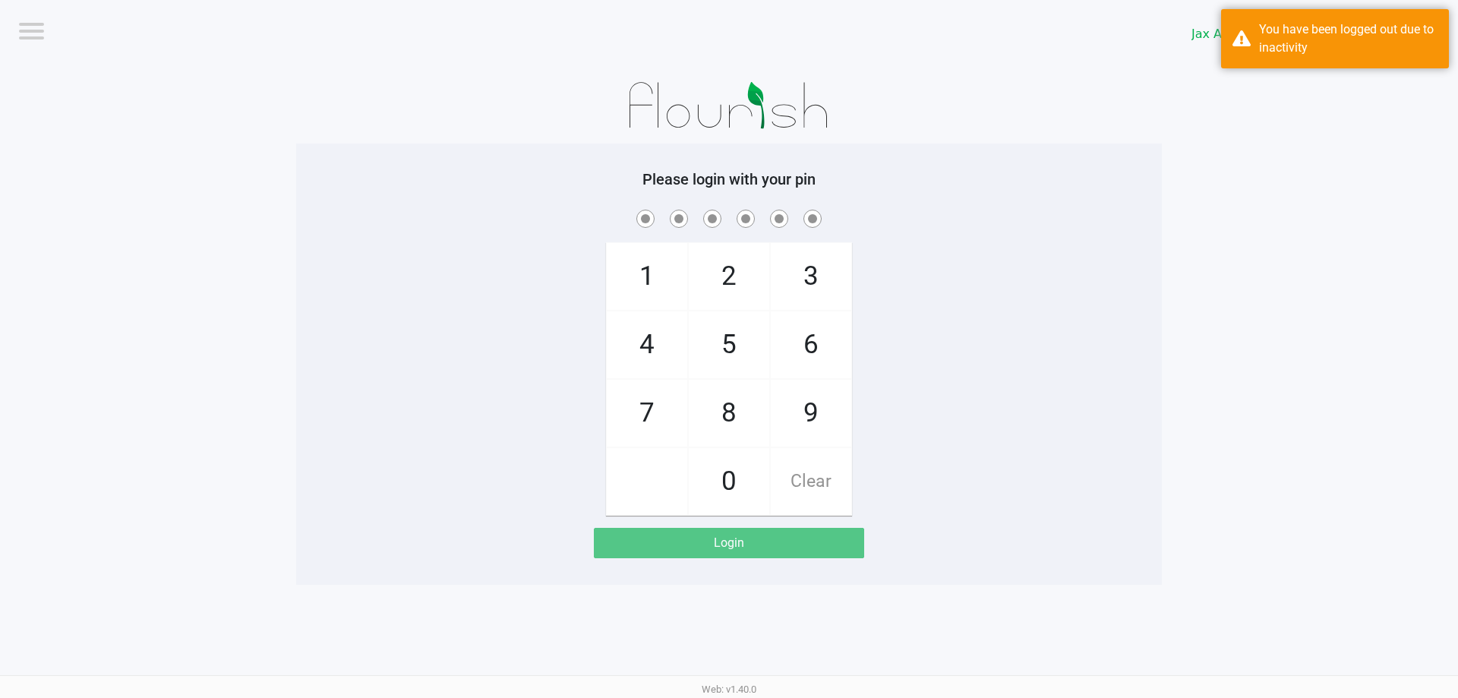
click at [826, 400] on span "9" at bounding box center [811, 413] width 81 height 67
checkbox input "true"
click at [655, 271] on span "1" at bounding box center [647, 276] width 81 height 67
checkbox input "true"
drag, startPoint x: 657, startPoint y: 271, endPoint x: 669, endPoint y: 272, distance: 12.2
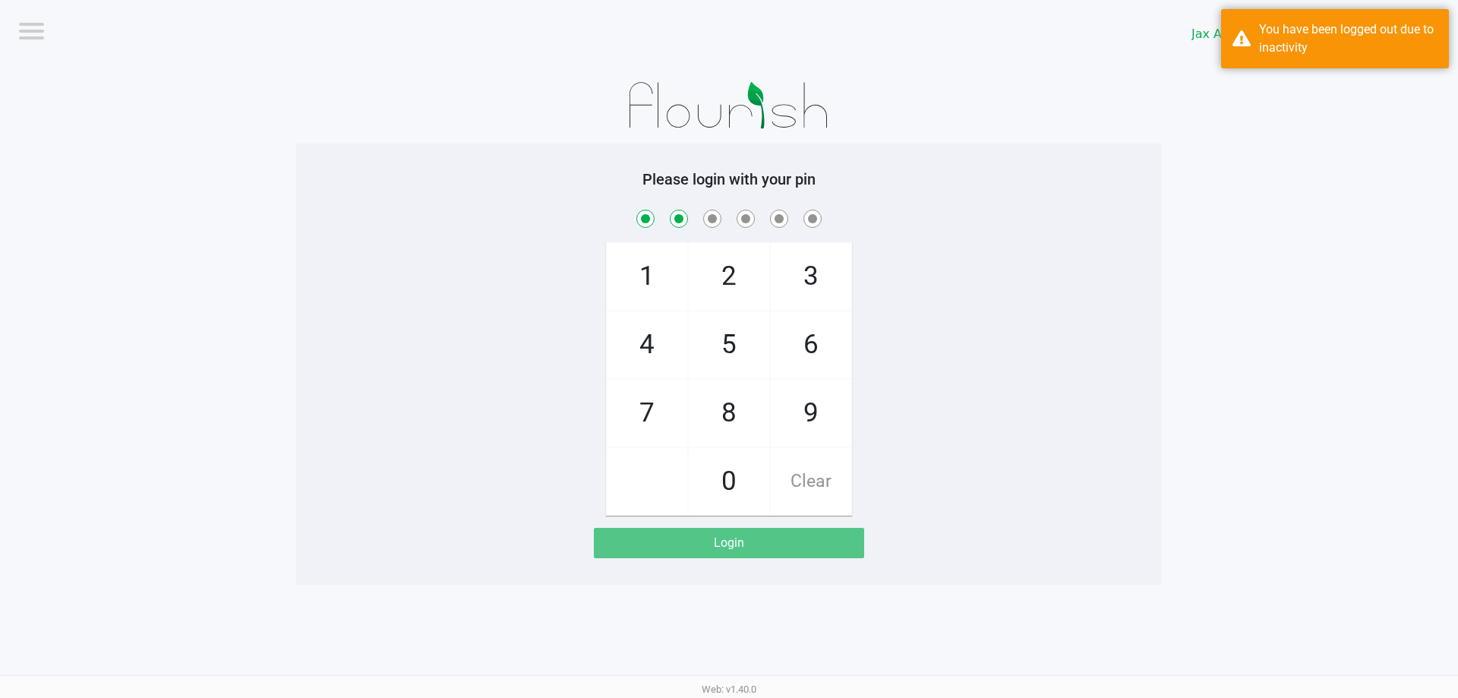
click at [665, 272] on span "1" at bounding box center [647, 276] width 81 height 67
checkbox input "true"
click at [657, 420] on span "7" at bounding box center [647, 413] width 81 height 67
checkbox input "true"
click at [660, 365] on span "4" at bounding box center [647, 344] width 81 height 67
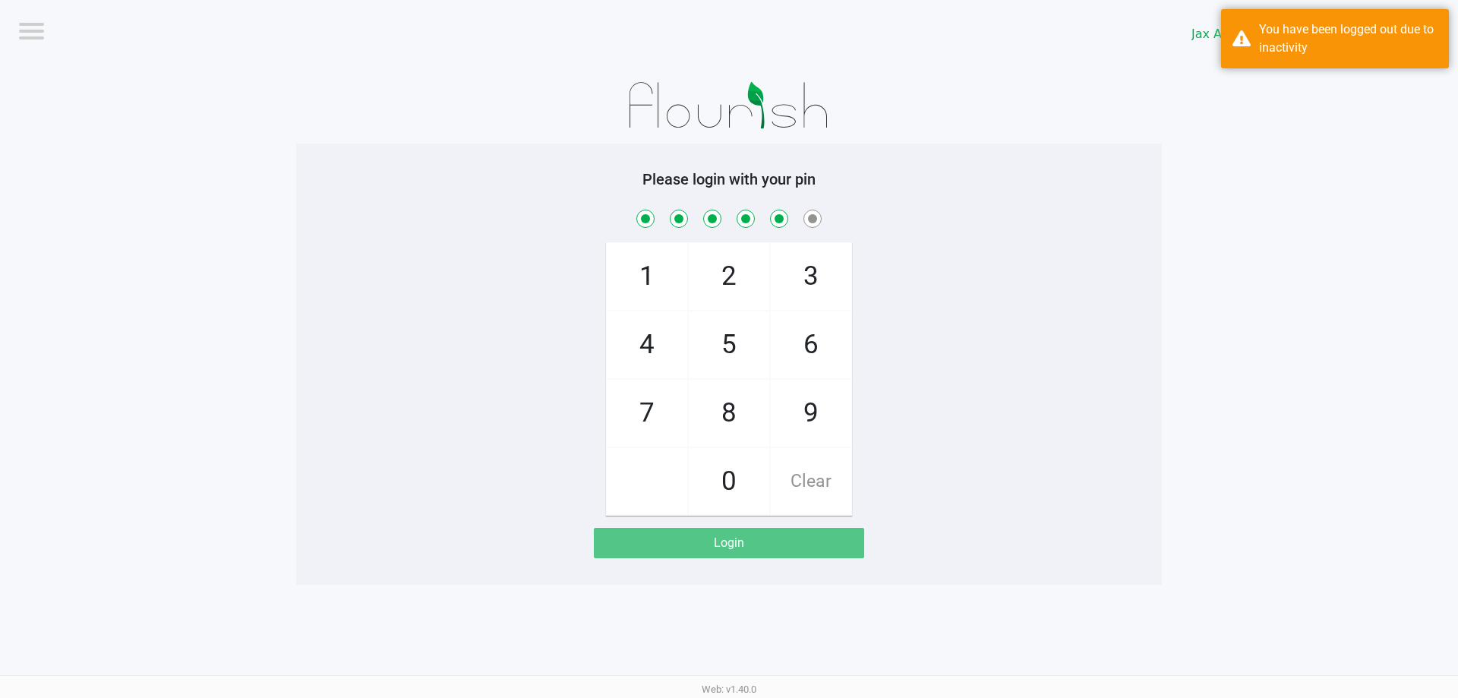
checkbox input "true"
click at [661, 383] on div "7" at bounding box center [647, 413] width 82 height 68
checkbox input "true"
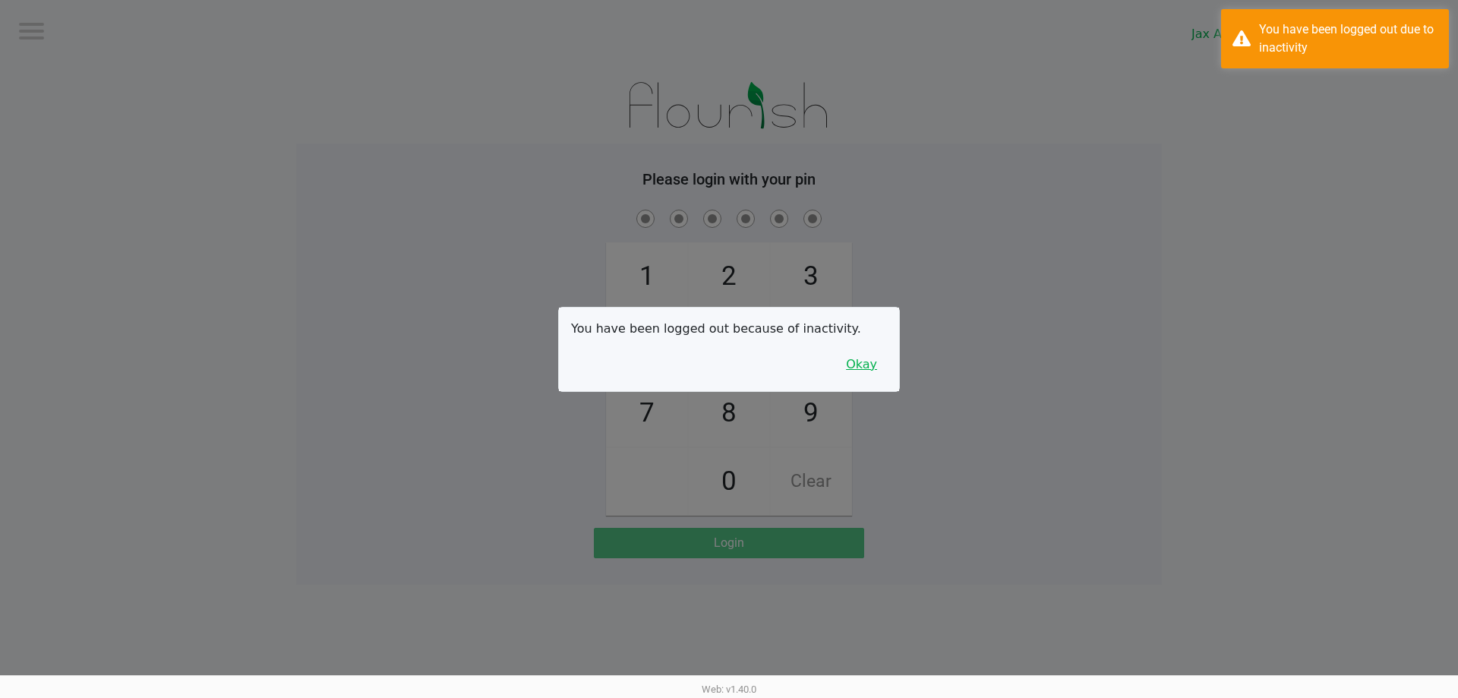
click at [851, 354] on button "Okay" at bounding box center [861, 364] width 51 height 29
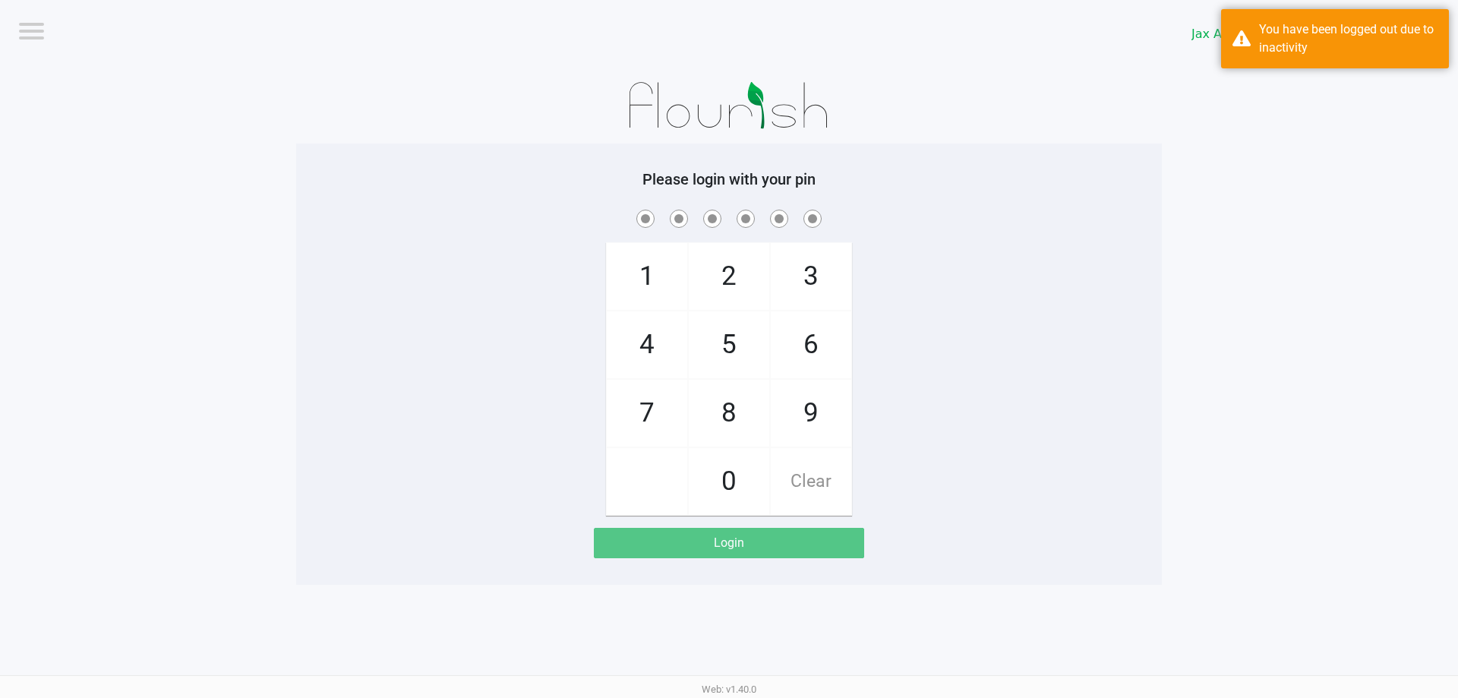
click at [821, 413] on span "9" at bounding box center [811, 413] width 81 height 67
checkbox input "true"
click at [653, 281] on span "1" at bounding box center [647, 276] width 81 height 67
checkbox input "true"
click at [653, 280] on span "1" at bounding box center [647, 276] width 81 height 67
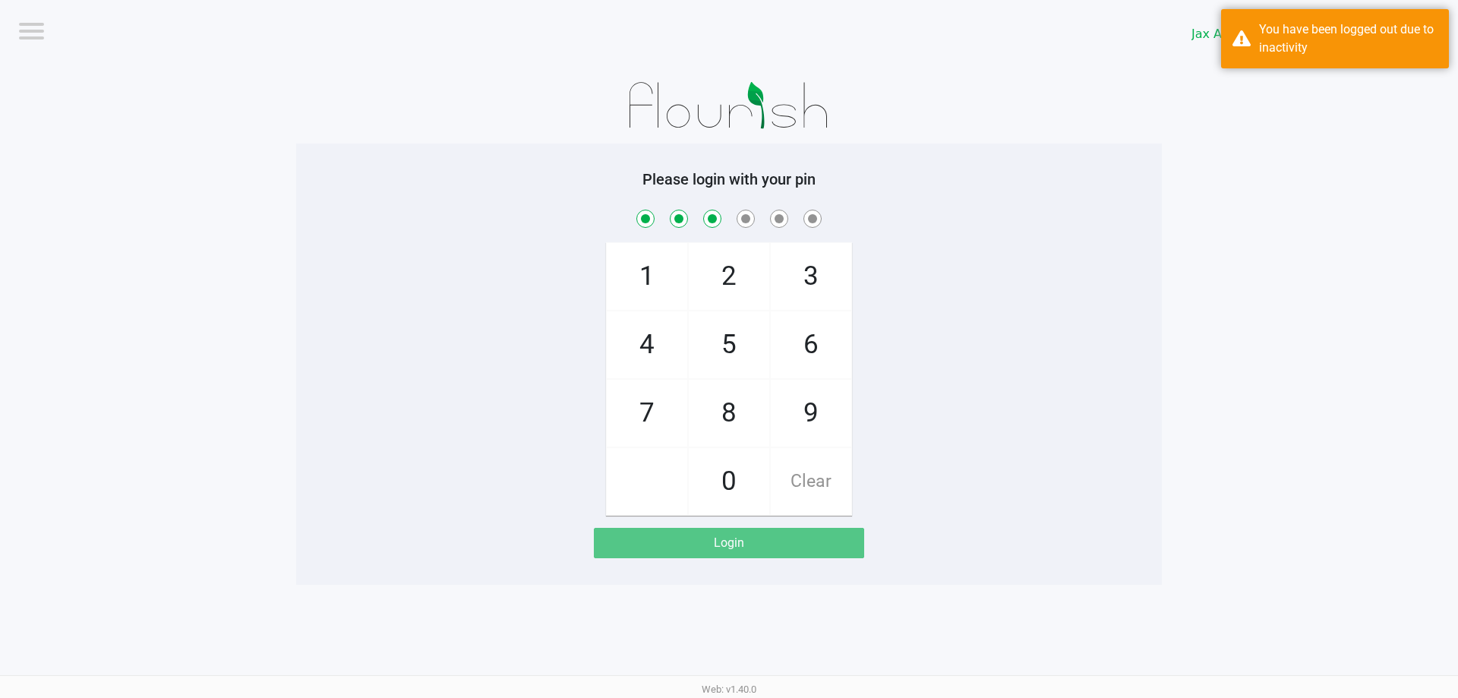
checkbox input "true"
click at [659, 387] on span "7" at bounding box center [647, 413] width 81 height 67
checkbox input "true"
click at [659, 352] on span "4" at bounding box center [647, 344] width 81 height 67
checkbox input "true"
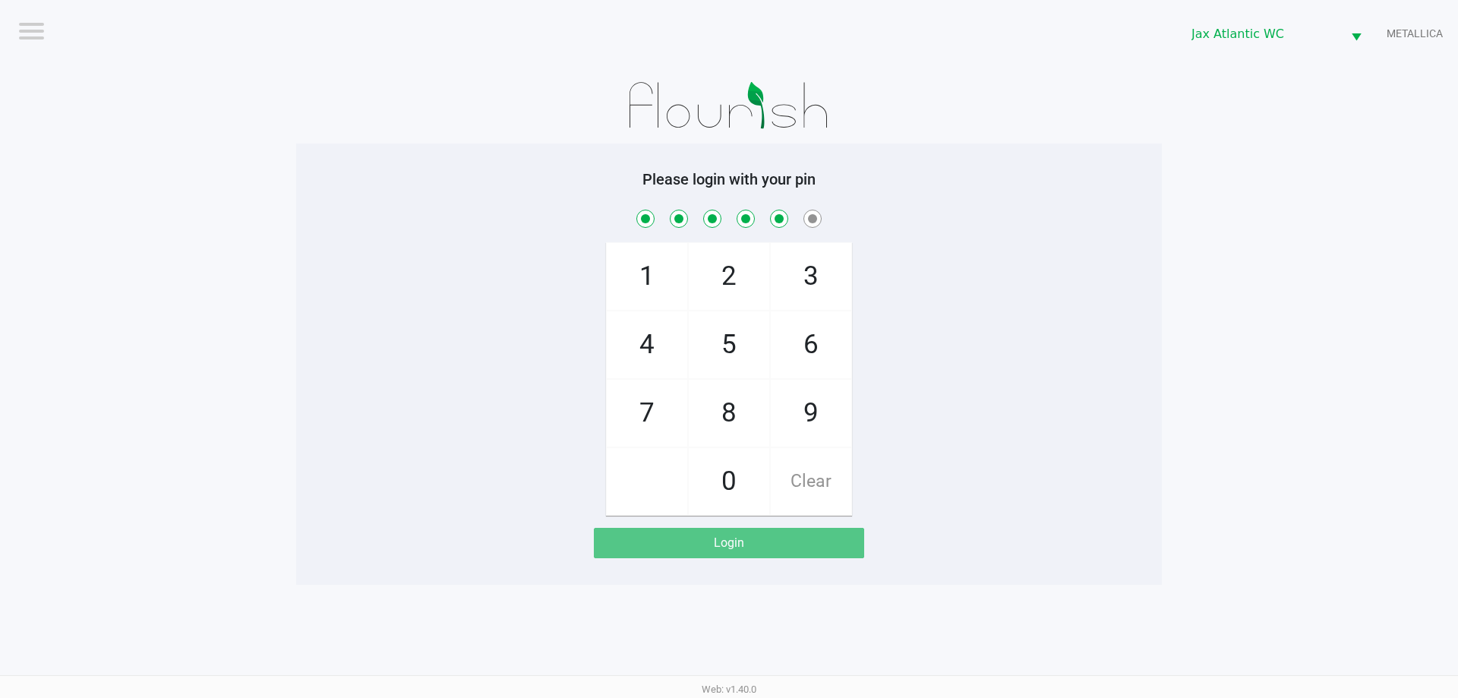
click at [656, 388] on span "7" at bounding box center [647, 413] width 81 height 67
checkbox input "true"
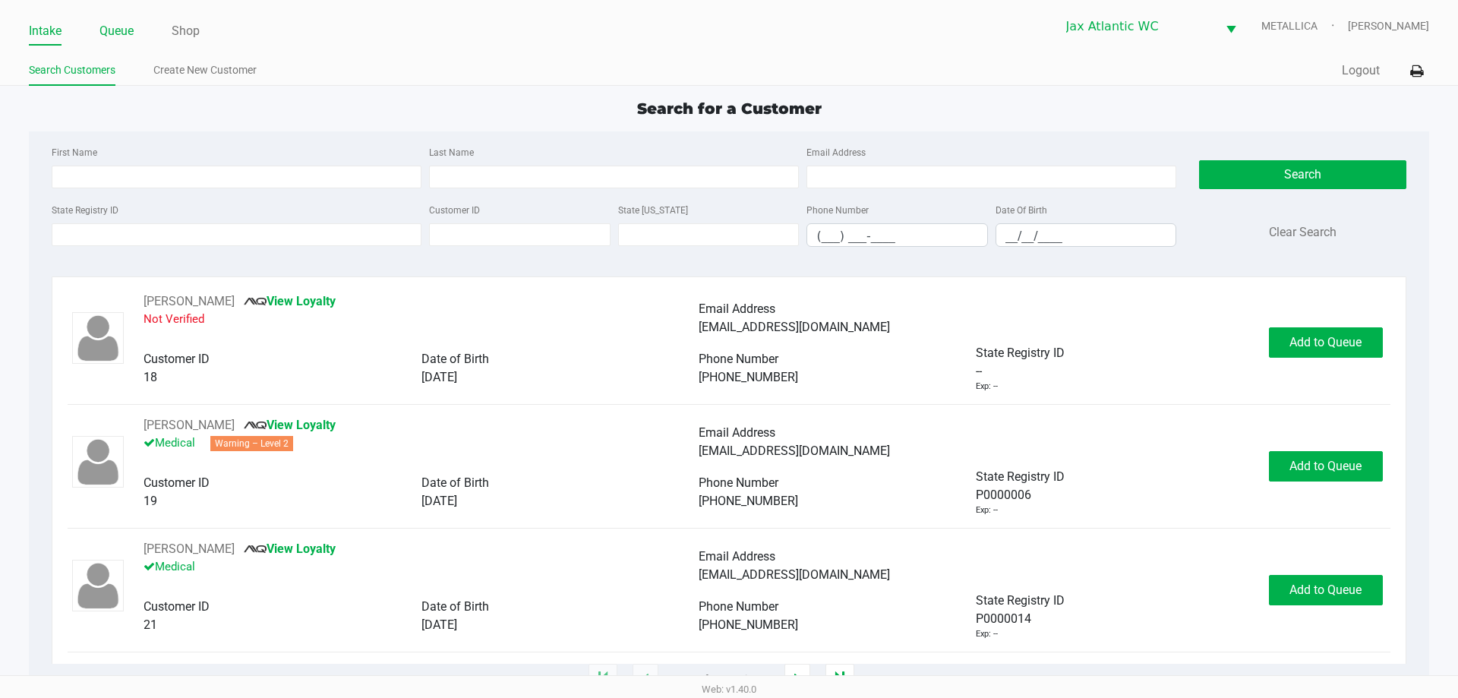
click at [106, 40] on link "Queue" at bounding box center [116, 31] width 34 height 21
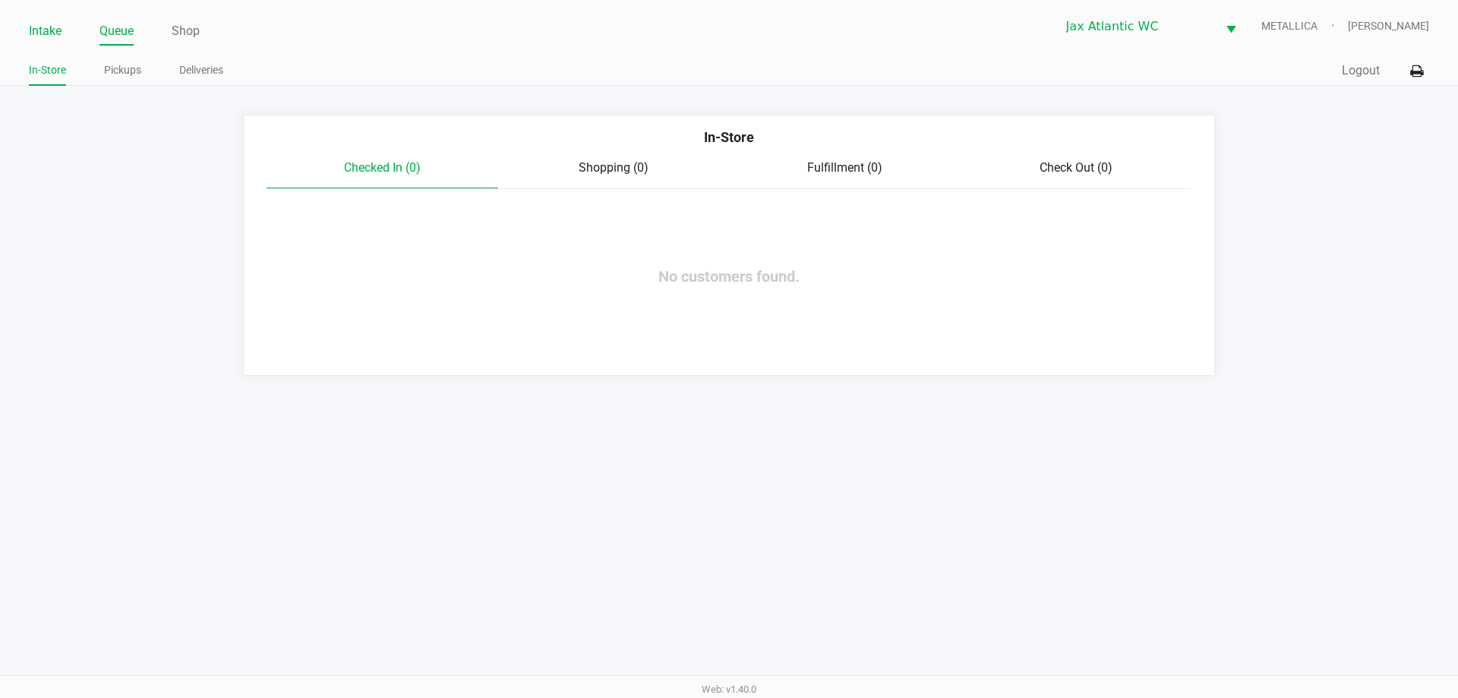
click at [44, 31] on link "Intake" at bounding box center [45, 31] width 33 height 21
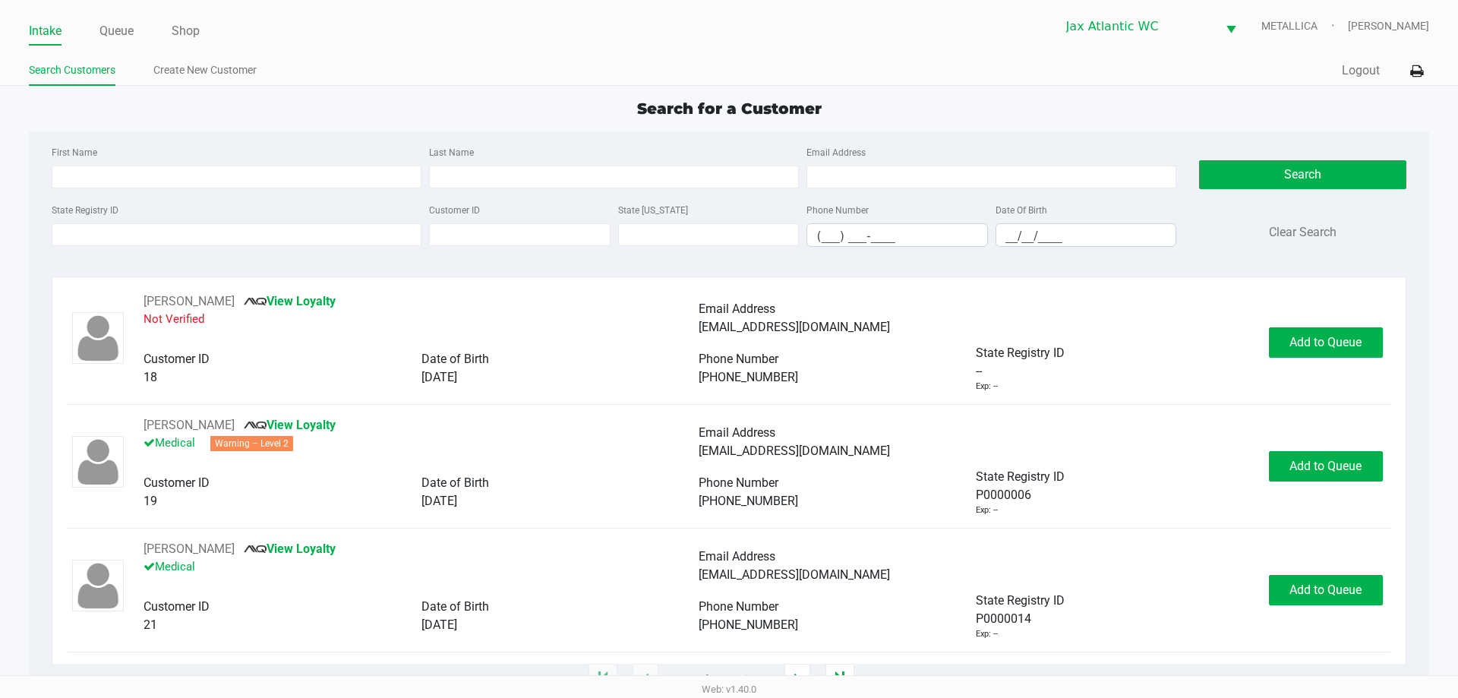
type input "RAVEN"
type input "GARCIA"
type input "08/28/1982"
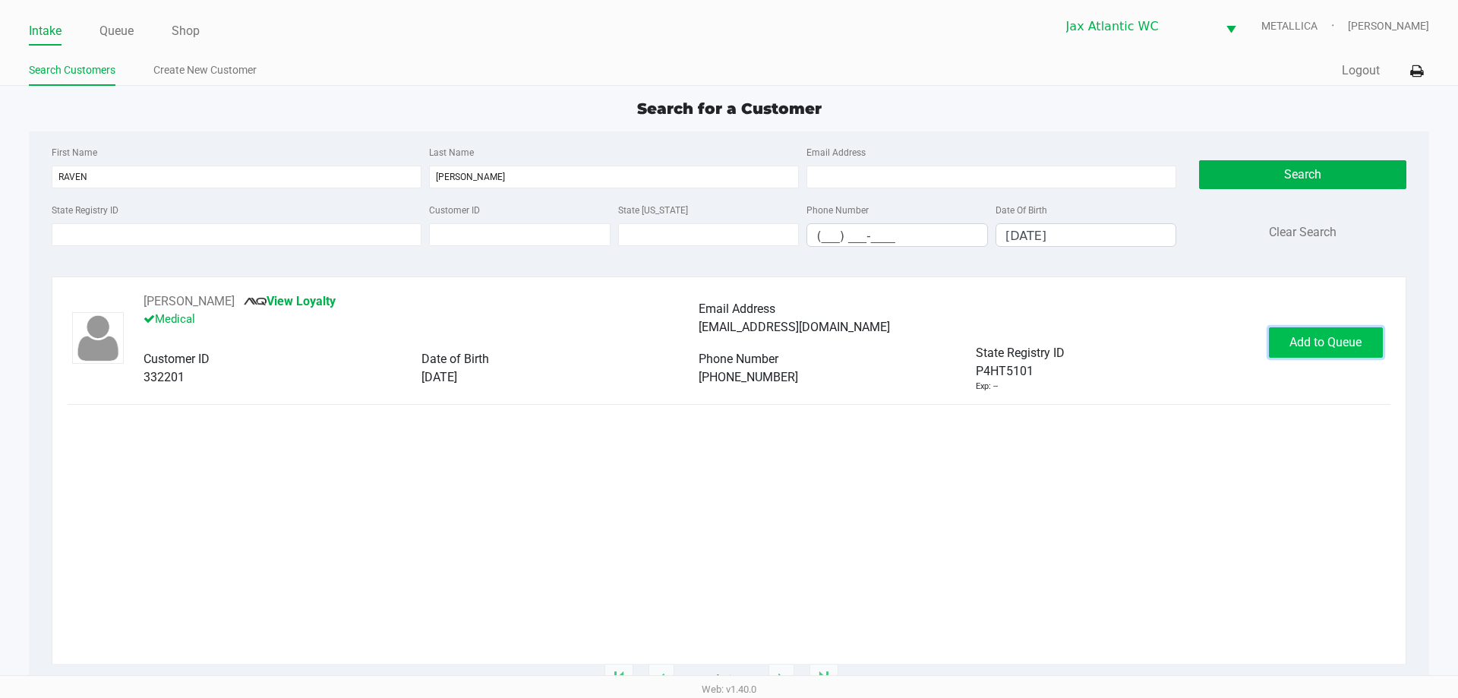
click at [1339, 349] on span "Add to Queue" at bounding box center [1326, 342] width 72 height 14
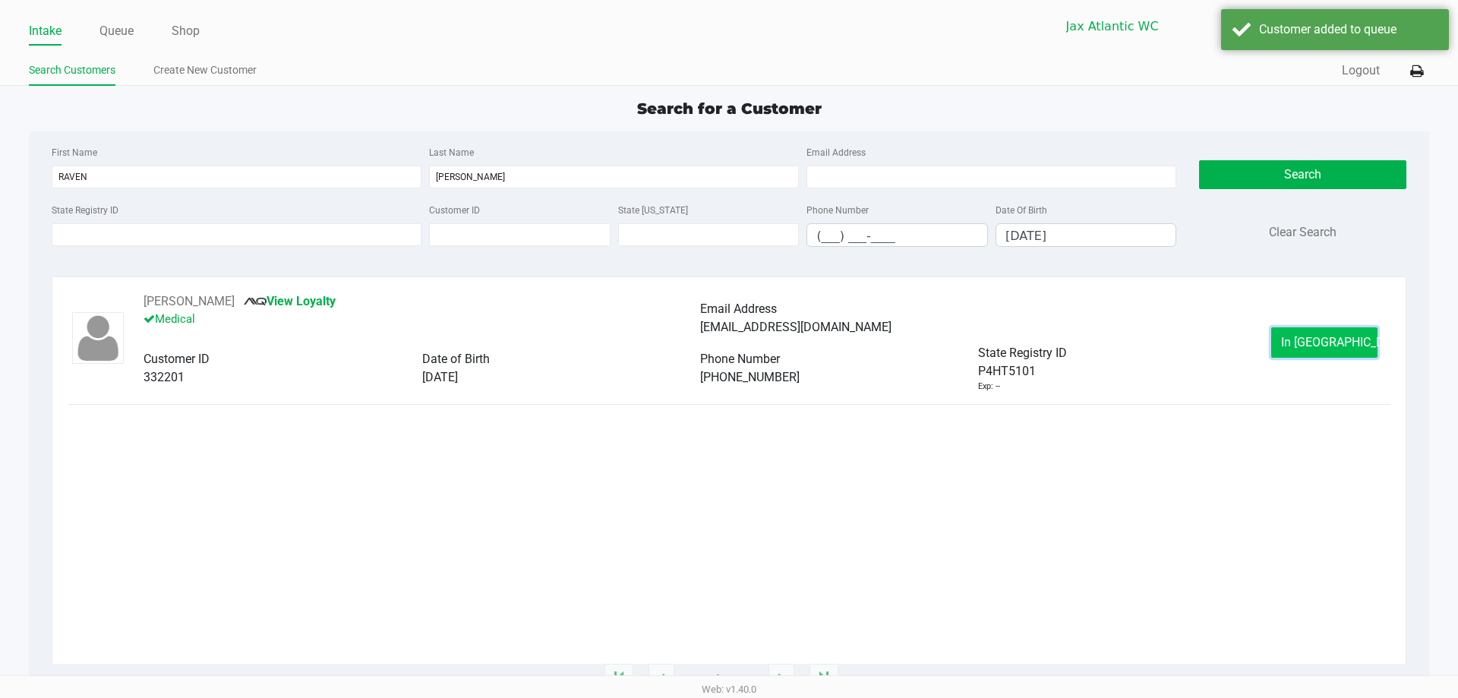
click at [1350, 331] on button "In Queue" at bounding box center [1324, 342] width 106 height 30
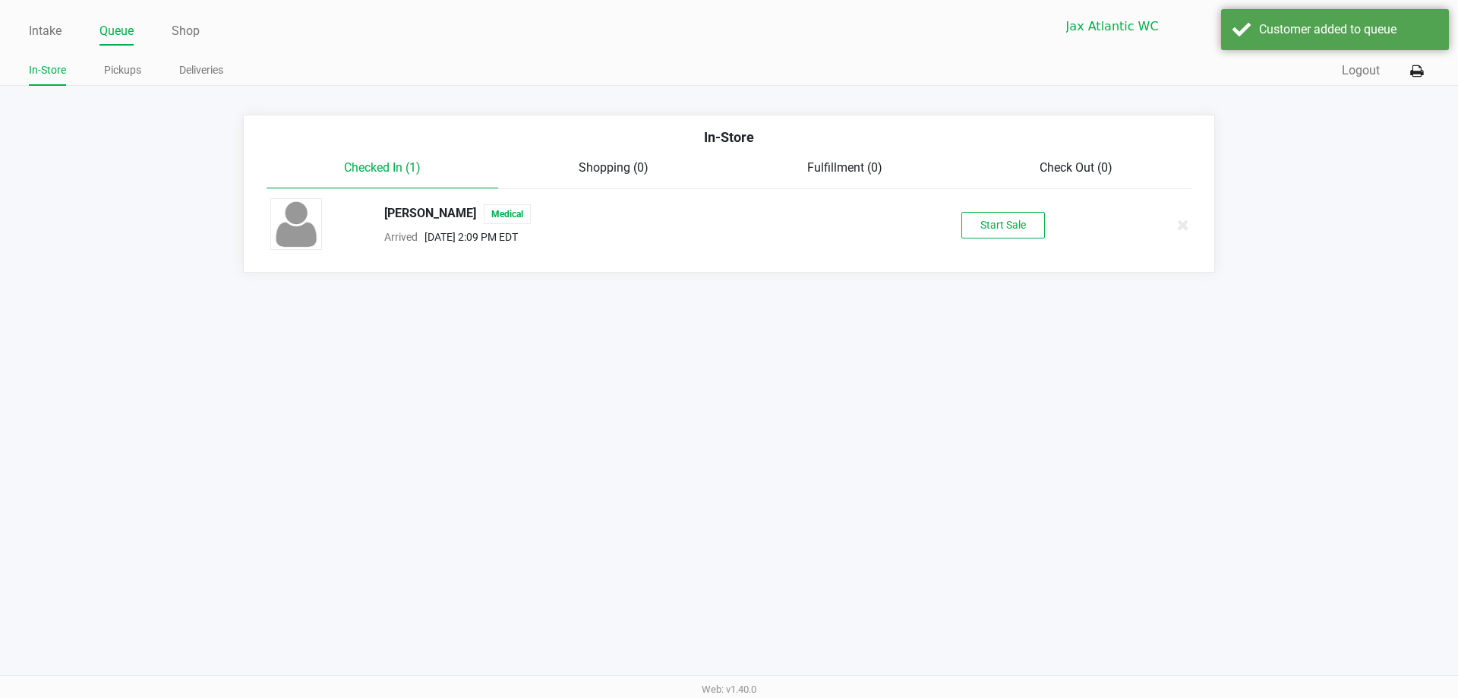
click at [1036, 204] on div "RAVEN GARCIA Medical Arrived Aug 20, 2025 2:09 PM EDT Start Sale" at bounding box center [729, 224] width 940 height 53
click at [1010, 223] on button "Start Sale" at bounding box center [1004, 225] width 84 height 27
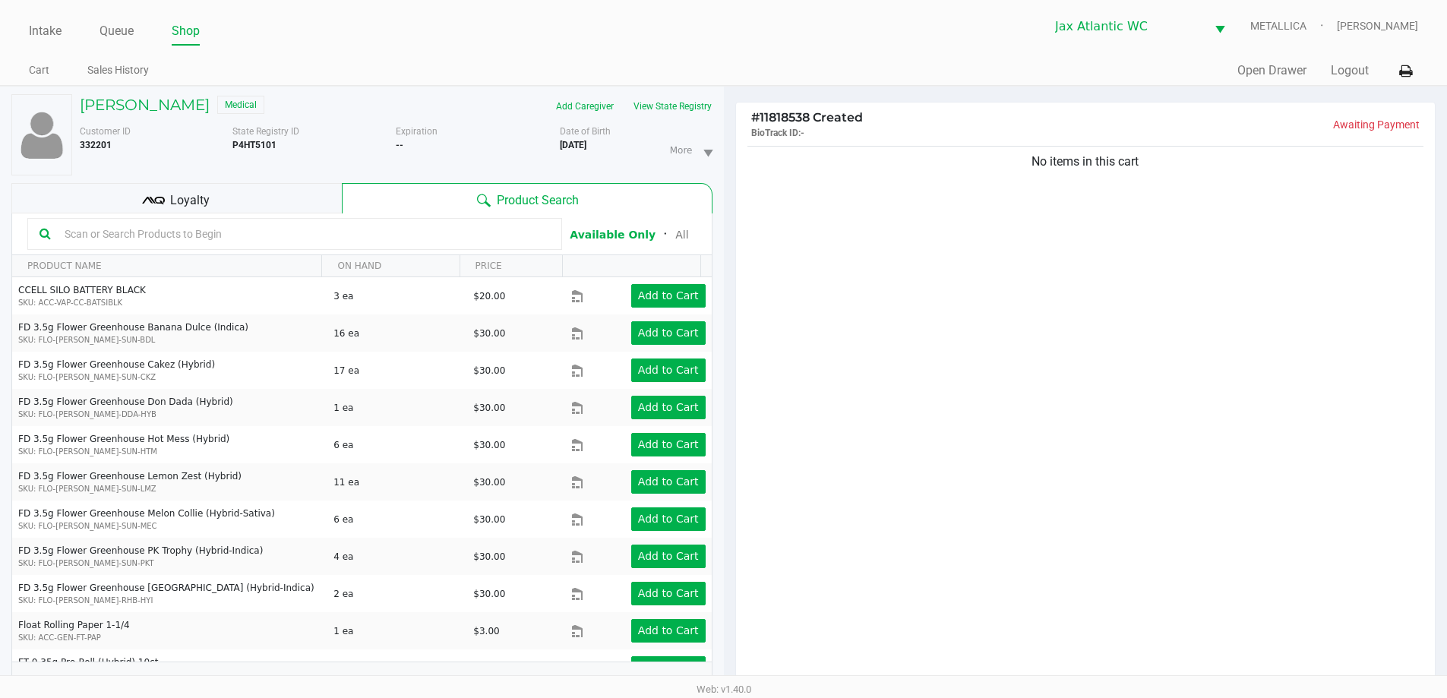
drag, startPoint x: 197, startPoint y: 194, endPoint x: 340, endPoint y: 183, distance: 143.2
click at [199, 195] on span "Loyalty" at bounding box center [189, 200] width 39 height 18
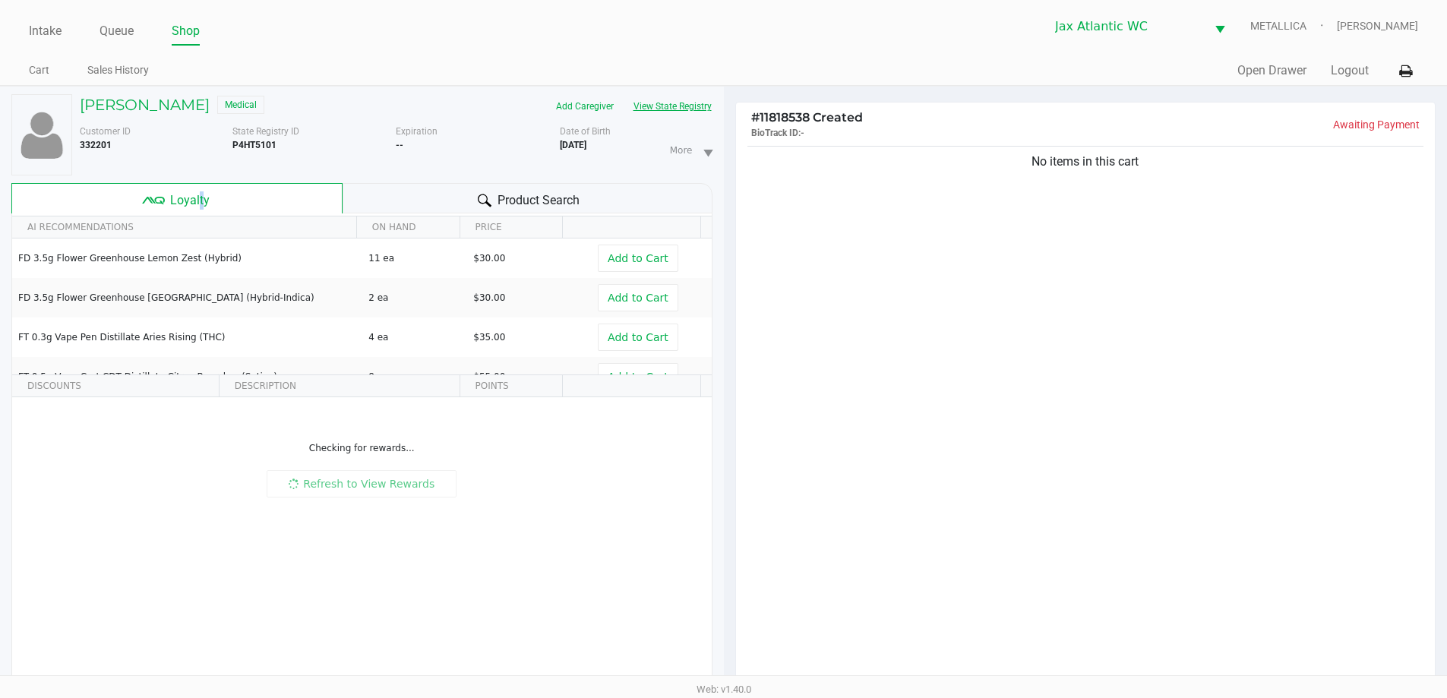
click at [686, 99] on button "View State Registry" at bounding box center [668, 106] width 89 height 24
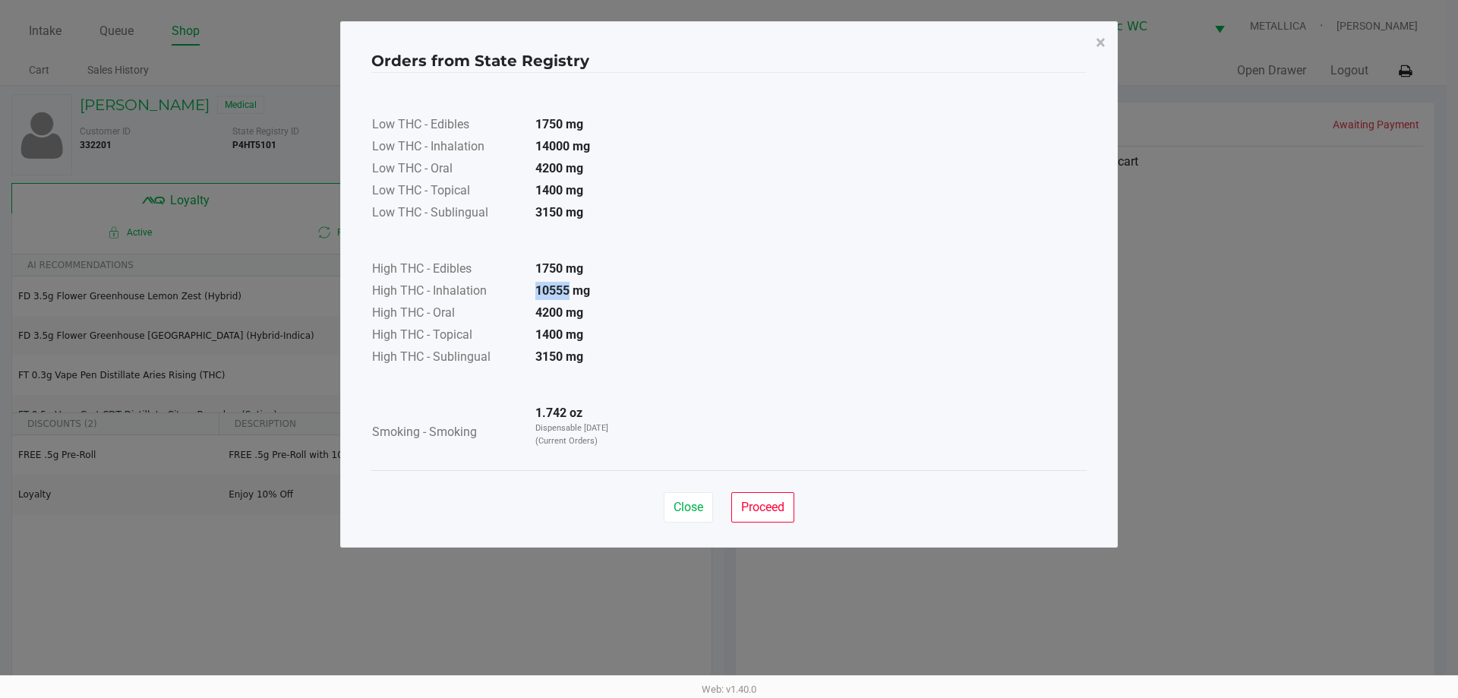
drag, startPoint x: 532, startPoint y: 289, endPoint x: 570, endPoint y: 297, distance: 38.7
click at [570, 297] on td "10555 mg" at bounding box center [576, 292] width 106 height 22
click at [698, 505] on span "Close" at bounding box center [689, 507] width 30 height 14
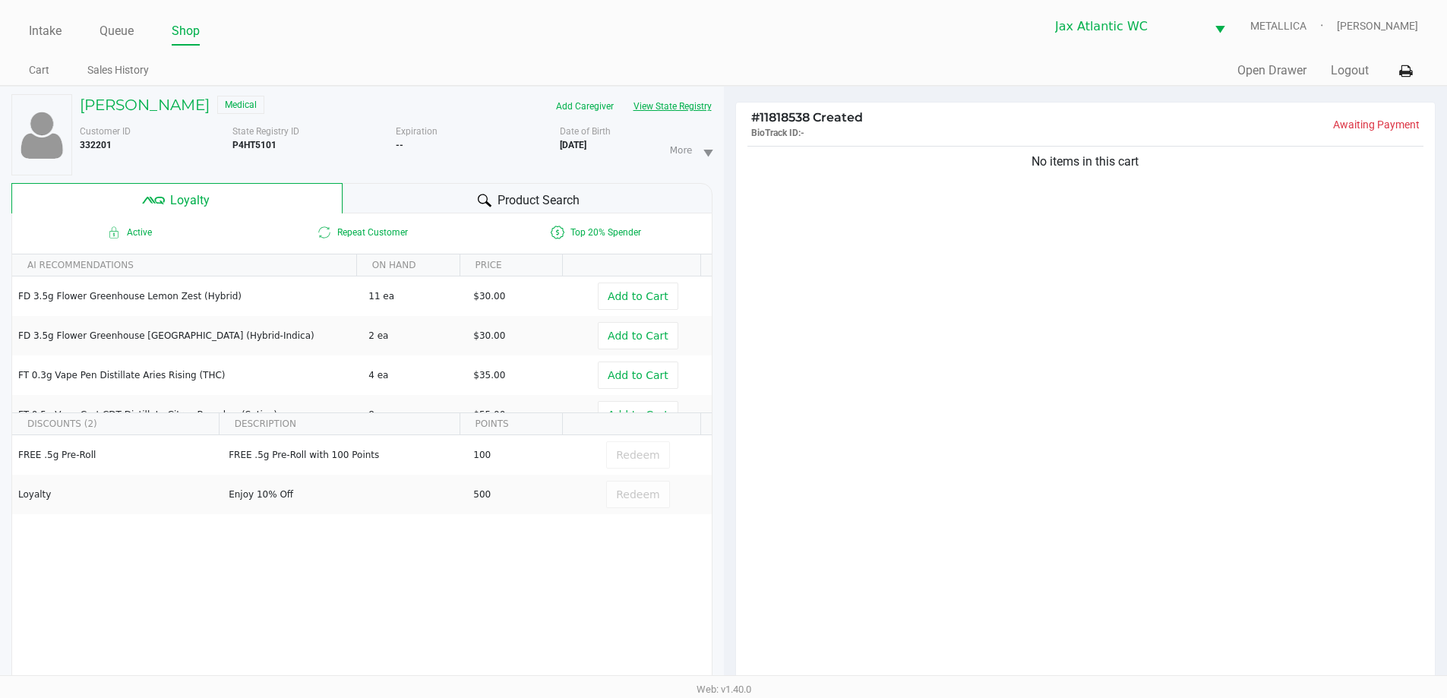
click at [712, 103] on button "View State Registry" at bounding box center [668, 106] width 89 height 24
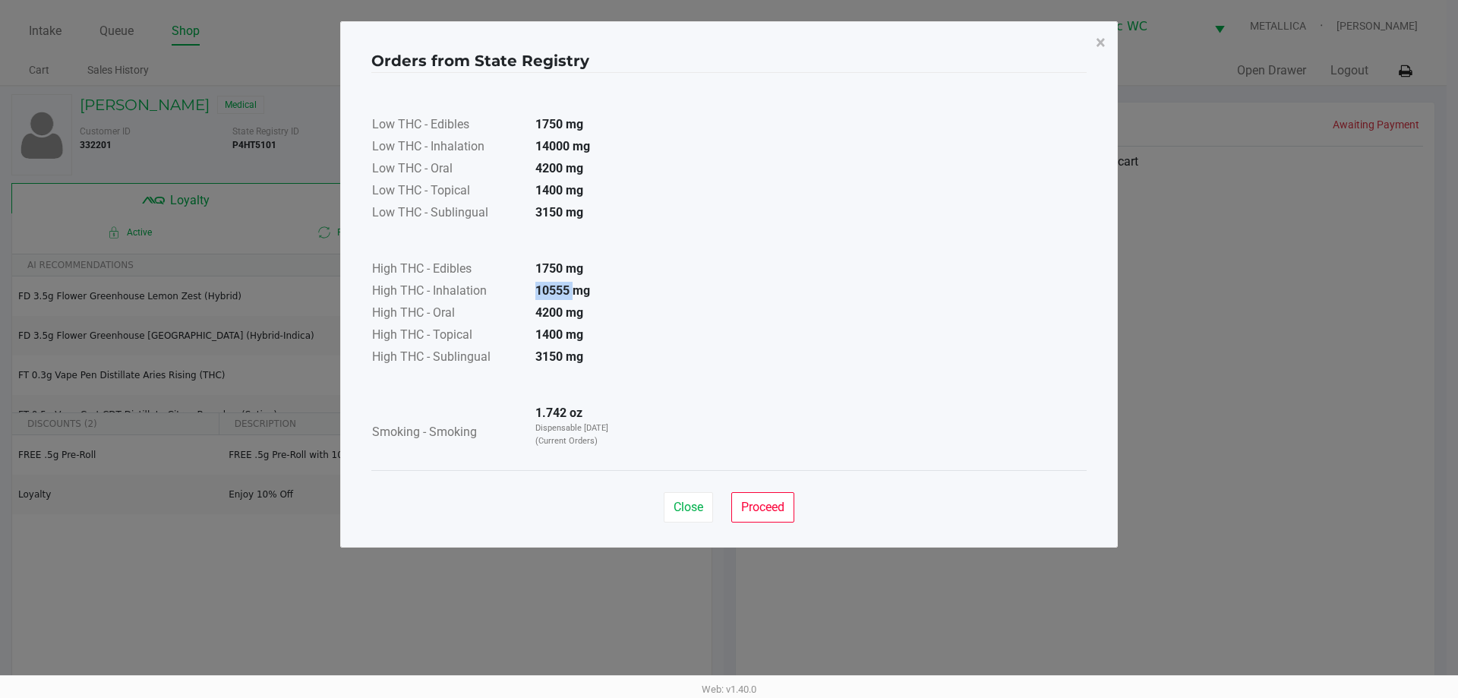
drag, startPoint x: 573, startPoint y: 290, endPoint x: 523, endPoint y: 290, distance: 49.4
click at [523, 290] on td "10555 mg" at bounding box center [576, 292] width 106 height 22
click at [705, 511] on button "Close" at bounding box center [688, 507] width 49 height 30
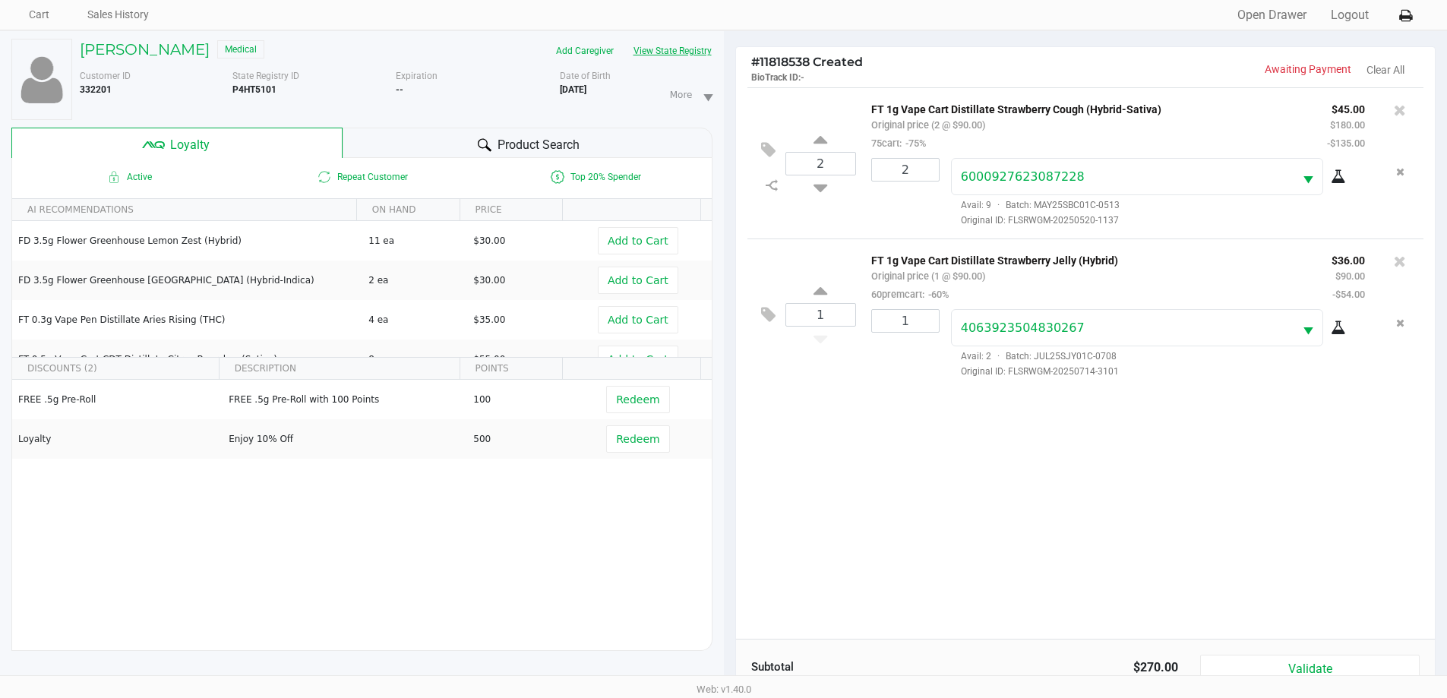
scroll to position [182, 0]
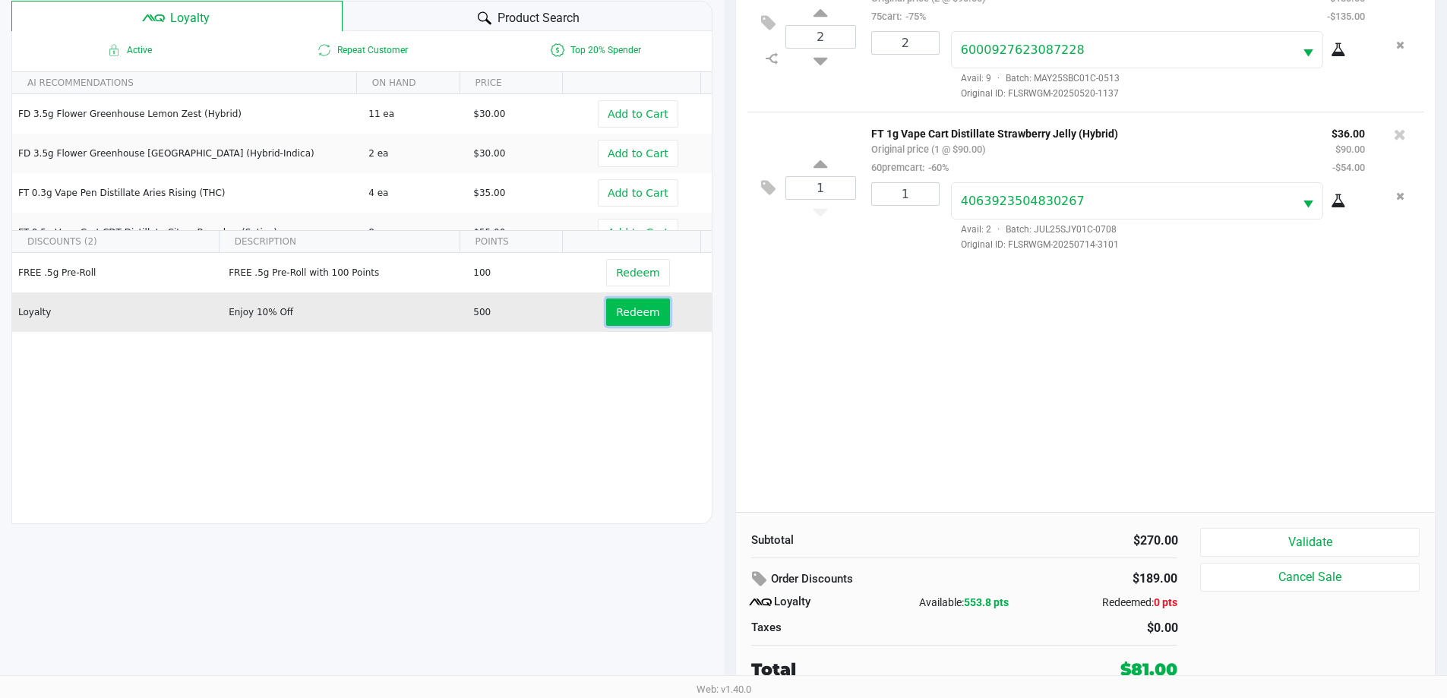
click at [628, 316] on span "Redeem" at bounding box center [637, 312] width 43 height 12
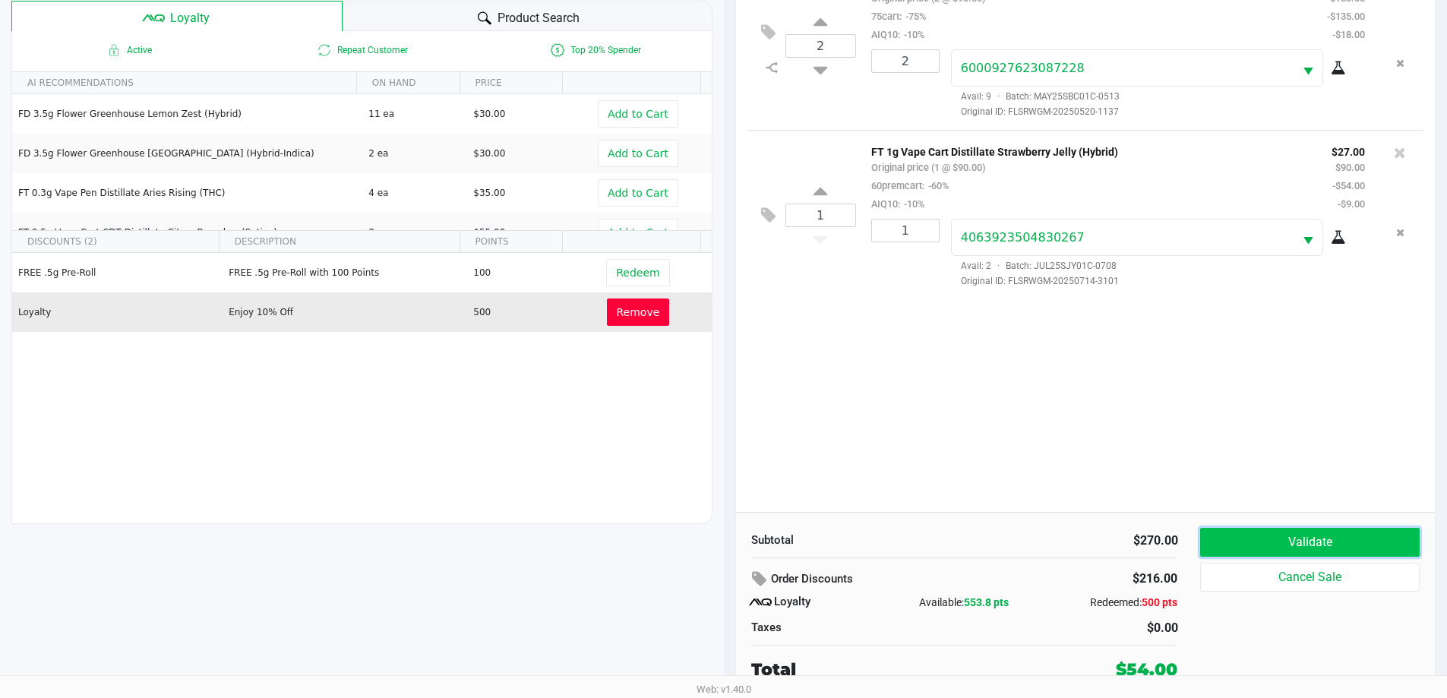
click at [1271, 535] on button "Validate" at bounding box center [1309, 542] width 219 height 29
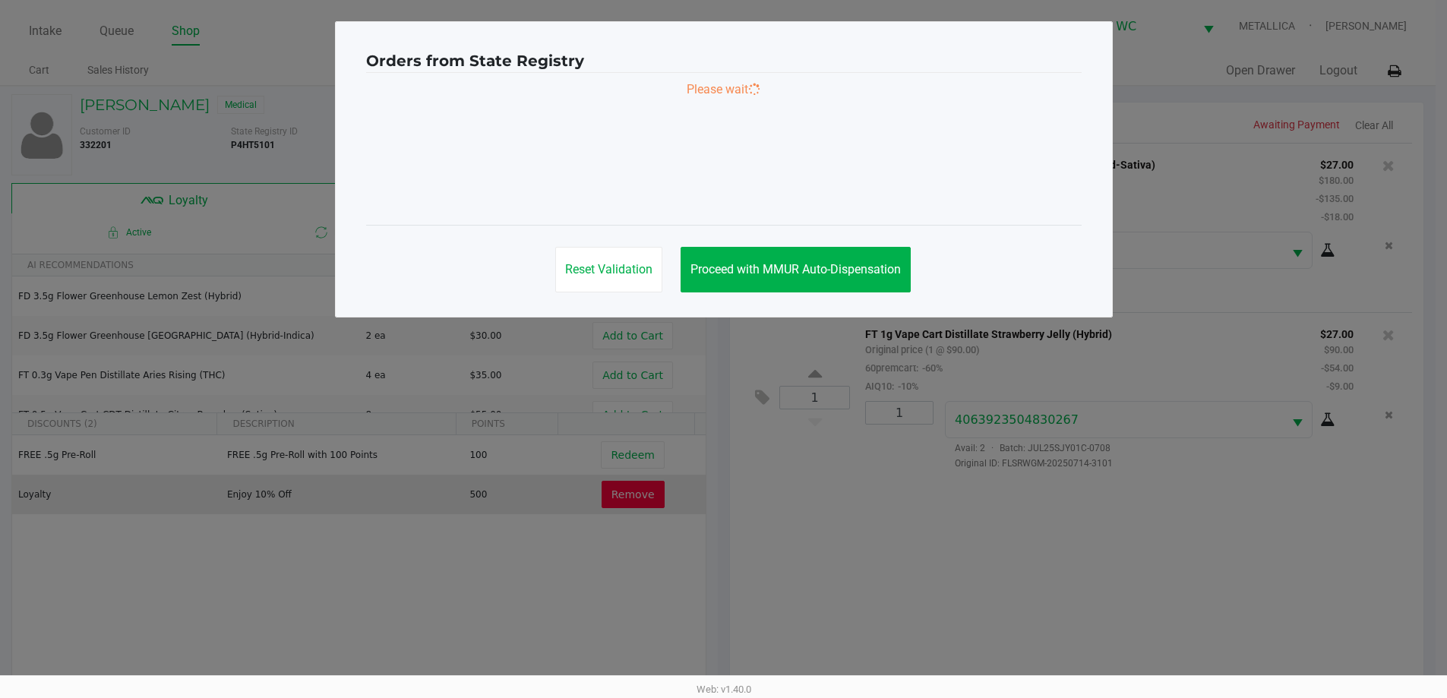
scroll to position [0, 0]
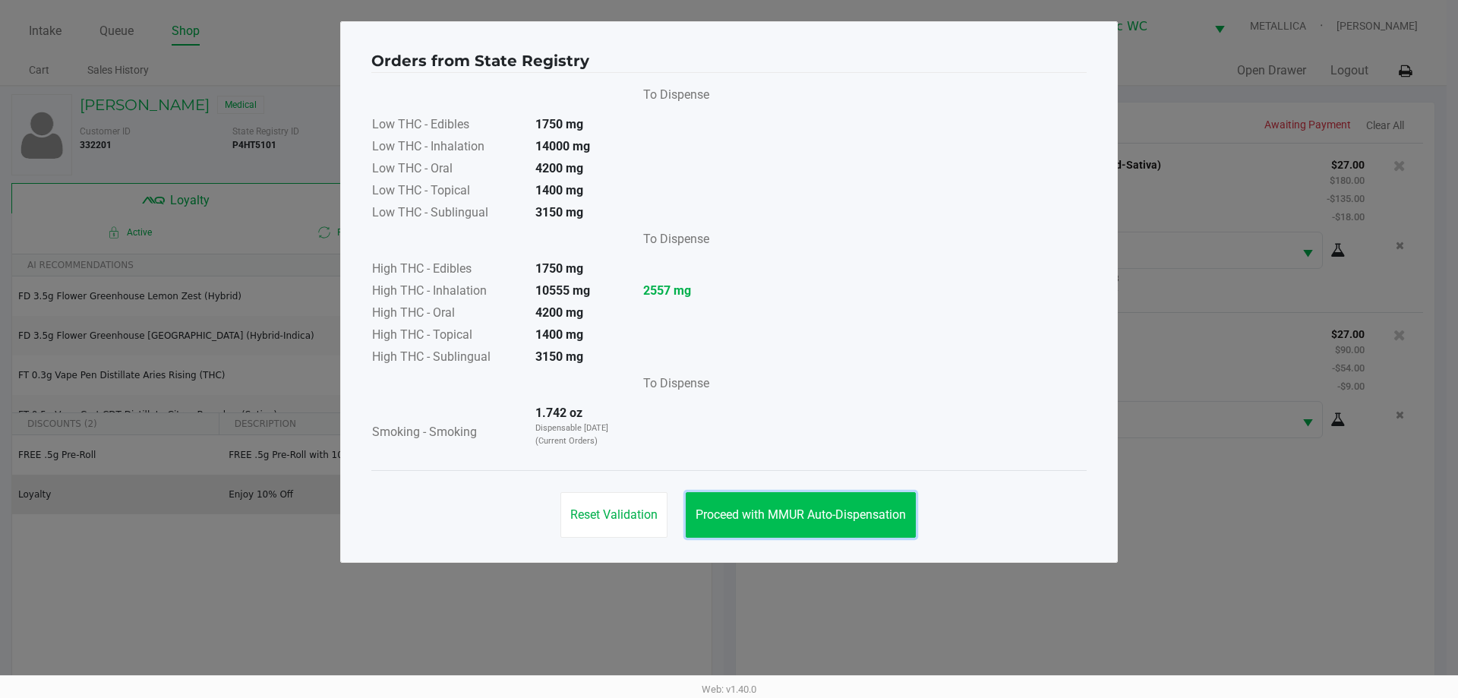
click at [794, 515] on span "Proceed with MMUR Auto-Dispensation" at bounding box center [801, 514] width 210 height 14
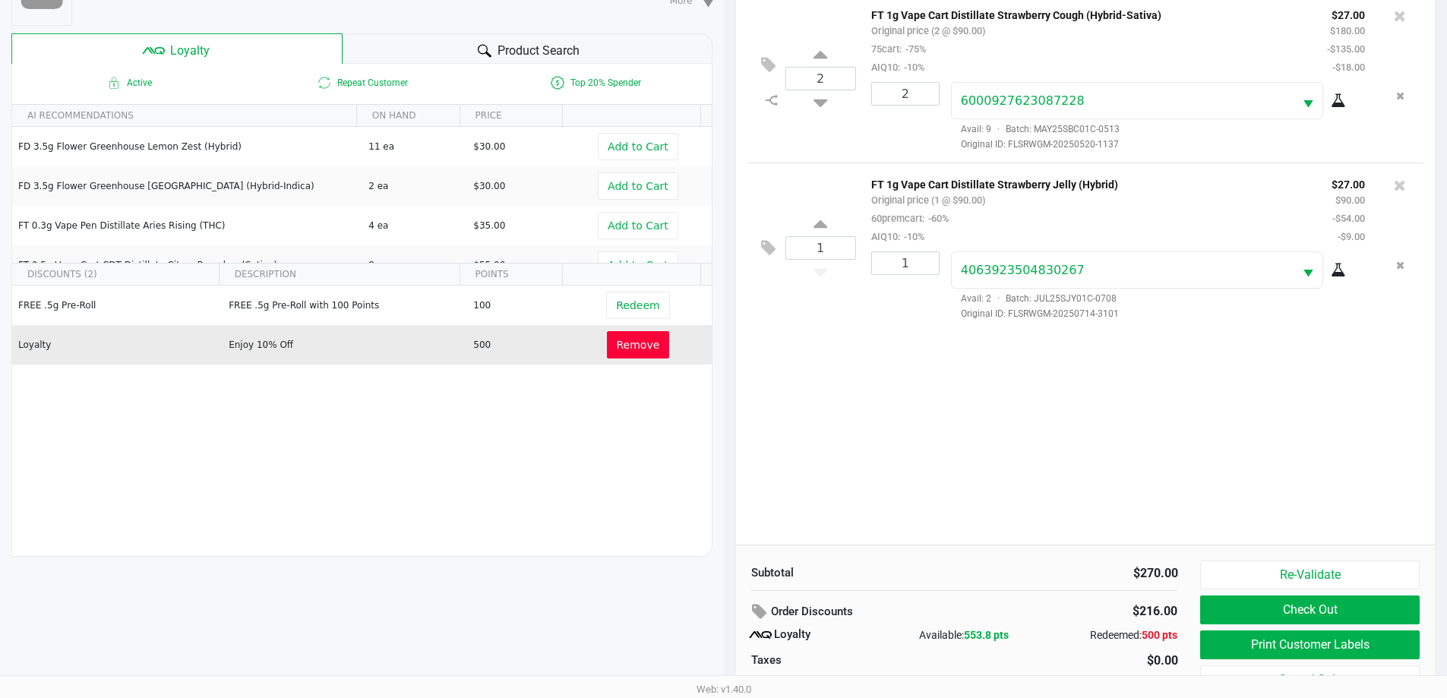
scroll to position [152, 0]
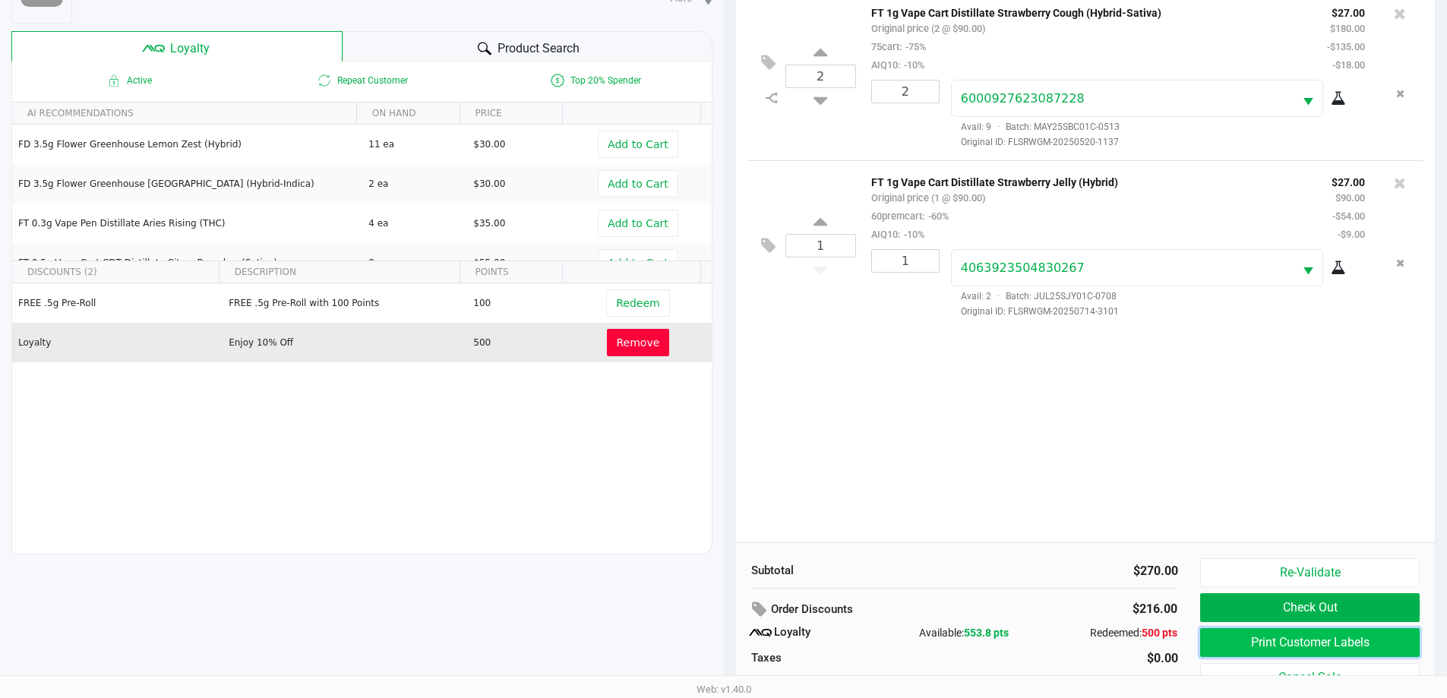
click at [1331, 643] on button "Print Customer Labels" at bounding box center [1309, 642] width 219 height 29
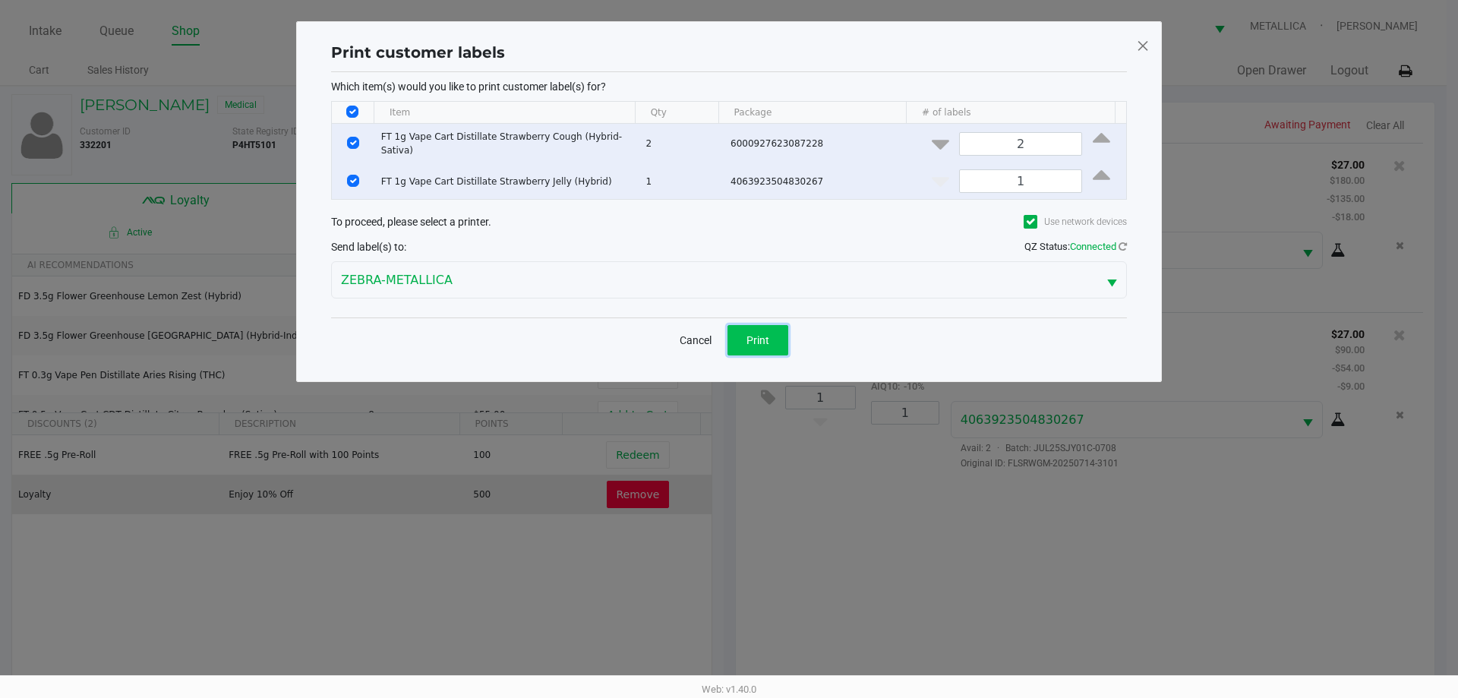
click at [754, 330] on button "Print" at bounding box center [758, 340] width 61 height 30
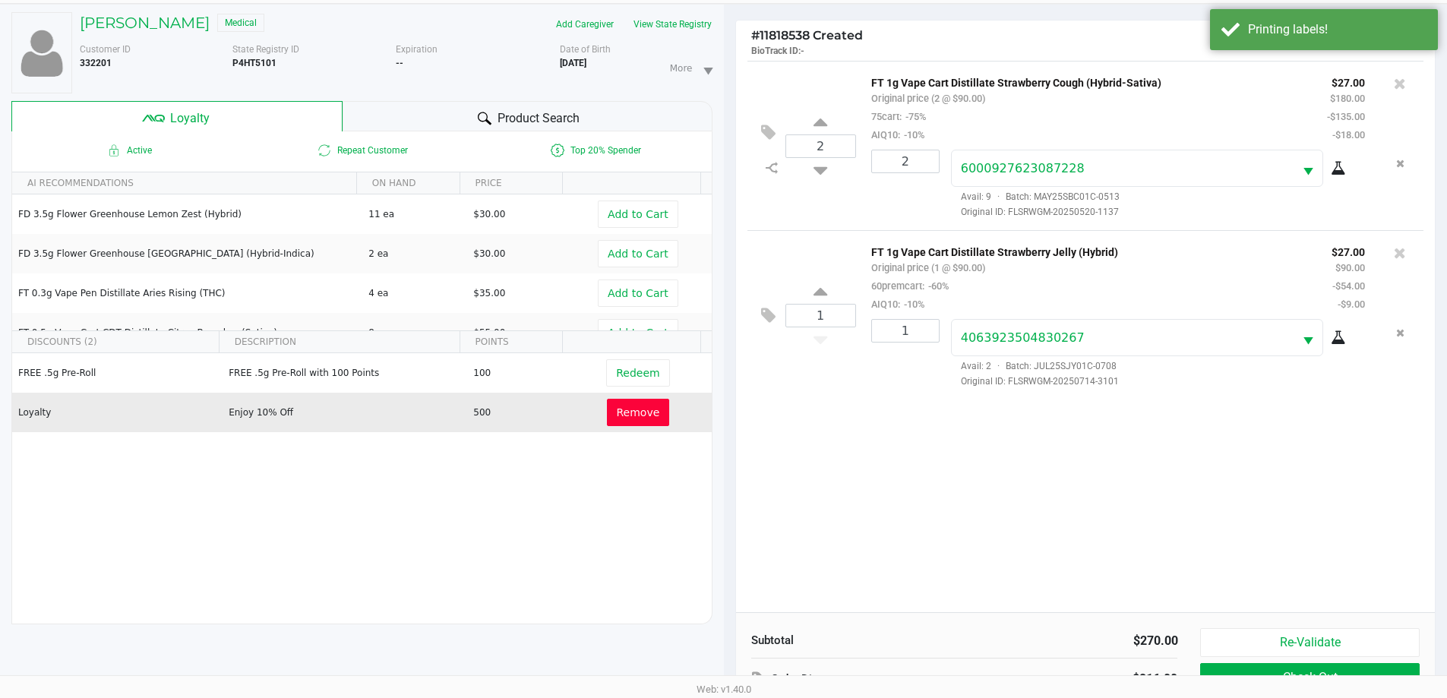
scroll to position [182, 0]
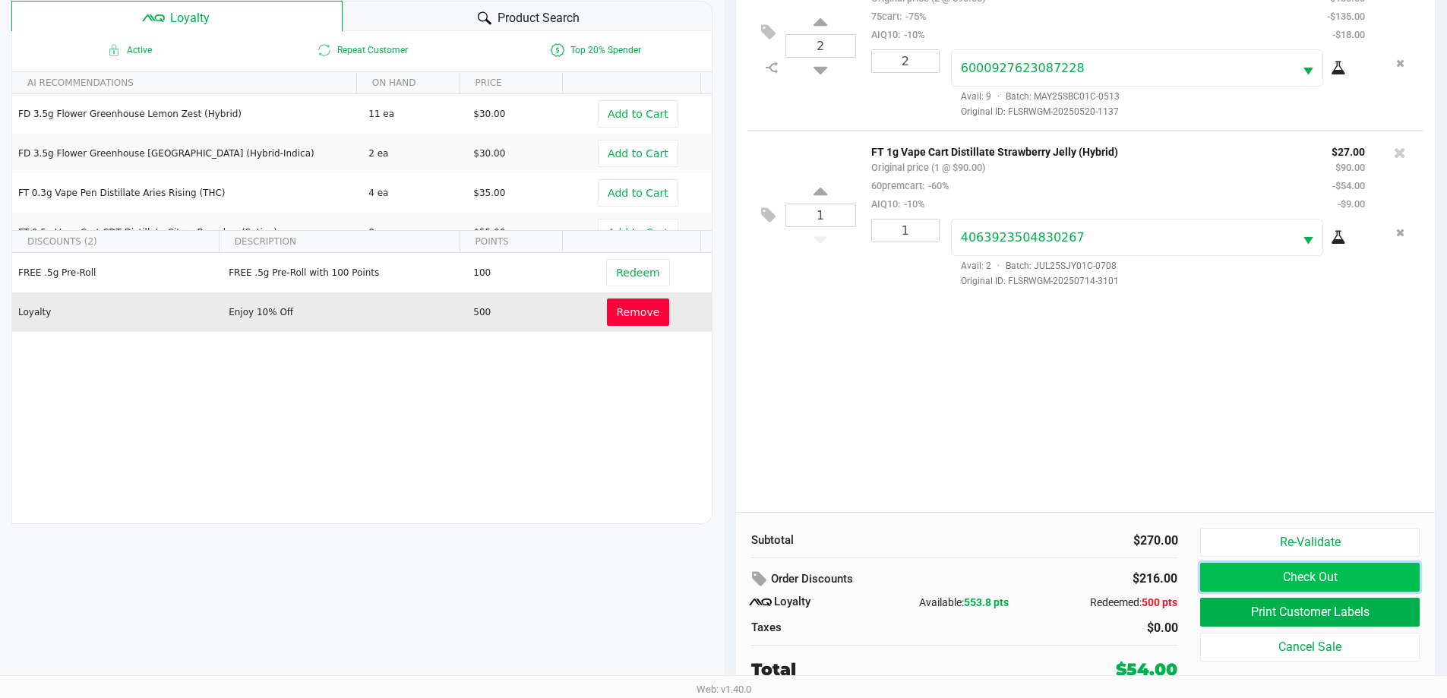
click at [1370, 579] on button "Check Out" at bounding box center [1309, 577] width 219 height 29
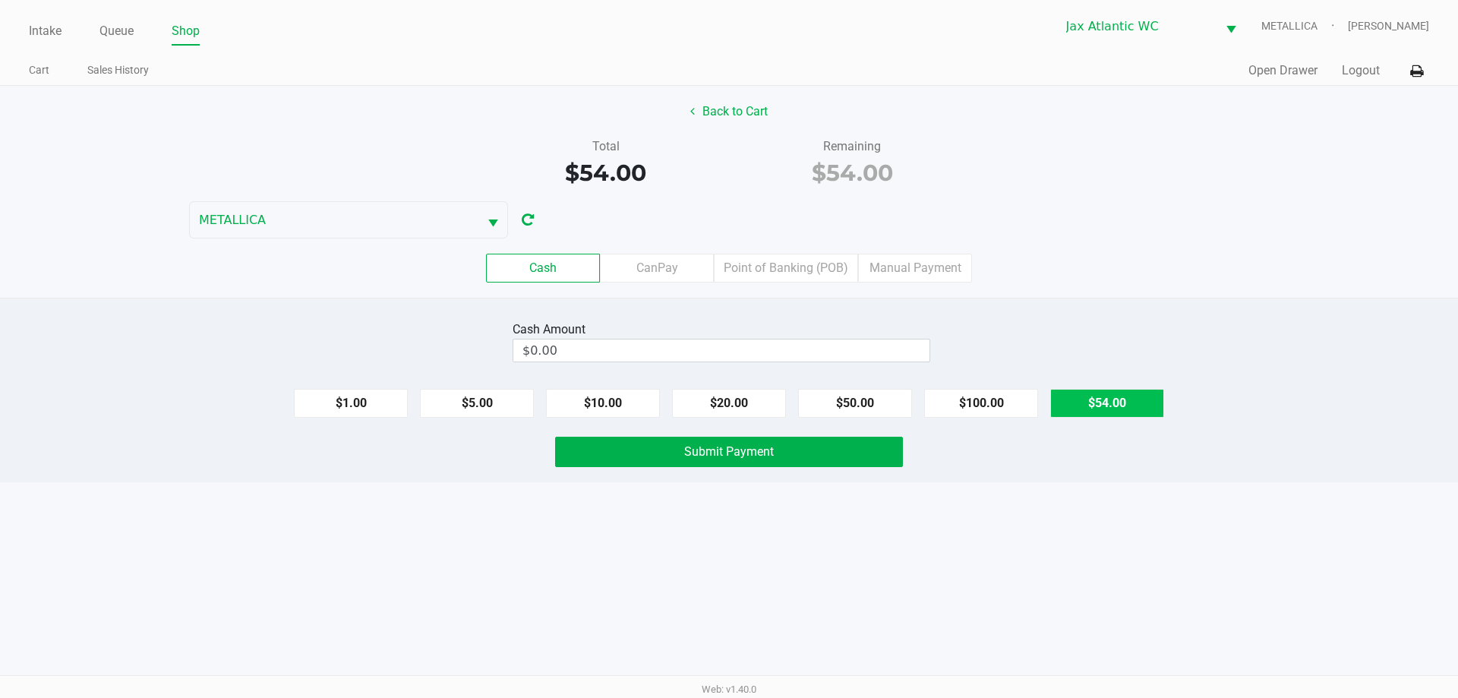
click at [1081, 394] on button "$54.00" at bounding box center [1107, 403] width 114 height 29
type input "$54.00"
click at [739, 467] on div "Cash Amount $54.00 Clear $1.00 $5.00 $10.00 $20.00 $50.00 $100.00 $54.00 Submit…" at bounding box center [729, 390] width 1458 height 185
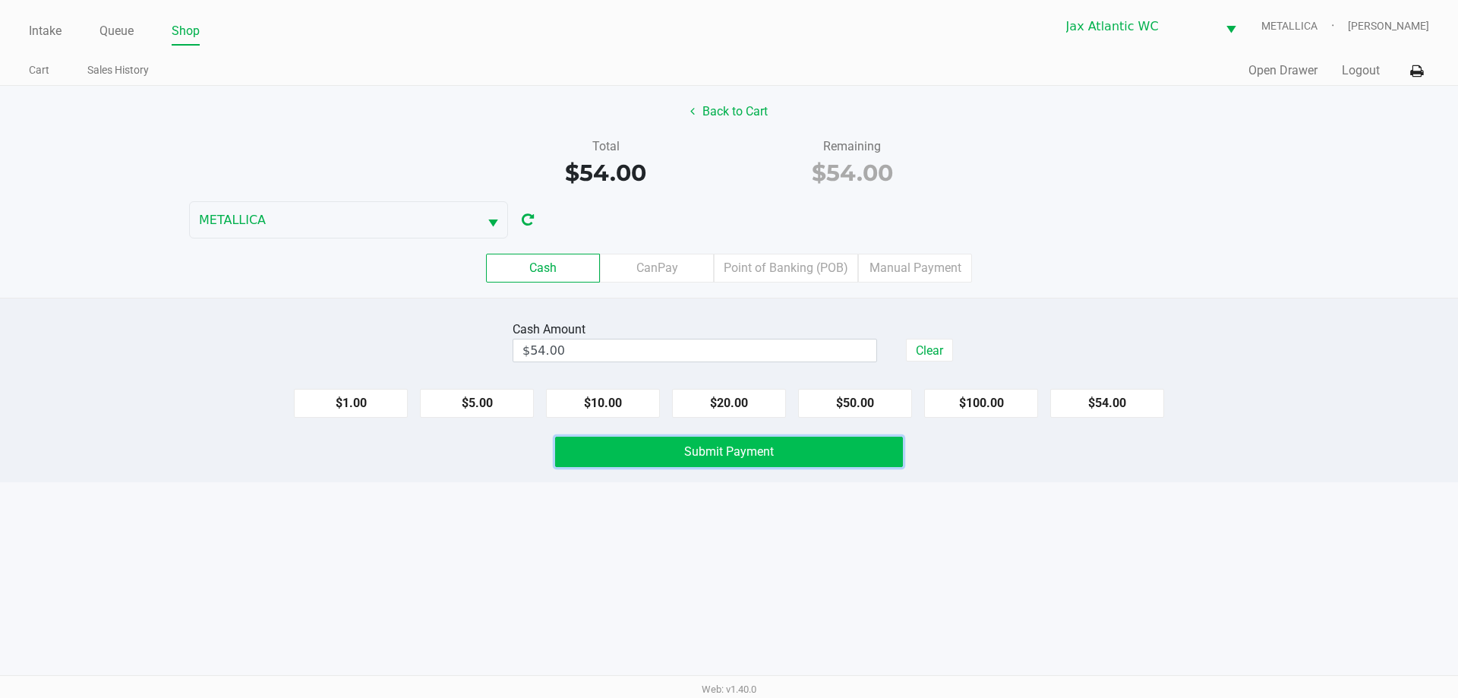
click at [748, 457] on span "Submit Payment" at bounding box center [729, 451] width 90 height 14
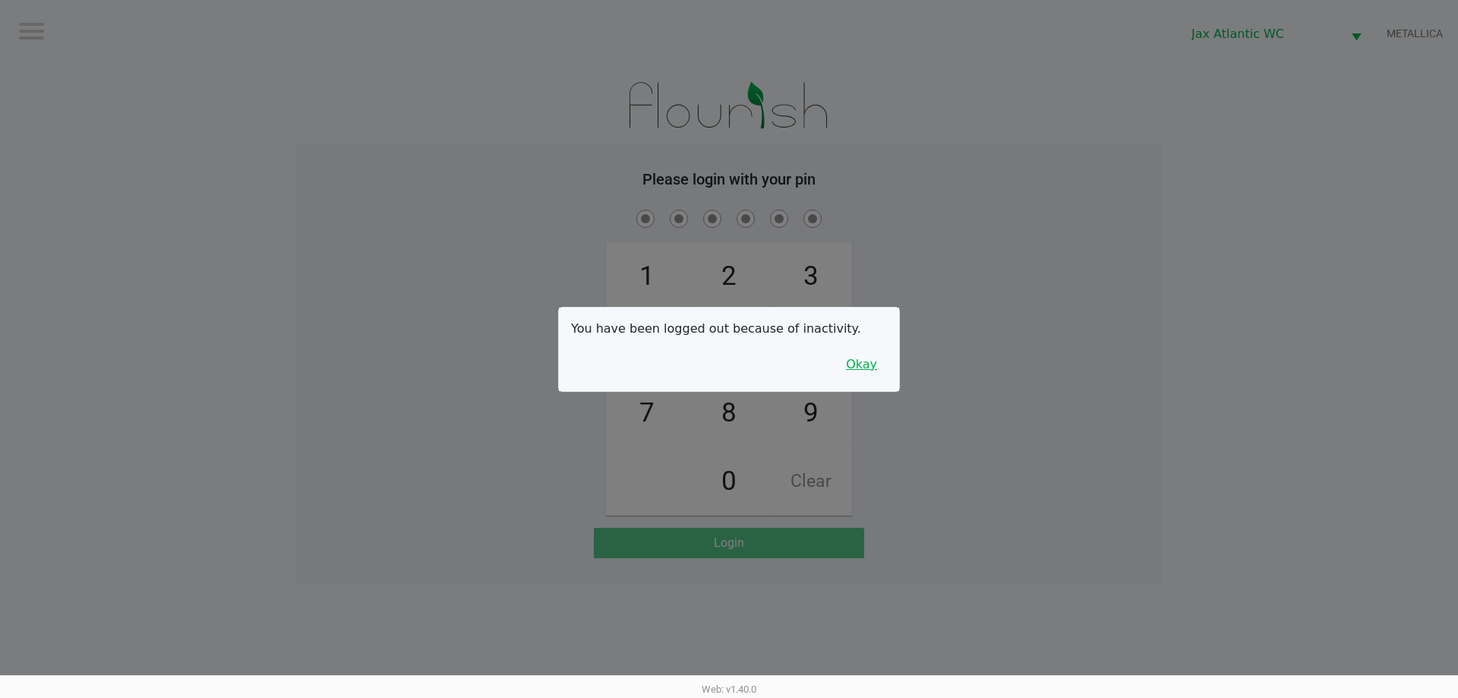
click at [856, 362] on button "Okay" at bounding box center [861, 364] width 51 height 29
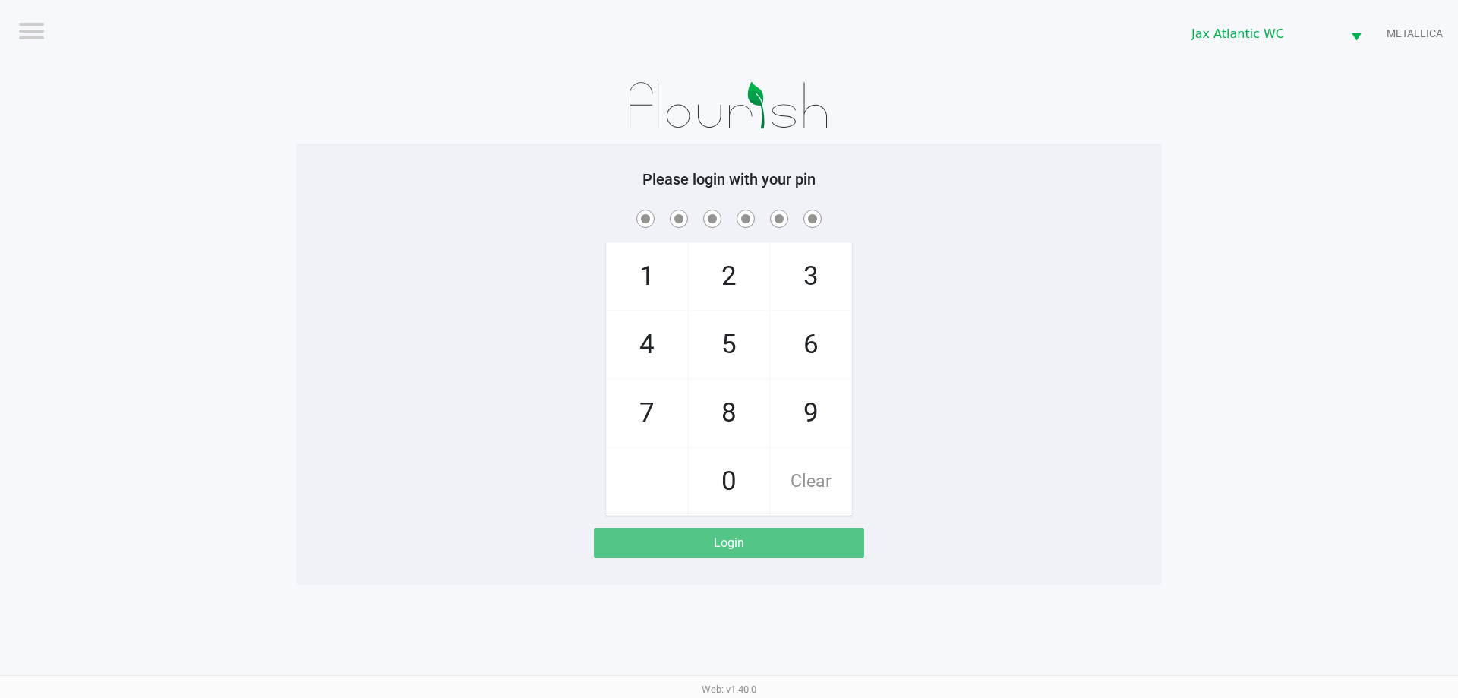
click at [799, 429] on span "9" at bounding box center [811, 413] width 81 height 67
checkbox input "true"
click at [634, 267] on span "1" at bounding box center [647, 276] width 81 height 67
checkbox input "true"
click at [640, 270] on span "1" at bounding box center [647, 276] width 81 height 67
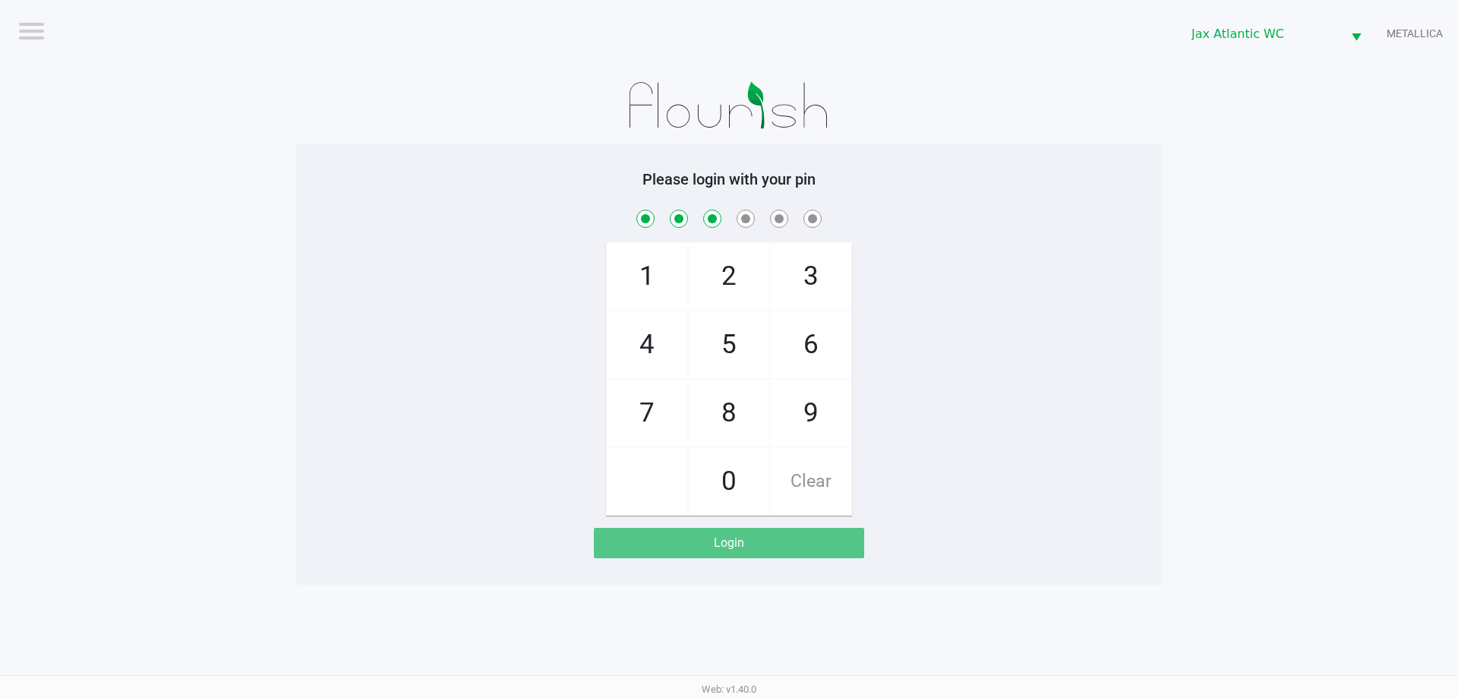
checkbox input "true"
click at [659, 415] on span "7" at bounding box center [647, 413] width 81 height 67
checkbox input "true"
click at [653, 362] on span "4" at bounding box center [647, 344] width 81 height 67
checkbox input "true"
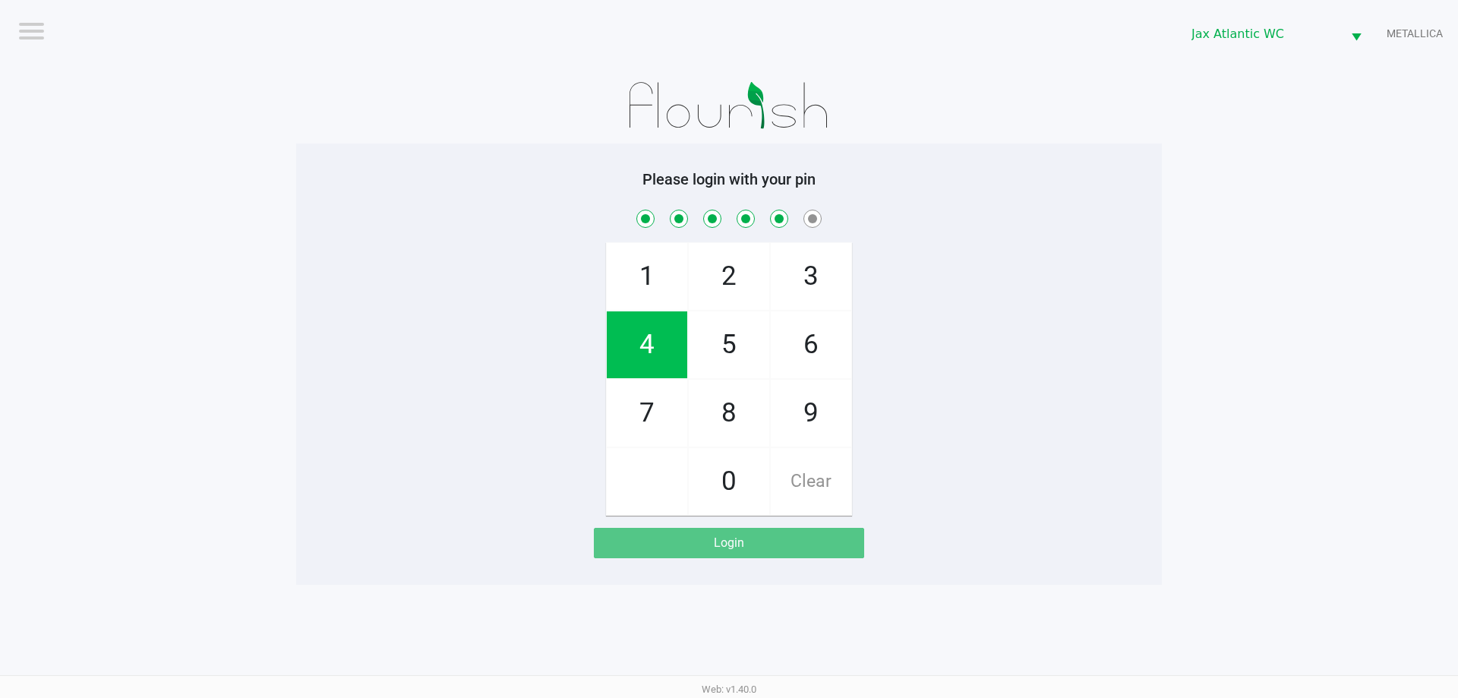
click at [659, 398] on span "7" at bounding box center [647, 413] width 81 height 67
checkbox input "true"
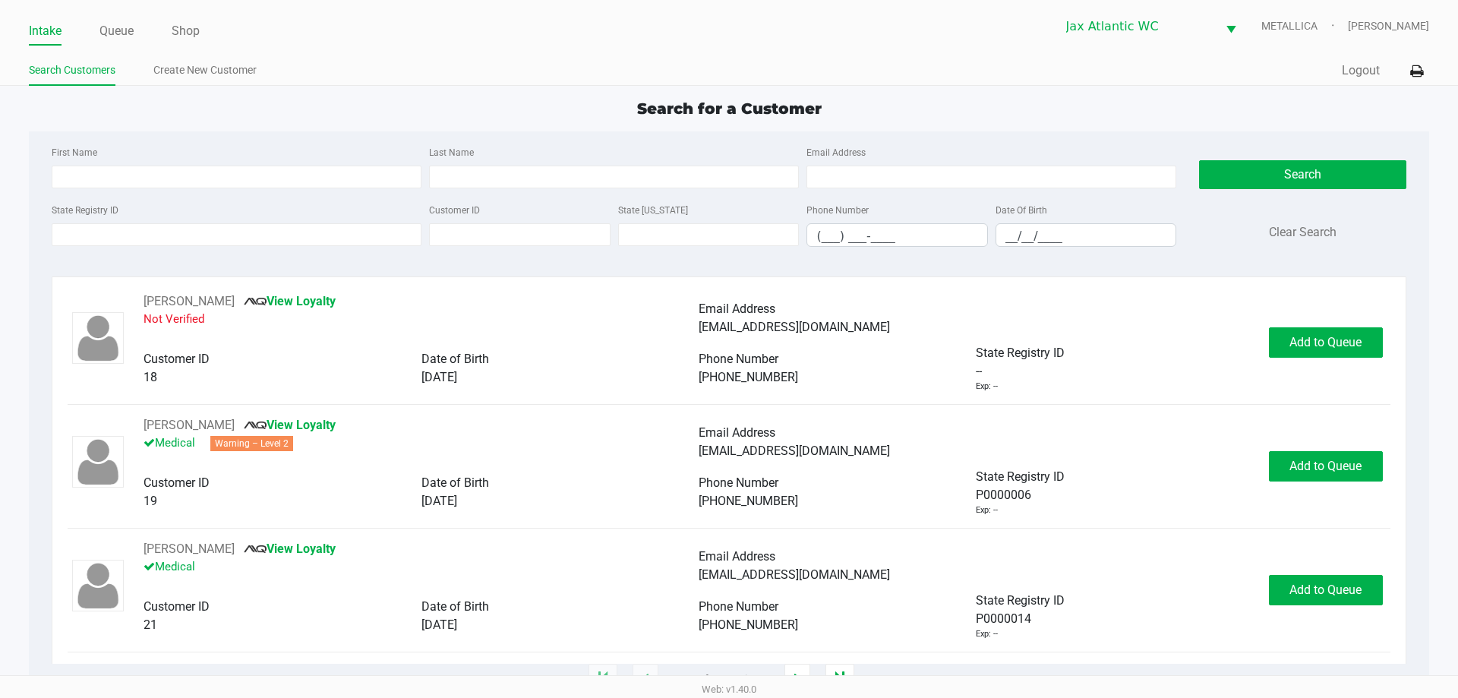
type input "GINO"
type input "PAUNETTO MELENDEZ"
type input "06/28/1971"
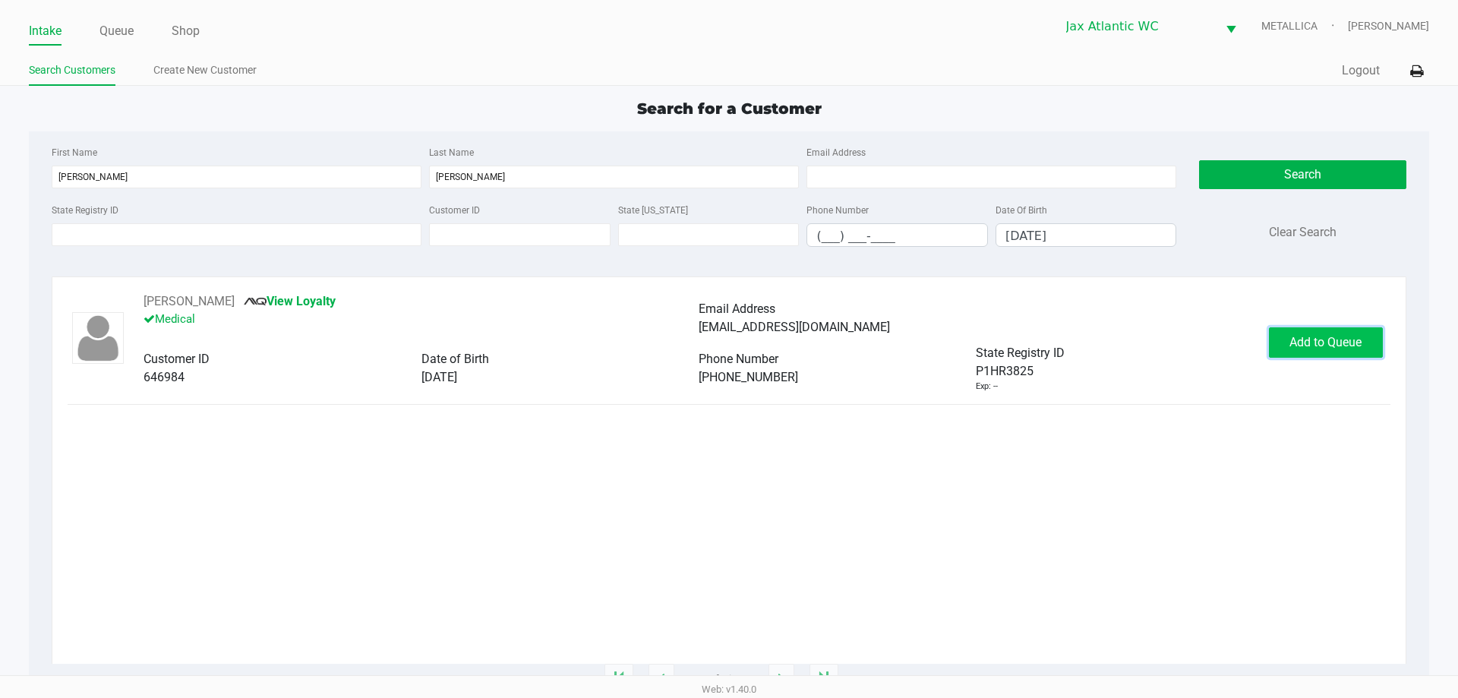
click at [1310, 344] on span "Add to Queue" at bounding box center [1326, 342] width 72 height 14
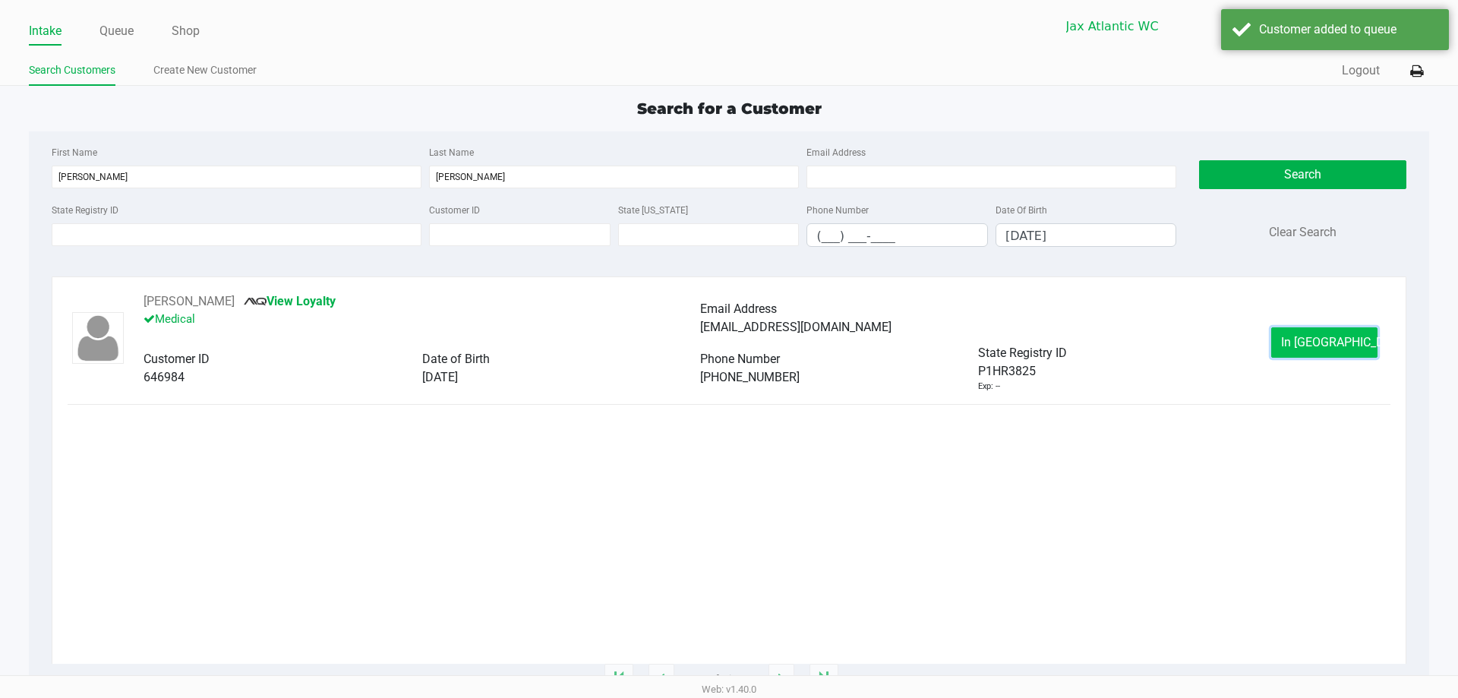
click at [1322, 345] on span "In Queue" at bounding box center [1345, 342] width 128 height 14
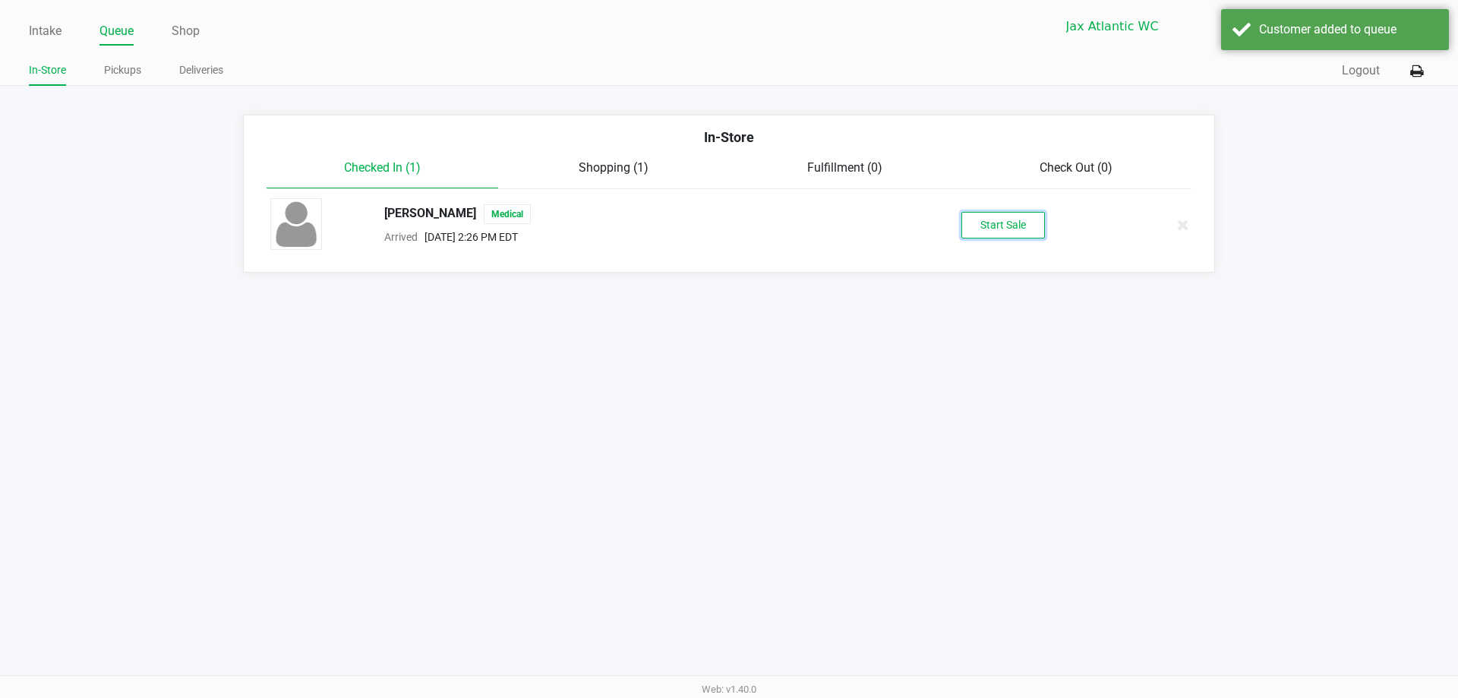
click at [1015, 213] on button "Start Sale" at bounding box center [1004, 225] width 84 height 27
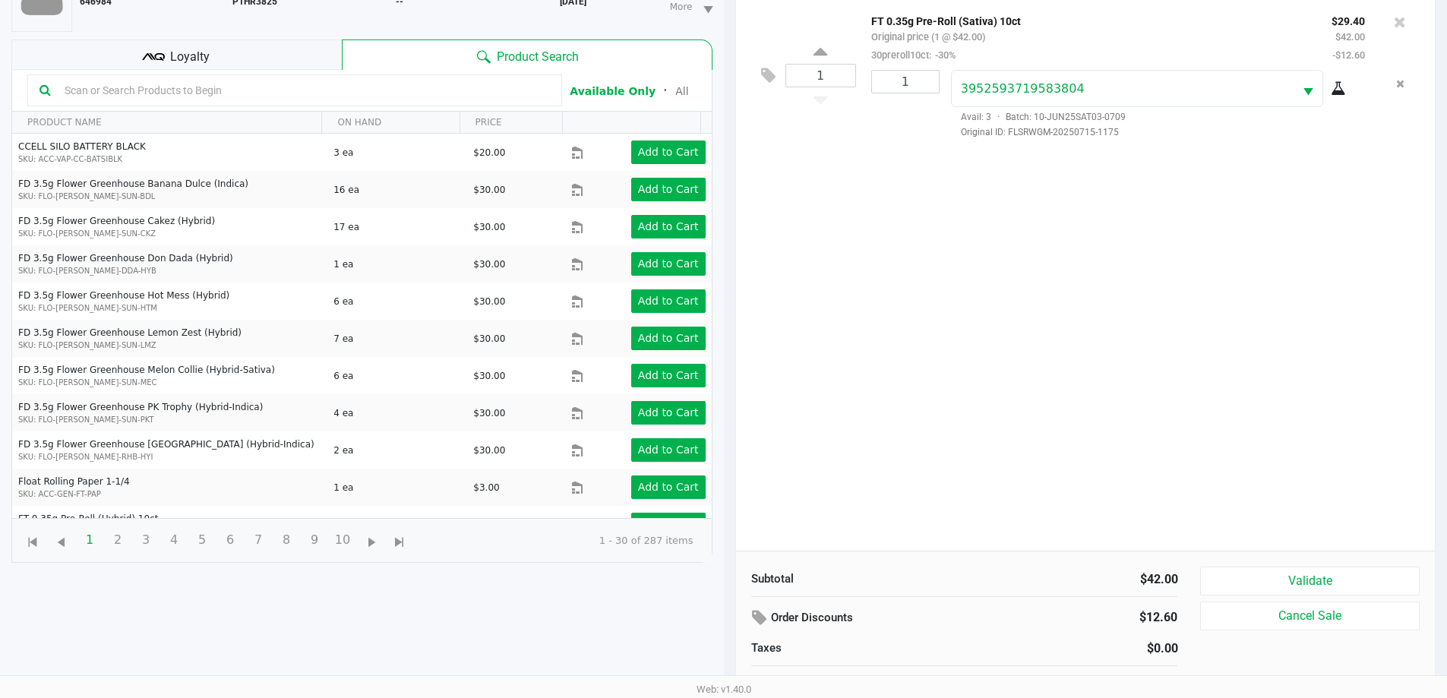
scroll to position [164, 0]
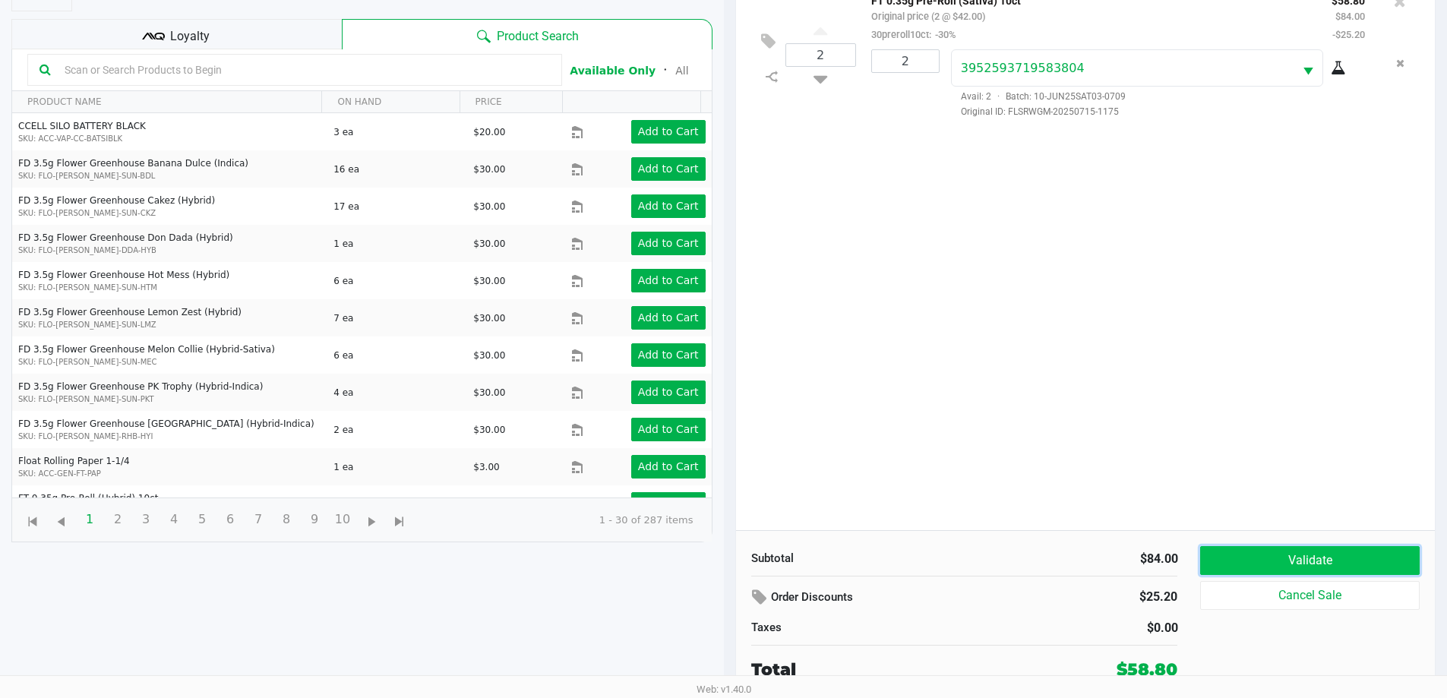
click at [1285, 564] on button "Validate" at bounding box center [1309, 560] width 219 height 29
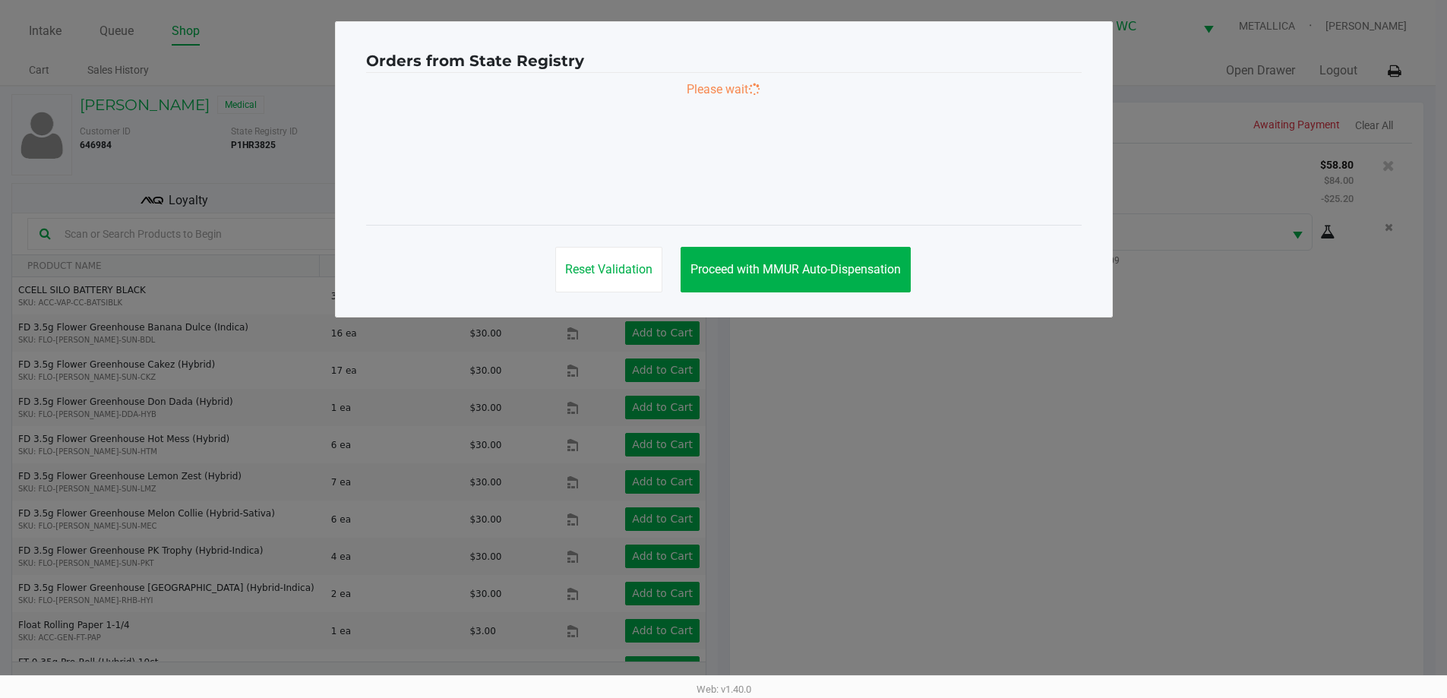
scroll to position [0, 0]
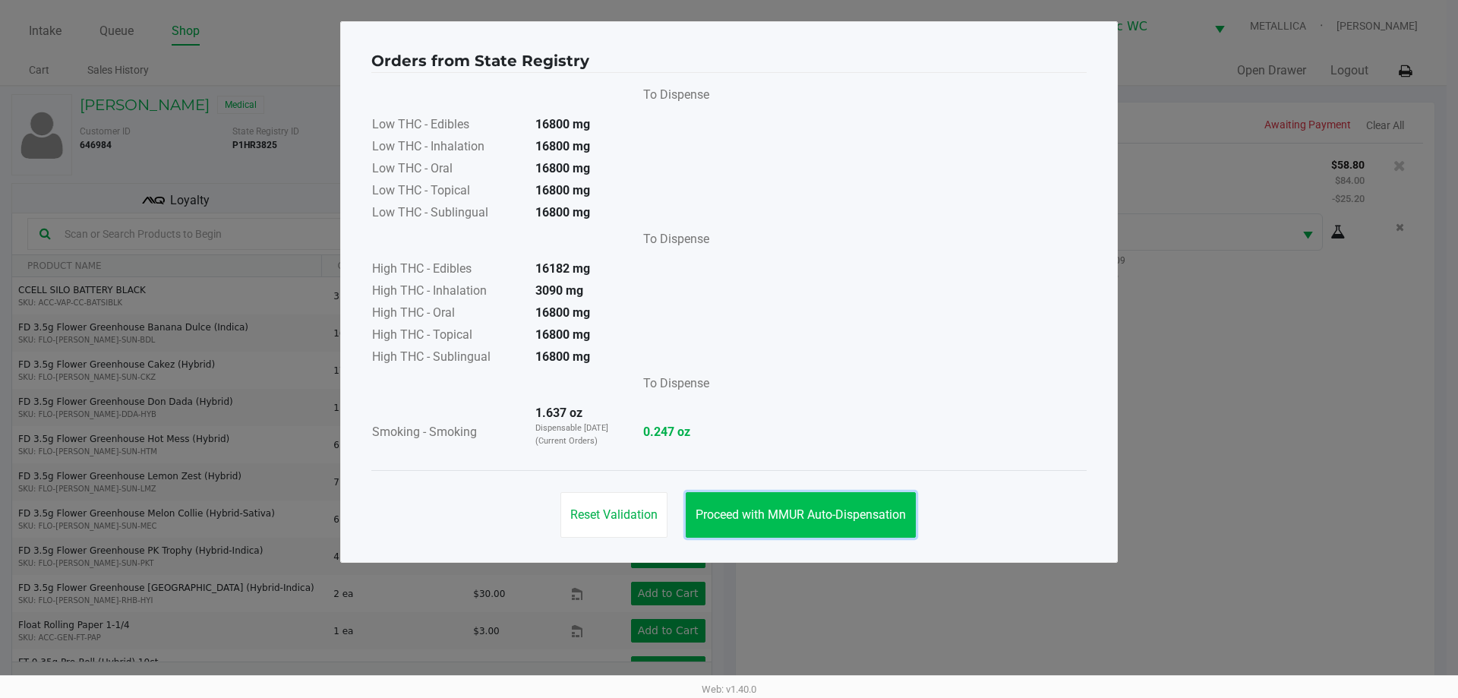
click at [832, 511] on span "Proceed with MMUR Auto-Dispensation" at bounding box center [801, 514] width 210 height 14
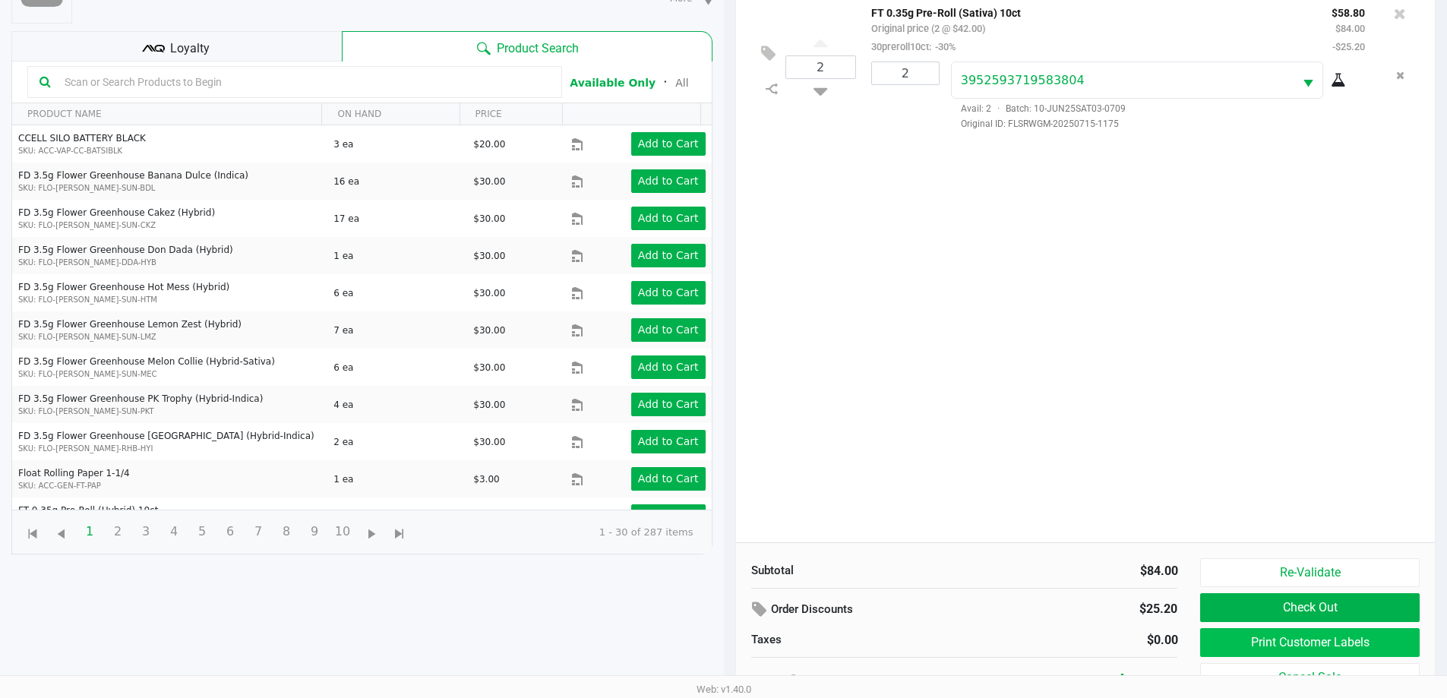
scroll to position [164, 0]
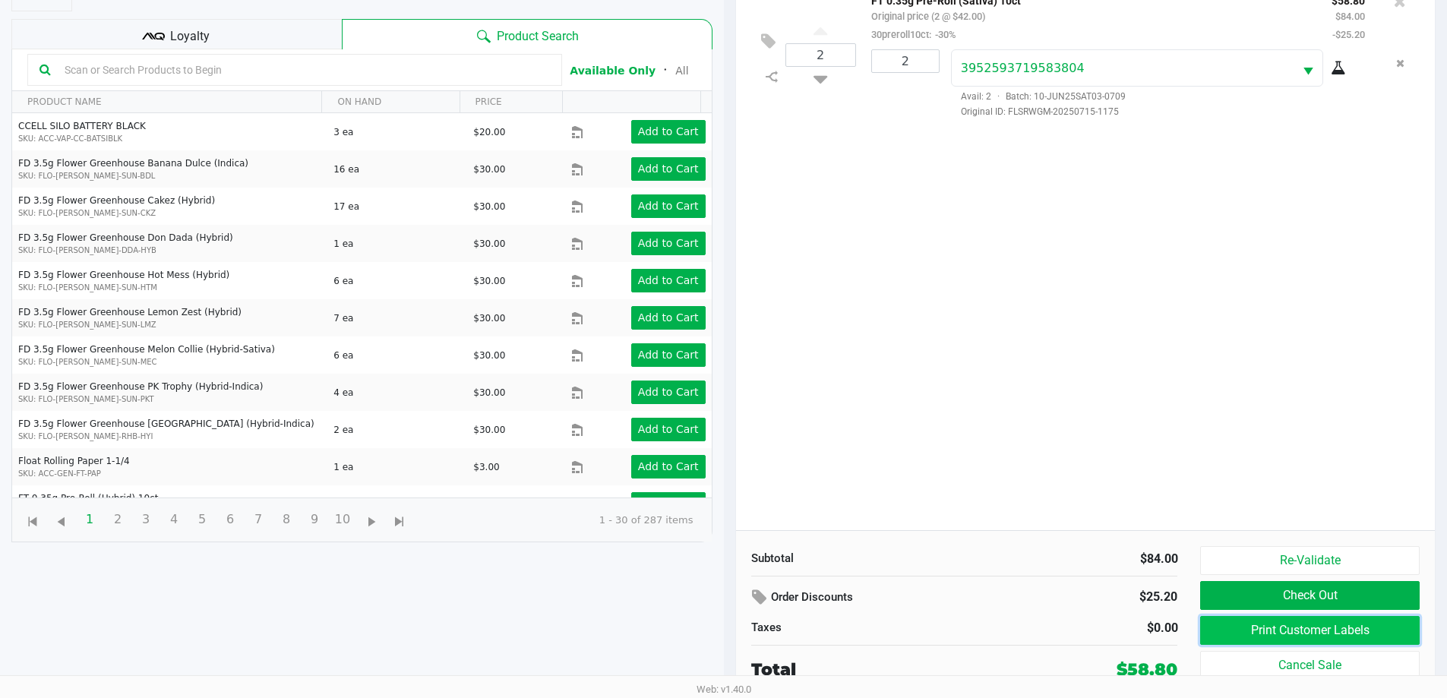
click at [1301, 618] on button "Print Customer Labels" at bounding box center [1309, 630] width 219 height 29
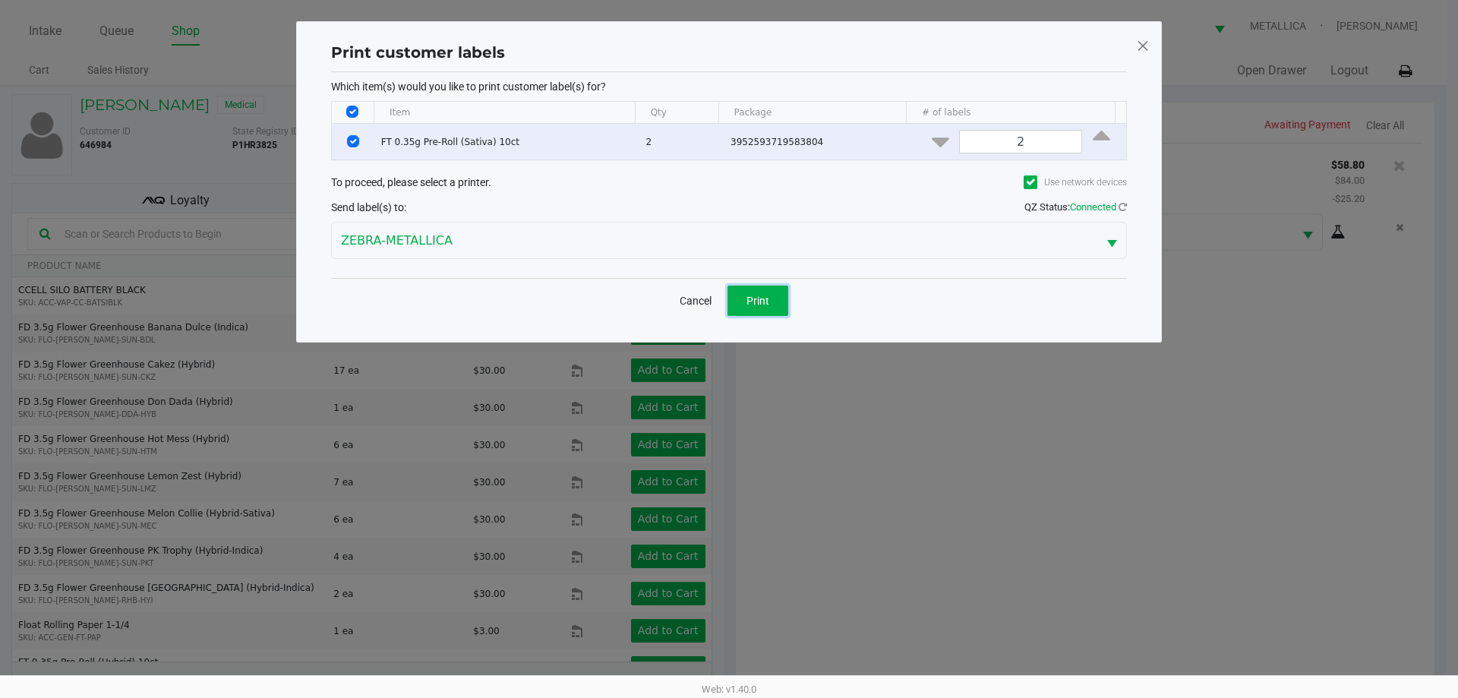
click at [773, 292] on button "Print" at bounding box center [758, 301] width 61 height 30
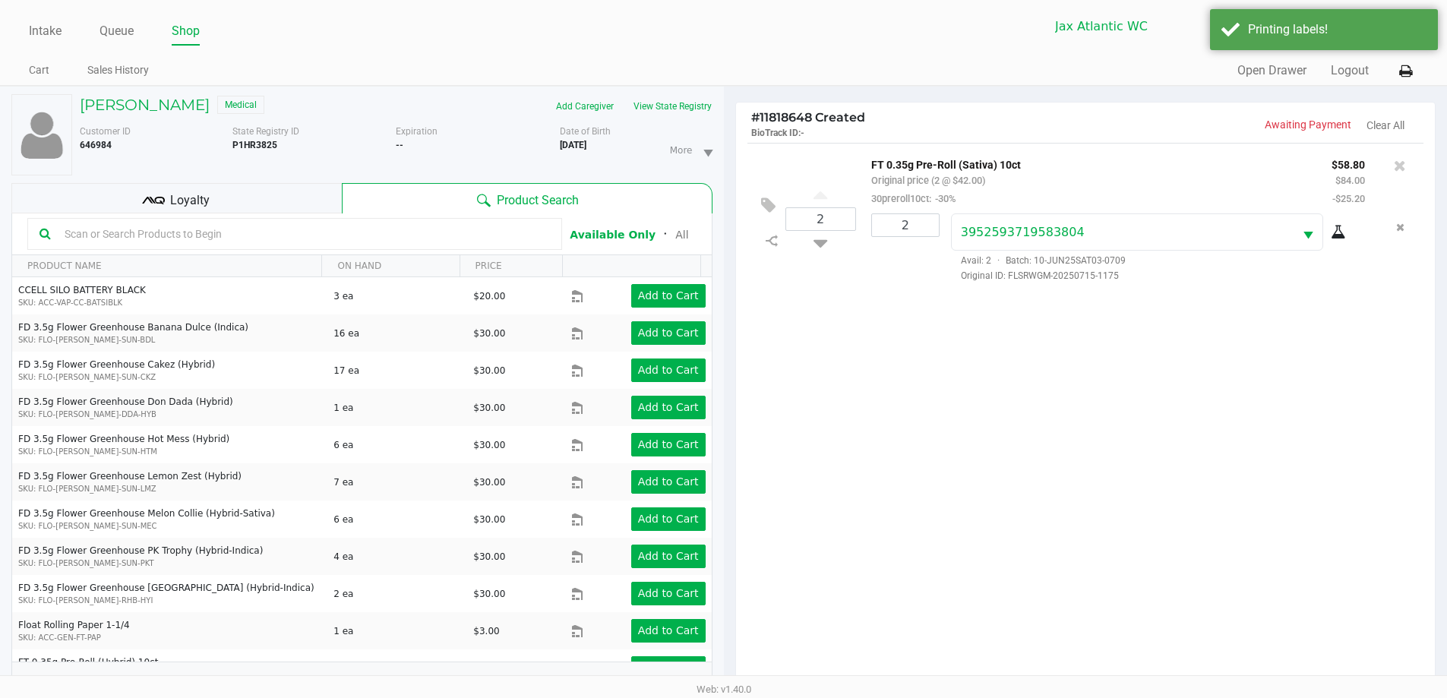
drag, startPoint x: 219, startPoint y: 194, endPoint x: 323, endPoint y: 213, distance: 105.6
click at [220, 195] on div "Loyalty" at bounding box center [176, 198] width 330 height 30
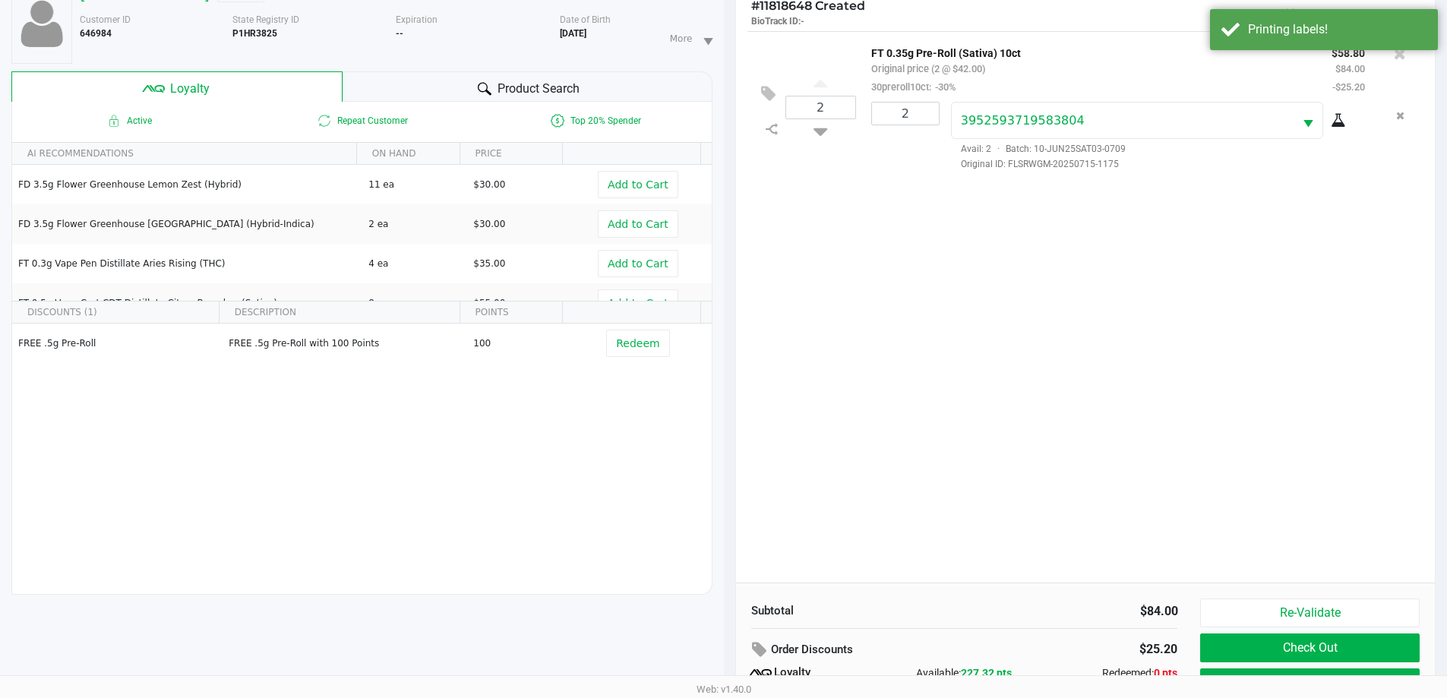
scroll to position [182, 0]
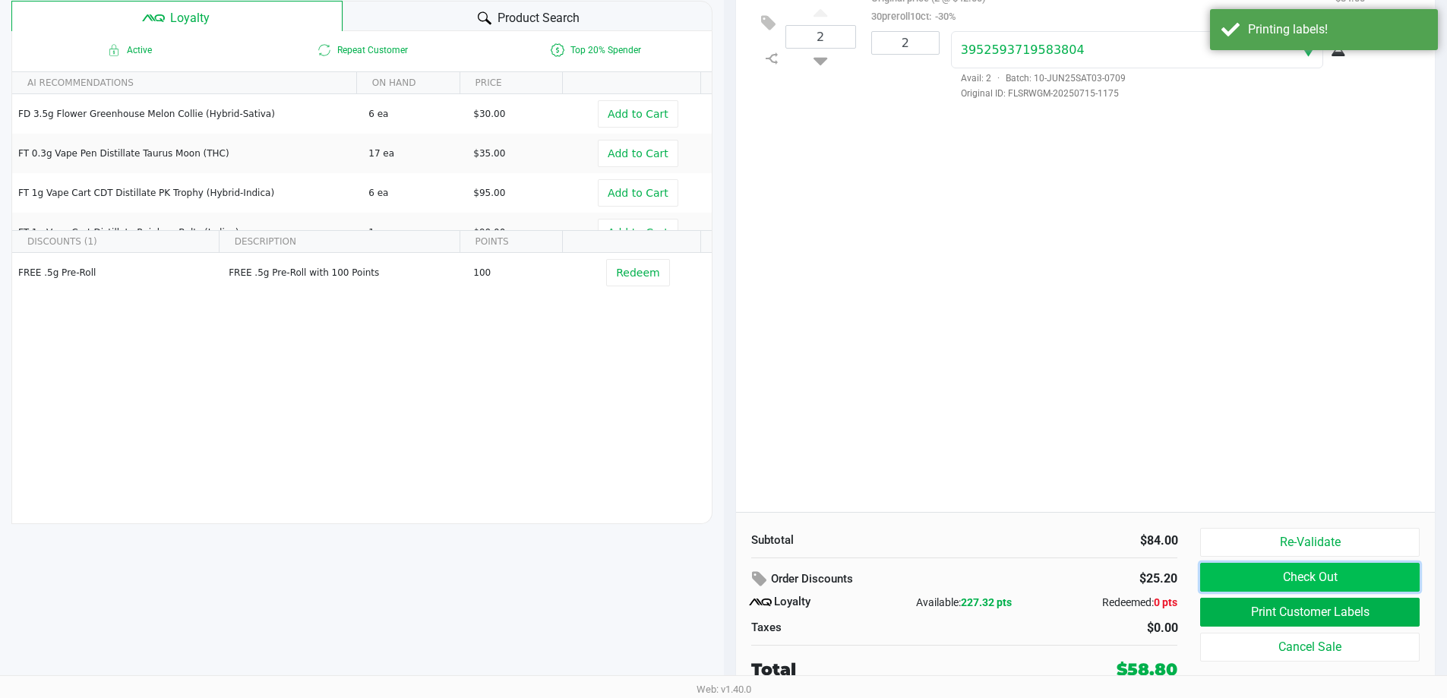
click at [1285, 570] on button "Check Out" at bounding box center [1309, 577] width 219 height 29
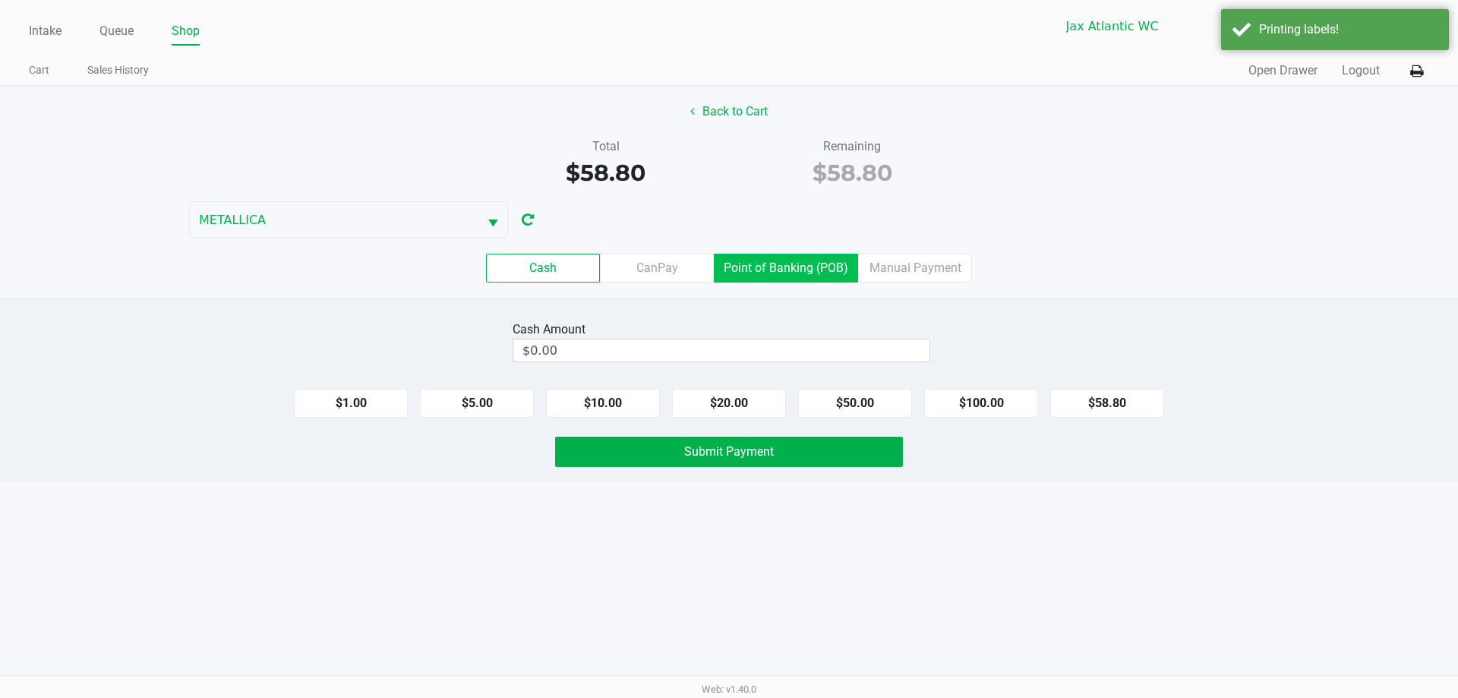
click at [808, 281] on div "Cash CanPay Point of Banking (POB) Manual Payment" at bounding box center [729, 267] width 1481 height 59
click at [816, 272] on label "Point of Banking (POB)" at bounding box center [786, 268] width 144 height 29
click at [0, 0] on 7 "Point of Banking (POB)" at bounding box center [0, 0] width 0 height 0
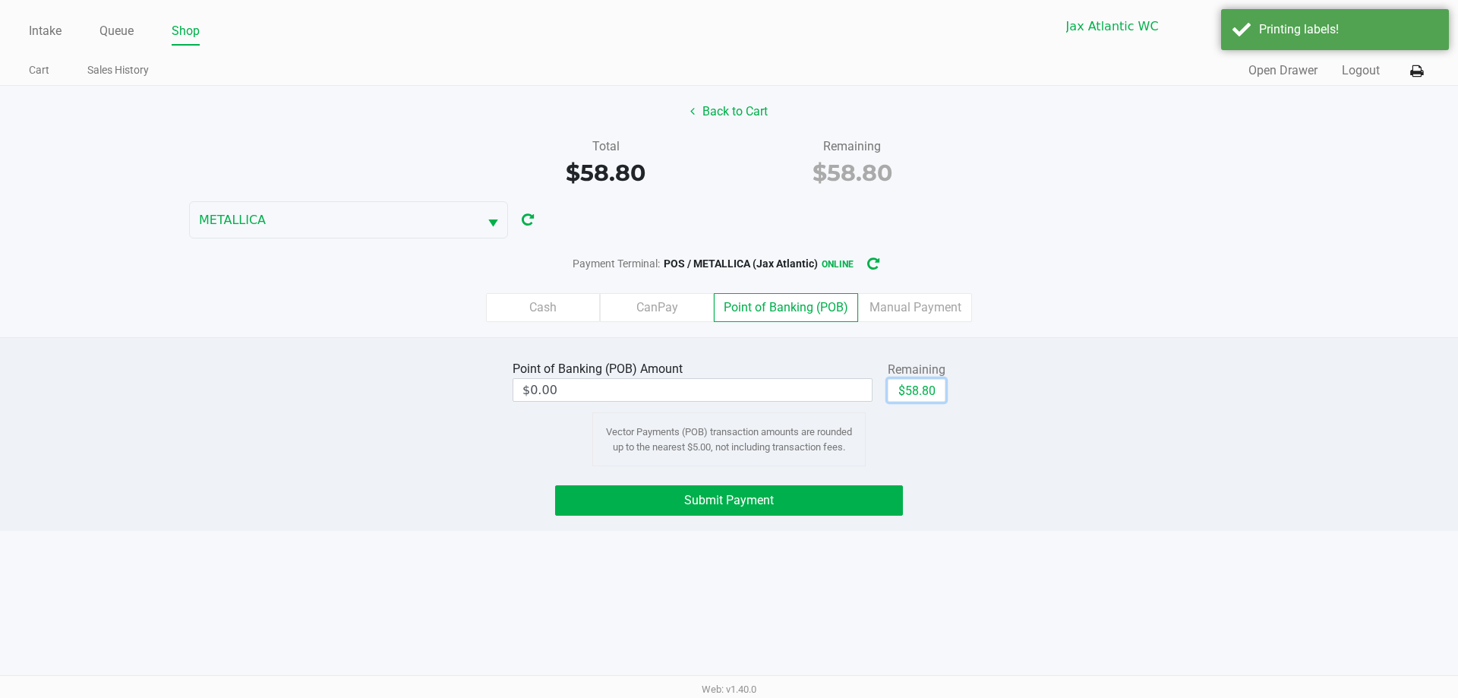
drag, startPoint x: 914, startPoint y: 395, endPoint x: 877, endPoint y: 437, distance: 56.5
click at [915, 396] on button "$58.80" at bounding box center [917, 390] width 58 height 23
type input "$58.80"
click at [820, 499] on button "Submit Payment" at bounding box center [729, 500] width 348 height 30
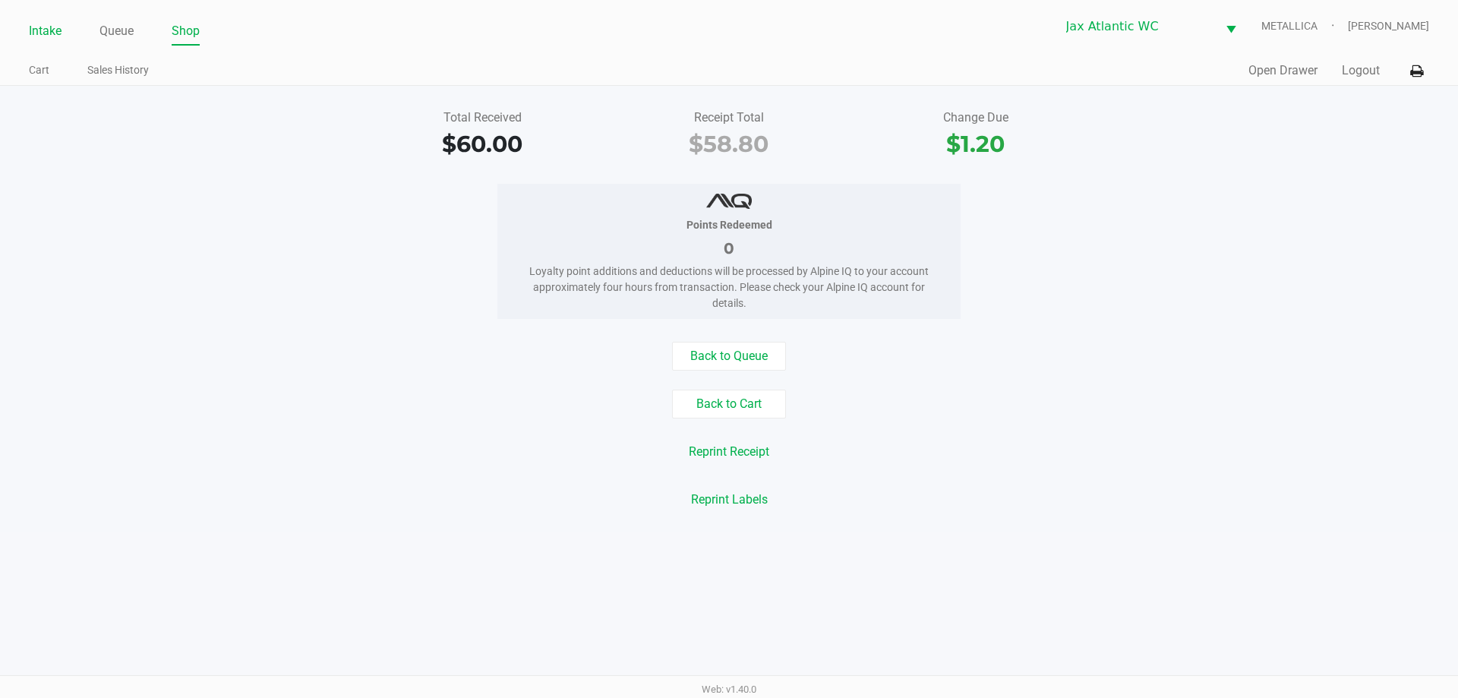
click at [38, 22] on link "Intake" at bounding box center [45, 31] width 33 height 21
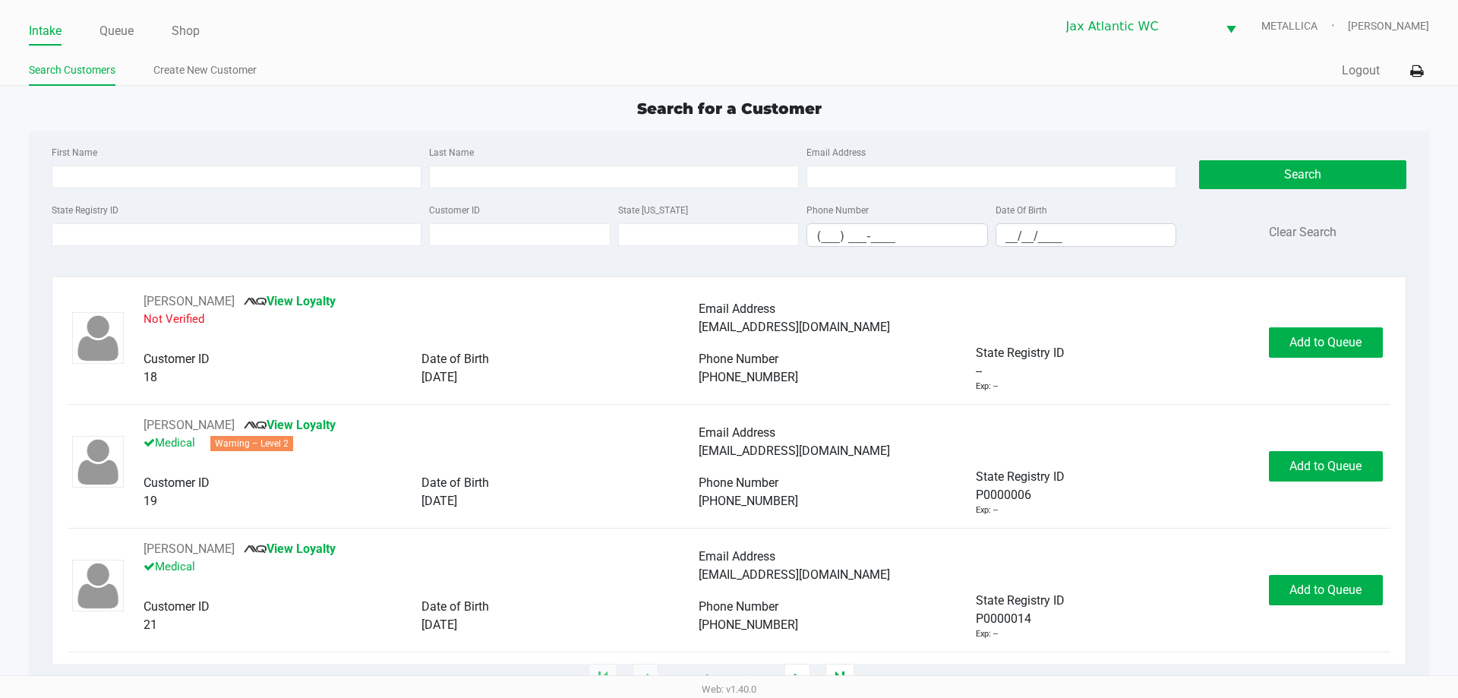
click at [145, 19] on ul "Intake Queue Shop" at bounding box center [379, 32] width 700 height 26
click at [119, 36] on link "Queue" at bounding box center [116, 31] width 34 height 21
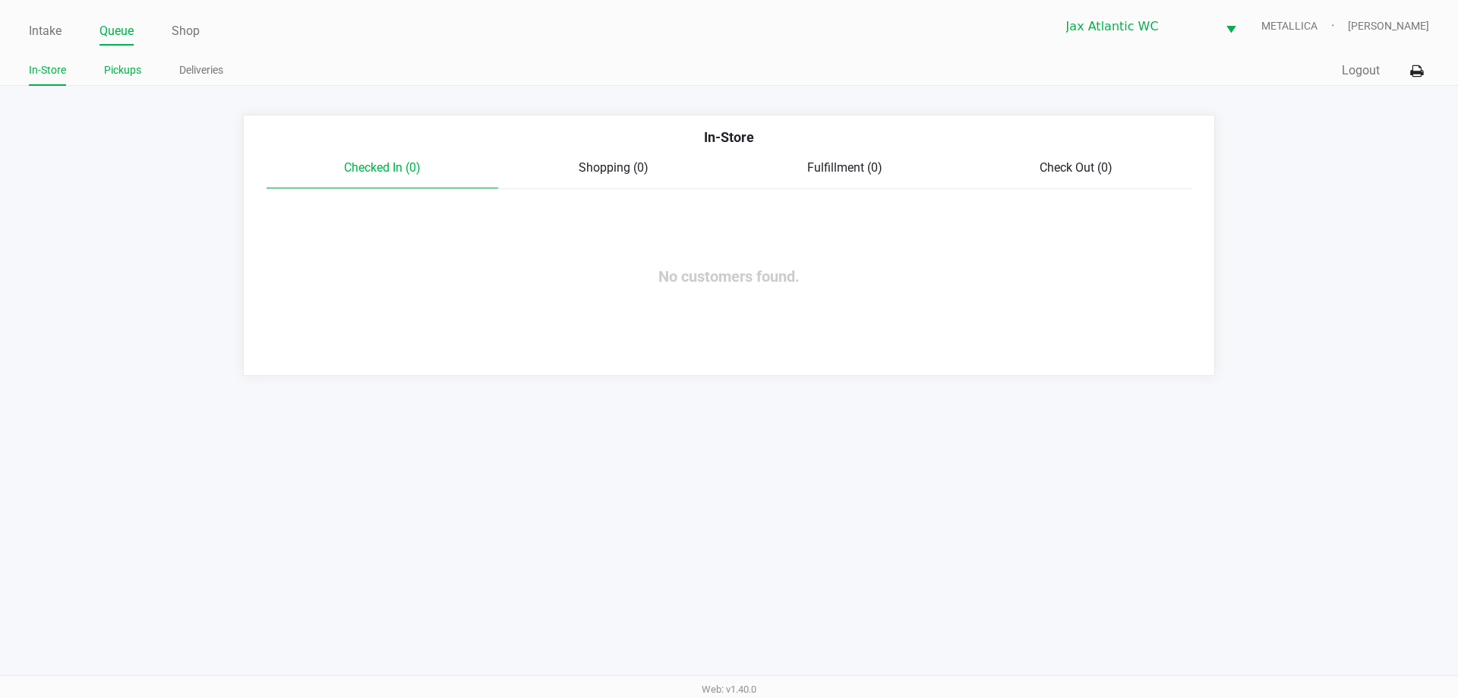
click at [135, 71] on link "Pickups" at bounding box center [122, 70] width 37 height 19
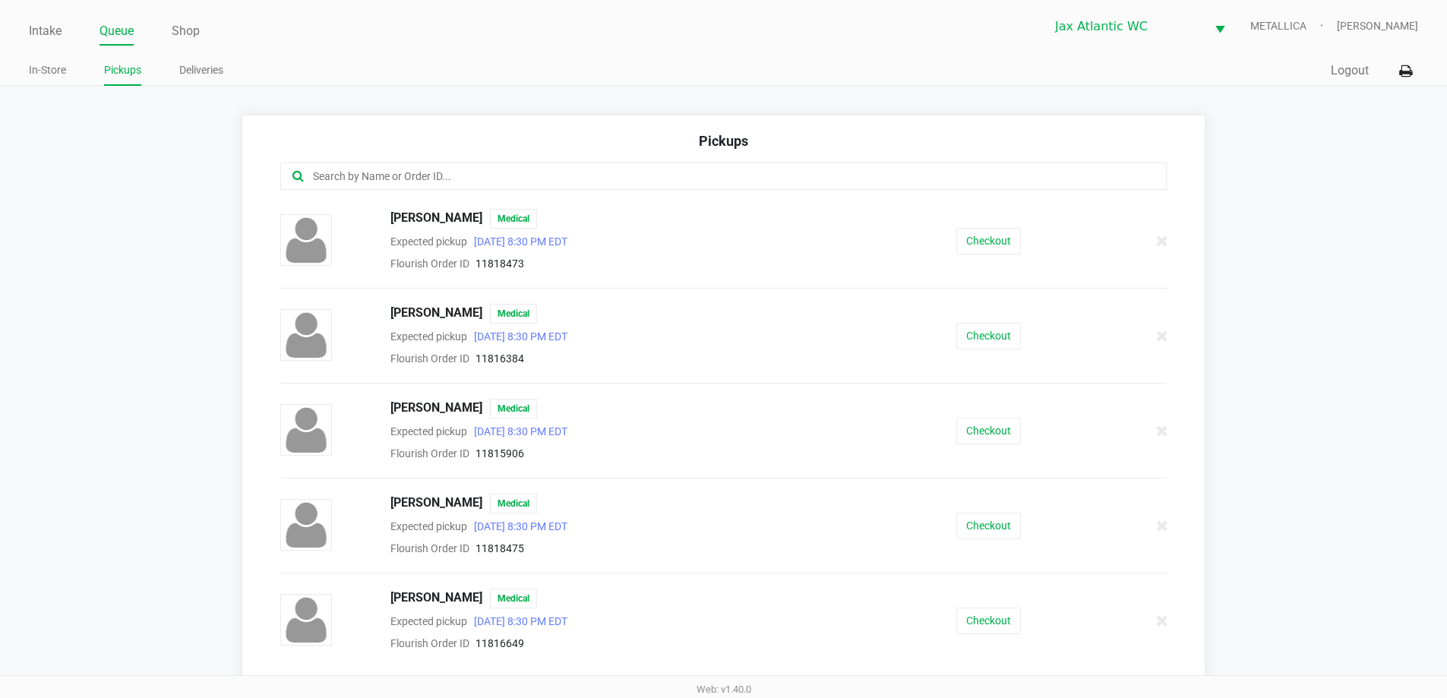
click at [362, 163] on div at bounding box center [723, 176] width 887 height 27
click at [362, 177] on input "text" at bounding box center [699, 176] width 776 height 17
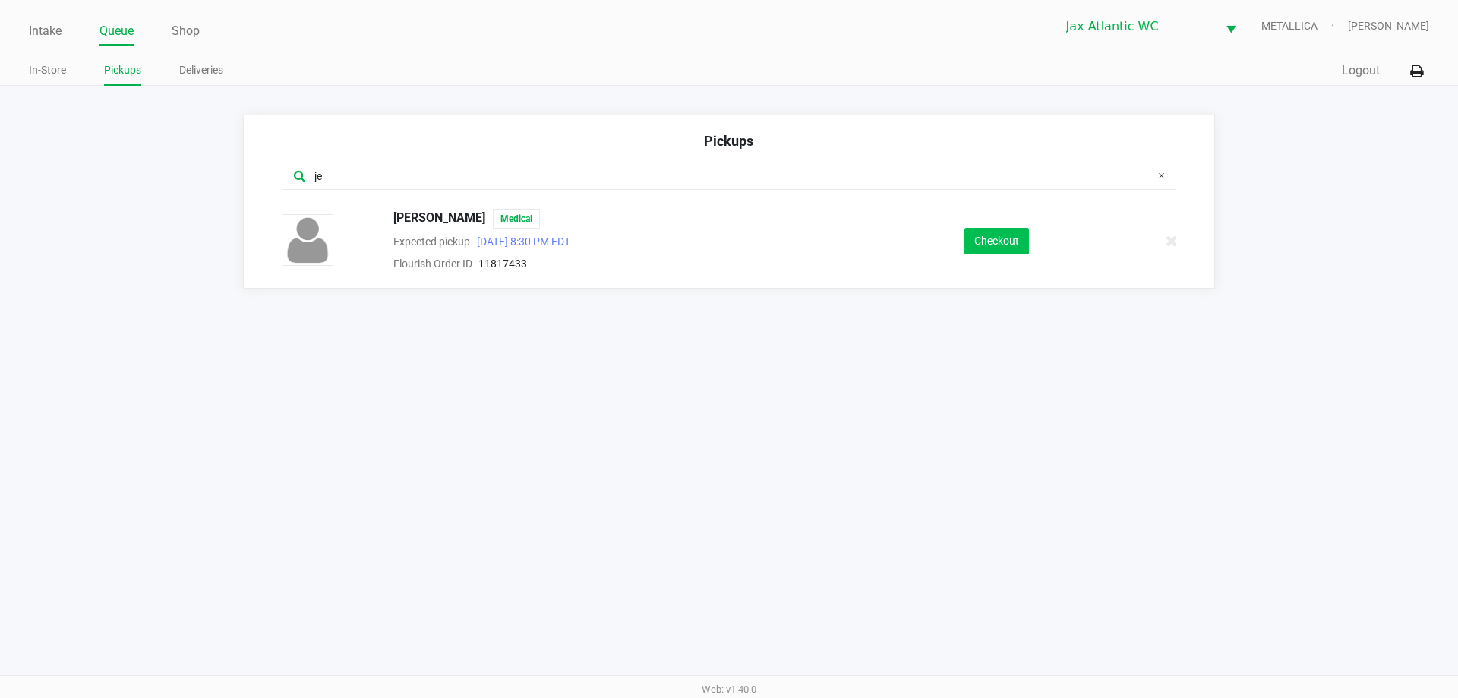
type input "je"
click at [1021, 244] on button "Checkout" at bounding box center [997, 241] width 65 height 27
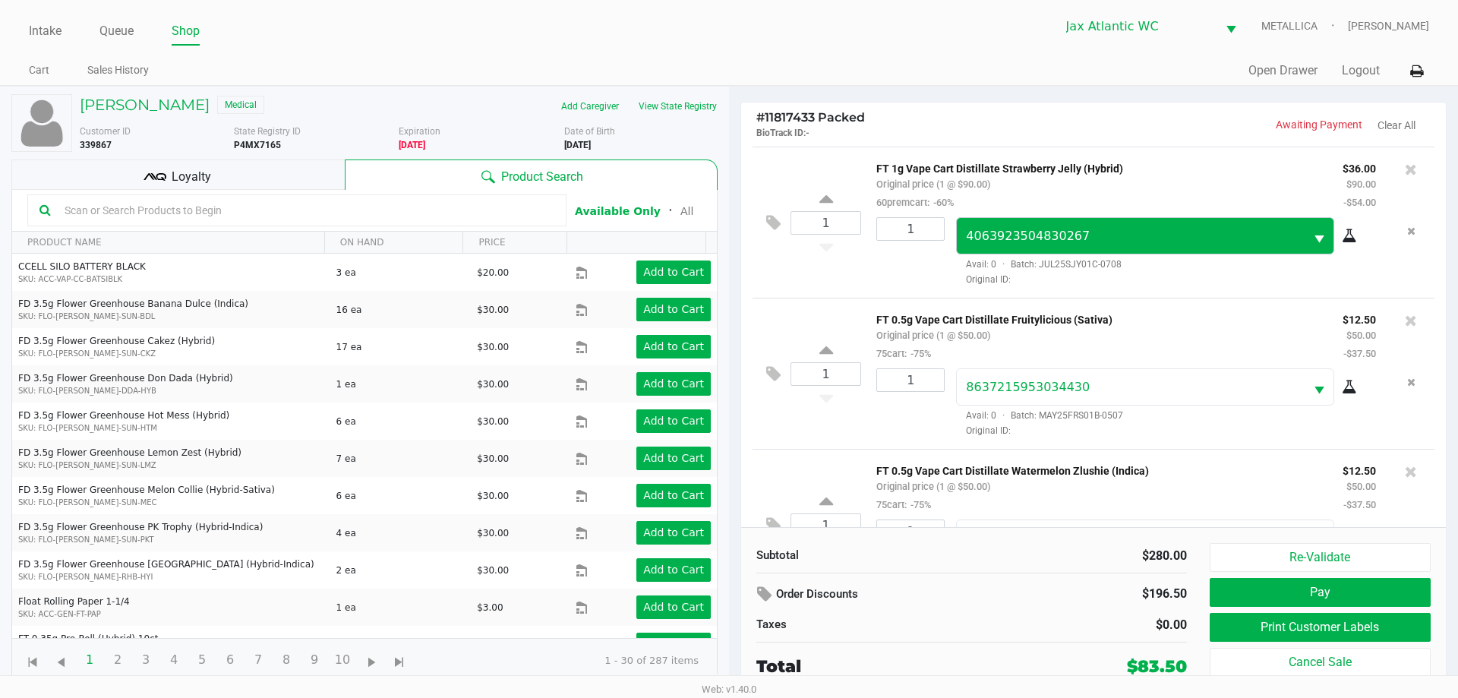
scroll to position [223, 0]
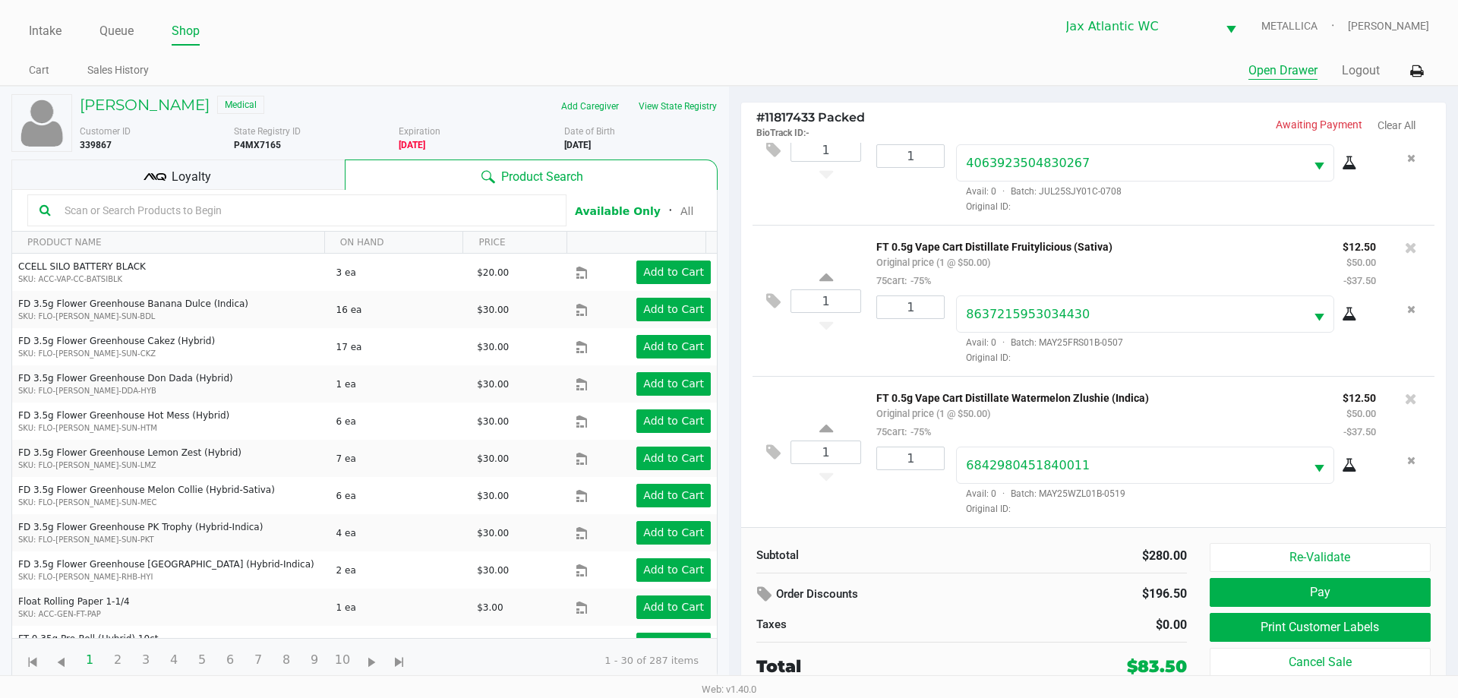
click at [1286, 70] on button "Open Drawer" at bounding box center [1283, 71] width 69 height 18
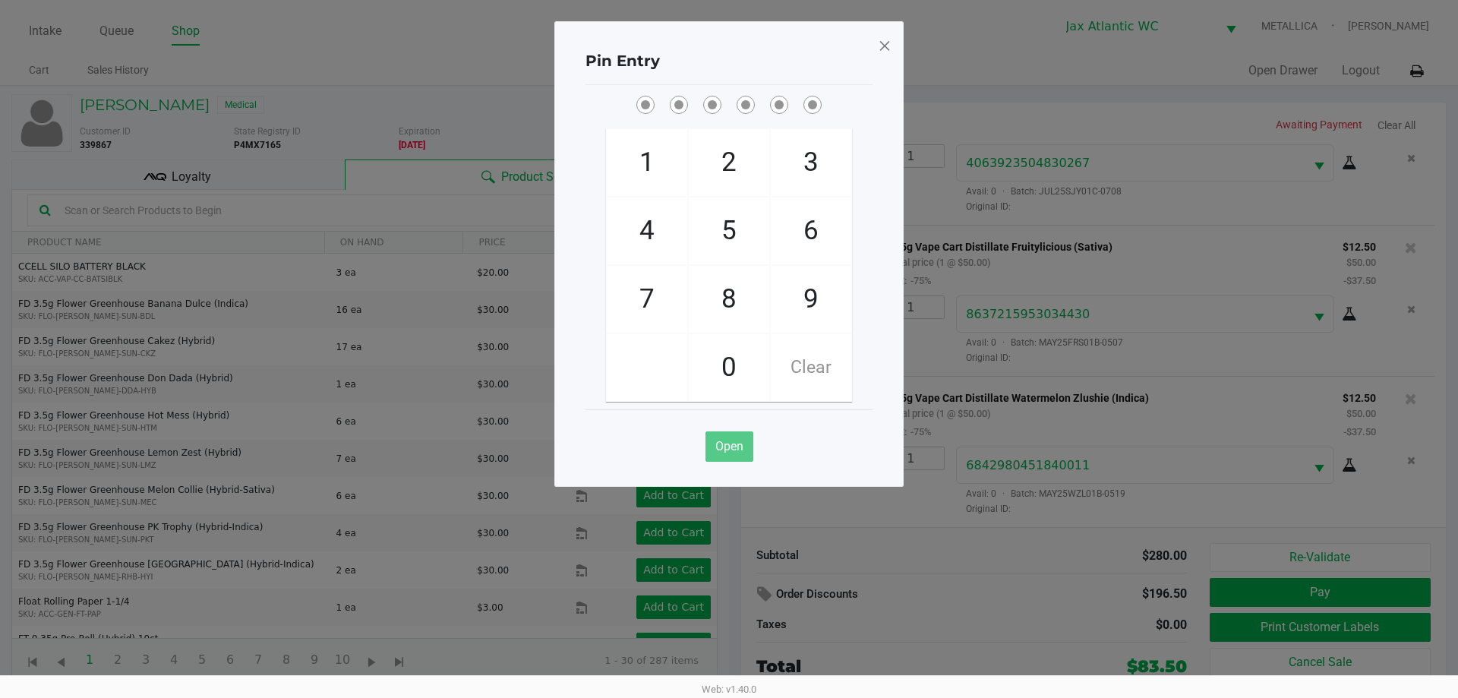
drag, startPoint x: 816, startPoint y: 292, endPoint x: 630, endPoint y: 163, distance: 225.9
click at [813, 291] on span "9" at bounding box center [811, 299] width 81 height 67
checkbox input "true"
click at [634, 154] on span "1" at bounding box center [647, 162] width 81 height 67
checkbox input "true"
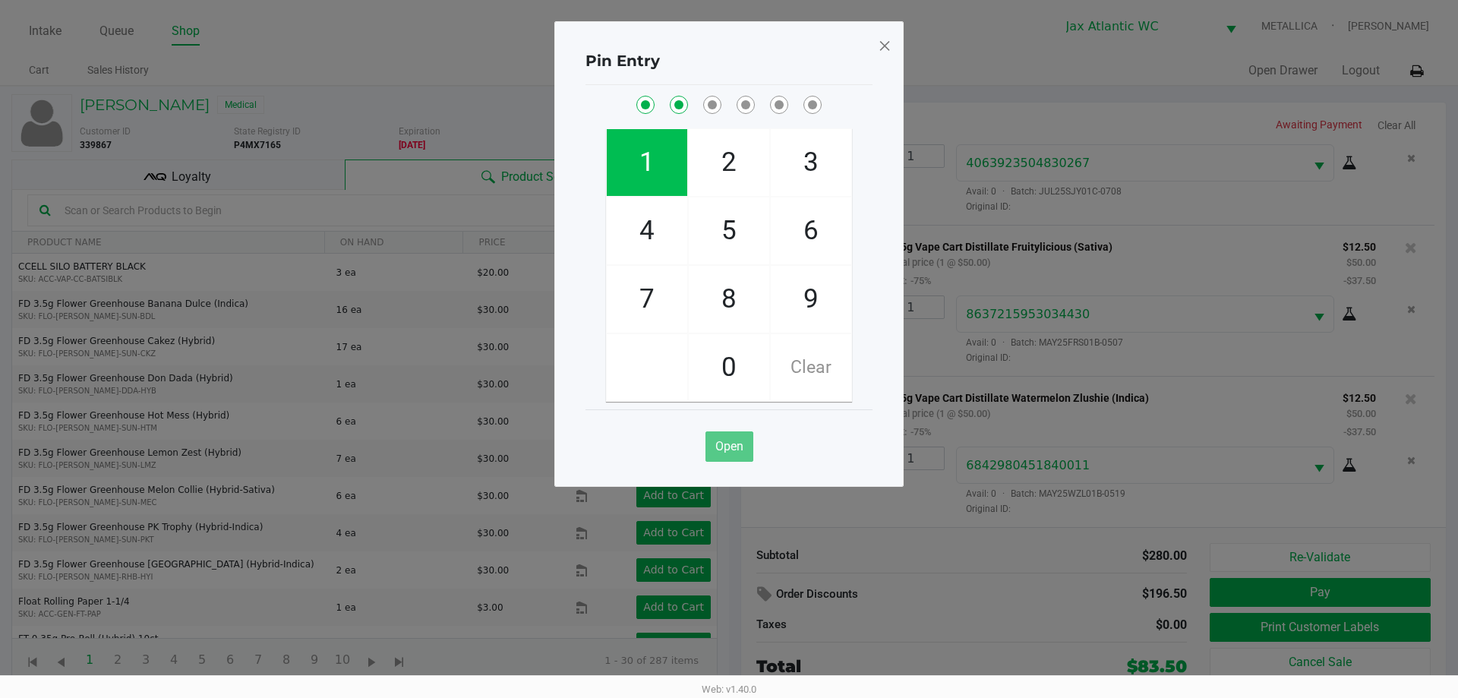
click at [634, 154] on span "1" at bounding box center [647, 162] width 81 height 67
checkbox input "true"
drag, startPoint x: 645, startPoint y: 286, endPoint x: 654, endPoint y: 239, distance: 47.2
click at [645, 283] on span "7" at bounding box center [647, 299] width 81 height 67
checkbox input "true"
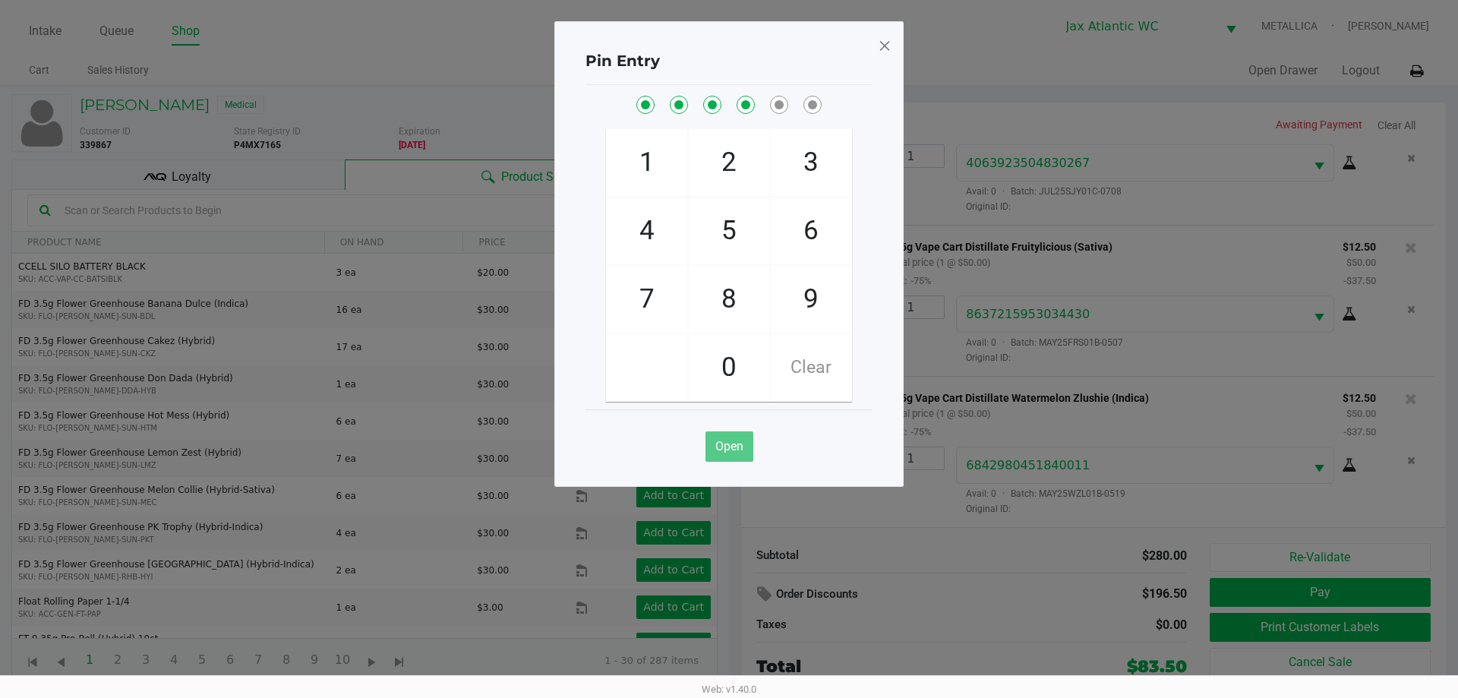
click at [654, 239] on span "4" at bounding box center [647, 230] width 81 height 67
checkbox input "true"
click at [647, 300] on span "7" at bounding box center [647, 299] width 81 height 67
click at [883, 46] on span at bounding box center [885, 45] width 14 height 24
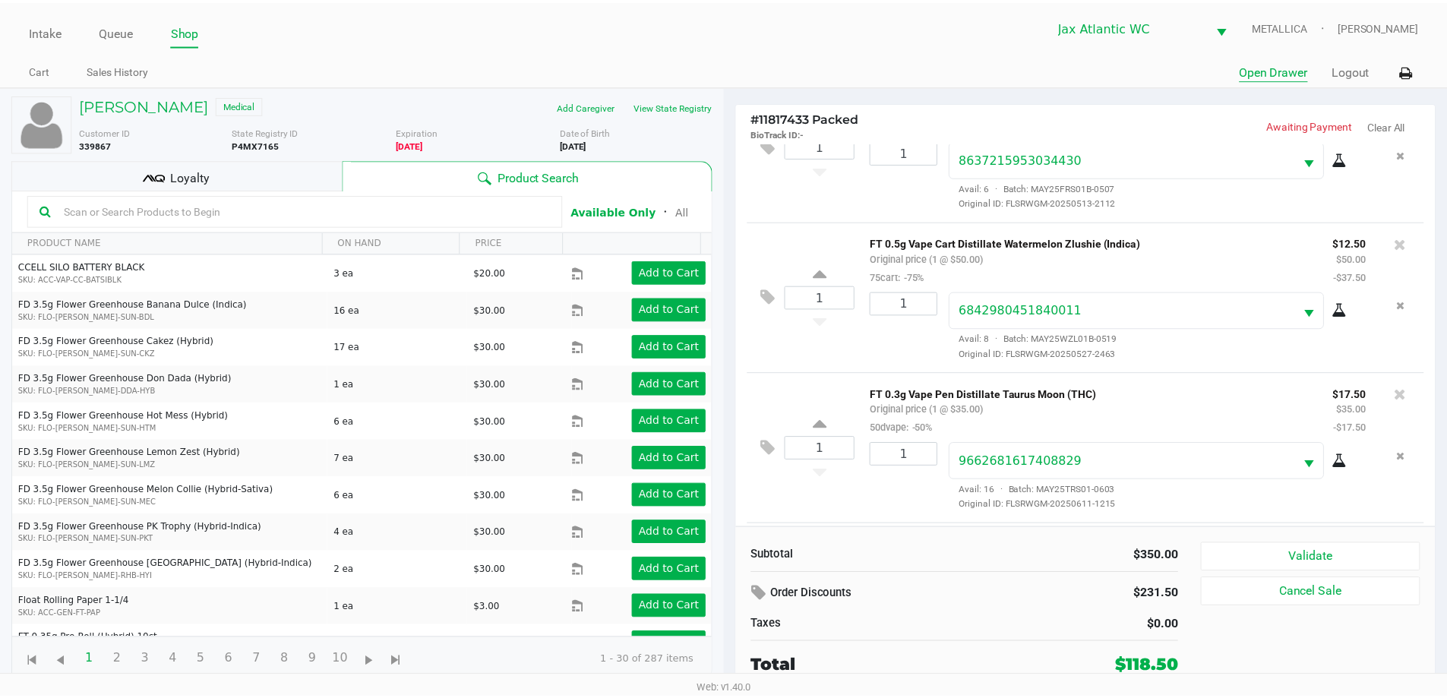
scroll to position [527, 0]
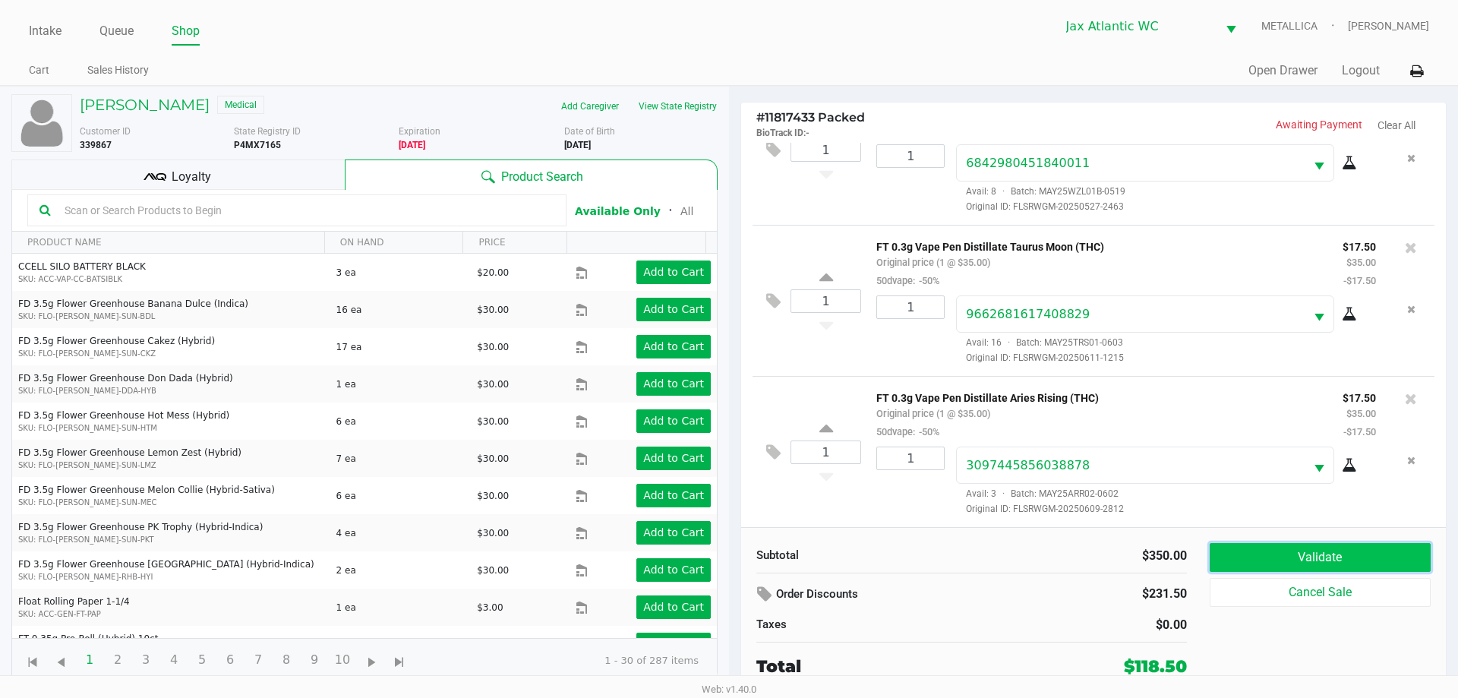
click at [1344, 561] on button "Validate" at bounding box center [1320, 557] width 221 height 29
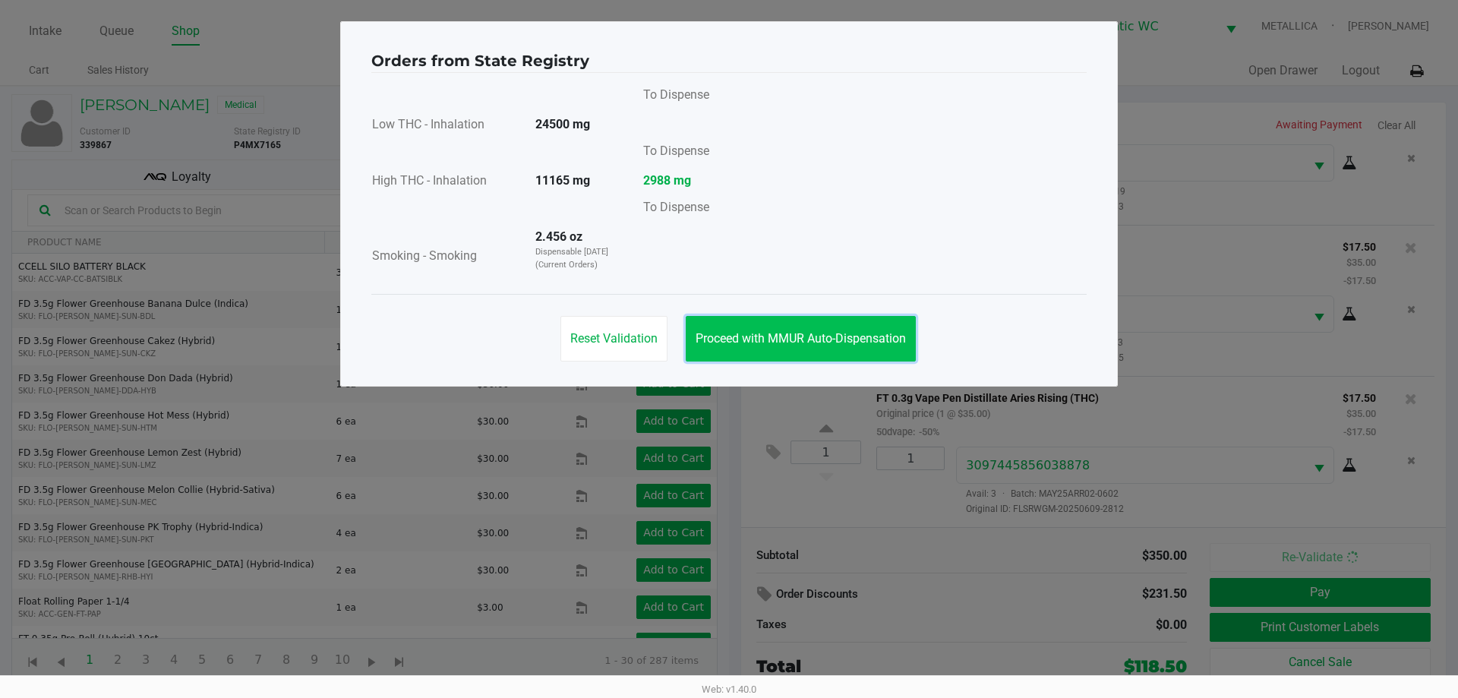
drag, startPoint x: 842, startPoint y: 346, endPoint x: 924, endPoint y: 398, distance: 98.0
click at [842, 345] on button "Proceed with MMUR Auto-Dispensation" at bounding box center [801, 339] width 230 height 46
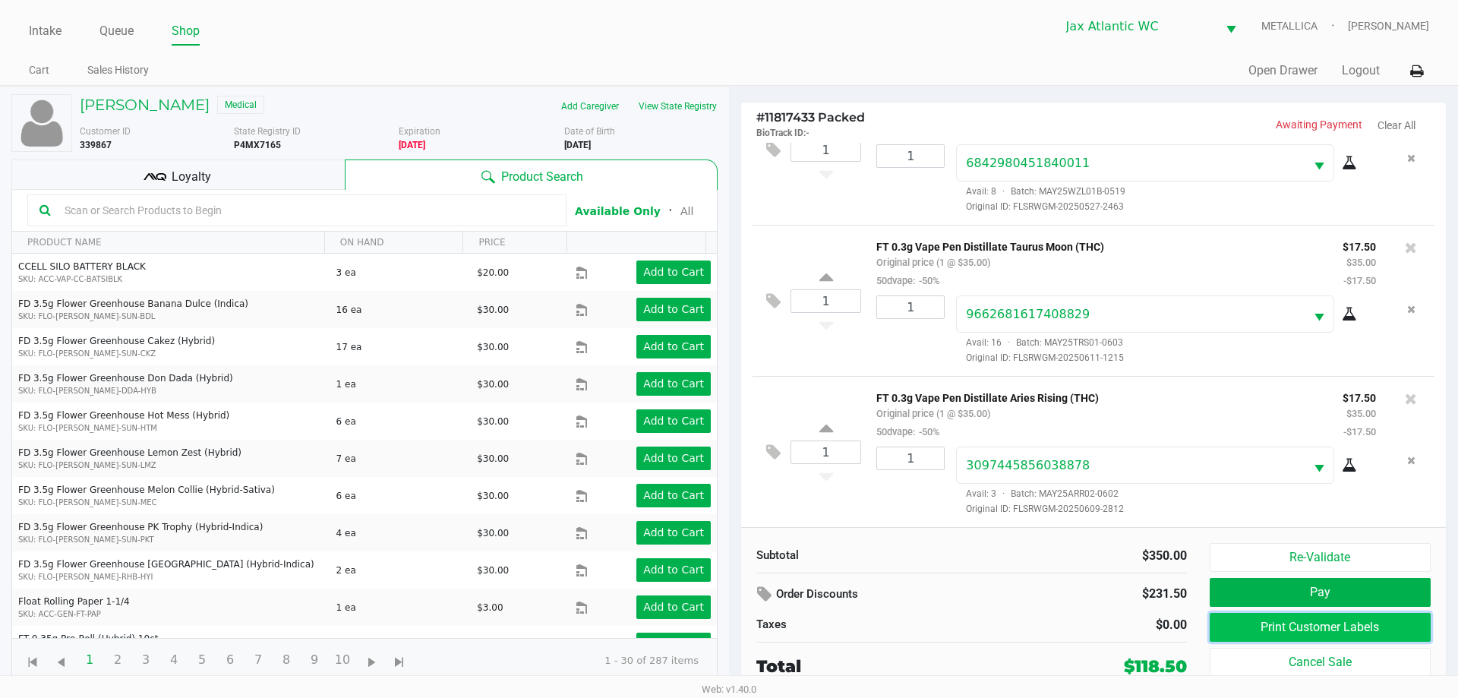
click at [1243, 627] on button "Print Customer Labels" at bounding box center [1320, 627] width 221 height 29
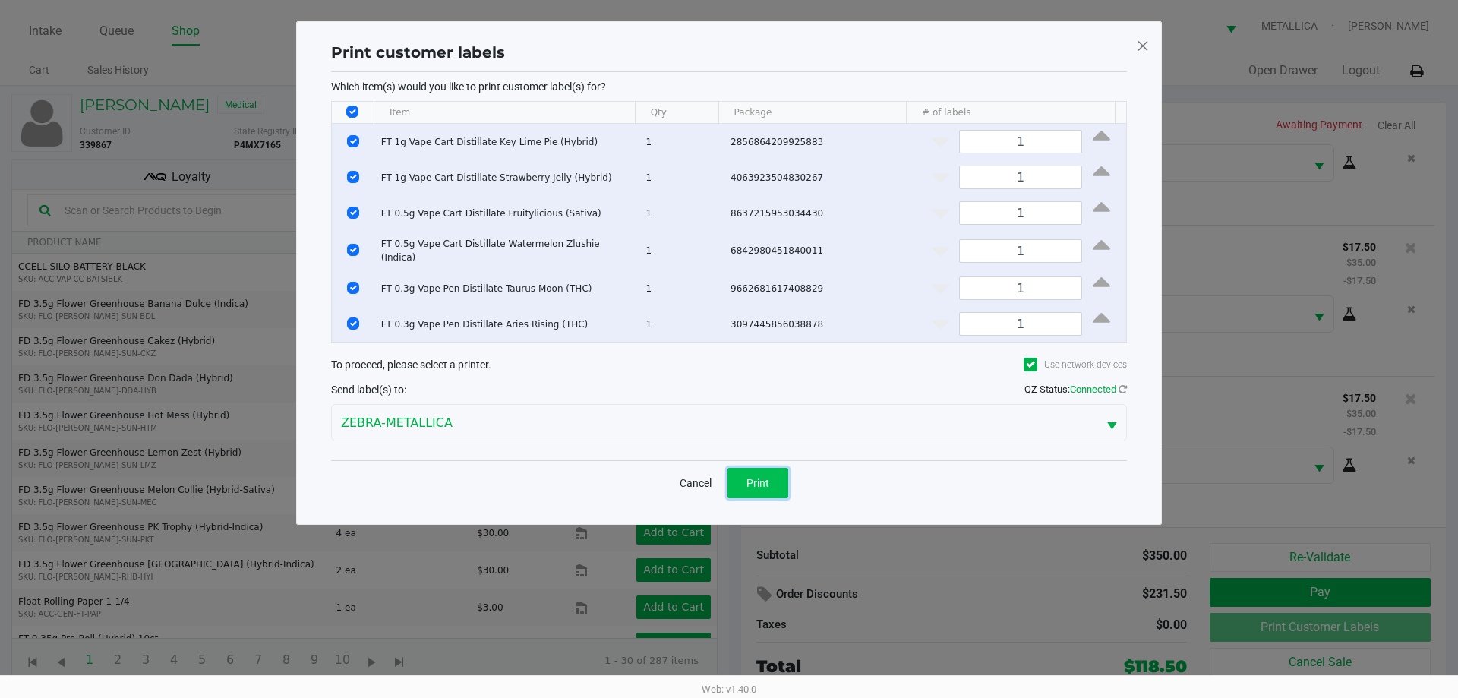
click at [753, 479] on span "Print" at bounding box center [758, 483] width 23 height 12
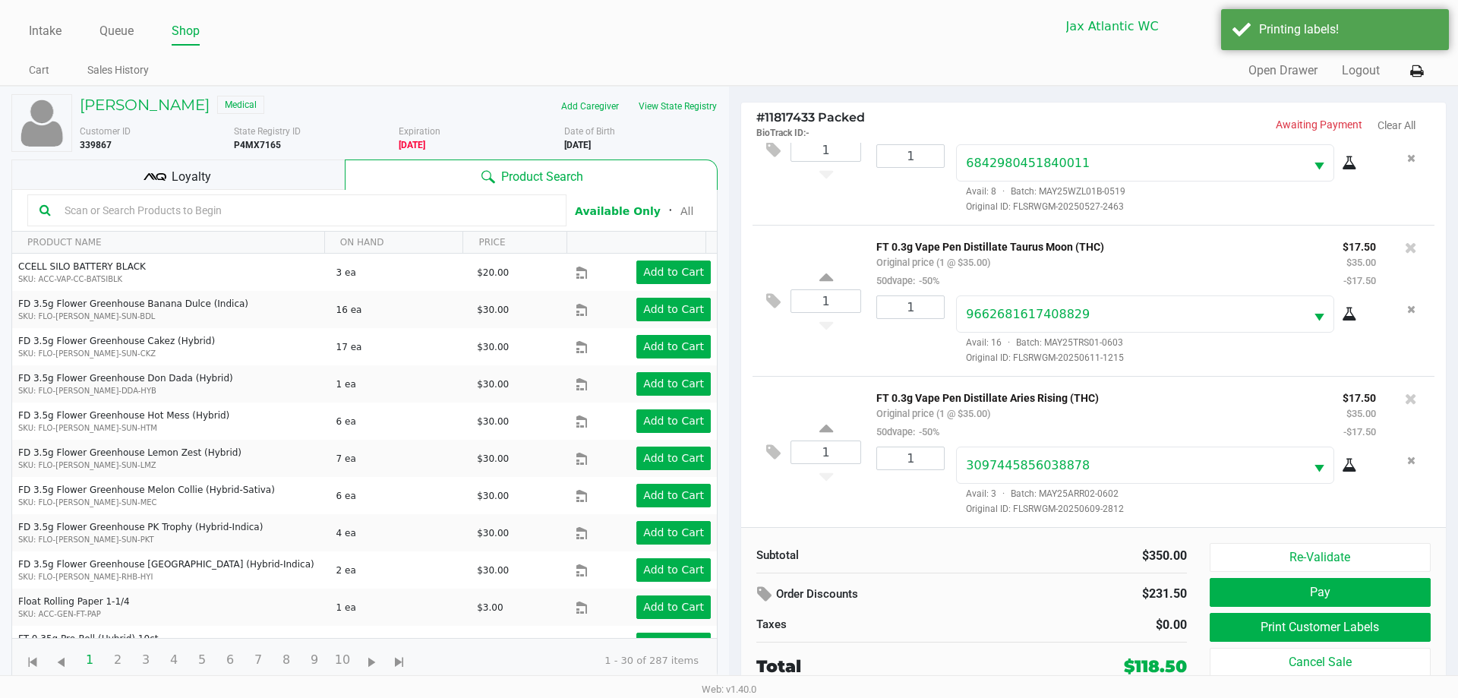
click at [286, 177] on div "Loyalty" at bounding box center [177, 174] width 333 height 30
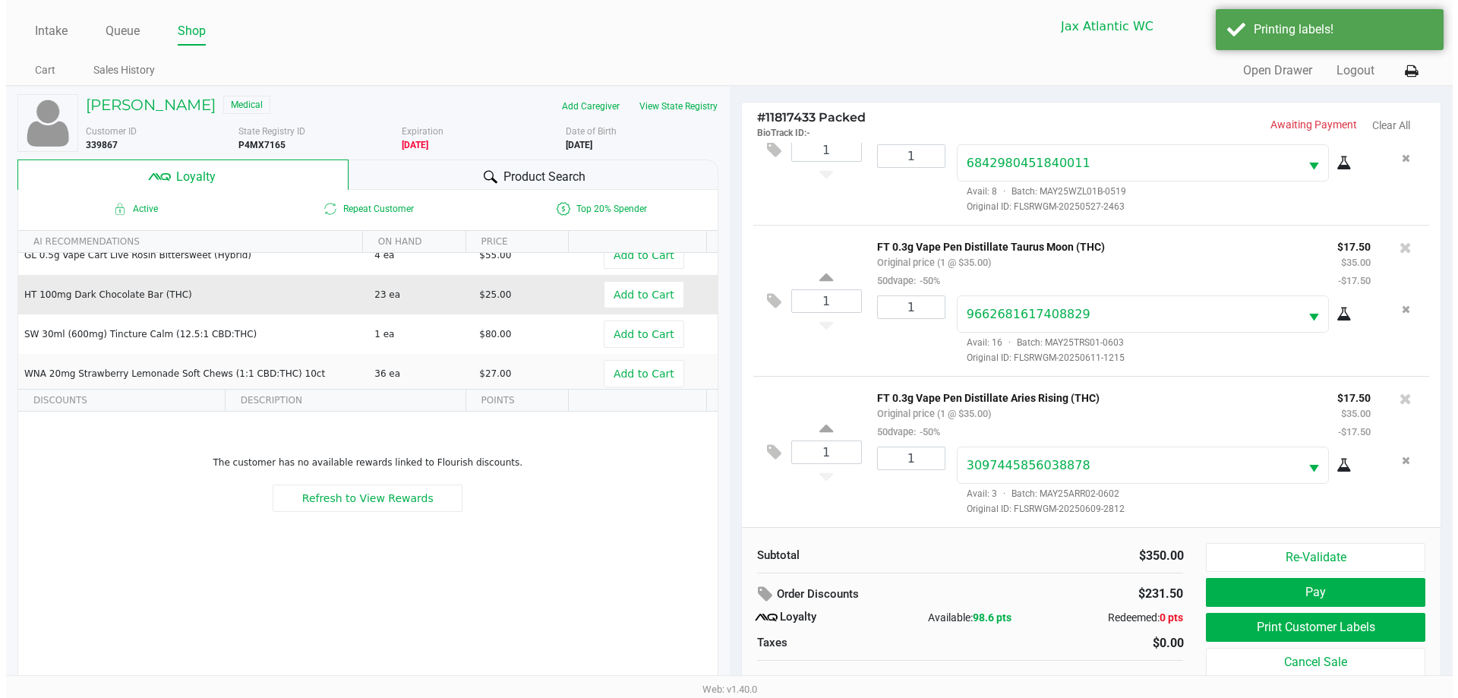
scroll to position [180, 0]
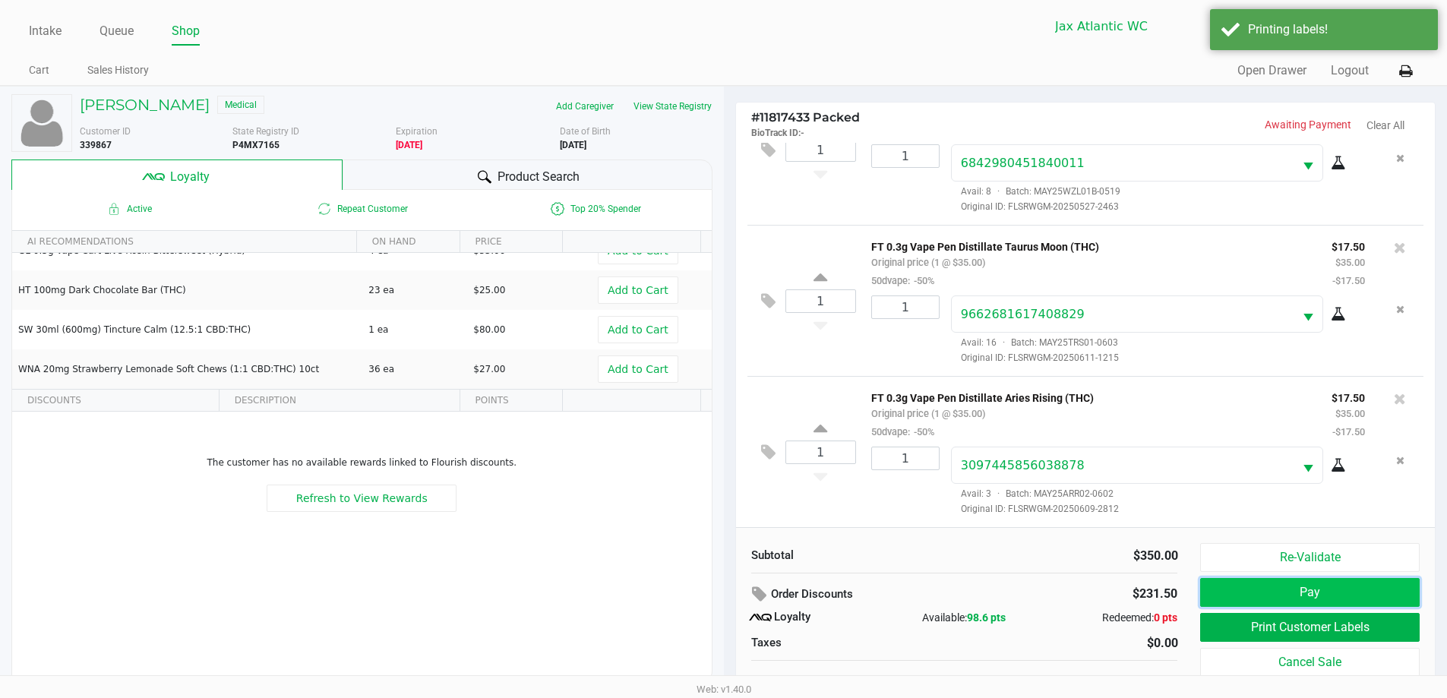
click at [1349, 589] on button "Pay" at bounding box center [1309, 592] width 219 height 29
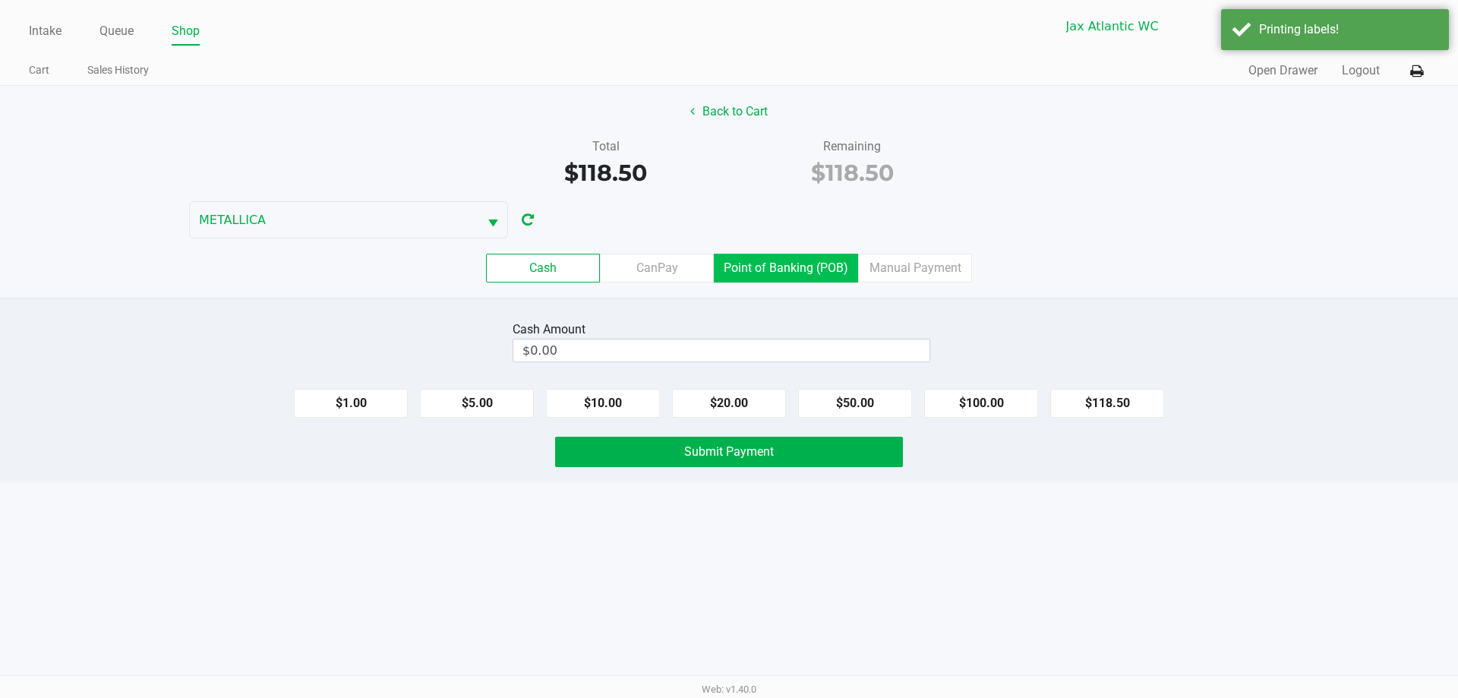
click at [784, 268] on label "Point of Banking (POB)" at bounding box center [786, 268] width 144 height 29
click at [0, 0] on 7 "Point of Banking (POB)" at bounding box center [0, 0] width 0 height 0
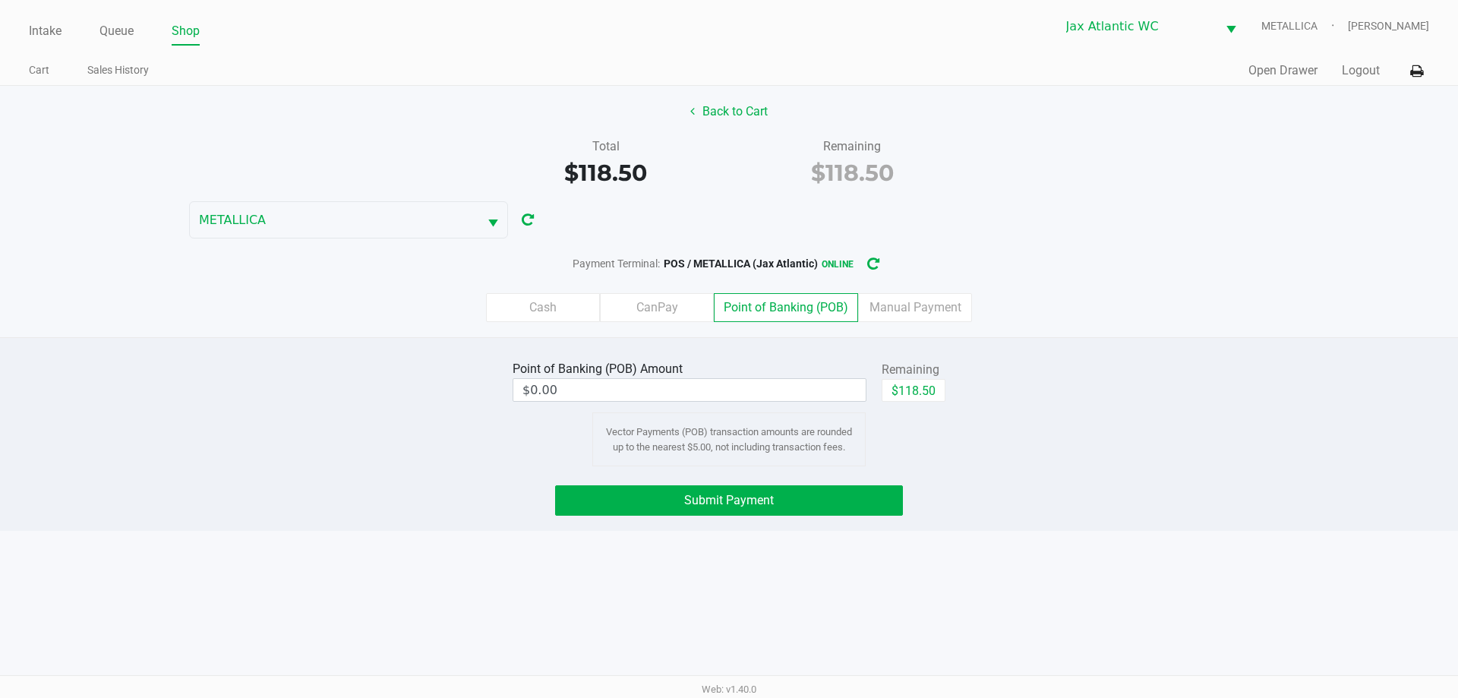
click at [682, 295] on label "CanPay" at bounding box center [657, 307] width 114 height 29
click at [0, 0] on 2 "CanPay" at bounding box center [0, 0] width 0 height 0
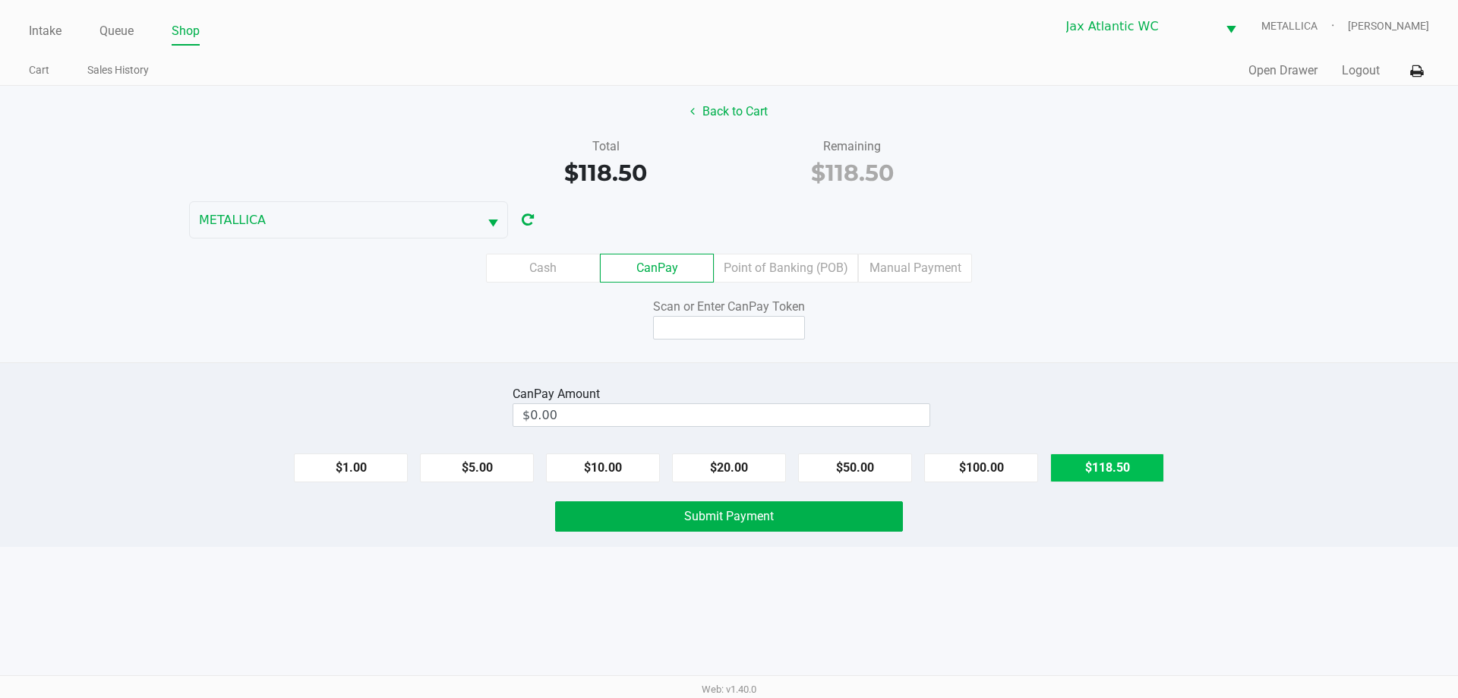
click at [1100, 463] on button "$118.50" at bounding box center [1107, 467] width 114 height 29
click at [742, 324] on input at bounding box center [729, 328] width 152 height 24
click at [700, 515] on span "Submit Payment" at bounding box center [729, 516] width 90 height 14
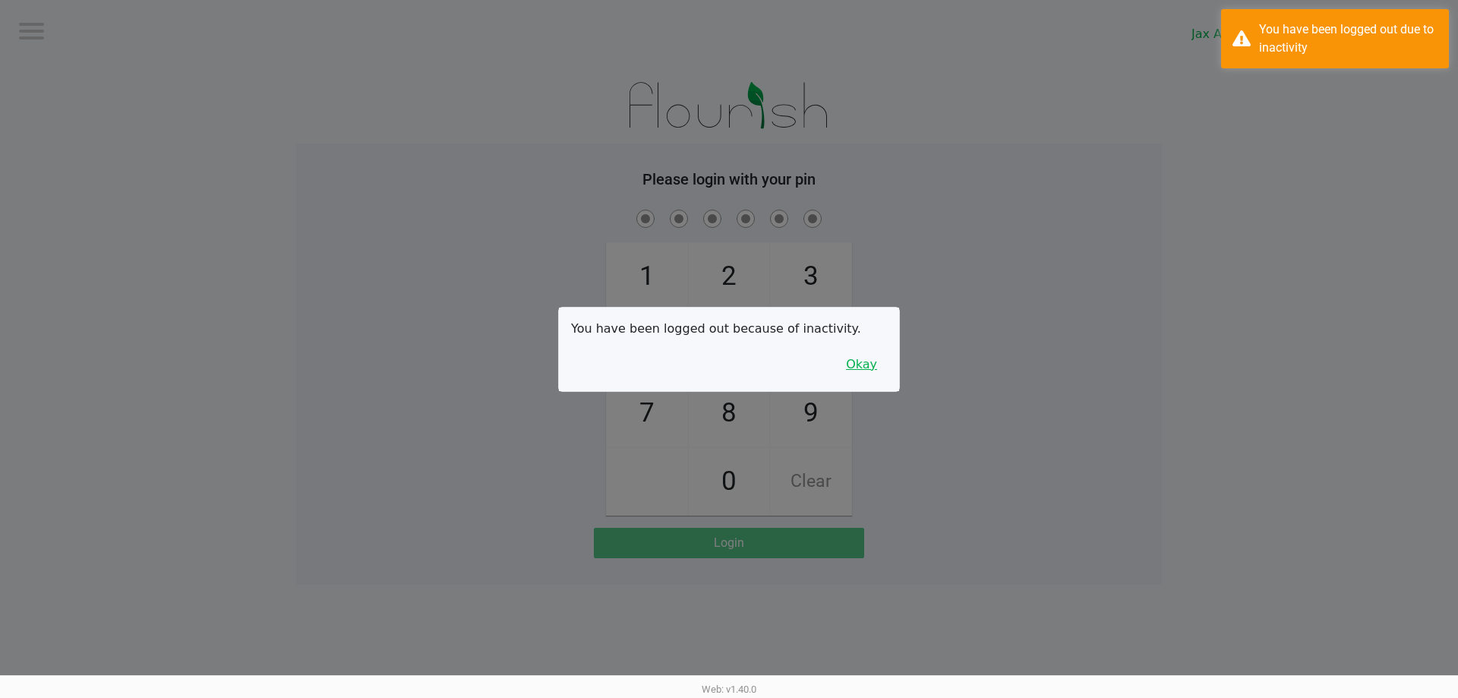
click at [852, 368] on button "Okay" at bounding box center [861, 364] width 51 height 29
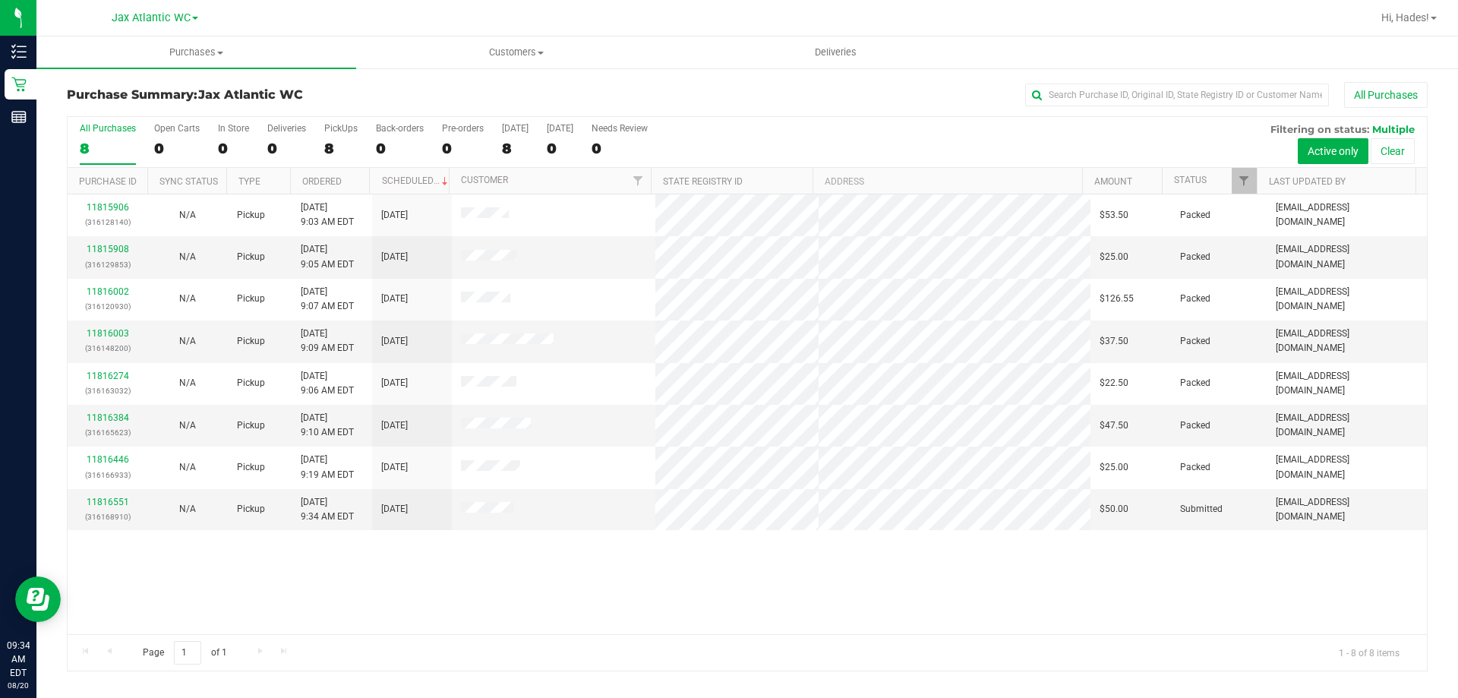
drag, startPoint x: 548, startPoint y: 249, endPoint x: 812, endPoint y: 120, distance: 294.2
click at [812, 120] on div "All Purchases 8 Open Carts 0 In Store 0 Deliveries 0 PickUps 8 Back-orders 0 Pr…" at bounding box center [748, 123] width 1360 height 12
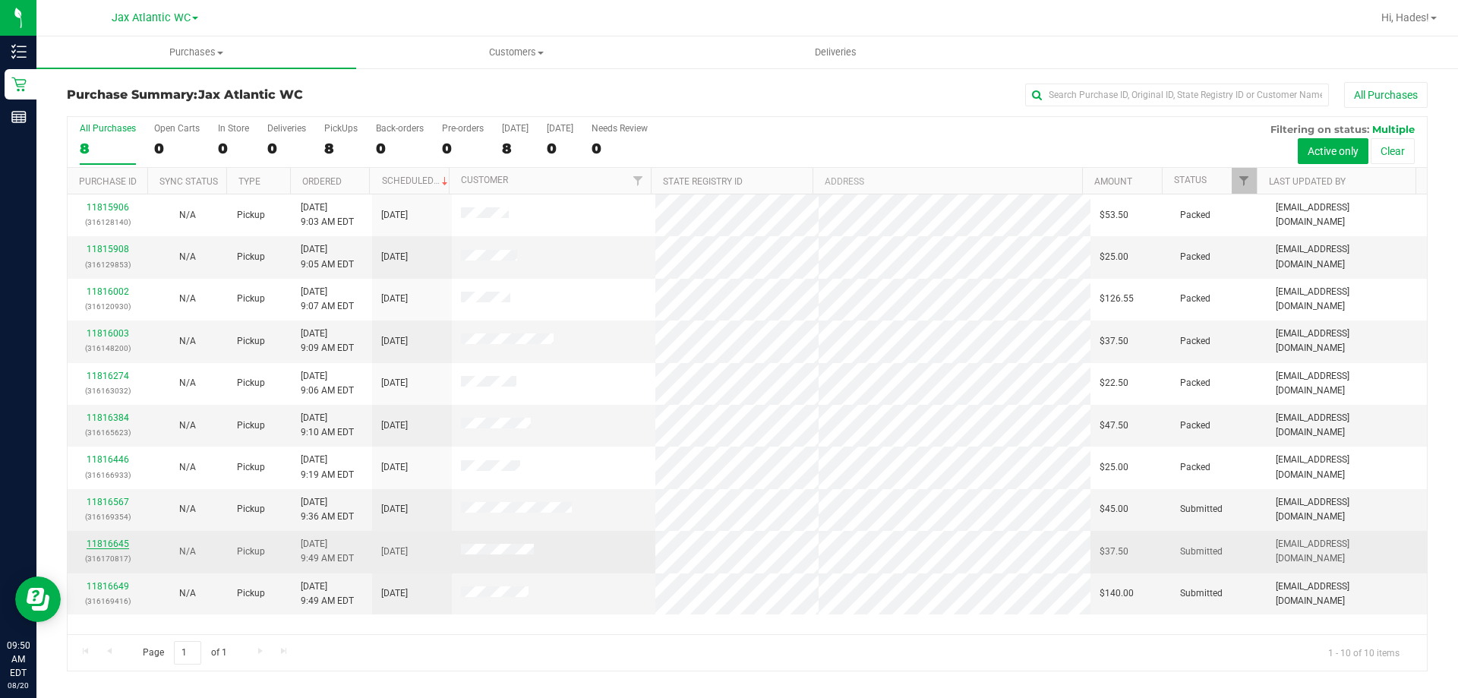
click at [121, 542] on link "11816645" at bounding box center [108, 544] width 43 height 11
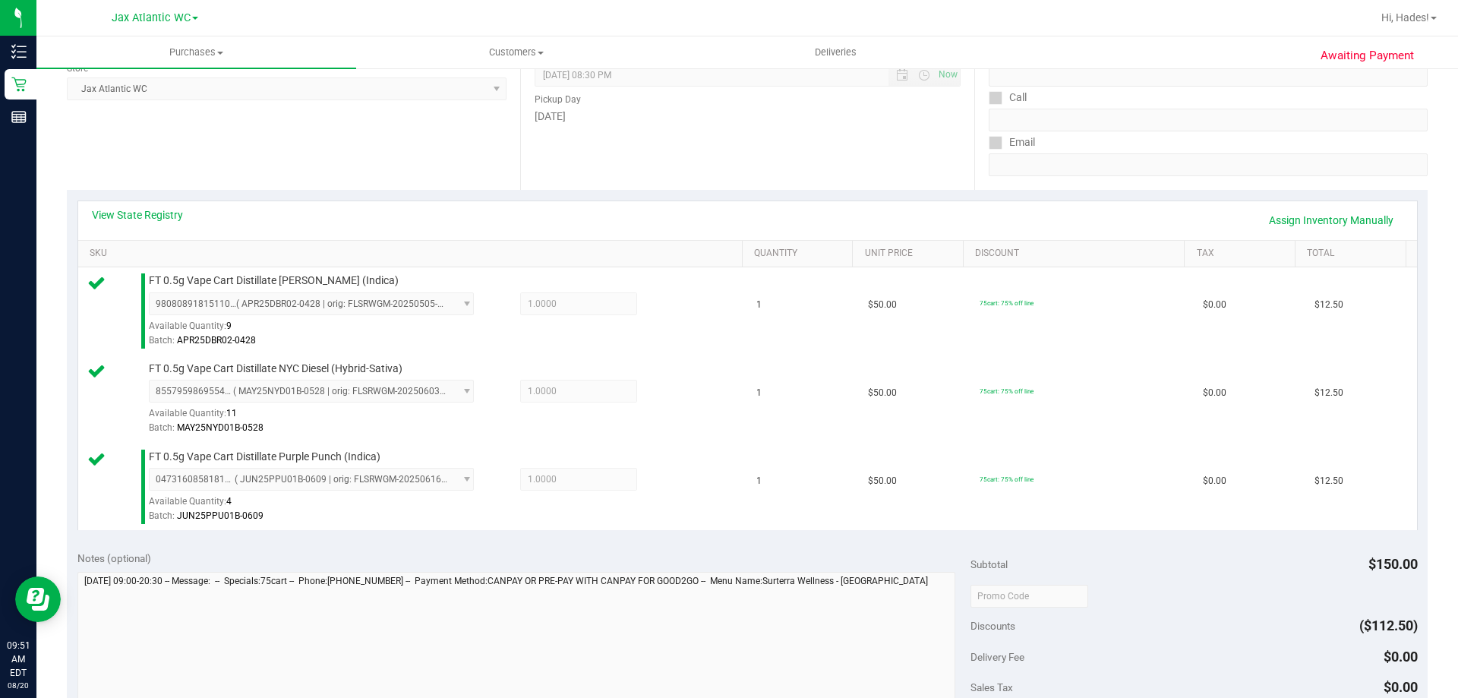
scroll to position [380, 0]
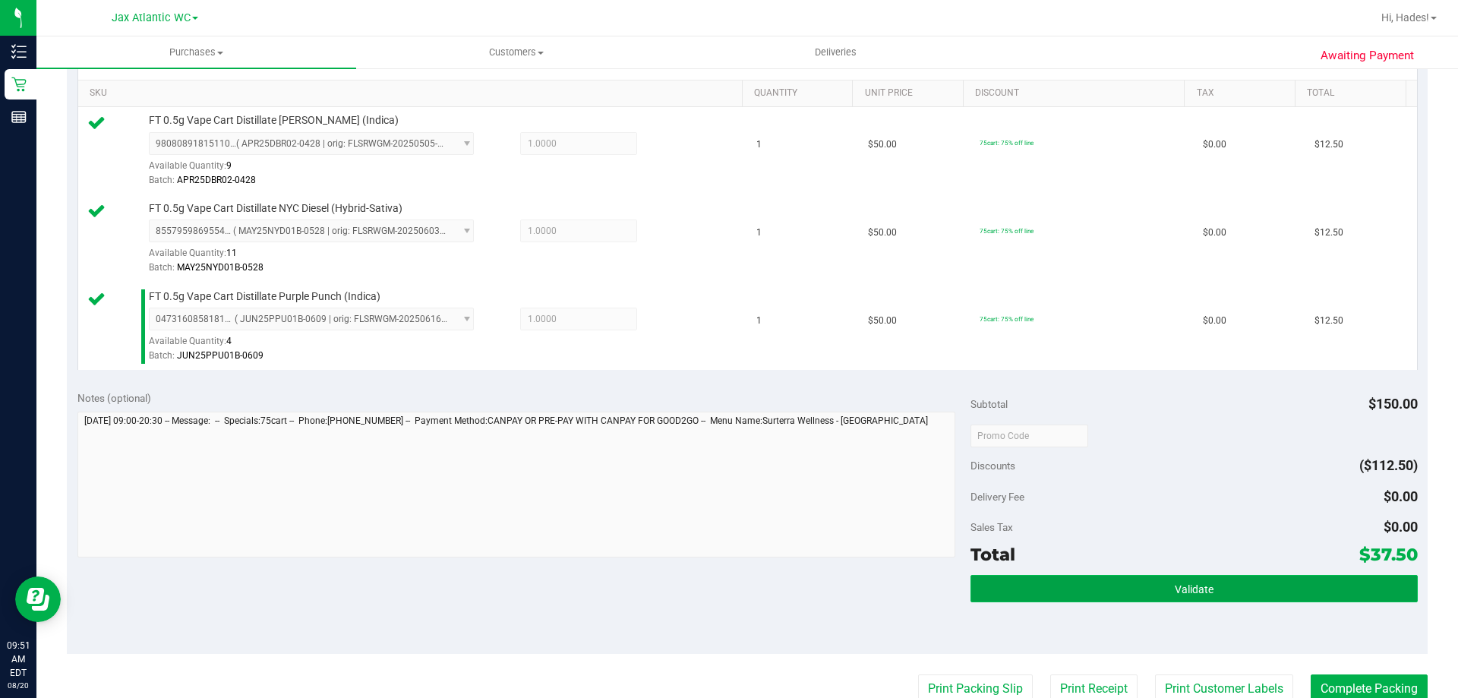
click at [1144, 586] on button "Validate" at bounding box center [1194, 588] width 447 height 27
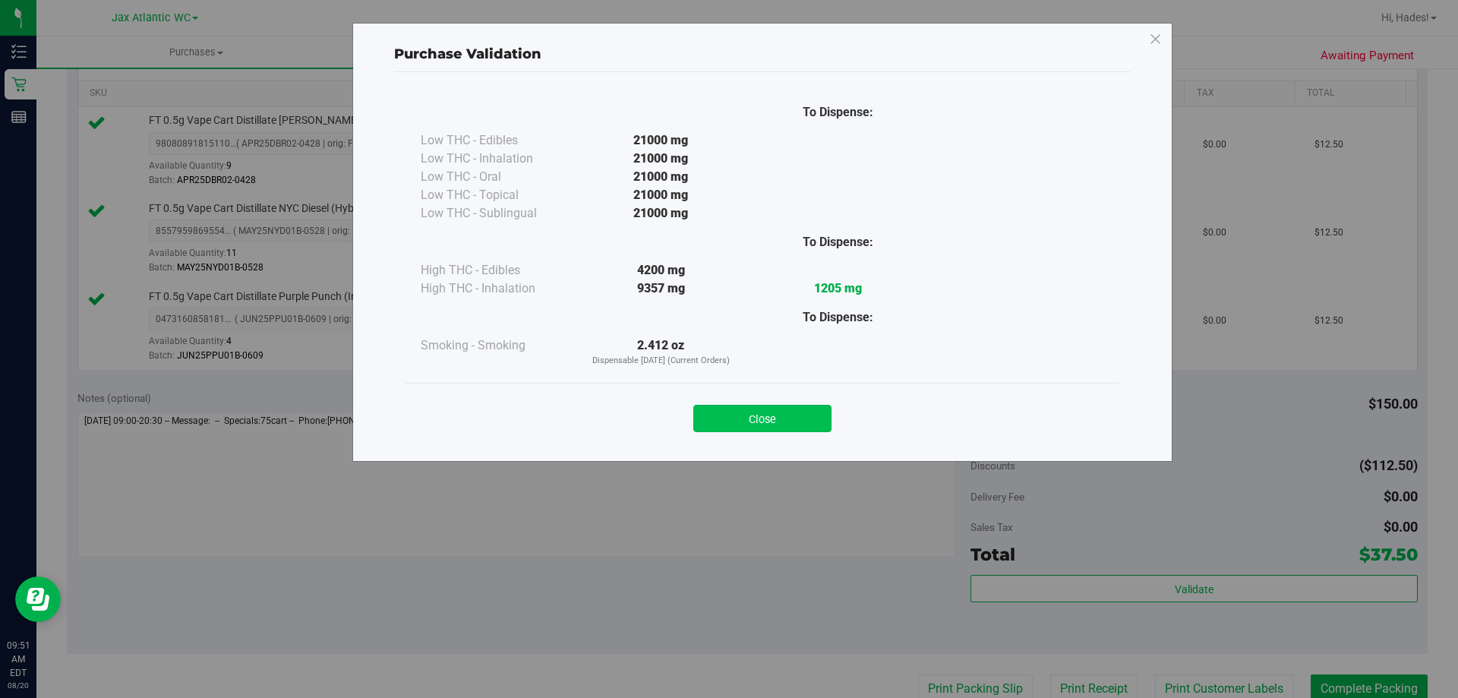
click at [822, 418] on button "Close" at bounding box center [762, 418] width 138 height 27
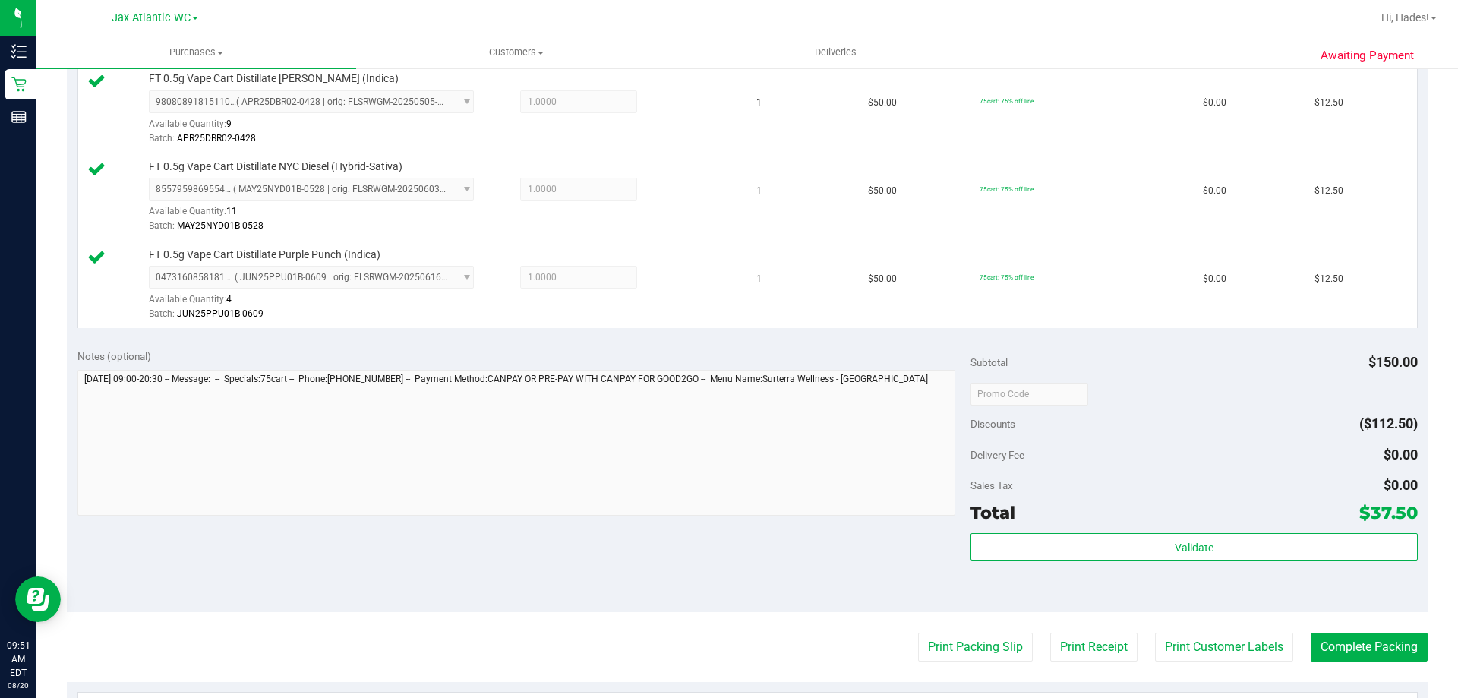
scroll to position [456, 0]
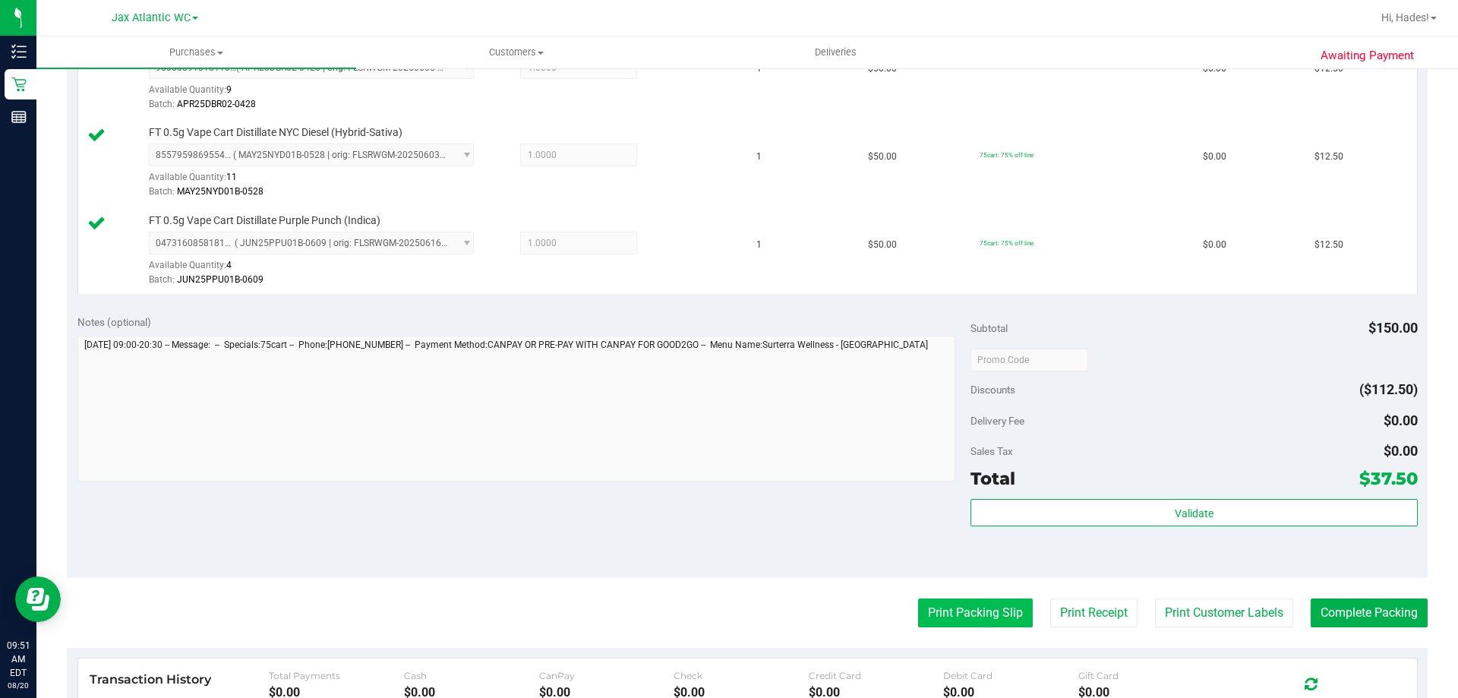
click at [962, 613] on button "Print Packing Slip" at bounding box center [975, 613] width 115 height 29
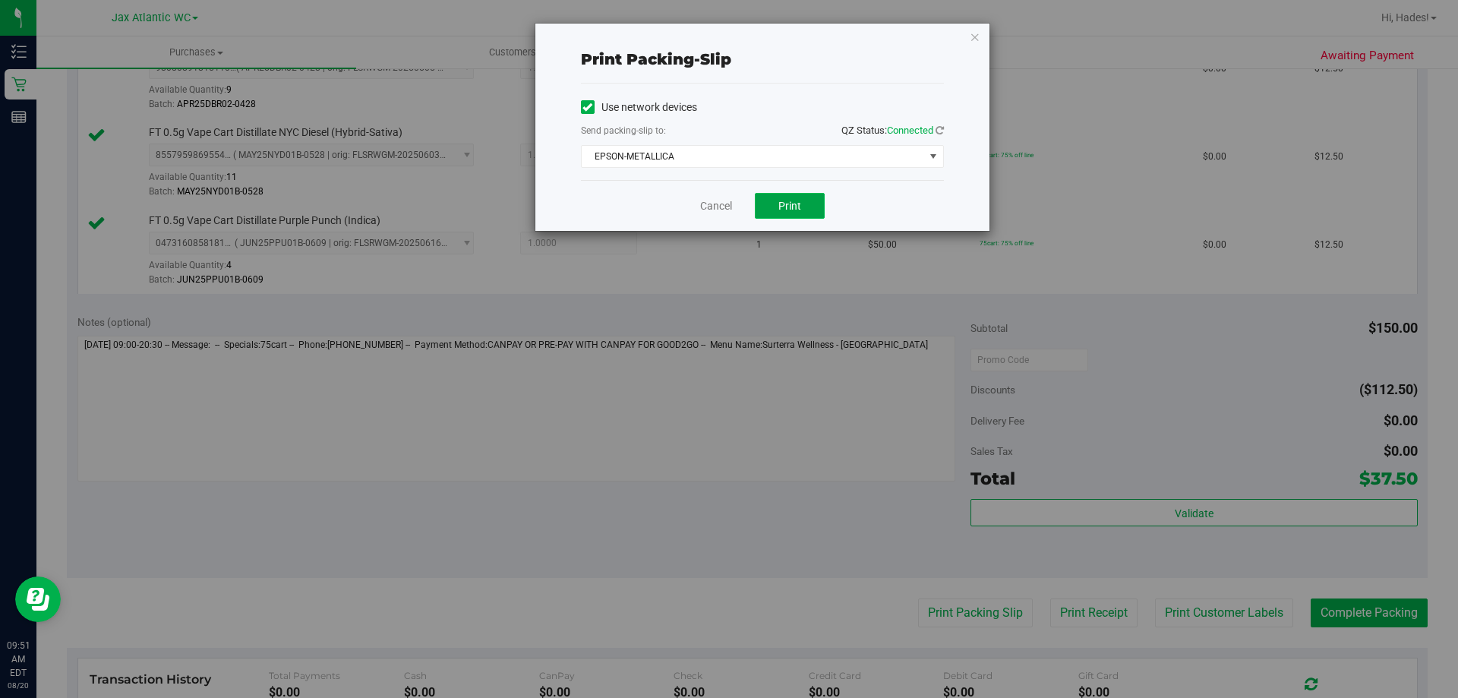
click at [795, 213] on button "Print" at bounding box center [790, 206] width 70 height 26
click at [724, 202] on link "Cancel" at bounding box center [716, 206] width 32 height 16
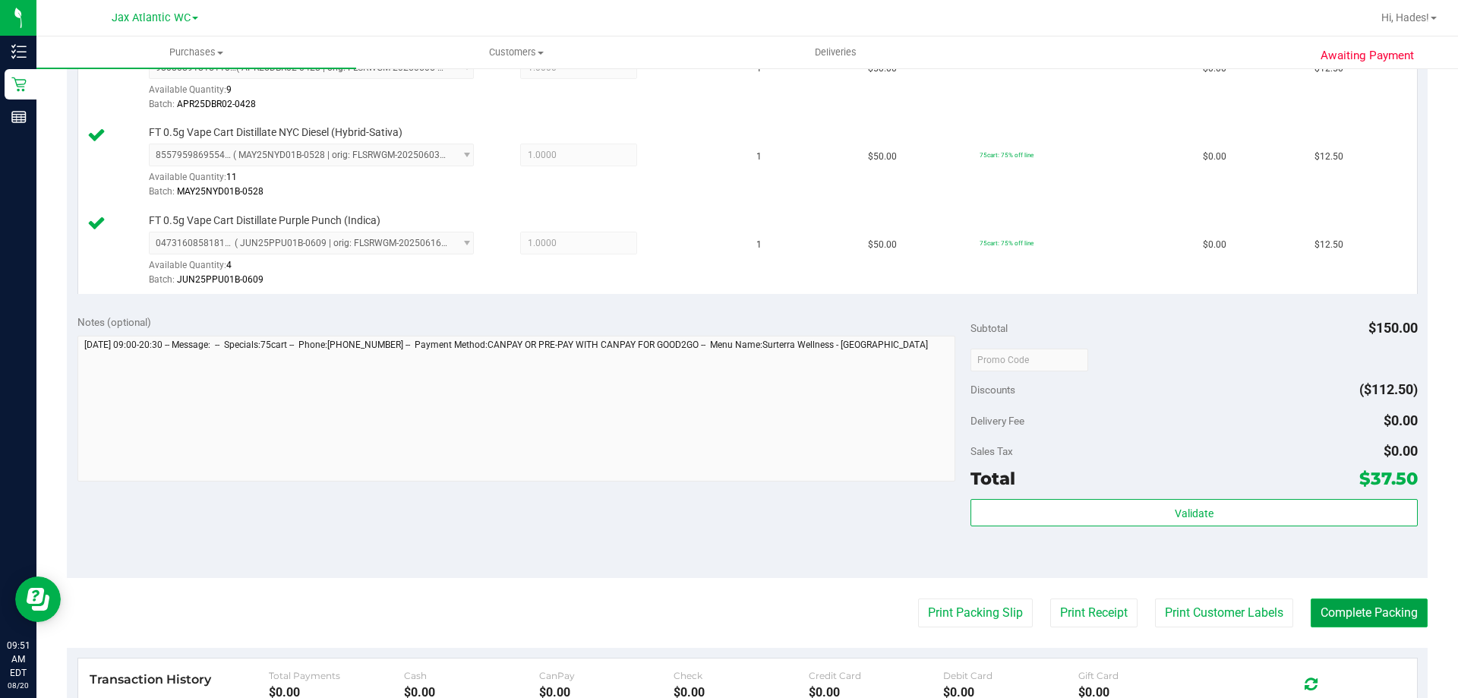
click at [1364, 614] on button "Complete Packing" at bounding box center [1369, 613] width 117 height 29
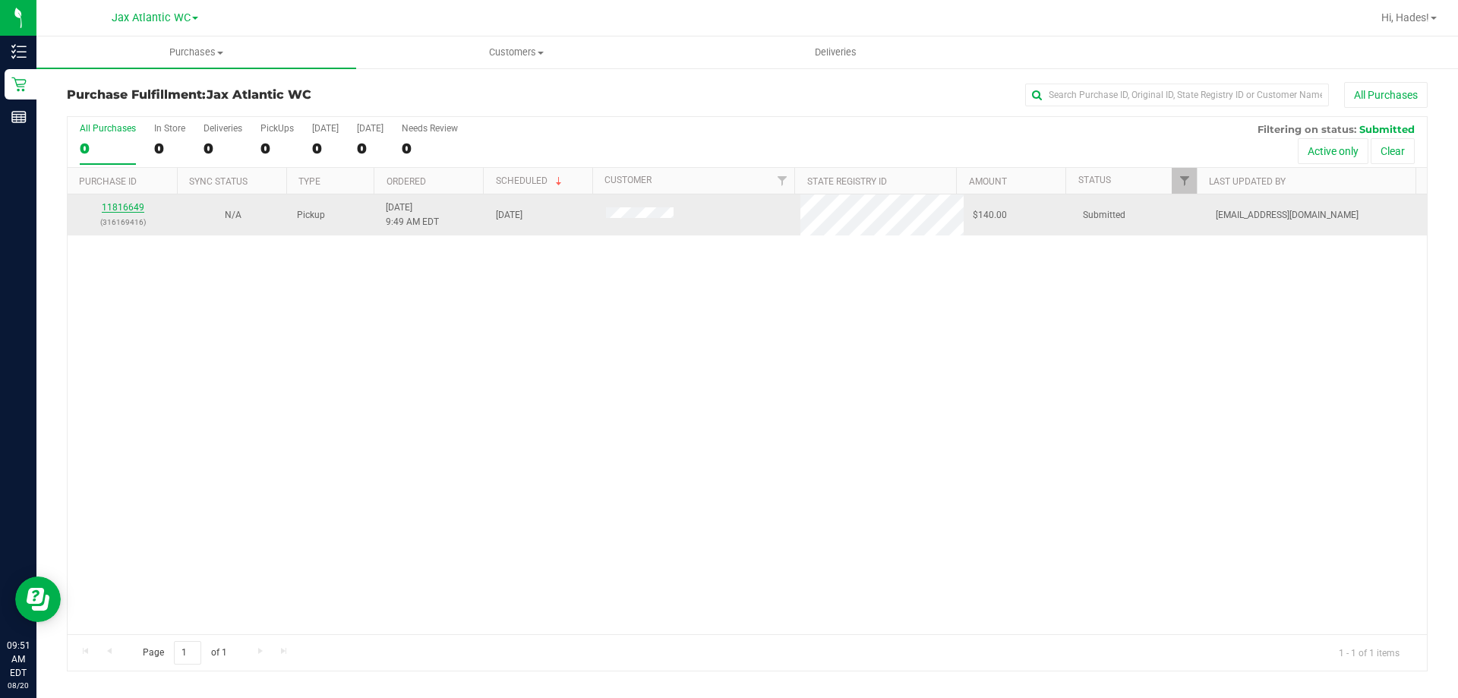
click at [124, 207] on link "11816649" at bounding box center [123, 207] width 43 height 11
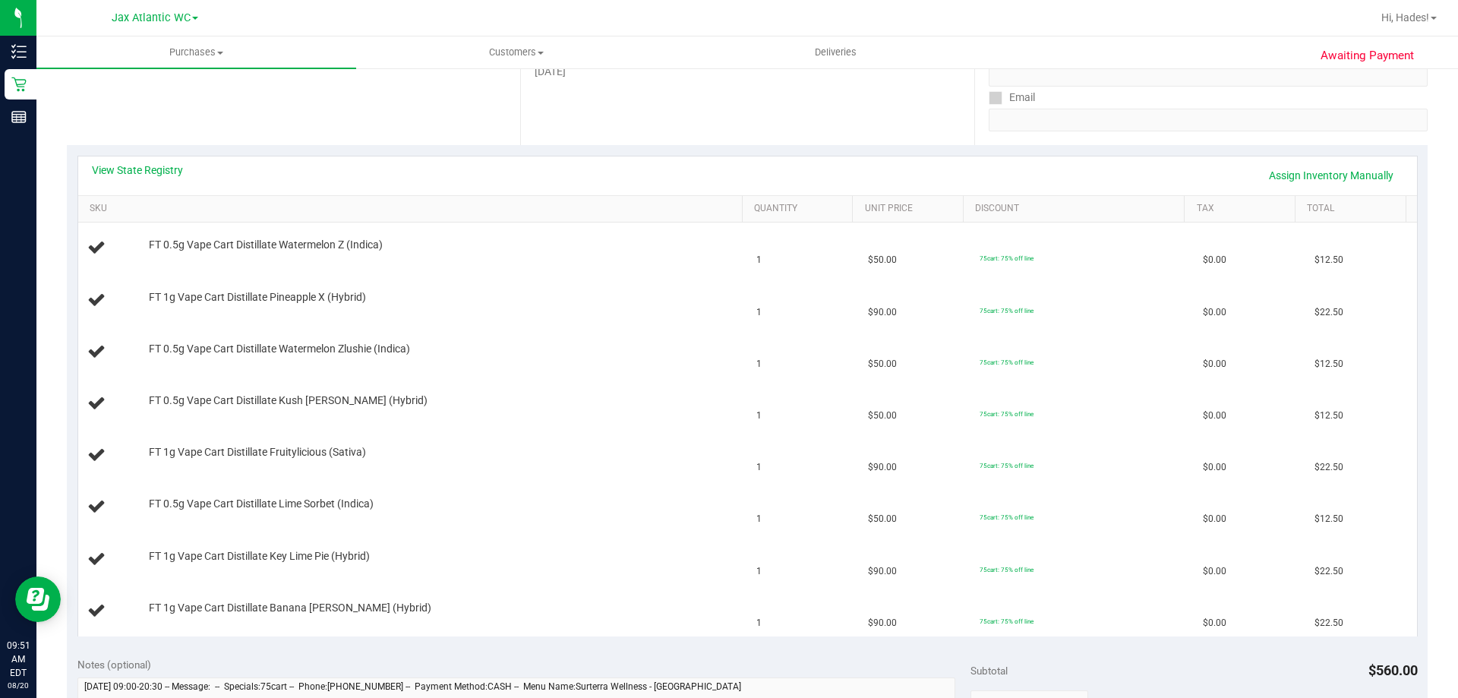
scroll to position [228, 0]
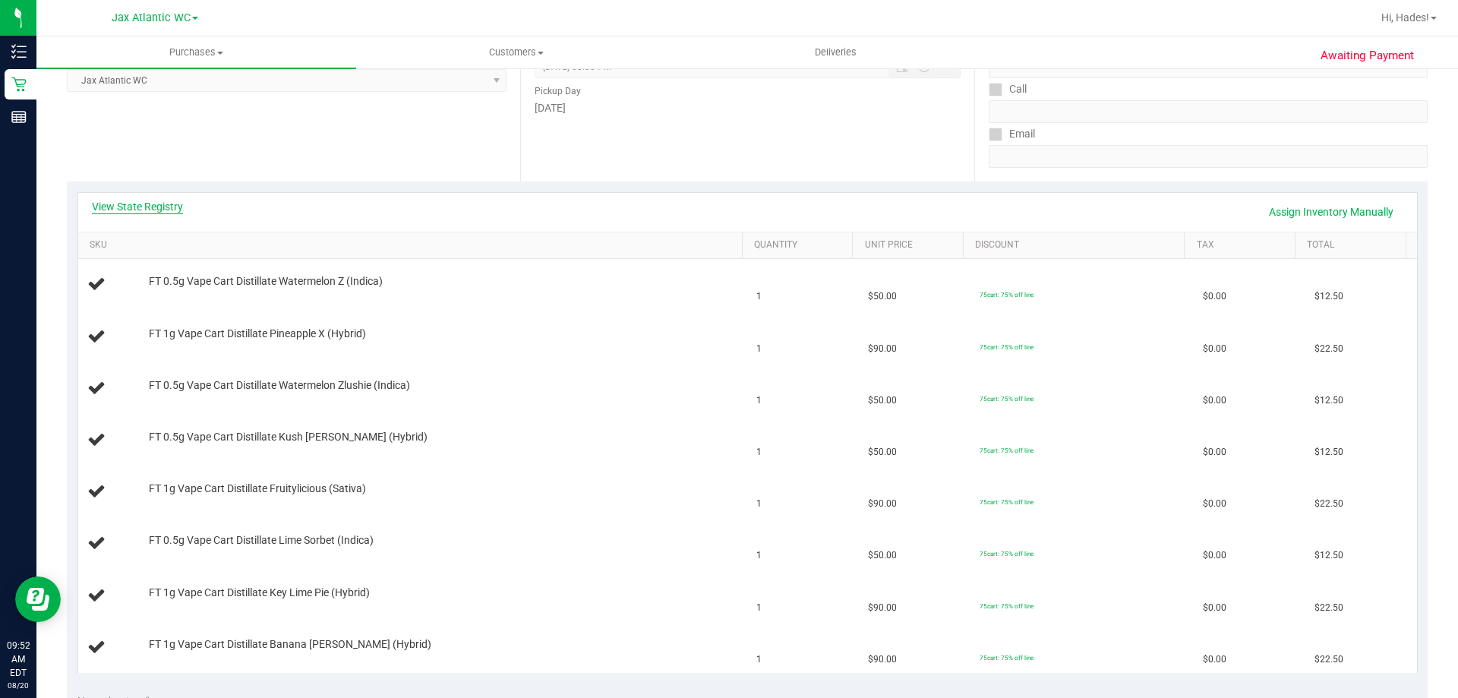
click at [166, 202] on link "View State Registry" at bounding box center [137, 206] width 91 height 15
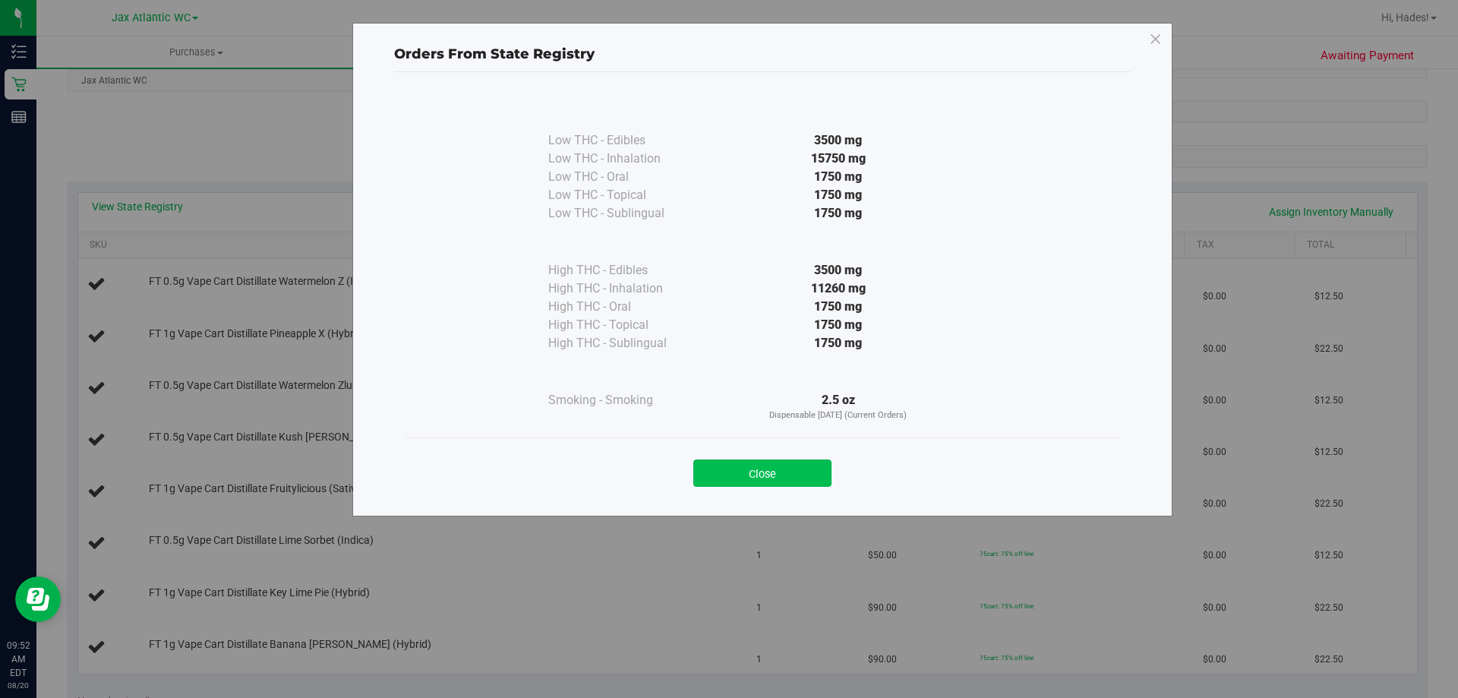
click at [797, 477] on button "Close" at bounding box center [762, 473] width 138 height 27
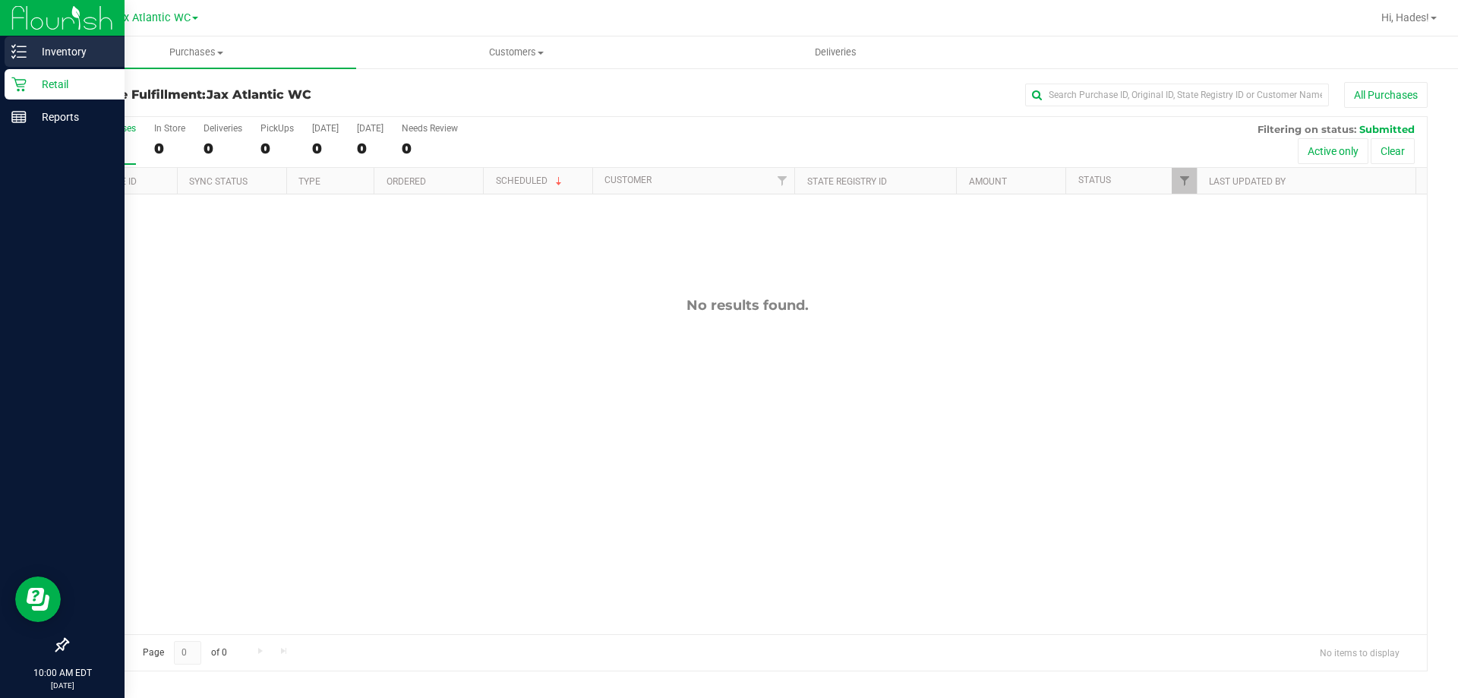
click at [52, 52] on p "Inventory" at bounding box center [72, 52] width 91 height 18
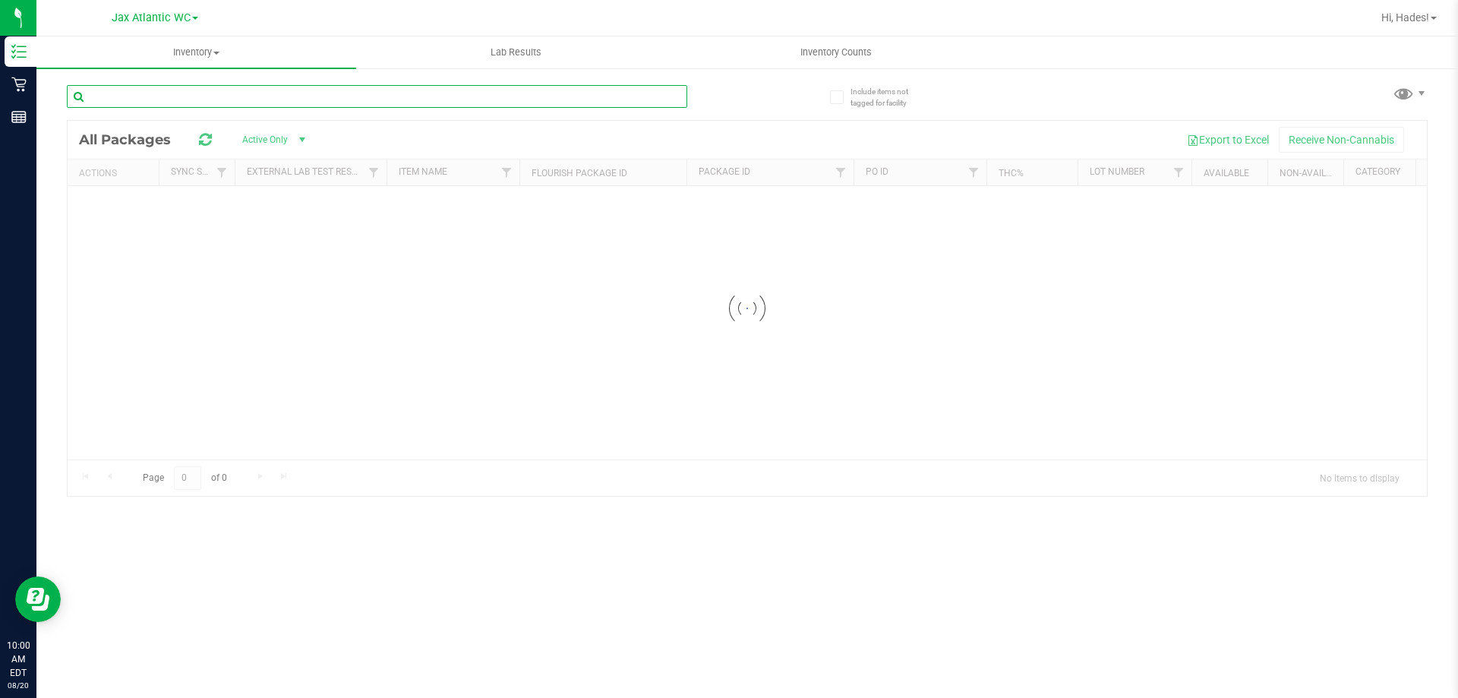
click at [261, 94] on input "text" at bounding box center [377, 96] width 621 height 23
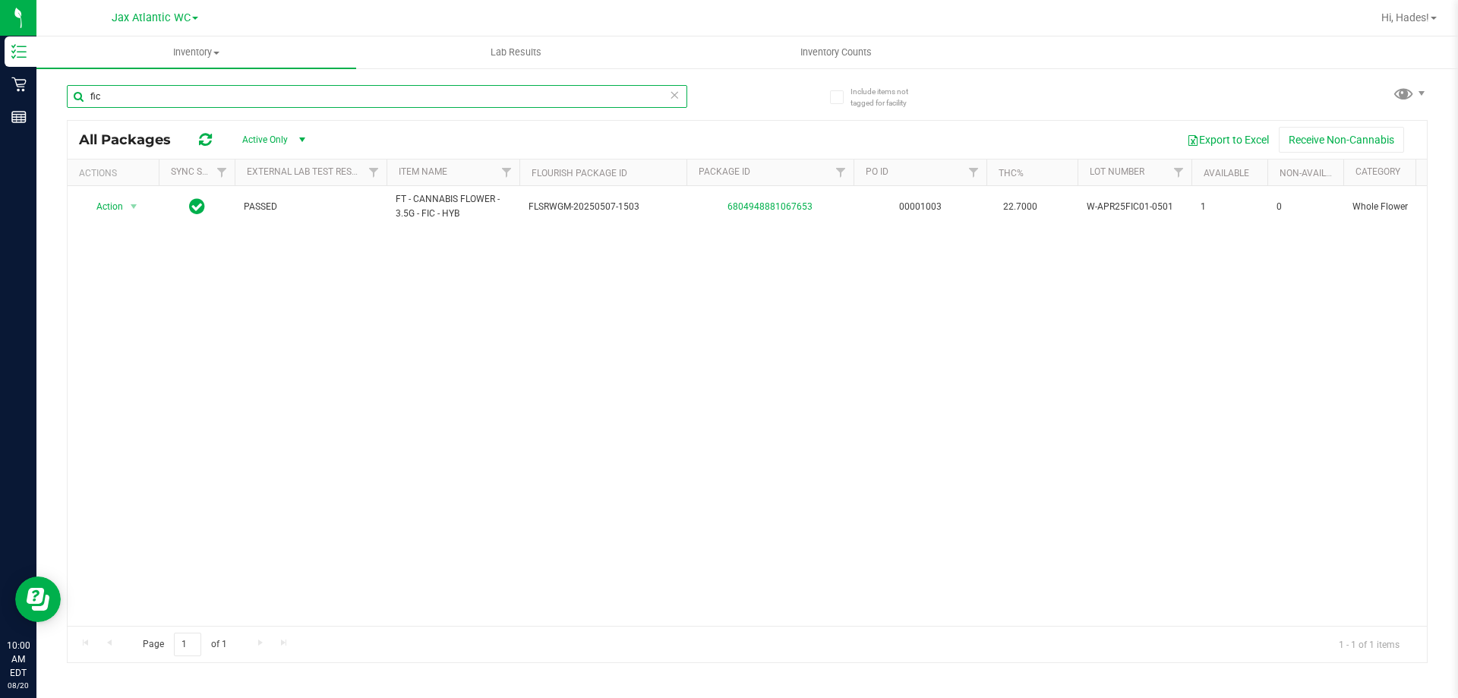
type input "fic"
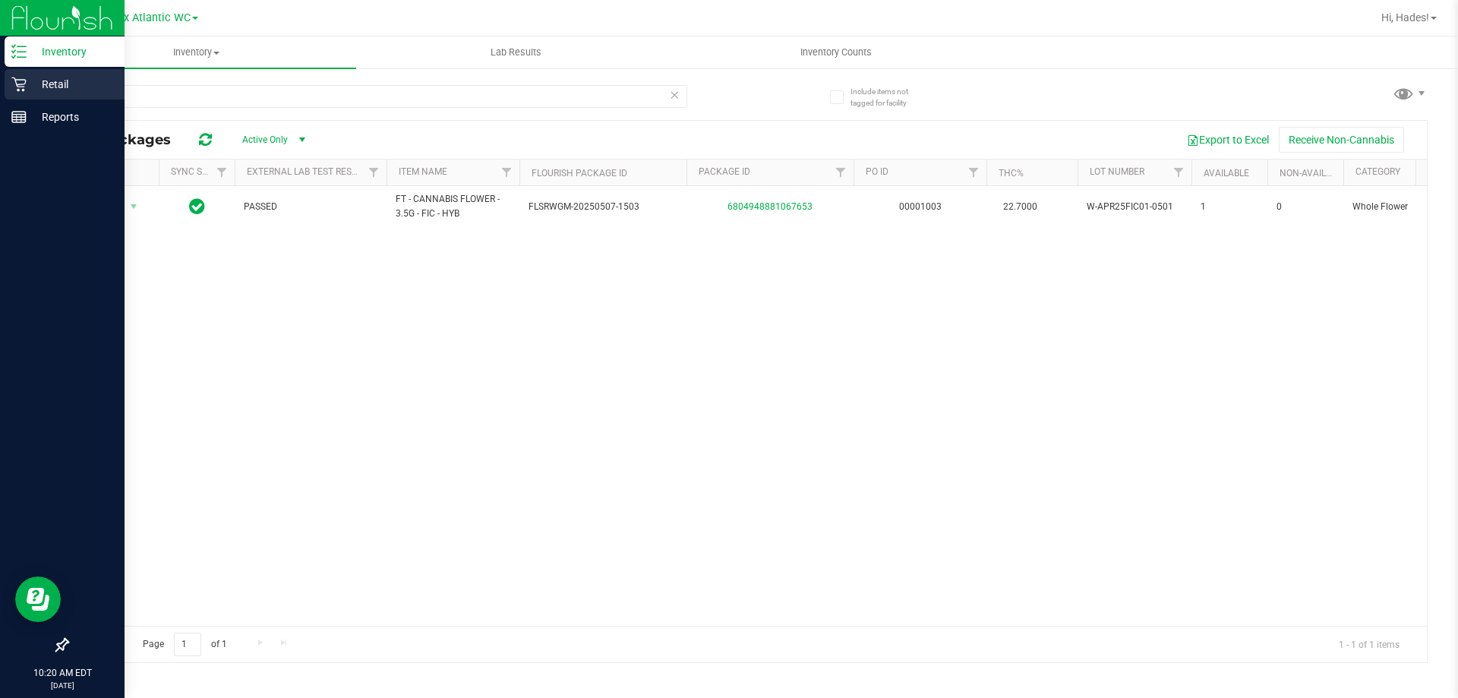
click at [48, 93] on p "Retail" at bounding box center [72, 84] width 91 height 18
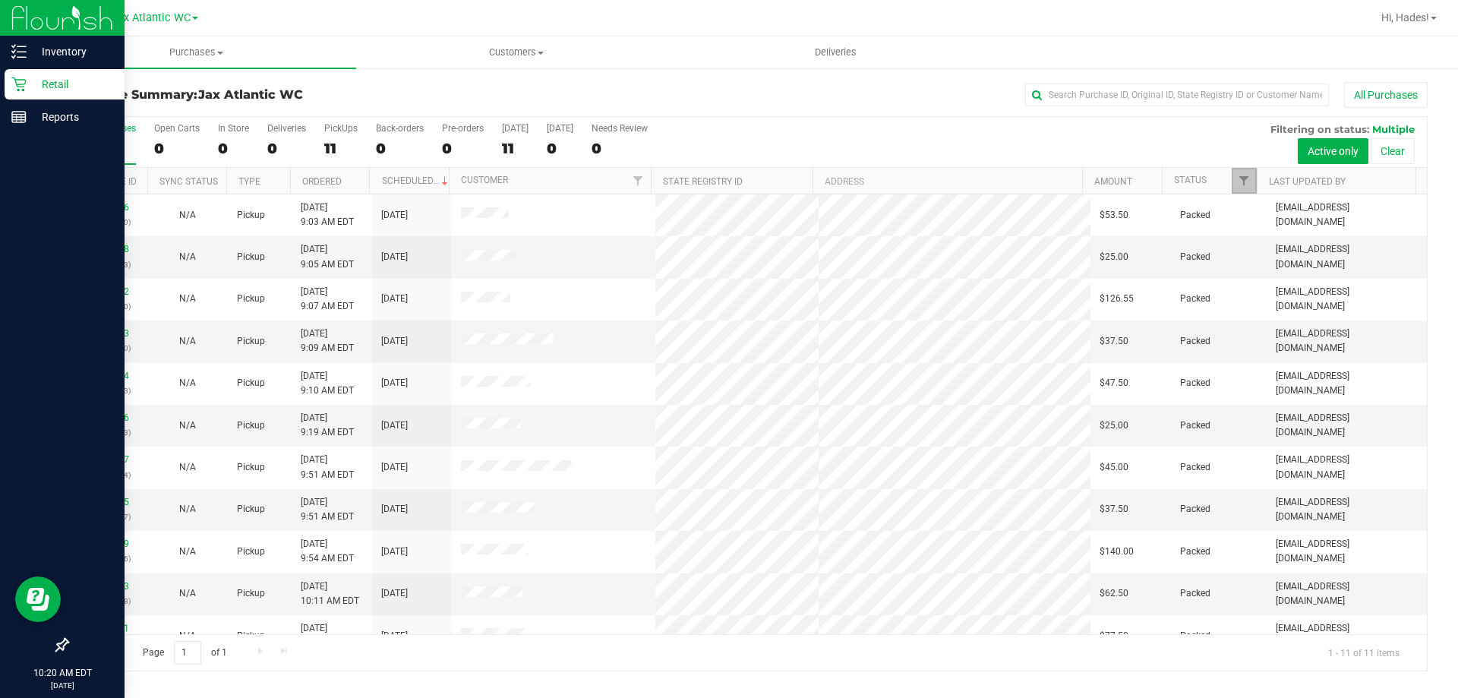
click at [1241, 188] on link "Filter" at bounding box center [1244, 181] width 25 height 26
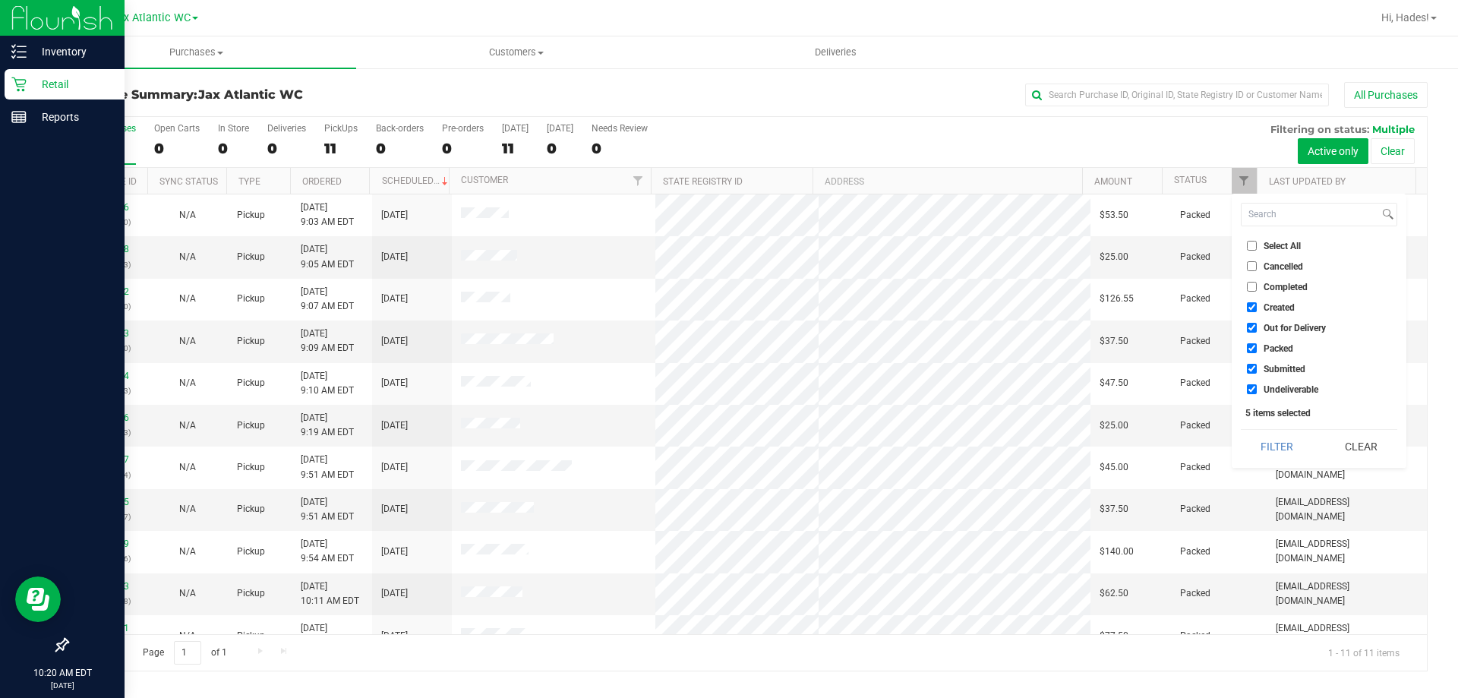
click at [1255, 306] on input "Created" at bounding box center [1252, 307] width 10 height 10
checkbox input "false"
click at [1252, 326] on input "Out for Delivery" at bounding box center [1252, 328] width 10 height 10
checkbox input "false"
click at [1249, 358] on ul "Select All Cancelled Completed Created Out for Delivery Packed Submitted Undeli…" at bounding box center [1319, 317] width 156 height 159
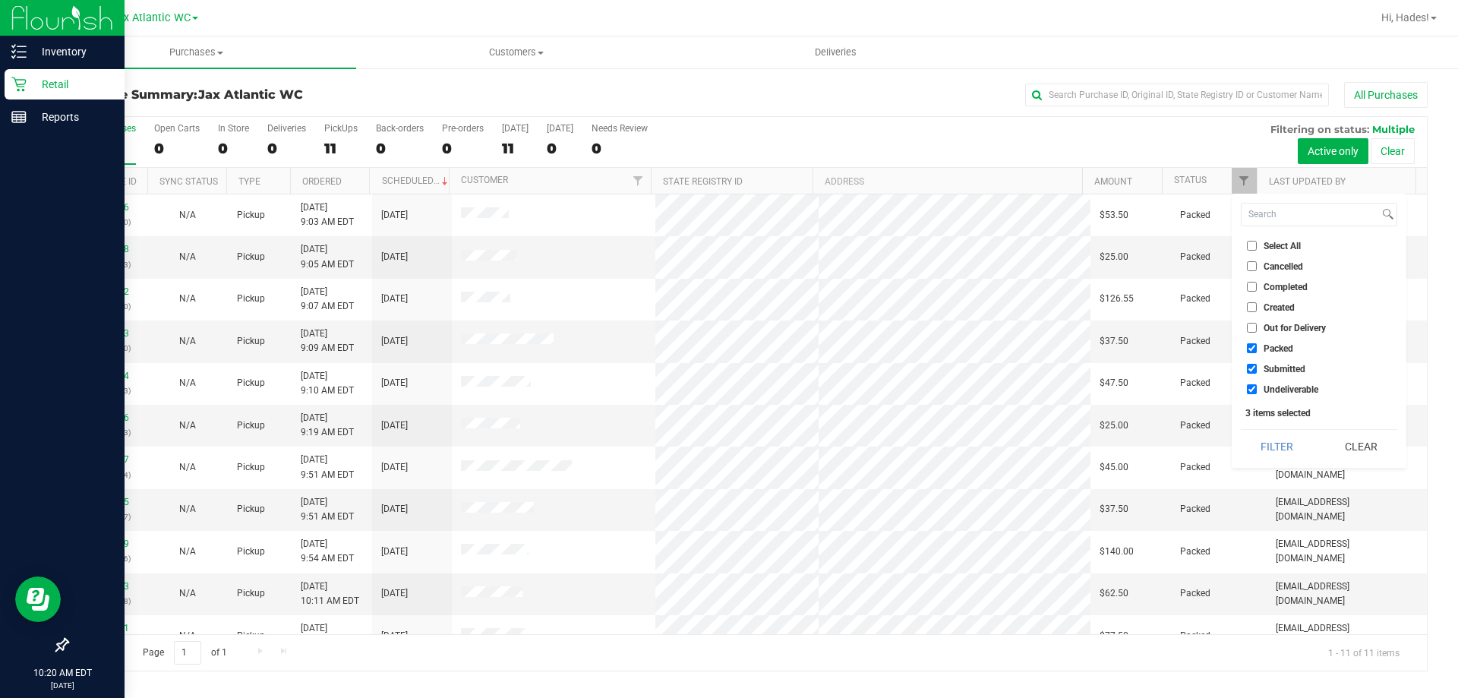
click at [1250, 347] on input "Packed" at bounding box center [1252, 348] width 10 height 10
checkbox input "false"
click at [1252, 389] on input "Undeliverable" at bounding box center [1252, 389] width 10 height 10
checkbox input "false"
click at [1268, 447] on button "Filter" at bounding box center [1277, 446] width 73 height 33
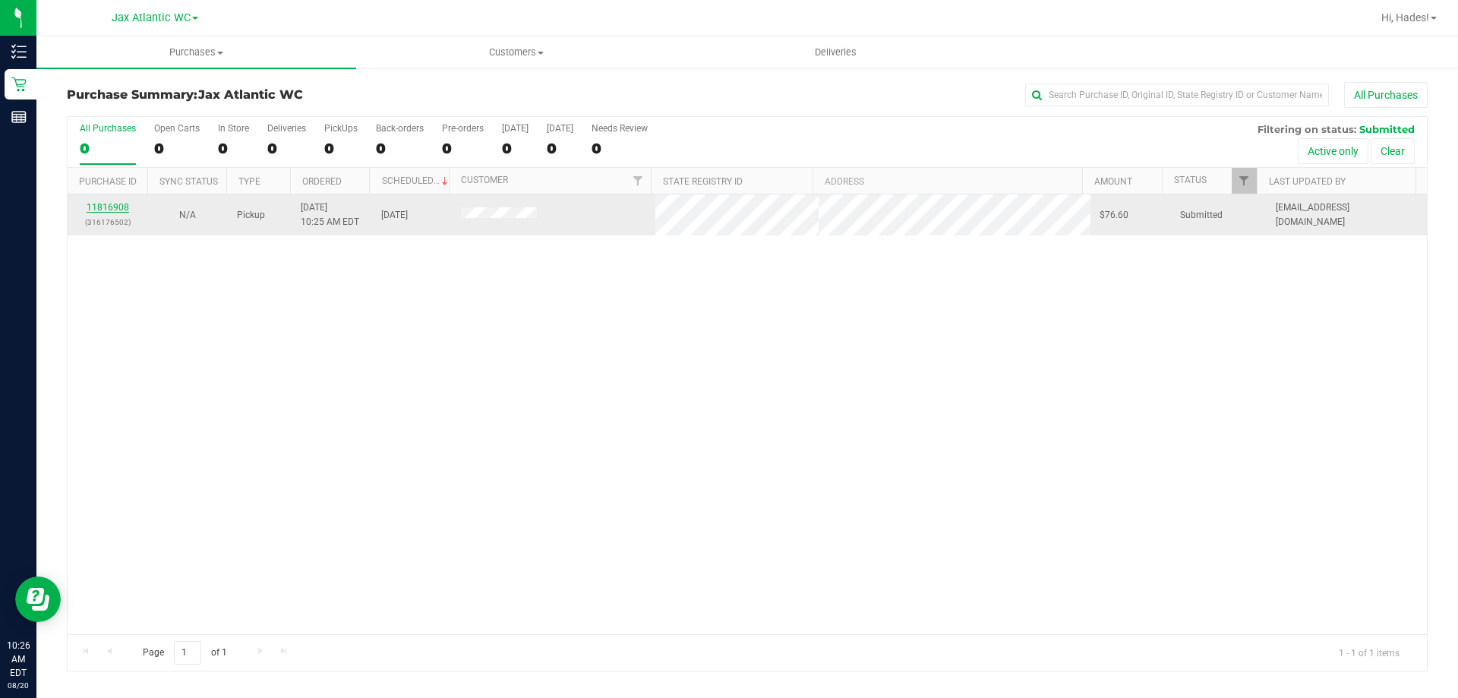
click at [106, 205] on link "11816908" at bounding box center [108, 207] width 43 height 11
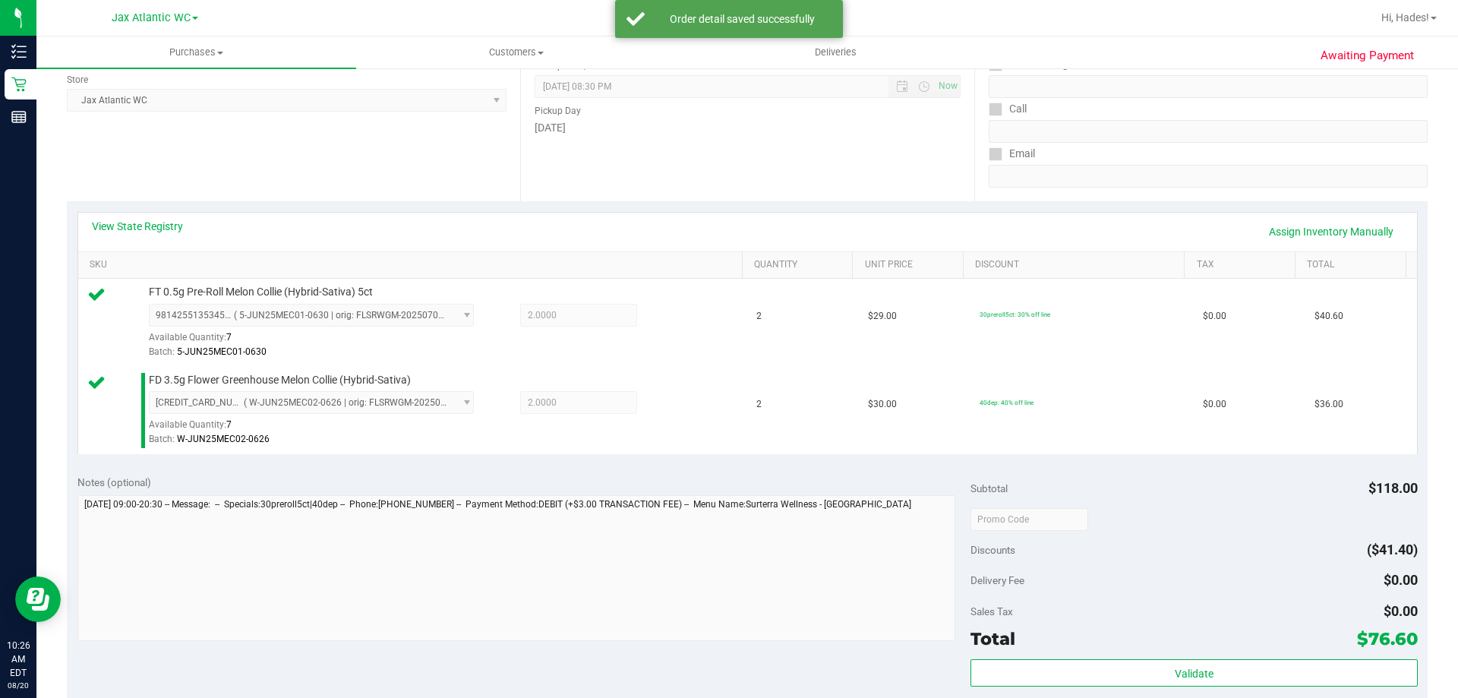
scroll to position [456, 0]
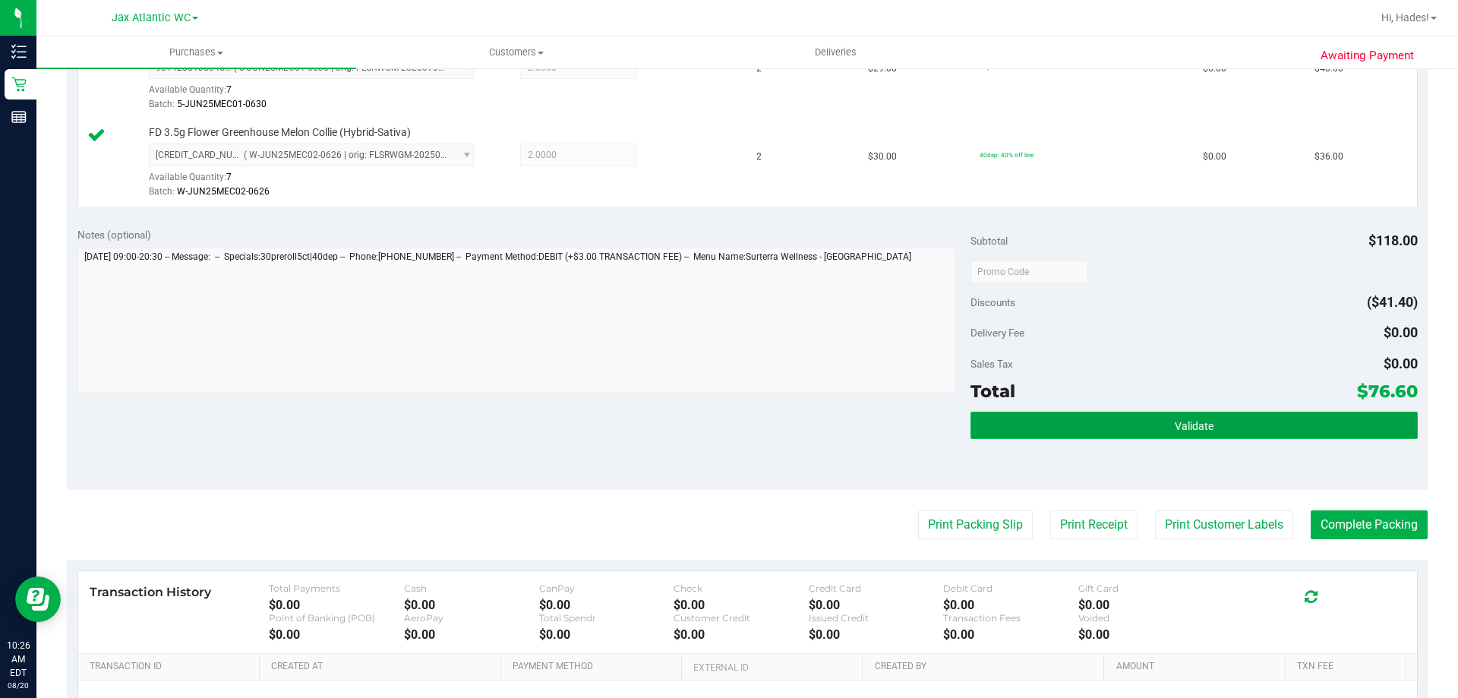
click at [1217, 430] on button "Validate" at bounding box center [1194, 425] width 447 height 27
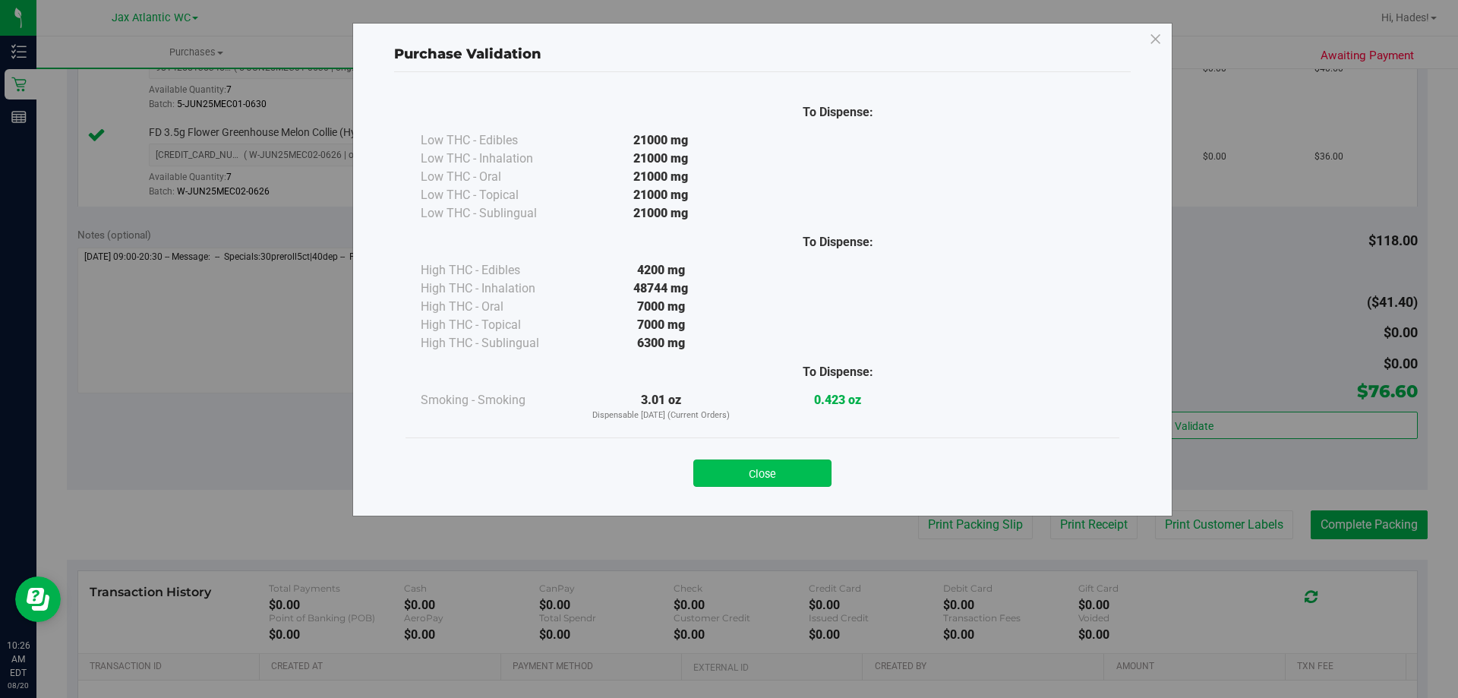
click at [784, 463] on button "Close" at bounding box center [762, 473] width 138 height 27
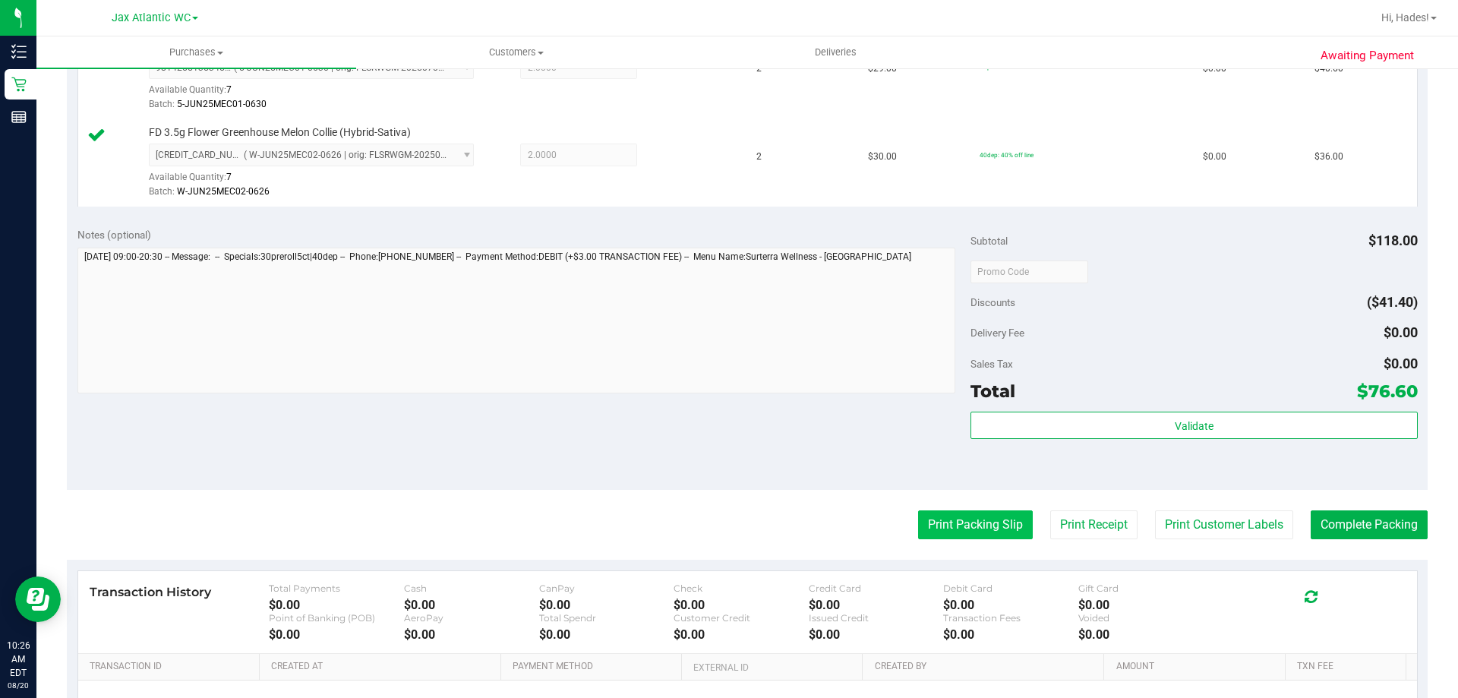
click at [919, 535] on button "Print Packing Slip" at bounding box center [975, 524] width 115 height 29
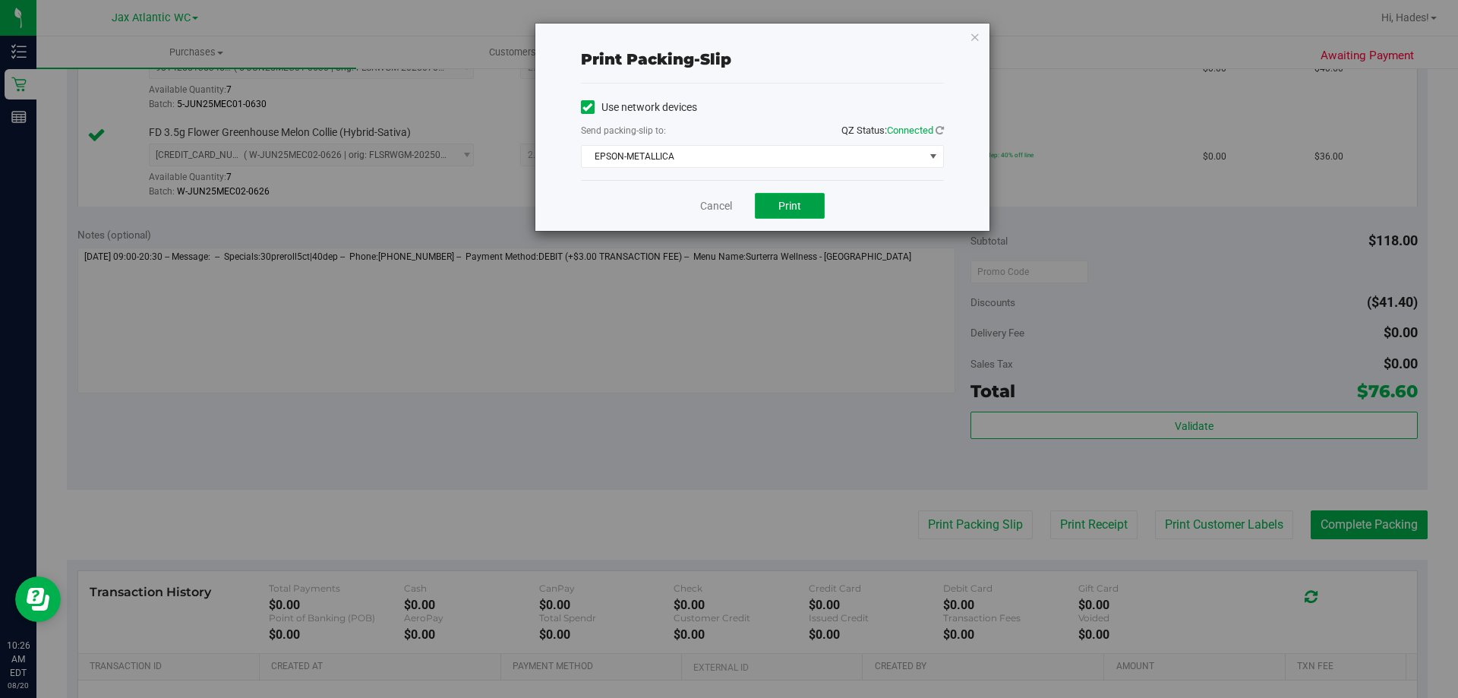
click at [790, 200] on span "Print" at bounding box center [790, 206] width 23 height 12
click at [711, 204] on link "Cancel" at bounding box center [716, 206] width 32 height 16
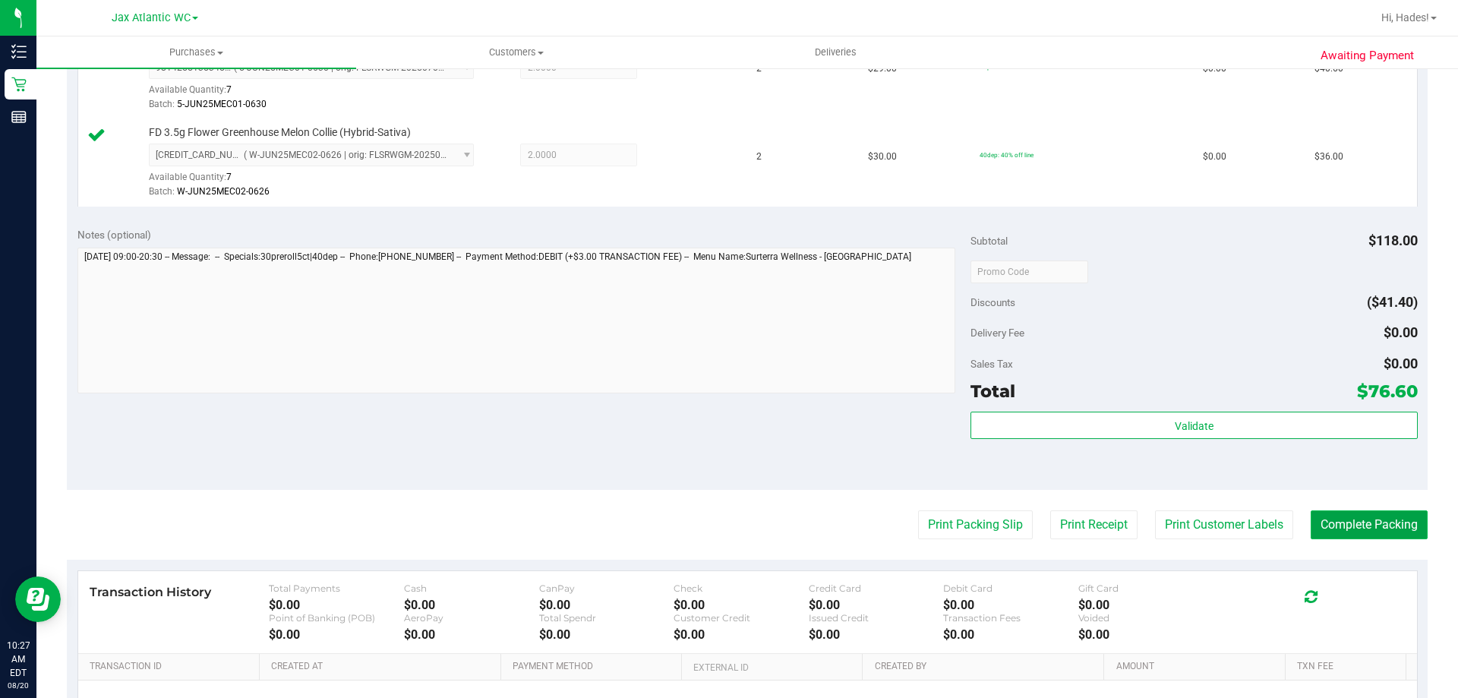
click at [1381, 526] on button "Complete Packing" at bounding box center [1369, 524] width 117 height 29
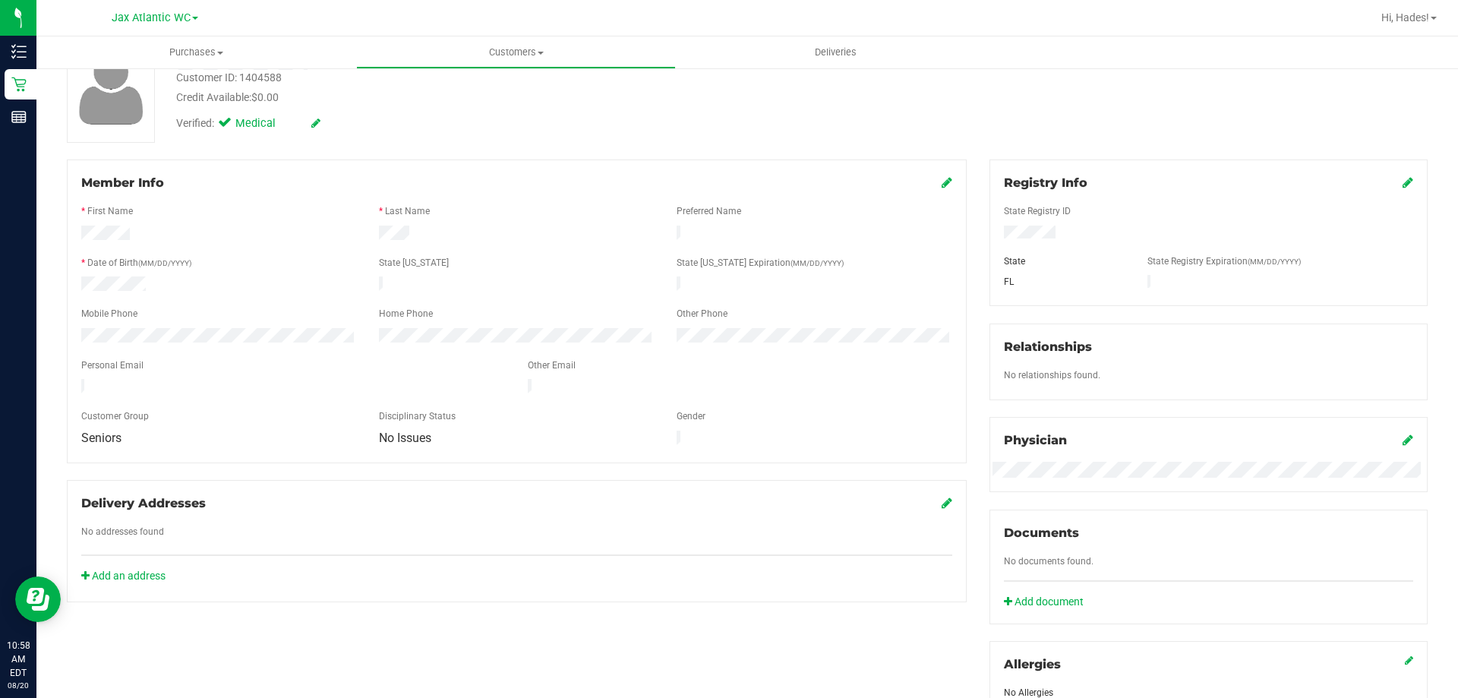
scroll to position [152, 0]
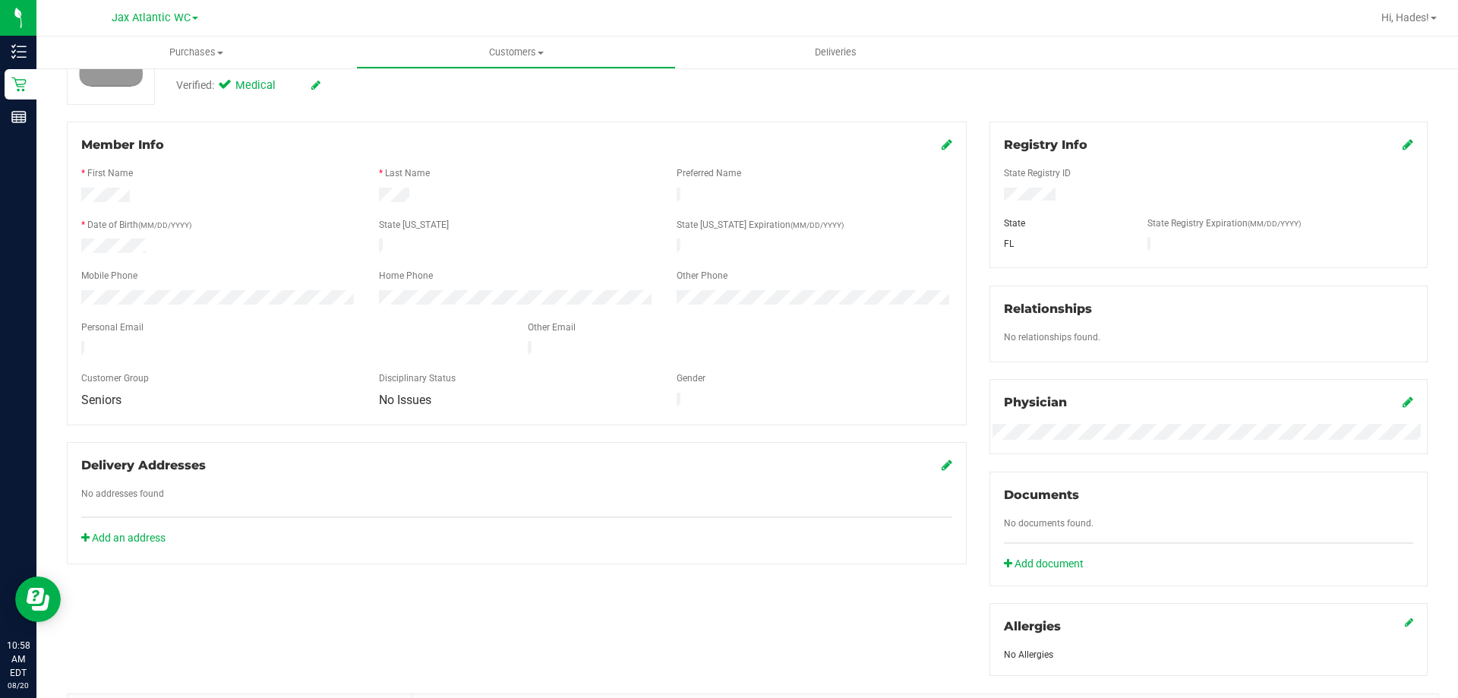
click at [153, 242] on div at bounding box center [219, 247] width 298 height 18
click at [214, 240] on div at bounding box center [219, 247] width 298 height 18
click at [140, 240] on form "Member Info * First Name * Last Name Preferred Name * Date of Birth (MM/DD/YYYY…" at bounding box center [516, 273] width 871 height 275
click at [146, 239] on div at bounding box center [219, 247] width 298 height 18
drag, startPoint x: 147, startPoint y: 195, endPoint x: 69, endPoint y: 198, distance: 78.3
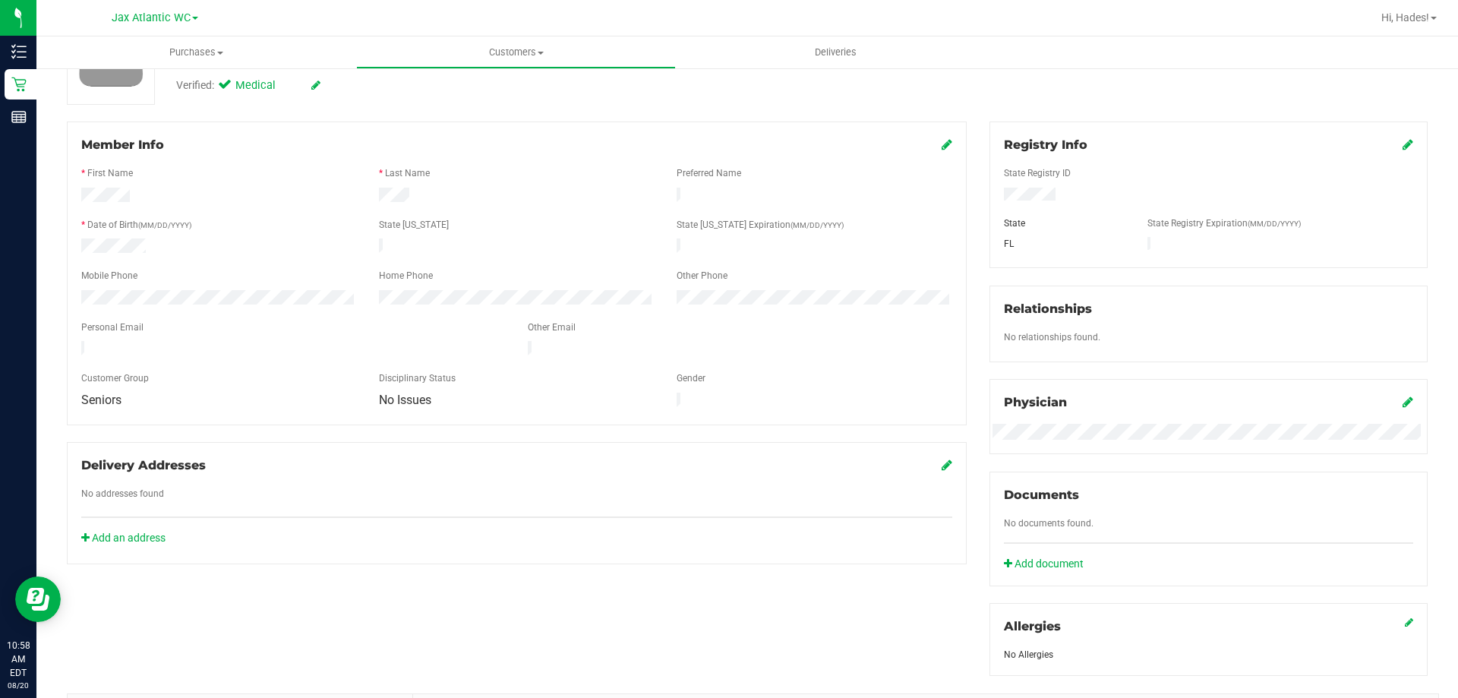
click at [69, 198] on div "Member Info * First Name * Last Name Preferred Name * Date of Birth (MM/DD/YYYY…" at bounding box center [517, 274] width 900 height 304
click at [168, 235] on div at bounding box center [516, 237] width 871 height 4
click at [119, 249] on div at bounding box center [219, 247] width 298 height 18
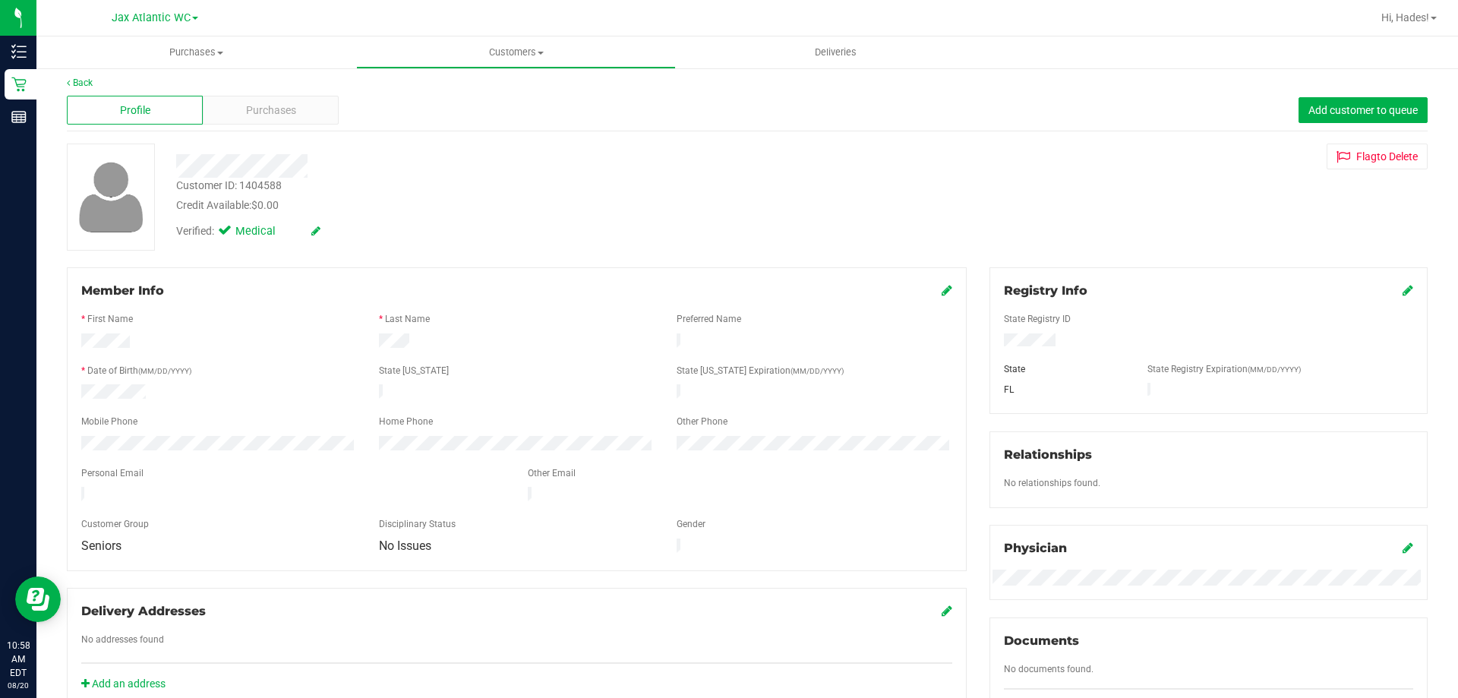
scroll to position [0, 0]
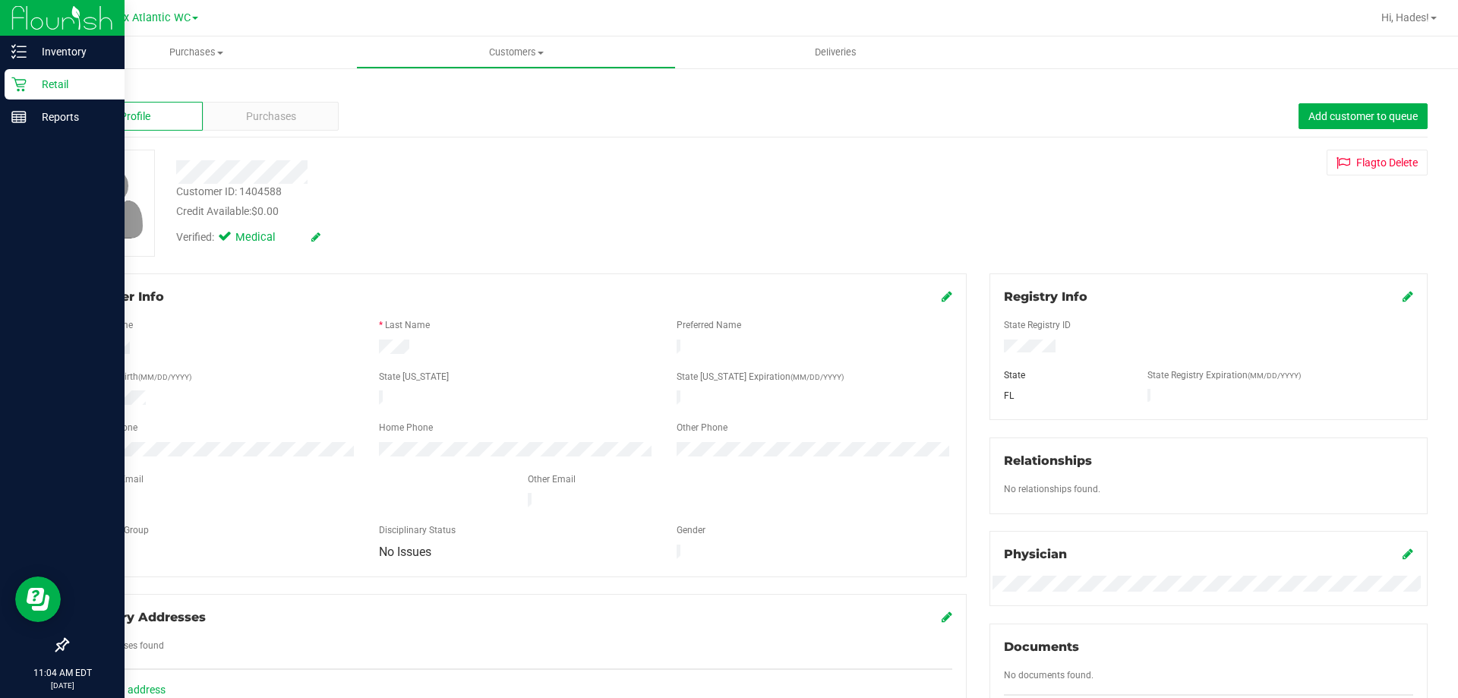
click at [36, 86] on p "Retail" at bounding box center [72, 84] width 91 height 18
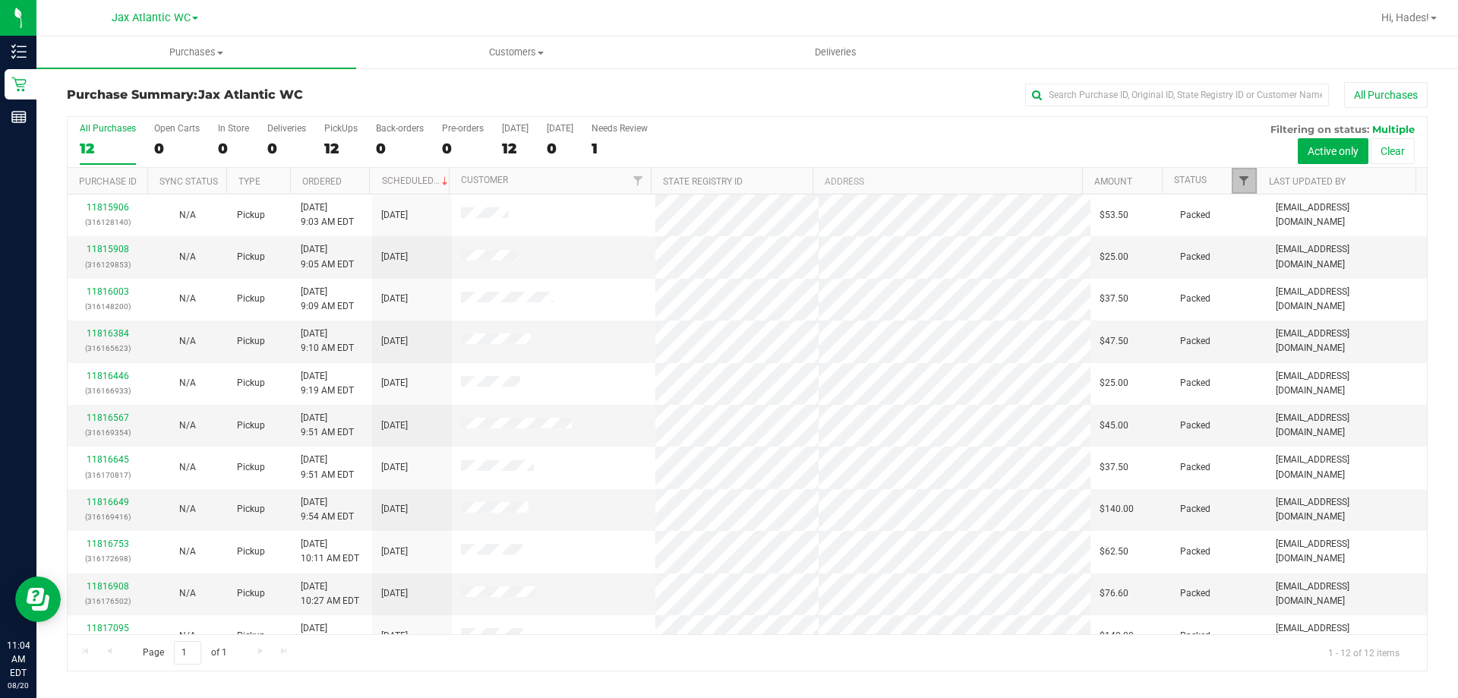
click at [1241, 175] on span "Filter" at bounding box center [1244, 181] width 12 height 12
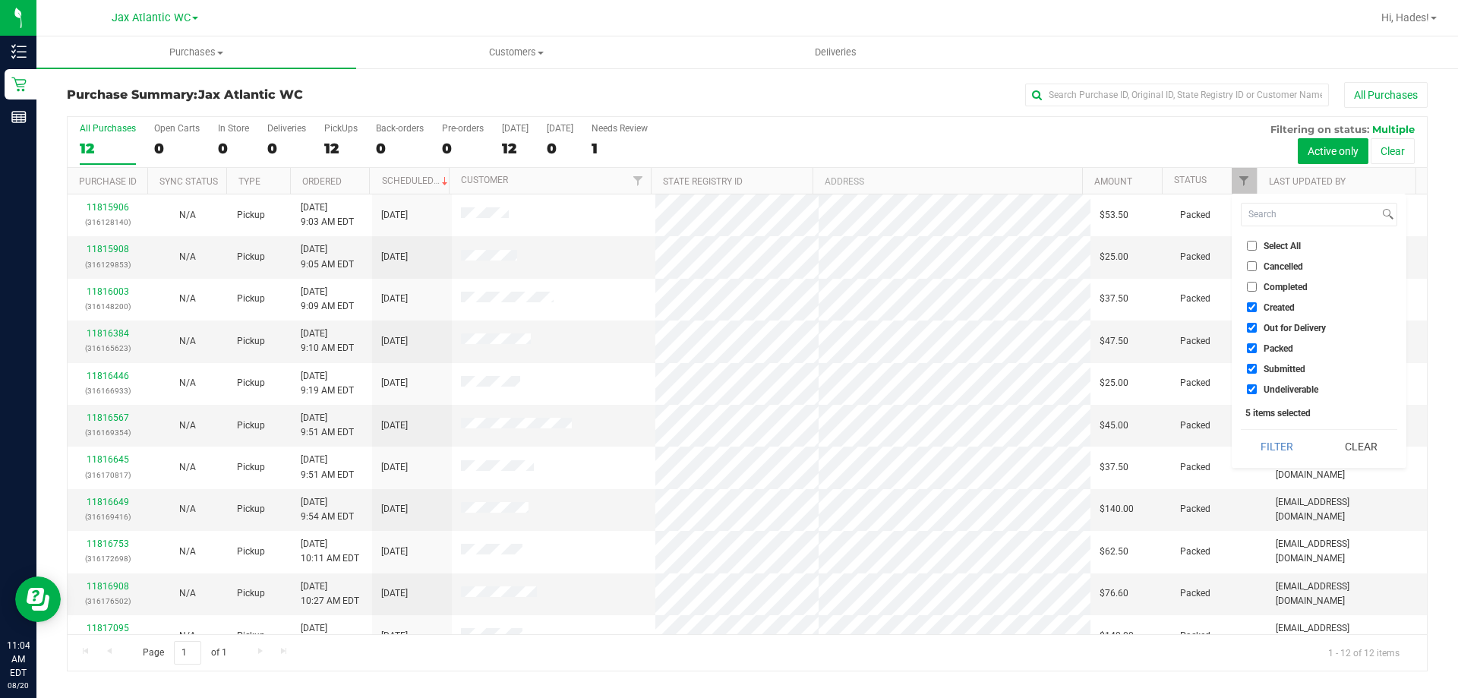
click at [1255, 308] on input "Created" at bounding box center [1252, 307] width 10 height 10
checkbox input "false"
click at [1240, 324] on div "Select All Cancelled Completed Created Out for Delivery Packed Submitted Undeli…" at bounding box center [1319, 331] width 175 height 274
click at [1249, 326] on input "Out for Delivery" at bounding box center [1252, 328] width 10 height 10
checkbox input "false"
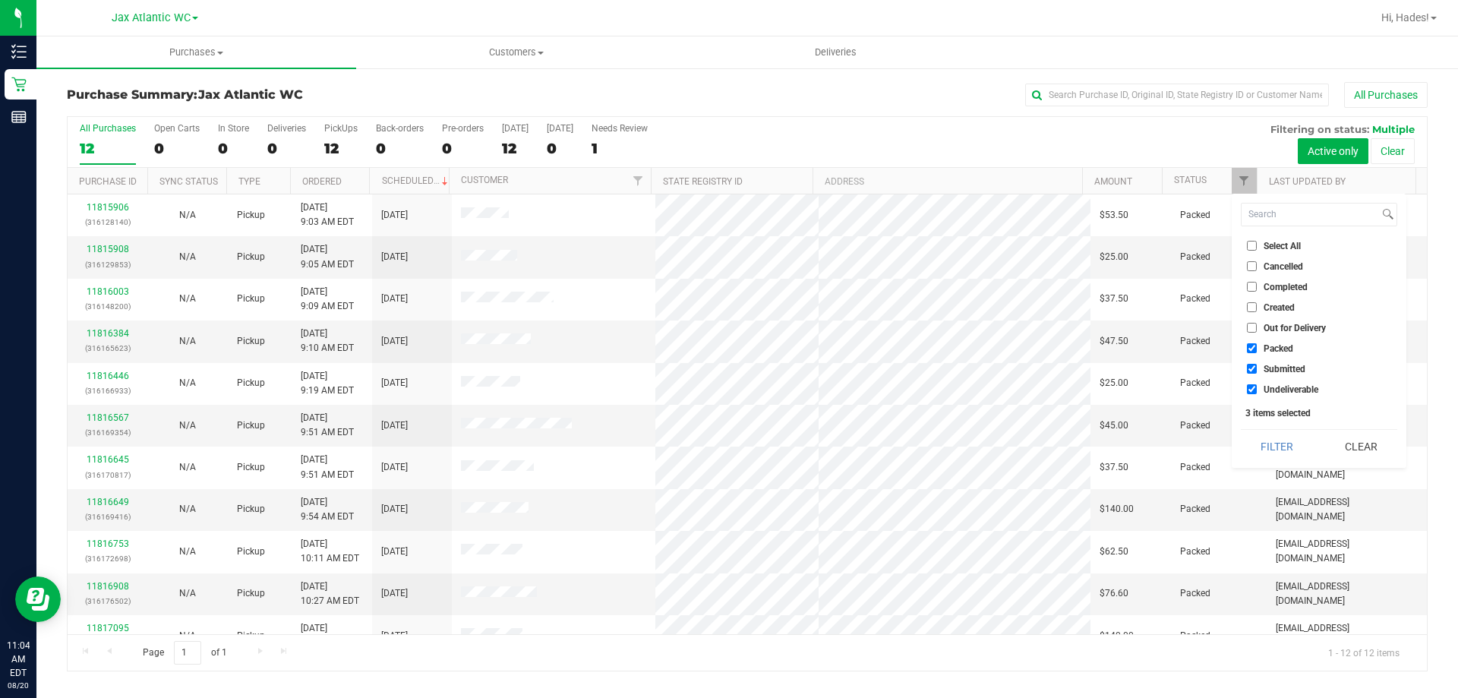
click at [1247, 352] on input "Packed" at bounding box center [1252, 348] width 10 height 10
checkbox input "false"
drag, startPoint x: 1250, startPoint y: 390, endPoint x: 1255, endPoint y: 405, distance: 16.1
click at [1250, 390] on input "Undeliverable" at bounding box center [1252, 389] width 10 height 10
checkbox input "false"
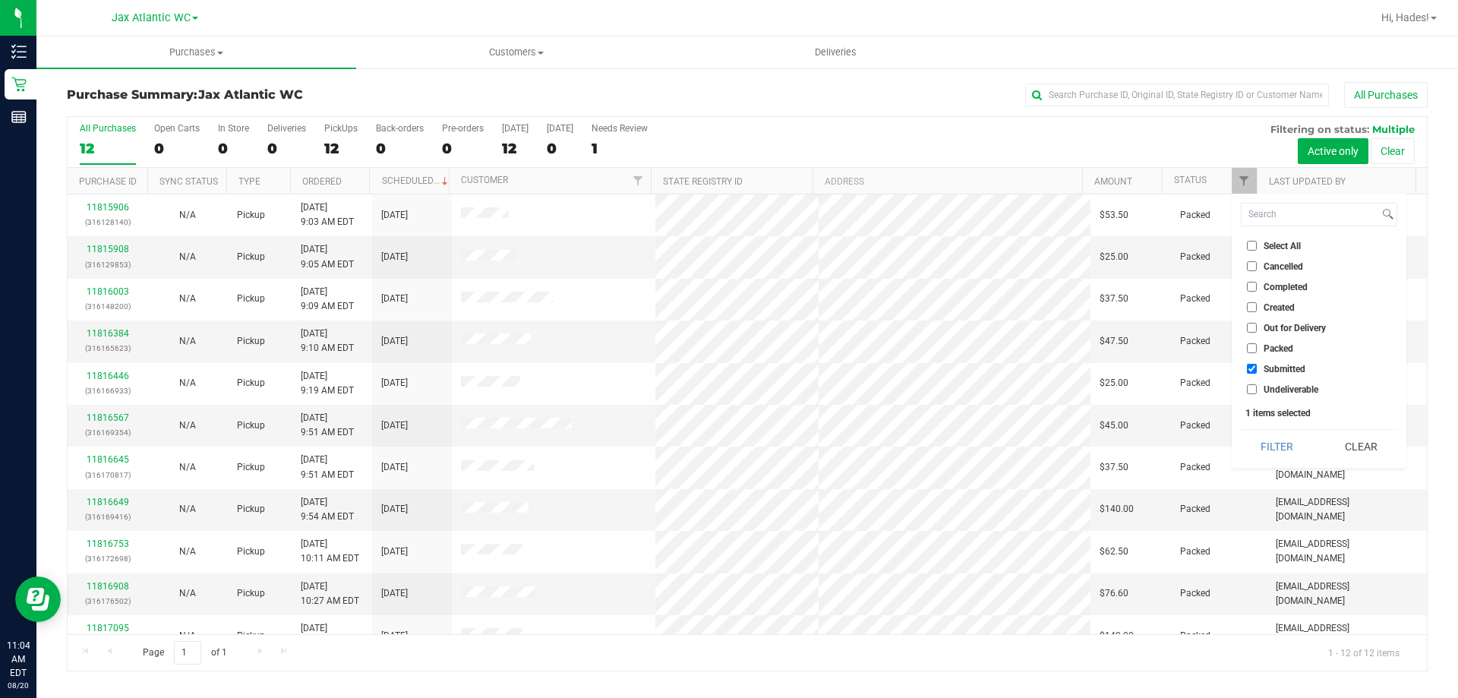
click at [1269, 444] on button "Filter" at bounding box center [1277, 446] width 73 height 33
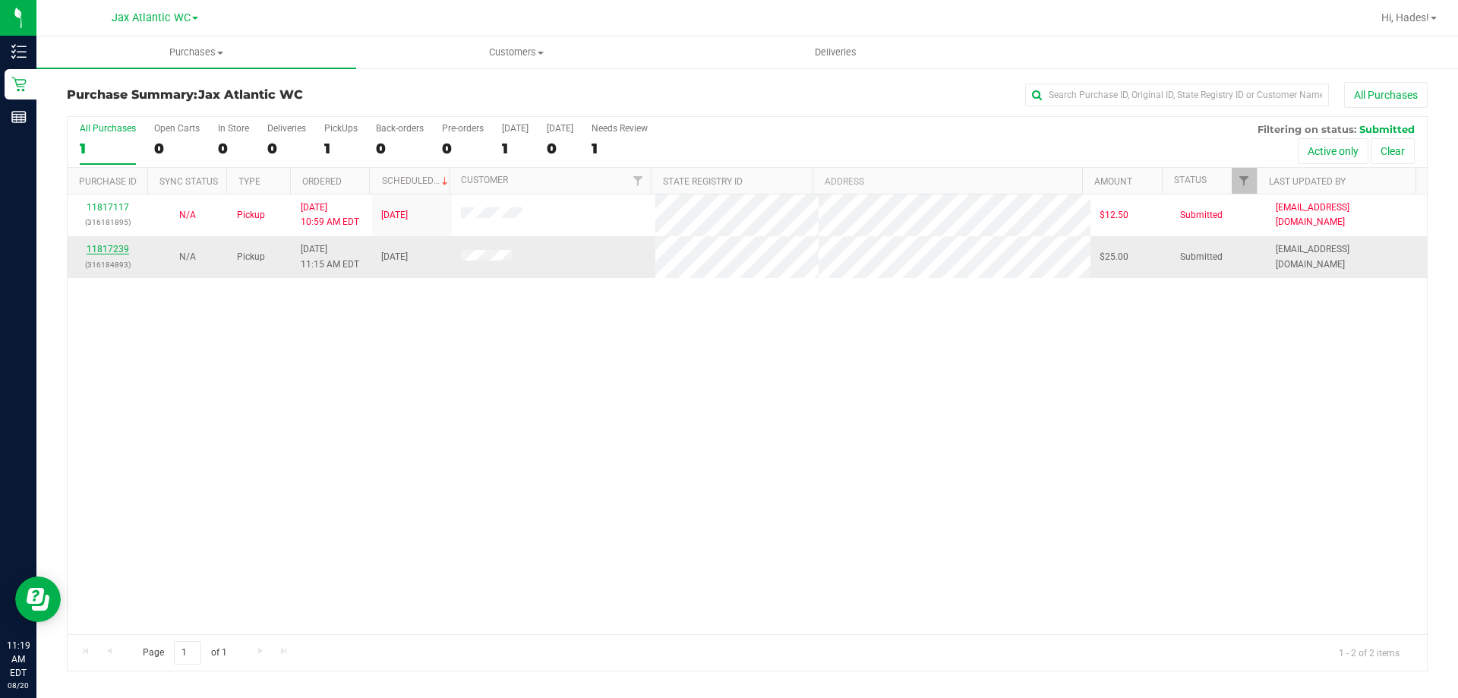
click at [106, 248] on link "11817239" at bounding box center [108, 249] width 43 height 11
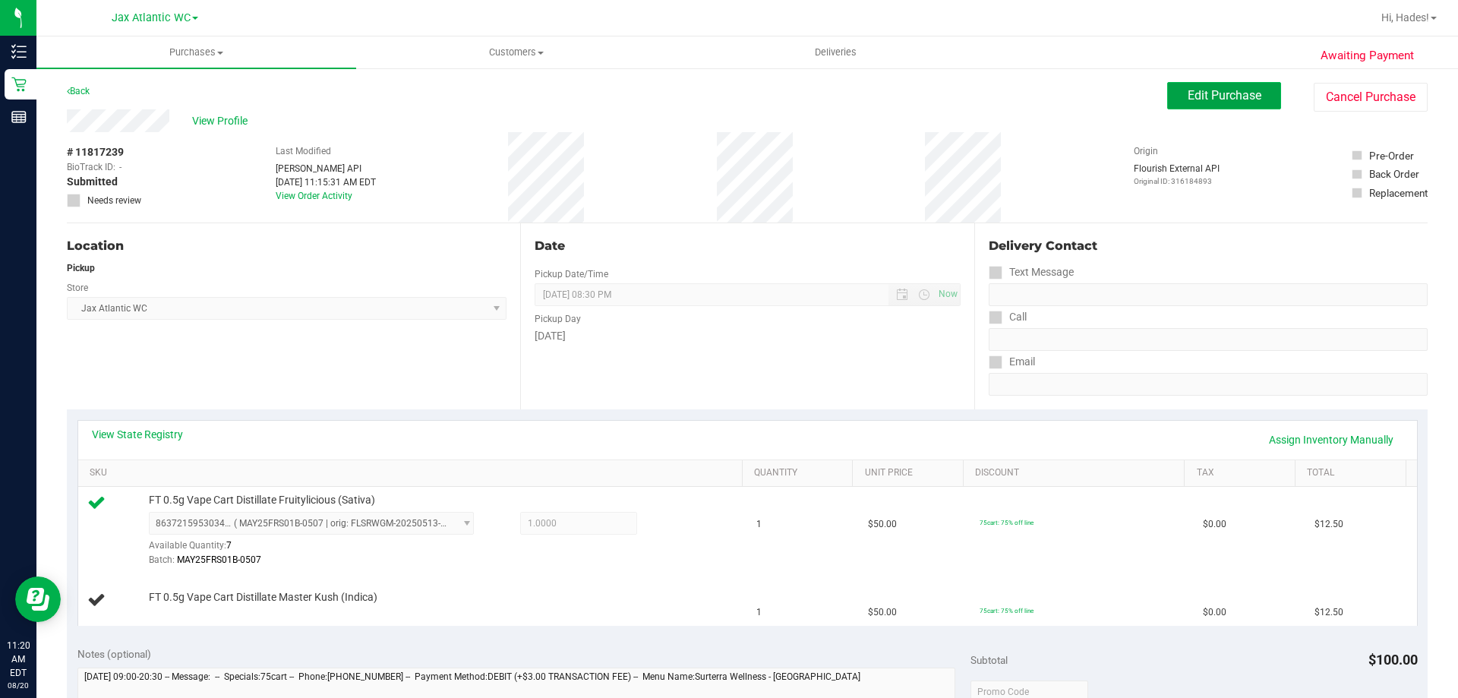
click at [1192, 96] on span "Edit Purchase" at bounding box center [1225, 95] width 74 height 14
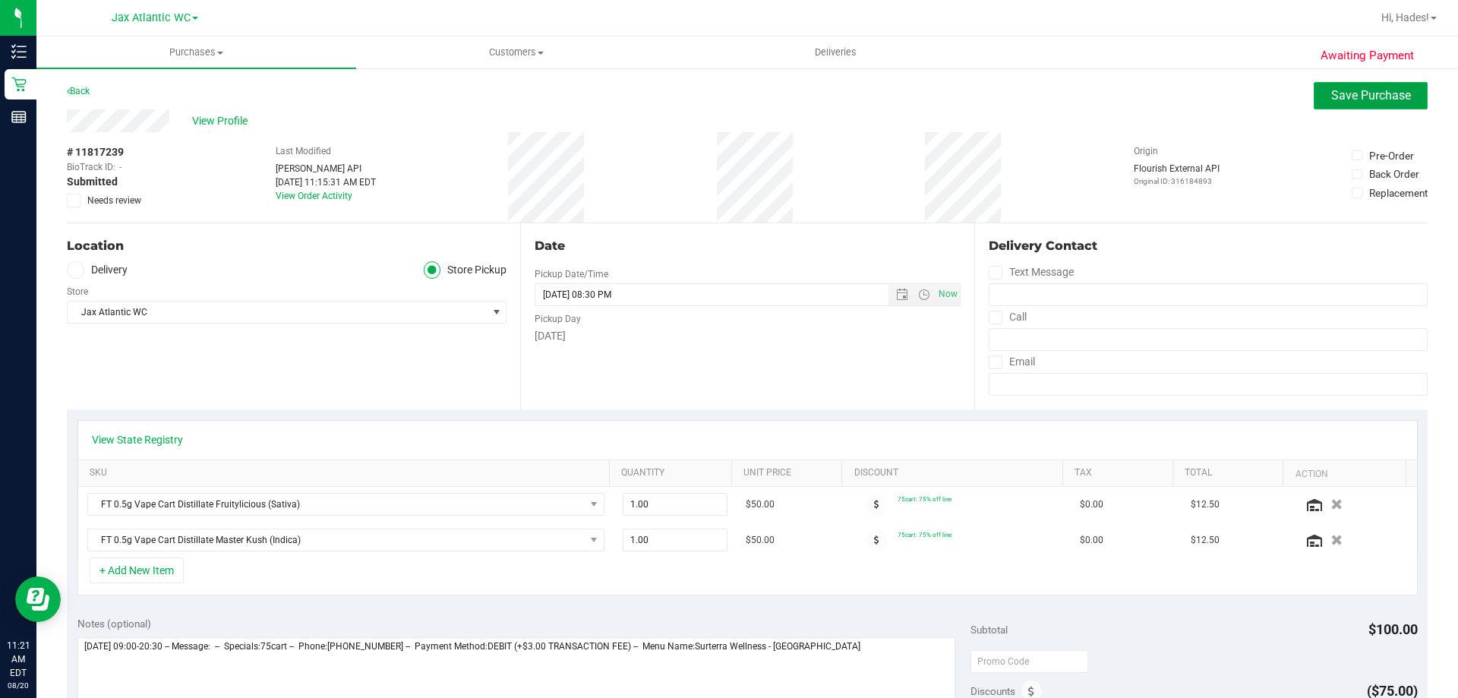
click at [1328, 106] on button "Save Purchase" at bounding box center [1371, 95] width 114 height 27
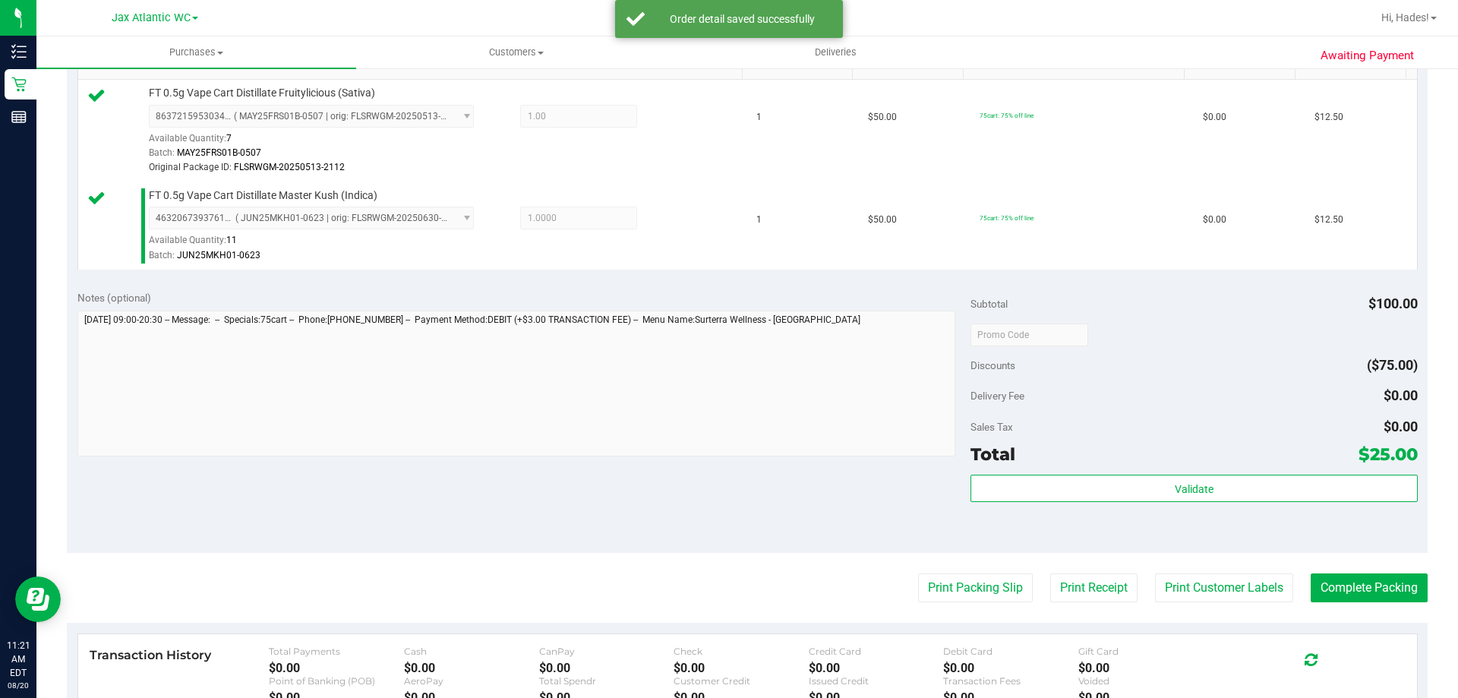
scroll to position [456, 0]
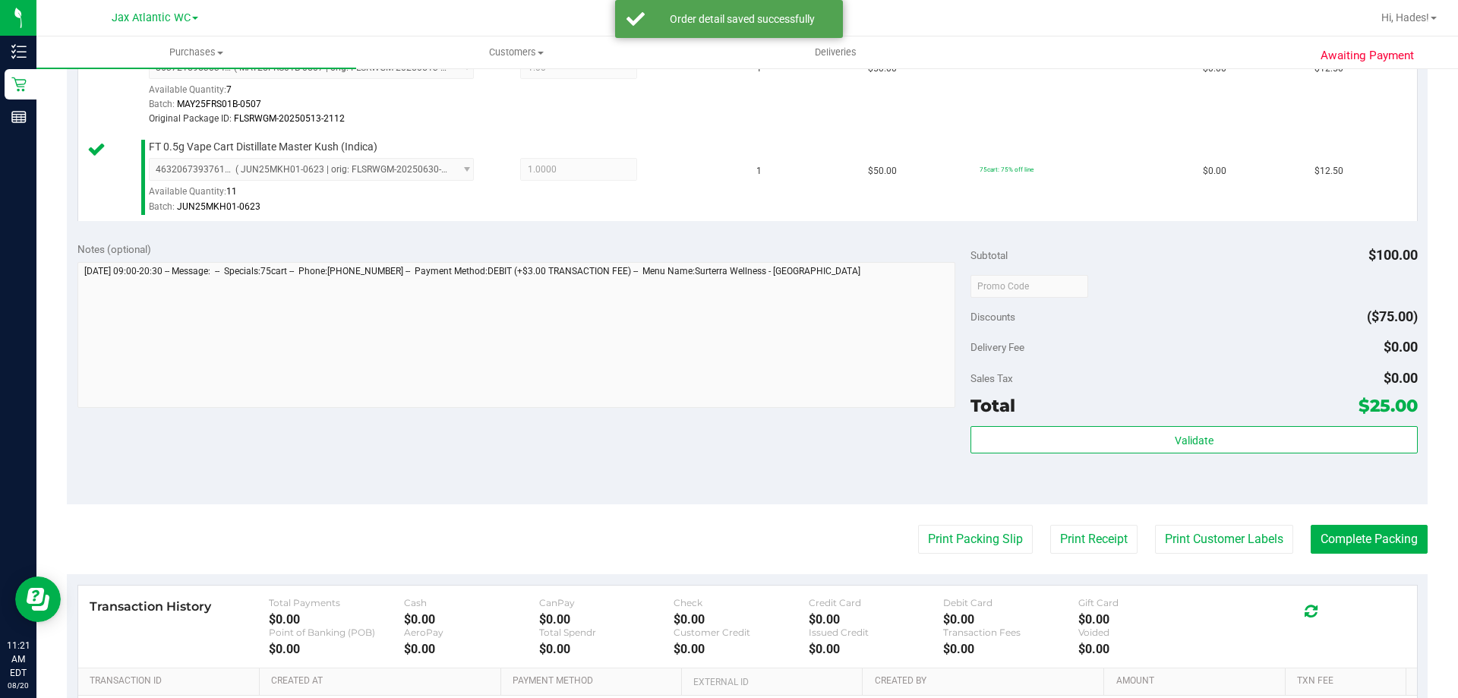
click at [1134, 513] on purchase-details "Back Edit Purchase Cancel Purchase View Profile # 11817239 BioTrack ID: - Submi…" at bounding box center [747, 242] width 1361 height 1232
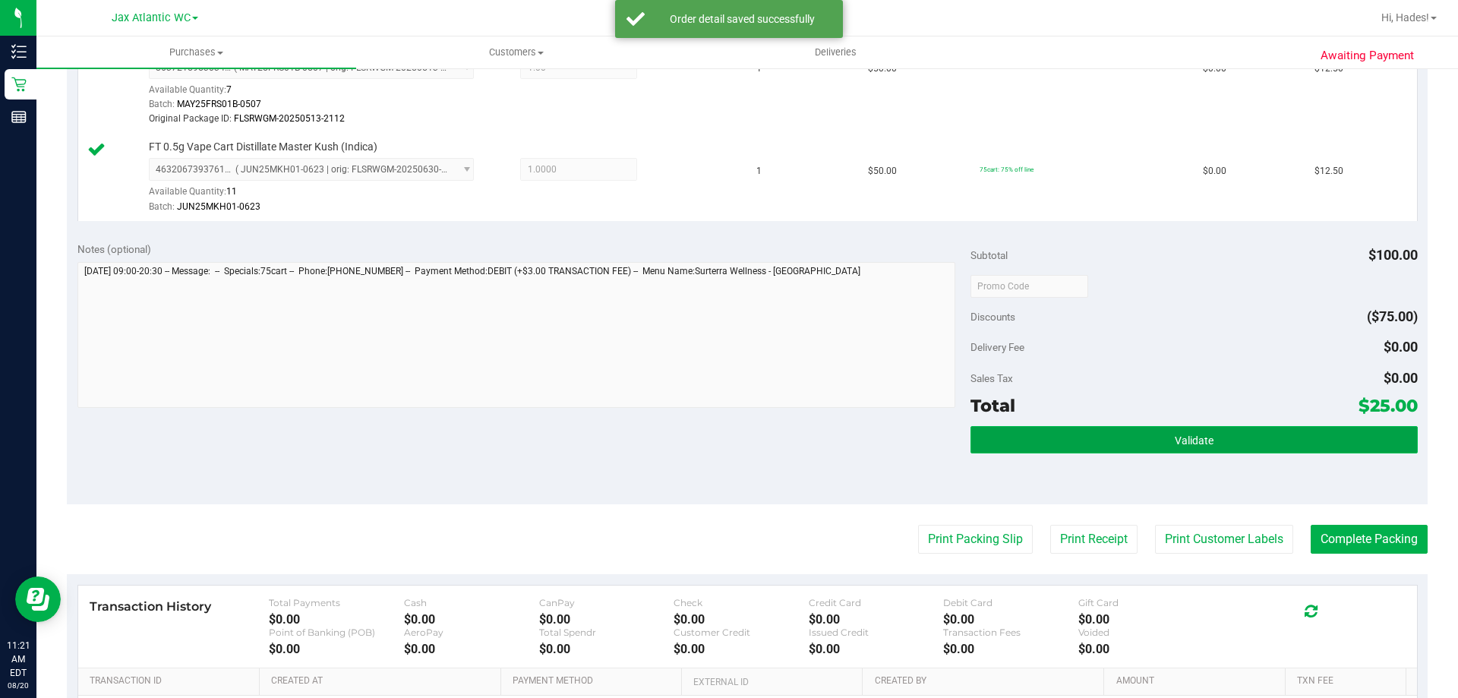
click at [1115, 436] on button "Validate" at bounding box center [1194, 439] width 447 height 27
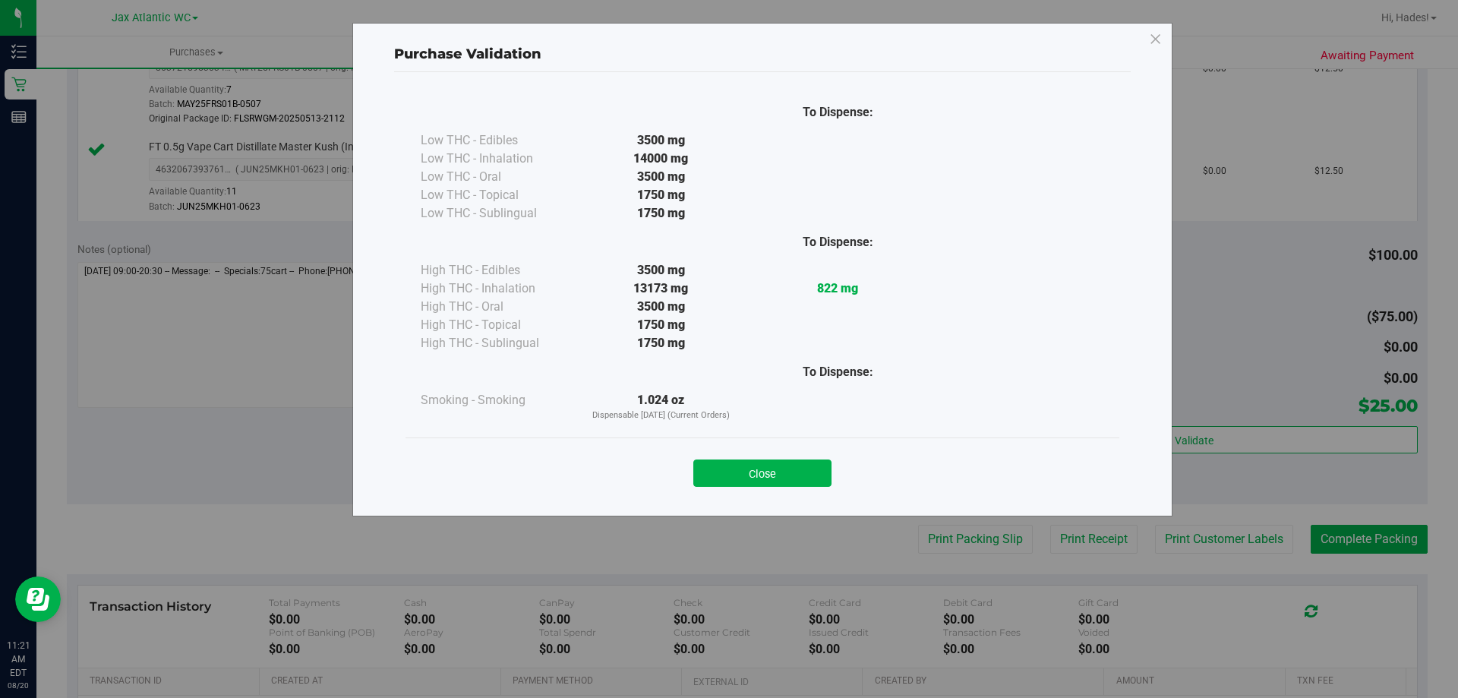
click at [788, 475] on button "Close" at bounding box center [762, 473] width 138 height 27
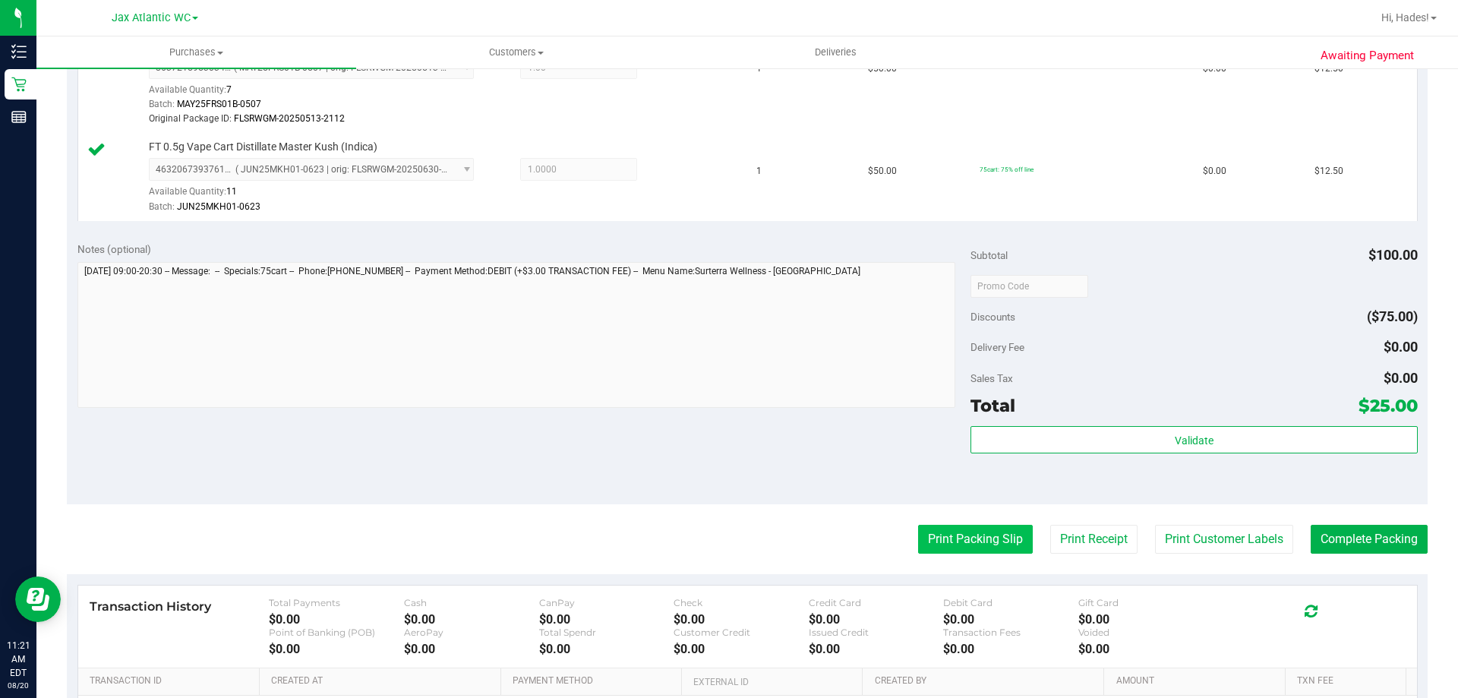
click at [989, 532] on button "Print Packing Slip" at bounding box center [975, 539] width 115 height 29
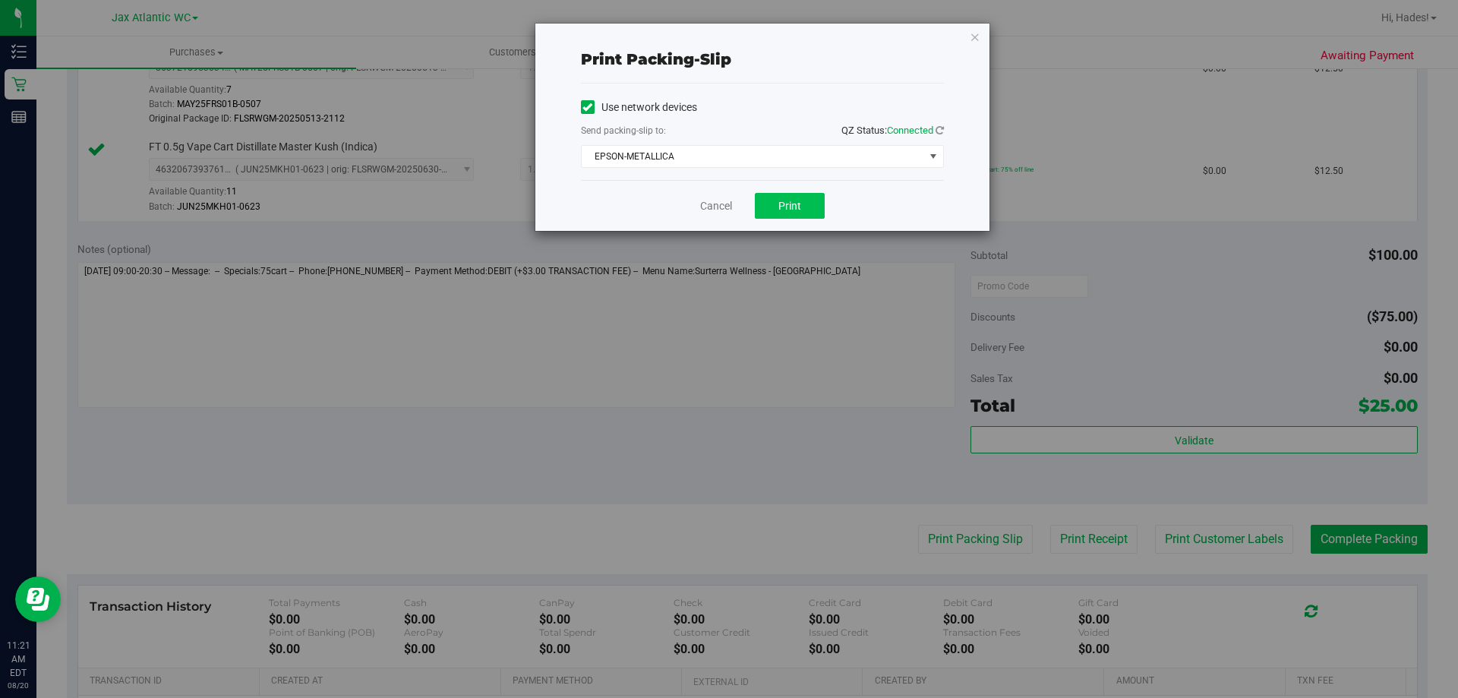
click at [783, 219] on div "Cancel Print" at bounding box center [762, 205] width 363 height 51
click at [703, 202] on link "Cancel" at bounding box center [716, 206] width 32 height 16
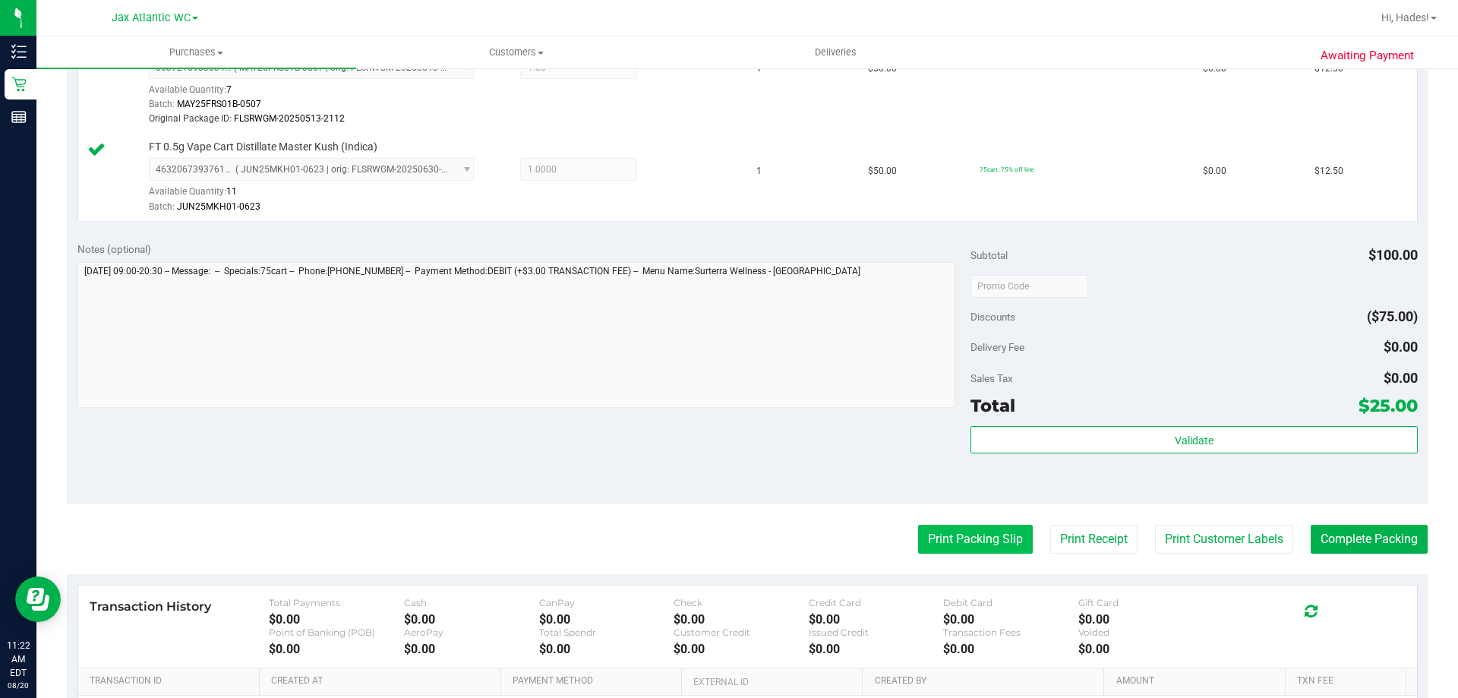
click at [1006, 531] on button "Print Packing Slip" at bounding box center [975, 539] width 115 height 29
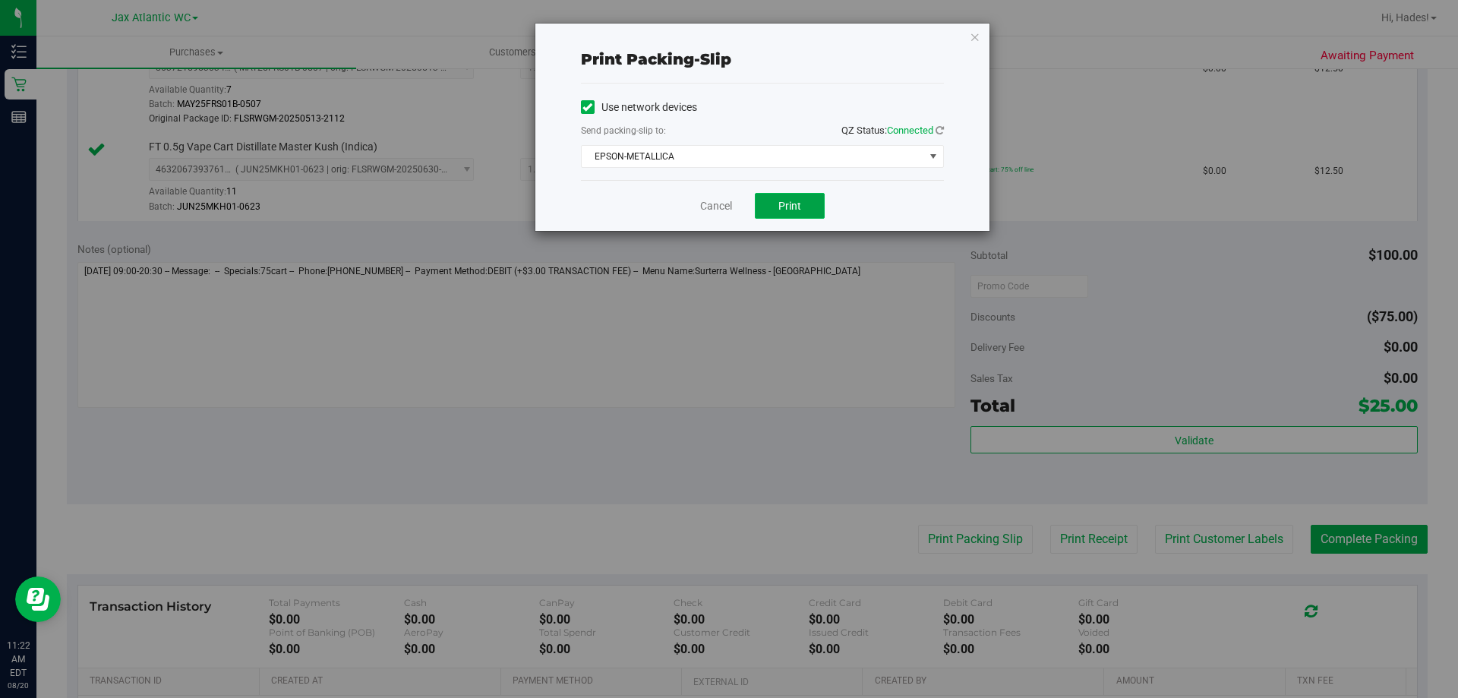
click at [796, 204] on span "Print" at bounding box center [790, 206] width 23 height 12
click at [712, 201] on link "Cancel" at bounding box center [716, 206] width 32 height 16
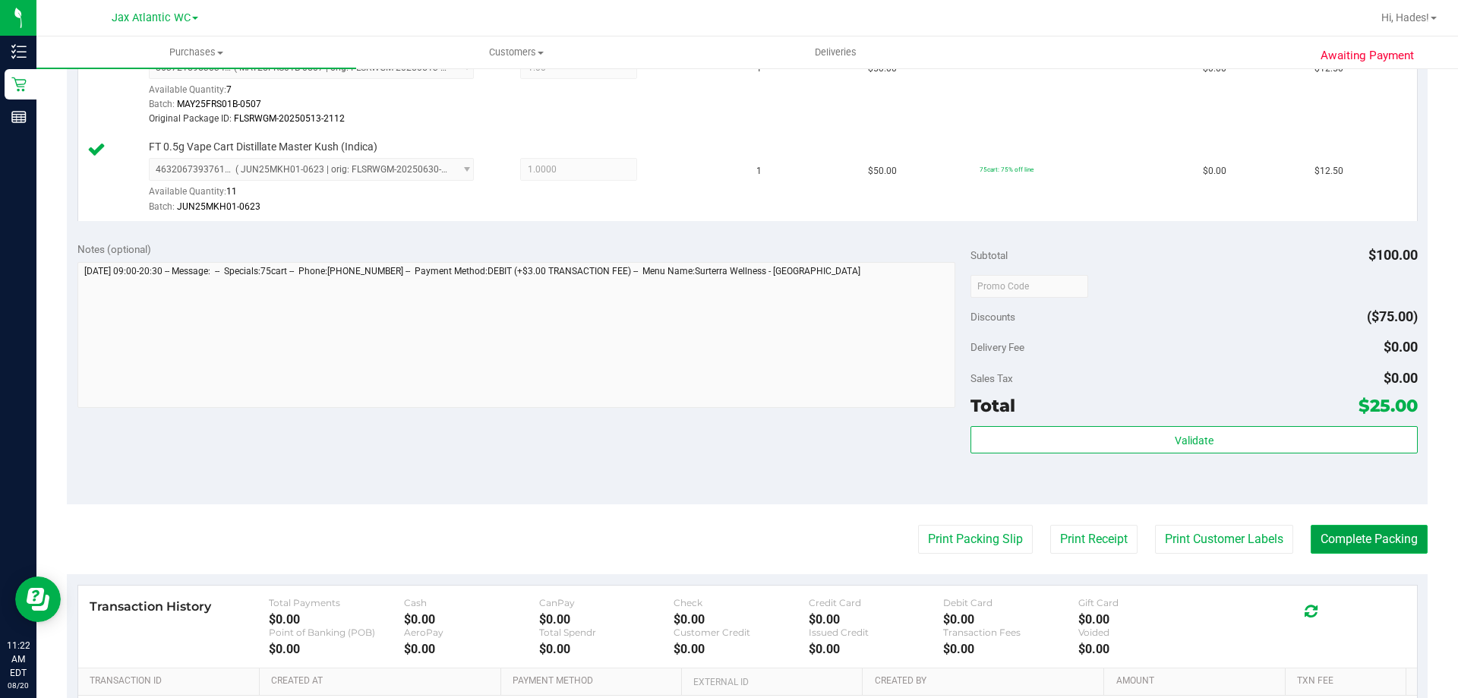
click at [1327, 542] on button "Complete Packing" at bounding box center [1369, 539] width 117 height 29
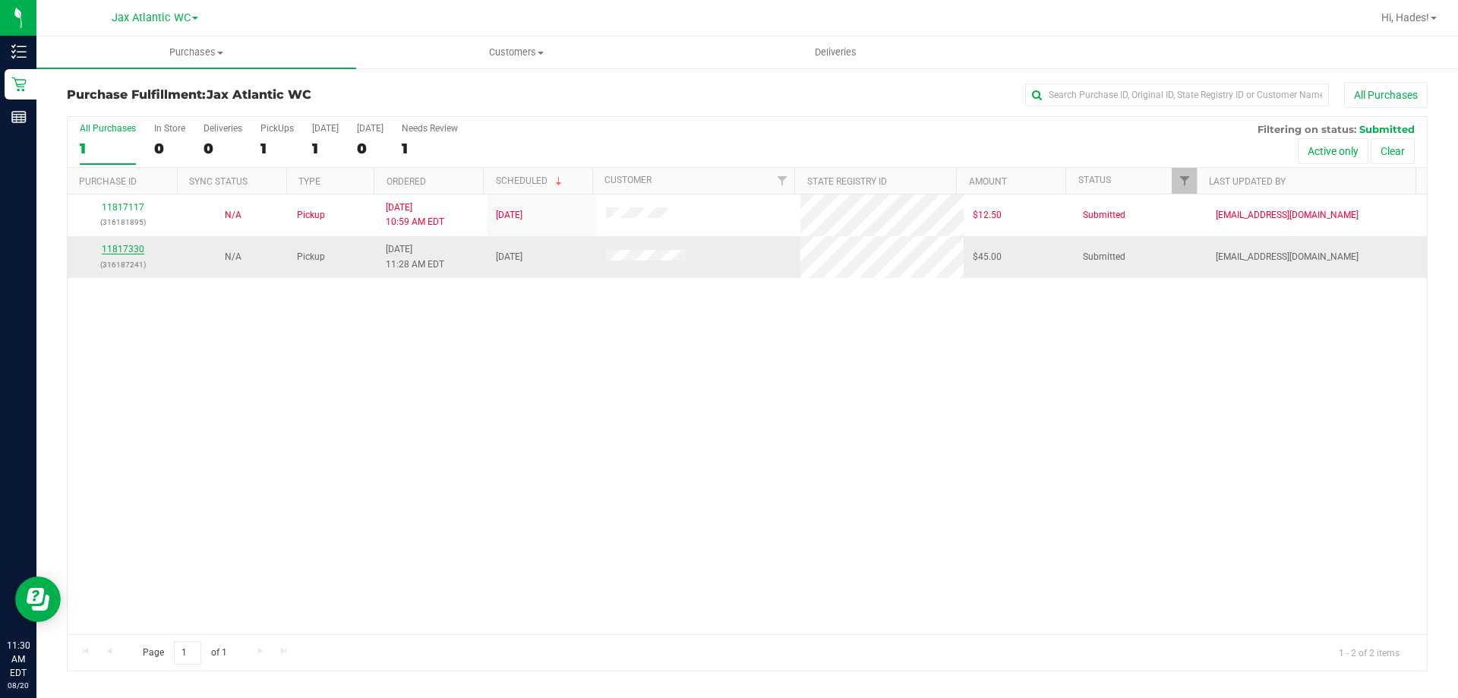
click at [106, 246] on link "11817330" at bounding box center [123, 249] width 43 height 11
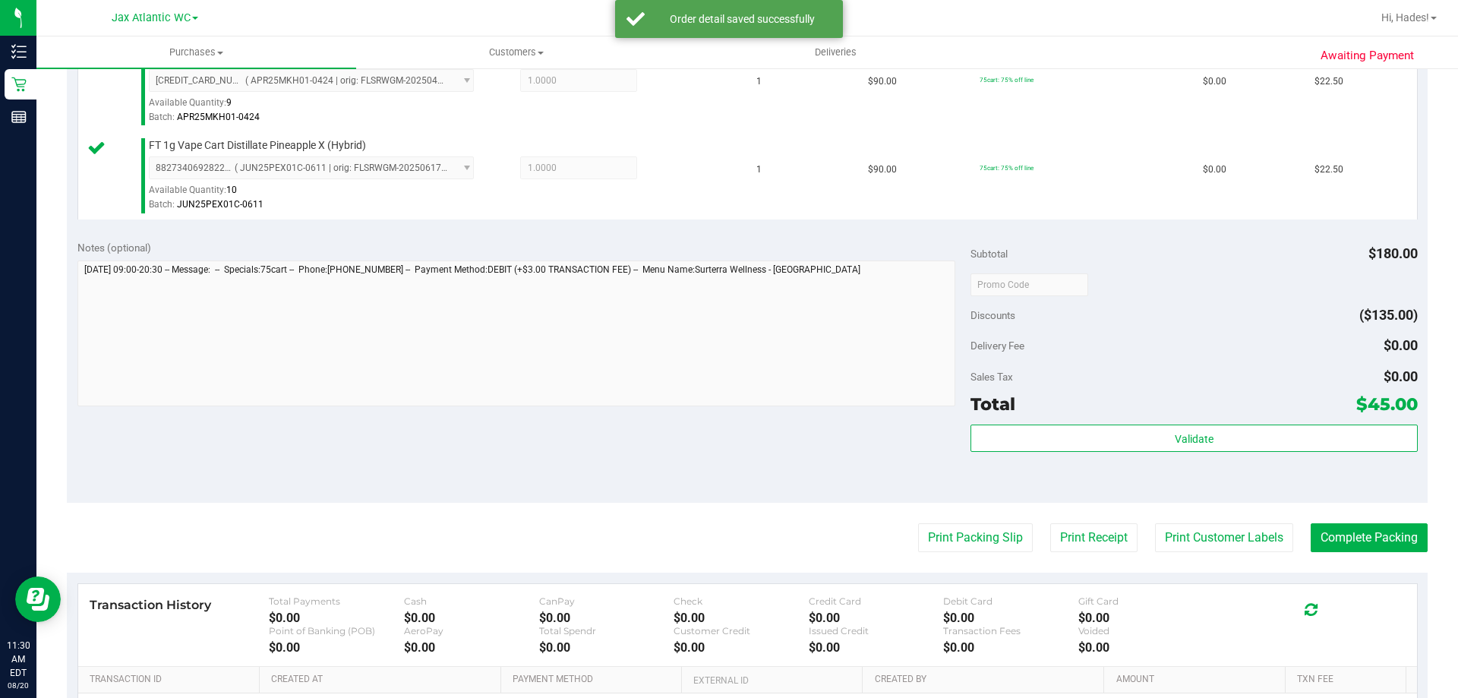
scroll to position [532, 0]
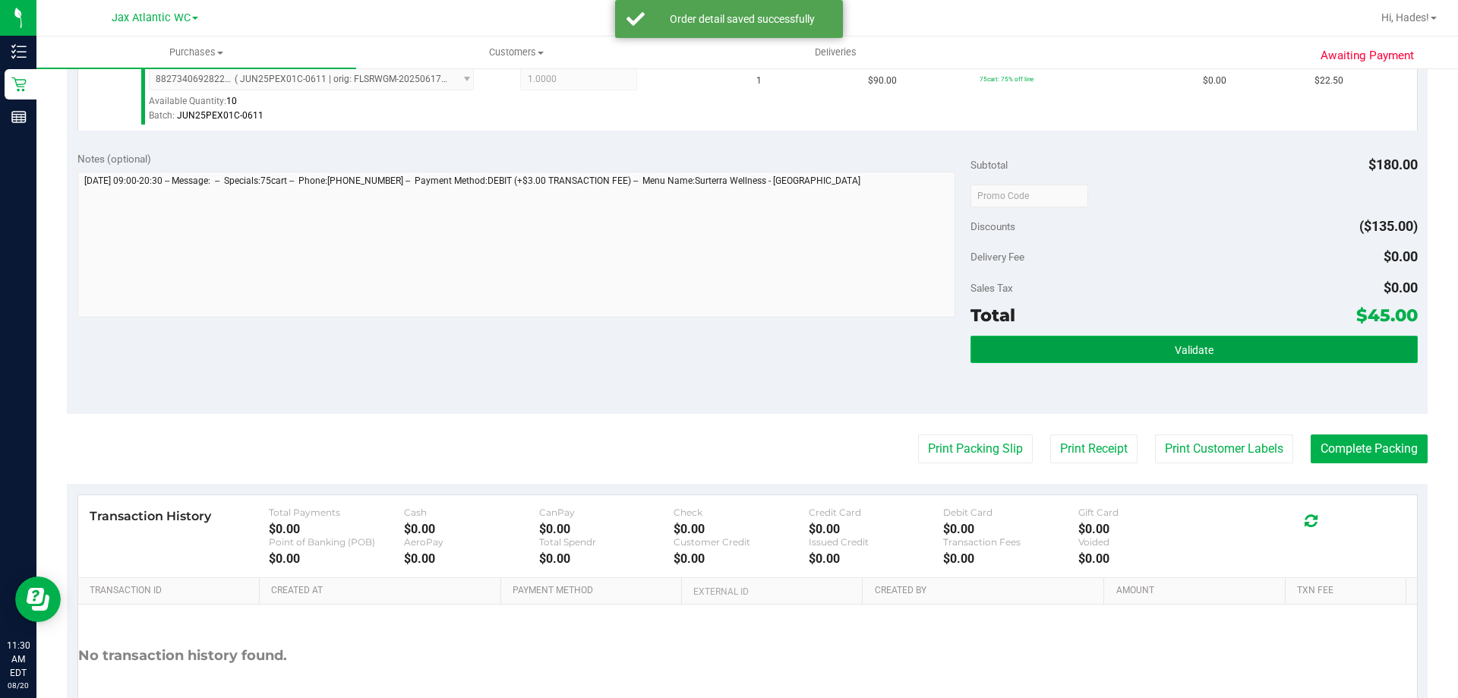
click at [1243, 339] on button "Validate" at bounding box center [1194, 349] width 447 height 27
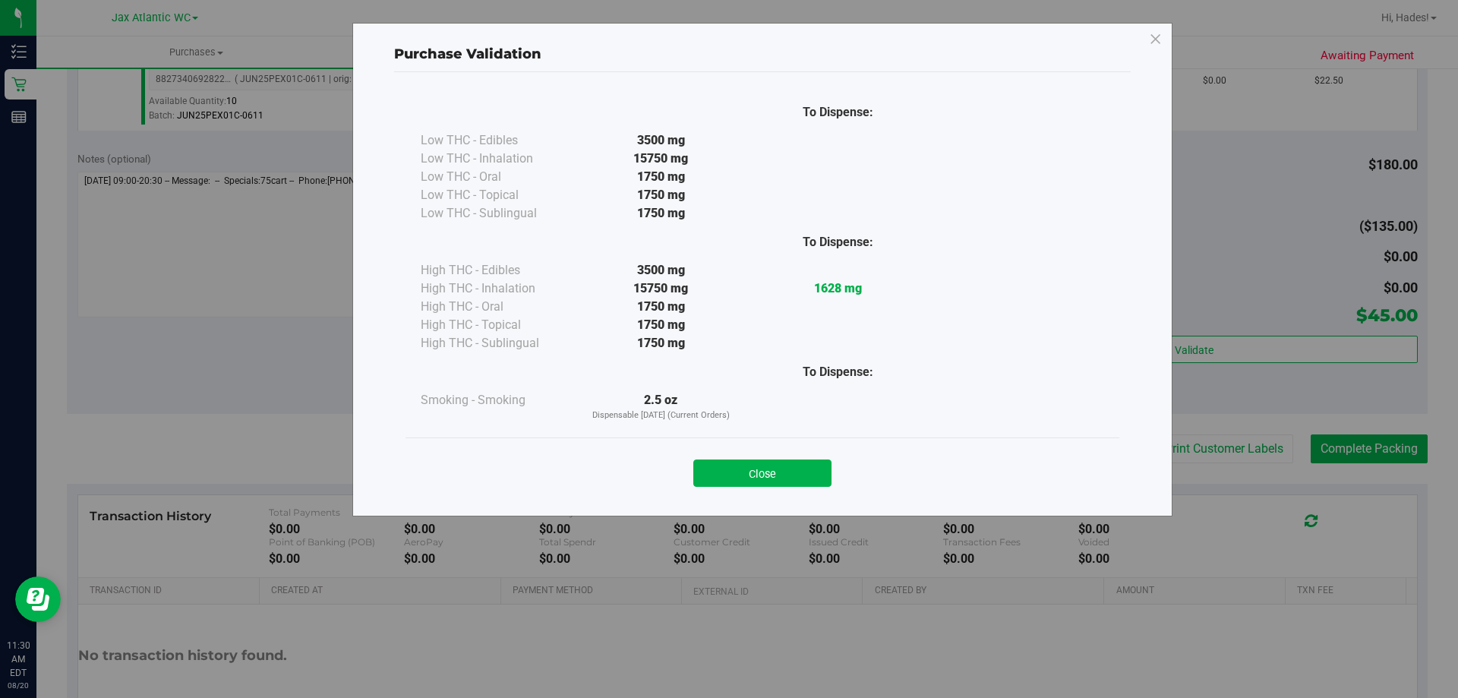
click at [740, 485] on button "Close" at bounding box center [762, 473] width 138 height 27
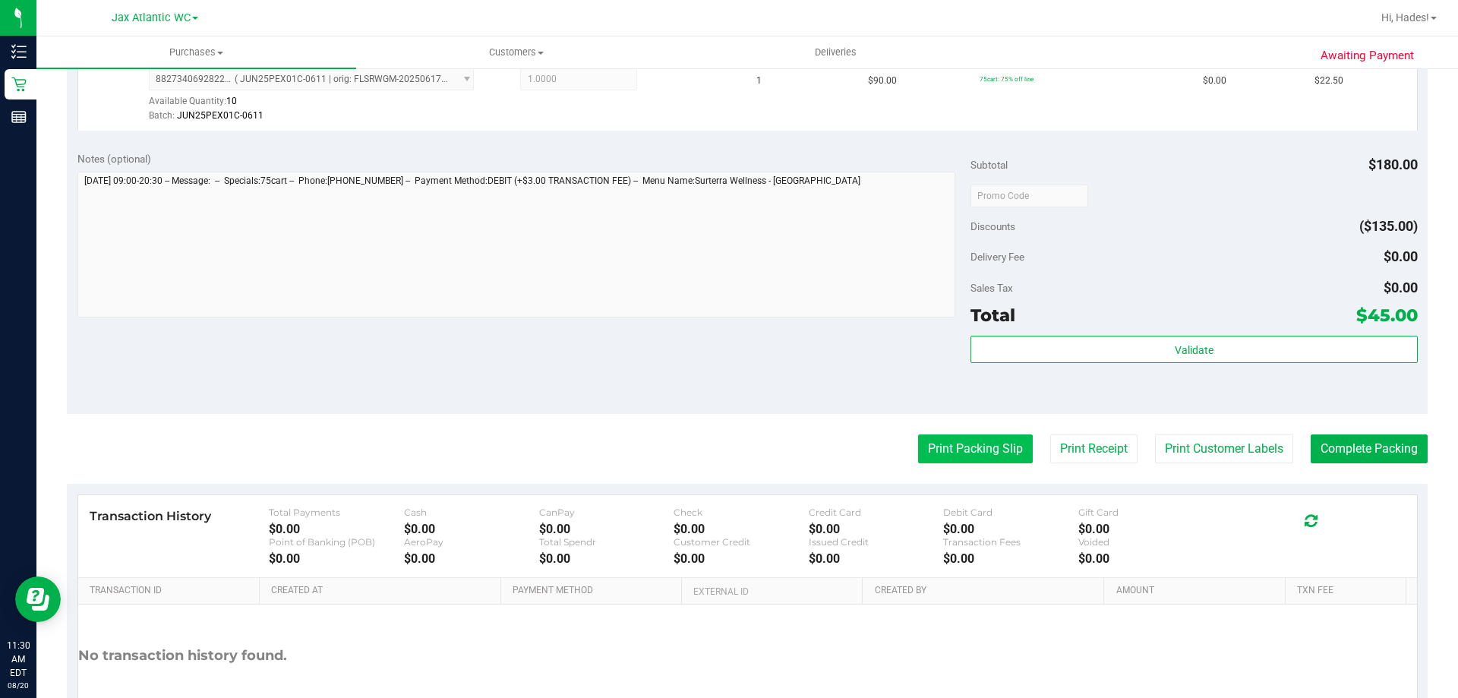
click at [990, 456] on button "Print Packing Slip" at bounding box center [975, 448] width 115 height 29
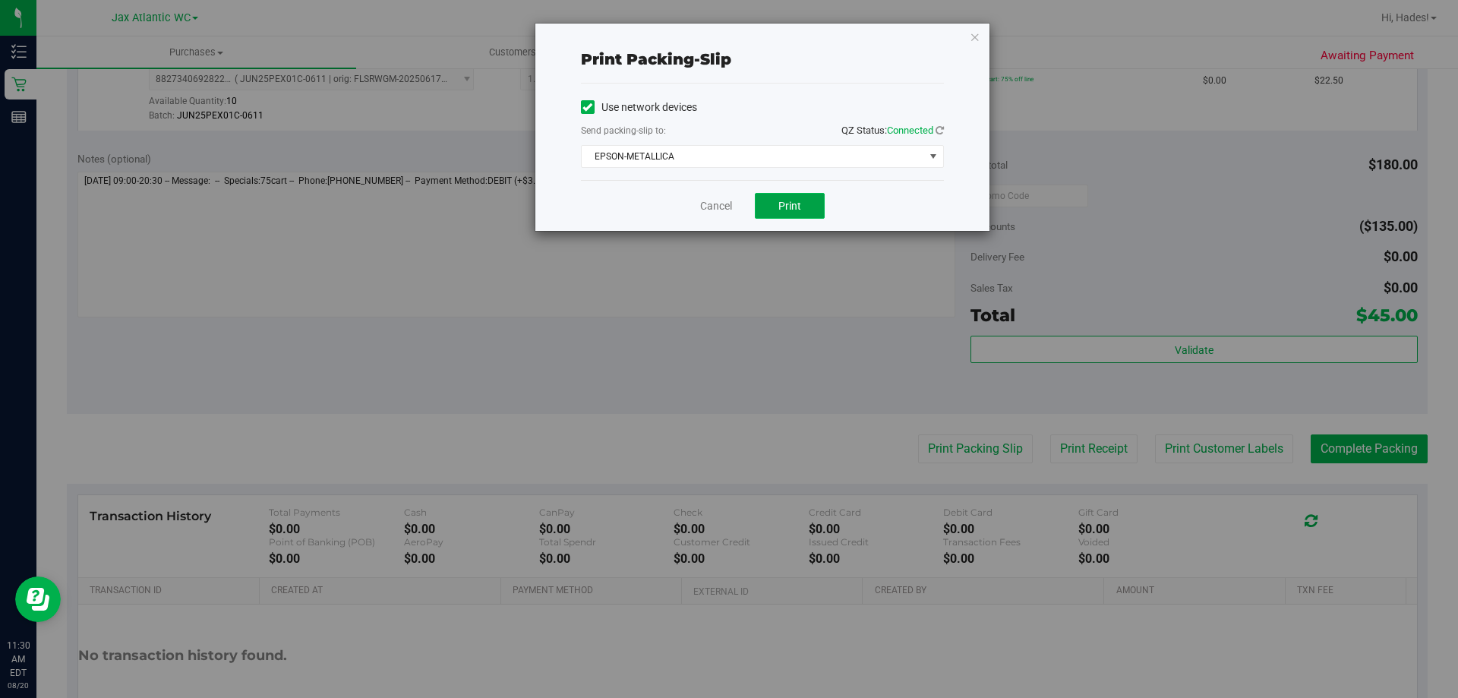
click at [773, 200] on button "Print" at bounding box center [790, 206] width 70 height 26
click at [713, 213] on link "Cancel" at bounding box center [716, 206] width 32 height 16
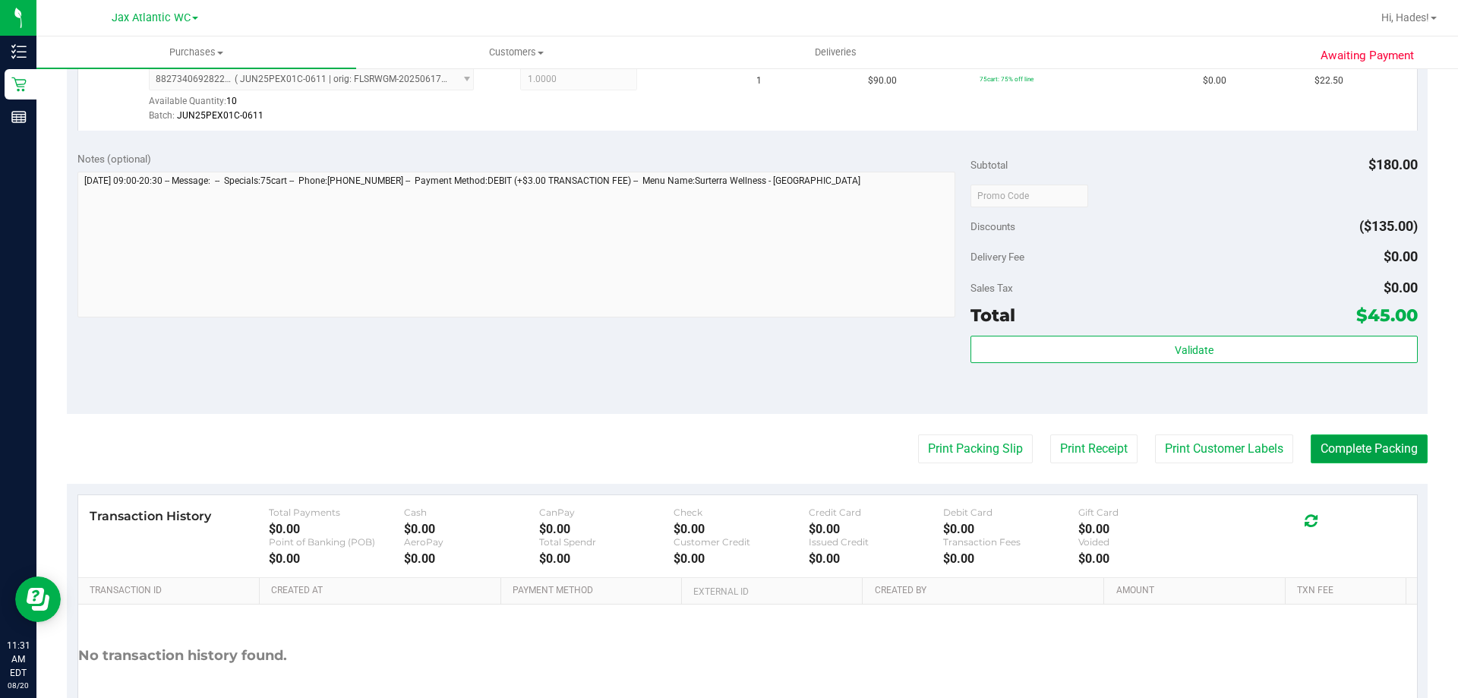
click at [1340, 460] on button "Complete Packing" at bounding box center [1369, 448] width 117 height 29
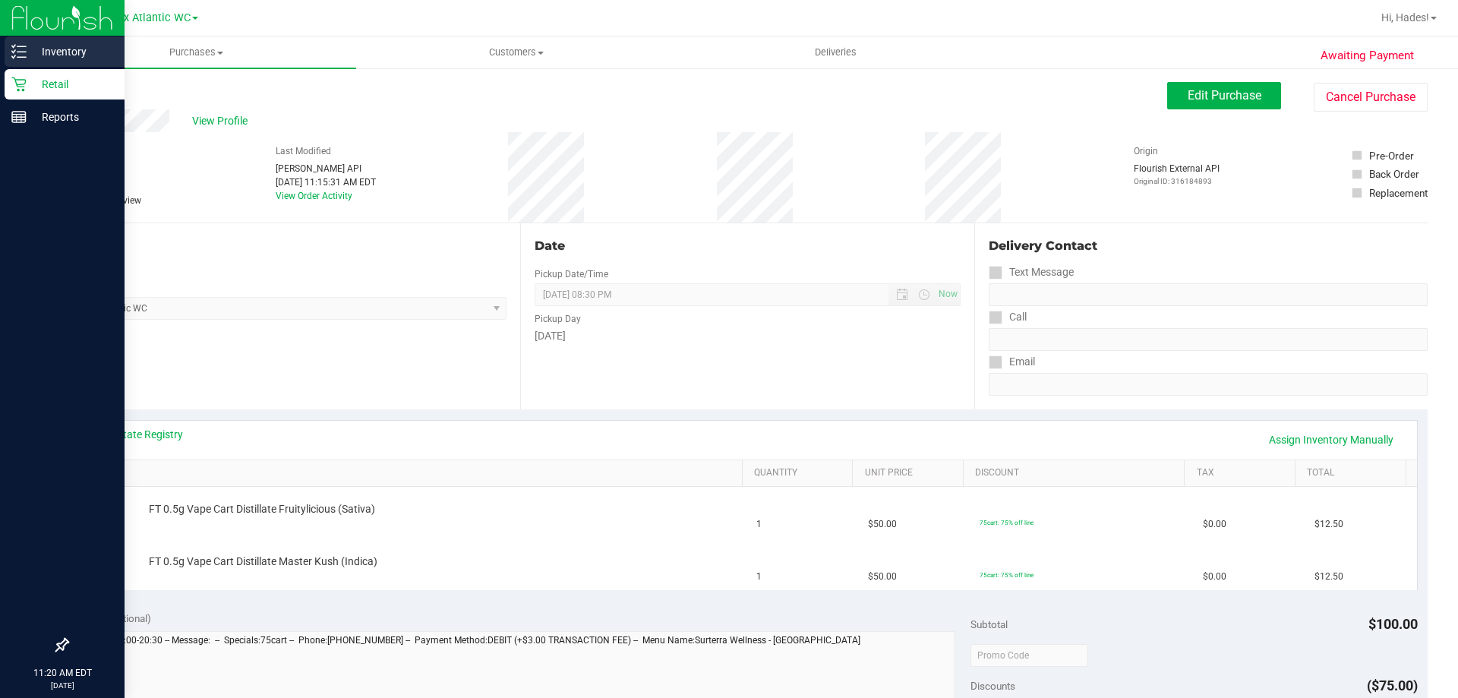
click at [30, 55] on p "Inventory" at bounding box center [72, 52] width 91 height 18
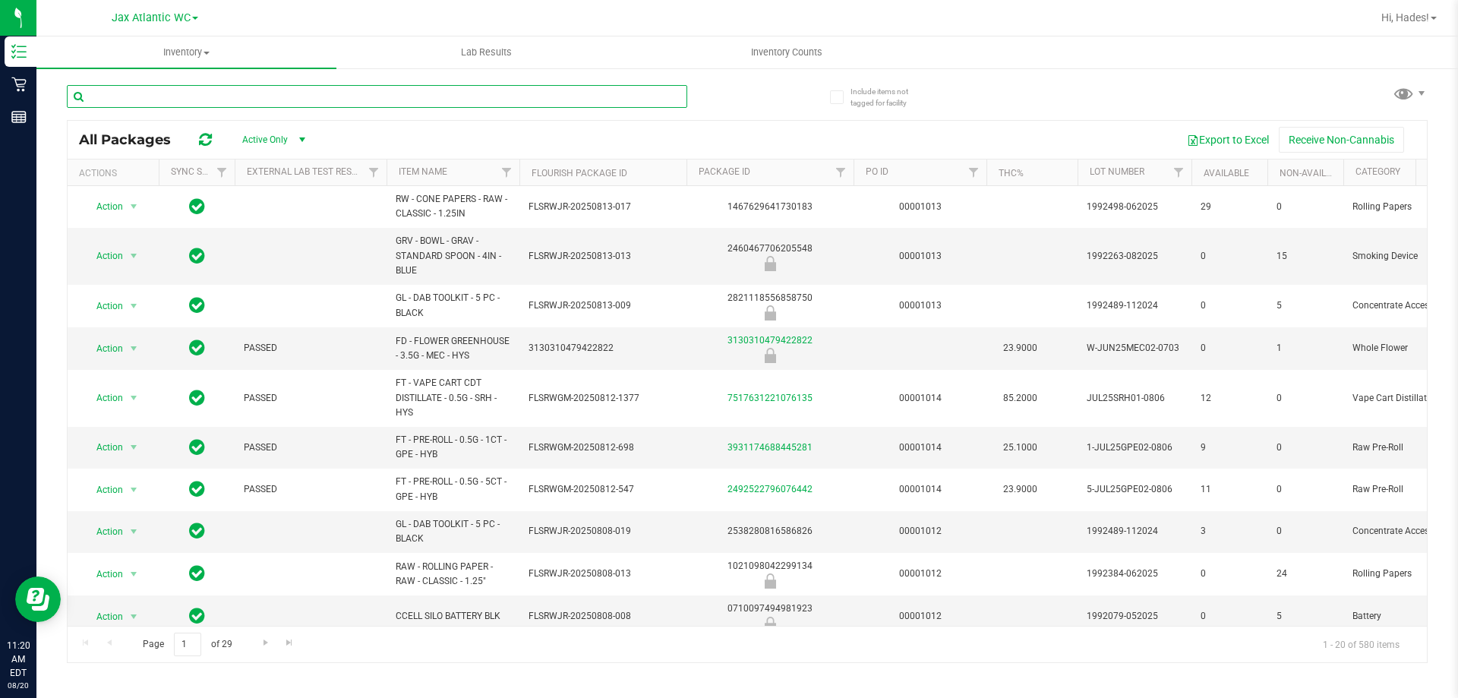
click at [315, 101] on input "text" at bounding box center [377, 96] width 621 height 23
type input "mhk"
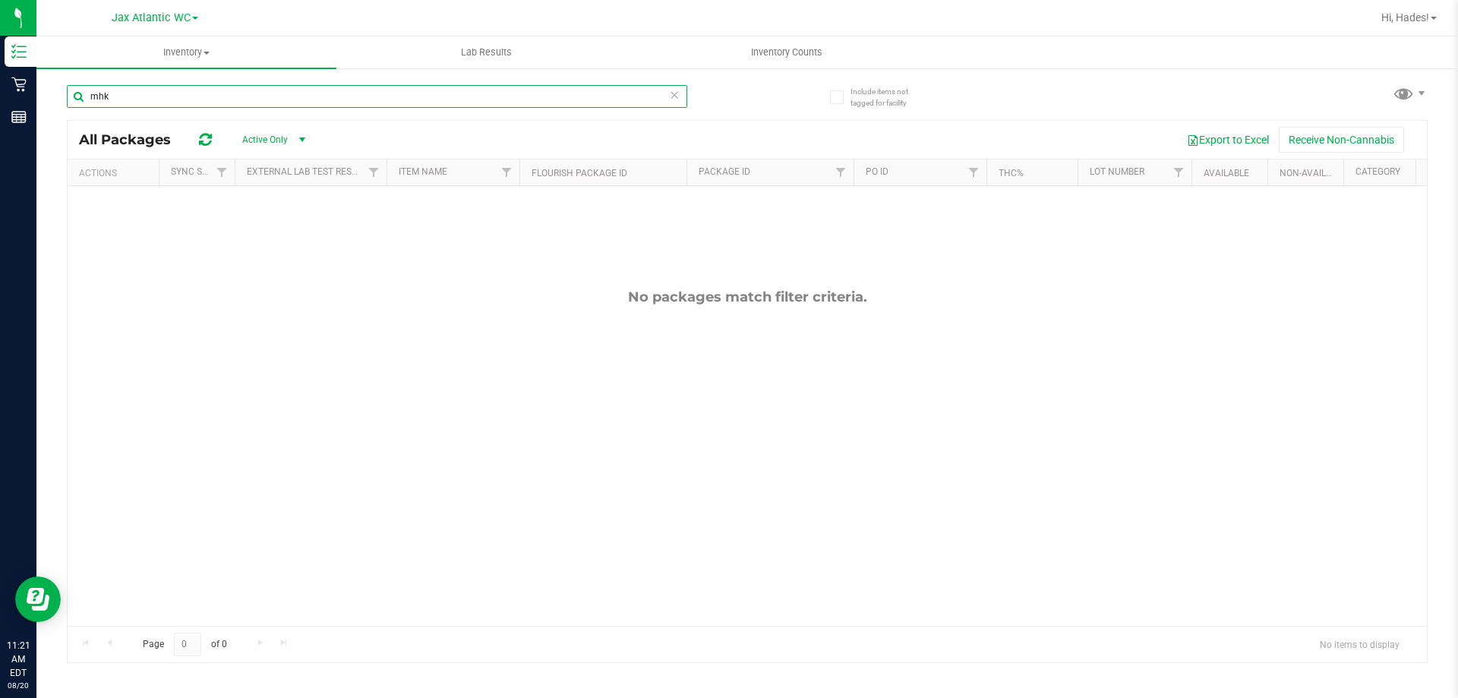
drag, startPoint x: 198, startPoint y: 95, endPoint x: 72, endPoint y: 103, distance: 126.3
click at [72, 103] on input "mhk" at bounding box center [377, 96] width 621 height 23
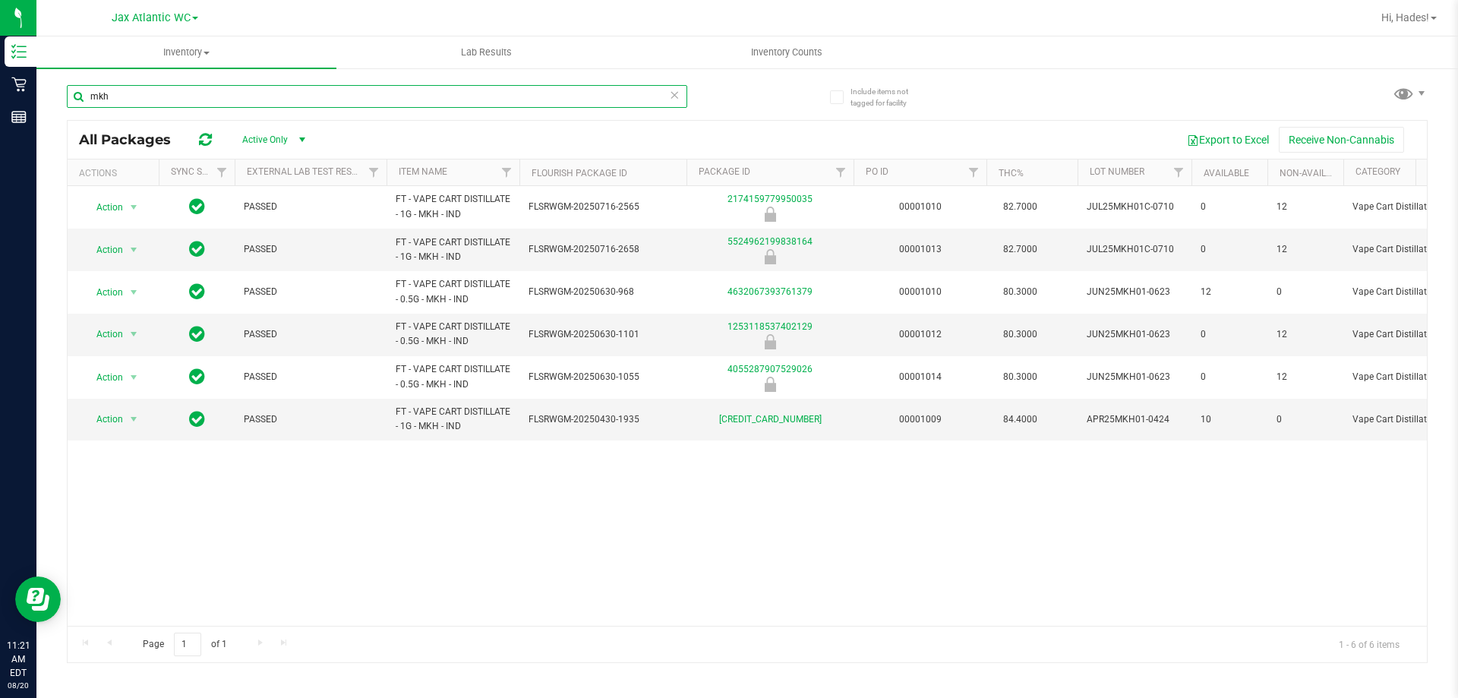
type input "mkh"
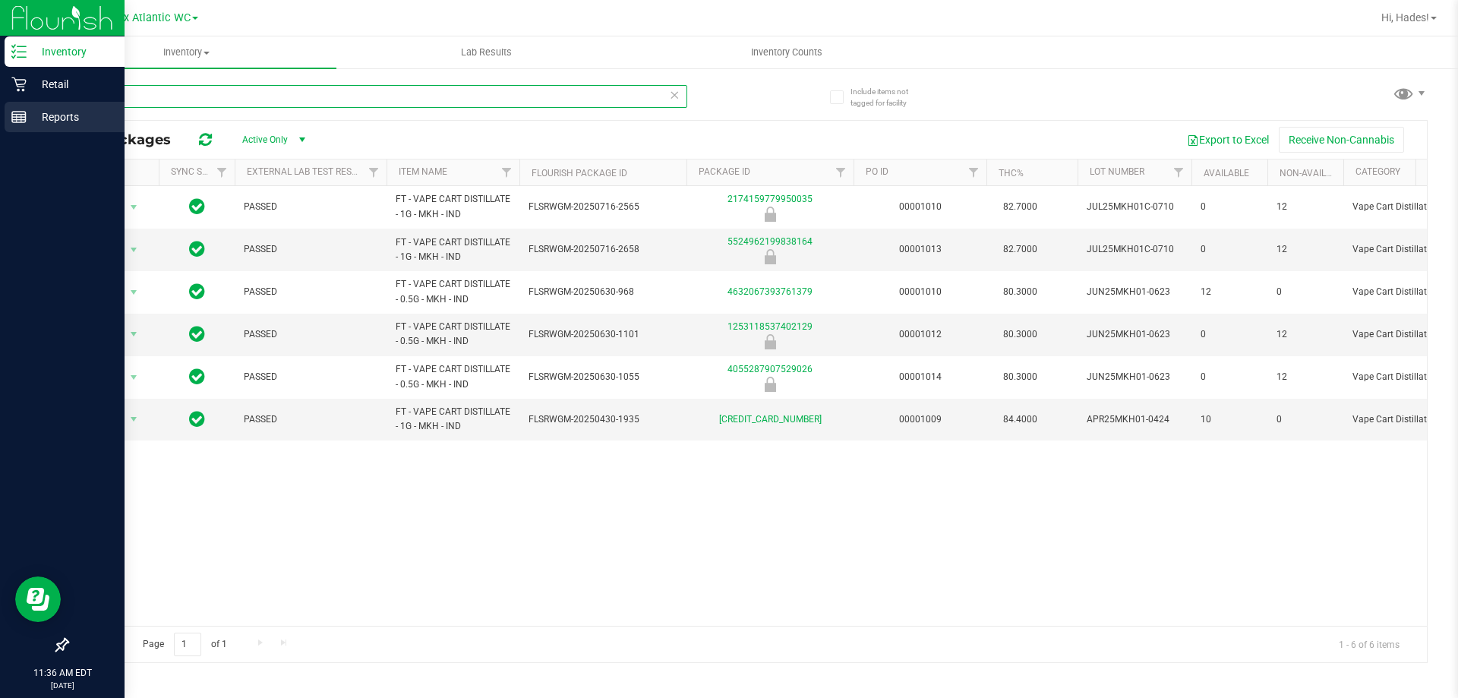
drag, startPoint x: 137, startPoint y: 106, endPoint x: 21, endPoint y: 122, distance: 116.5
click at [21, 119] on div "Inventory Retail Reports 11:36 AM EDT [DATE] 08/20 Jax Atlantic WC Hi, Hades! I…" at bounding box center [729, 349] width 1458 height 698
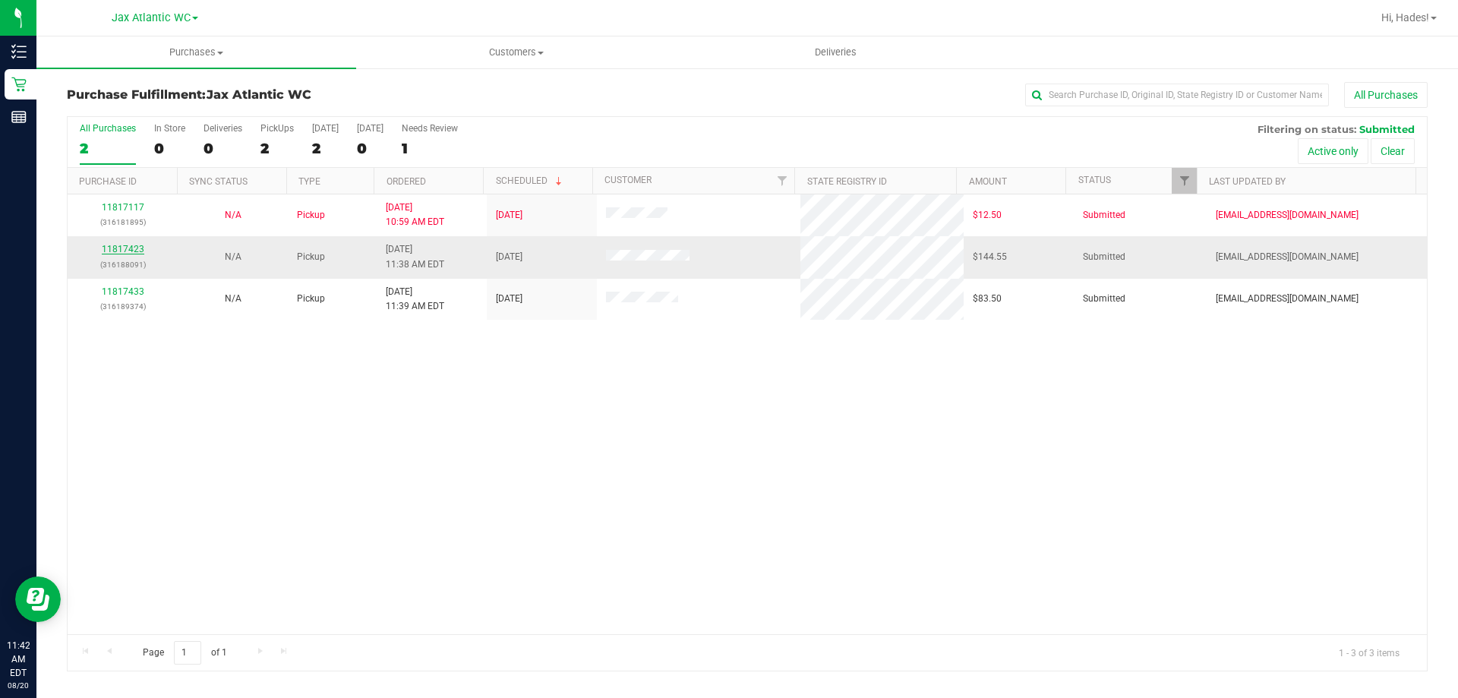
click at [103, 245] on link "11817423" at bounding box center [123, 249] width 43 height 11
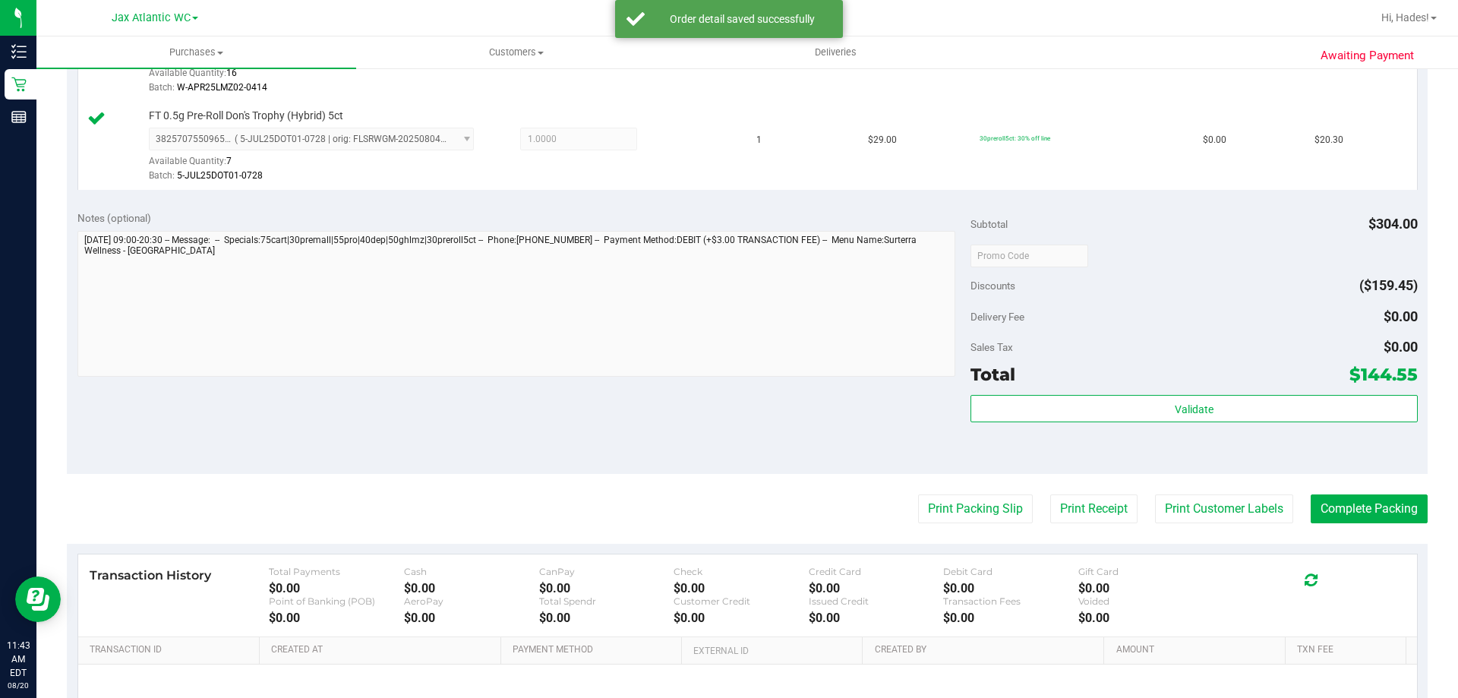
scroll to position [835, 0]
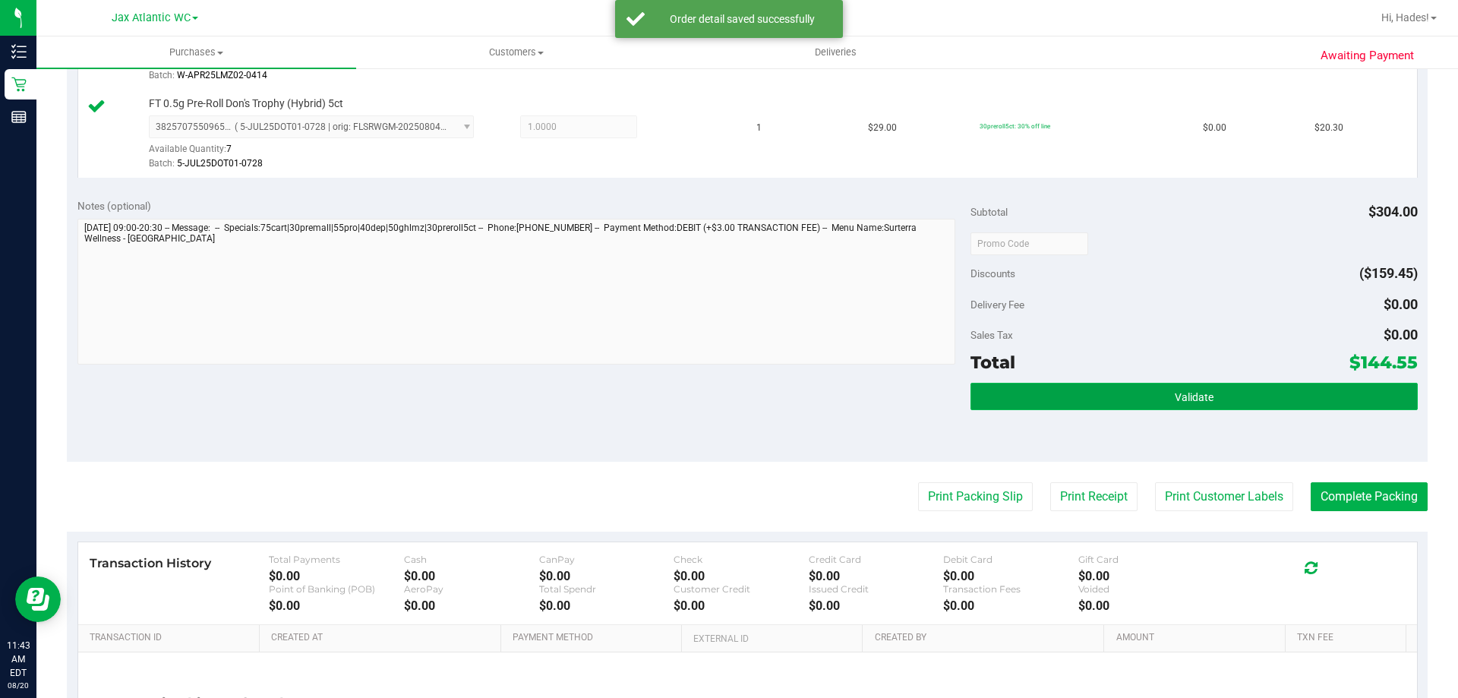
click at [1078, 390] on button "Validate" at bounding box center [1194, 396] width 447 height 27
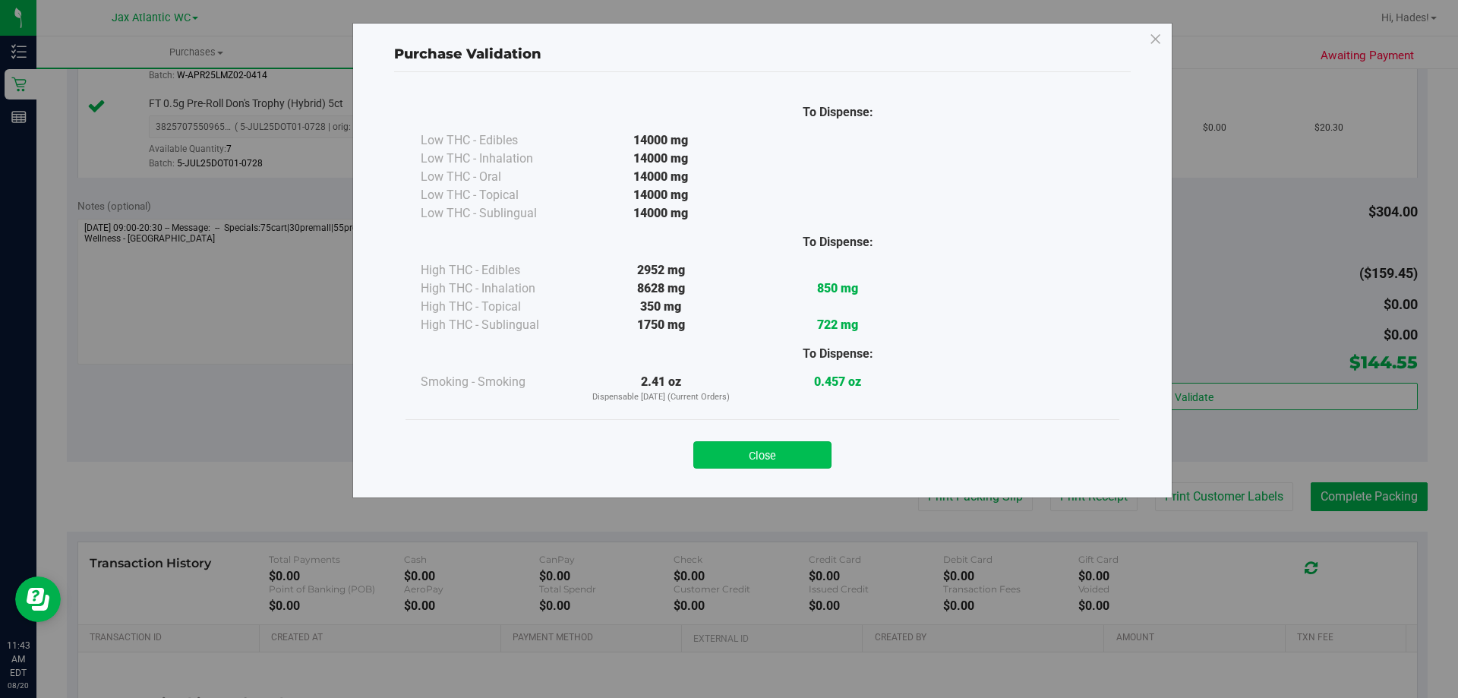
click at [753, 445] on button "Close" at bounding box center [762, 454] width 138 height 27
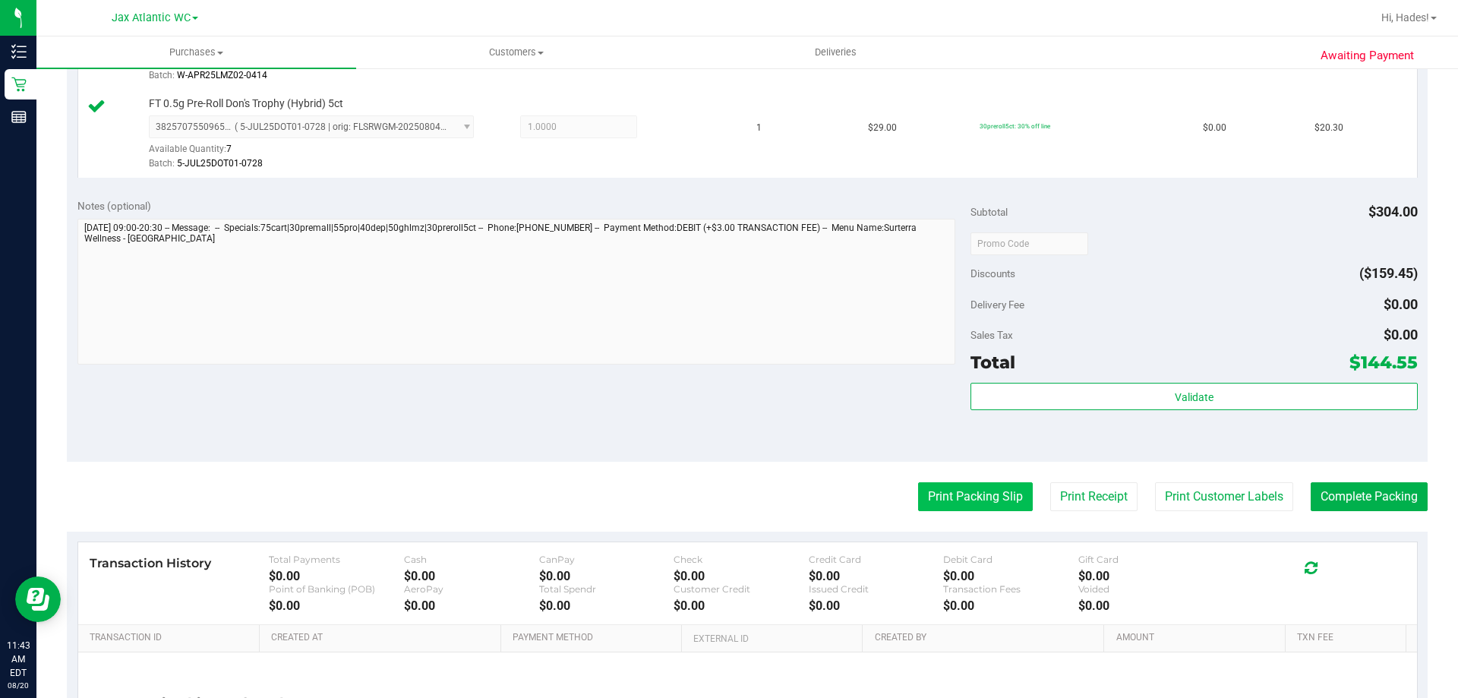
click at [958, 494] on button "Print Packing Slip" at bounding box center [975, 496] width 115 height 29
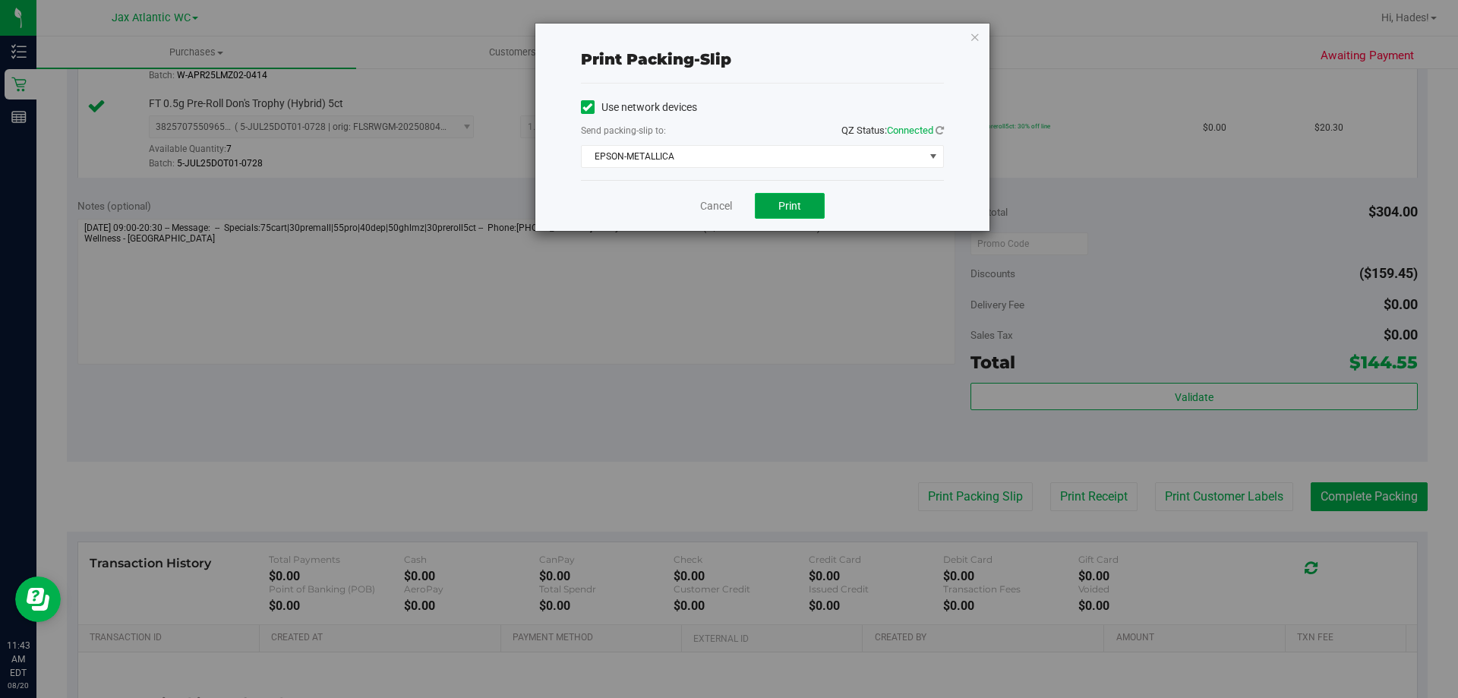
click at [789, 214] on button "Print" at bounding box center [790, 206] width 70 height 26
drag, startPoint x: 710, startPoint y: 201, endPoint x: 854, endPoint y: 273, distance: 161.3
click at [712, 201] on link "Cancel" at bounding box center [716, 206] width 32 height 16
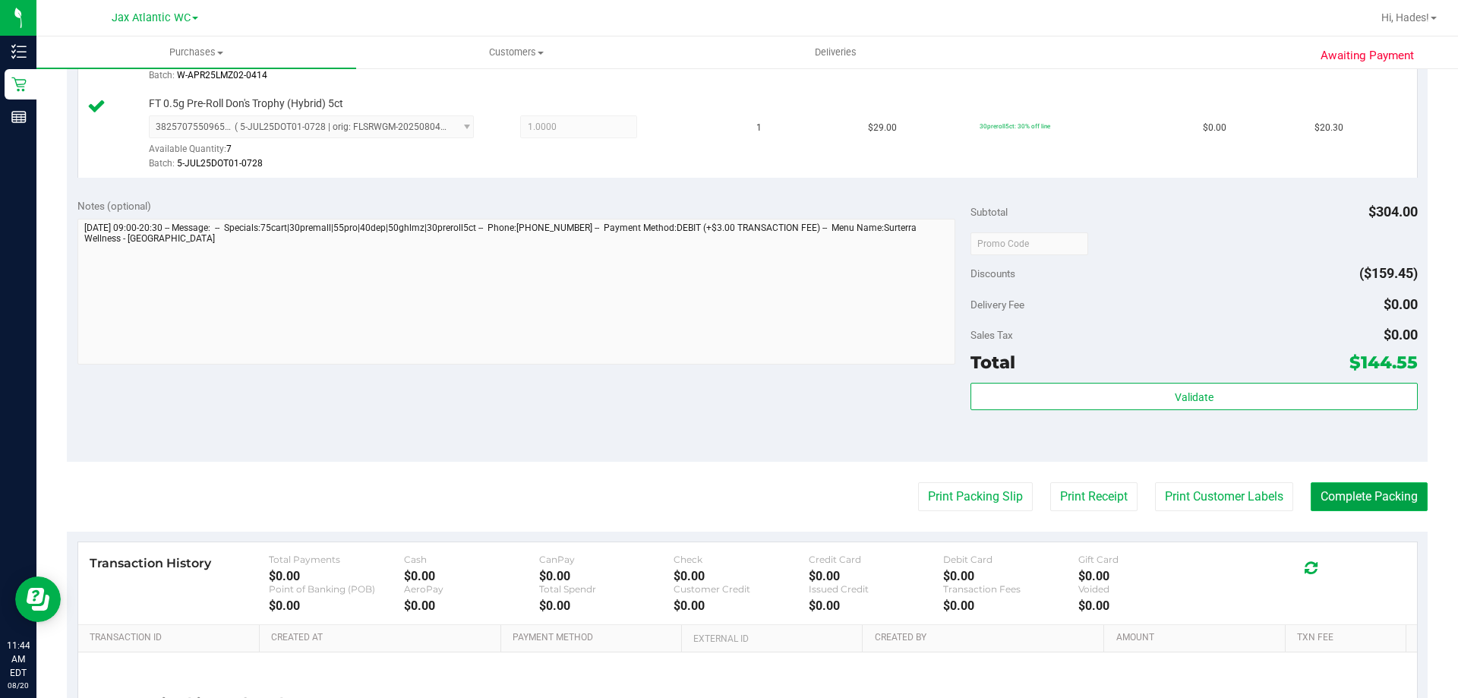
click at [1375, 499] on button "Complete Packing" at bounding box center [1369, 496] width 117 height 29
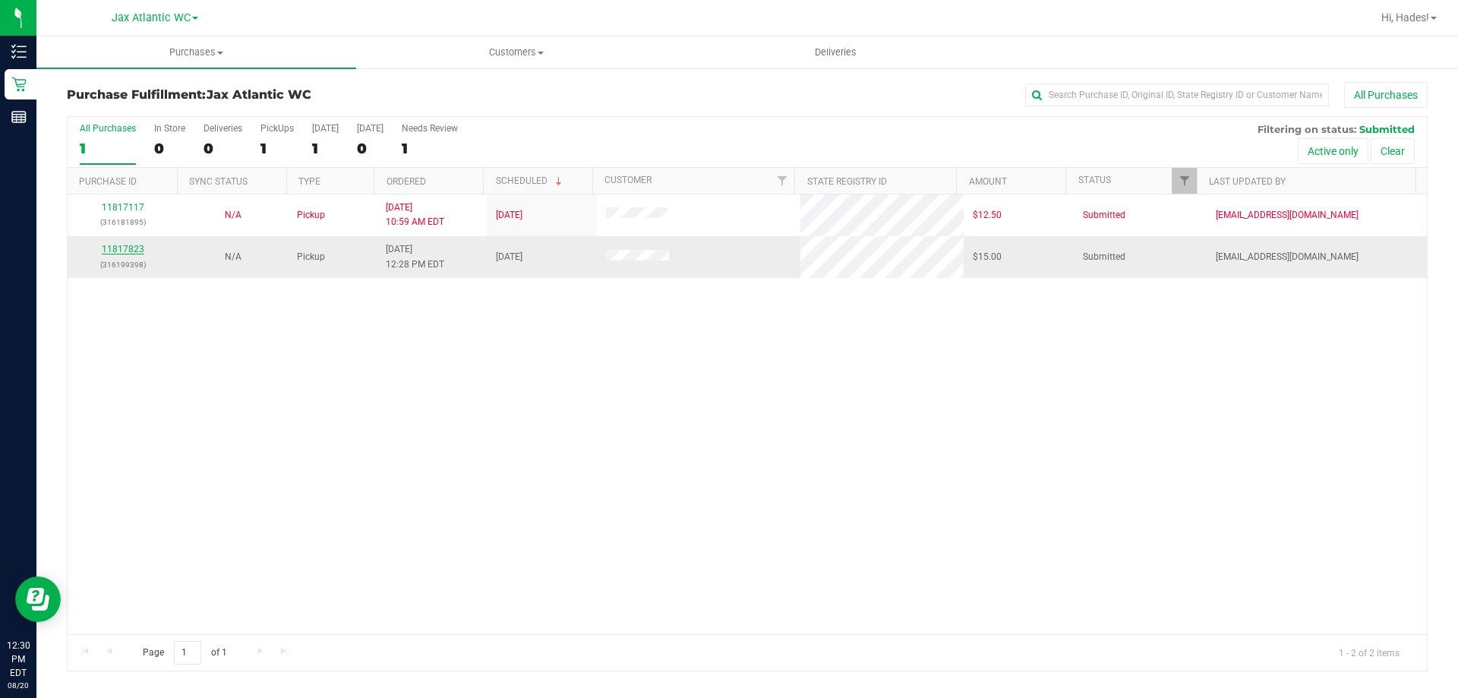
click at [124, 251] on link "11817823" at bounding box center [123, 249] width 43 height 11
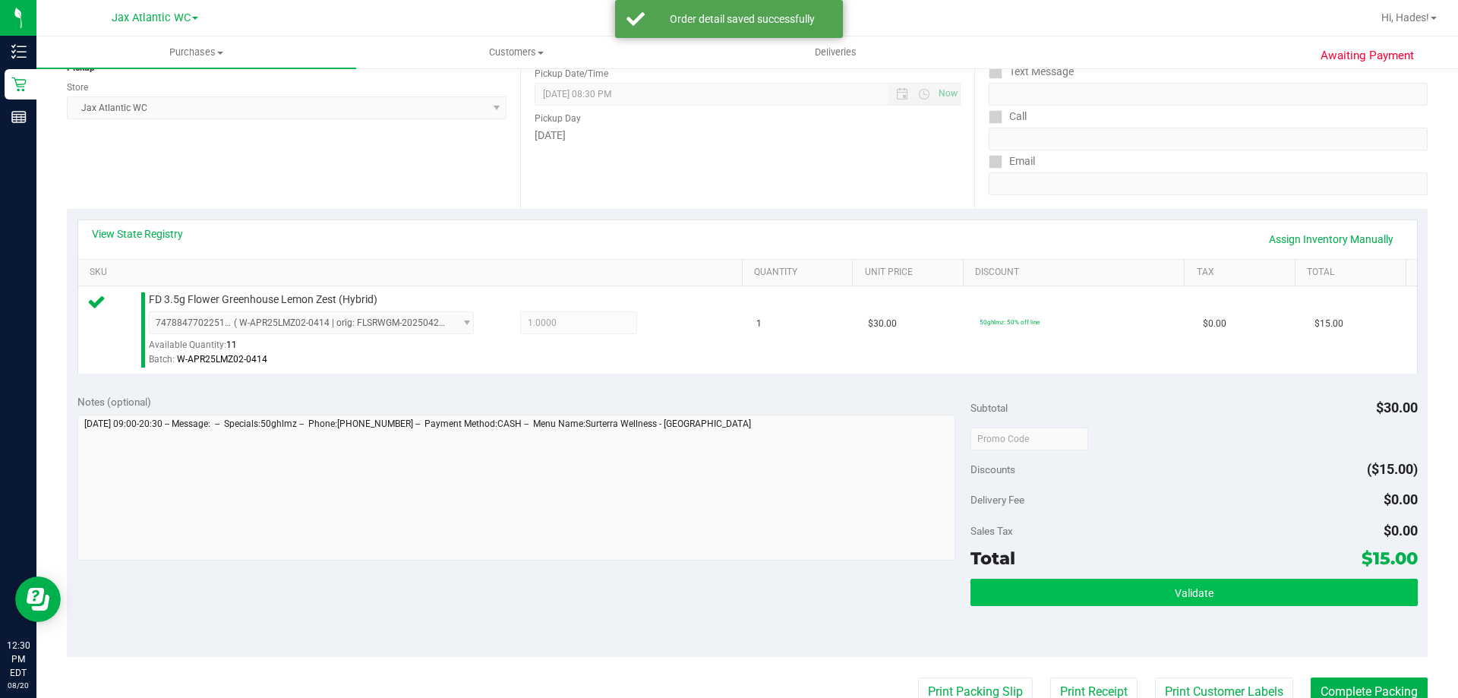
scroll to position [228, 0]
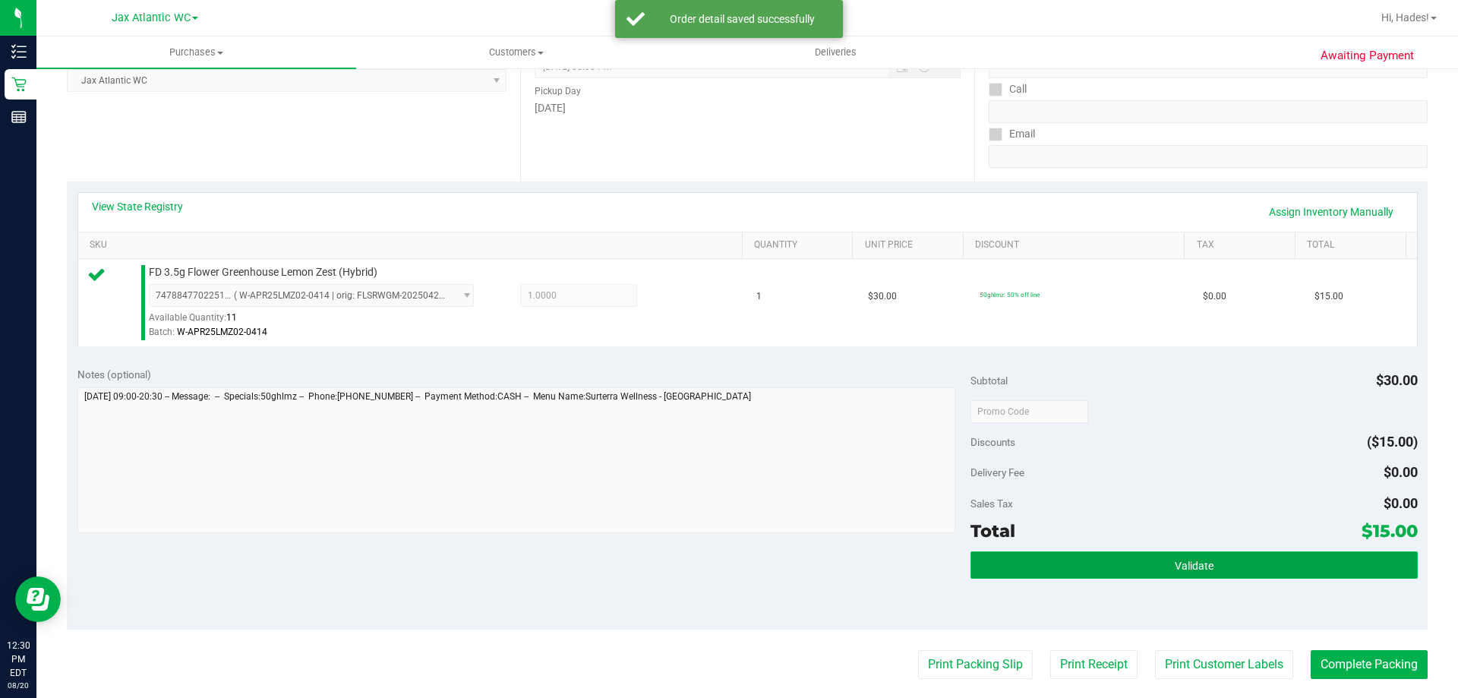
click at [1205, 551] on button "Validate" at bounding box center [1194, 564] width 447 height 27
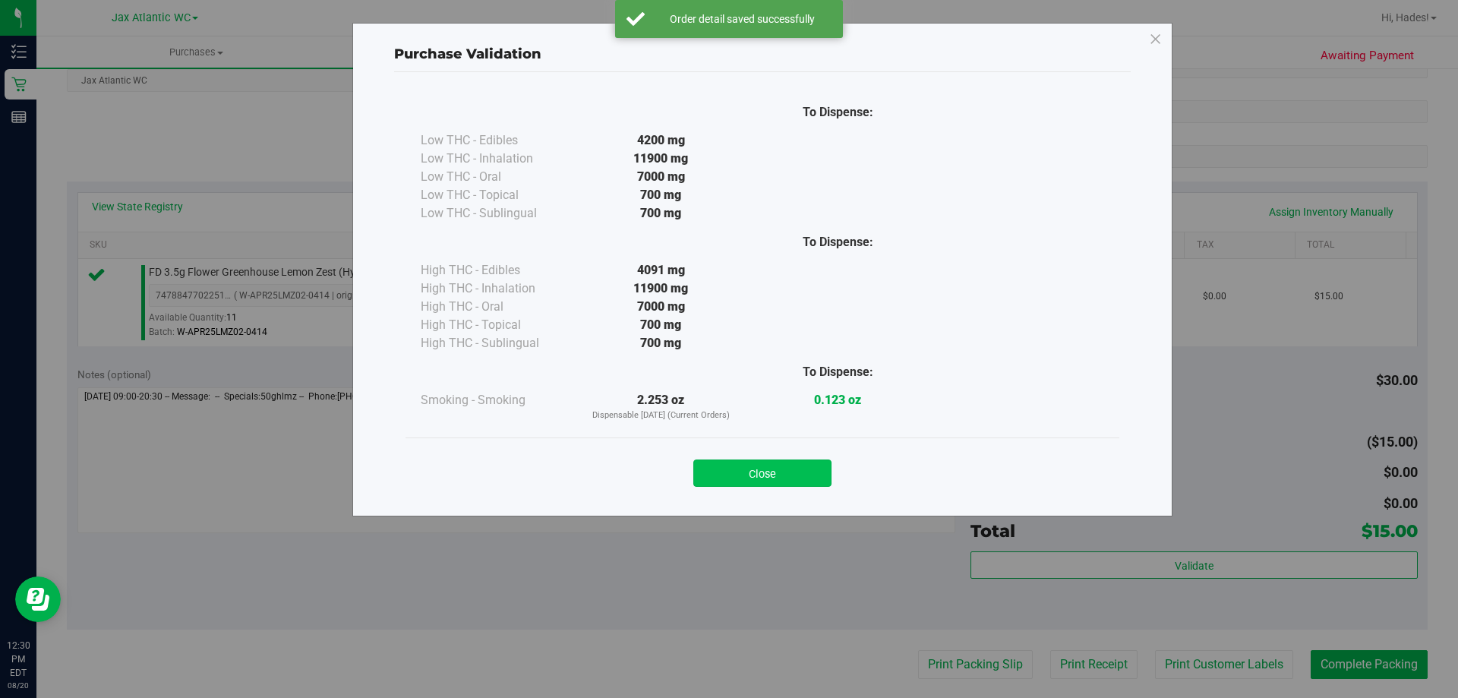
click at [756, 473] on button "Close" at bounding box center [762, 473] width 138 height 27
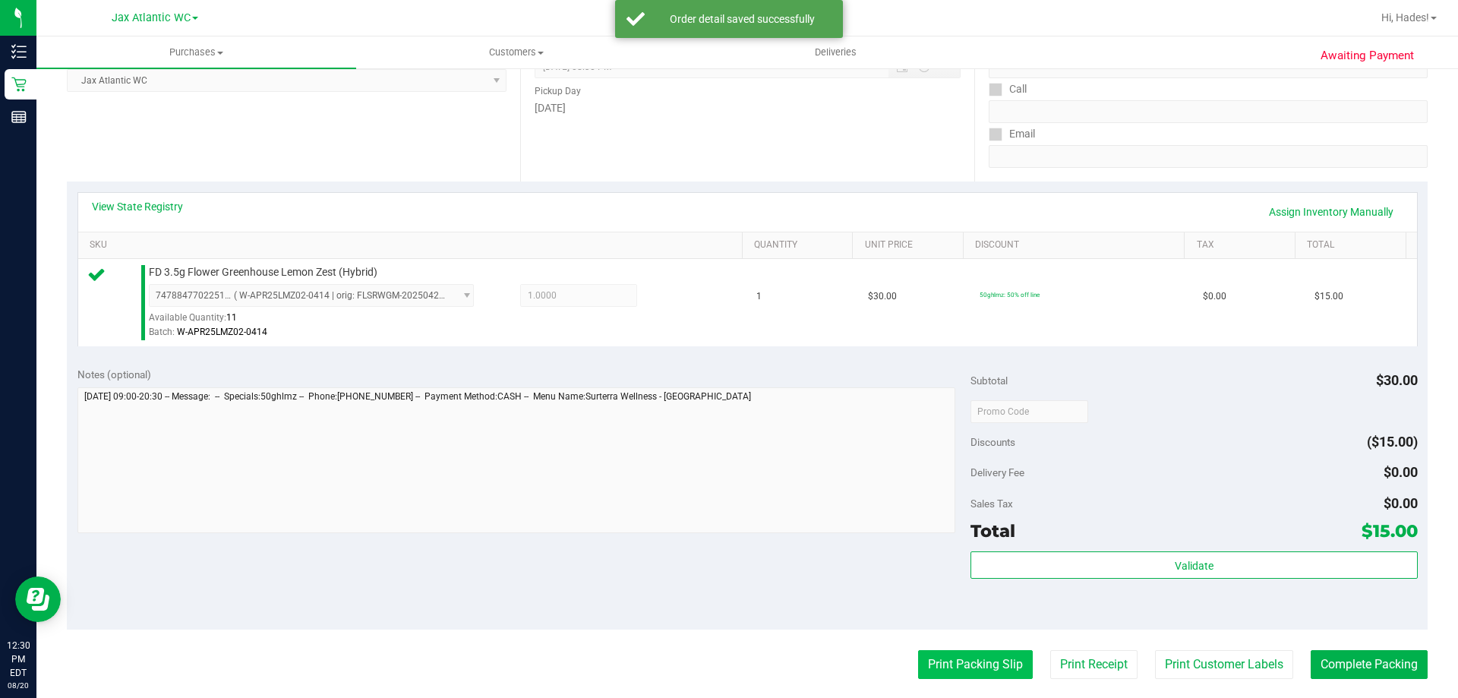
click at [939, 670] on button "Print Packing Slip" at bounding box center [975, 664] width 115 height 29
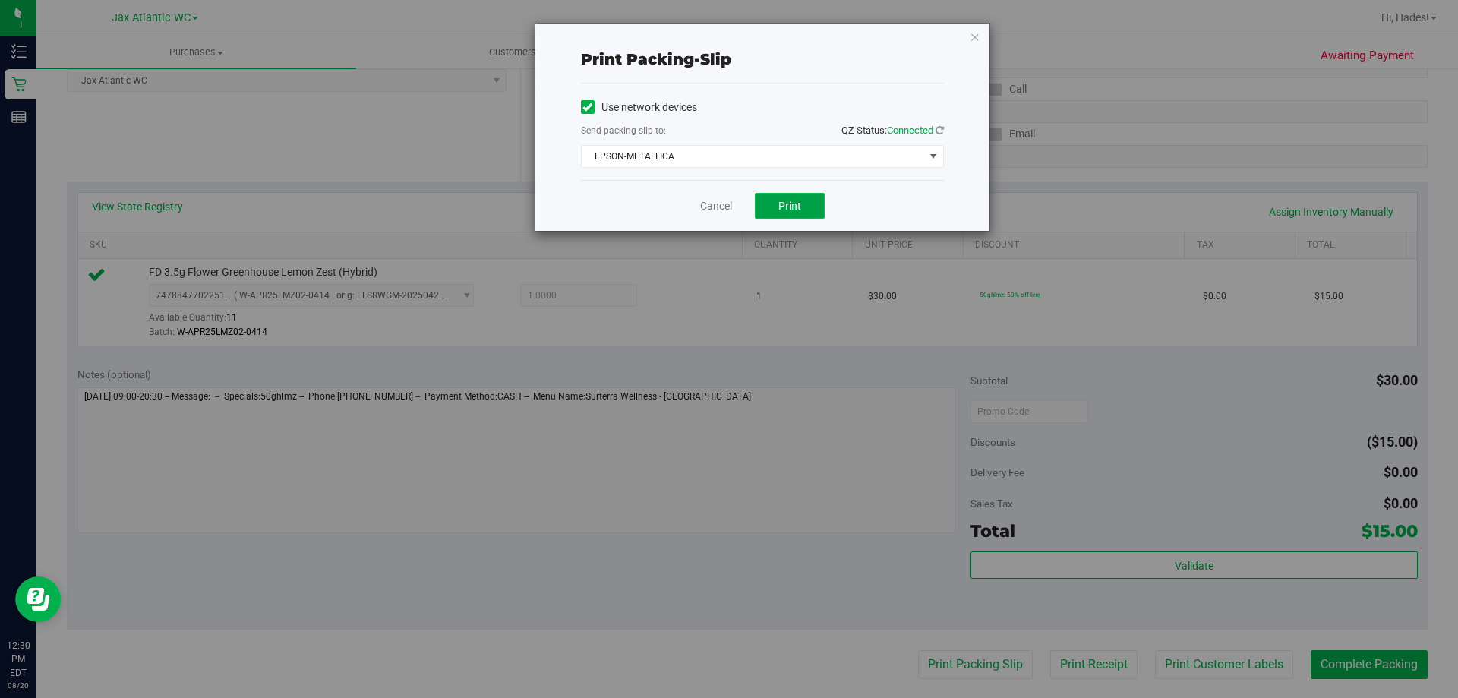
click at [810, 201] on button "Print" at bounding box center [790, 206] width 70 height 26
click at [712, 213] on link "Cancel" at bounding box center [716, 206] width 32 height 16
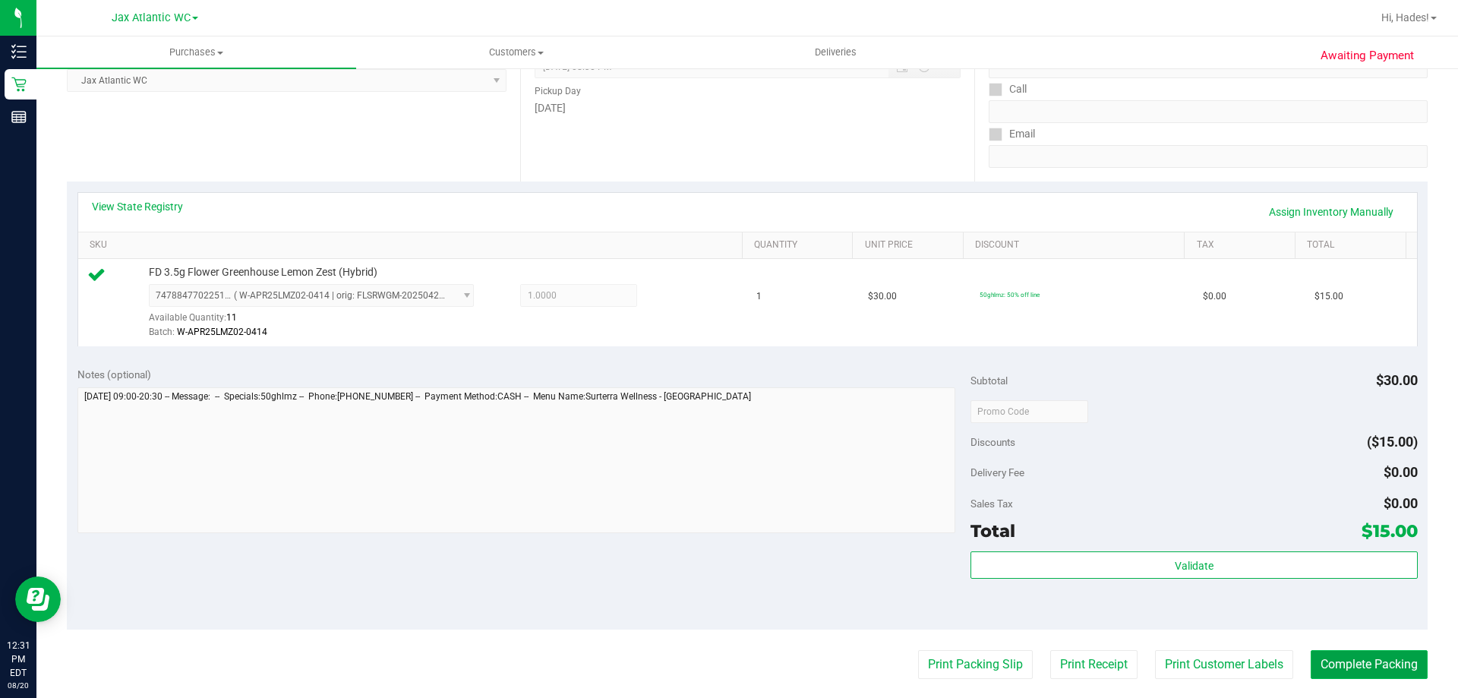
click at [1363, 661] on button "Complete Packing" at bounding box center [1369, 664] width 117 height 29
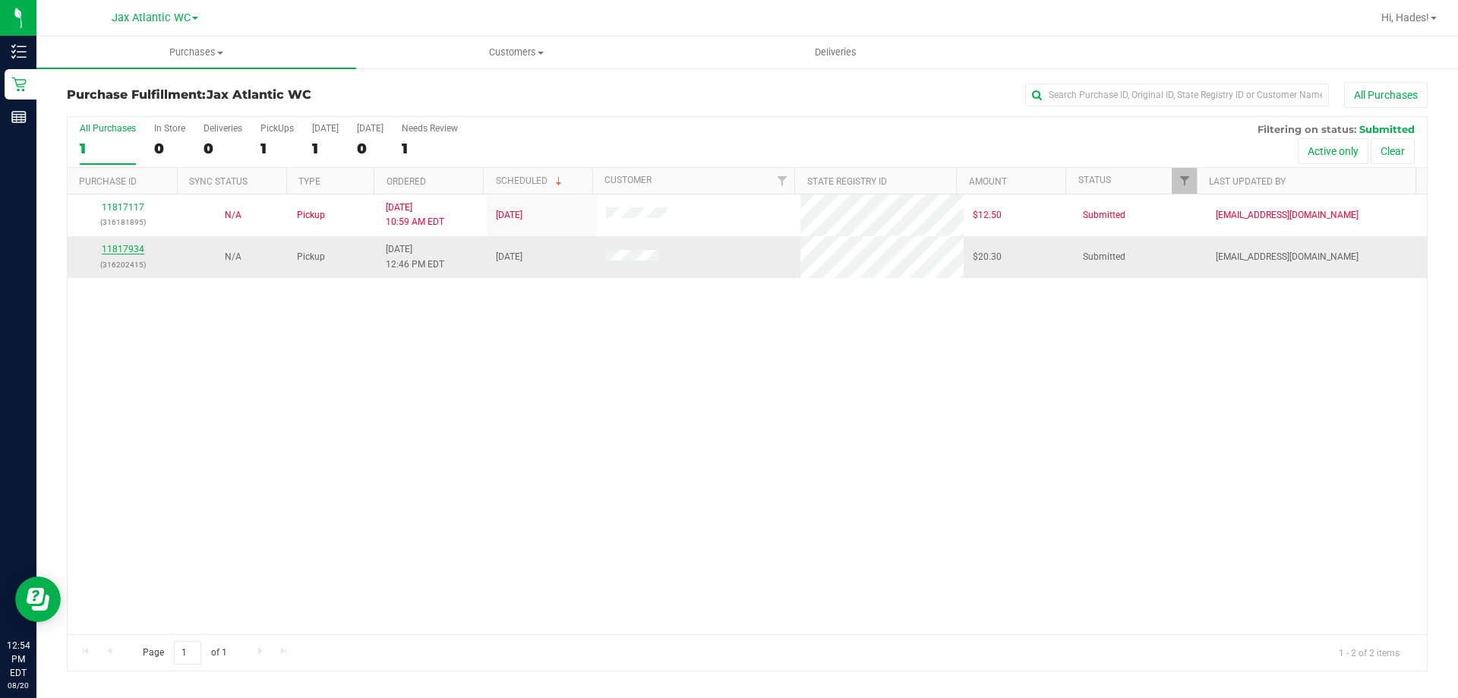
click at [114, 249] on link "11817934" at bounding box center [123, 249] width 43 height 11
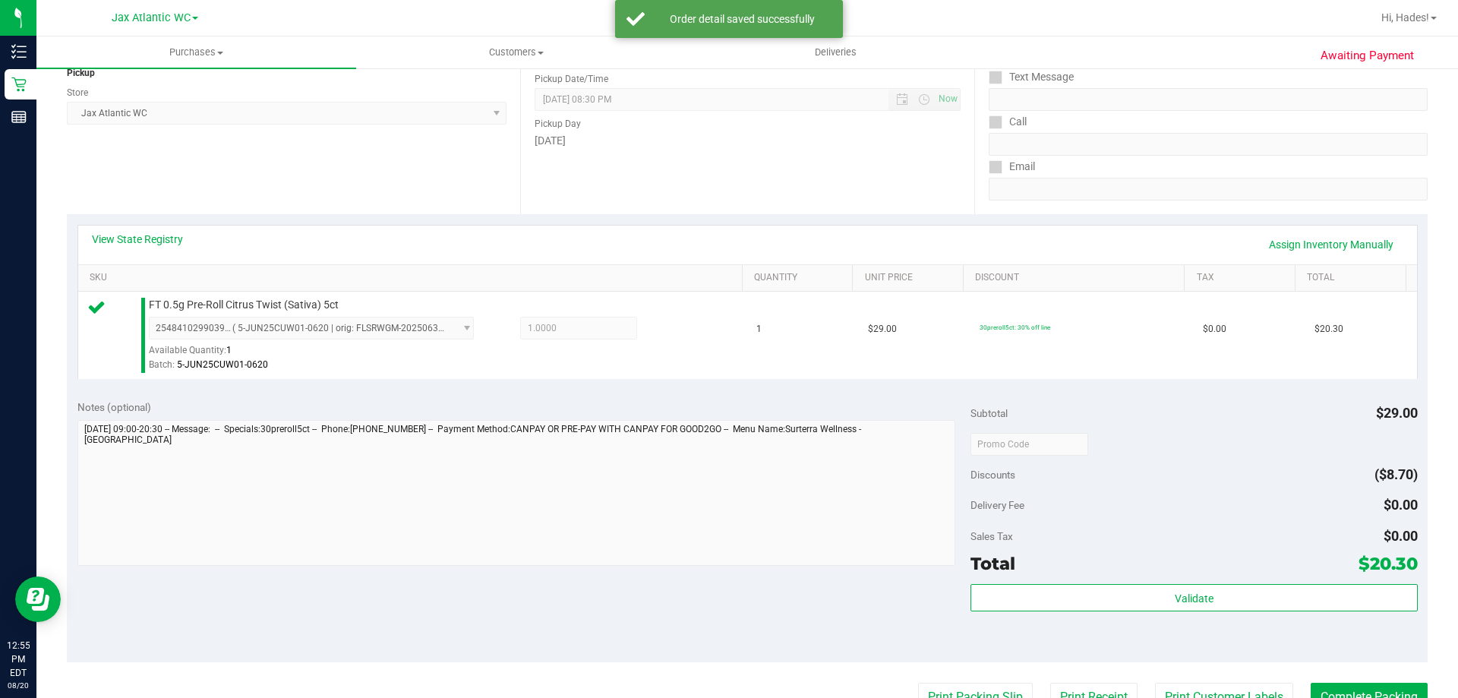
scroll to position [228, 0]
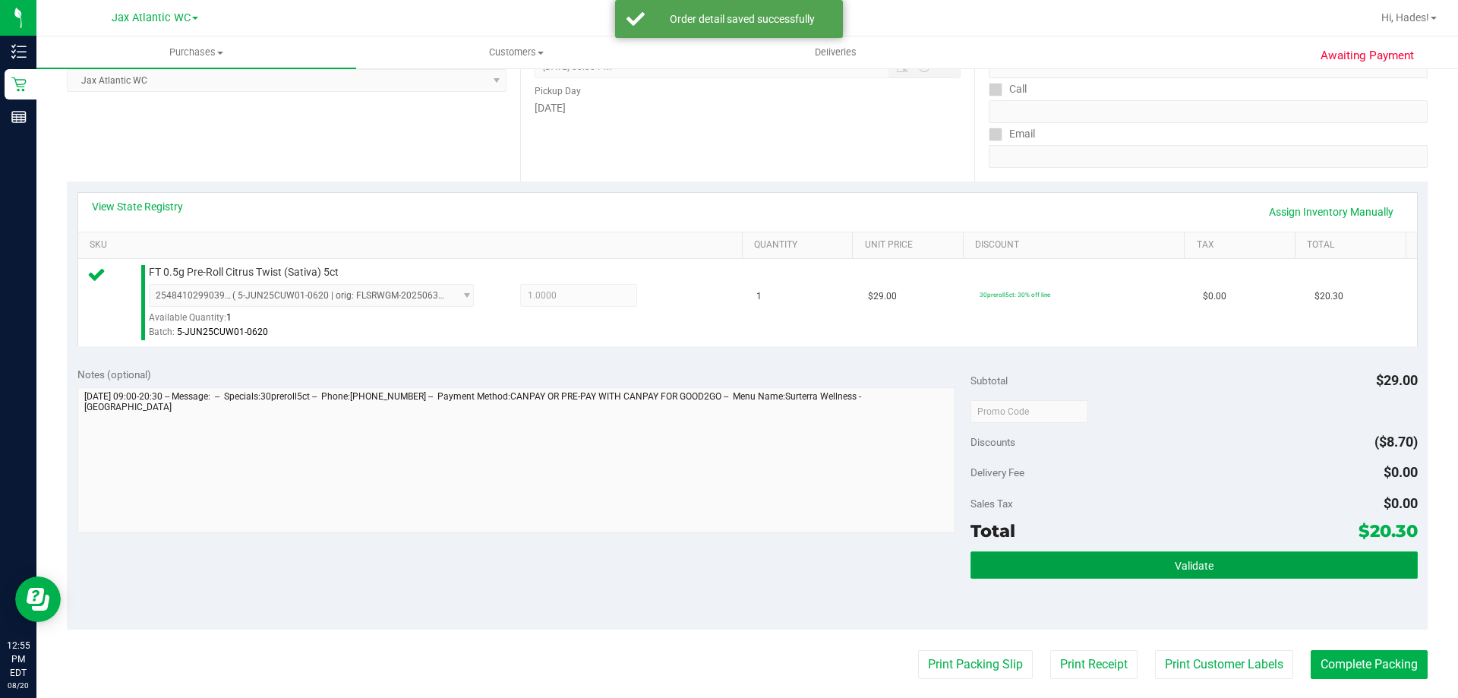
click at [1227, 551] on button "Validate" at bounding box center [1194, 564] width 447 height 27
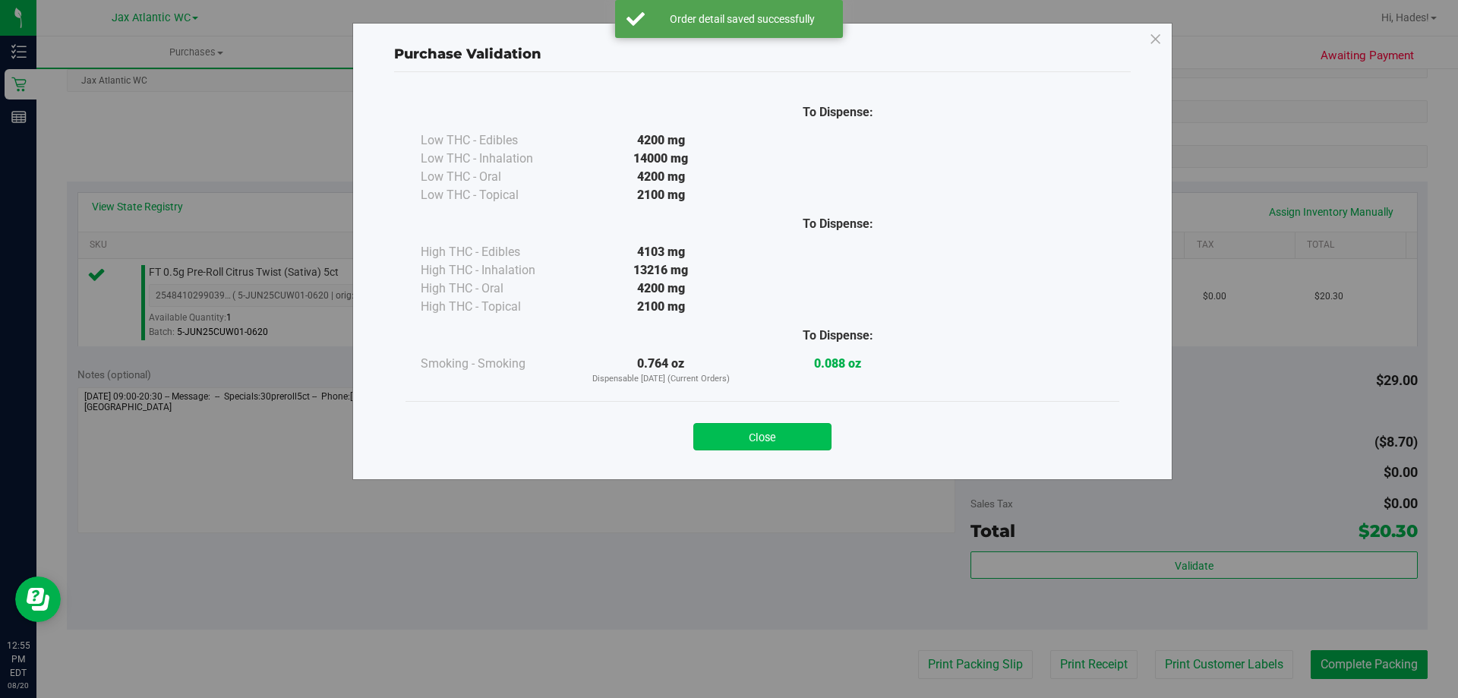
click at [775, 436] on button "Close" at bounding box center [762, 436] width 138 height 27
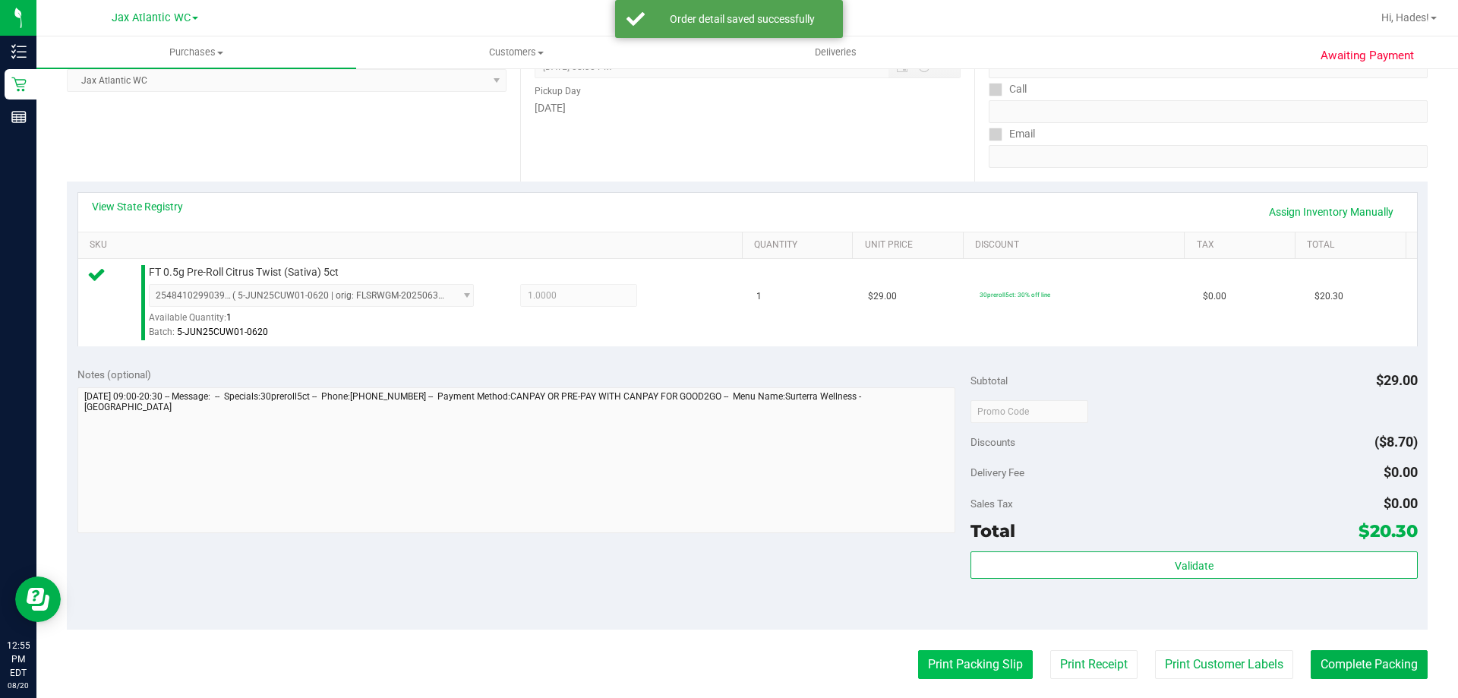
click at [981, 674] on button "Print Packing Slip" at bounding box center [975, 664] width 115 height 29
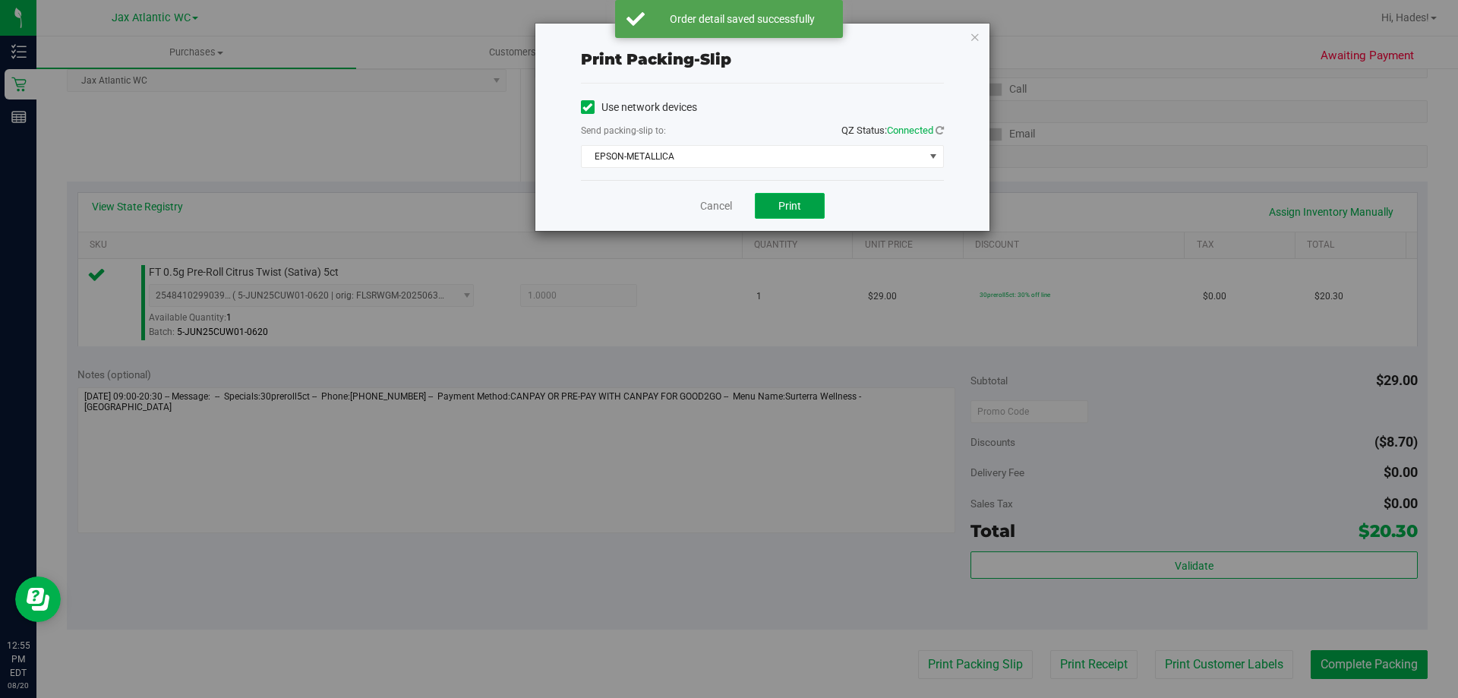
click at [771, 210] on button "Print" at bounding box center [790, 206] width 70 height 26
click at [719, 207] on link "Cancel" at bounding box center [716, 206] width 32 height 16
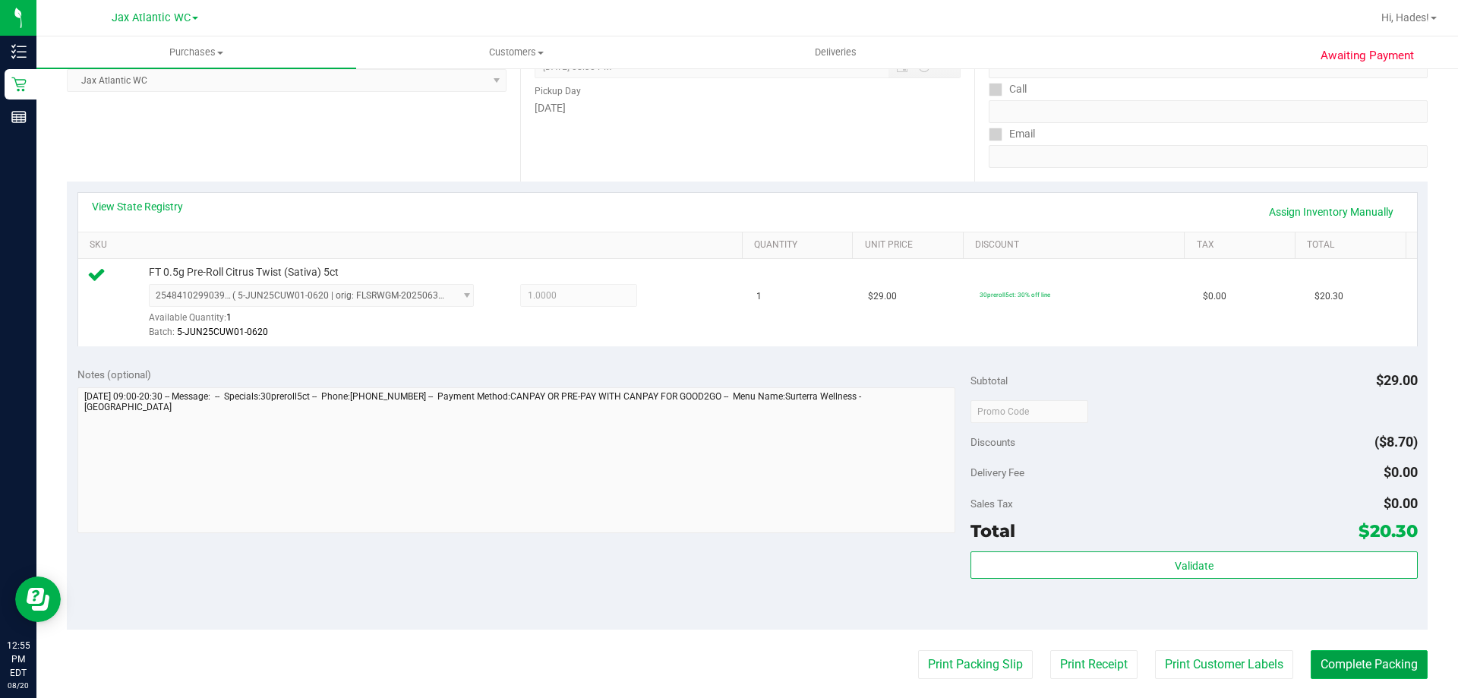
click at [1390, 666] on button "Complete Packing" at bounding box center [1369, 664] width 117 height 29
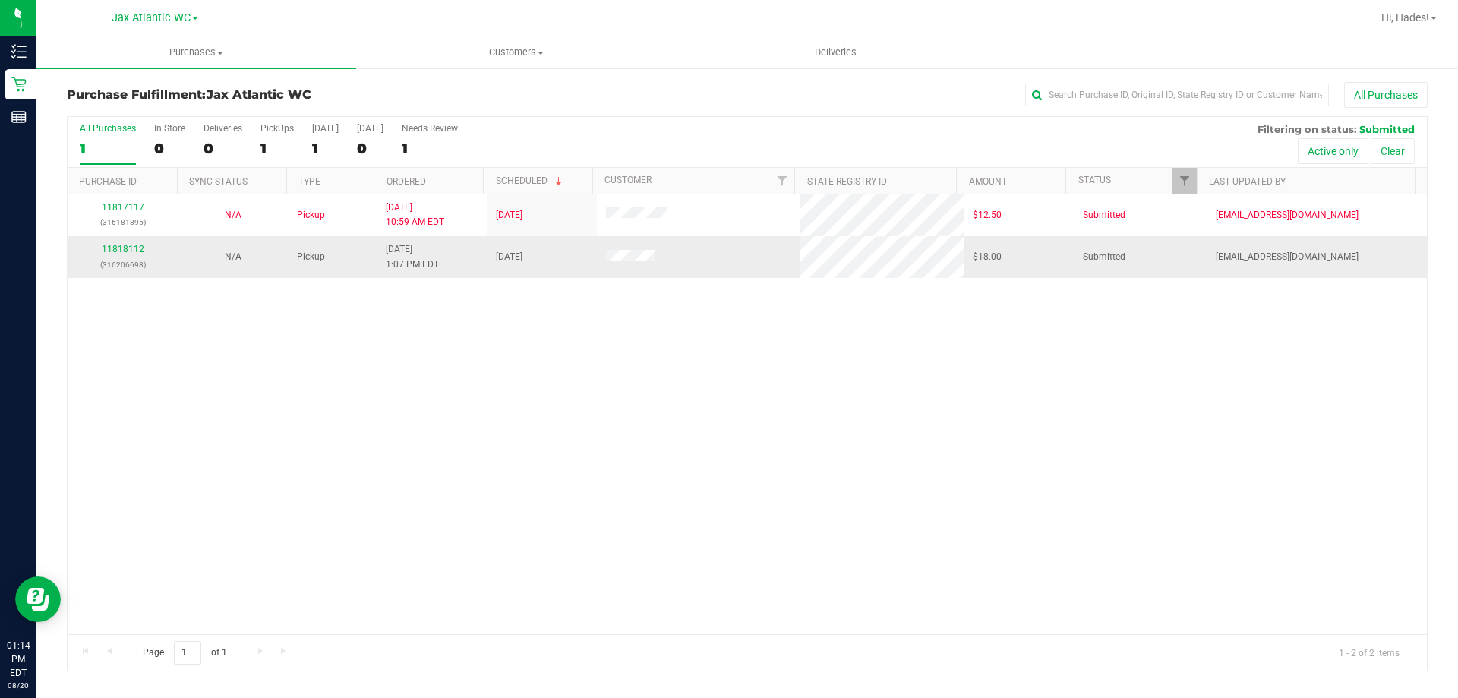
click at [134, 251] on link "11818112" at bounding box center [123, 249] width 43 height 11
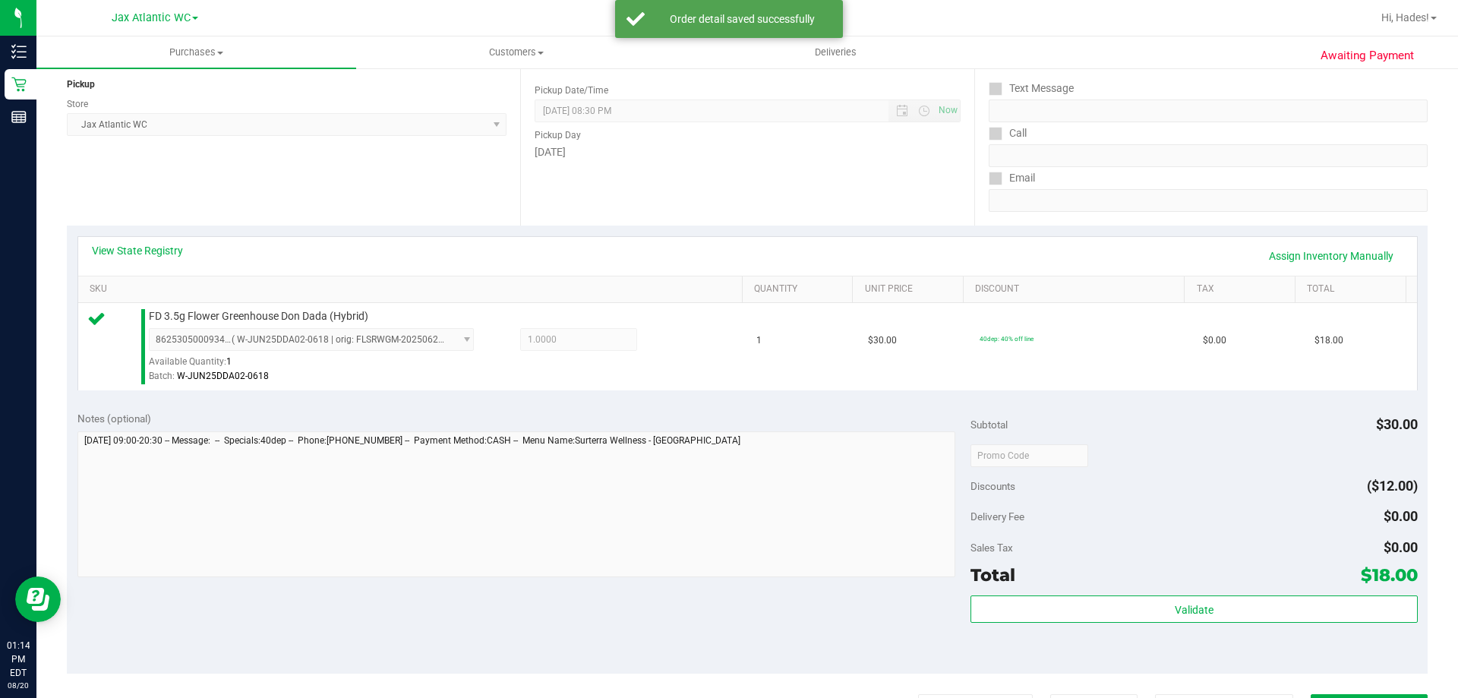
scroll to position [456, 0]
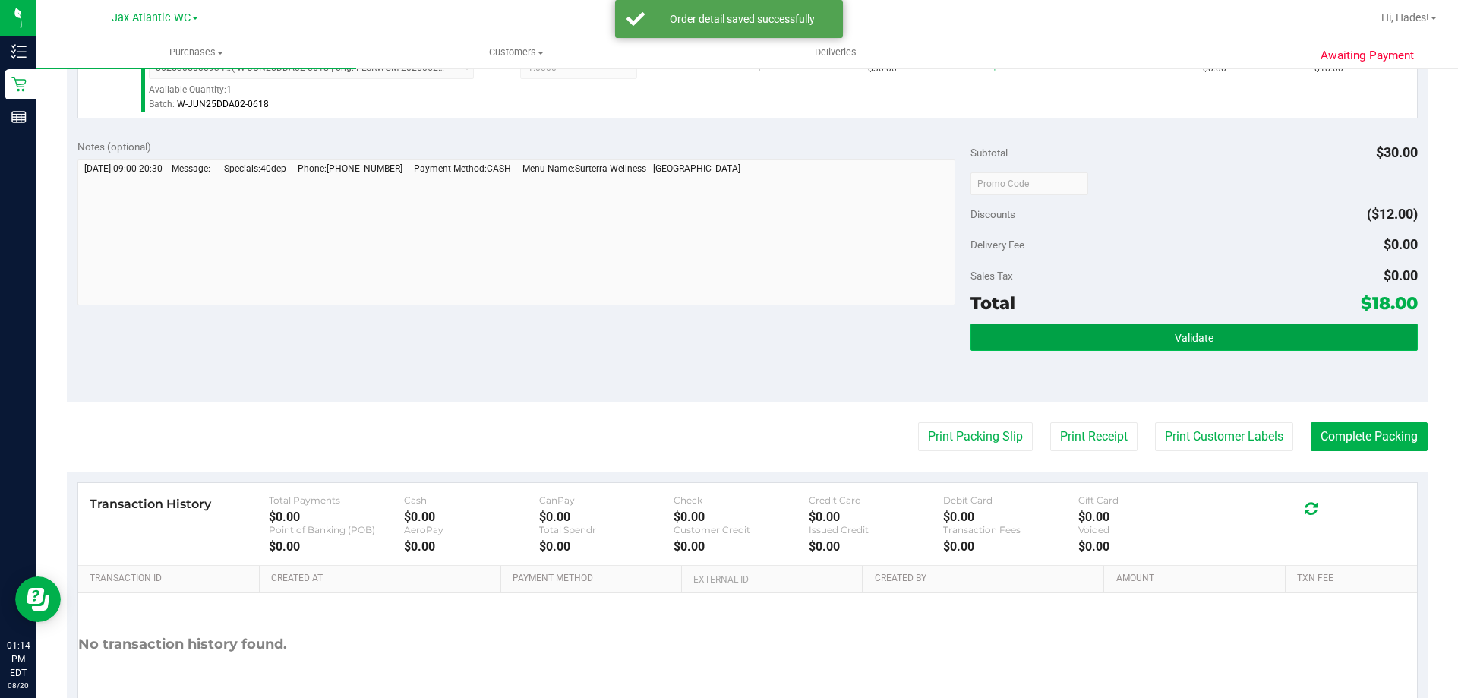
click at [1069, 340] on button "Validate" at bounding box center [1194, 337] width 447 height 27
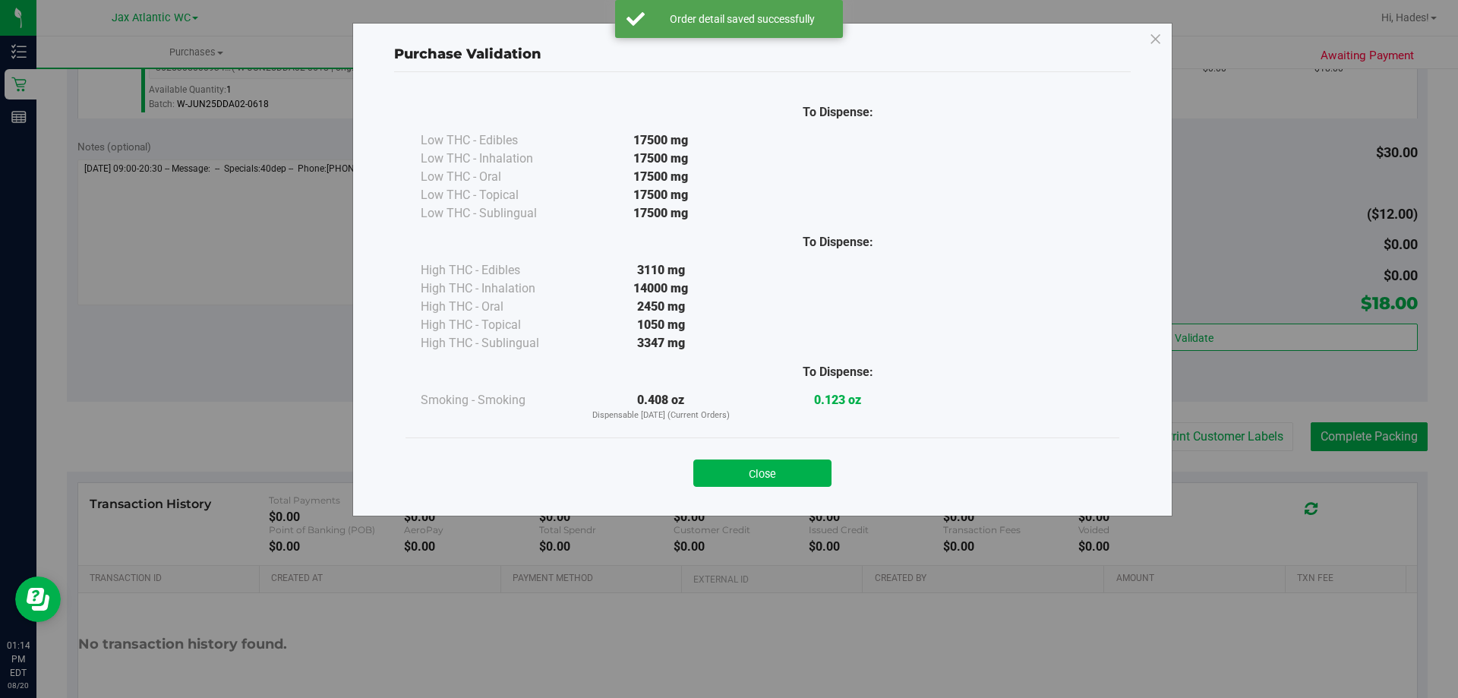
click at [747, 467] on button "Close" at bounding box center [762, 473] width 138 height 27
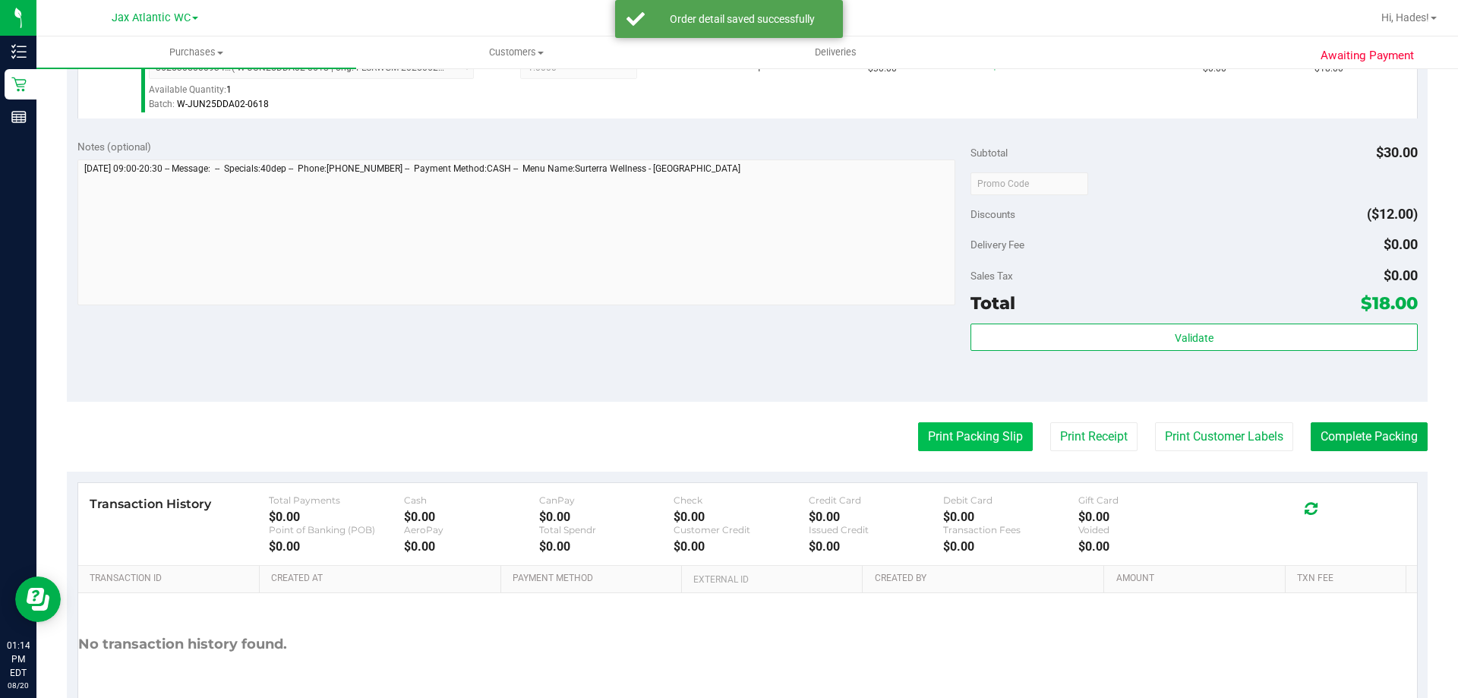
click at [949, 447] on button "Print Packing Slip" at bounding box center [975, 436] width 115 height 29
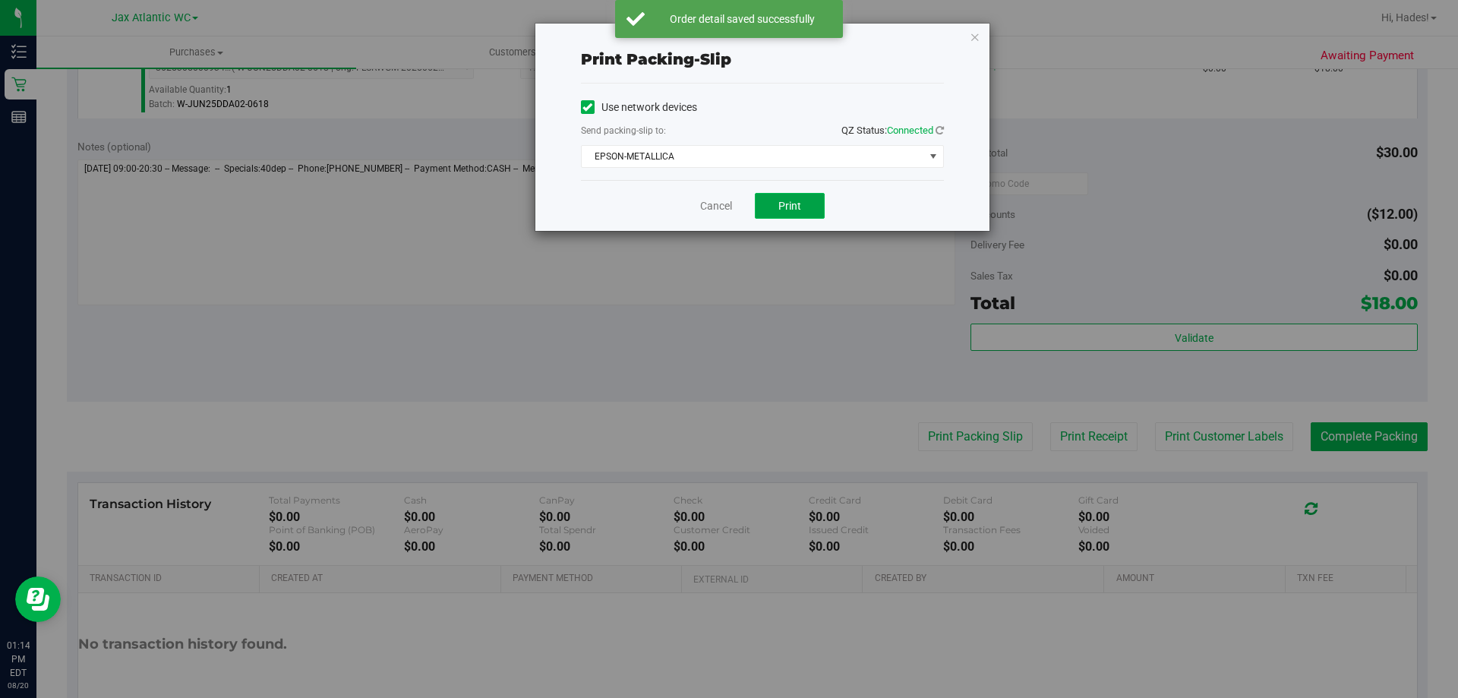
click at [776, 200] on button "Print" at bounding box center [790, 206] width 70 height 26
click at [712, 199] on link "Cancel" at bounding box center [716, 206] width 32 height 16
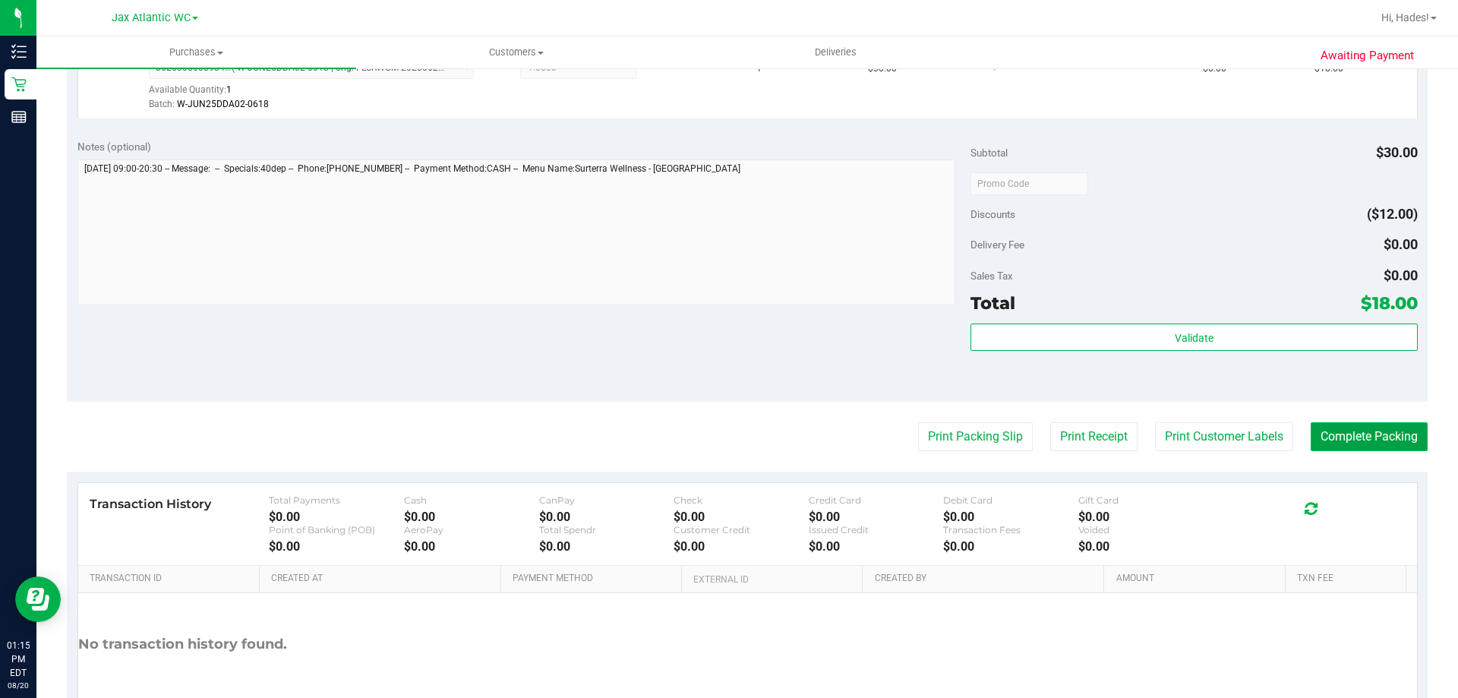
click at [1383, 443] on button "Complete Packing" at bounding box center [1369, 436] width 117 height 29
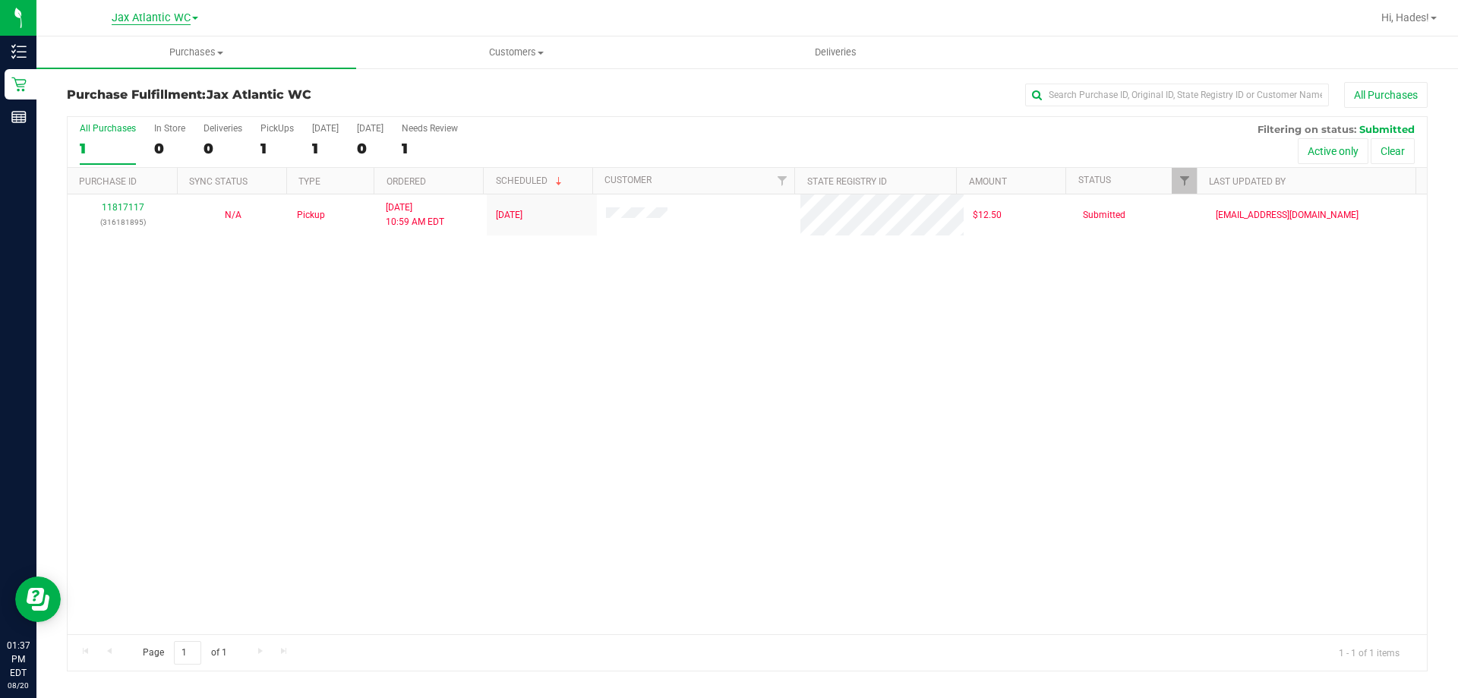
click at [172, 16] on span "Jax Atlantic WC" at bounding box center [151, 18] width 79 height 14
click at [191, 18] on link "Jax Atlantic WC" at bounding box center [155, 17] width 87 height 14
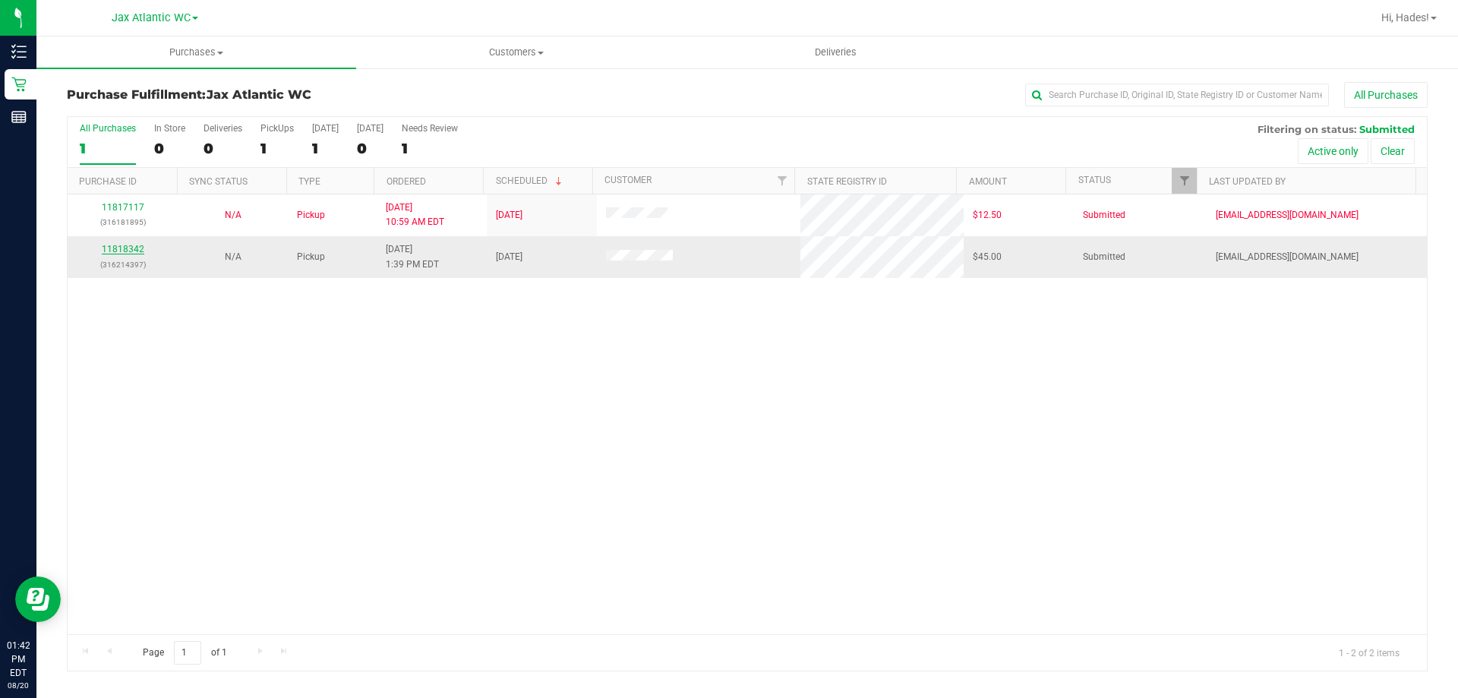
click at [122, 250] on link "11818342" at bounding box center [123, 249] width 43 height 11
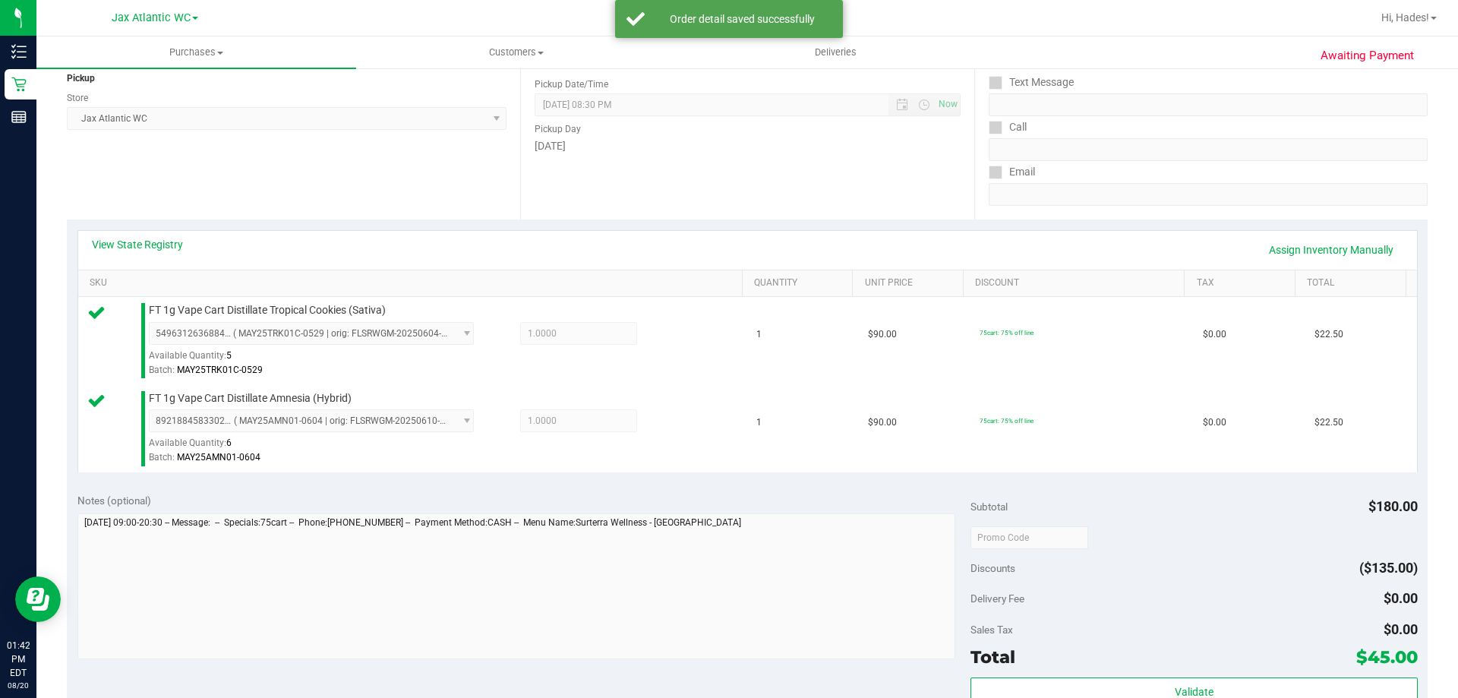
scroll to position [380, 0]
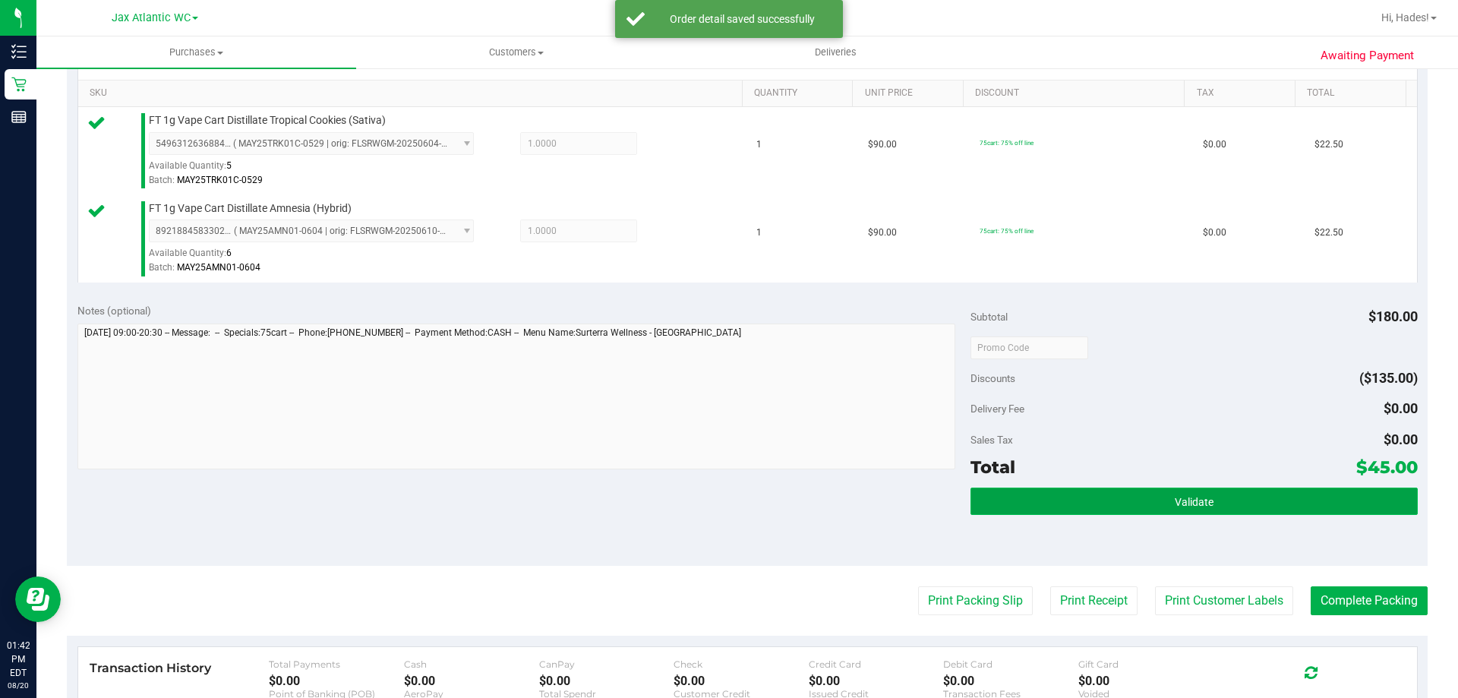
click at [1262, 506] on button "Validate" at bounding box center [1194, 501] width 447 height 27
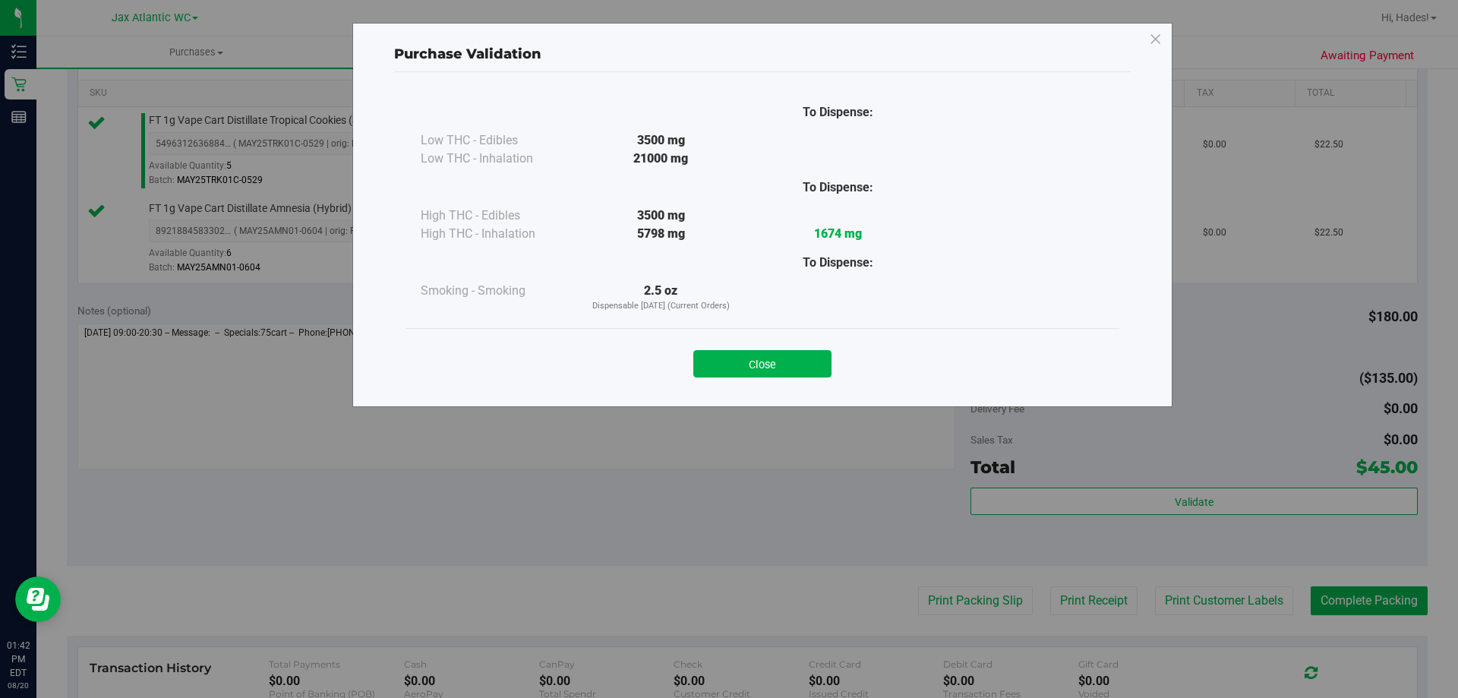
drag, startPoint x: 779, startPoint y: 362, endPoint x: 787, endPoint y: 368, distance: 10.3
click at [780, 362] on button "Close" at bounding box center [762, 363] width 138 height 27
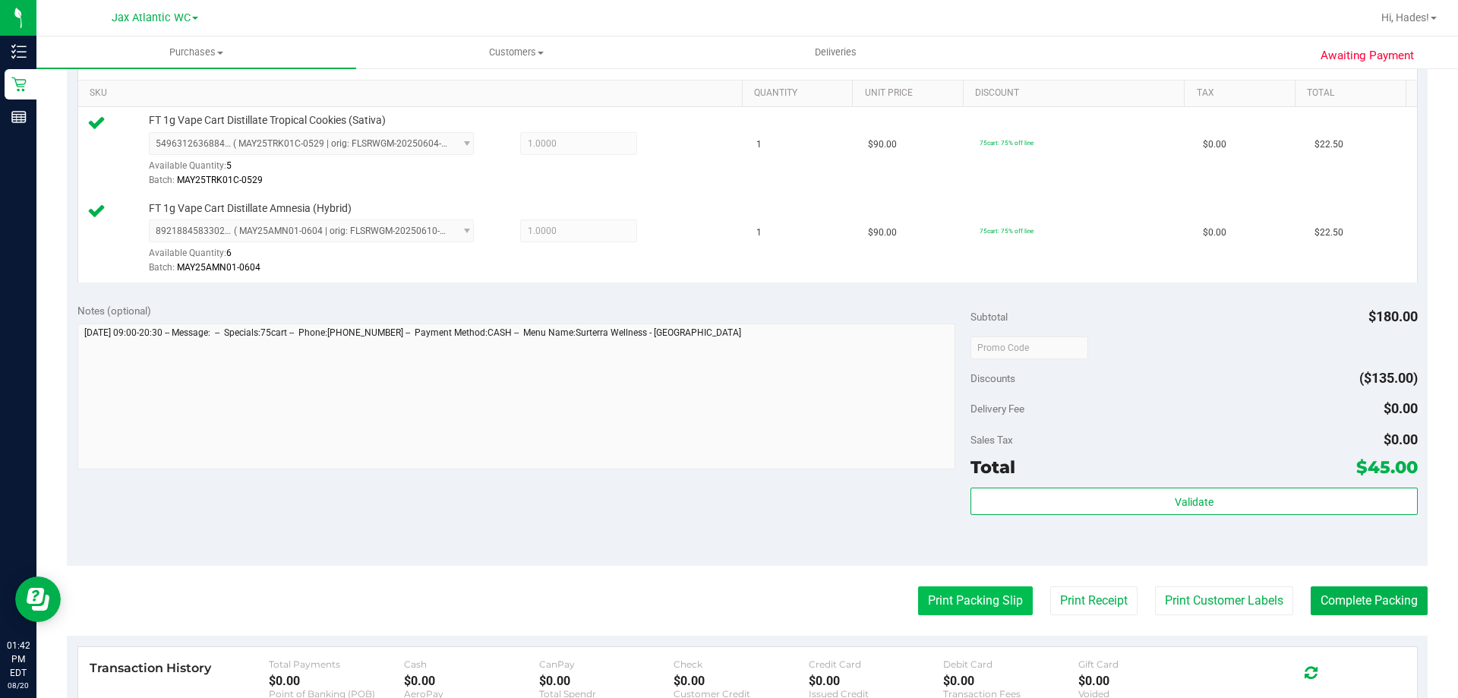
click at [971, 605] on button "Print Packing Slip" at bounding box center [975, 600] width 115 height 29
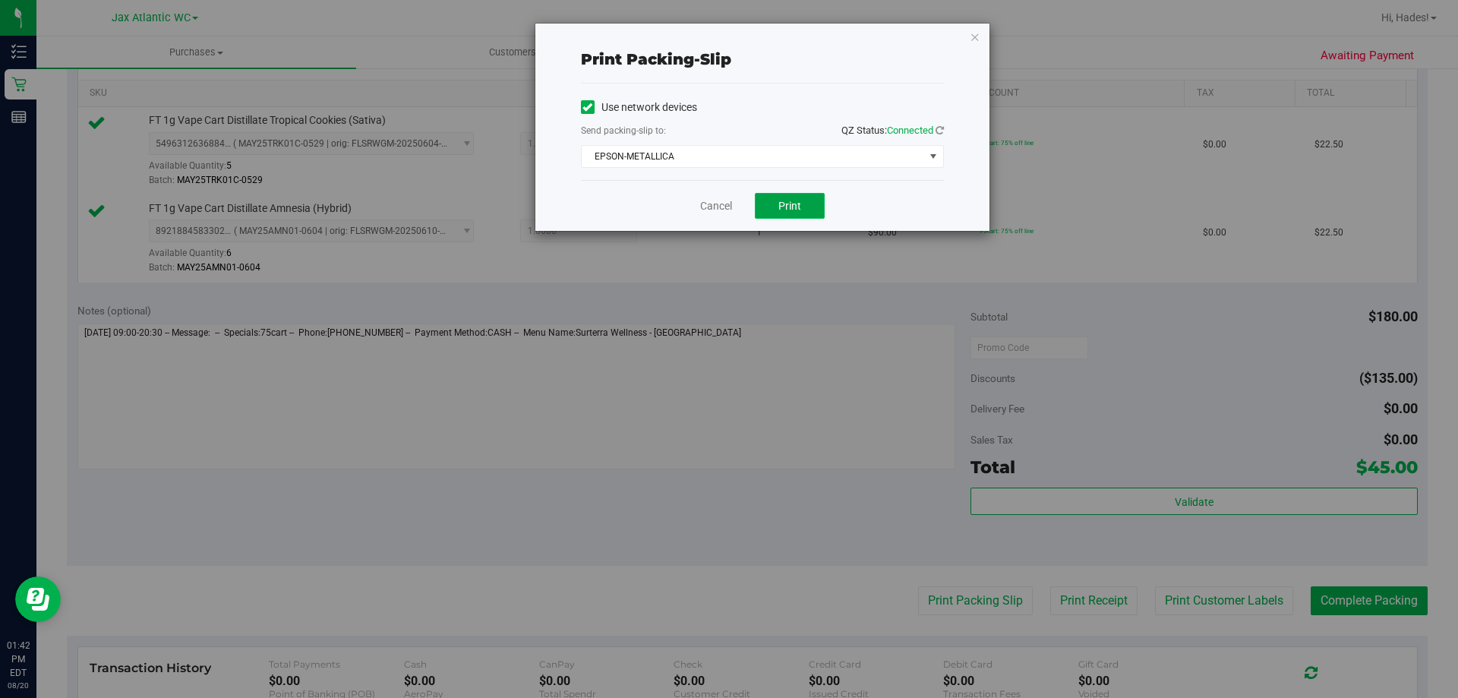
click at [782, 207] on span "Print" at bounding box center [790, 206] width 23 height 12
drag, startPoint x: 804, startPoint y: 222, endPoint x: 668, endPoint y: 280, distance: 148.7
drag, startPoint x: 668, startPoint y: 280, endPoint x: 721, endPoint y: 203, distance: 94.0
click at [721, 203] on link "Cancel" at bounding box center [716, 206] width 32 height 16
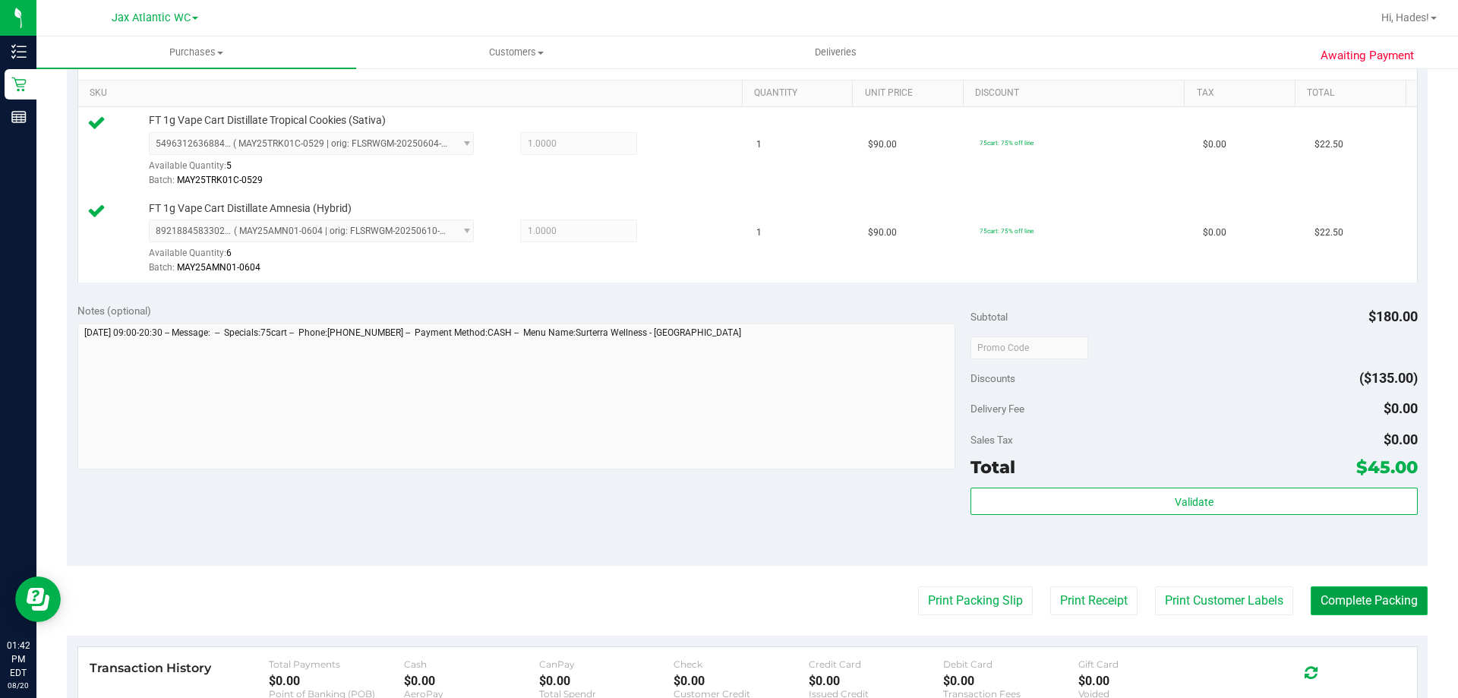
click at [1363, 606] on button "Complete Packing" at bounding box center [1369, 600] width 117 height 29
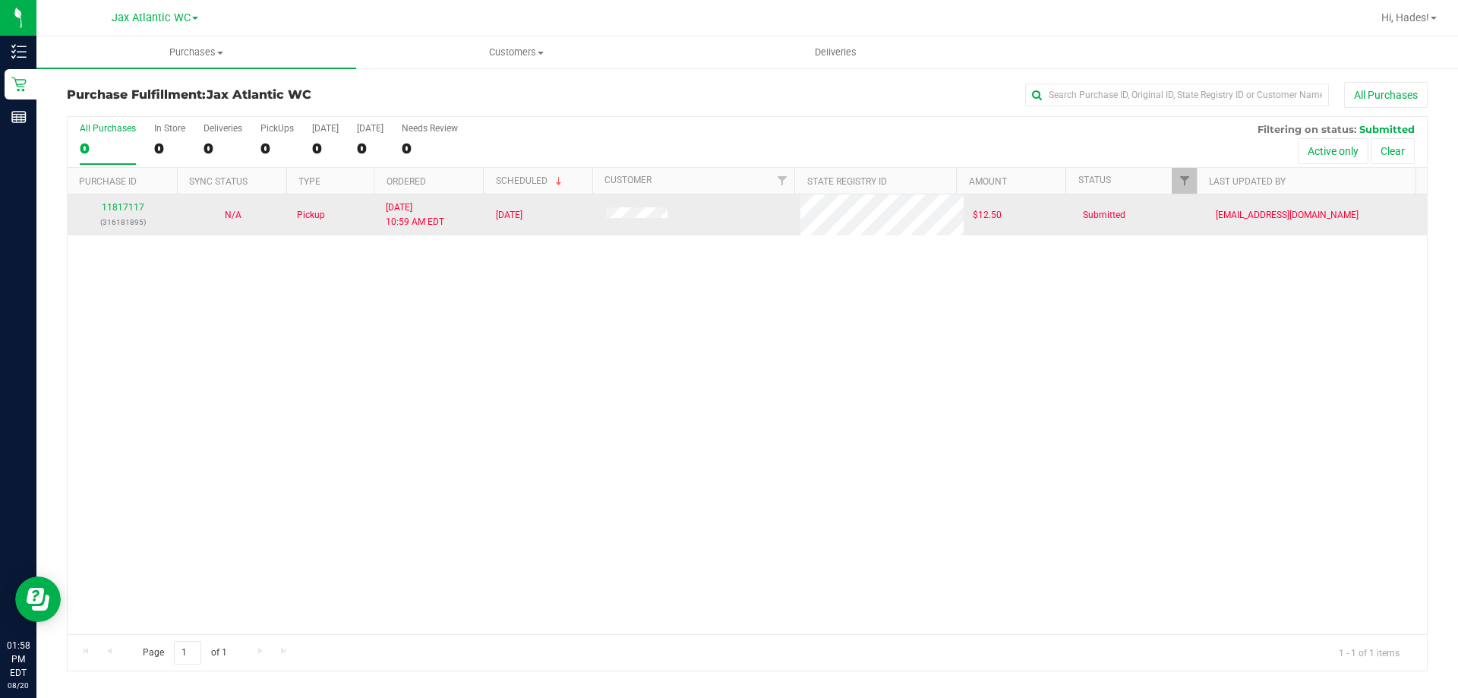
click at [103, 213] on div "11817117 (316181895)" at bounding box center [123, 215] width 92 height 29
click at [115, 204] on link "11817117" at bounding box center [123, 207] width 43 height 11
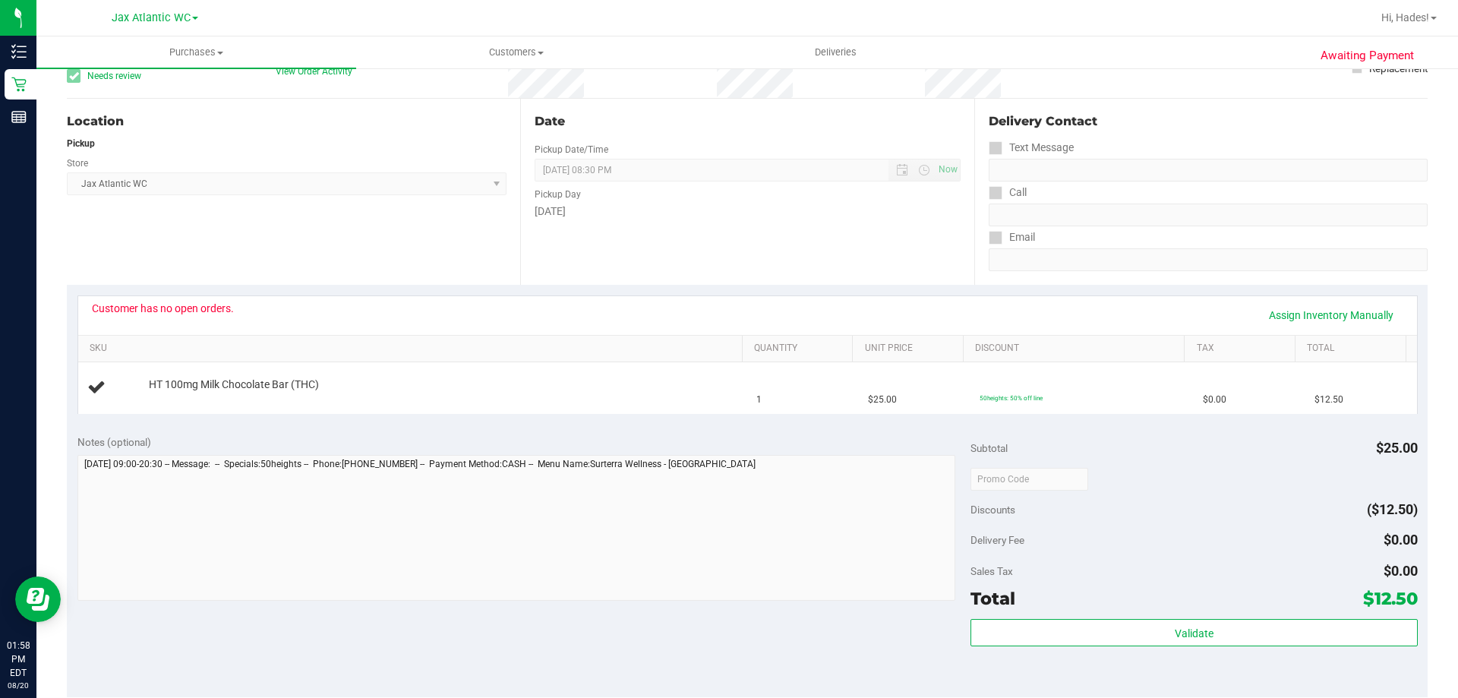
scroll to position [228, 0]
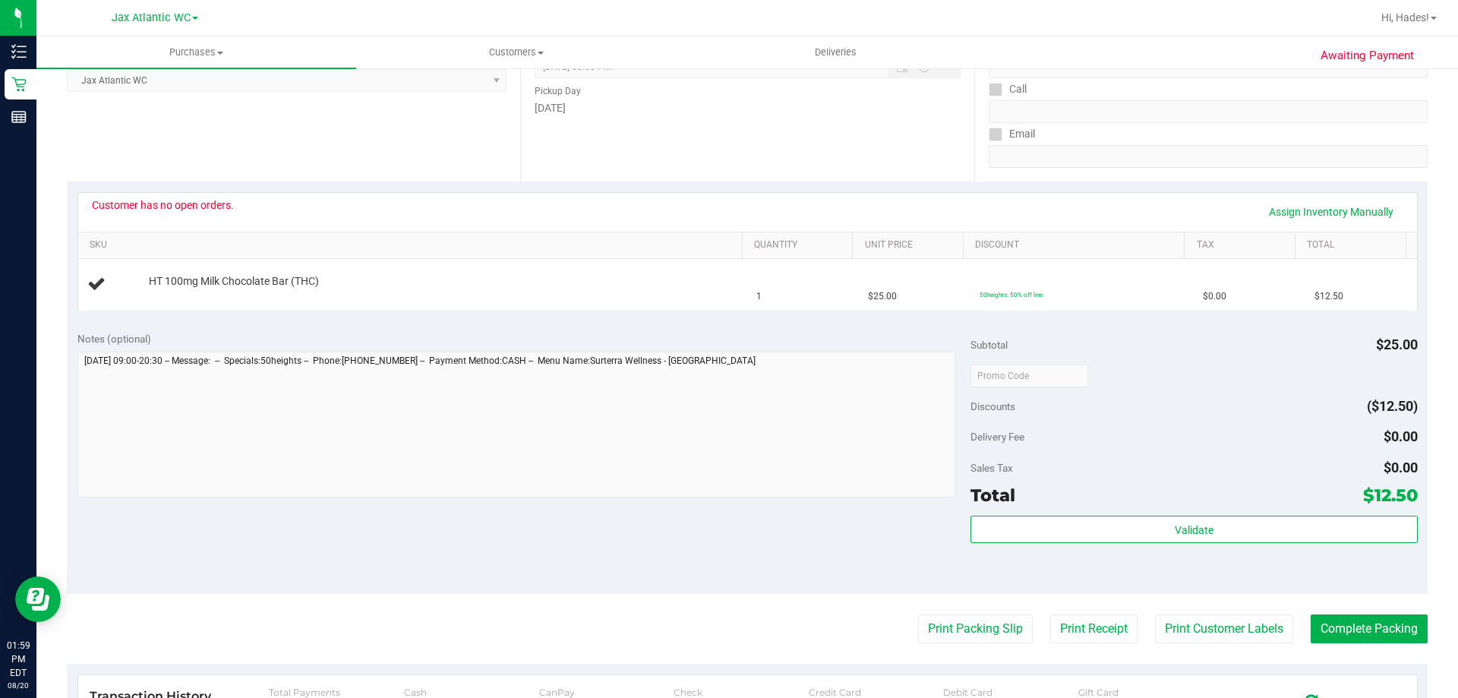
click at [1281, 137] on div "Email" at bounding box center [1208, 134] width 439 height 22
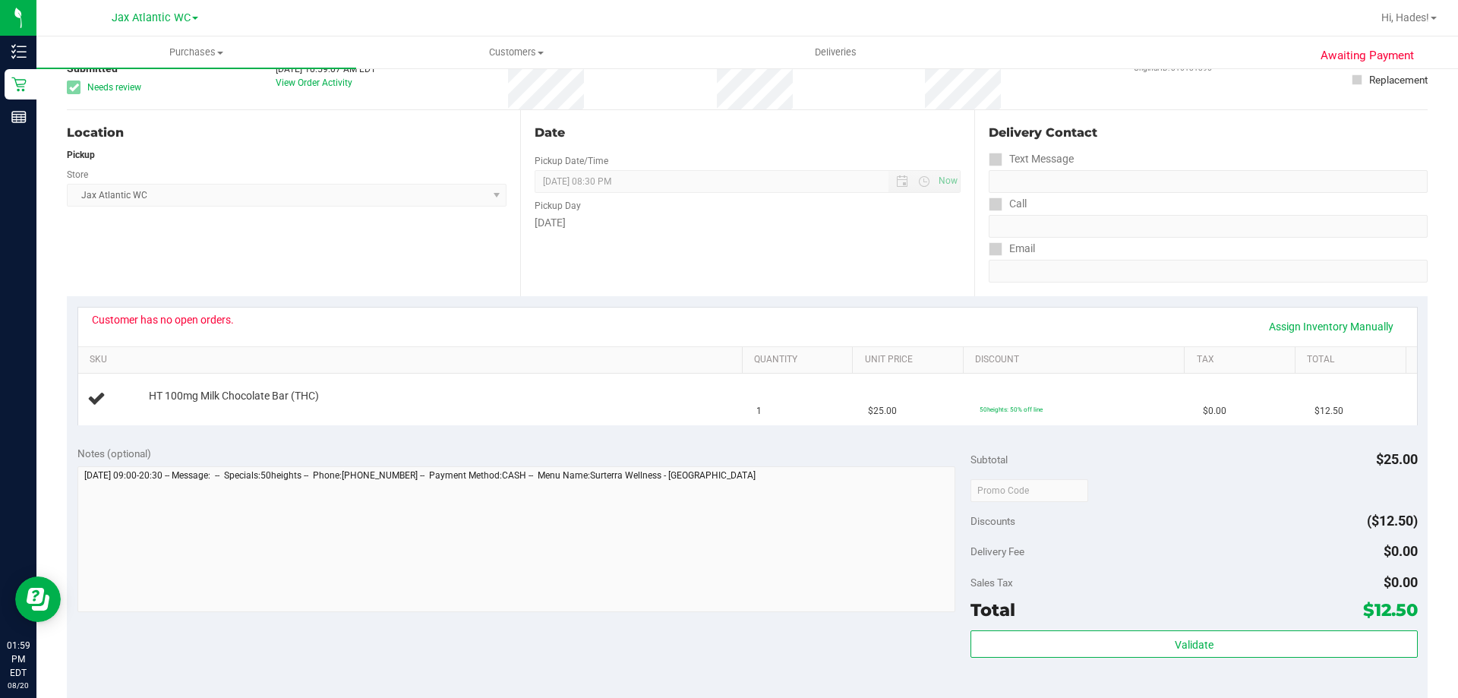
scroll to position [0, 0]
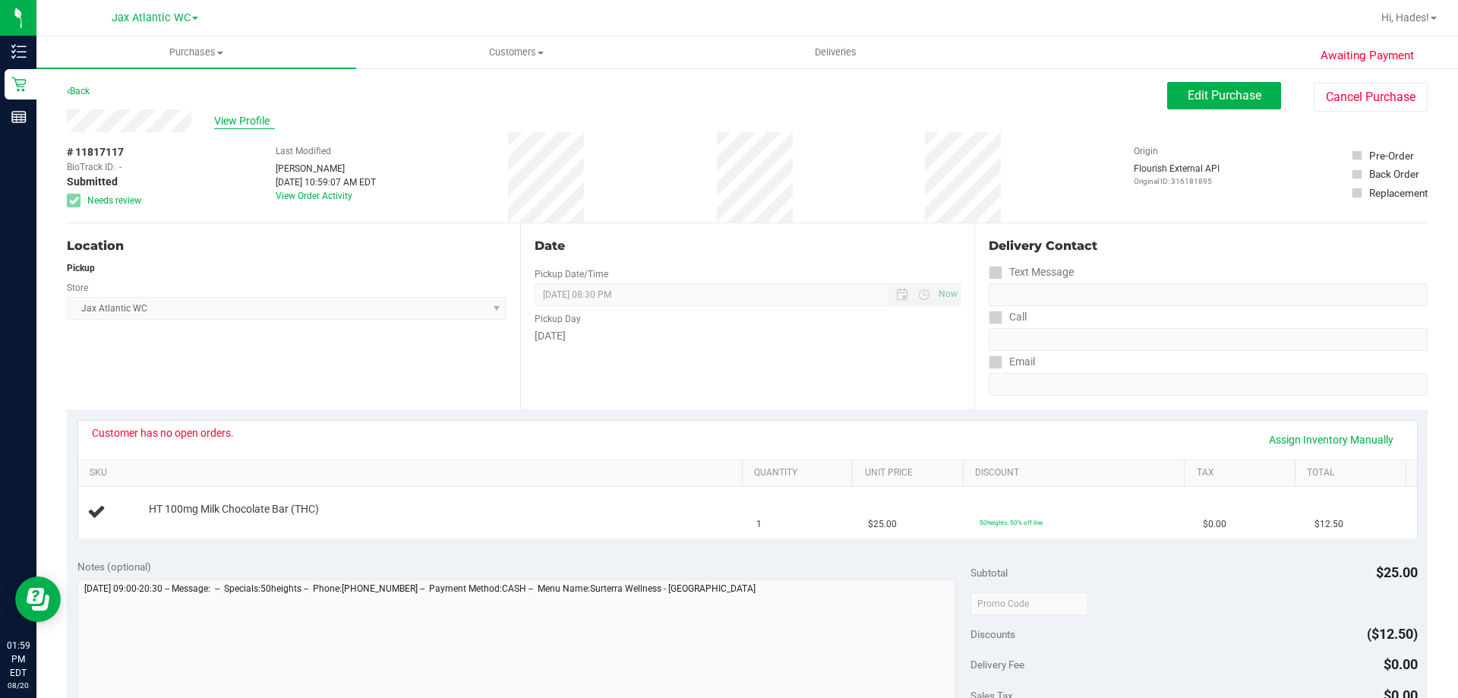
click at [242, 119] on span "View Profile" at bounding box center [244, 121] width 61 height 16
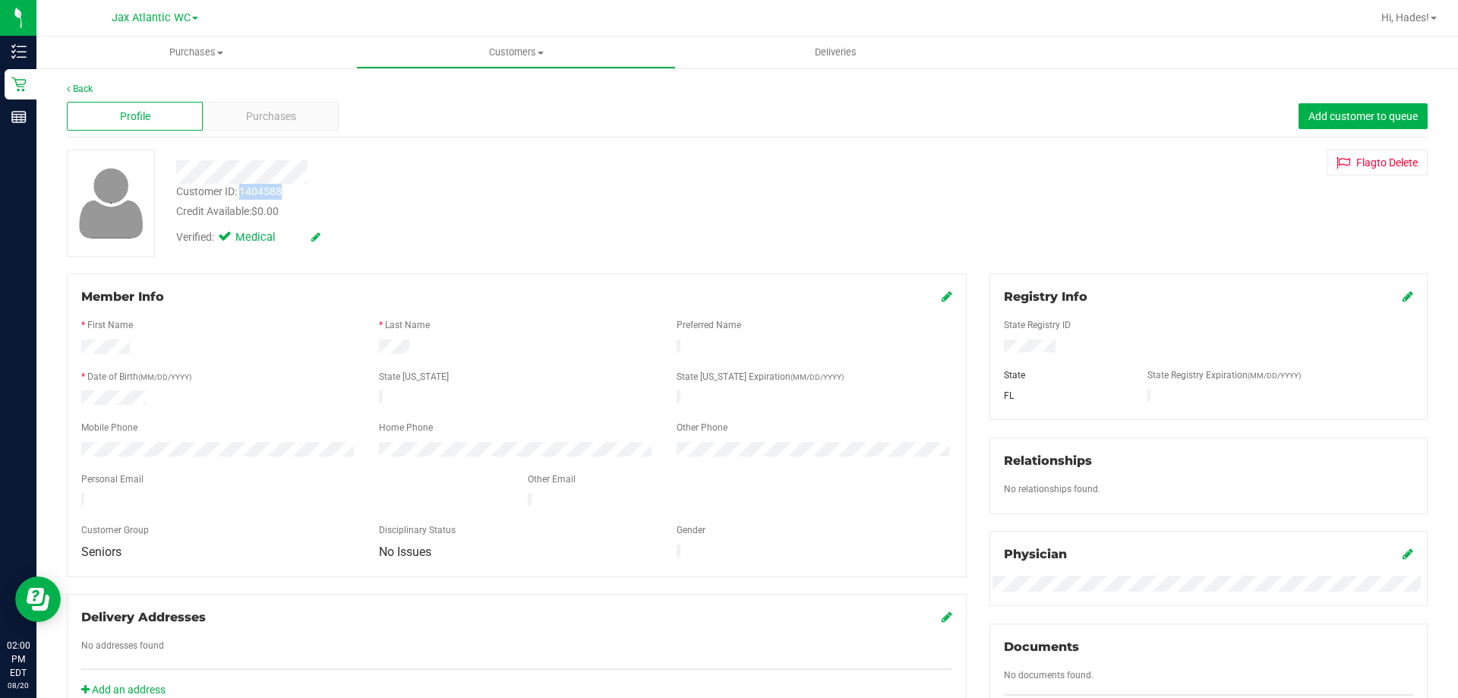
drag, startPoint x: 289, startPoint y: 190, endPoint x: 242, endPoint y: 198, distance: 47.8
click at [242, 198] on div "Customer ID: 1404588 Credit Available: $0.00" at bounding box center [511, 202] width 692 height 36
copy div "1404588"
click at [1223, 213] on div "Customer ID: 1404588 Credit Available: $0.00 Verified: Medical Flag to Delete" at bounding box center [747, 203] width 1384 height 107
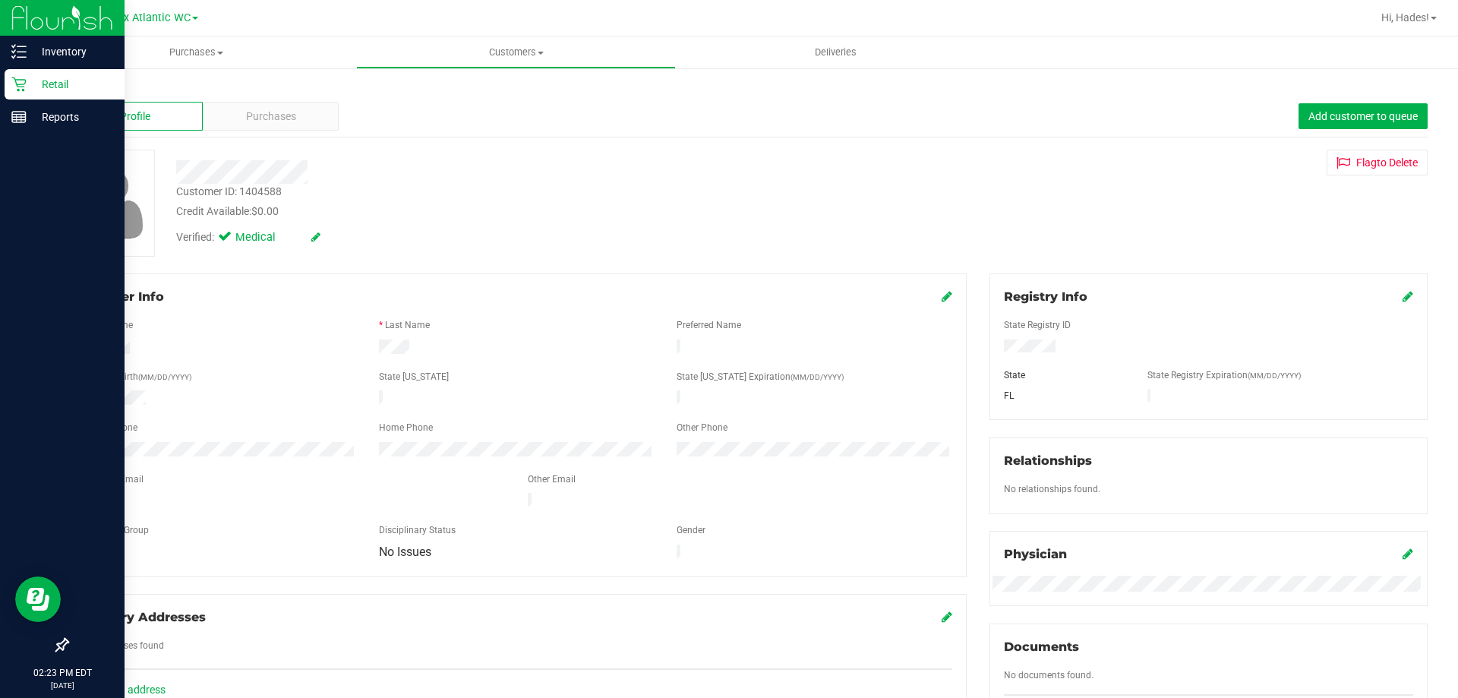
click at [33, 70] on div "Retail" at bounding box center [65, 84] width 120 height 30
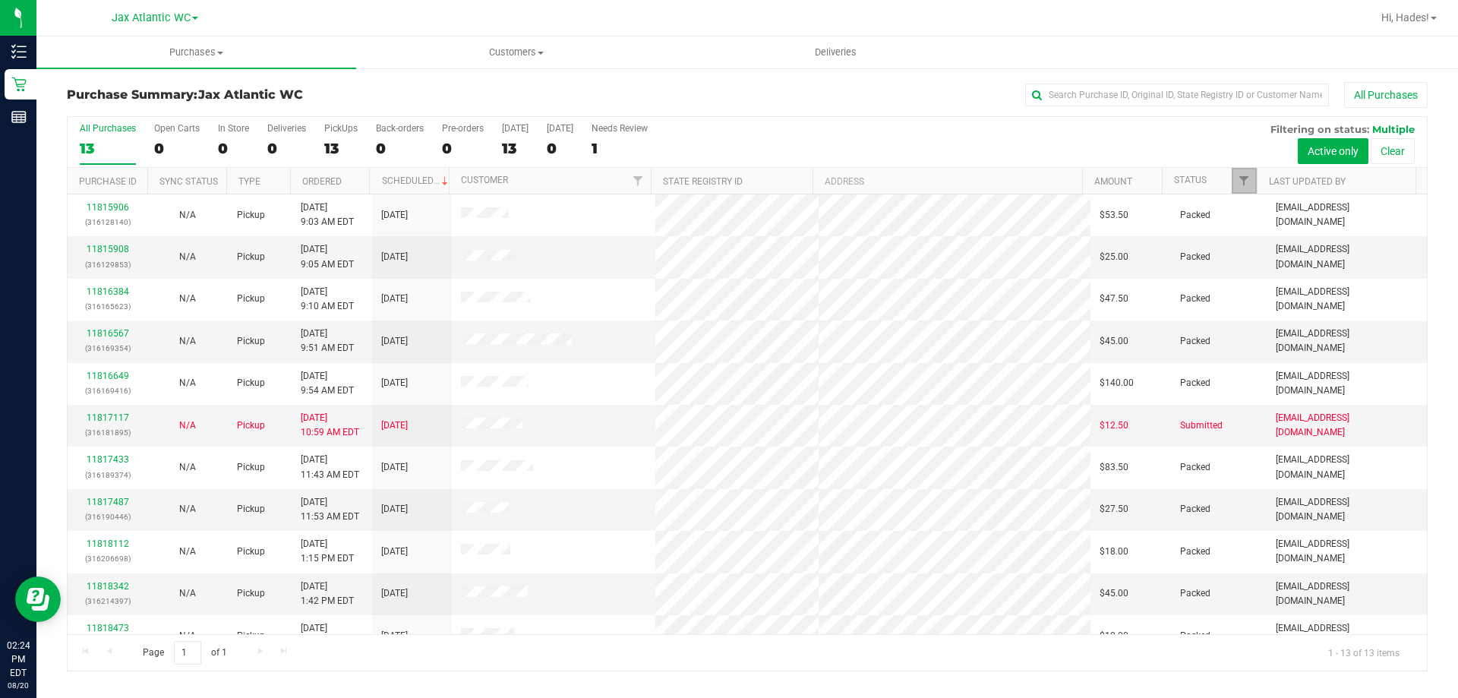
click at [1244, 170] on link "Filter" at bounding box center [1244, 181] width 25 height 26
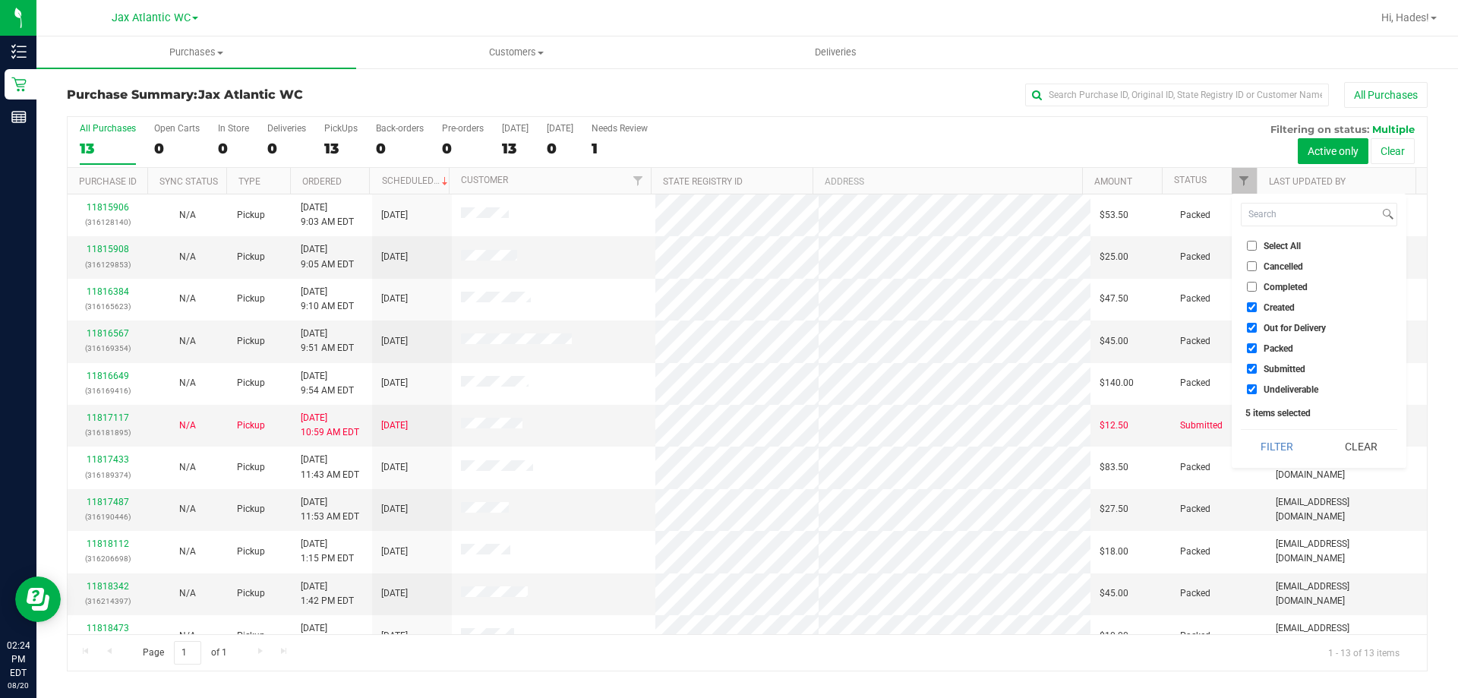
click at [1252, 307] on input "Created" at bounding box center [1252, 307] width 10 height 10
checkbox input "false"
click at [1252, 333] on input "Out for Delivery" at bounding box center [1252, 328] width 10 height 10
checkbox input "false"
click at [1253, 349] on input "Packed" at bounding box center [1252, 348] width 10 height 10
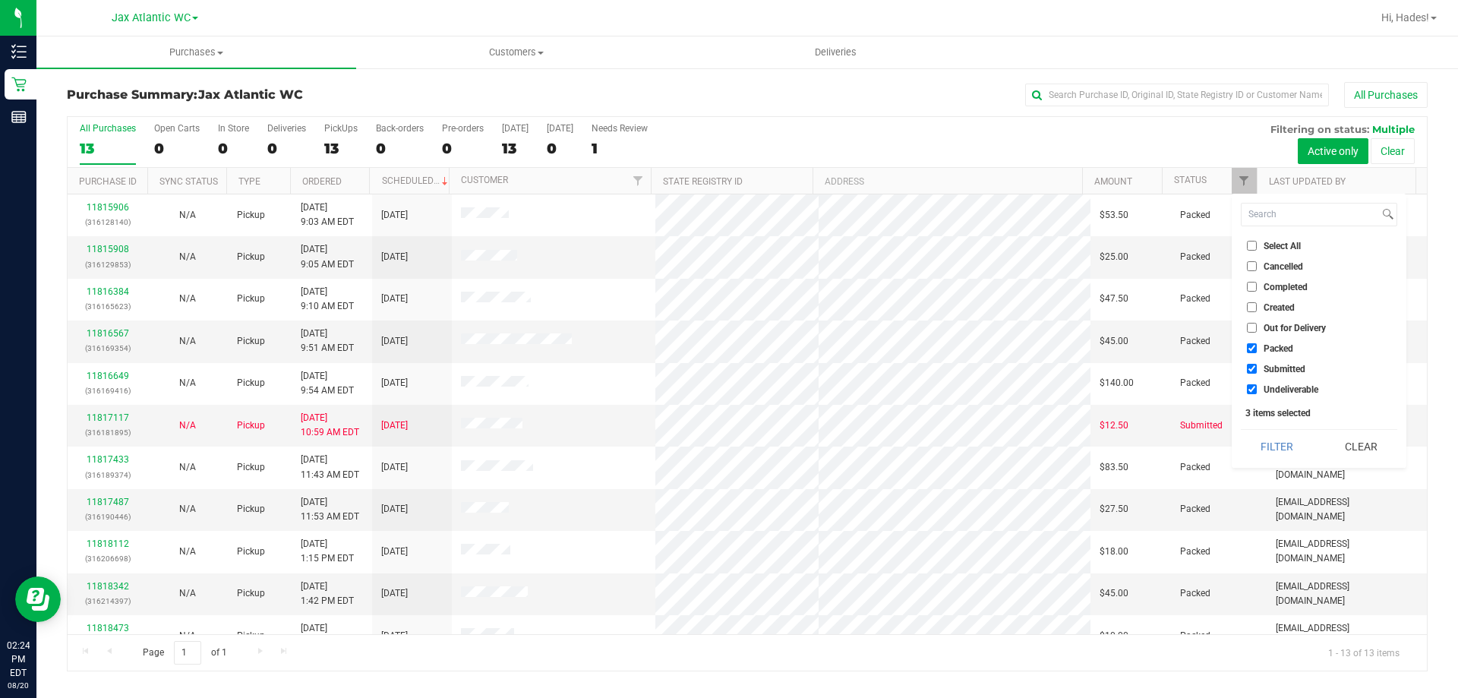
checkbox input "false"
click at [1252, 387] on input "Undeliverable" at bounding box center [1252, 389] width 10 height 10
checkbox input "false"
click at [1295, 454] on button "Filter" at bounding box center [1277, 446] width 73 height 33
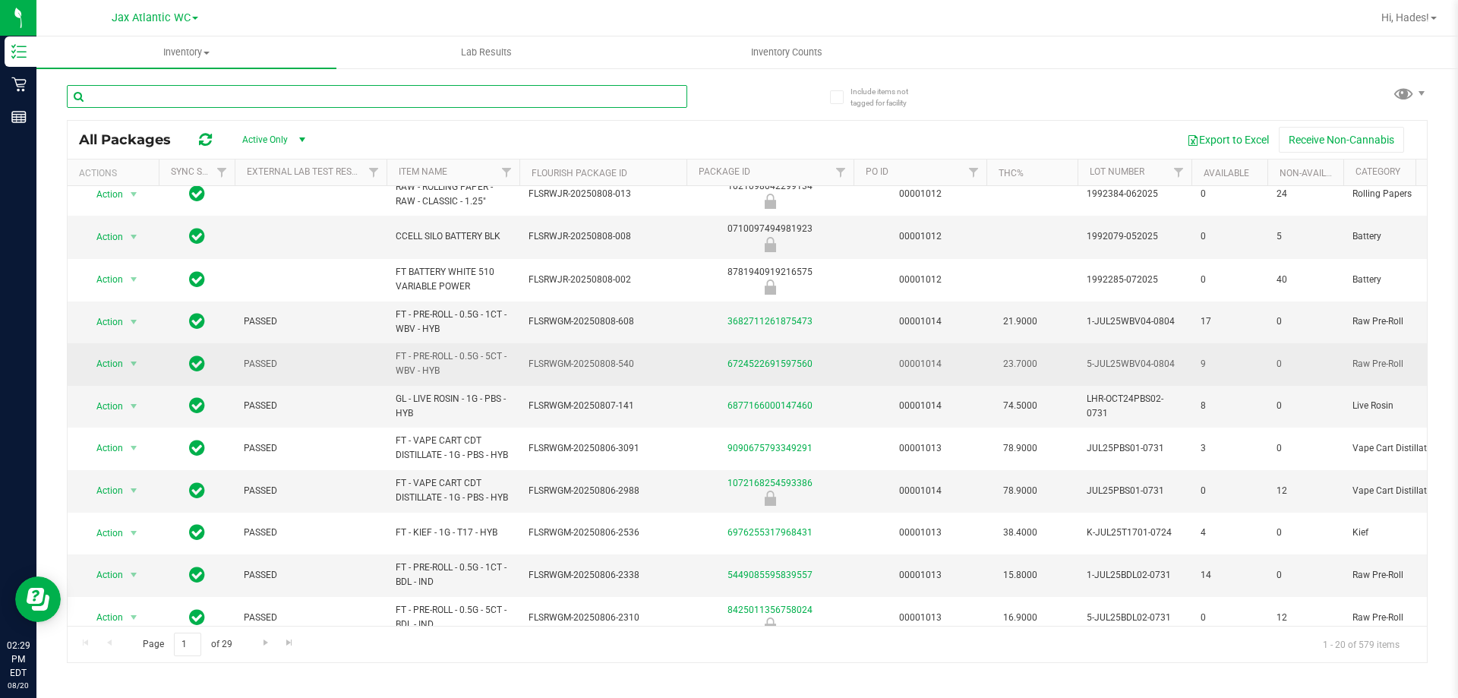
scroll to position [441, 0]
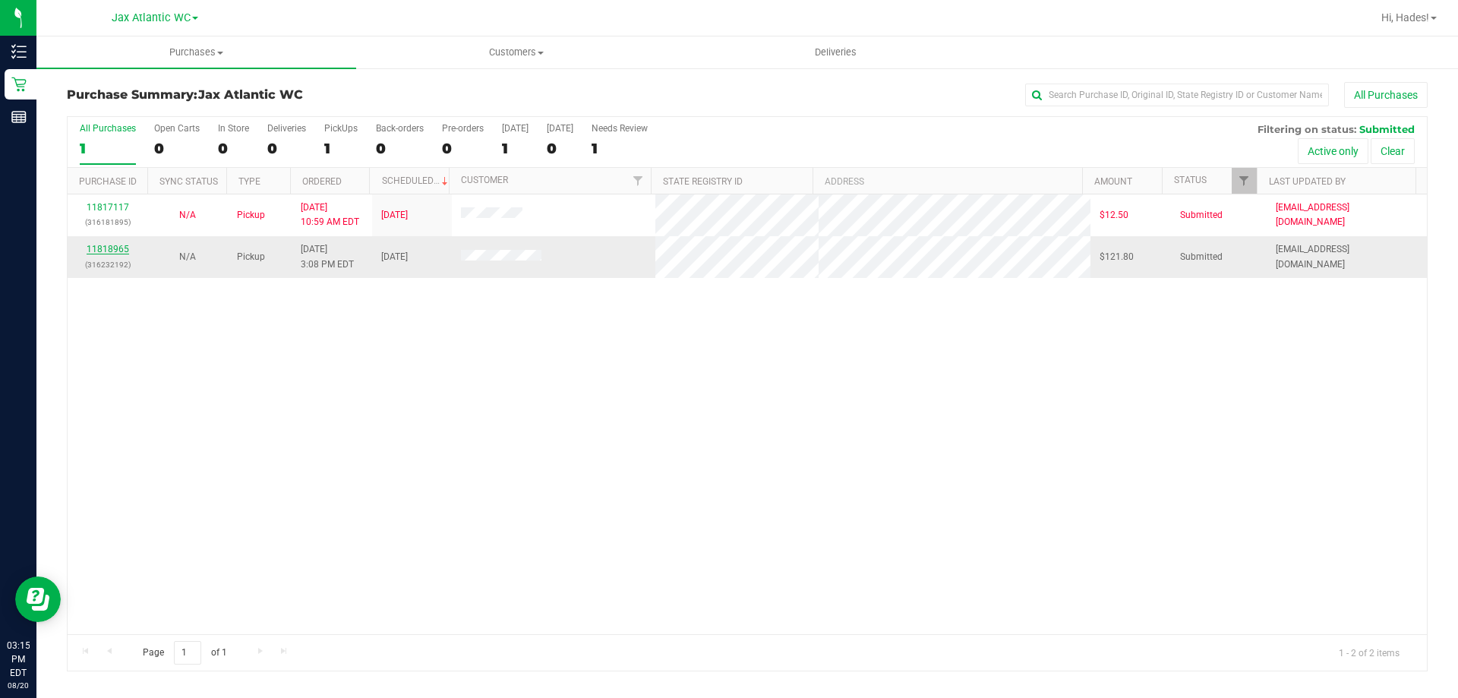
click at [116, 251] on link "11818965" at bounding box center [108, 249] width 43 height 11
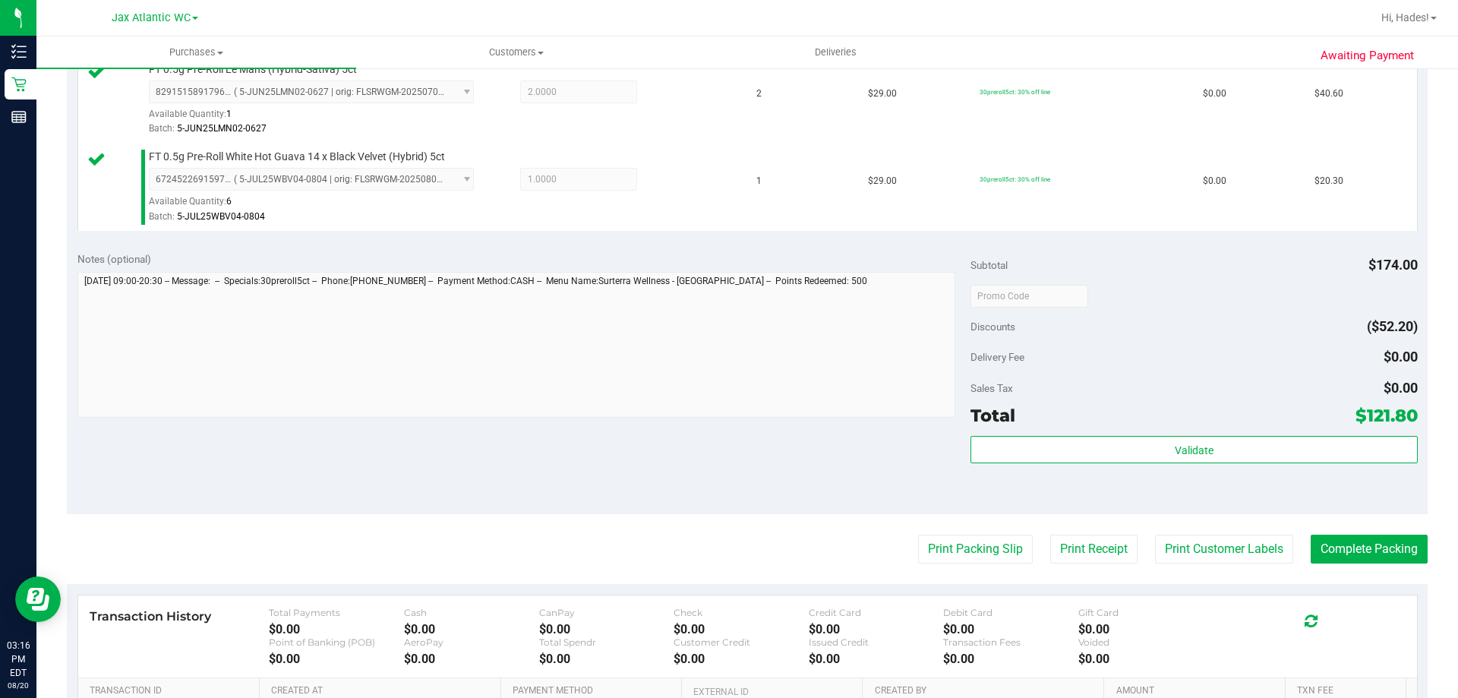
scroll to position [608, 0]
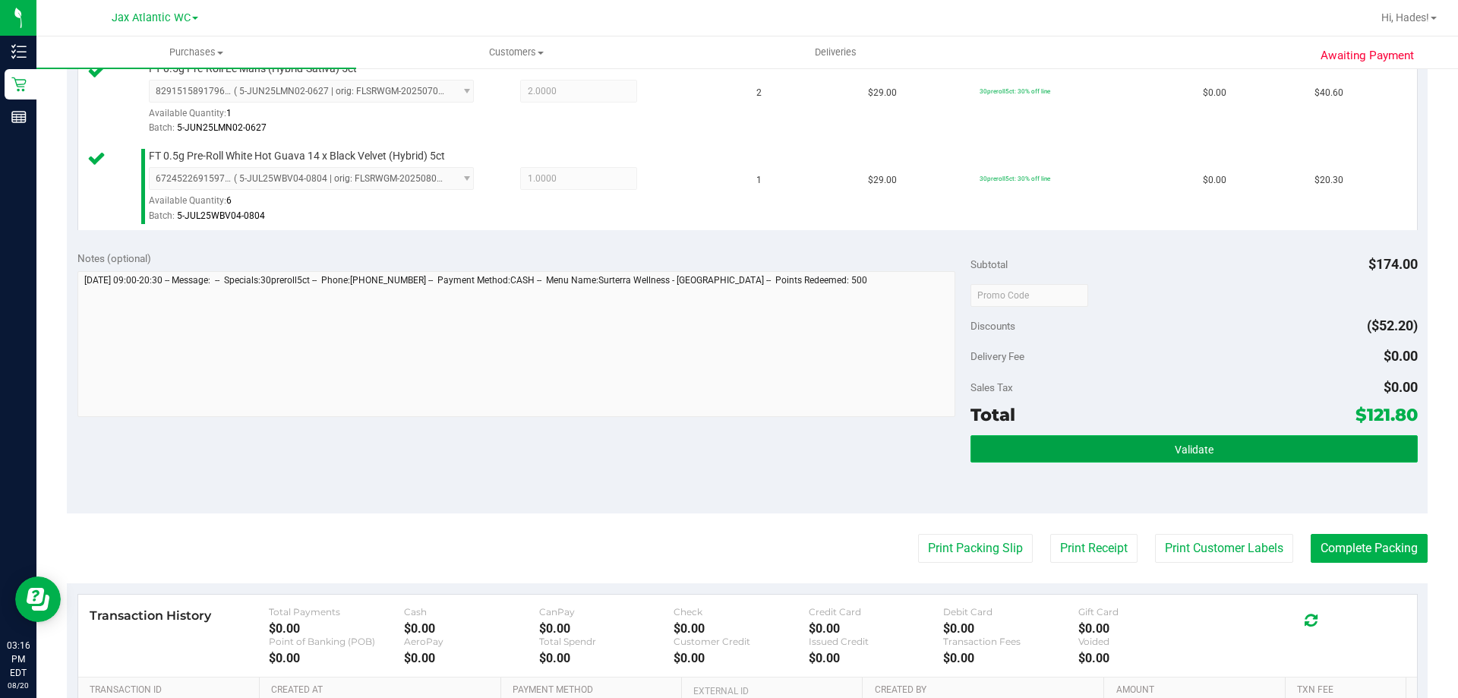
click at [1015, 445] on button "Validate" at bounding box center [1194, 448] width 447 height 27
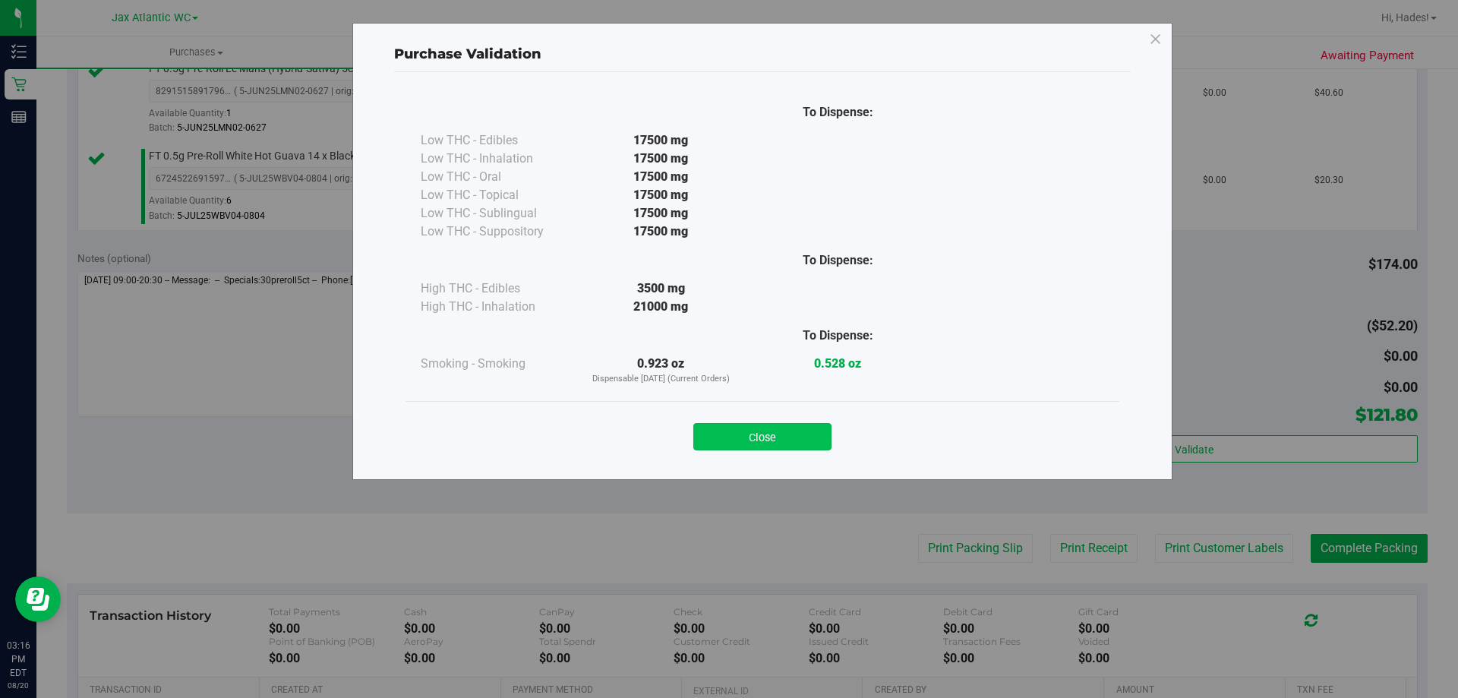
click at [784, 443] on button "Close" at bounding box center [762, 436] width 138 height 27
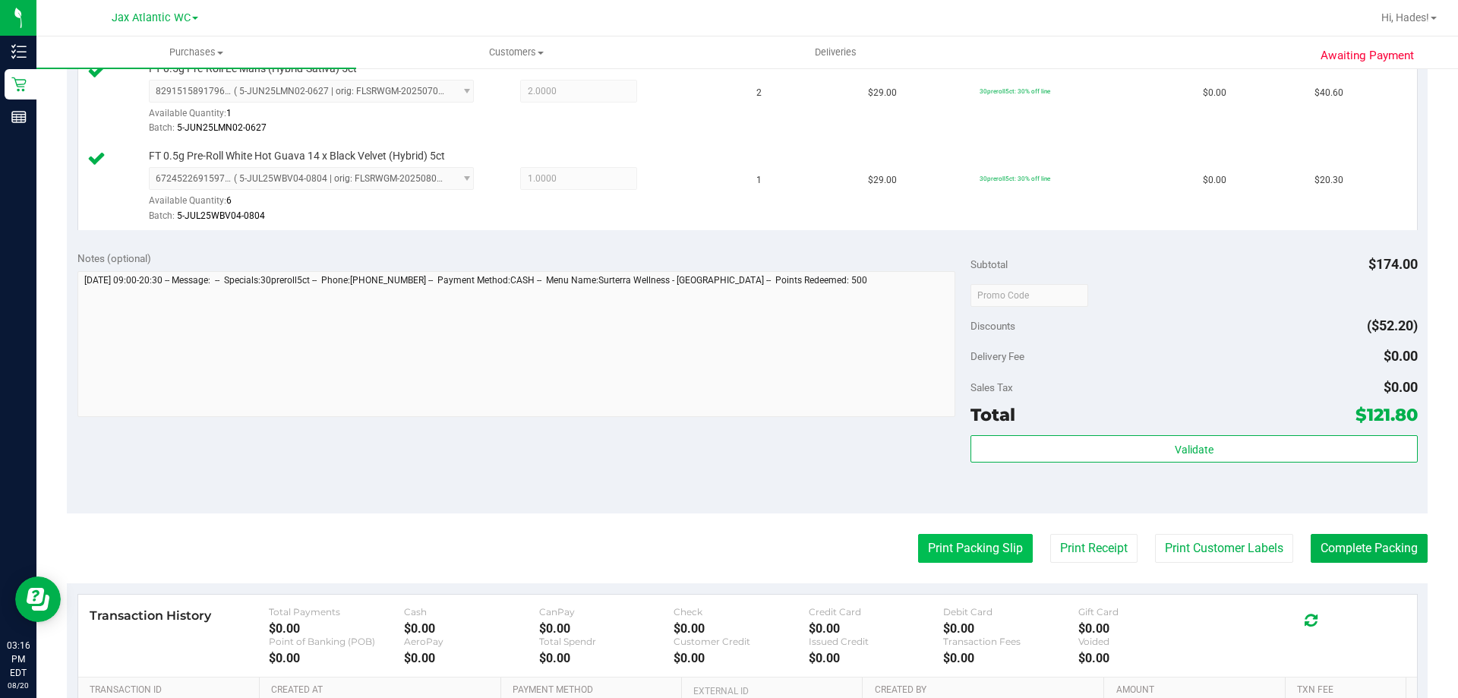
click at [919, 558] on button "Print Packing Slip" at bounding box center [975, 548] width 115 height 29
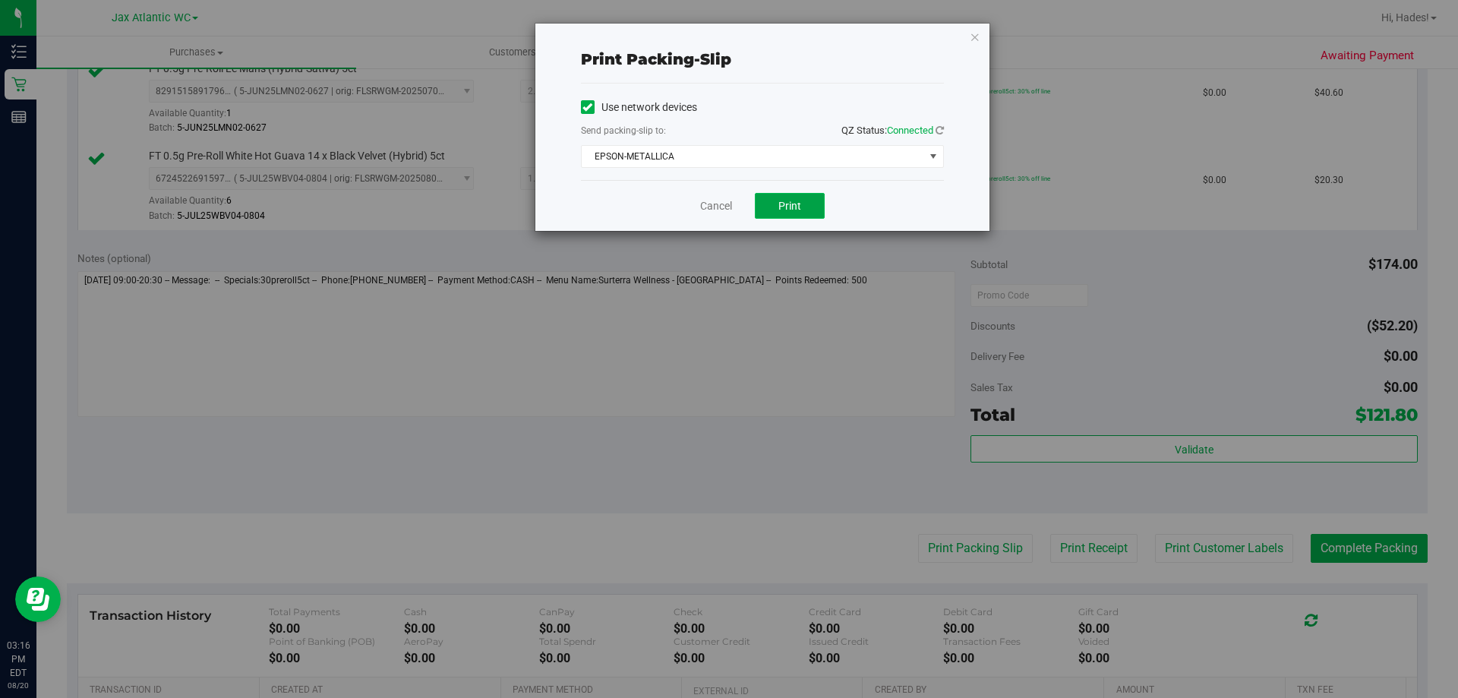
click at [804, 215] on button "Print" at bounding box center [790, 206] width 70 height 26
click at [723, 215] on div "Cancel Print" at bounding box center [762, 205] width 363 height 51
click at [725, 207] on link "Cancel" at bounding box center [716, 206] width 32 height 16
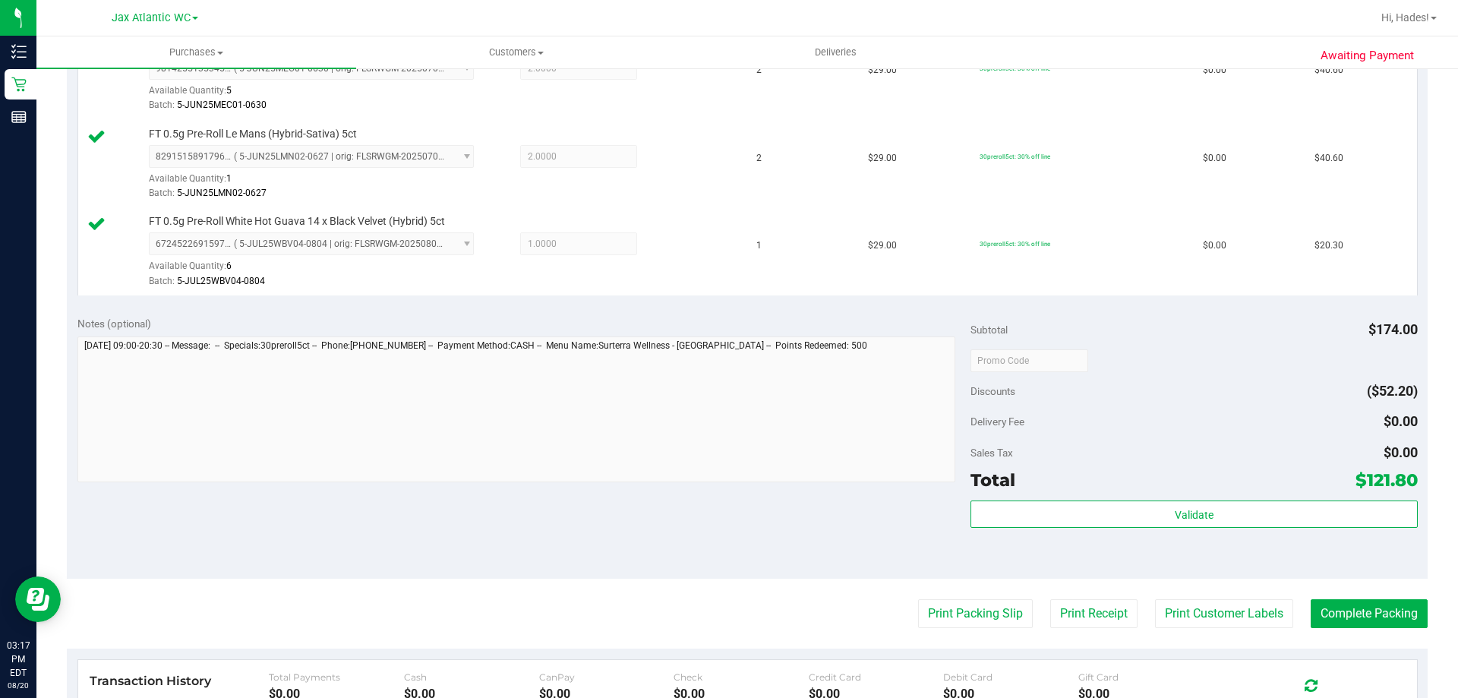
scroll to position [684, 0]
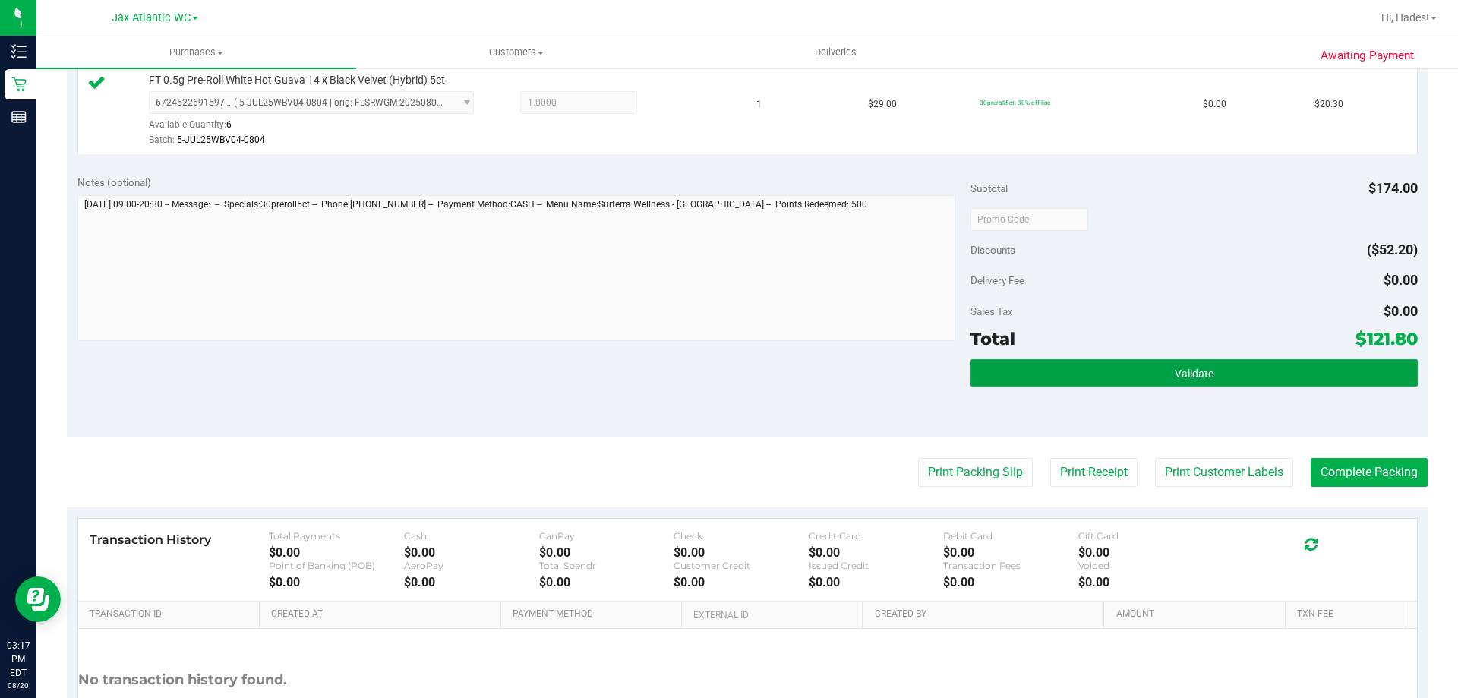
click at [1210, 374] on button "Validate" at bounding box center [1194, 372] width 447 height 27
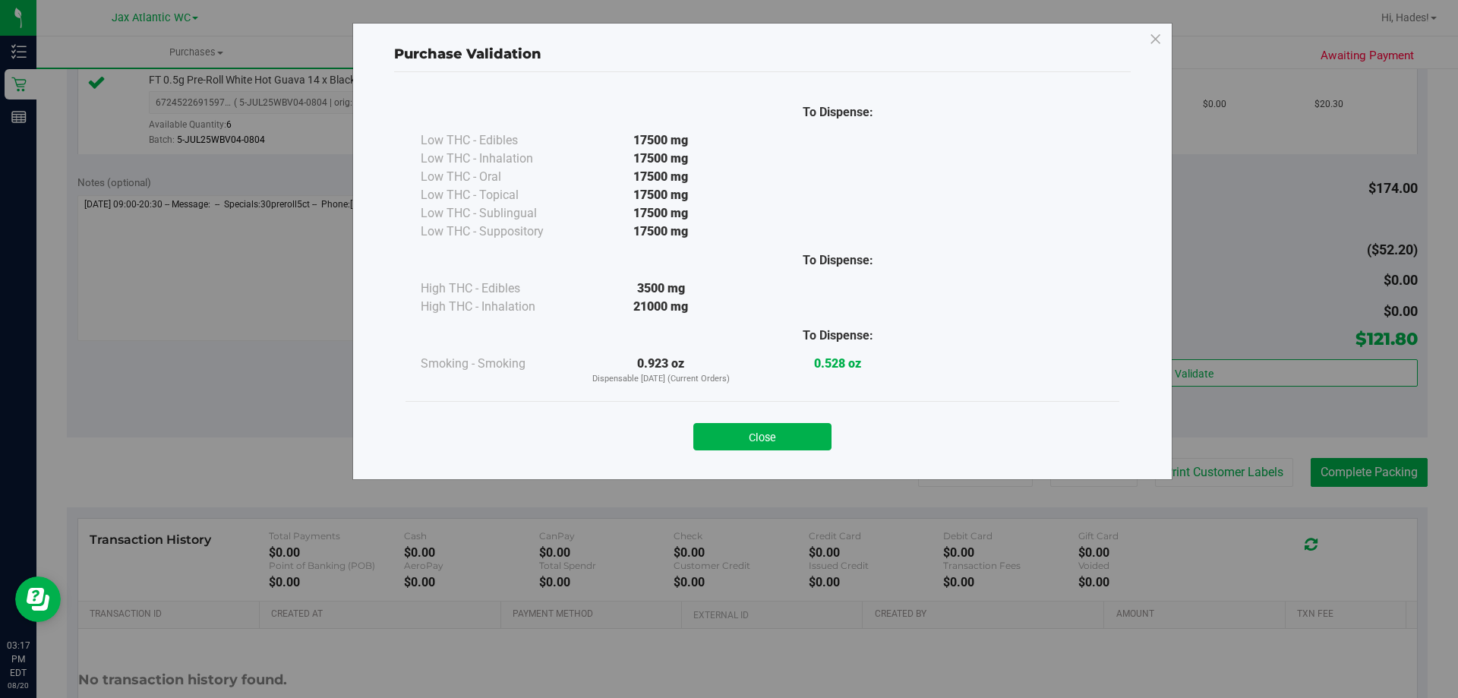
click at [797, 431] on button "Close" at bounding box center [762, 436] width 138 height 27
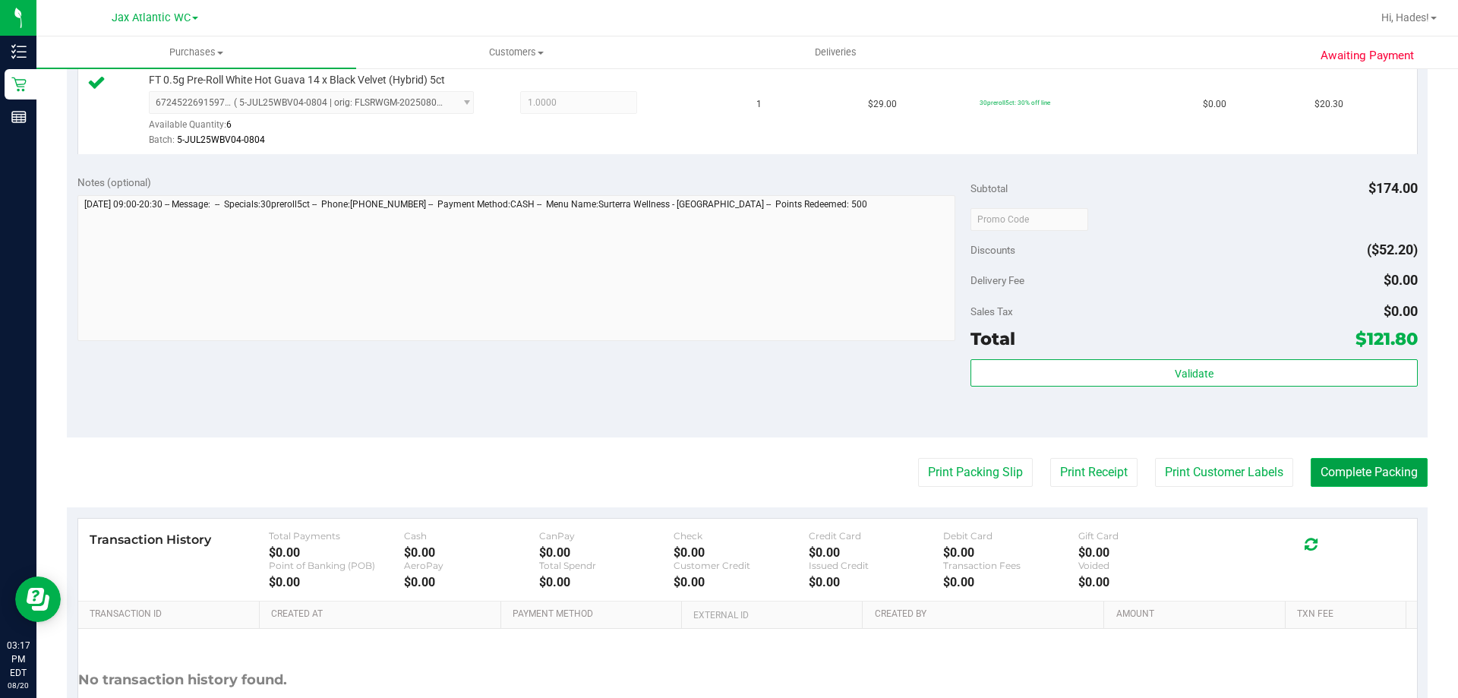
click at [1383, 483] on button "Complete Packing" at bounding box center [1369, 472] width 117 height 29
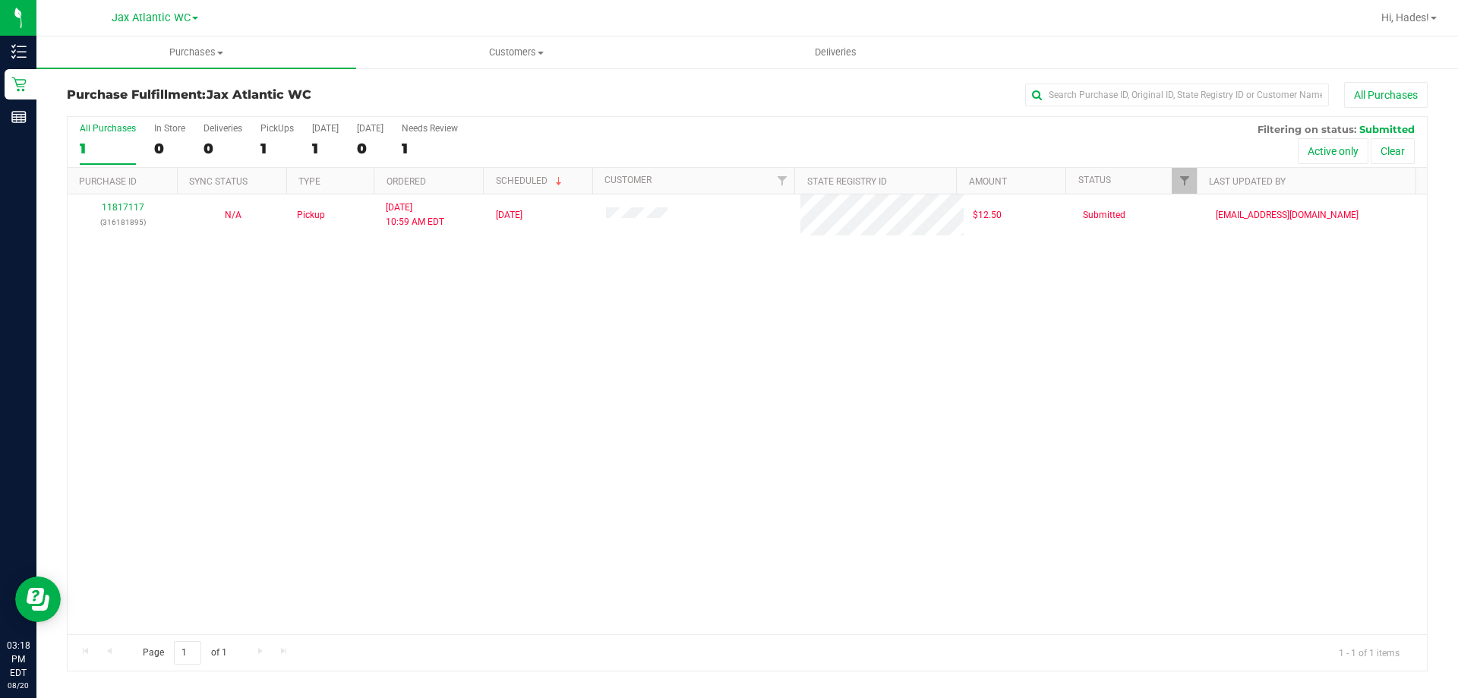
click at [583, 425] on div "11817117 (316181895) N/A Pickup [DATE] 10:59 AM EDT 8/20/2025 $12.50 Submitted …" at bounding box center [748, 414] width 1360 height 440
